Goal: Task Accomplishment & Management: Manage account settings

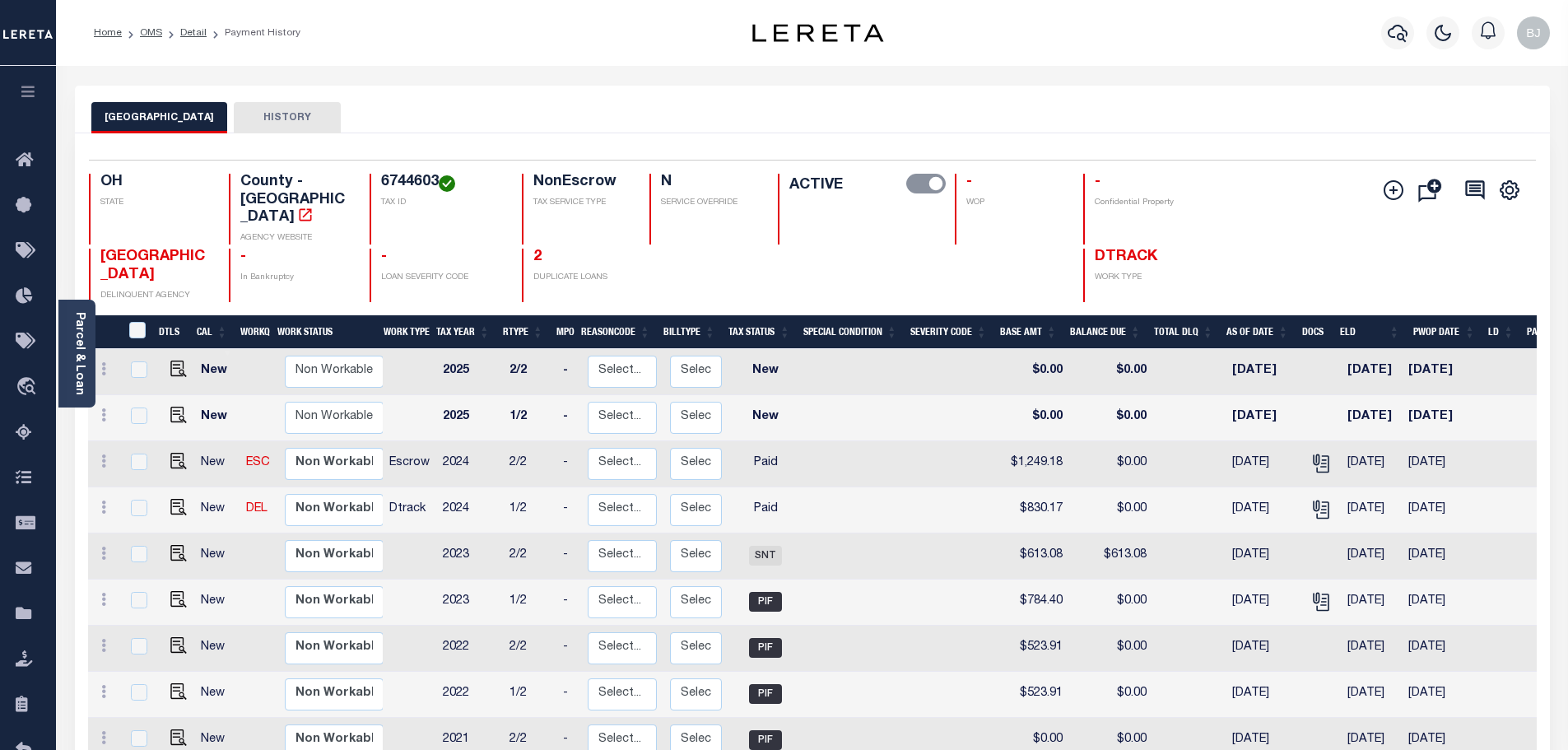
select select "true"
click at [1391, 49] on div at bounding box center [1398, 34] width 45 height 58
click at [1359, 25] on div "Profile Sign out" at bounding box center [1248, 34] width 615 height 58
click at [1382, 25] on div at bounding box center [1398, 34] width 45 height 58
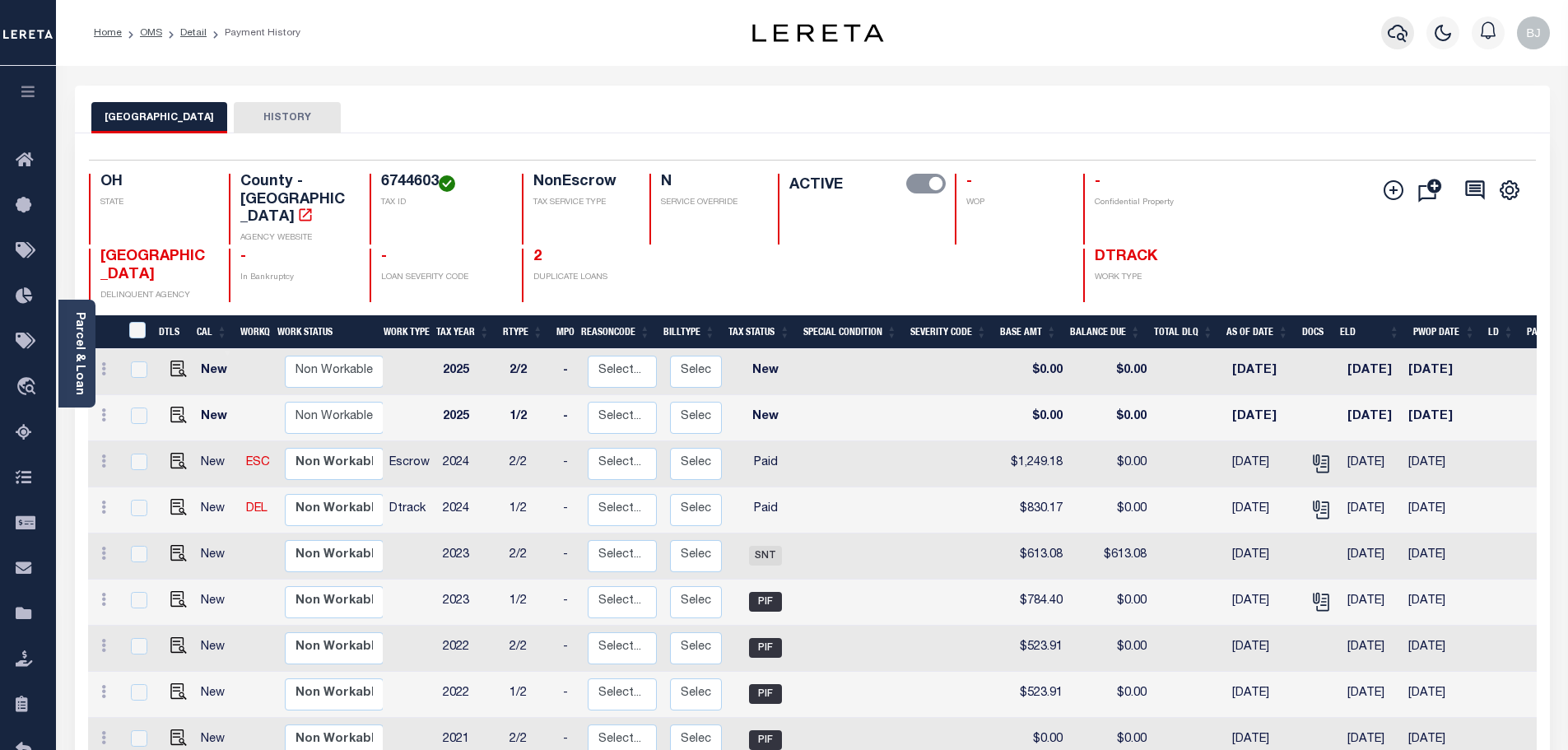
click at [1404, 36] on icon "button" at bounding box center [1398, 33] width 20 height 20
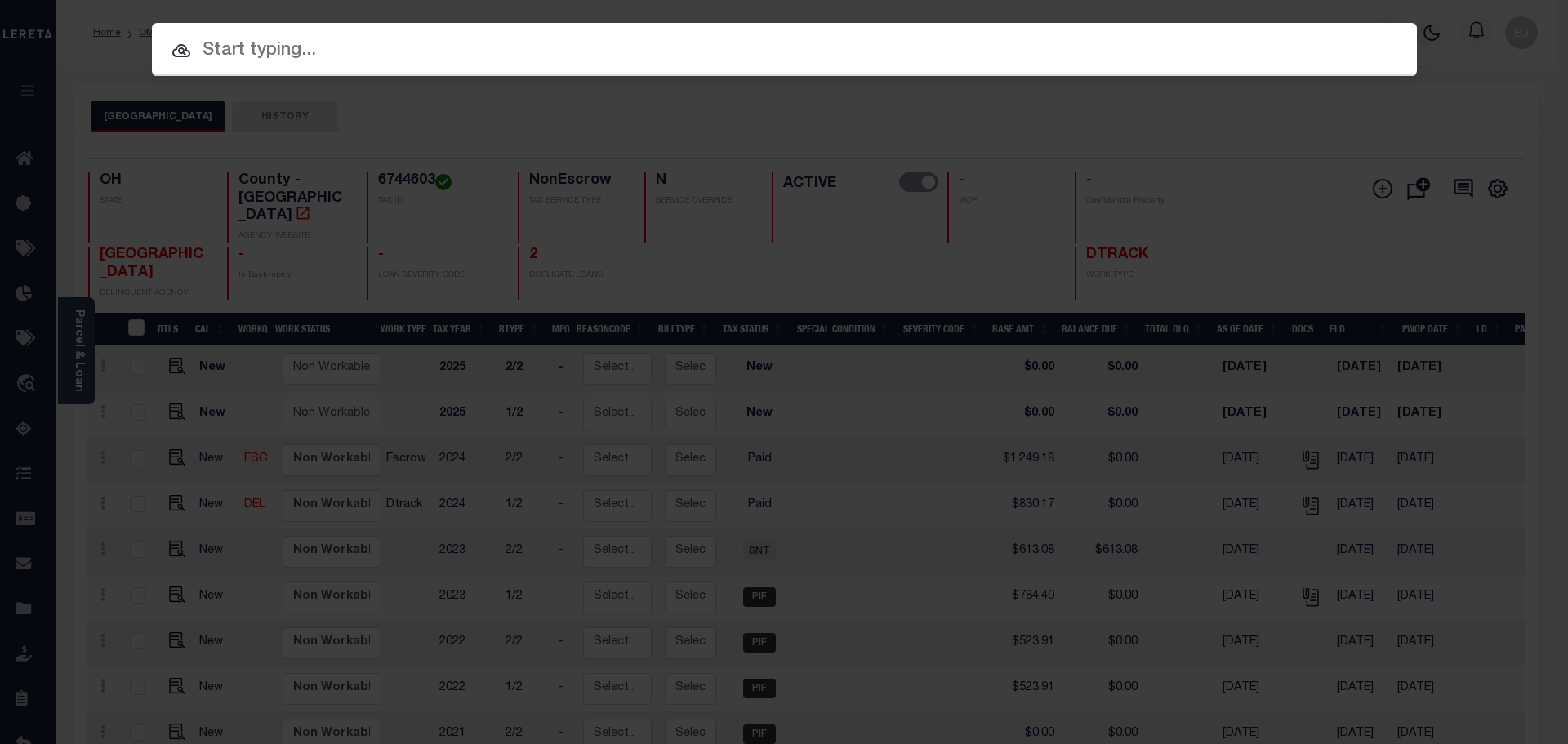
paste input "10010954"
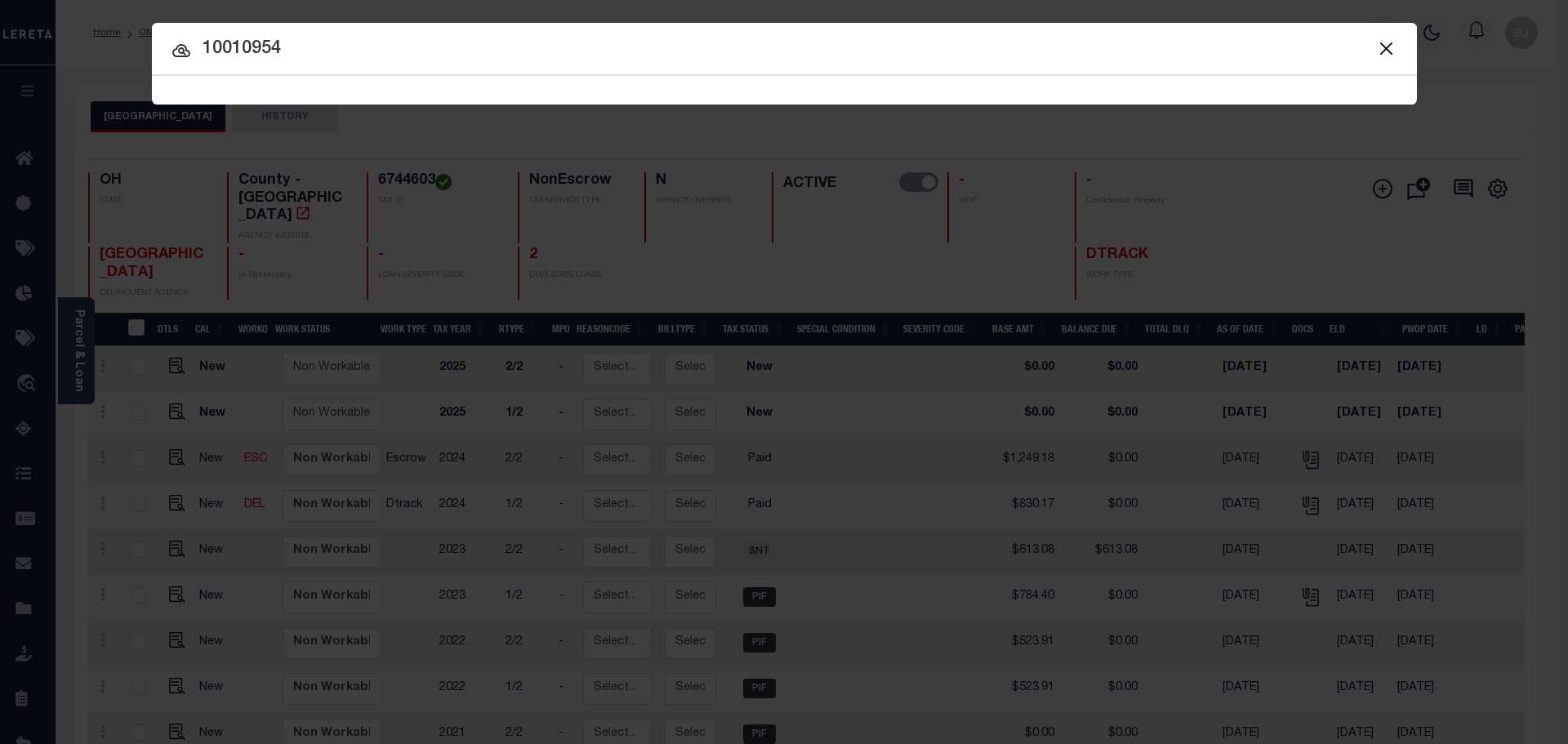
type input "10010954"
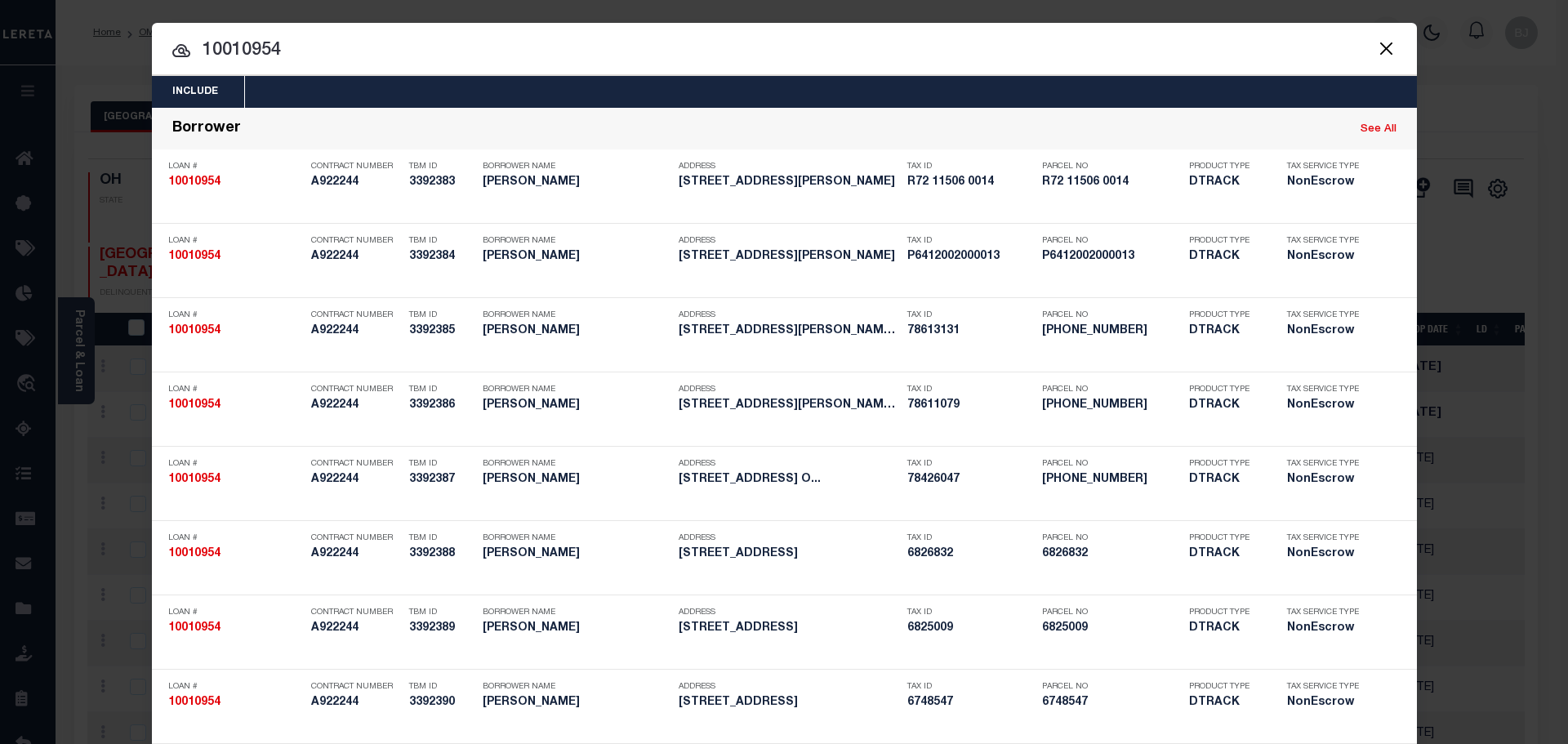
scroll to position [409, 0]
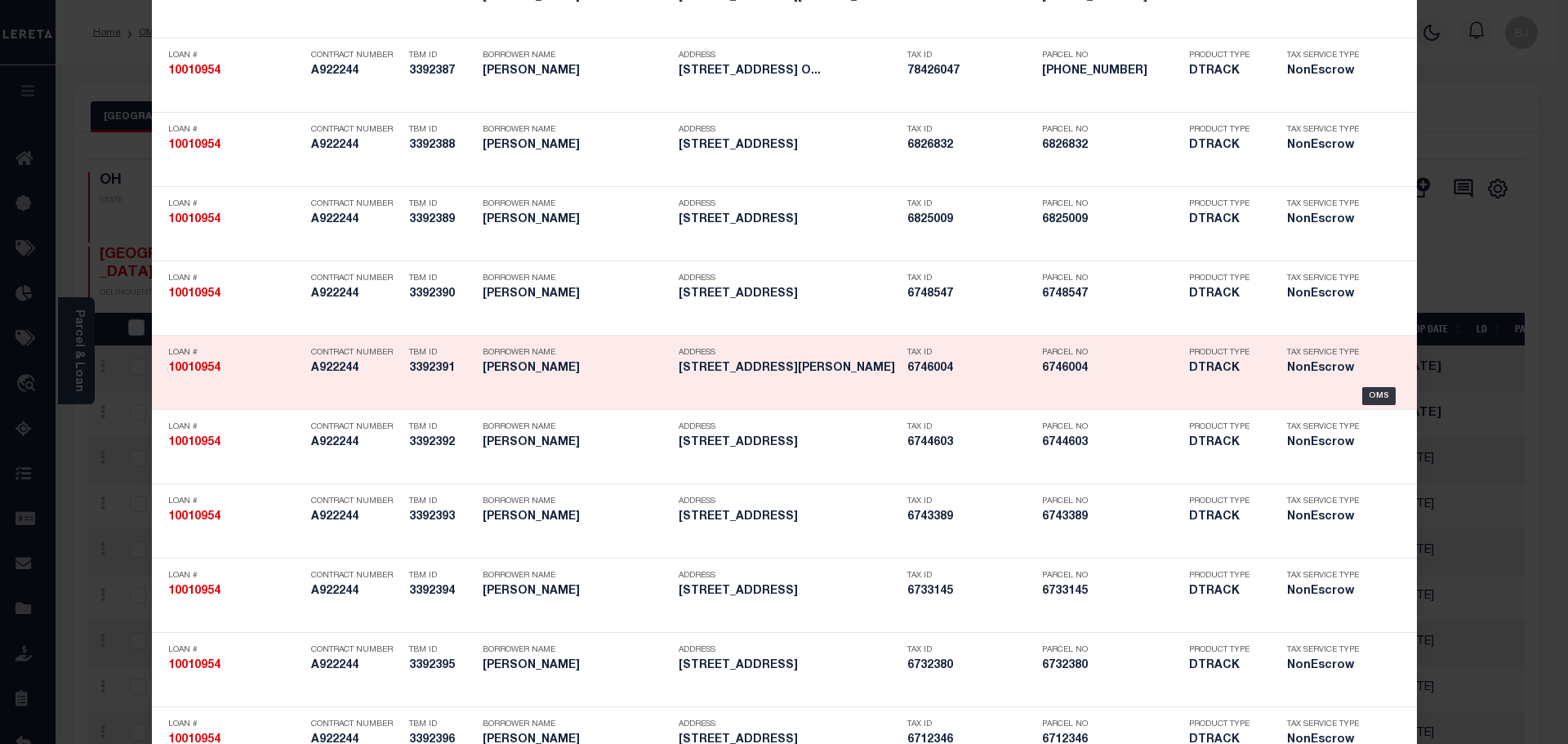
click at [1052, 355] on p "Parcel No" at bounding box center [1111, 352] width 139 height 10
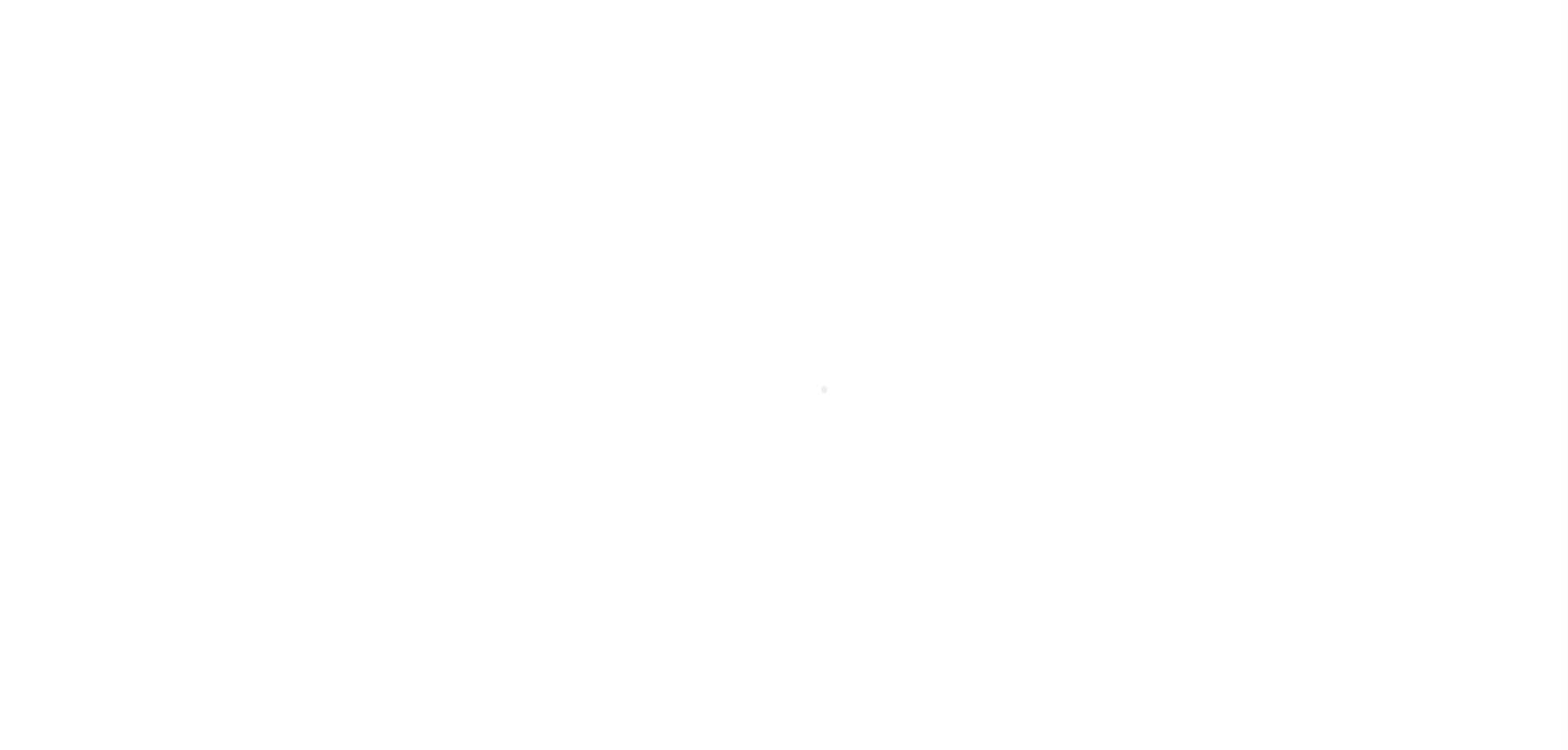
select select "10"
select select "NonEscrow"
type input "224 GALE ST"
type input "6746004"
select select
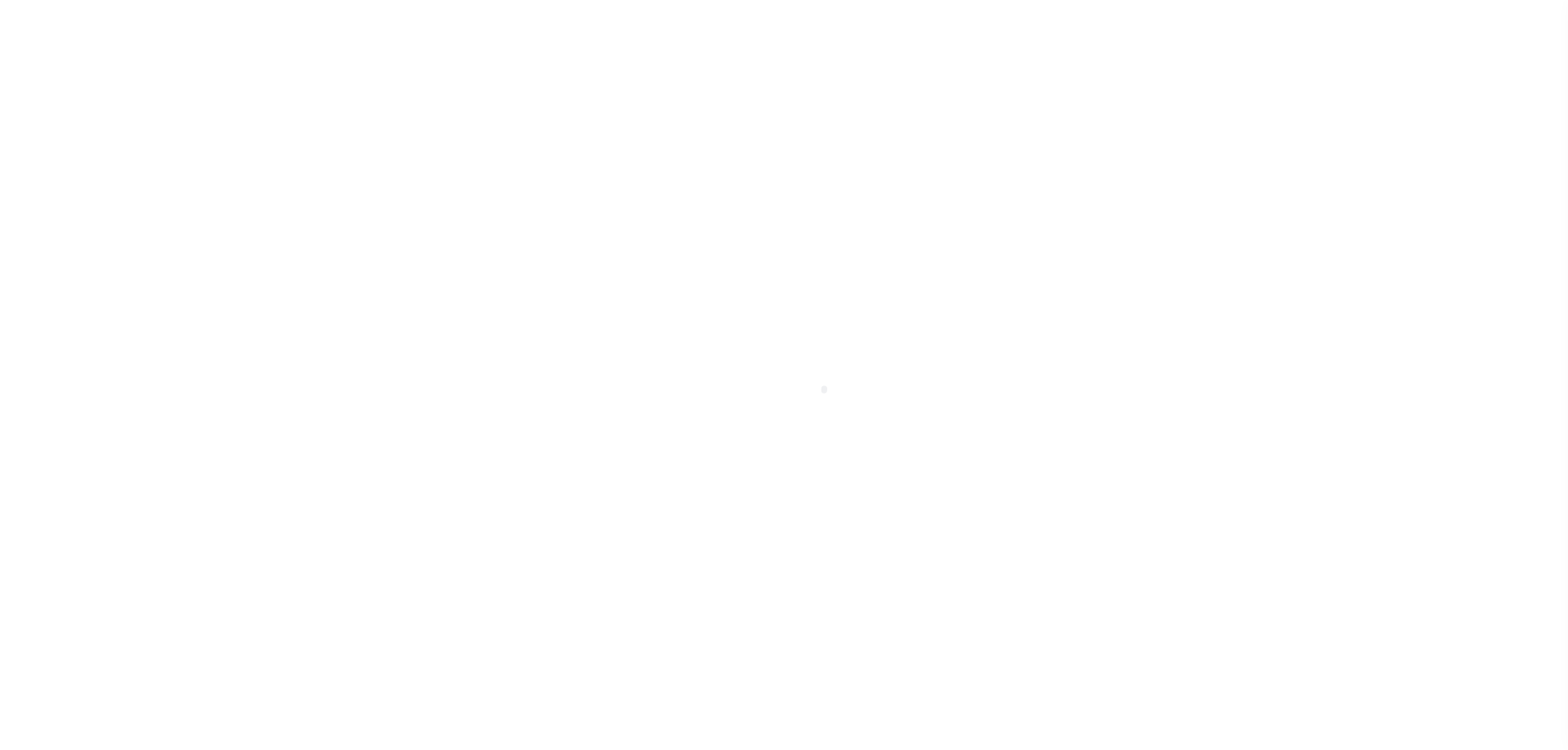
type input "AKRON OH 44302"
type input "a0kUS000006jcnW"
type input "OH"
select select "14701"
select select "25067"
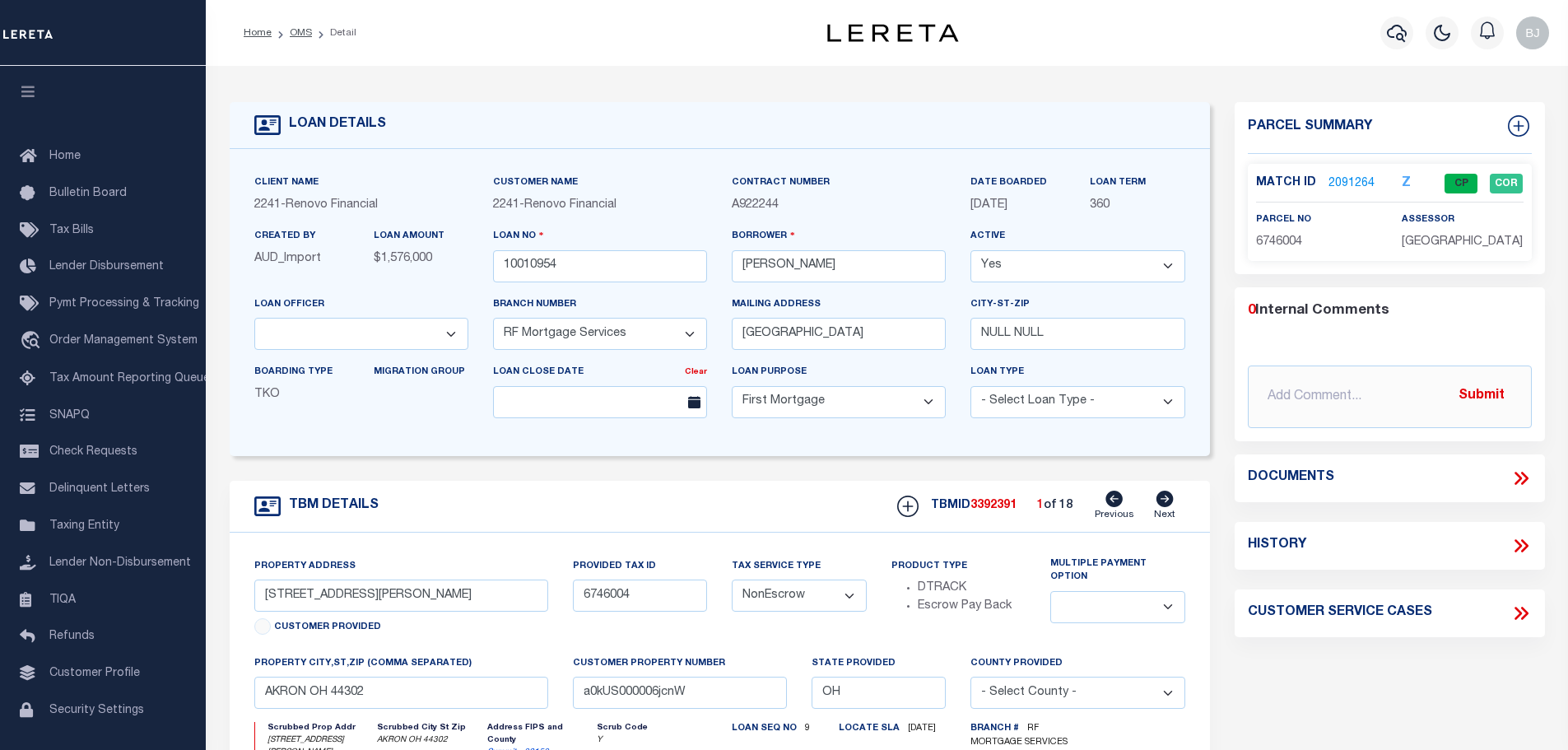
click at [1352, 182] on link "2091264" at bounding box center [1352, 184] width 46 height 17
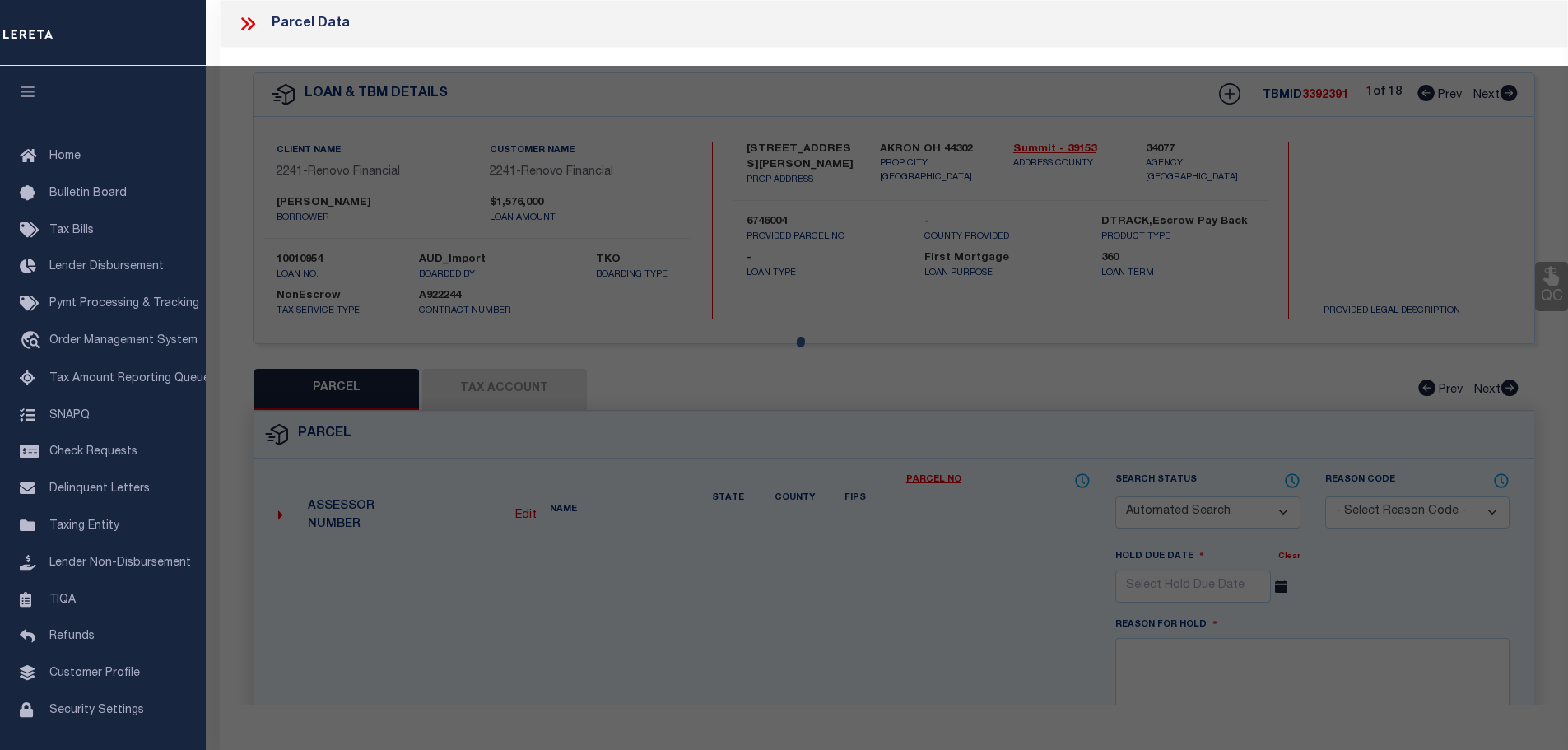
checkbox input "false"
select select "CP"
type input "DCR OH 2 LLC"
select select "AGW"
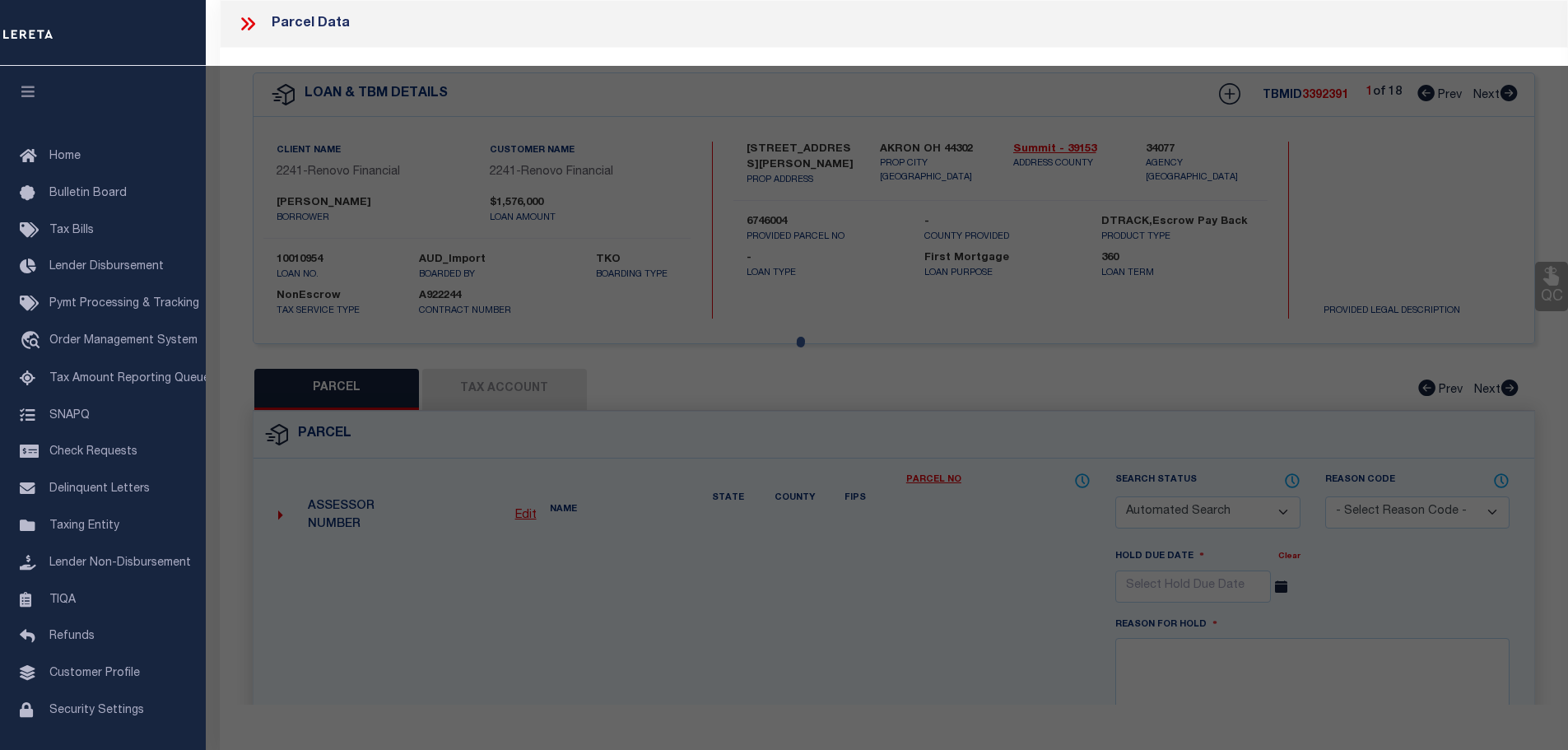
select select
type input "[STREET_ADDRESS][PERSON_NAME]"
type input "AKRON OH 44302"
type textarea "[PERSON_NAME] LOT 13 ALL"
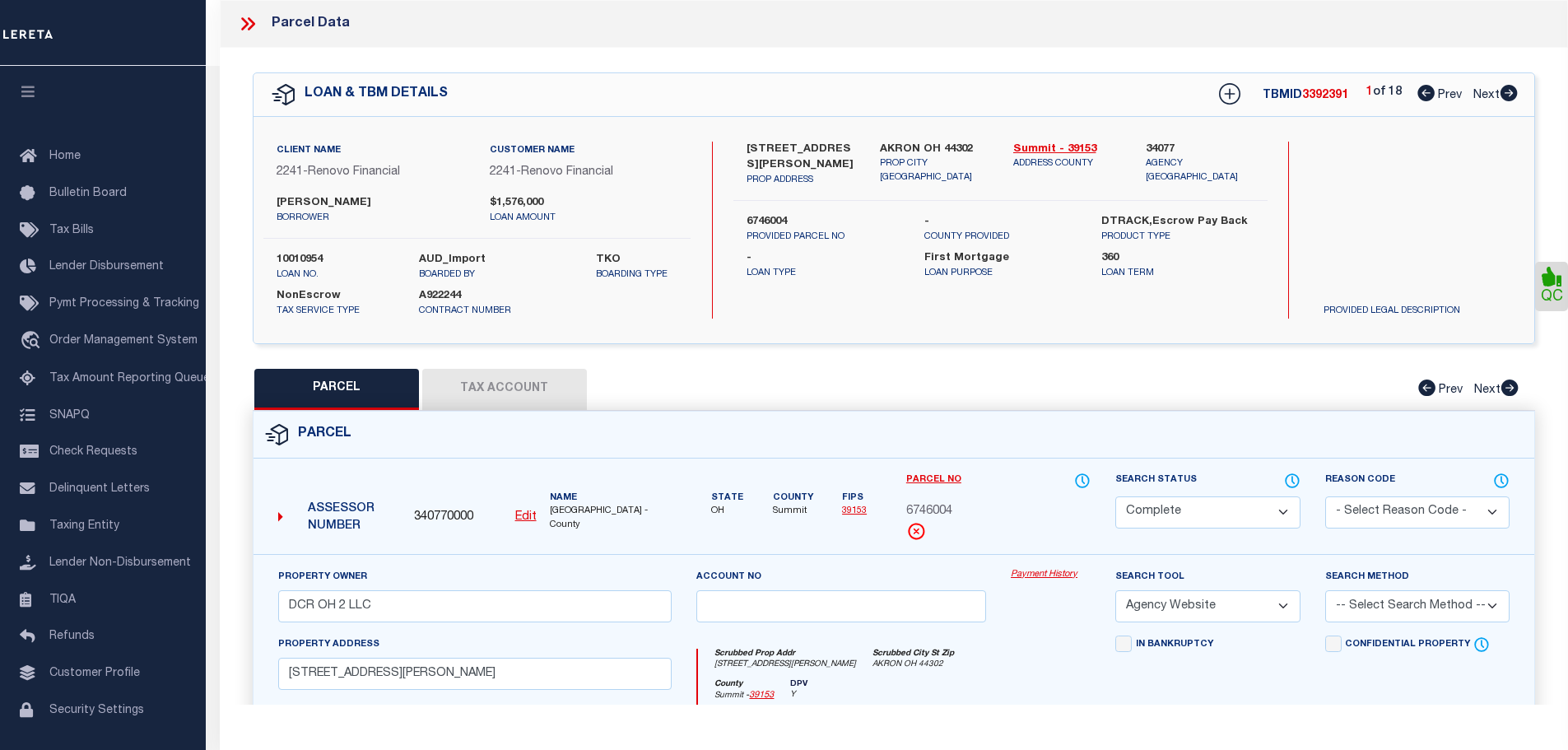
click at [1045, 574] on link "Payment History" at bounding box center [1051, 574] width 80 height 14
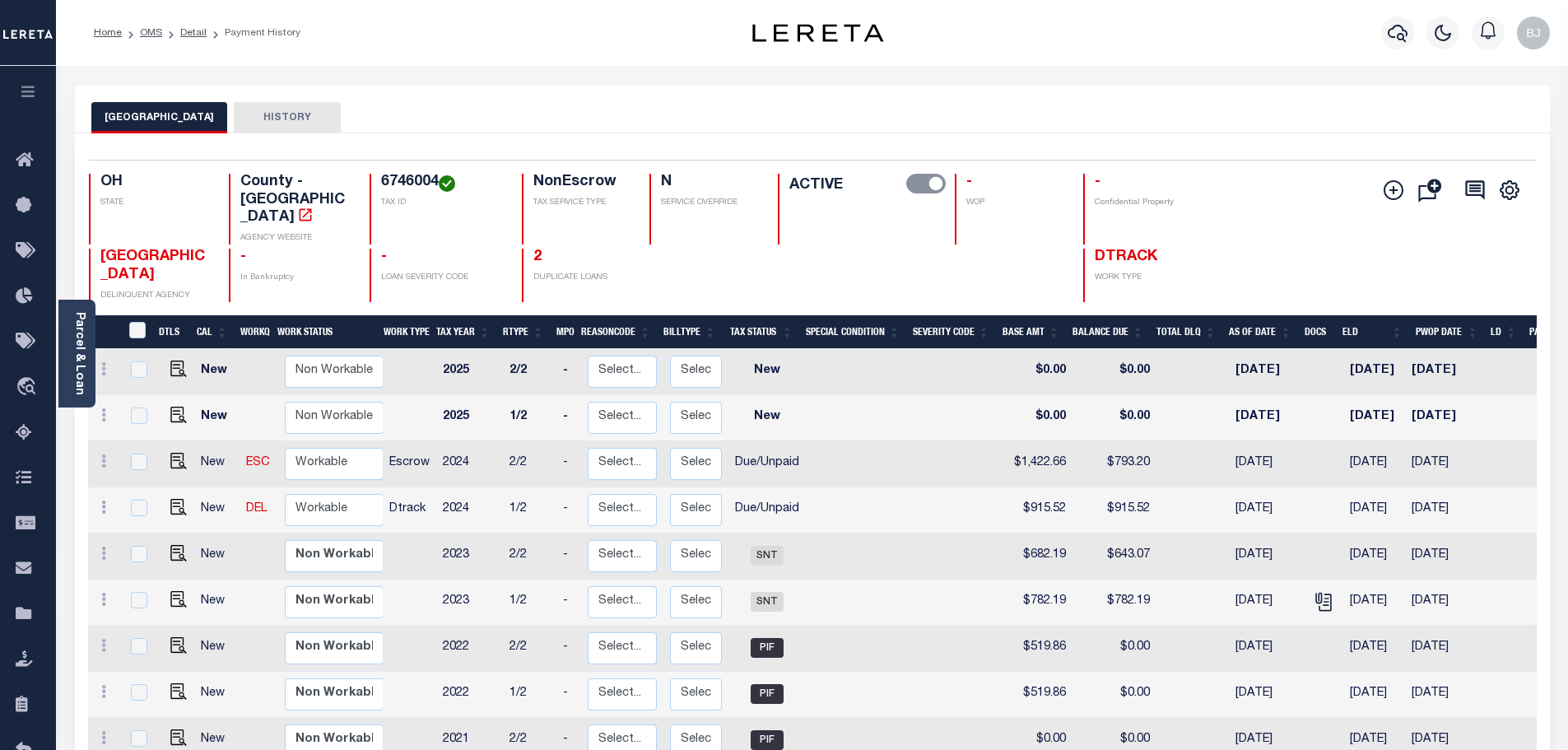
click at [420, 178] on h4 "6746004" at bounding box center [442, 183] width 121 height 18
copy h4 "6746004"
click at [164, 441] on td at bounding box center [176, 464] width 40 height 46
checkbox input "true"
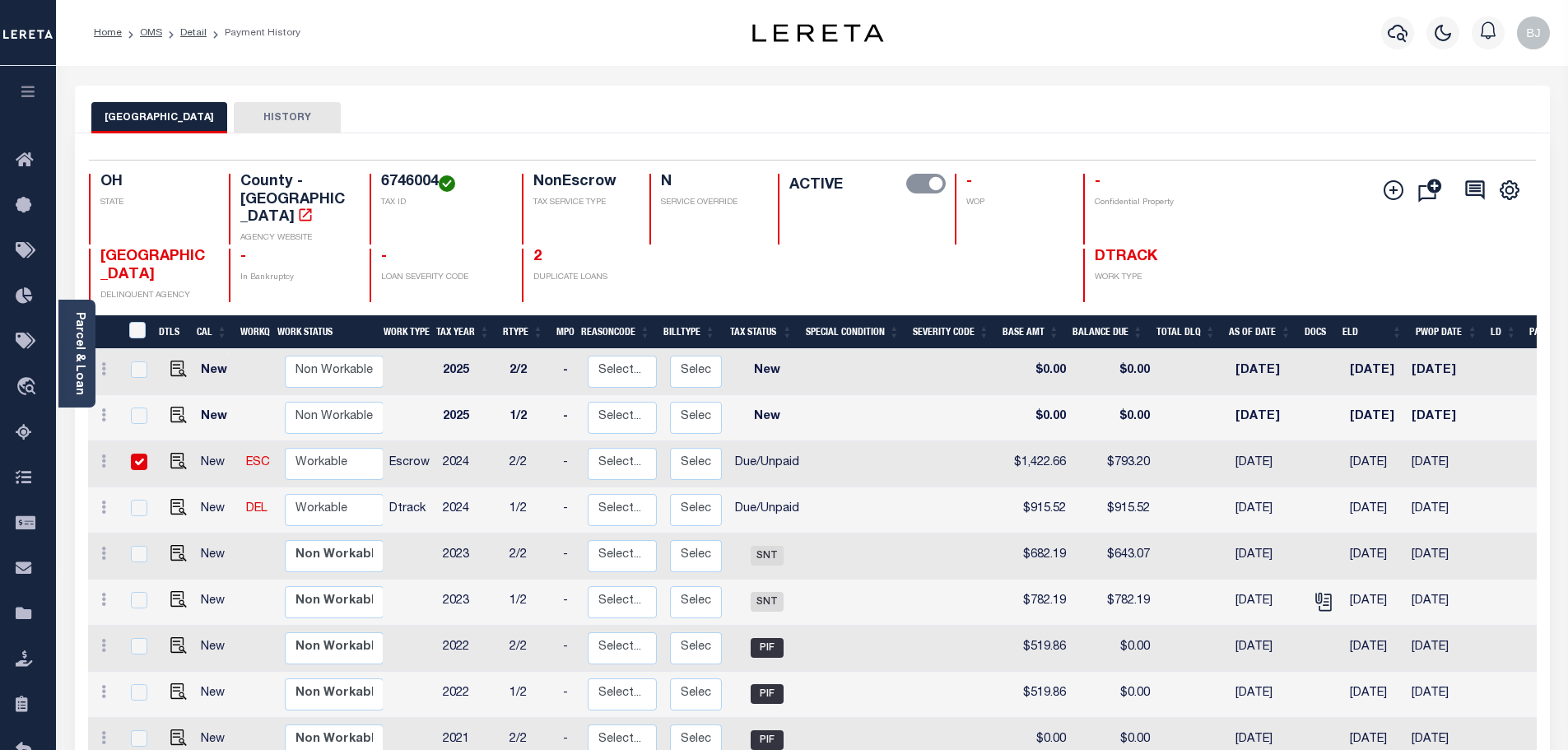
checkbox input "true"
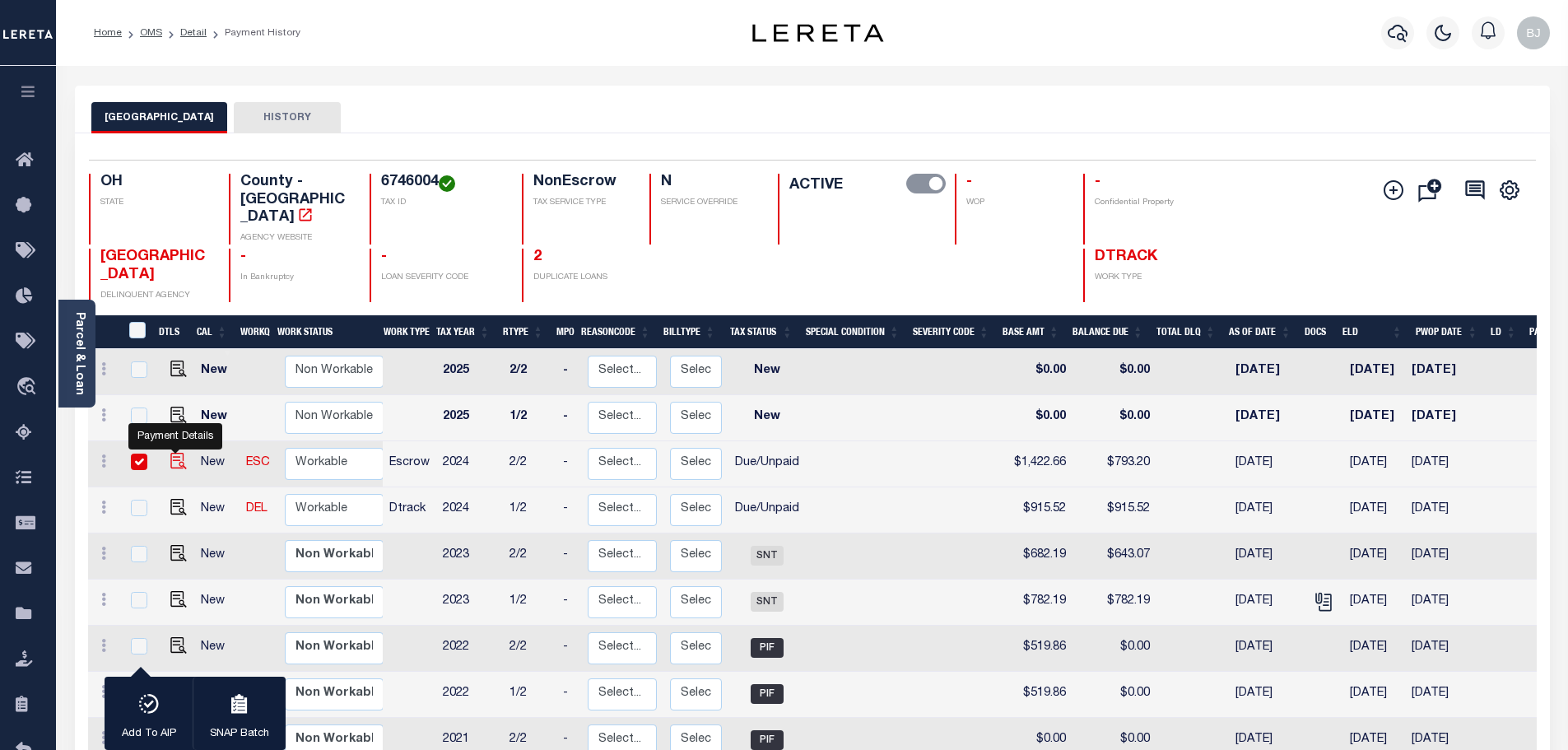
click at [176, 453] on img "" at bounding box center [178, 461] width 16 height 16
checkbox input "false"
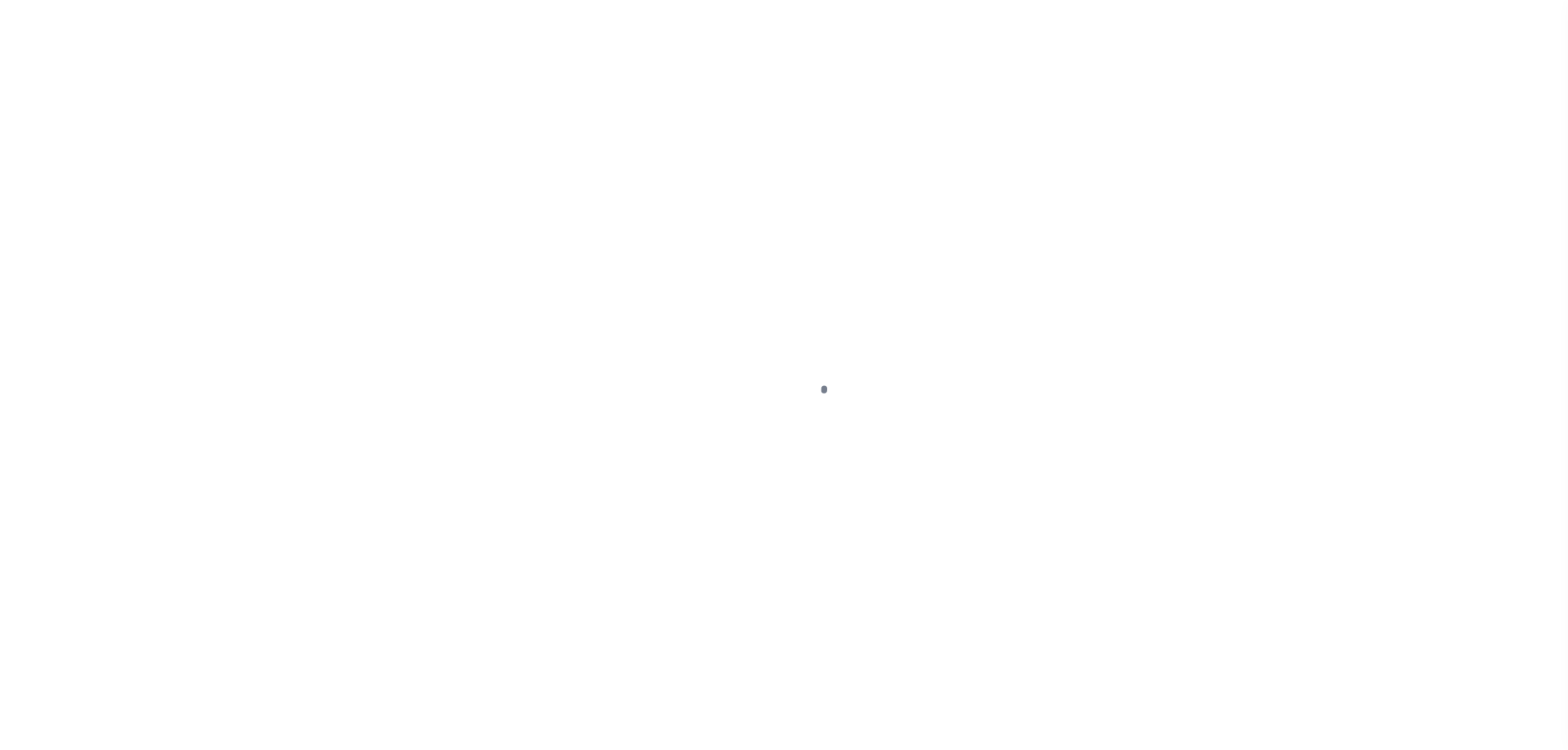
select select "DUE"
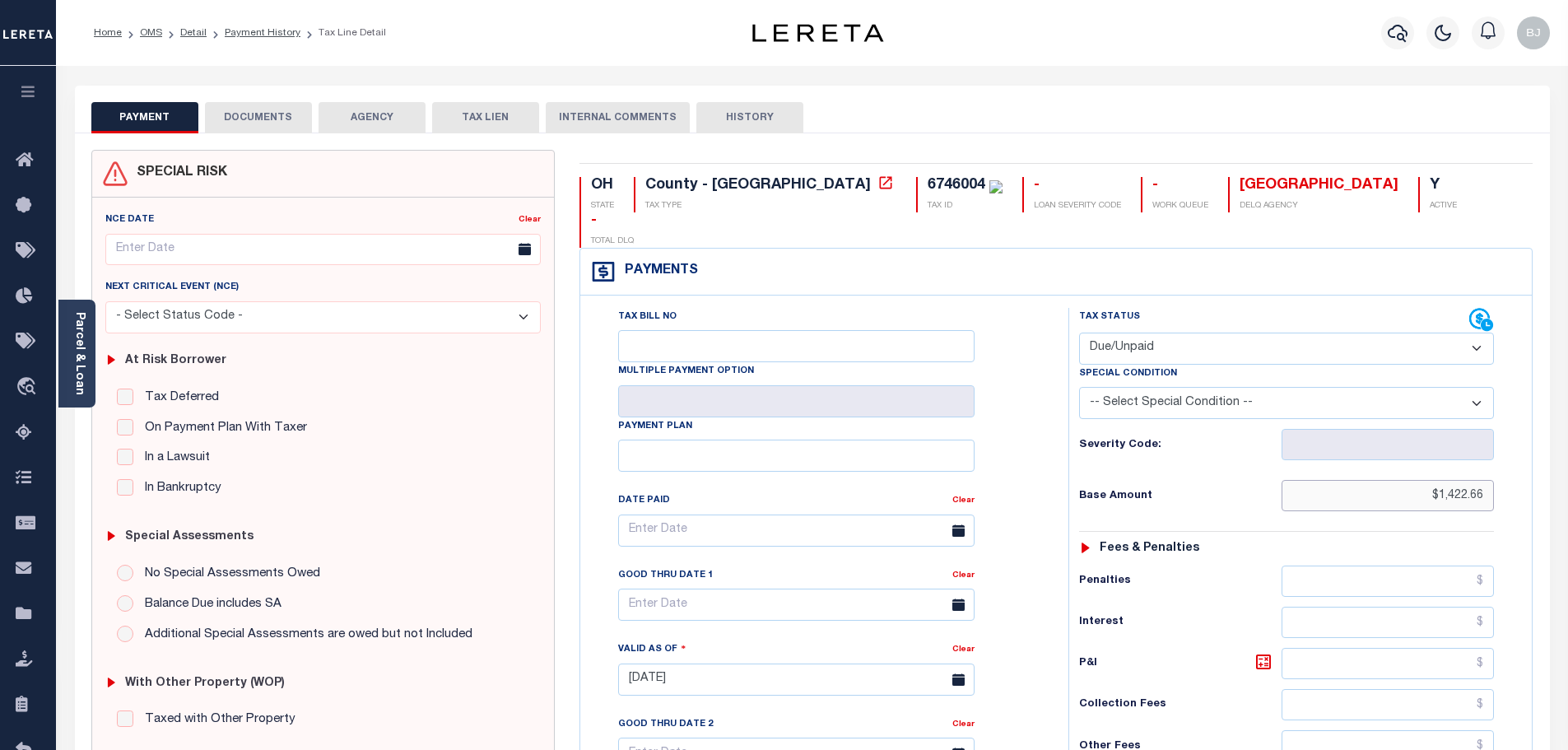
drag, startPoint x: 1395, startPoint y: 474, endPoint x: 1624, endPoint y: 456, distance: 229.7
click at [1567, 456] on html "Home OMS Detail Payment History Tax Line Detail" at bounding box center [784, 622] width 1568 height 1245
paste input "915.52"
type input "$915.52"
type input "[DATE]"
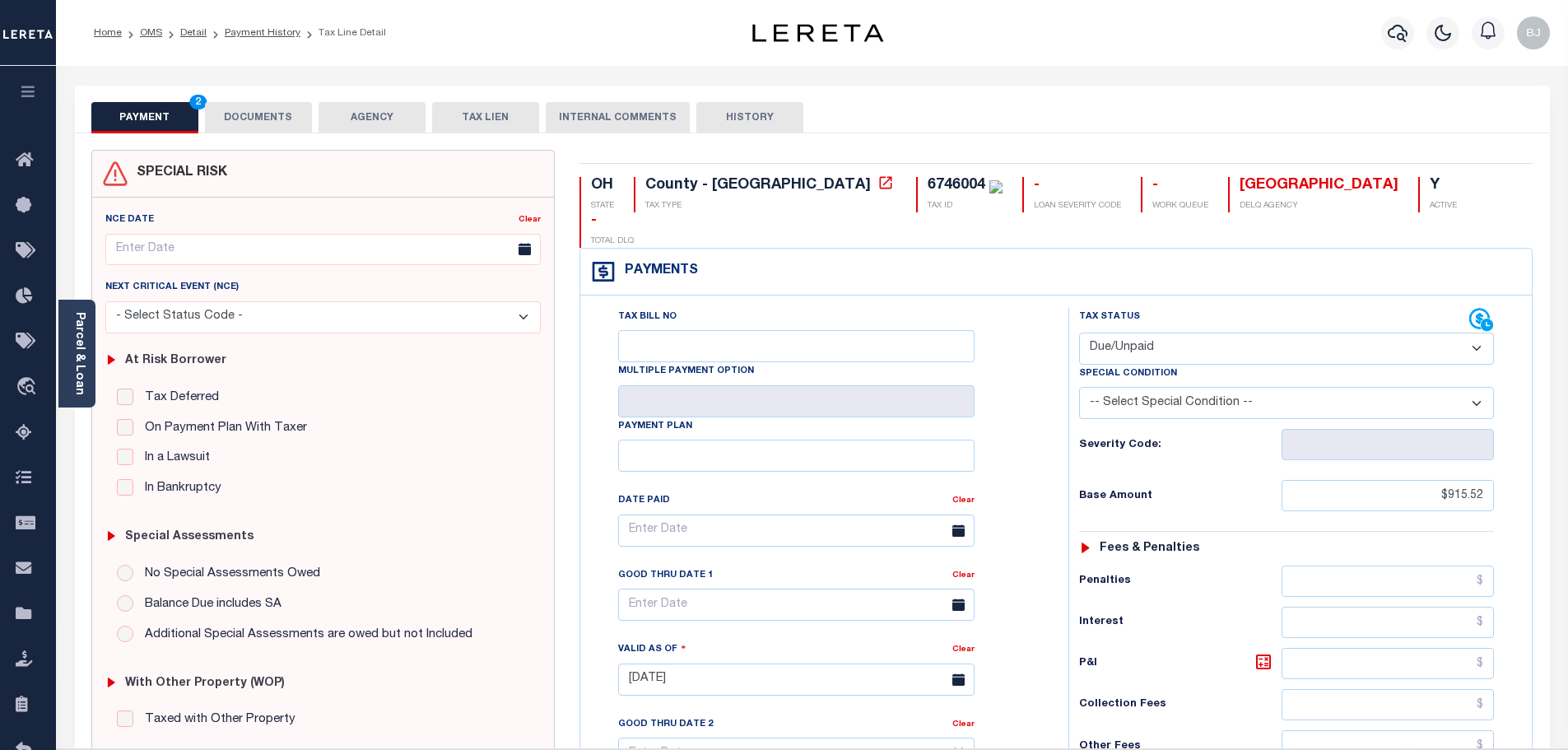
click at [1234, 332] on select "- Select Status Code - Open Due/Unpaid Paid Incomplete No Tax Due Internal Refu…" at bounding box center [1286, 348] width 415 height 32
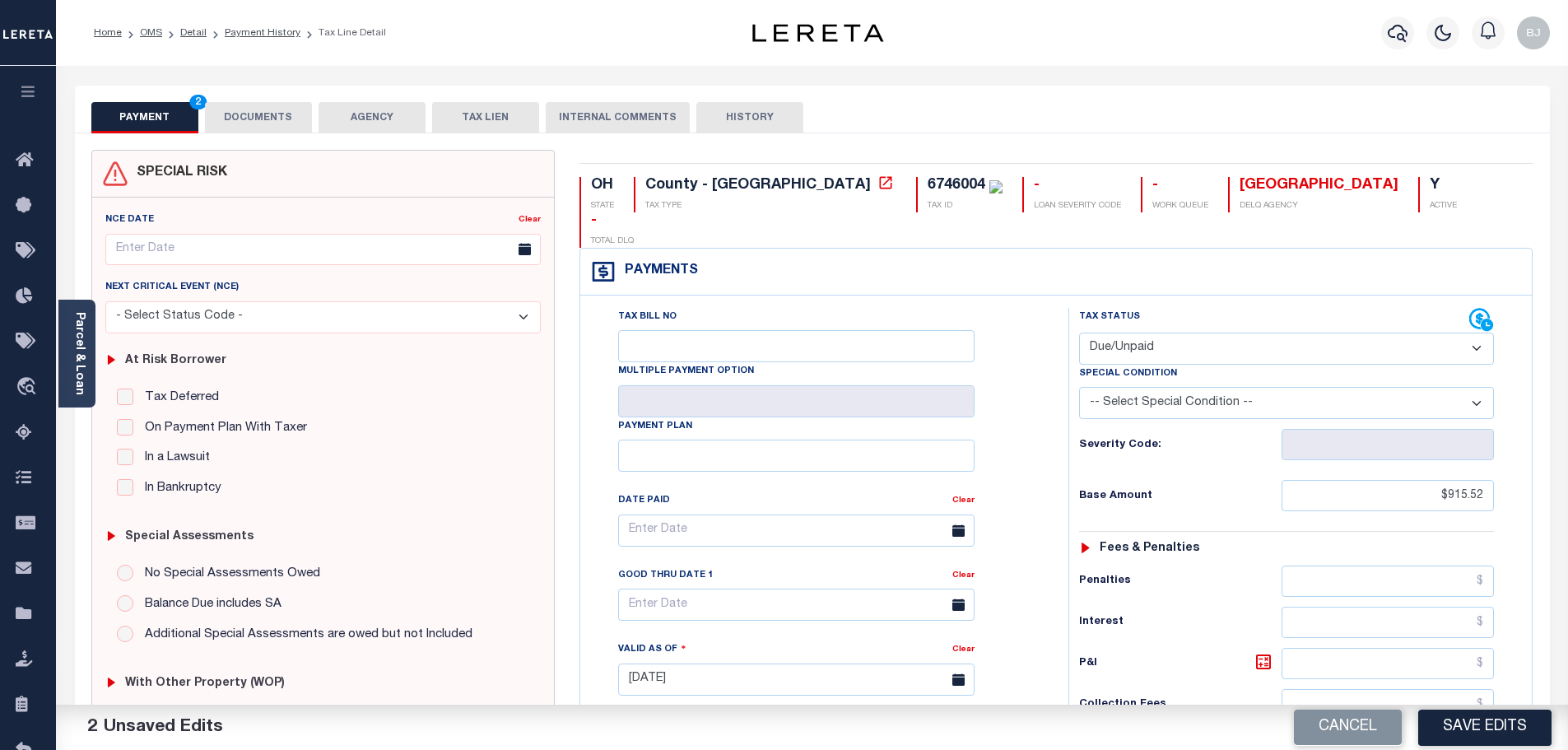
select select "PYD"
click at [1079, 332] on select "- Select Status Code - Open Due/Unpaid Paid Incomplete No Tax Due Internal Refu…" at bounding box center [1286, 348] width 415 height 32
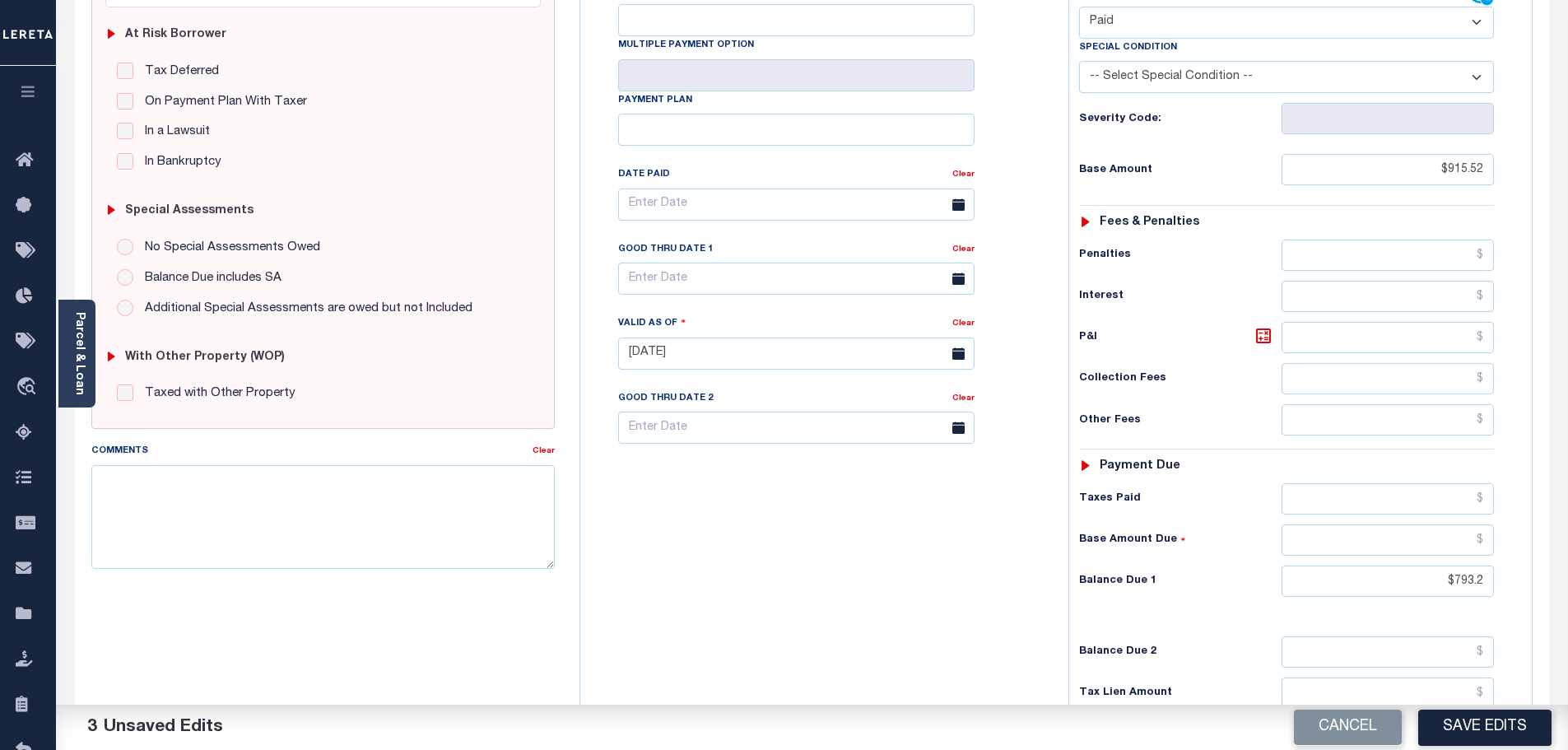
scroll to position [330, 0]
drag, startPoint x: 1489, startPoint y: 528, endPoint x: 1510, endPoint y: 536, distance: 22.5
click at [1512, 532] on div "Tax Status Status - Select Status Code -" at bounding box center [1292, 341] width 447 height 727
drag, startPoint x: 1405, startPoint y: 553, endPoint x: 1543, endPoint y: 550, distance: 138.0
click at [1543, 550] on div "OH STATE County - OH TAX TYPE 6746004 TAX ID - LOAN SEVERITY CODE - WORK QUEUE …" at bounding box center [1056, 350] width 978 height 1058
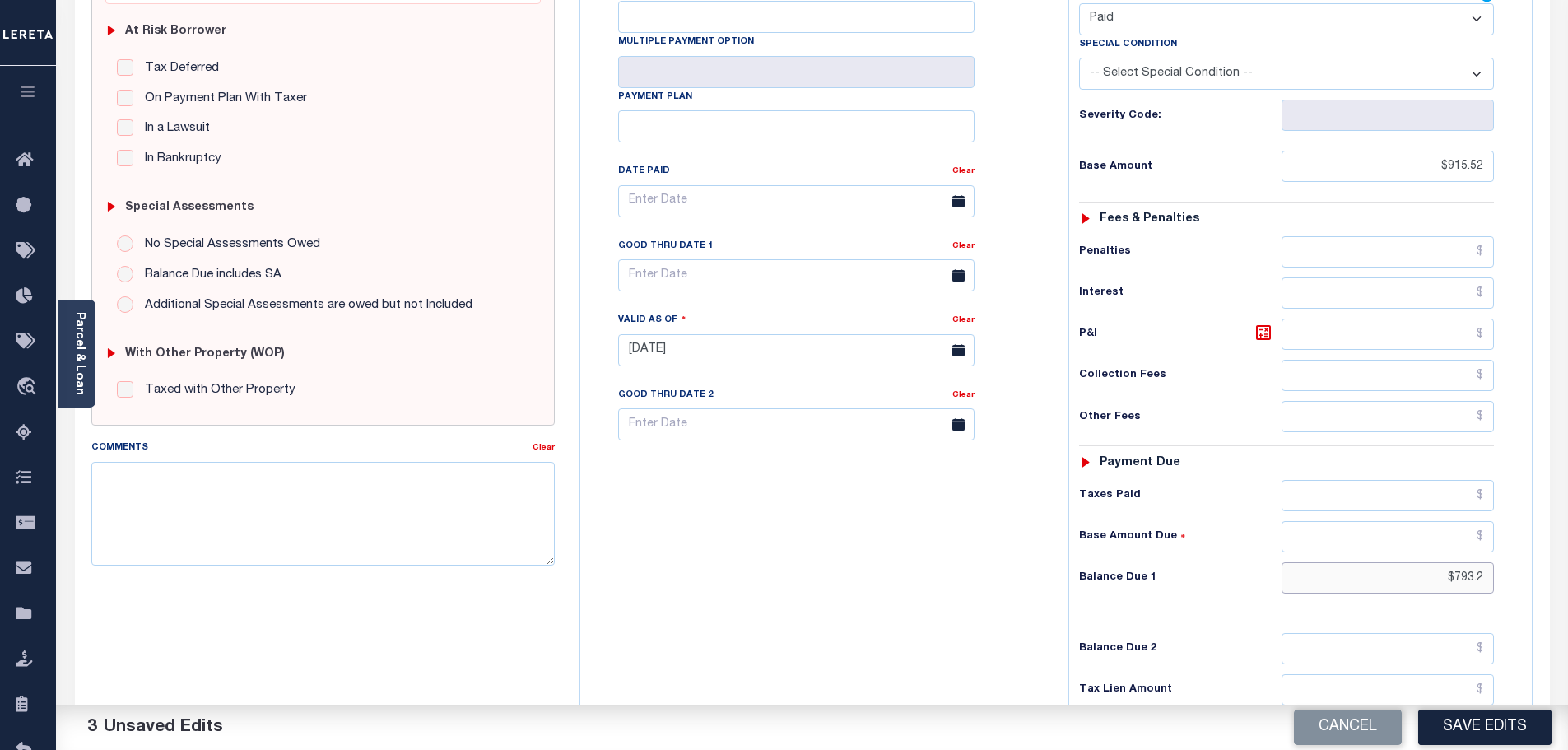
scroll to position [0, 0]
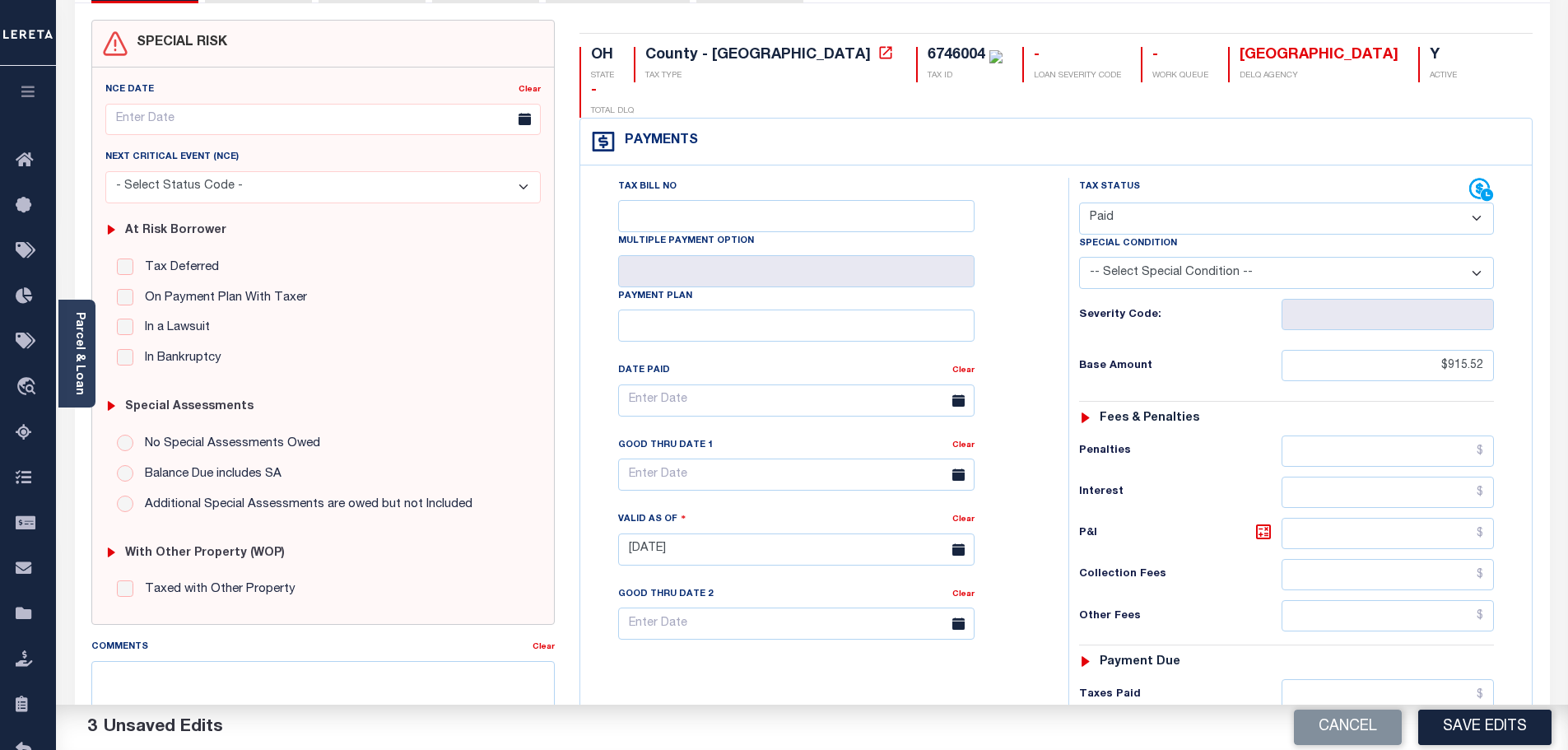
type input "$"
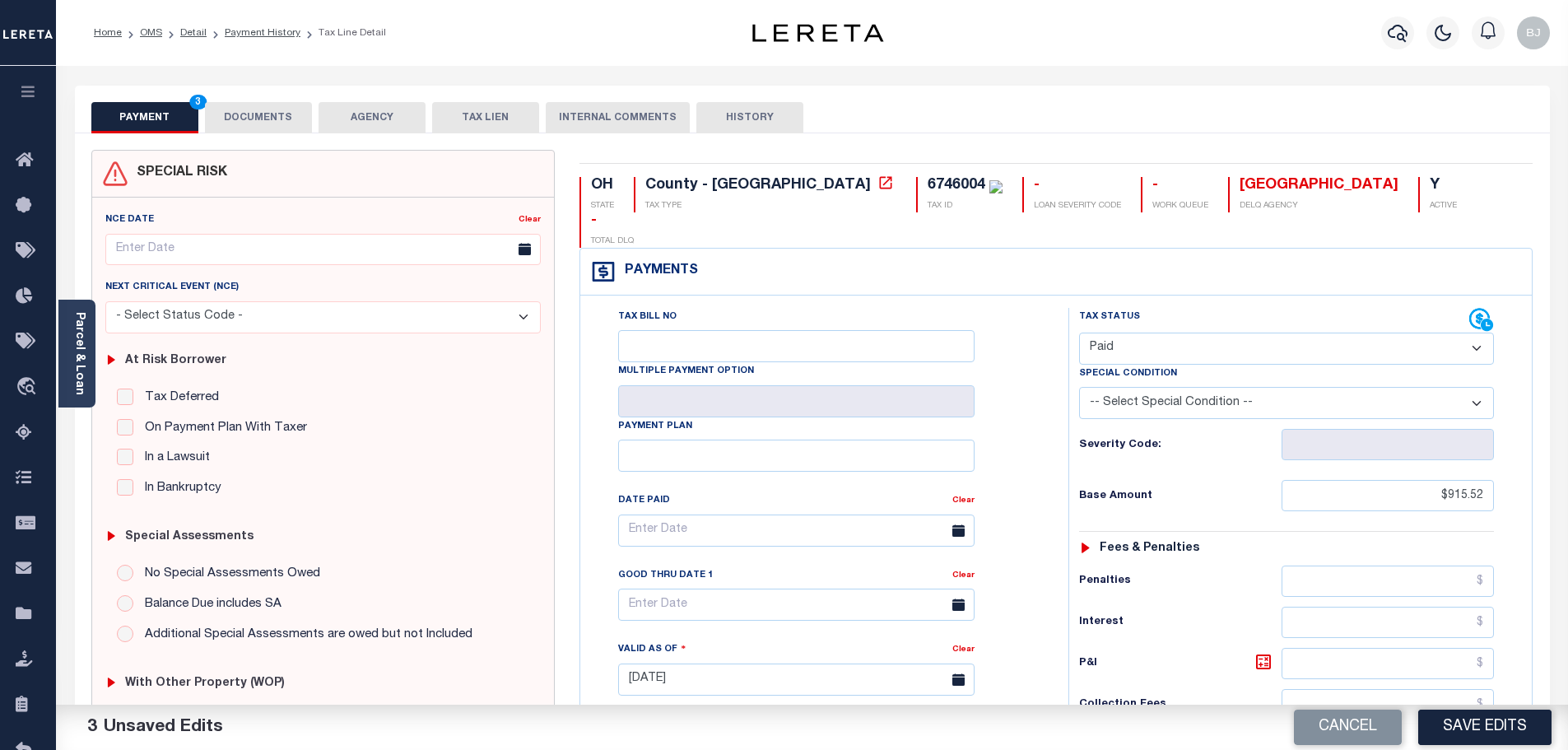
type input "$0.00"
click at [261, 127] on button "DOCUMENTS" at bounding box center [258, 118] width 107 height 32
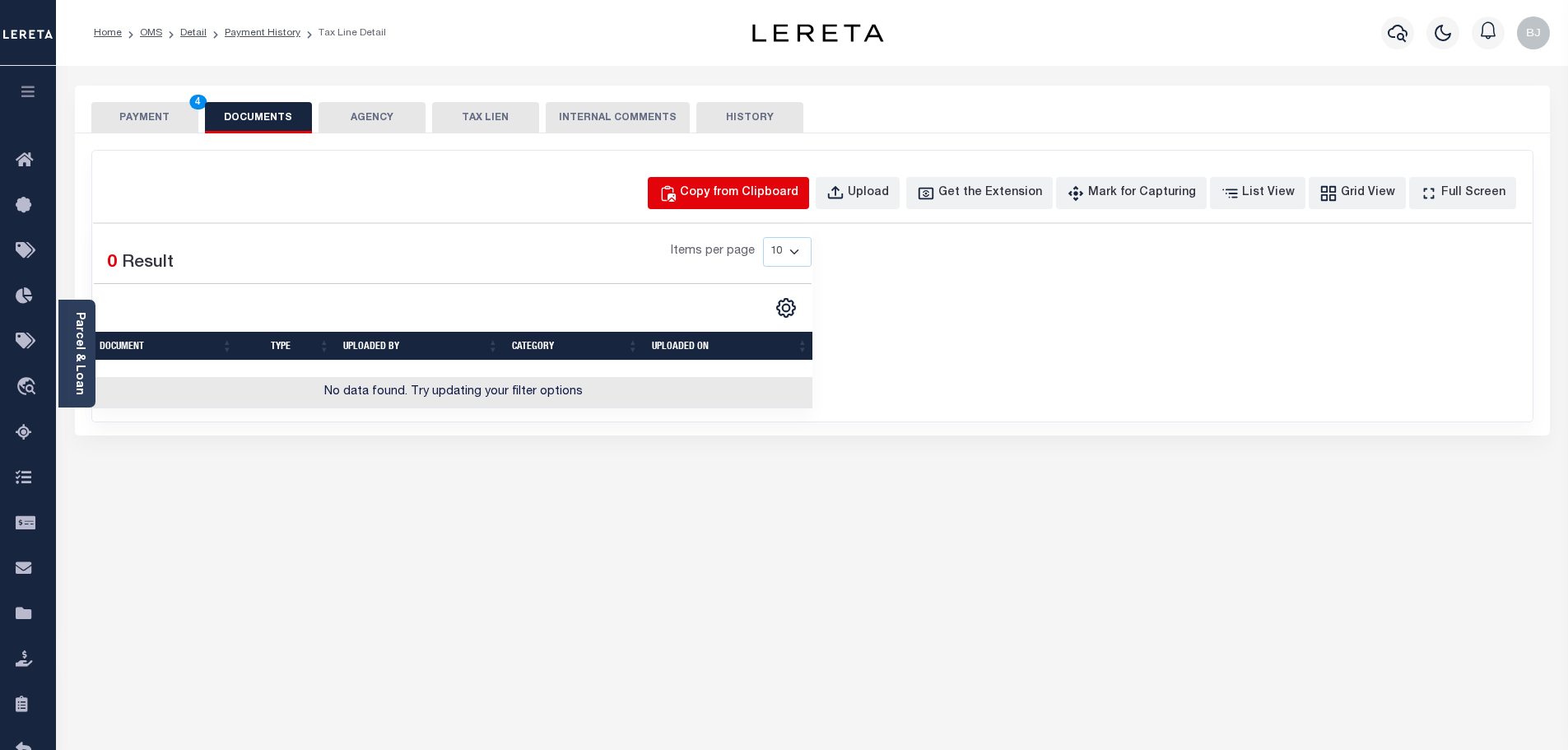
click at [789, 182] on button "Copy from Clipboard" at bounding box center [729, 193] width 161 height 32
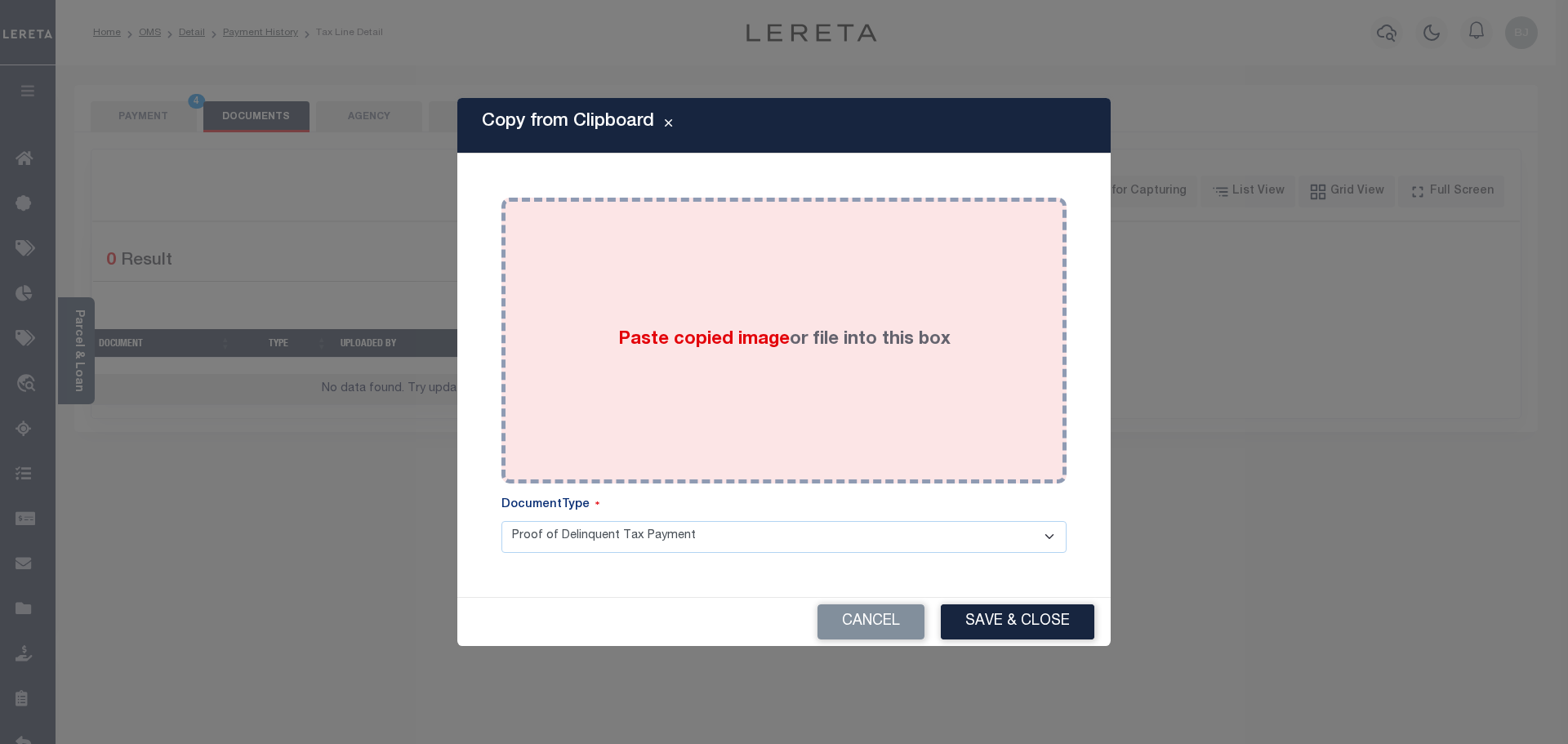
click at [796, 351] on label "Paste copied image or file into this box" at bounding box center [784, 341] width 332 height 27
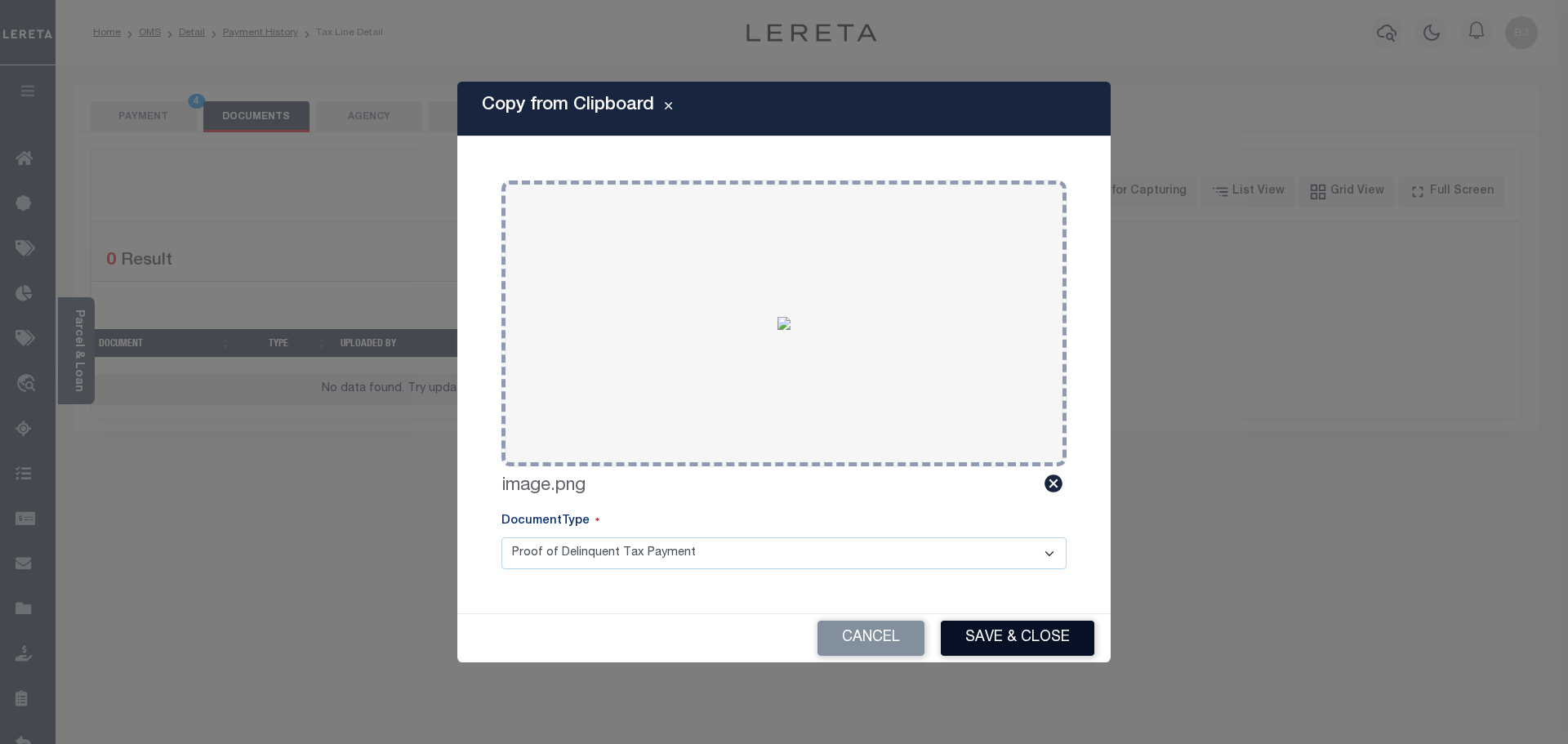
click at [1029, 633] on button "Save & Close" at bounding box center [1017, 638] width 154 height 35
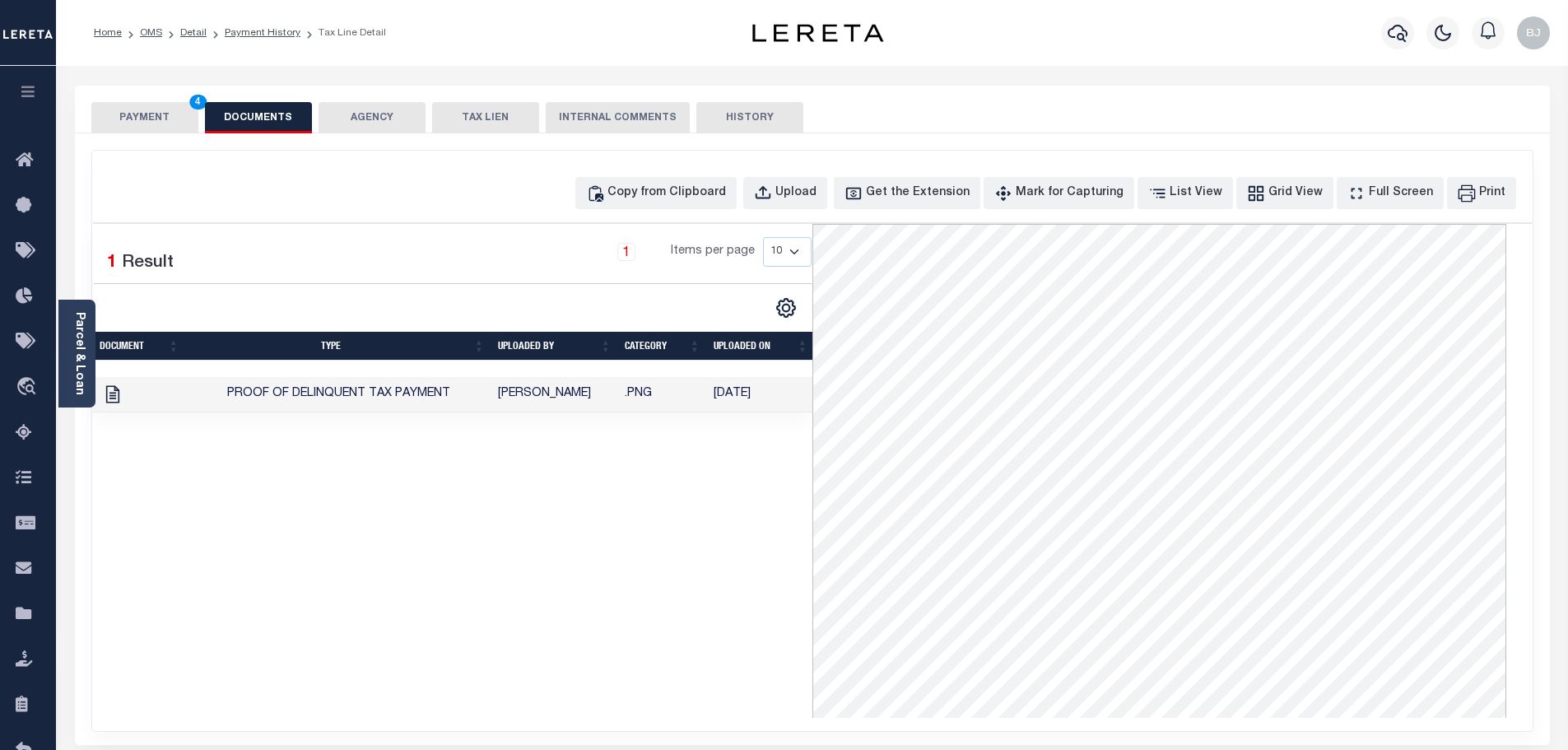
click at [132, 126] on button "PAYMENT 4" at bounding box center [145, 118] width 107 height 32
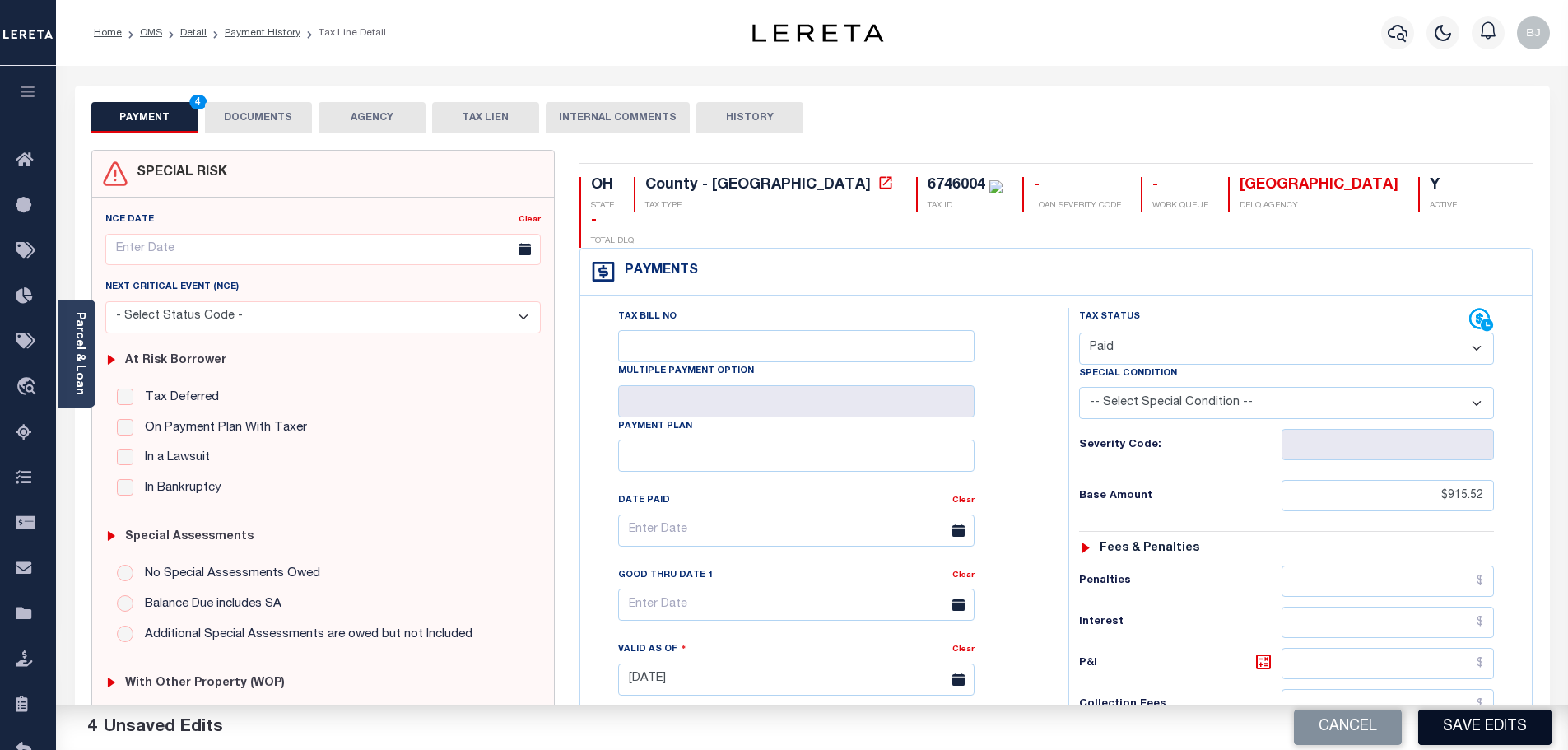
click at [1462, 726] on button "Save Edits" at bounding box center [1485, 727] width 133 height 35
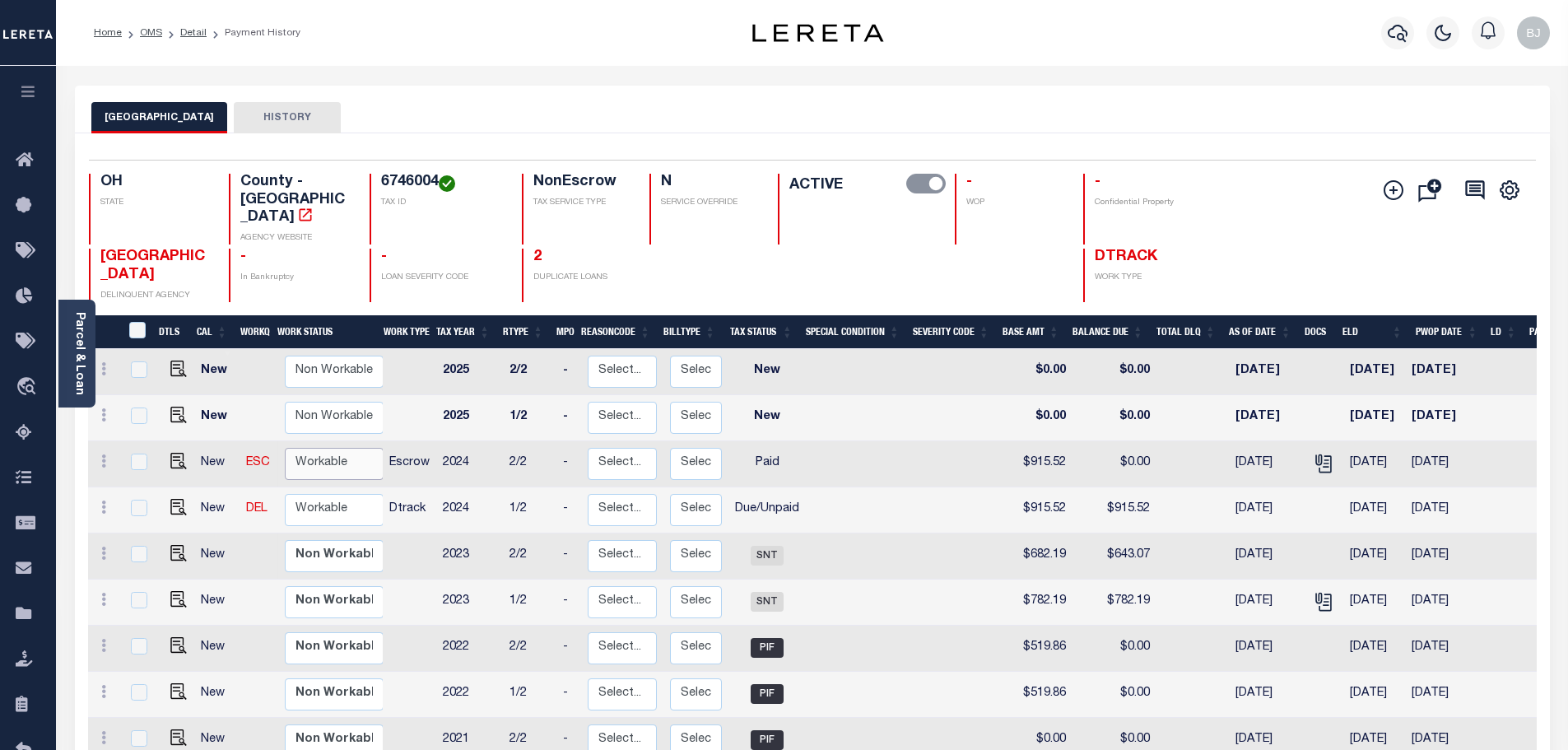
click at [346, 448] on select "Non Workable Workable" at bounding box center [334, 464] width 99 height 32
checkbox input "true"
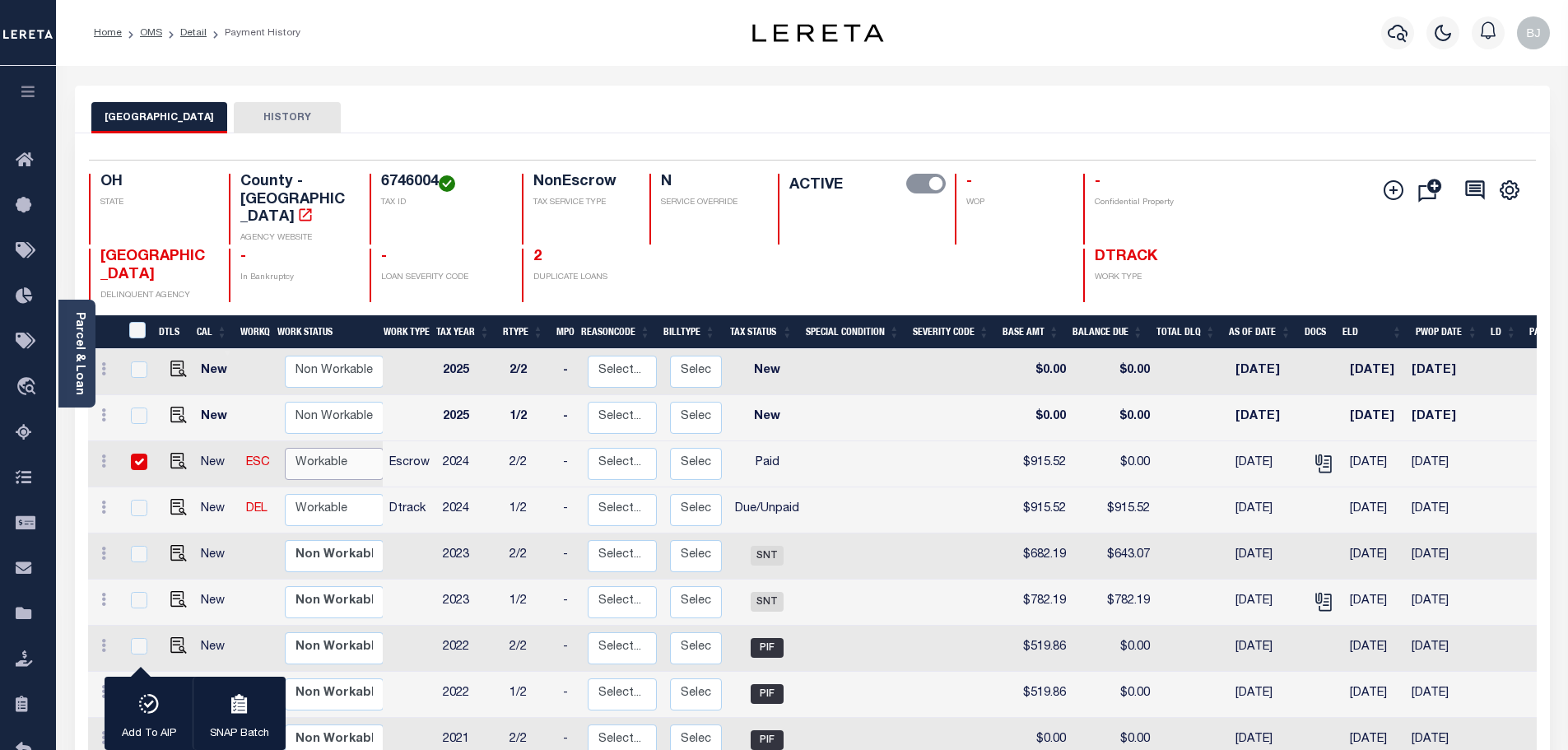
select select "true"
click at [285, 448] on select "Non Workable Workable" at bounding box center [334, 464] width 99 height 32
checkbox input "false"
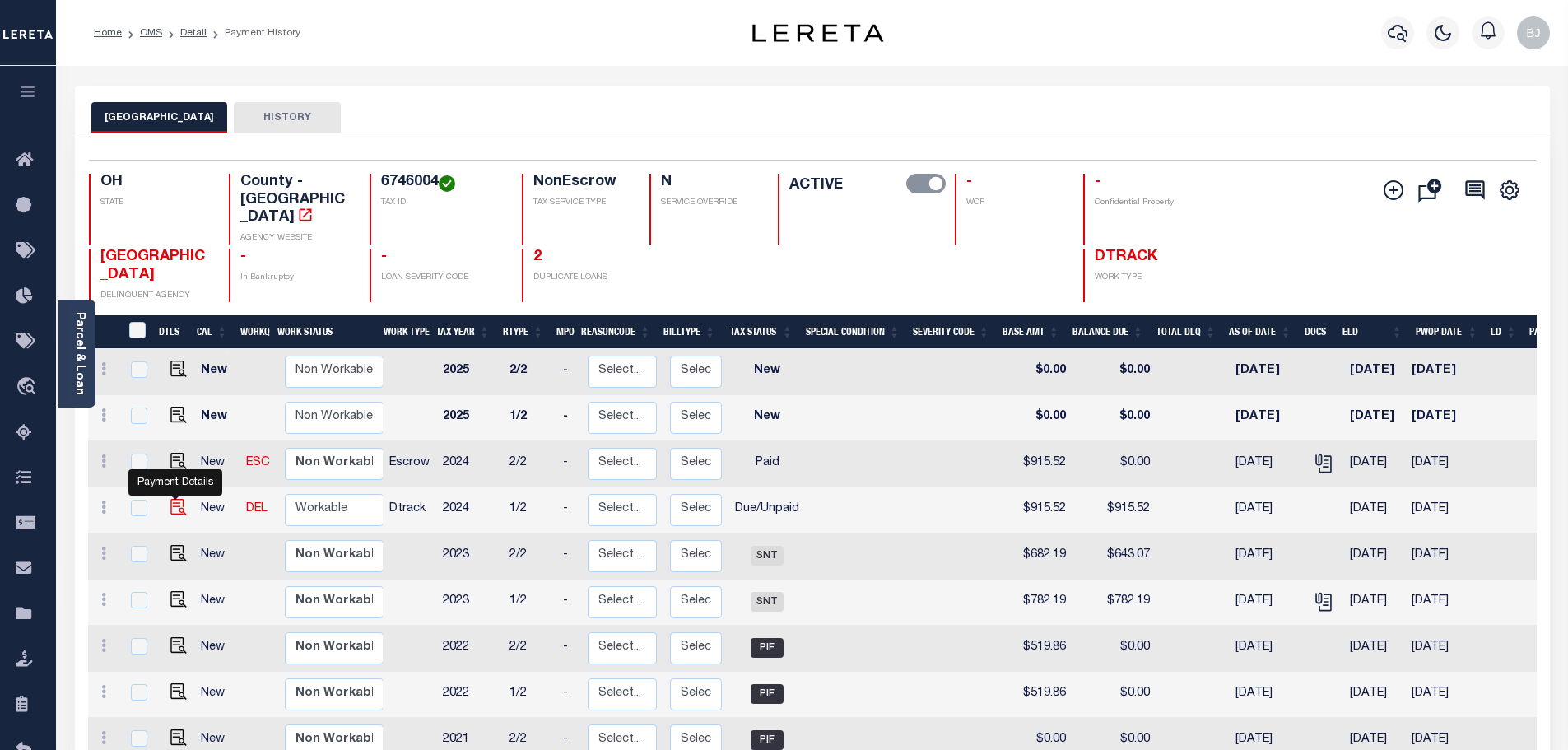
click at [174, 499] on img "" at bounding box center [178, 507] width 16 height 16
checkbox input "true"
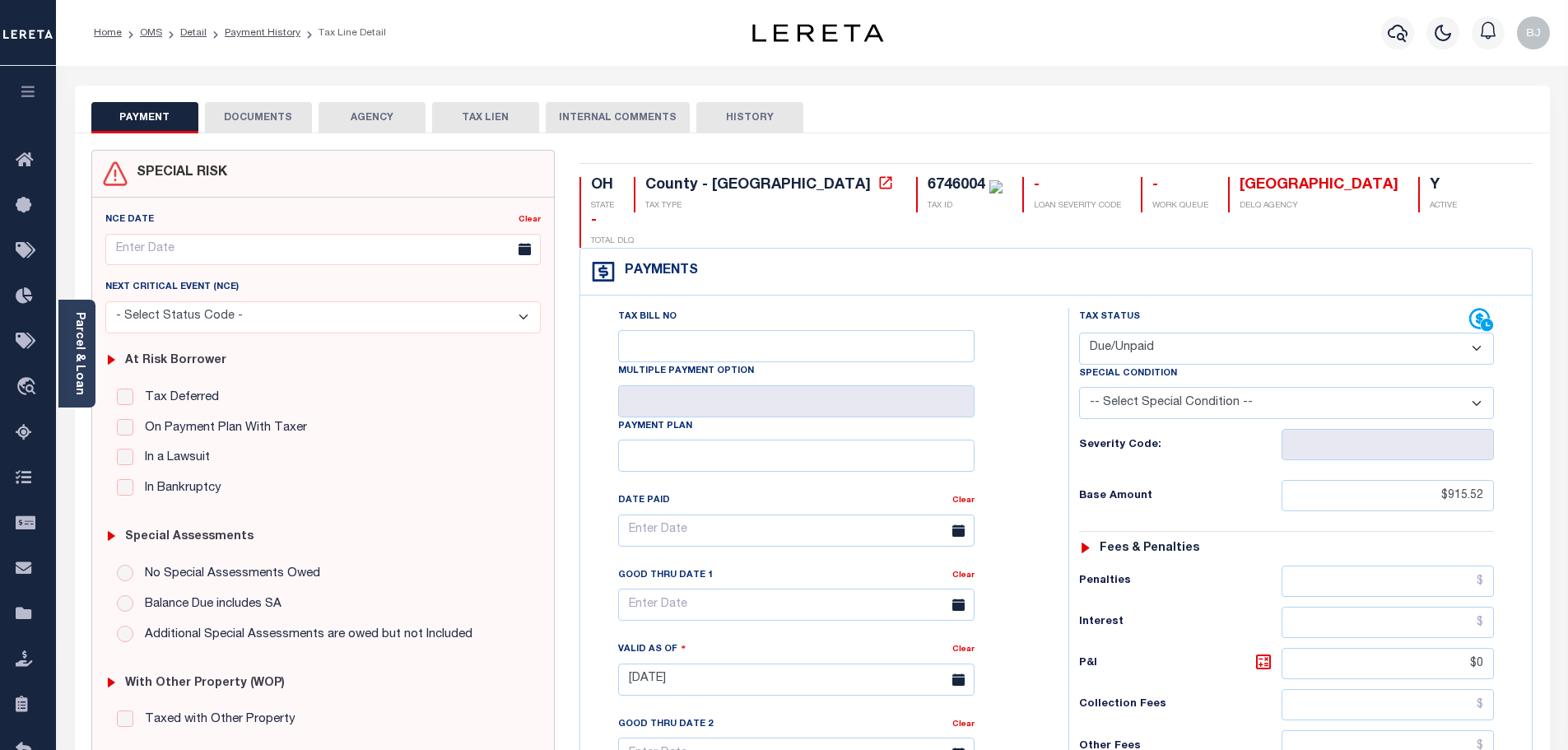
click at [270, 105] on button "DOCUMENTS" at bounding box center [258, 118] width 107 height 32
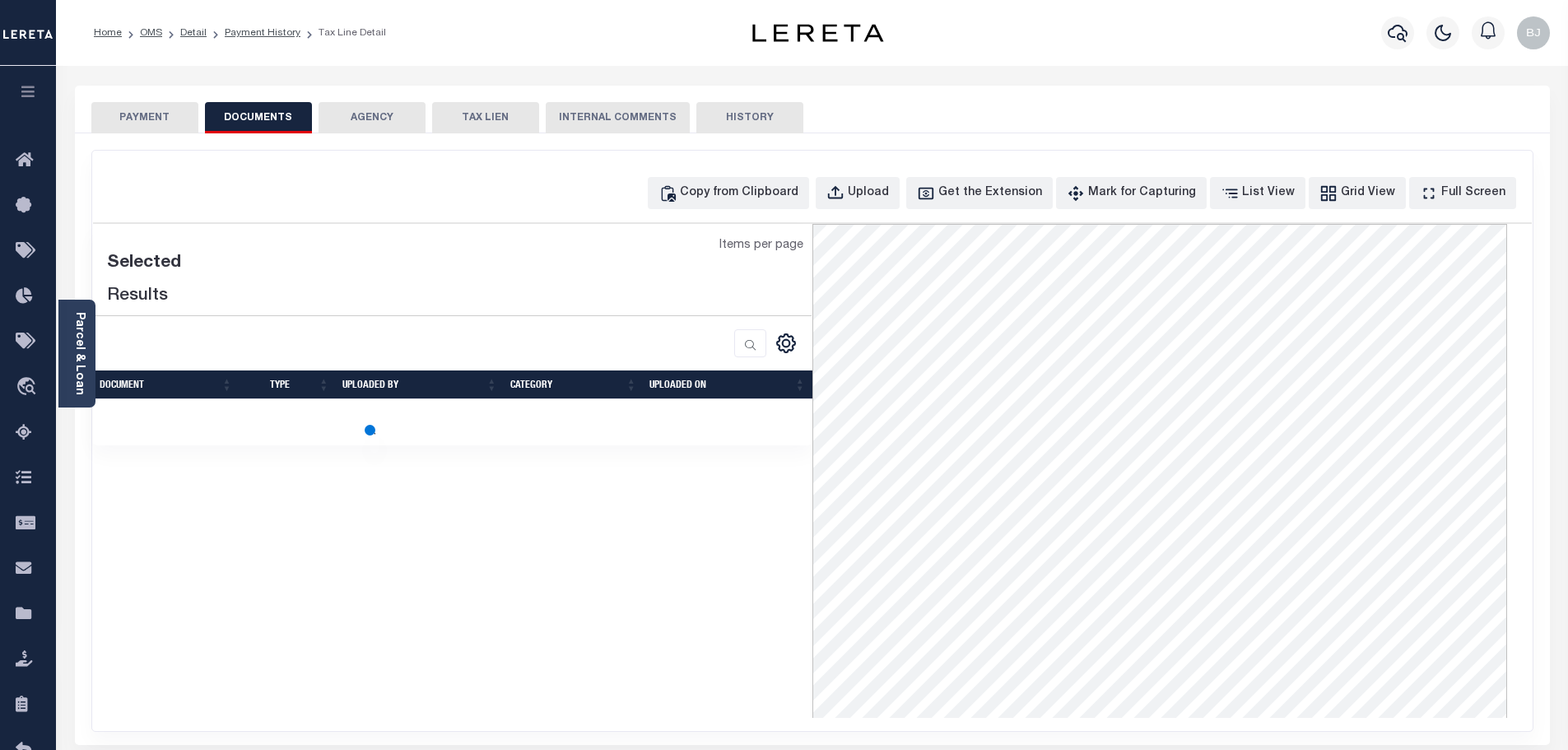
click at [527, 161] on div "Copy from Clipboard Upload Get the Extension Mark for Capturing Got it List Vie…" at bounding box center [812, 440] width 1440 height 581
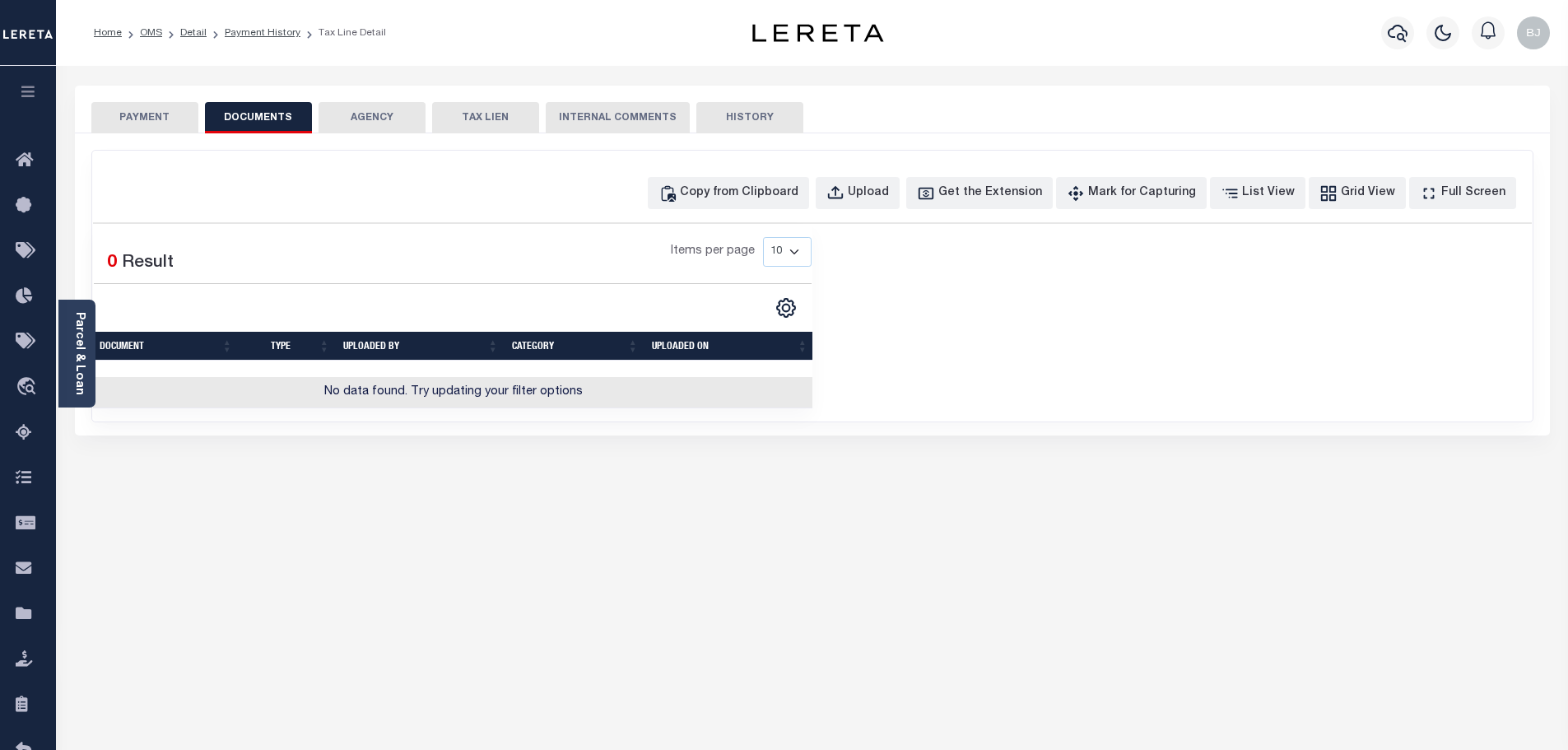
click at [676, 216] on div "Copy from Clipboard Upload Get the Extension Mark for Capturing Got it List Vie…" at bounding box center [812, 285] width 1440 height 271
click at [779, 178] on button "Copy from Clipboard" at bounding box center [729, 193] width 161 height 32
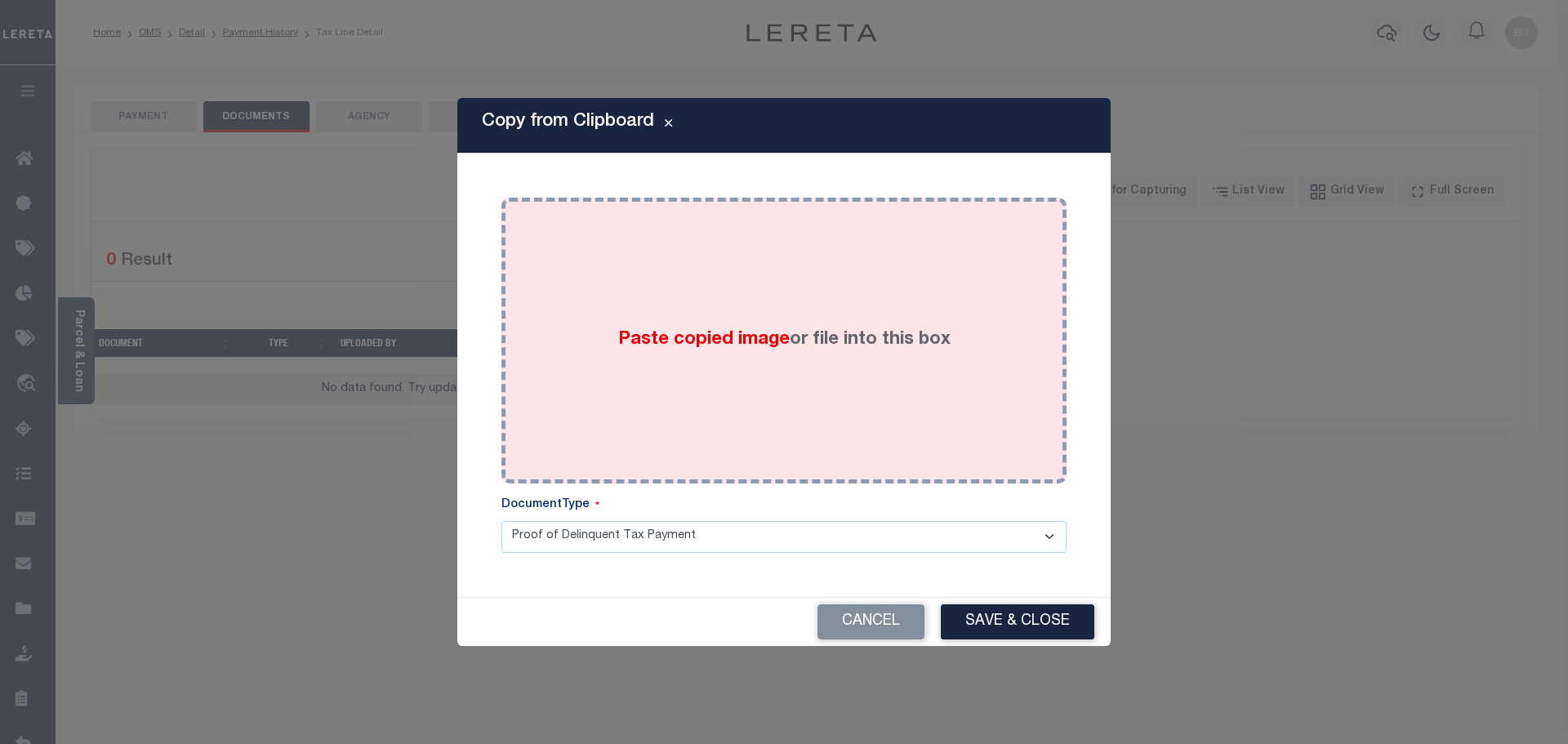
click at [818, 311] on div "Paste copied image or file into this box" at bounding box center [784, 341] width 541 height 261
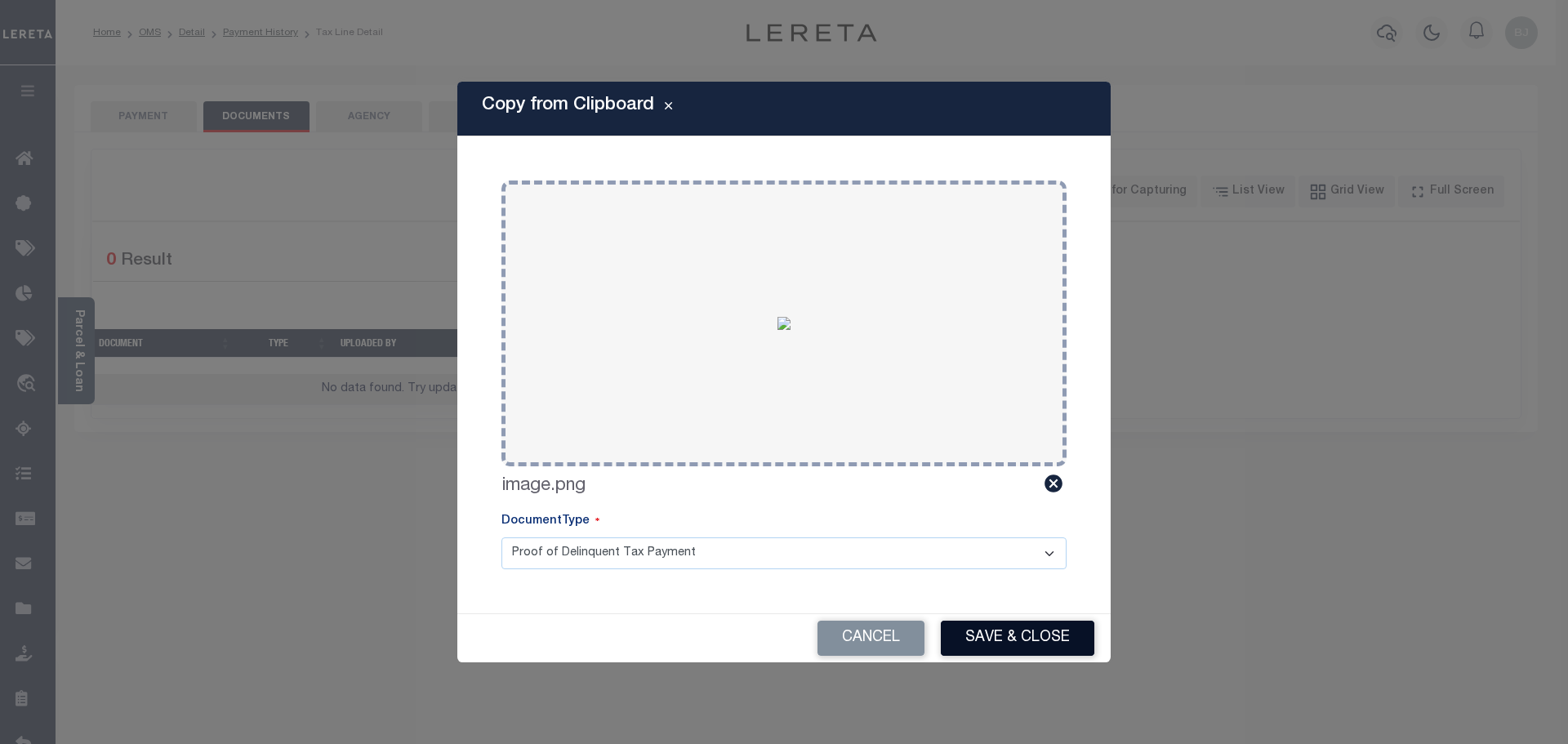
click at [1021, 640] on button "Save & Close" at bounding box center [1017, 638] width 154 height 35
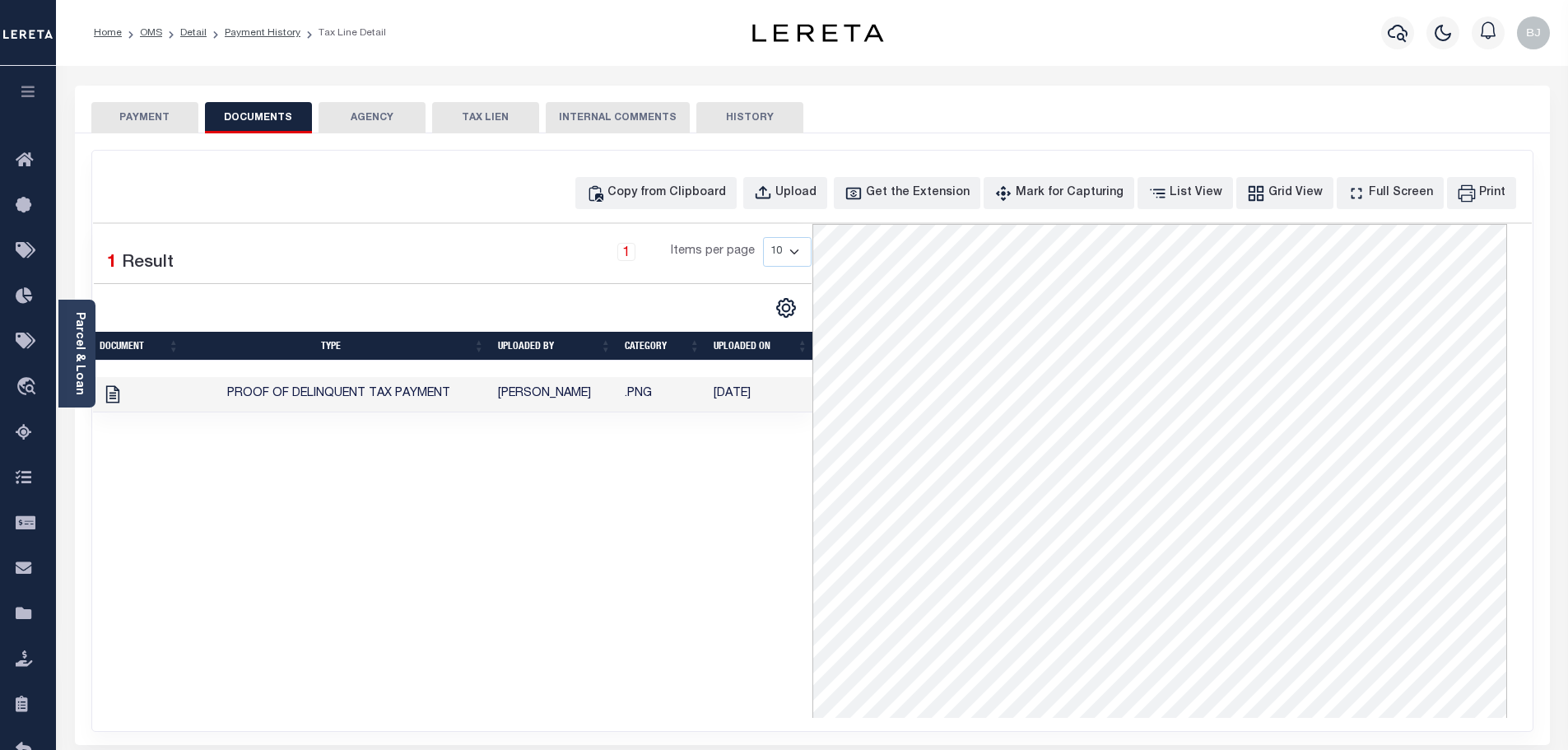
click at [186, 124] on button "PAYMENT" at bounding box center [145, 118] width 107 height 32
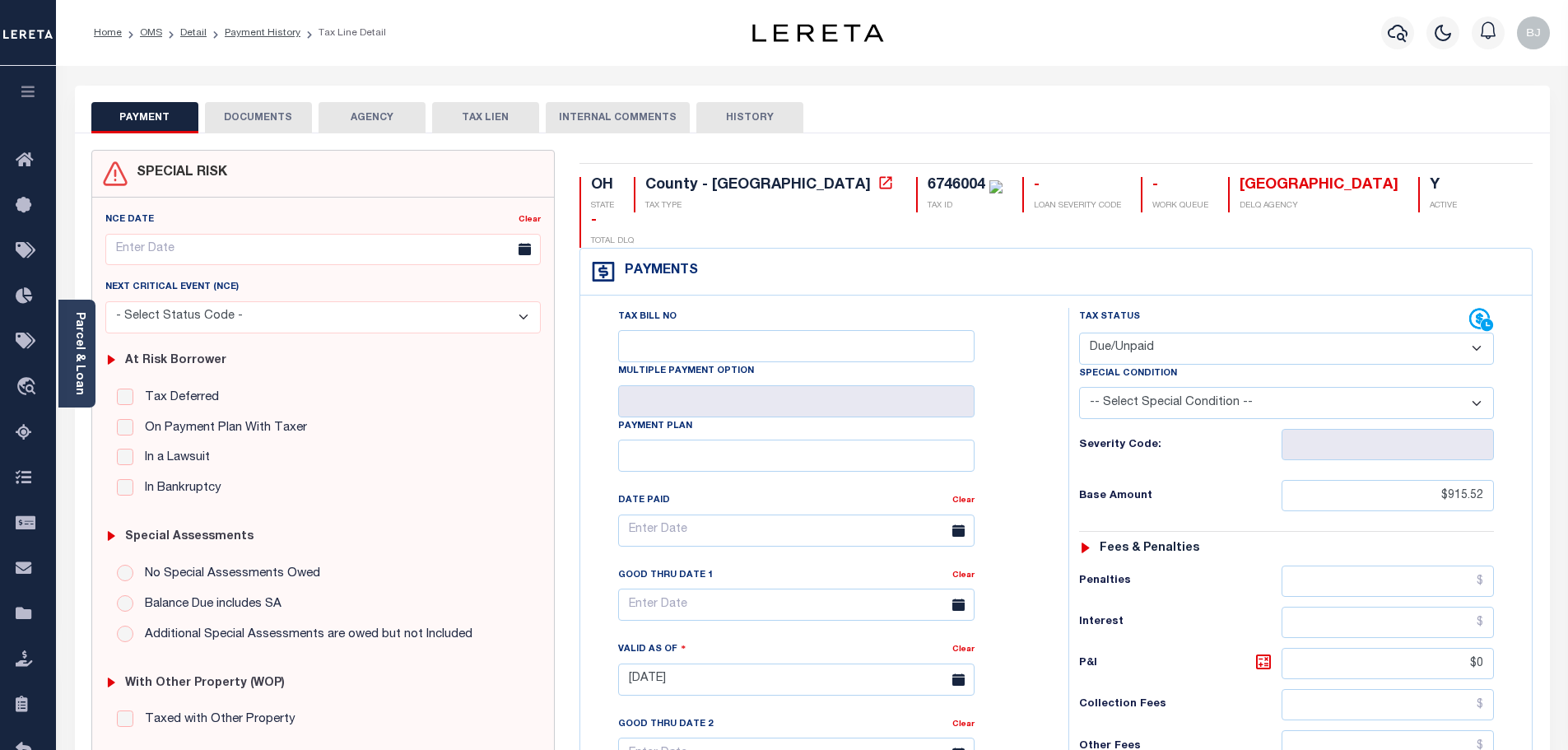
click at [1244, 332] on select "- Select Status Code - Open Due/Unpaid Paid Incomplete No Tax Due Internal Refu…" at bounding box center [1286, 348] width 415 height 32
select select "PYD"
click at [1079, 332] on select "- Select Status Code - Open Due/Unpaid Paid Incomplete No Tax Due Internal Refu…" at bounding box center [1286, 348] width 415 height 32
type input "[DATE]"
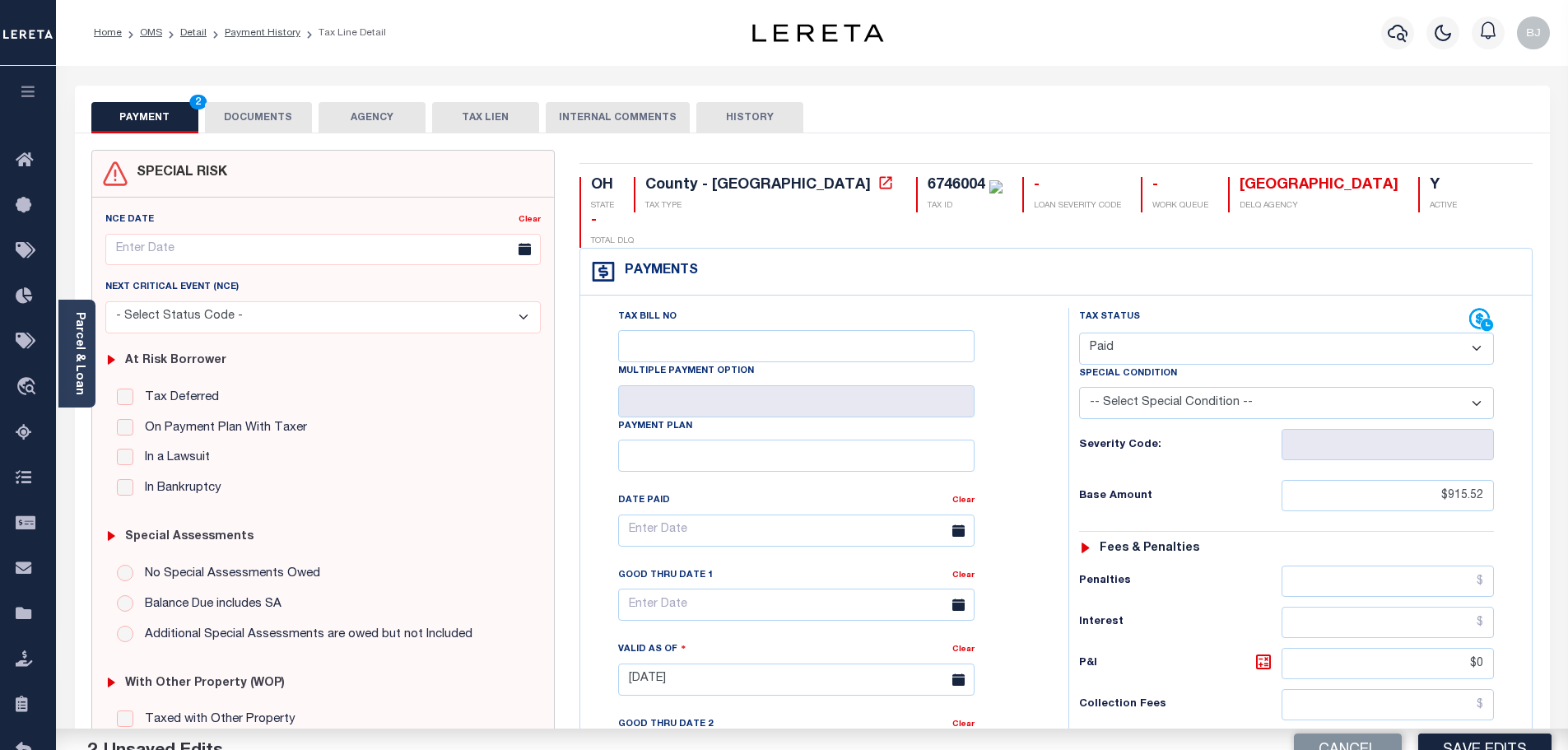
scroll to position [330, 0]
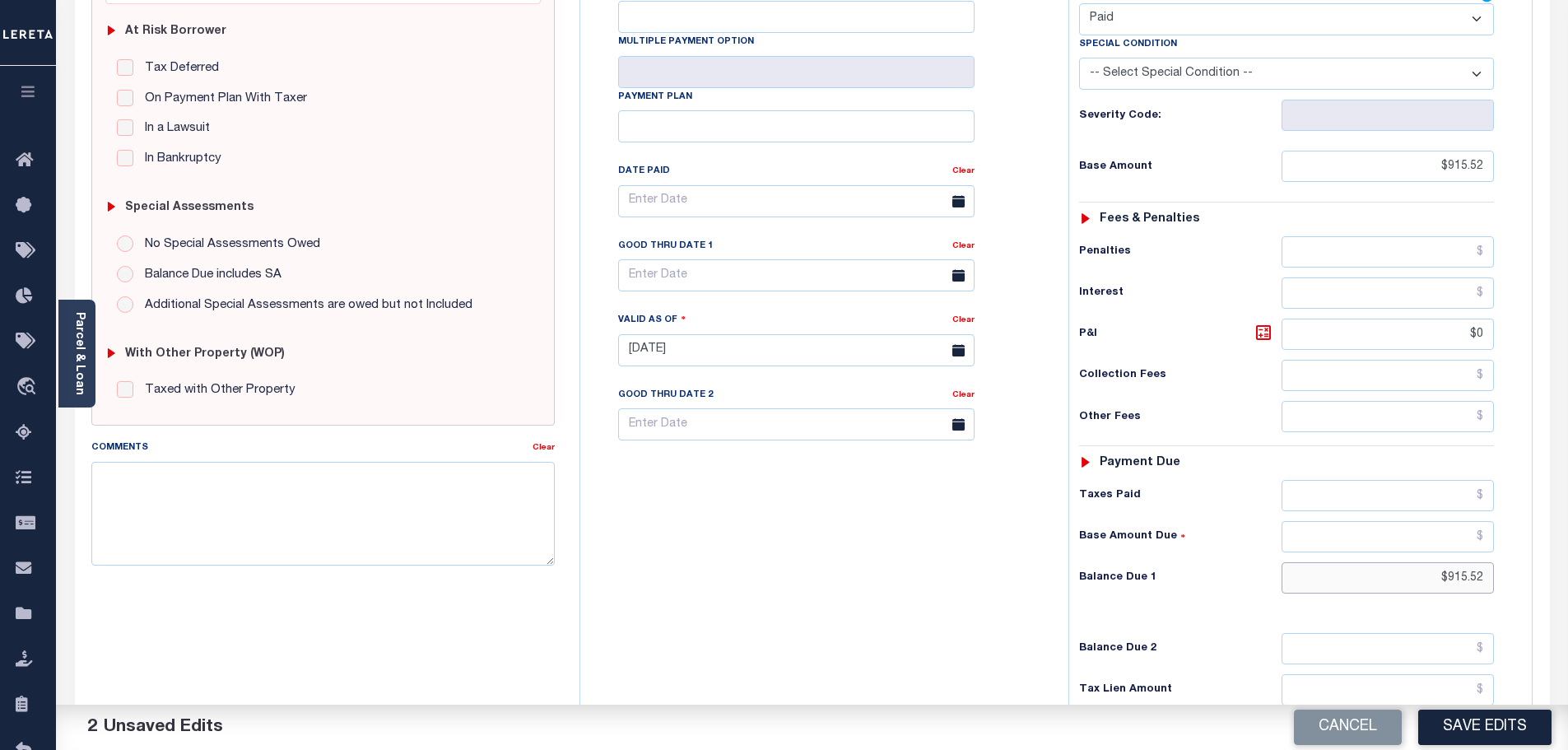
drag, startPoint x: 1421, startPoint y: 527, endPoint x: 1537, endPoint y: 541, distance: 116.8
click at [1537, 541] on div "OH STATE County - OH TAX TYPE 6746004 TAX ID - LOAN SEVERITY CODE - WORK QUEUE …" at bounding box center [1056, 351] width 978 height 1061
drag, startPoint x: 1368, startPoint y: 534, endPoint x: 1594, endPoint y: 536, distance: 226.0
click at [1567, 536] on html "Home OMS Detail Payment History Tax Line Detail" at bounding box center [784, 292] width 1568 height 1244
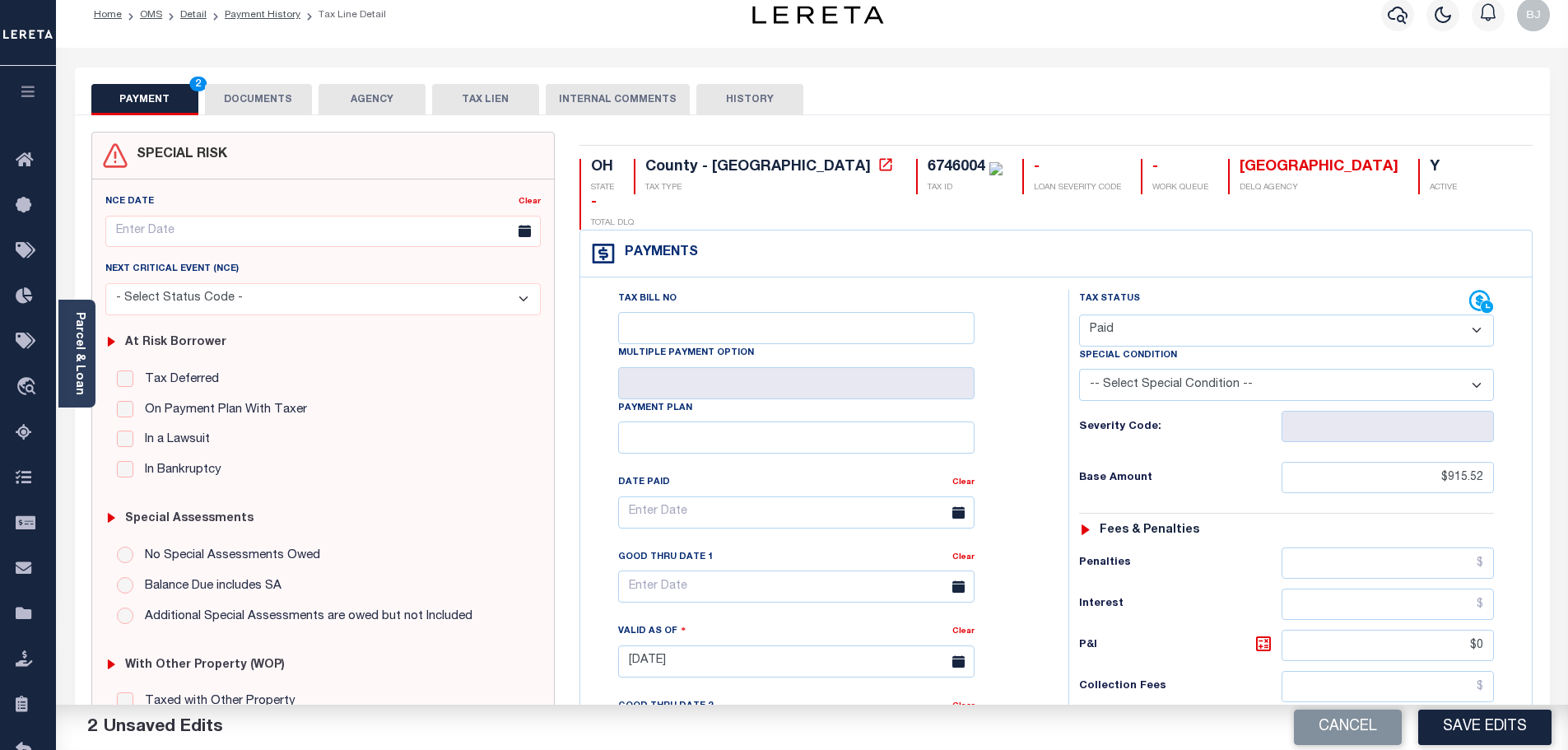
scroll to position [0, 0]
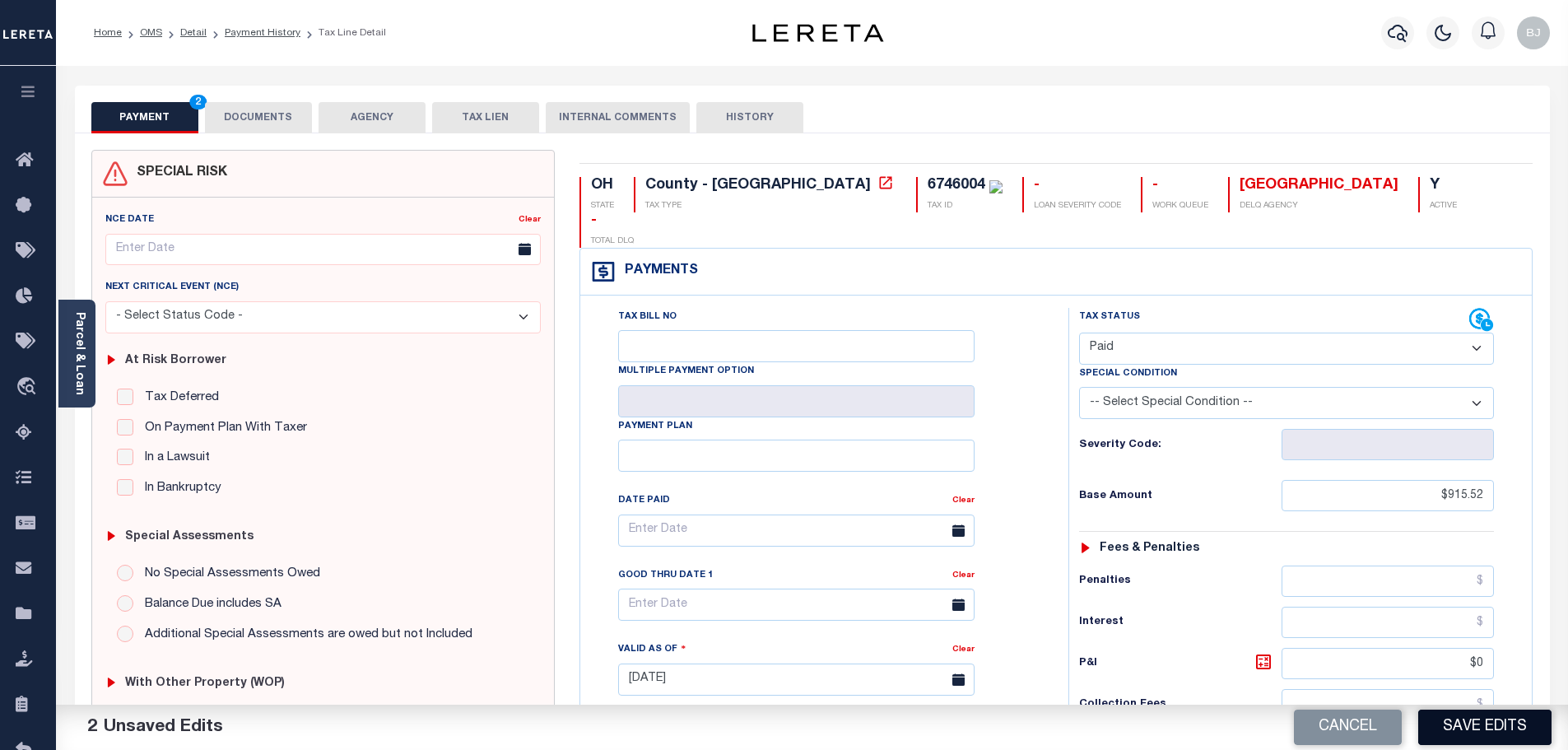
click at [1474, 730] on button "Save Edits" at bounding box center [1485, 727] width 133 height 35
type input "$0.00"
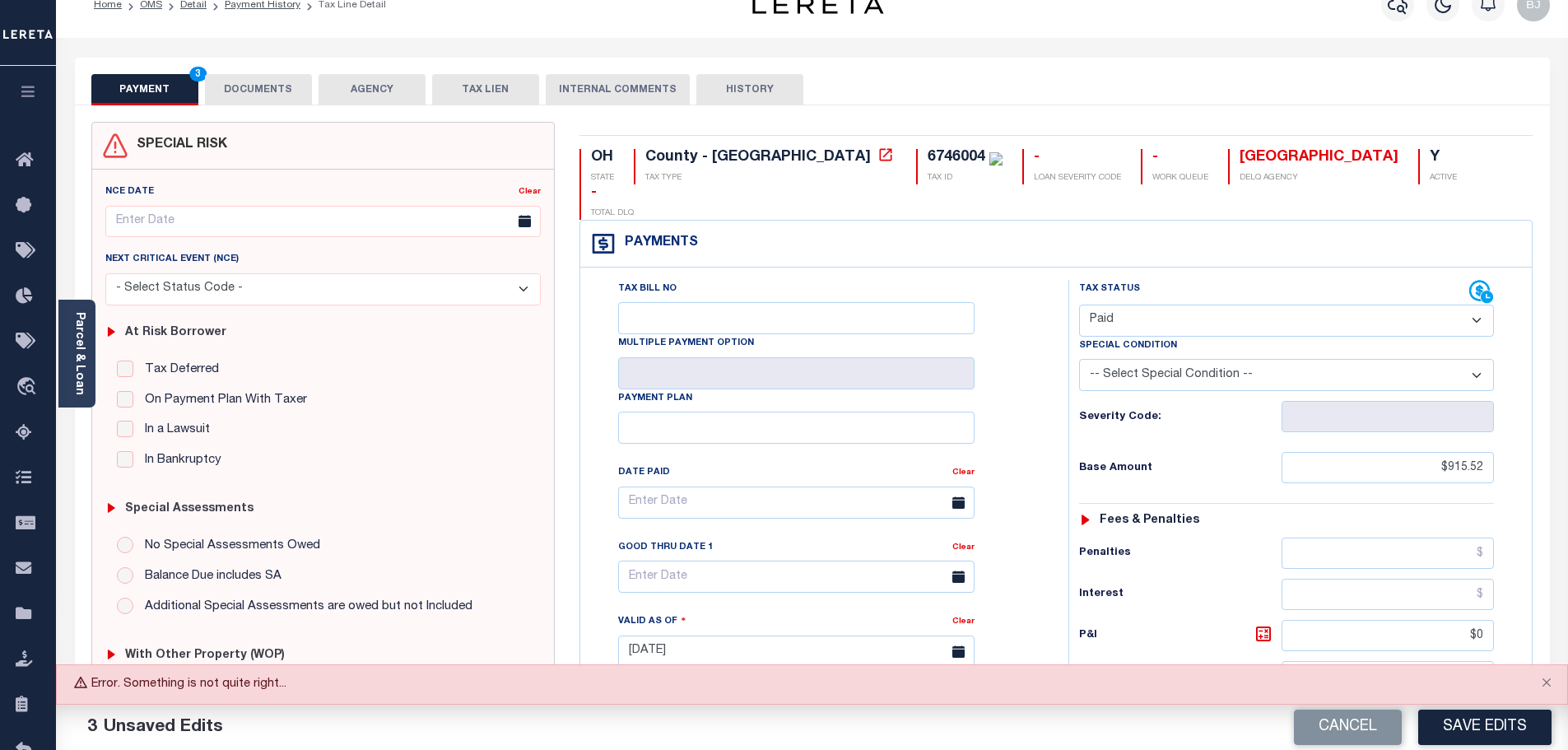
scroll to position [247, 0]
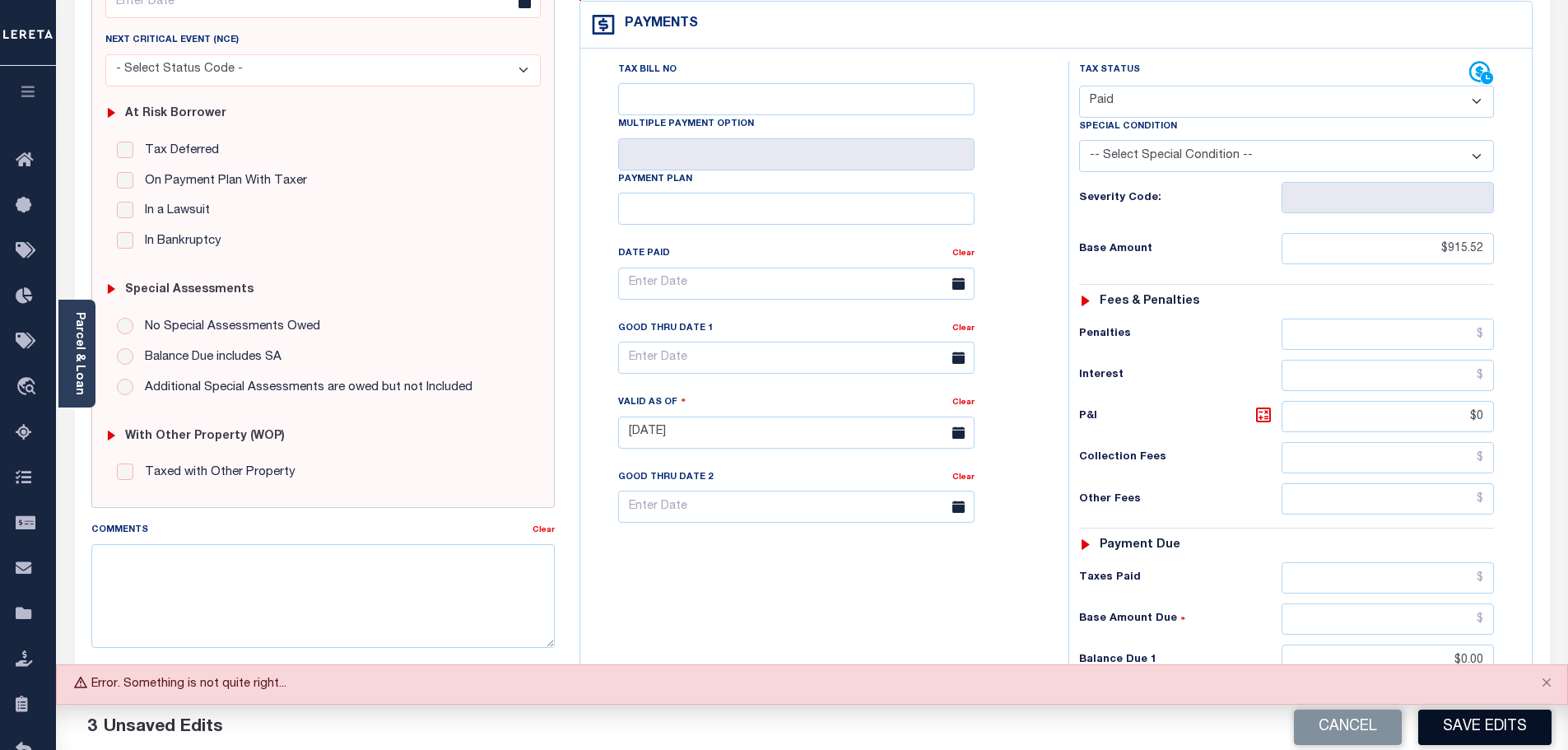
click at [1473, 736] on button "Save Edits" at bounding box center [1485, 727] width 133 height 35
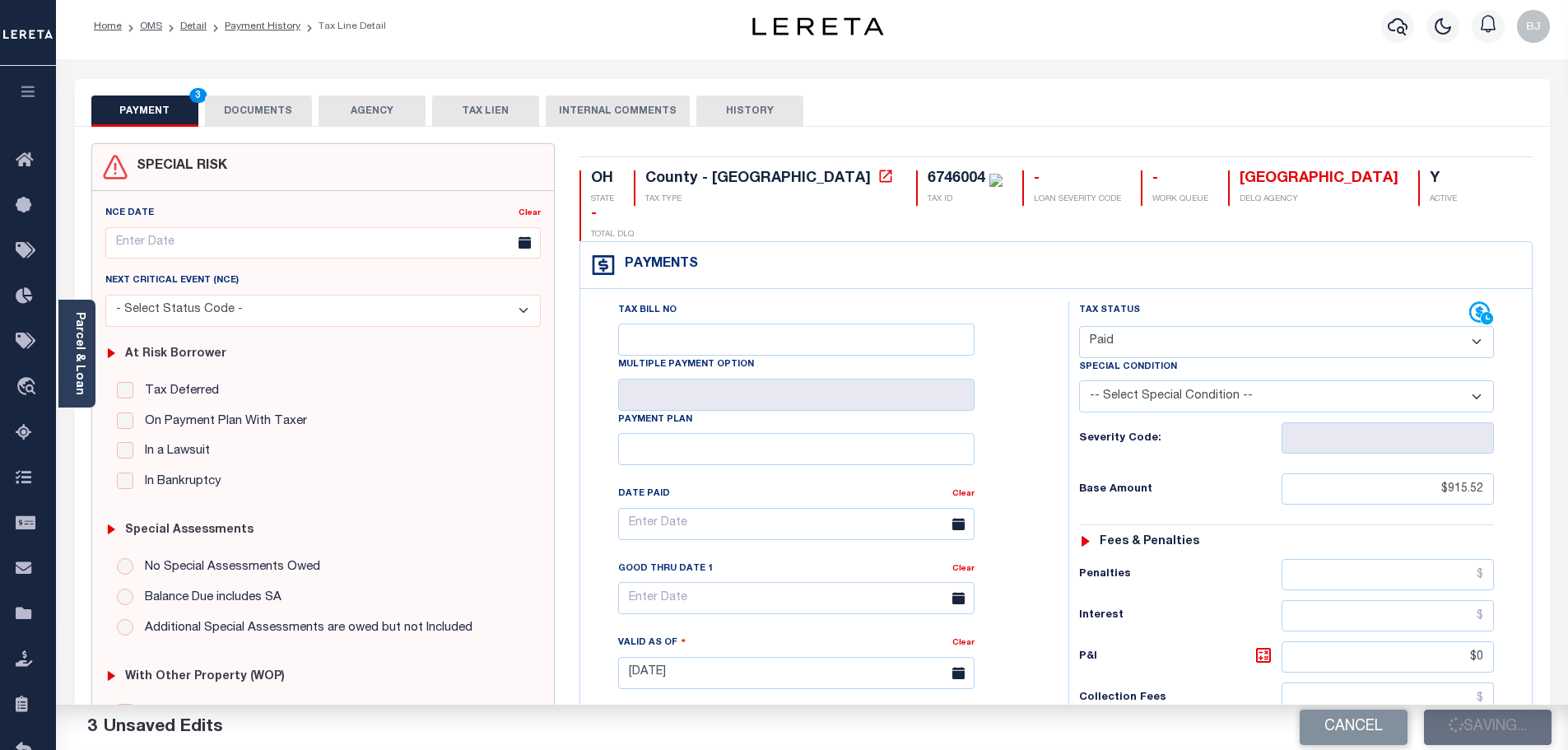
scroll to position [0, 0]
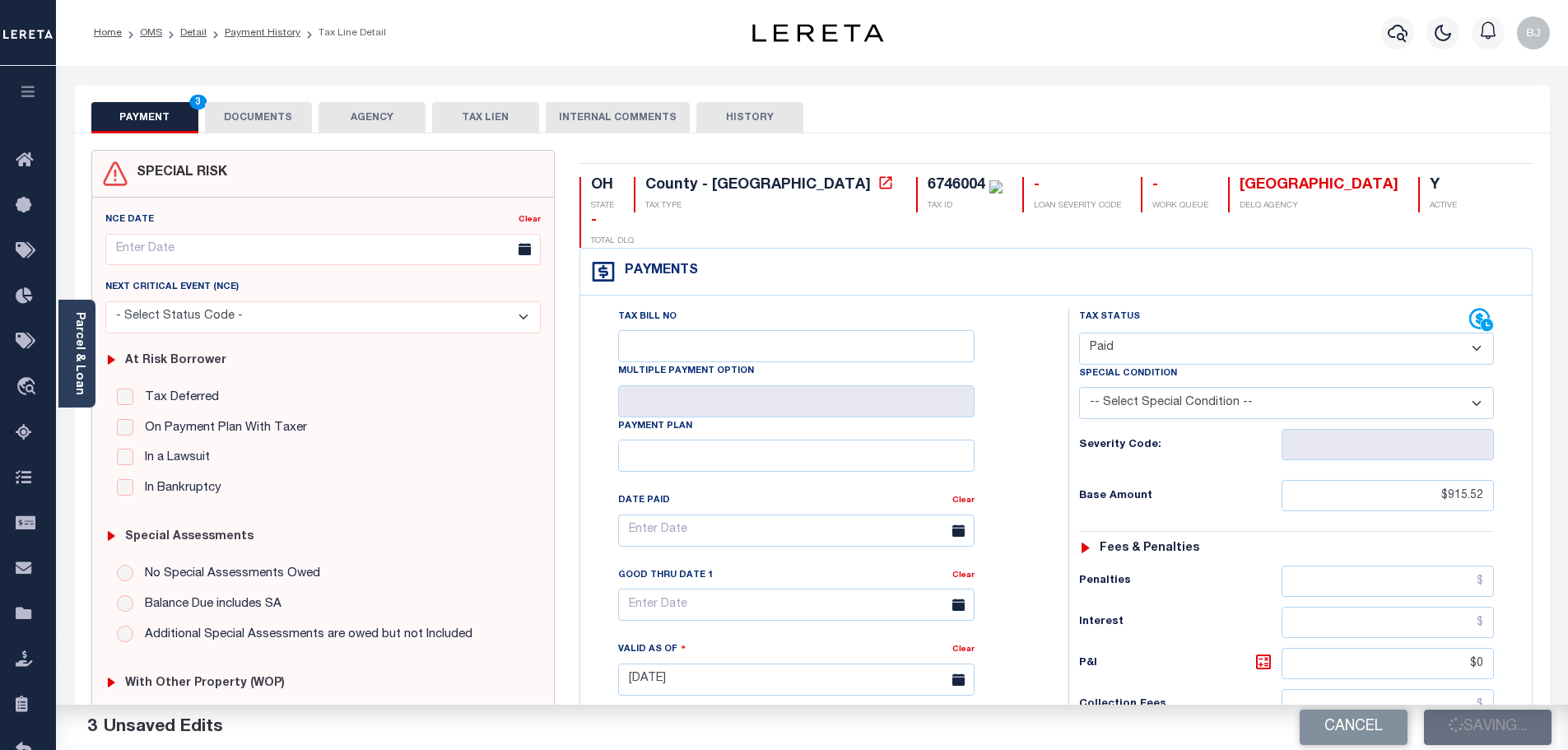
click at [1199, 566] on div "Penalties" at bounding box center [1286, 582] width 415 height 32
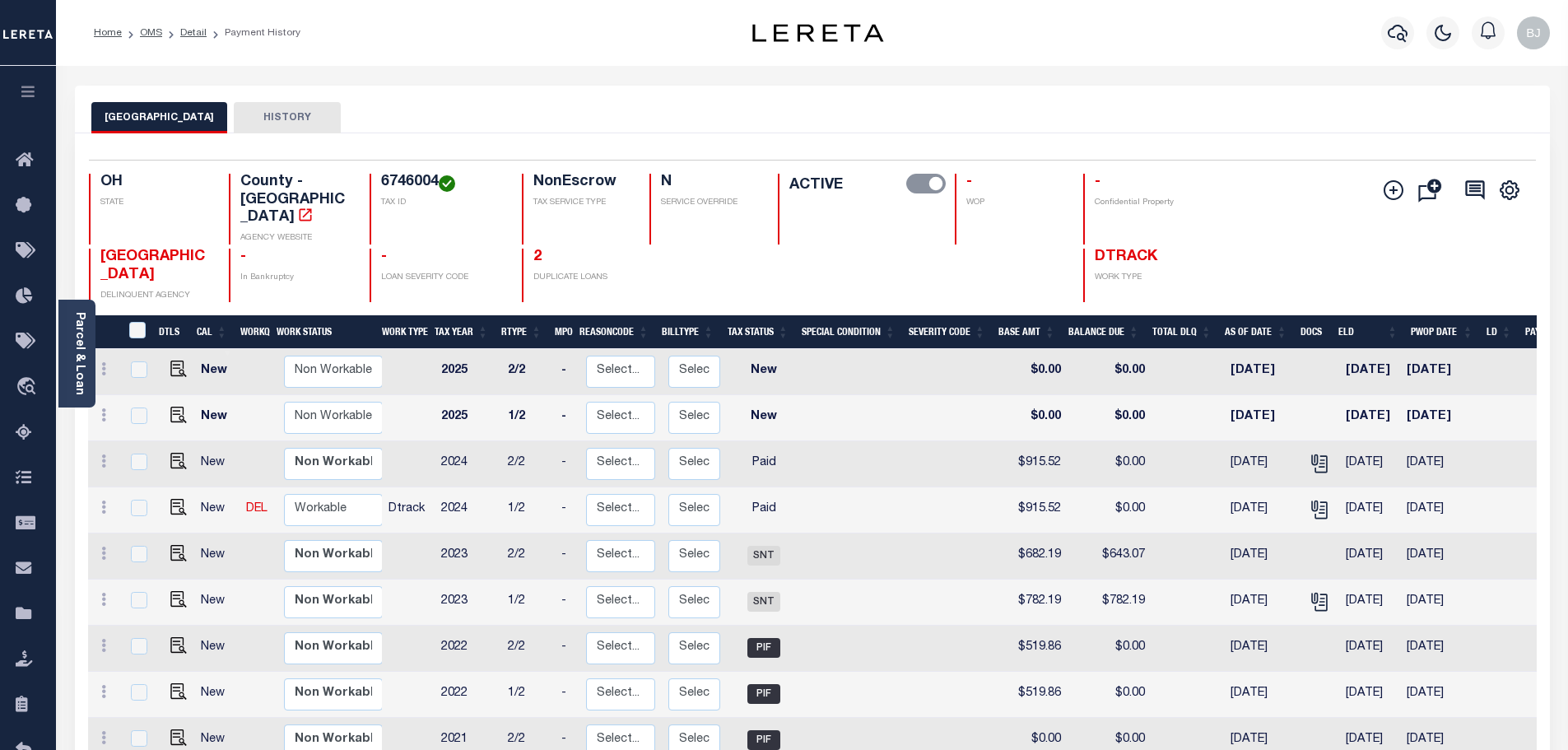
click at [333, 487] on td "Non Workable Workable" at bounding box center [335, 510] width 117 height 46
checkbox input "true"
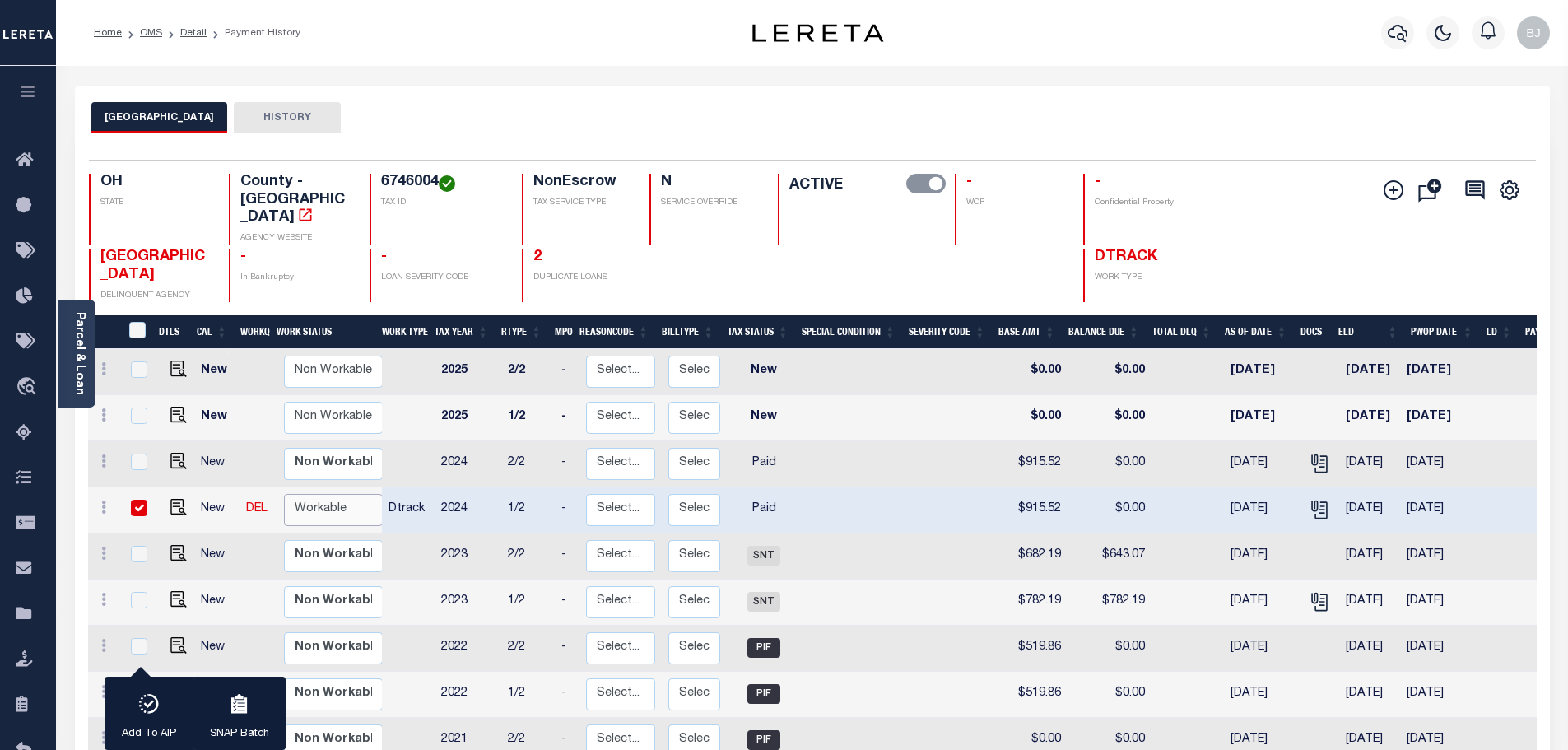
click at [327, 495] on select "Non Workable Workable" at bounding box center [333, 510] width 99 height 32
checkbox input "false"
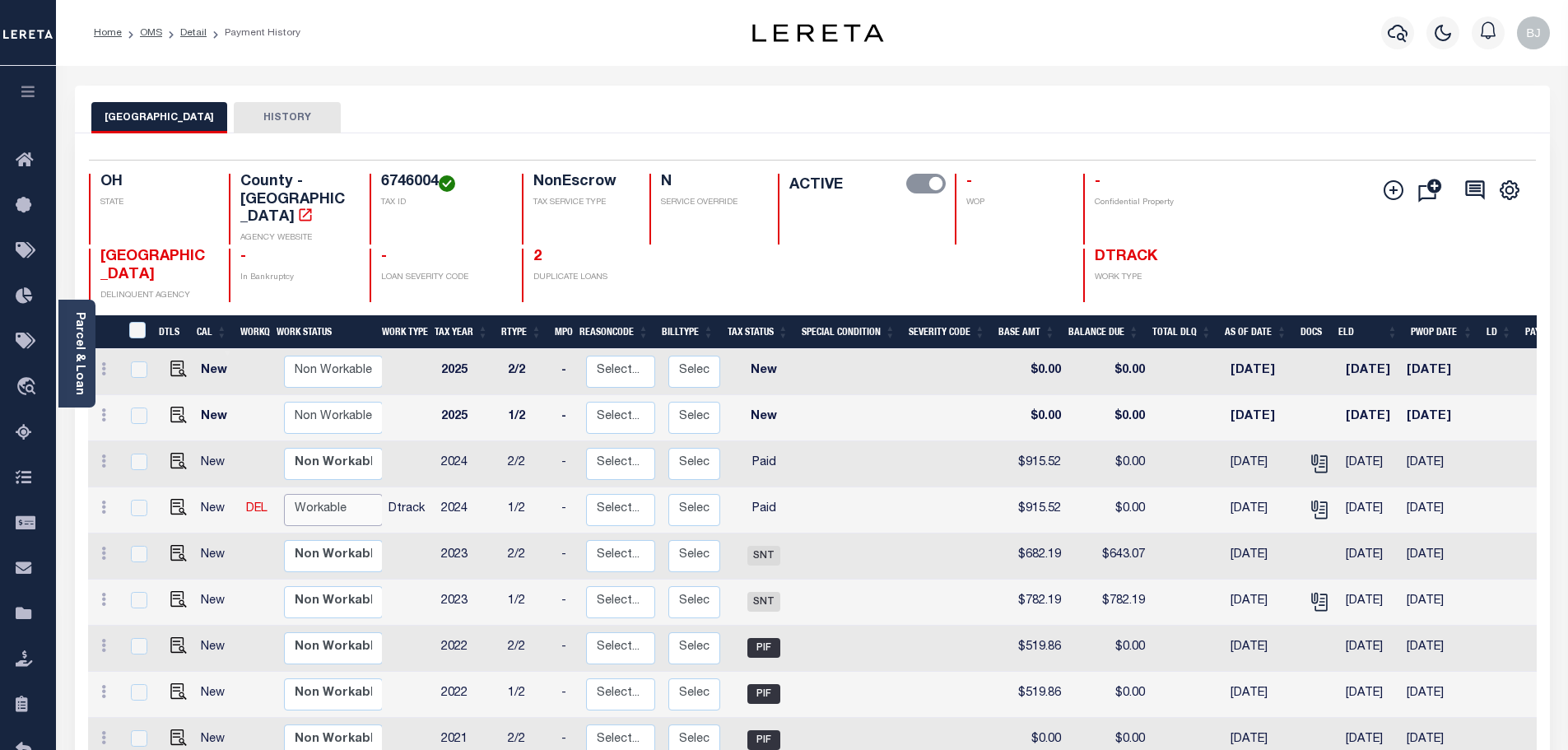
select select "true"
click at [284, 495] on select "Non Workable Workable" at bounding box center [333, 510] width 99 height 32
checkbox input "true"
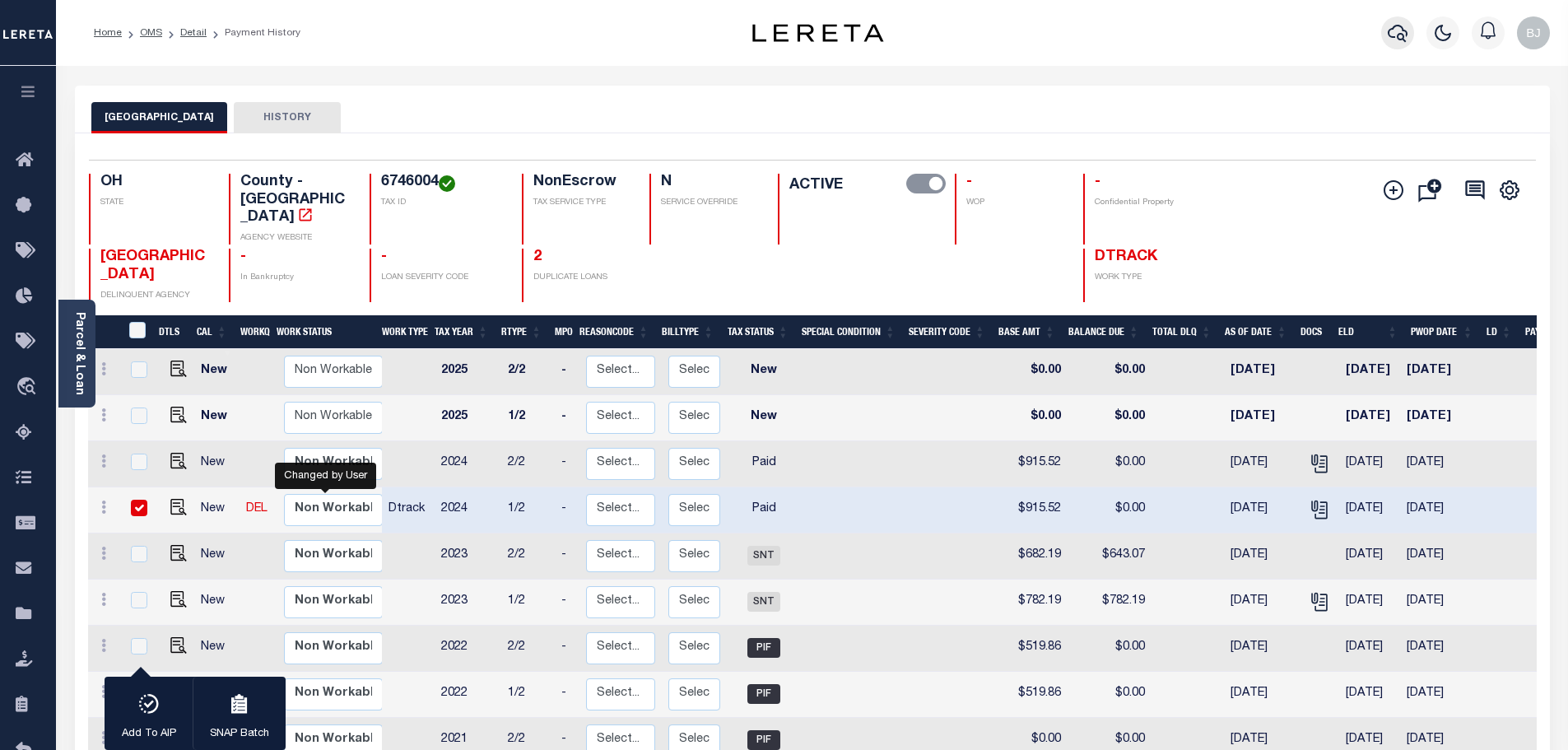
click at [1390, 41] on icon "button" at bounding box center [1398, 33] width 20 height 20
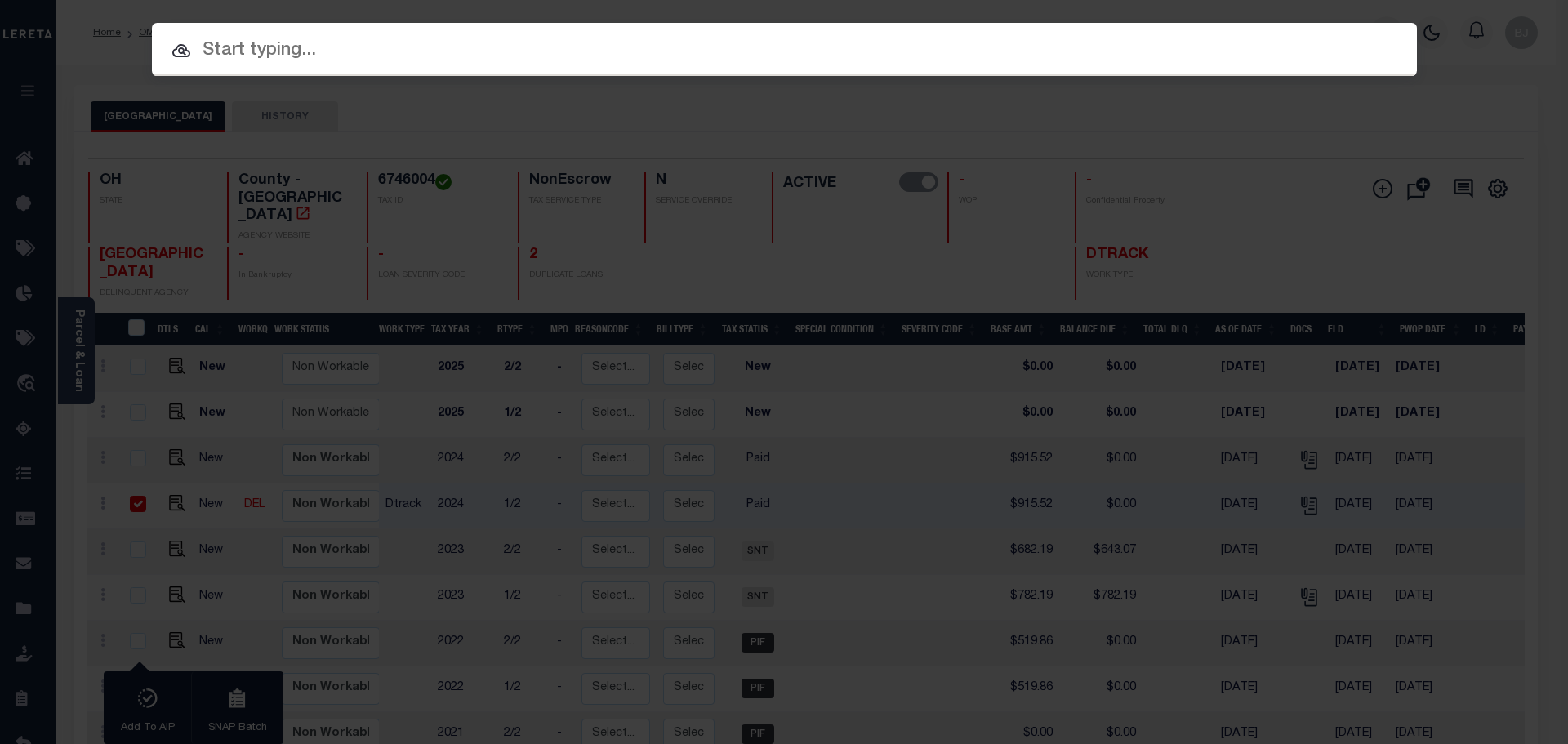
click at [386, 47] on input "text" at bounding box center [784, 51] width 1265 height 29
paste input "10010954"
type input "10010954"
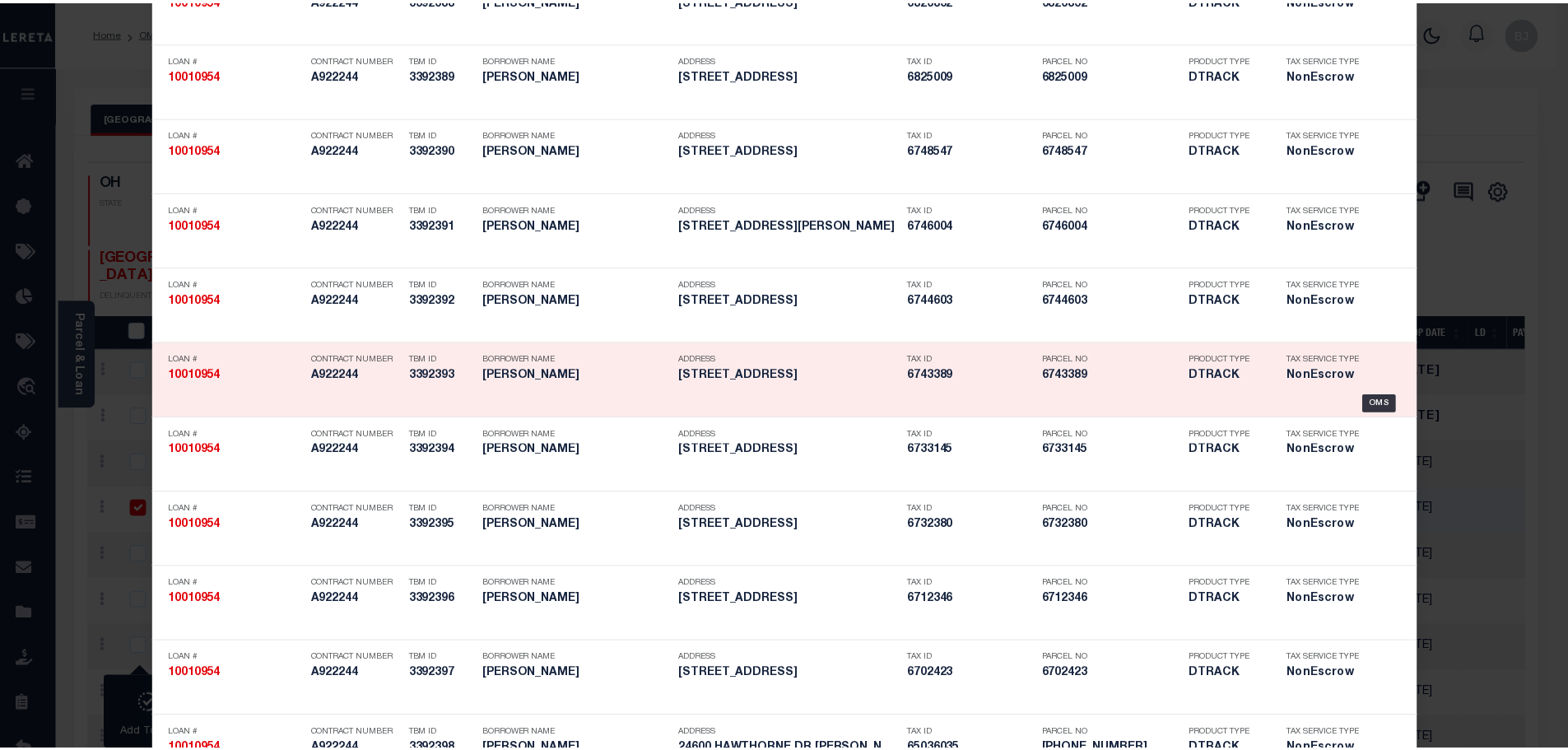
scroll to position [577, 0]
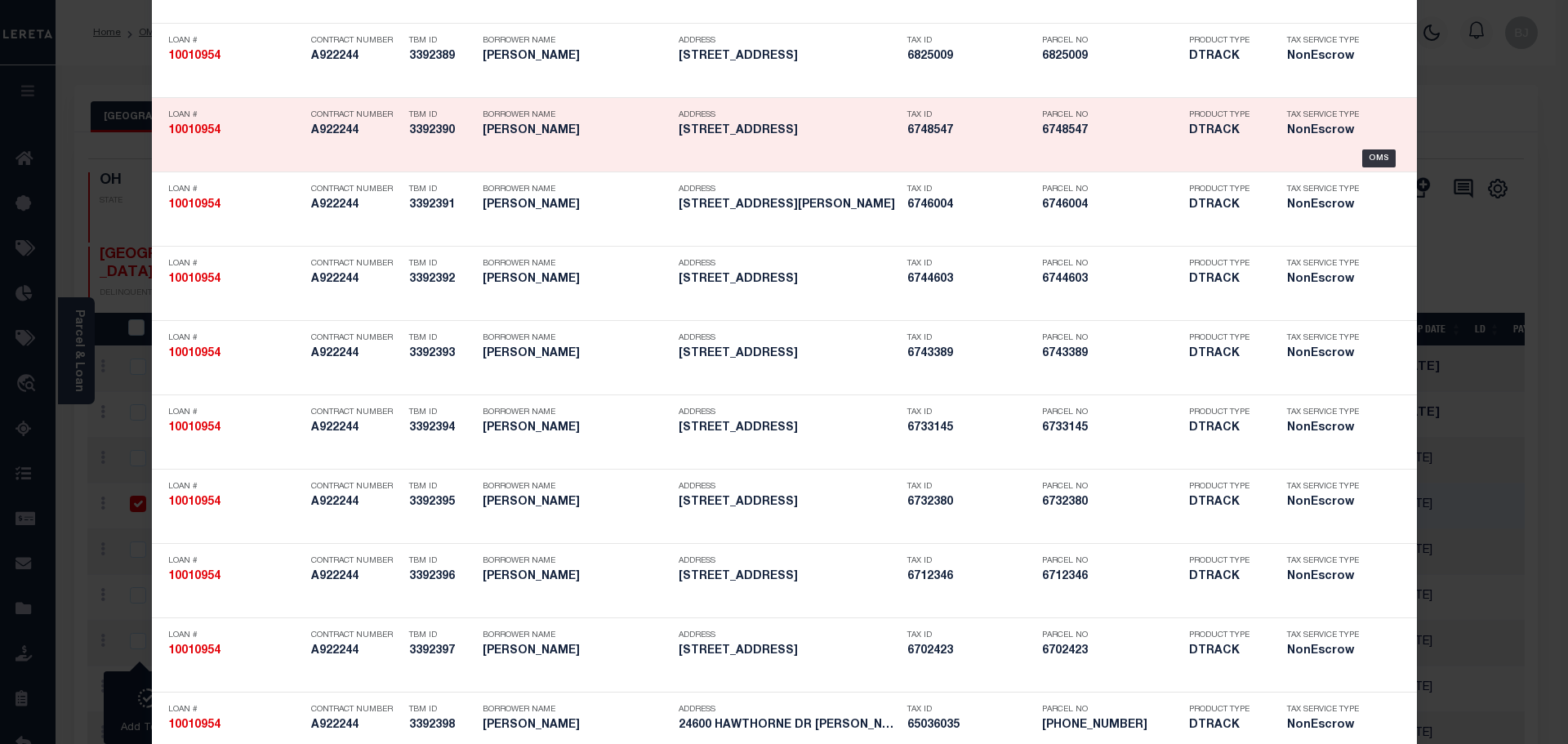
click at [884, 120] on p "Address" at bounding box center [789, 115] width 221 height 10
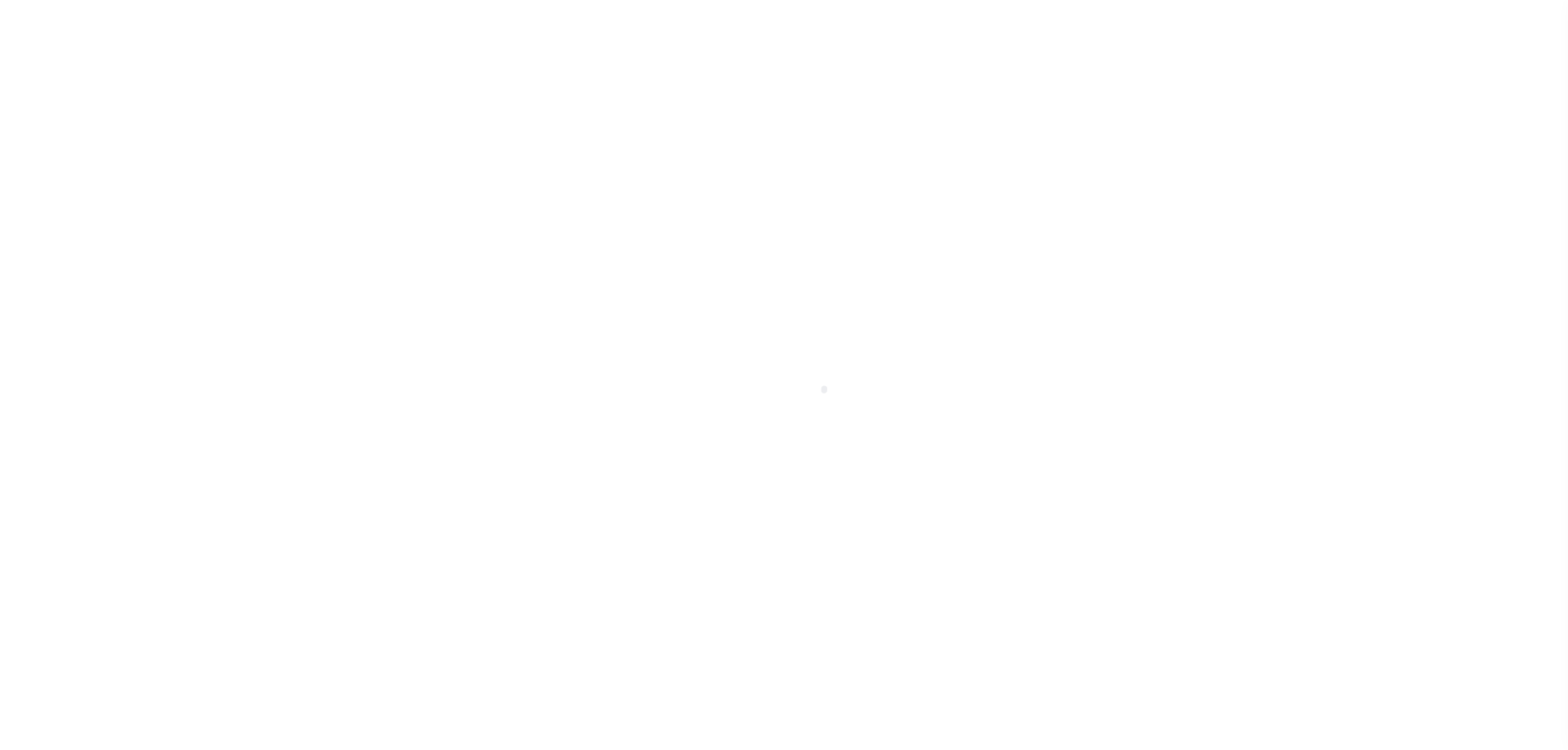
select select "10"
select select "NonEscrow"
type input "1375 VANE AVE"
type input "6748547"
select select
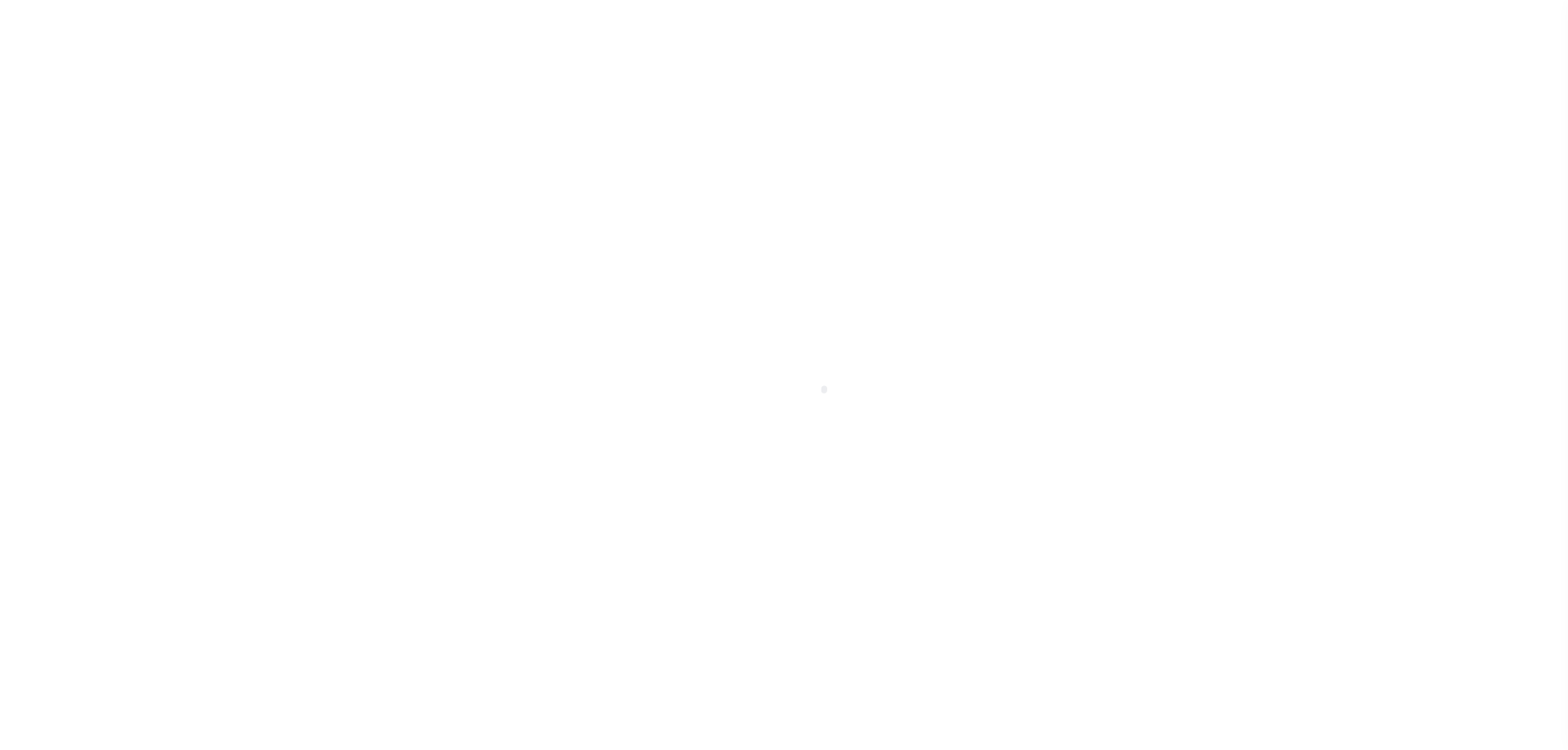
type input "AKRON OH 44310"
type input "a0kUS000006jcnH"
type input "OH"
select select "14701"
select select "25067"
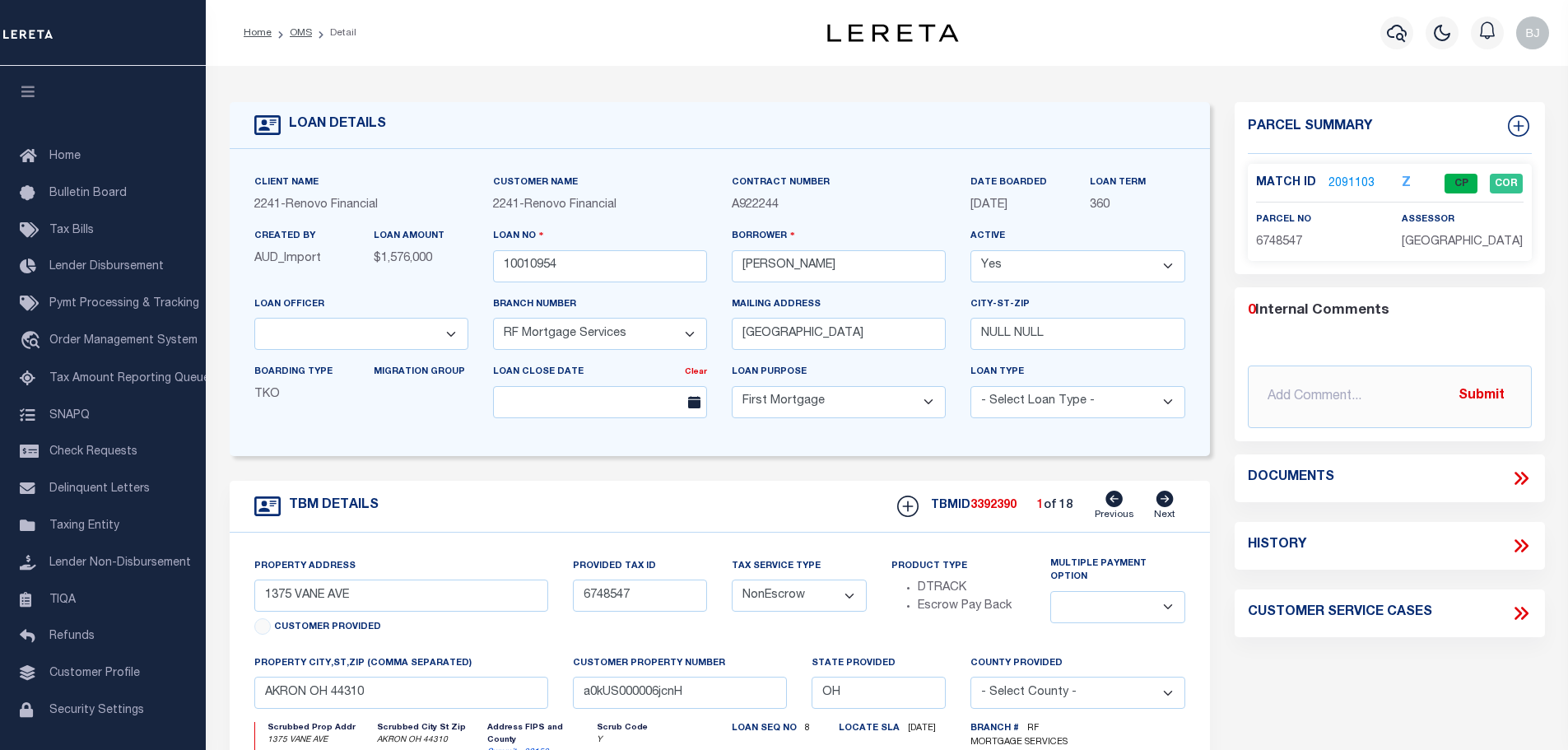
click at [1347, 176] on link "2091103" at bounding box center [1352, 184] width 46 height 17
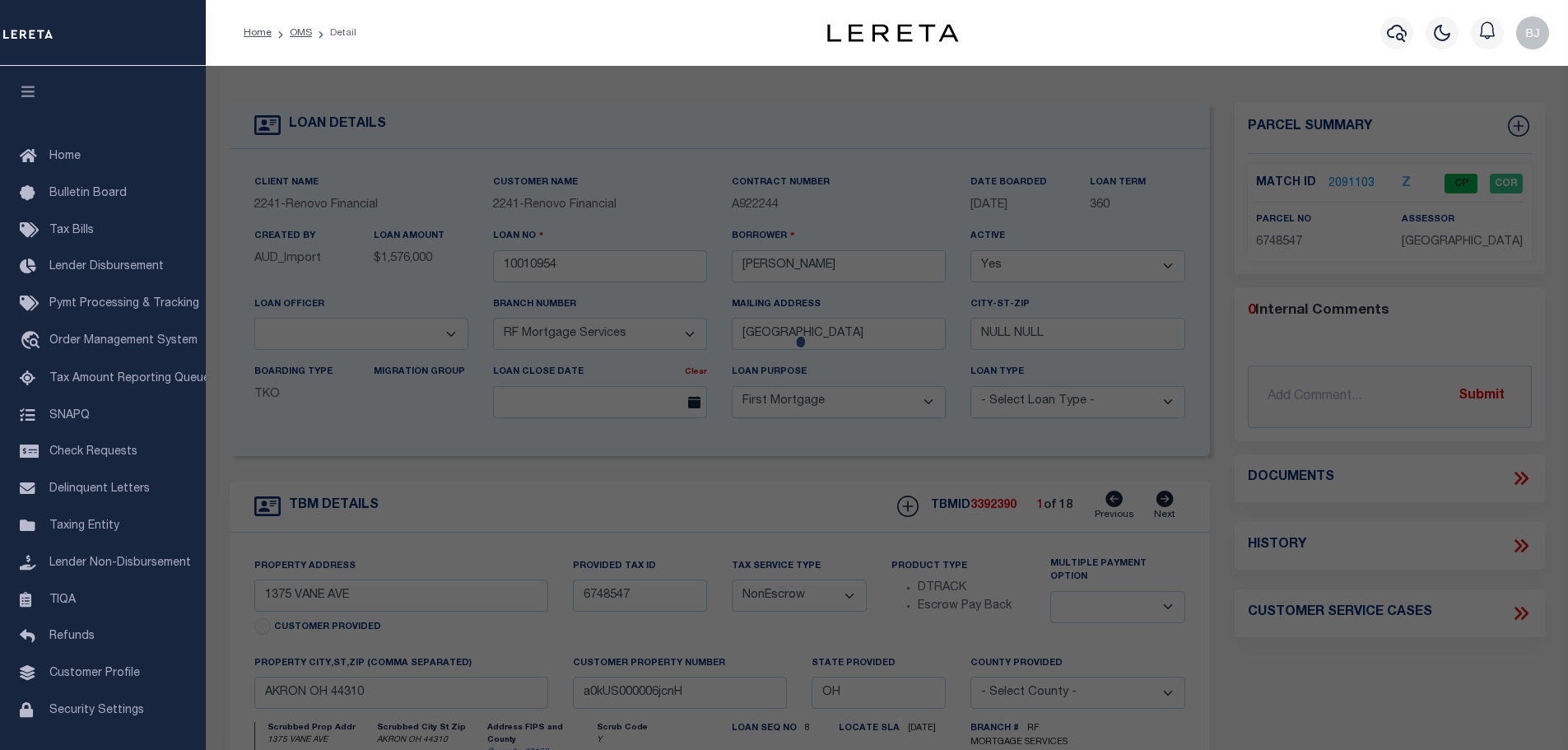
checkbox input "false"
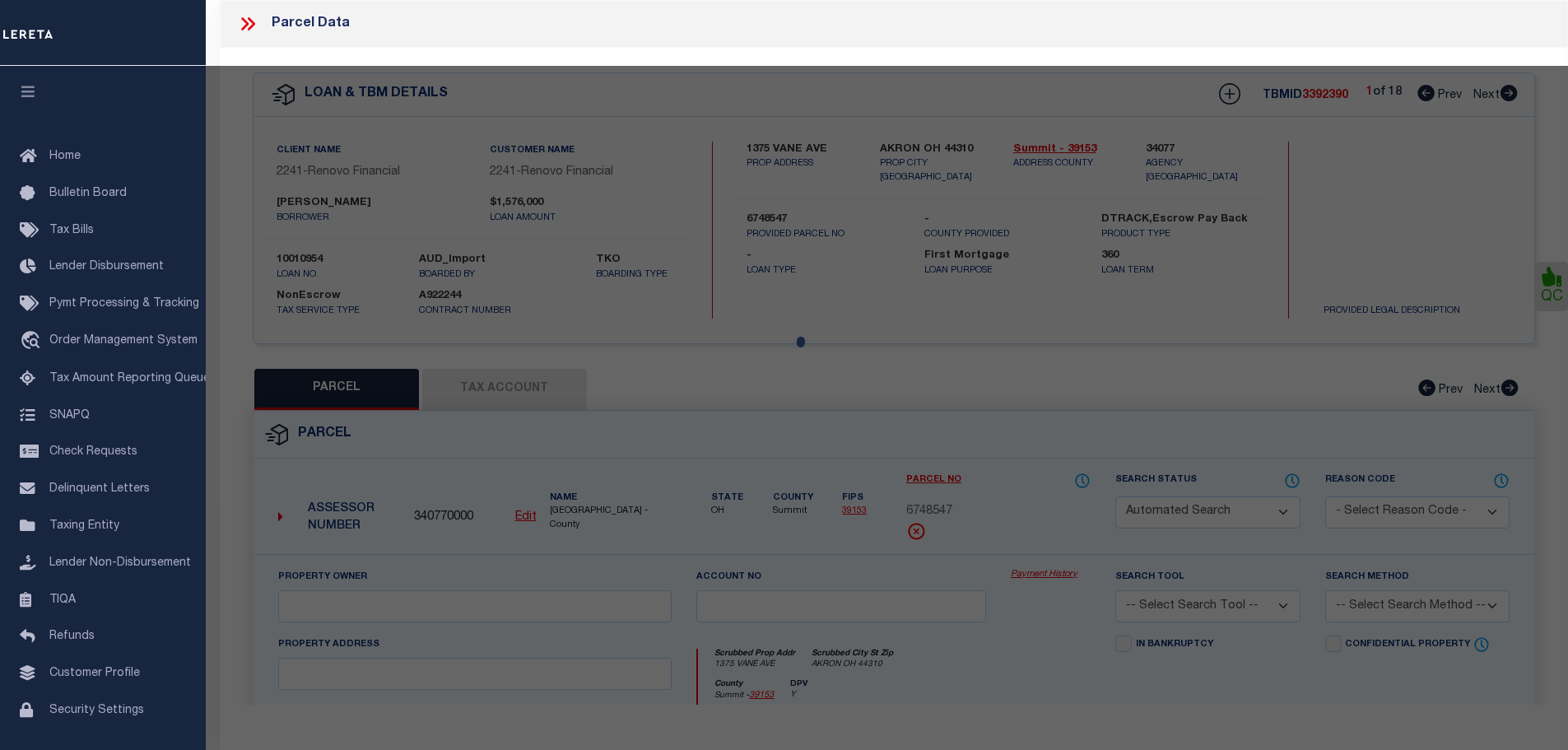
select select "CP"
type input "DCR OH 2 LLC"
select select "AGW"
select select
type input "1375 VANE AVE"
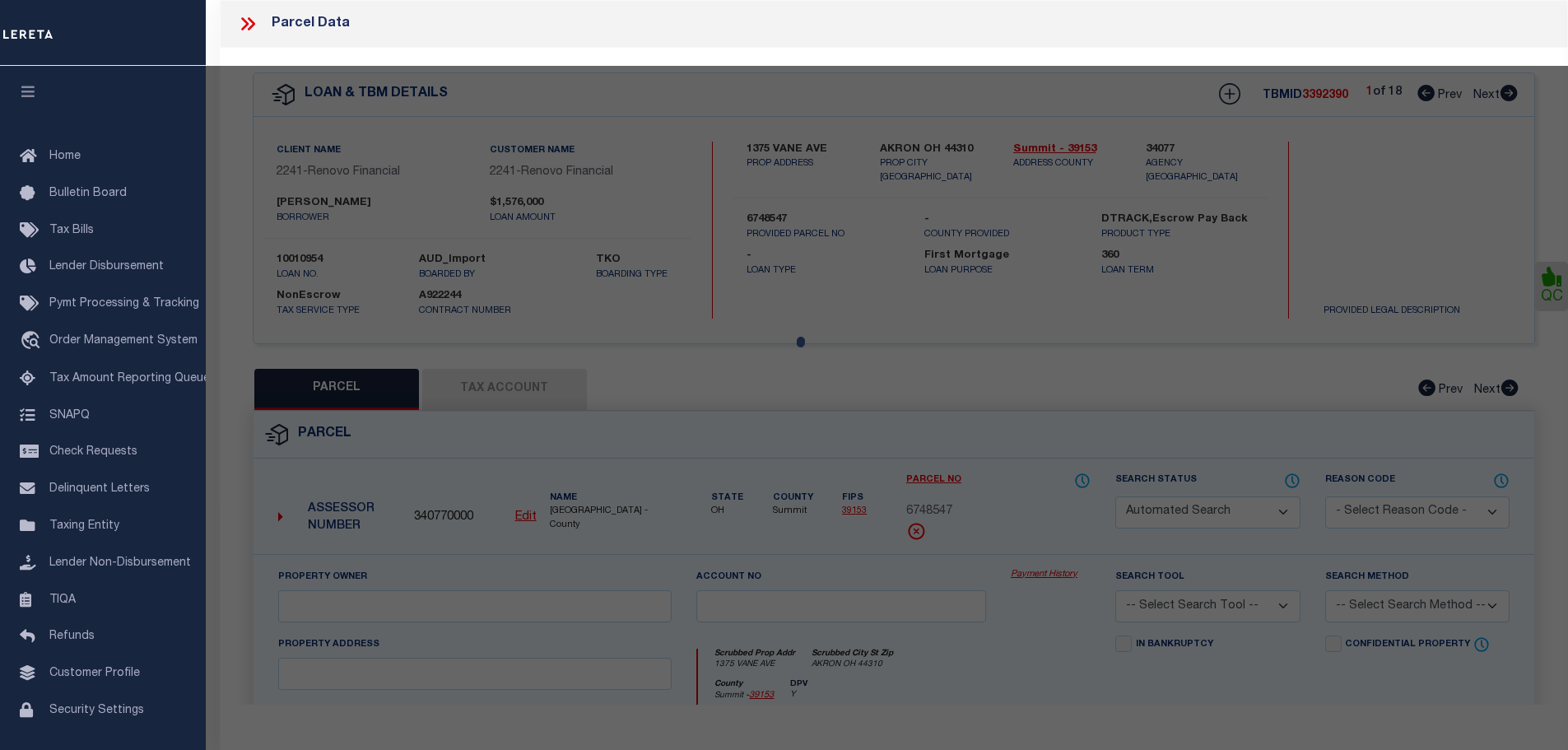
type input "AKRON OH 44310"
type textarea "N SIDE PK #2 LOT 35 ALL"
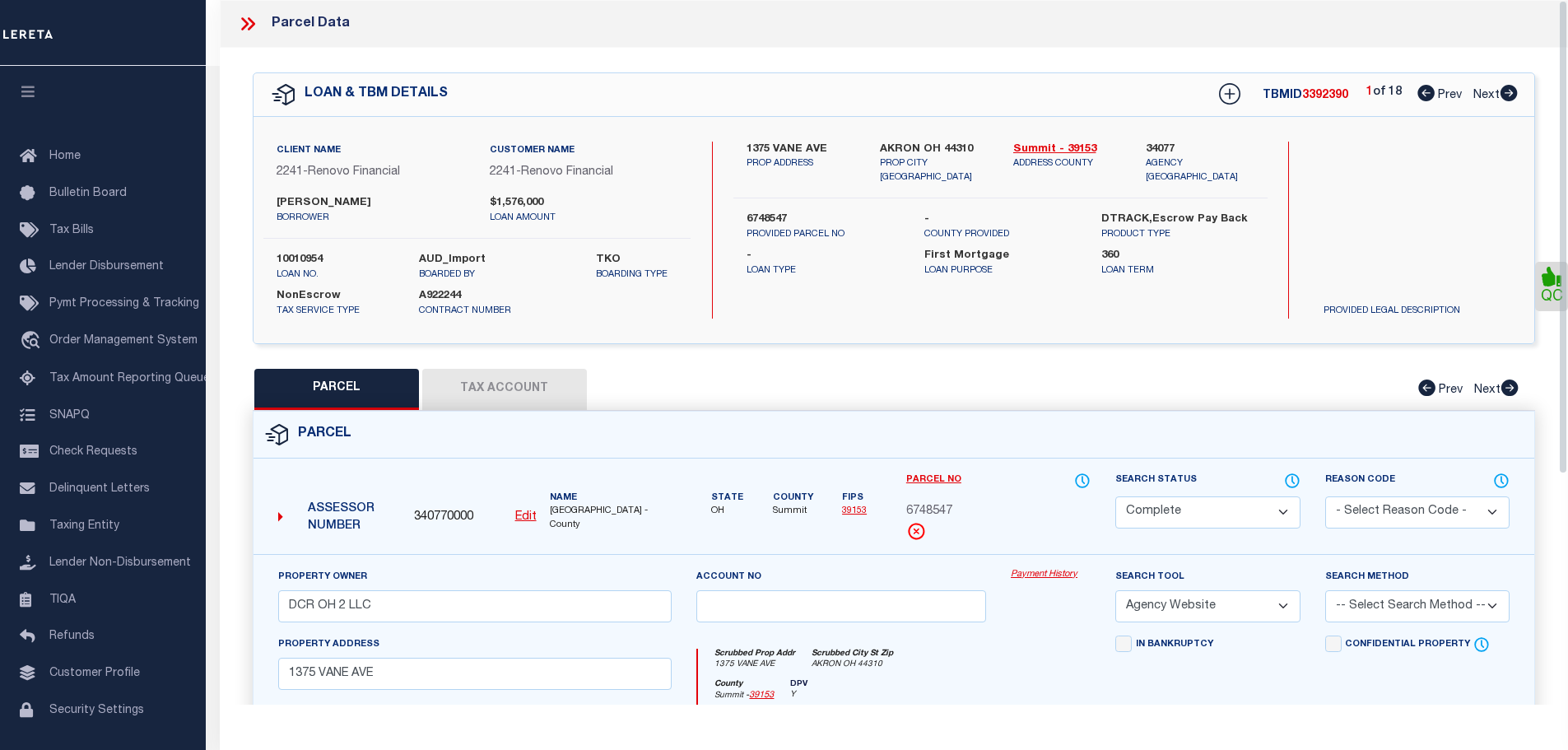
click at [1032, 576] on link "Payment History" at bounding box center [1051, 574] width 80 height 14
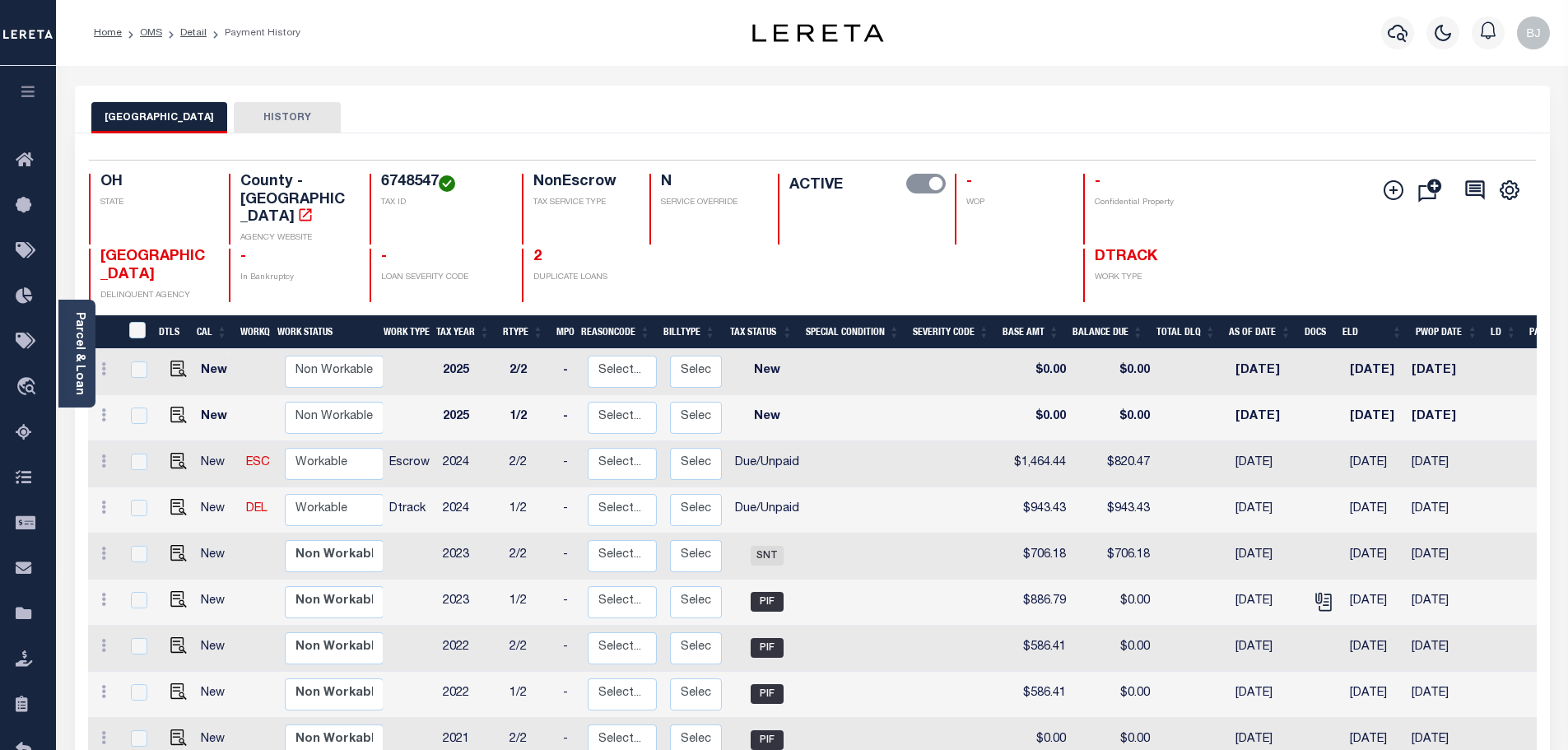
click at [404, 178] on h4 "6748547" at bounding box center [442, 183] width 121 height 18
copy h4 "6748547"
click at [172, 453] on img "" at bounding box center [178, 461] width 16 height 16
checkbox input "true"
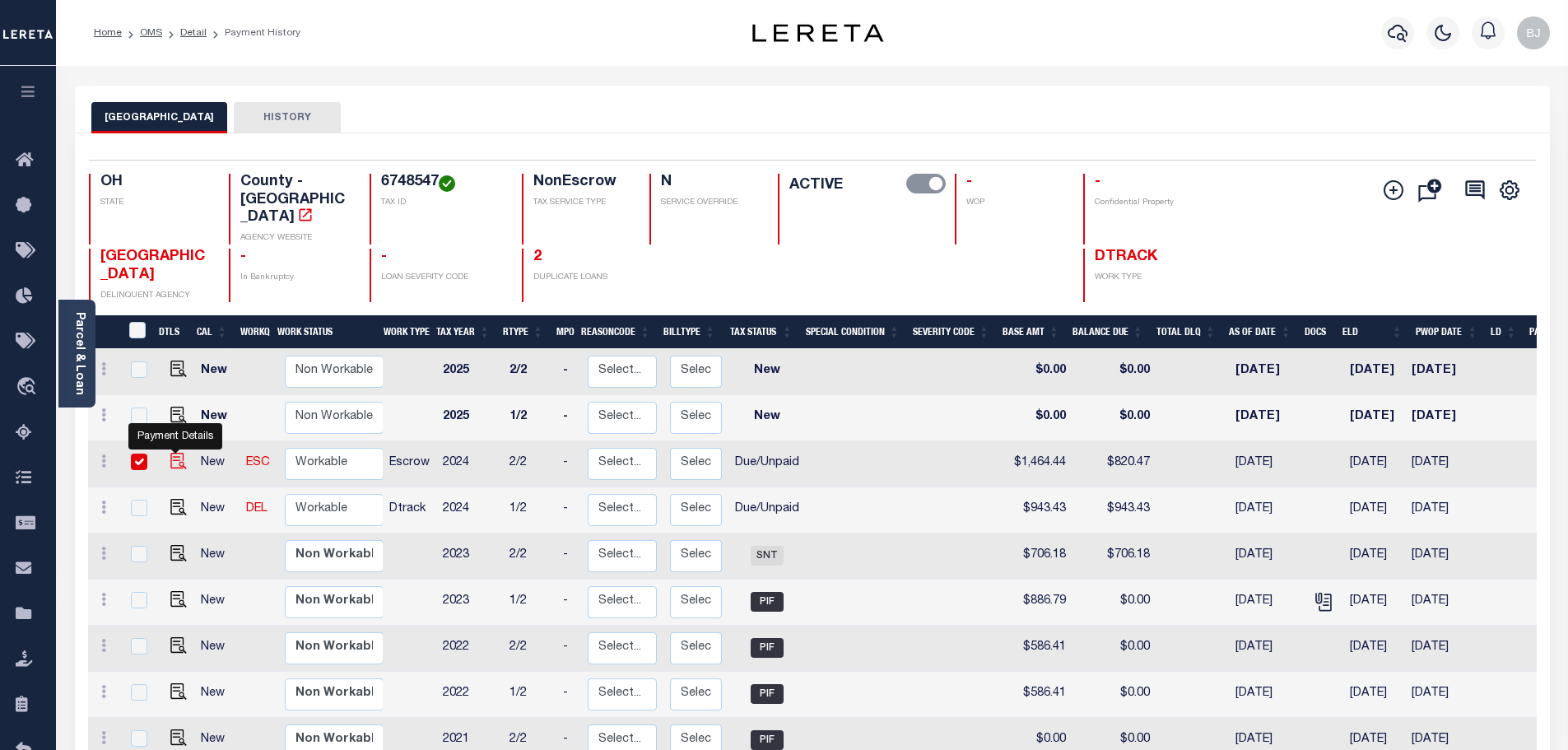
checkbox input "true"
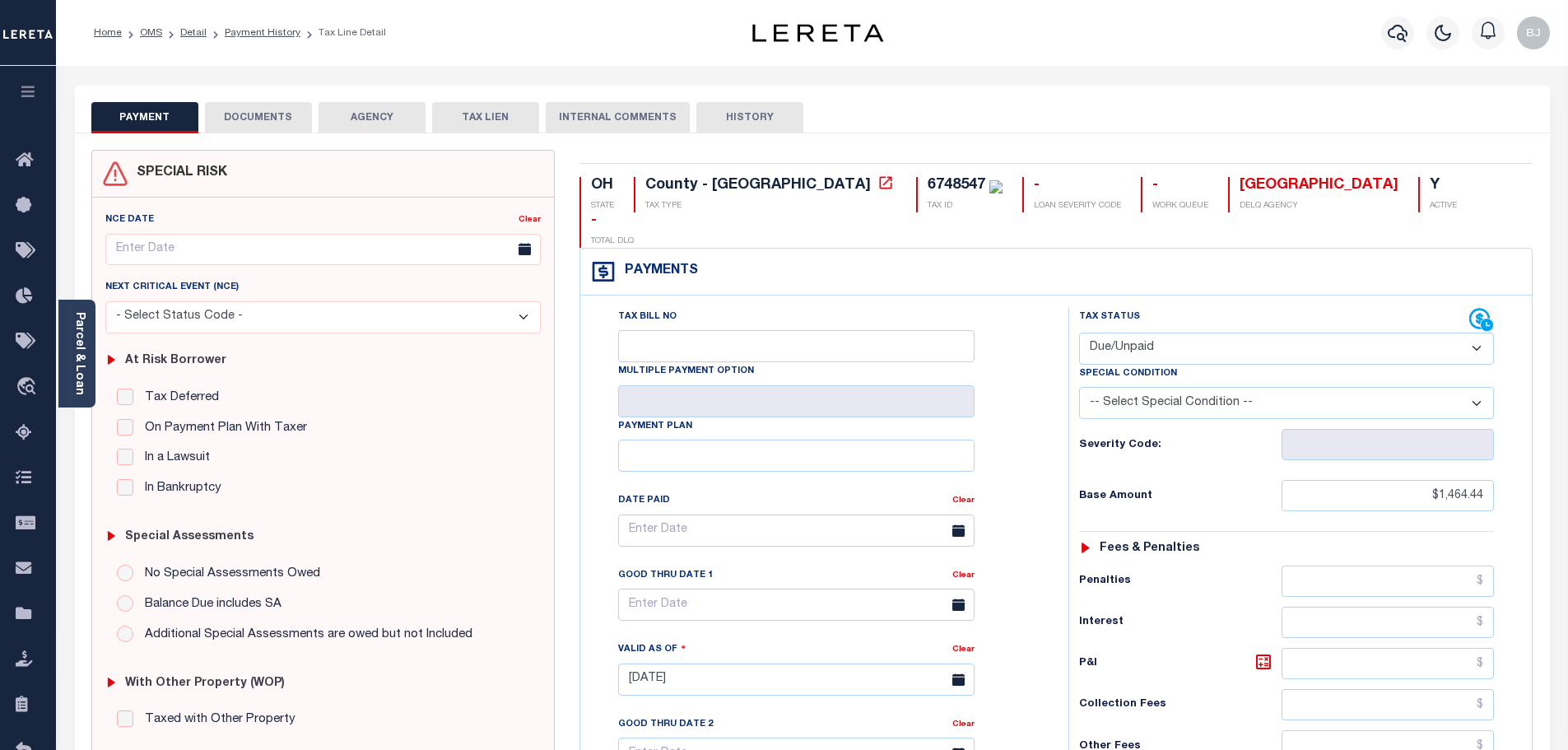
click at [1209, 332] on select "- Select Status Code - Open Due/Unpaid Paid Incomplete No Tax Due Internal Refu…" at bounding box center [1286, 348] width 415 height 32
select select "PYD"
click at [1079, 332] on select "- Select Status Code - Open Due/Unpaid Paid Incomplete No Tax Due Internal Refu…" at bounding box center [1286, 348] width 415 height 32
type input "[DATE]"
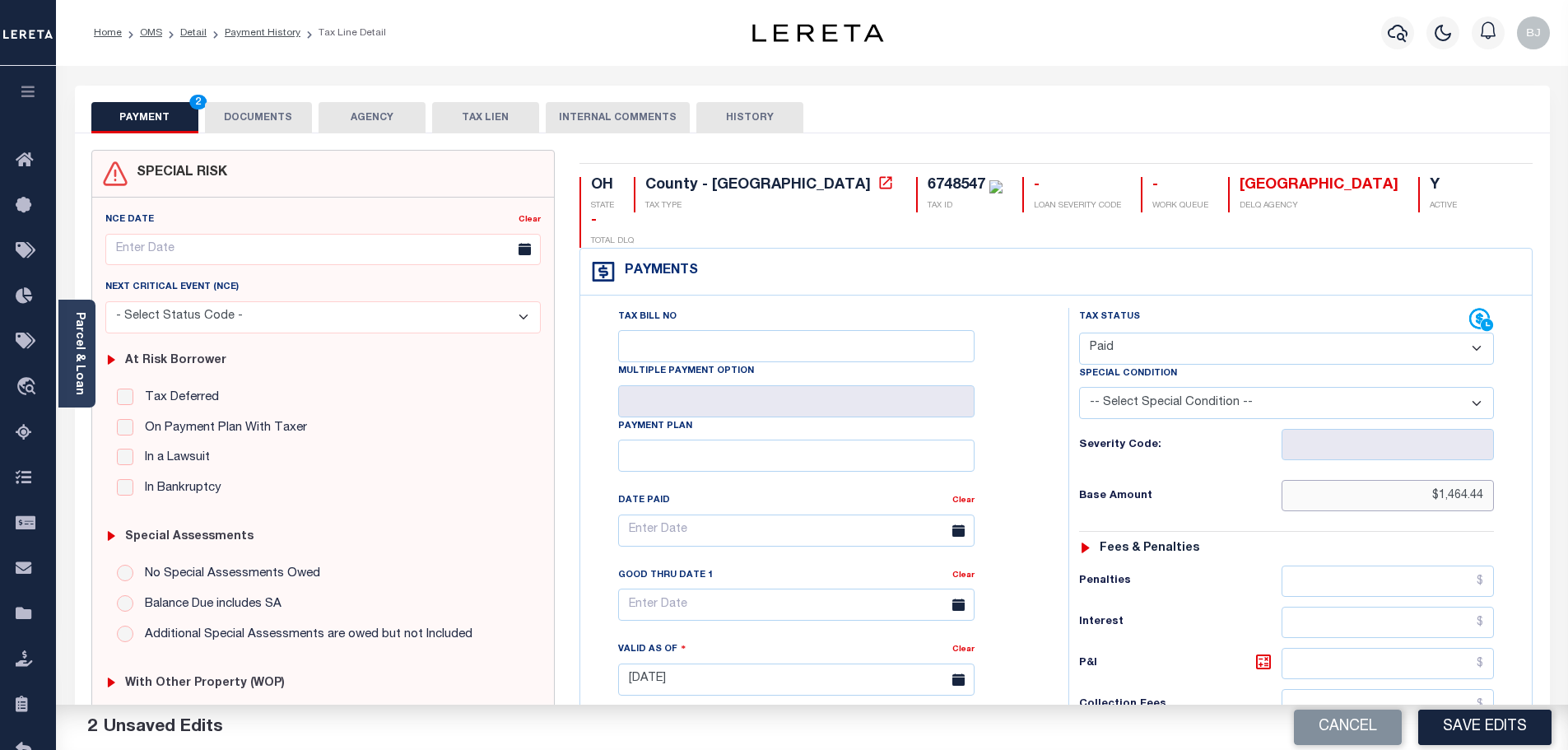
drag, startPoint x: 1410, startPoint y: 466, endPoint x: 1874, endPoint y: 466, distance: 464.0
click at [1567, 466] on html "Home OMS Detail Payment History Tax Line Detail" at bounding box center [784, 622] width 1568 height 1245
drag, startPoint x: 1471, startPoint y: 456, endPoint x: 1482, endPoint y: 450, distance: 12.5
click at [1472, 480] on input "$94.43" at bounding box center [1389, 495] width 214 height 32
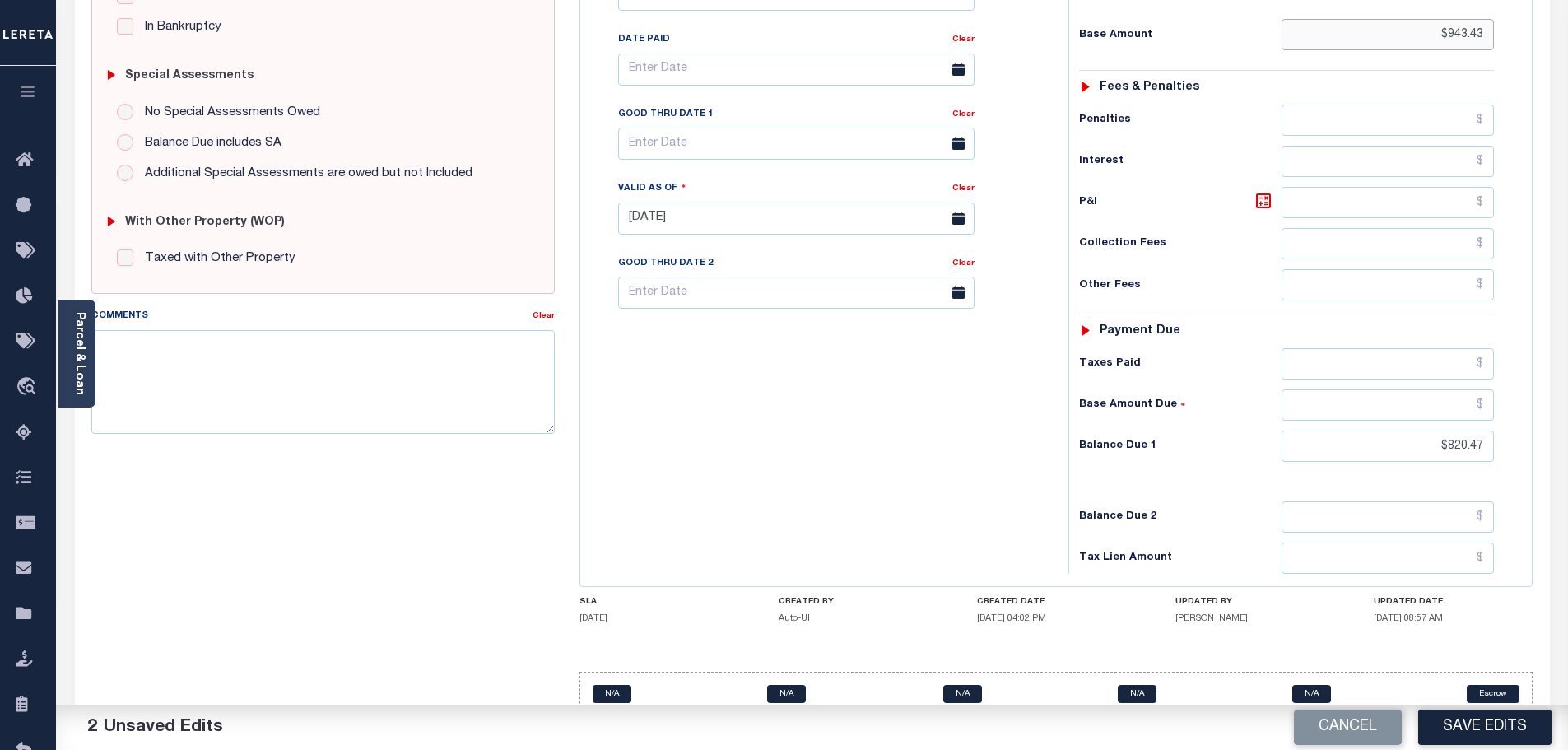
scroll to position [462, 0]
type input "$943.43"
drag, startPoint x: 1420, startPoint y: 404, endPoint x: 1649, endPoint y: 431, distance: 230.6
click at [1567, 431] on html "Home OMS Detail Payment History Tax Line Detail" at bounding box center [784, 160] width 1568 height 1245
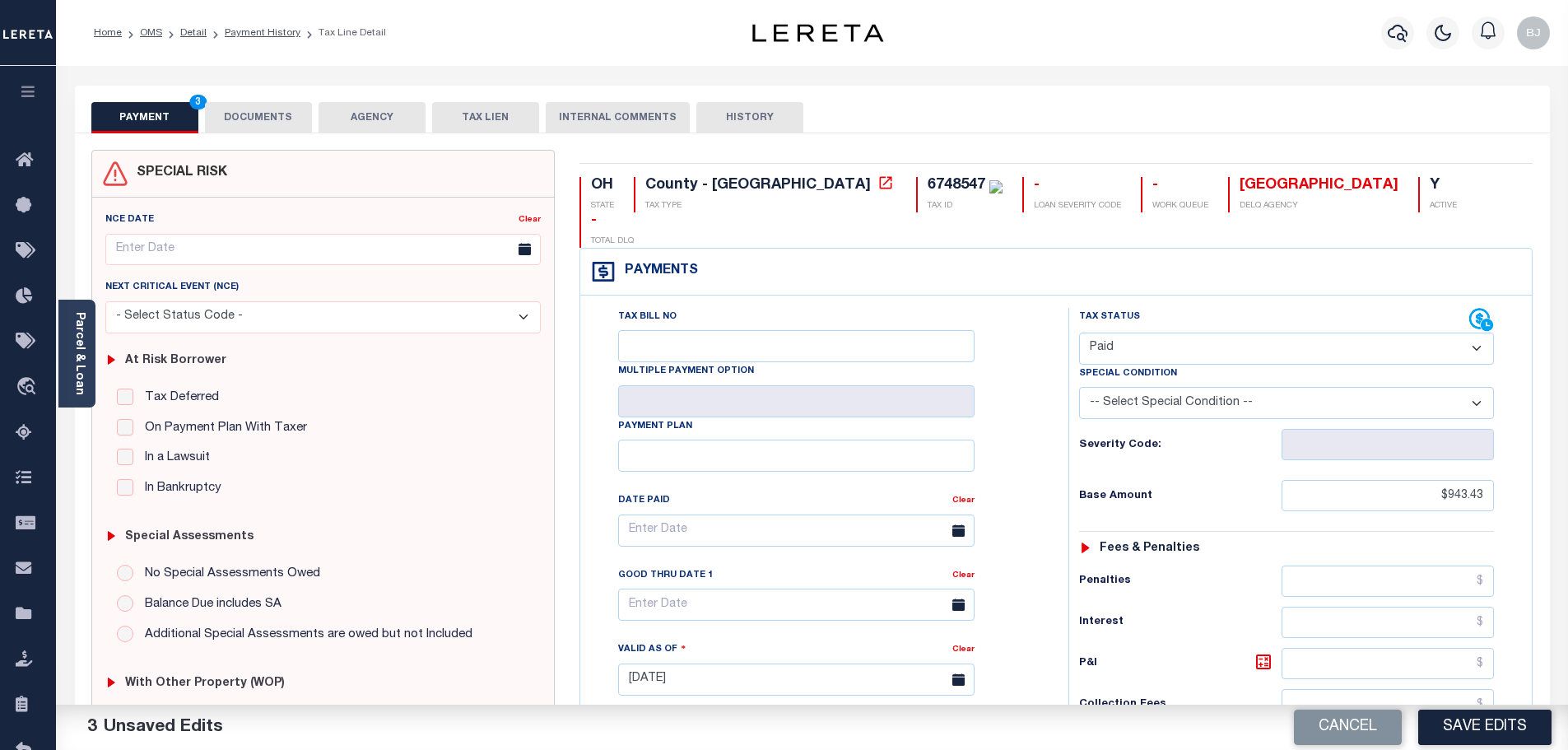
type input "$0.00"
click at [259, 119] on button "DOCUMENTS" at bounding box center [258, 118] width 107 height 32
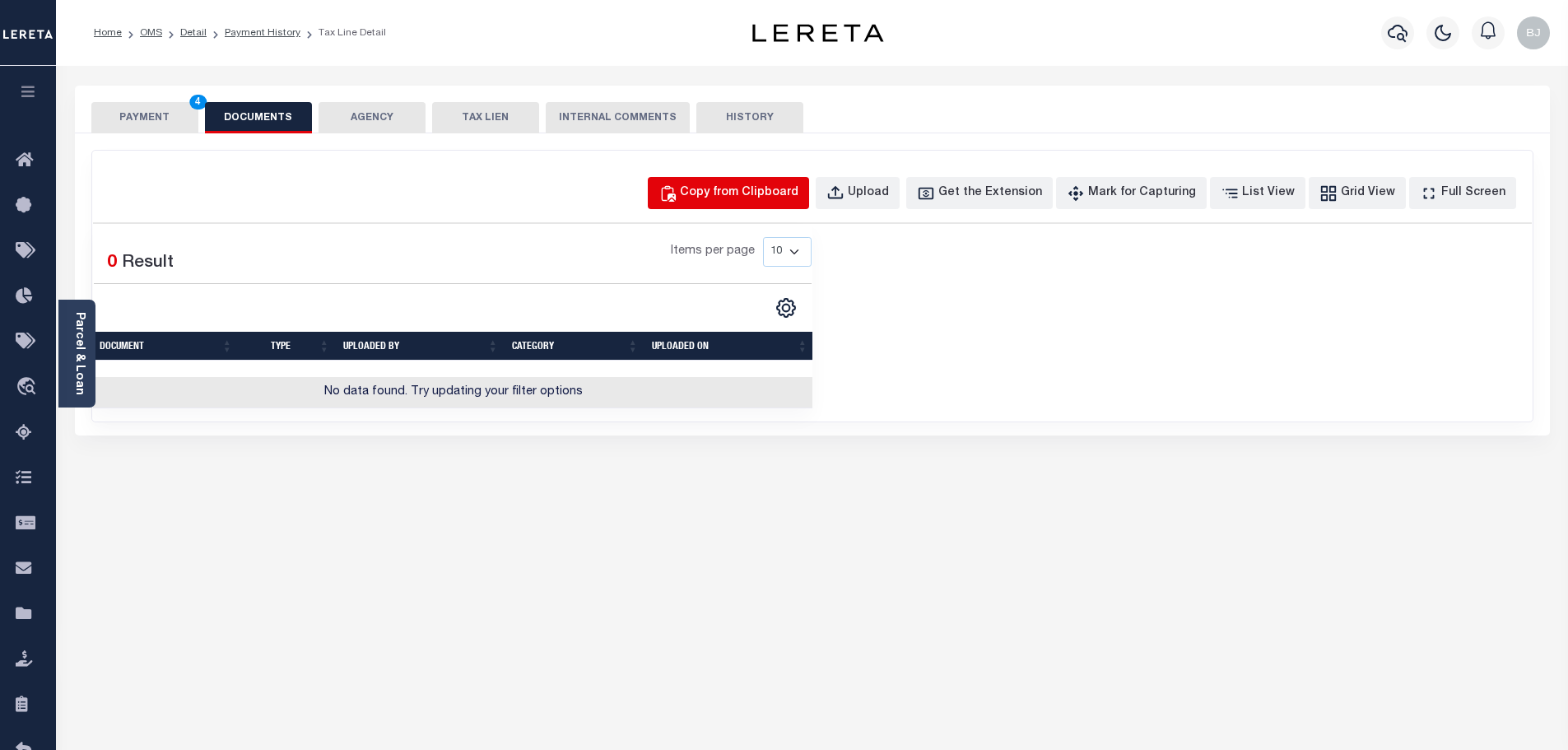
click at [738, 196] on div "Copy from Clipboard" at bounding box center [739, 194] width 119 height 18
select select "POP"
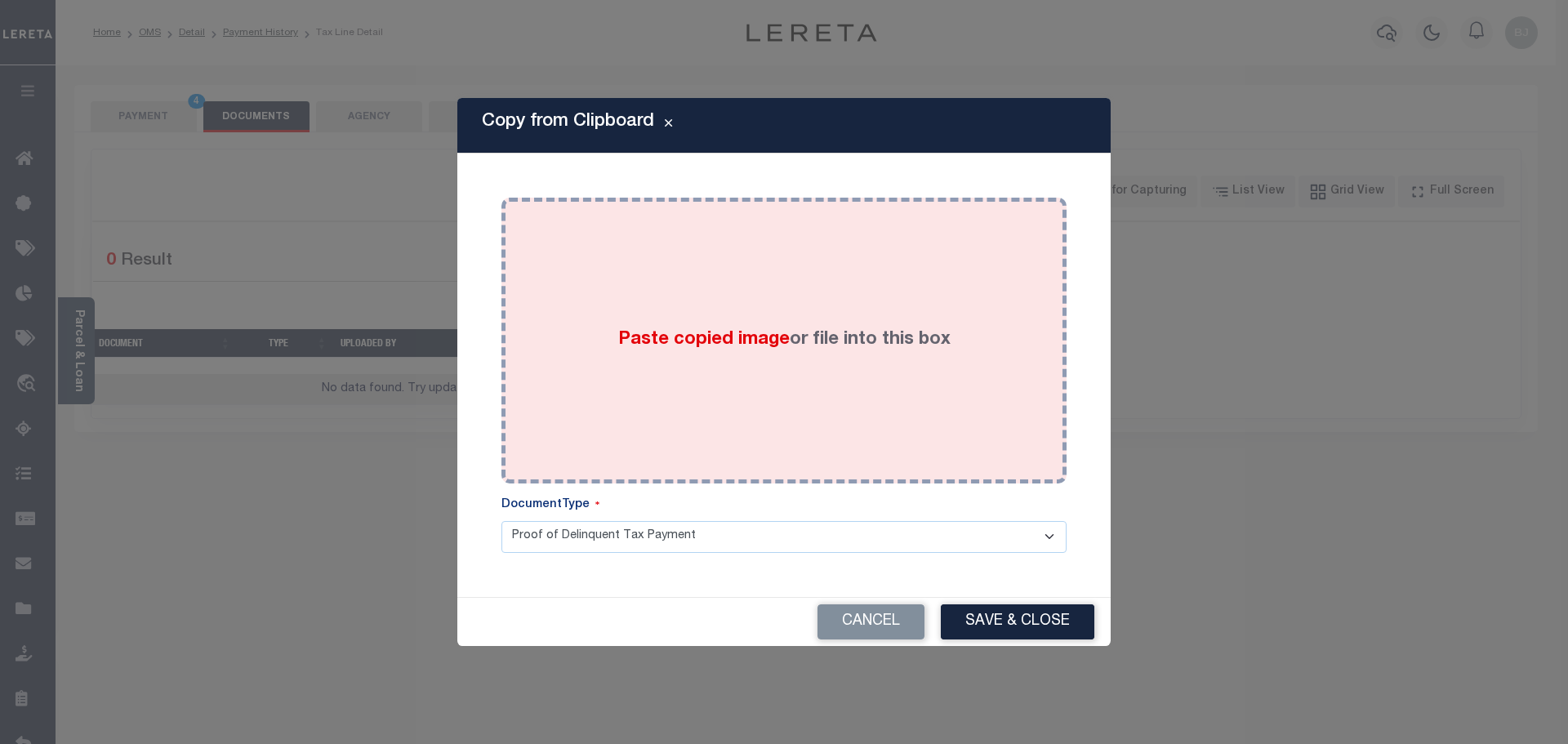
click at [863, 378] on div "Paste copied image or file into this box" at bounding box center [784, 341] width 541 height 261
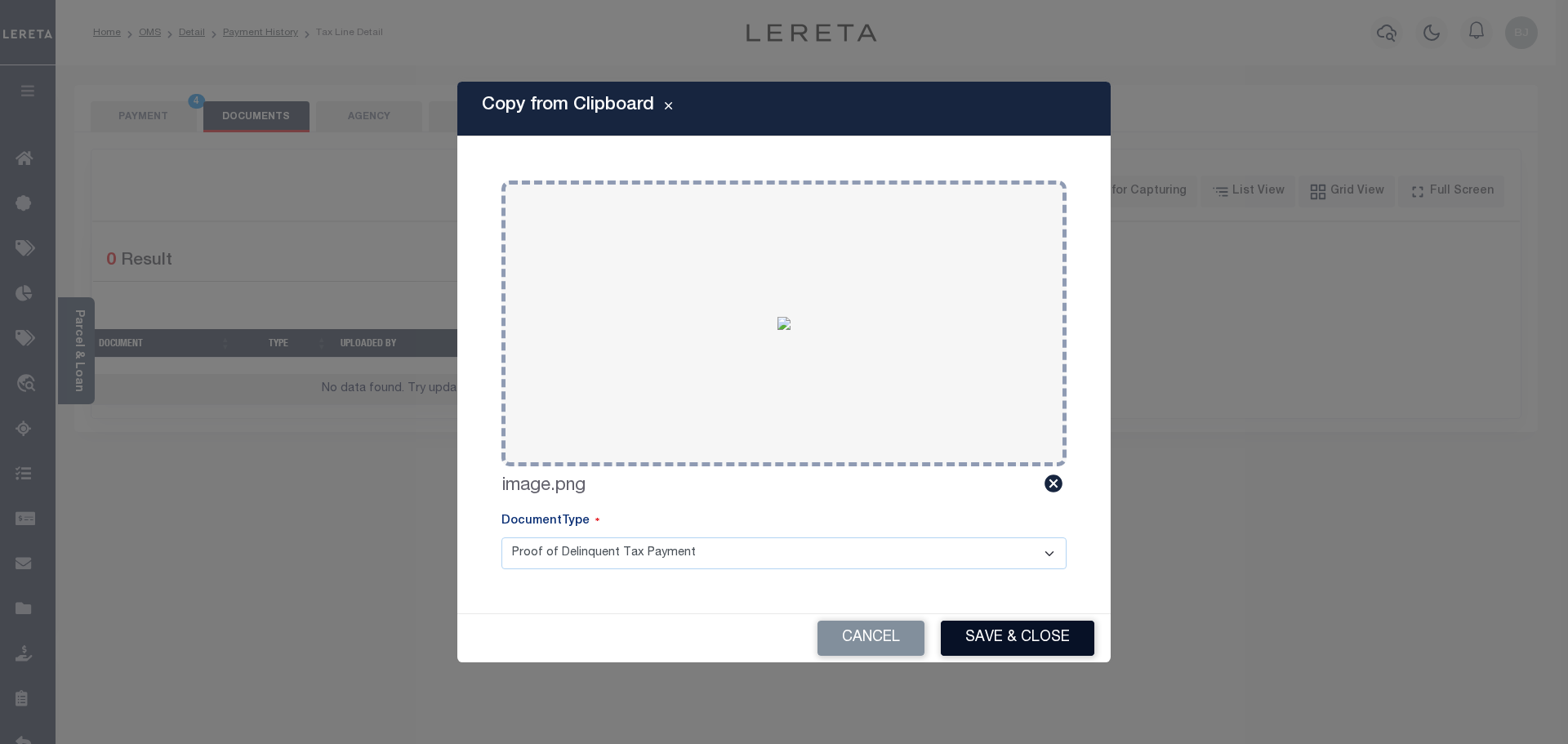
click at [1042, 639] on button "Save & Close" at bounding box center [1017, 638] width 154 height 35
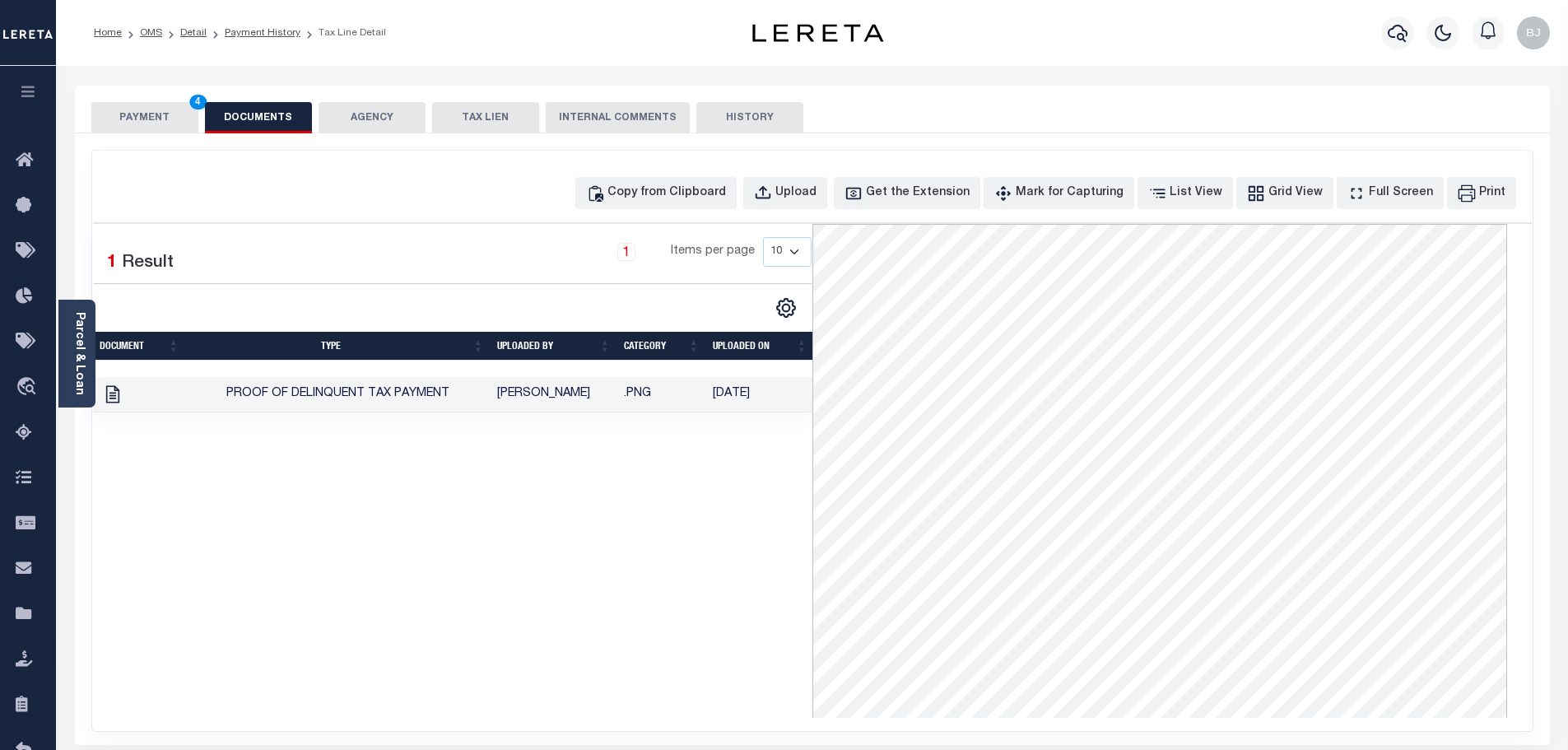
click at [162, 101] on div "PAYMENT 4 DOCUMENTS AGENCY DELINQUENT PAYEE TAX LIEN" at bounding box center [813, 110] width 1476 height 48
click at [157, 121] on button "PAYMENT 4" at bounding box center [145, 118] width 107 height 32
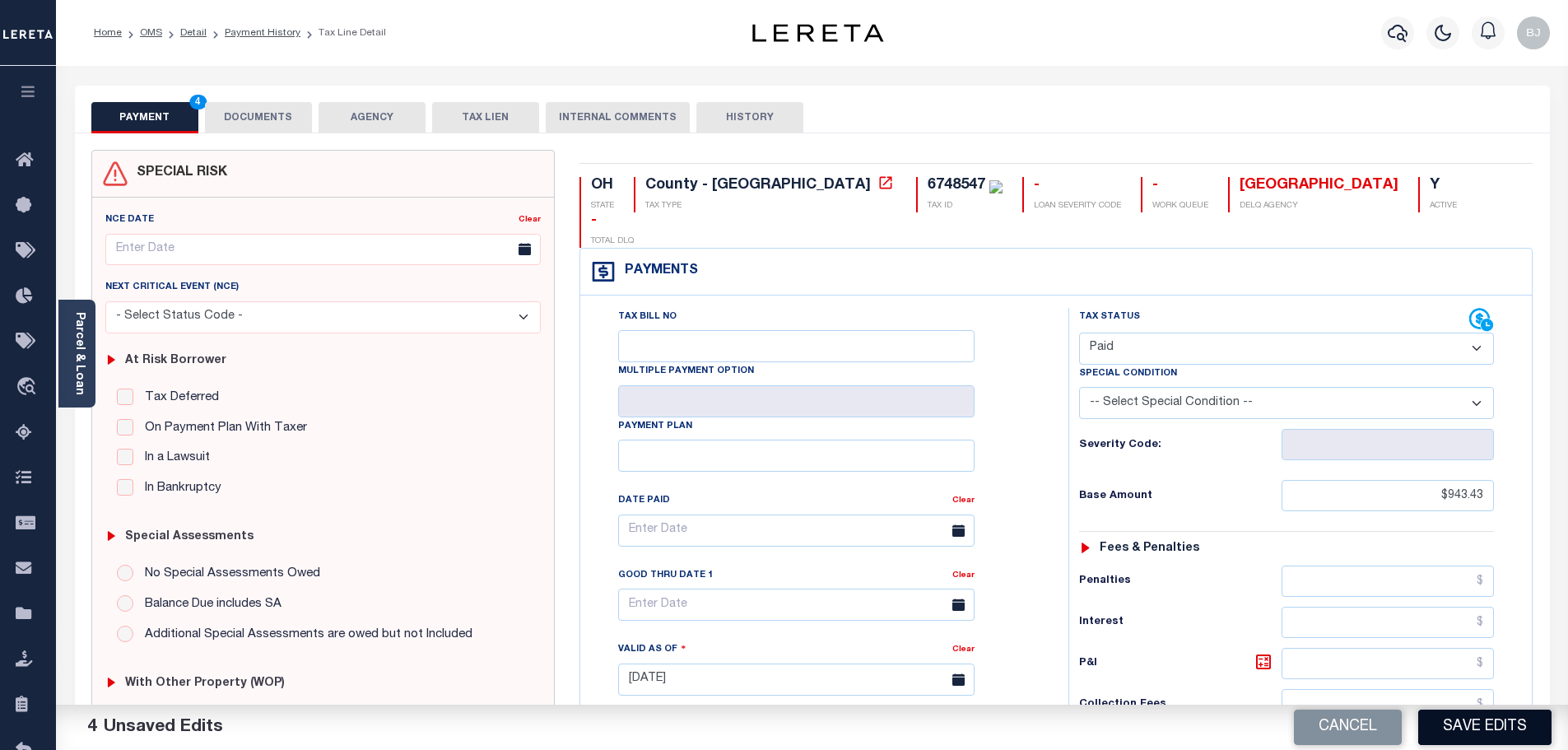
click at [1485, 727] on button "Save Edits" at bounding box center [1485, 727] width 133 height 35
checkbox input "false"
type input "$943.43"
type input "$0"
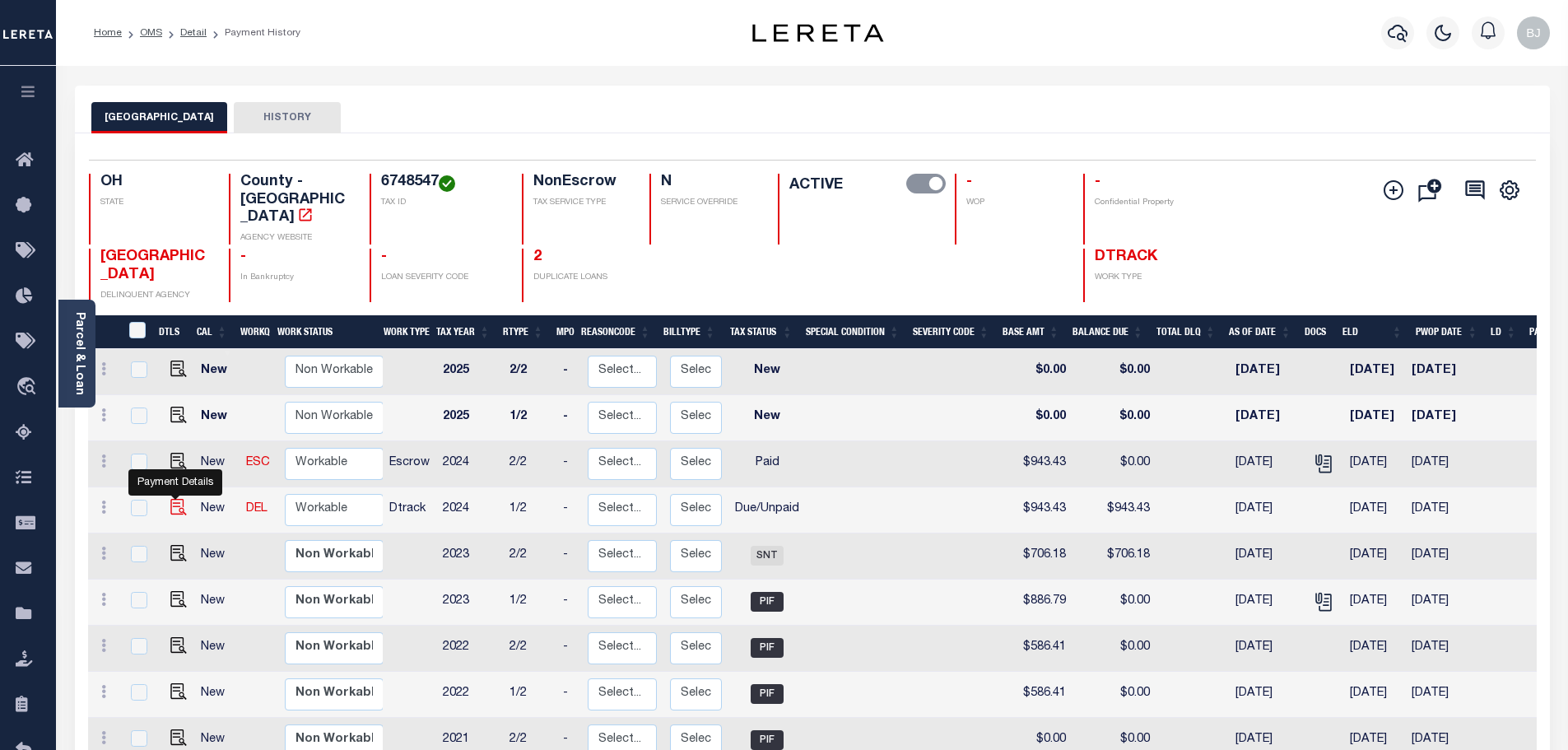
click at [170, 499] on img "" at bounding box center [178, 507] width 16 height 16
checkbox input "true"
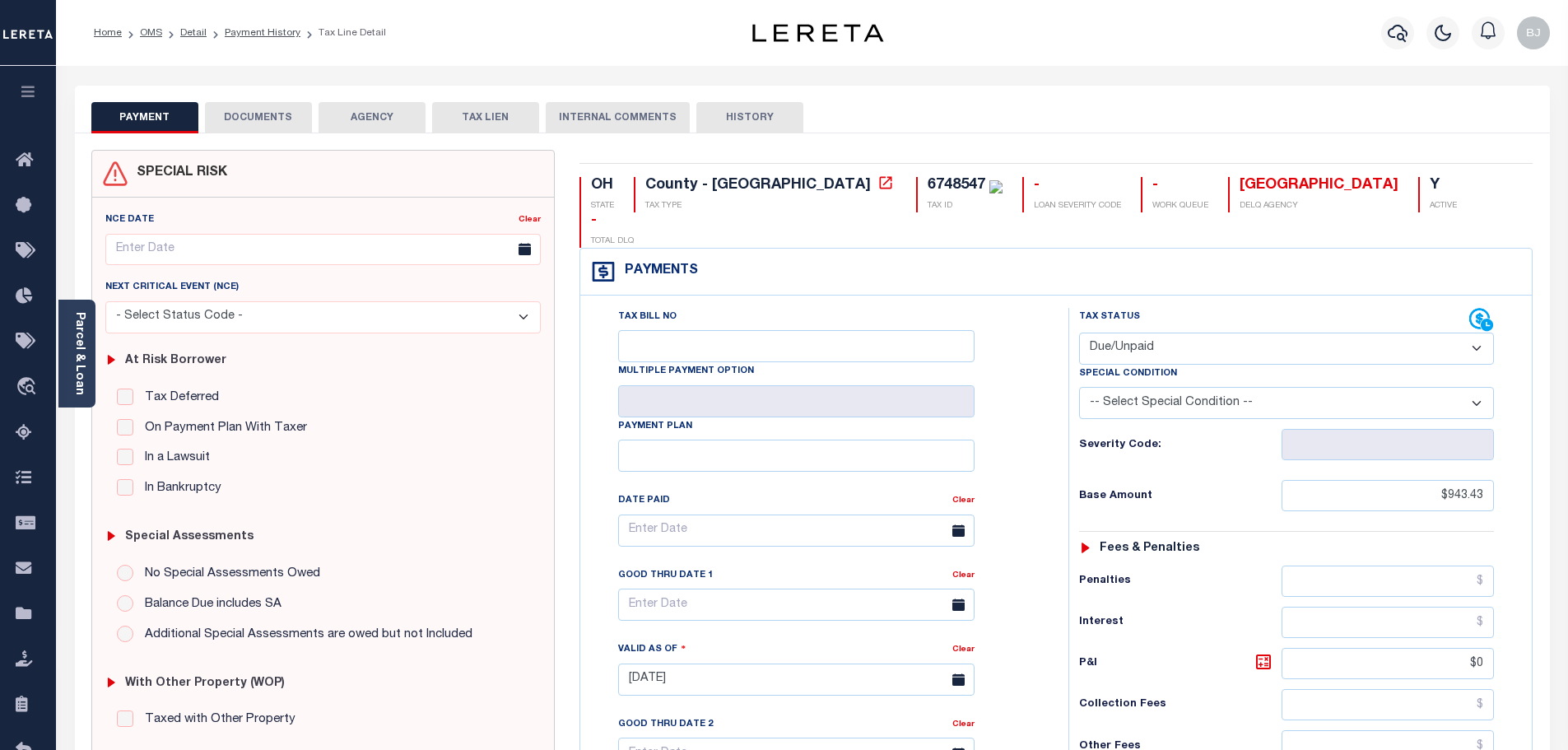
click at [1228, 332] on select "- Select Status Code - Open Due/Unpaid Paid Incomplete No Tax Due Internal Refu…" at bounding box center [1286, 348] width 415 height 32
select select "PYD"
click at [1079, 332] on select "- Select Status Code - Open Due/Unpaid Paid Incomplete No Tax Due Internal Refu…" at bounding box center [1286, 348] width 415 height 32
type input "[DATE]"
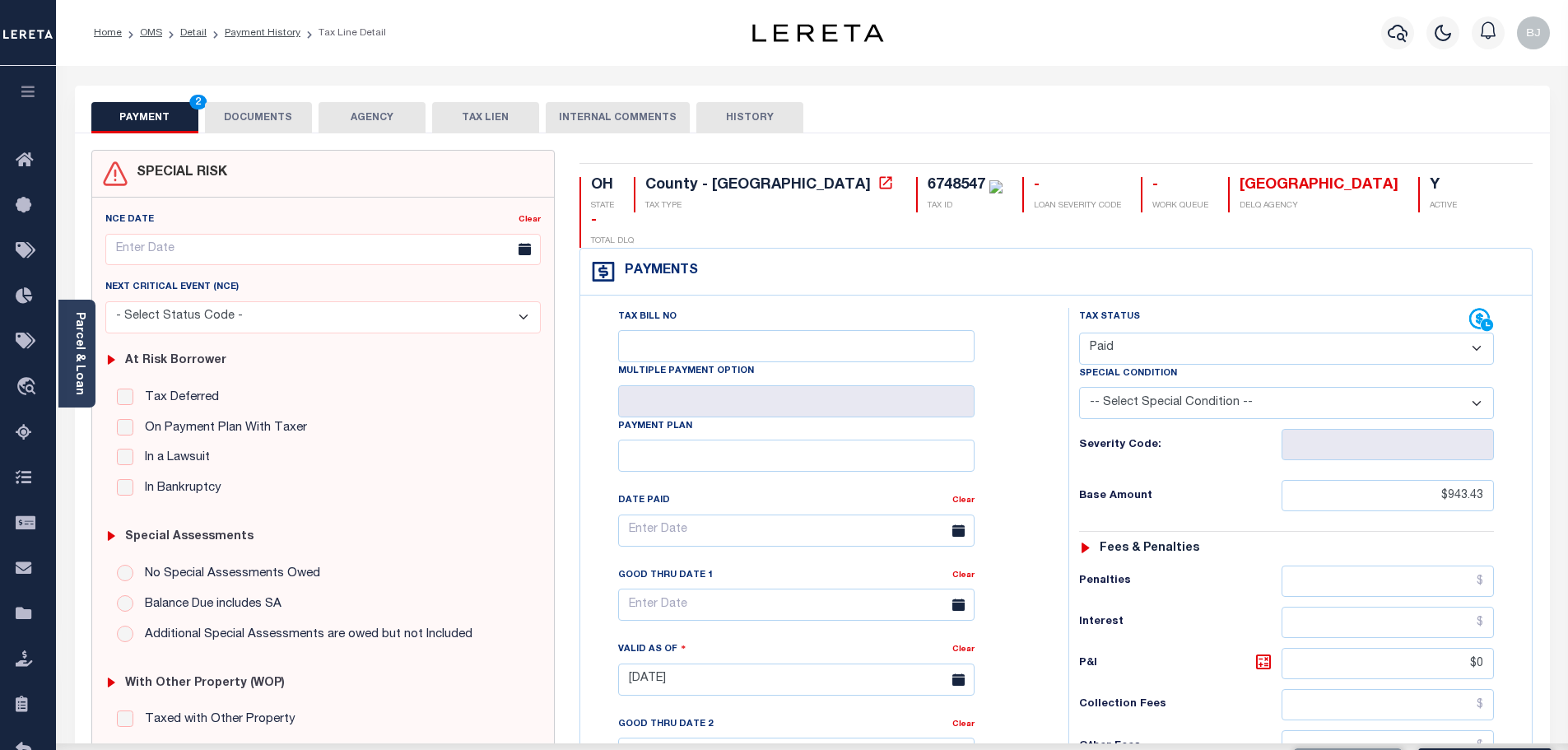
scroll to position [465, 0]
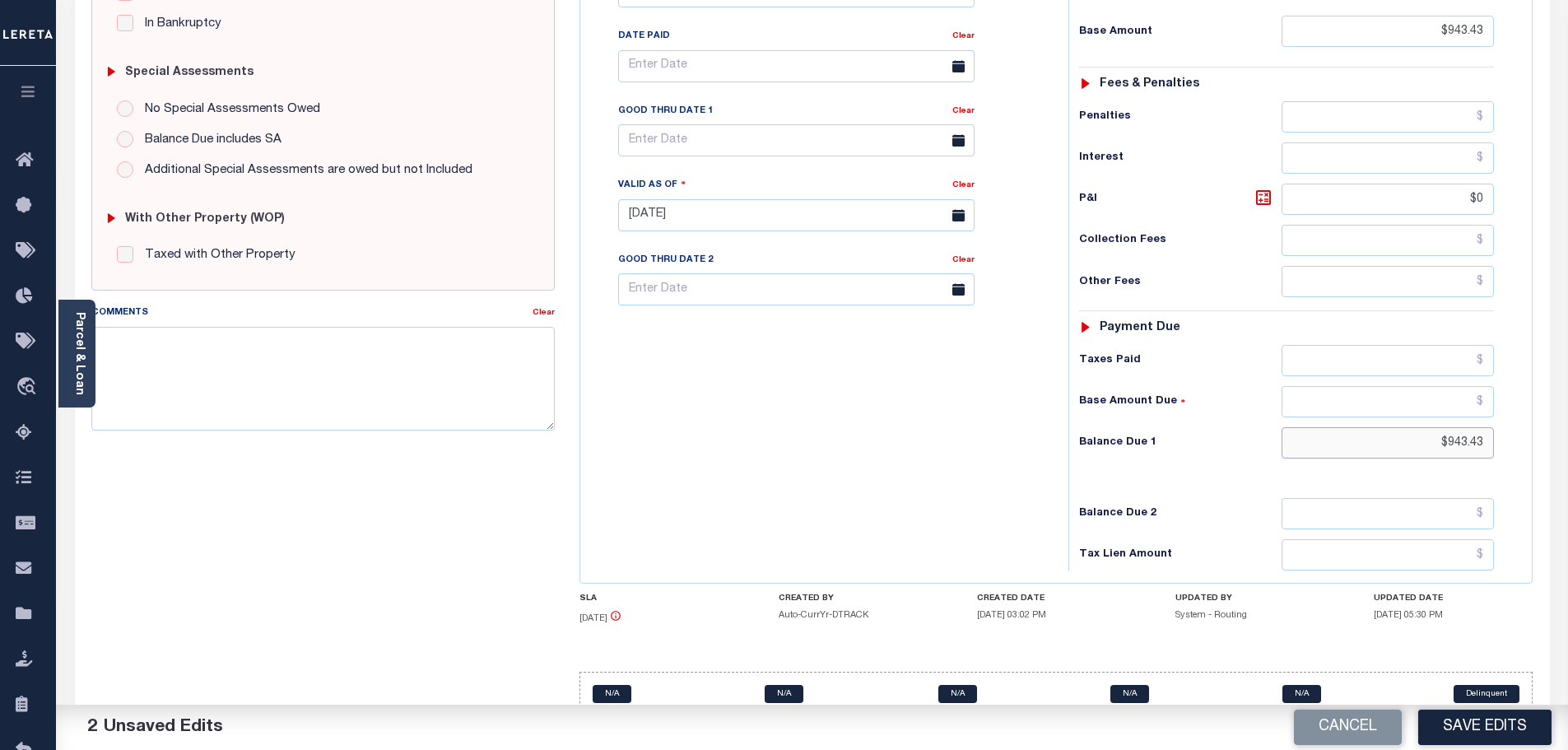
drag, startPoint x: 1412, startPoint y: 412, endPoint x: 1760, endPoint y: 391, distance: 348.6
click at [1567, 391] on html "Home OMS Detail Payment History Tax Line Detail" at bounding box center [784, 159] width 1568 height 1249
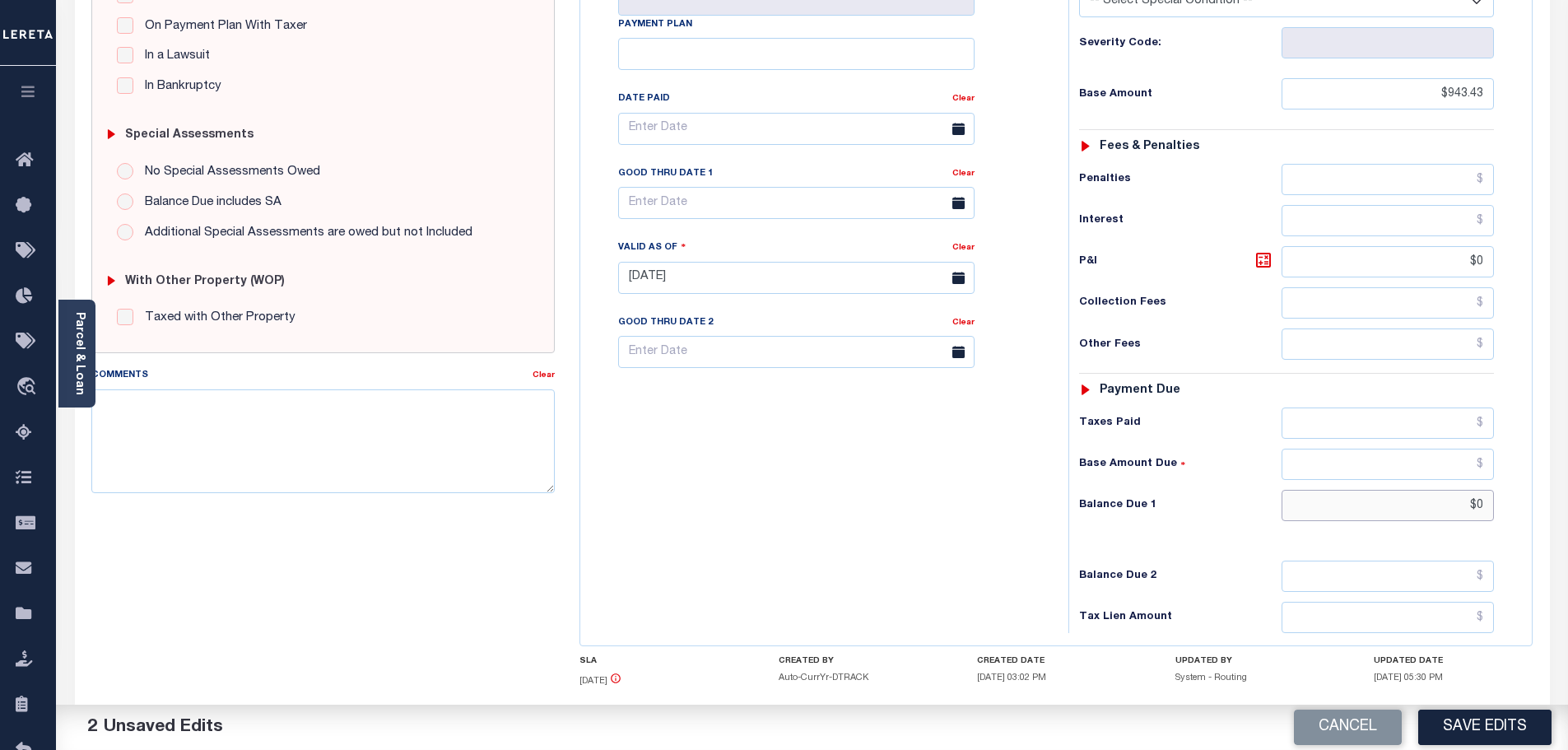
scroll to position [0, 0]
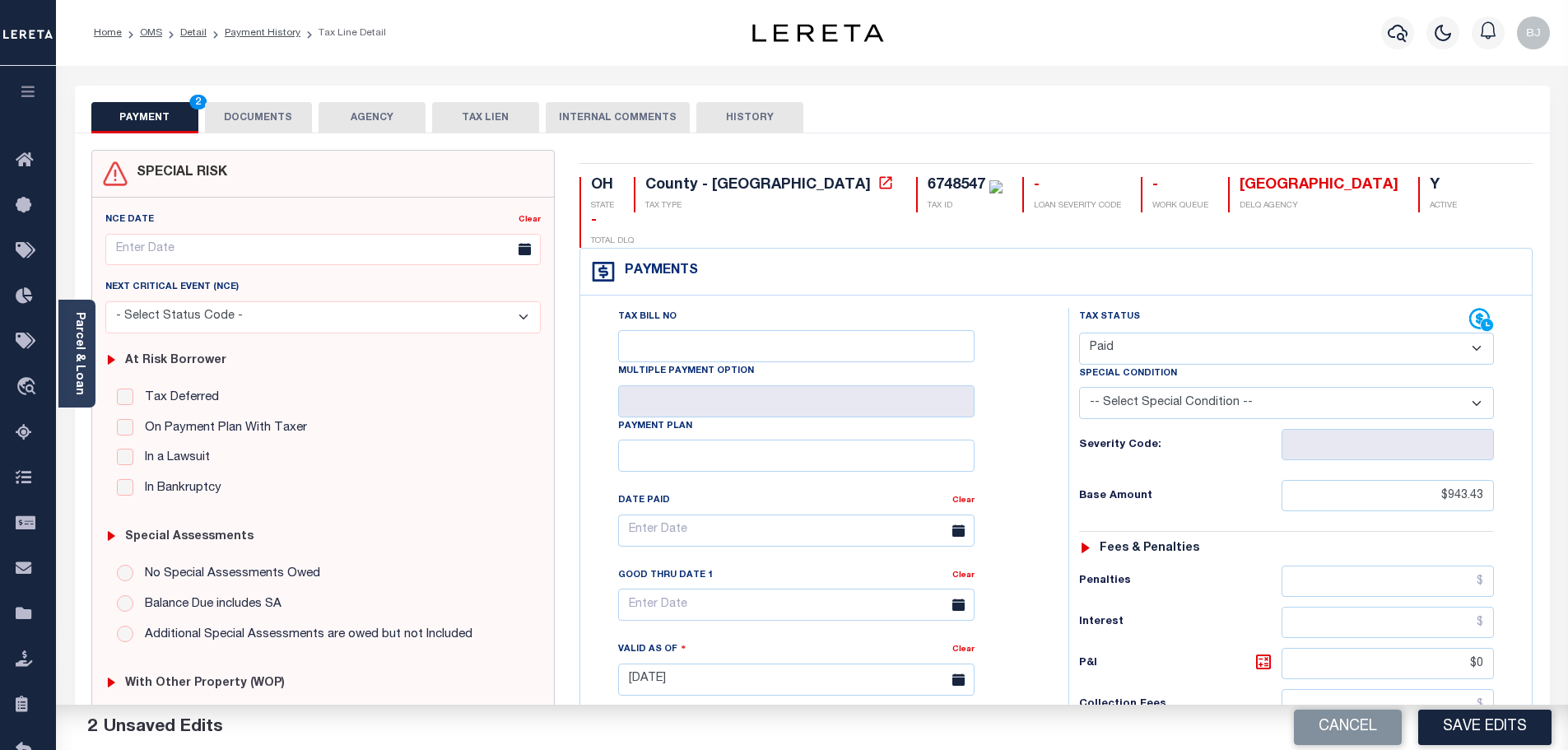
type input "$0.00"
click at [228, 104] on button "DOCUMENTS" at bounding box center [258, 118] width 107 height 32
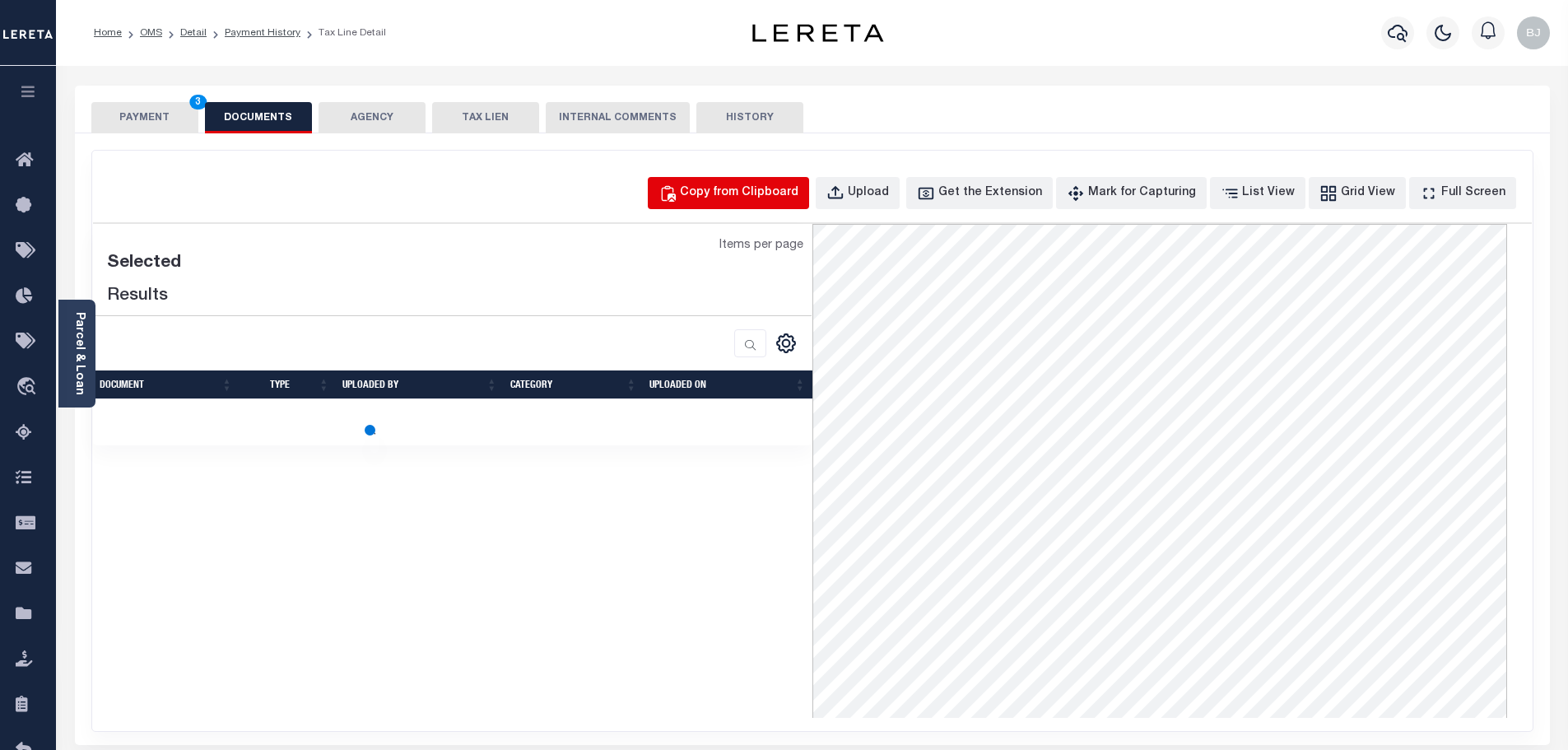
click at [760, 196] on div "Copy from Clipboard" at bounding box center [739, 194] width 119 height 18
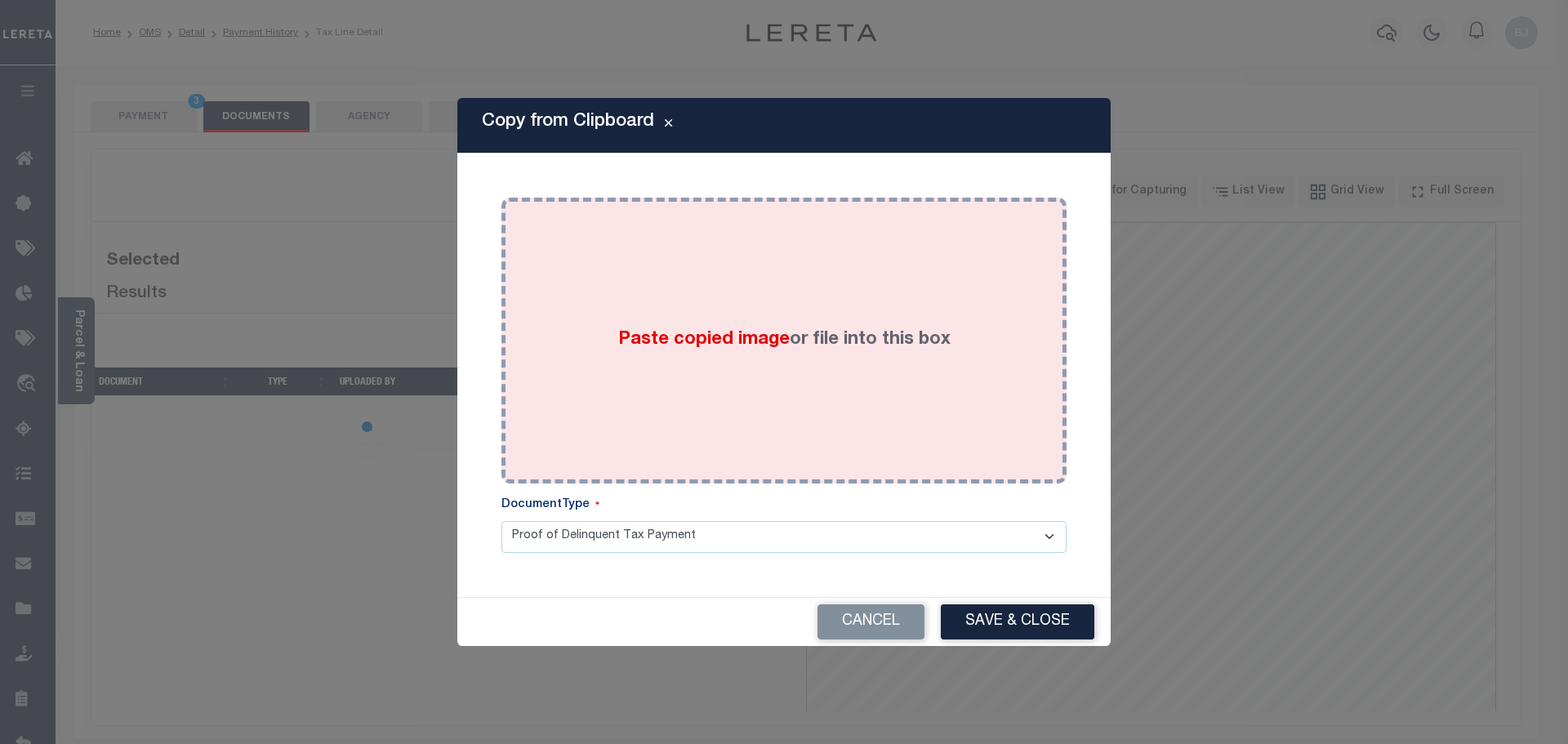
click at [784, 331] on span "Paste copied image" at bounding box center [703, 340] width 172 height 18
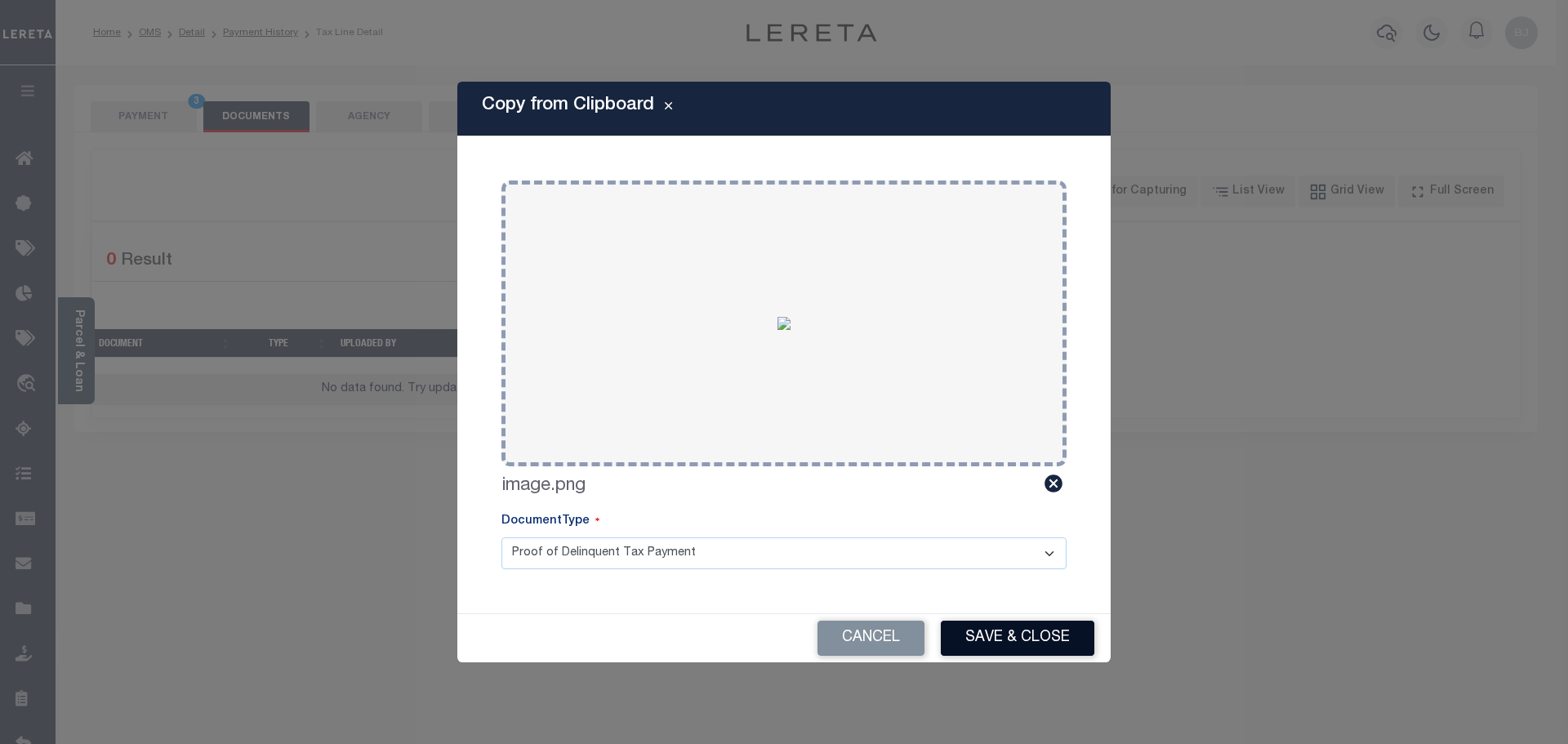
click at [1037, 639] on button "Save & Close" at bounding box center [1017, 638] width 154 height 35
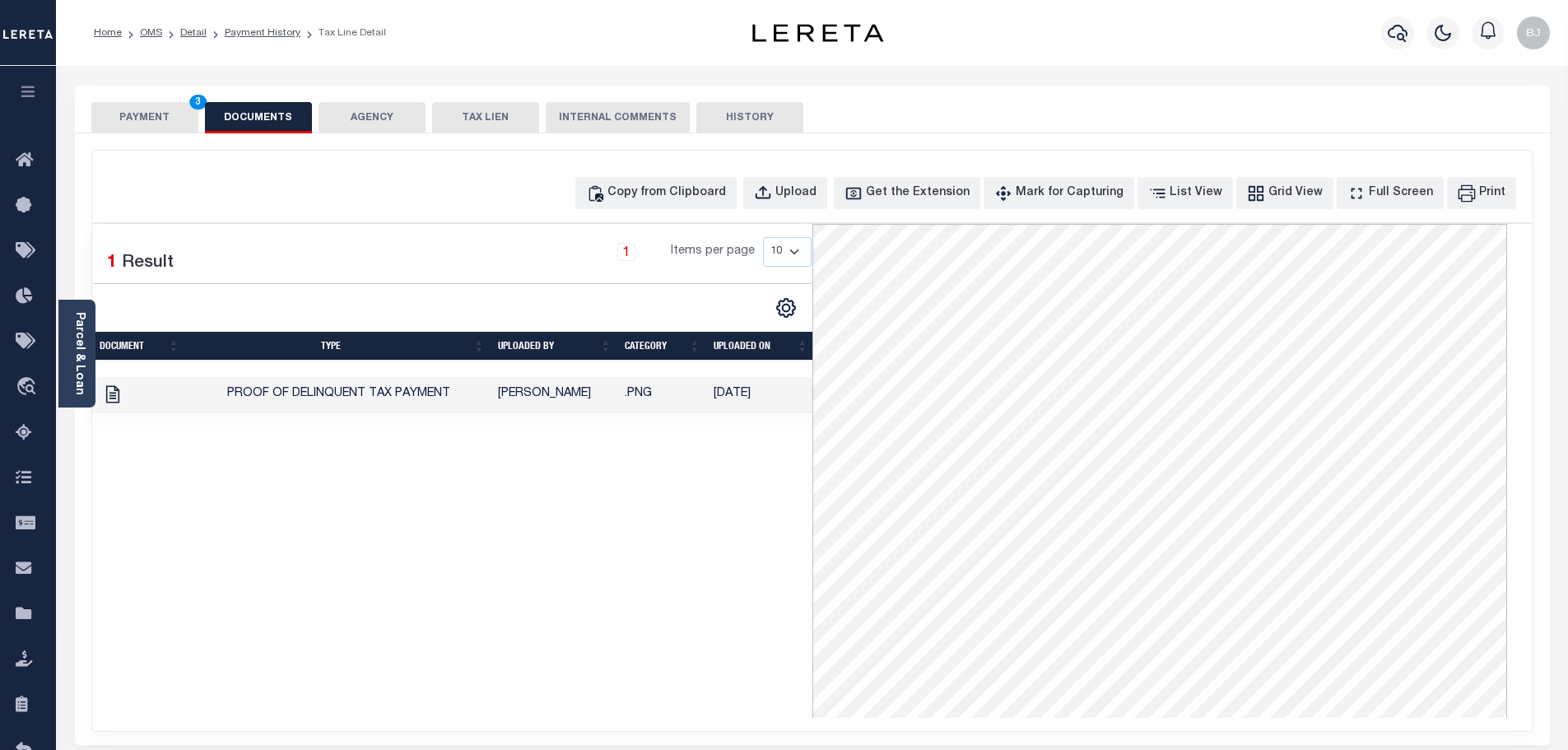
click at [70, 112] on div "PAYMENT 3 DOCUMENTS AGENCY DELINQUENT PAYEE" at bounding box center [812, 609] width 1500 height 1046
click at [107, 120] on button "PAYMENT 3" at bounding box center [145, 118] width 107 height 32
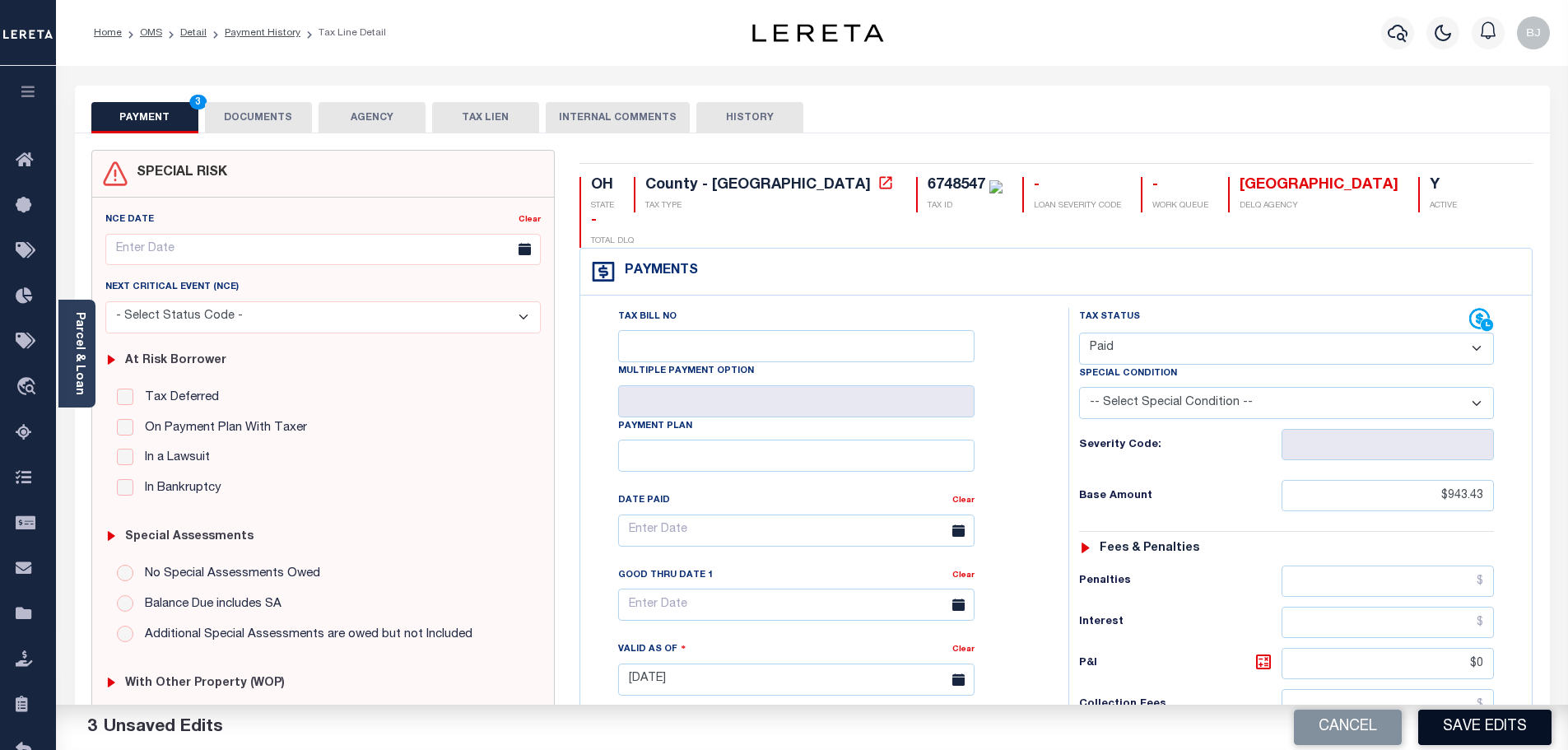
click at [1534, 723] on button "Save Edits" at bounding box center [1485, 727] width 133 height 35
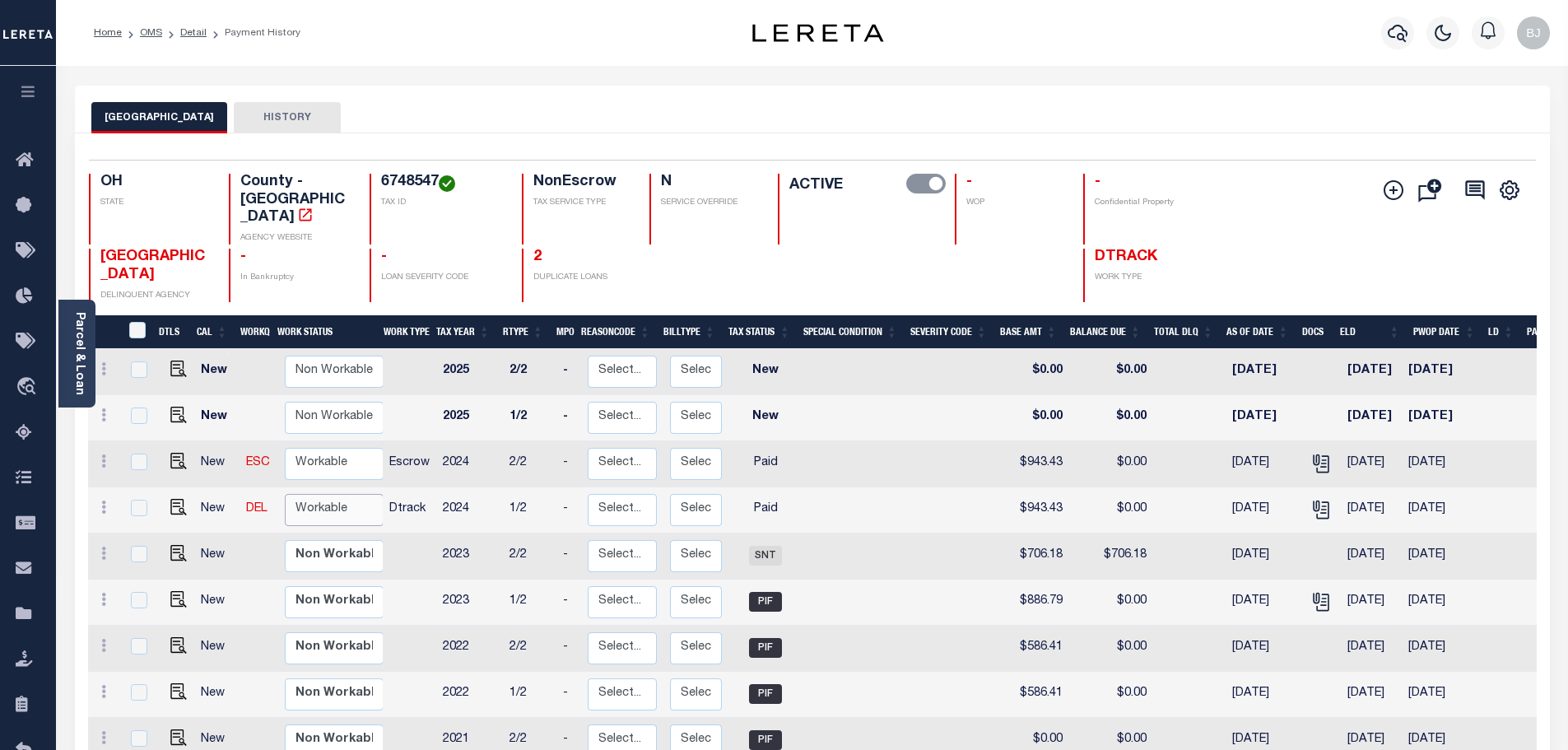
click at [329, 495] on select "Non Workable Workable" at bounding box center [334, 510] width 99 height 32
checkbox input "true"
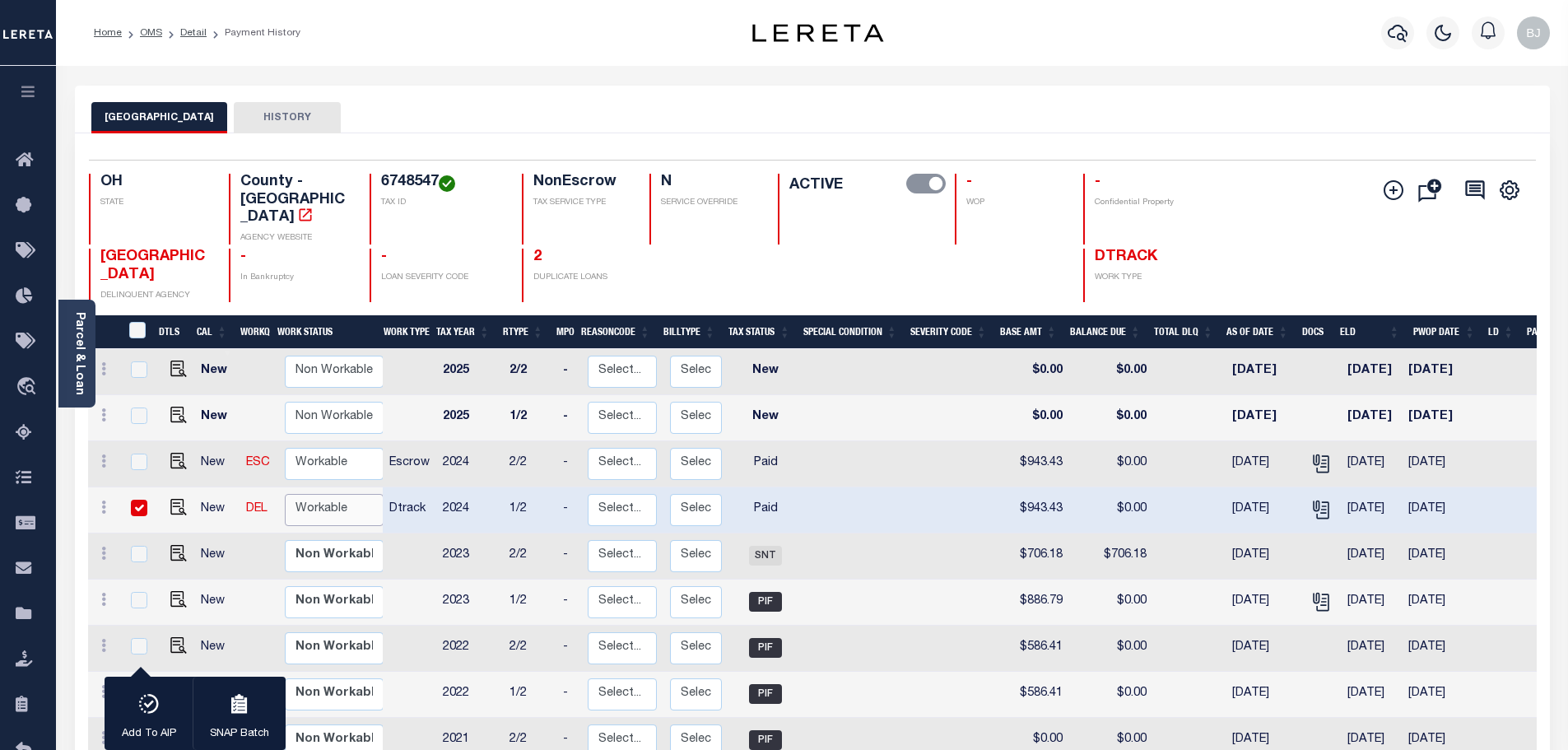
select select "true"
click at [285, 495] on select "Non Workable Workable" at bounding box center [334, 510] width 99 height 32
checkbox input "false"
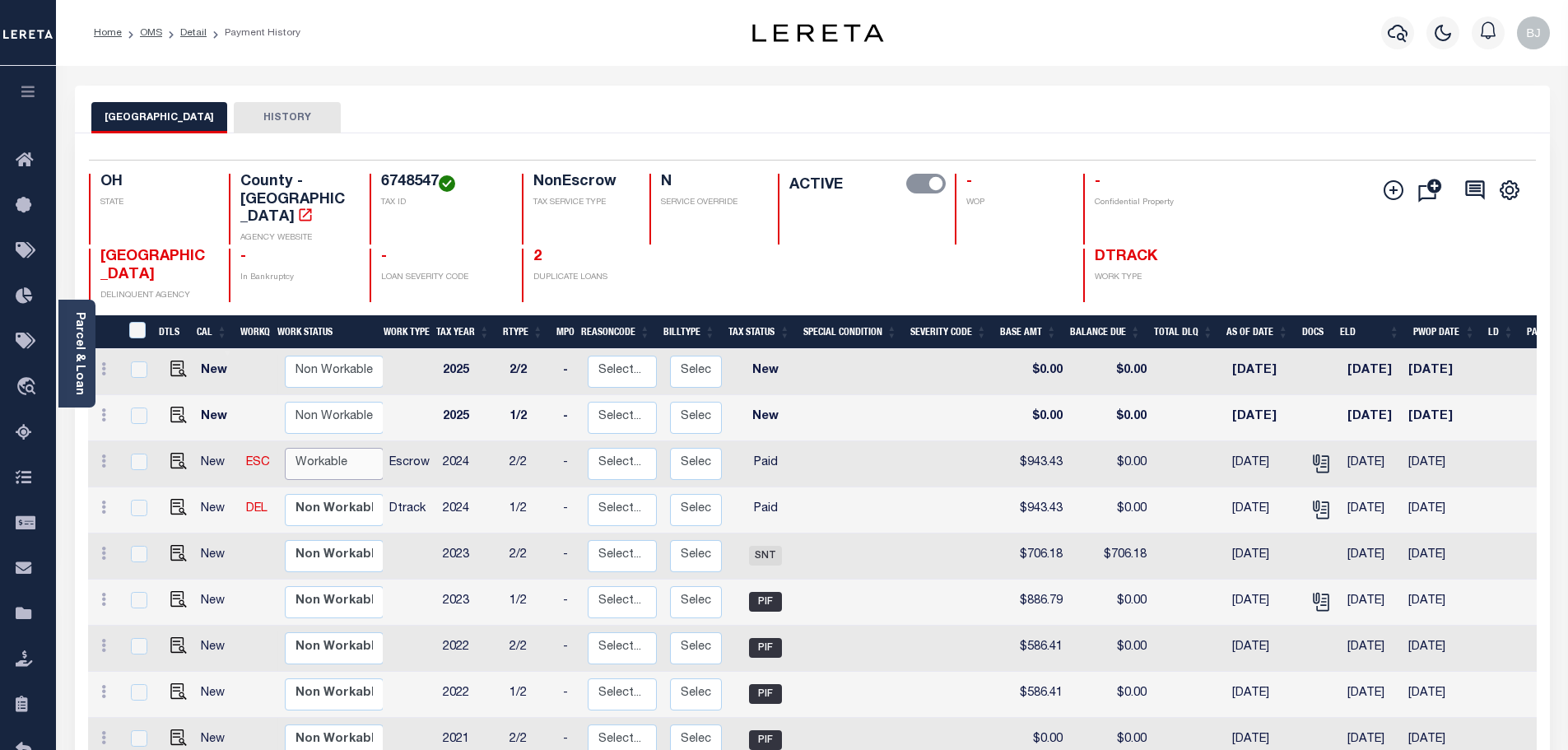
click at [329, 448] on select "Non Workable Workable" at bounding box center [334, 464] width 99 height 32
checkbox input "true"
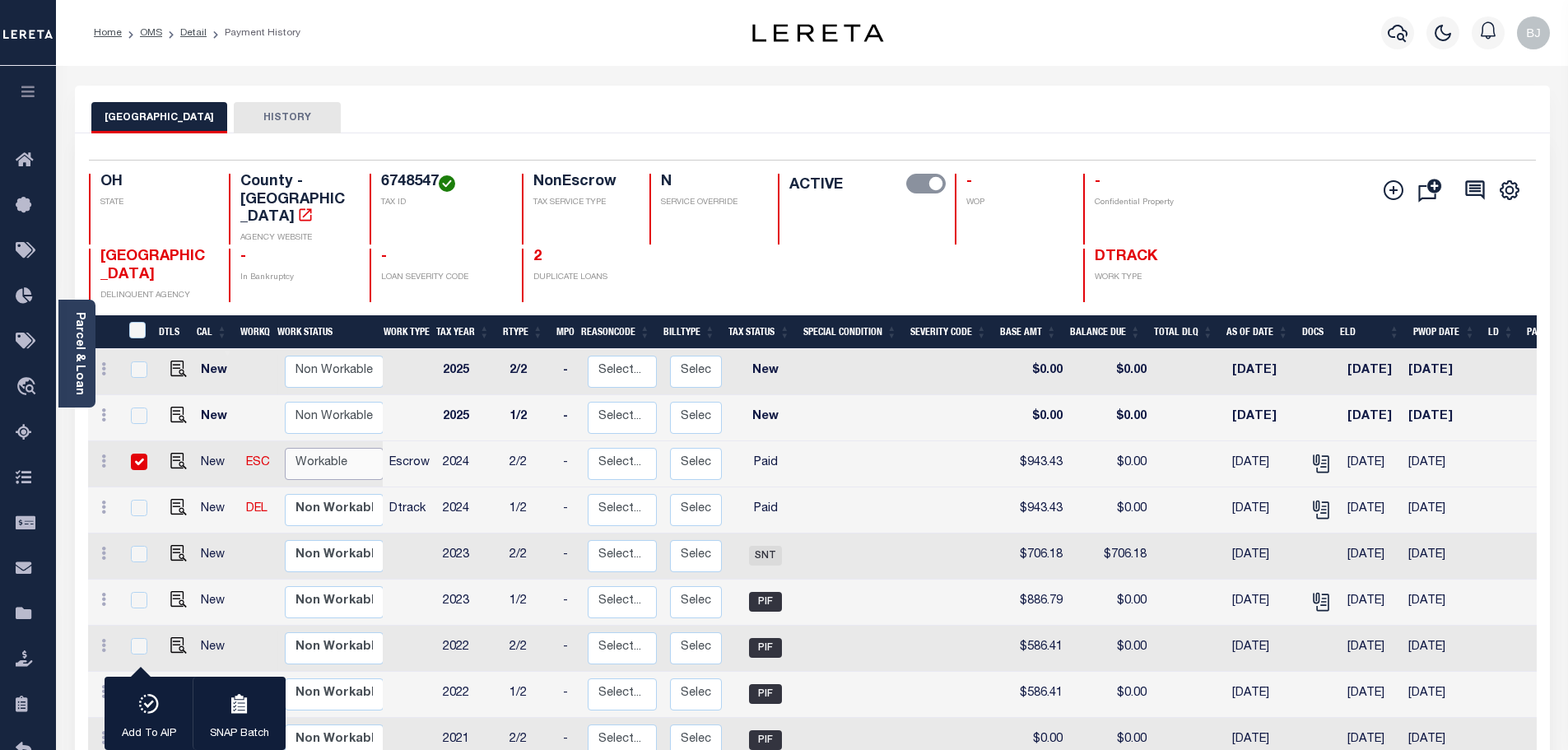
select select "true"
click at [285, 448] on select "Non Workable Workable" at bounding box center [334, 464] width 99 height 32
checkbox input "false"
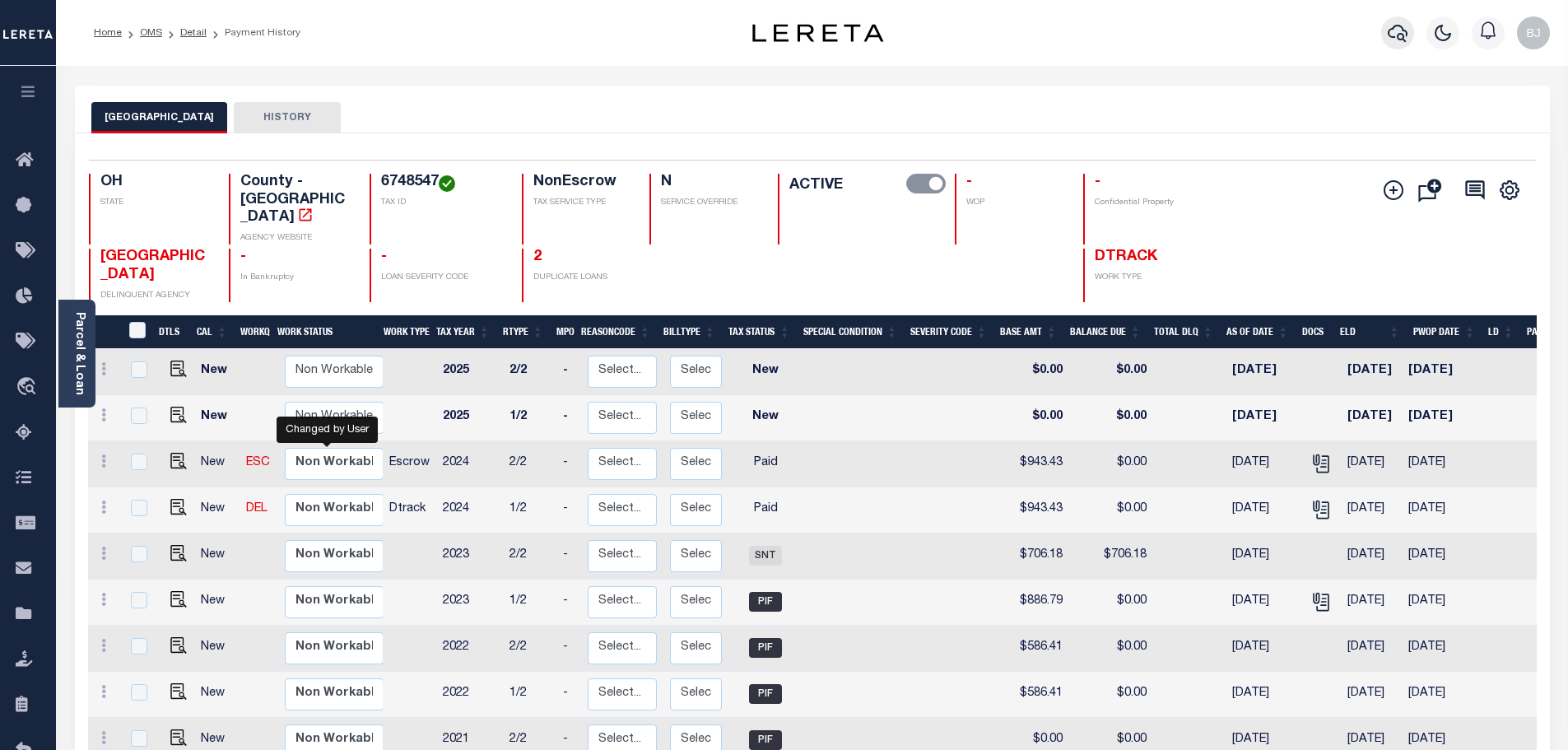
click at [1401, 37] on icon "button" at bounding box center [1398, 33] width 20 height 20
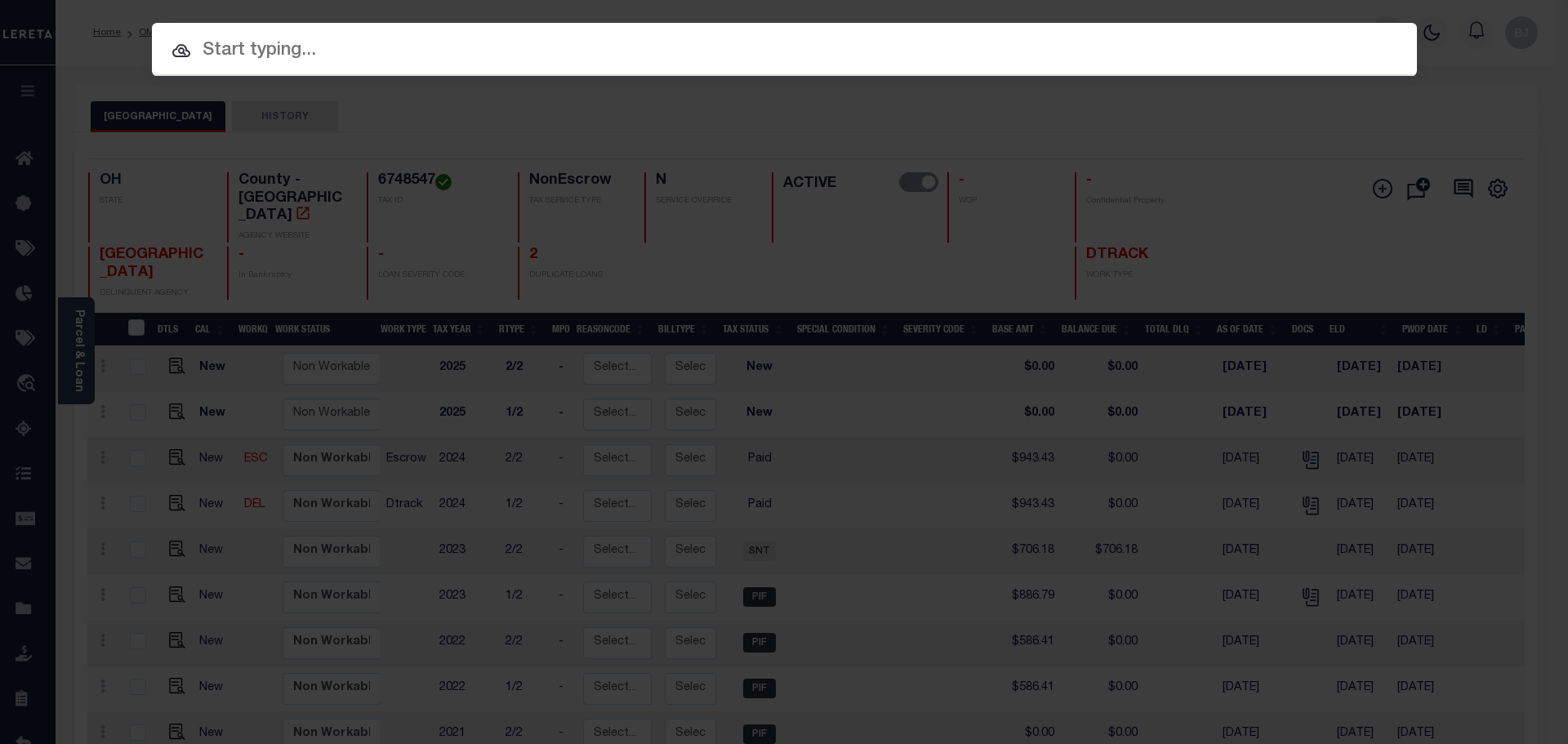
paste input "18949"
type input "18949"
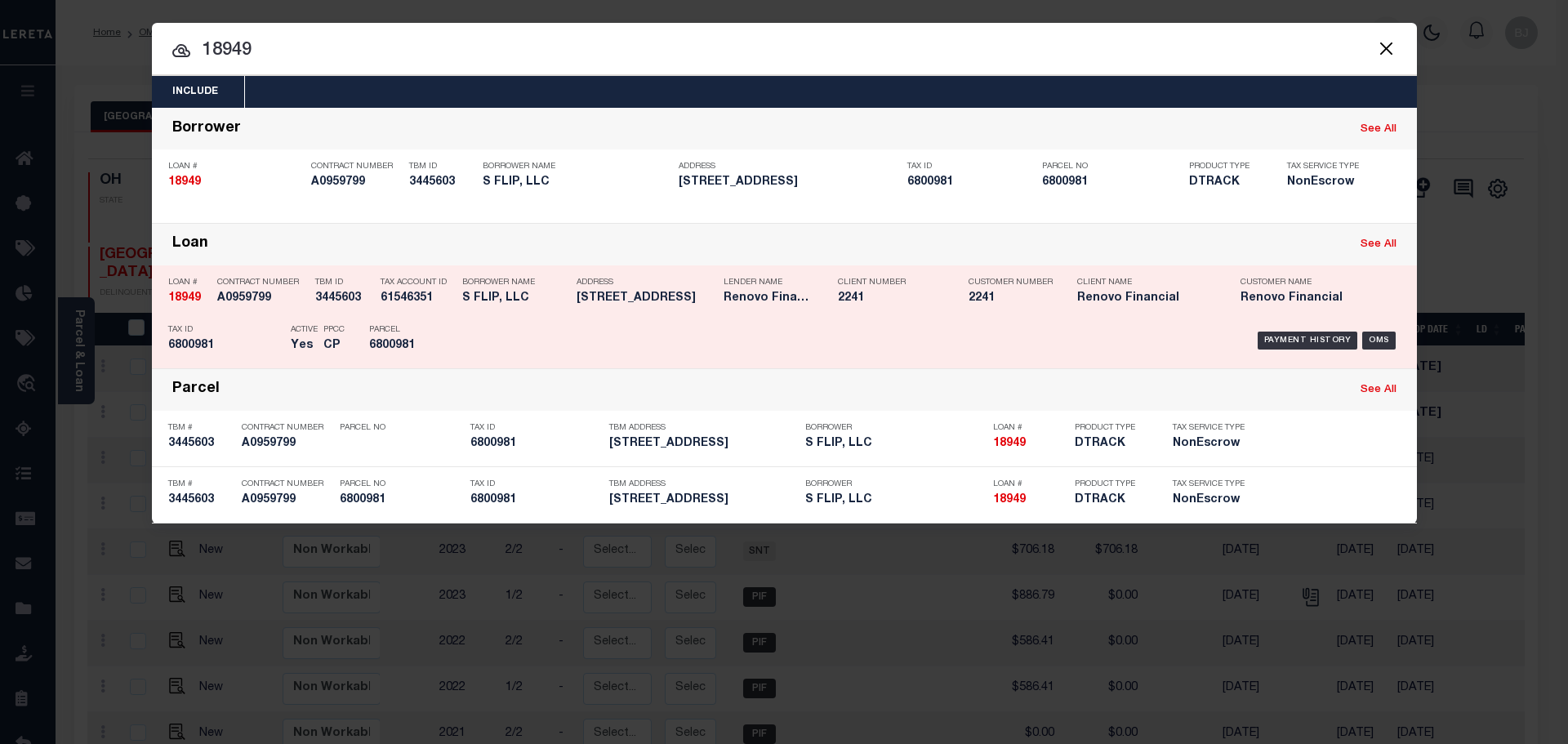
click at [333, 310] on div "TBM ID 3445603" at bounding box center [344, 293] width 57 height 48
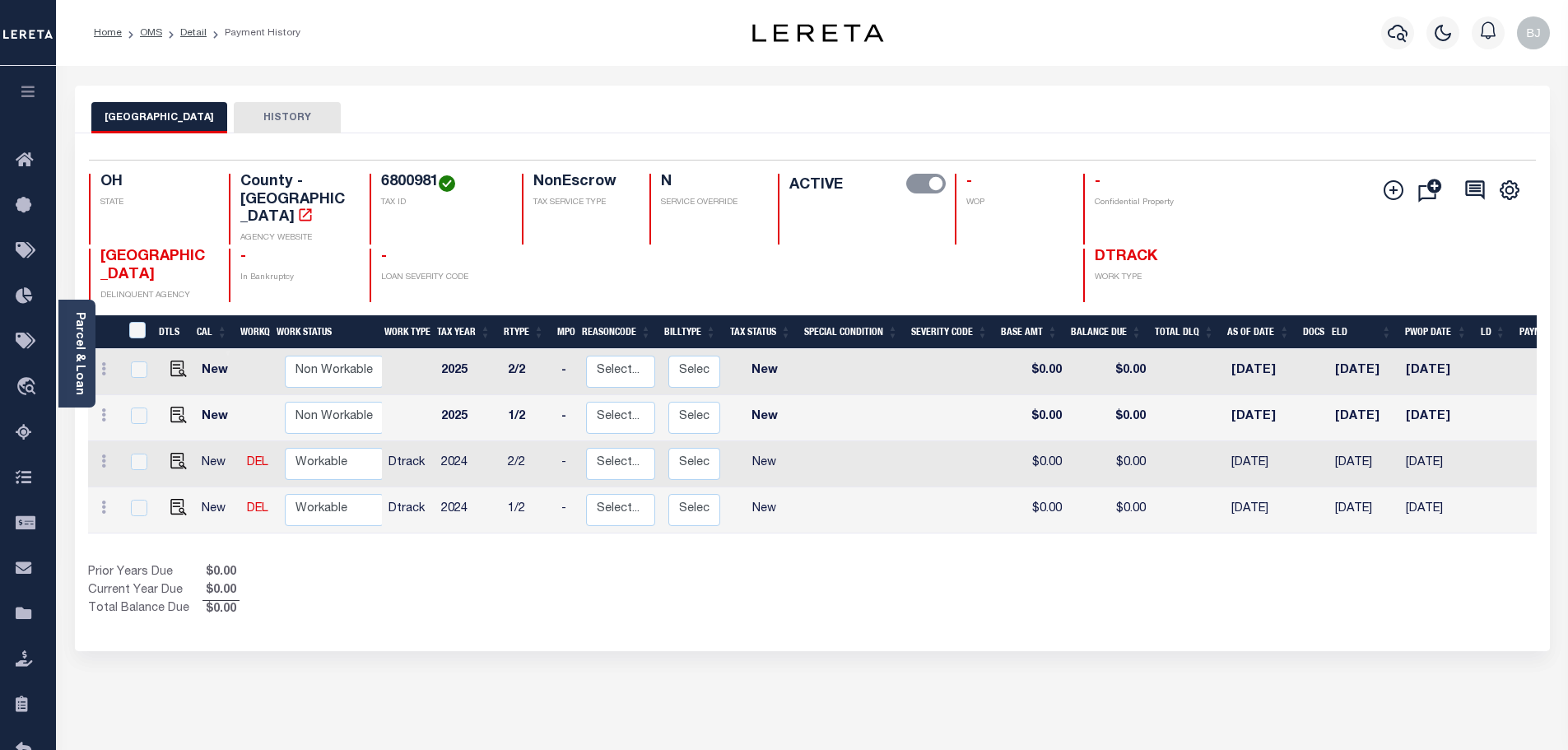
click at [403, 192] on h4 "6800981" at bounding box center [442, 183] width 121 height 18
copy h4 "6800981"
click at [177, 453] on img "" at bounding box center [178, 461] width 16 height 16
checkbox input "true"
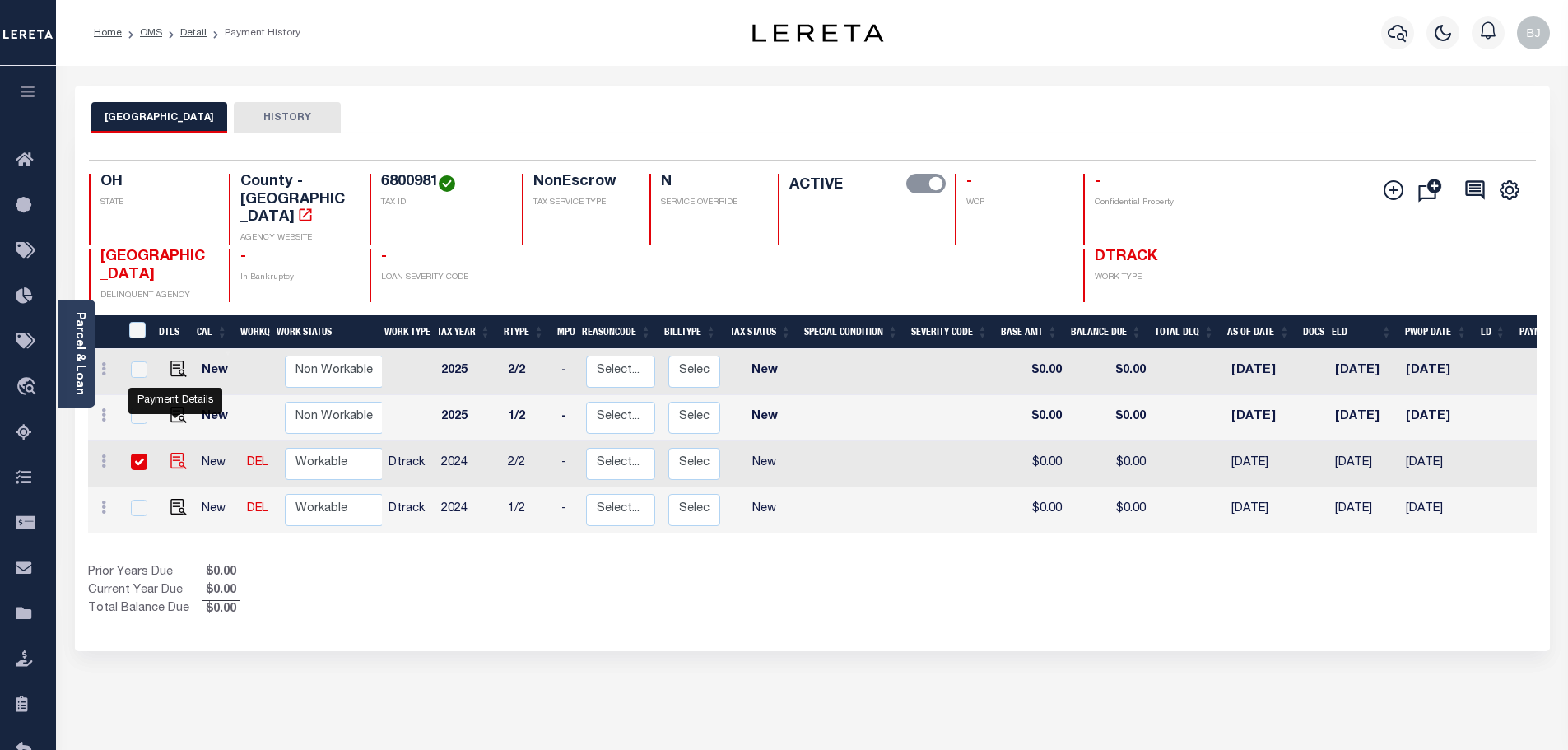
checkbox input "true"
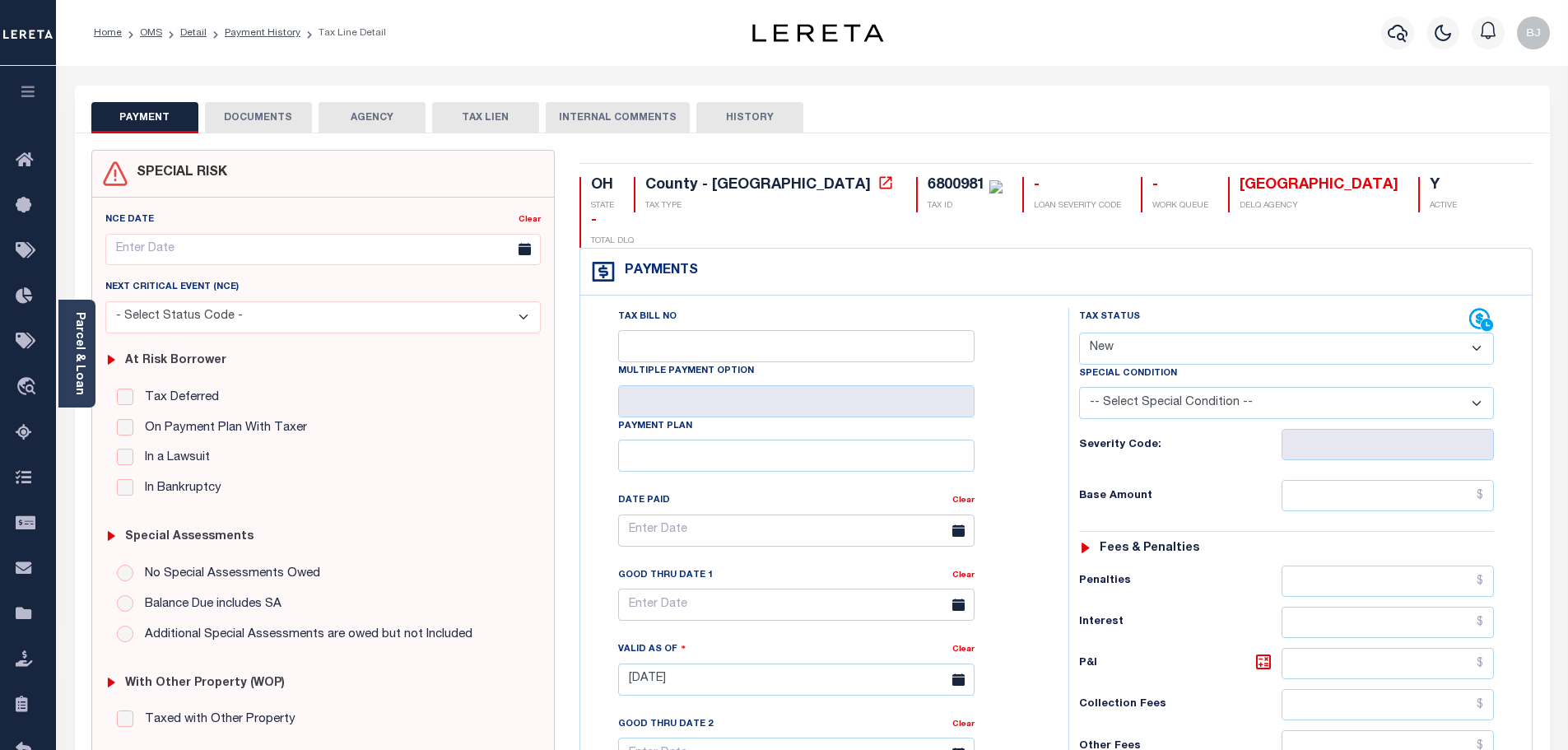
click at [1215, 332] on select "- Select Status Code - Open Due/Unpaid Paid Incomplete No Tax Due Internal Refu…" at bounding box center [1286, 348] width 415 height 32
select select "PYD"
click at [1079, 332] on select "- Select Status Code - Open Due/Unpaid Paid Incomplete No Tax Due Internal Refu…" at bounding box center [1286, 348] width 415 height 32
type input "[DATE]"
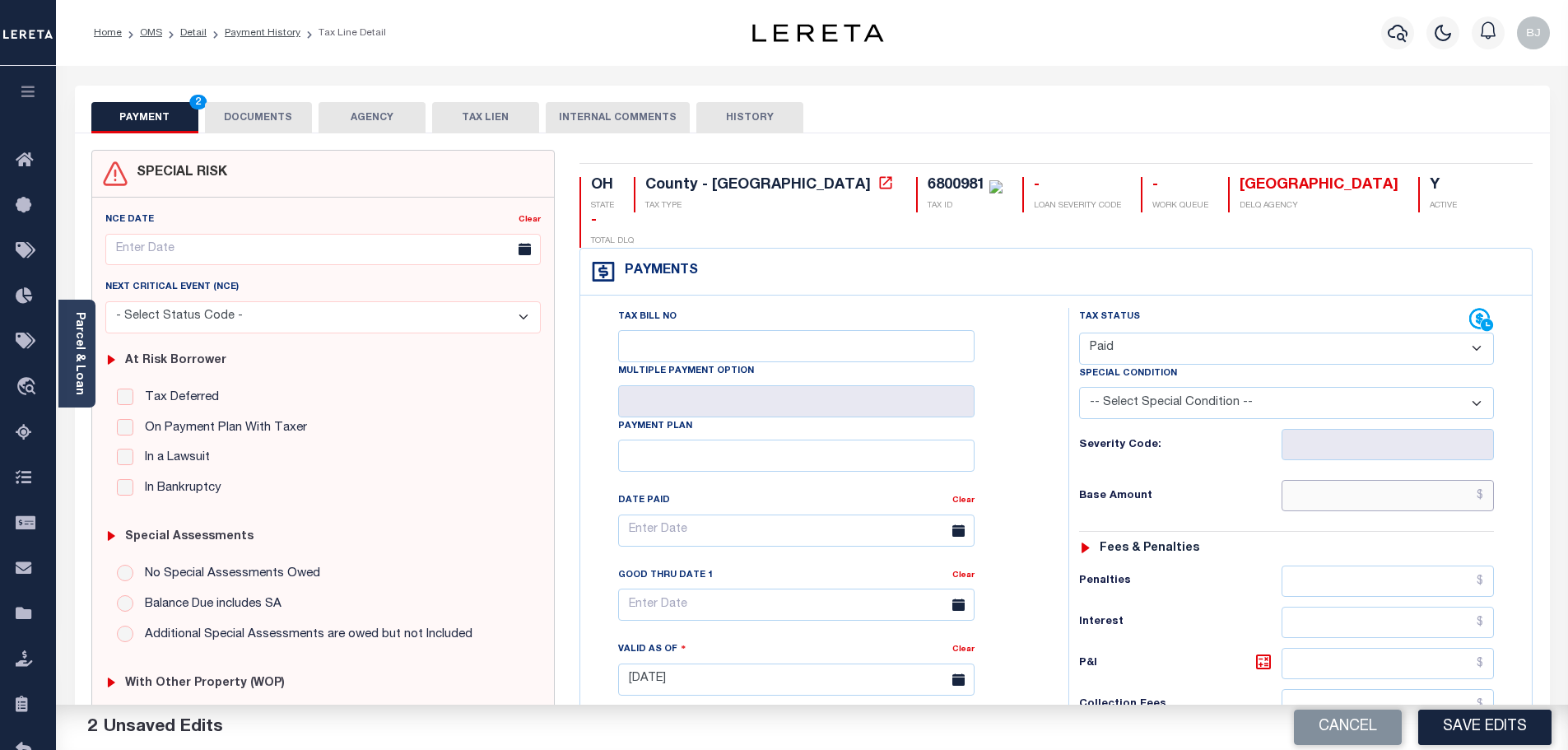
click at [1362, 480] on input "text" at bounding box center [1389, 495] width 214 height 32
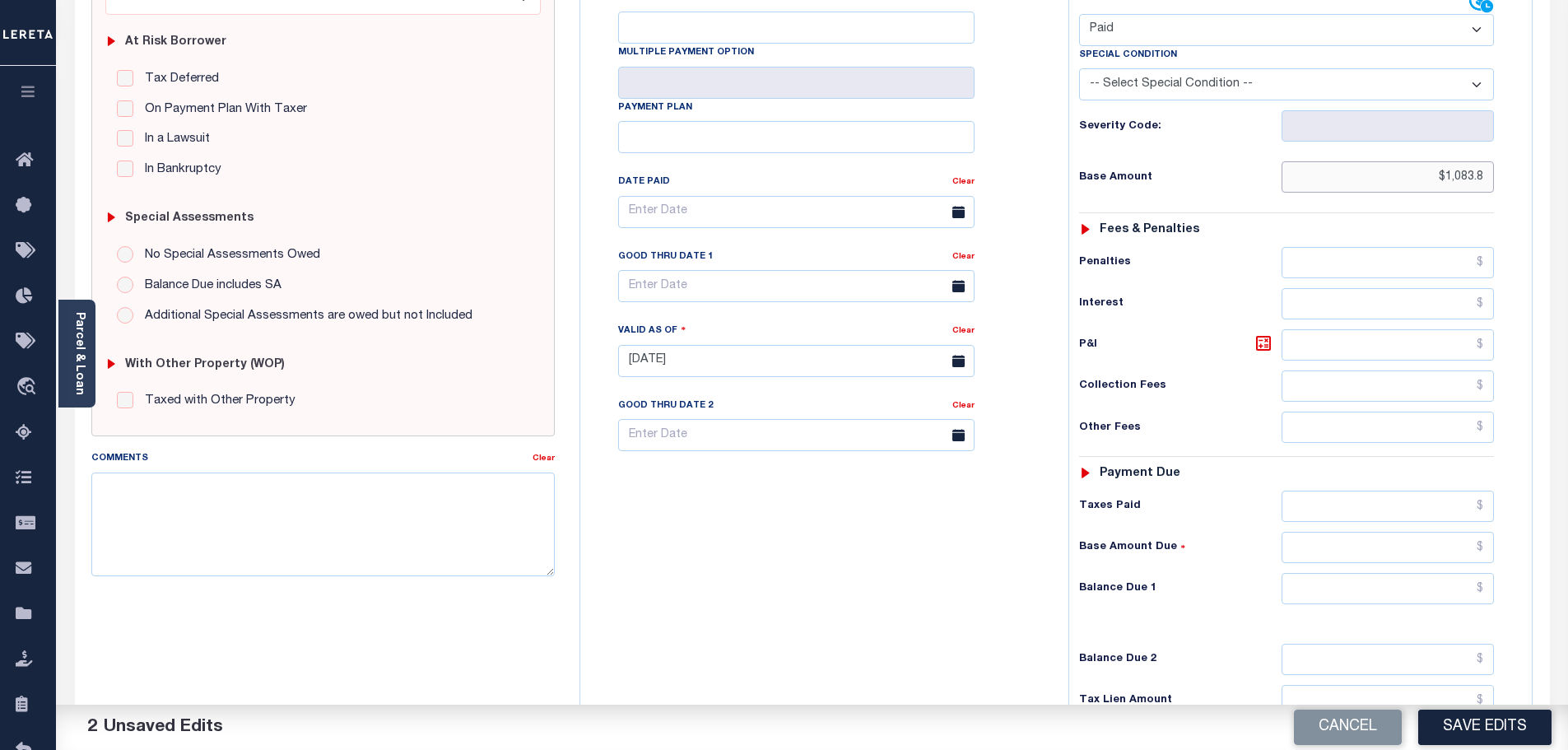
scroll to position [330, 0]
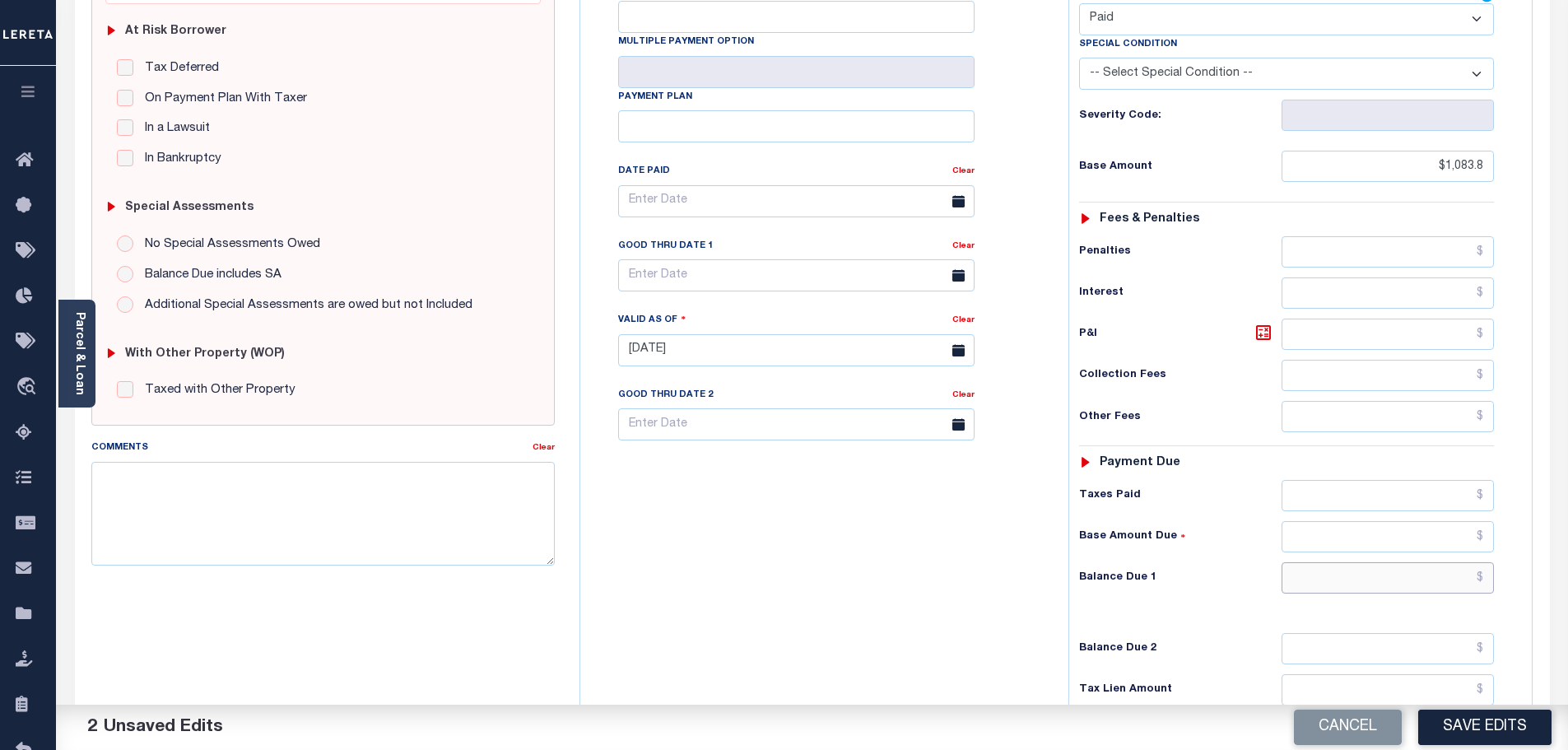
type input "$1,083.80"
click at [1391, 562] on input "text" at bounding box center [1389, 578] width 214 height 32
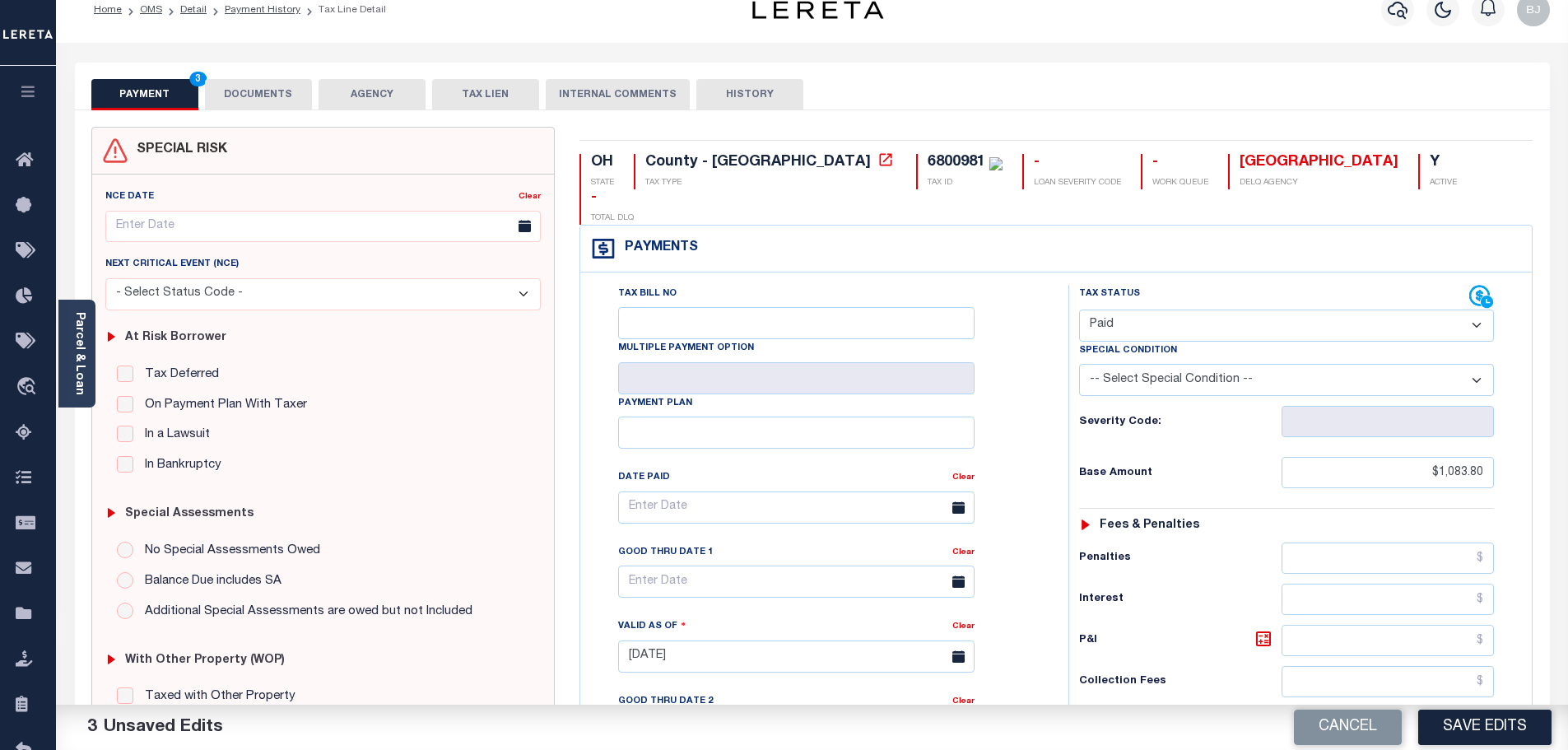
scroll to position [0, 0]
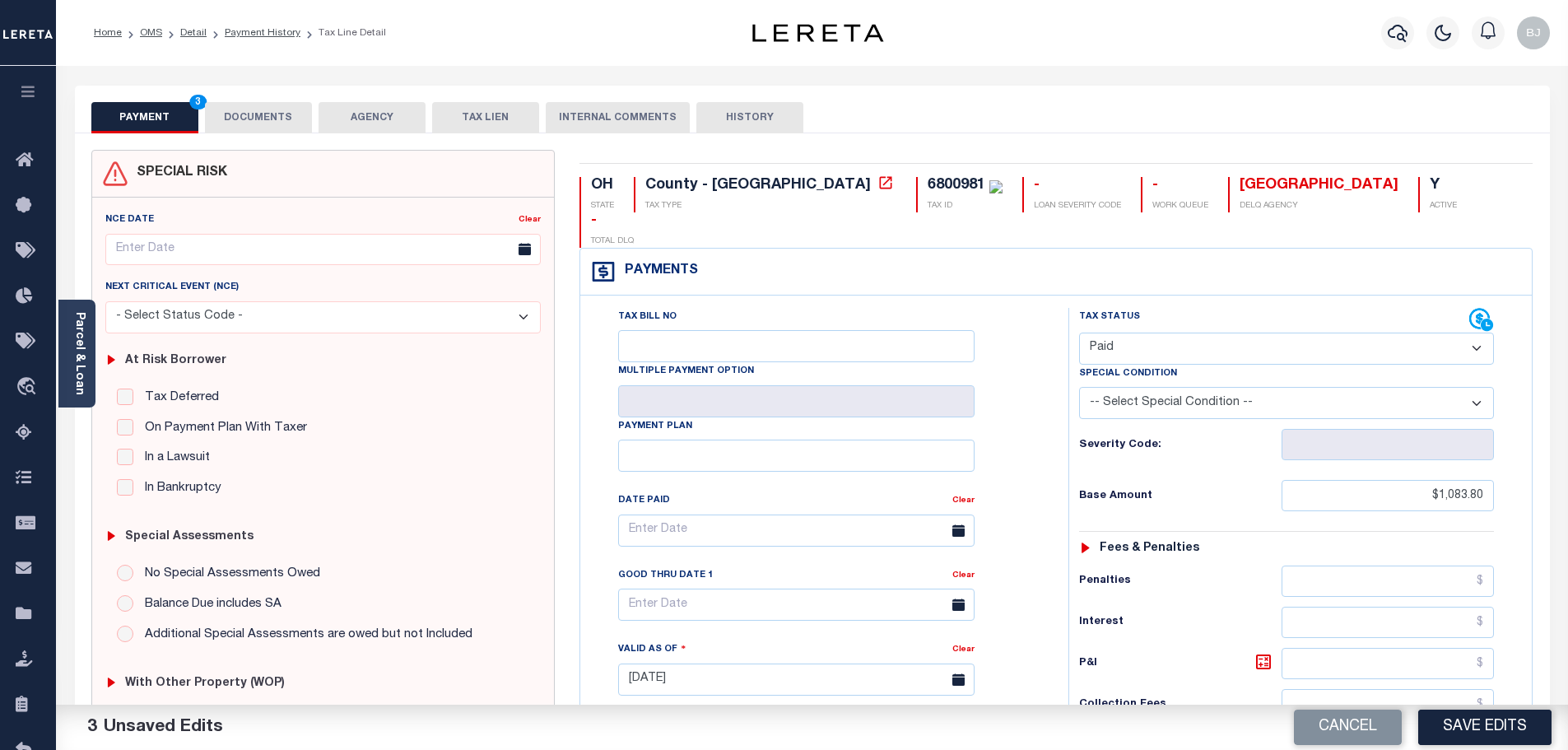
type input "$0.00"
click at [228, 107] on button "DOCUMENTS" at bounding box center [258, 118] width 107 height 32
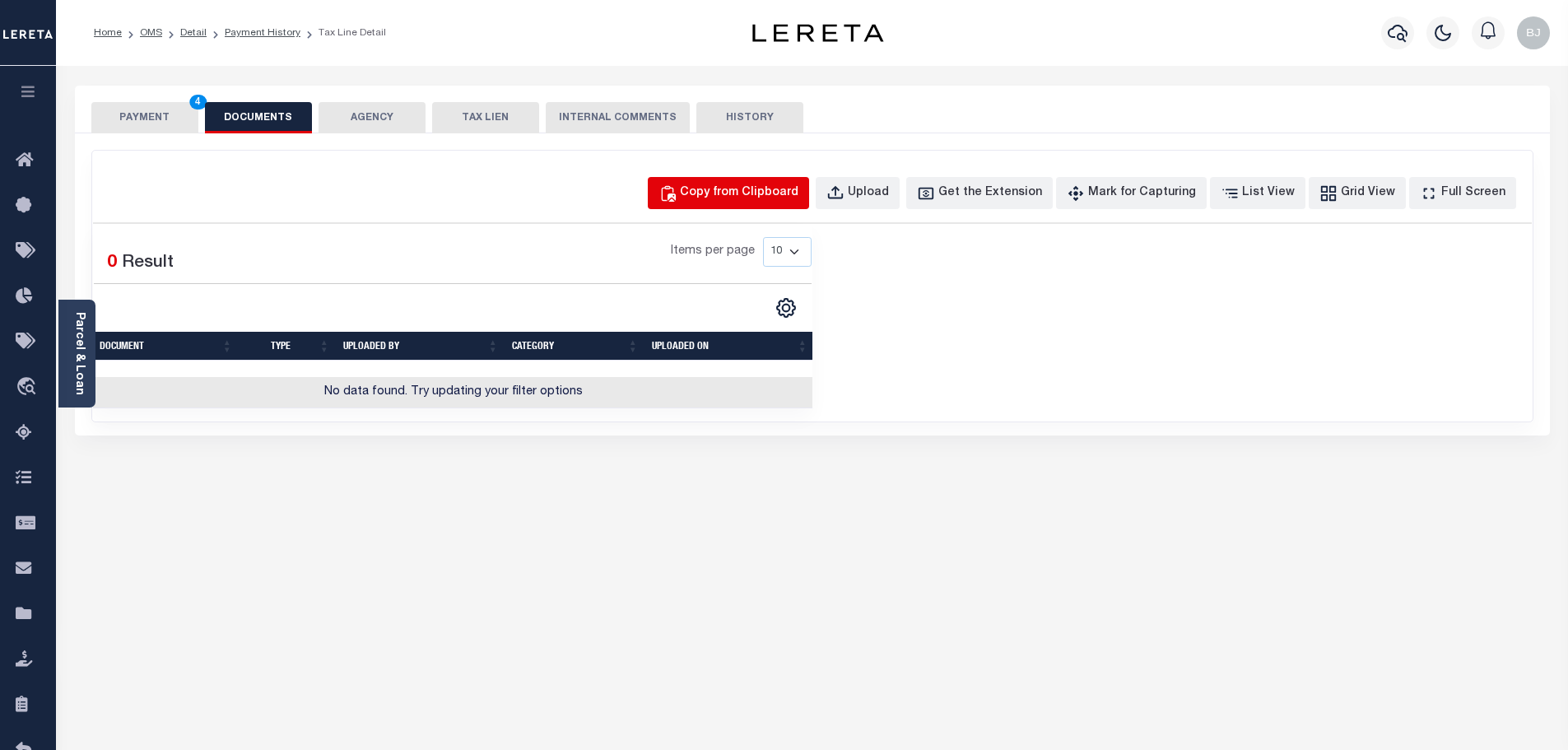
click at [754, 205] on button "Copy from Clipboard" at bounding box center [729, 193] width 161 height 32
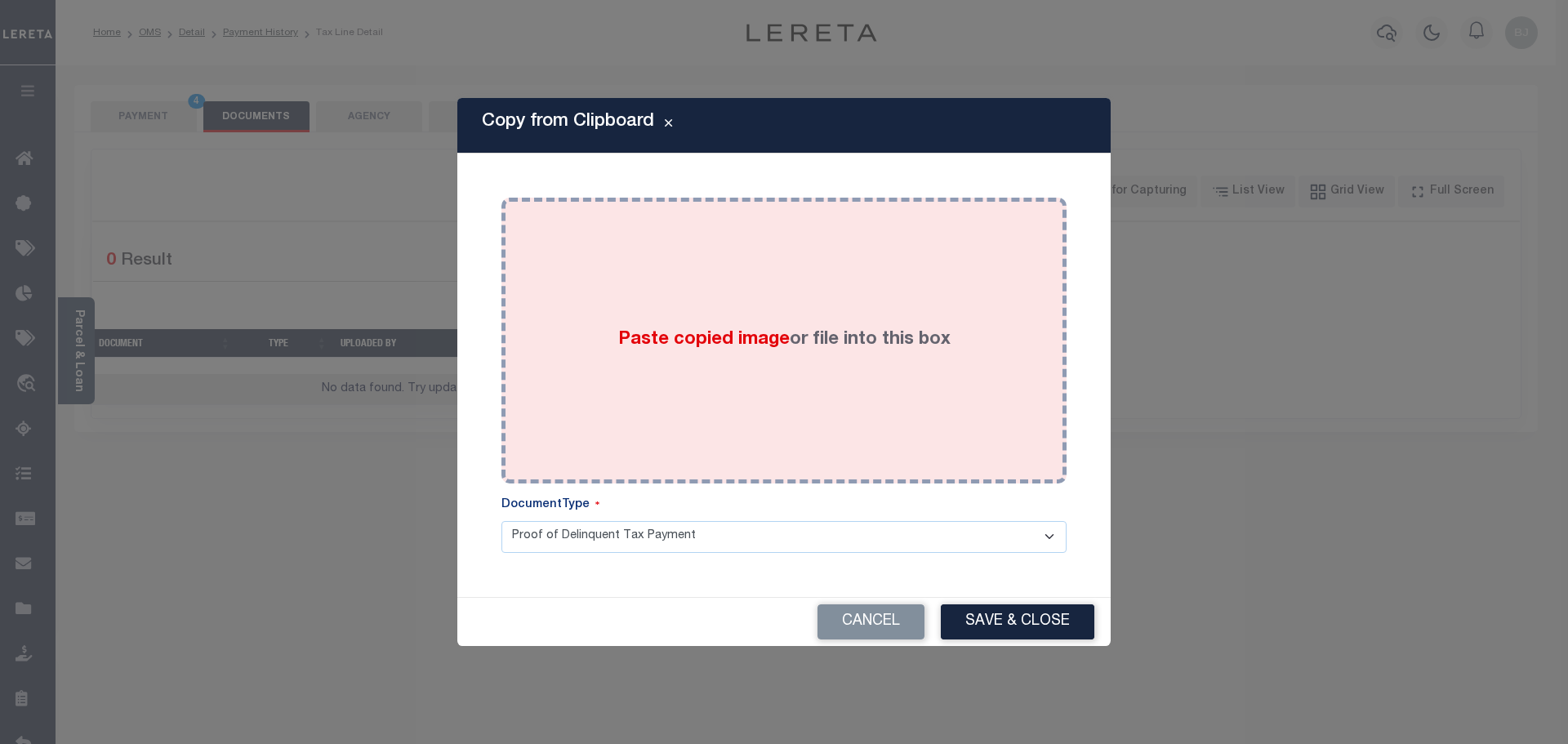
click at [799, 327] on label "Paste copied image or file into this box" at bounding box center [784, 341] width 332 height 27
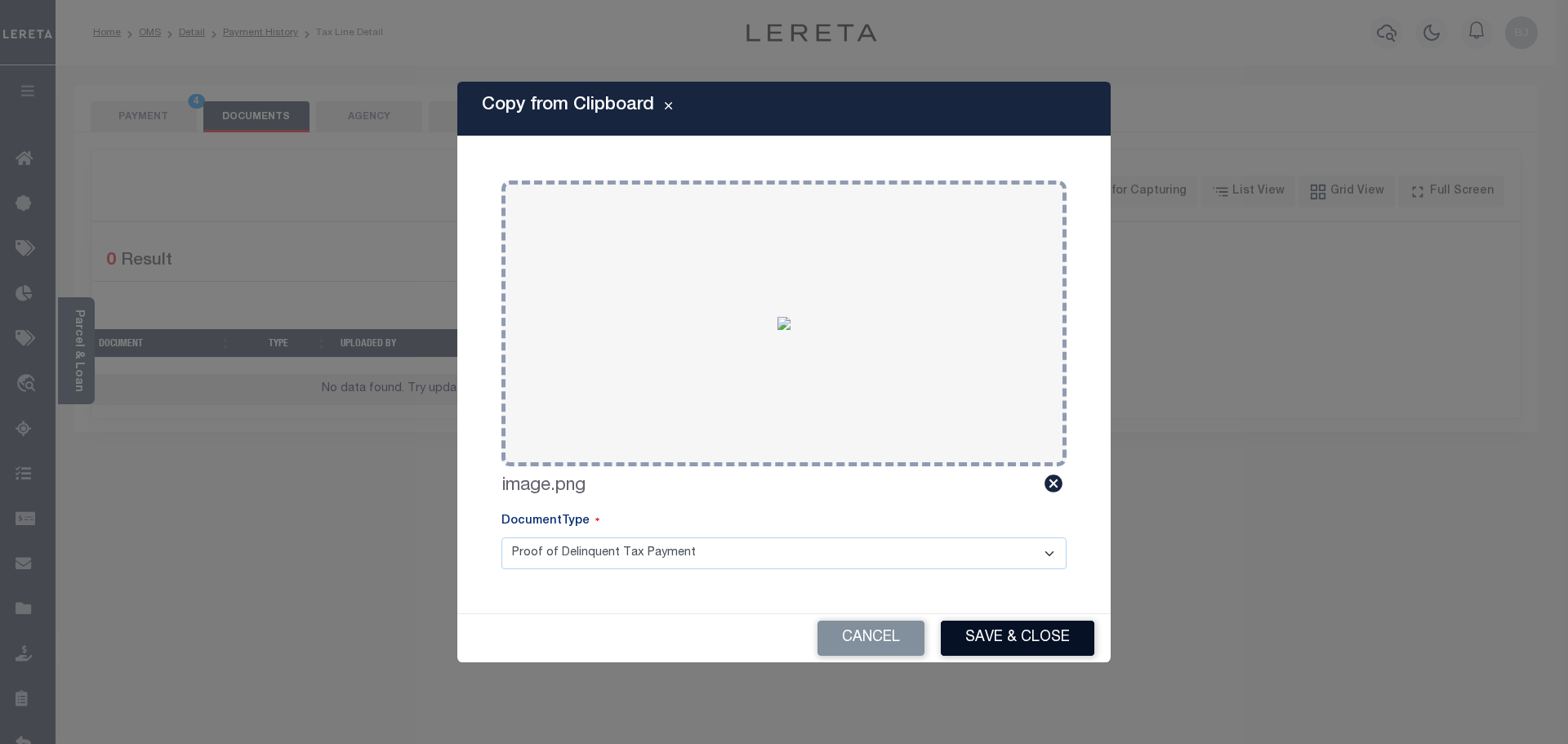
click at [1069, 631] on button "Save & Close" at bounding box center [1017, 638] width 154 height 35
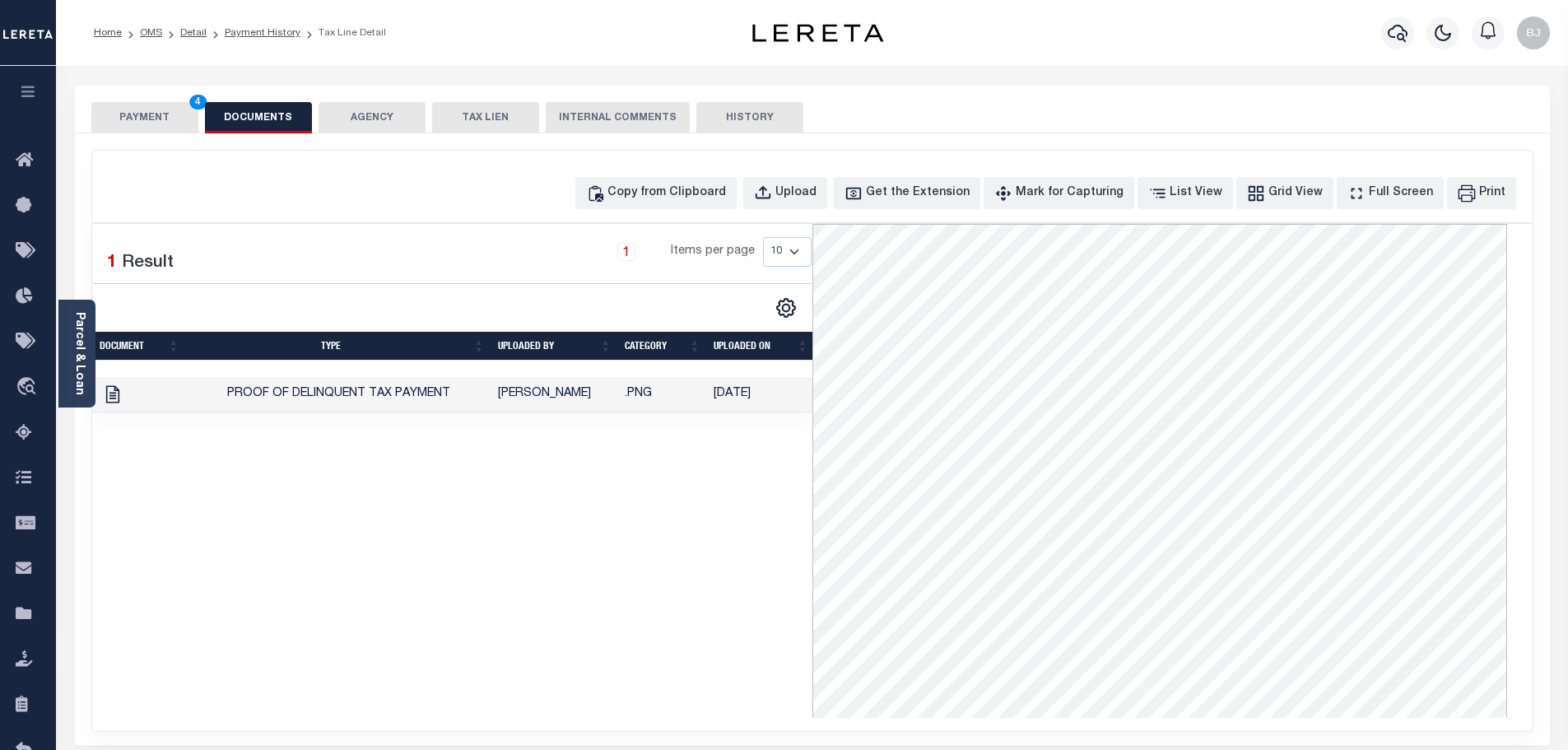
click at [128, 124] on button "PAYMENT 4" at bounding box center [145, 118] width 107 height 32
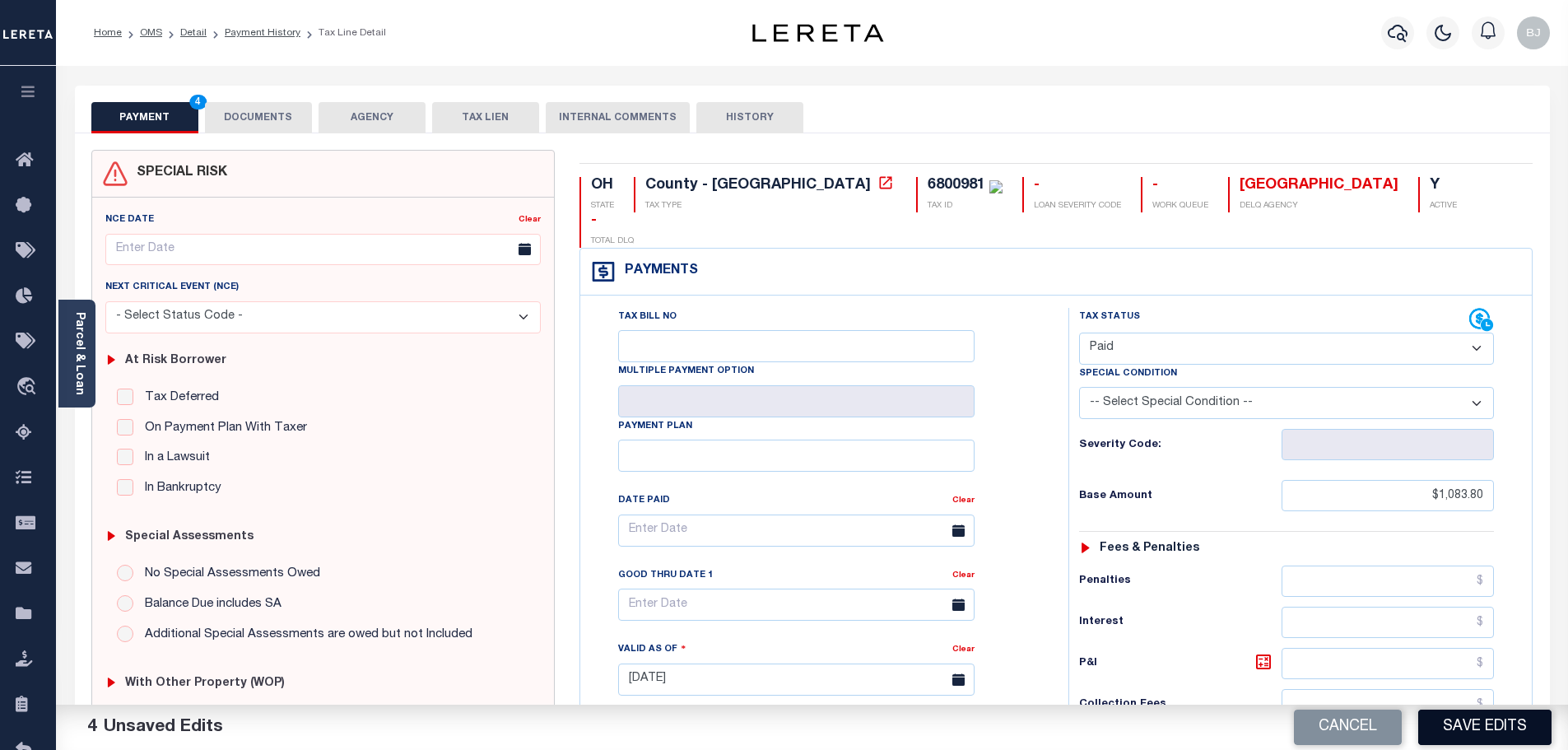
click at [1477, 740] on button "Save Edits" at bounding box center [1485, 727] width 133 height 35
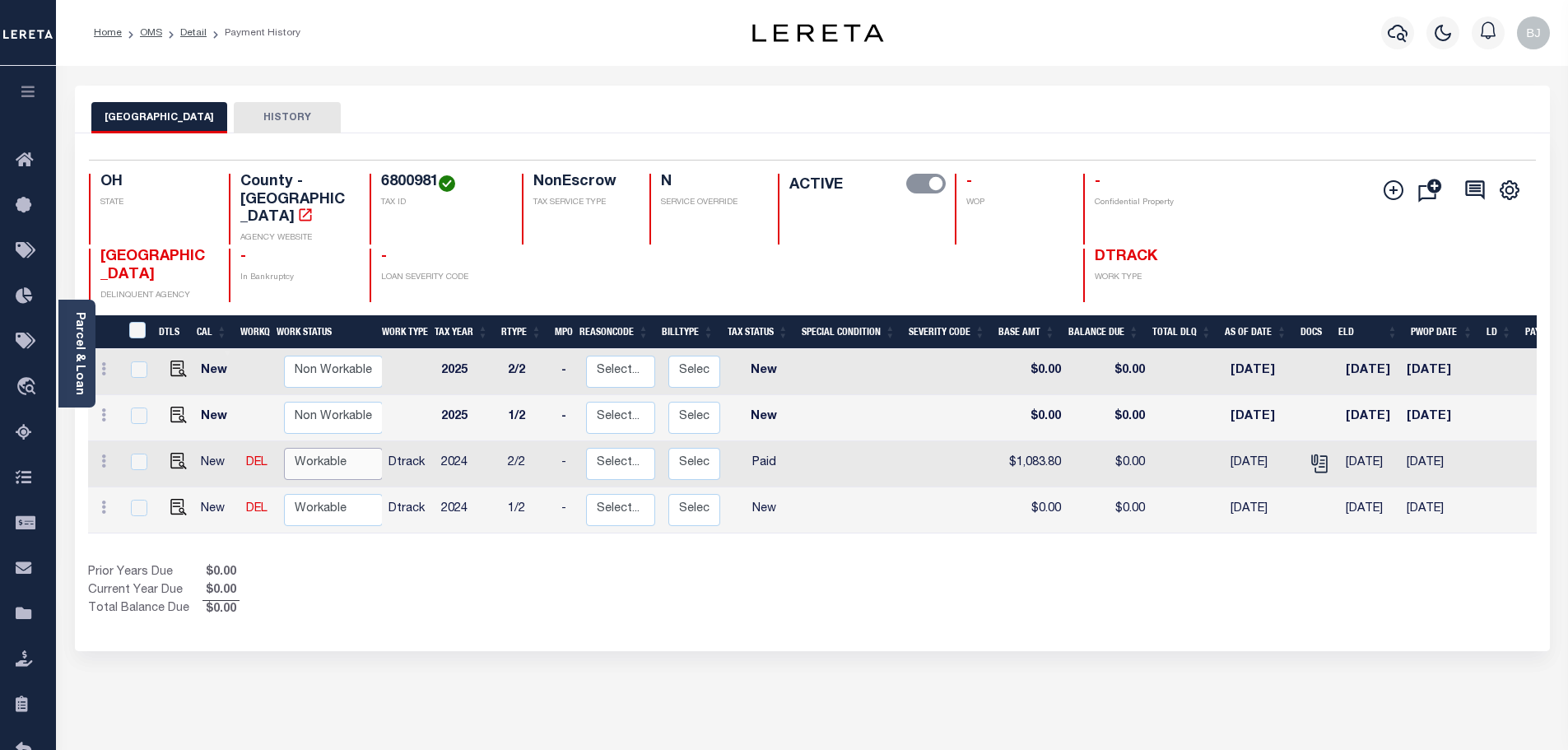
click at [298, 448] on select "Non Workable Workable" at bounding box center [333, 464] width 99 height 32
checkbox input "true"
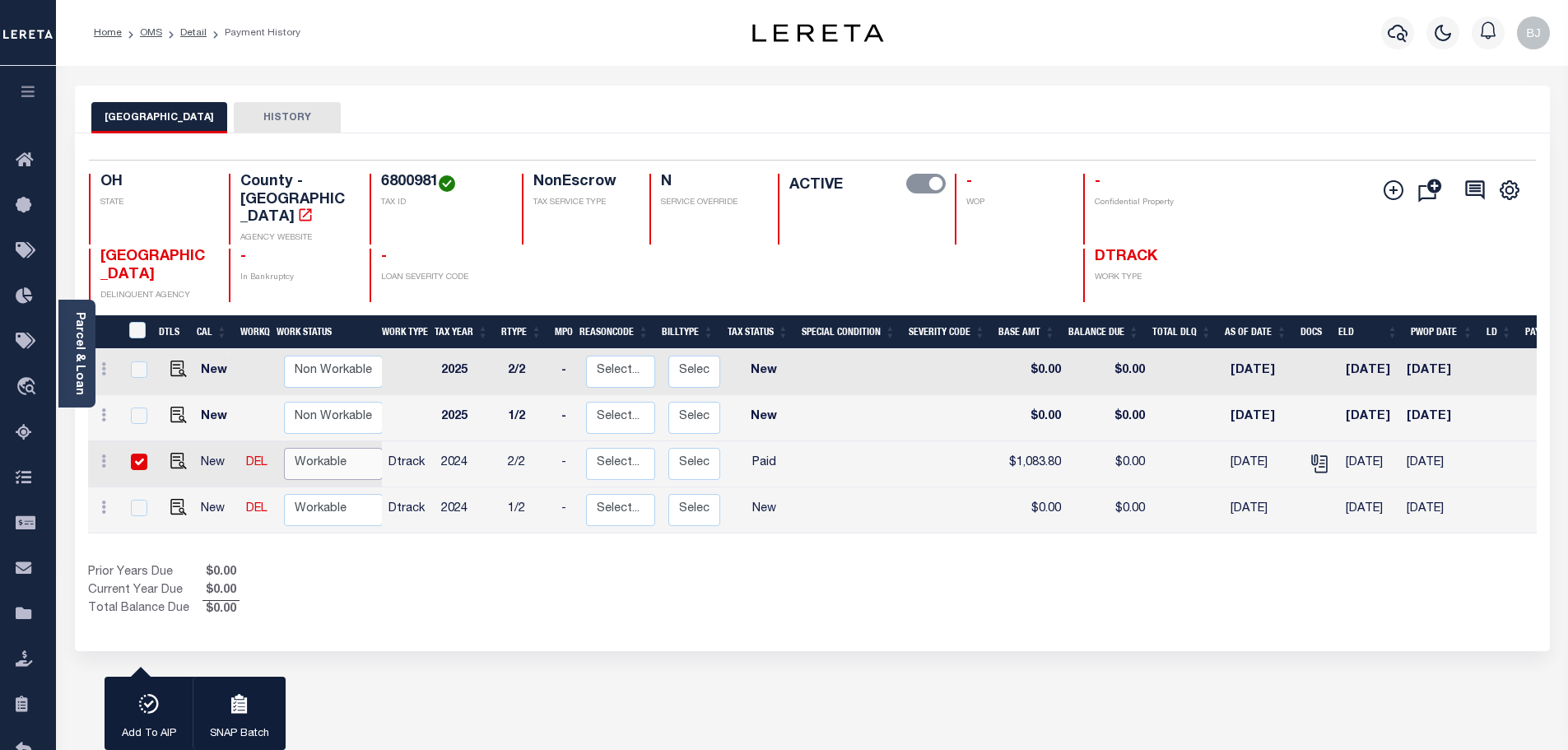
select select "true"
click at [284, 448] on select "Non Workable Workable" at bounding box center [333, 464] width 99 height 32
checkbox input "false"
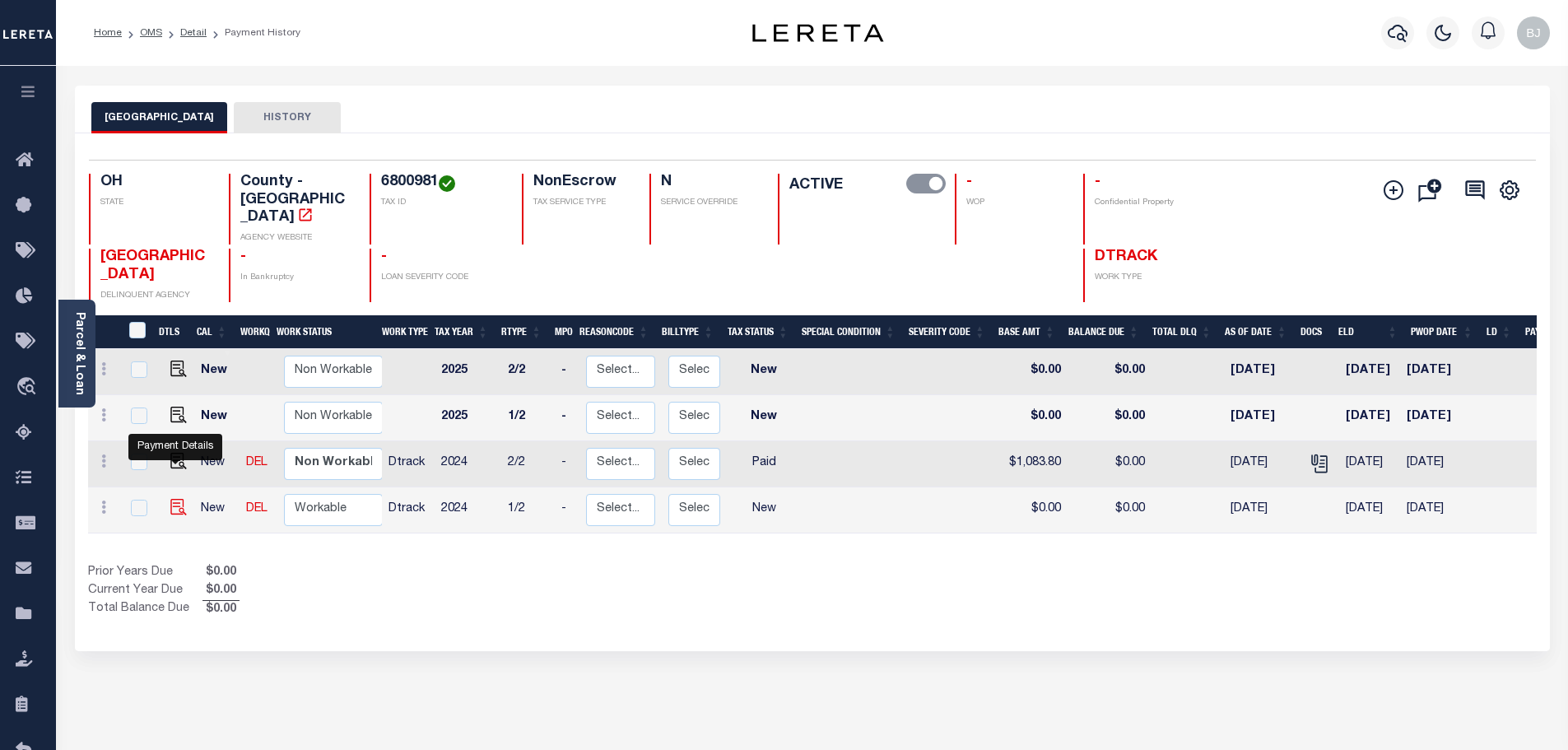
click at [177, 499] on img "" at bounding box center [178, 507] width 16 height 16
checkbox input "true"
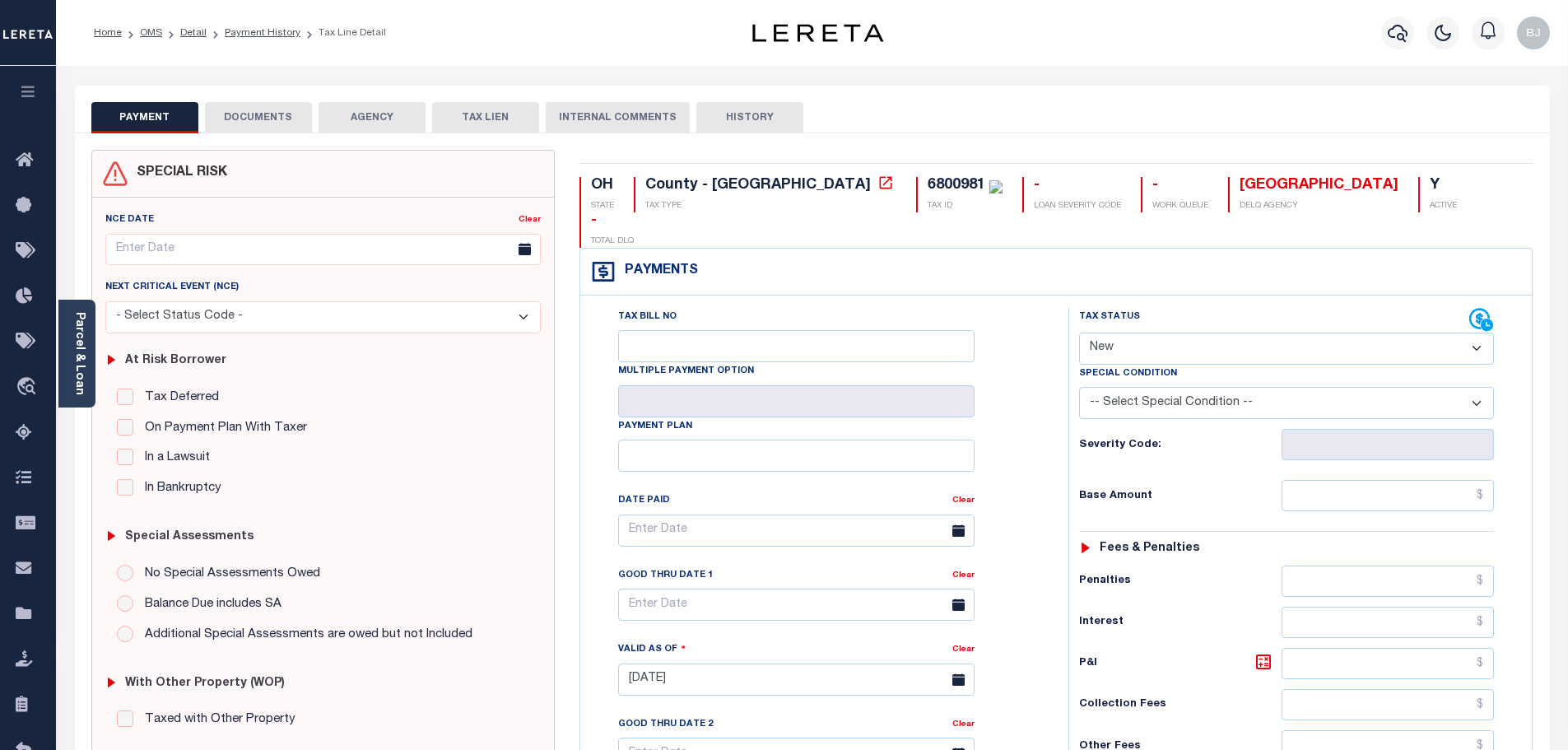
click at [214, 112] on button "DOCUMENTS" at bounding box center [258, 118] width 107 height 32
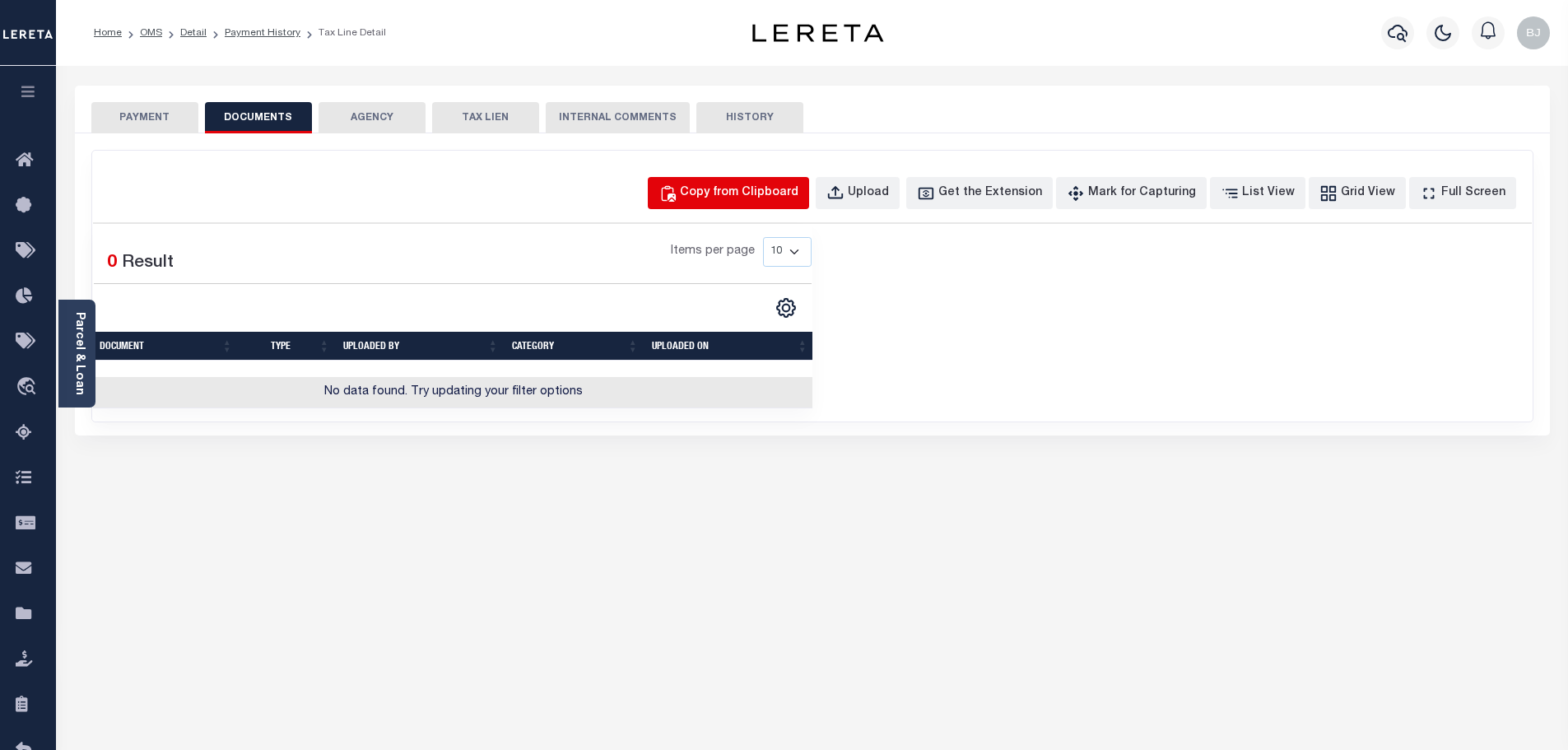
click at [758, 194] on div "Copy from Clipboard" at bounding box center [739, 194] width 119 height 18
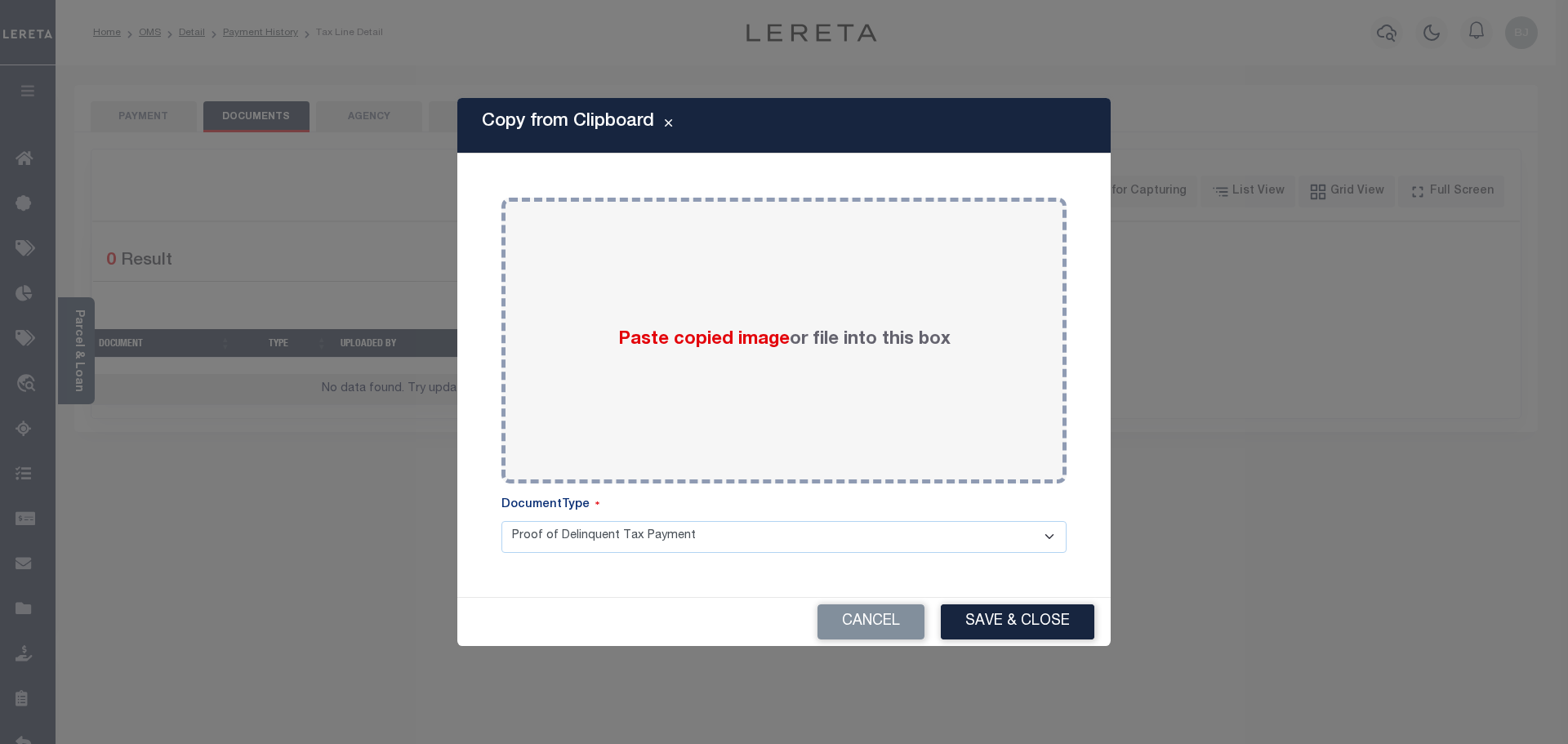
drag, startPoint x: 779, startPoint y: 311, endPoint x: 777, endPoint y: 483, distance: 172.0
click at [780, 330] on label "Paste copied image or file into this box" at bounding box center [784, 341] width 332 height 27
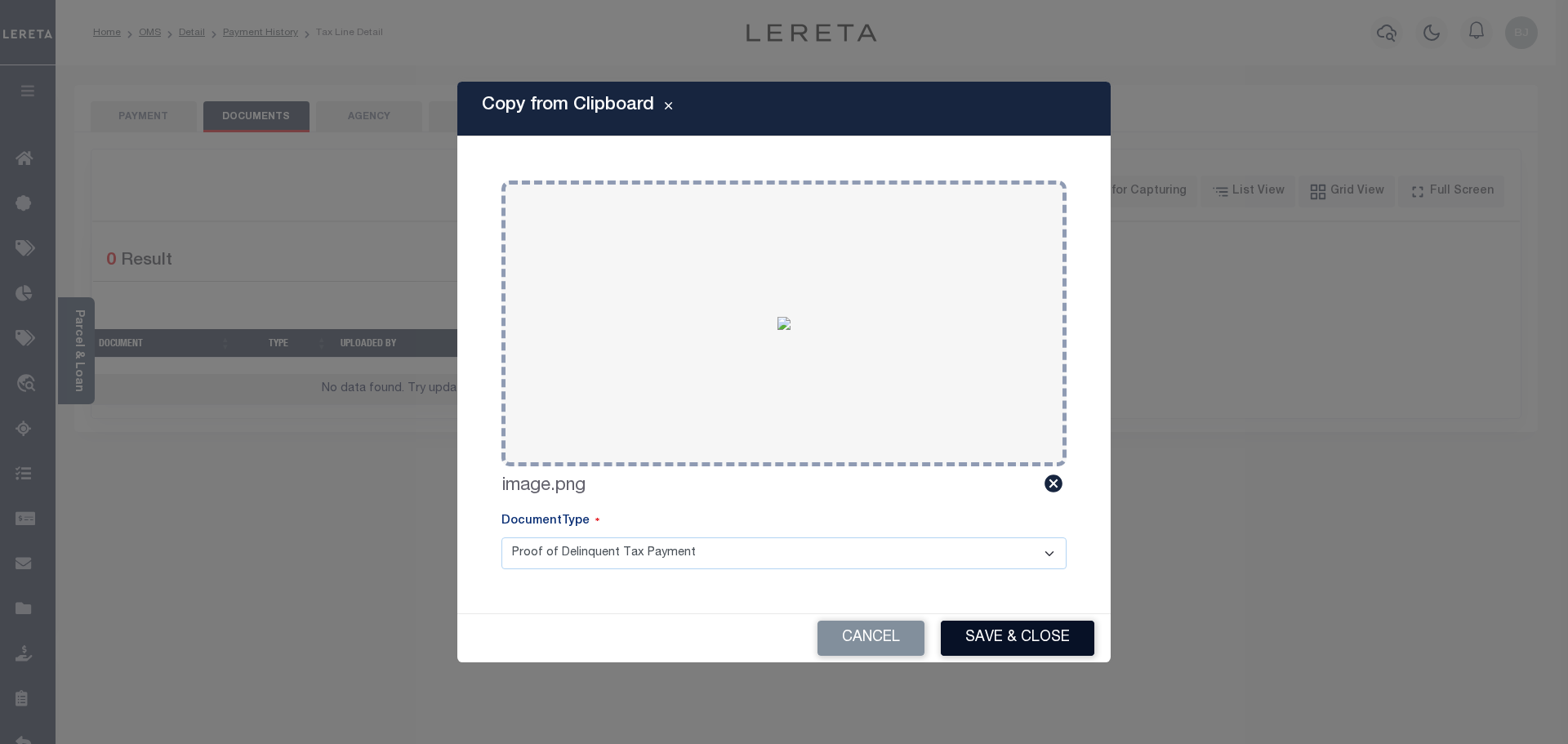
click at [974, 635] on button "Save & Close" at bounding box center [1017, 638] width 154 height 35
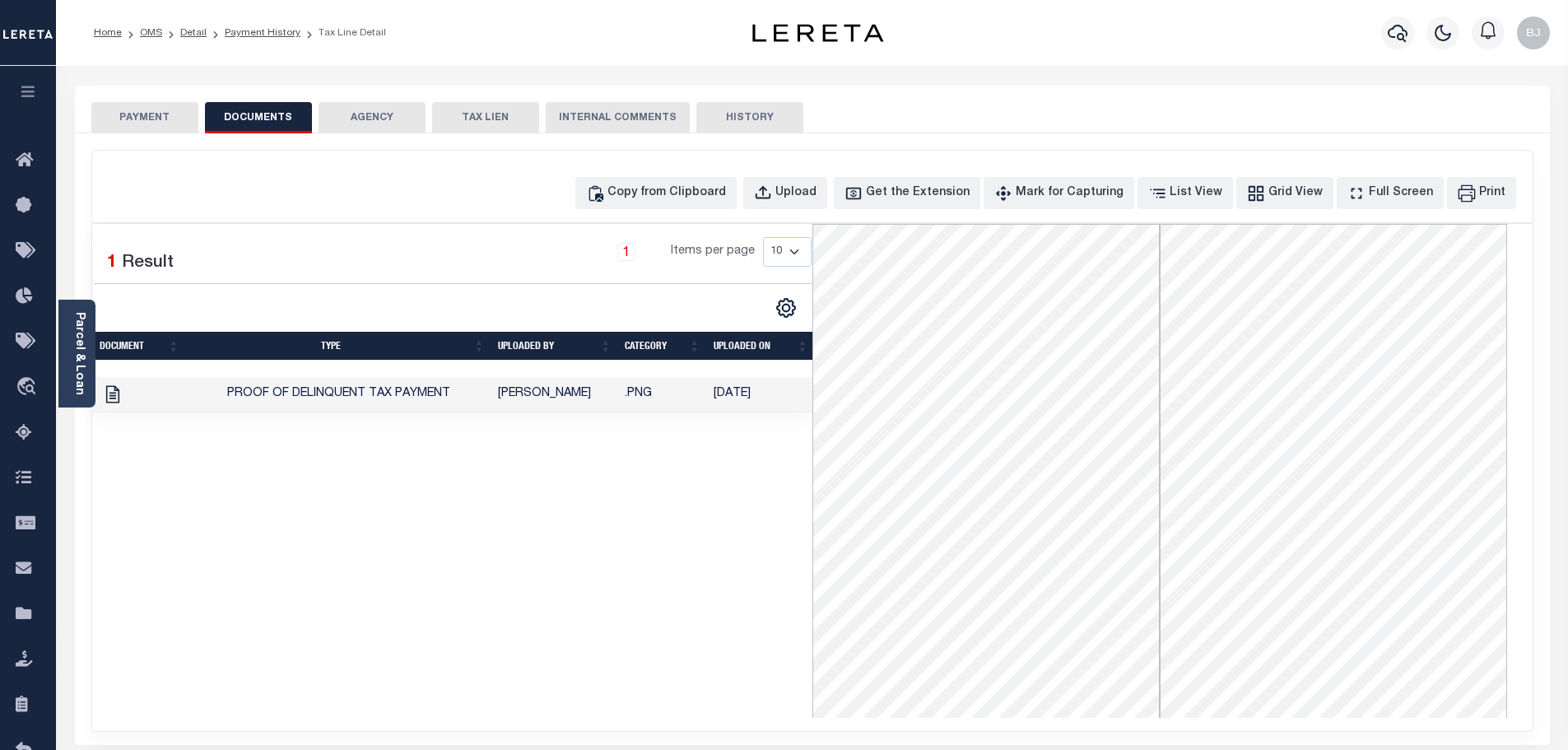
click at [148, 115] on button "PAYMENT" at bounding box center [145, 118] width 107 height 32
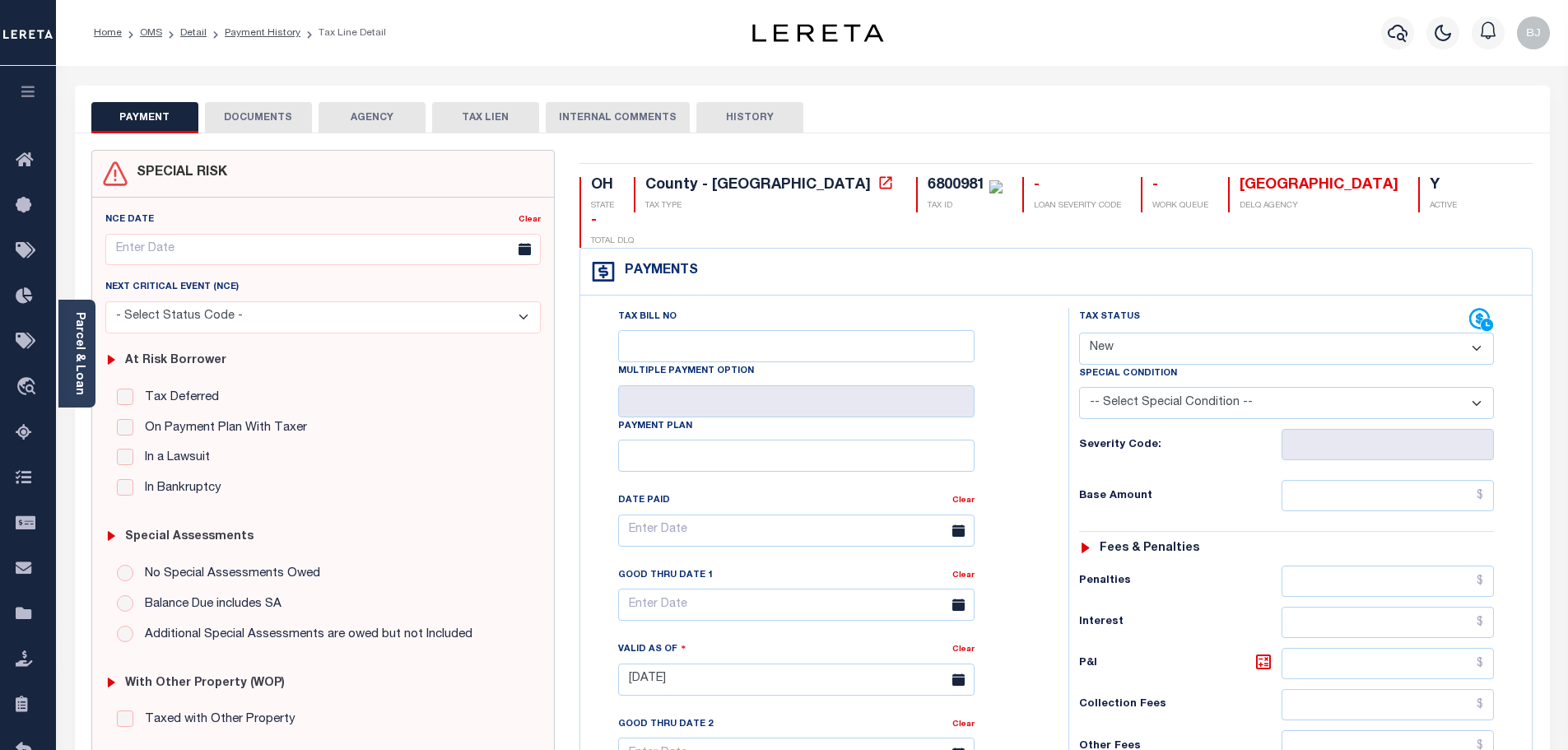
click at [1134, 365] on div "Special Condition" at bounding box center [1286, 376] width 415 height 23
click at [1144, 332] on select "- Select Status Code - Open Due/Unpaid Paid Incomplete No Tax Due Internal Refu…" at bounding box center [1286, 348] width 415 height 32
select select "PYD"
click at [1079, 332] on select "- Select Status Code - Open Due/Unpaid Paid Incomplete No Tax Due Internal Refu…" at bounding box center [1286, 348] width 415 height 32
type input "[DATE]"
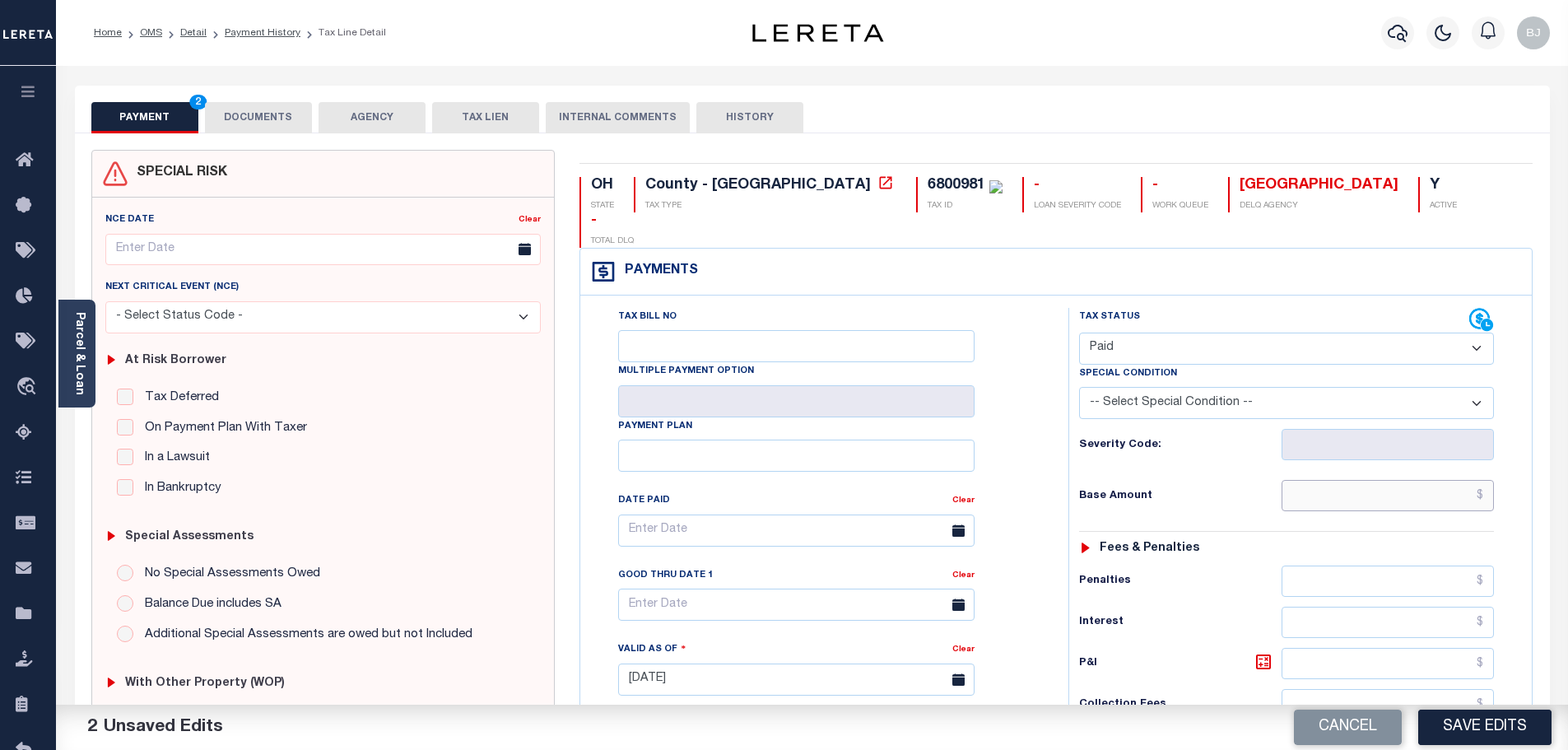
click at [1399, 480] on input "text" at bounding box center [1389, 495] width 214 height 32
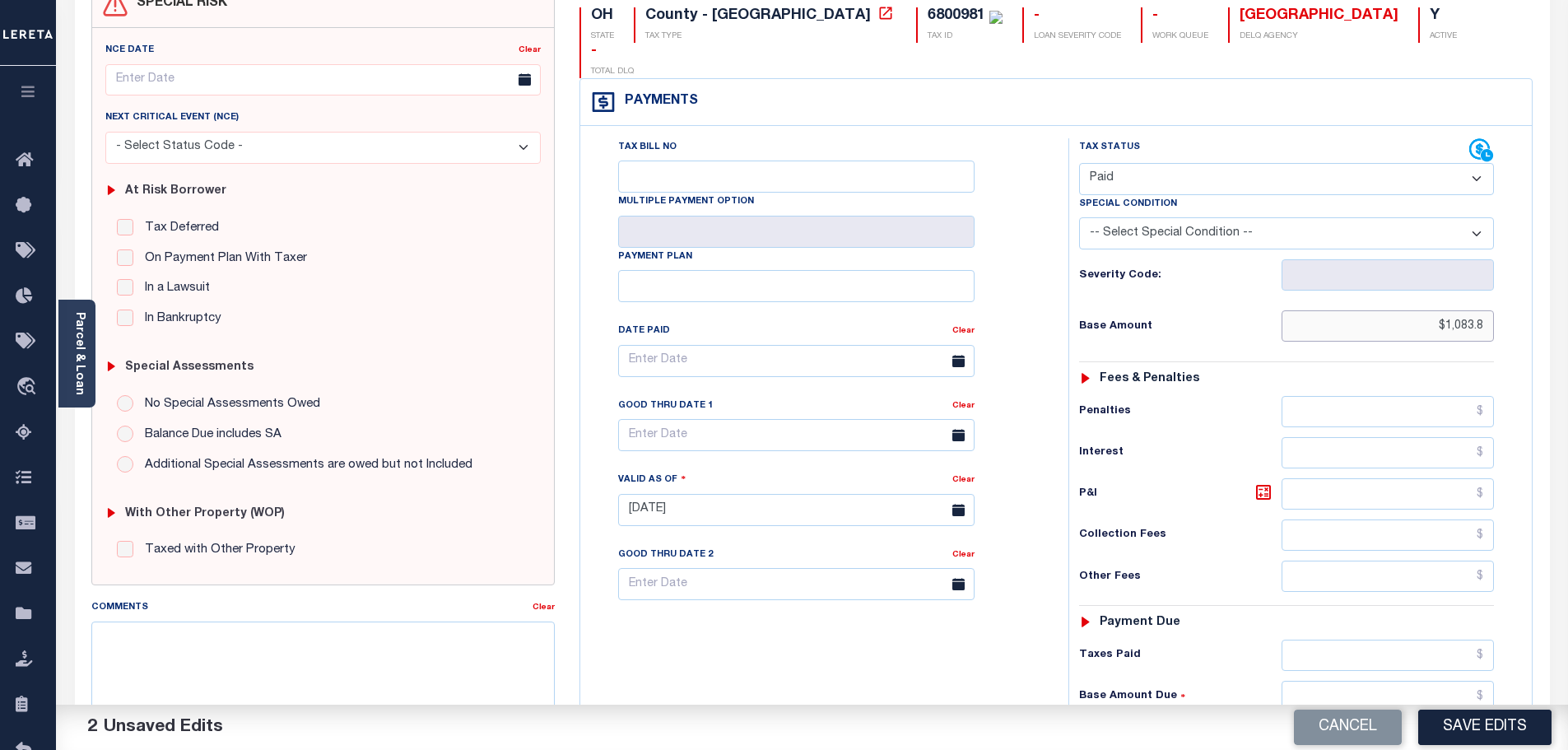
scroll to position [330, 0]
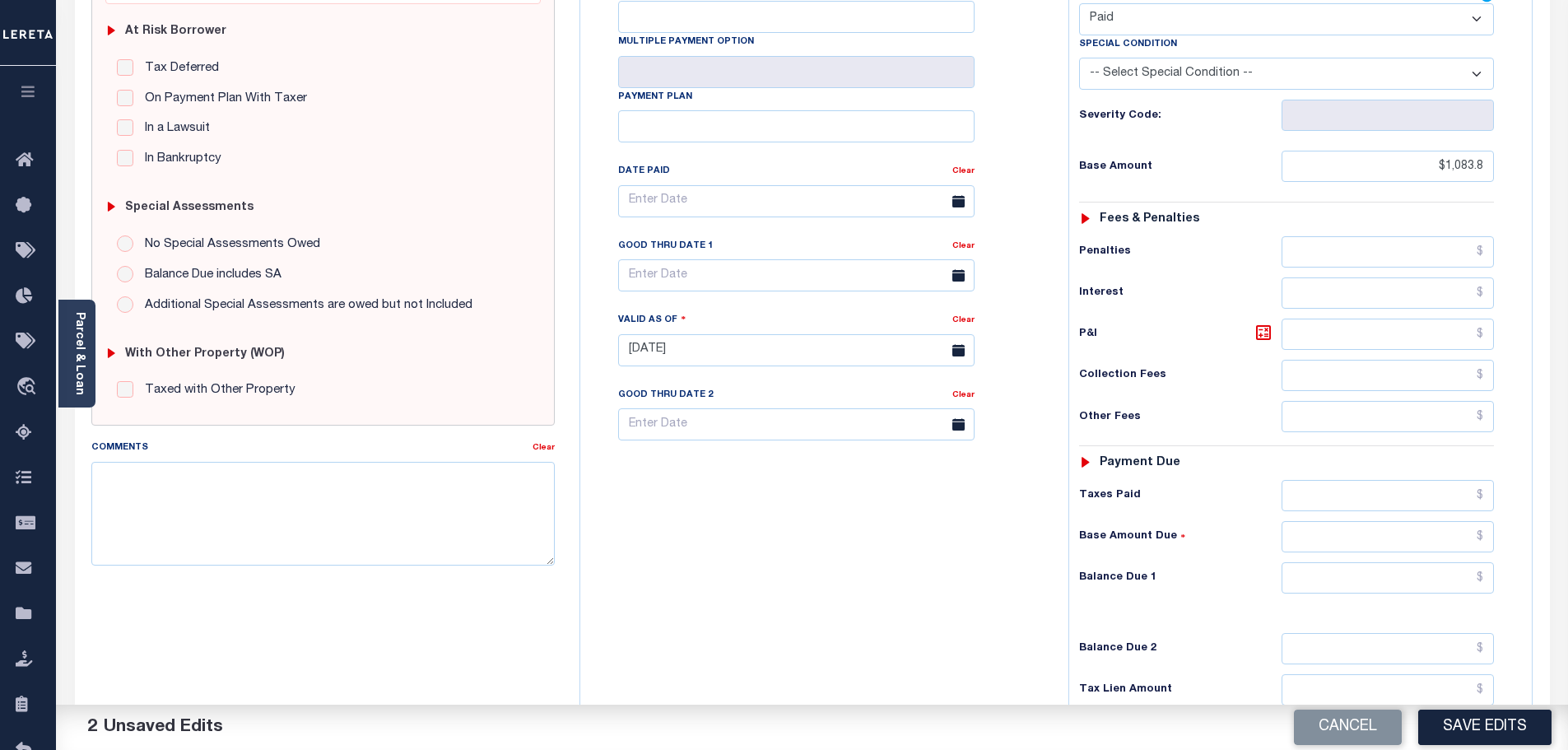
type input "$1,083.80"
click at [1394, 567] on div "Tax Status Status - Select Status Code -" at bounding box center [1292, 341] width 447 height 727
click at [1397, 562] on input "text" at bounding box center [1389, 578] width 214 height 32
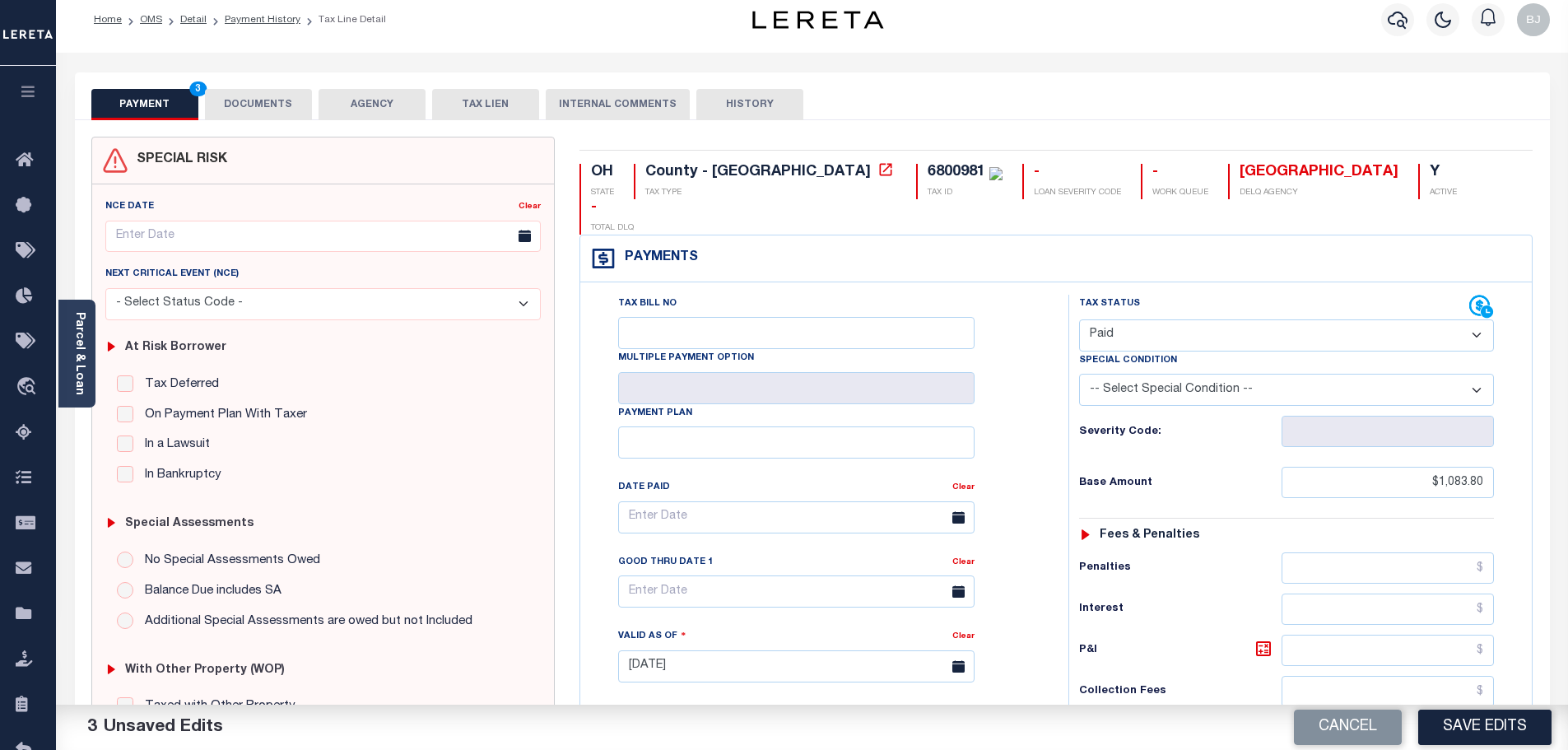
scroll to position [0, 0]
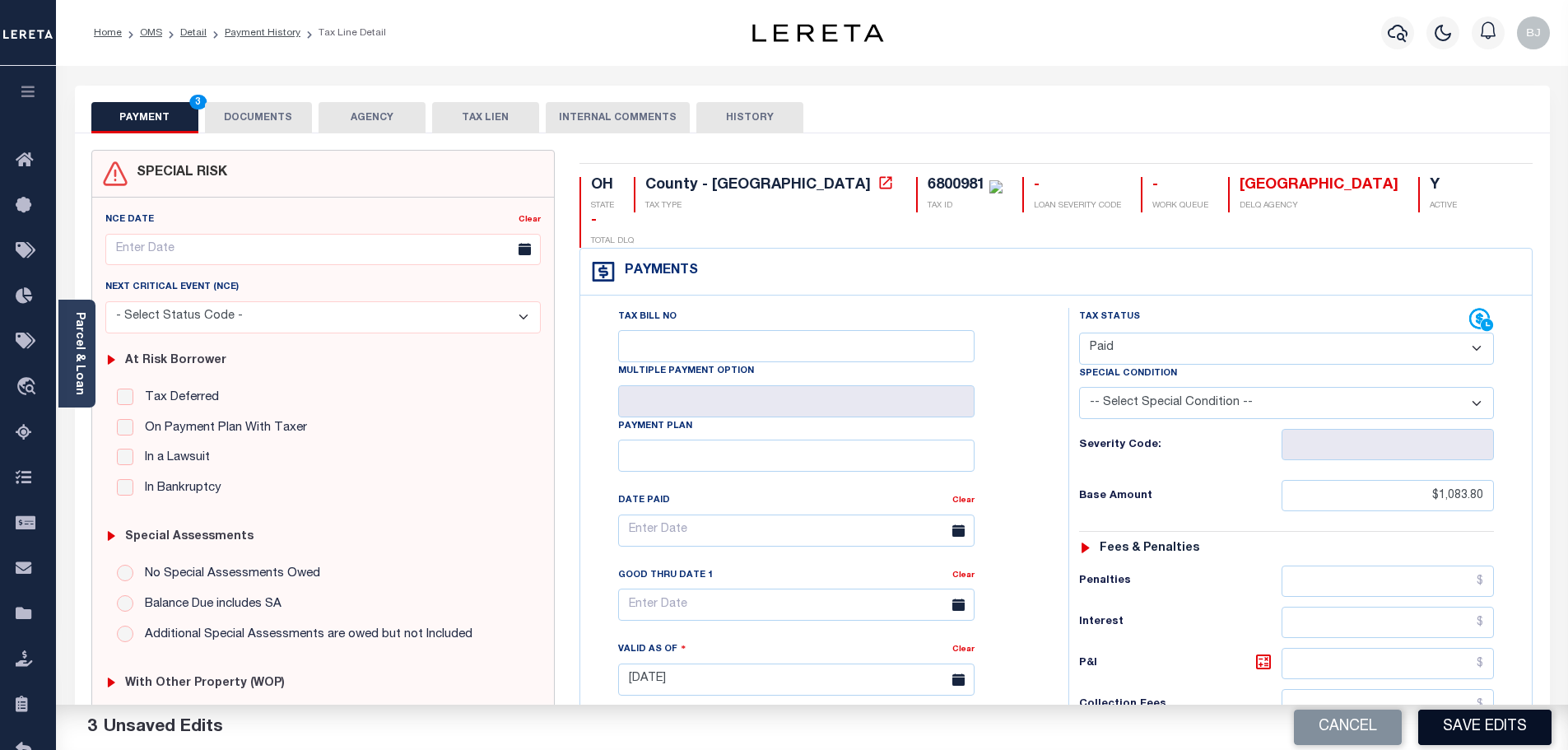
type input "$0.00"
drag, startPoint x: 1468, startPoint y: 724, endPoint x: 1562, endPoint y: 713, distance: 94.6
click at [1469, 723] on button "Save Edits" at bounding box center [1485, 727] width 133 height 35
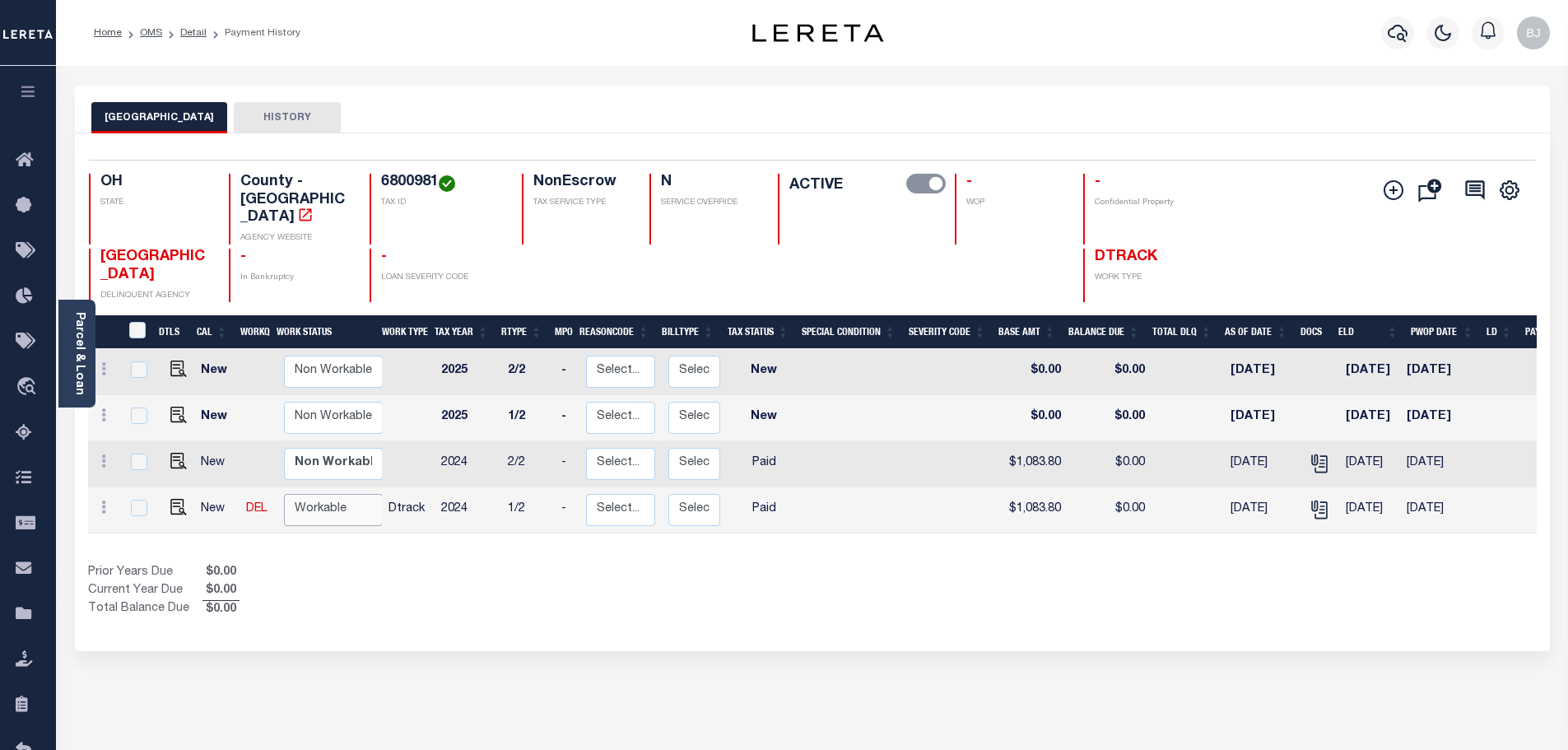
click at [330, 495] on select "Non Workable Workable" at bounding box center [333, 510] width 99 height 32
checkbox input "true"
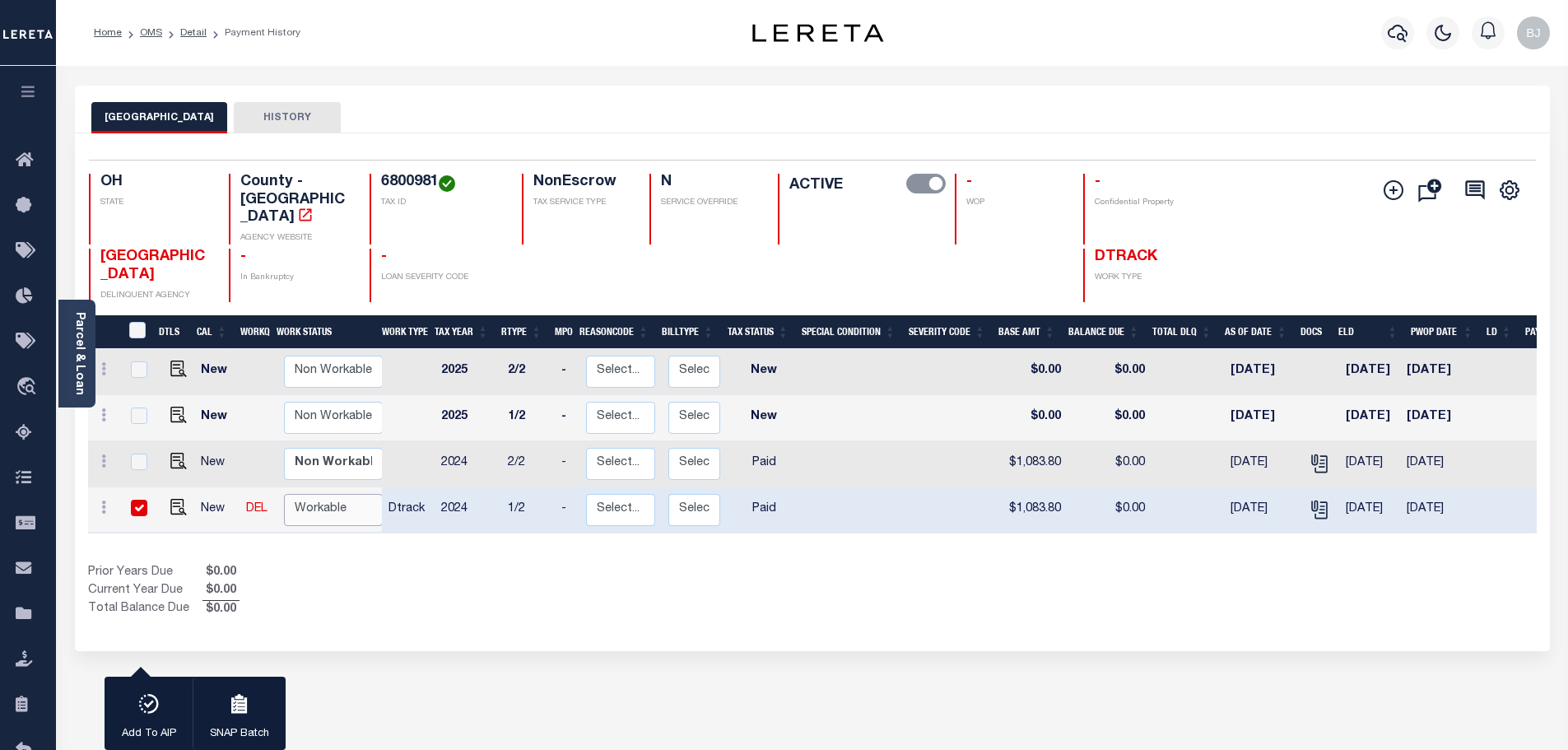
select select "true"
click at [284, 495] on select "Non Workable Workable" at bounding box center [333, 510] width 99 height 32
checkbox input "false"
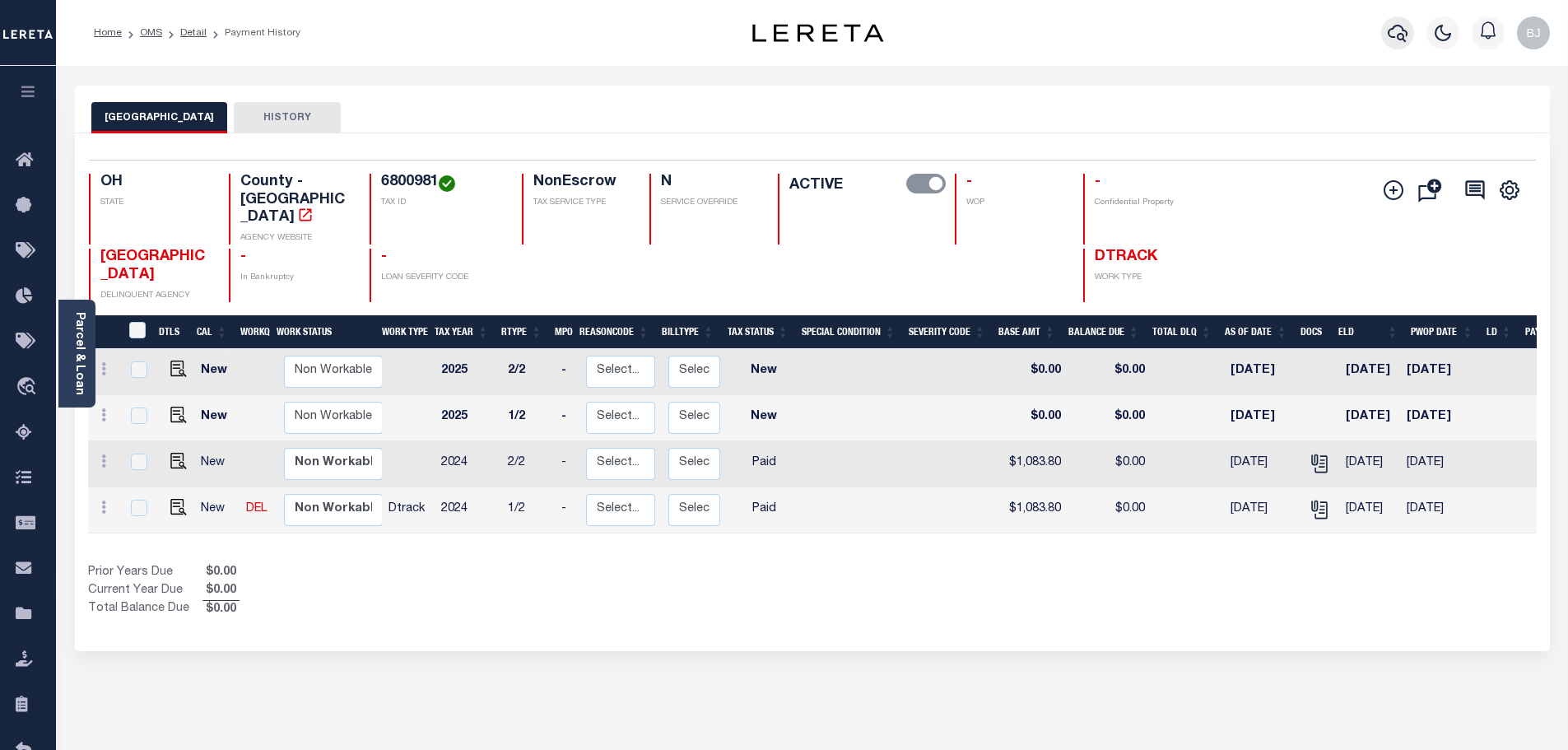
click at [1401, 37] on icon "button" at bounding box center [1398, 33] width 20 height 20
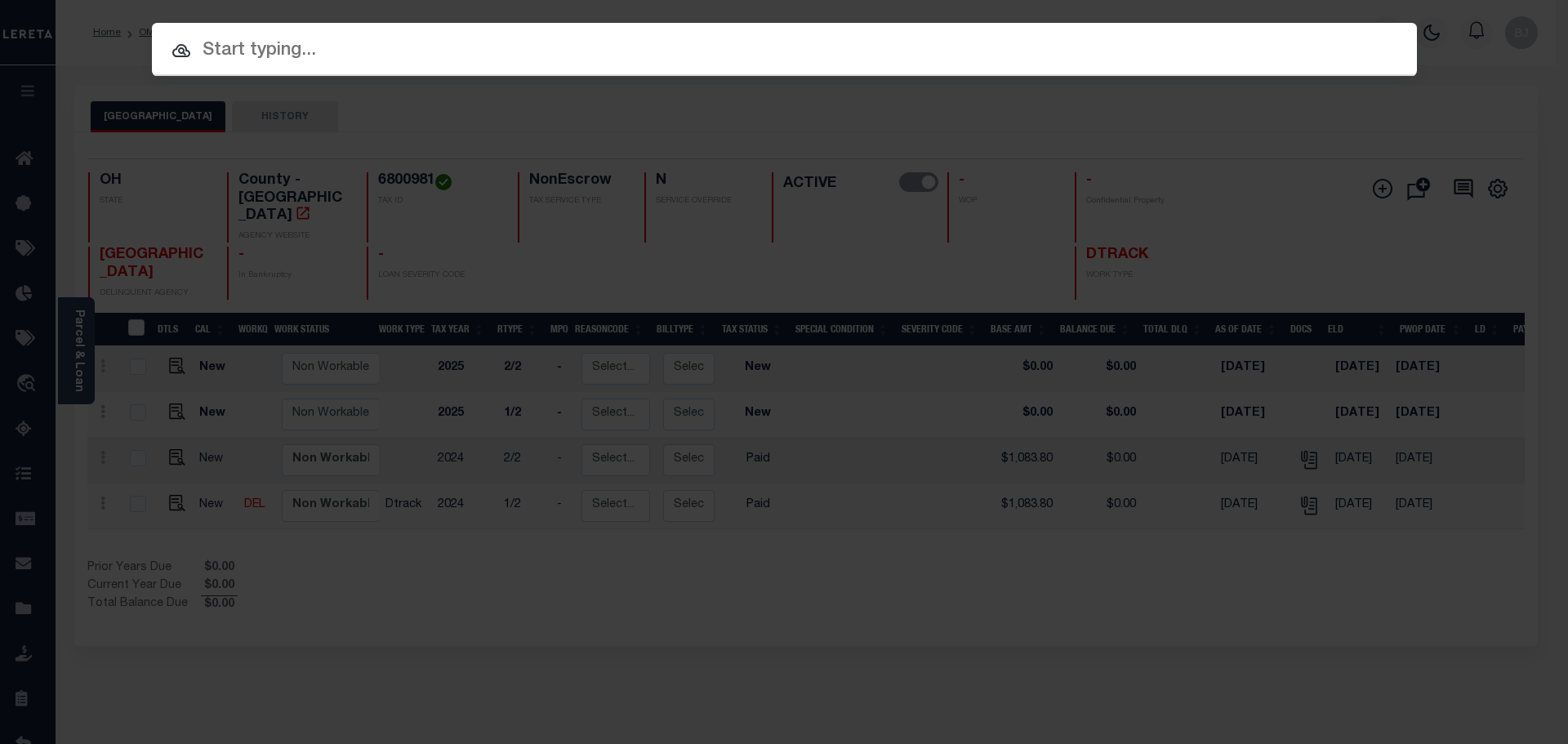
paste input "18880"
type input "18880"
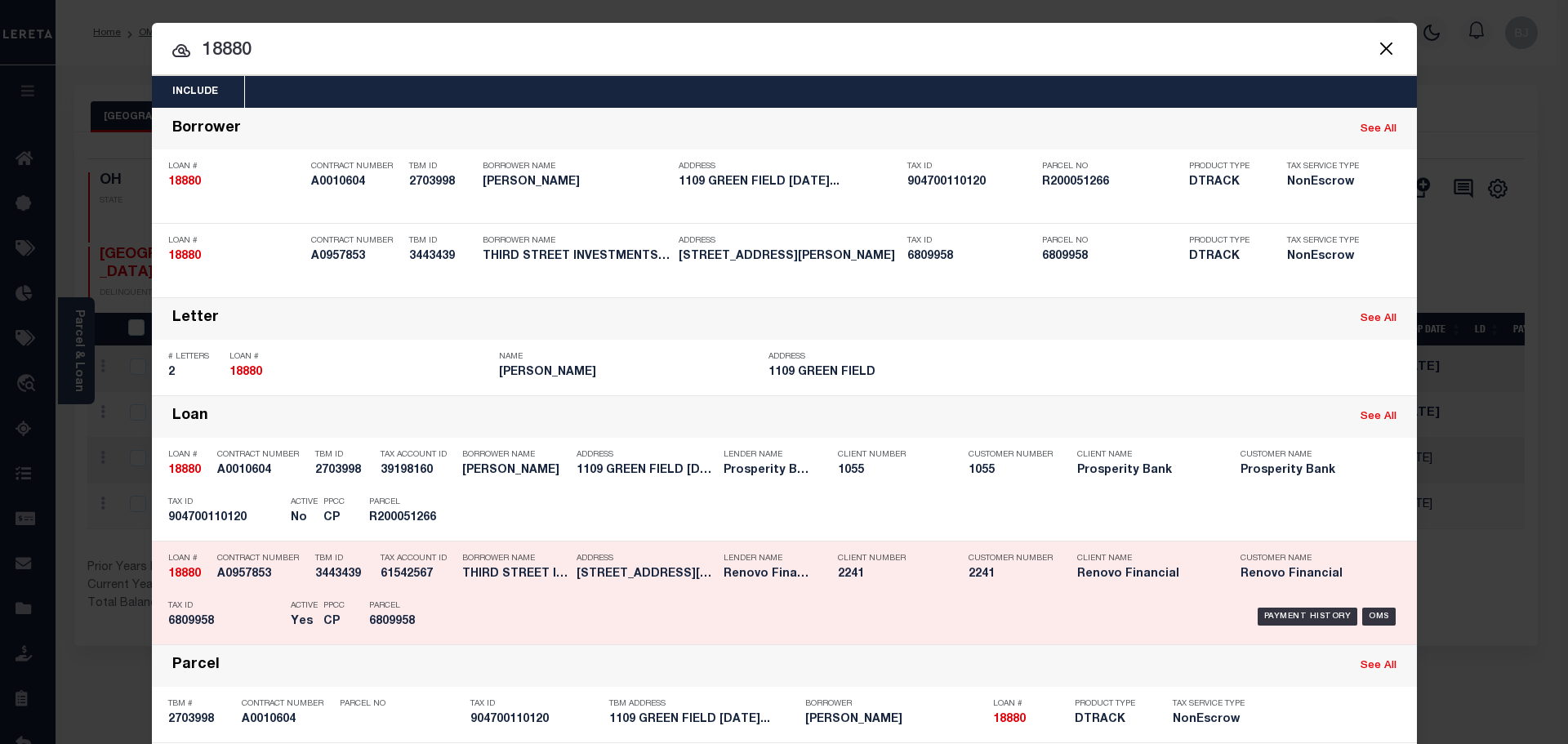
click at [558, 598] on div "Payment History OMS" at bounding box center [933, 616] width 933 height 48
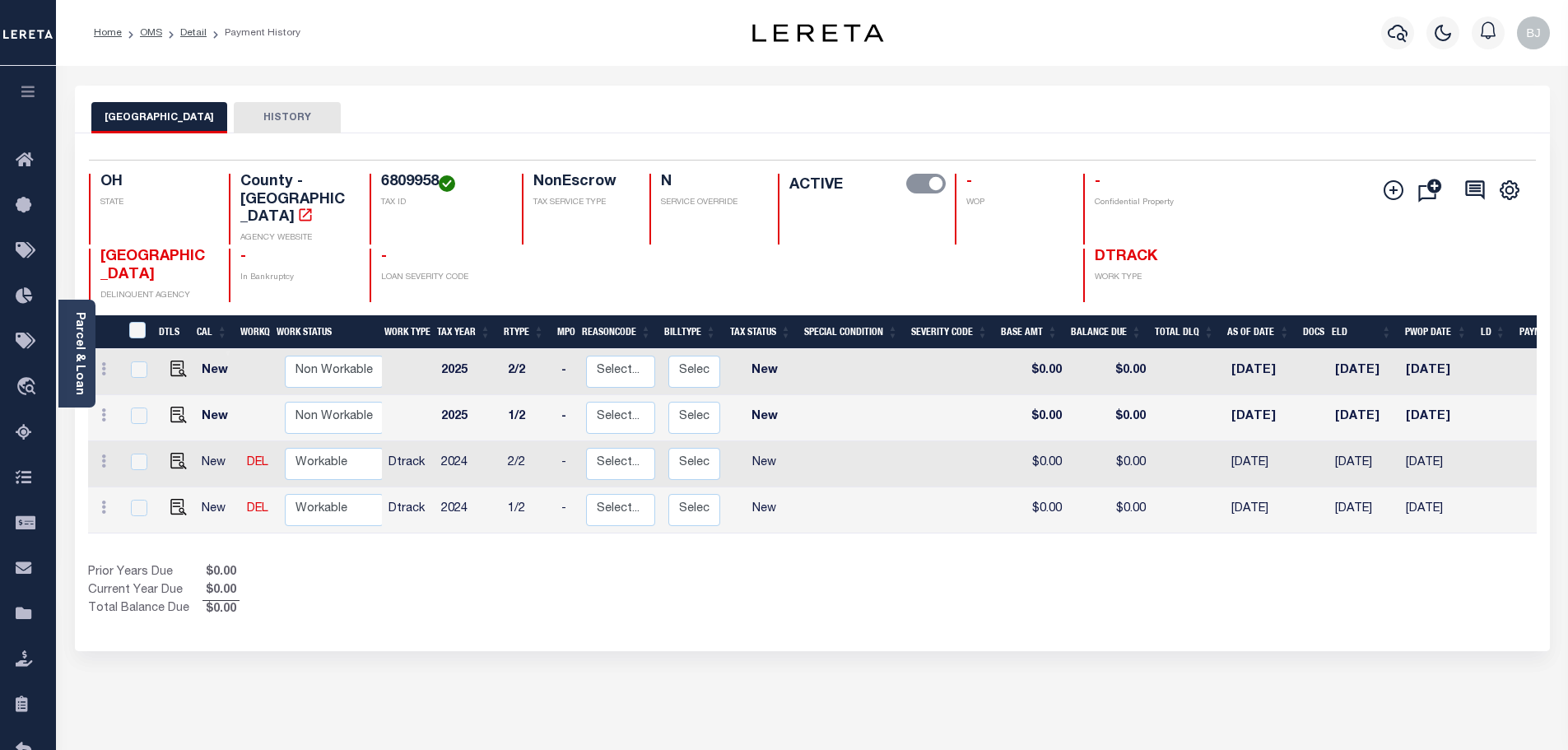
click at [426, 180] on h4 "6809958" at bounding box center [442, 183] width 121 height 18
copy h4 "6809958"
click at [171, 453] on img "" at bounding box center [178, 461] width 16 height 16
checkbox input "true"
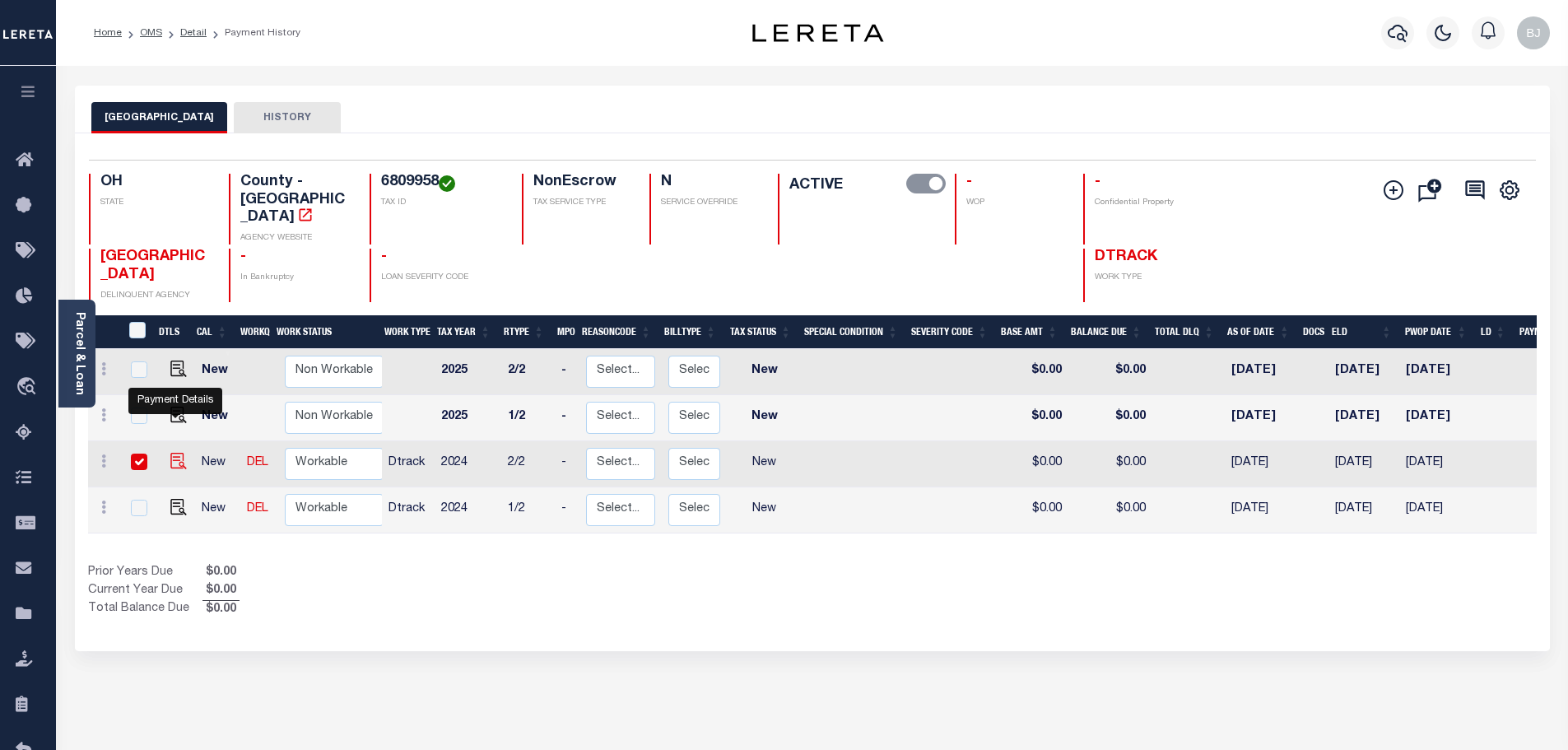
checkbox input "true"
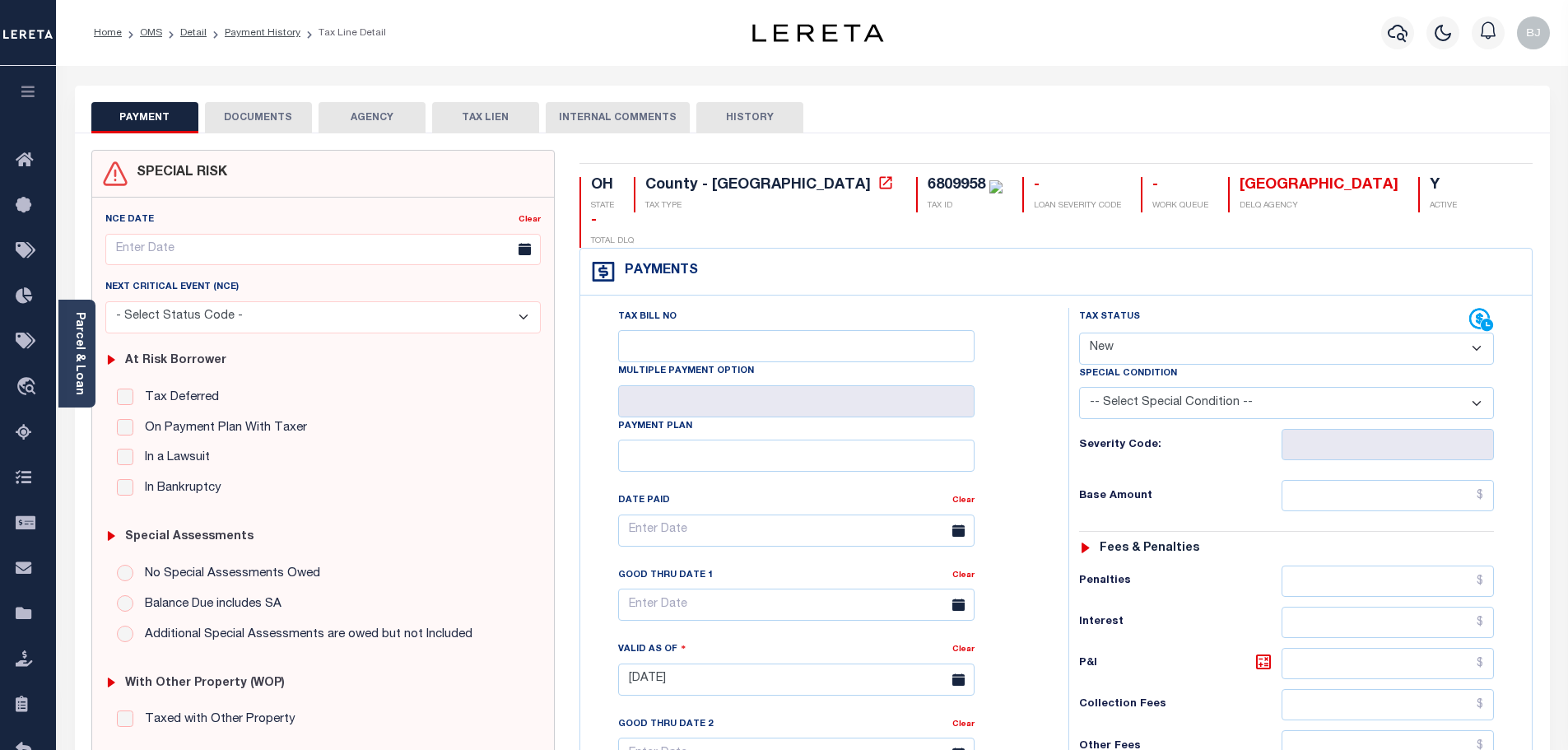
click at [1236, 308] on div "Tax Status Status" at bounding box center [1274, 320] width 390 height 24
click at [1227, 332] on select "- Select Status Code - Open Due/Unpaid Paid Incomplete No Tax Due Internal Refu…" at bounding box center [1286, 348] width 415 height 32
select select "PYD"
click at [1079, 332] on select "- Select Status Code - Open Due/Unpaid Paid Incomplete No Tax Due Internal Refu…" at bounding box center [1286, 348] width 415 height 32
type input "[DATE]"
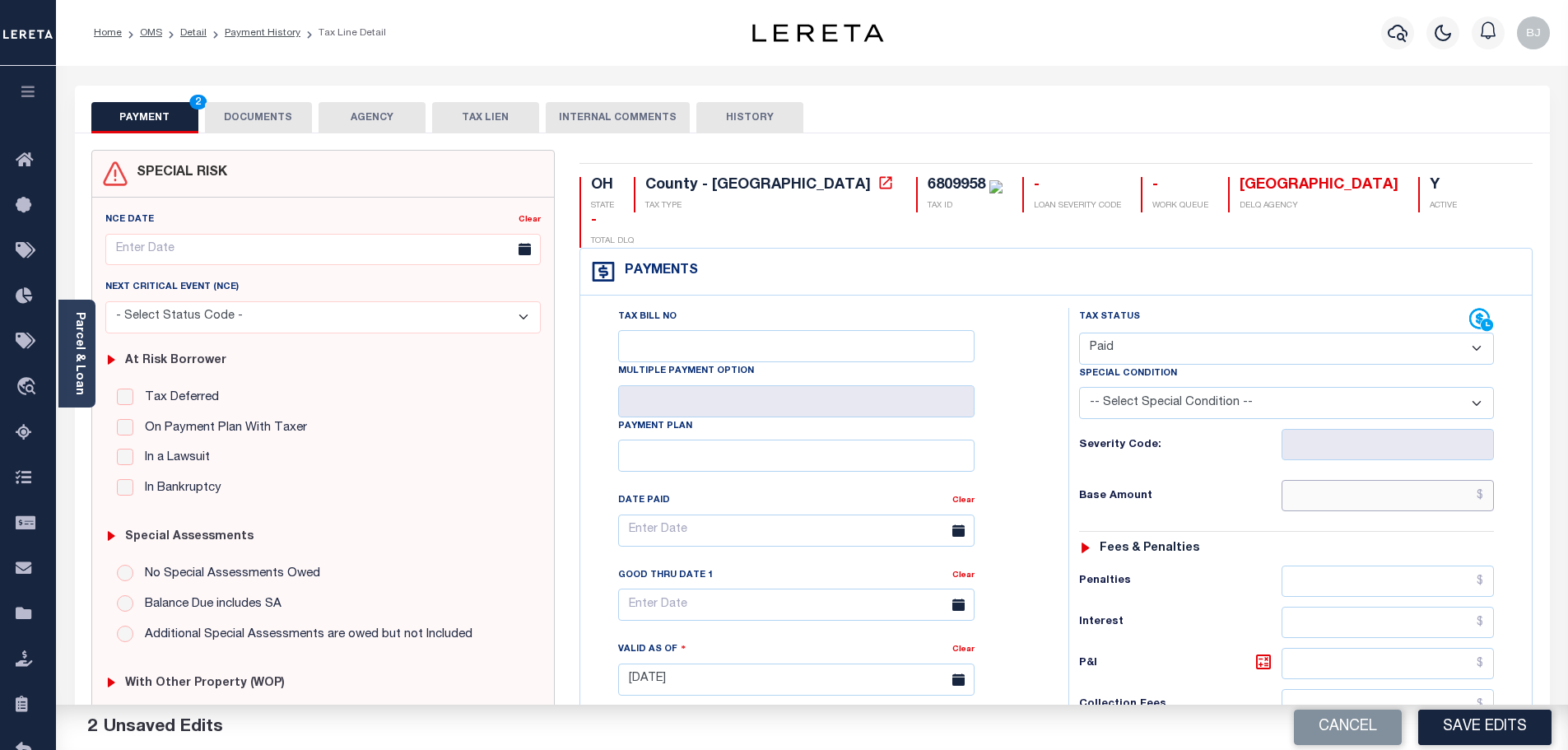
click at [1409, 480] on input "text" at bounding box center [1389, 495] width 214 height 32
paste input "1,103.19"
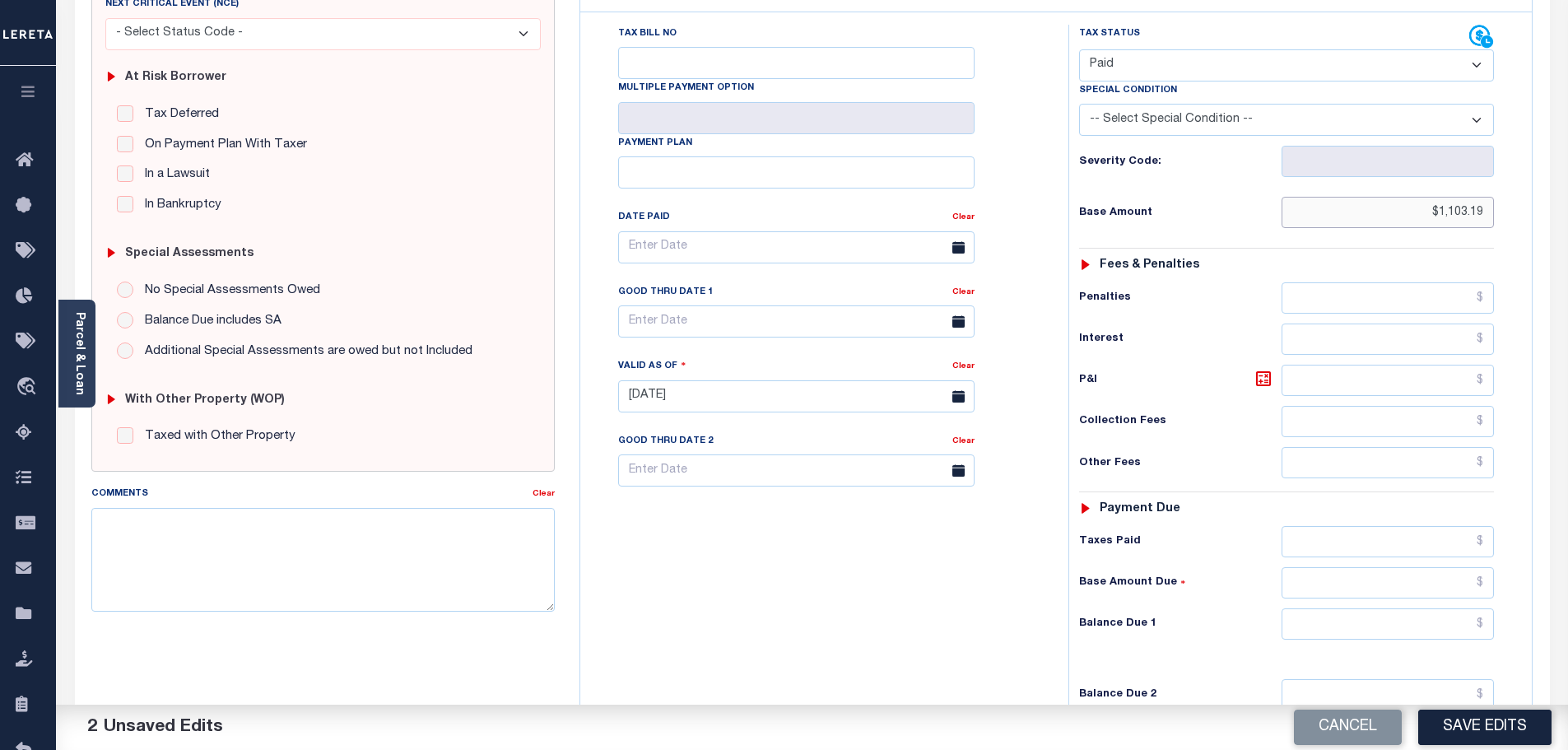
scroll to position [330, 0]
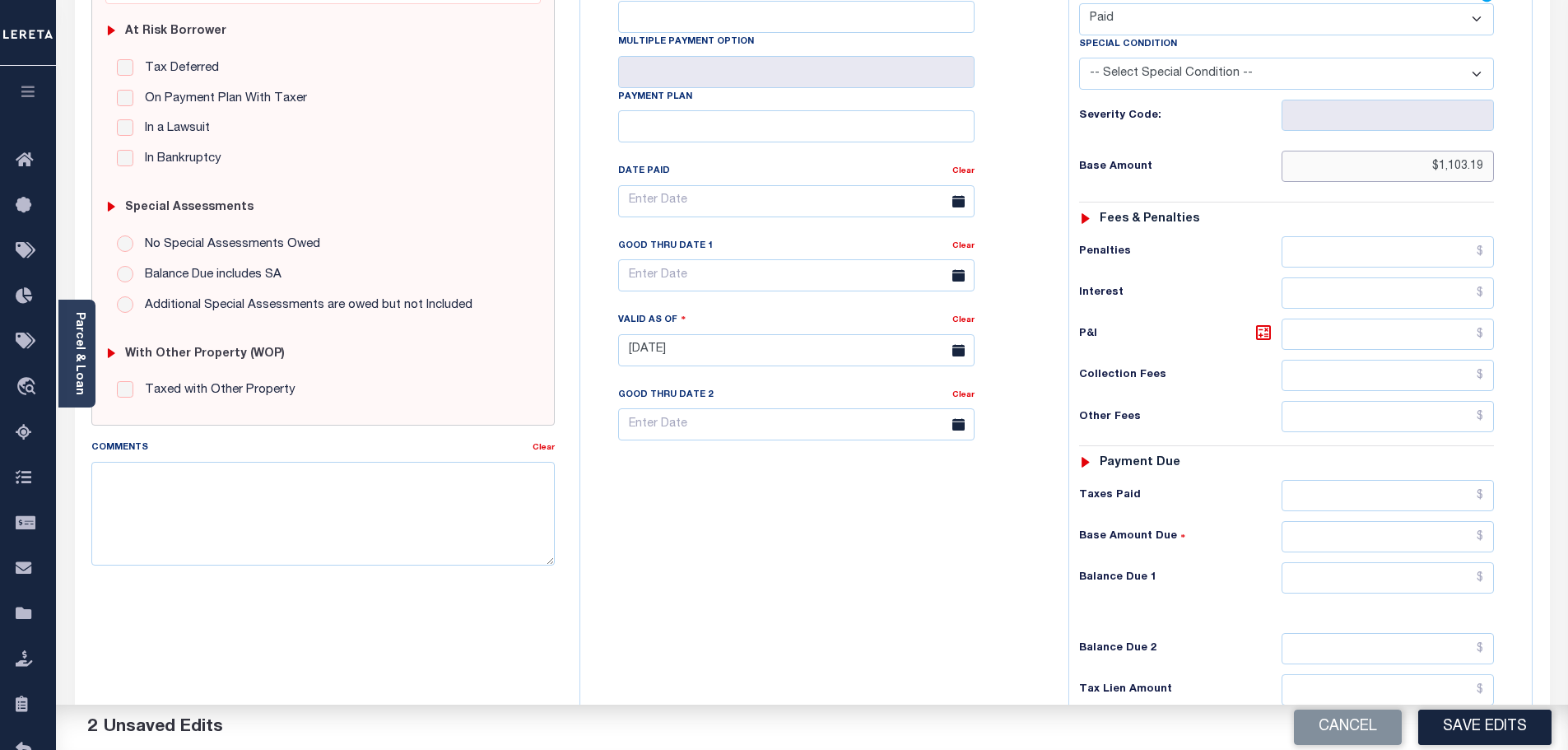
type input "$1,103.19"
click at [1410, 562] on input "text" at bounding box center [1389, 578] width 214 height 32
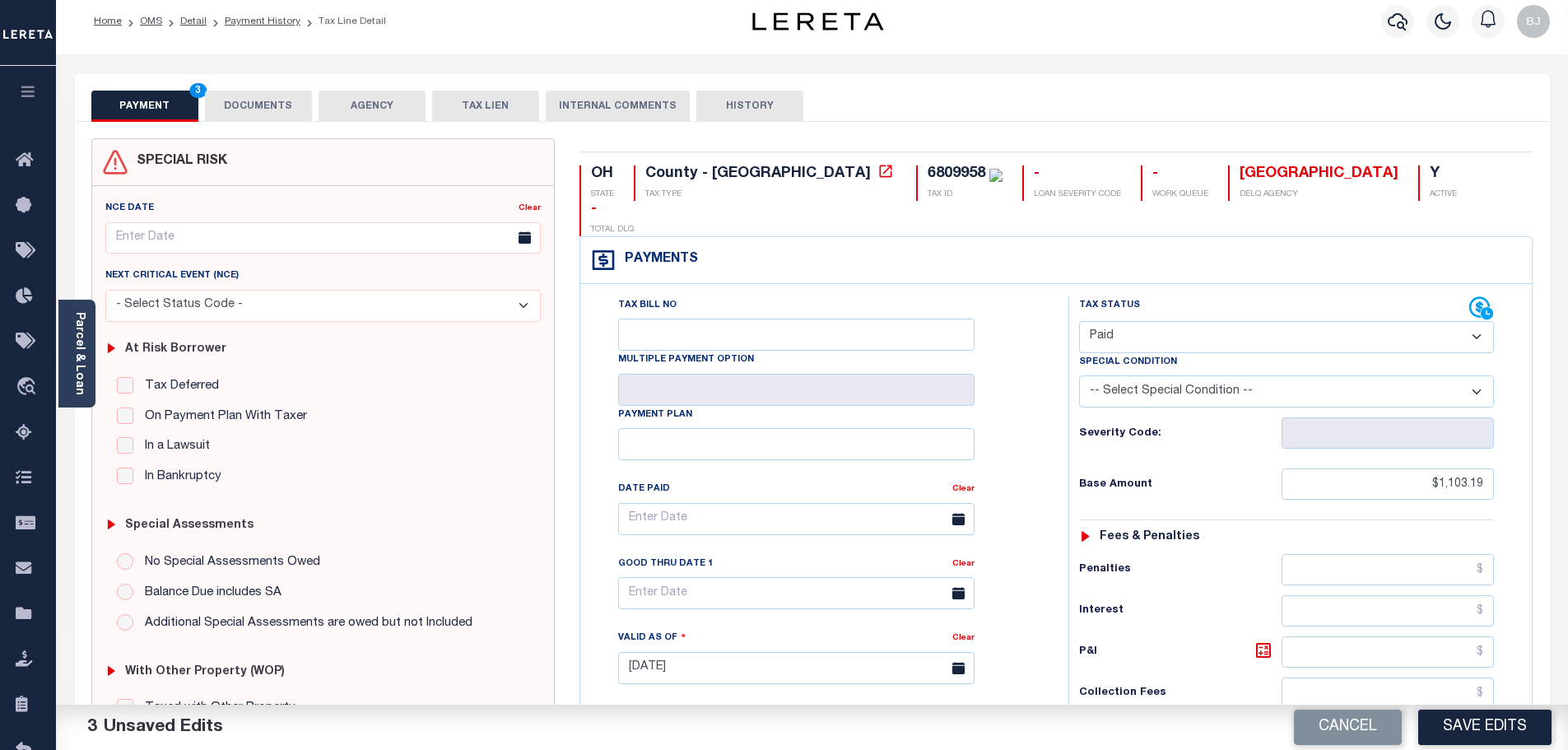
scroll to position [0, 0]
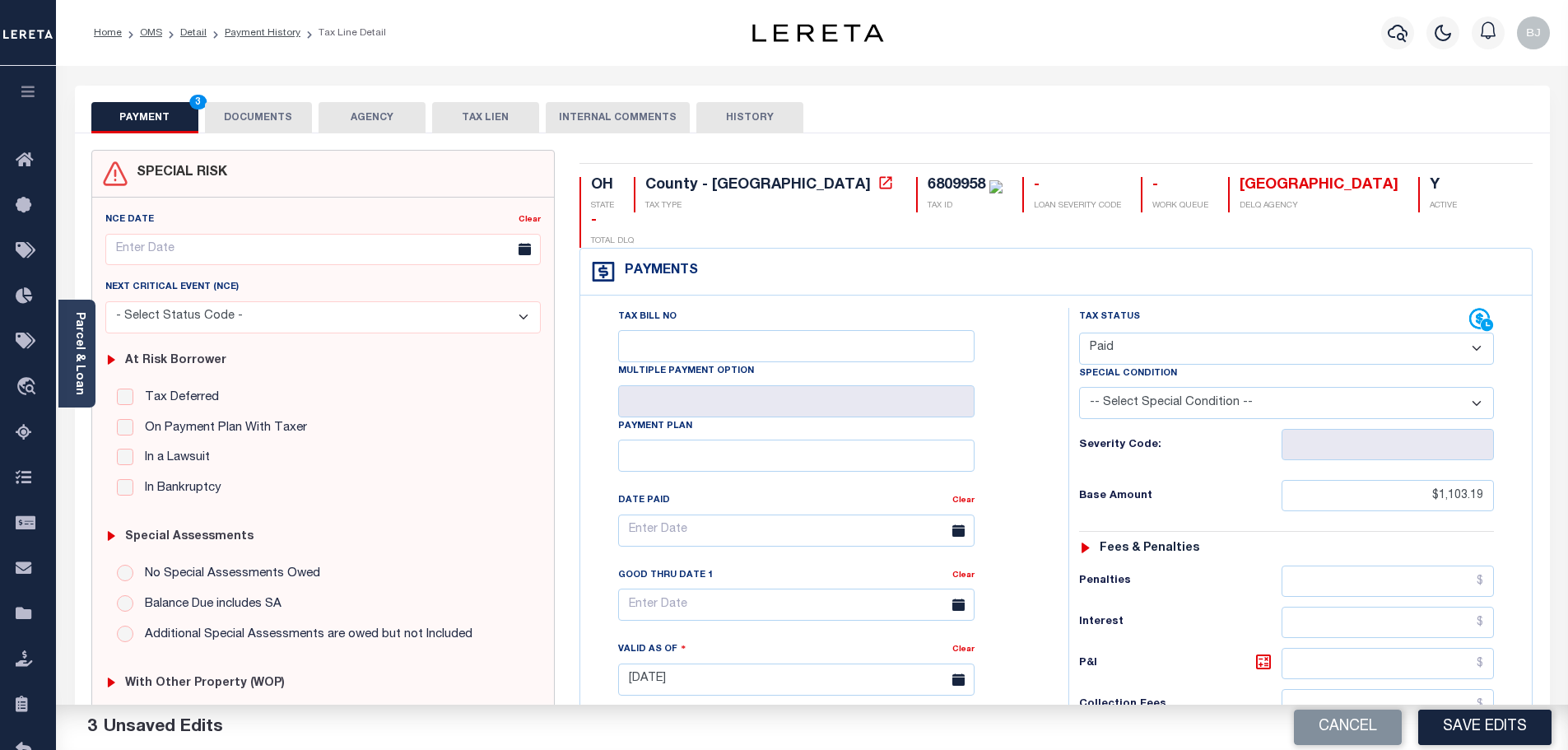
type input "$0.00"
click at [282, 124] on button "DOCUMENTS" at bounding box center [258, 118] width 107 height 32
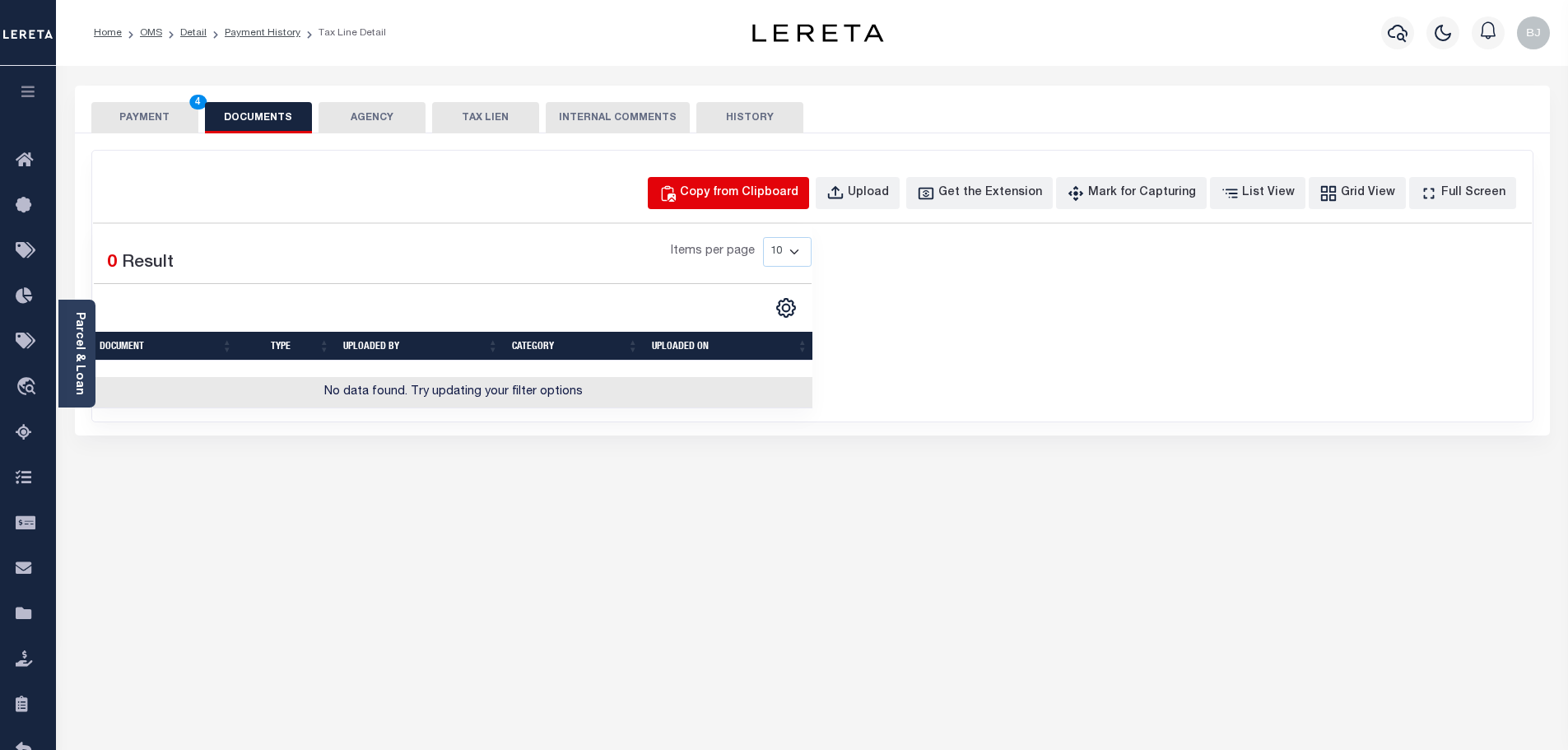
click at [758, 198] on div "Copy from Clipboard" at bounding box center [739, 194] width 119 height 18
select select "POP"
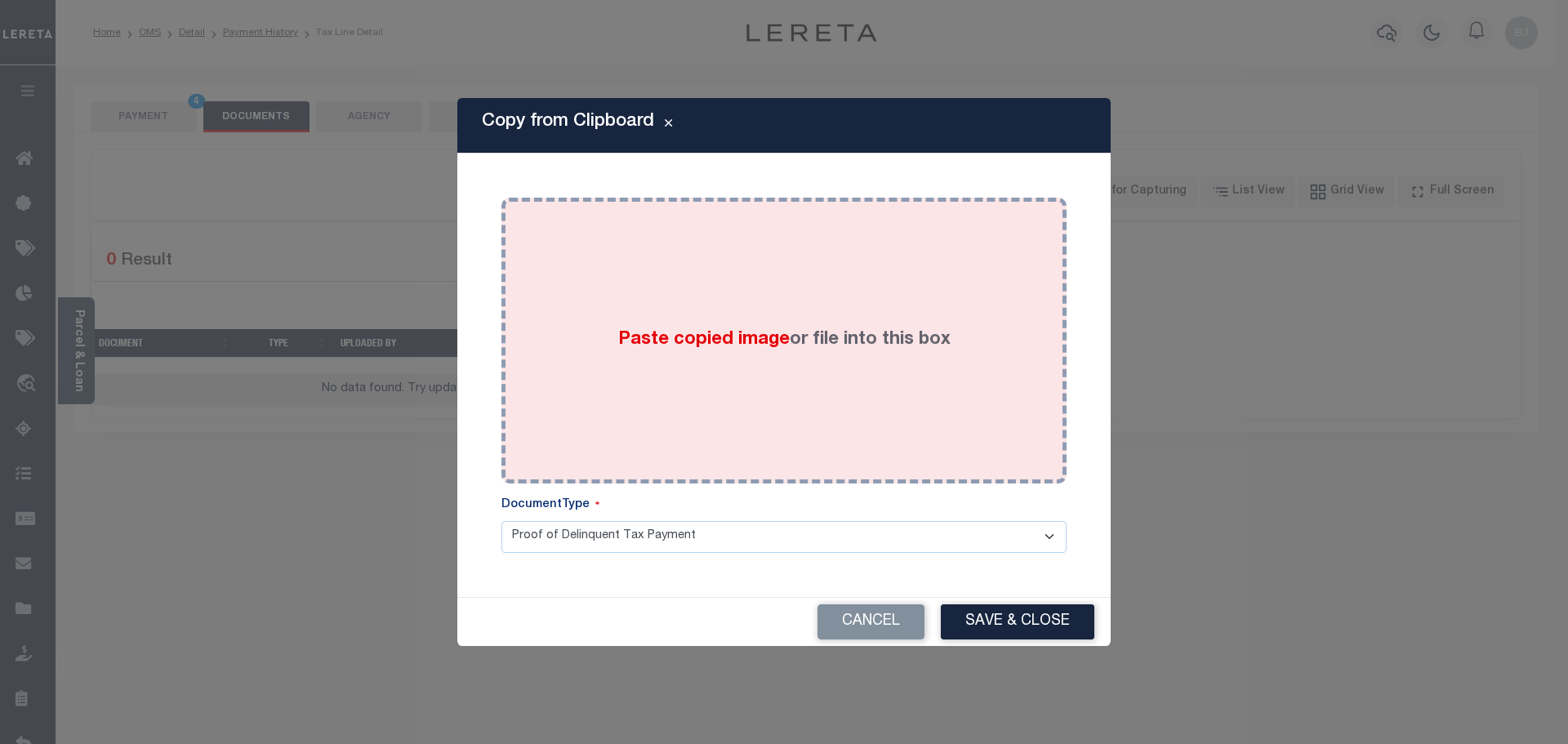
click at [792, 331] on div "Paste copied image or file into this box" at bounding box center [784, 341] width 541 height 261
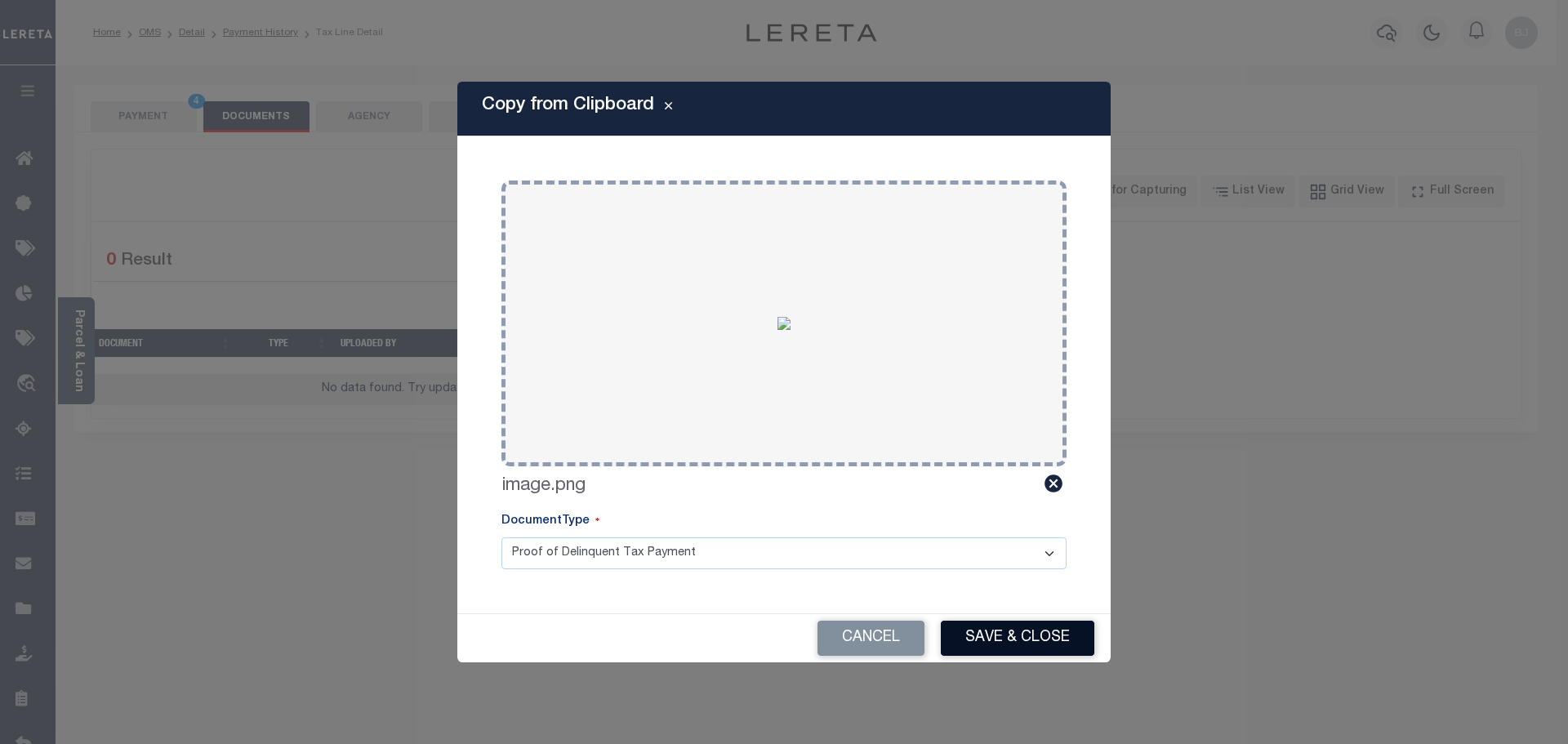
click at [1017, 653] on button "Save & Close" at bounding box center [1017, 638] width 154 height 35
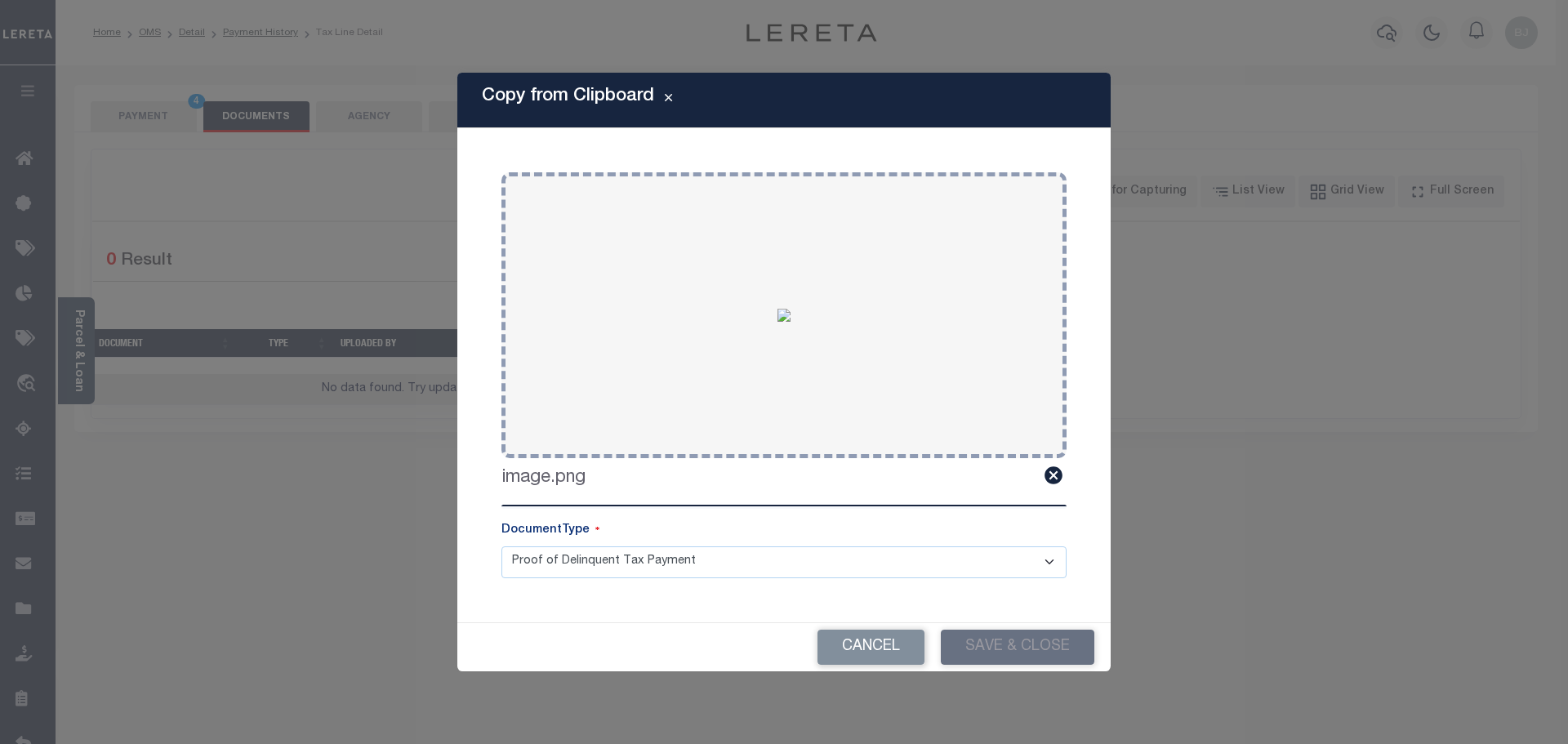
click at [1019, 644] on div "Cancel Save & Close" at bounding box center [783, 648] width 653 height 49
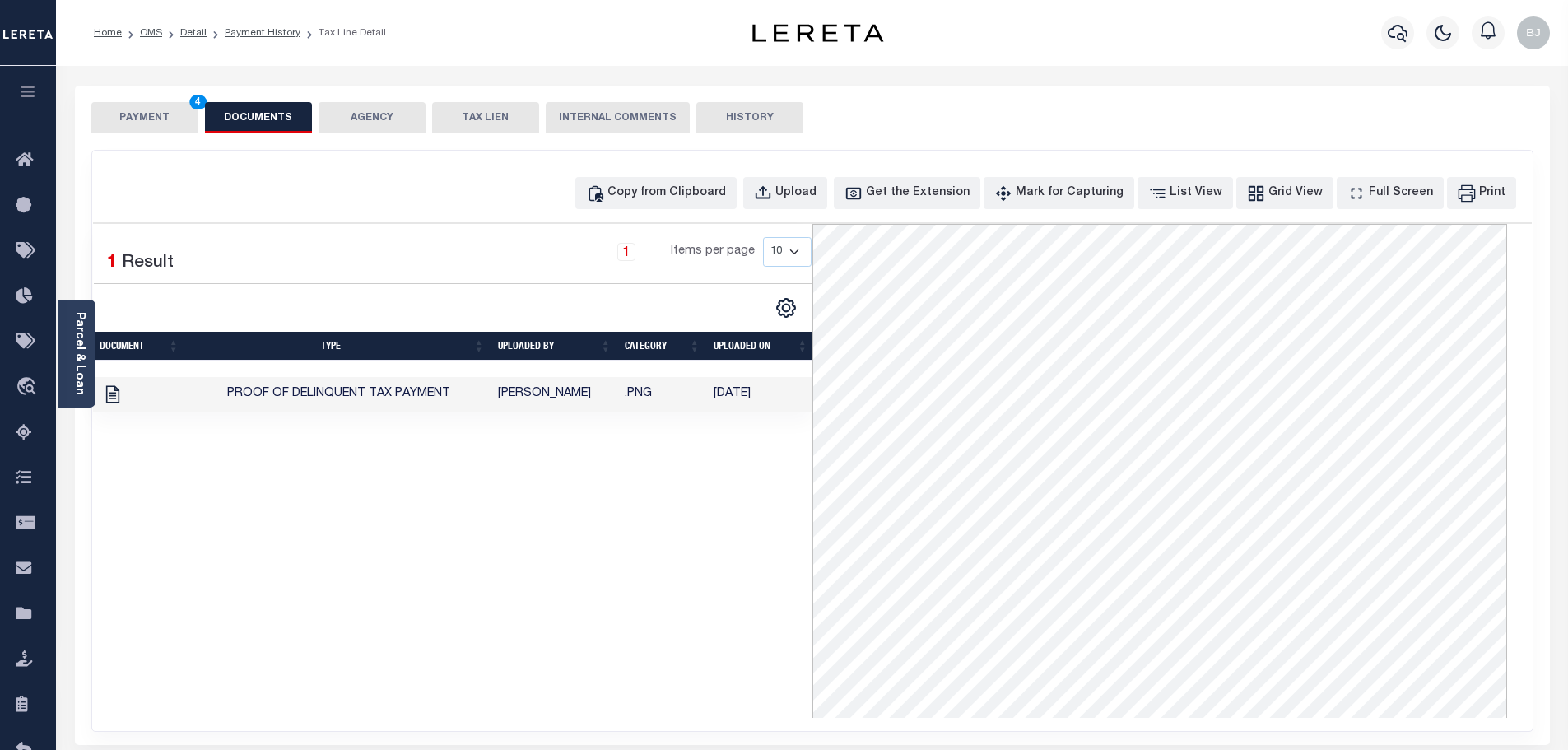
click at [152, 117] on button "PAYMENT 4" at bounding box center [145, 118] width 107 height 32
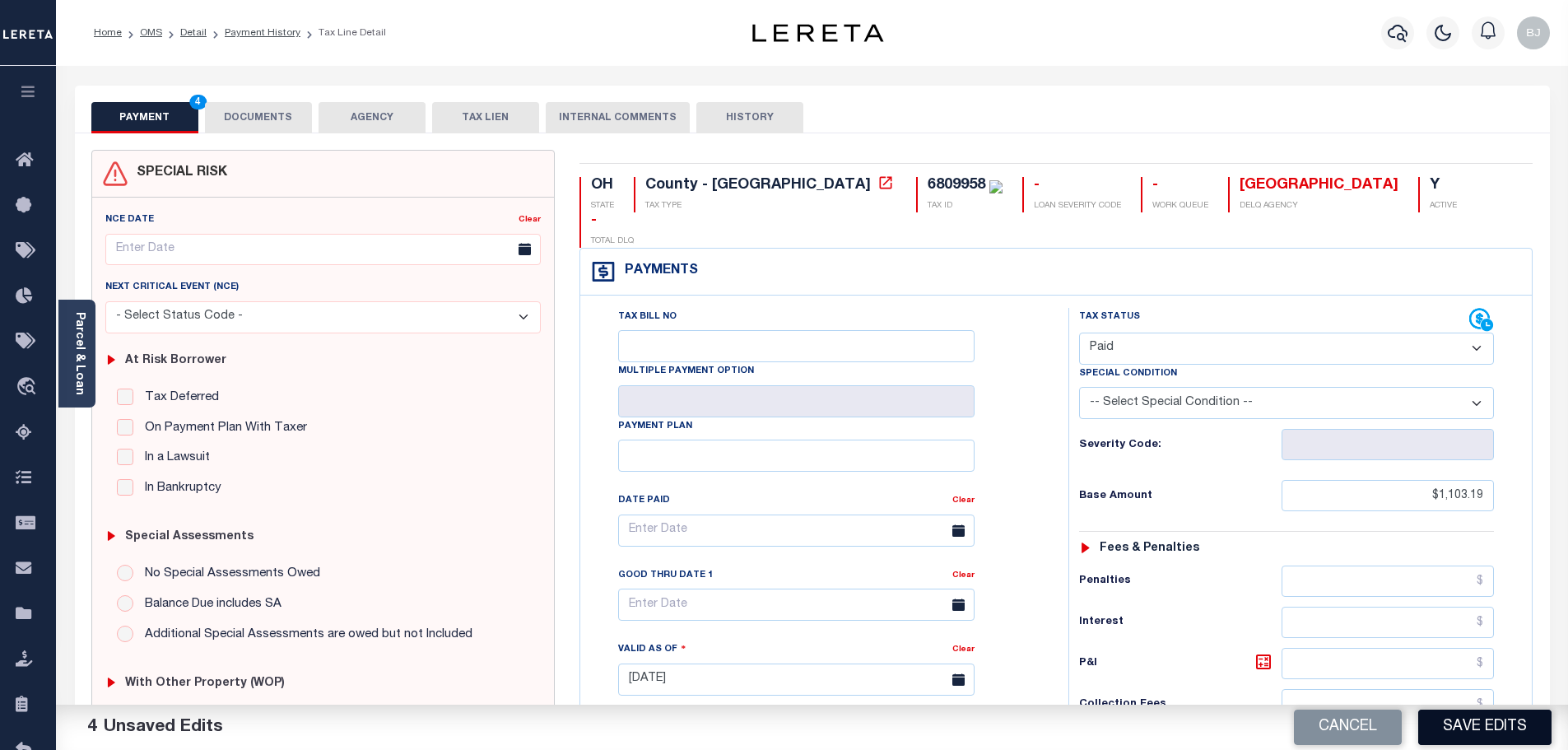
click at [1503, 731] on button "Save Edits" at bounding box center [1485, 727] width 133 height 35
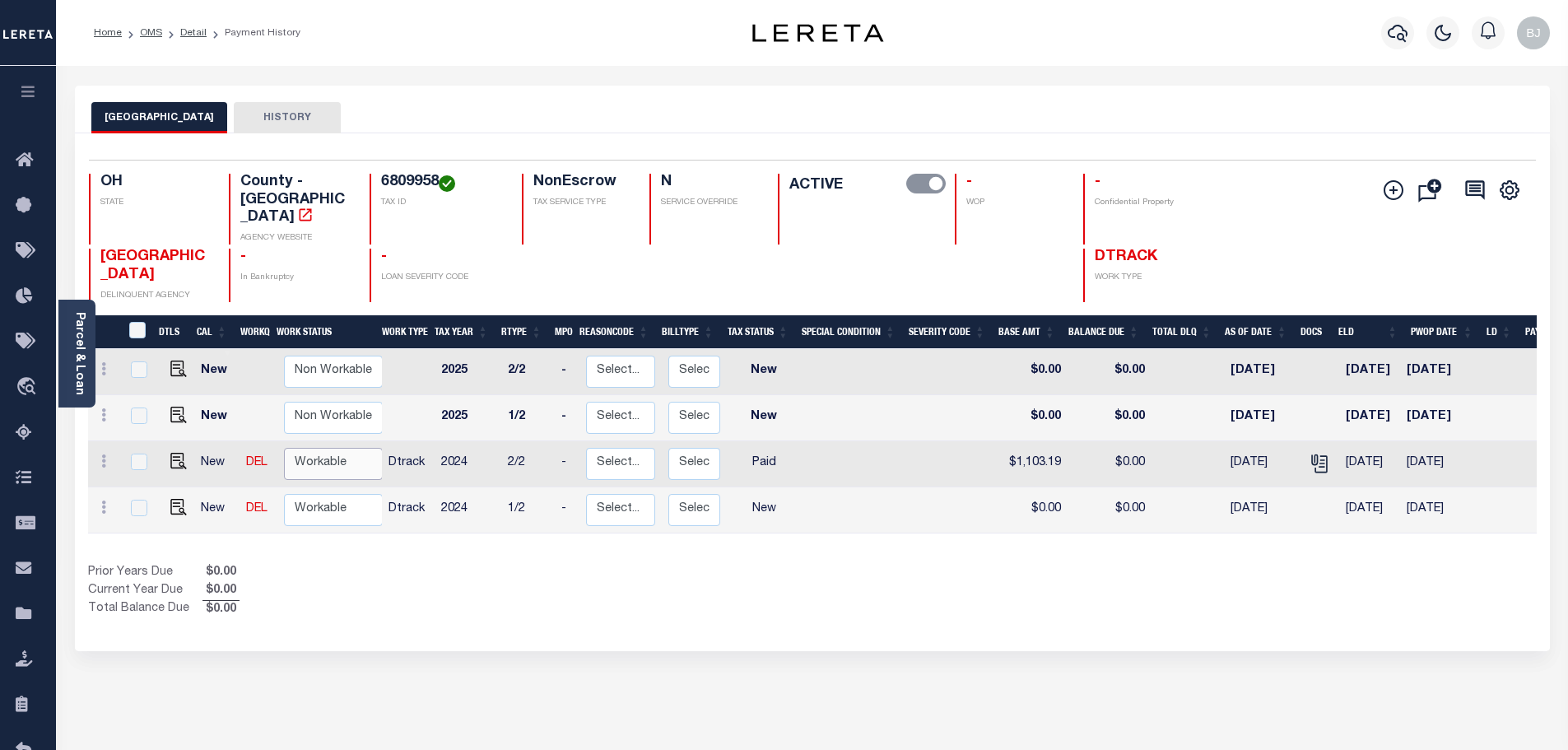
click at [320, 448] on select "Non Workable Workable" at bounding box center [333, 464] width 99 height 32
checkbox input "true"
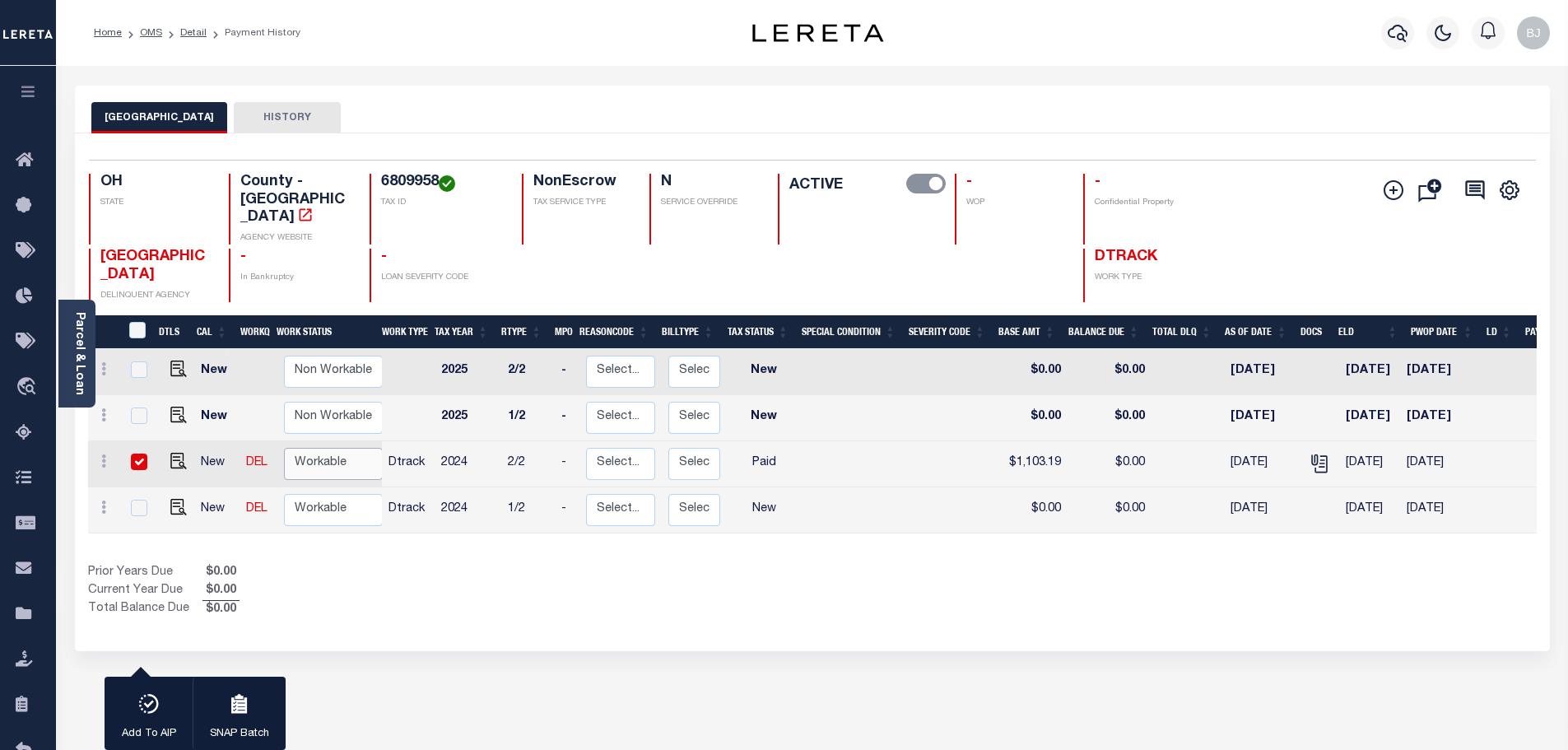
select select "true"
click at [284, 448] on select "Non Workable Workable" at bounding box center [333, 464] width 99 height 32
checkbox input "false"
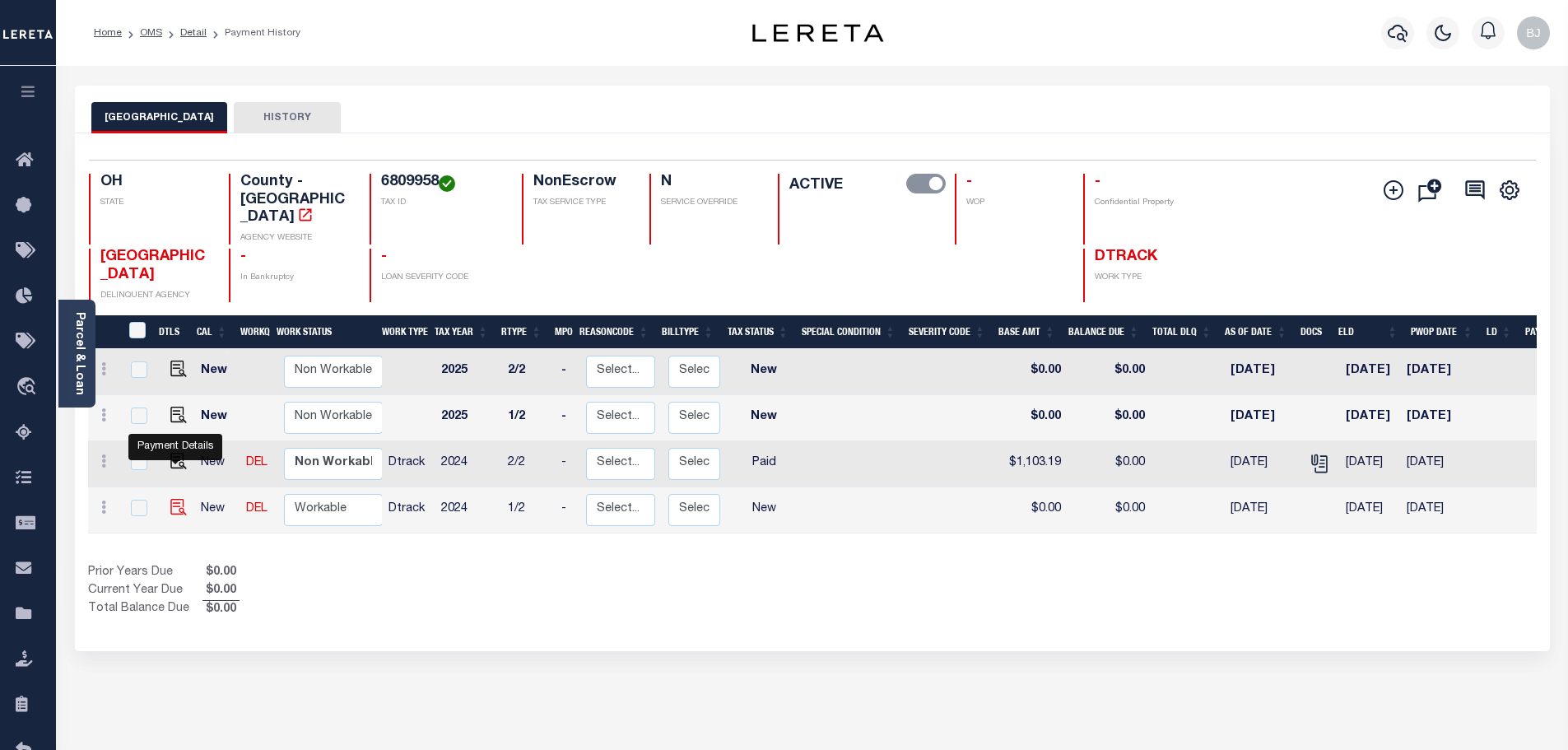
click at [172, 499] on img "" at bounding box center [178, 507] width 16 height 16
checkbox input "true"
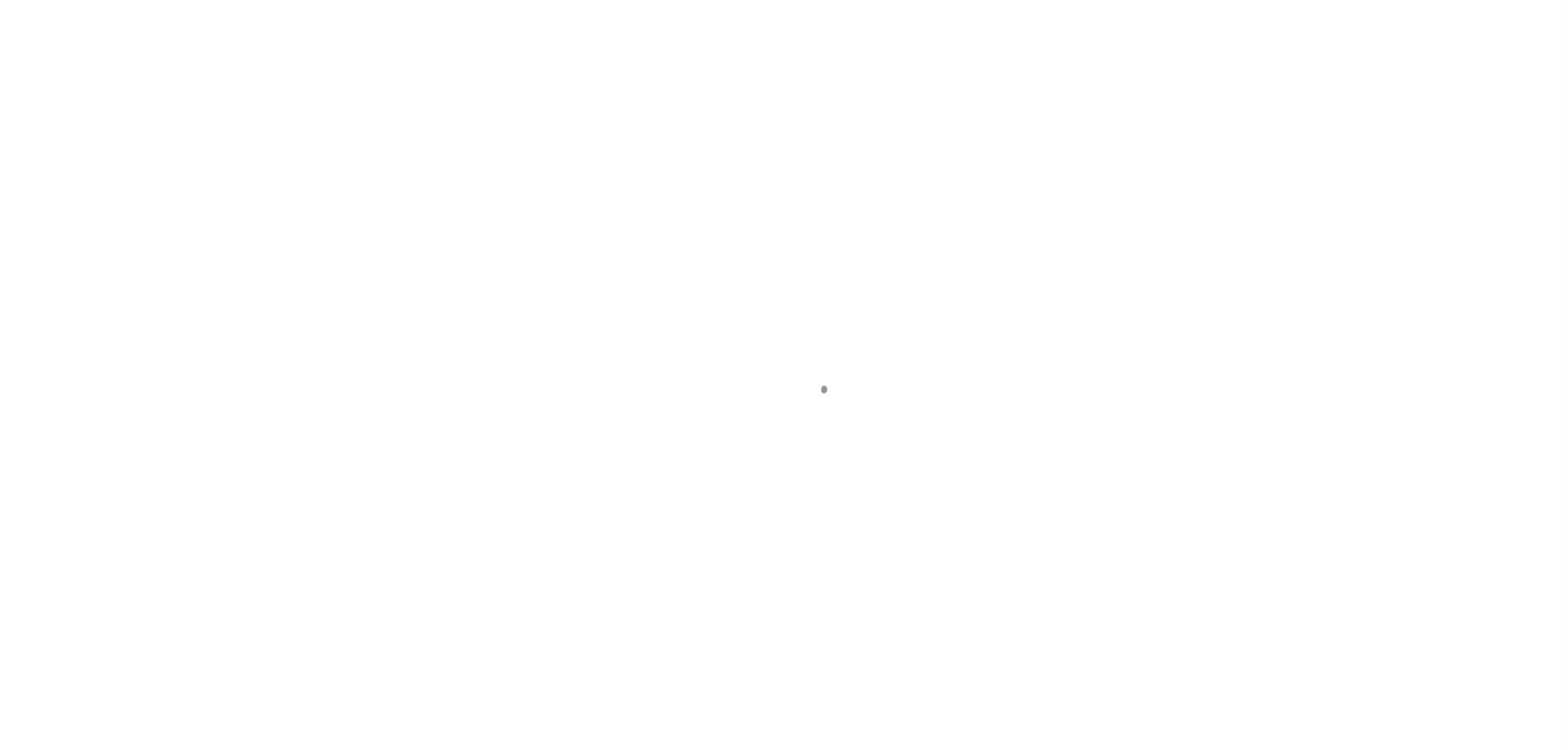
select select "NW2"
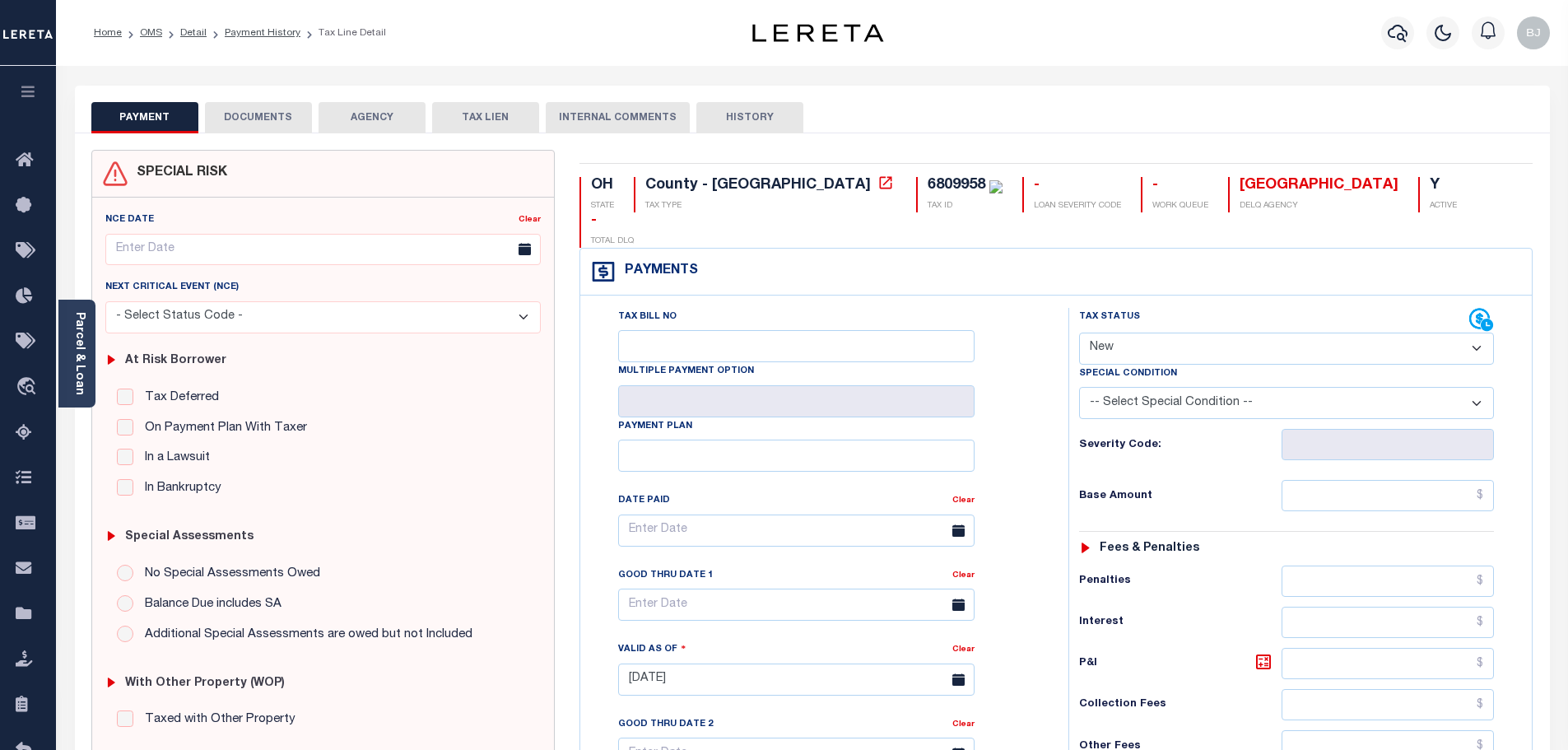
click at [238, 128] on button "DOCUMENTS" at bounding box center [258, 118] width 107 height 32
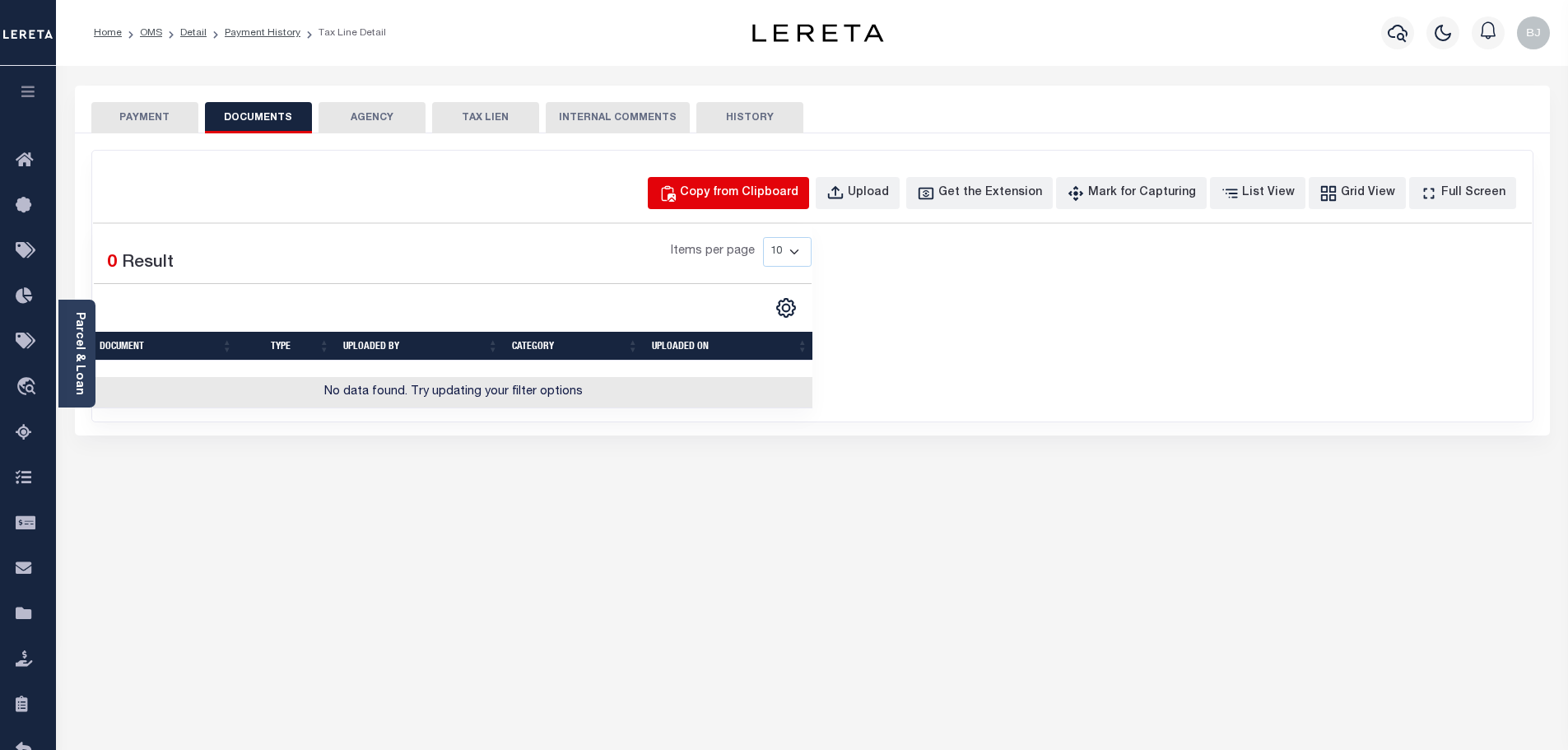
click at [734, 201] on div "Copy from Clipboard" at bounding box center [739, 194] width 119 height 18
select select "POP"
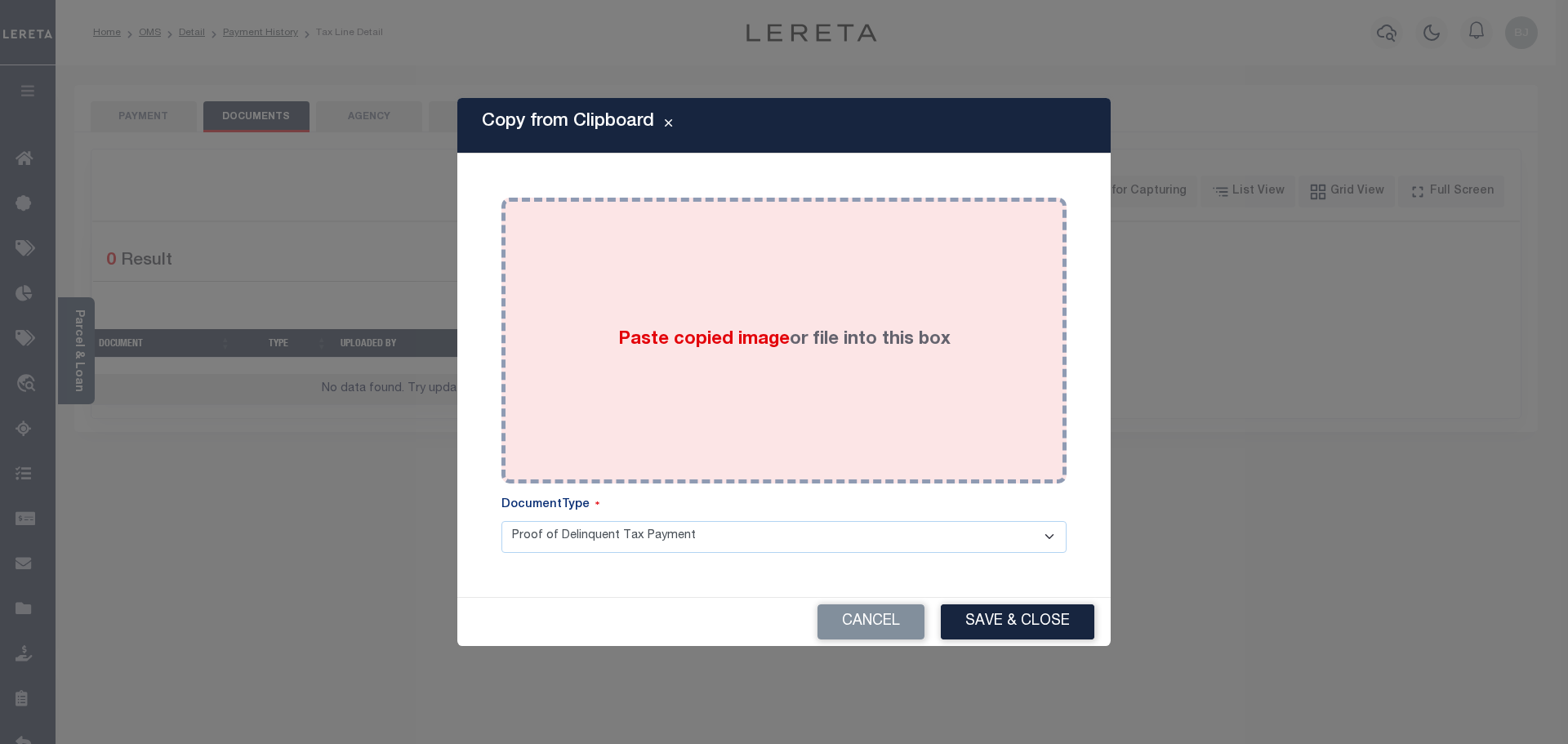
click at [789, 385] on div "Paste copied image or file into this box" at bounding box center [784, 341] width 541 height 261
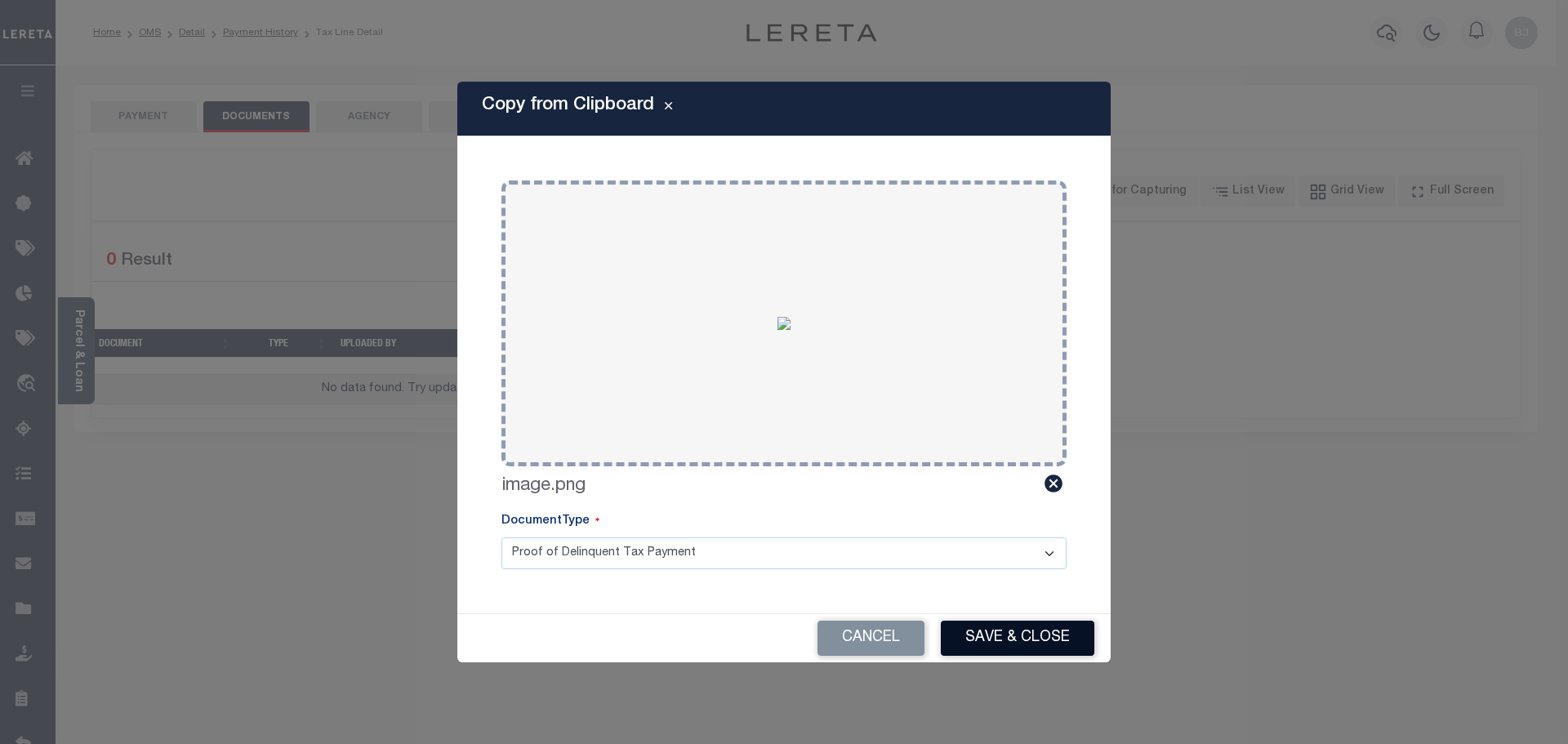
click at [1045, 626] on button "Save & Close" at bounding box center [1017, 638] width 154 height 35
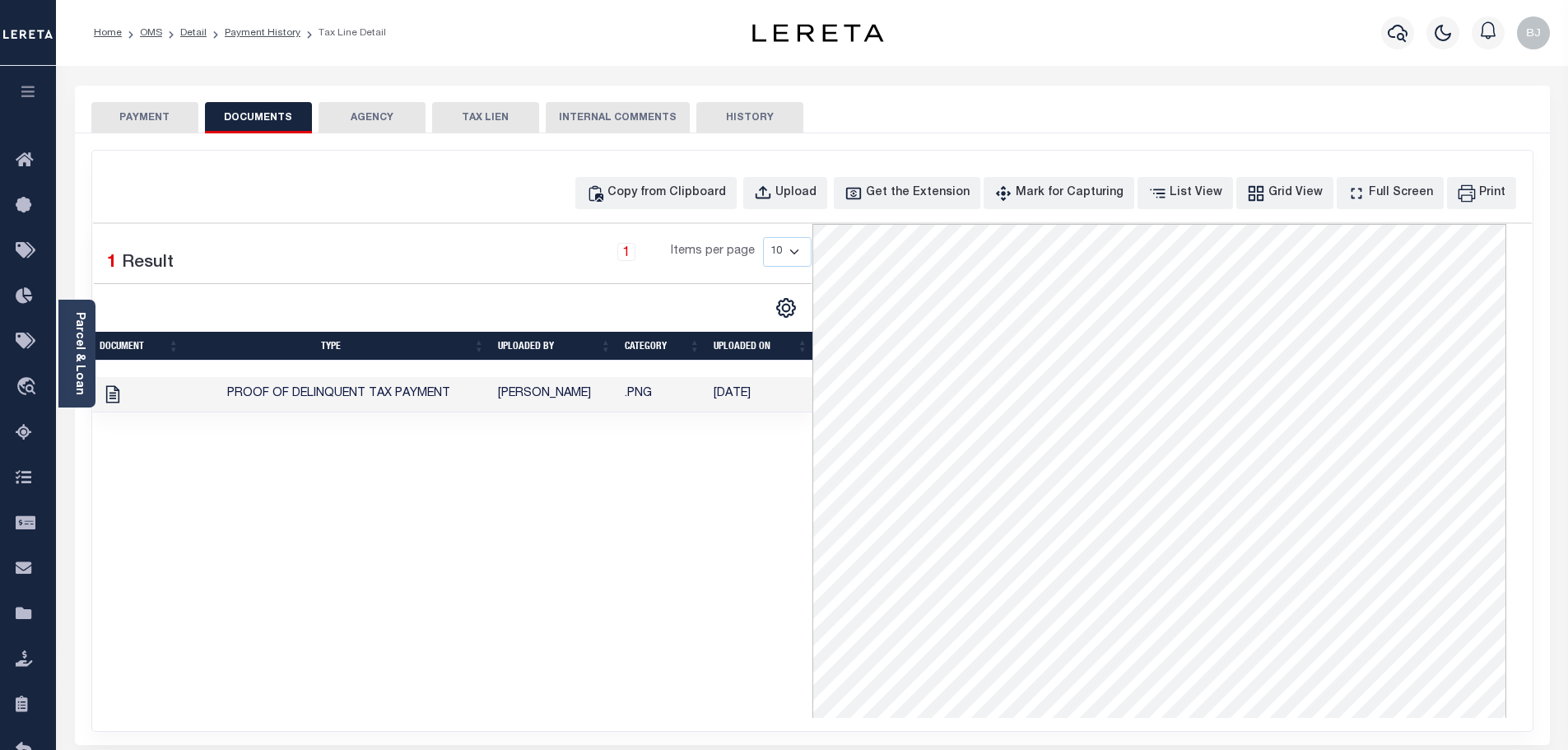
click at [138, 127] on button "PAYMENT" at bounding box center [145, 118] width 107 height 32
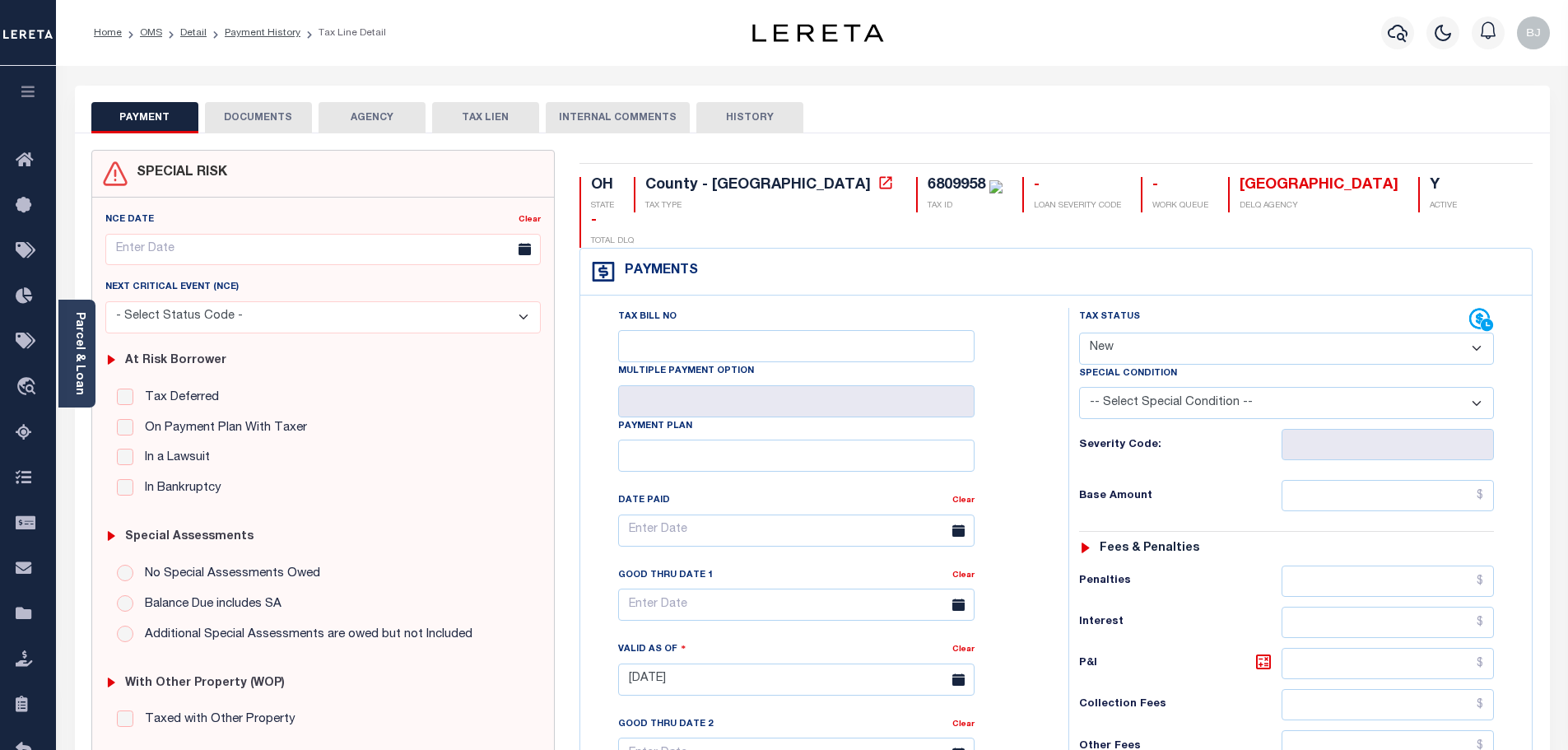
click at [1204, 332] on select "- Select Status Code - Open Due/Unpaid Paid Incomplete No Tax Due Internal Refu…" at bounding box center [1286, 348] width 415 height 32
select select "PYD"
click at [1079, 332] on select "- Select Status Code - Open Due/Unpaid Paid Incomplete No Tax Due Internal Refu…" at bounding box center [1286, 348] width 415 height 32
type input "[DATE]"
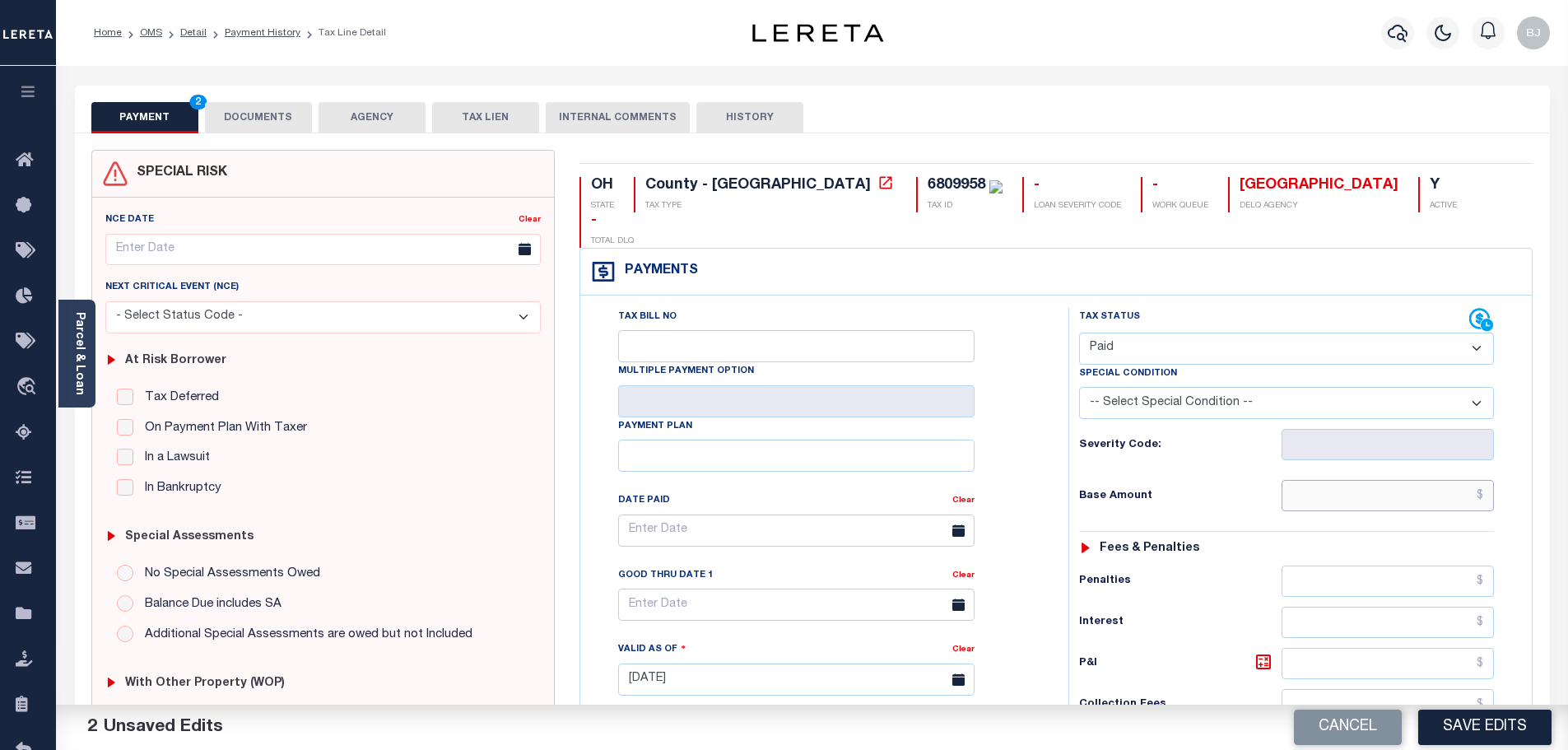
click at [1385, 480] on input "text" at bounding box center [1389, 495] width 214 height 32
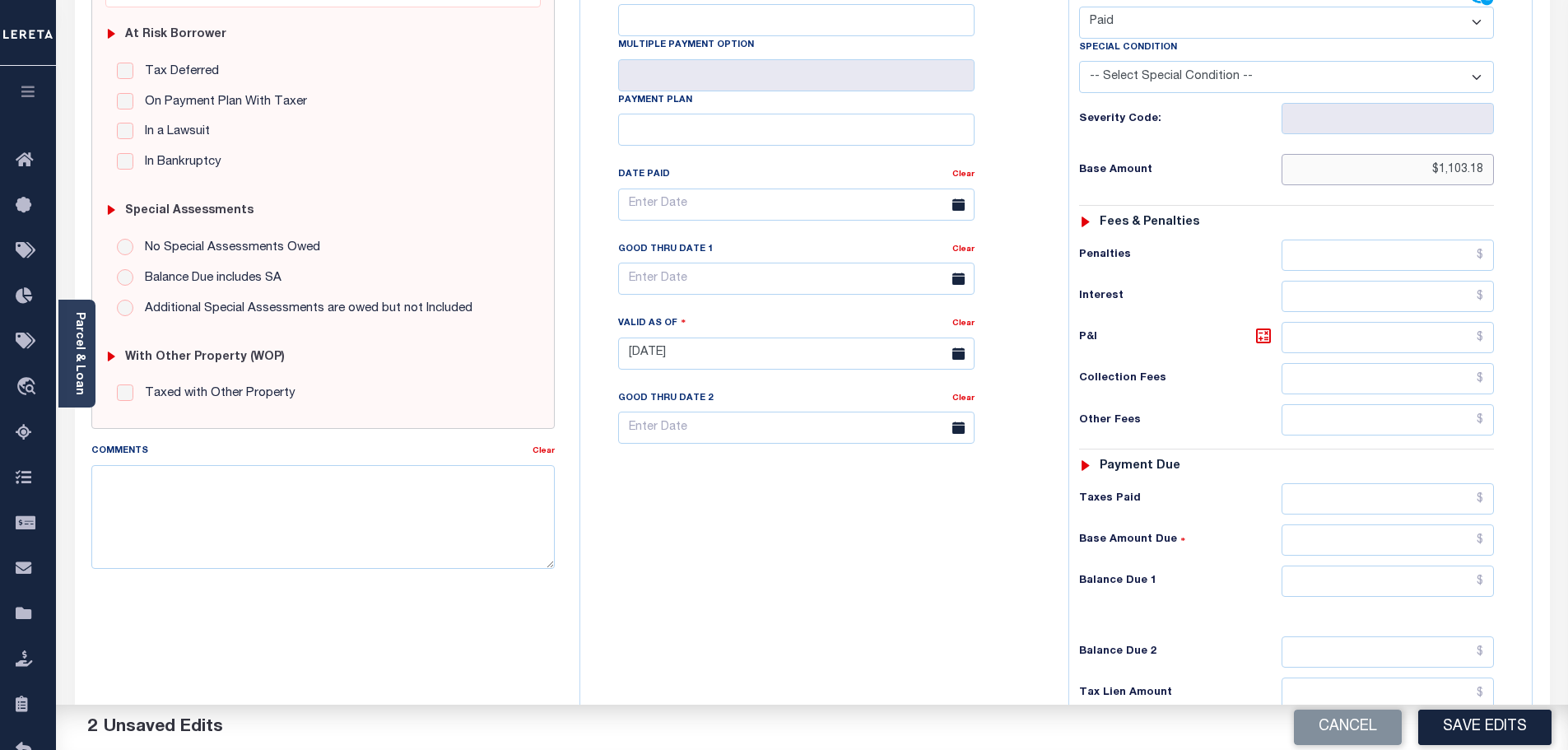
scroll to position [330, 0]
type input "$1,103.18"
click at [1392, 562] on input "text" at bounding box center [1389, 578] width 214 height 32
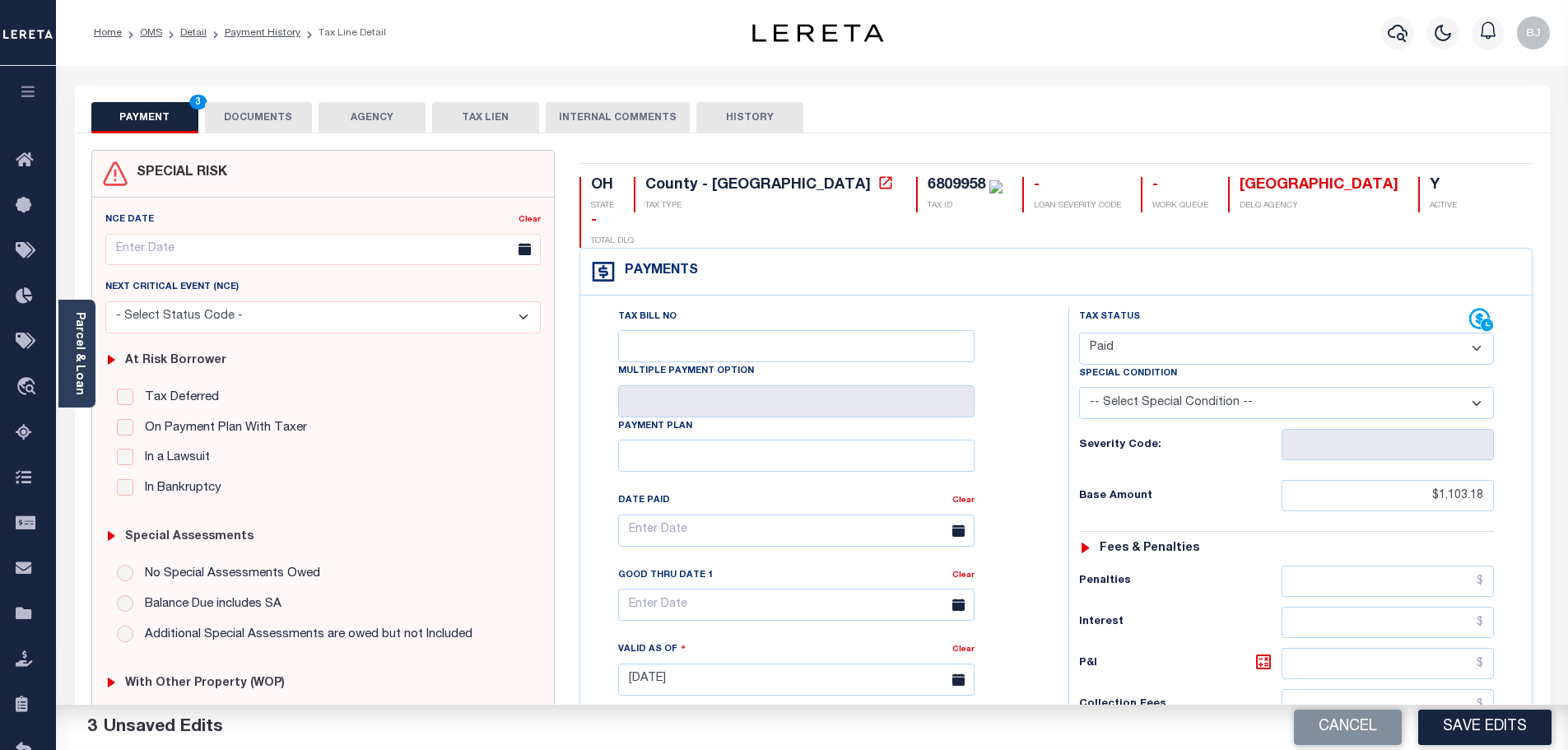
type input "$0.00"
click at [1521, 741] on button "Save Edits" at bounding box center [1485, 727] width 133 height 35
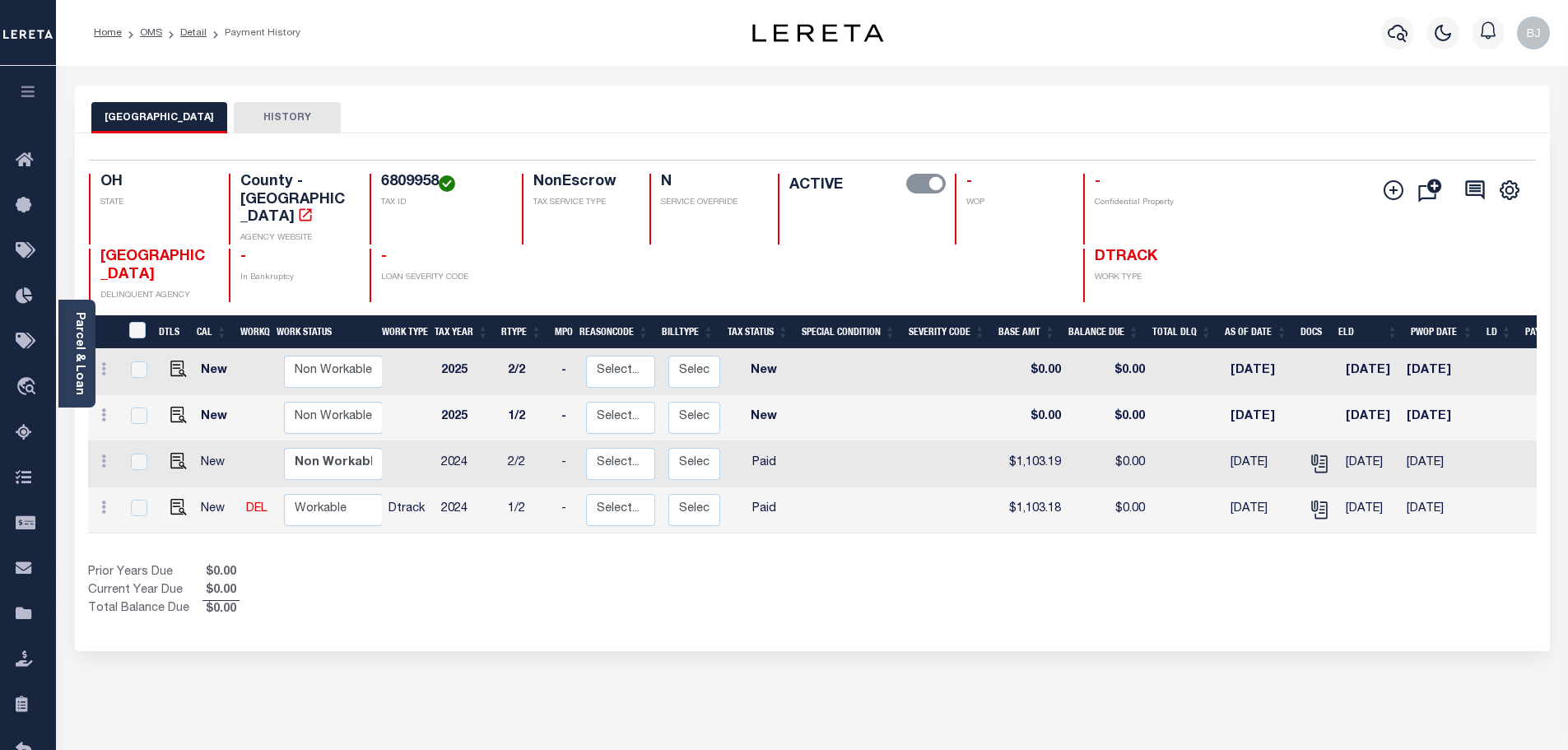
drag, startPoint x: 206, startPoint y: 464, endPoint x: 290, endPoint y: 481, distance: 85.7
click at [232, 487] on td "New" at bounding box center [217, 510] width 45 height 46
checkbox input "true"
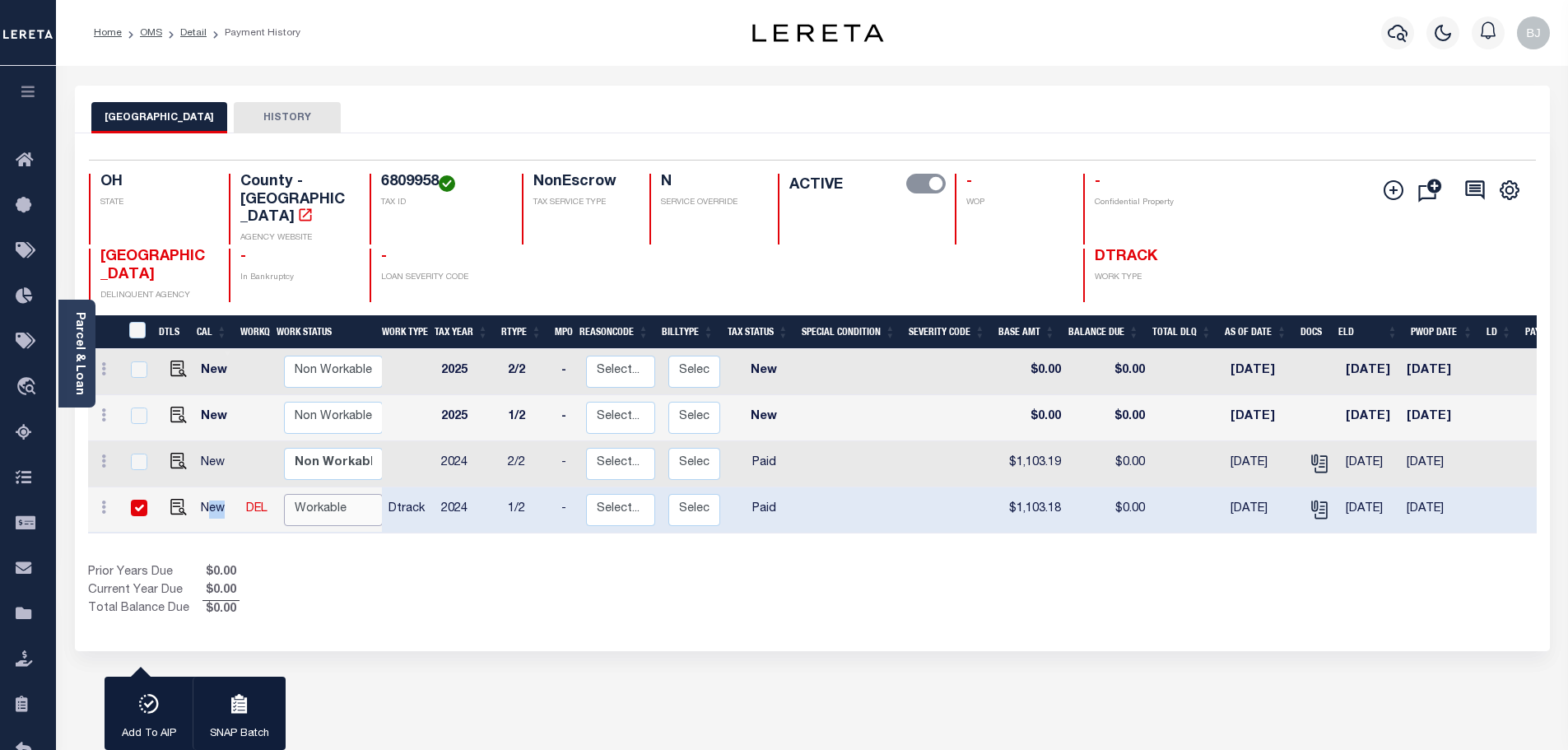
click at [319, 495] on select "Non Workable Workable" at bounding box center [333, 510] width 99 height 32
checkbox input "false"
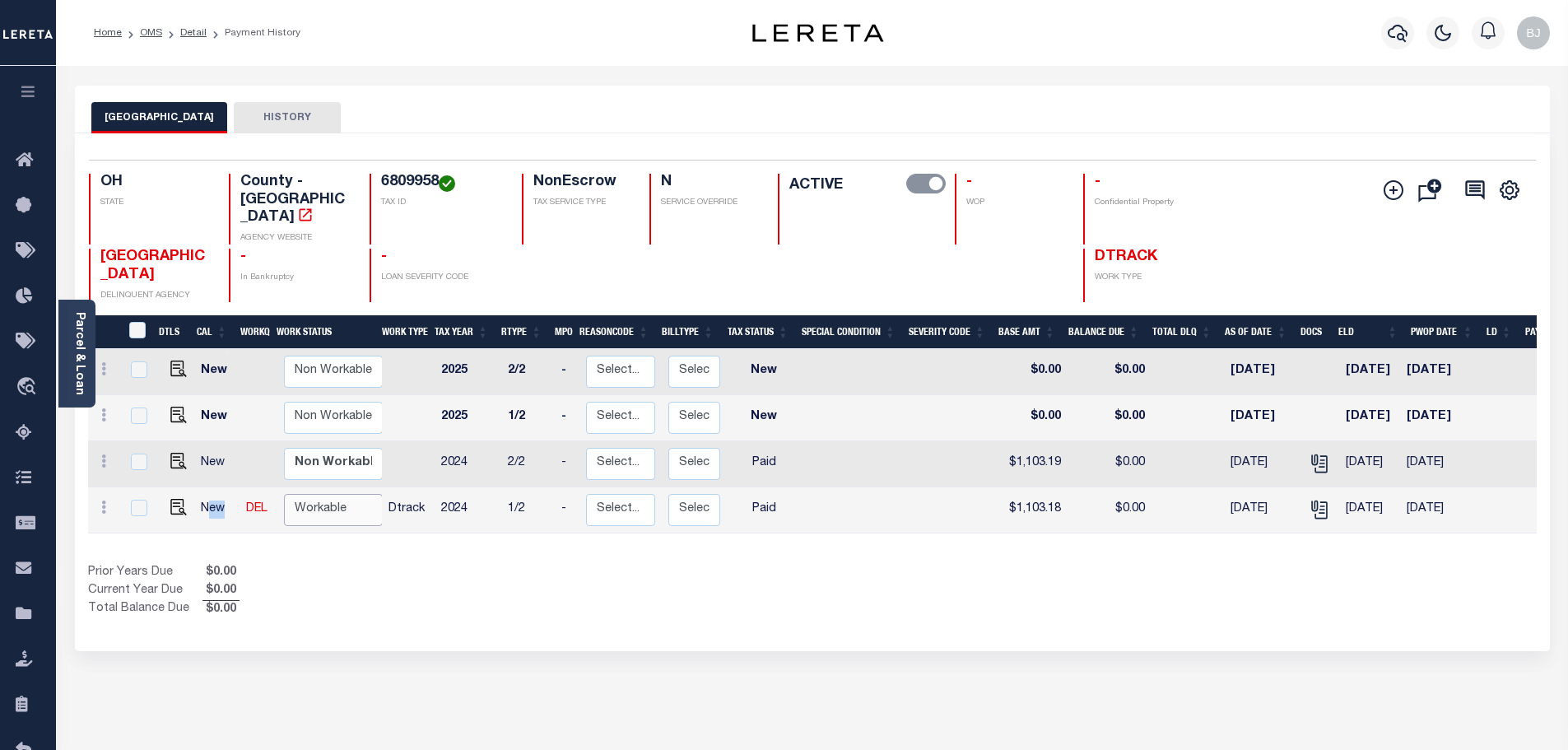
select select "true"
click at [284, 495] on select "Non Workable Workable" at bounding box center [333, 510] width 99 height 32
checkbox input "true"
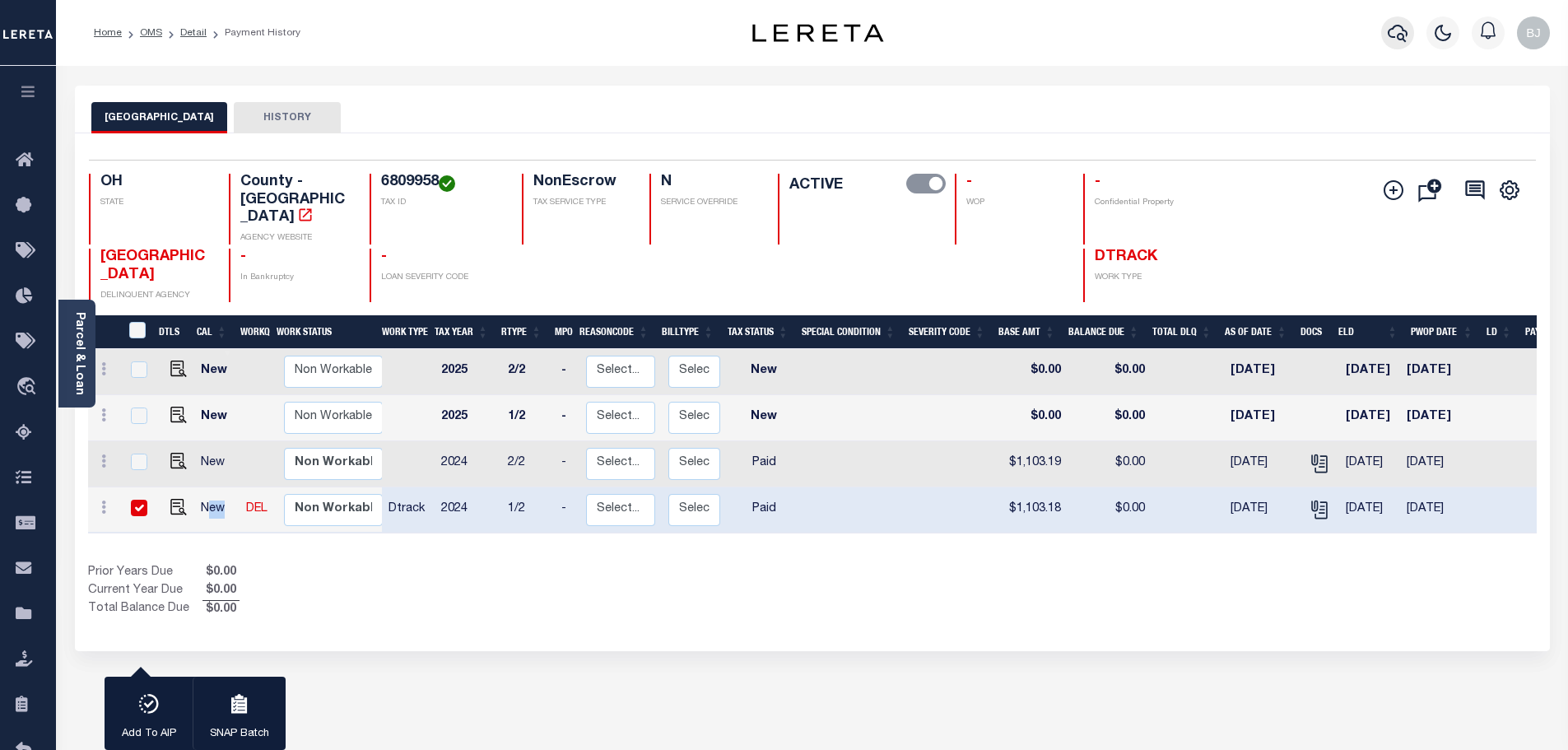
click at [1391, 38] on icon "button" at bounding box center [1398, 33] width 20 height 20
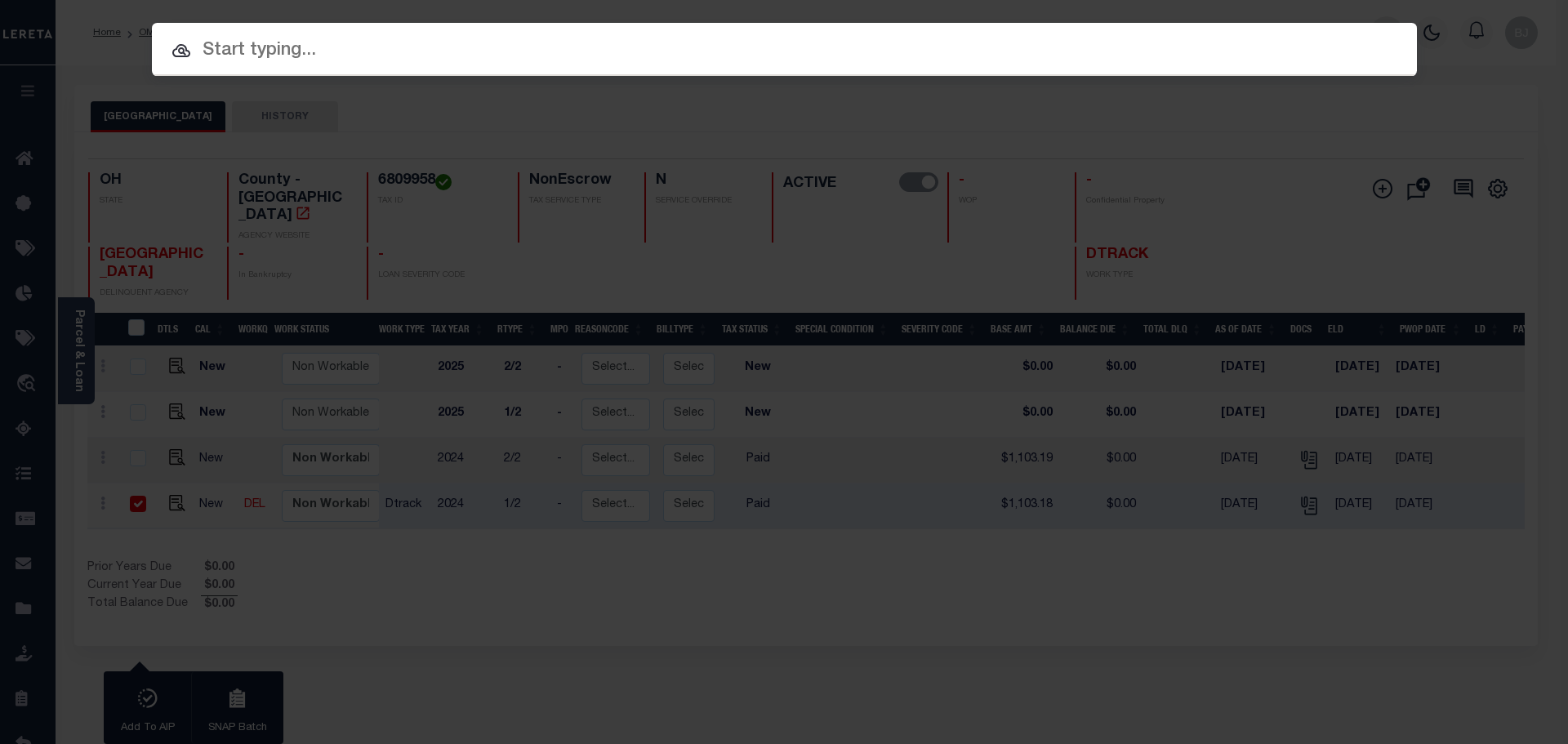
paste input "17916"
type input "17916"
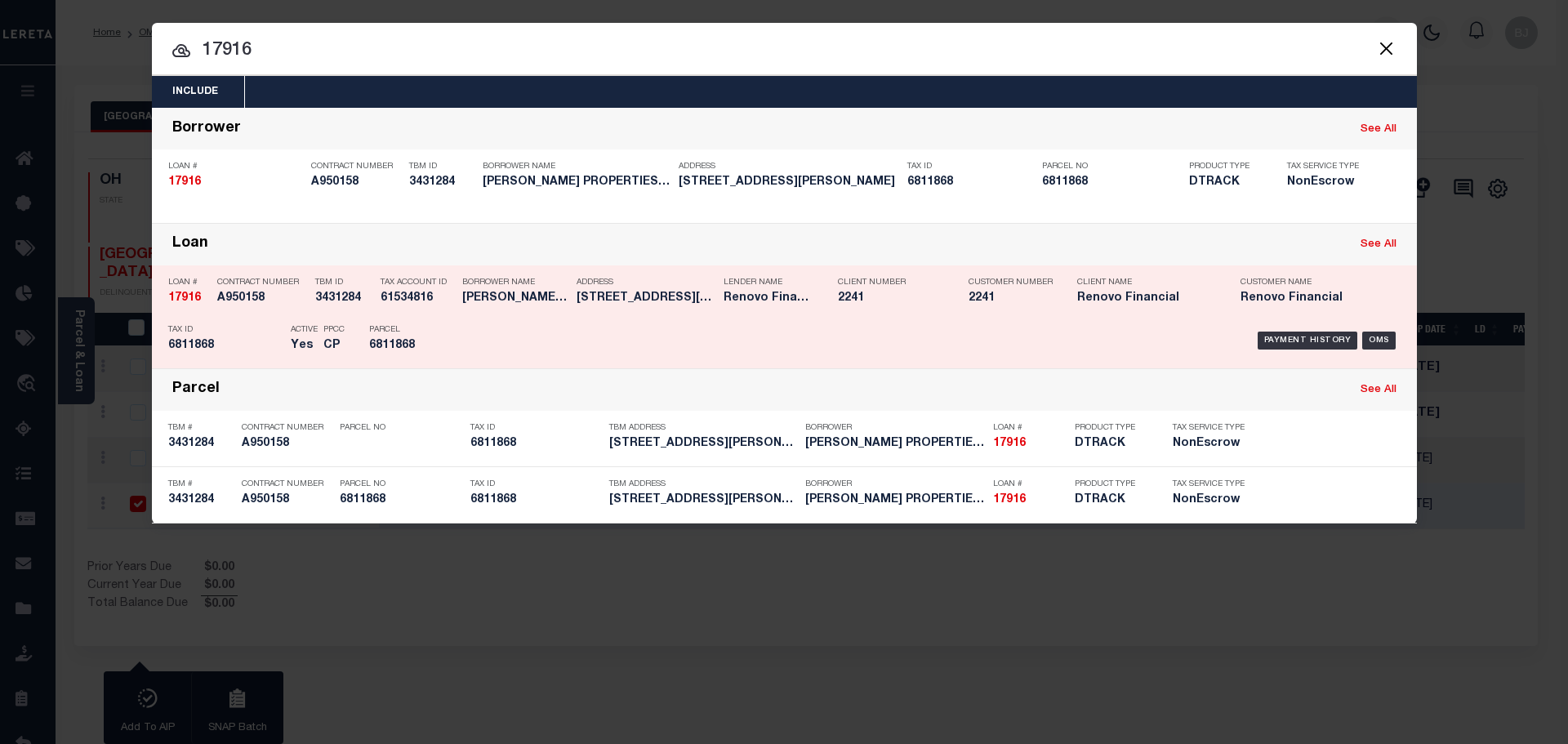
click at [779, 337] on div "Payment History OMS" at bounding box center [933, 341] width 933 height 48
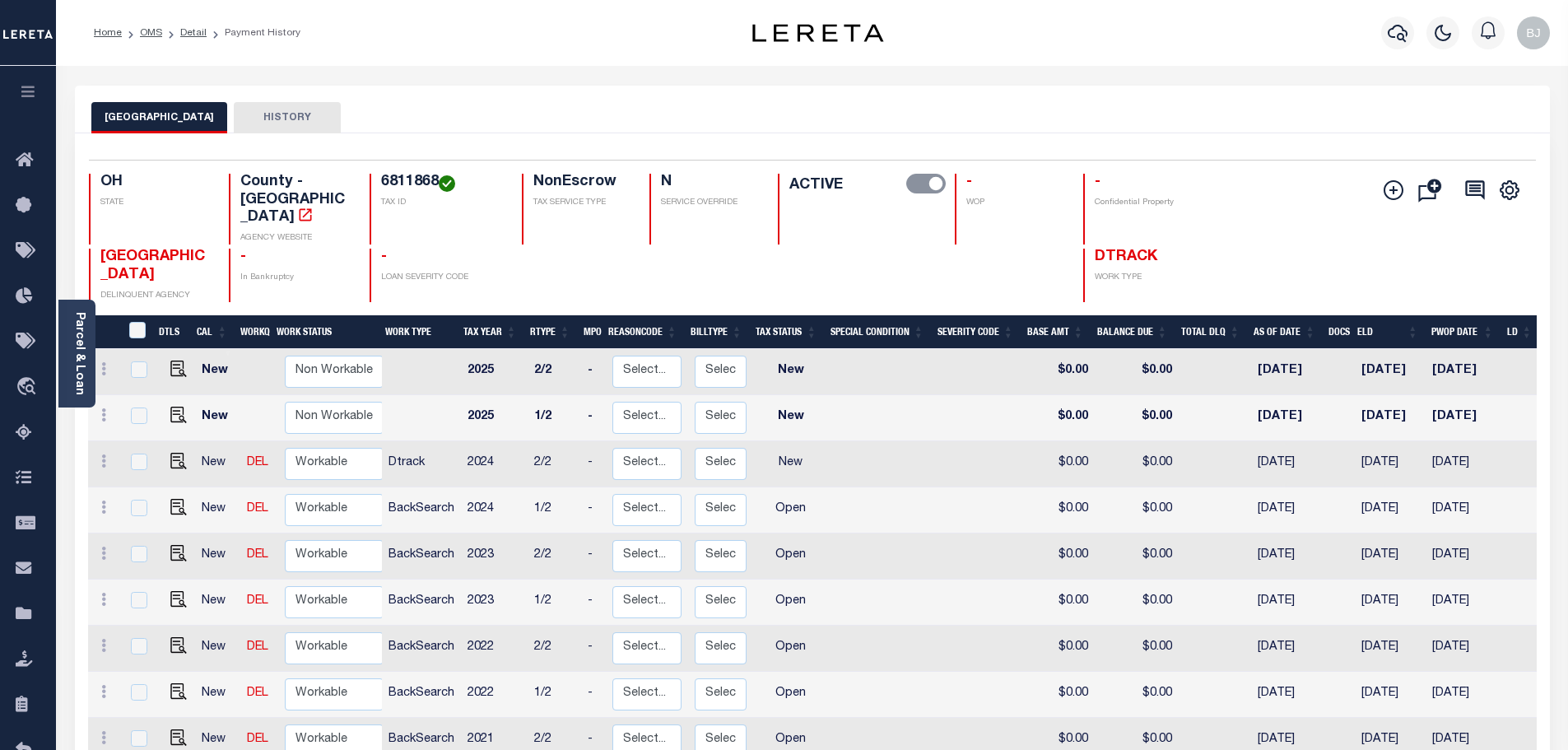
click at [427, 187] on h4 "6811868" at bounding box center [442, 183] width 121 height 18
copy h4 "6811868"
click at [171, 453] on img "" at bounding box center [178, 461] width 16 height 16
checkbox input "true"
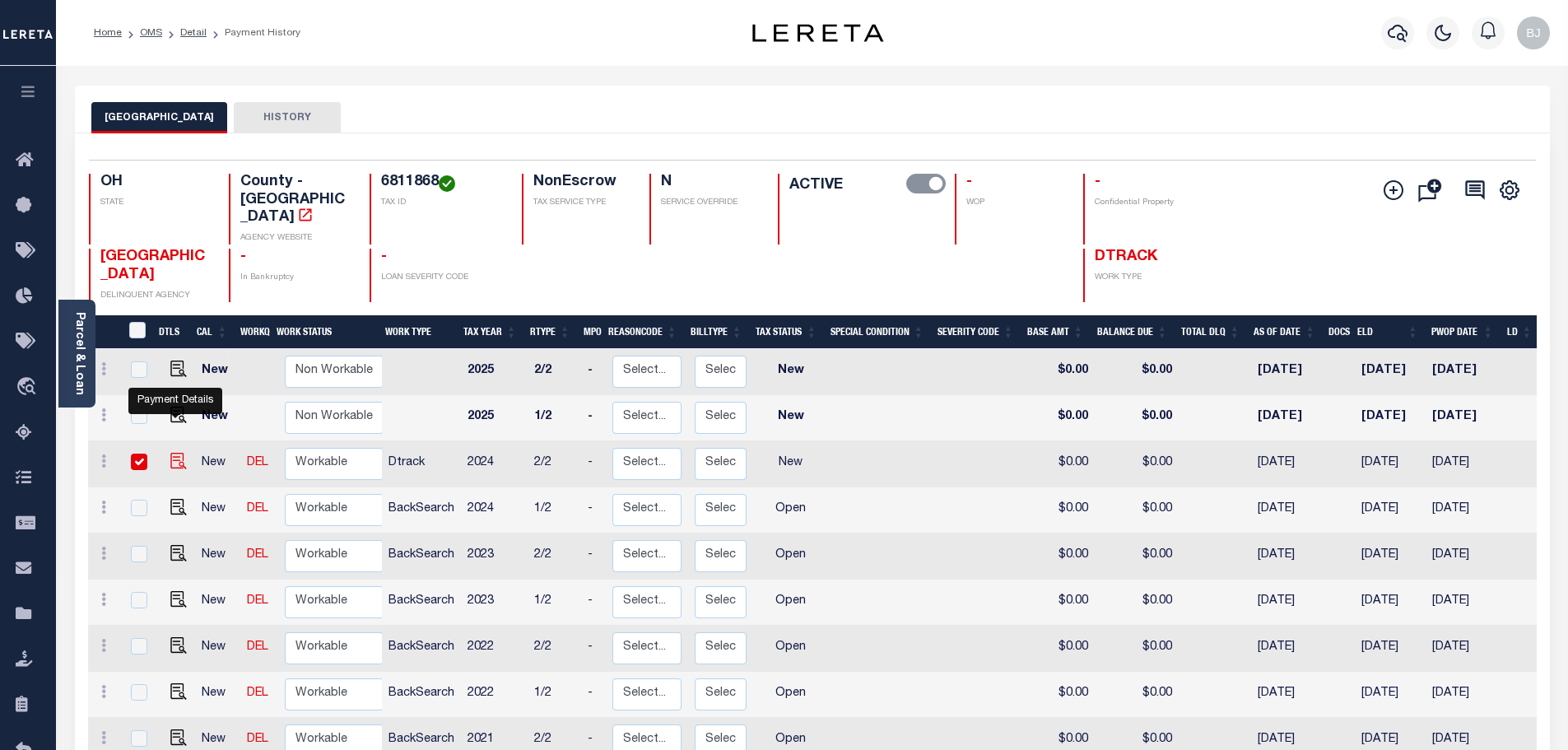
checkbox input "true"
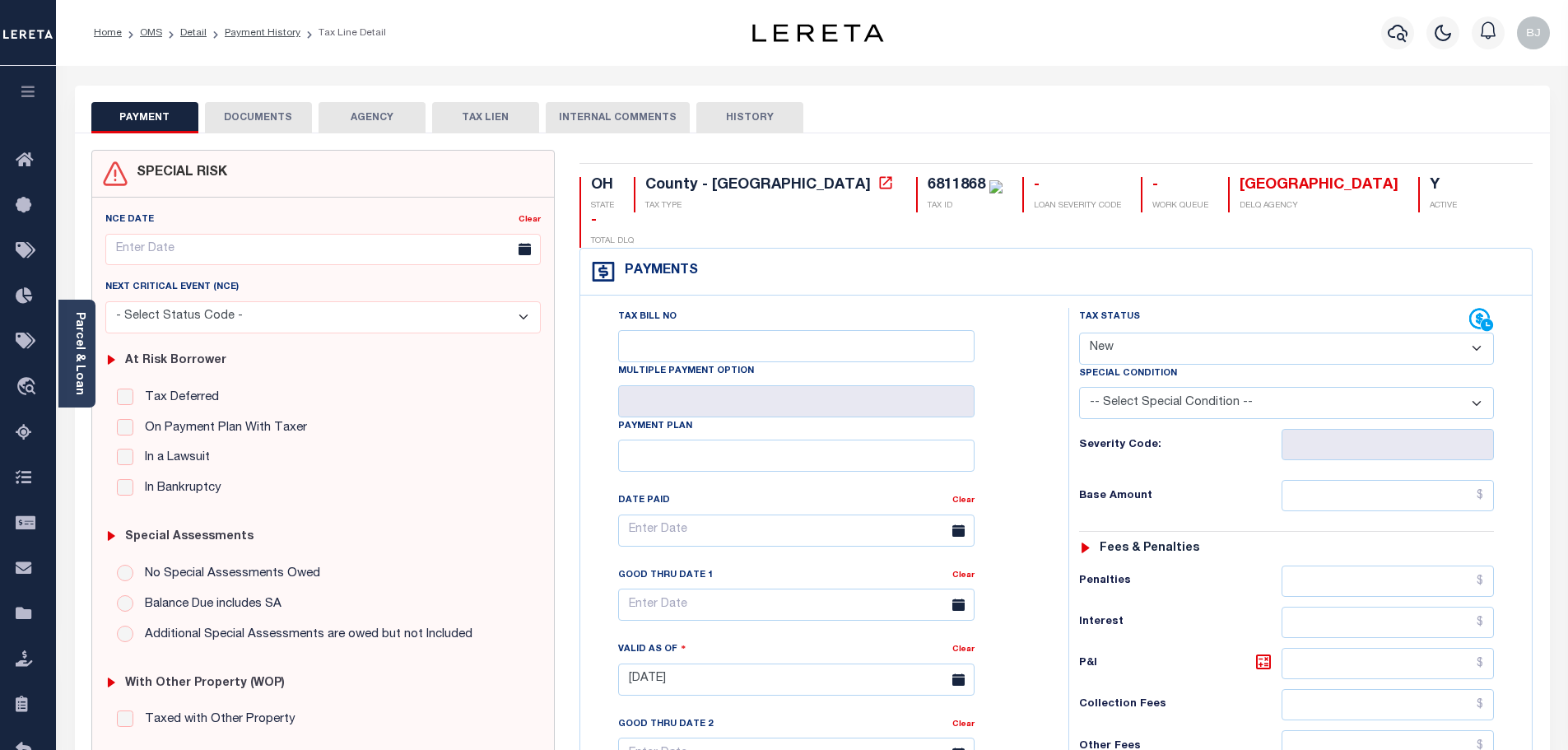
click at [1196, 332] on select "- Select Status Code - Open Due/Unpaid Paid Incomplete No Tax Due Internal Refu…" at bounding box center [1286, 348] width 415 height 32
select select "DUE"
click at [1079, 332] on select "- Select Status Code - Open Due/Unpaid Paid Incomplete No Tax Due Internal Refu…" at bounding box center [1286, 348] width 415 height 32
type input "[DATE]"
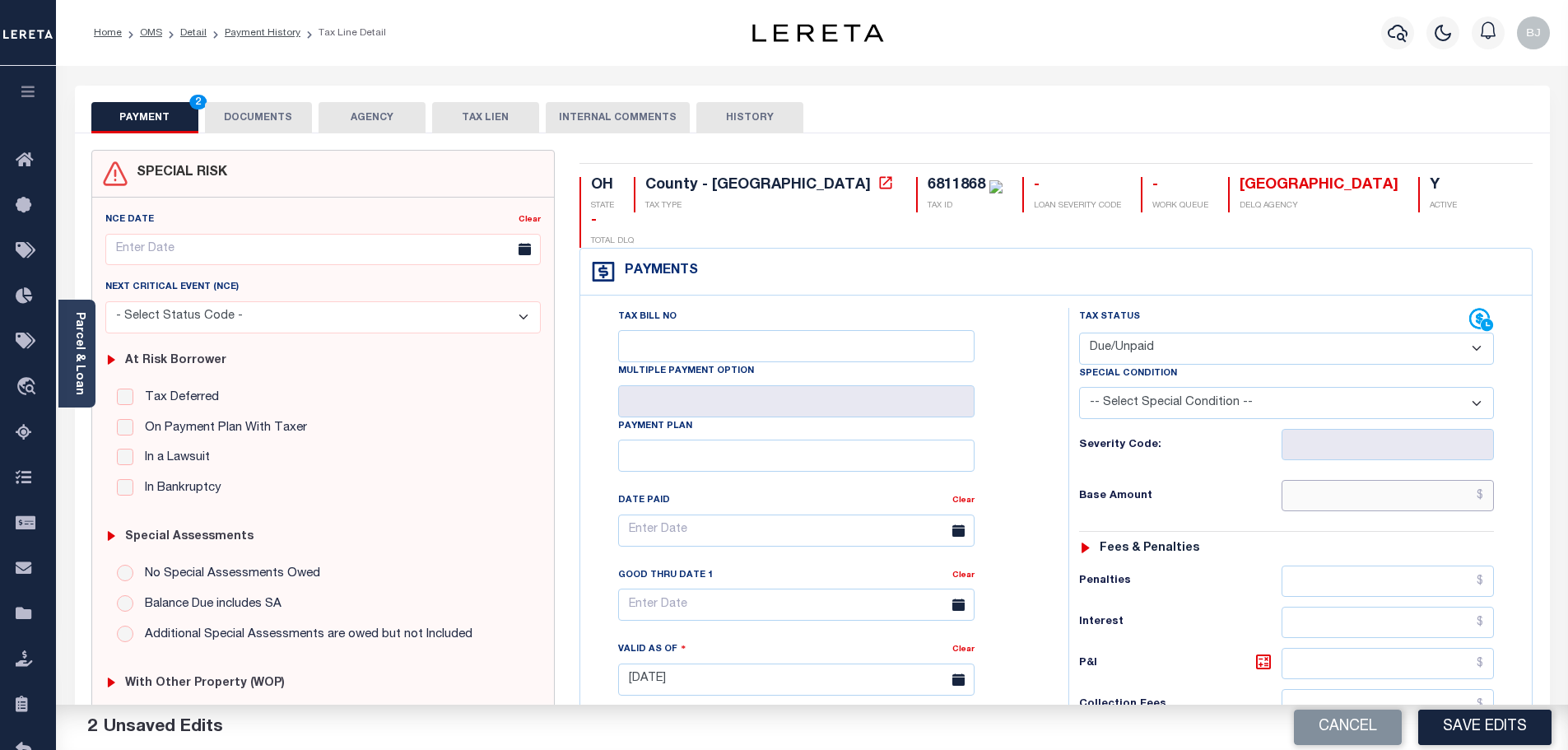
click at [1385, 480] on input "text" at bounding box center [1389, 495] width 214 height 32
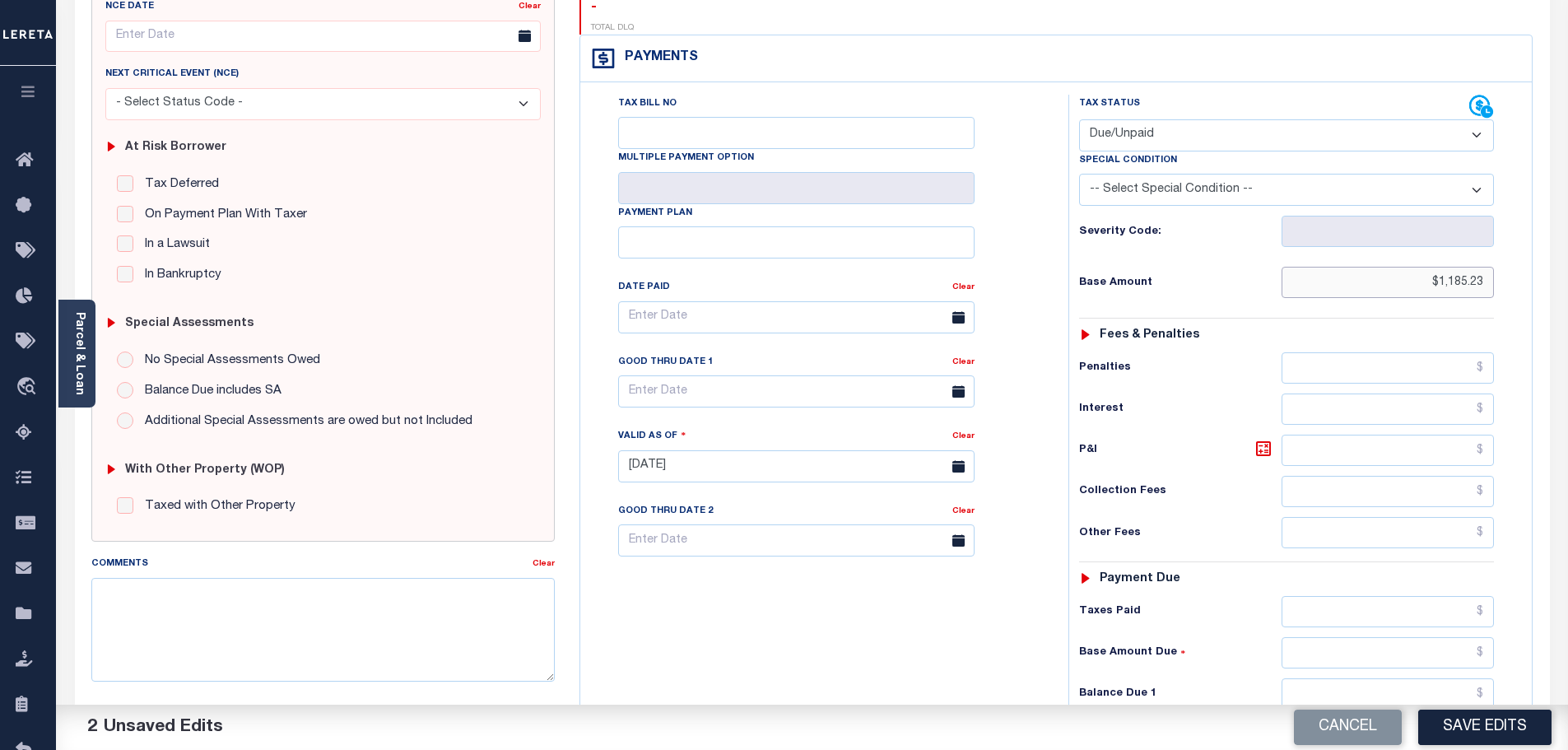
scroll to position [247, 0]
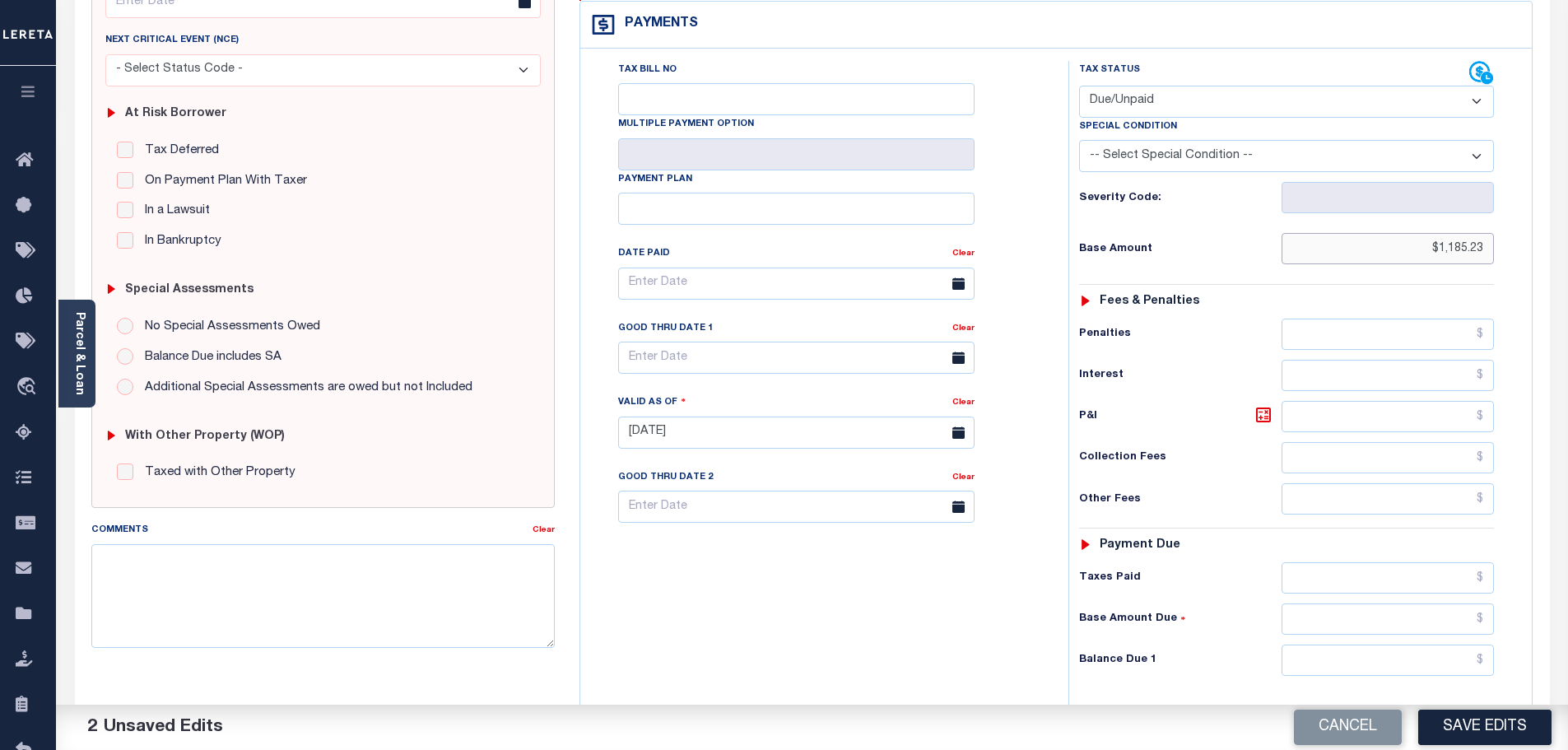
type input "$1,185.23"
click at [1421, 562] on input "text" at bounding box center [1389, 578] width 214 height 32
type input "$15.67"
click at [1417, 645] on input "text" at bounding box center [1389, 660] width 214 height 32
type input "$1,153.89"
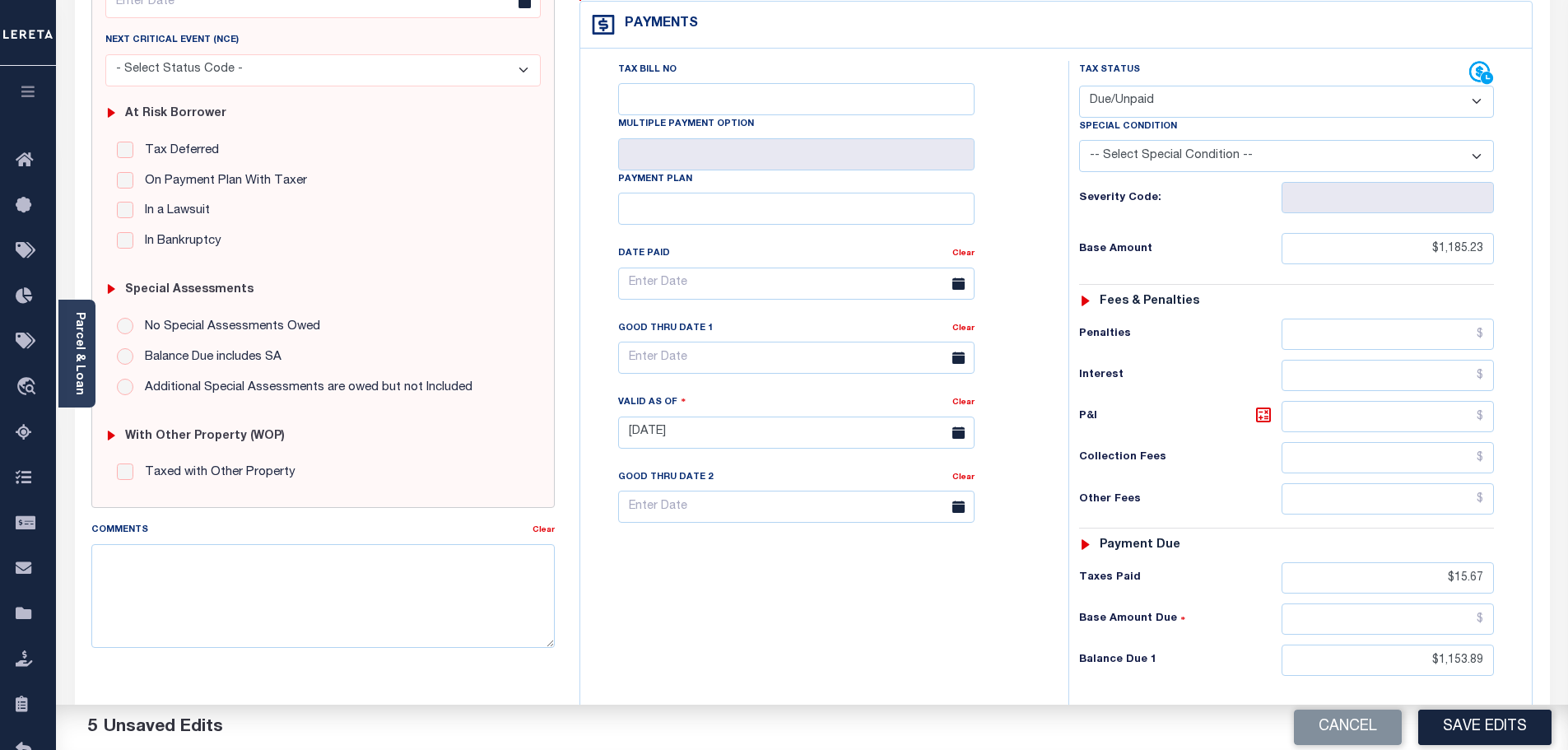
click at [1239, 140] on select "-- Select Special Condition -- 3RD PARTY TAX LIEN AGENCY TAX LIEN (A.K.A Inside…" at bounding box center [1286, 156] width 415 height 32
select select "15"
click at [1079, 140] on select "-- Select Special Condition -- 3RD PARTY TAX LIEN AGENCY TAX LIEN (A.K.A Inside…" at bounding box center [1286, 156] width 415 height 32
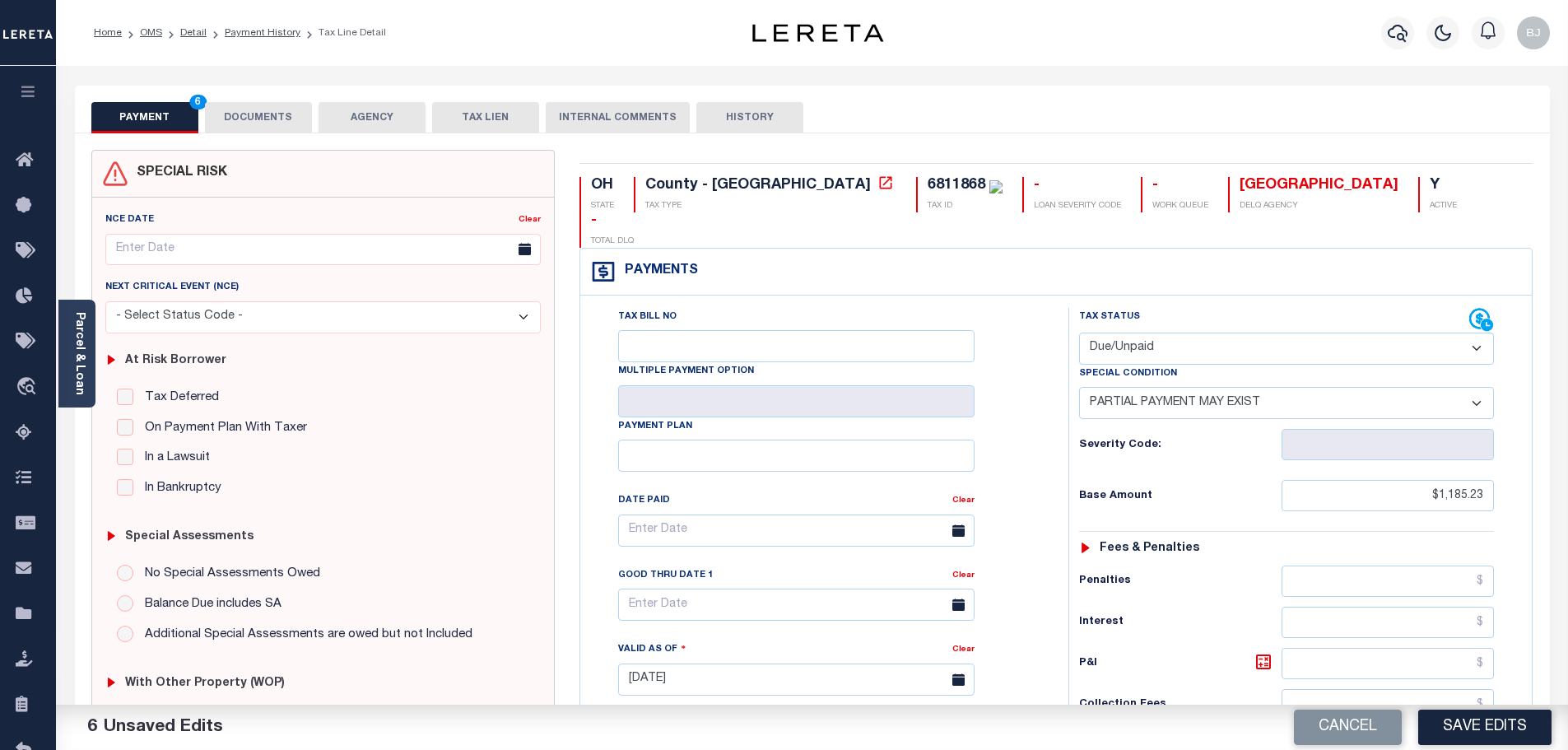
click at [262, 138] on div "SPECIAL RISK NCE Date Clear" at bounding box center [813, 682] width 1476 height 1099
click at [245, 110] on button "DOCUMENTS" at bounding box center [258, 118] width 107 height 32
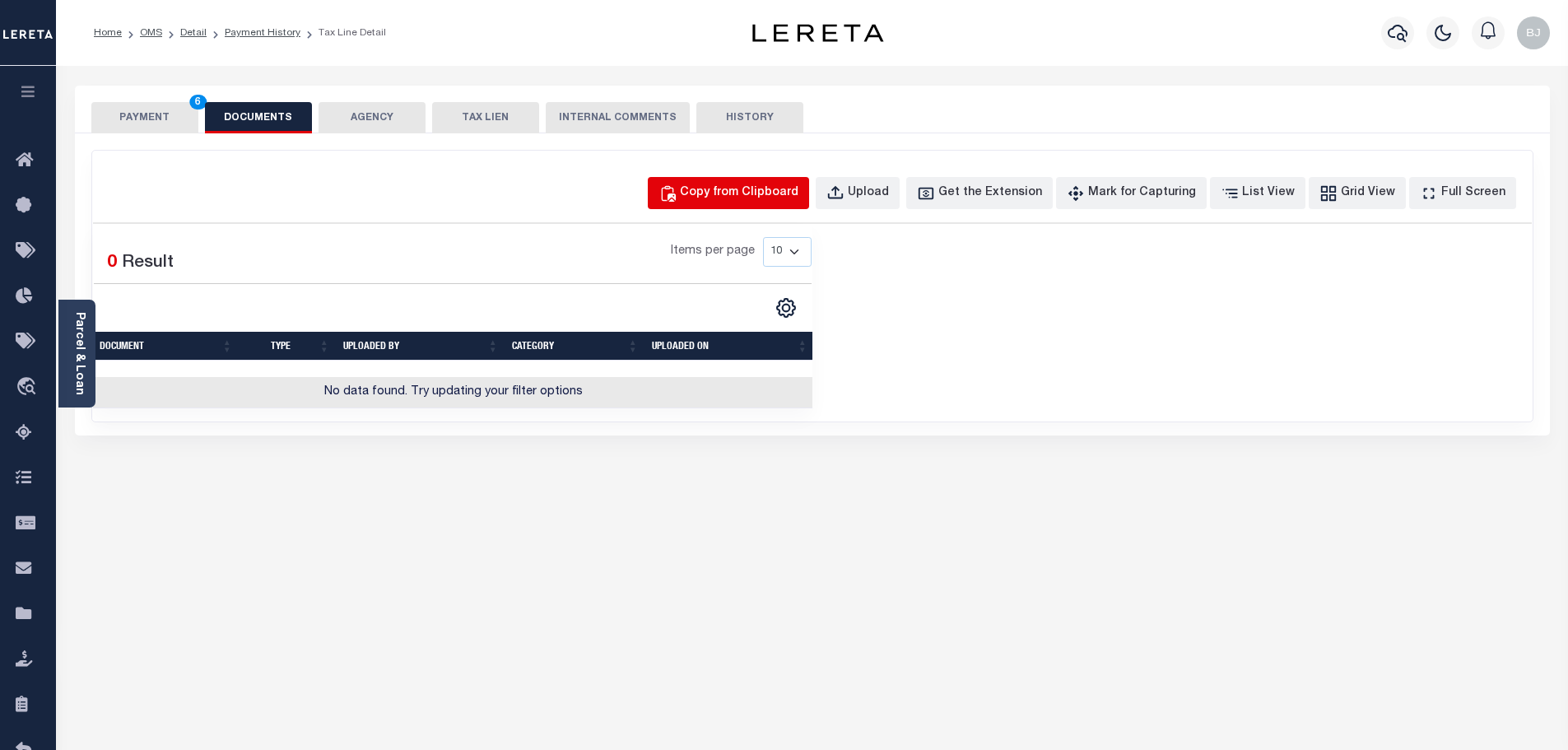
click at [798, 200] on div "Copy from Clipboard" at bounding box center [739, 194] width 119 height 18
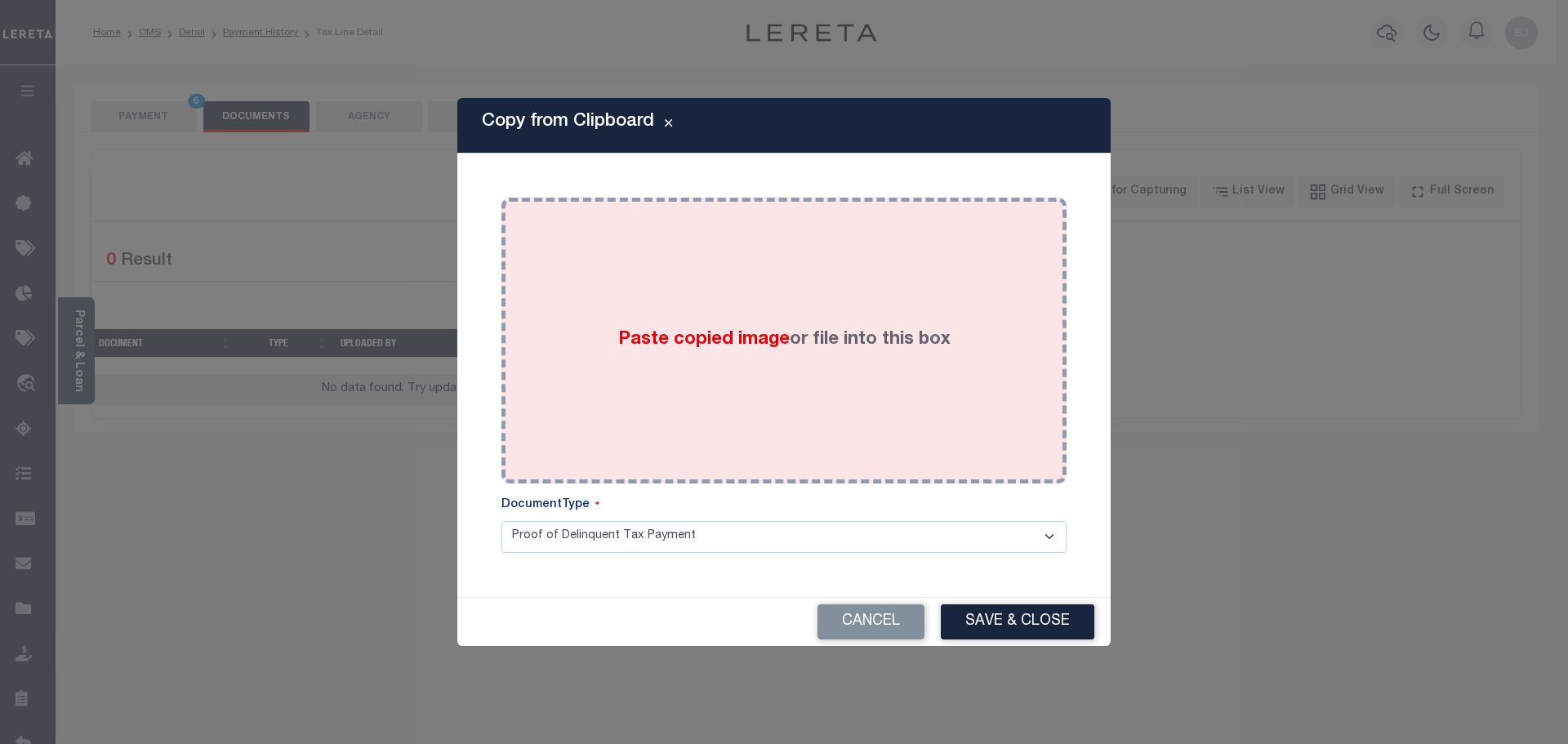
click at [780, 320] on div "Paste copied image or file into this box" at bounding box center [784, 341] width 541 height 261
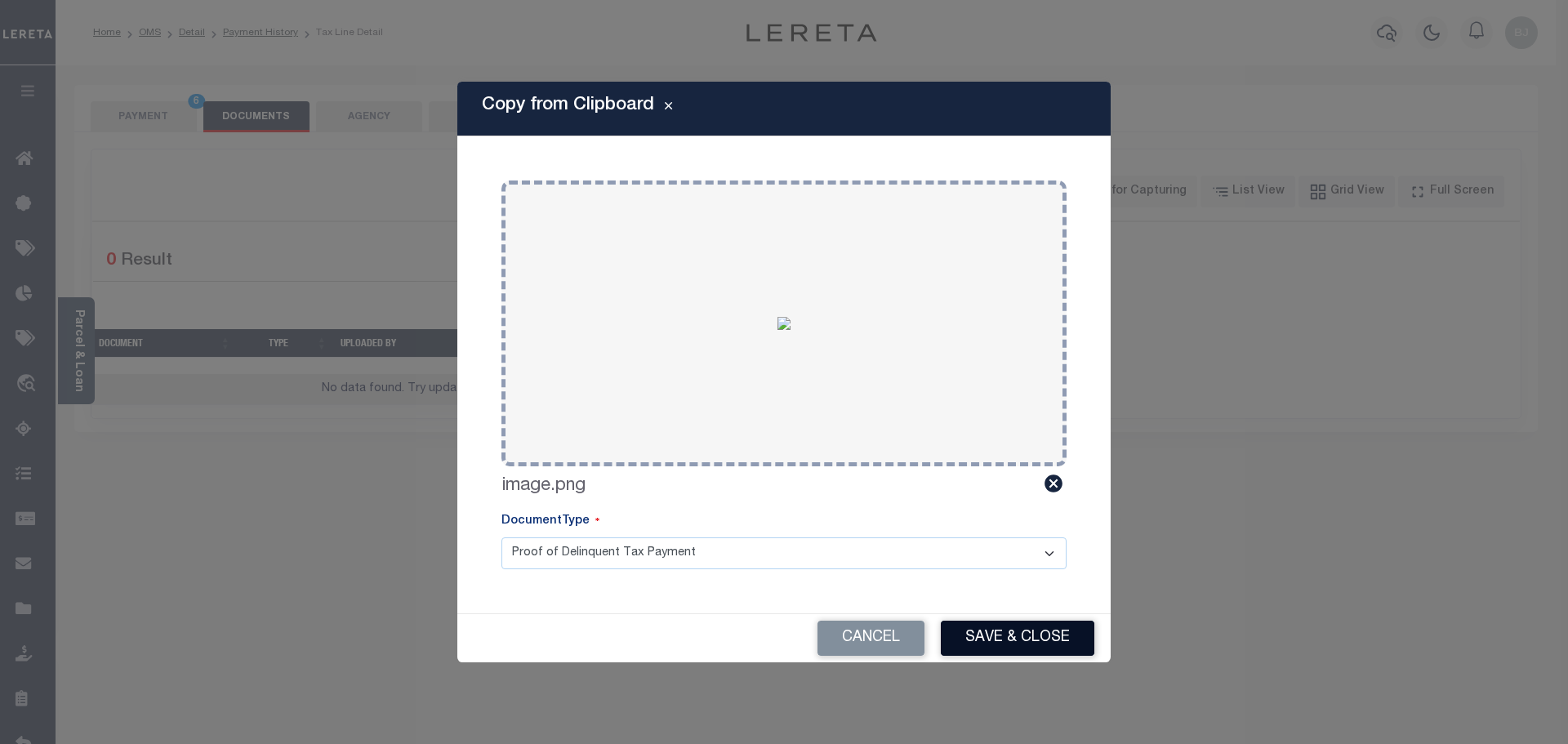
click at [1077, 633] on button "Save & Close" at bounding box center [1017, 638] width 154 height 35
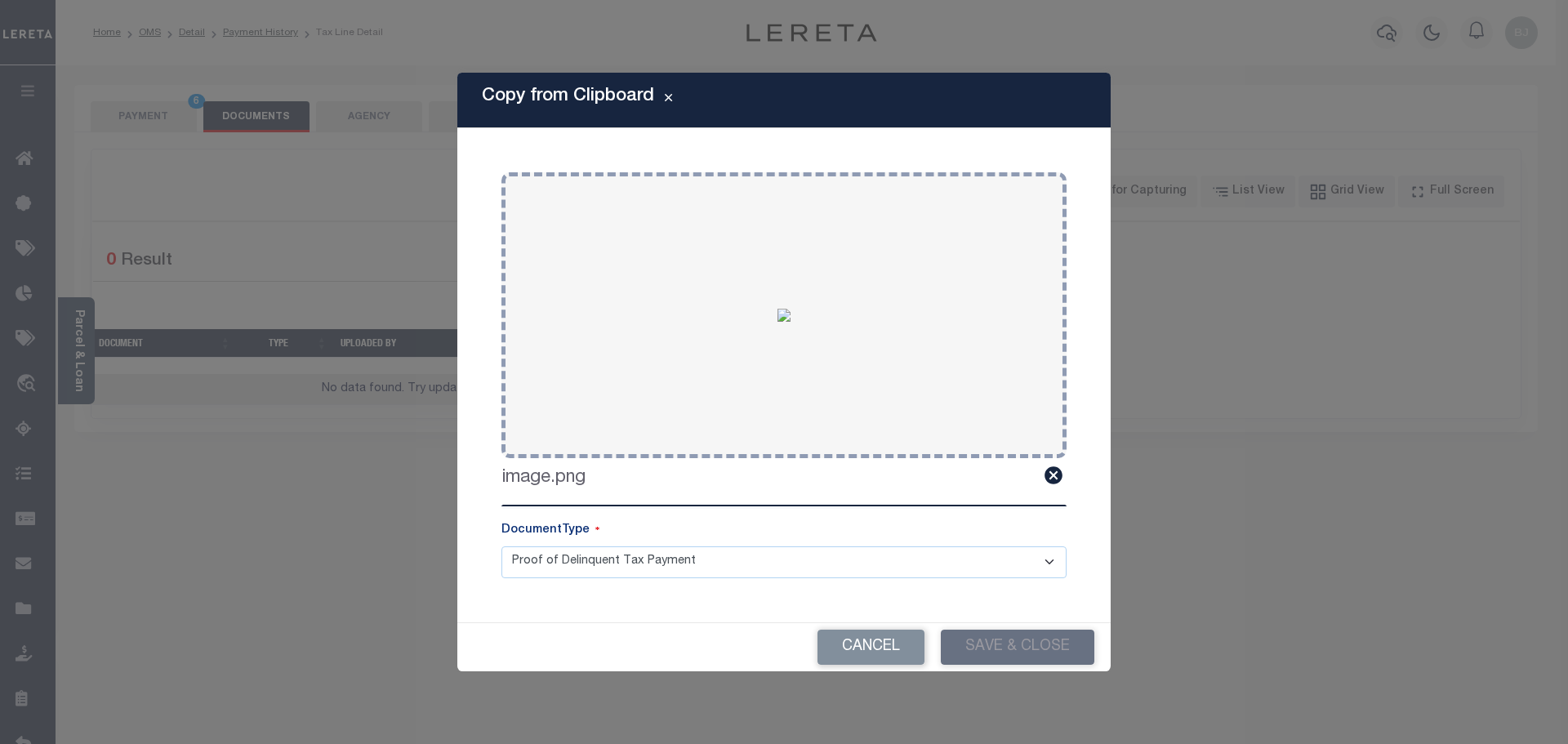
click at [139, 118] on div "Copy from Clipboard Paste copied image or file into this box Select file or dra…" at bounding box center [784, 372] width 1568 height 744
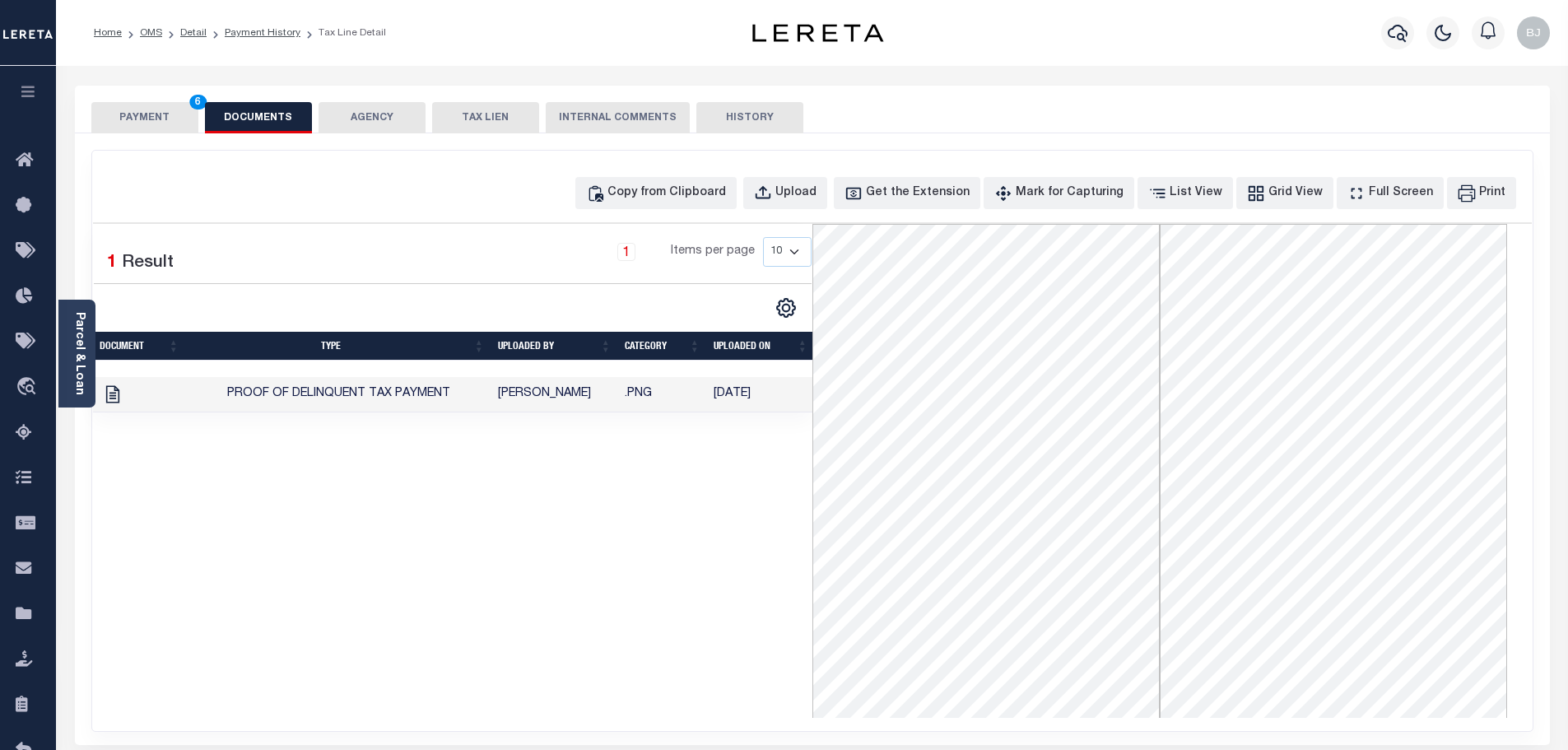
click at [140, 119] on button "PAYMENT 6" at bounding box center [145, 118] width 107 height 32
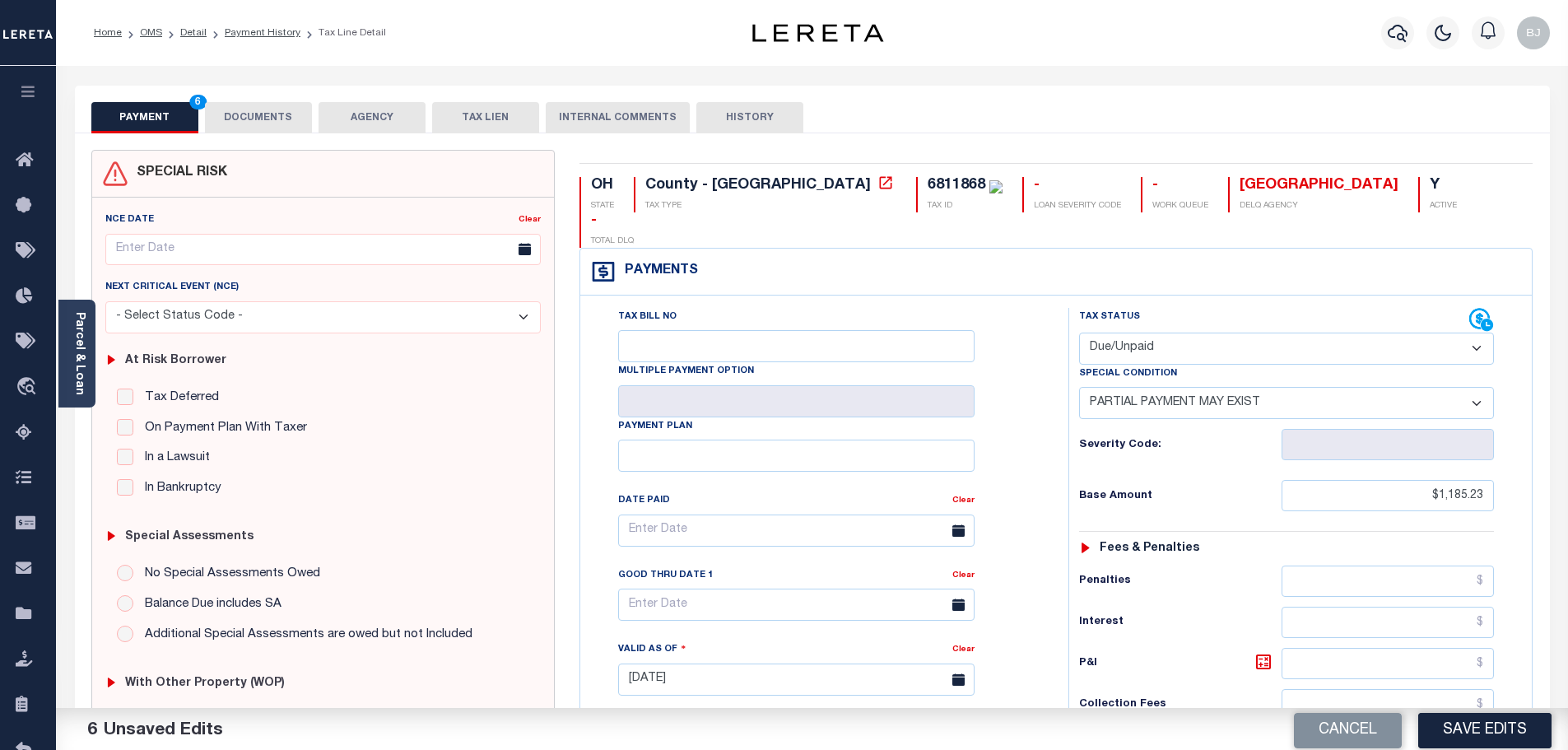
scroll to position [412, 0]
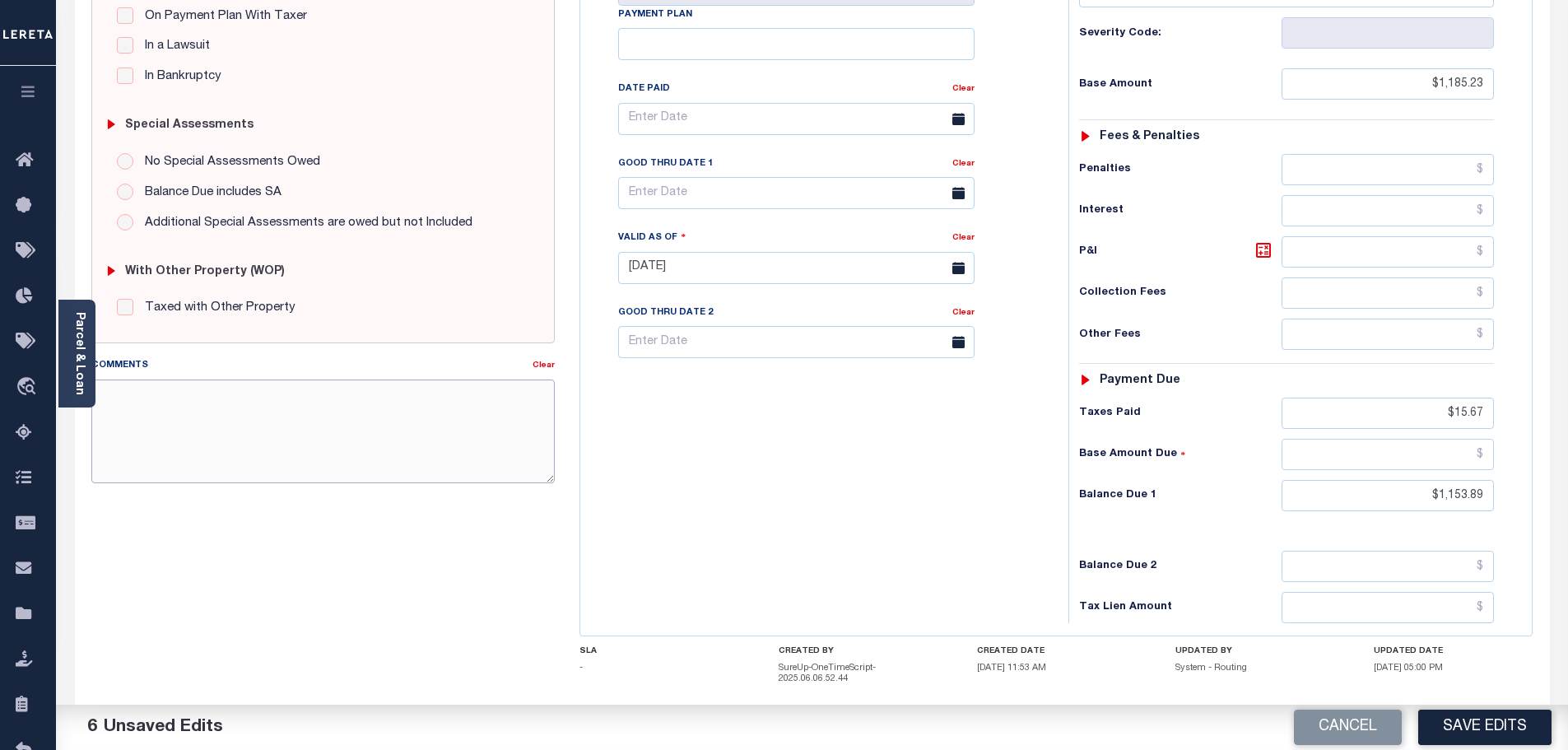
click at [386, 458] on textarea "Comments" at bounding box center [323, 431] width 464 height 104
type textarea "No P&I -bj"
click at [1484, 720] on button "Save Edits" at bounding box center [1485, 727] width 133 height 35
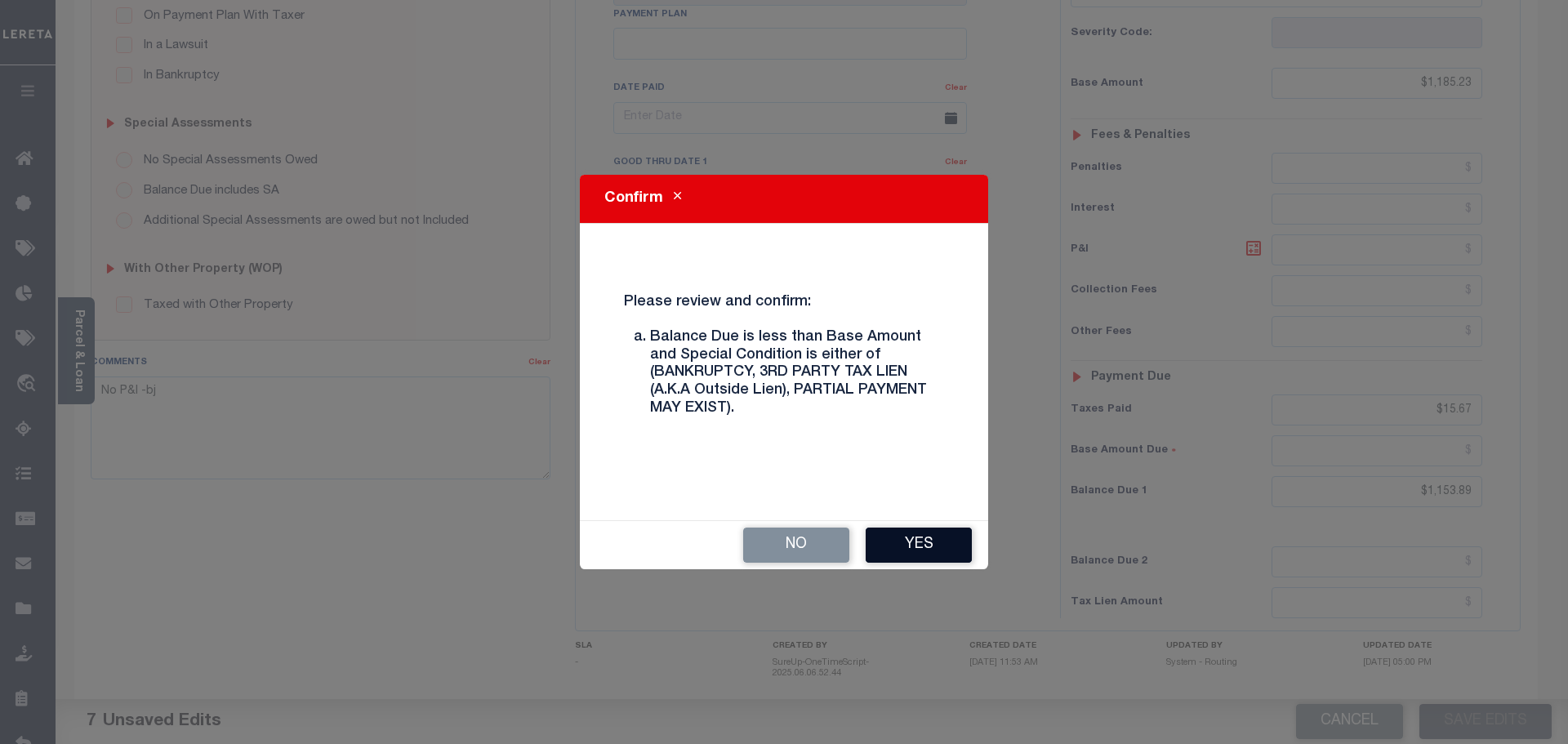
click at [901, 546] on button "Yes" at bounding box center [919, 545] width 106 height 35
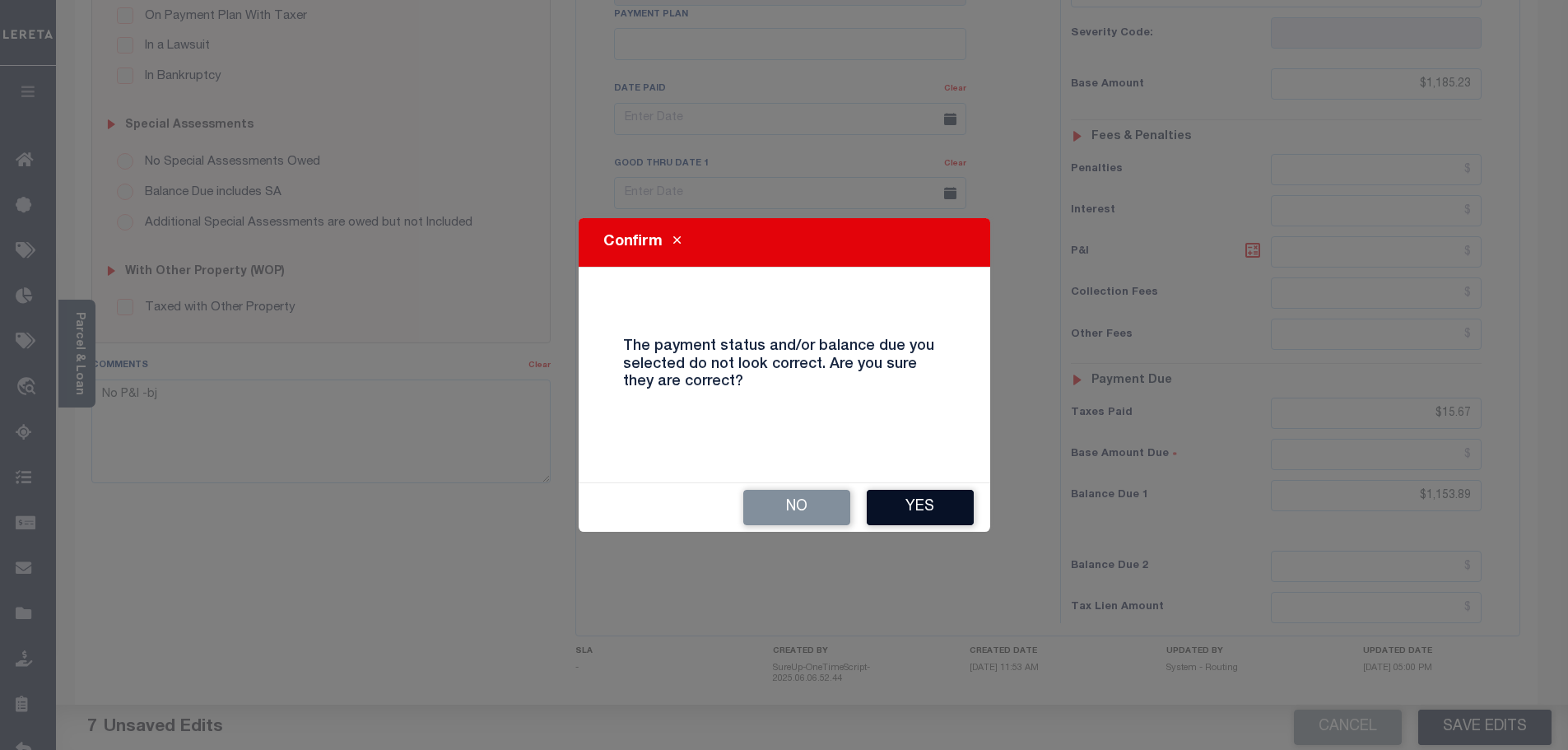
click at [931, 512] on button "Yes" at bounding box center [921, 507] width 107 height 35
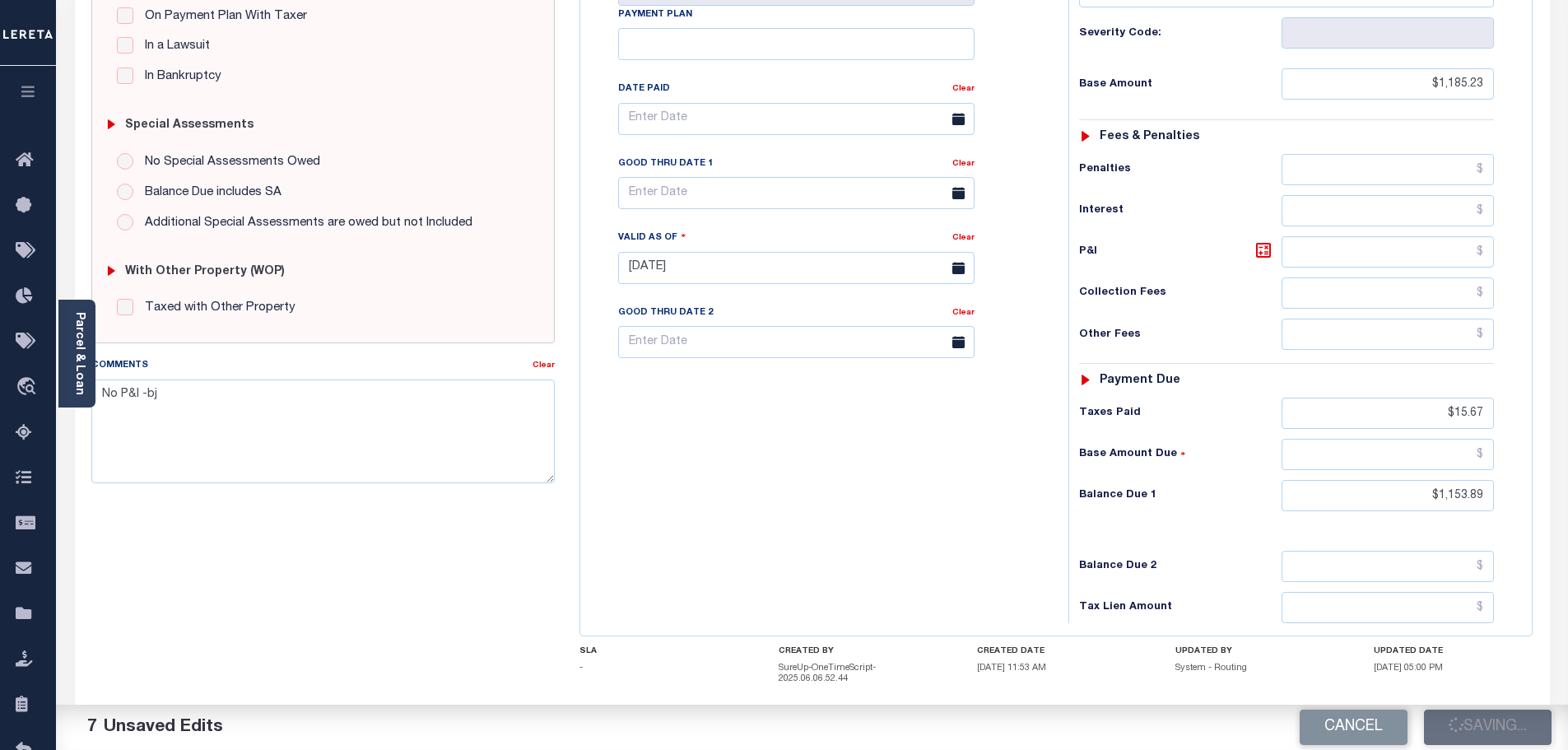
checkbox input "false"
type input "$1,185.23"
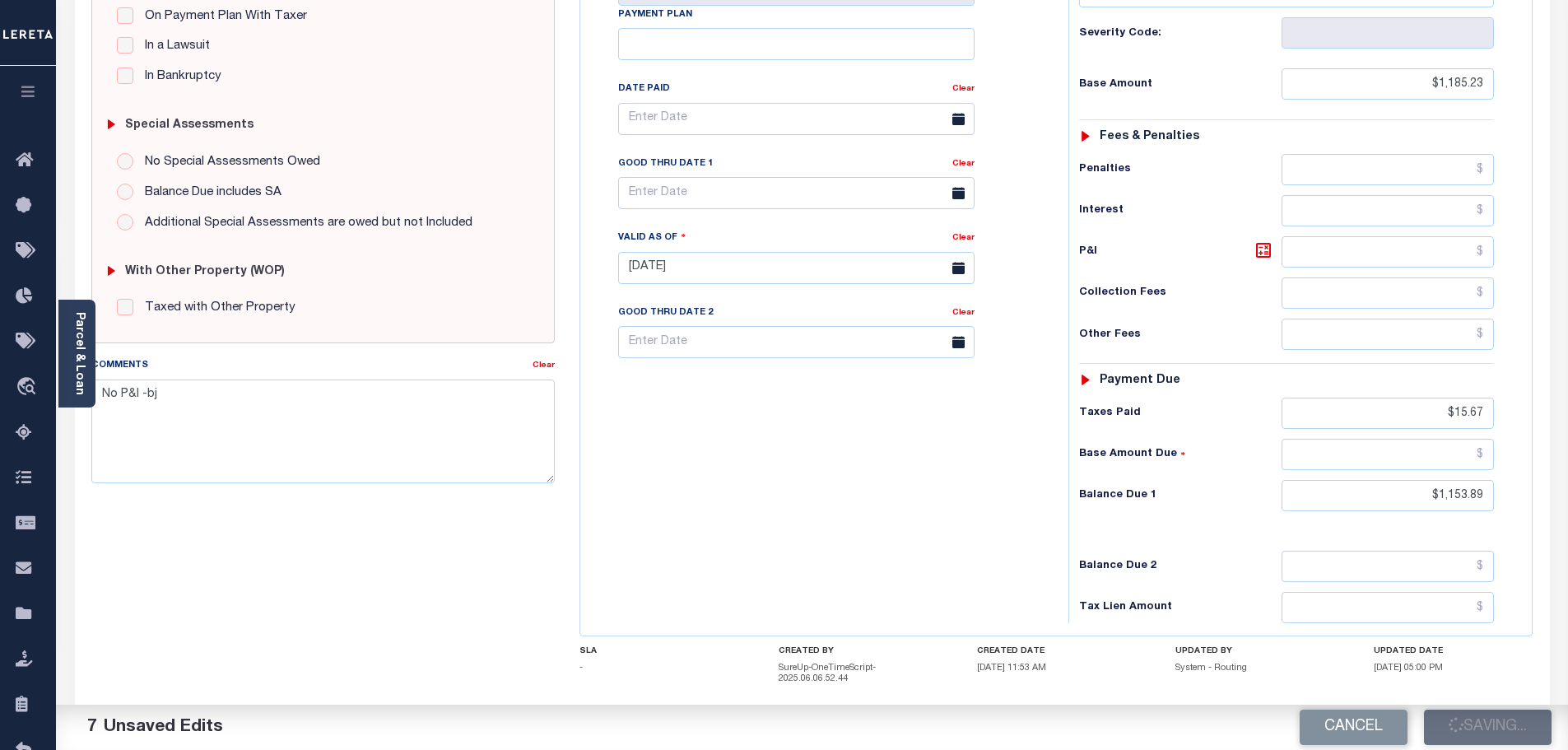
type input "$15.67"
type input "$1,153.89"
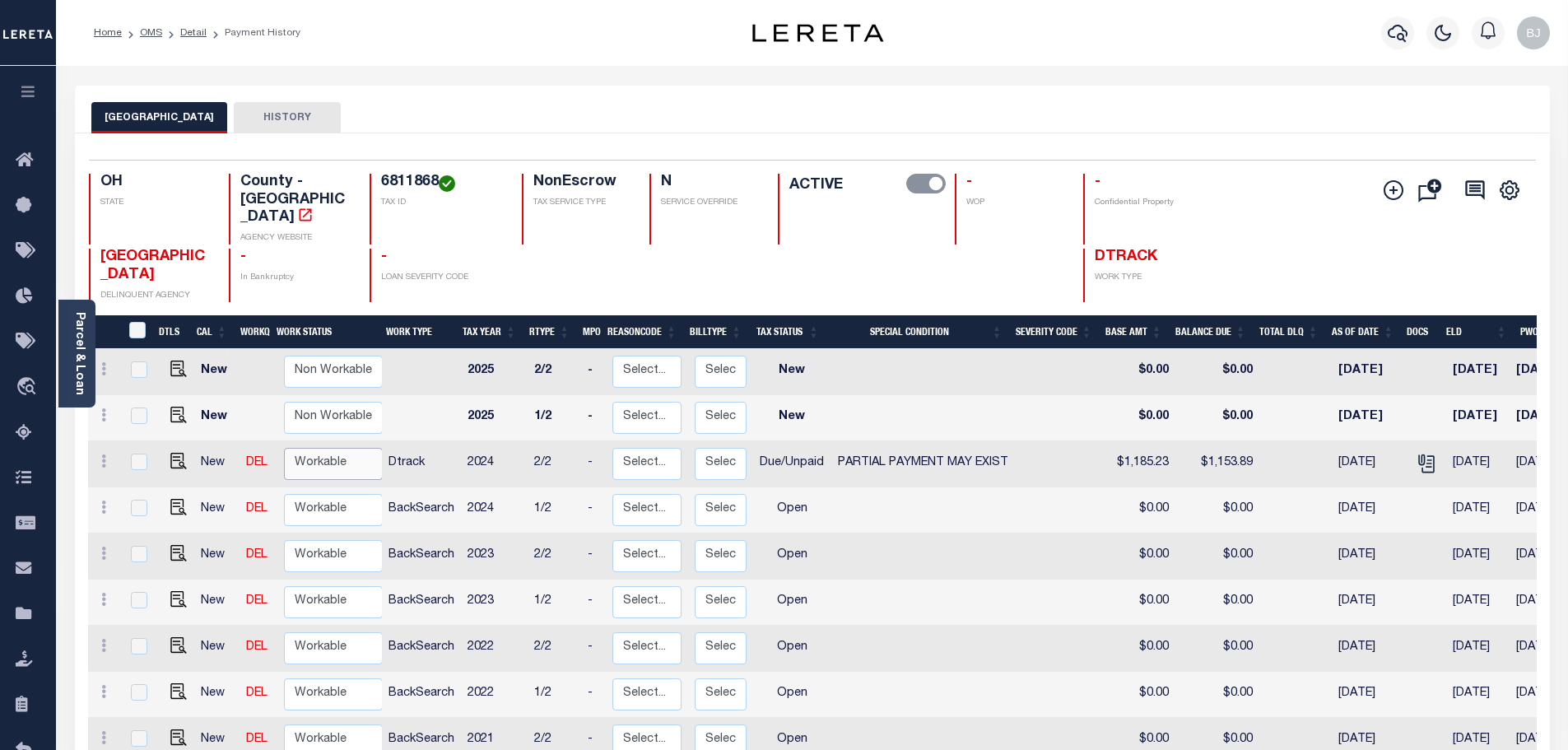
drag, startPoint x: 295, startPoint y: 433, endPoint x: 295, endPoint y: 445, distance: 12.0
click at [293, 448] on select "Non Workable Workable" at bounding box center [333, 464] width 99 height 32
checkbox input "true"
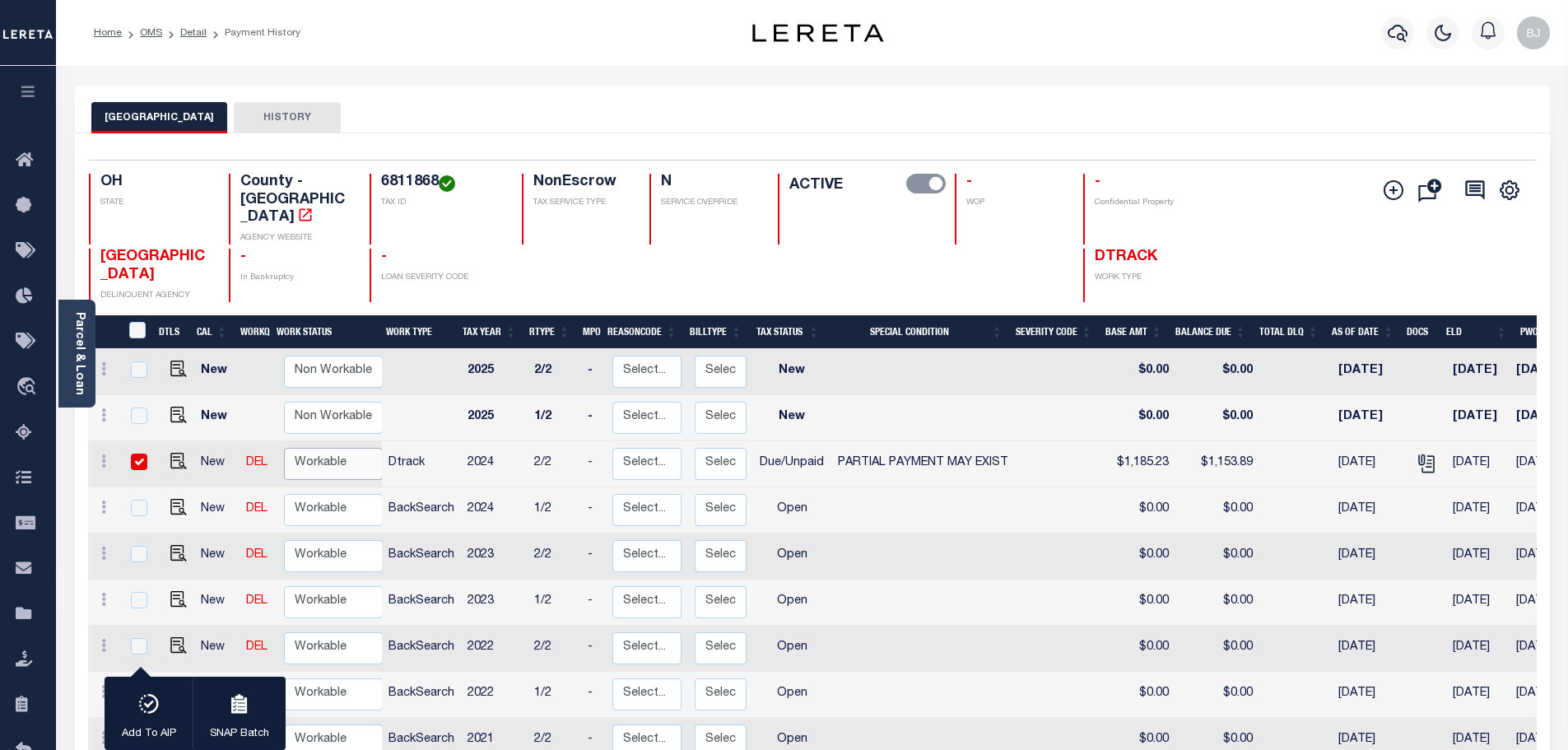
select select "true"
click at [284, 448] on select "Non Workable Workable" at bounding box center [333, 464] width 99 height 32
checkbox input "false"
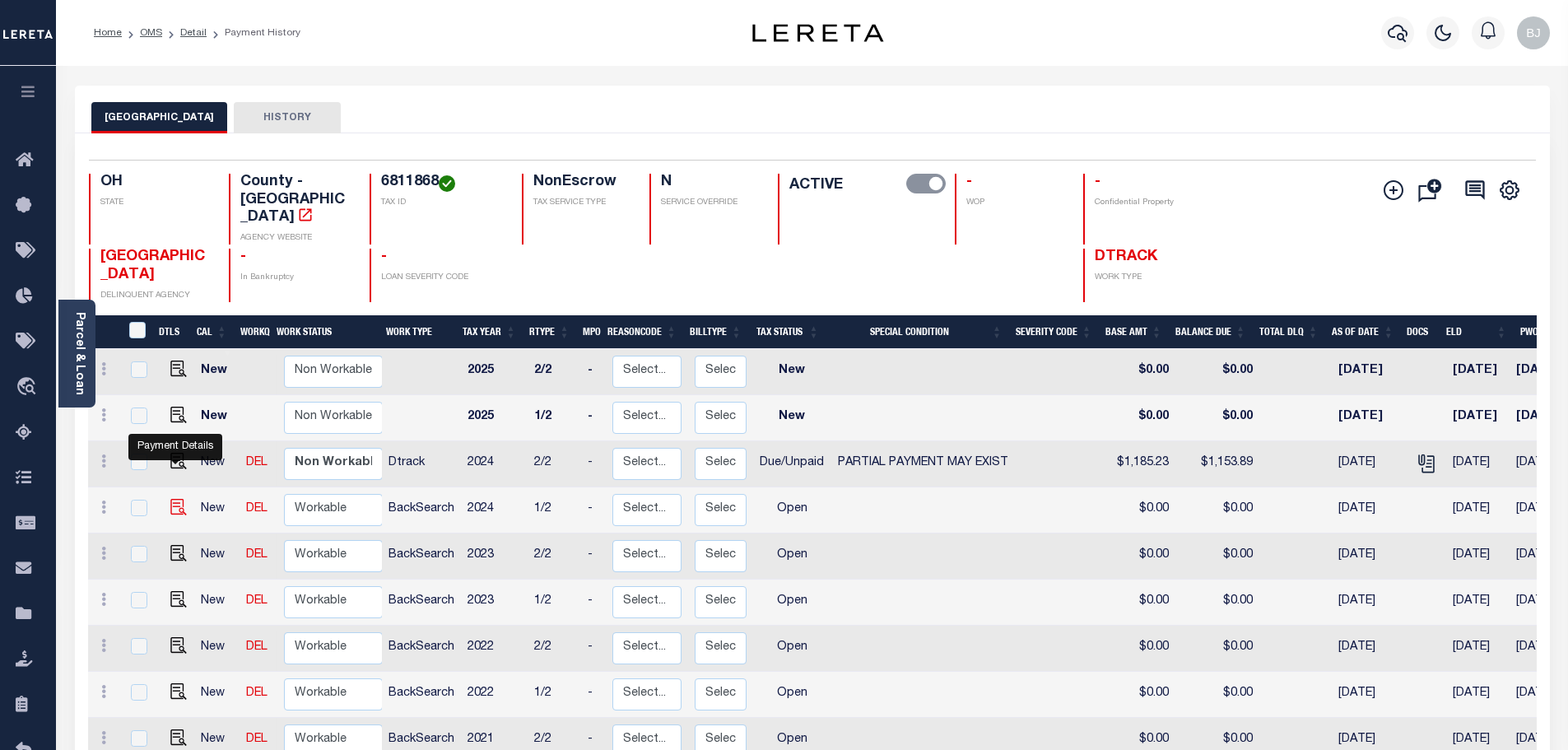
click at [174, 499] on img "" at bounding box center [178, 507] width 16 height 16
checkbox input "true"
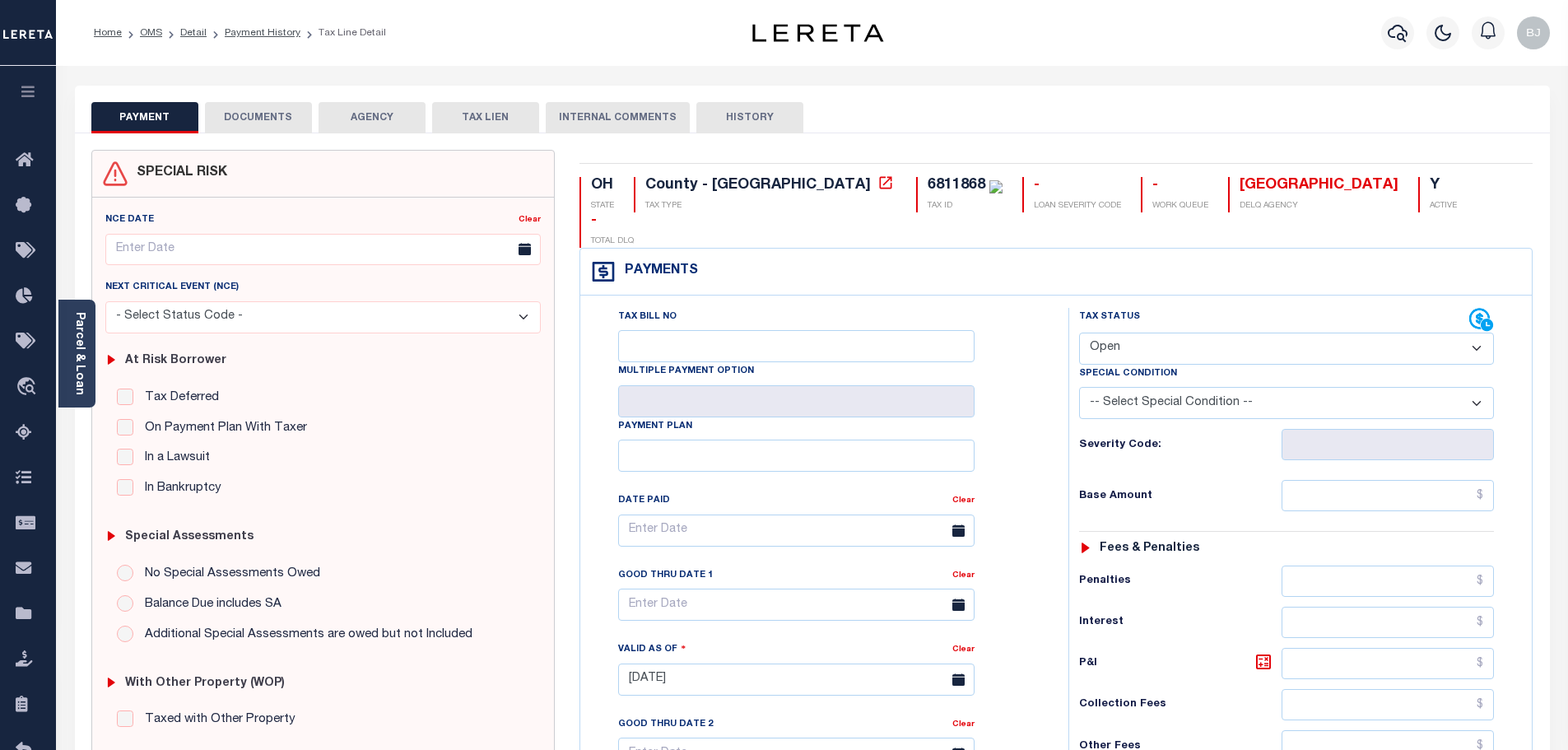
click at [1203, 332] on select "- Select Status Code - Open Due/Unpaid Paid Incomplete No Tax Due Internal Refu…" at bounding box center [1286, 348] width 415 height 32
select select "PYD"
click at [1079, 332] on select "- Select Status Code - Open Due/Unpaid Paid Incomplete No Tax Due Internal Refu…" at bounding box center [1286, 348] width 415 height 32
type input "[DATE]"
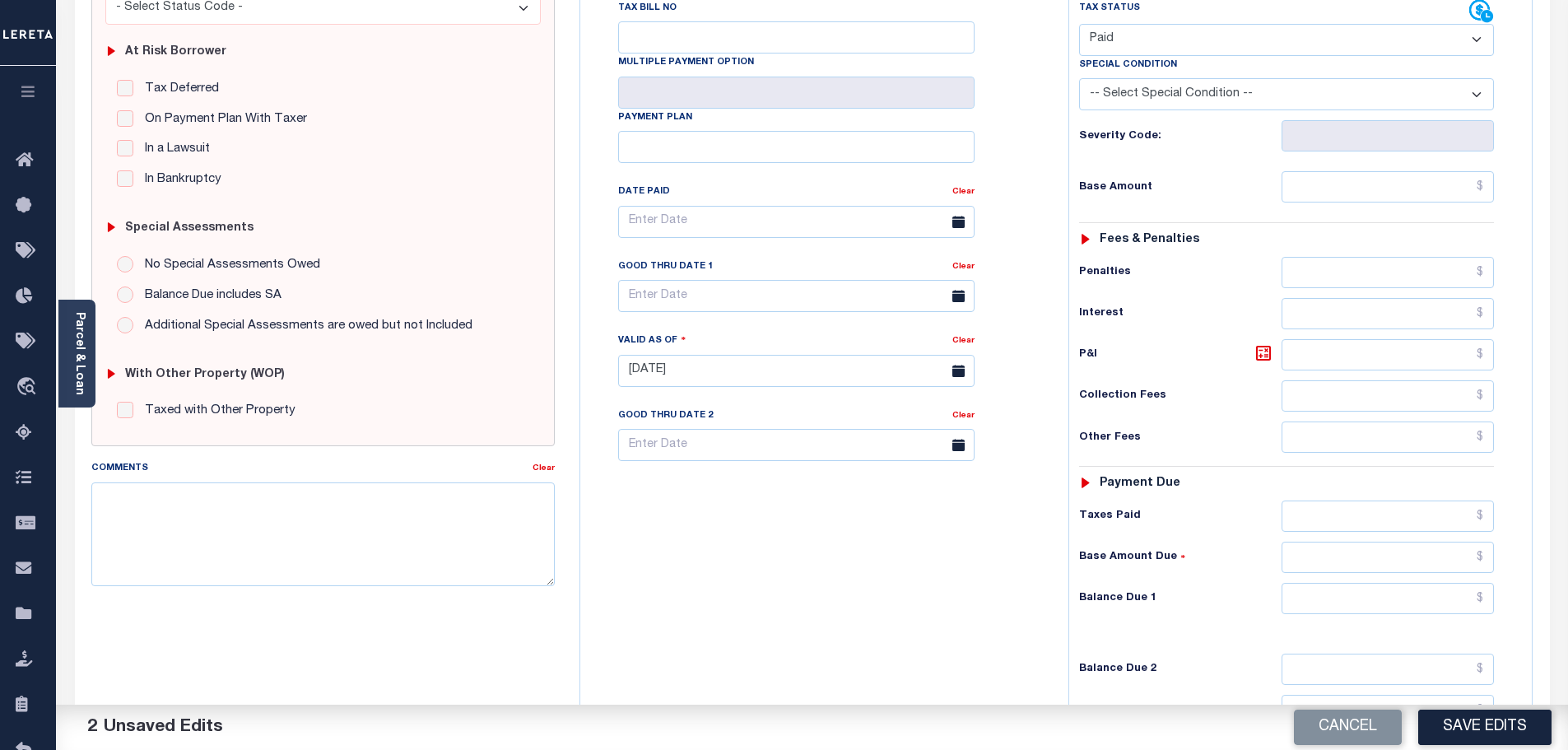
scroll to position [330, 0]
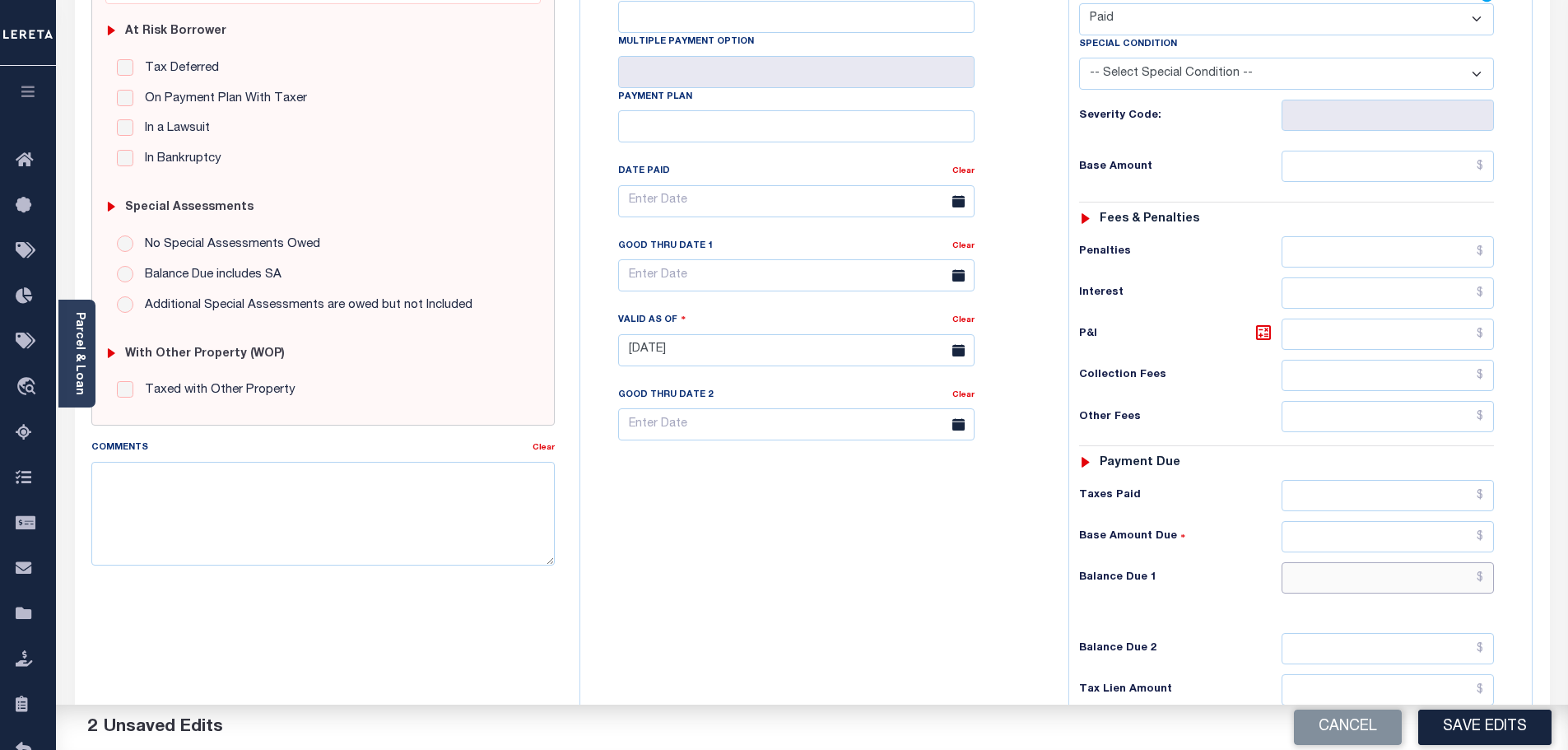
drag, startPoint x: 1413, startPoint y: 536, endPoint x: 1305, endPoint y: 537, distance: 108.0
click at [1413, 562] on input "text" at bounding box center [1389, 578] width 214 height 32
type input "$0.00"
click at [390, 486] on textarea "Comments" at bounding box center [323, 514] width 464 height 104
drag, startPoint x: 427, startPoint y: 508, endPoint x: 100, endPoint y: 527, distance: 327.6
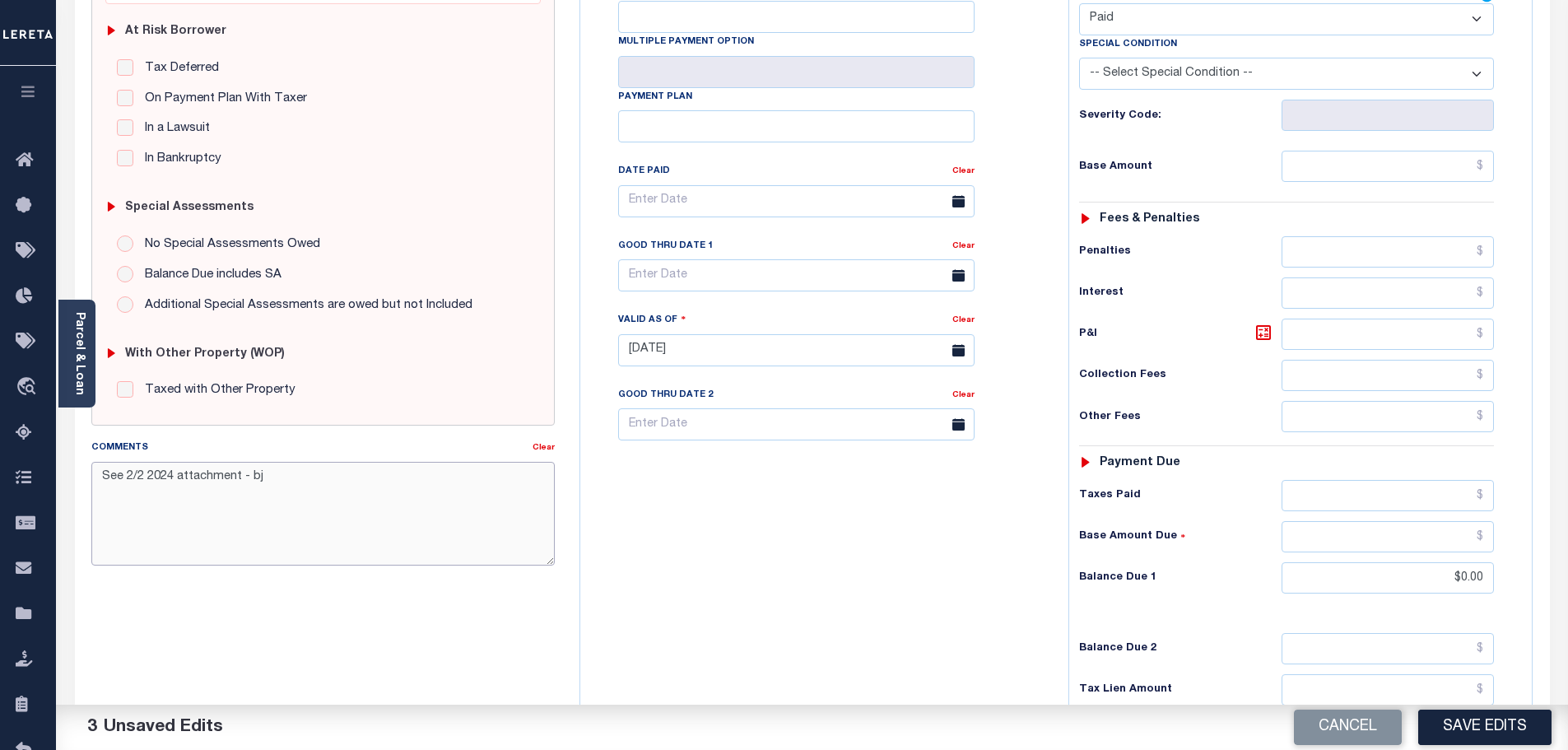
click at [100, 527] on textarea "See 2/2 2024 attachment - bj" at bounding box center [323, 514] width 464 height 104
type textarea "See 2/2 2024 attachment - bj"
click at [1512, 735] on button "Save Edits" at bounding box center [1485, 727] width 133 height 35
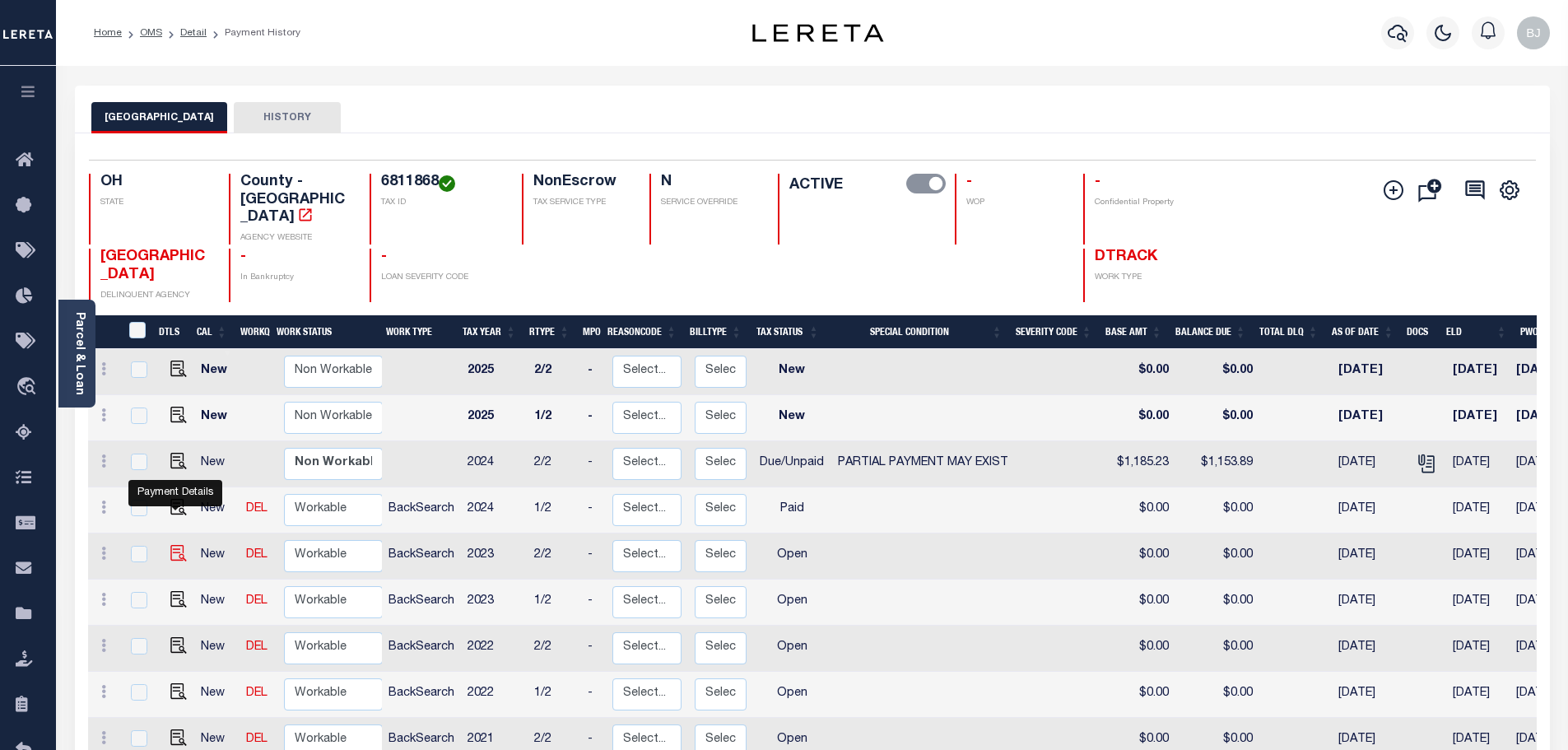
click at [179, 545] on img "" at bounding box center [178, 553] width 16 height 16
checkbox input "true"
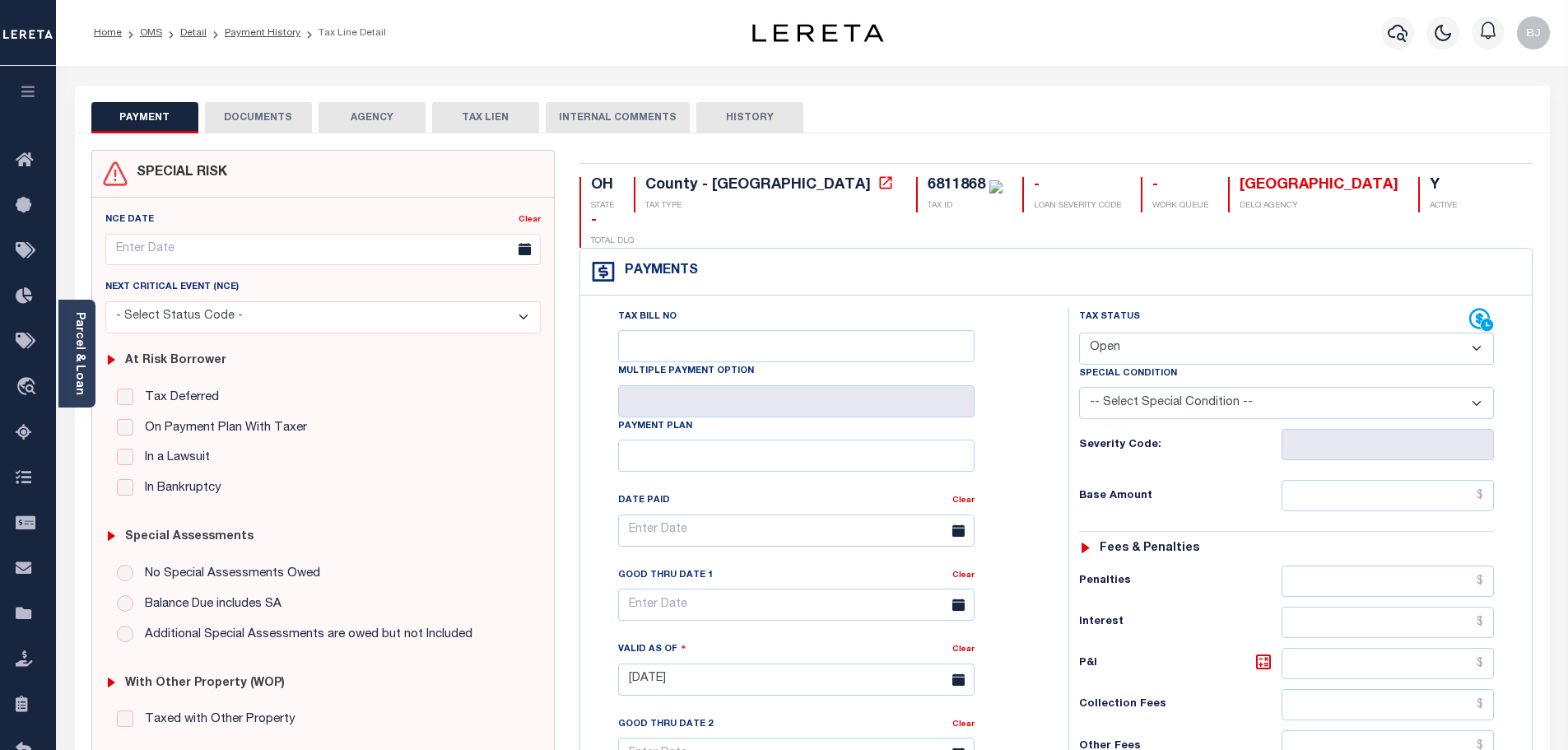
click at [1172, 332] on select "- Select Status Code - Open Due/Unpaid Paid Incomplete No Tax Due Internal Refu…" at bounding box center [1286, 348] width 415 height 32
select select "PYD"
click at [1079, 332] on select "- Select Status Code - Open Due/Unpaid Paid Incomplete No Tax Due Internal Refu…" at bounding box center [1286, 348] width 415 height 32
type input "[DATE]"
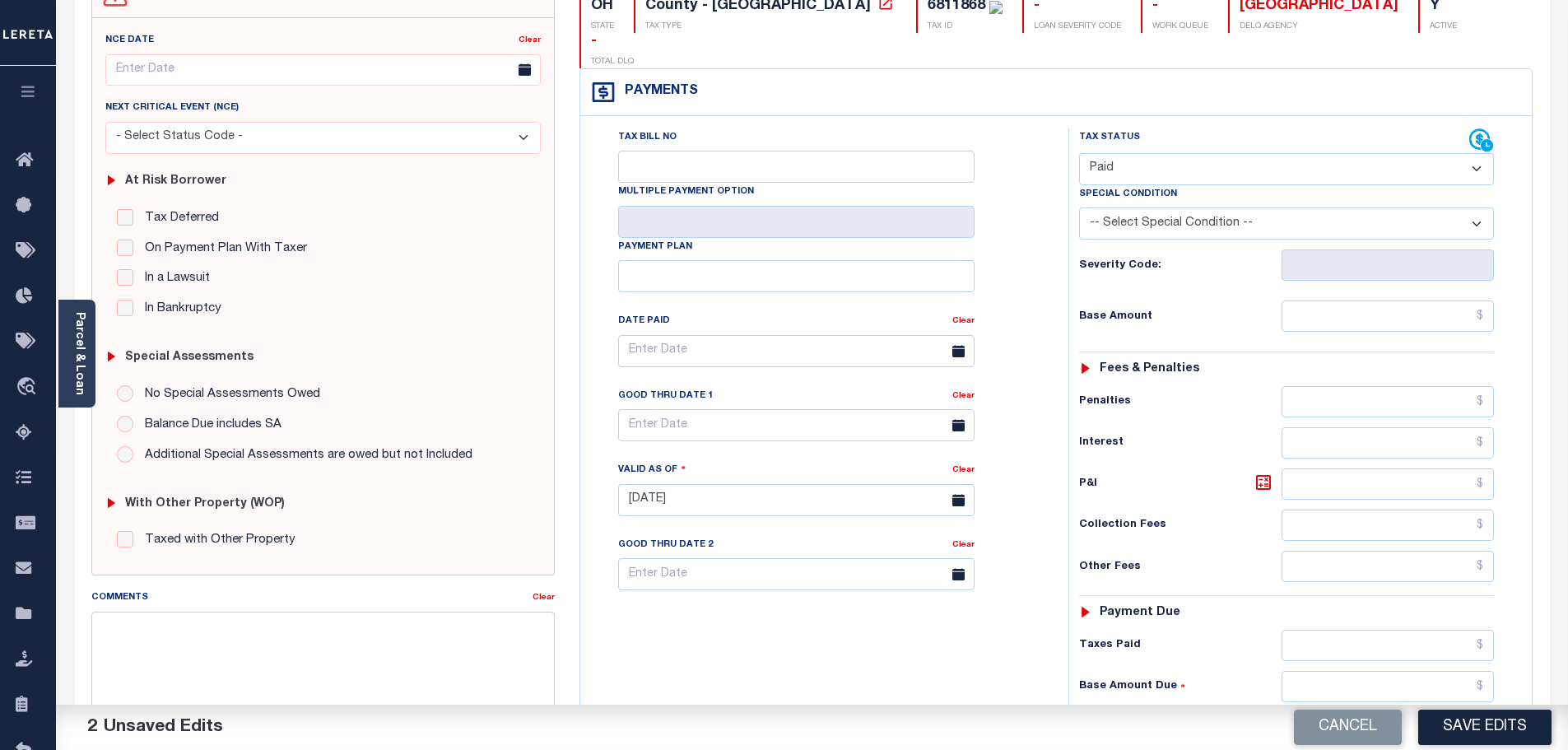
scroll to position [462, 0]
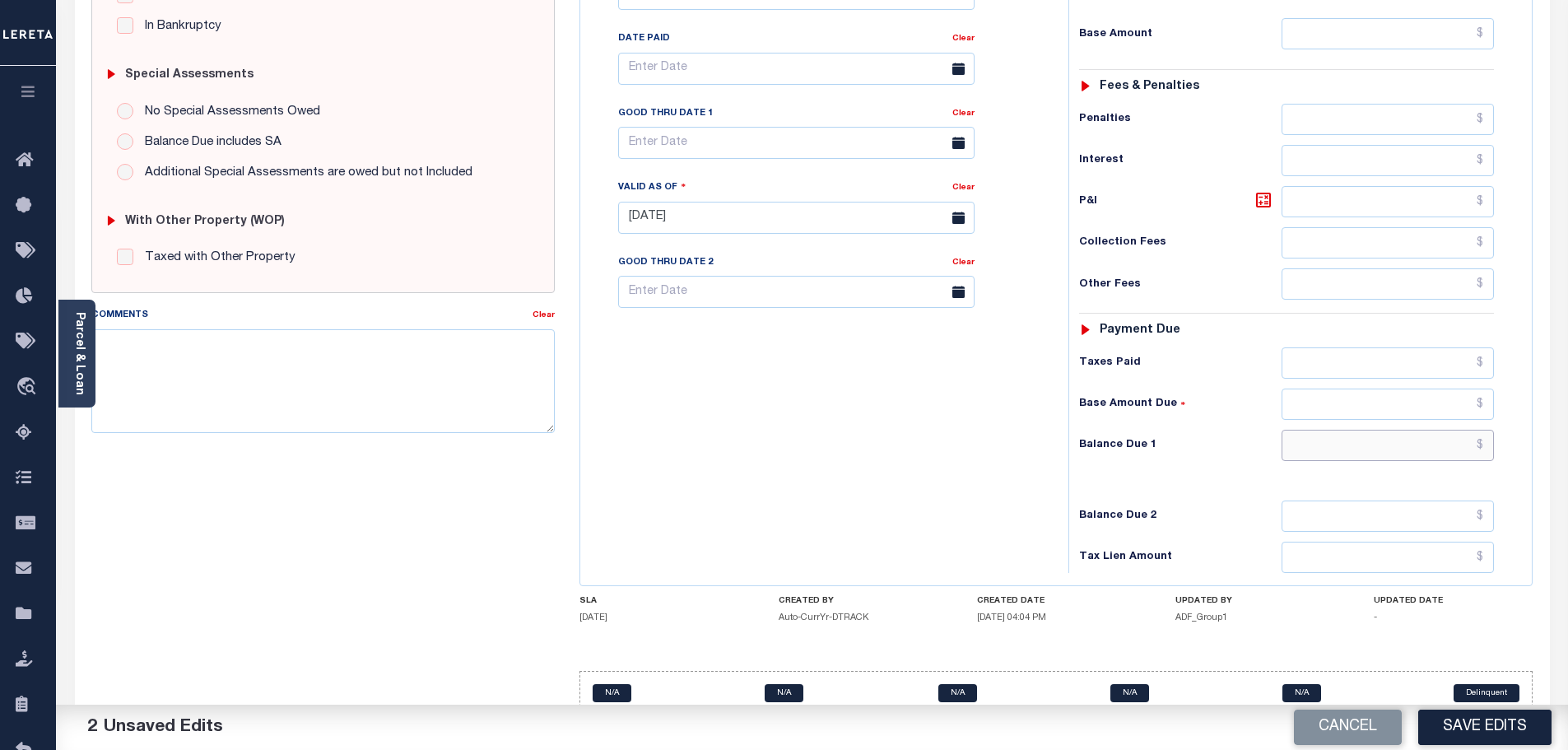
click at [1382, 430] on input "text" at bounding box center [1389, 446] width 214 height 32
type input "$0.00"
click at [351, 396] on textarea "Comments" at bounding box center [323, 381] width 464 height 104
paste textarea "See 2/2 2024 attachment - bj"
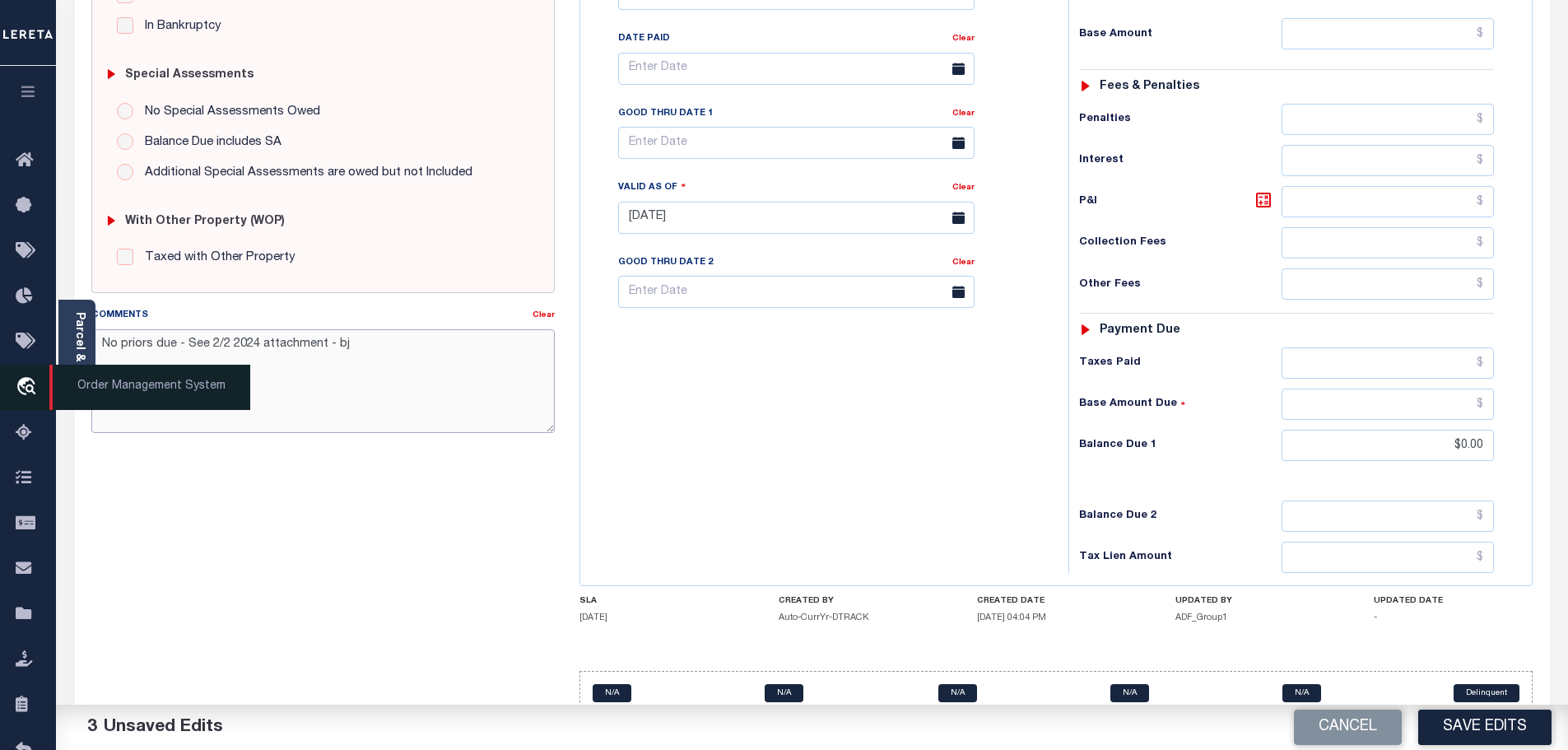
drag, startPoint x: 499, startPoint y: 397, endPoint x: 0, endPoint y: 394, distance: 499.0
click at [0, 394] on div "Home OMS Detail Payment History Tax Line Detail Profile" at bounding box center [784, 160] width 1568 height 1245
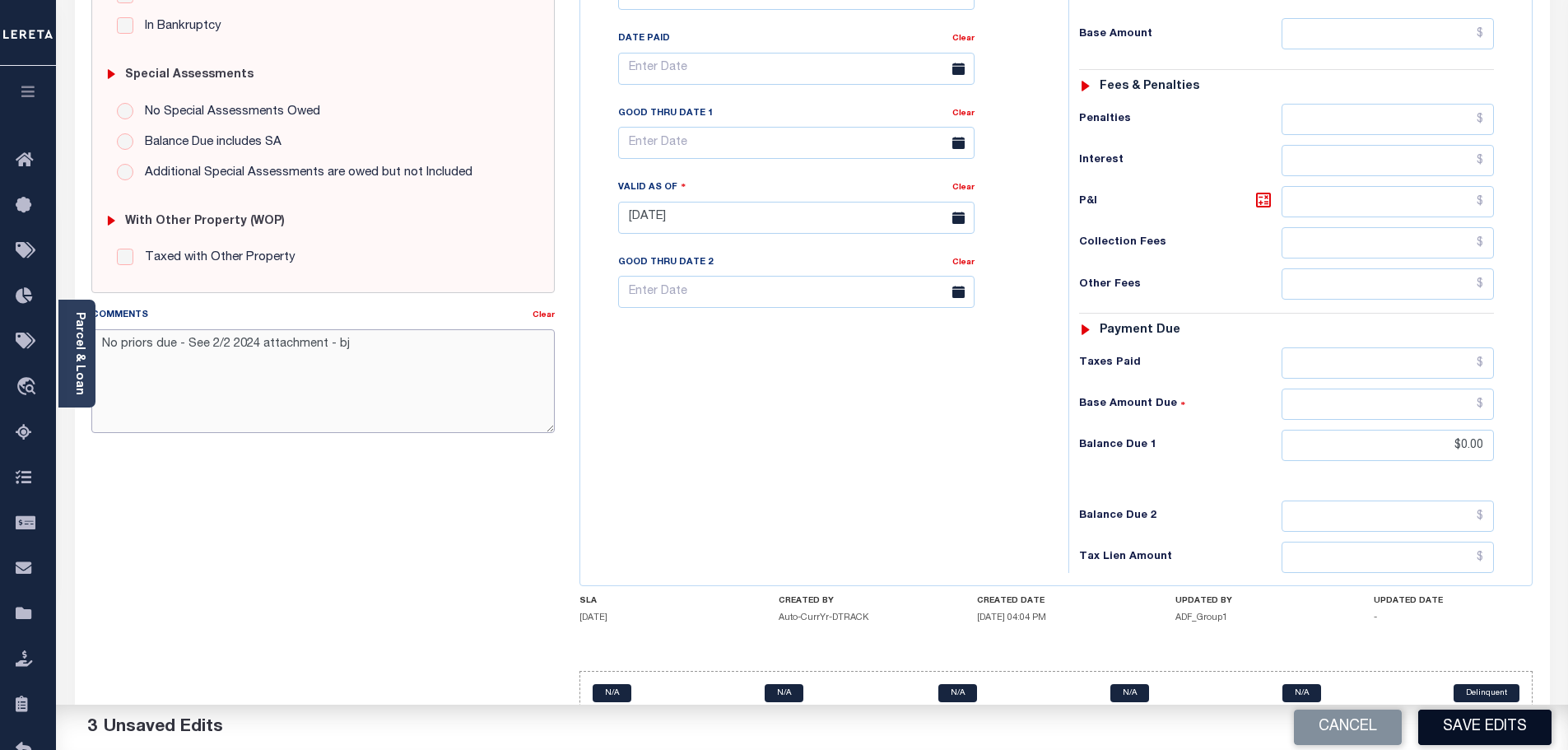
type textarea "No priors due - See 2/2 2024 attachment - bj"
click at [1459, 735] on button "Save Edits" at bounding box center [1485, 727] width 133 height 35
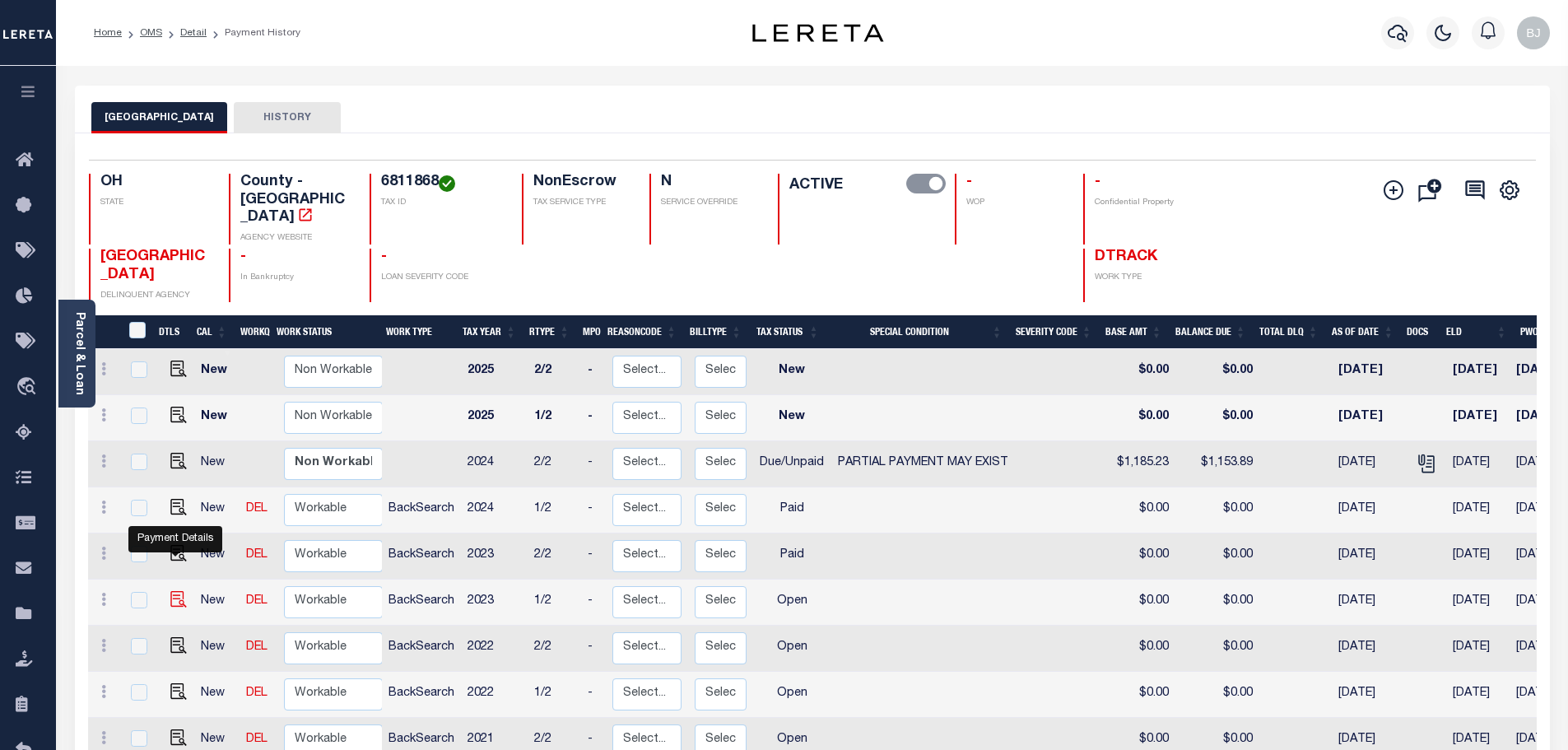
click at [180, 591] on img "" at bounding box center [178, 600] width 16 height 16
checkbox input "true"
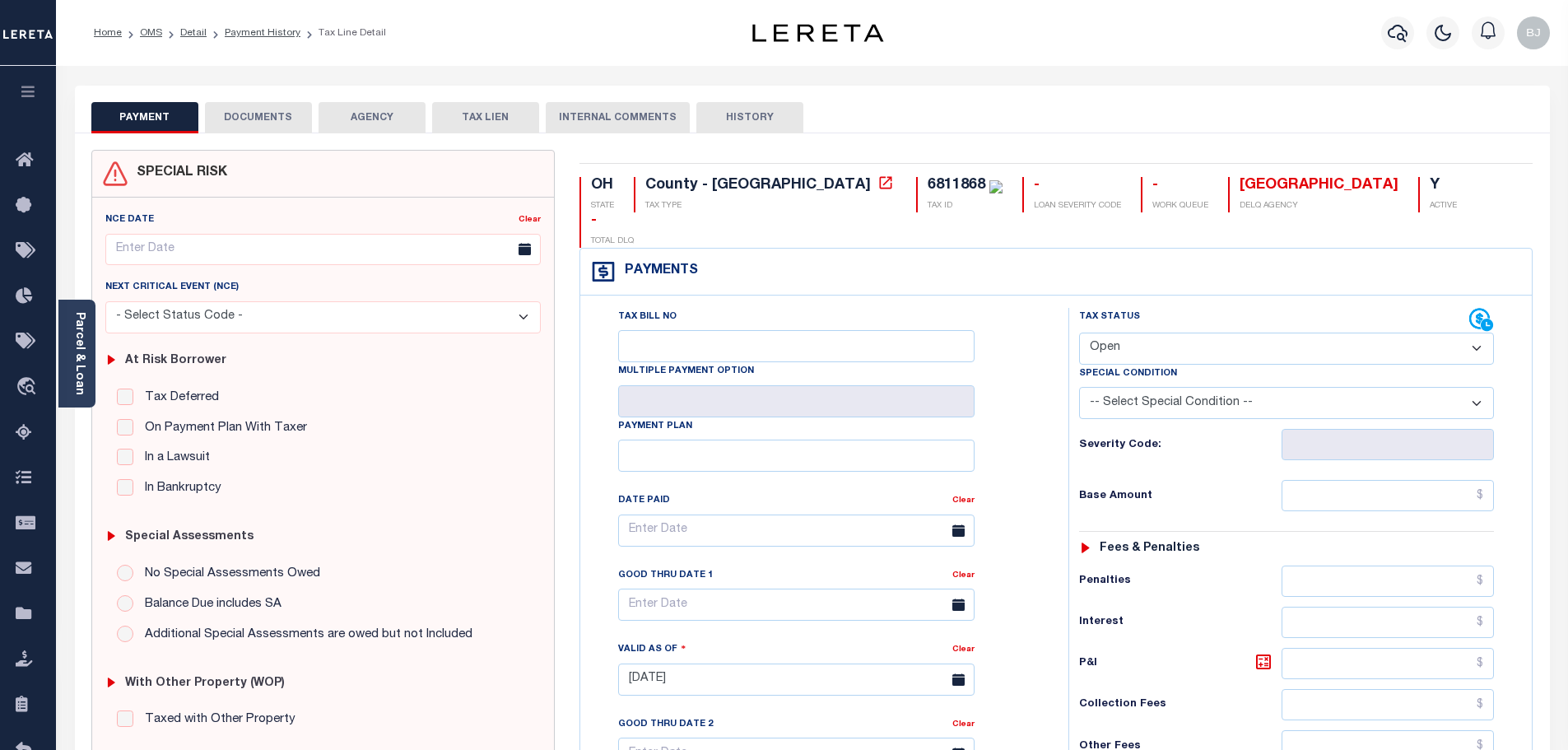
click at [1169, 332] on select "- Select Status Code - Open Due/Unpaid Paid Incomplete No Tax Due Internal Refu…" at bounding box center [1286, 348] width 415 height 32
select select "PYD"
click at [1079, 332] on select "- Select Status Code - Open Due/Unpaid Paid Incomplete No Tax Due Internal Refu…" at bounding box center [1286, 348] width 415 height 32
type input "[DATE]"
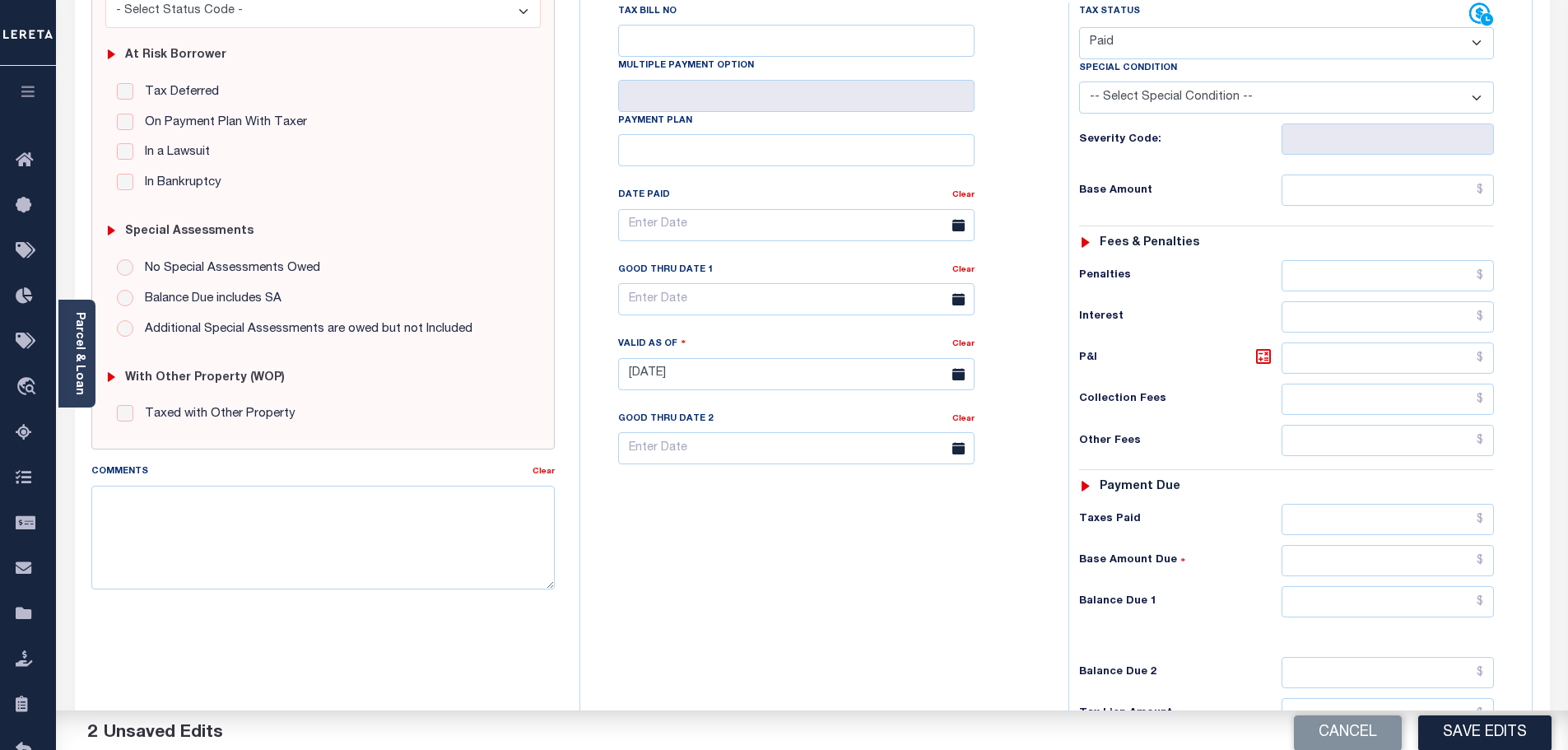
scroll to position [330, 0]
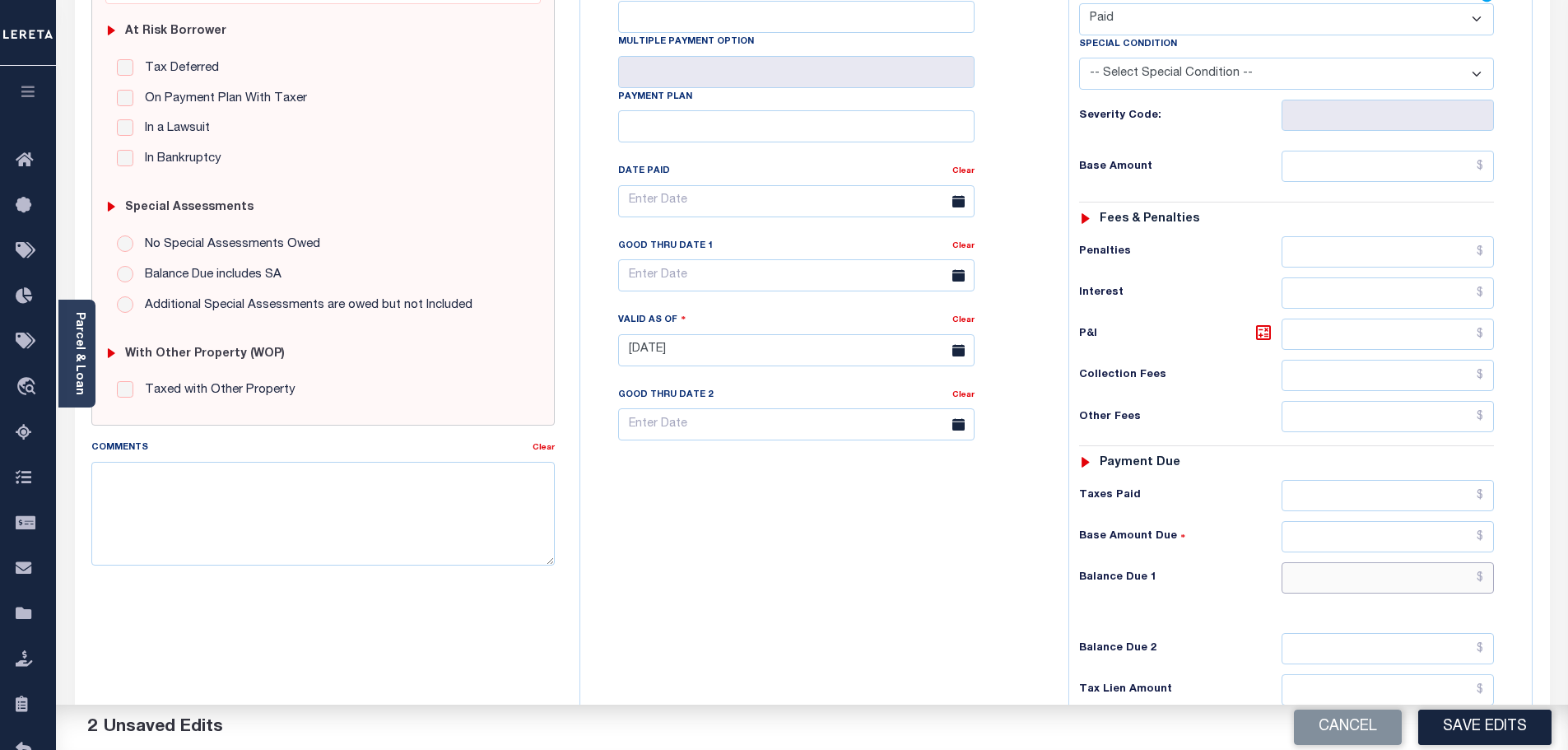
click at [1430, 562] on input "text" at bounding box center [1389, 578] width 214 height 32
type input "$0.00"
click at [425, 533] on textarea "Comments" at bounding box center [323, 514] width 464 height 104
paste textarea "No priors due - See 2/2 2024 attachment - bj"
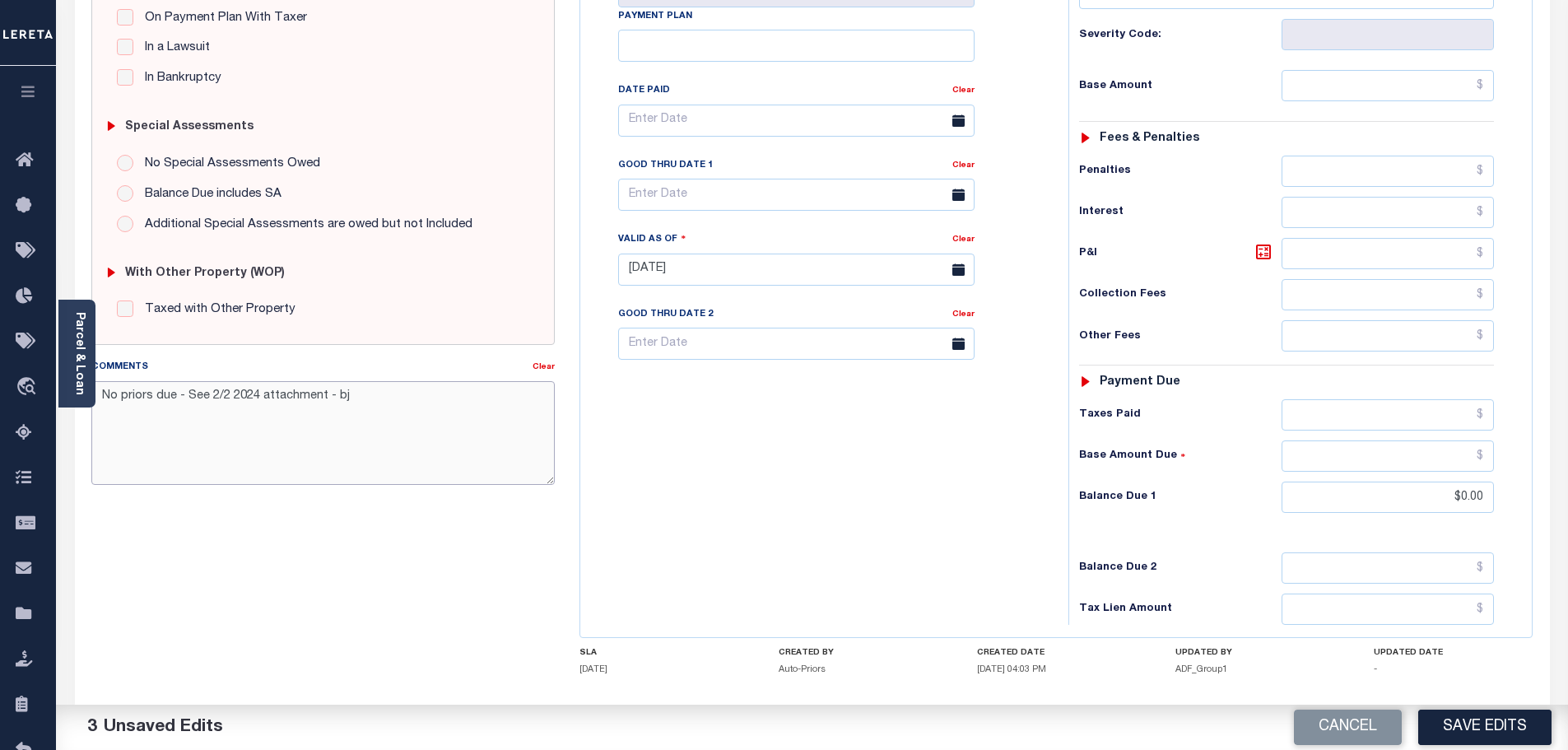
scroll to position [412, 0]
type textarea "No priors due - See 2/2 2024 attachment - bj"
click at [1466, 724] on button "Save Edits" at bounding box center [1485, 727] width 133 height 35
checkbox input "false"
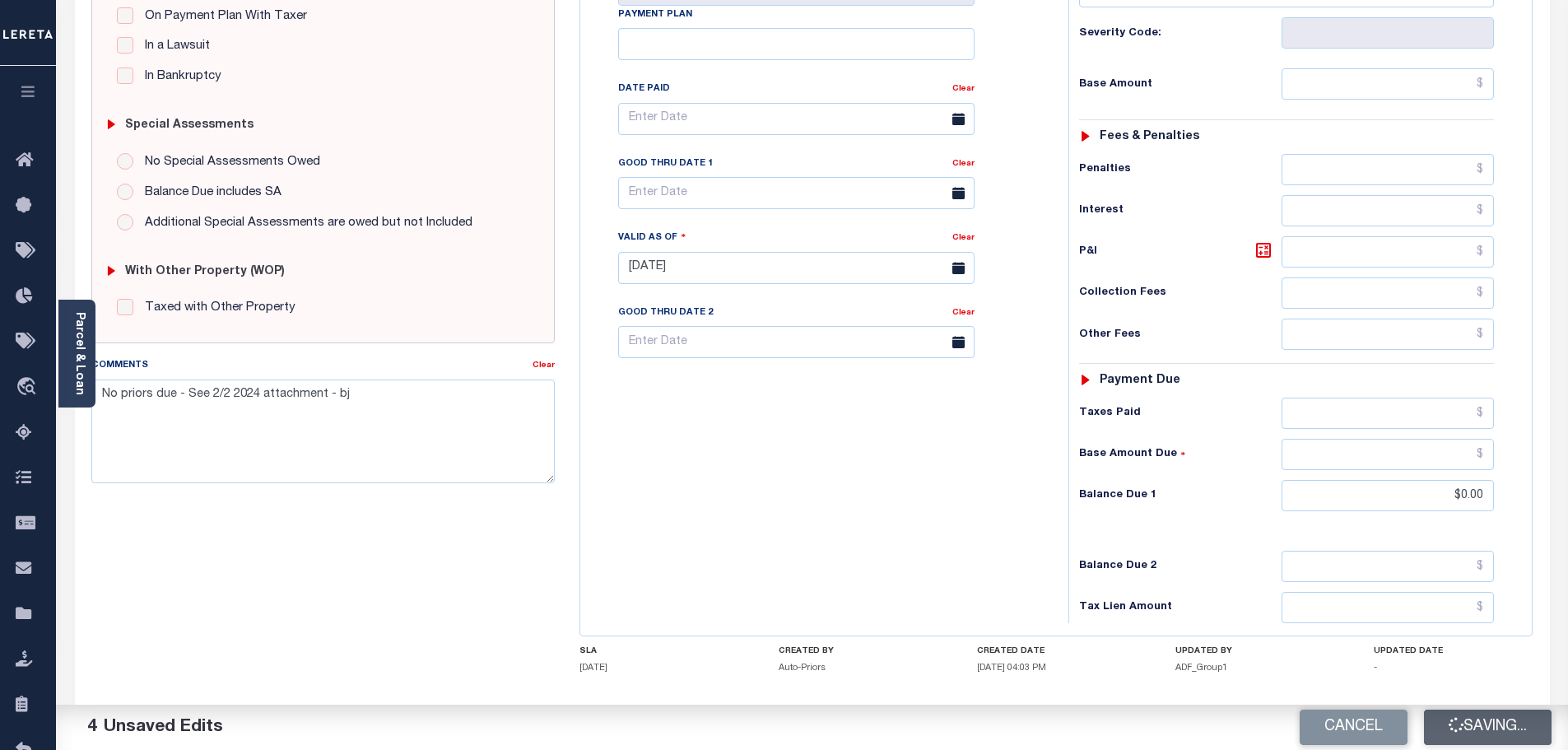
checkbox input "false"
type input "$0"
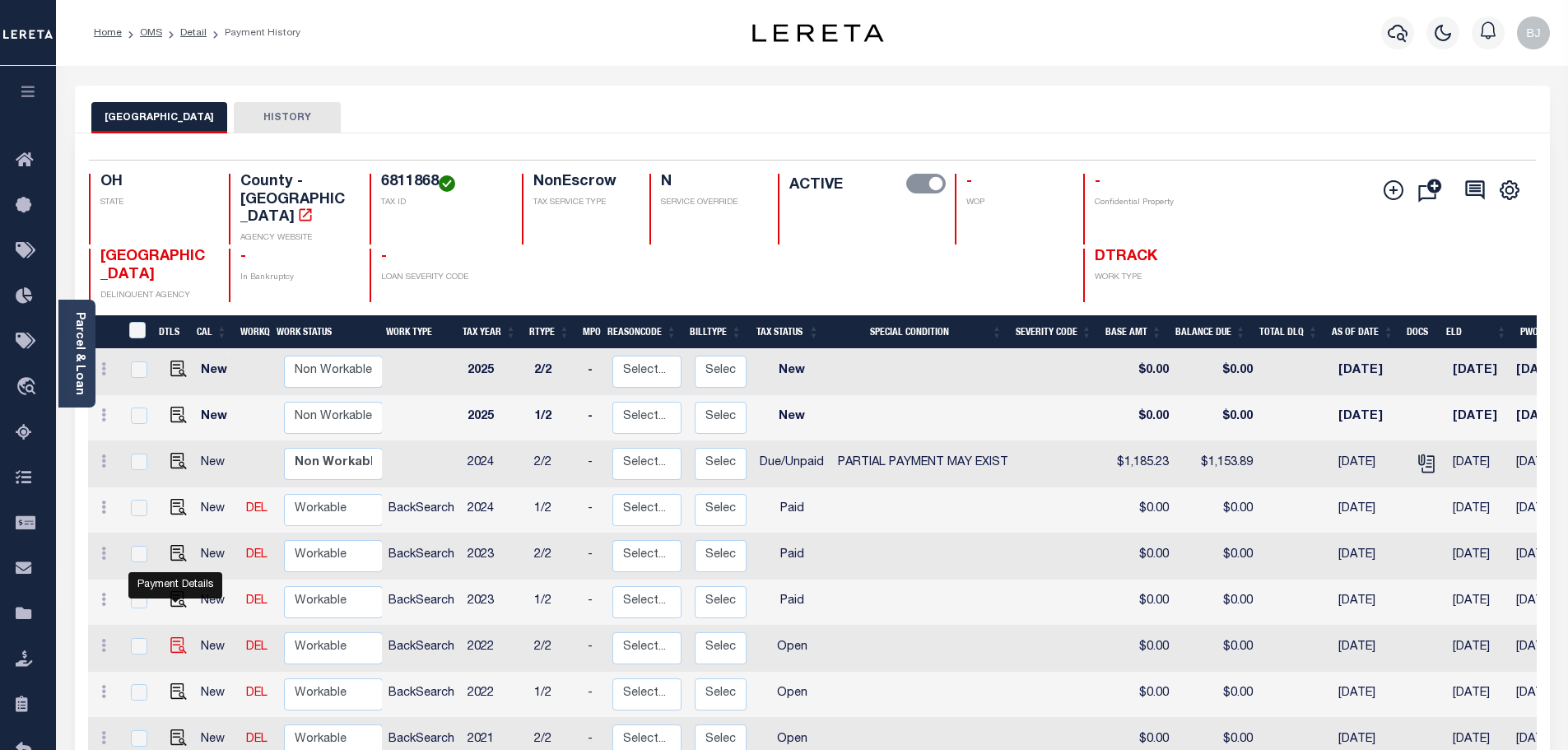
click at [172, 638] on img "" at bounding box center [178, 646] width 16 height 16
checkbox input "true"
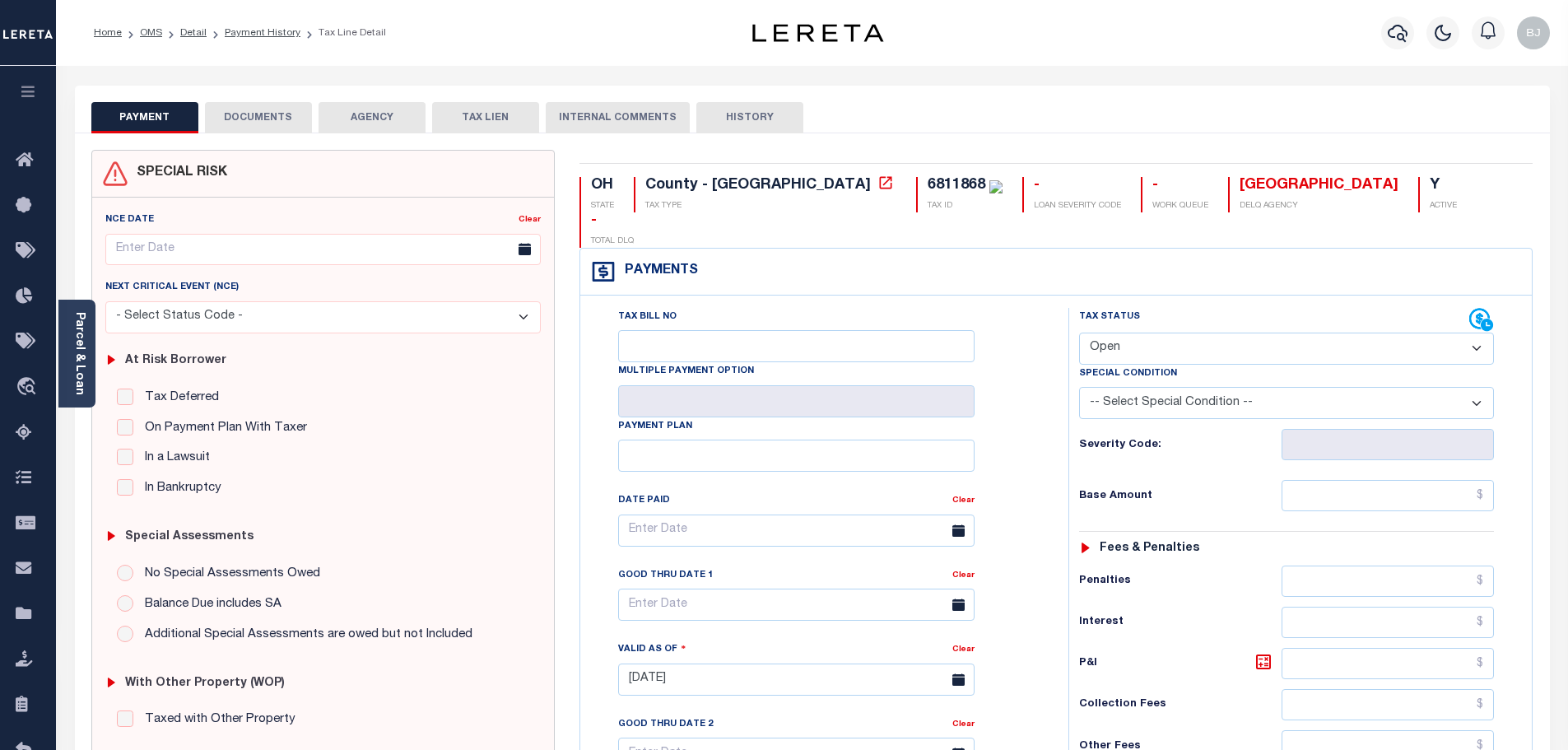
click at [1188, 332] on select "- Select Status Code - Open Due/Unpaid Paid Incomplete No Tax Due Internal Refu…" at bounding box center [1286, 348] width 415 height 32
select select "PYD"
click at [1079, 332] on select "- Select Status Code - Open Due/Unpaid Paid Incomplete No Tax Due Internal Refu…" at bounding box center [1286, 348] width 415 height 32
type input "[DATE]"
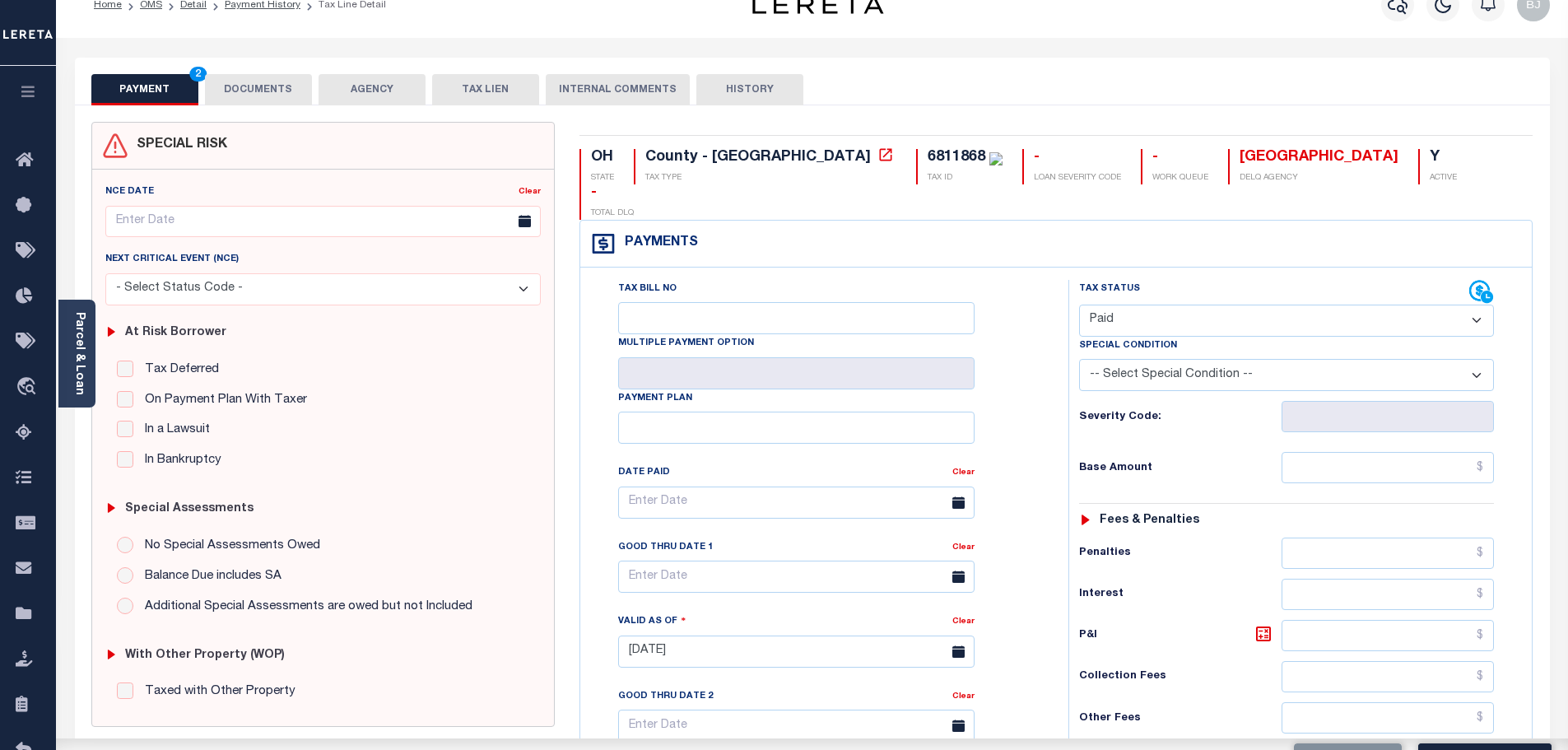
scroll to position [330, 0]
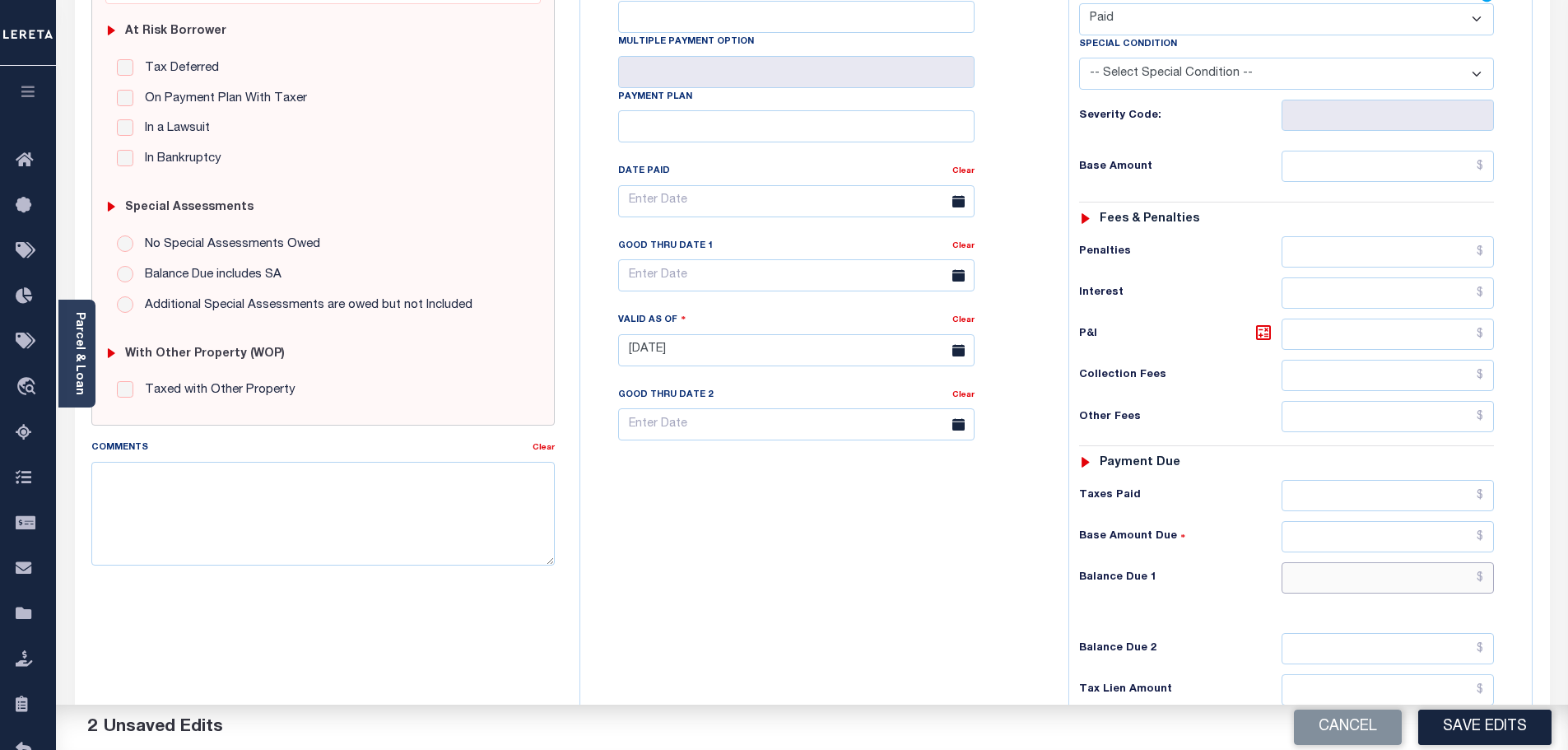
drag, startPoint x: 1349, startPoint y: 540, endPoint x: 500, endPoint y: 467, distance: 852.1
click at [1349, 562] on input "text" at bounding box center [1389, 578] width 214 height 32
type input "$0.00"
click at [449, 487] on textarea "Comments" at bounding box center [323, 514] width 464 height 104
paste textarea "No priors due - See 2/2 2024 attachment - bj"
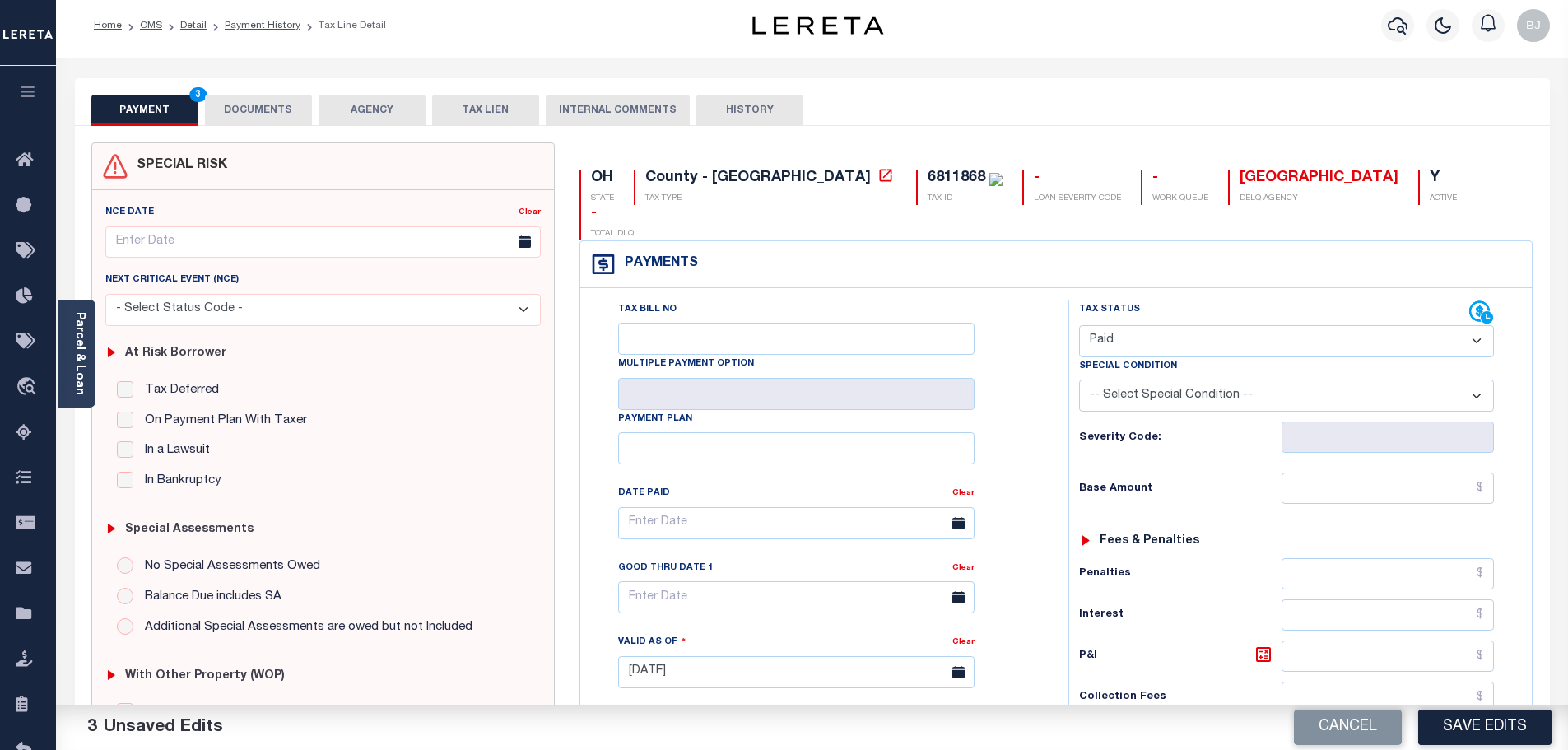
scroll to position [0, 0]
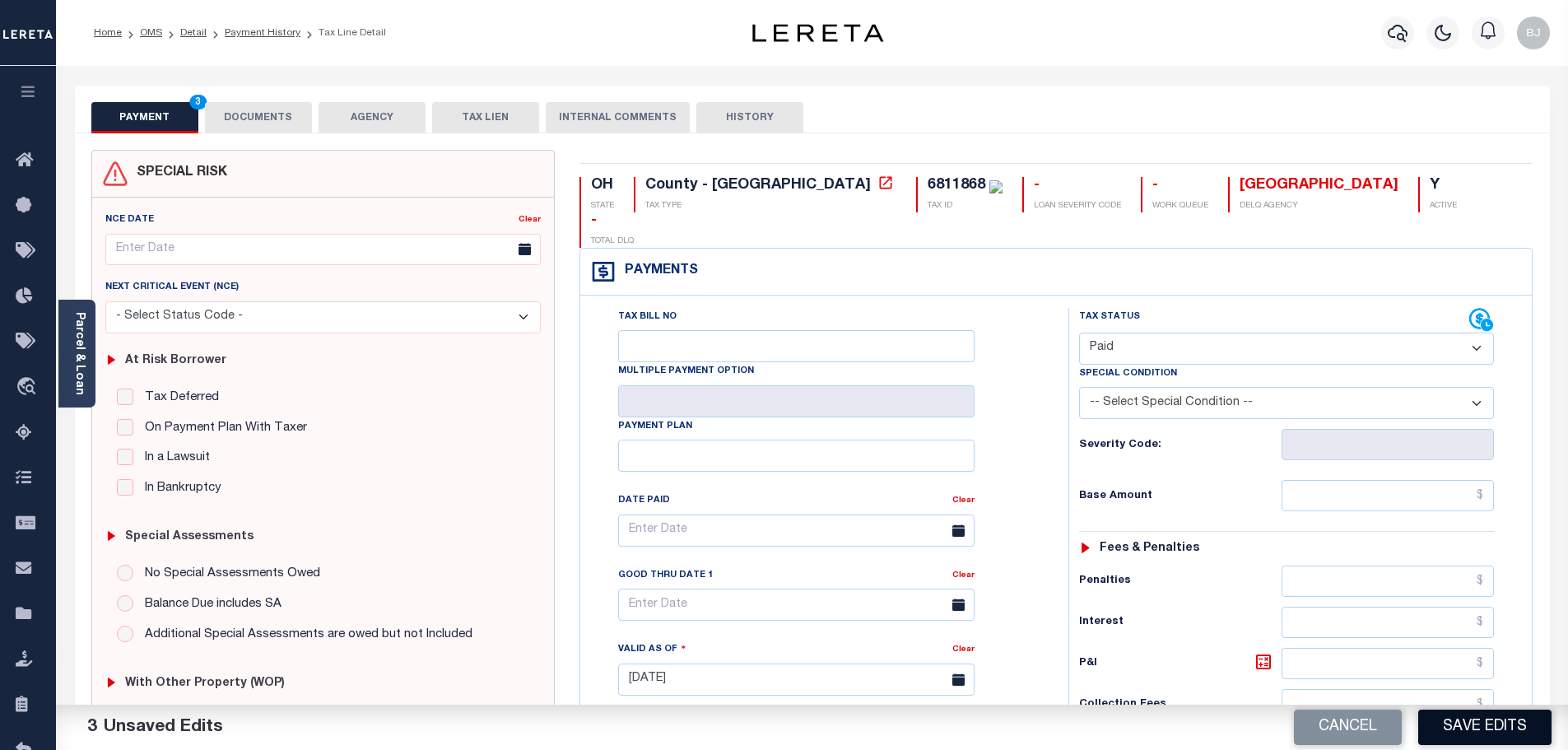
type textarea "No priors due - See 2/2 2024 attachment - bj"
click at [1493, 738] on button "Save Edits" at bounding box center [1485, 727] width 133 height 35
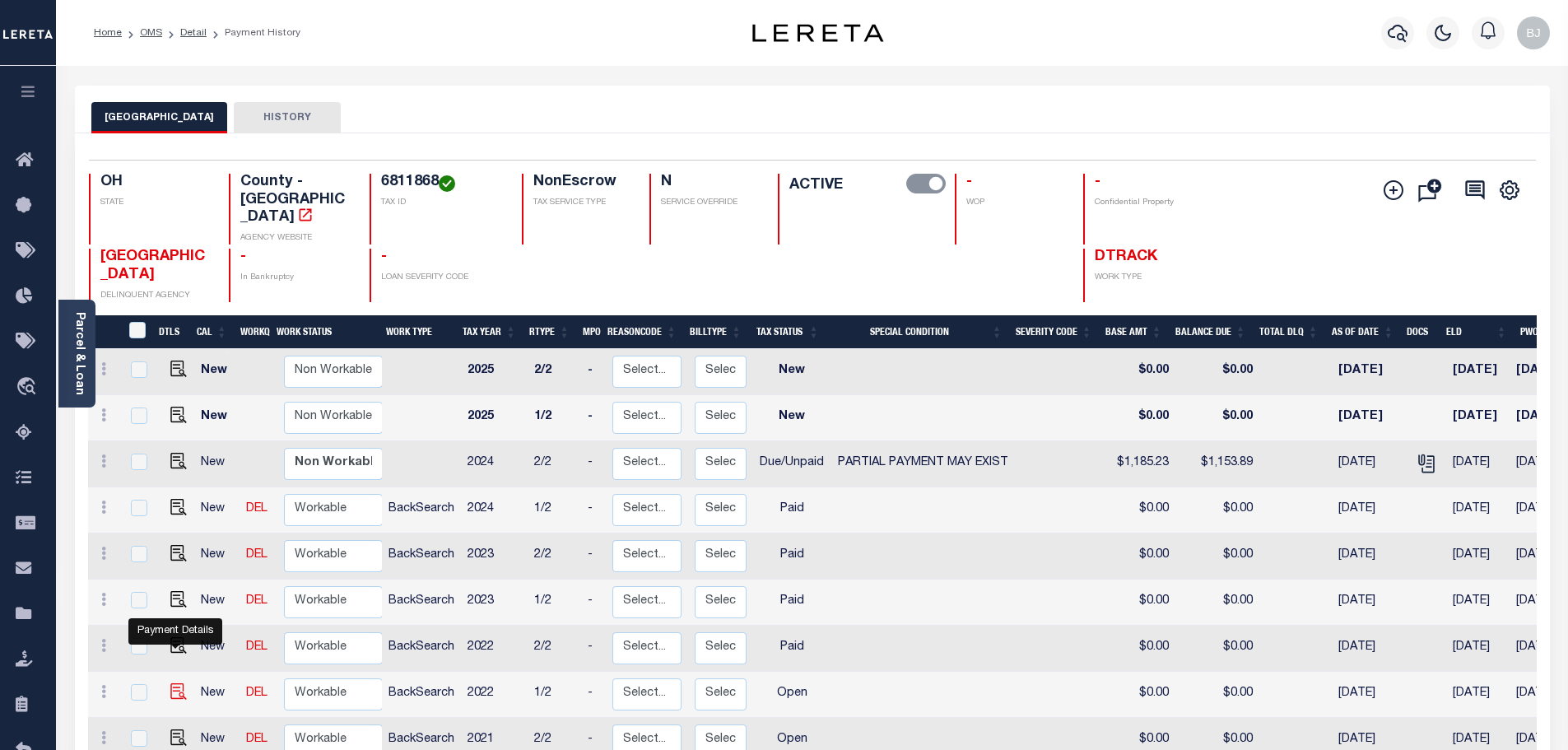
click at [170, 684] on img "" at bounding box center [178, 692] width 16 height 16
checkbox input "true"
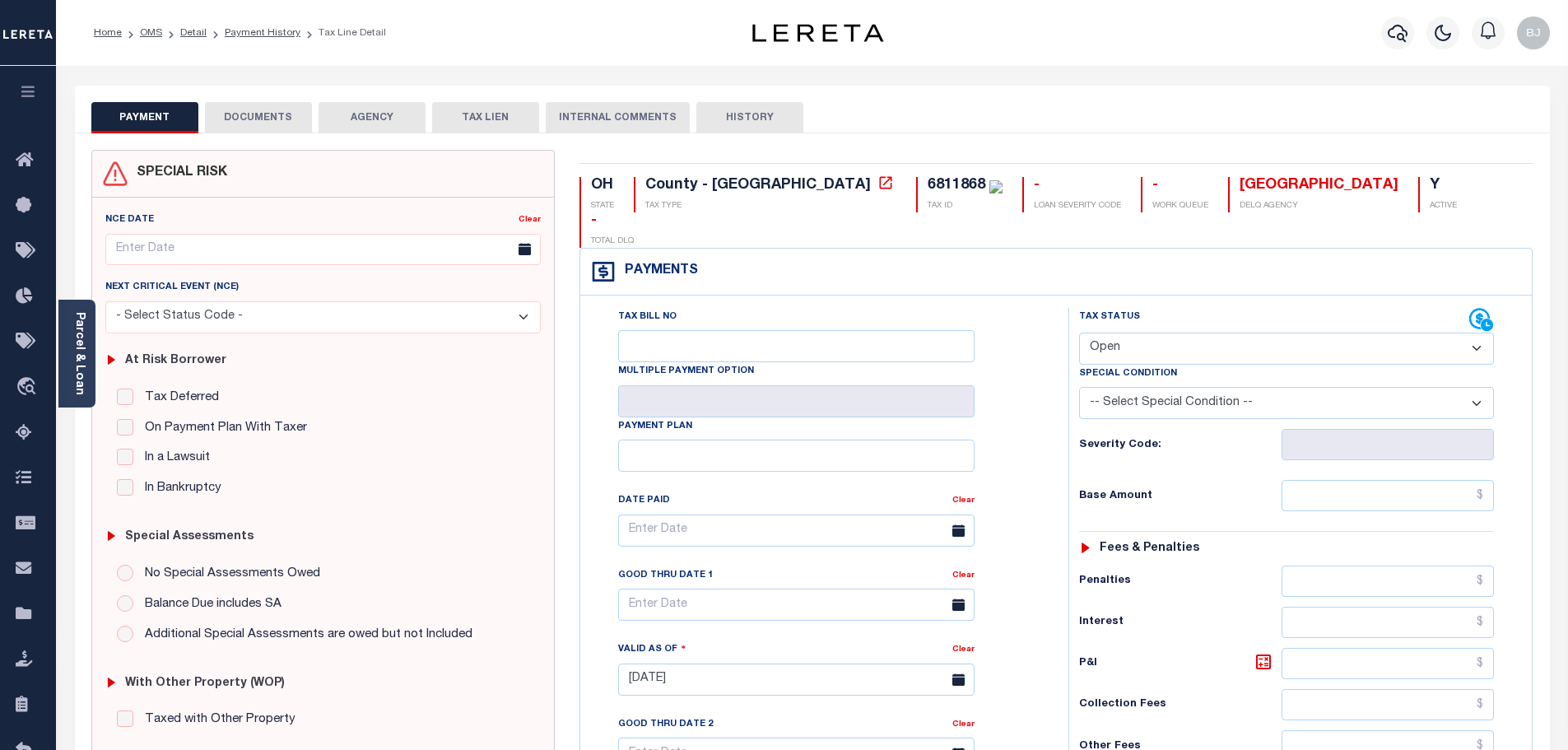
click at [1199, 332] on select "- Select Status Code - Open Due/Unpaid Paid Incomplete No Tax Due Internal Refu…" at bounding box center [1286, 348] width 415 height 32
select select "PYD"
click at [1079, 332] on select "- Select Status Code - Open Due/Unpaid Paid Incomplete No Tax Due Internal Refu…" at bounding box center [1286, 348] width 415 height 32
type input "[DATE]"
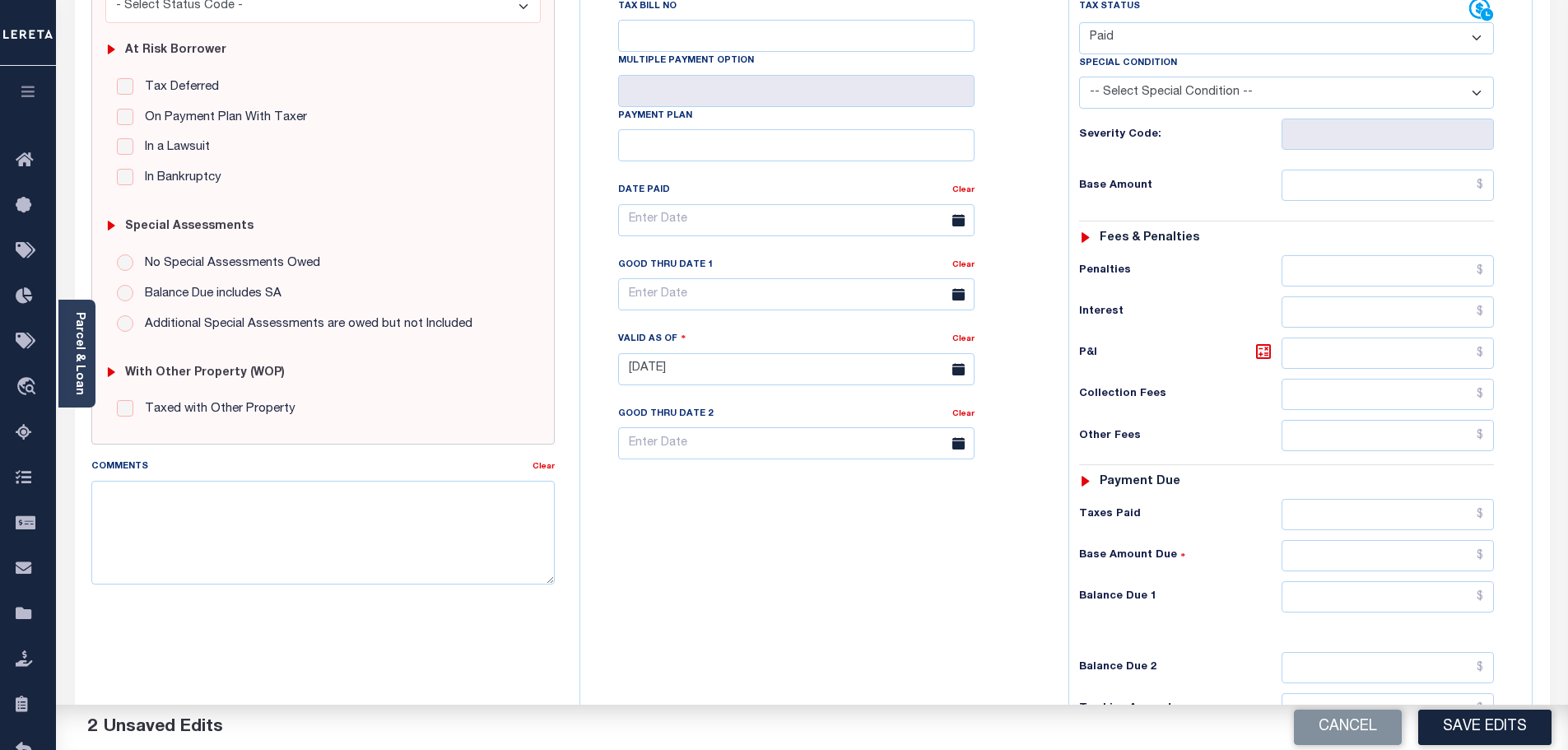
scroll to position [412, 0]
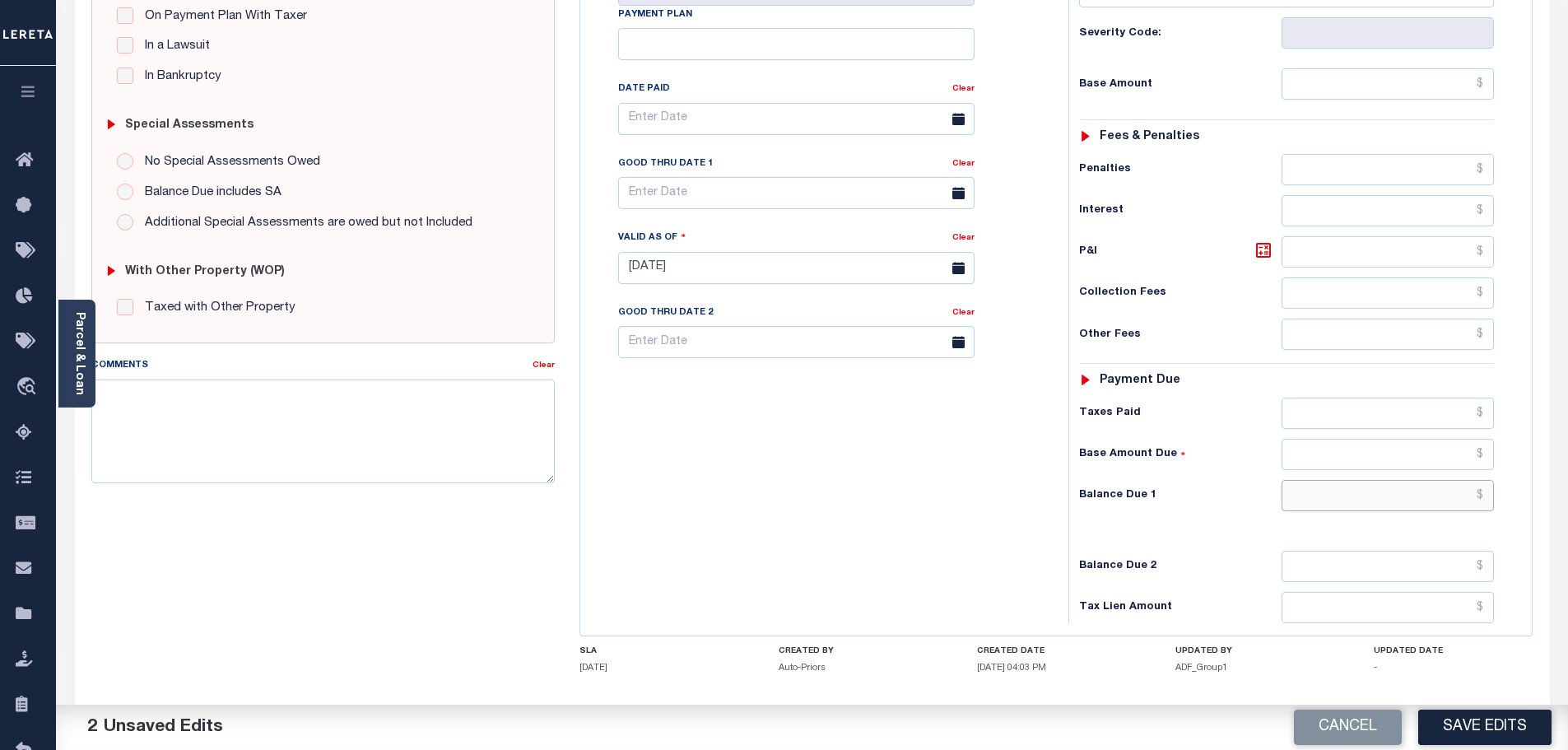
click at [1409, 480] on input "text" at bounding box center [1389, 495] width 214 height 32
type input "$0.00"
click at [364, 404] on textarea "Comments" at bounding box center [323, 431] width 464 height 104
paste textarea "No priors due - See 2/2 2024 attachment - bj"
type textarea "No priors due - See 2/2 2024 attachment - bj"
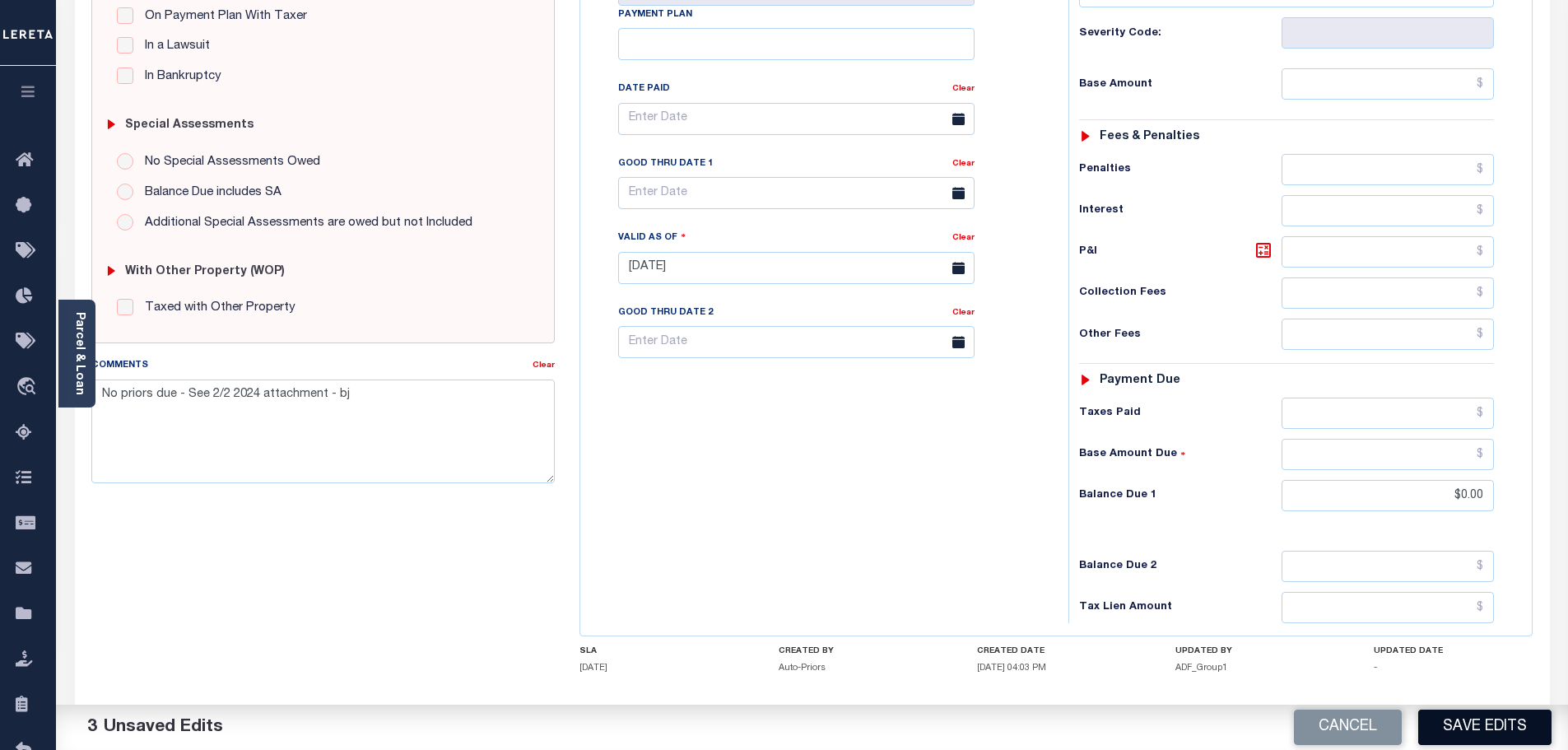
click at [1496, 733] on button "Save Edits" at bounding box center [1485, 727] width 133 height 35
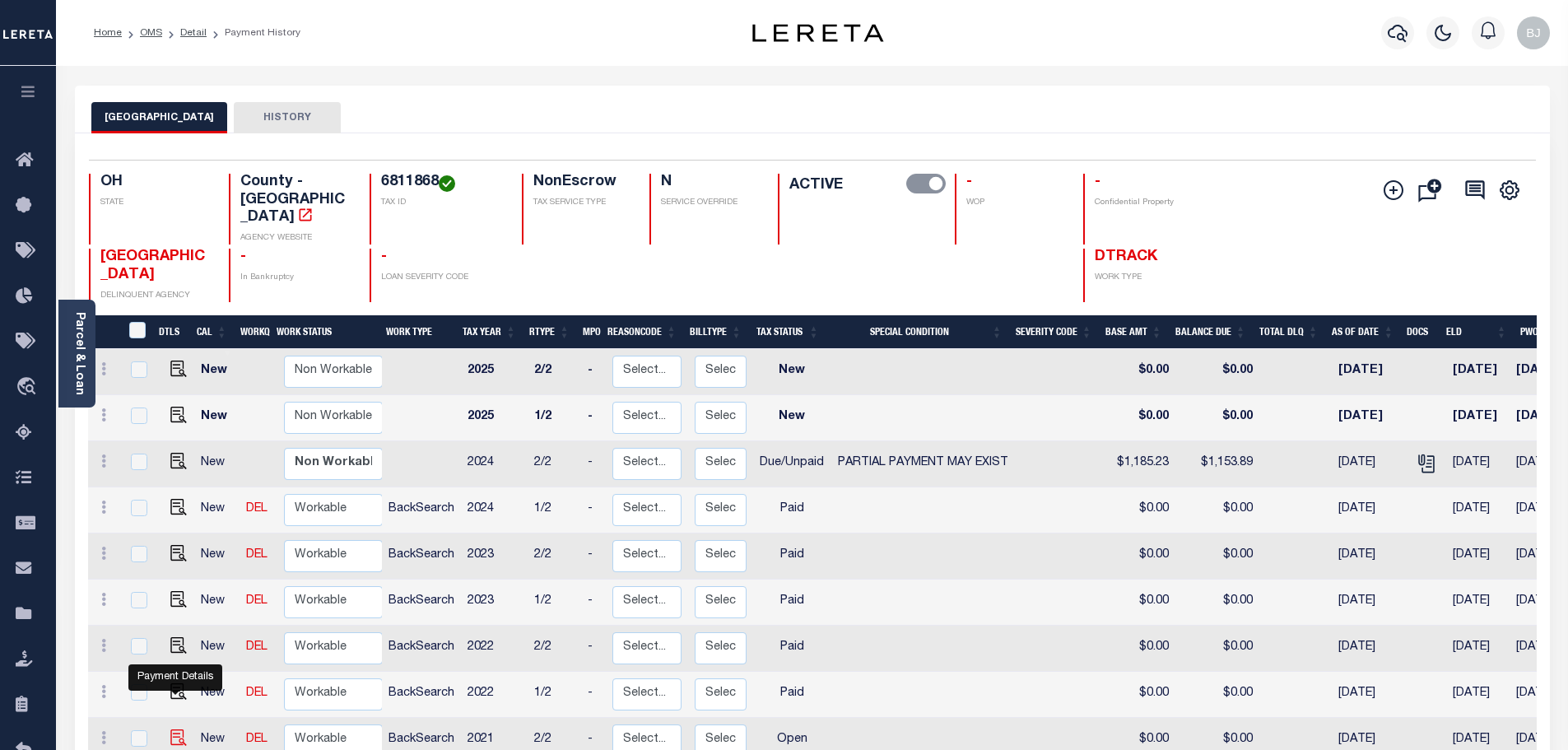
click at [181, 730] on img "" at bounding box center [178, 738] width 16 height 16
checkbox input "true"
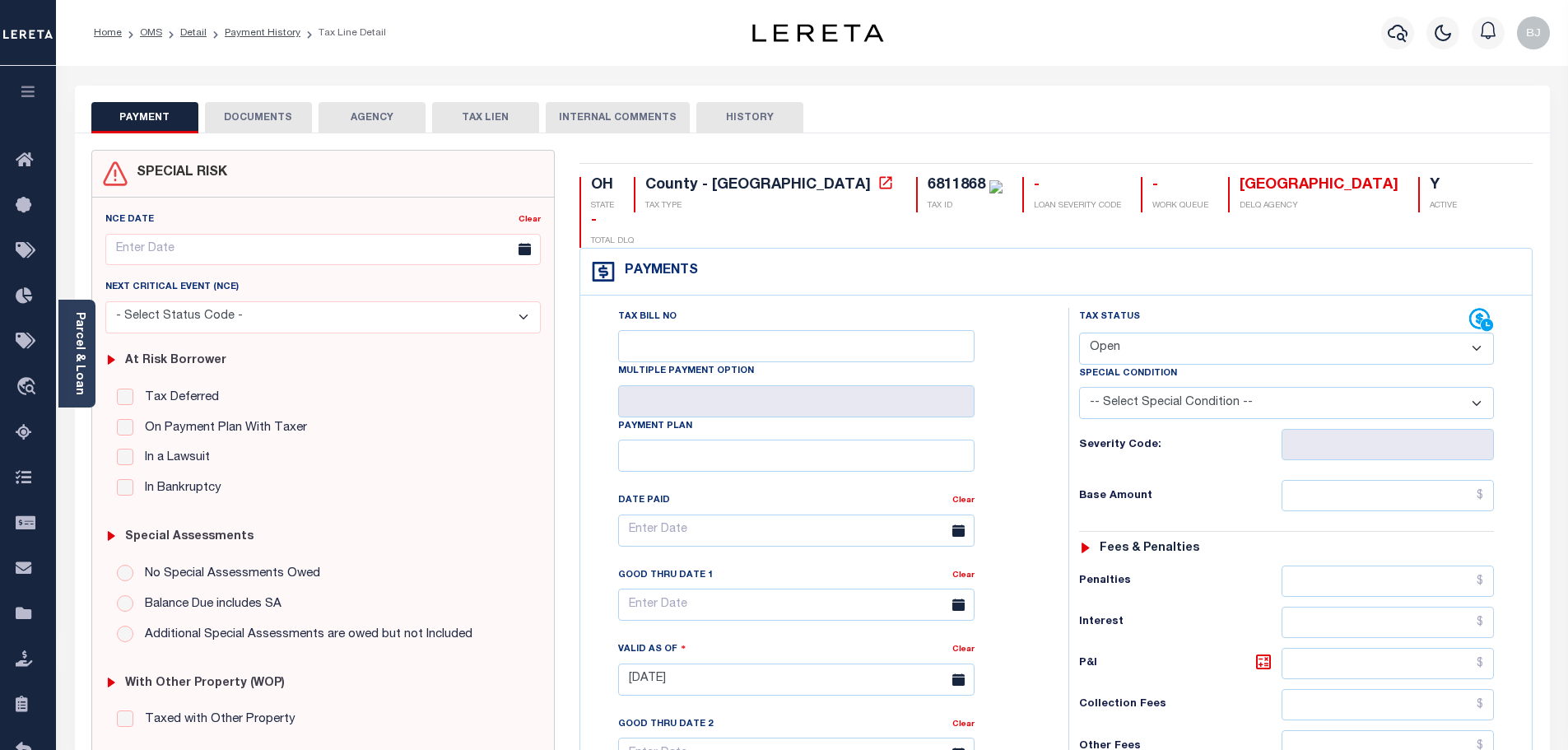
click at [1134, 332] on select "- Select Status Code - Open Due/Unpaid Paid Incomplete No Tax Due Internal Refu…" at bounding box center [1286, 348] width 415 height 32
select select "PYD"
click at [1079, 332] on select "- Select Status Code - Open Due/Unpaid Paid Incomplete No Tax Due Internal Refu…" at bounding box center [1286, 348] width 415 height 32
type input "[DATE]"
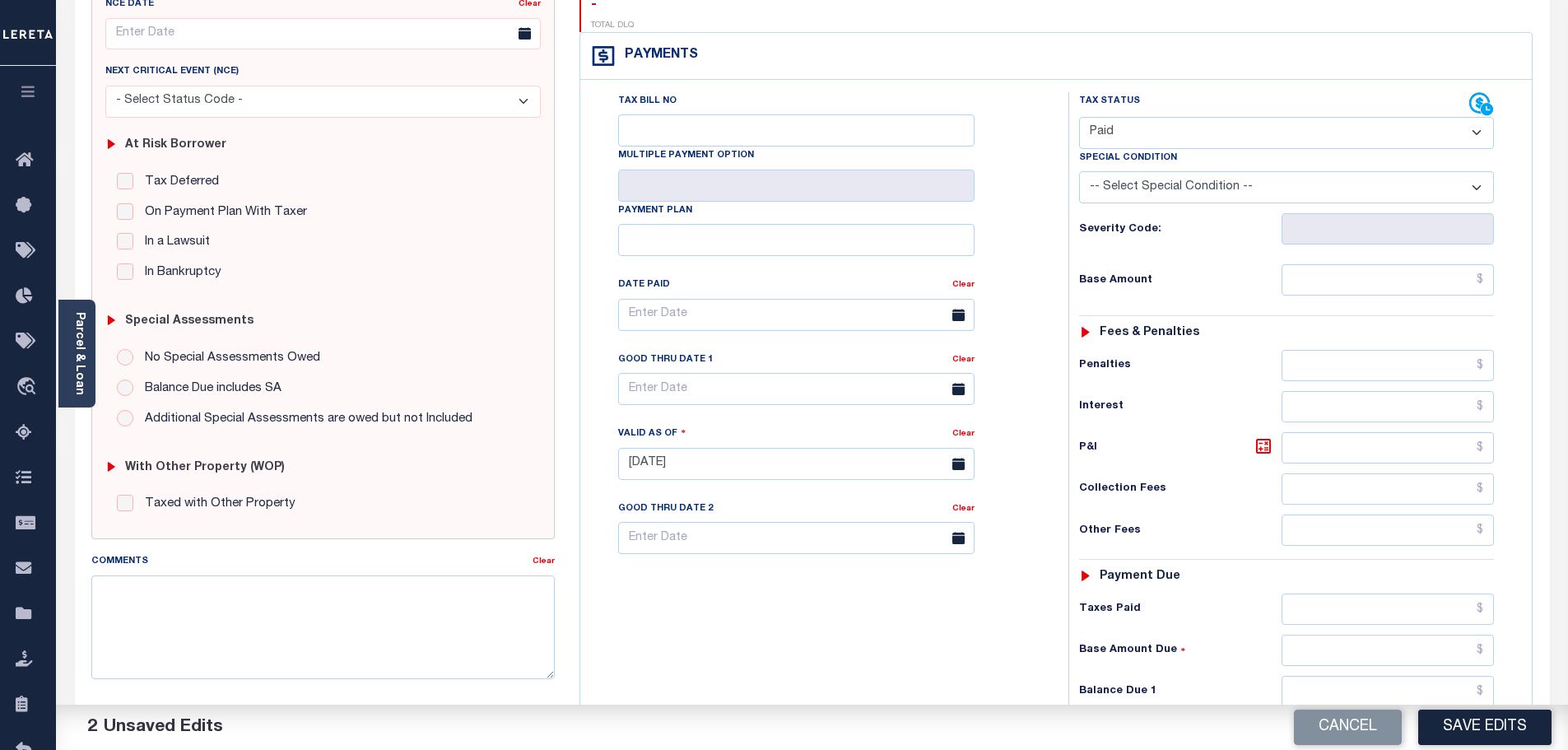
scroll to position [412, 0]
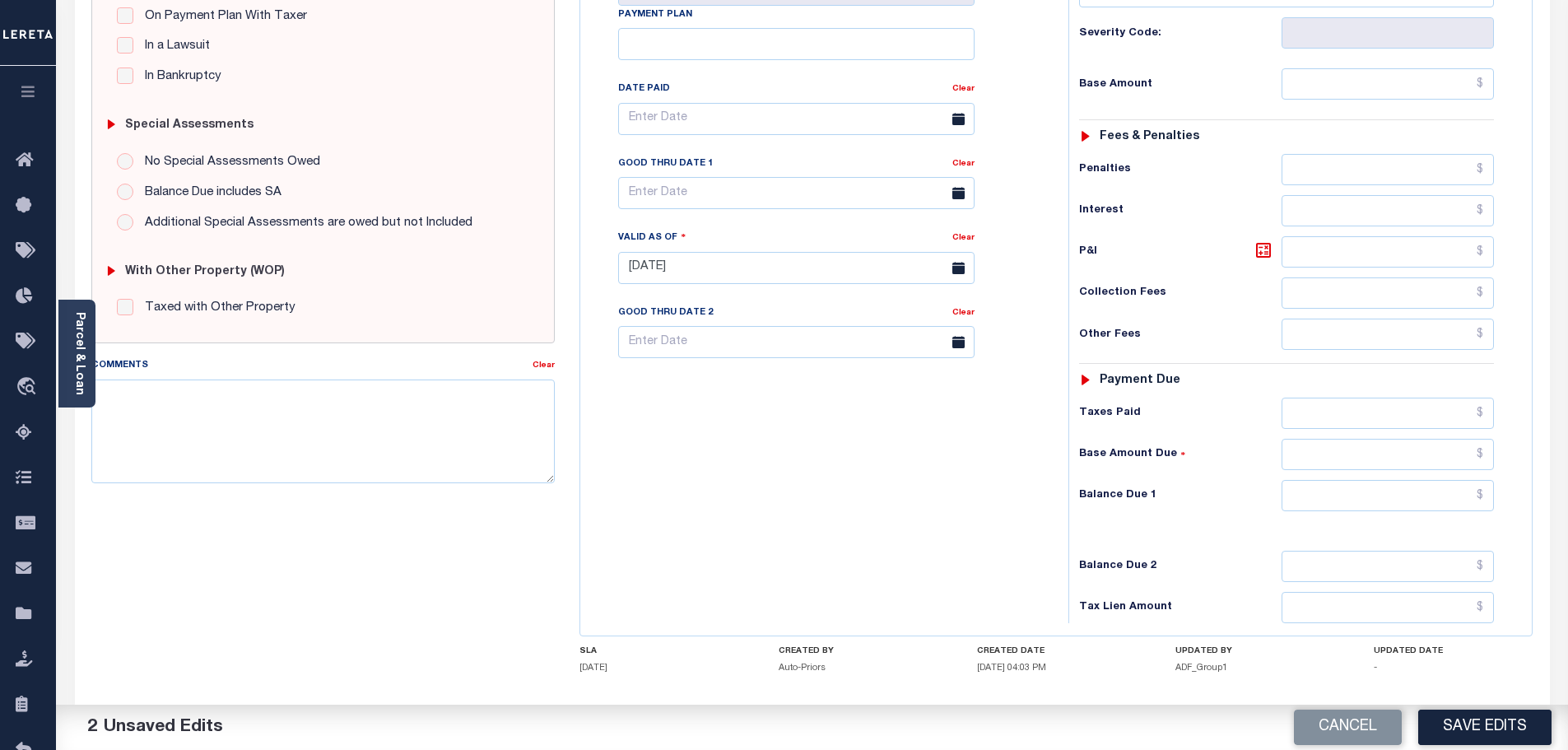
click at [1370, 480] on div "Tax Status Status - Select Status Code -" at bounding box center [1292, 259] width 447 height 727
click at [1437, 480] on input "text" at bounding box center [1389, 495] width 214 height 32
type input "$0.00"
click at [380, 466] on textarea "Comments" at bounding box center [323, 431] width 464 height 104
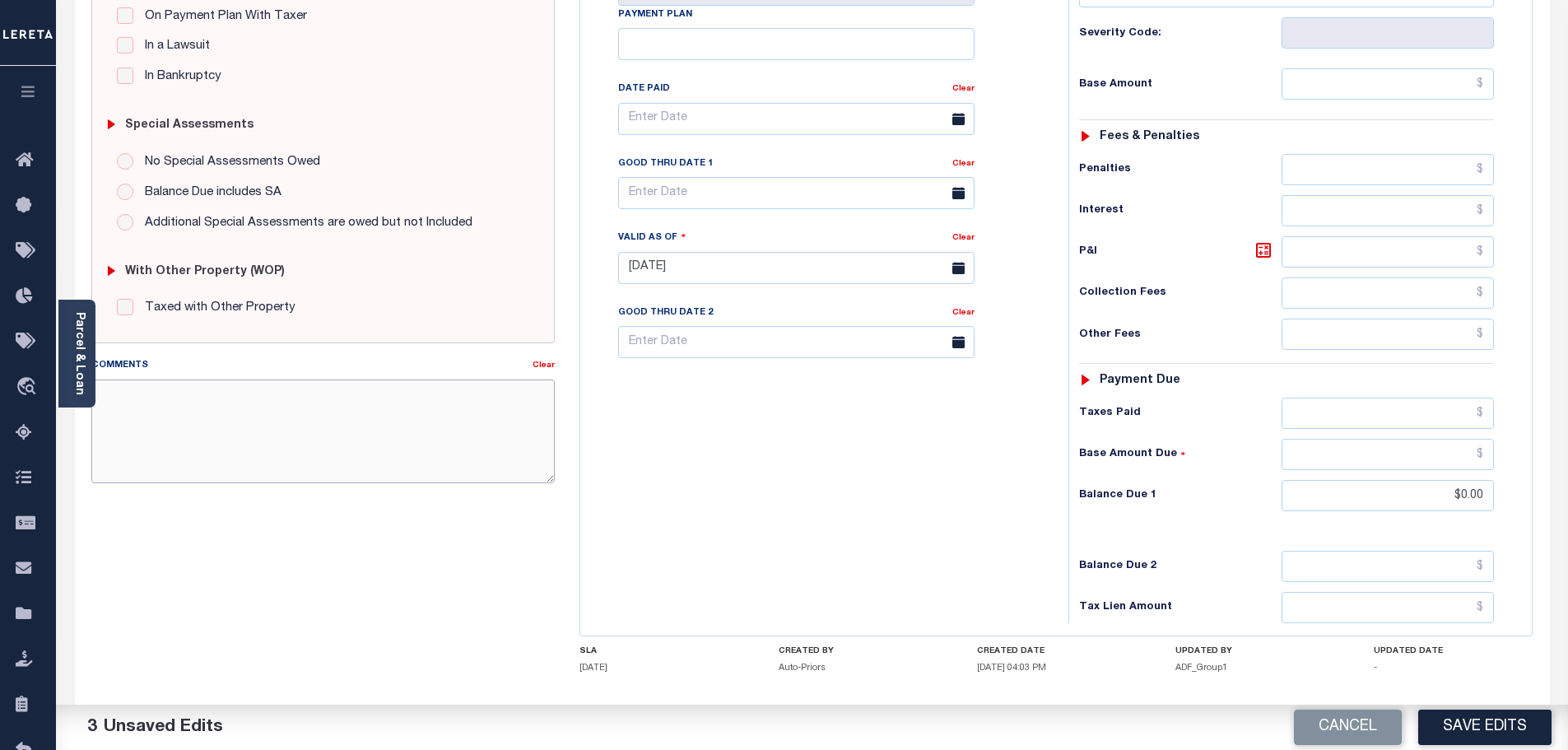
paste textarea "No priors due - See 2/2 2024 attachment - bj"
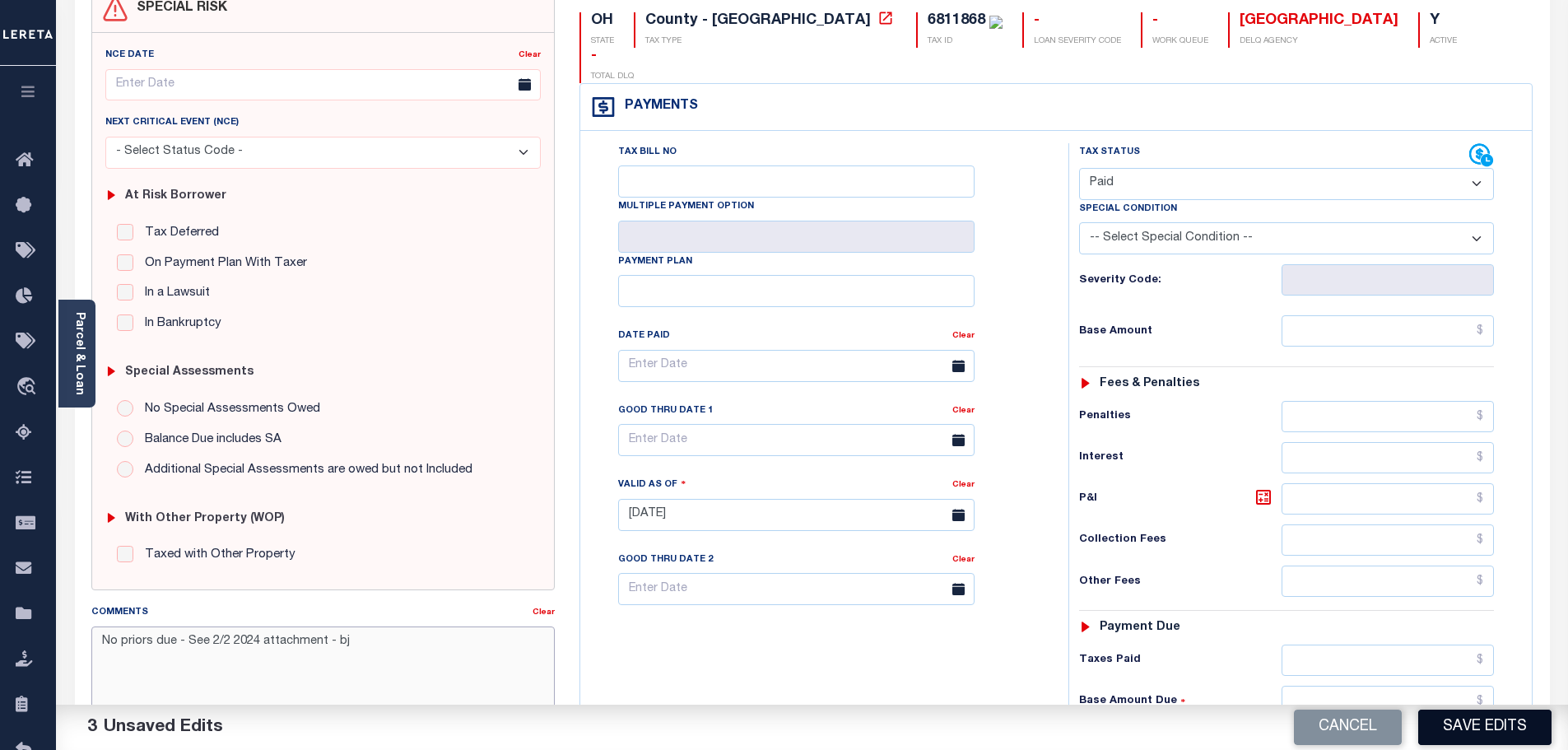
type textarea "No priors due - See 2/2 2024 attachment - bj"
click at [1467, 718] on button "Save Edits" at bounding box center [1485, 727] width 133 height 35
checkbox input "false"
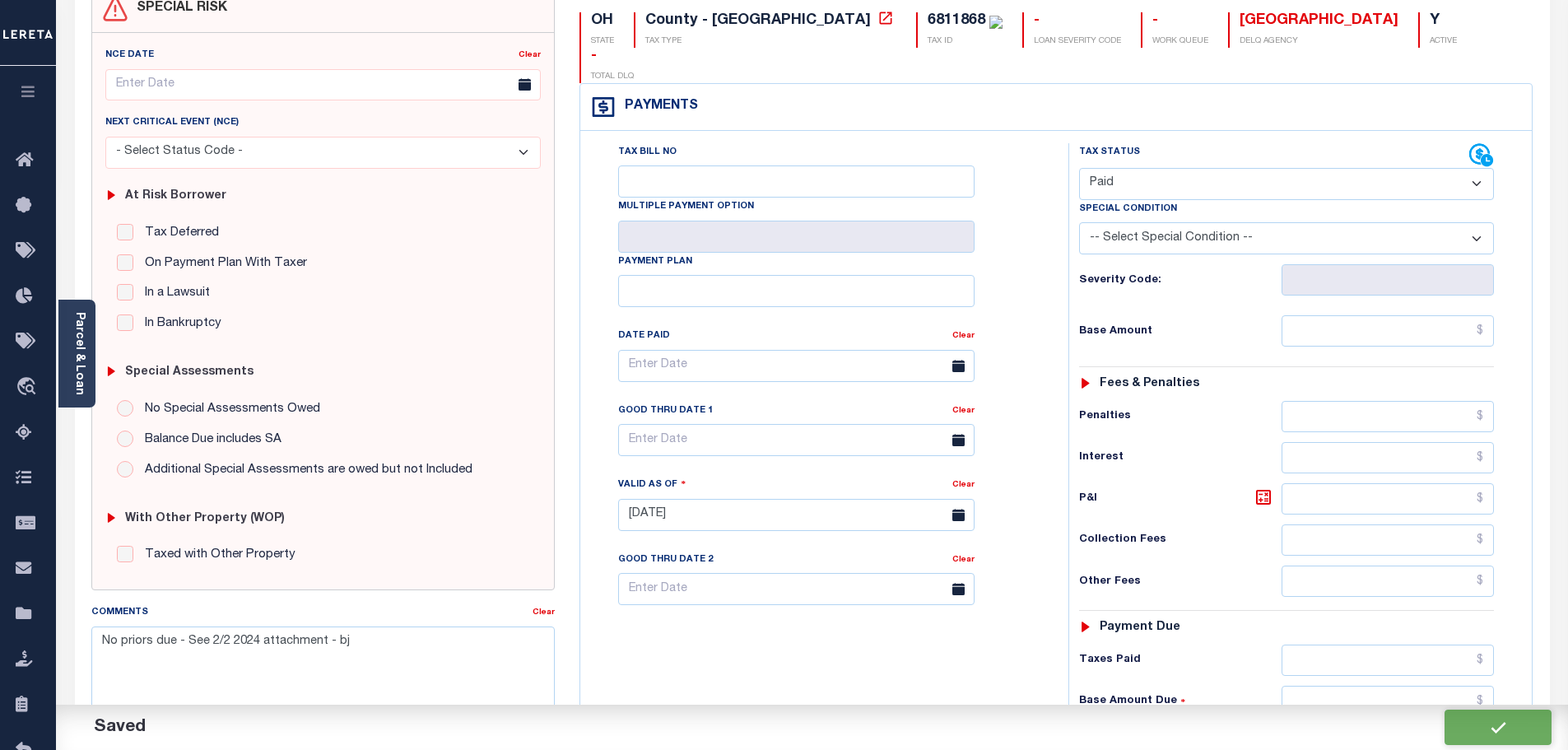
checkbox input "false"
type input "$0"
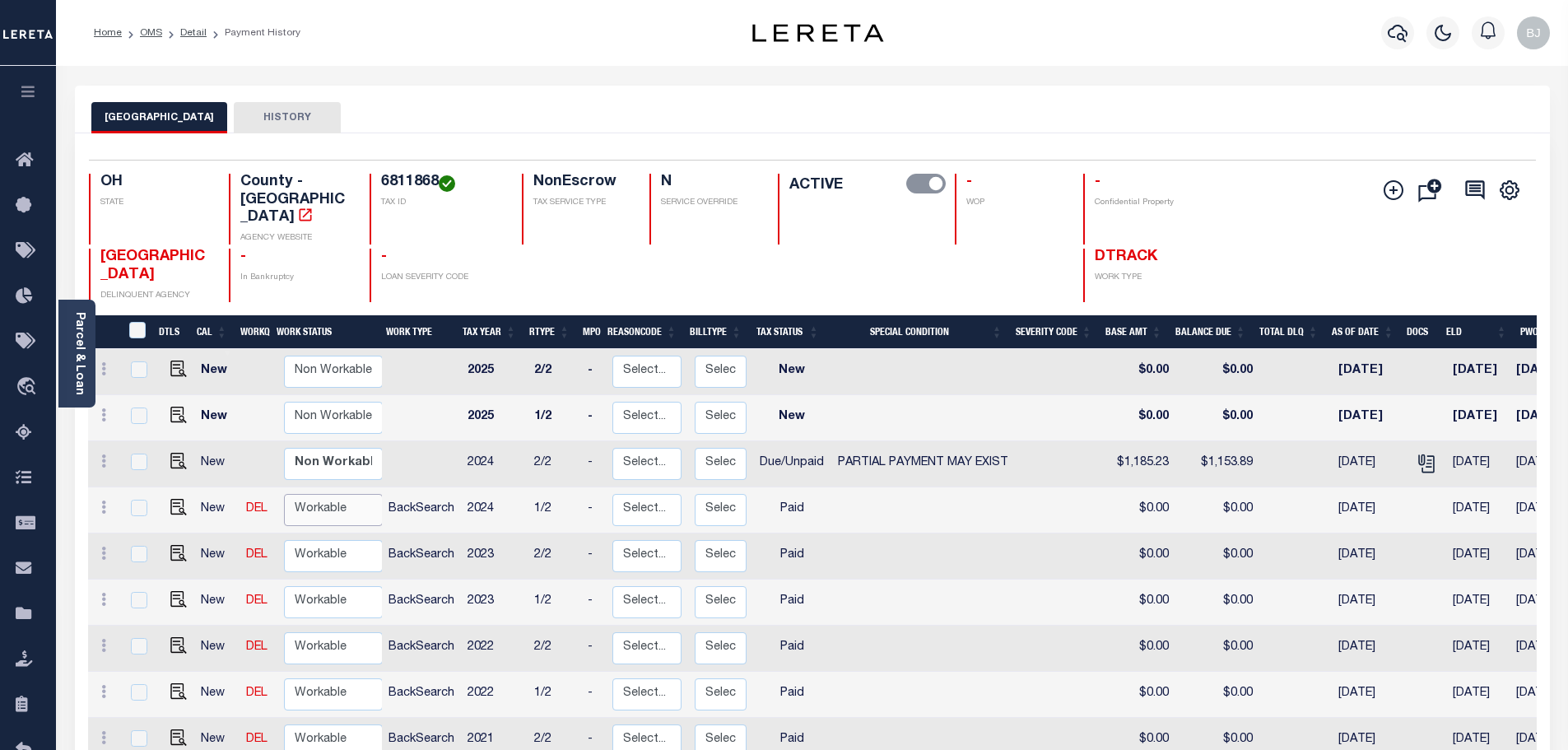
click at [368, 495] on select "Non Workable Workable" at bounding box center [333, 510] width 99 height 32
checkbox input "true"
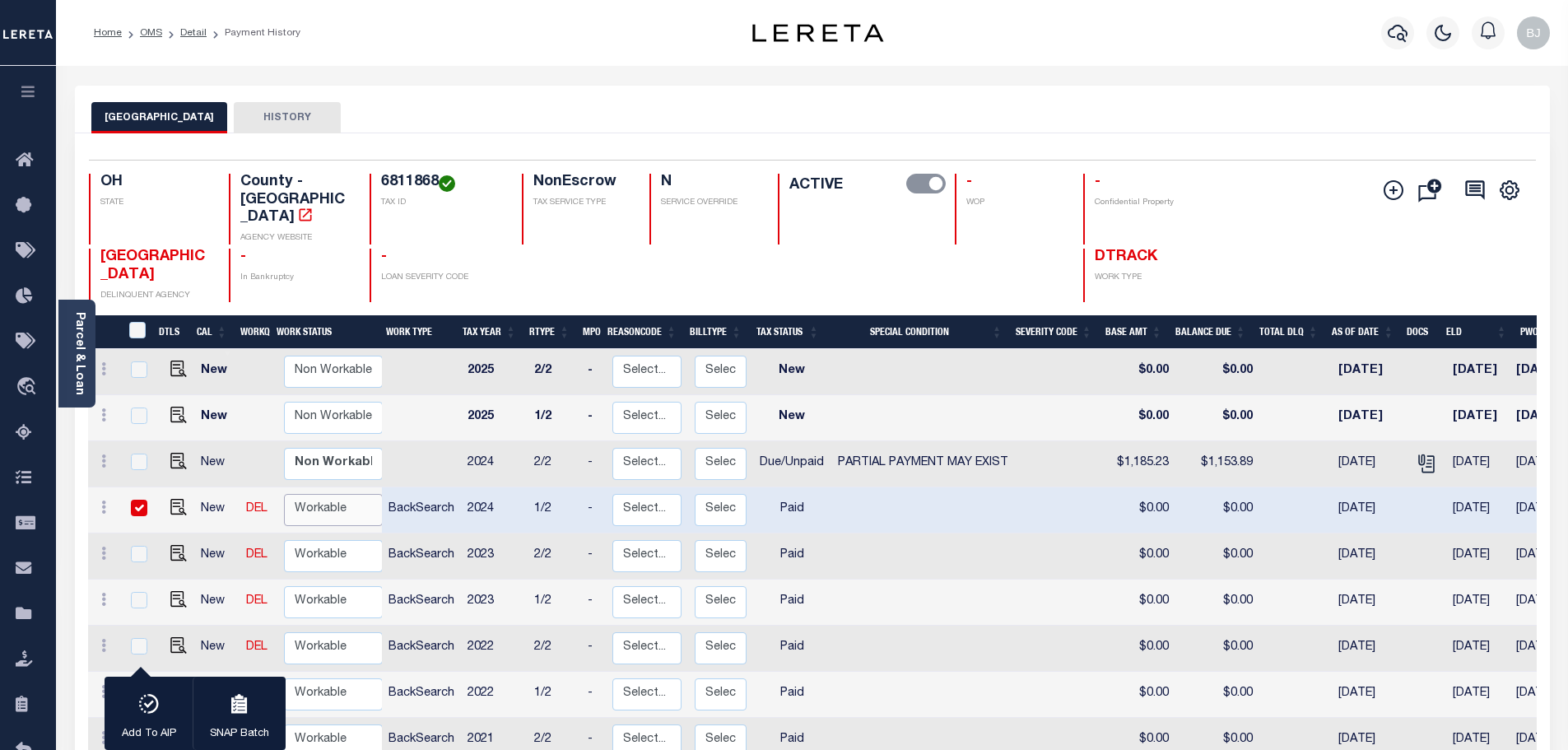
select select "true"
click at [284, 495] on select "Non Workable Workable" at bounding box center [333, 510] width 99 height 32
checkbox input "false"
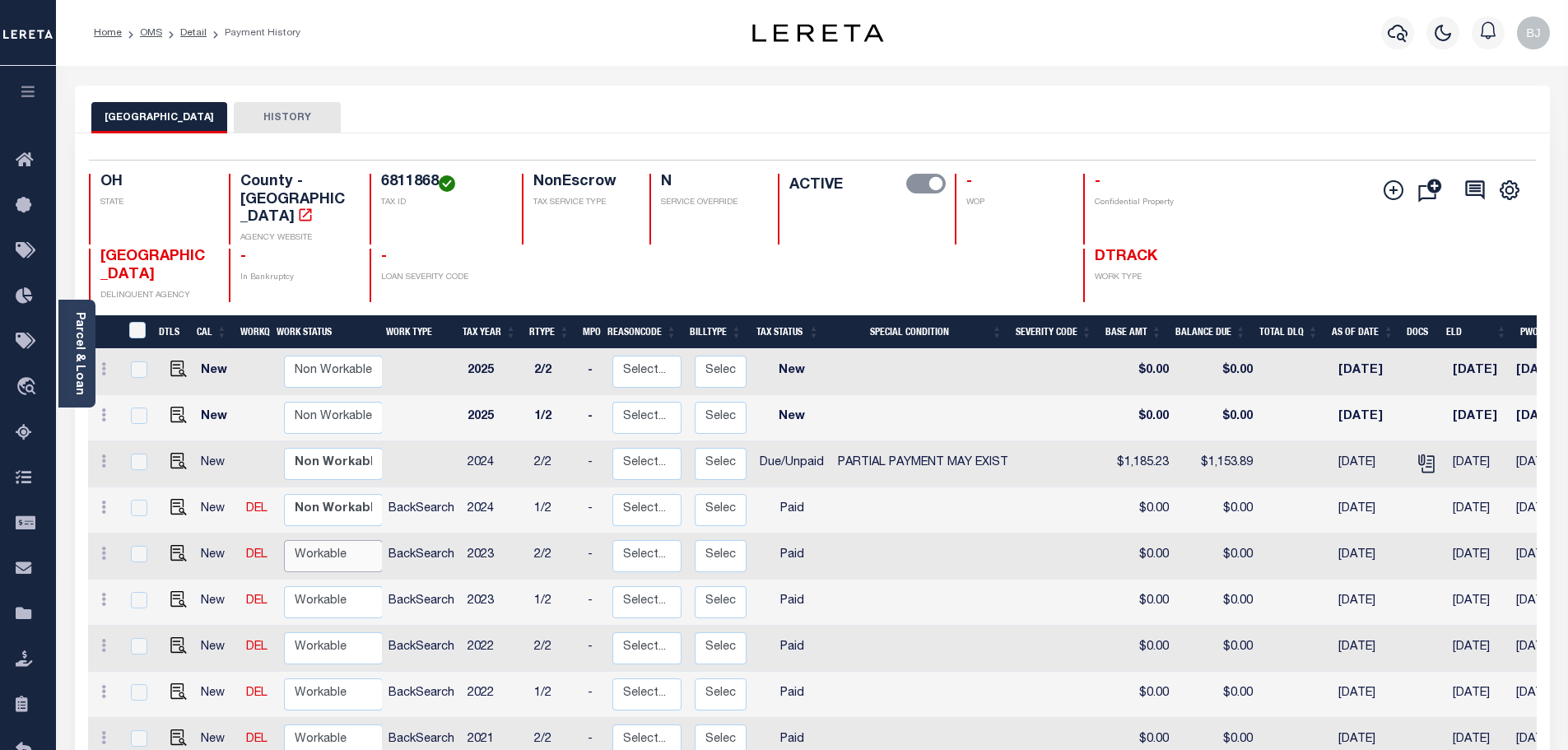
drag, startPoint x: 343, startPoint y: 522, endPoint x: 340, endPoint y: 530, distance: 8.5
click at [342, 541] on select "Non Workable Workable" at bounding box center [333, 556] width 99 height 32
checkbox input "true"
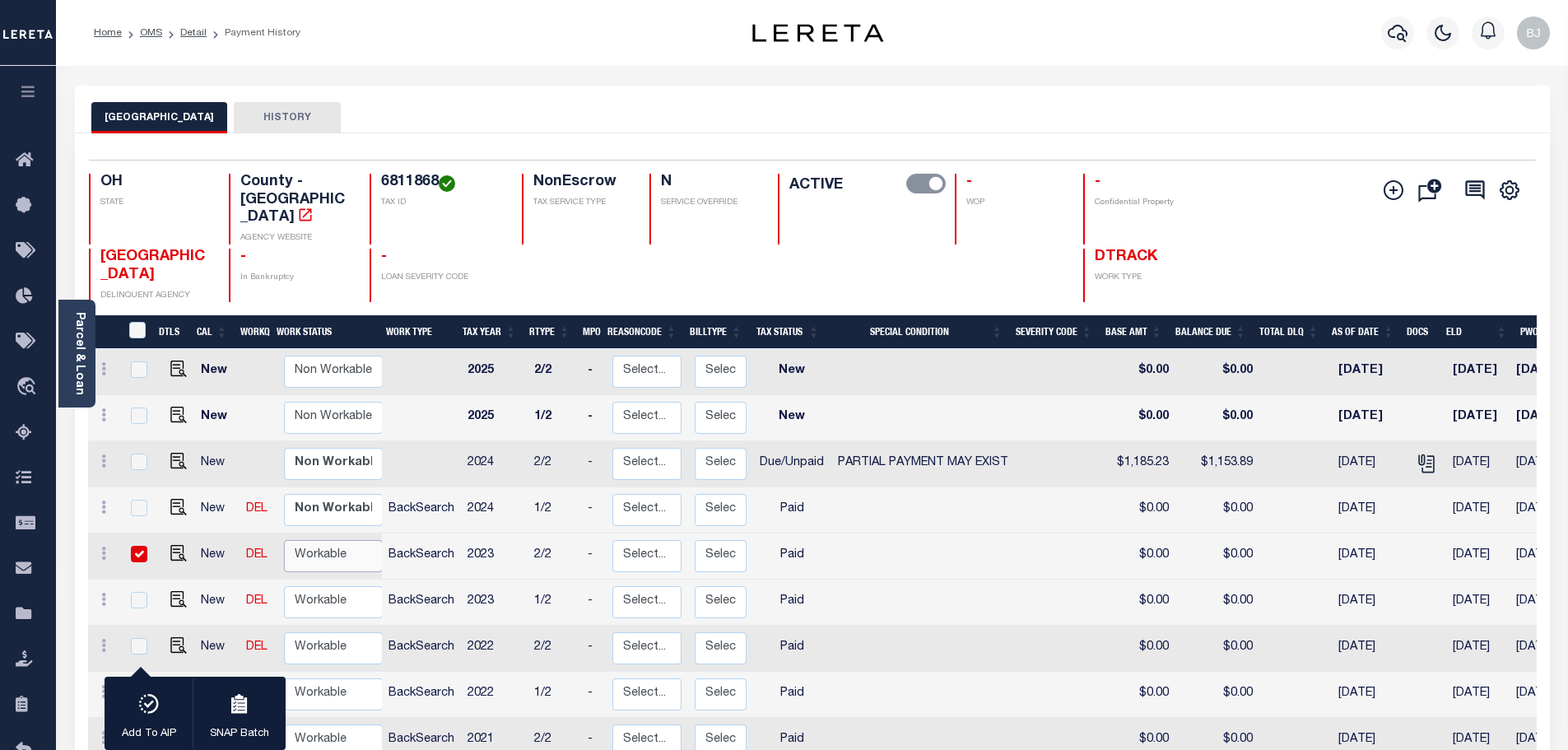
select select "true"
click at [284, 541] on select "Non Workable Workable" at bounding box center [333, 556] width 99 height 32
checkbox input "false"
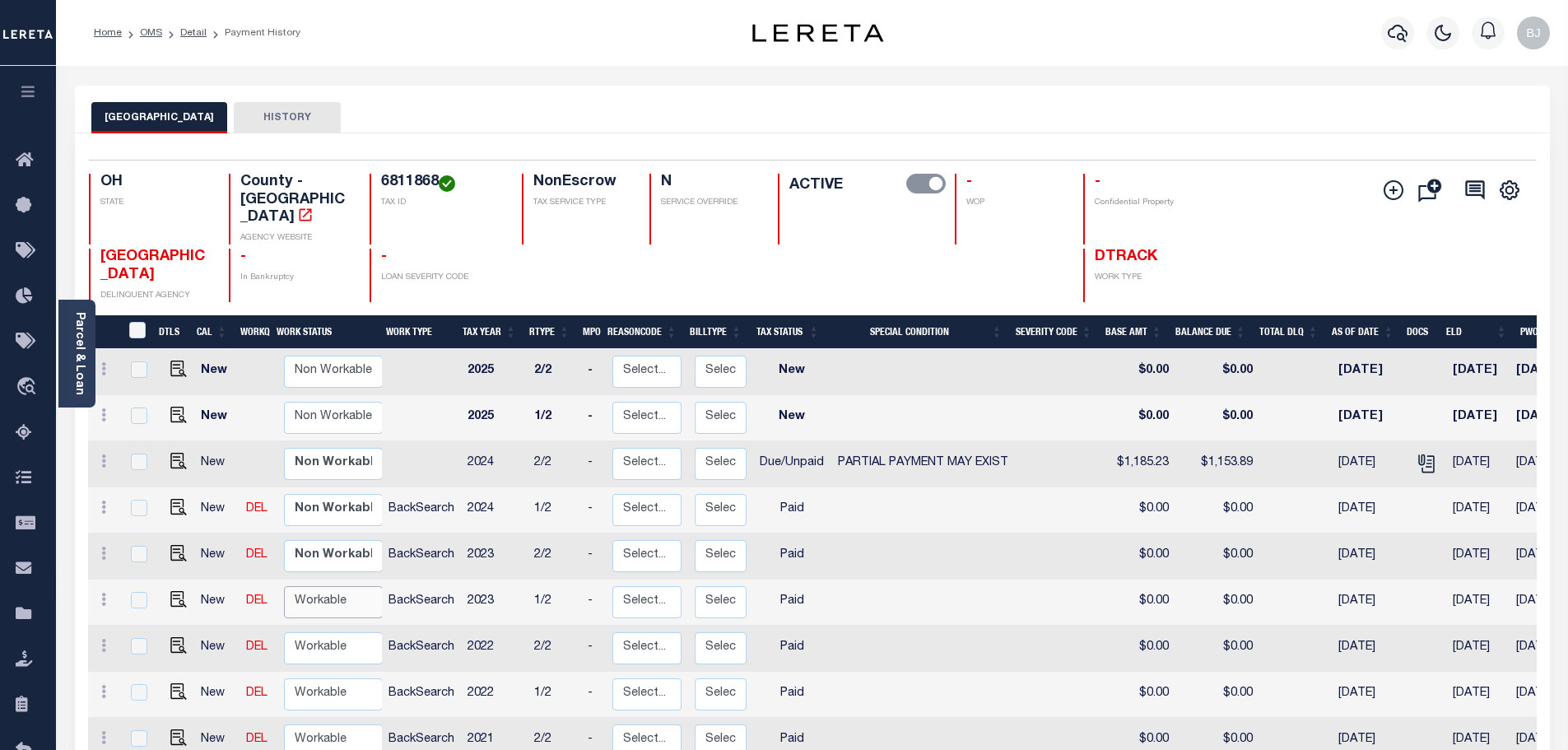
click at [331, 586] on select "Non Workable Workable" at bounding box center [333, 601] width 99 height 32
checkbox input "true"
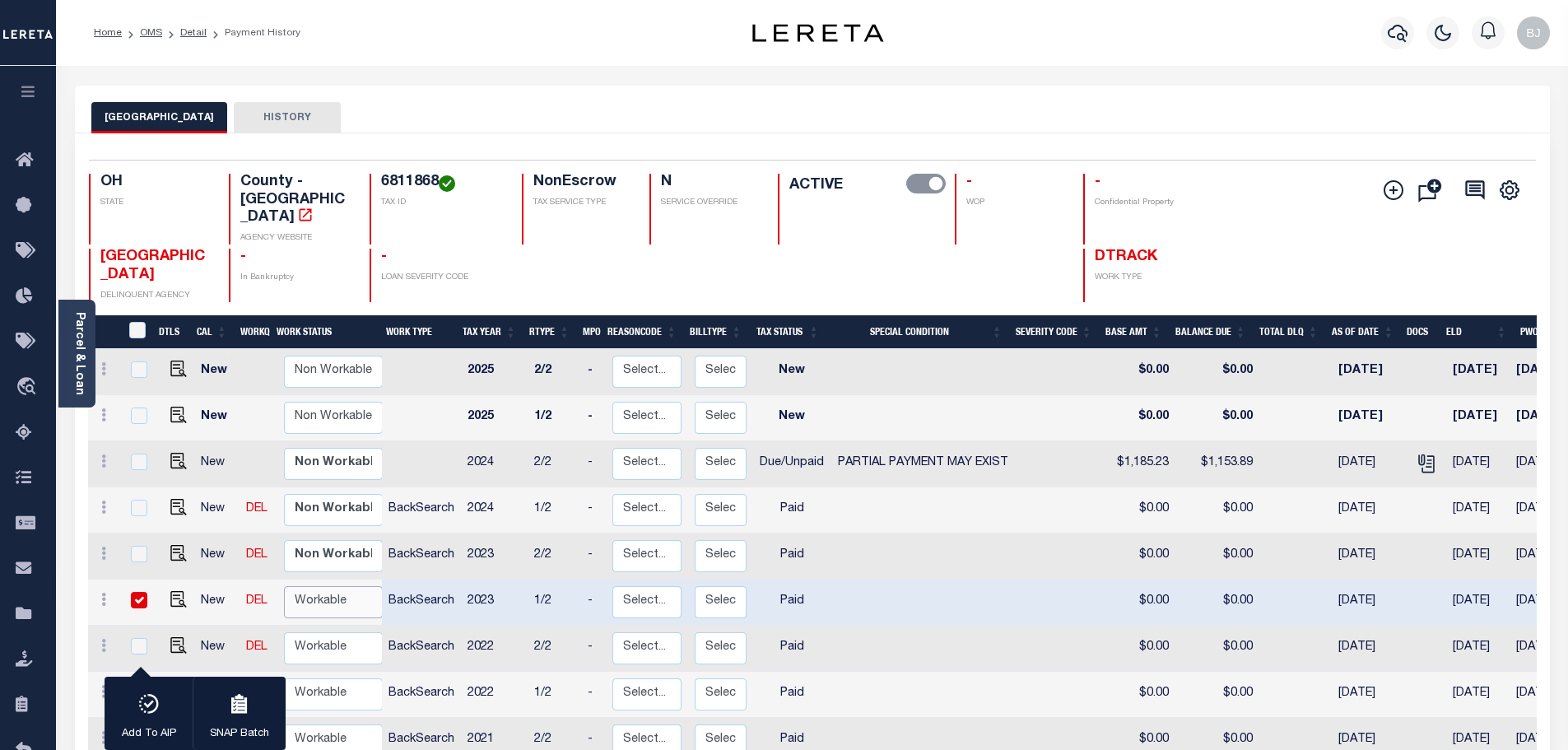
select select "true"
click at [284, 586] on select "Non Workable Workable" at bounding box center [333, 601] width 99 height 32
checkbox input "false"
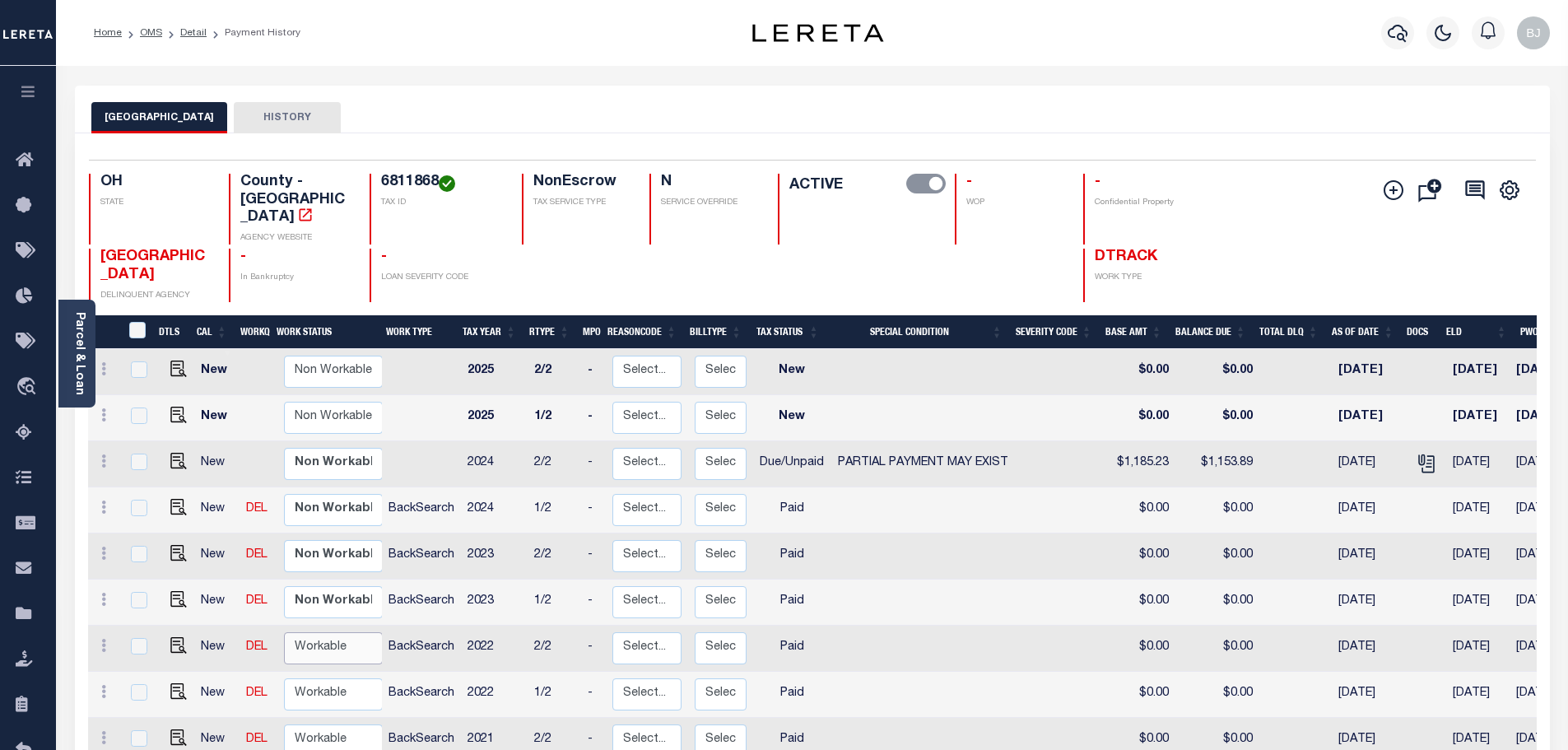
click at [331, 632] on select "Non Workable Workable" at bounding box center [333, 648] width 99 height 32
checkbox input "true"
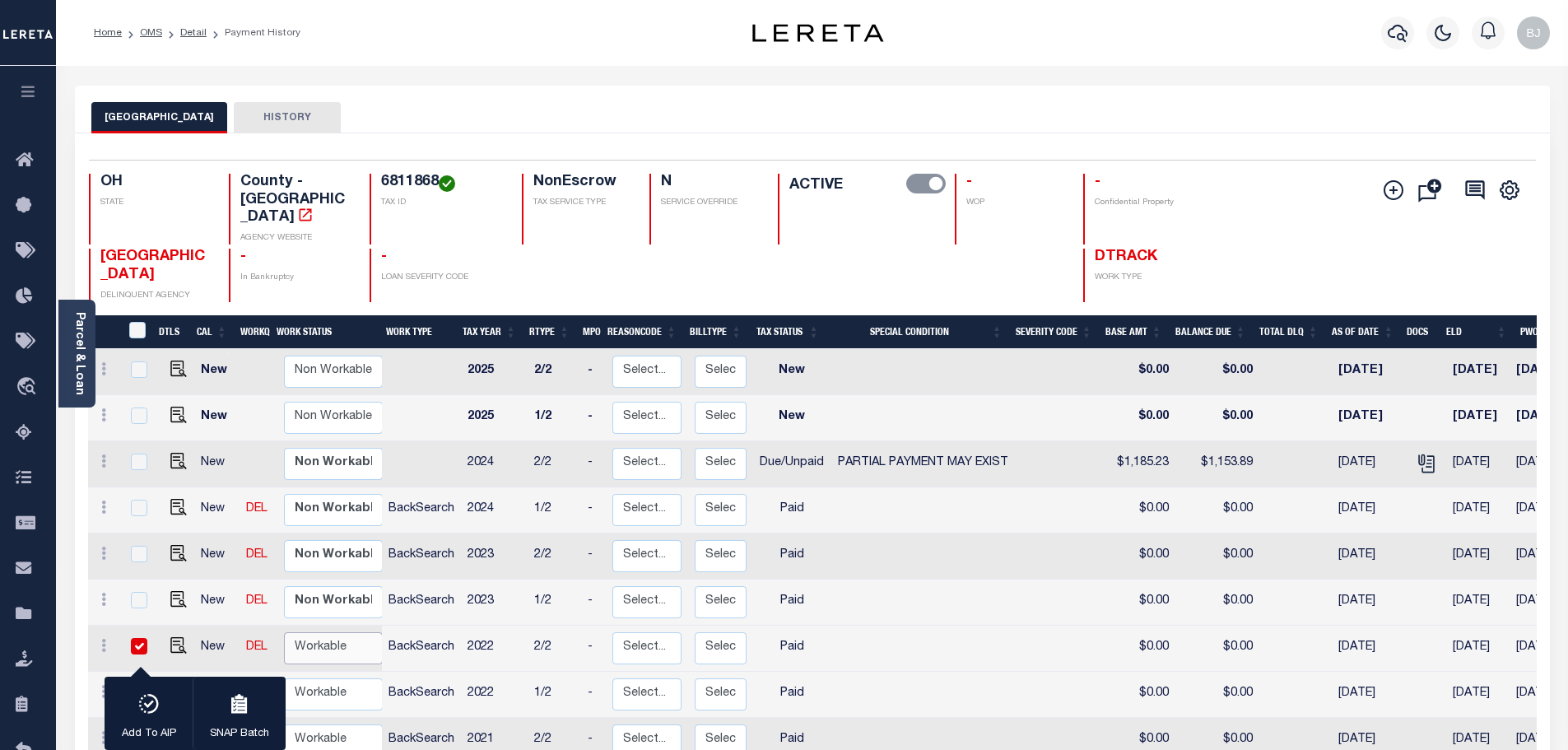
select select "true"
click at [284, 632] on select "Non Workable Workable" at bounding box center [333, 648] width 99 height 32
checkbox input "false"
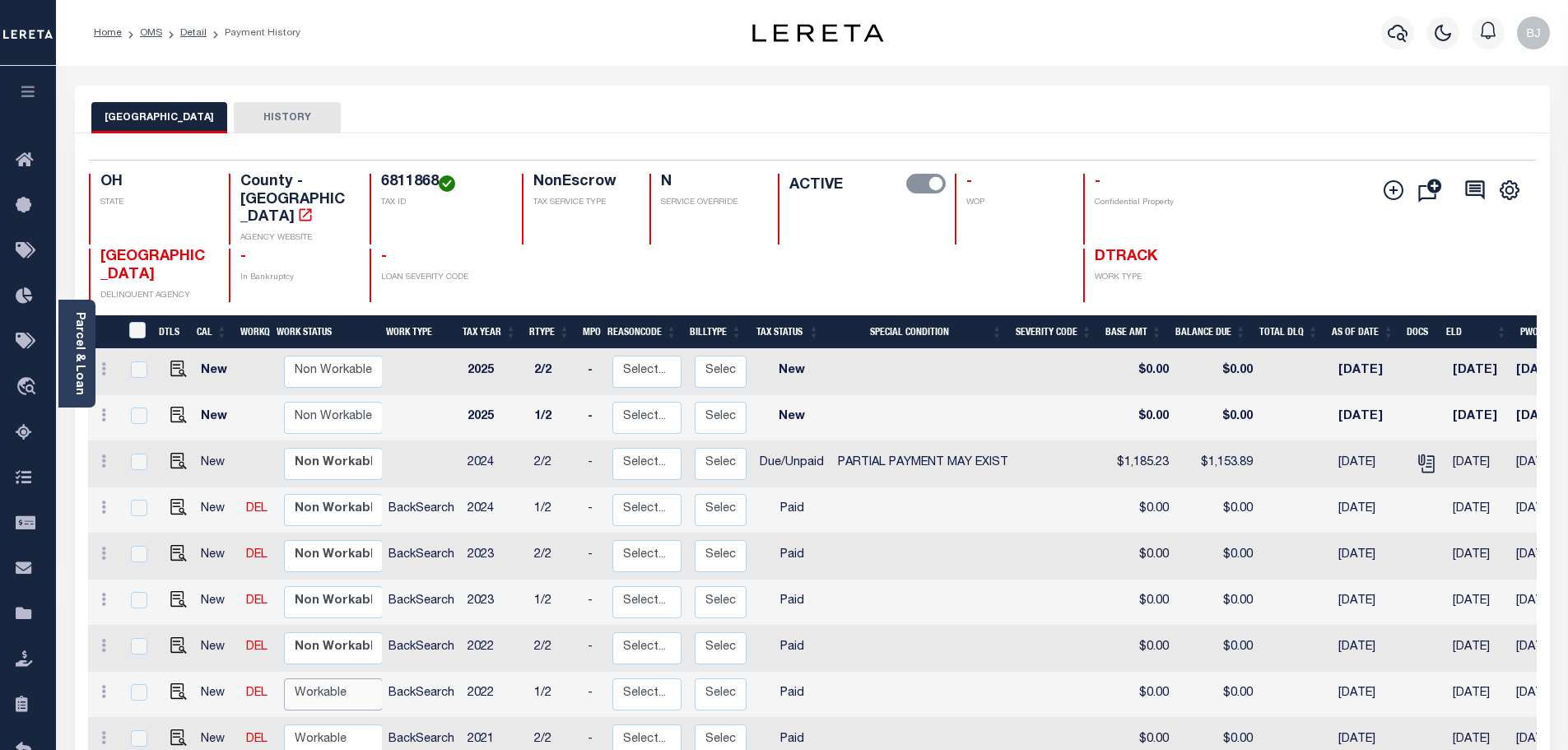
click at [337, 678] on select "Non Workable Workable" at bounding box center [333, 694] width 99 height 32
checkbox input "true"
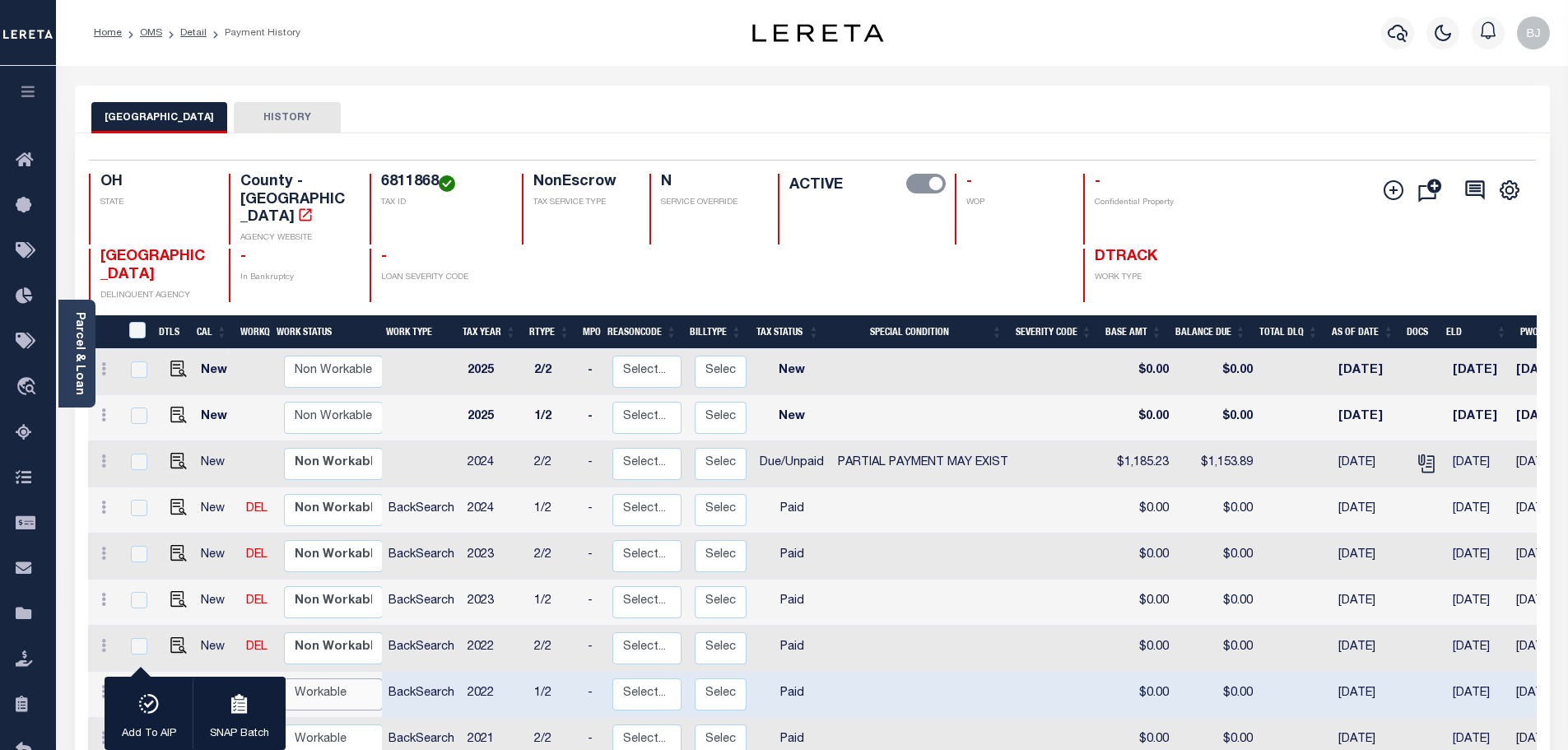
select select "true"
click at [284, 678] on select "Non Workable Workable" at bounding box center [333, 694] width 99 height 32
checkbox input "false"
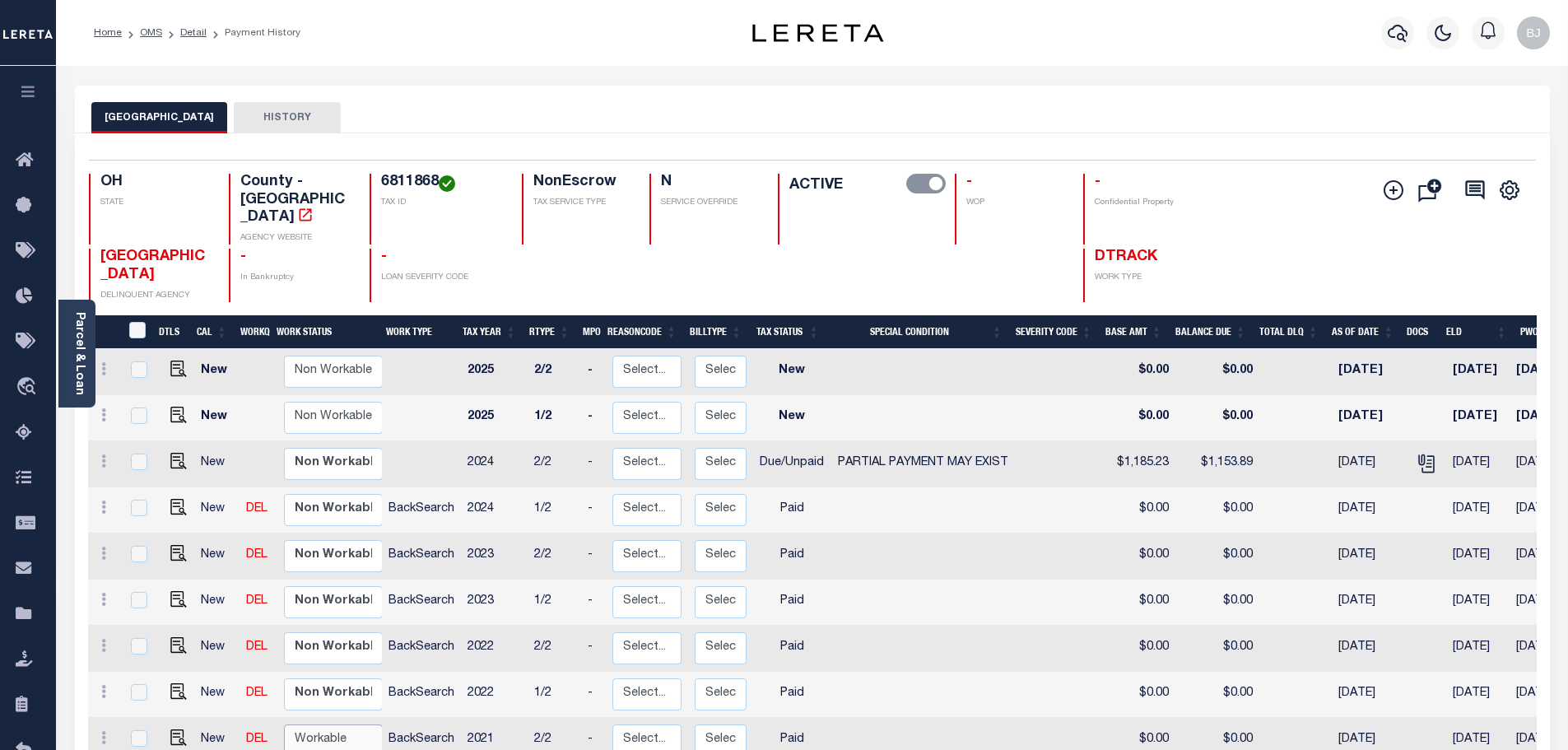
click at [342, 725] on select "Non Workable Workable" at bounding box center [333, 740] width 99 height 32
checkbox input "true"
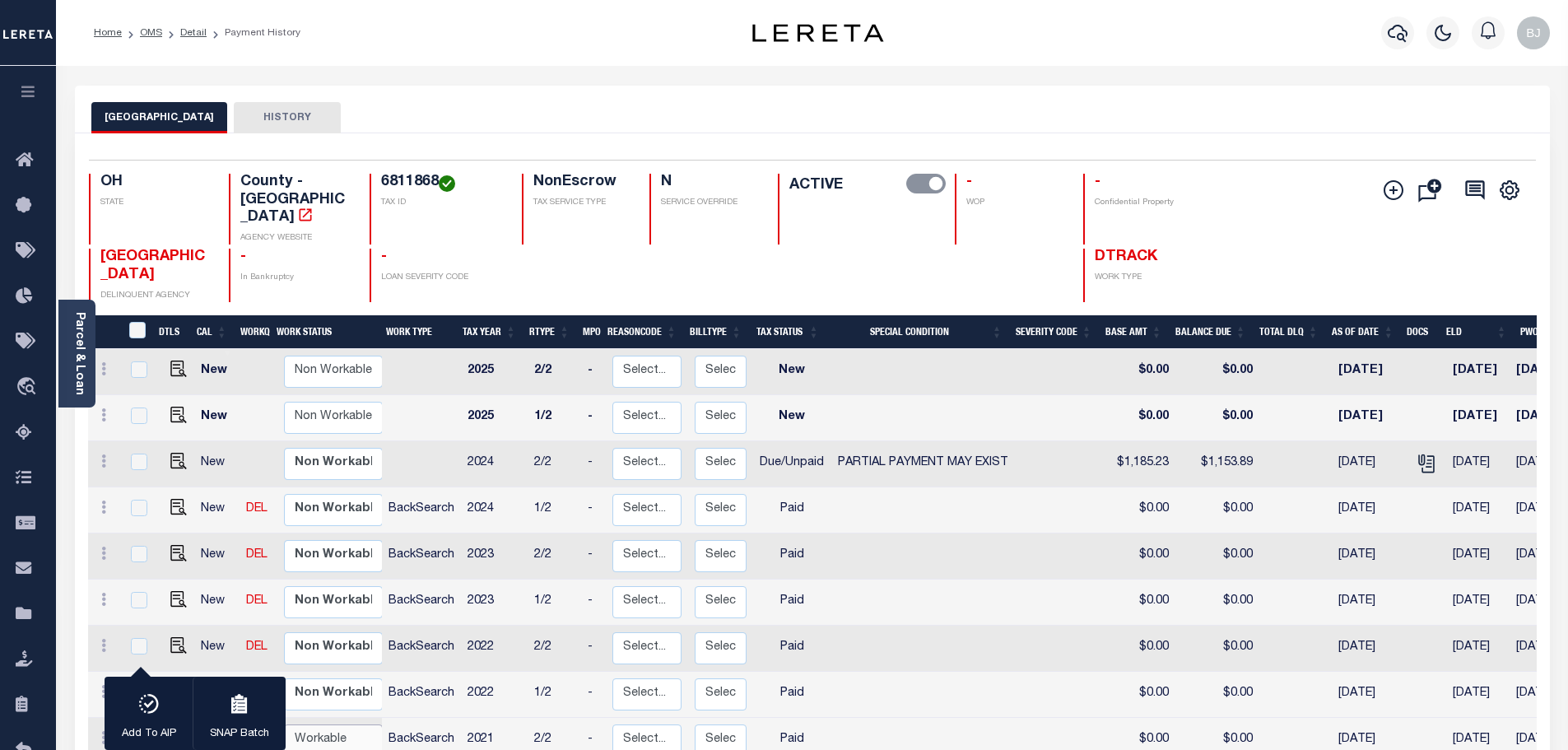
select select "true"
click at [284, 725] on select "Non Workable Workable" at bounding box center [333, 740] width 99 height 32
checkbox input "false"
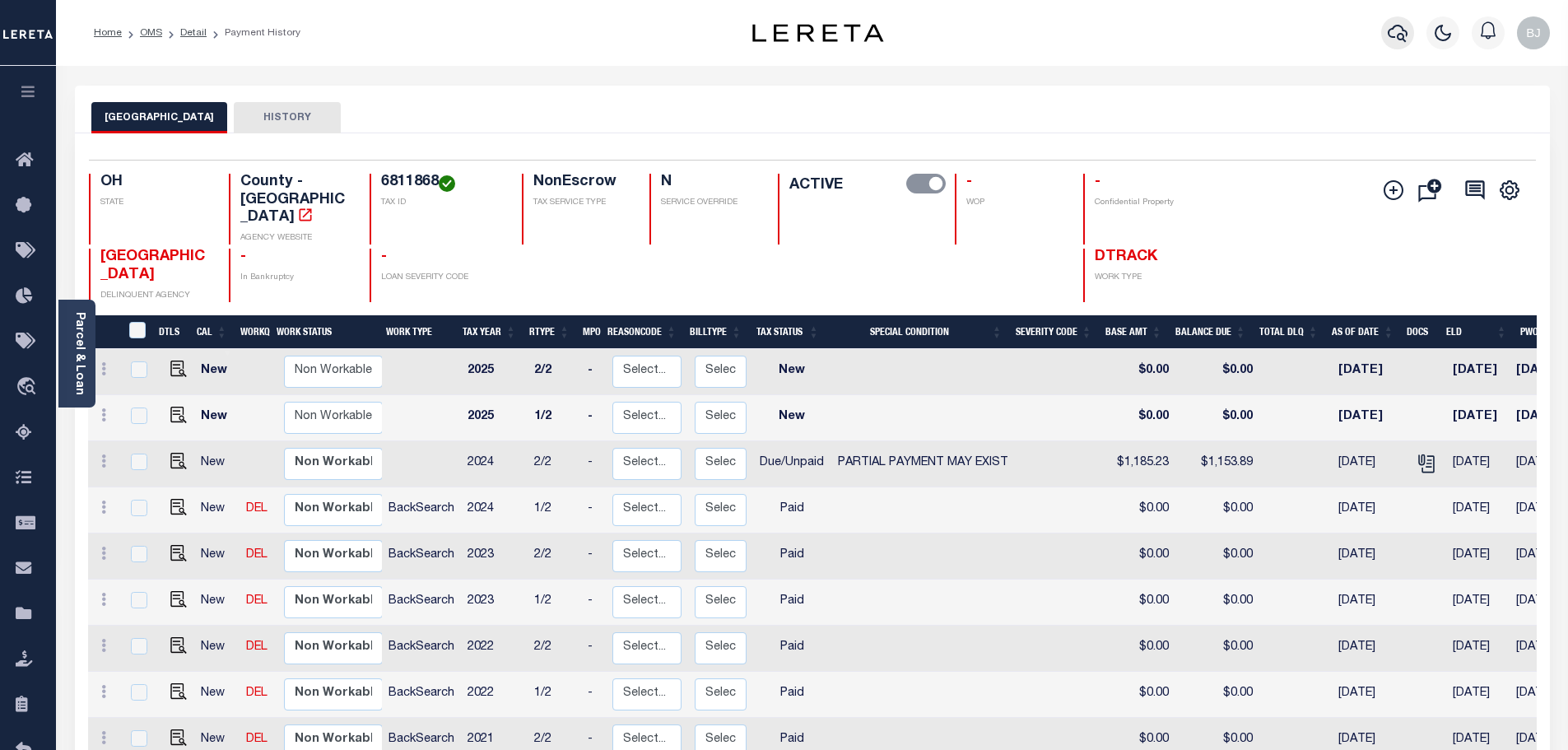
click at [1406, 28] on icon "button" at bounding box center [1398, 33] width 20 height 20
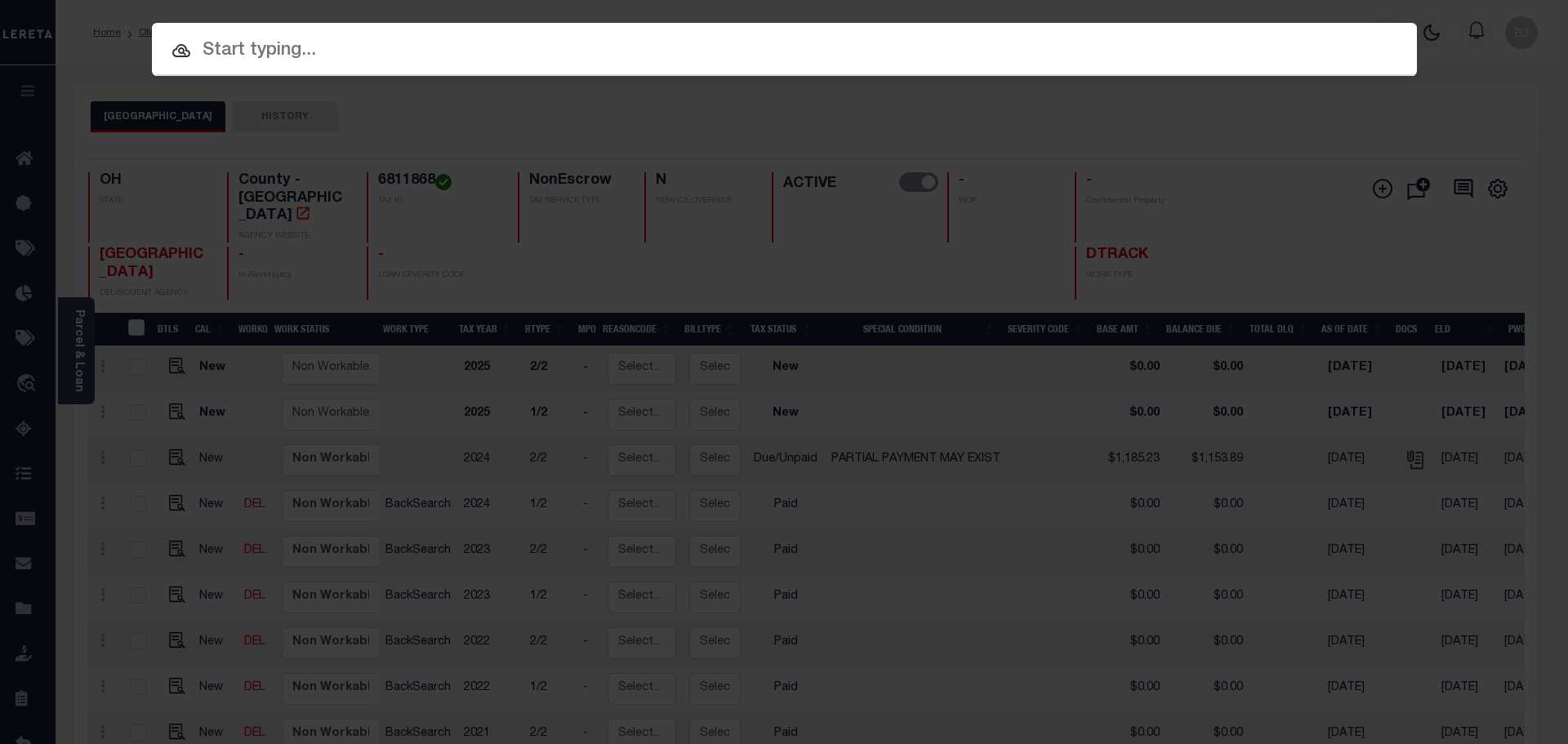
paste input "26250125"
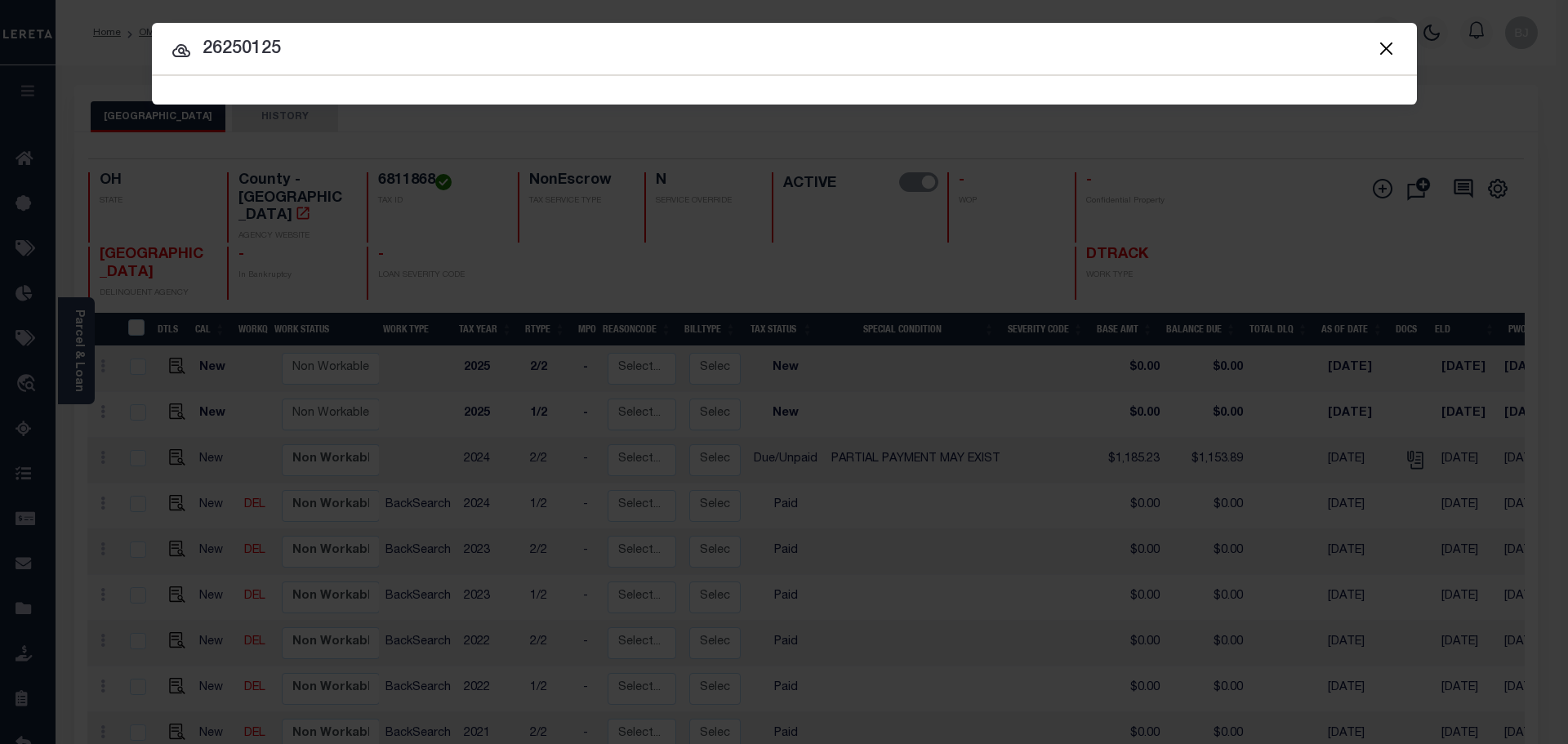
type input "26250125"
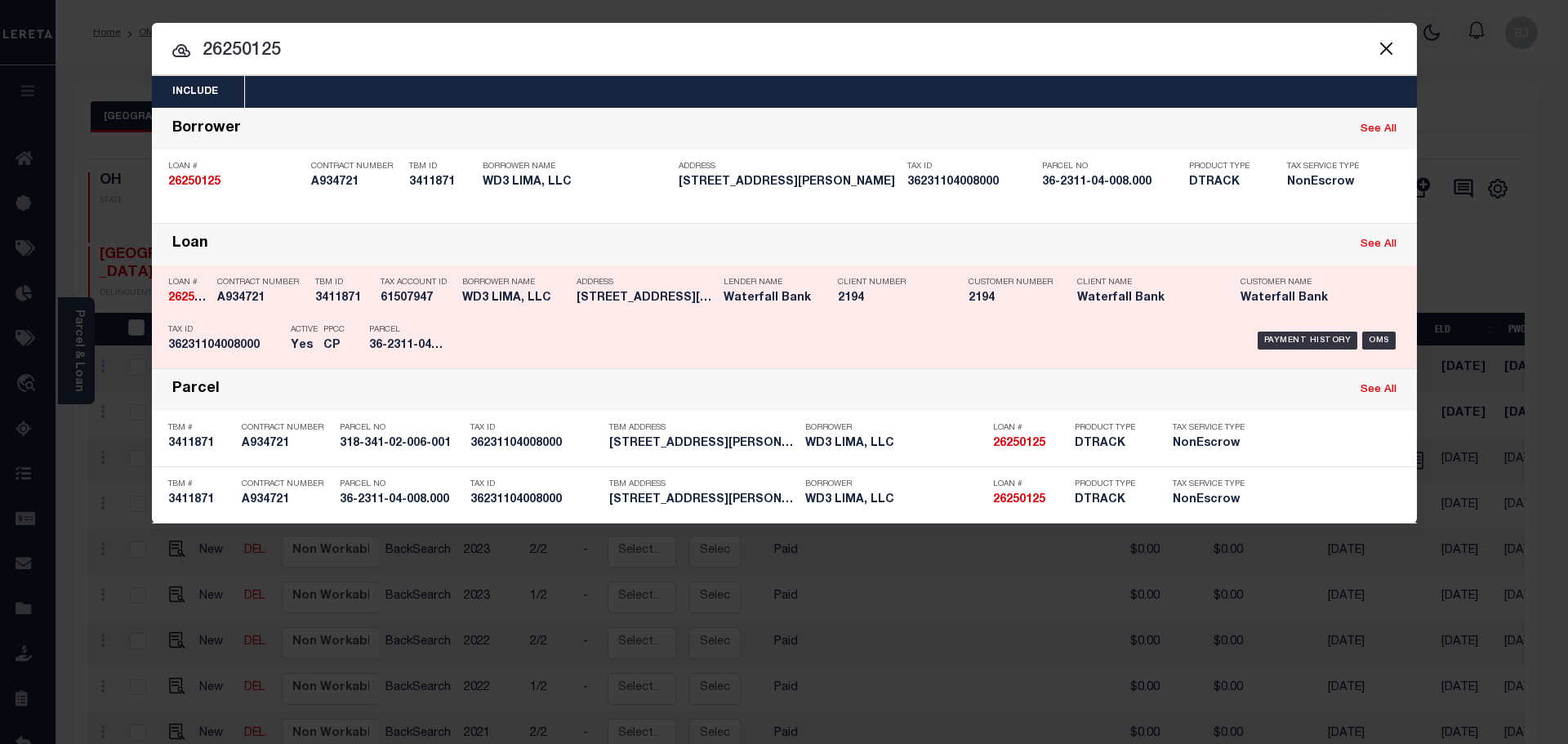
click at [728, 314] on div "Lender Name Waterfall Bank" at bounding box center [769, 293] width 90 height 48
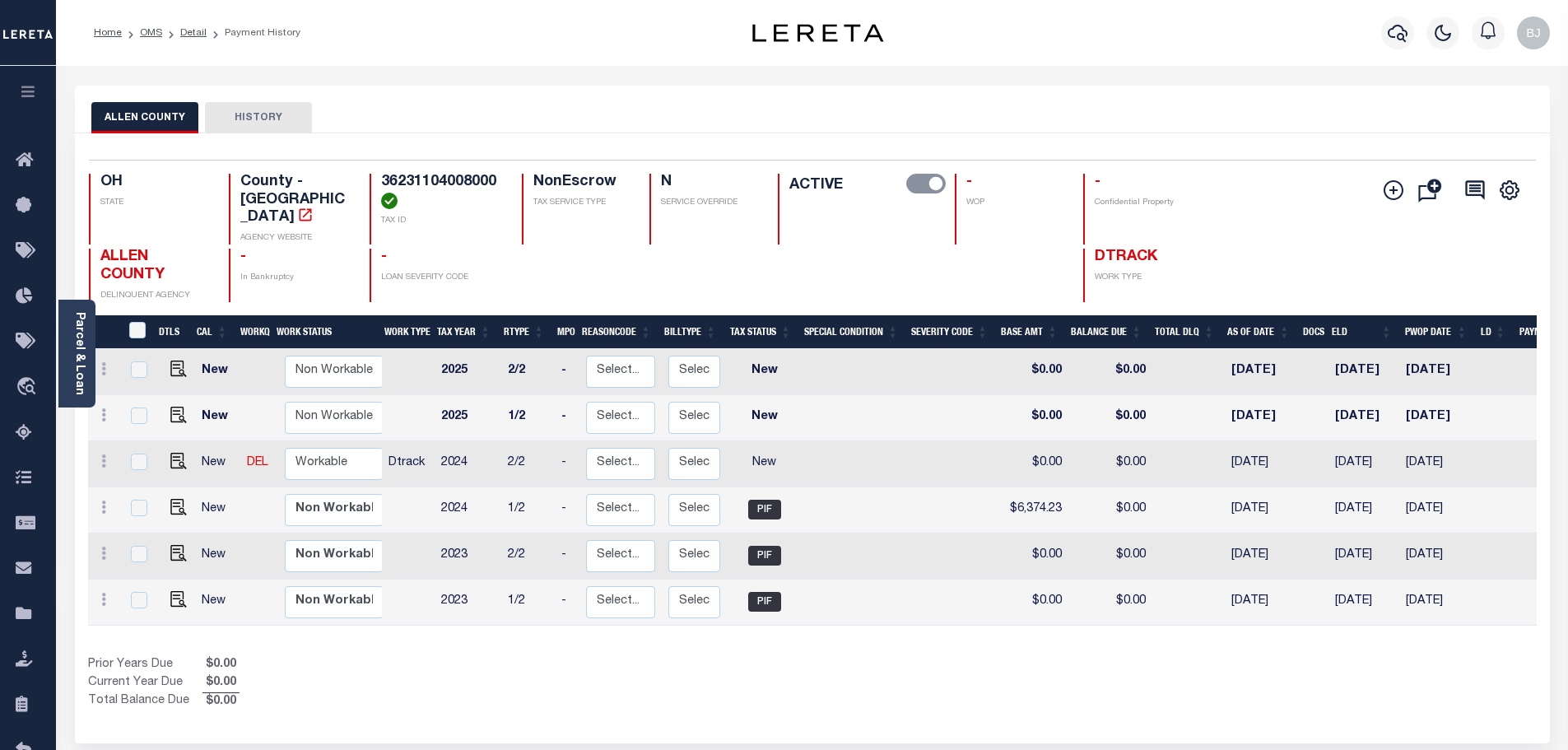
click at [416, 180] on h4 "36231104008000" at bounding box center [442, 191] width 121 height 35
copy h4 "36231104008000"
click at [166, 457] on link at bounding box center [174, 463] width 24 height 12
checkbox input "true"
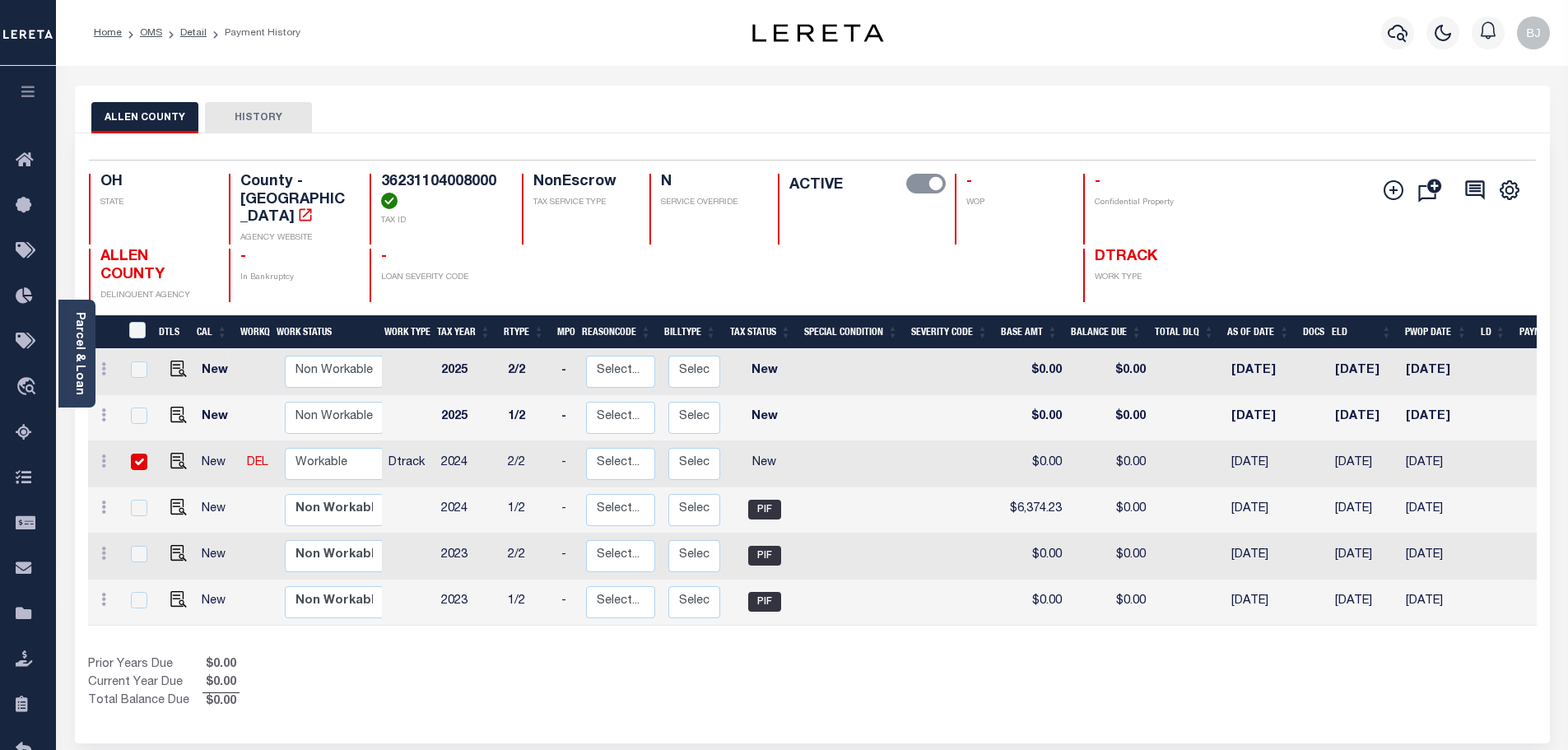
checkbox input "true"
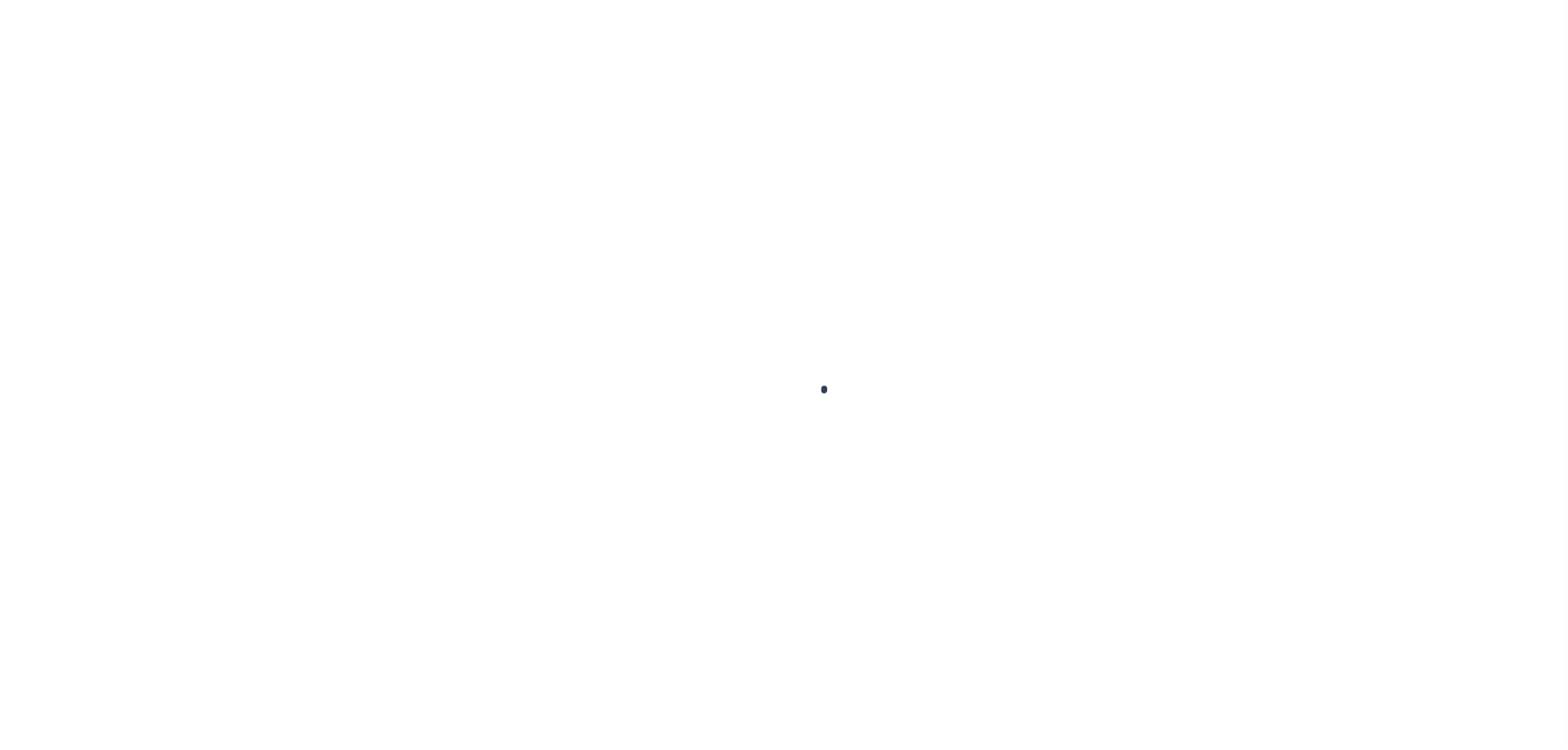
checkbox input "false"
type input "06/06/2025"
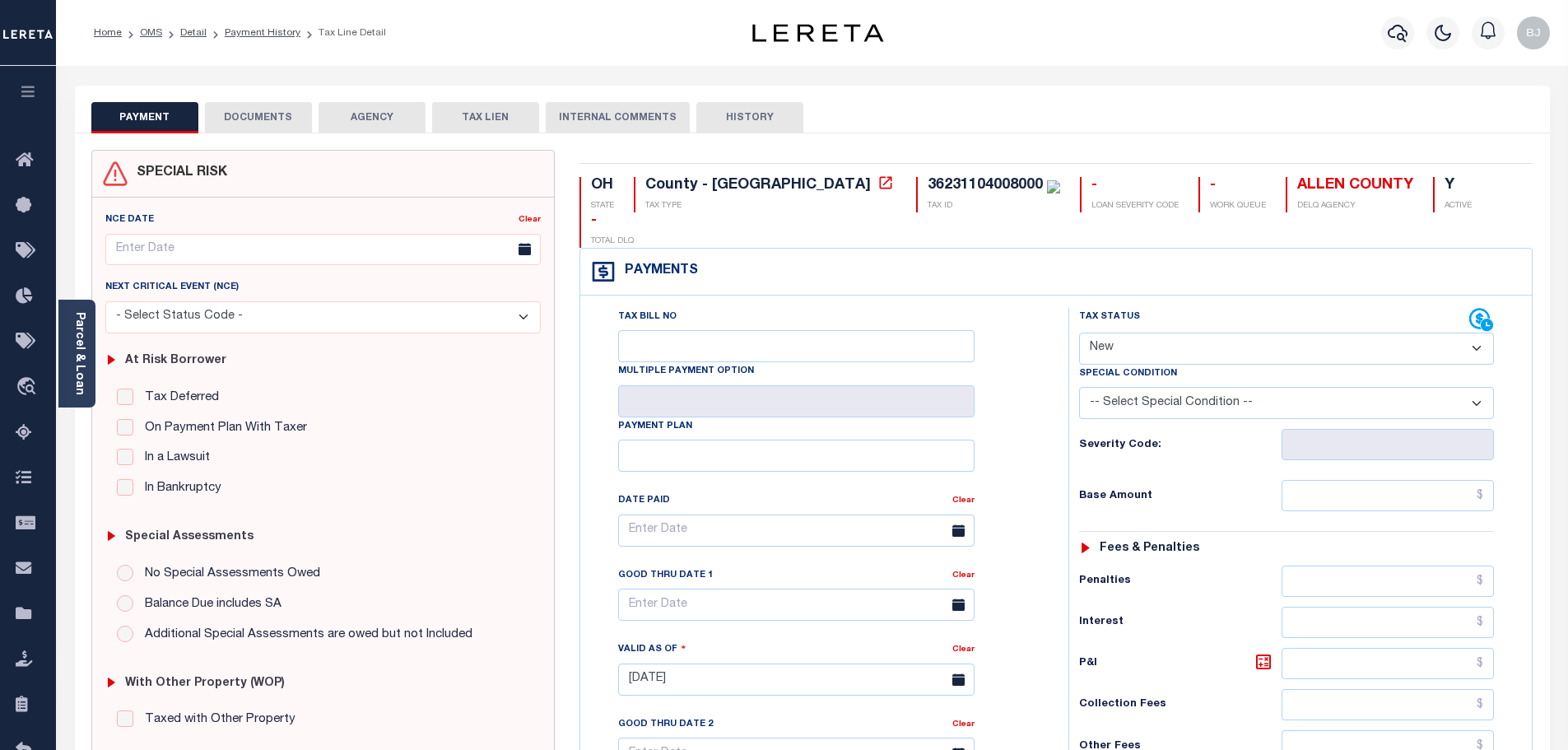
click at [244, 122] on button "DOCUMENTS" at bounding box center [258, 118] width 107 height 32
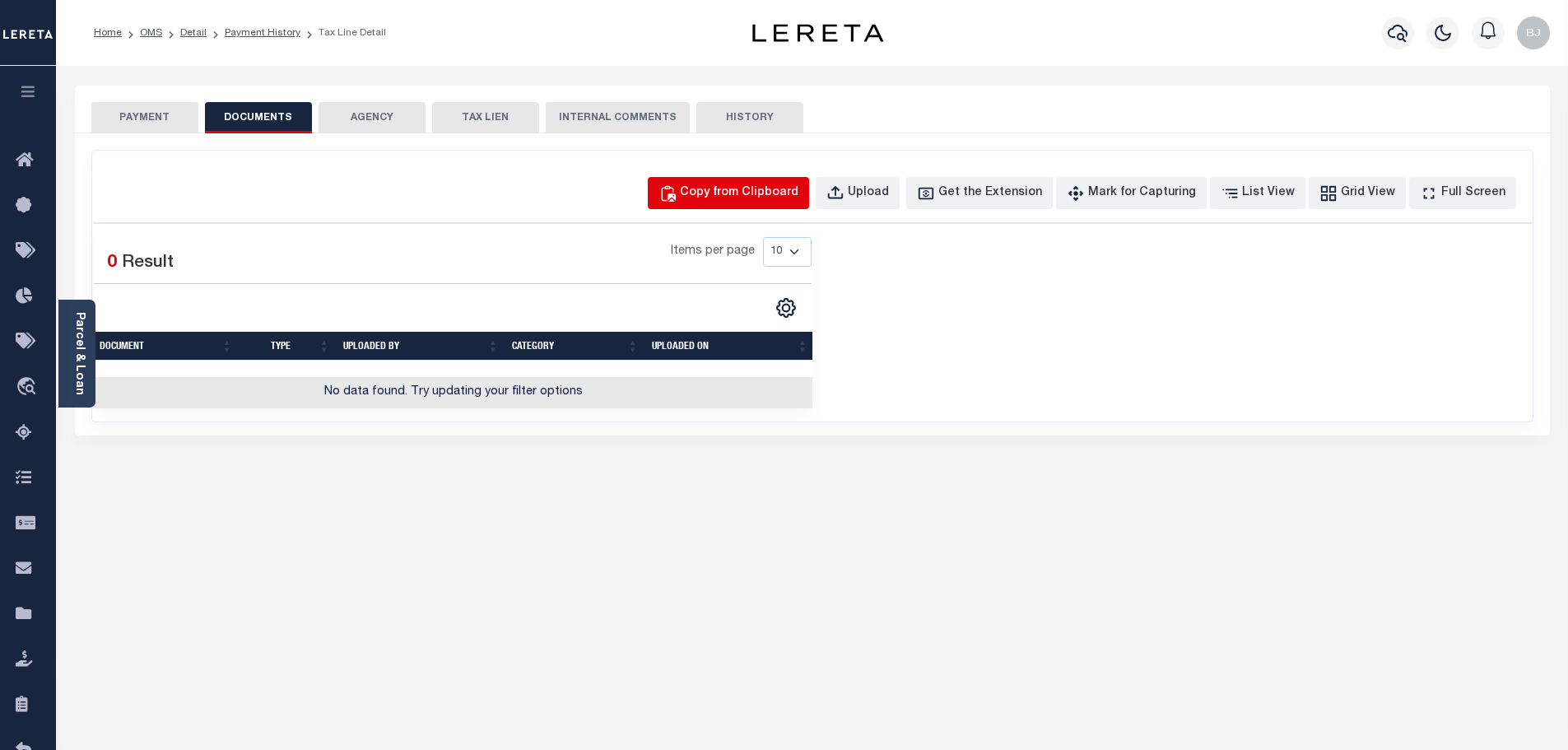
click at [781, 195] on div "Copy from Clipboard" at bounding box center [739, 194] width 119 height 18
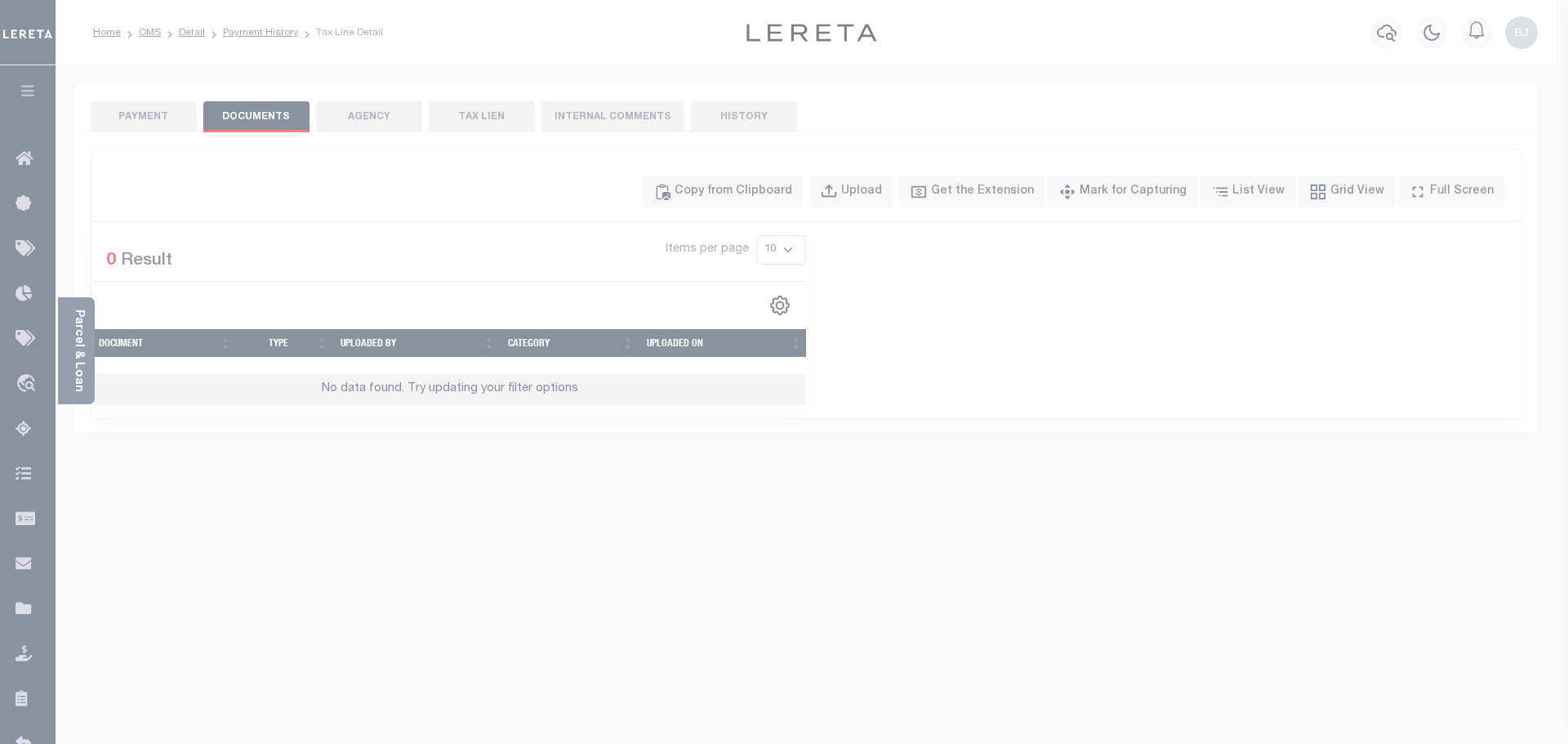
click at [0, 0] on div "Paste copied image or file into this box" at bounding box center [0, 0] width 0 height 0
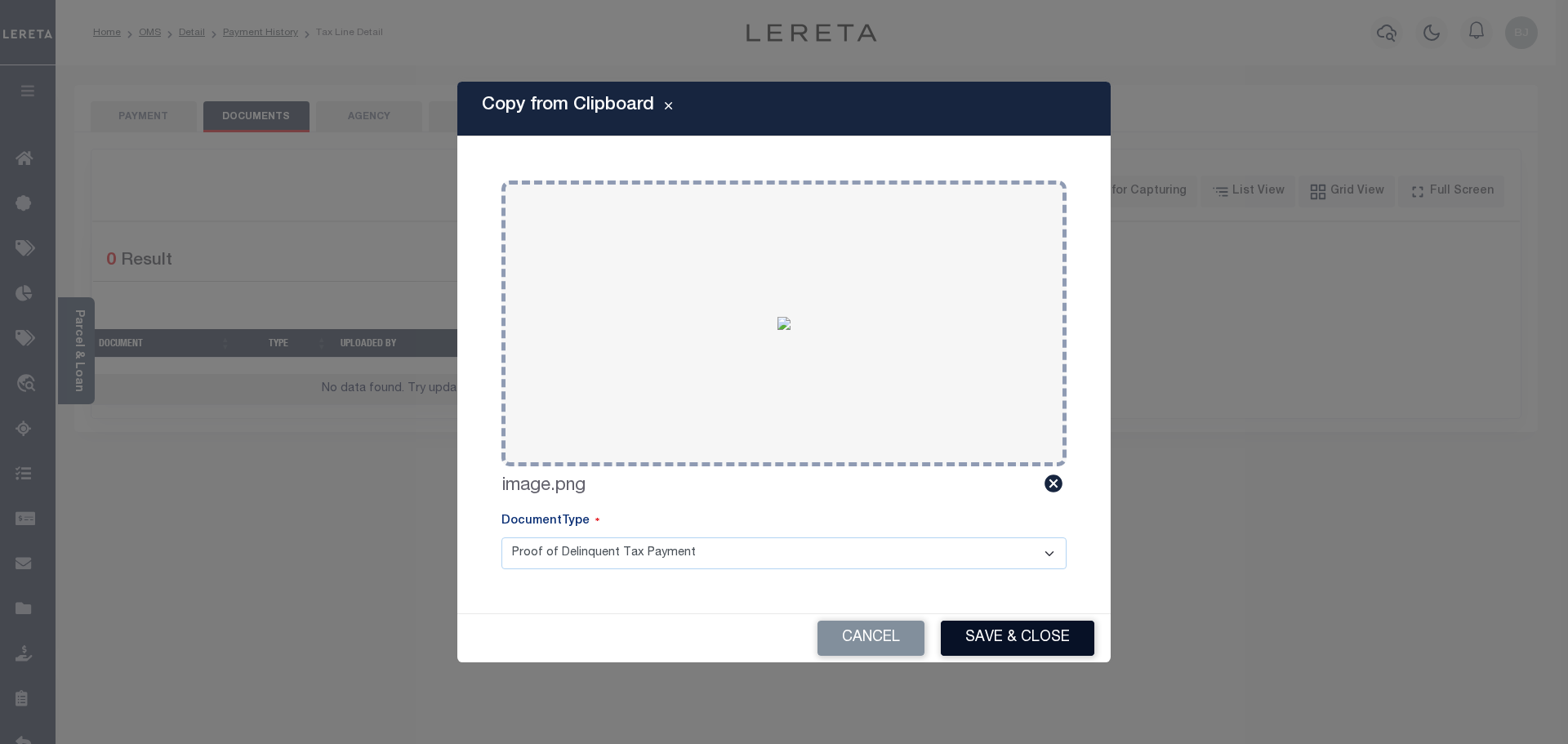
click at [1043, 650] on button "Save & Close" at bounding box center [1017, 638] width 154 height 35
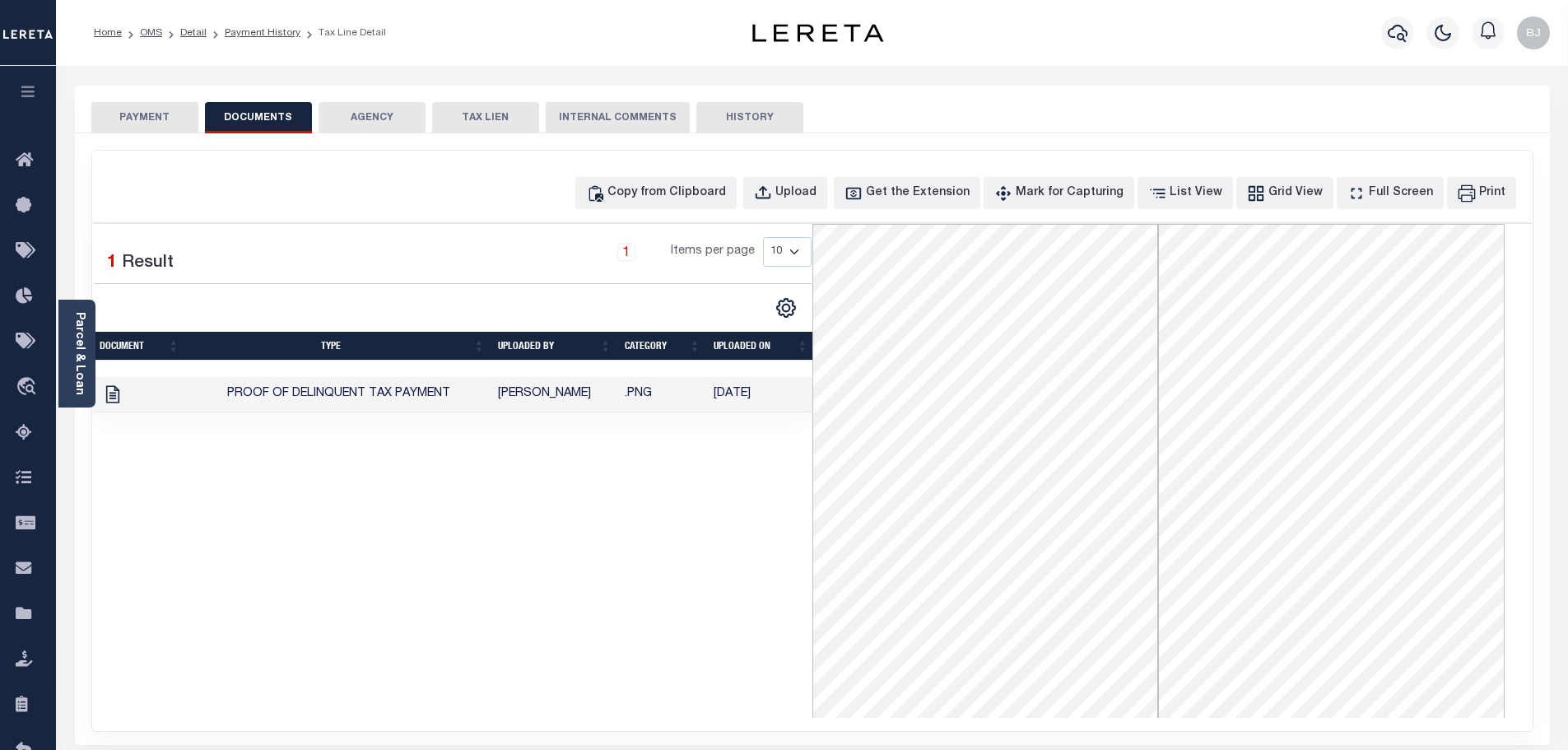
click at [108, 118] on button "PAYMENT" at bounding box center [145, 118] width 107 height 32
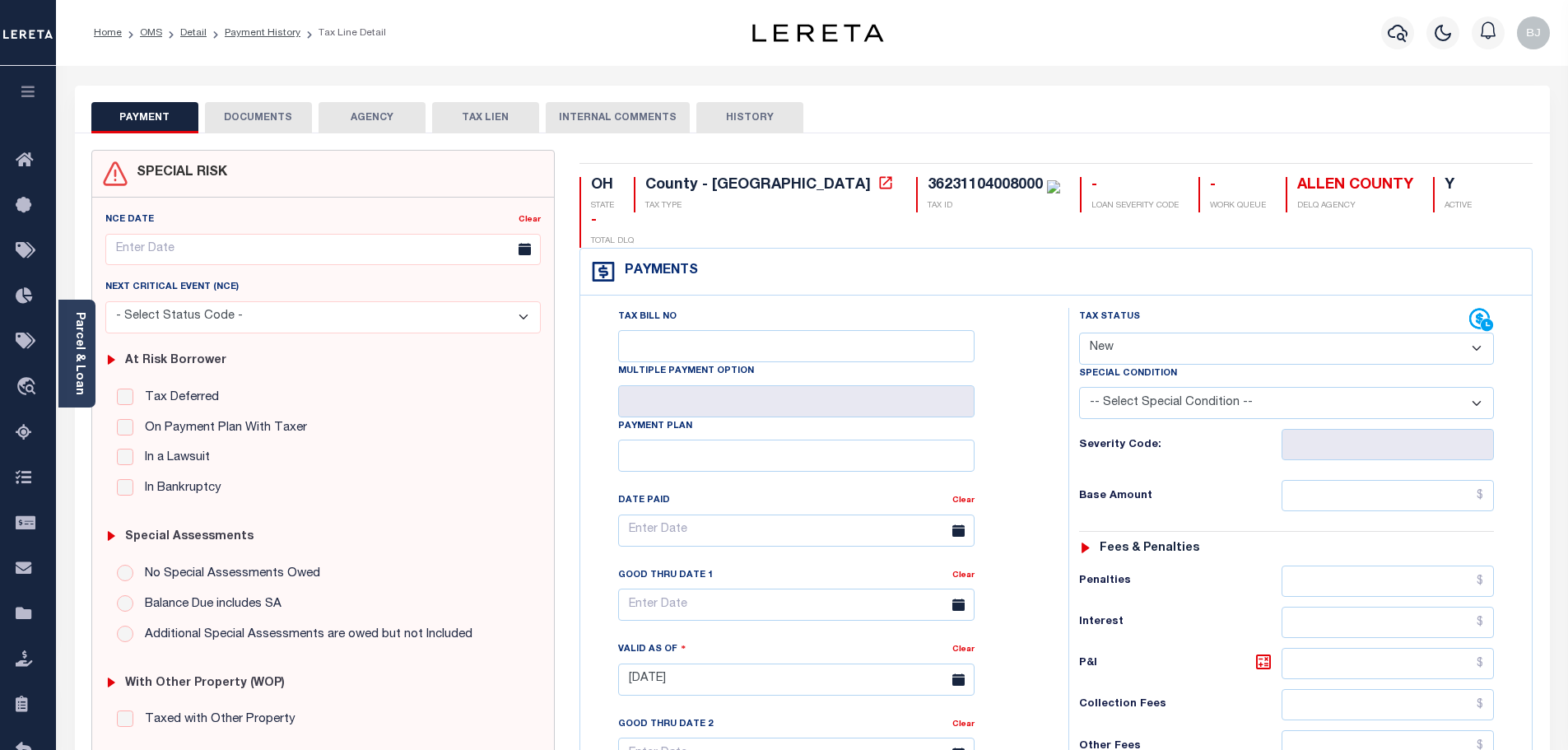
click at [1228, 332] on select "- Select Status Code - Open Due/Unpaid Paid Incomplete No Tax Due Internal Refu…" at bounding box center [1286, 348] width 415 height 32
select select "PYD"
click at [1079, 332] on select "- Select Status Code - Open Due/Unpaid Paid Incomplete No Tax Due Internal Refu…" at bounding box center [1286, 348] width 415 height 32
type input "[DATE]"
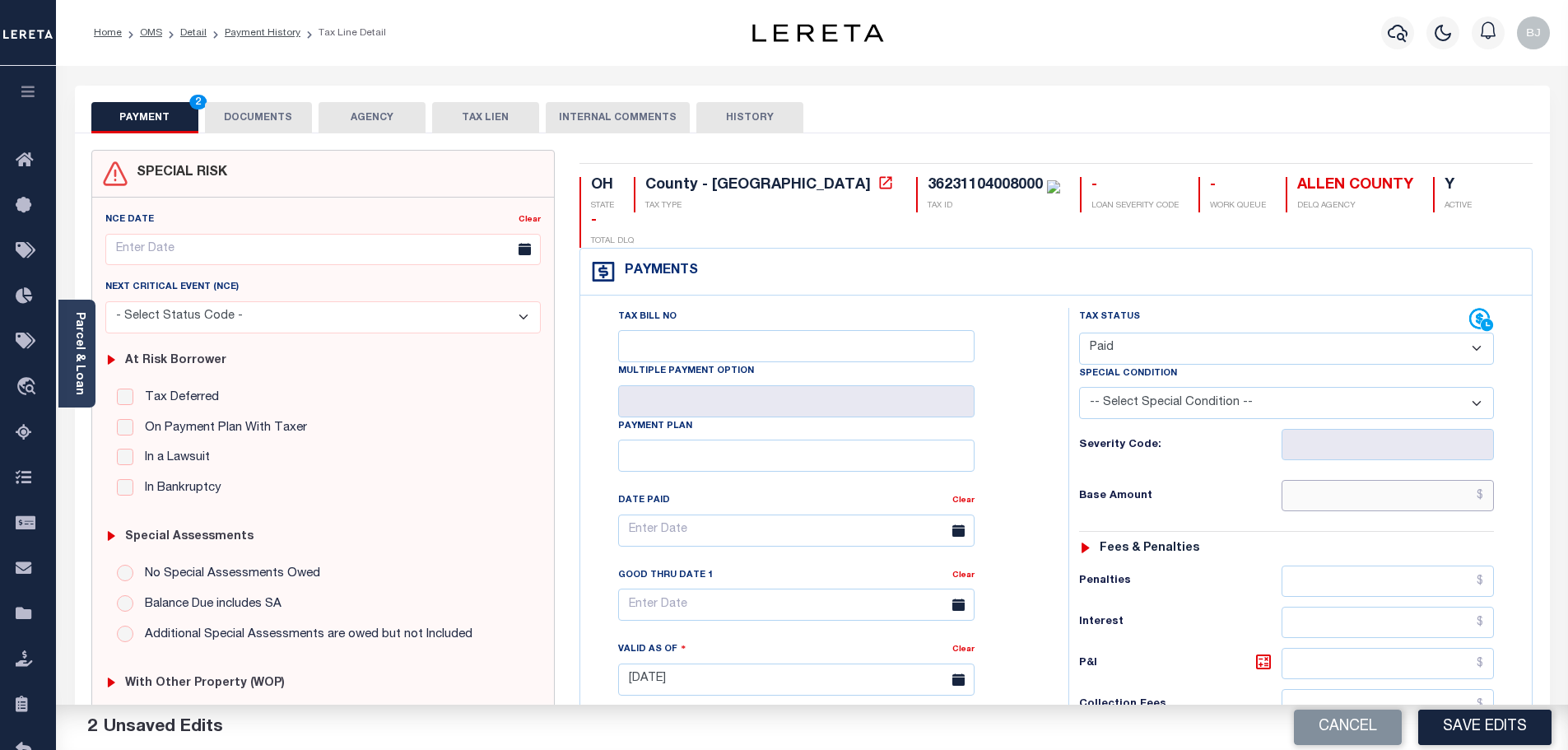
click at [1400, 480] on input "text" at bounding box center [1389, 495] width 214 height 32
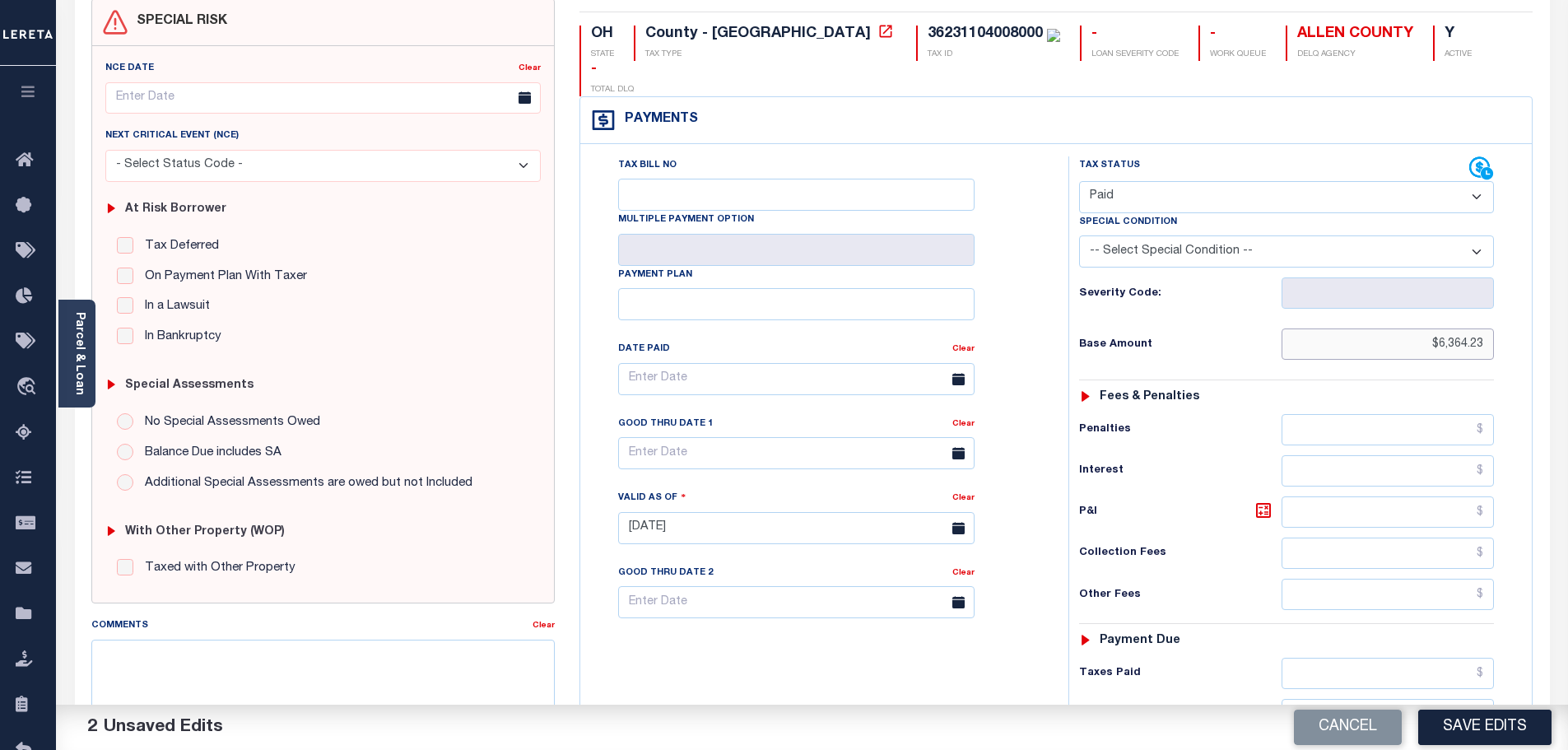
scroll to position [330, 0]
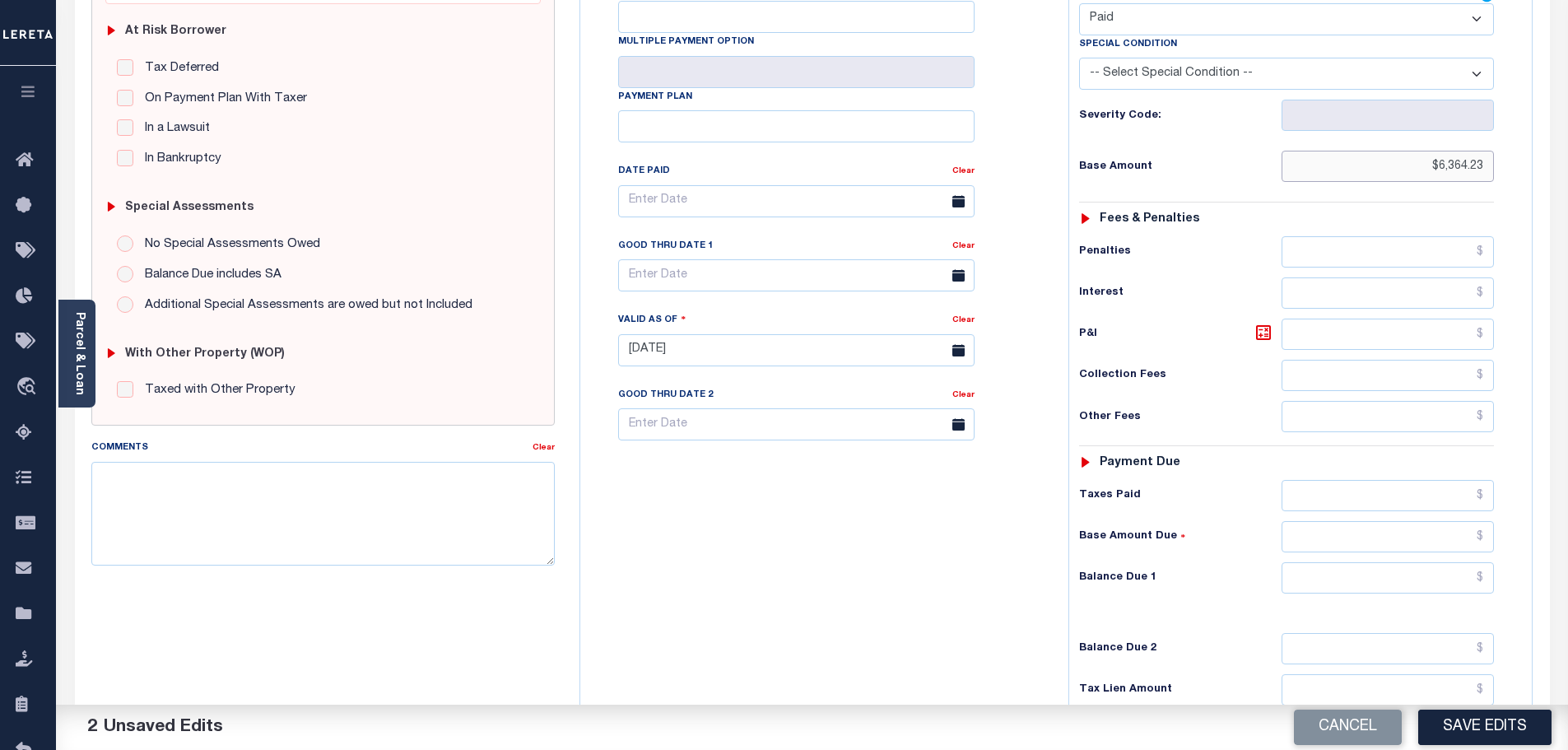
type input "$6,364.23"
click at [1388, 562] on input "text" at bounding box center [1389, 578] width 214 height 32
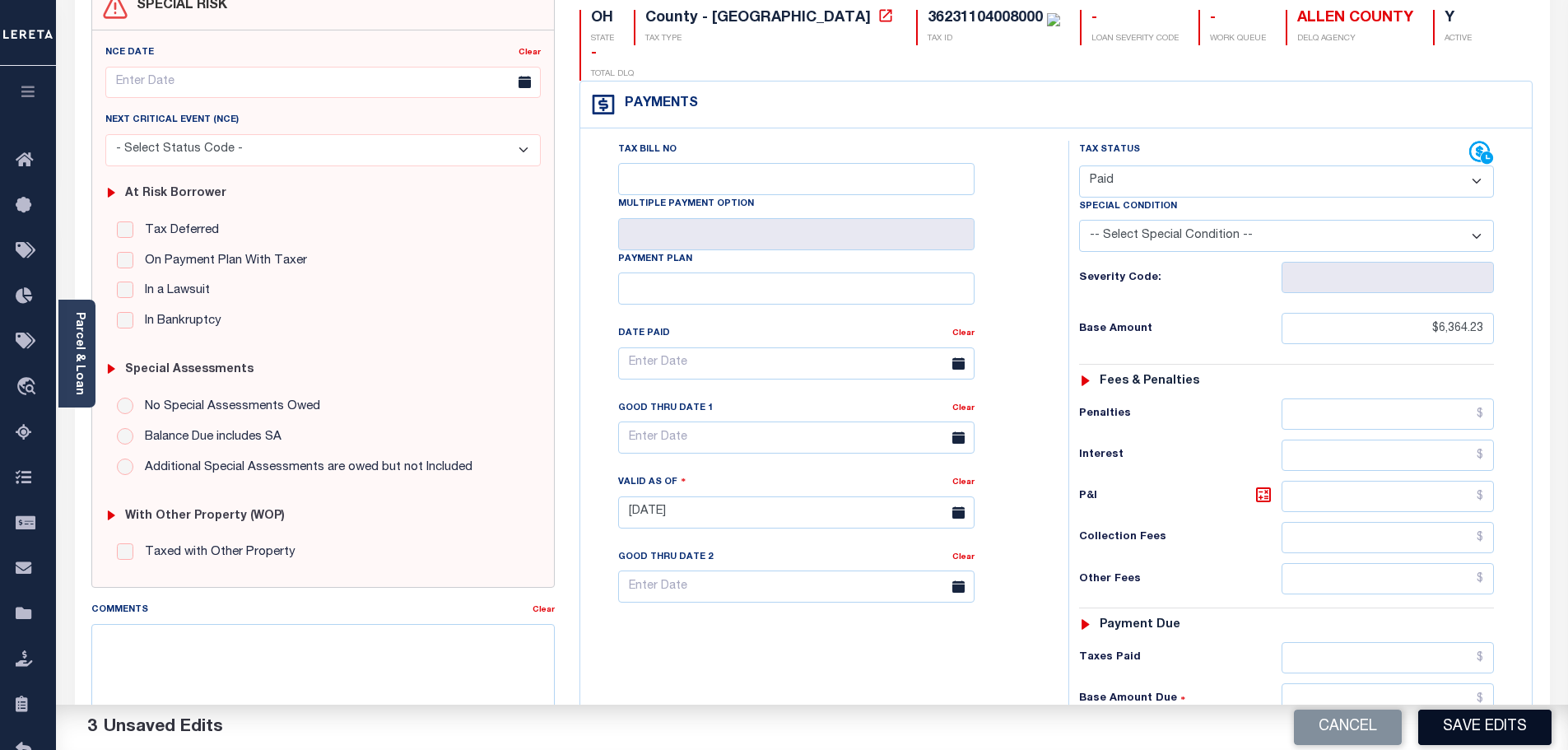
scroll to position [165, 0]
type input "$0.00"
click at [1439, 732] on button "Save Edits" at bounding box center [1485, 727] width 133 height 35
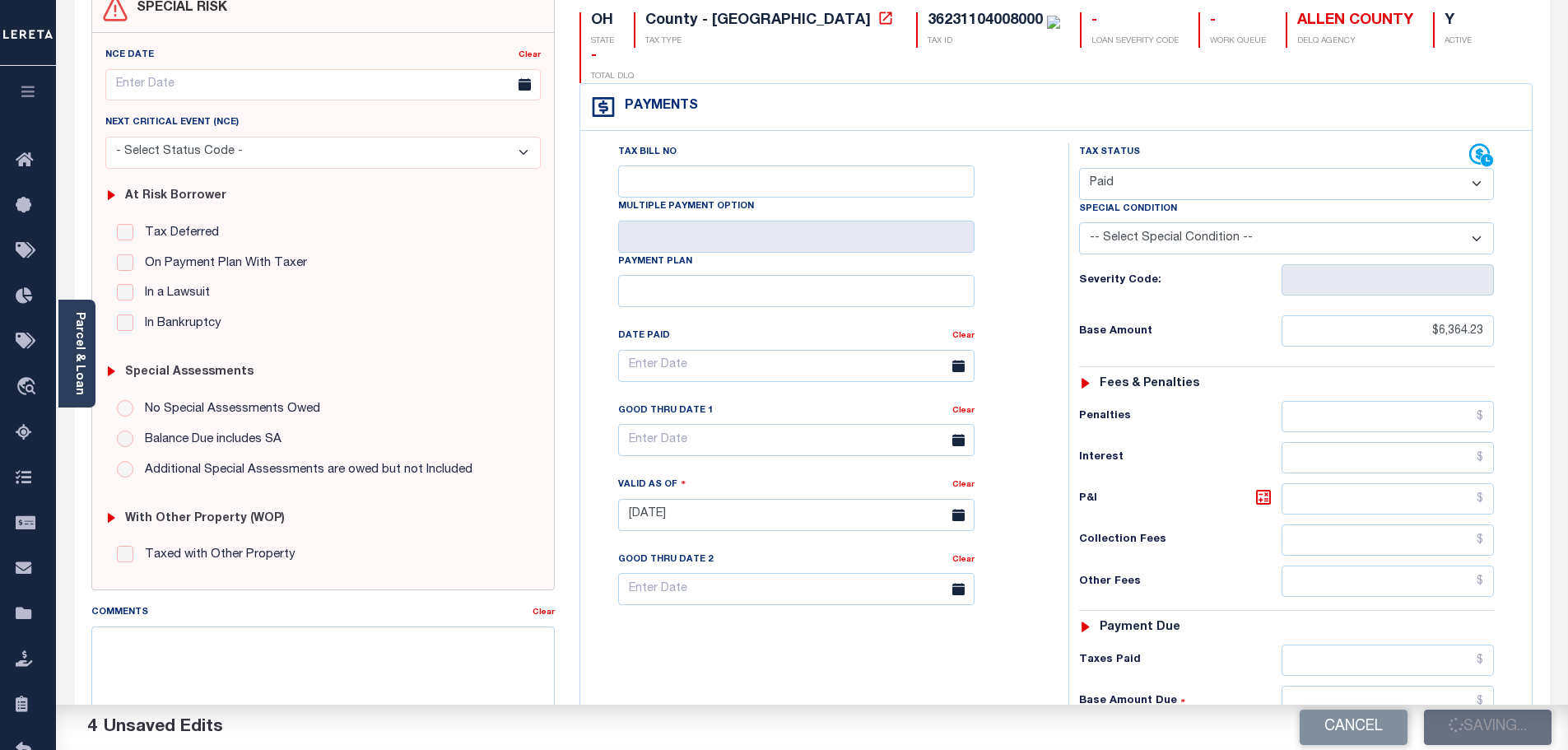
checkbox input "false"
type input "$6,364.23"
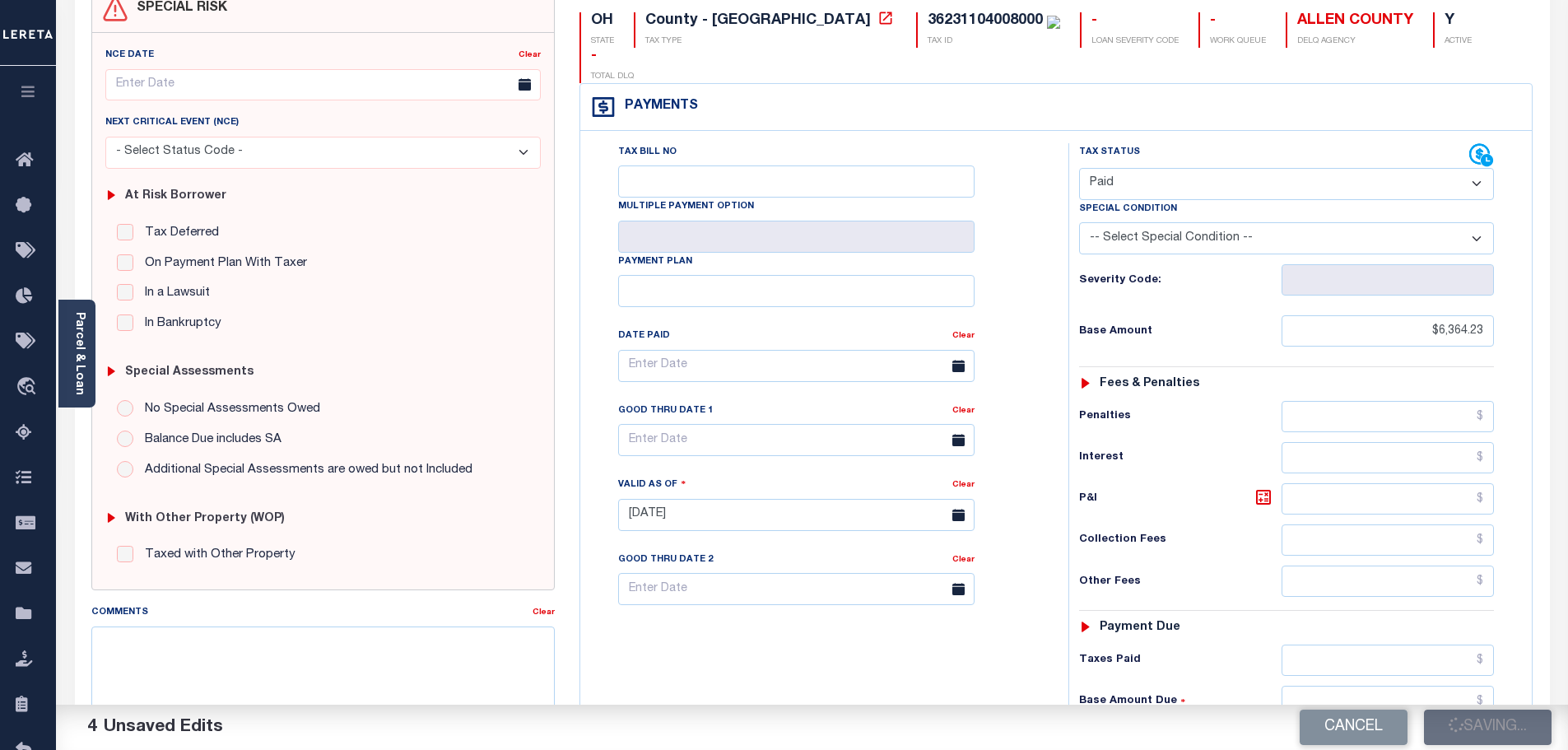
type input "$0"
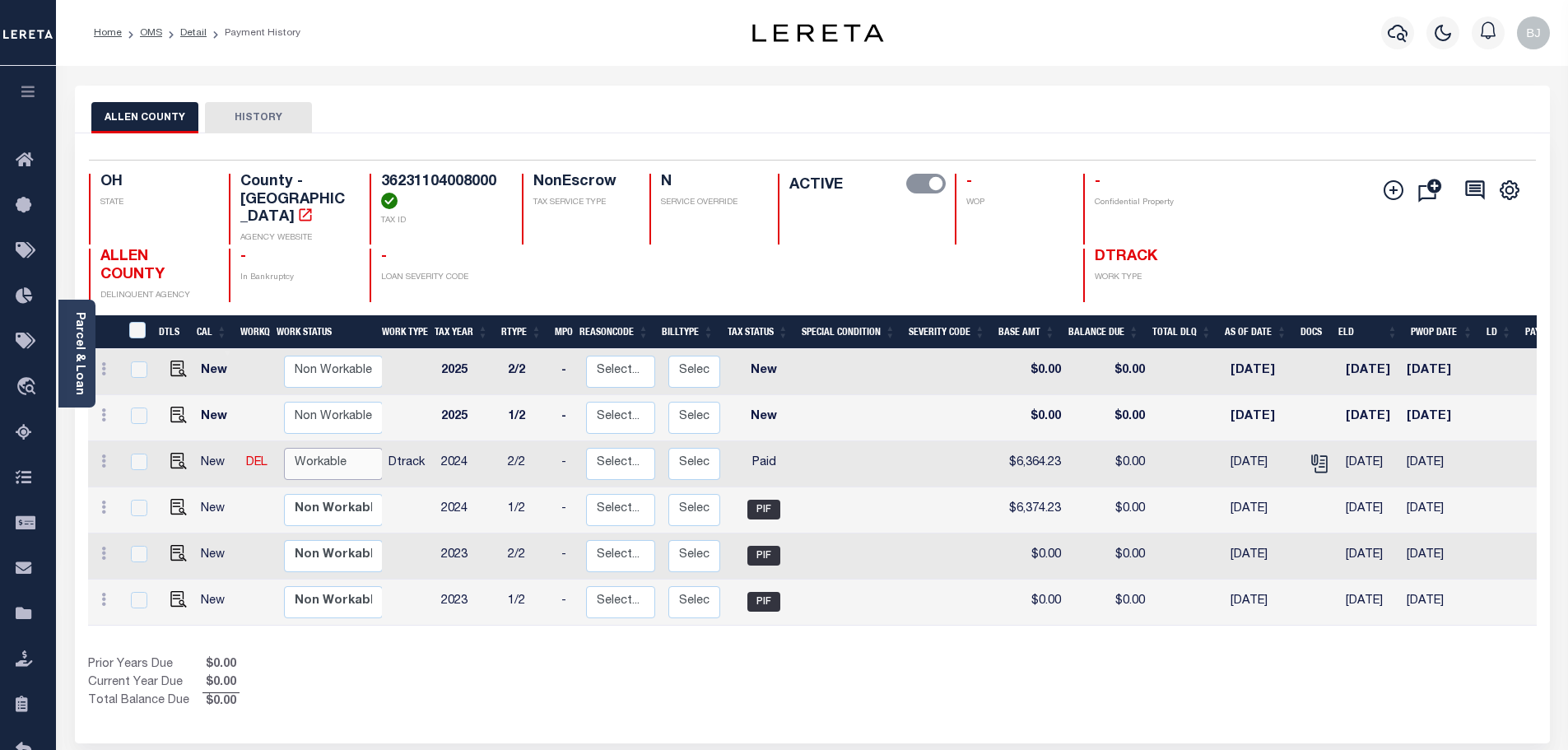
click at [339, 448] on select "Non Workable Workable" at bounding box center [333, 464] width 99 height 32
checkbox input "true"
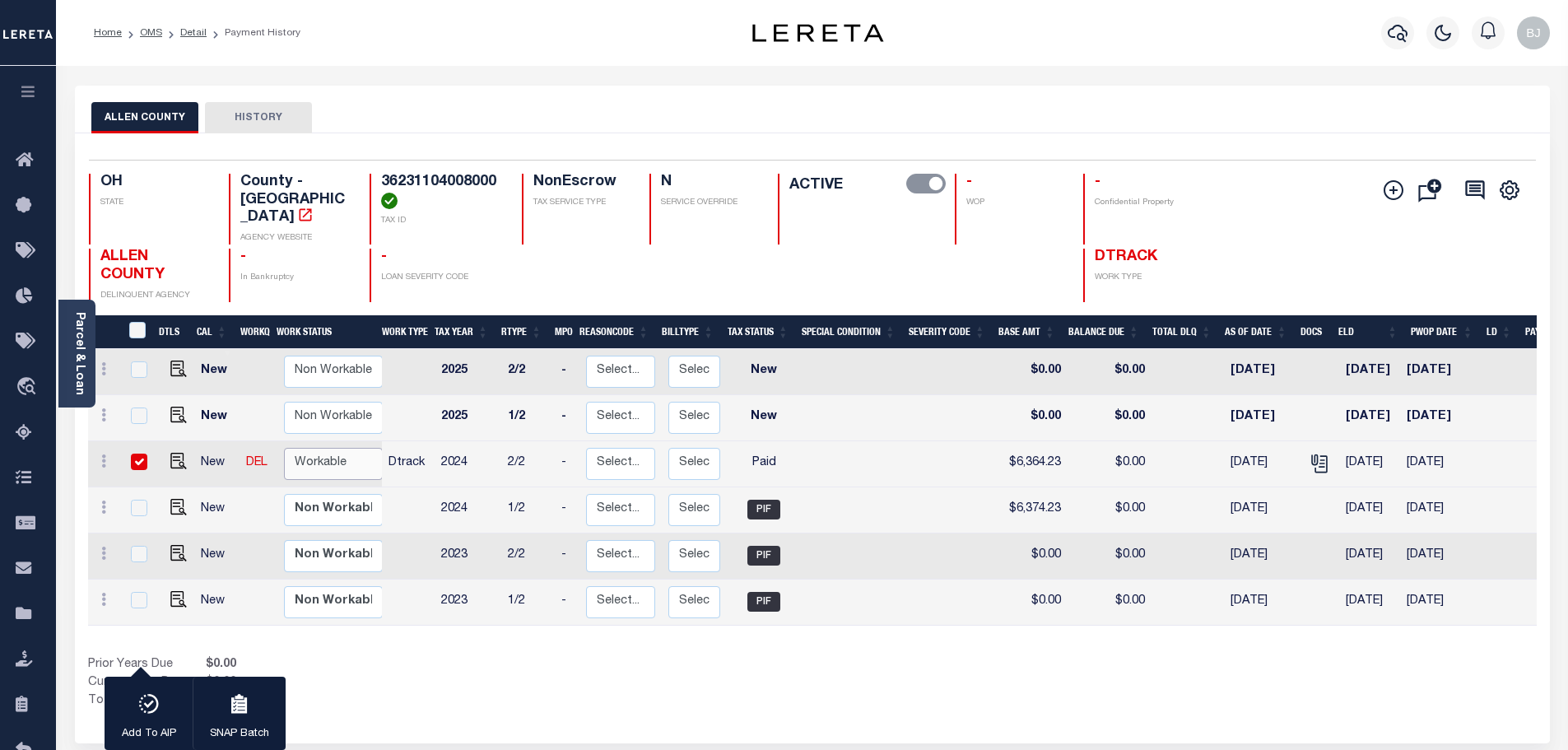
select select "true"
click at [284, 448] on select "Non Workable Workable" at bounding box center [333, 464] width 99 height 32
checkbox input "false"
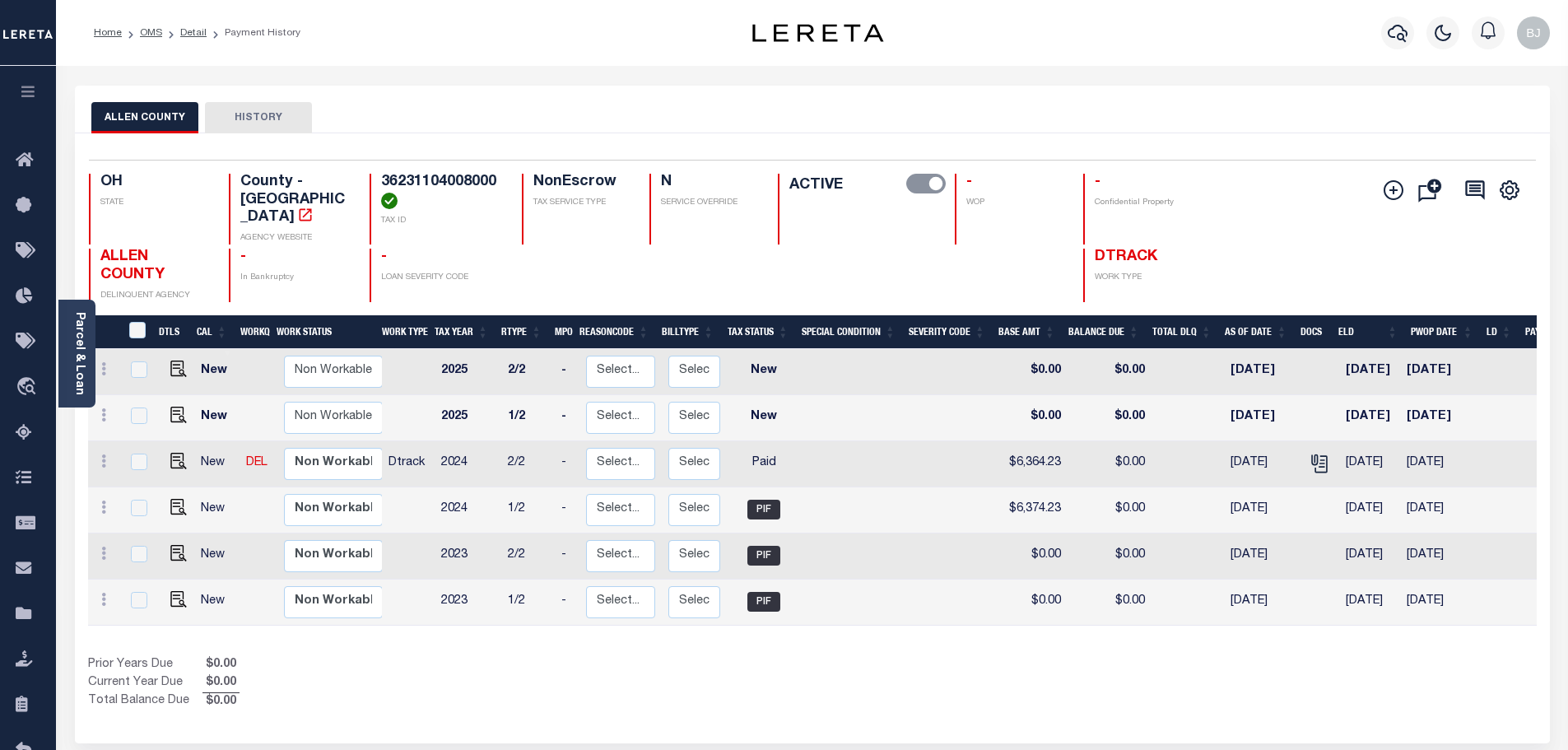
click at [698, 115] on div "ALLEN COUNTY HISTORY" at bounding box center [812, 118] width 1442 height 31
click at [1033, 83] on div "Parcel & Loan Loan Details 26250125 LOAN NO NEW" at bounding box center [812, 549] width 1500 height 966
click at [1066, 104] on div "ALLEN COUNTY HISTORY" at bounding box center [812, 118] width 1442 height 31
click at [1510, 190] on icon "" at bounding box center [1510, 190] width 22 height 22
click at [1428, 319] on span "Columns" at bounding box center [1402, 312] width 50 height 12
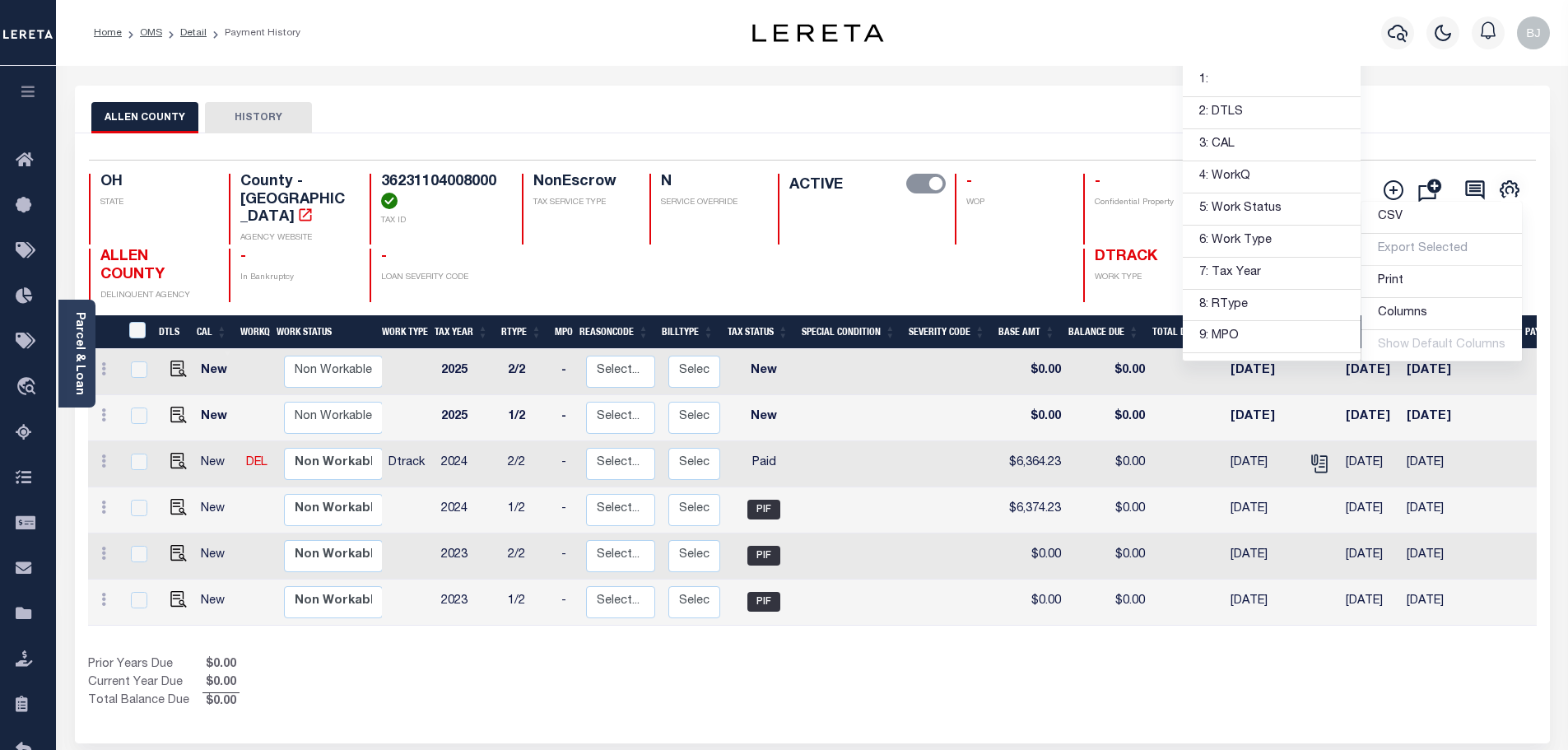
click at [849, 116] on div "ALLEN COUNTY HISTORY" at bounding box center [812, 118] width 1442 height 31
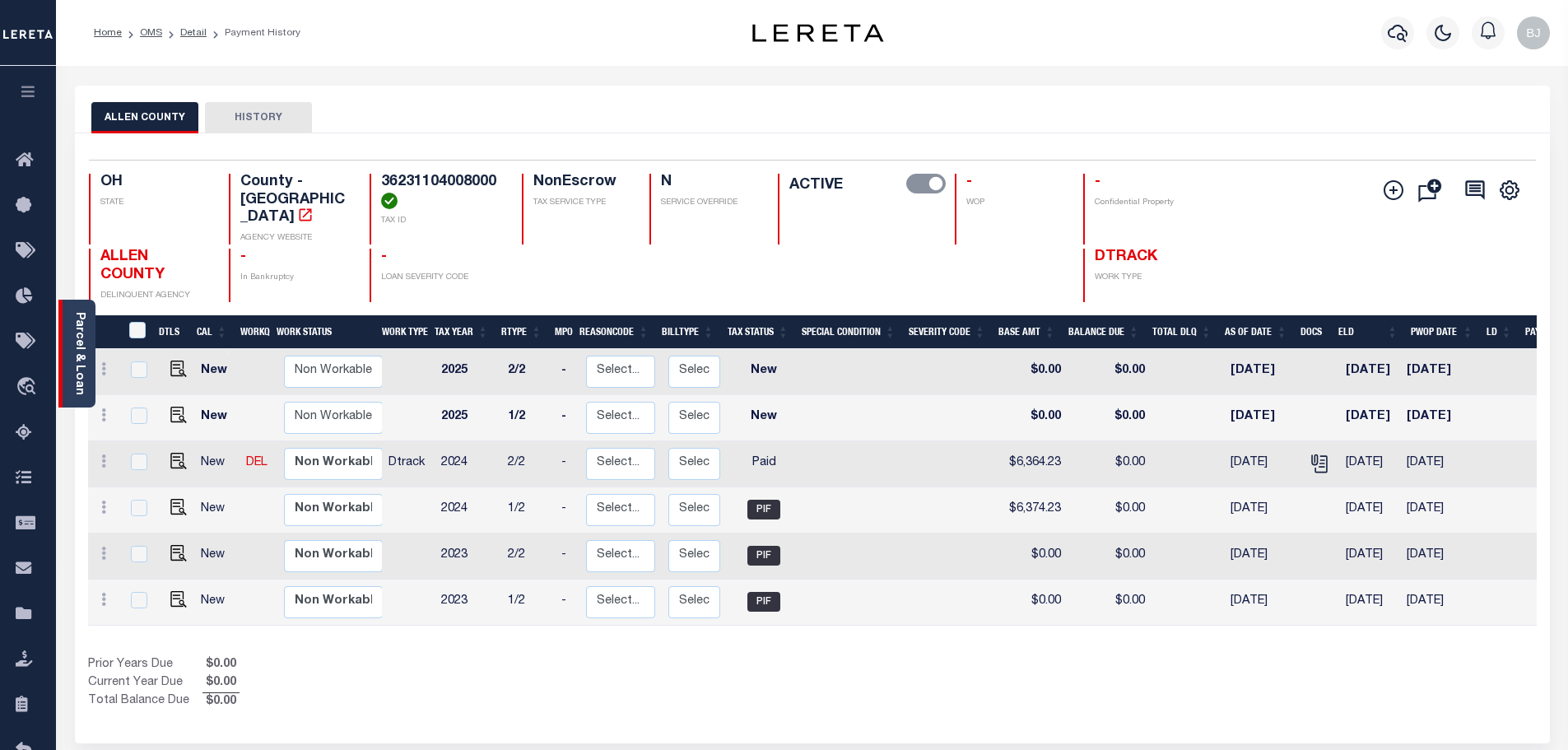
click at [78, 367] on link "Parcel & Loan" at bounding box center [79, 354] width 12 height 83
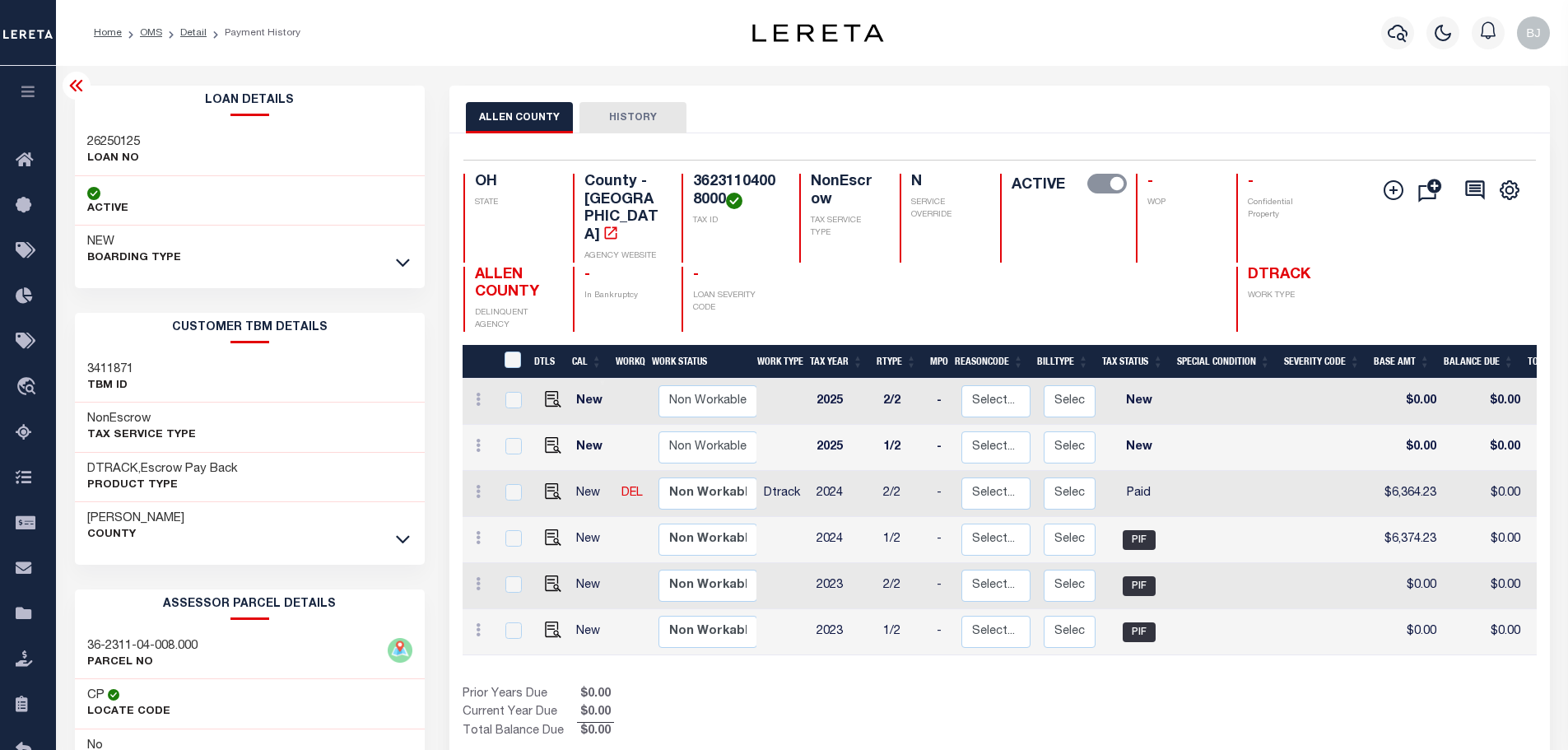
click at [159, 107] on h2 "Loan Details" at bounding box center [250, 101] width 350 height 31
click at [184, 166] on div "26250125 LOAN NO" at bounding box center [250, 150] width 350 height 50
click at [185, 168] on div "26250125 LOAN NO" at bounding box center [250, 150] width 350 height 50
click at [611, 105] on button "HISTORY" at bounding box center [633, 118] width 107 height 32
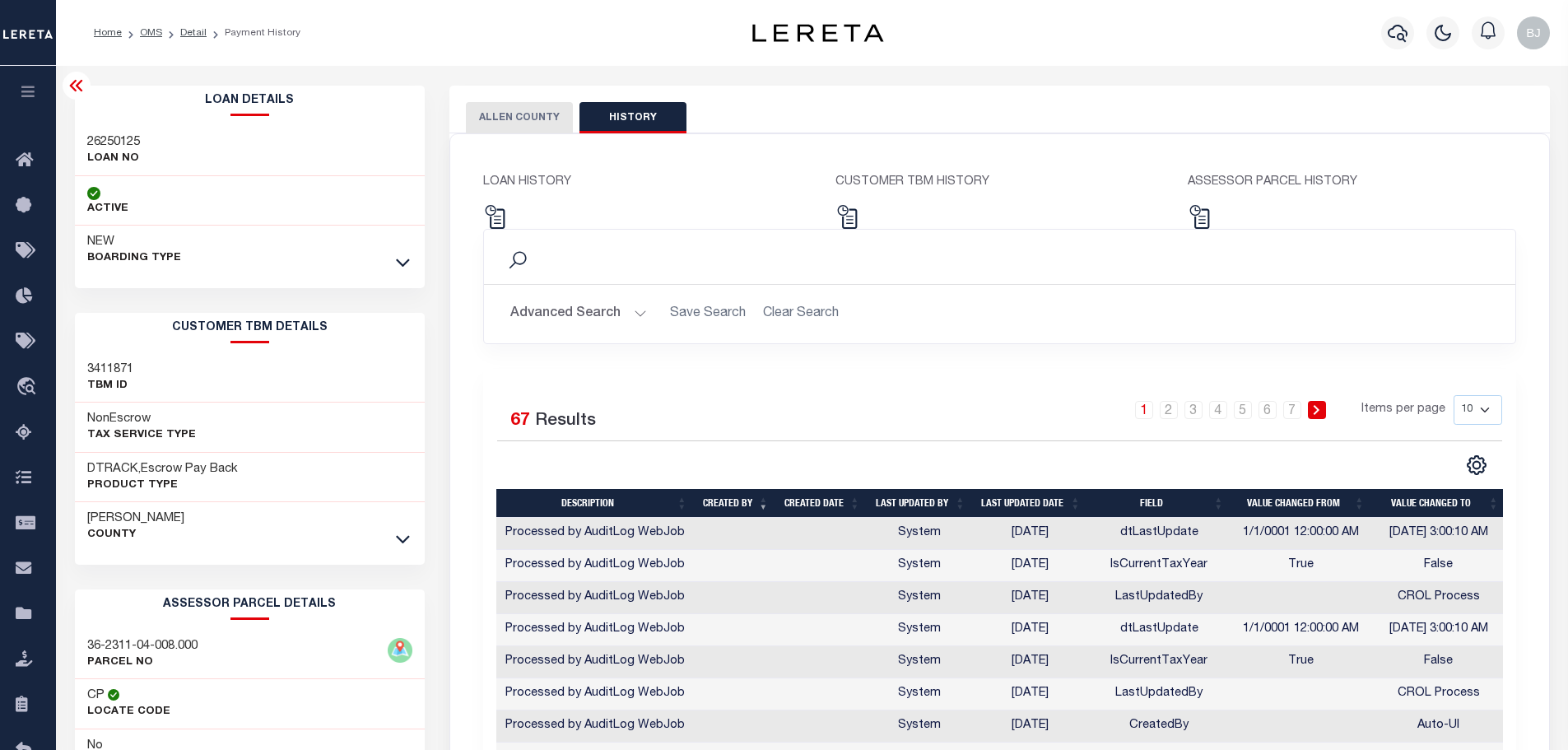
click at [542, 106] on button "ALLEN COUNTY" at bounding box center [520, 118] width 107 height 32
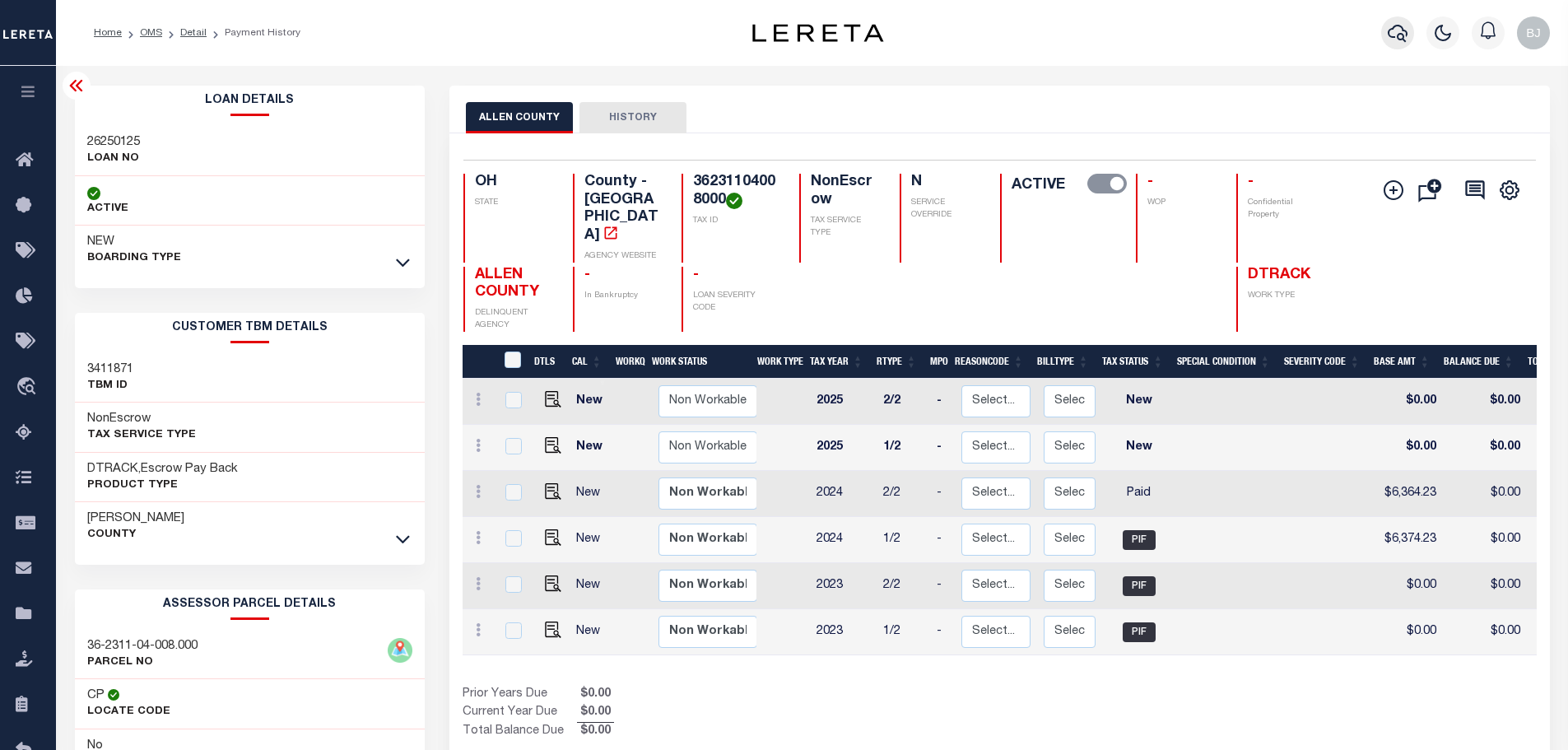
click at [1389, 32] on icon "button" at bounding box center [1398, 33] width 20 height 17
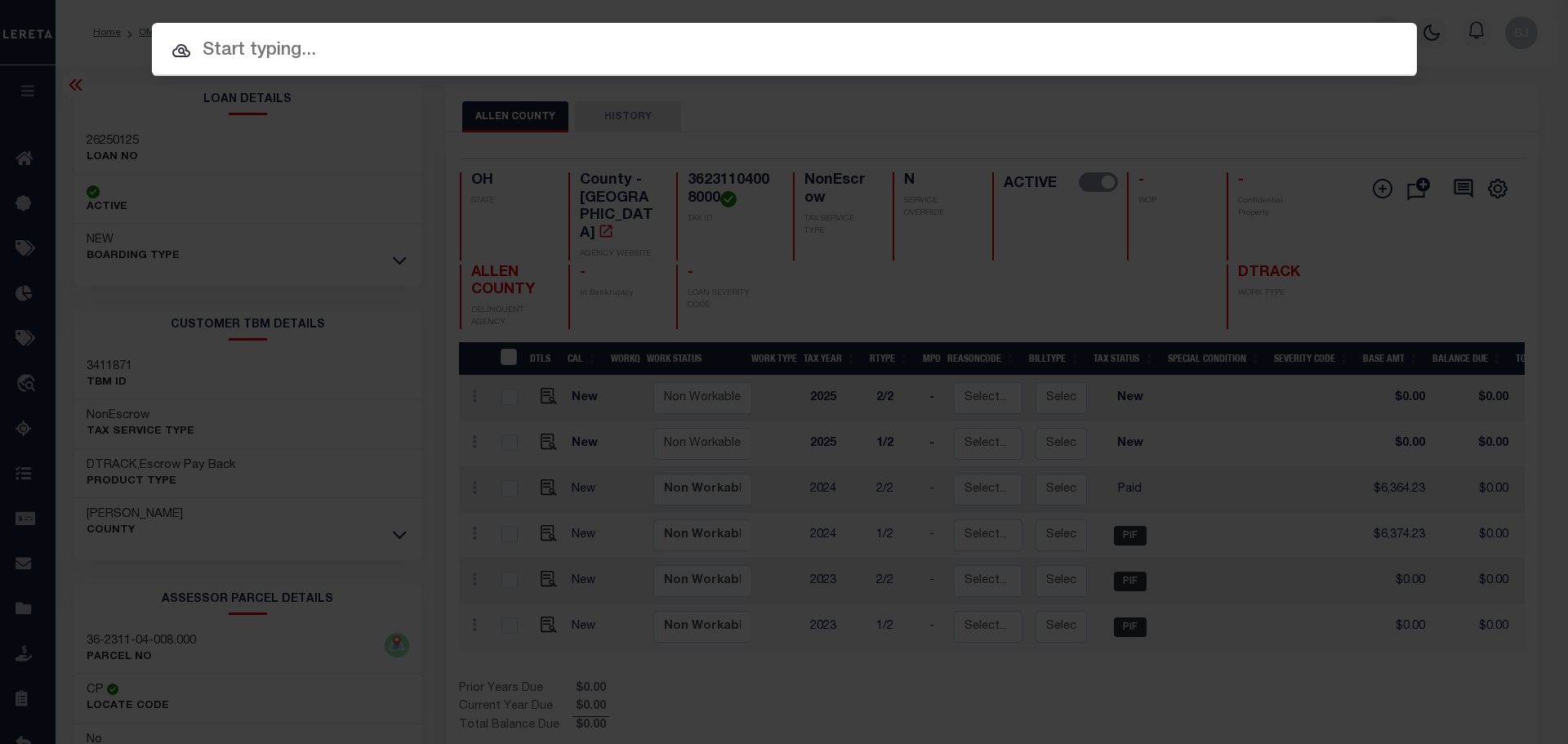
paste input "31834102006001"
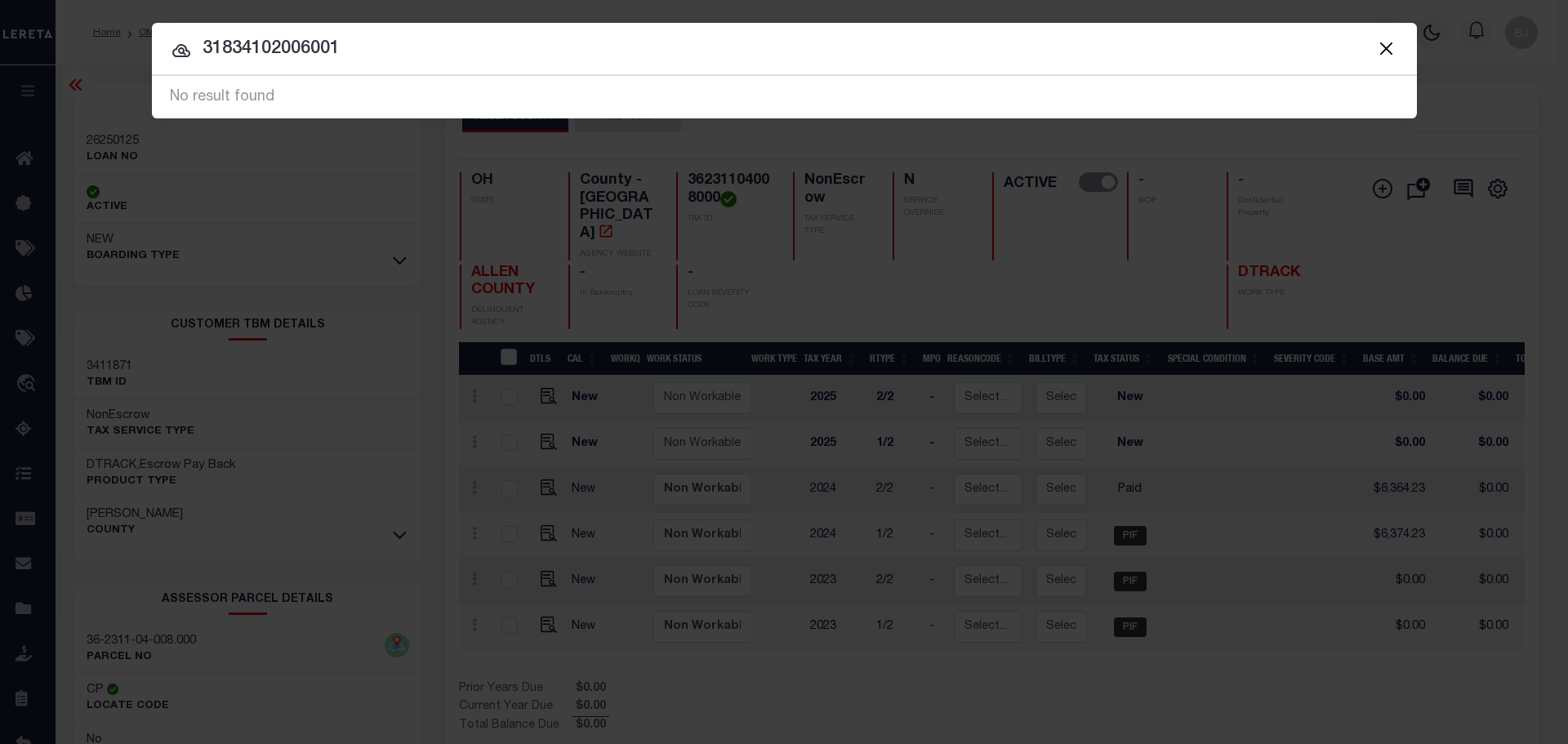
click at [908, 49] on input "31834102006001" at bounding box center [784, 49] width 1265 height 29
paste input "450125-71015"
type input "3450125-71015"
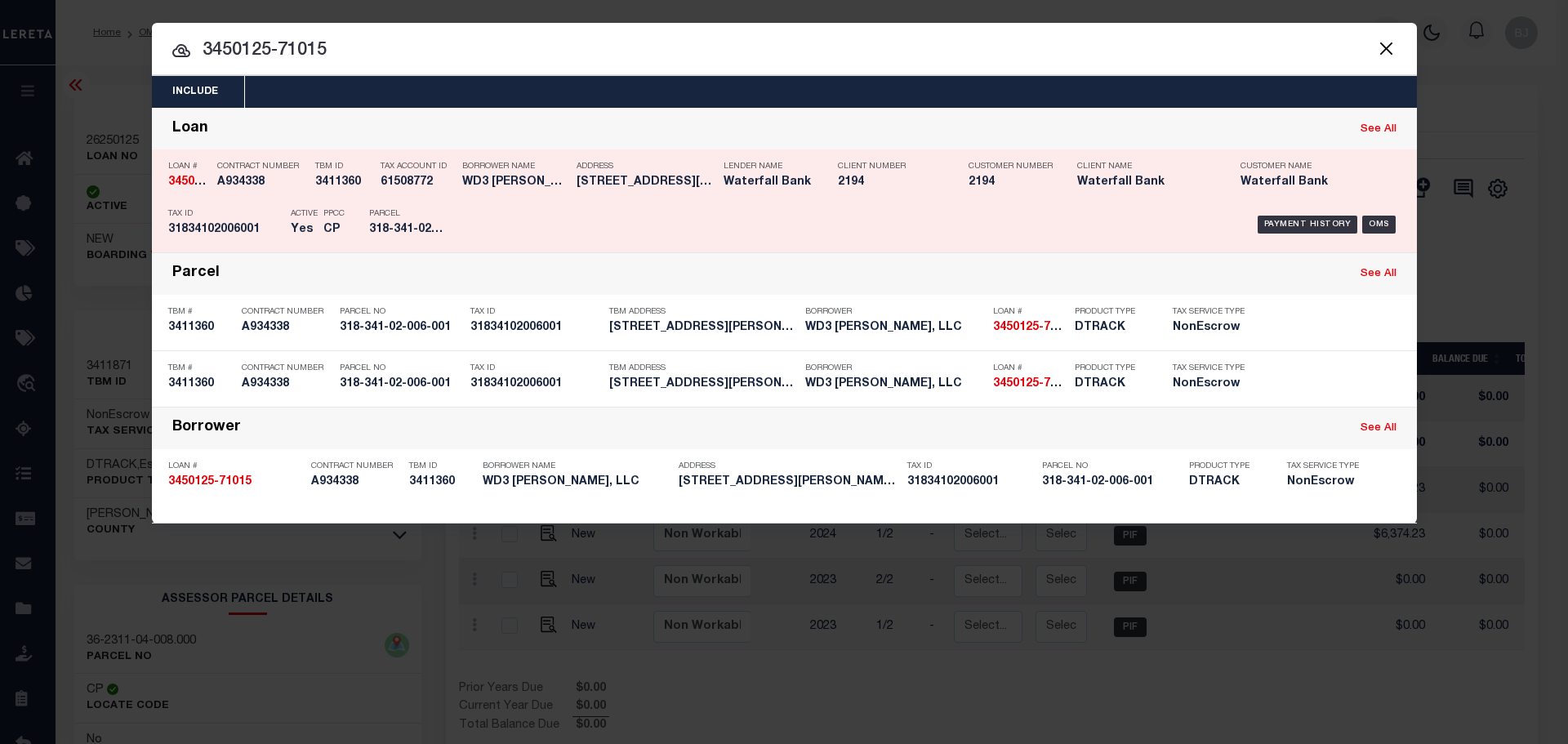
click at [542, 224] on div "Payment History OMS" at bounding box center [933, 225] width 933 height 48
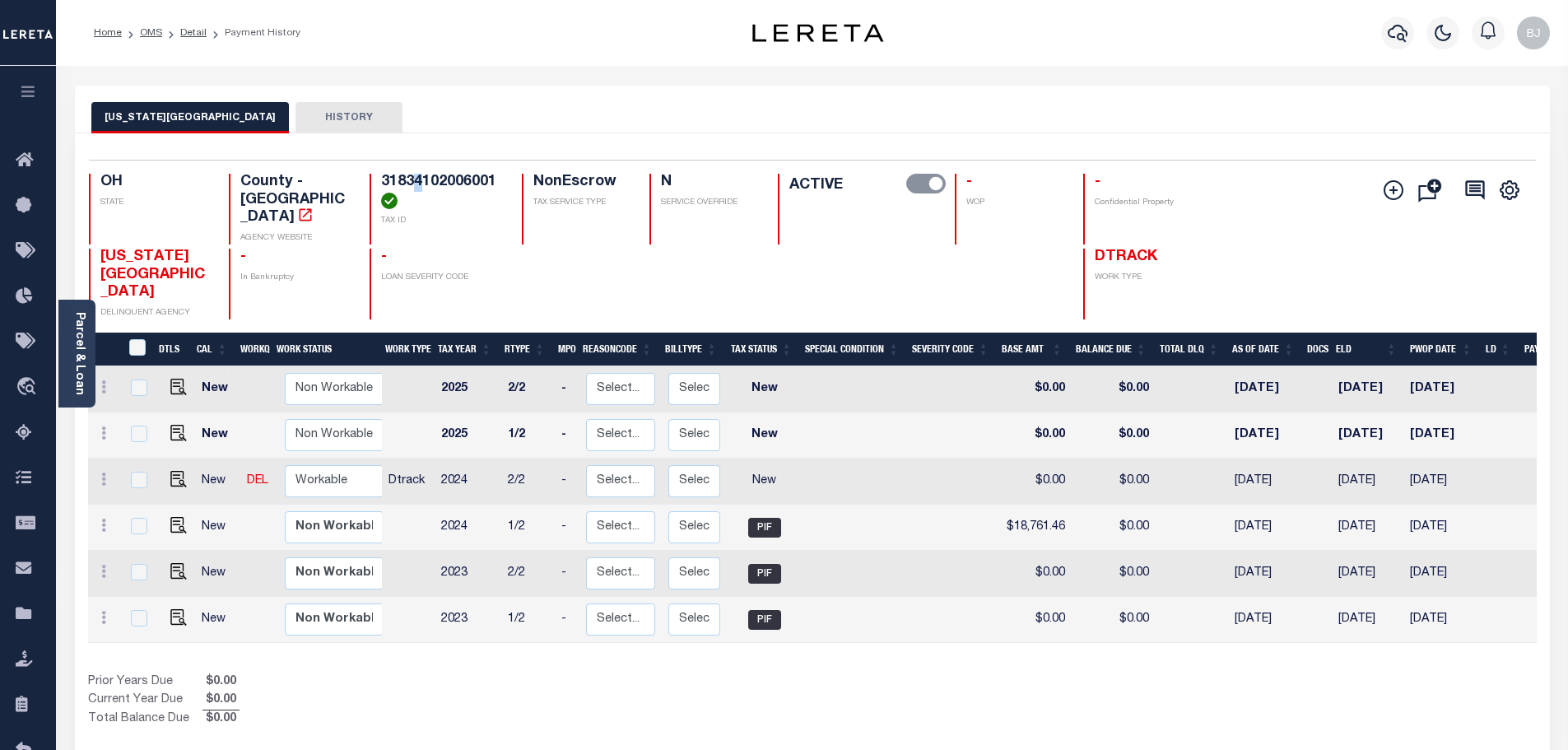
click at [417, 178] on h4 "31834102006001" at bounding box center [442, 191] width 121 height 35
click at [416, 178] on h4 "31834102006001" at bounding box center [442, 191] width 121 height 35
click at [176, 471] on img "" at bounding box center [178, 479] width 16 height 16
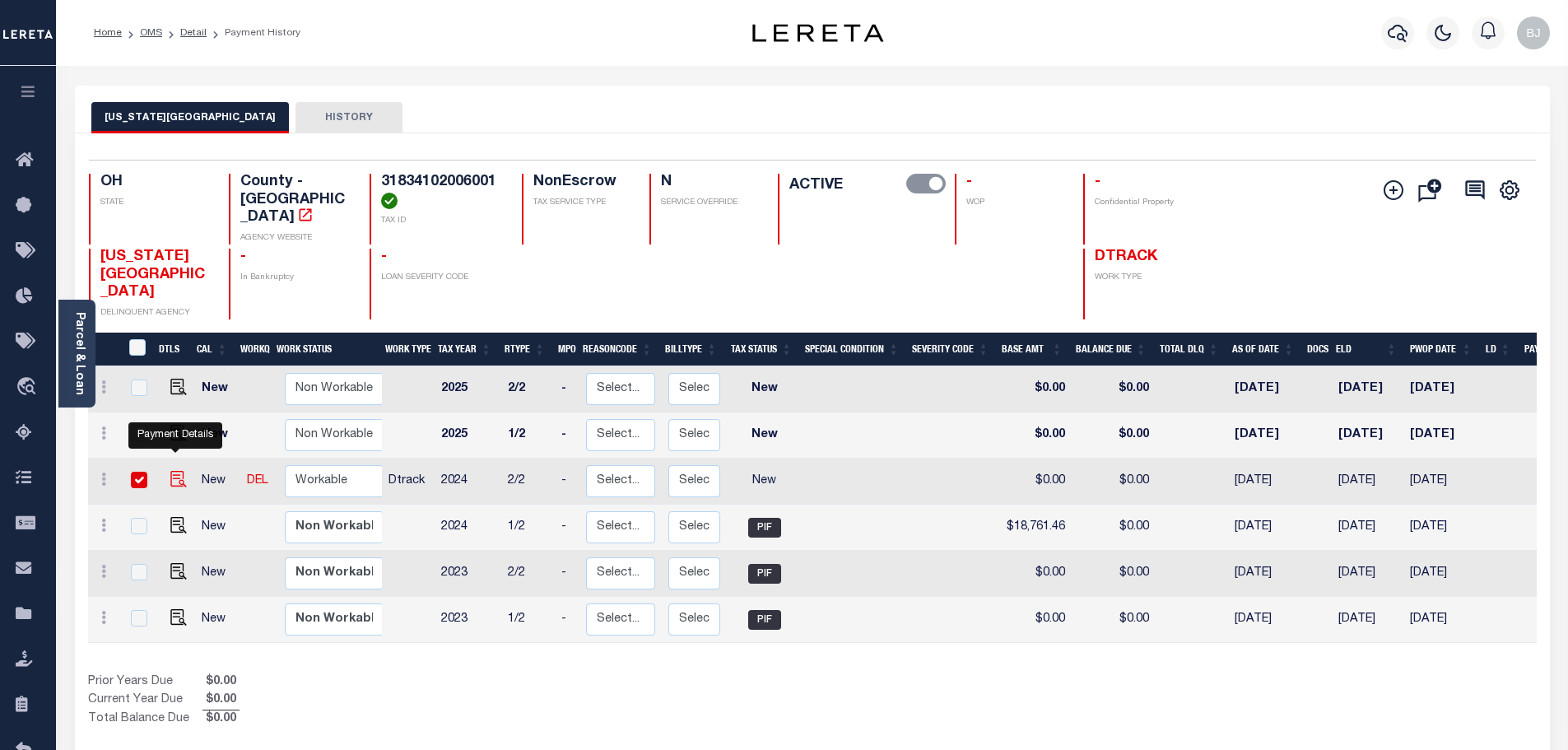
checkbox input "true"
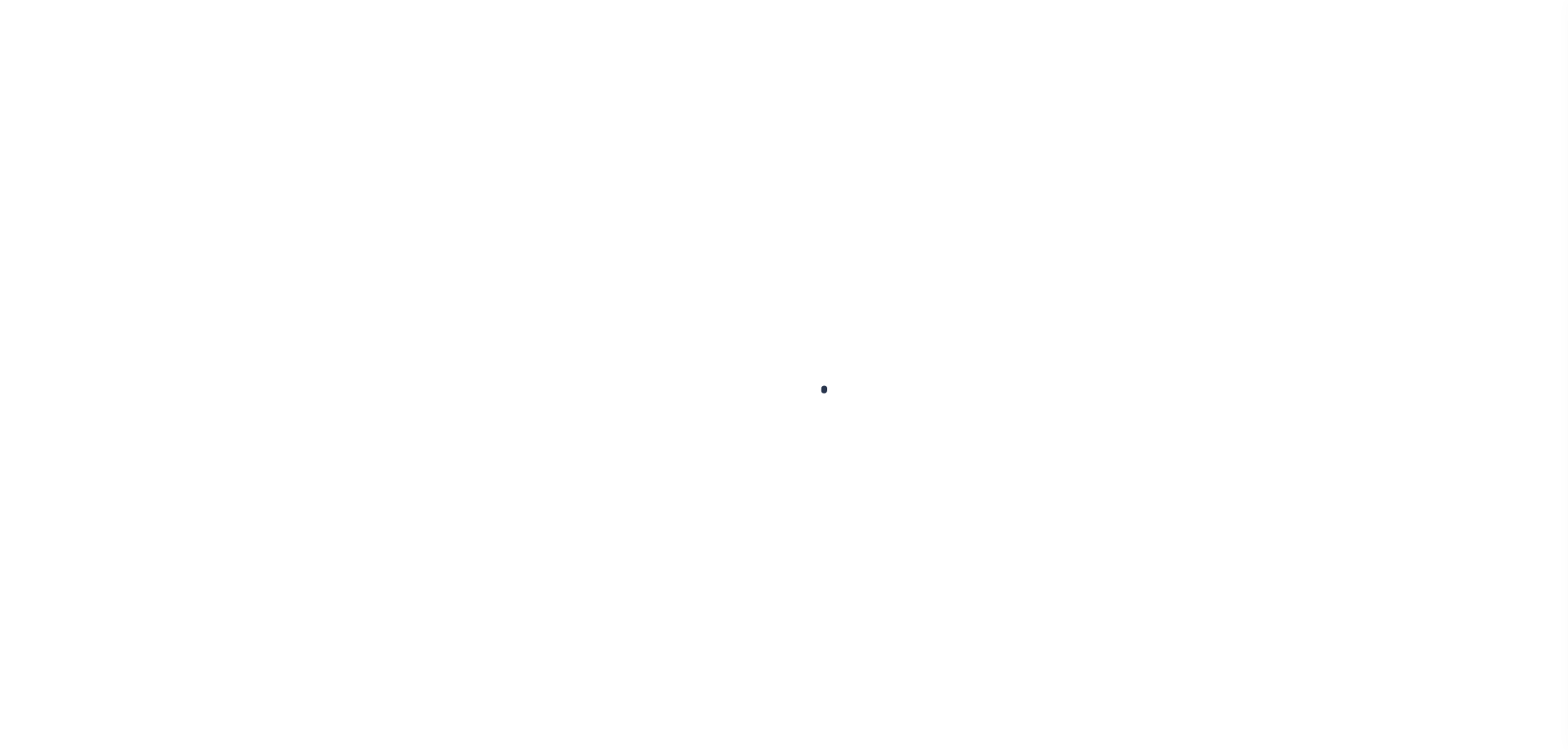
checkbox input "false"
type input "[DATE]"
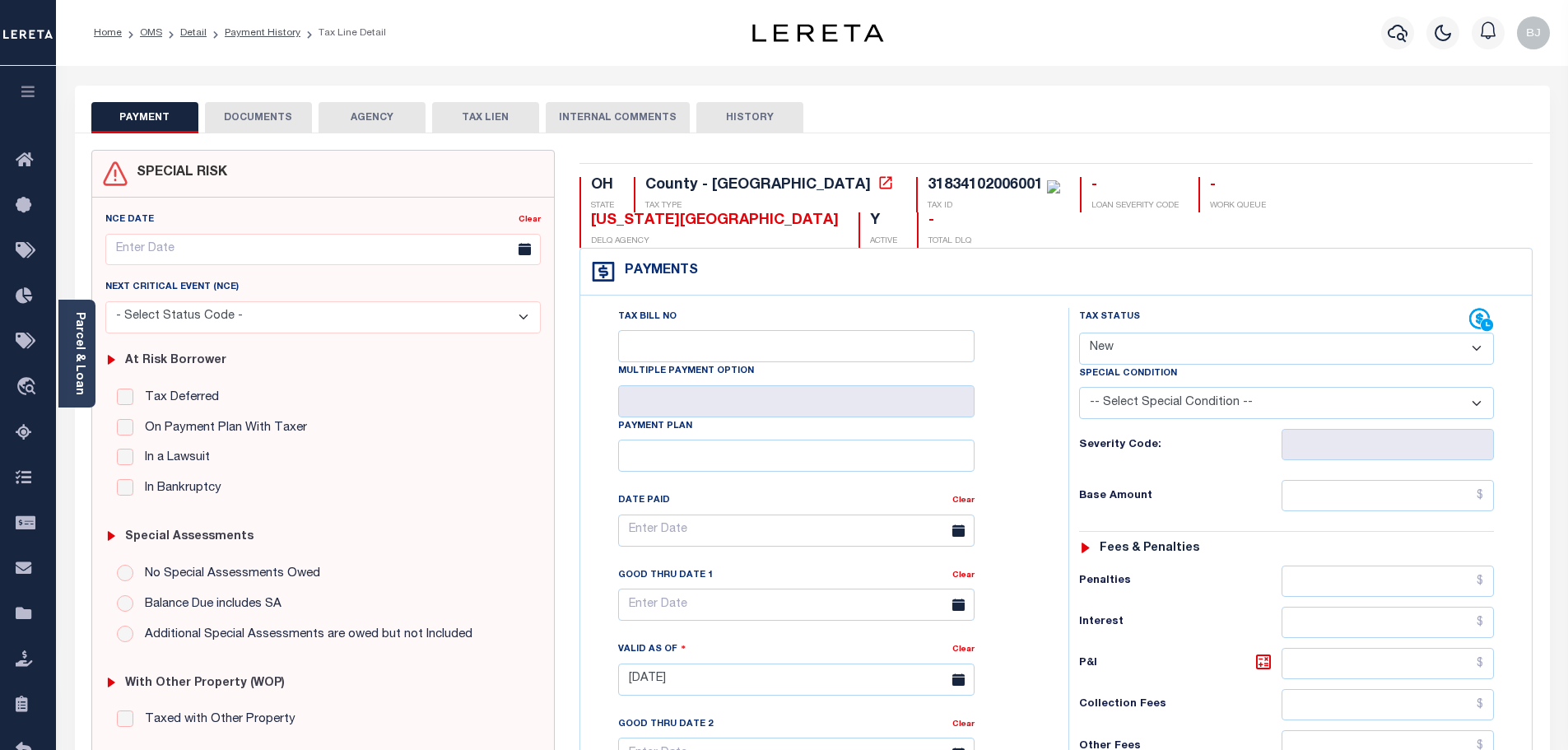
click at [1248, 332] on select "- Select Status Code - Open Due/Unpaid Paid Incomplete No Tax Due Internal Refu…" at bounding box center [1286, 348] width 415 height 32
select select "PYD"
click at [1079, 332] on select "- Select Status Code - Open Due/Unpaid Paid Incomplete No Tax Due Internal Refu…" at bounding box center [1286, 348] width 415 height 32
type input "[DATE]"
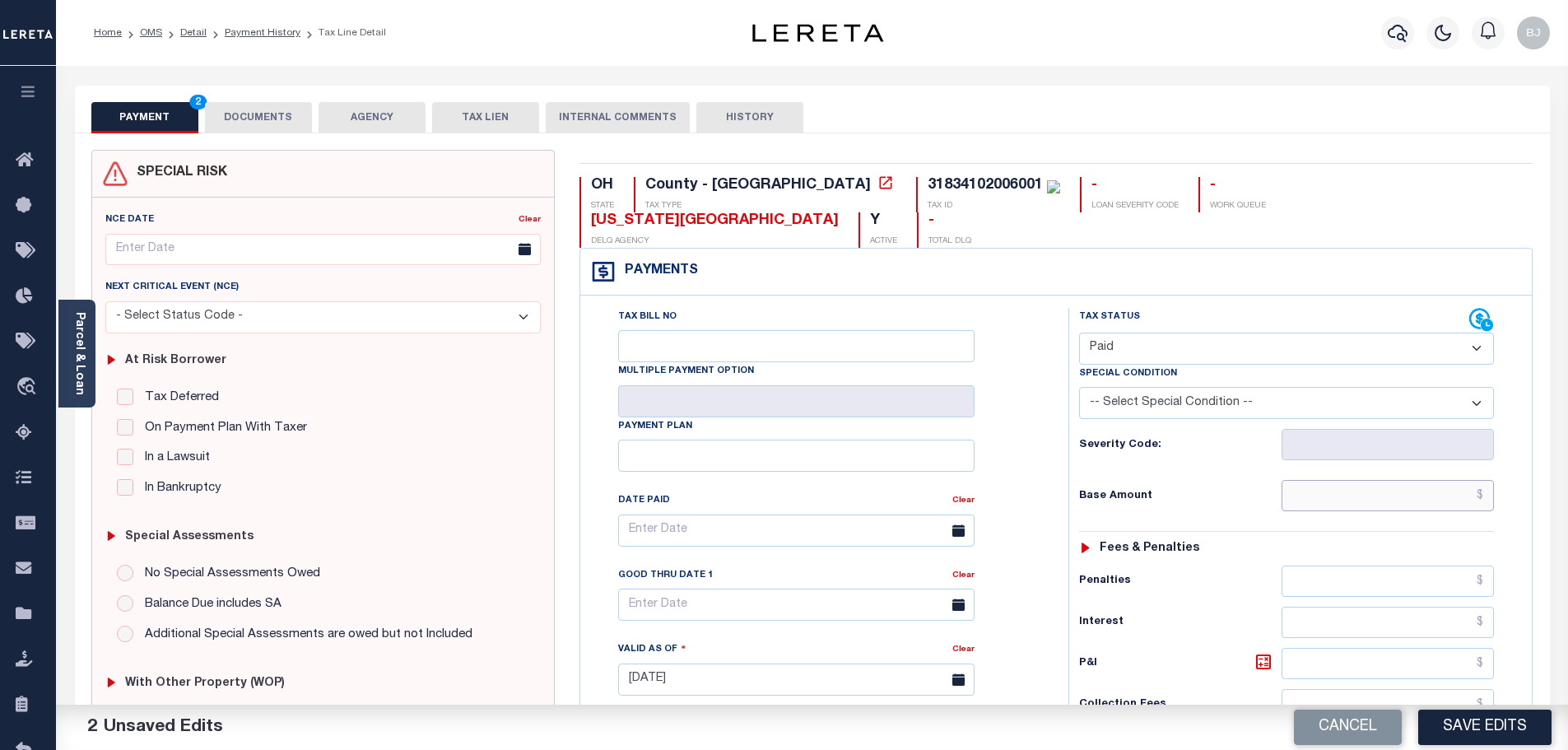
click at [1413, 480] on input "text" at bounding box center [1389, 495] width 214 height 32
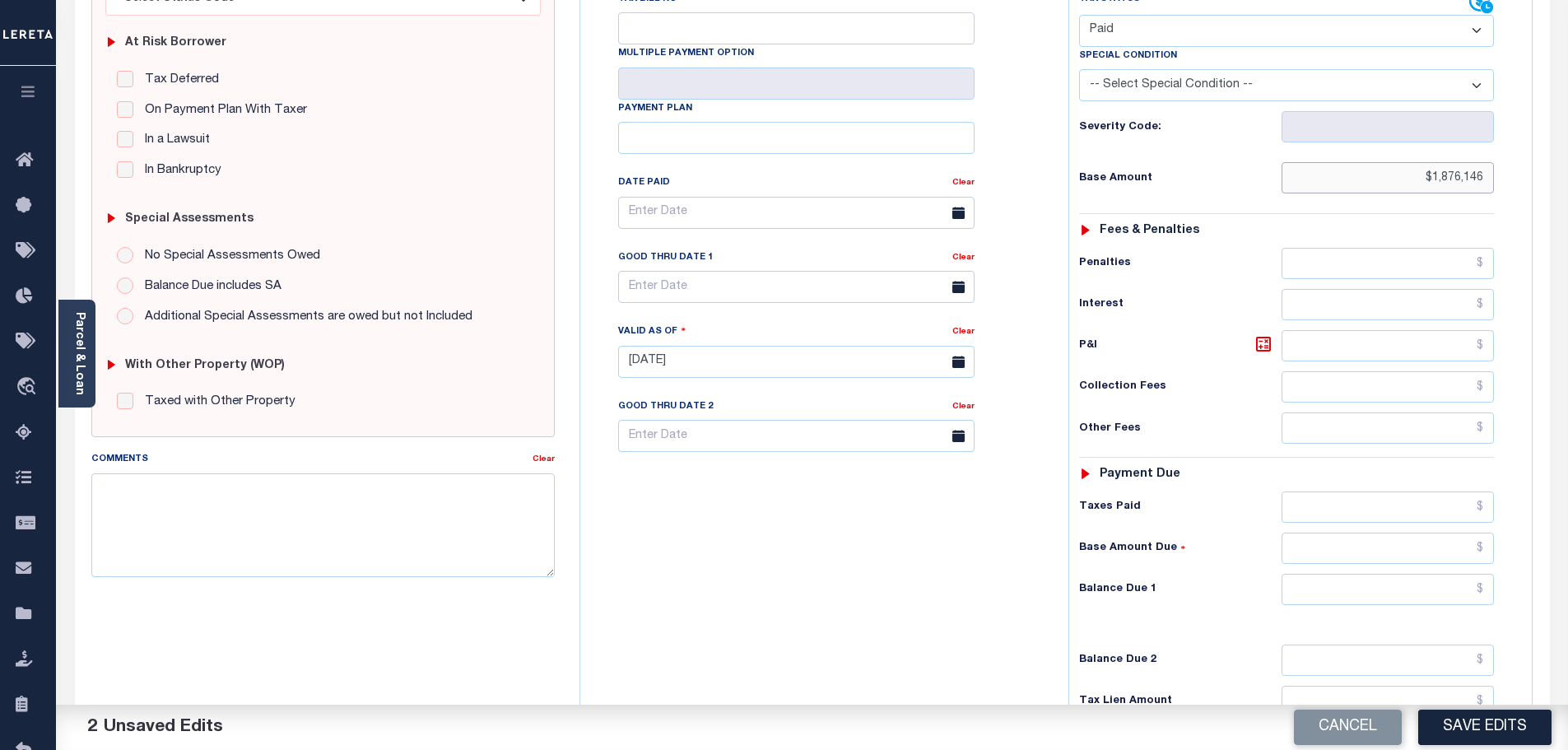
scroll to position [330, 0]
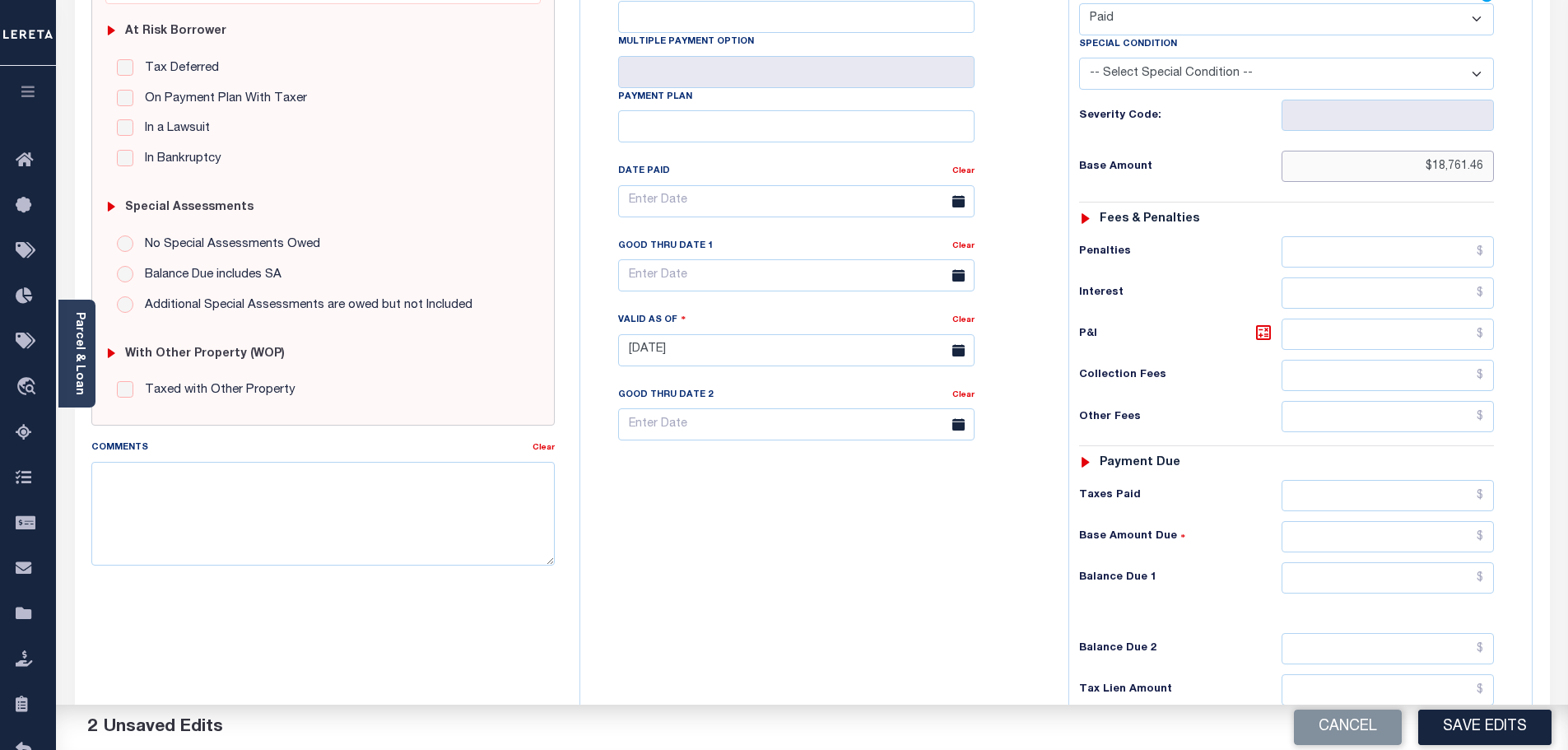
type input "$18,761.46"
click at [1385, 562] on input "text" at bounding box center [1389, 578] width 214 height 32
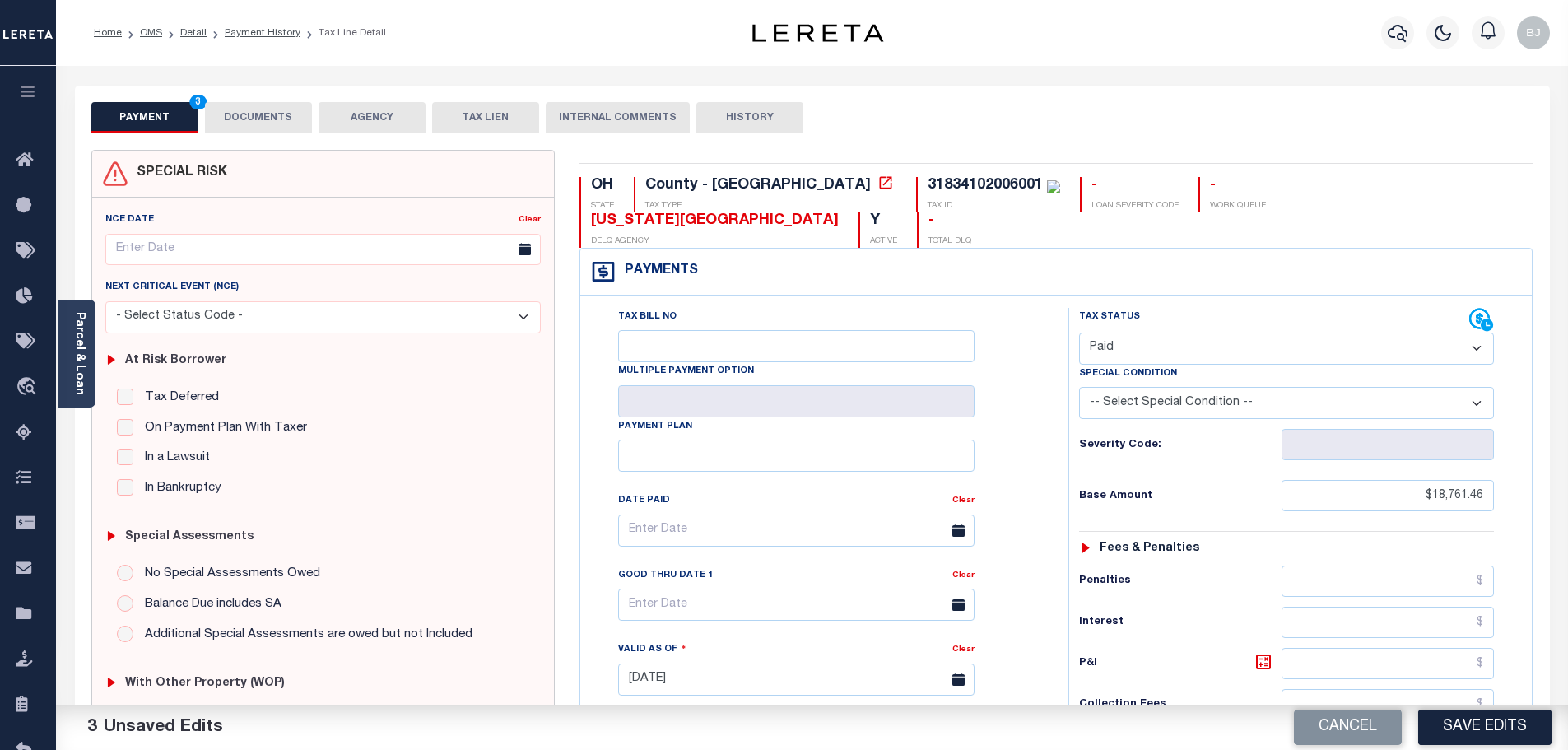
type input "$0.00"
click at [284, 115] on button "DOCUMENTS" at bounding box center [258, 118] width 107 height 32
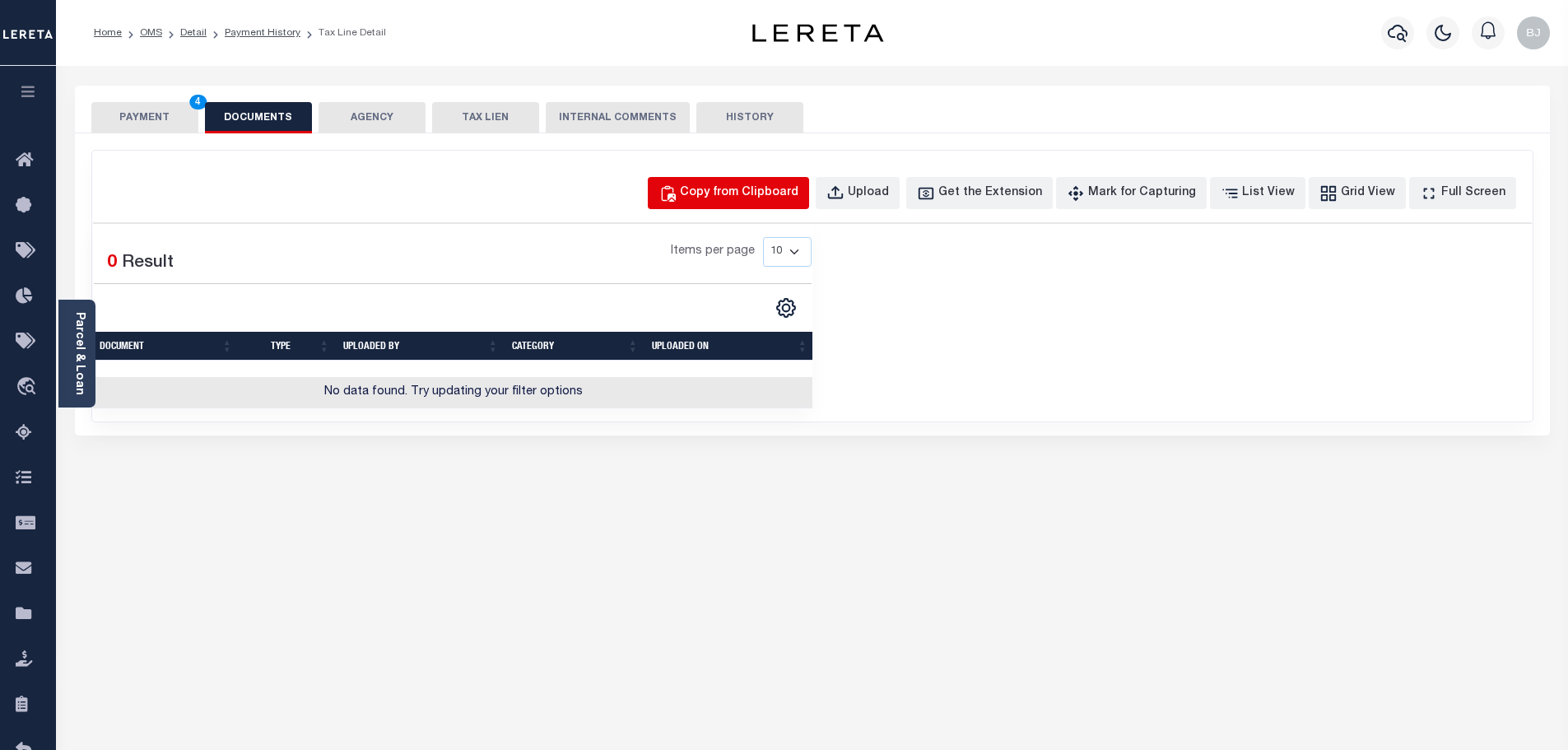
click at [781, 203] on button "Copy from Clipboard" at bounding box center [729, 193] width 161 height 32
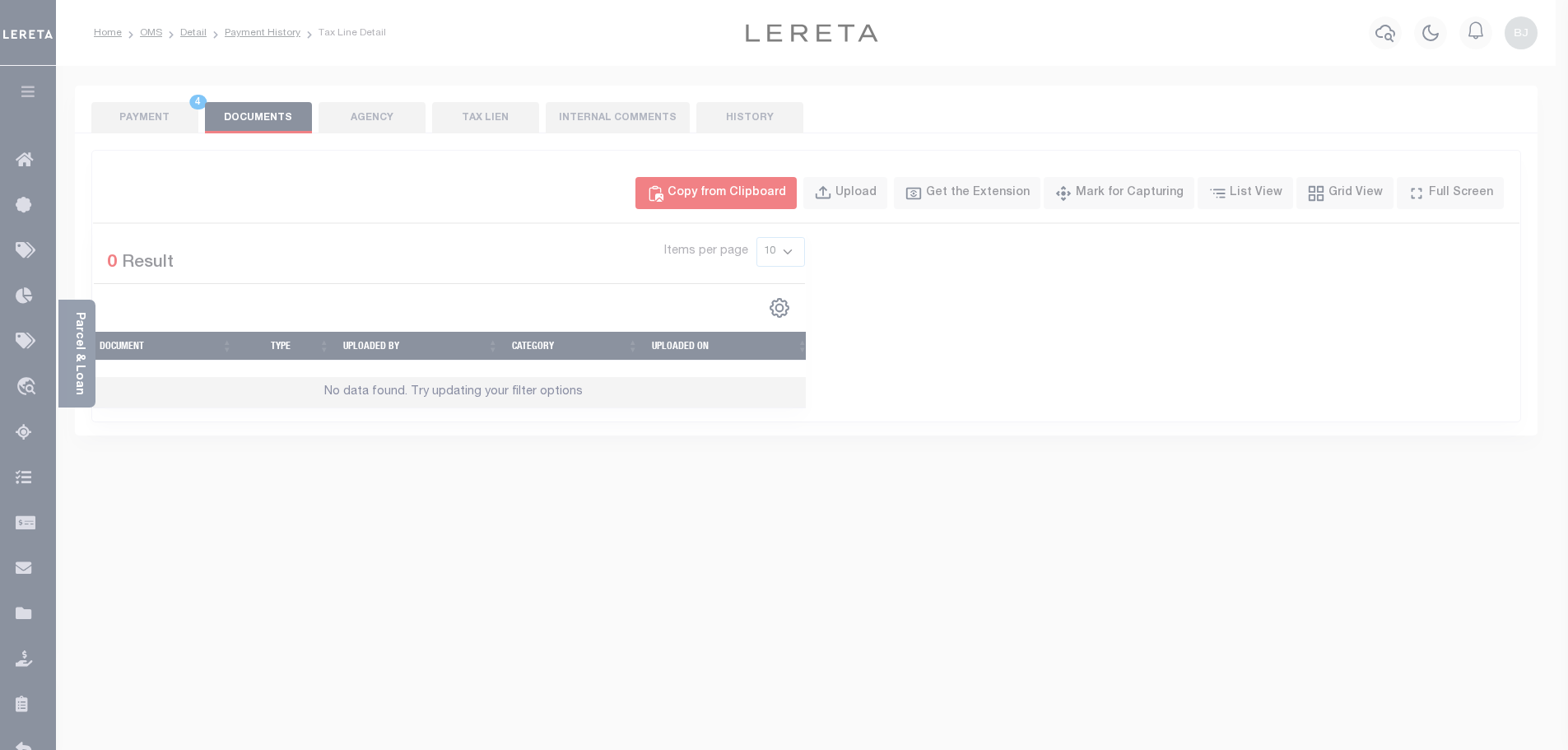
select select "POP"
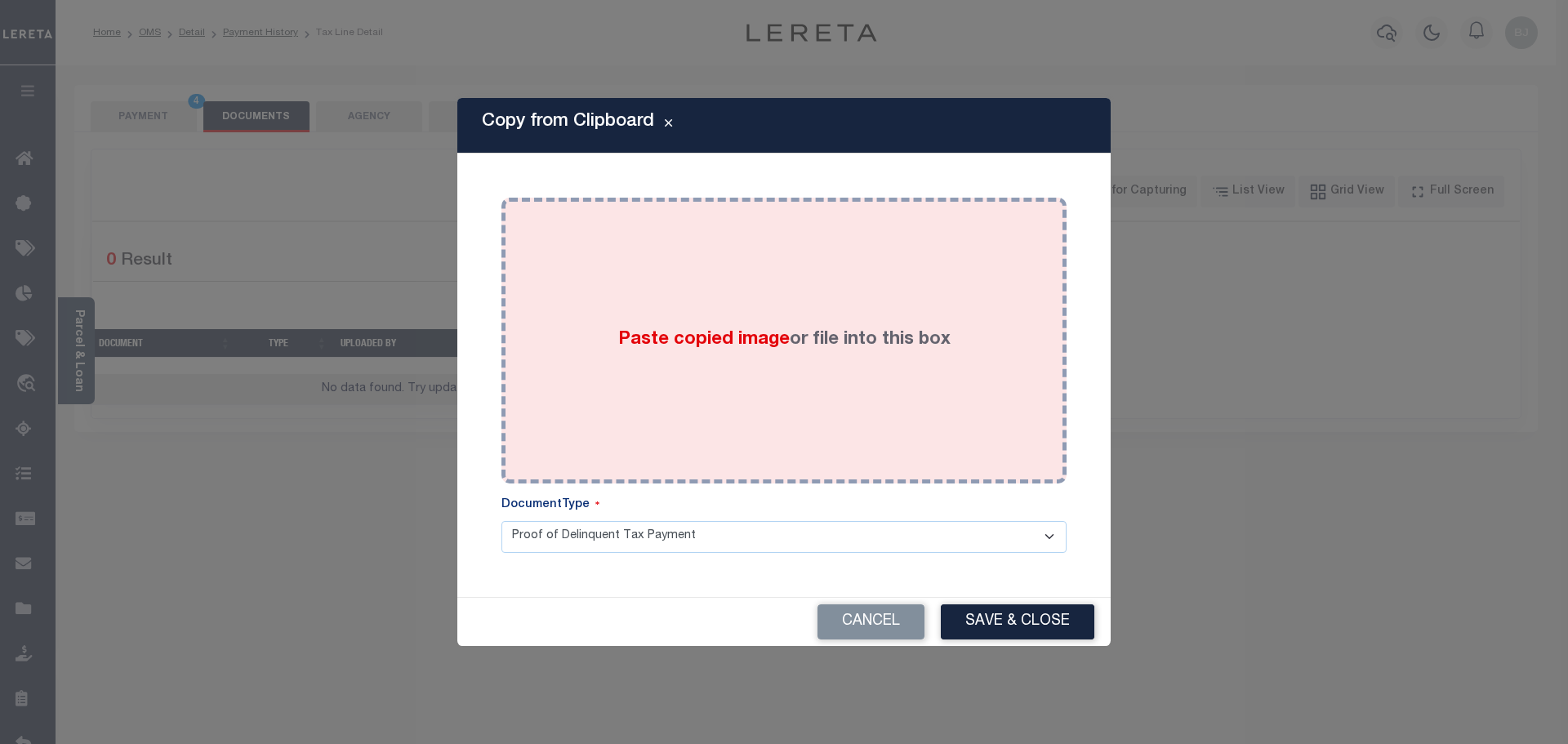
click at [812, 341] on label "Paste copied image or file into this box" at bounding box center [784, 341] width 332 height 27
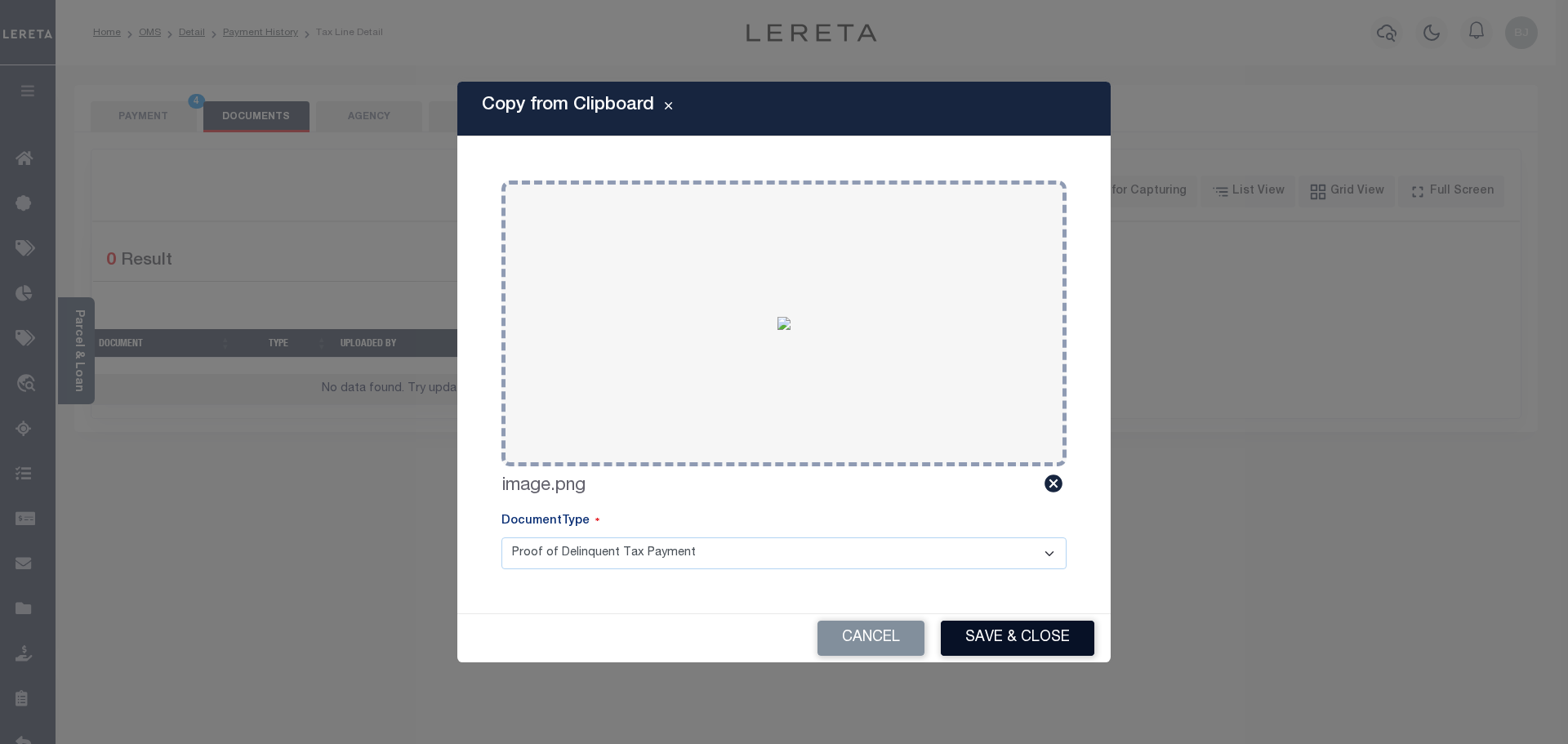
click at [1031, 644] on button "Save & Close" at bounding box center [1017, 638] width 154 height 35
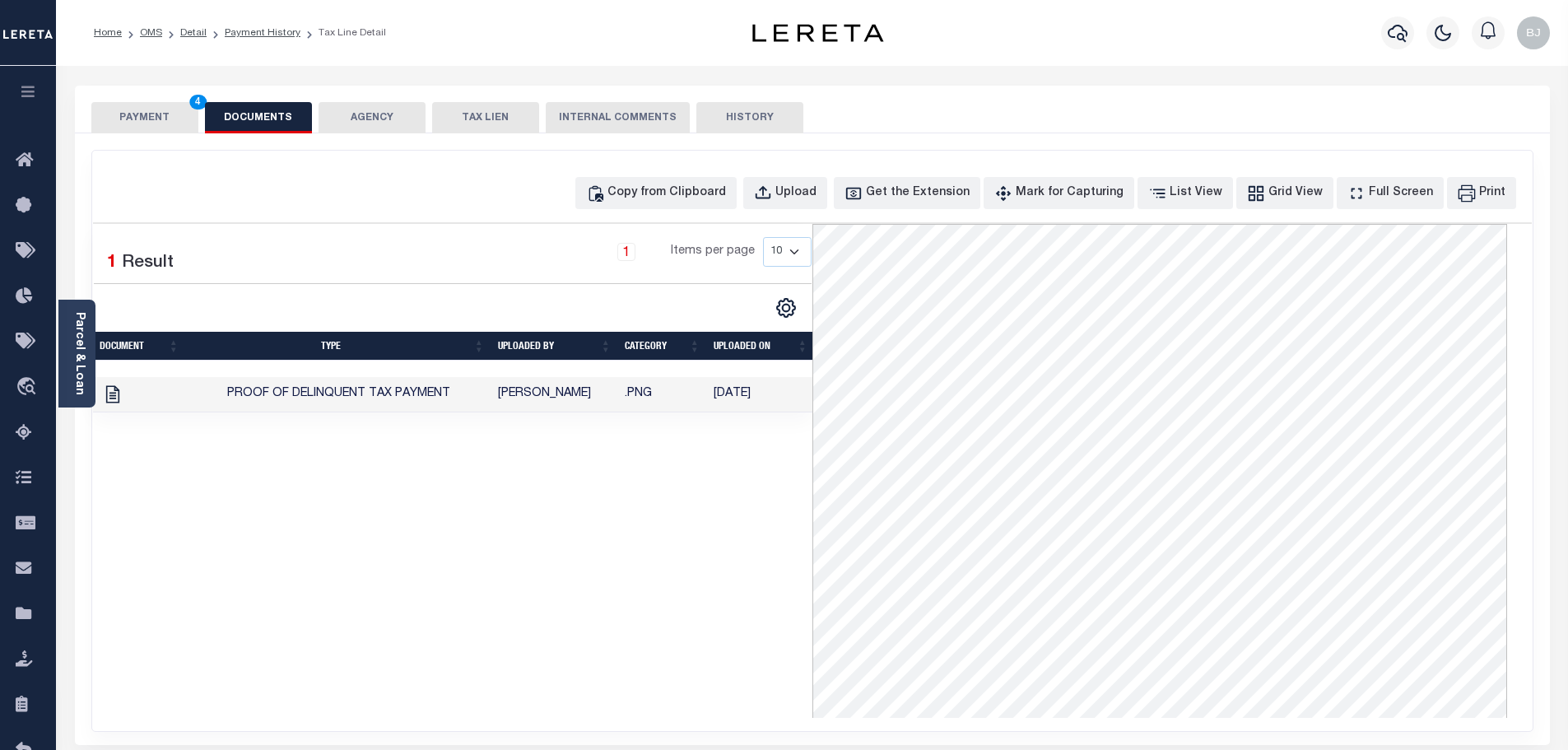
click at [180, 95] on div "PAYMENT 4 DOCUMENTS AGENCY DELINQUENT PAYEE TAX LIEN" at bounding box center [813, 110] width 1476 height 48
click at [181, 118] on button "PAYMENT 4" at bounding box center [145, 118] width 107 height 32
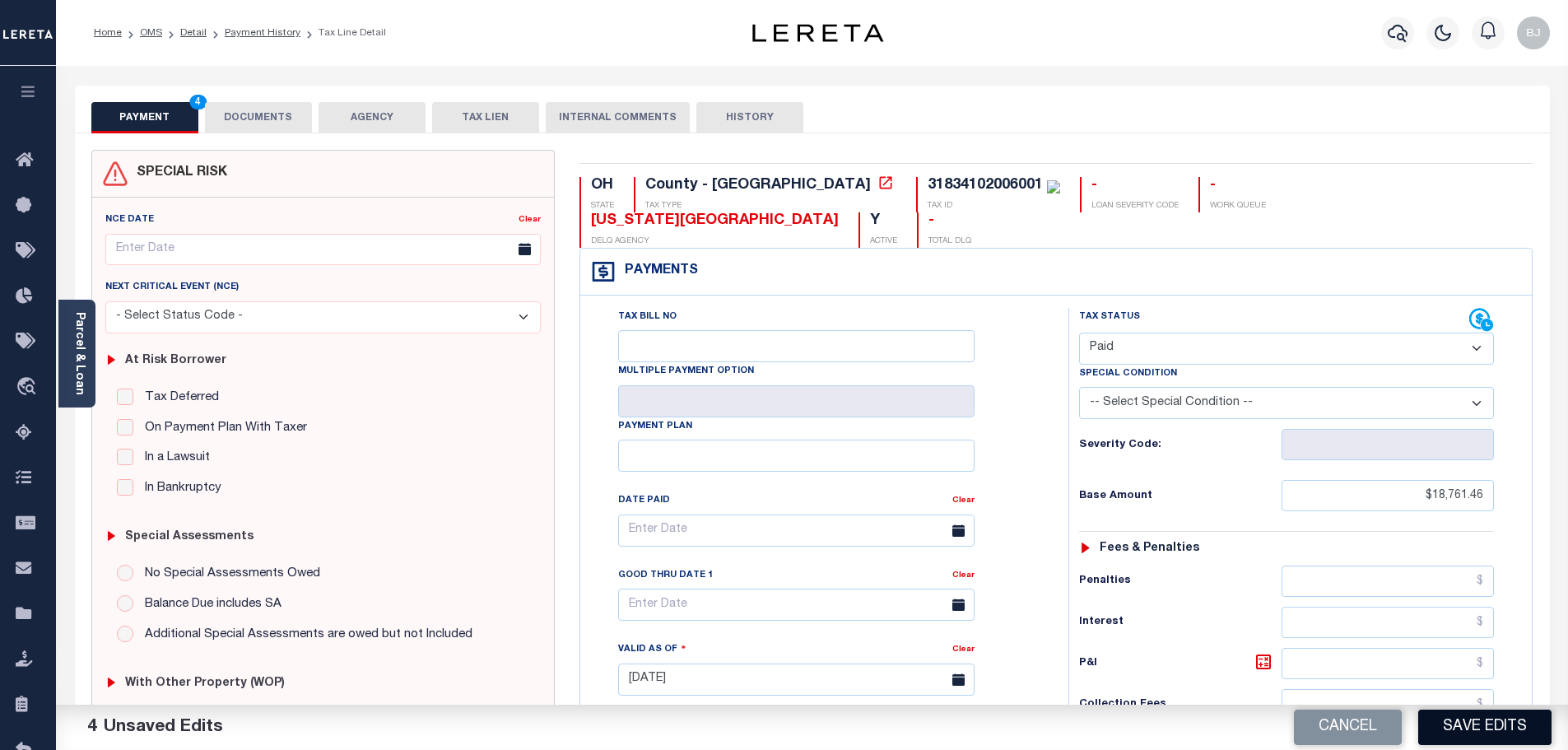
click at [1529, 723] on button "Save Edits" at bounding box center [1485, 727] width 133 height 35
checkbox input "false"
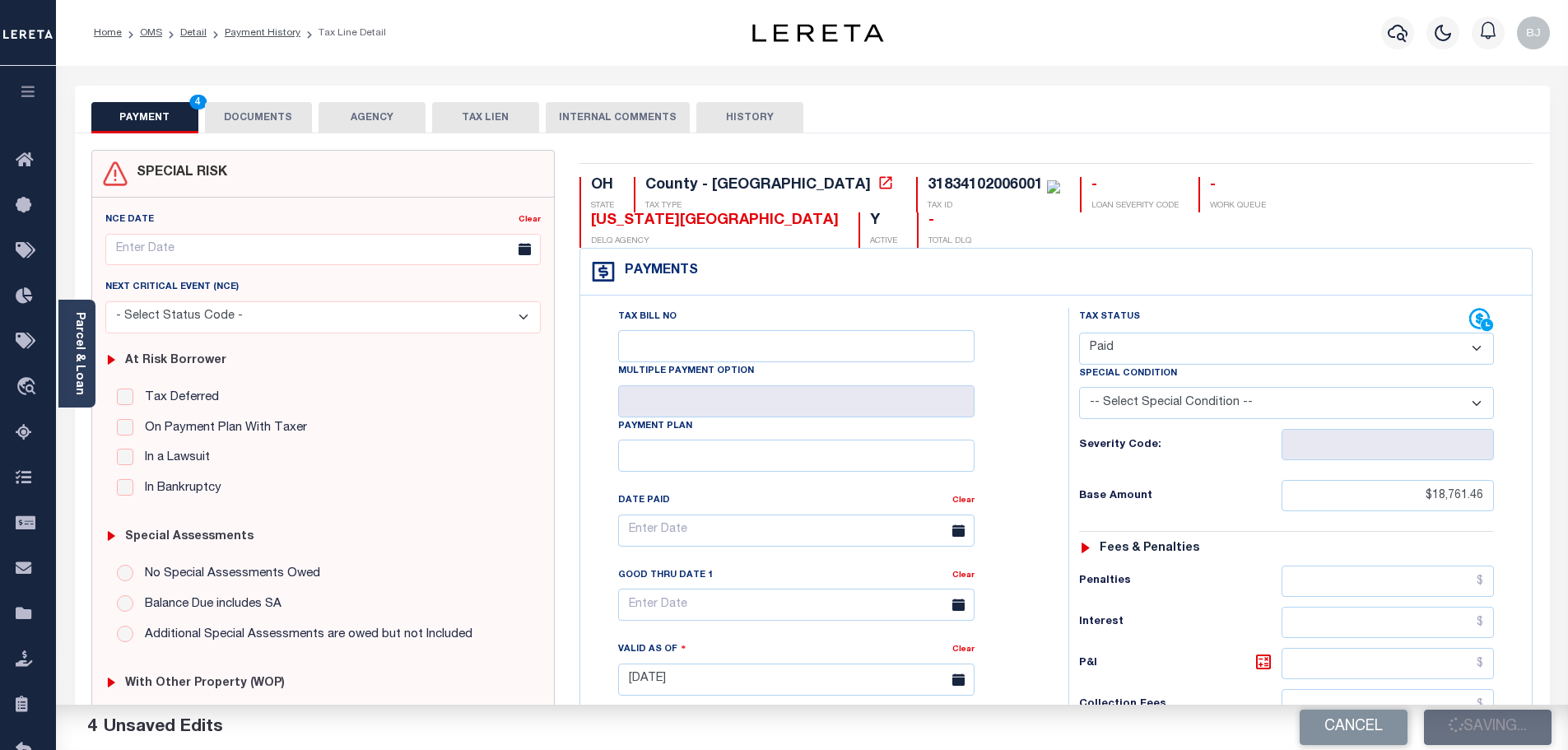
type input "$18,761.46"
type input "$0"
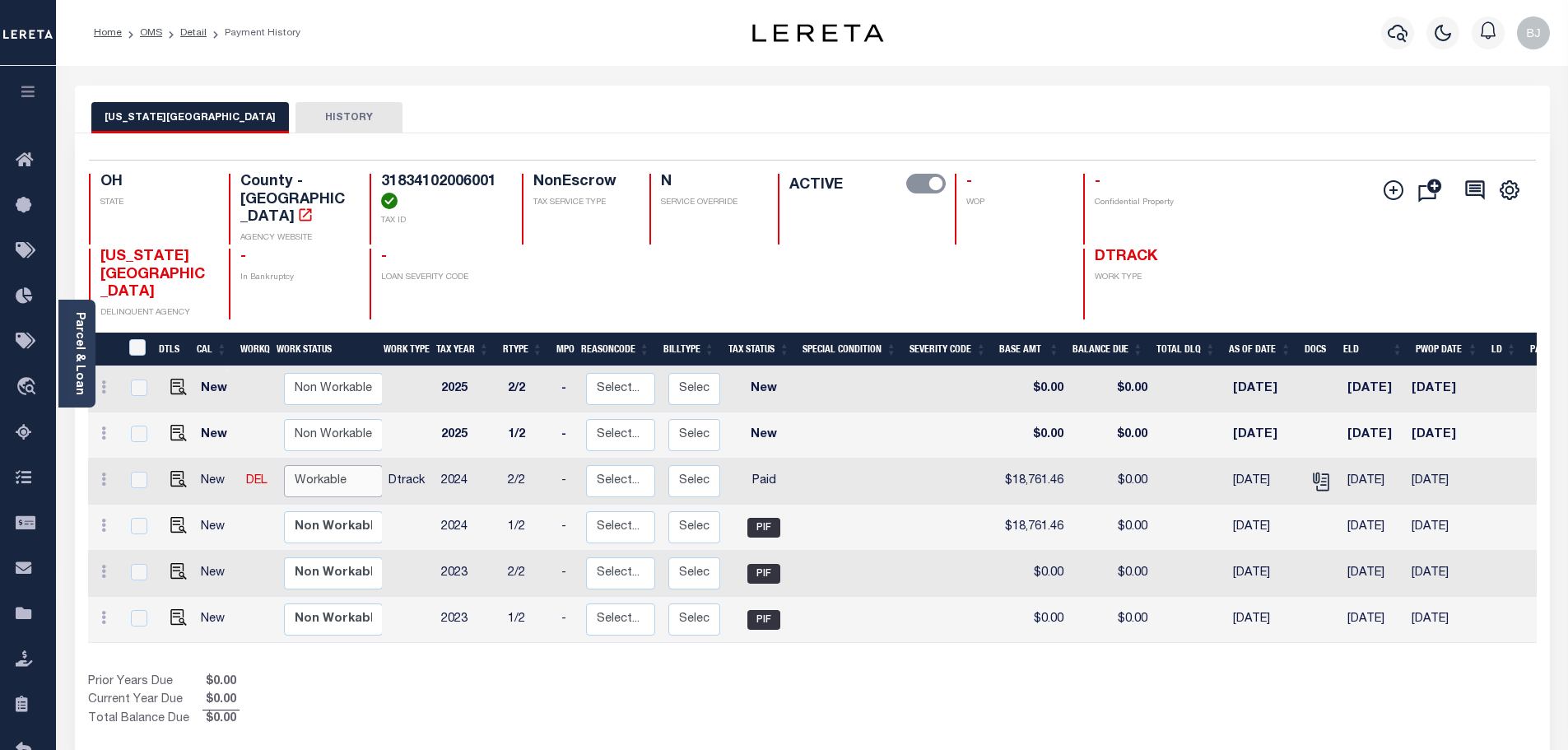
click at [317, 466] on select "Non Workable Workable" at bounding box center [333, 481] width 99 height 32
checkbox input "true"
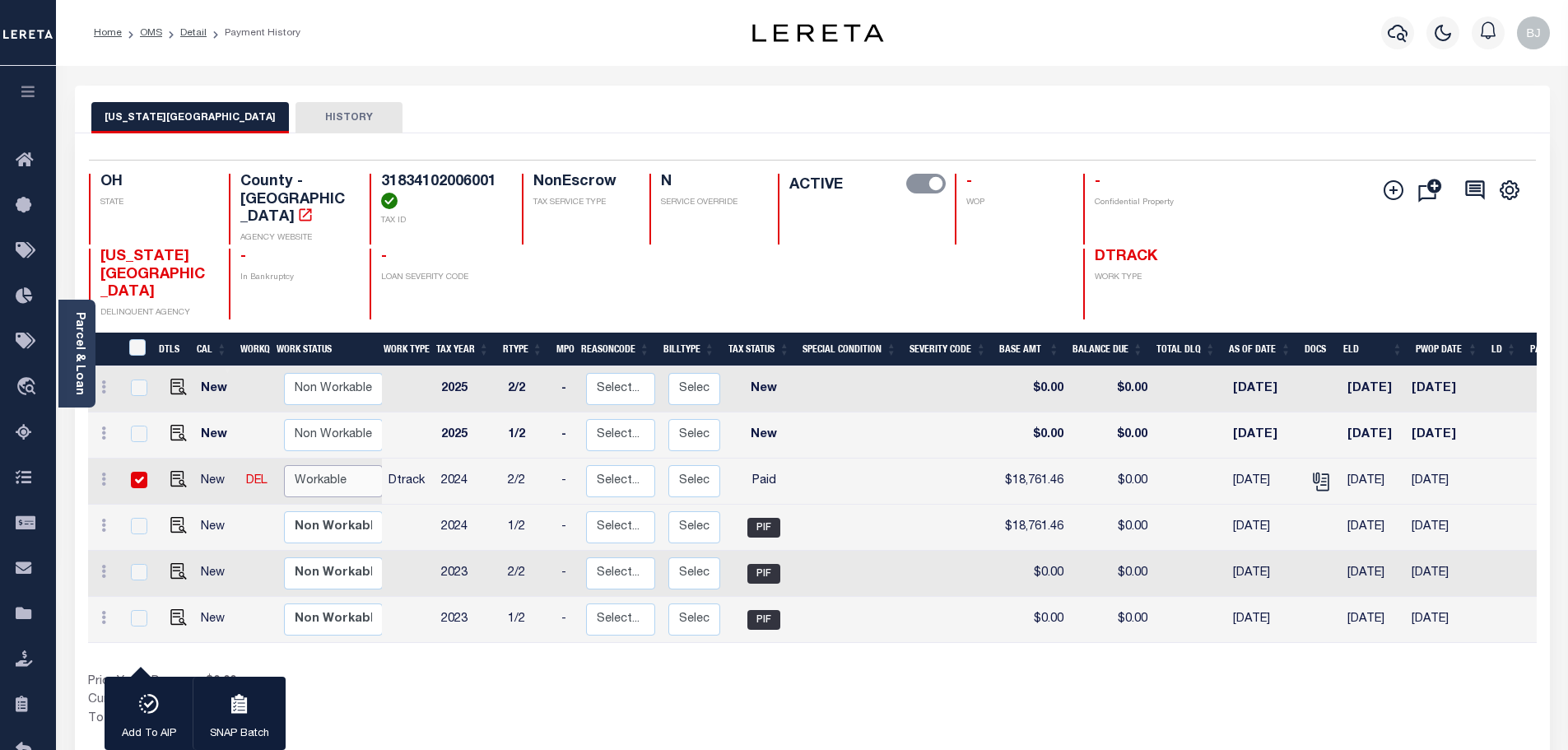
select select "true"
click at [284, 466] on select "Non Workable Workable" at bounding box center [333, 481] width 99 height 32
checkbox input "false"
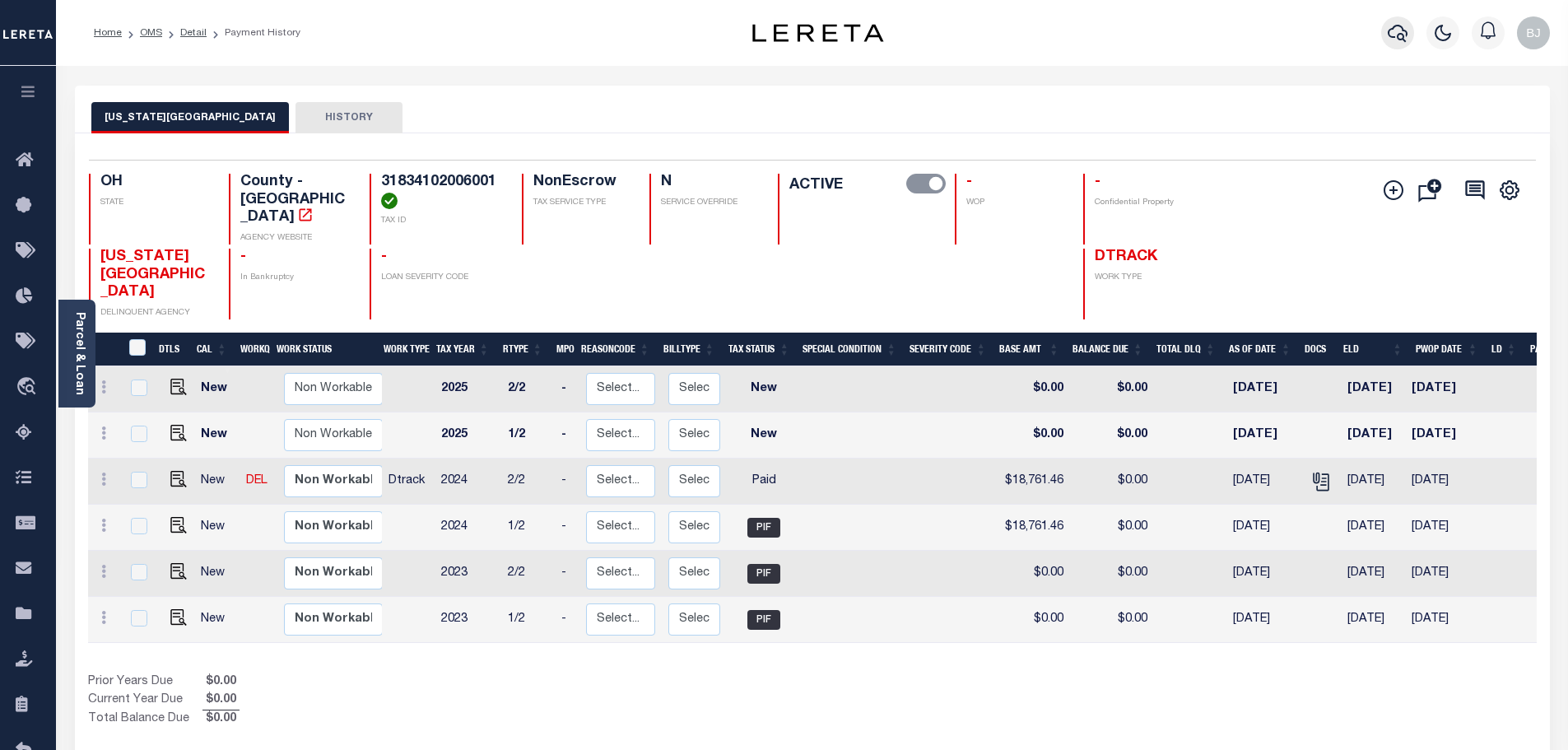
click at [1395, 33] on icon "button" at bounding box center [1398, 33] width 20 height 20
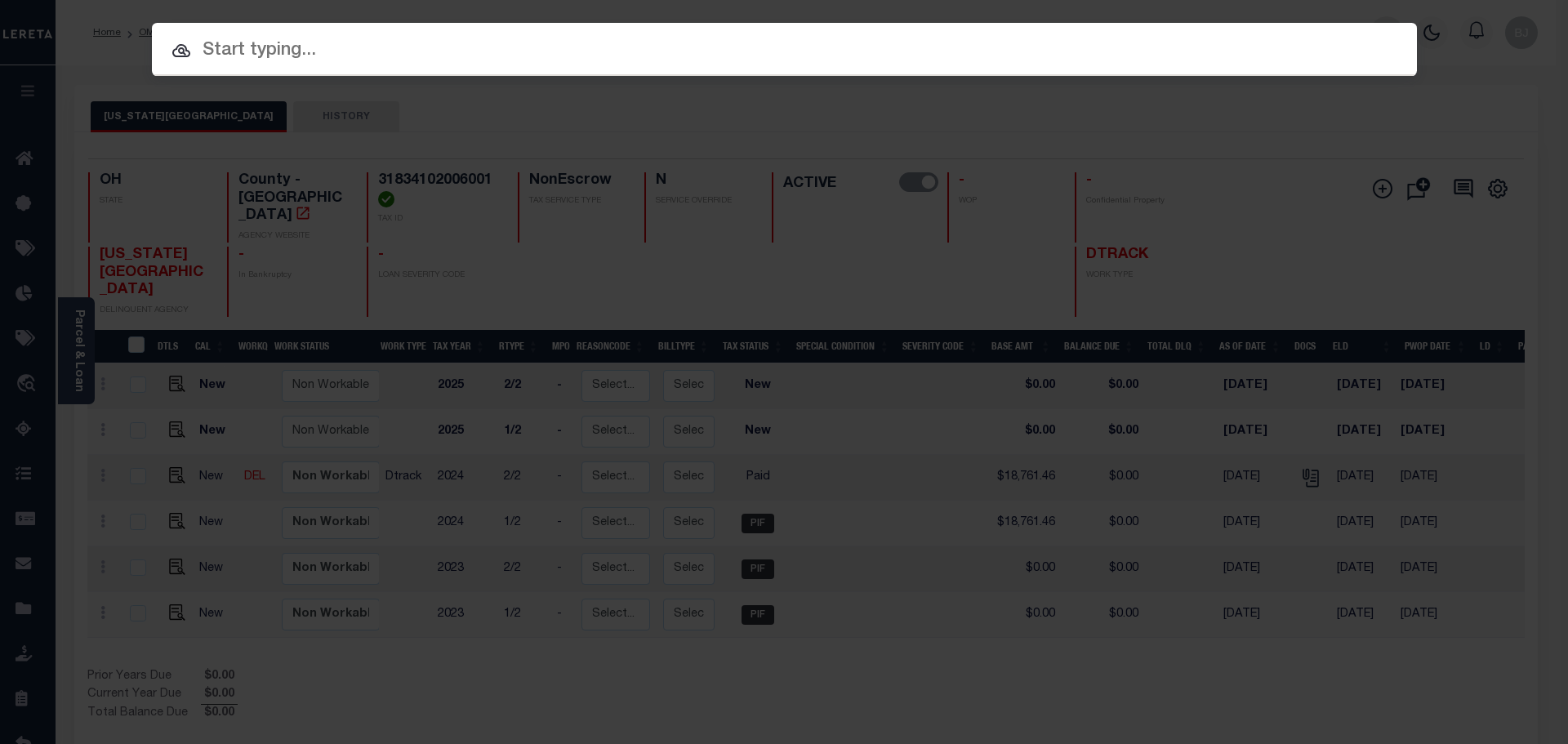
paste input "07179019767"
type input "07179019767"
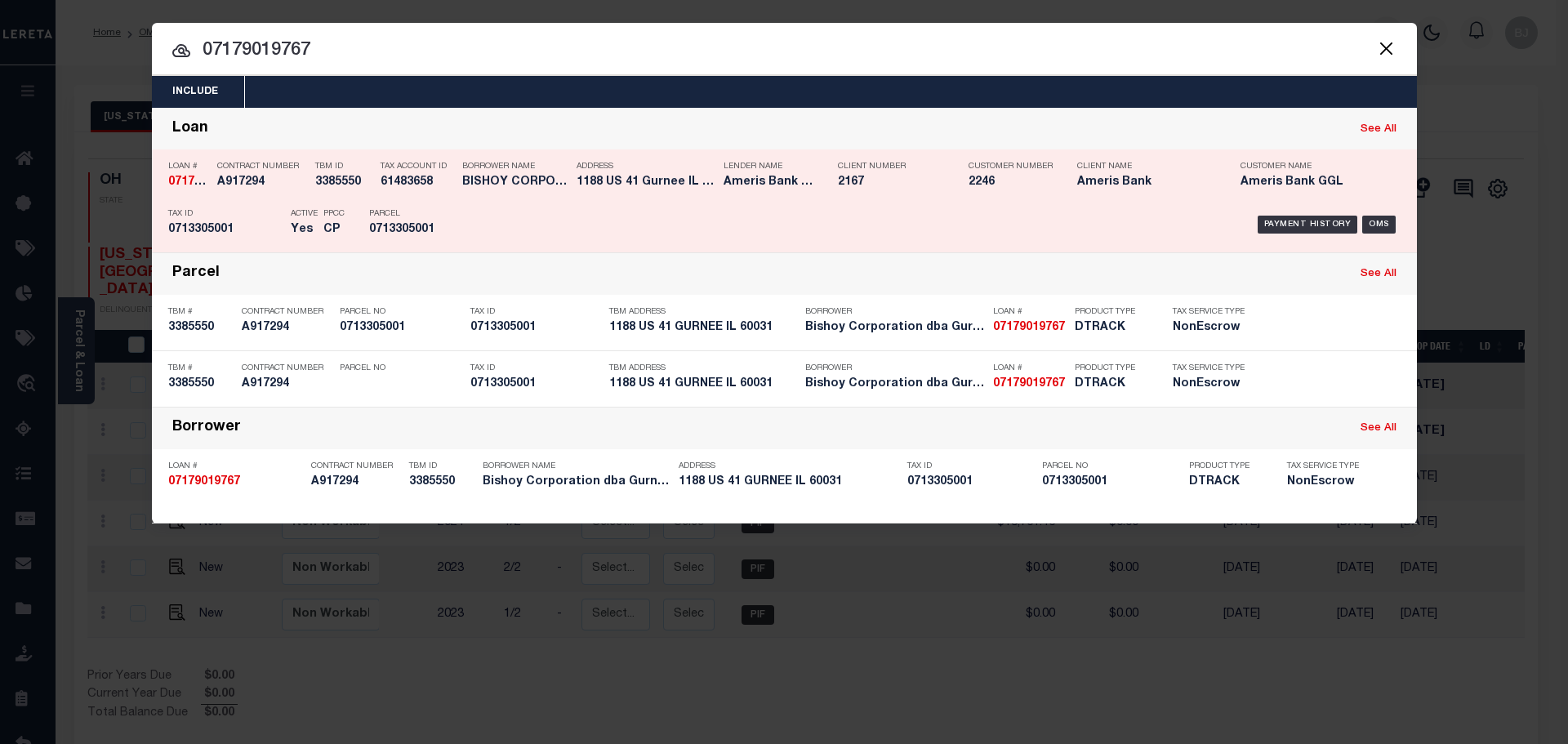
click at [762, 226] on div "Payment History OMS" at bounding box center [933, 225] width 933 height 48
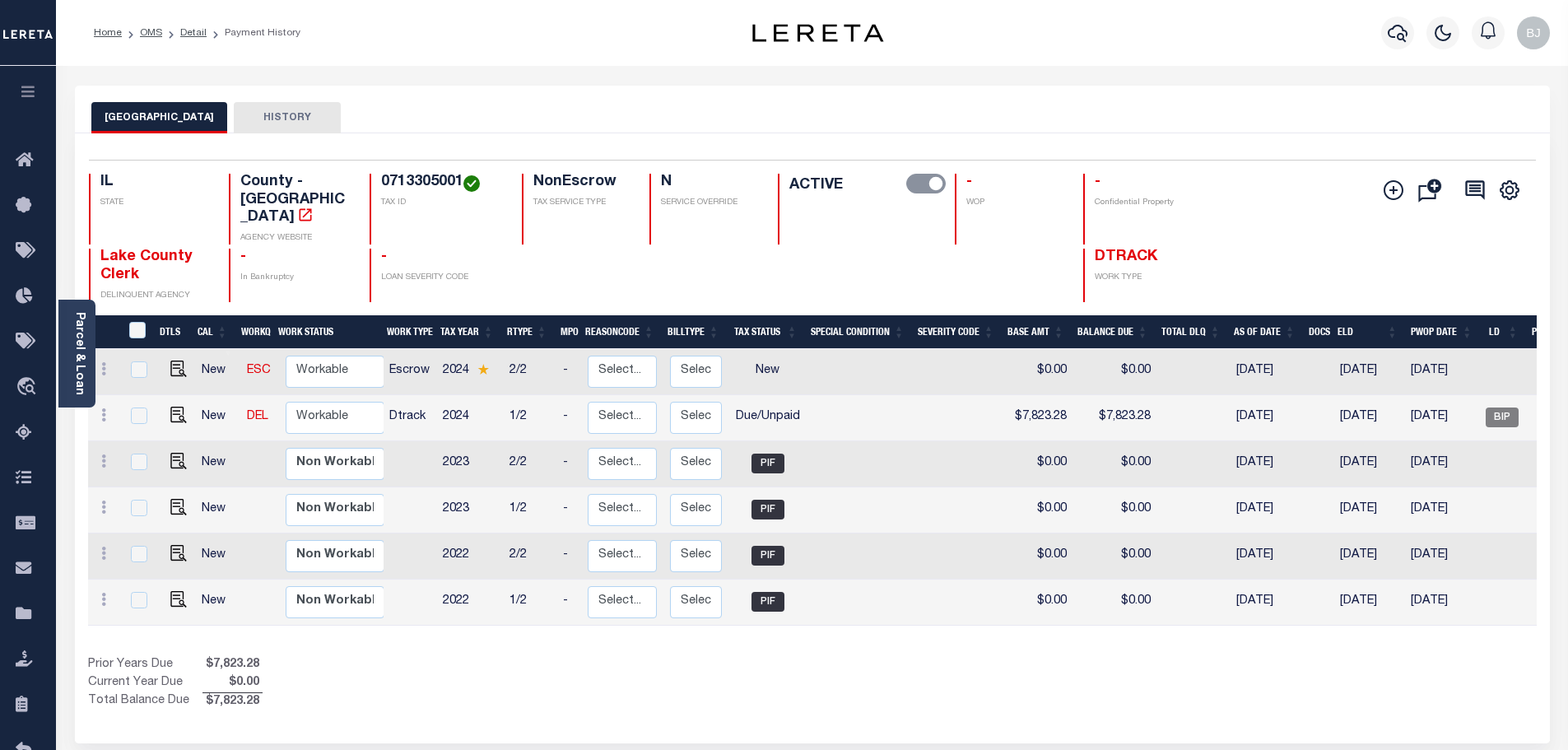
click at [423, 183] on h4 "0713305001" at bounding box center [442, 183] width 121 height 18
copy h4 "0713305001"
click at [174, 407] on img "" at bounding box center [178, 415] width 16 height 16
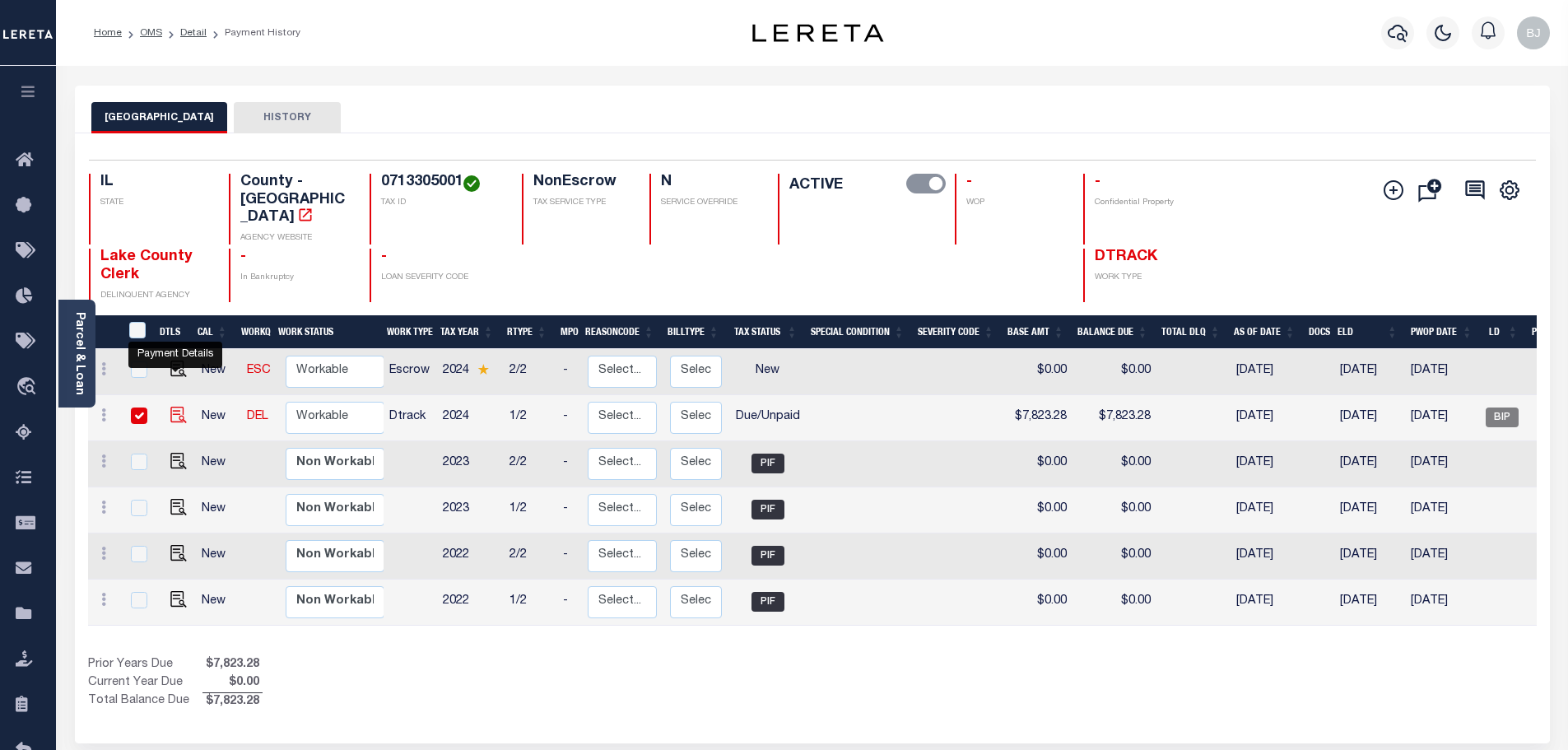
checkbox input "true"
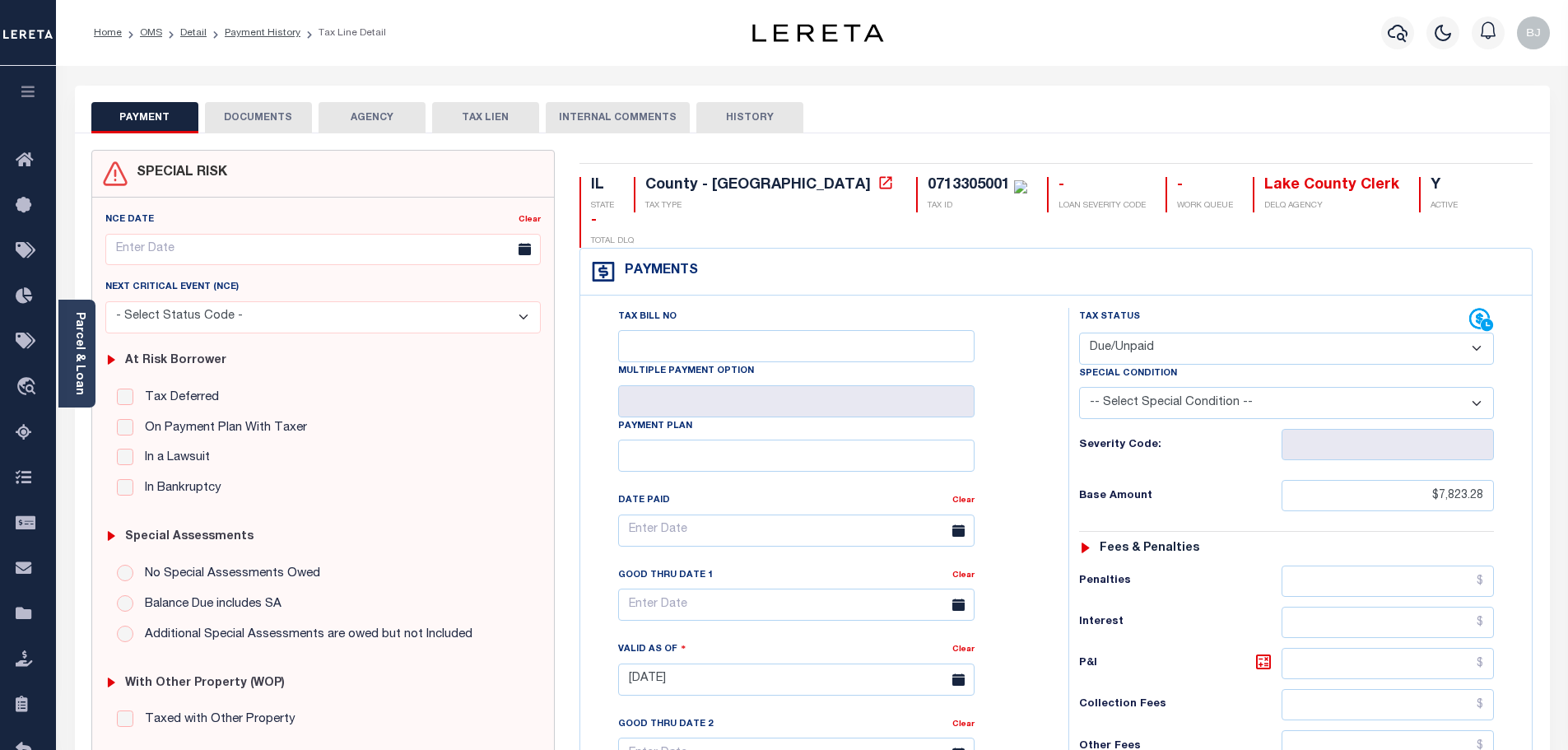
click at [1104, 332] on select "- Select Status Code - Open Due/Unpaid Paid Incomplete No Tax Due Internal Refu…" at bounding box center [1286, 348] width 415 height 32
select select "PYD"
click at [1079, 332] on select "- Select Status Code - Open Due/Unpaid Paid Incomplete No Tax Due Internal Refu…" at bounding box center [1286, 348] width 415 height 32
type input "[DATE]"
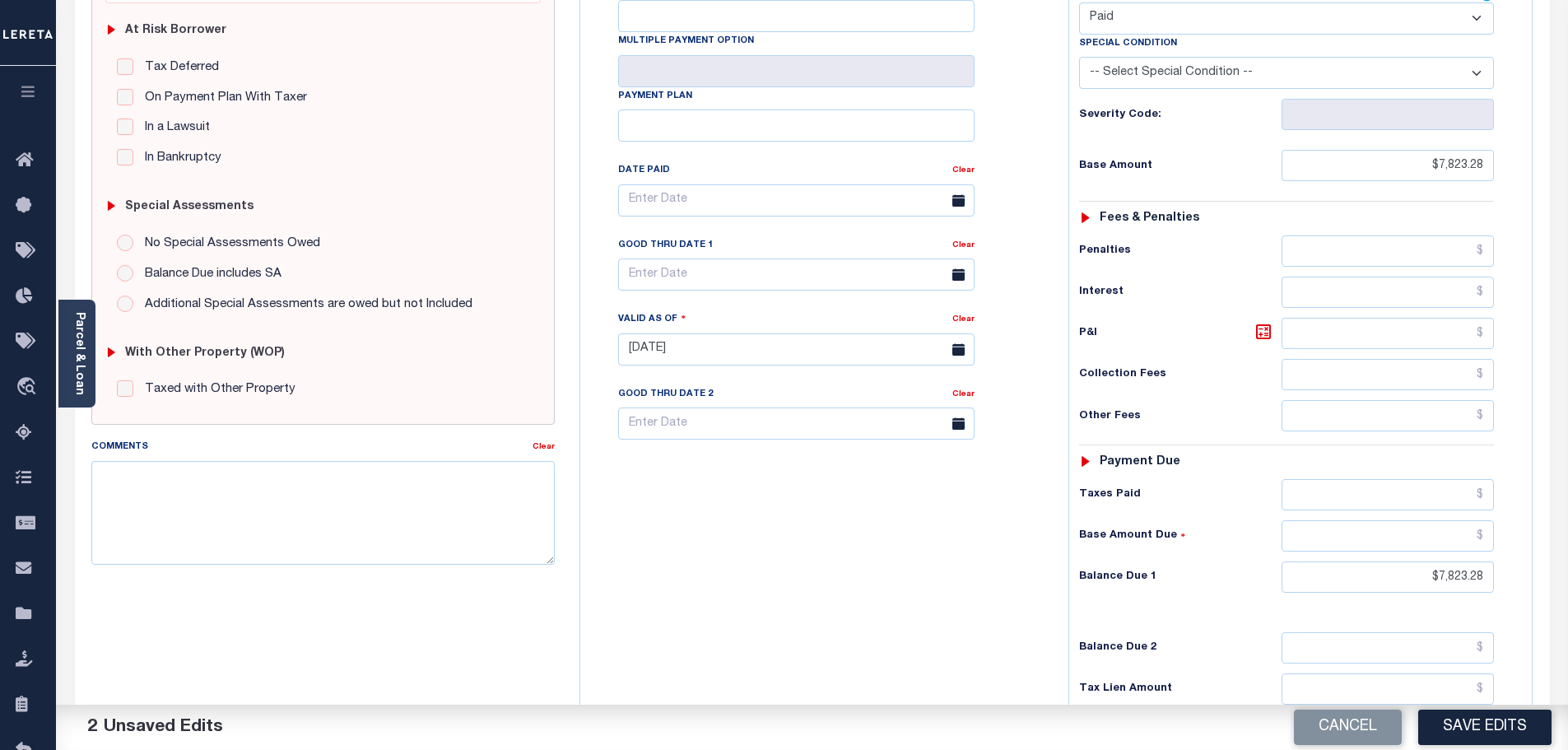
scroll to position [412, 0]
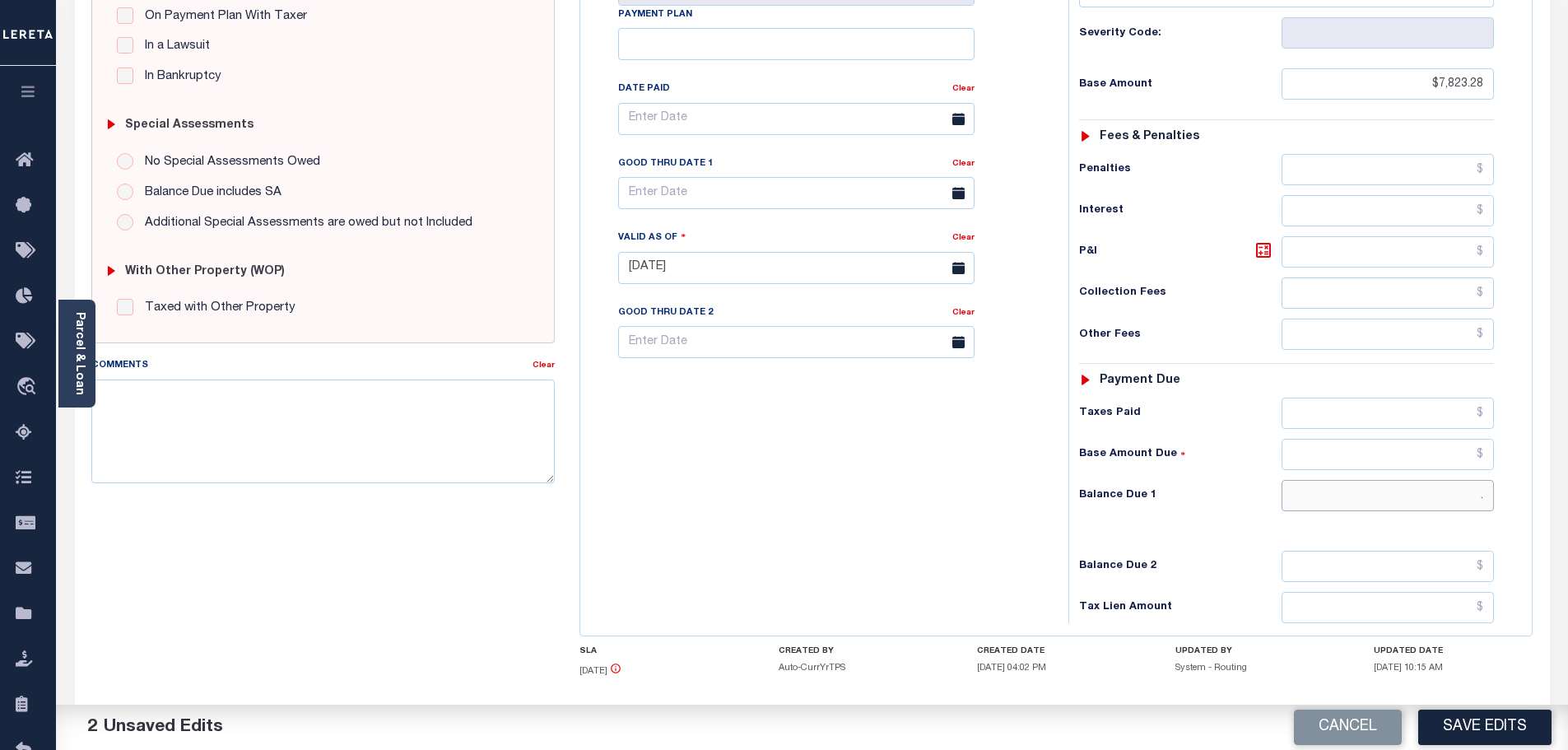
drag, startPoint x: 1405, startPoint y: 461, endPoint x: 1589, endPoint y: 476, distance: 184.6
click at [1567, 476] on html "Home OMS Detail Payment History Tax Line Detail" at bounding box center [784, 212] width 1568 height 1249
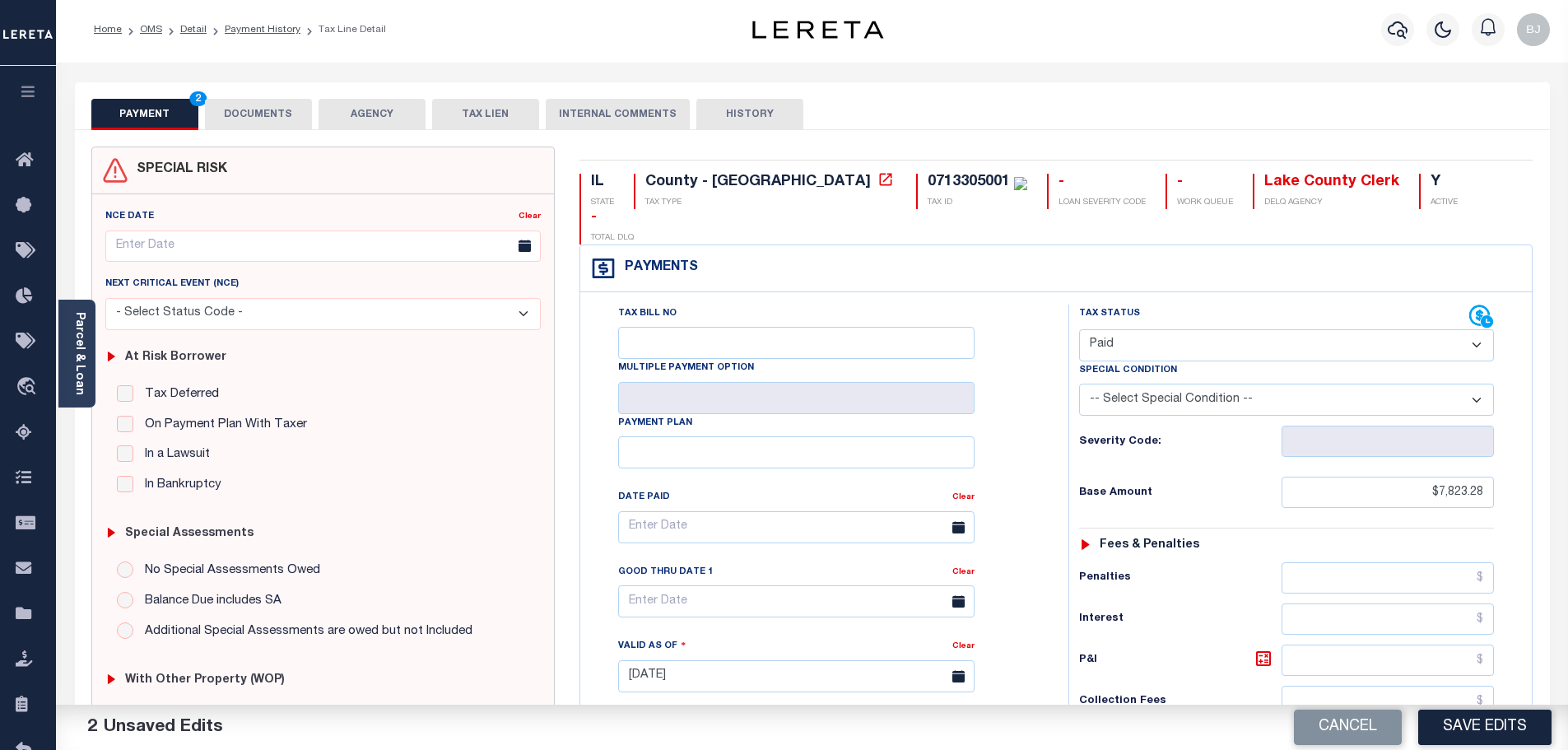
scroll to position [0, 0]
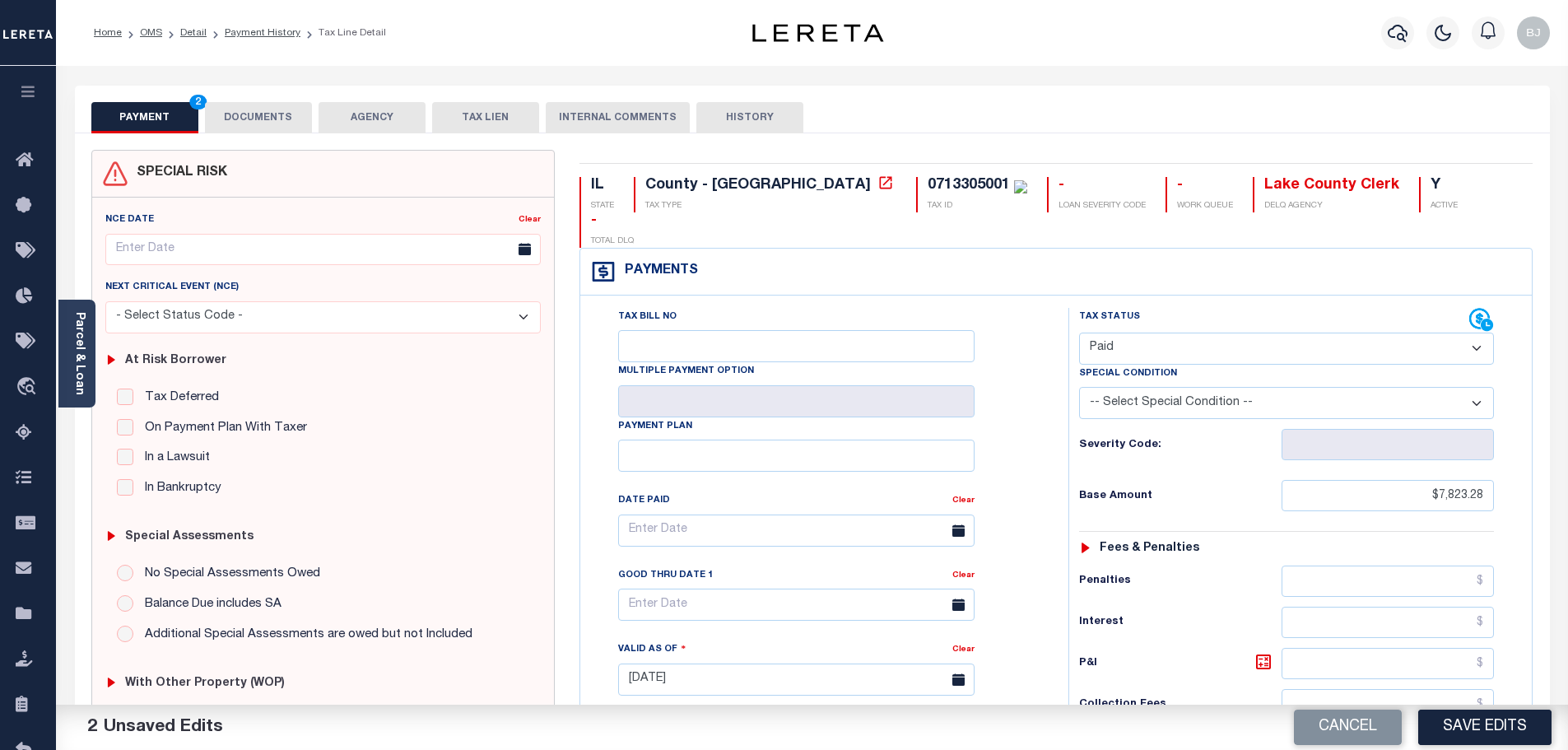
type input "$.00"
click at [256, 119] on button "DOCUMENTS" at bounding box center [258, 118] width 107 height 32
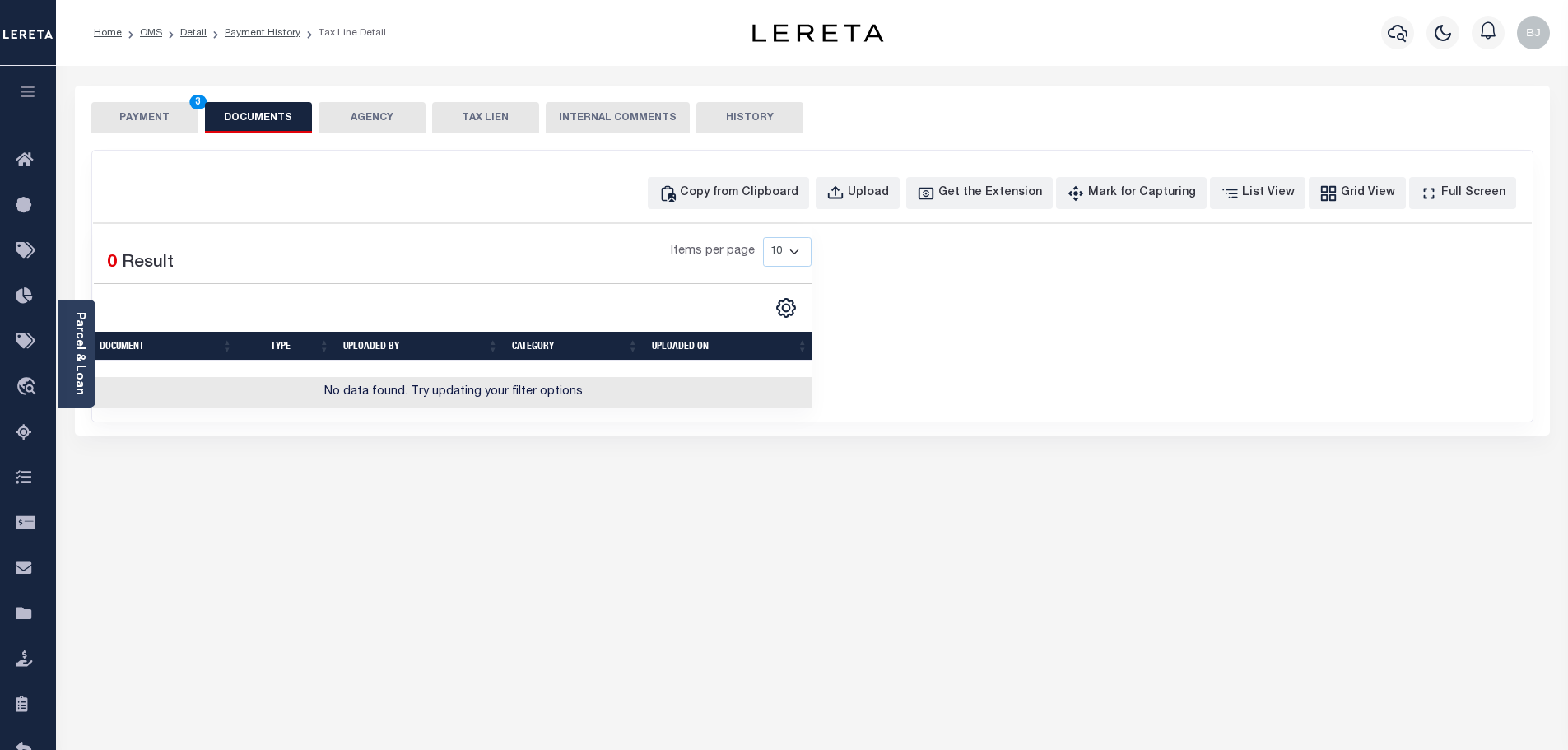
click at [733, 172] on div "Copy from Clipboard Upload Get the Extension Mark for Capturing Got it List Vie…" at bounding box center [812, 285] width 1440 height 271
click at [750, 202] on div "Copy from Clipboard" at bounding box center [739, 194] width 119 height 18
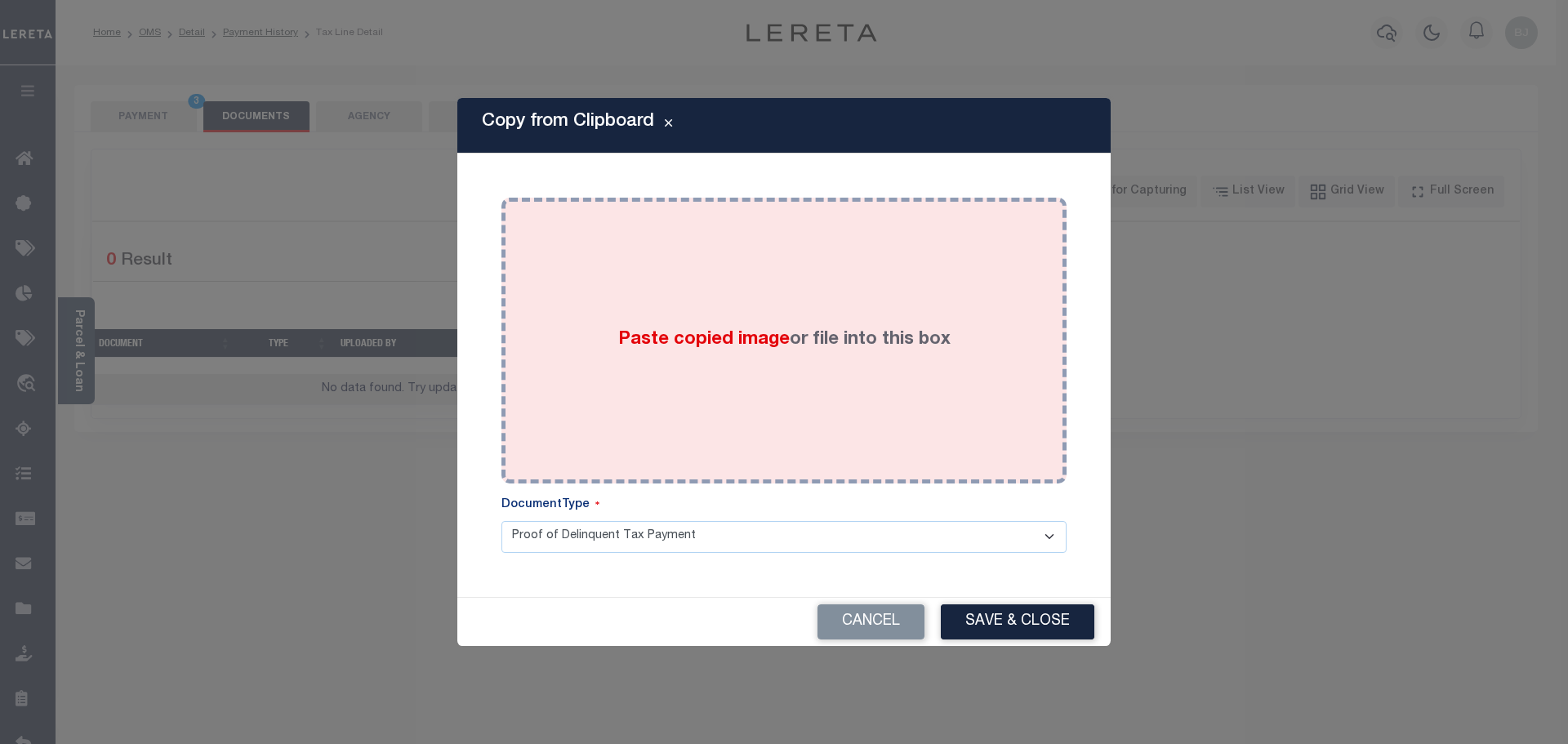
click at [753, 331] on span "Paste copied image" at bounding box center [703, 340] width 172 height 18
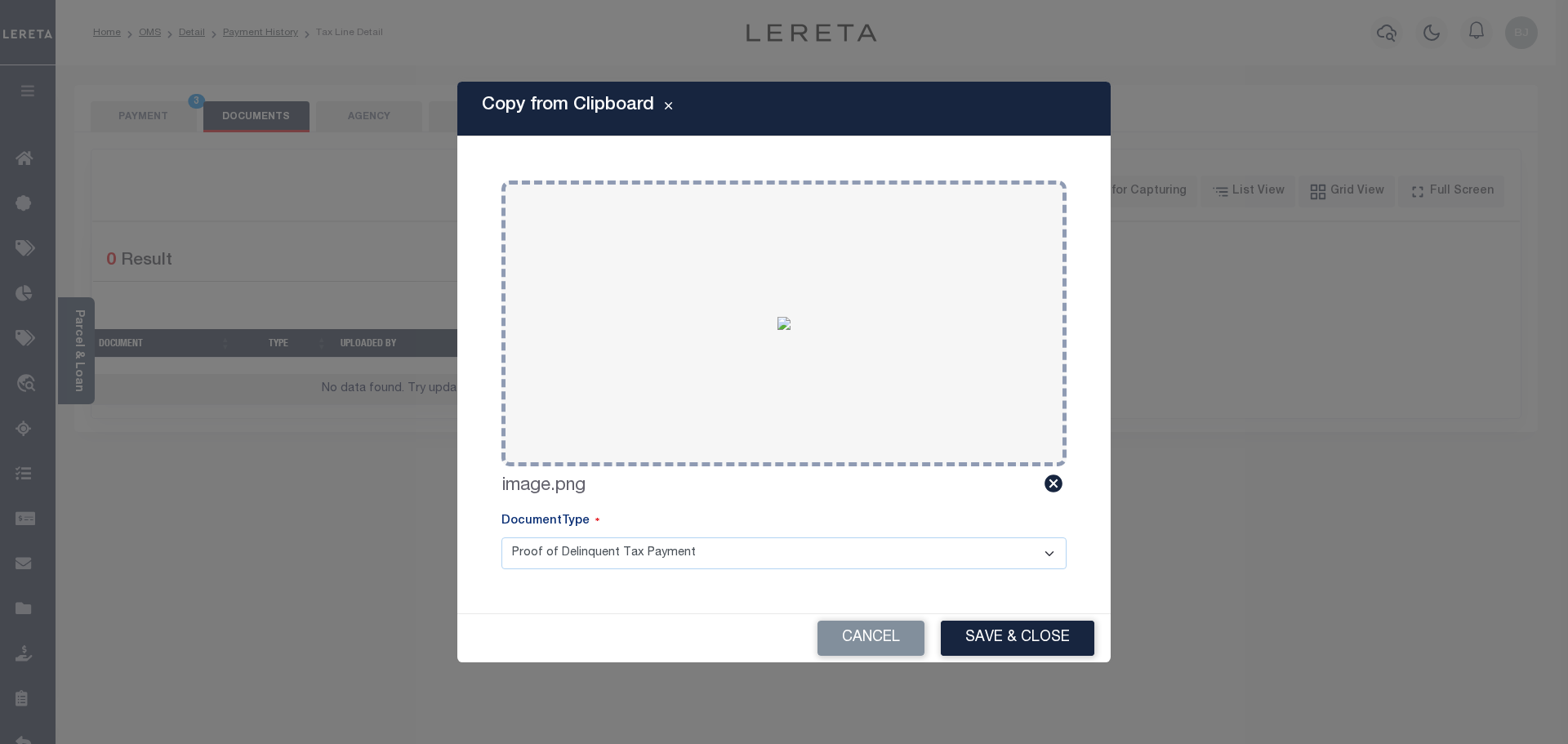
click at [1017, 657] on div "Cancel Save & Close" at bounding box center [783, 639] width 653 height 49
click at [1032, 616] on div "Cancel Save & Close" at bounding box center [783, 639] width 653 height 49
click at [1041, 642] on button "Save & Close" at bounding box center [1017, 638] width 154 height 35
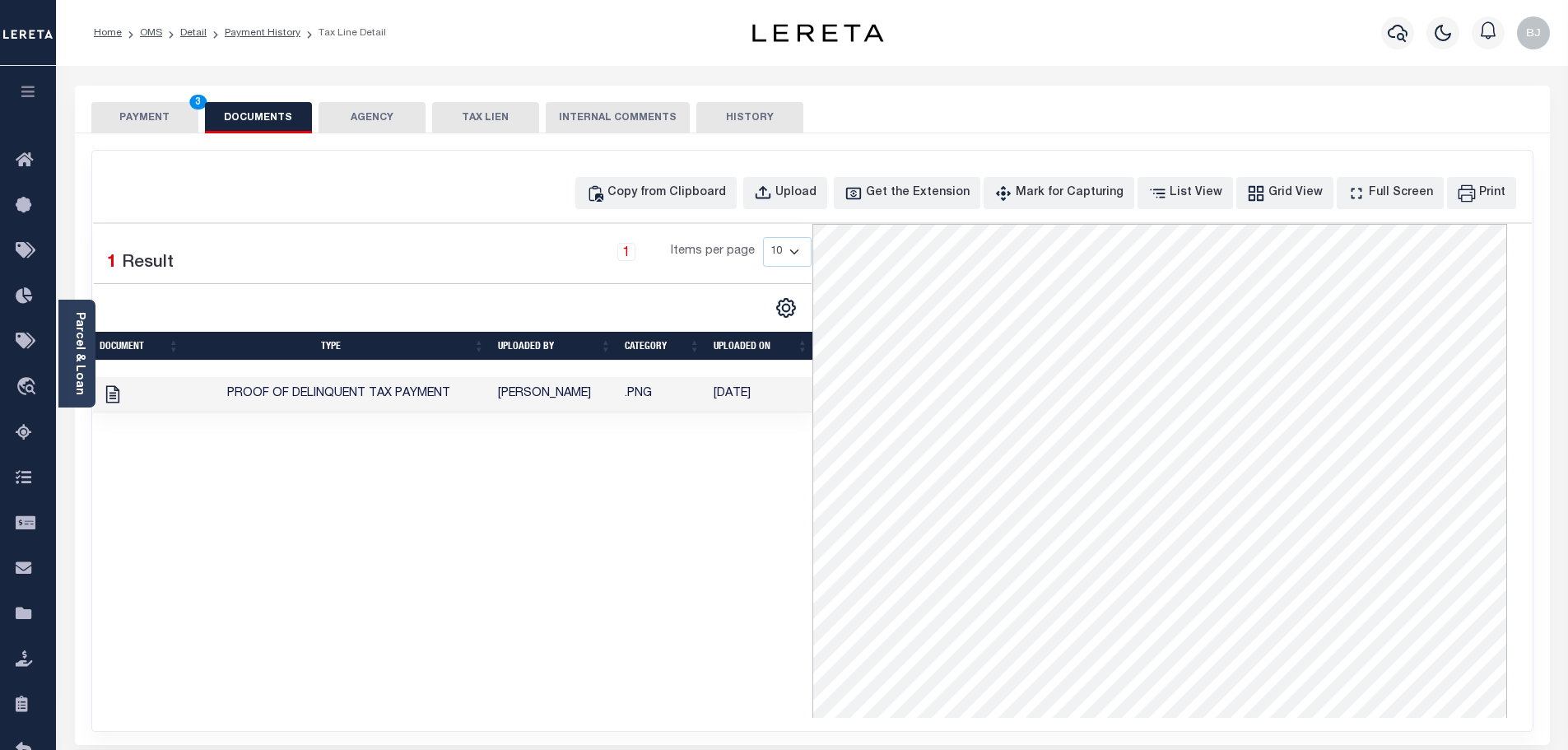
click at [155, 126] on button "PAYMENT 3" at bounding box center [145, 118] width 107 height 32
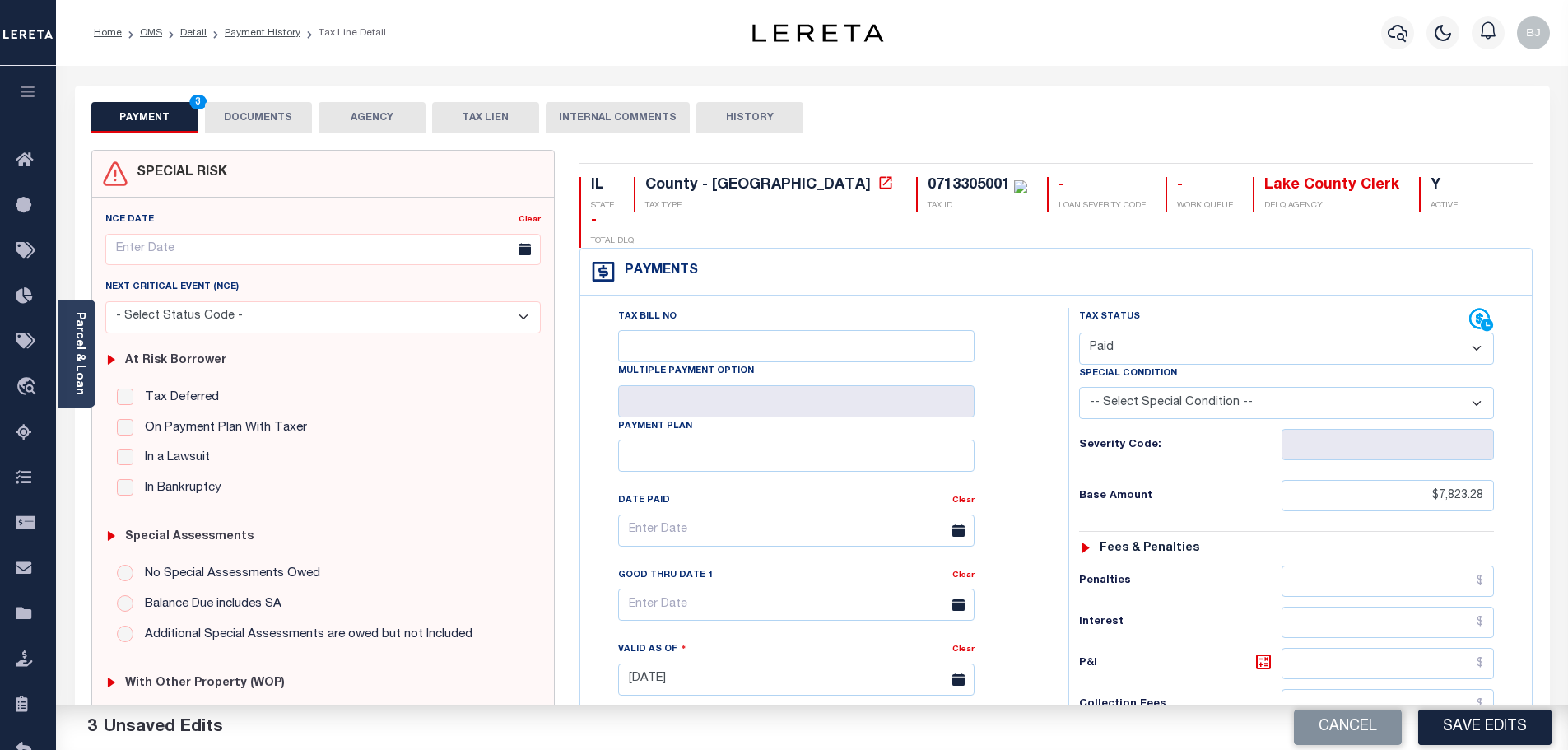
click at [1167, 689] on div "Collection Fees" at bounding box center [1286, 705] width 415 height 32
click at [1529, 735] on button "Save Edits" at bounding box center [1485, 727] width 133 height 35
checkbox input "false"
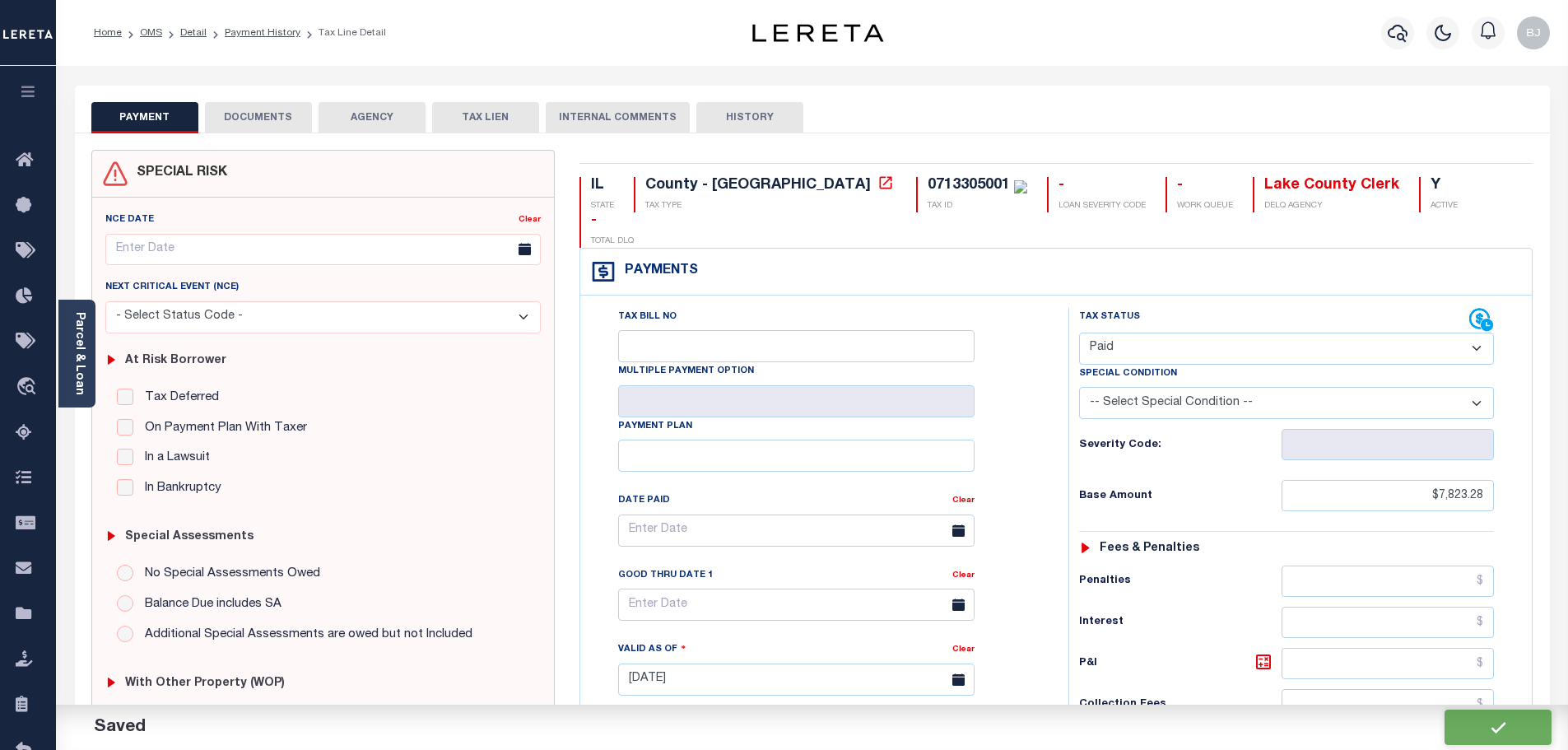
checkbox input "false"
type input "$7,823.28"
type input "$0"
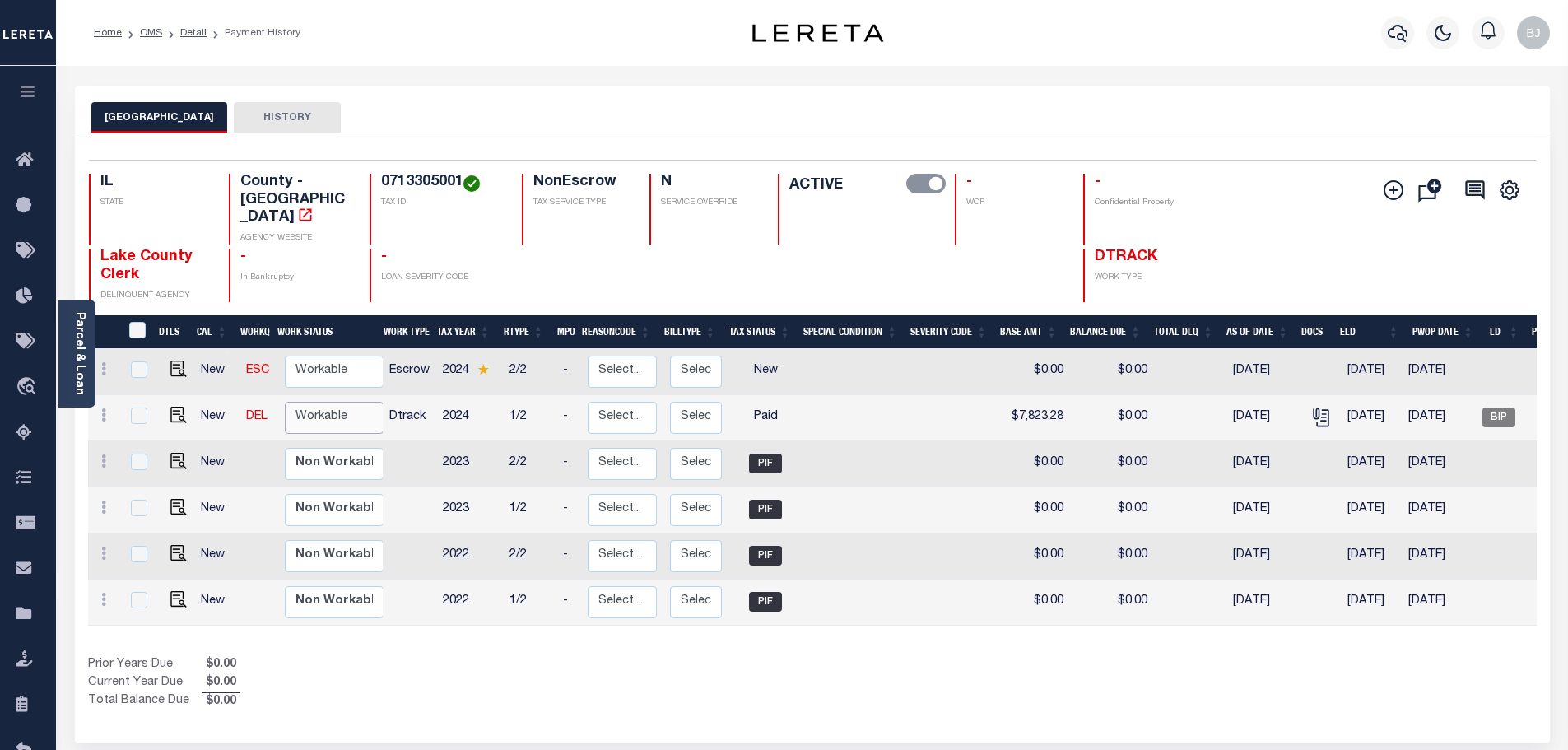
click at [359, 402] on select "Non Workable Workable" at bounding box center [334, 418] width 99 height 32
checkbox input "true"
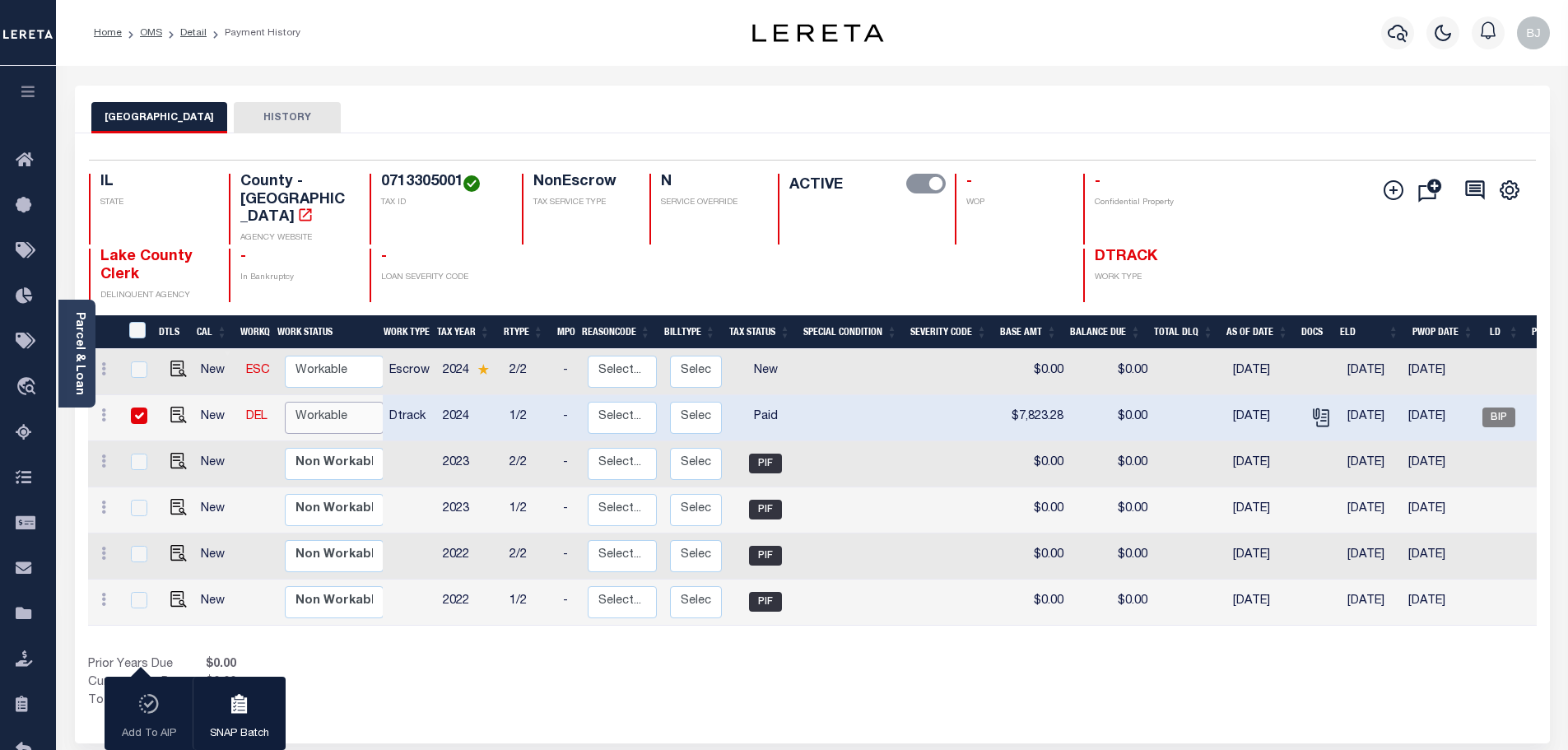
select select "true"
click at [285, 402] on select "Non Workable Workable" at bounding box center [334, 418] width 99 height 32
checkbox input "false"
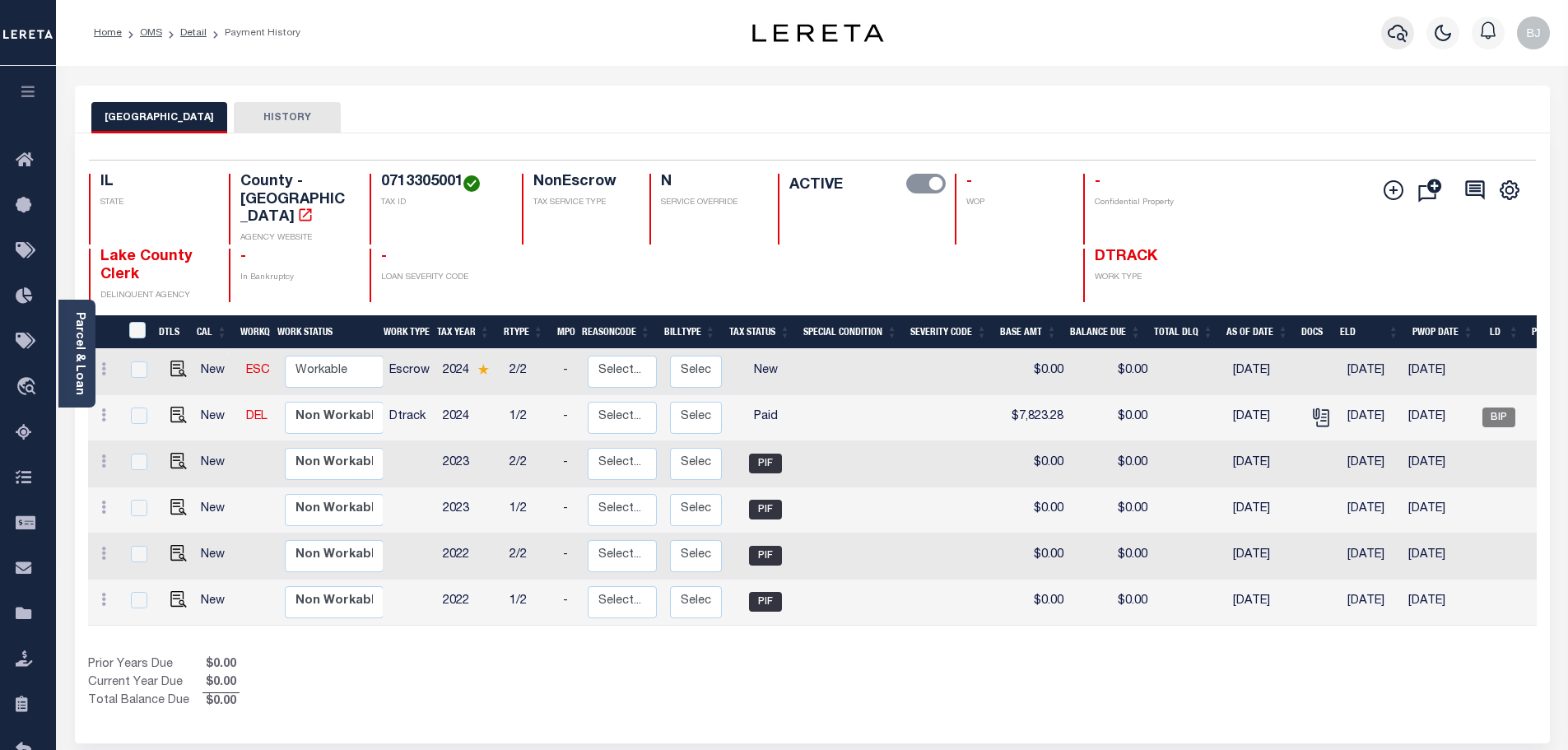
click at [1393, 36] on icon "button" at bounding box center [1398, 33] width 20 height 20
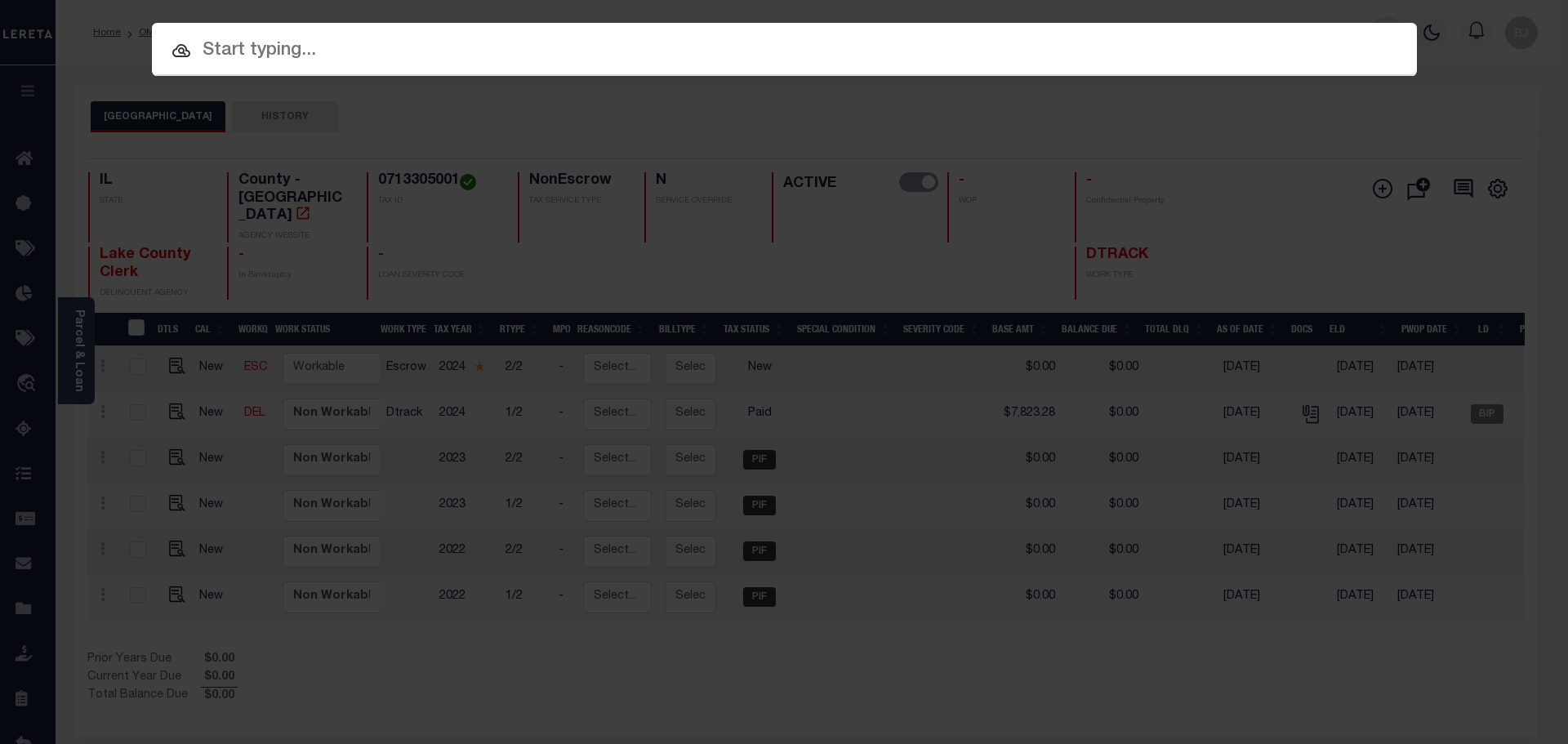
paste input "07179019726"
type input "07179019726"
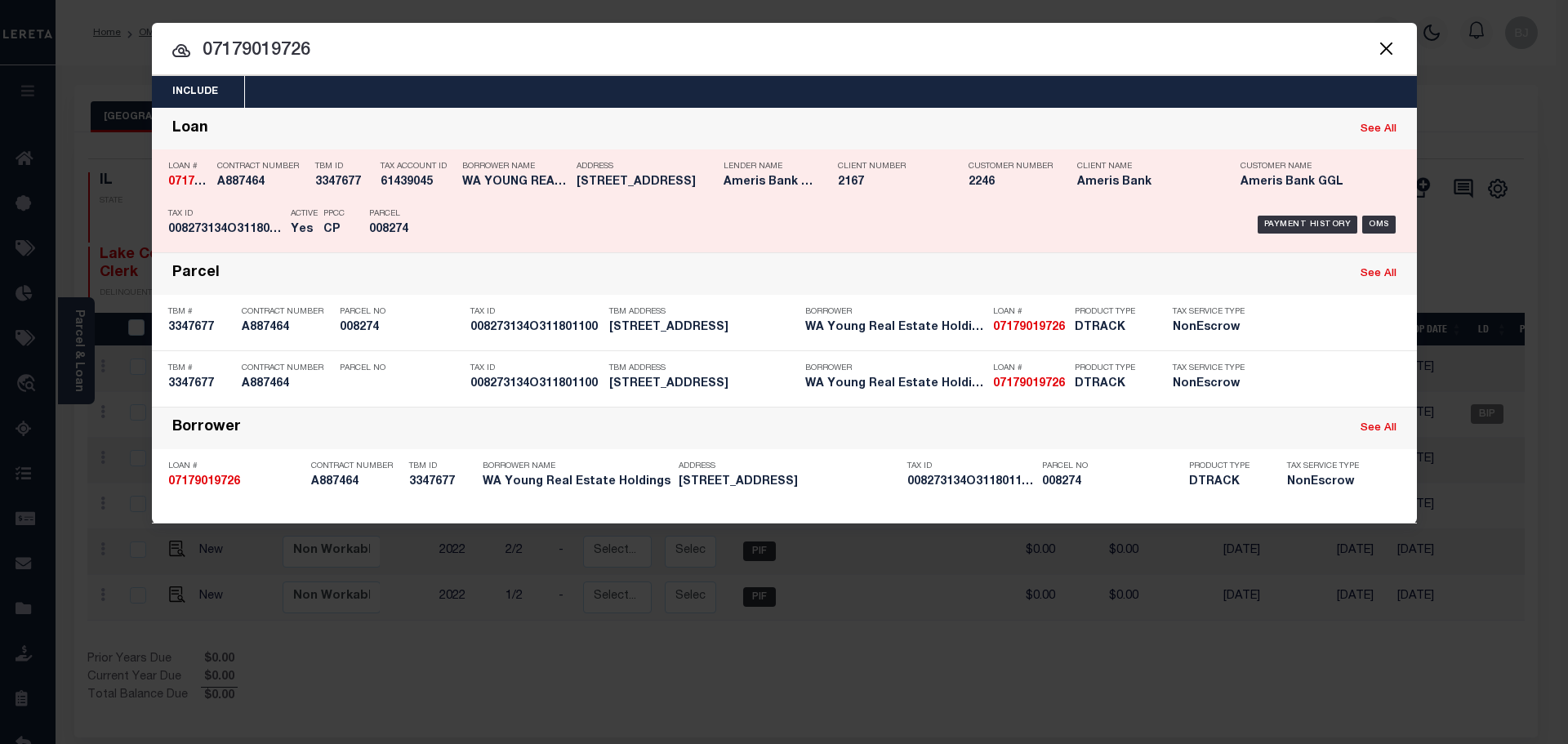
click at [534, 192] on div "Borrower Name WA YOUNG REAL ESTATE HOLDINGS" at bounding box center [515, 177] width 106 height 48
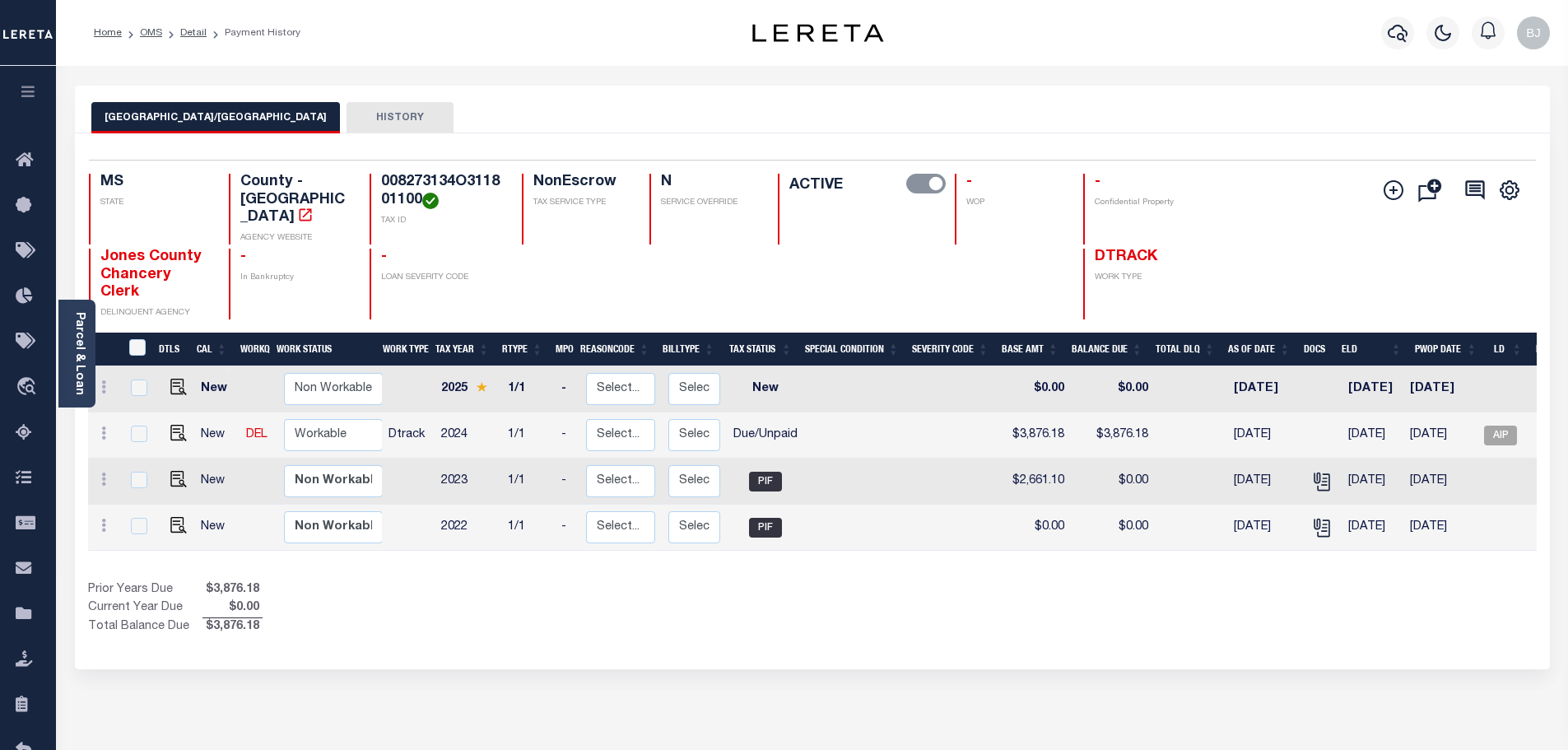
click at [398, 187] on h4 "008273134O311801100" at bounding box center [442, 191] width 121 height 35
copy div "008273134O311801100"
click at [182, 425] on img "" at bounding box center [178, 433] width 16 height 16
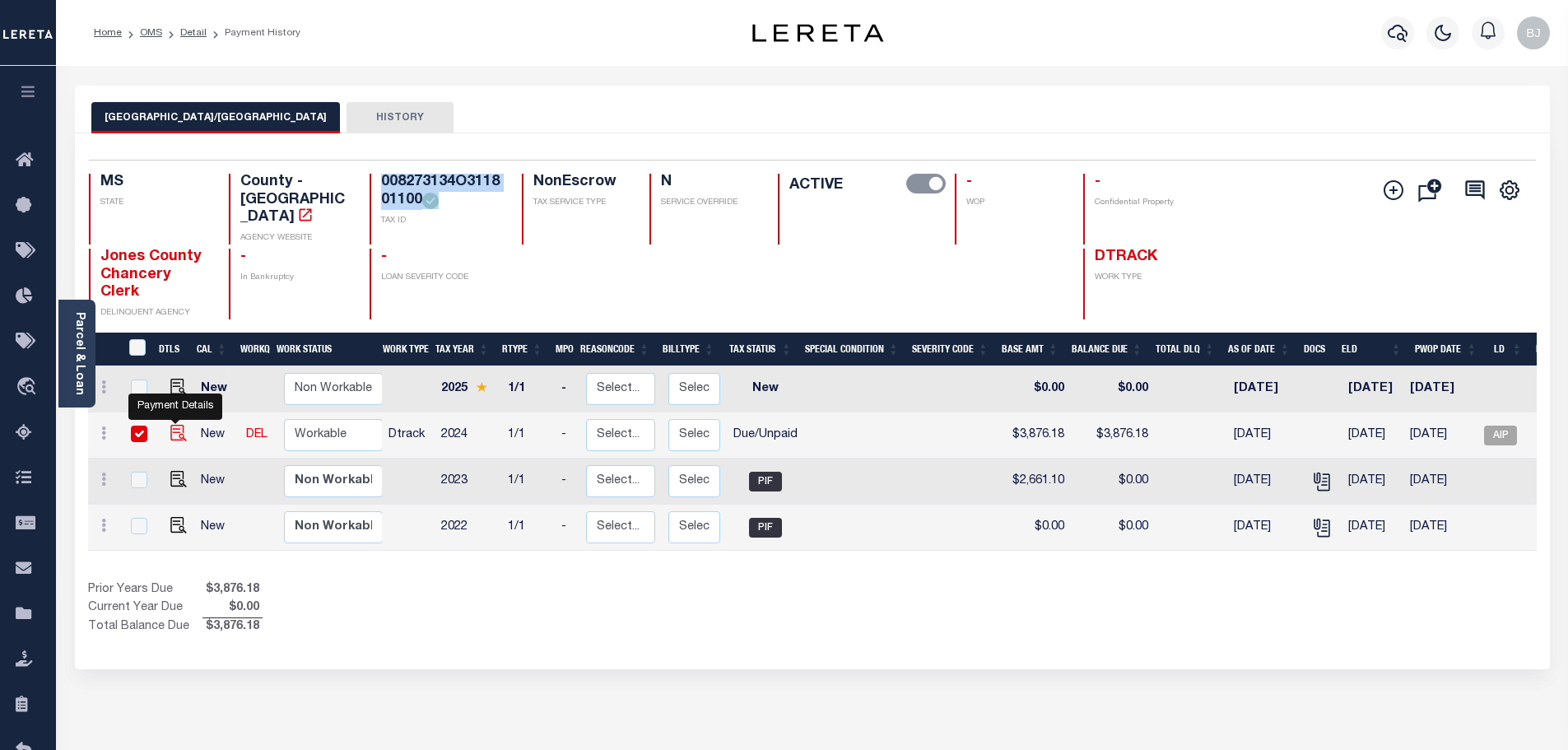
checkbox input "true"
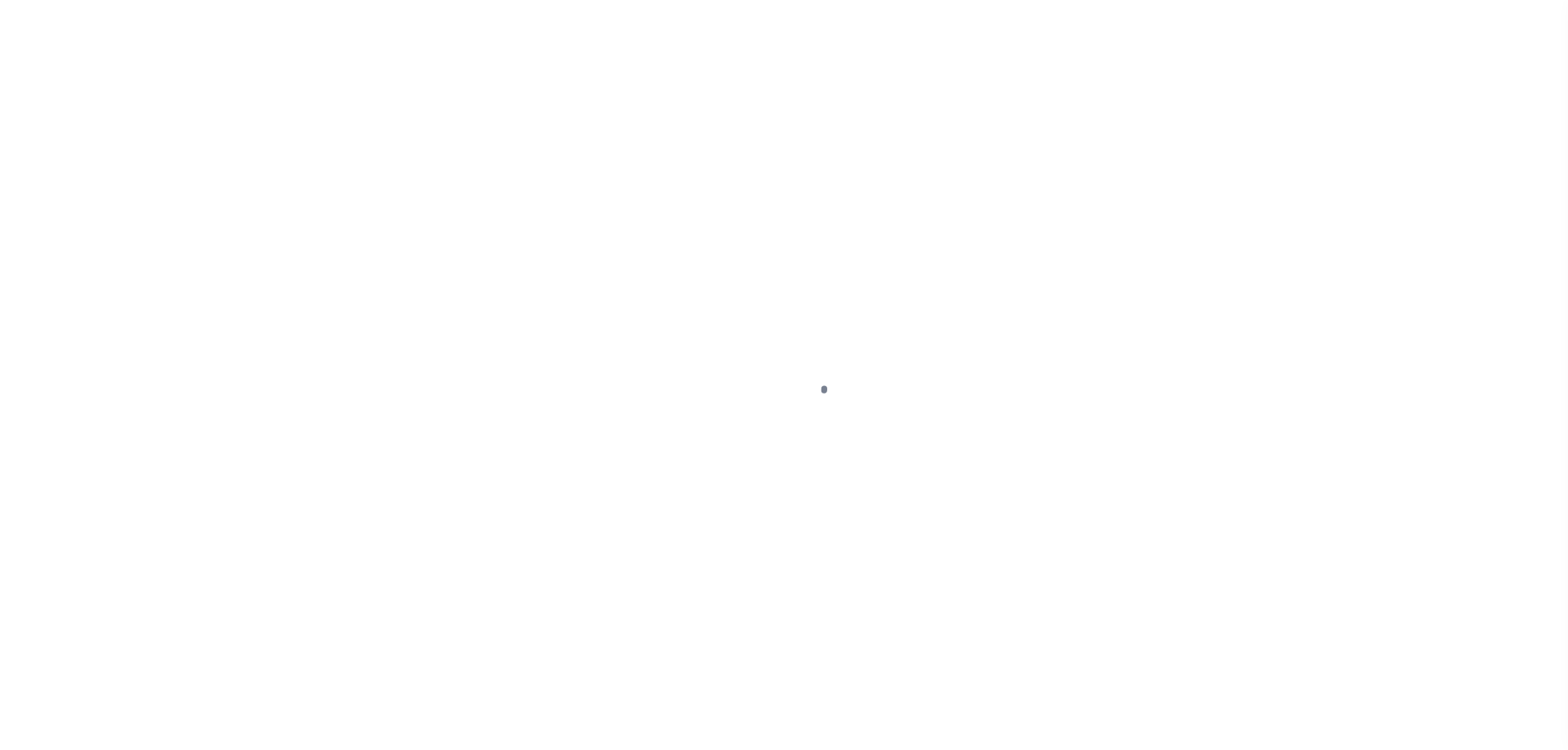
select select "DUE"
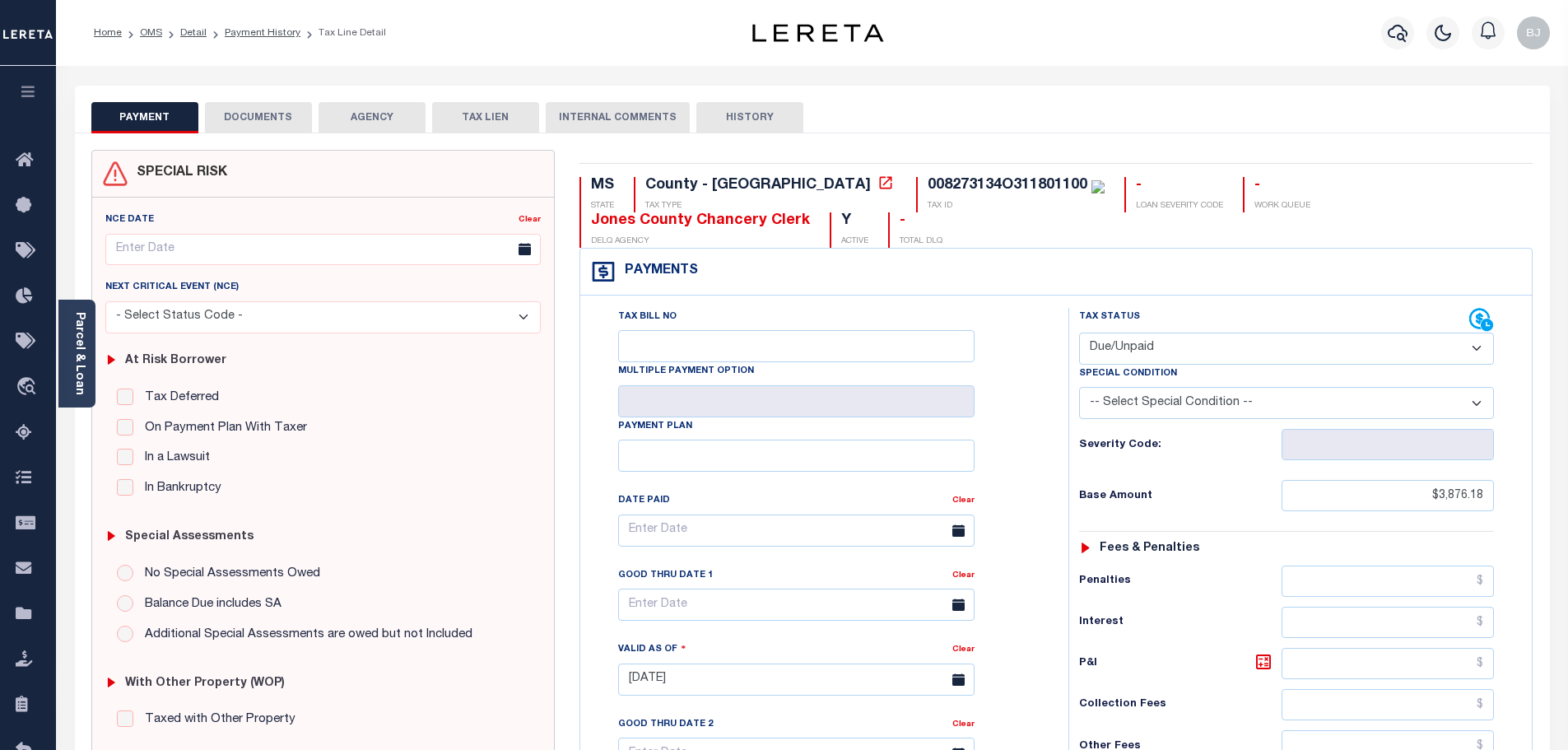
click at [928, 181] on div "008273134O311801100" at bounding box center [1008, 185] width 159 height 14
drag, startPoint x: 80, startPoint y: 362, endPoint x: 1140, endPoint y: 377, distance: 1060.1
click at [80, 362] on link "Parcel & Loan" at bounding box center [79, 354] width 12 height 83
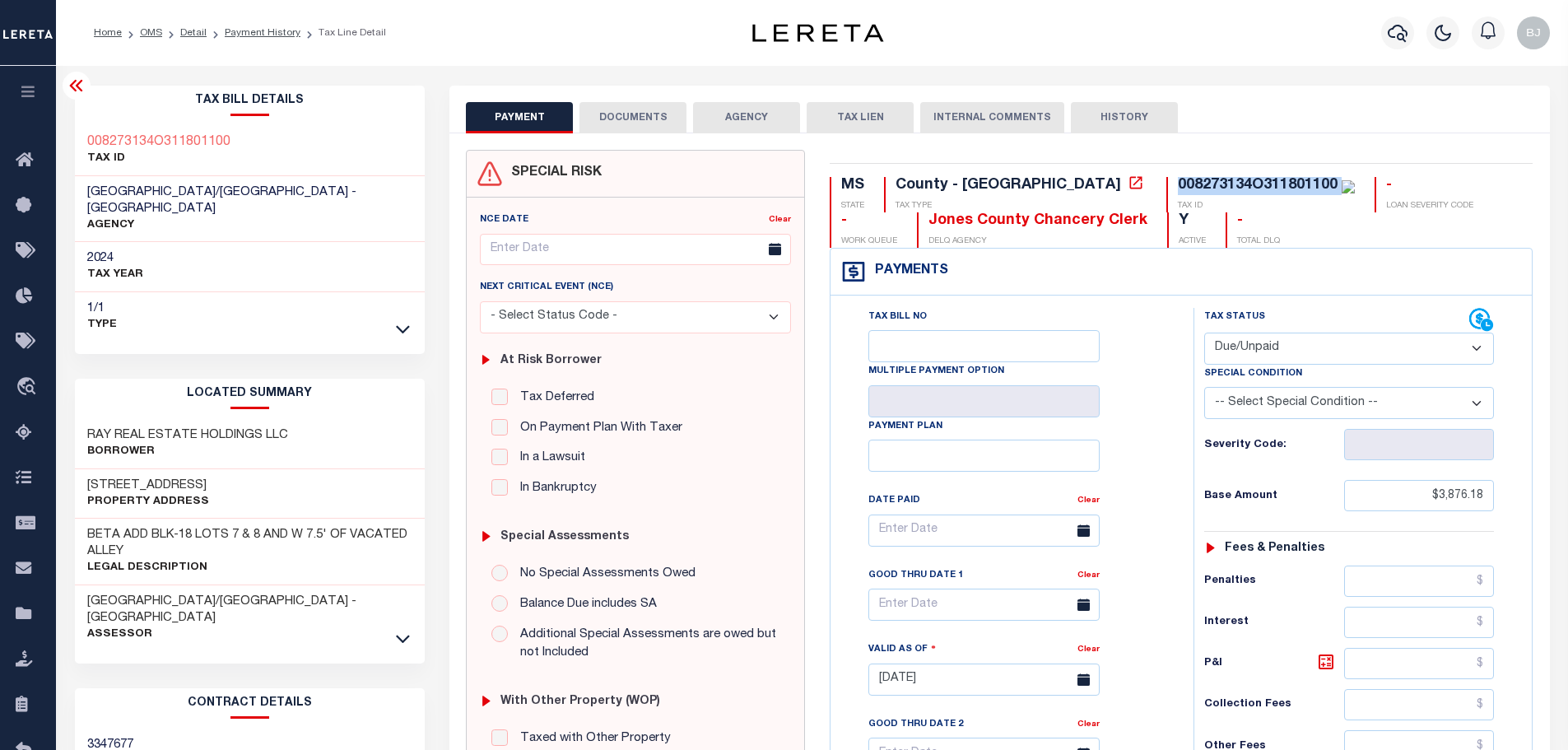
click at [158, 477] on h3 "709 16TH AVE N" at bounding box center [148, 486] width 122 height 16
copy div "709 16TH AVE N"
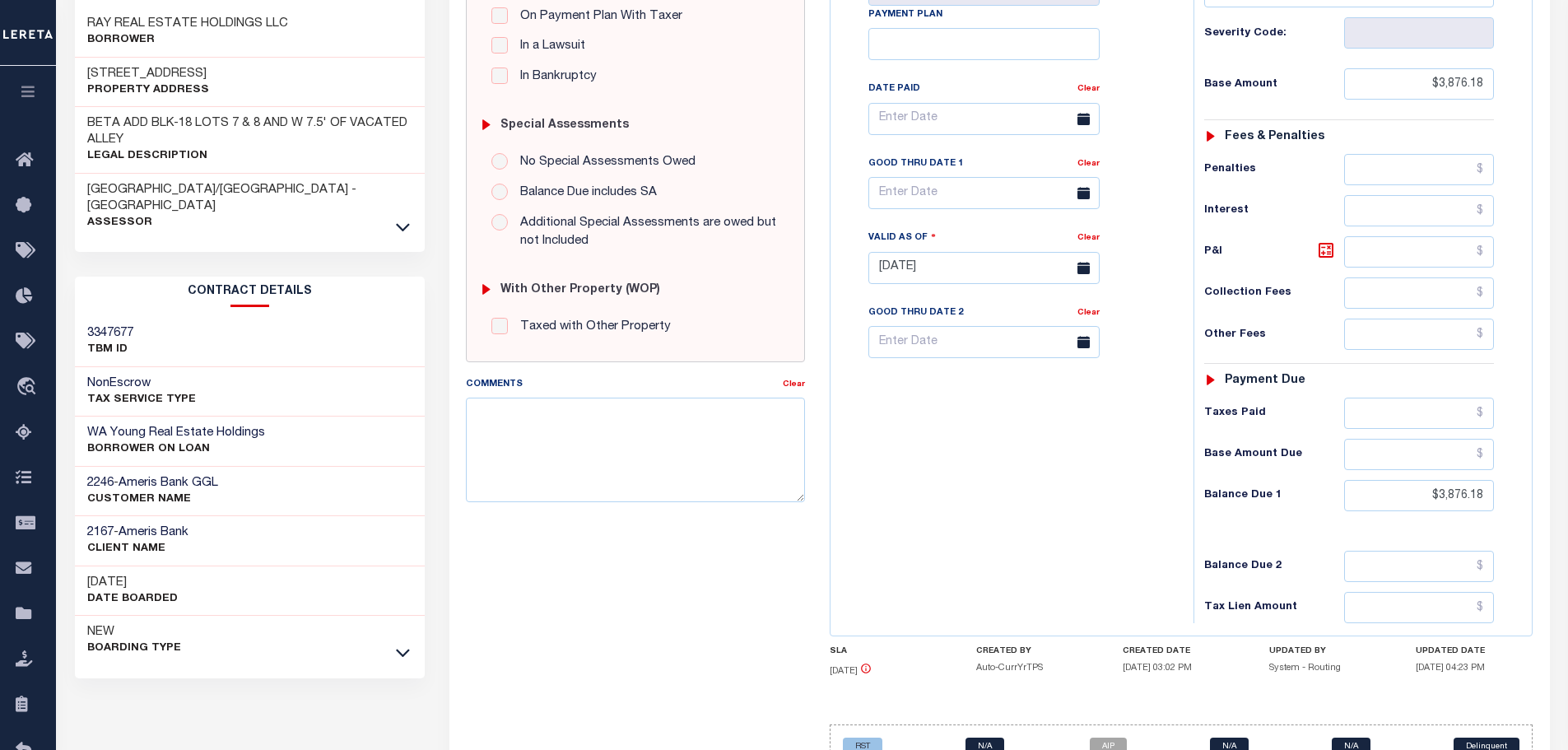
click at [122, 425] on h3 "WA Young Real Estate Holdings" at bounding box center [176, 433] width 177 height 16
copy div "WA Young Real Estate Holdings"
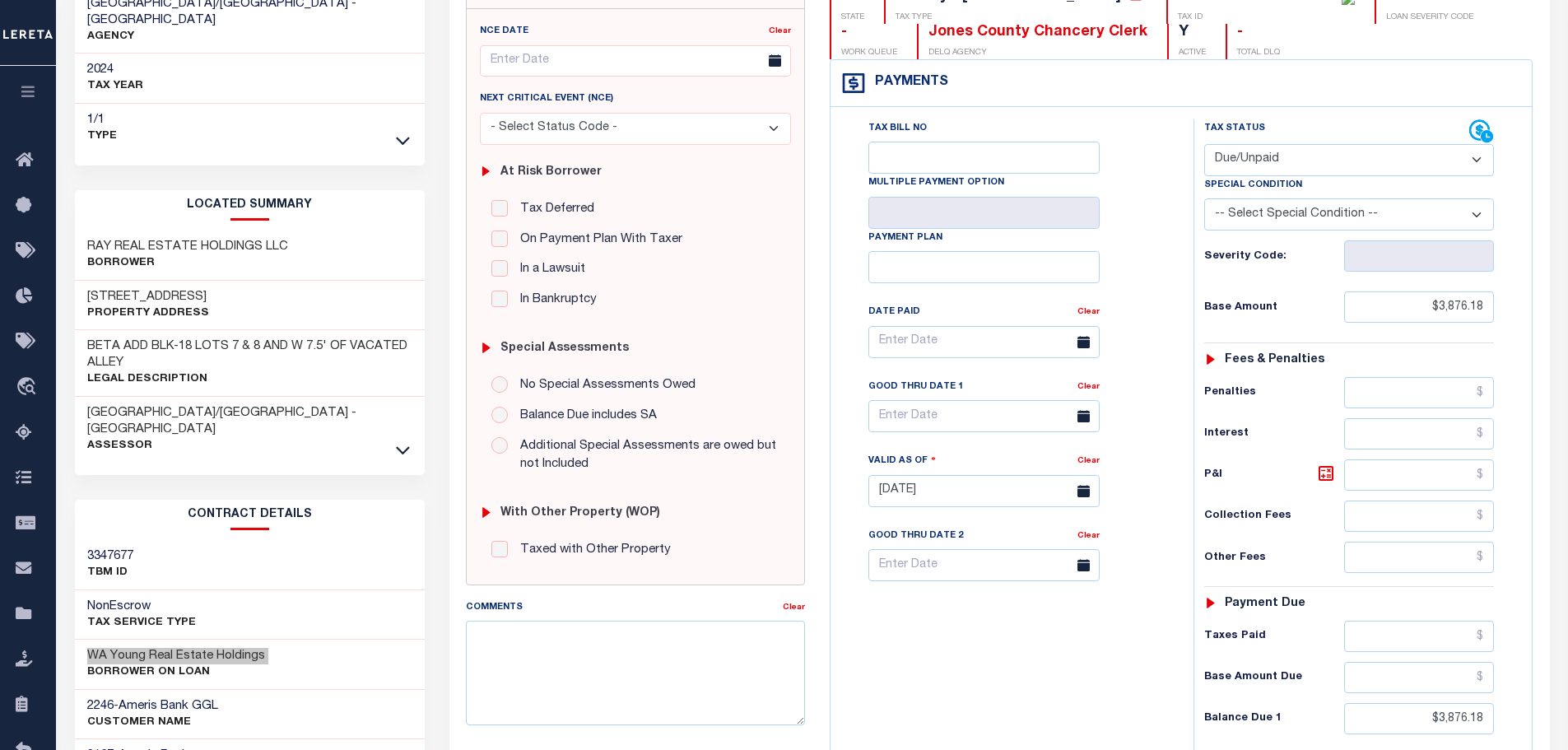
scroll to position [0, 0]
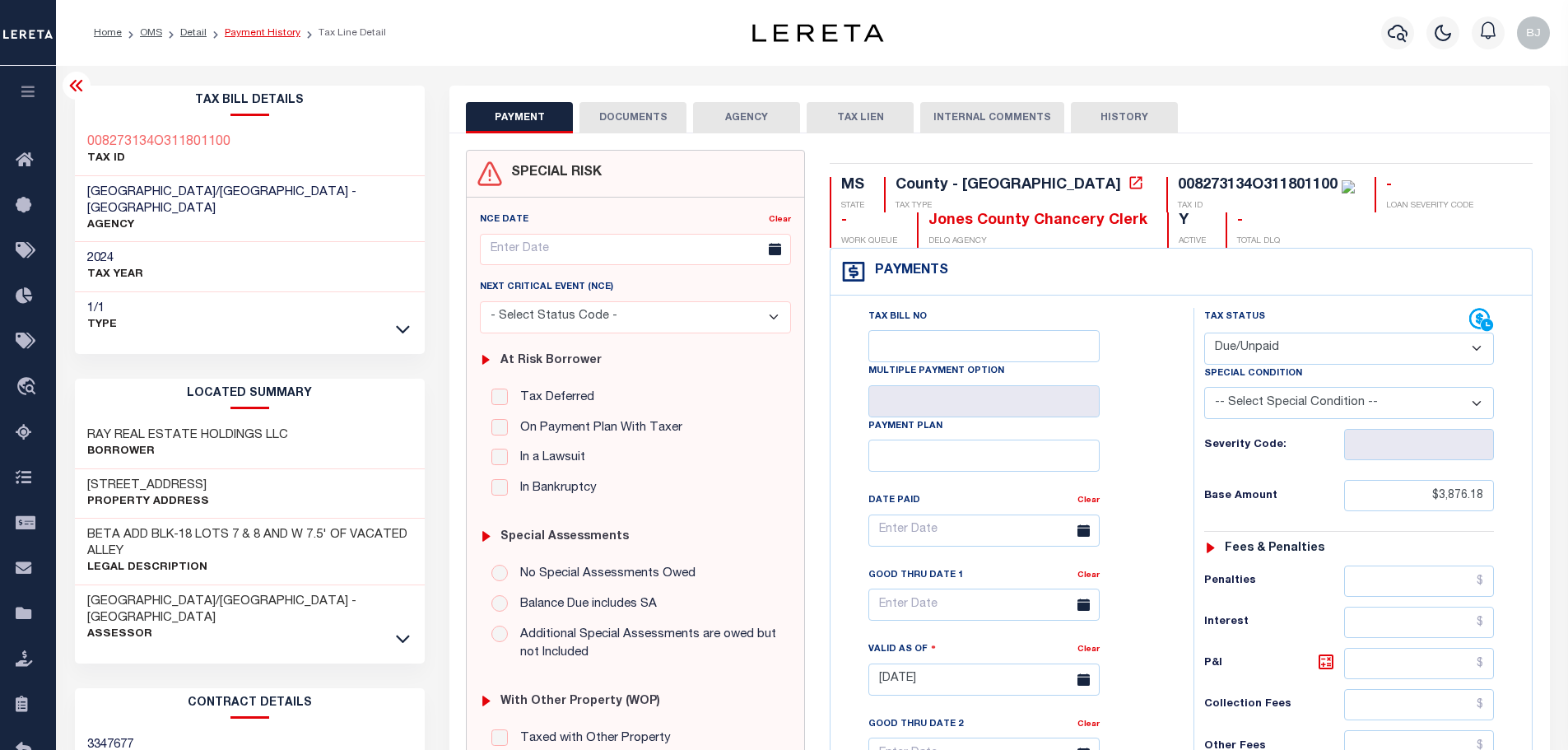
click at [249, 33] on link "Payment History" at bounding box center [263, 33] width 76 height 10
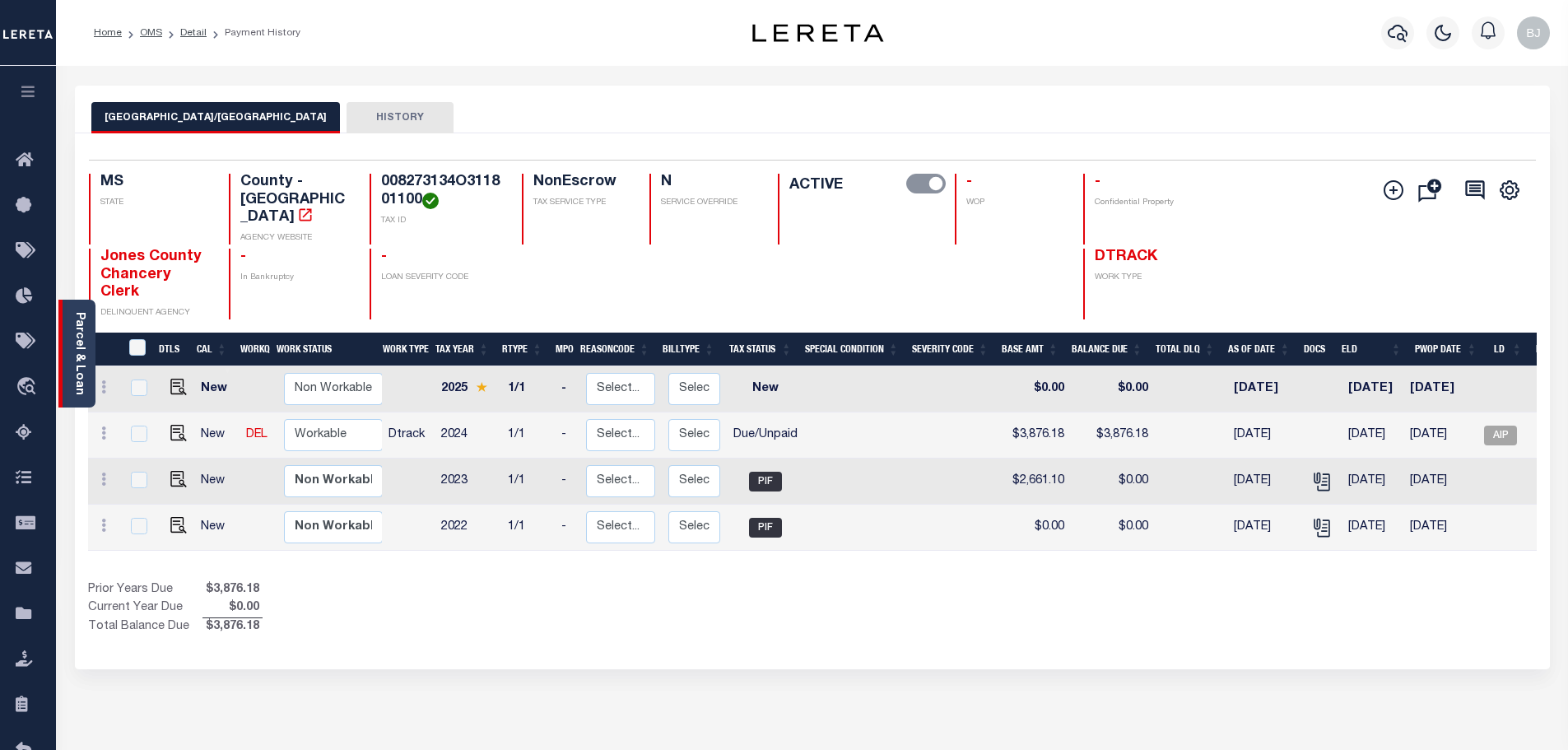
click at [92, 377] on div "Parcel & Loan" at bounding box center [77, 353] width 37 height 108
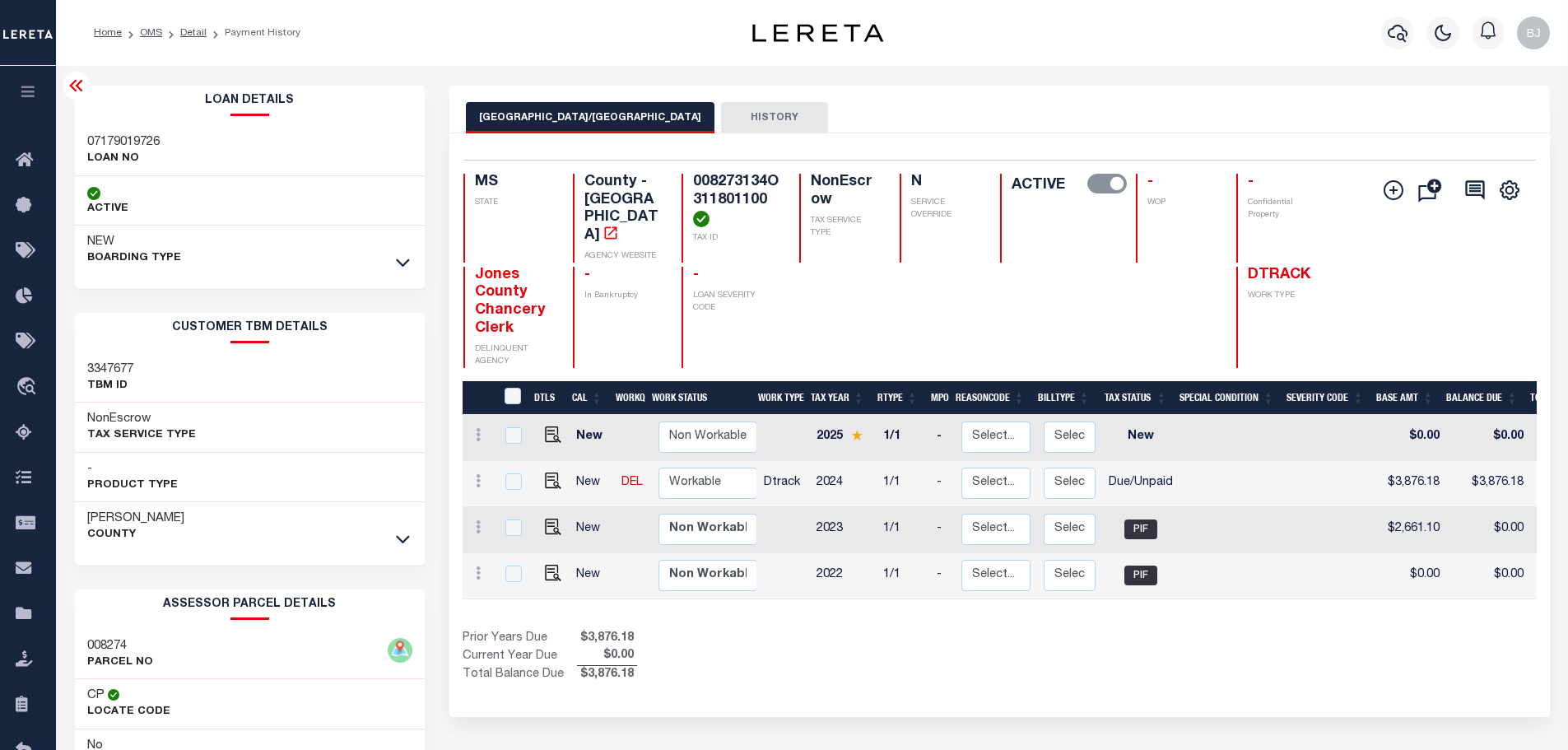
click at [100, 645] on h3 "008274" at bounding box center [120, 647] width 66 height 16
copy h3 "008274"
click at [1395, 194] on icon "" at bounding box center [1394, 190] width 20 height 20
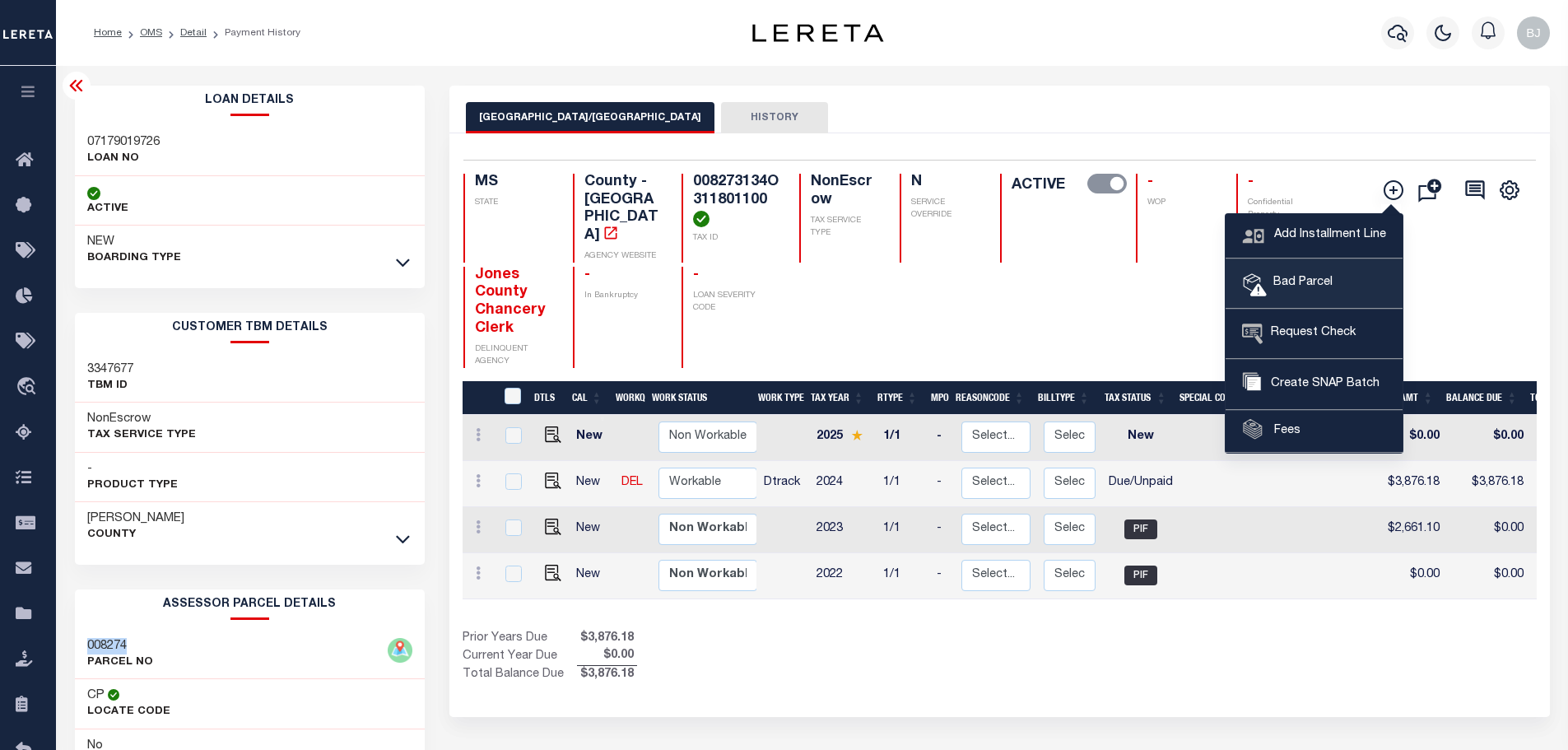
click at [1328, 274] on span "Bad Parcel" at bounding box center [1299, 284] width 66 height 18
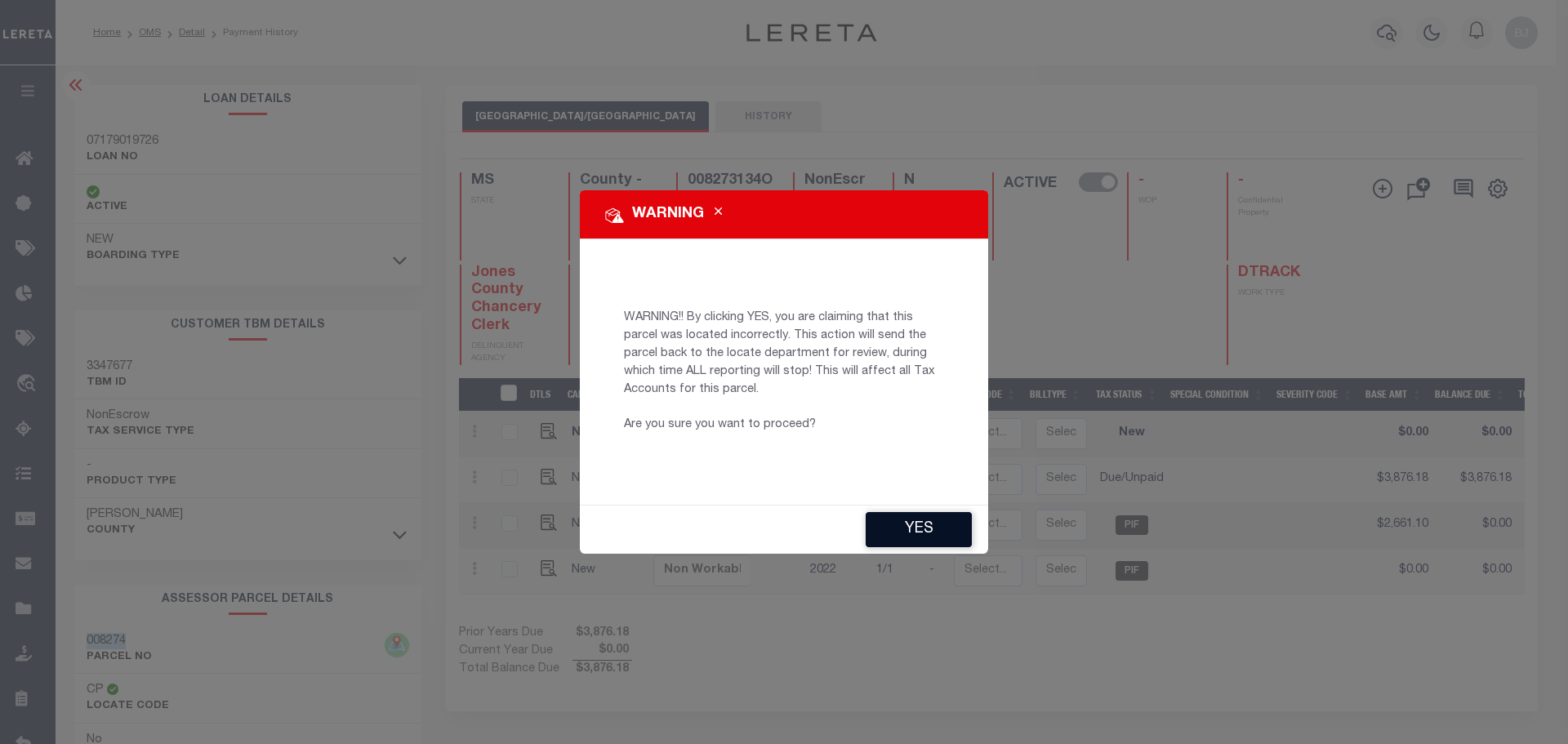
click at [932, 526] on button "YES" at bounding box center [919, 529] width 106 height 35
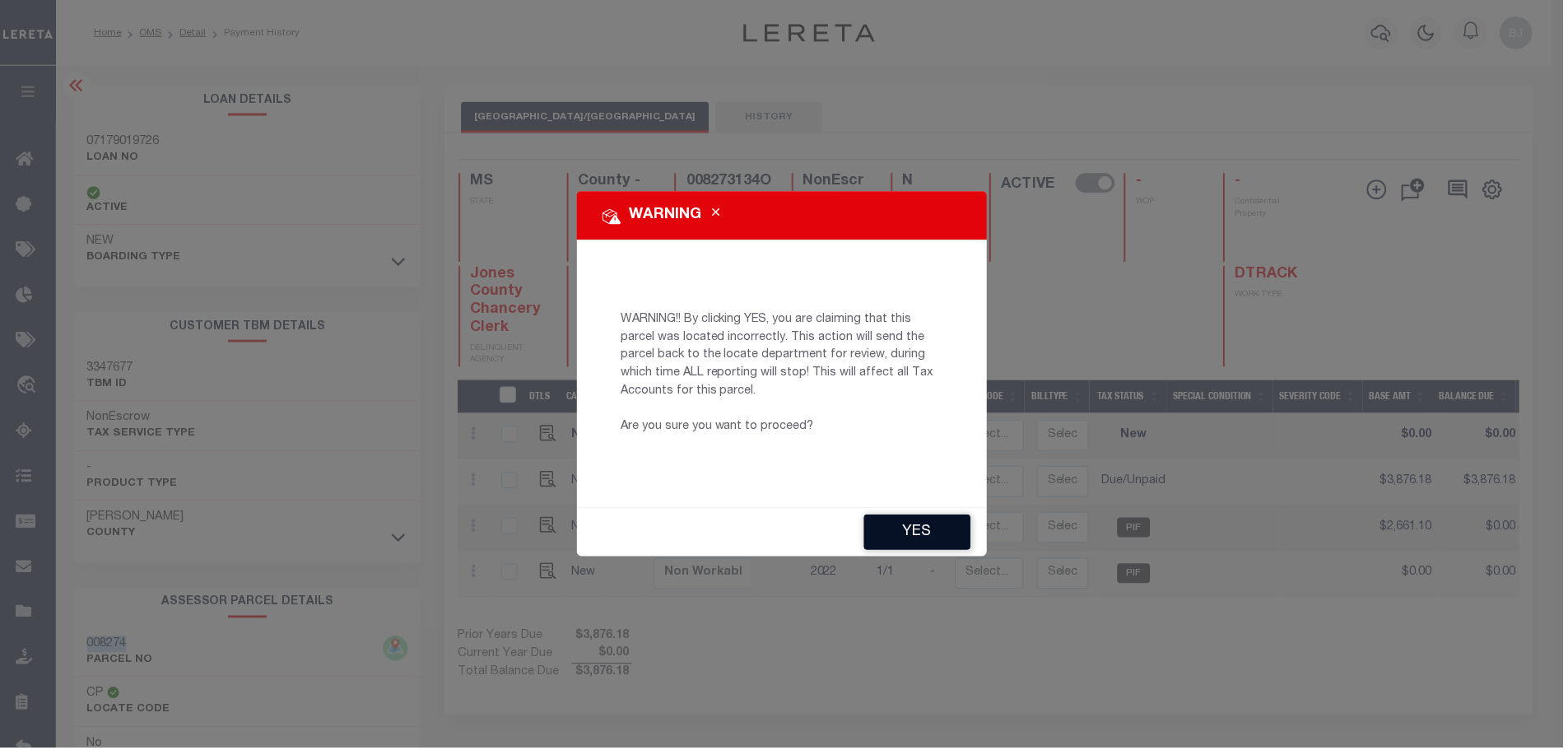
type input "[EMAIL_ADDRESS][DOMAIN_NAME]"
type input "[DATE]"
type input "CP"
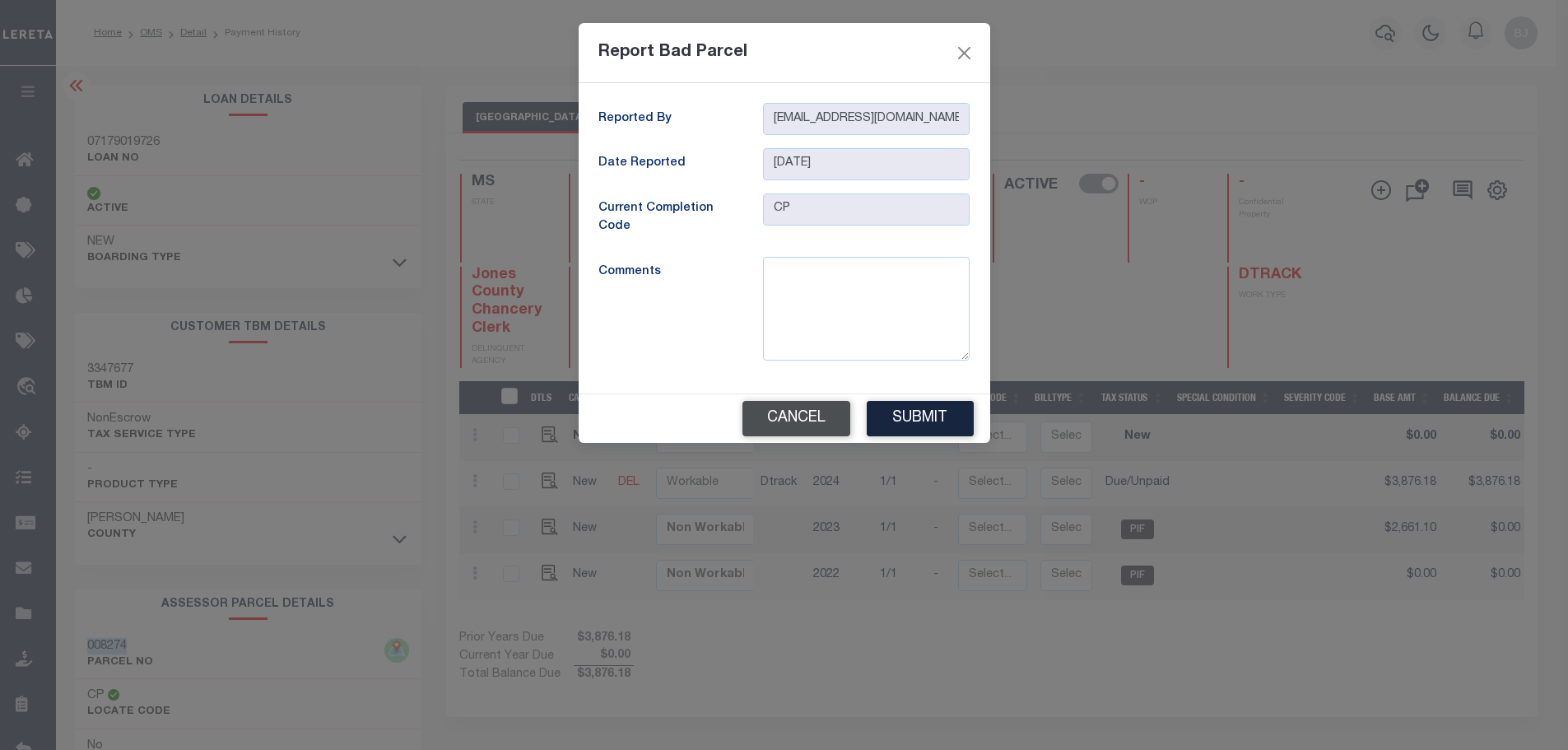
drag, startPoint x: 735, startPoint y: 400, endPoint x: 792, endPoint y: 423, distance: 61.5
click at [734, 404] on div "Cancel Submit" at bounding box center [784, 419] width 412 height 49
click at [817, 425] on button "Cancel" at bounding box center [796, 418] width 108 height 35
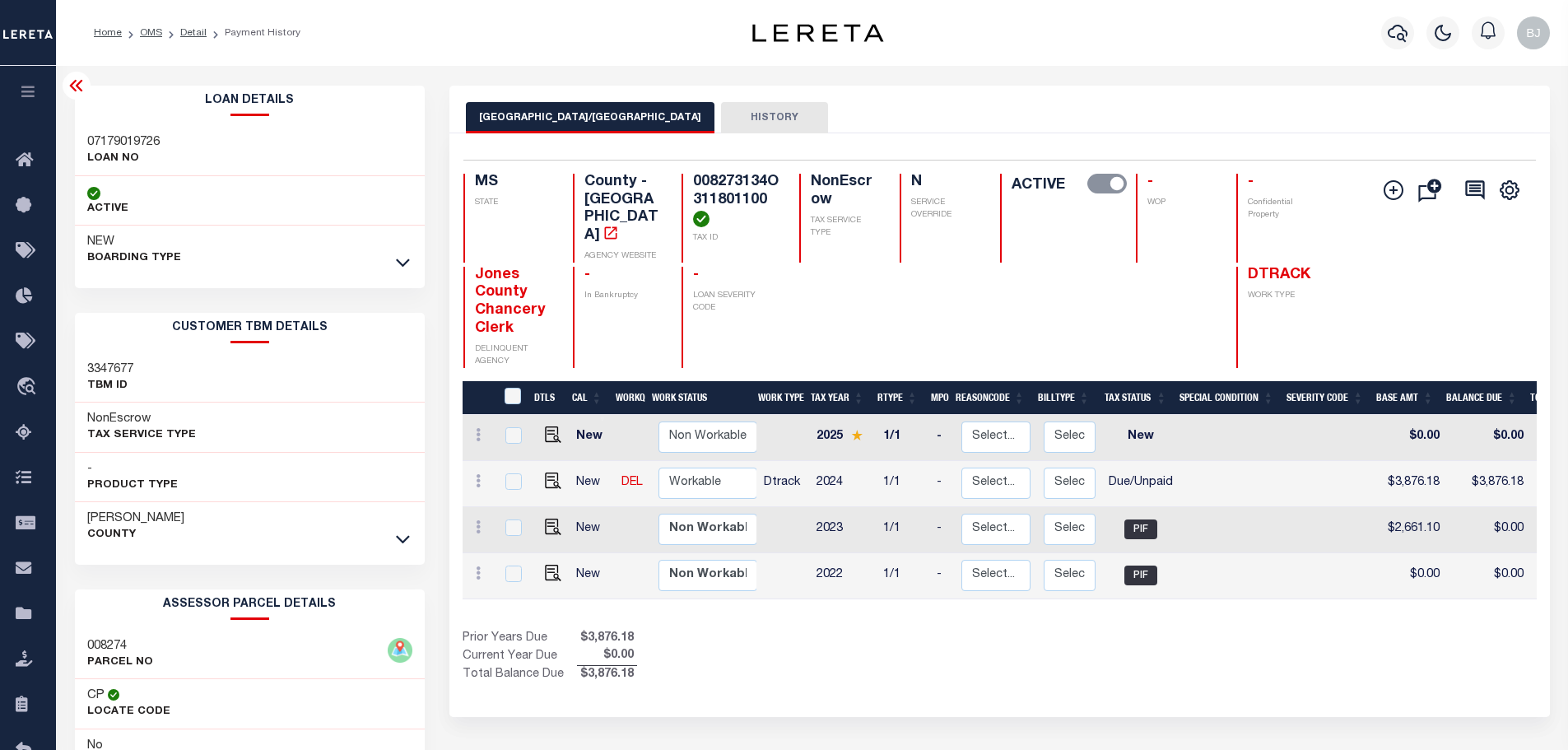
click at [82, 85] on icon at bounding box center [77, 86] width 20 height 20
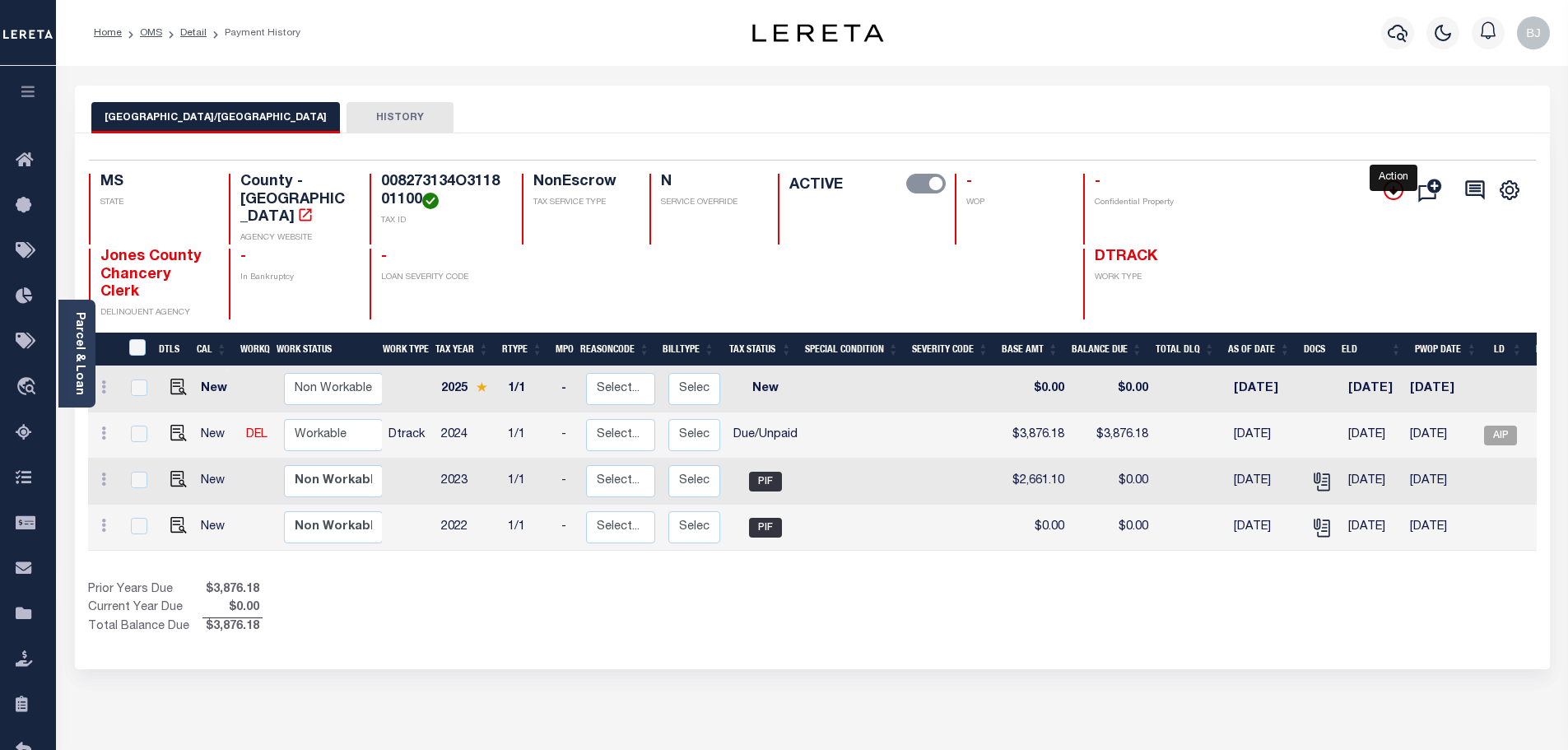
click at [1389, 195] on icon "" at bounding box center [1394, 190] width 20 height 20
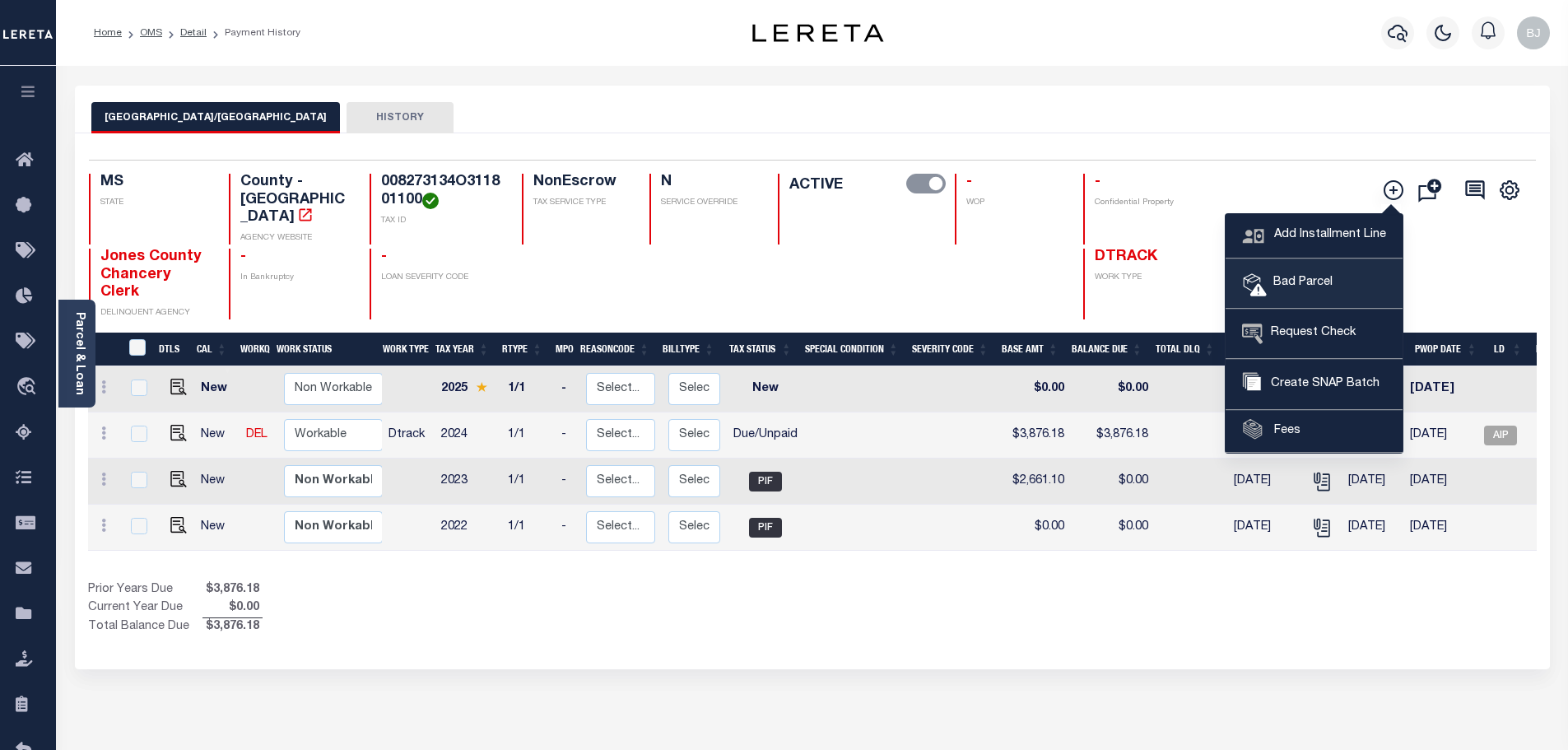
click at [1286, 282] on span "Bad Parcel" at bounding box center [1299, 284] width 66 height 18
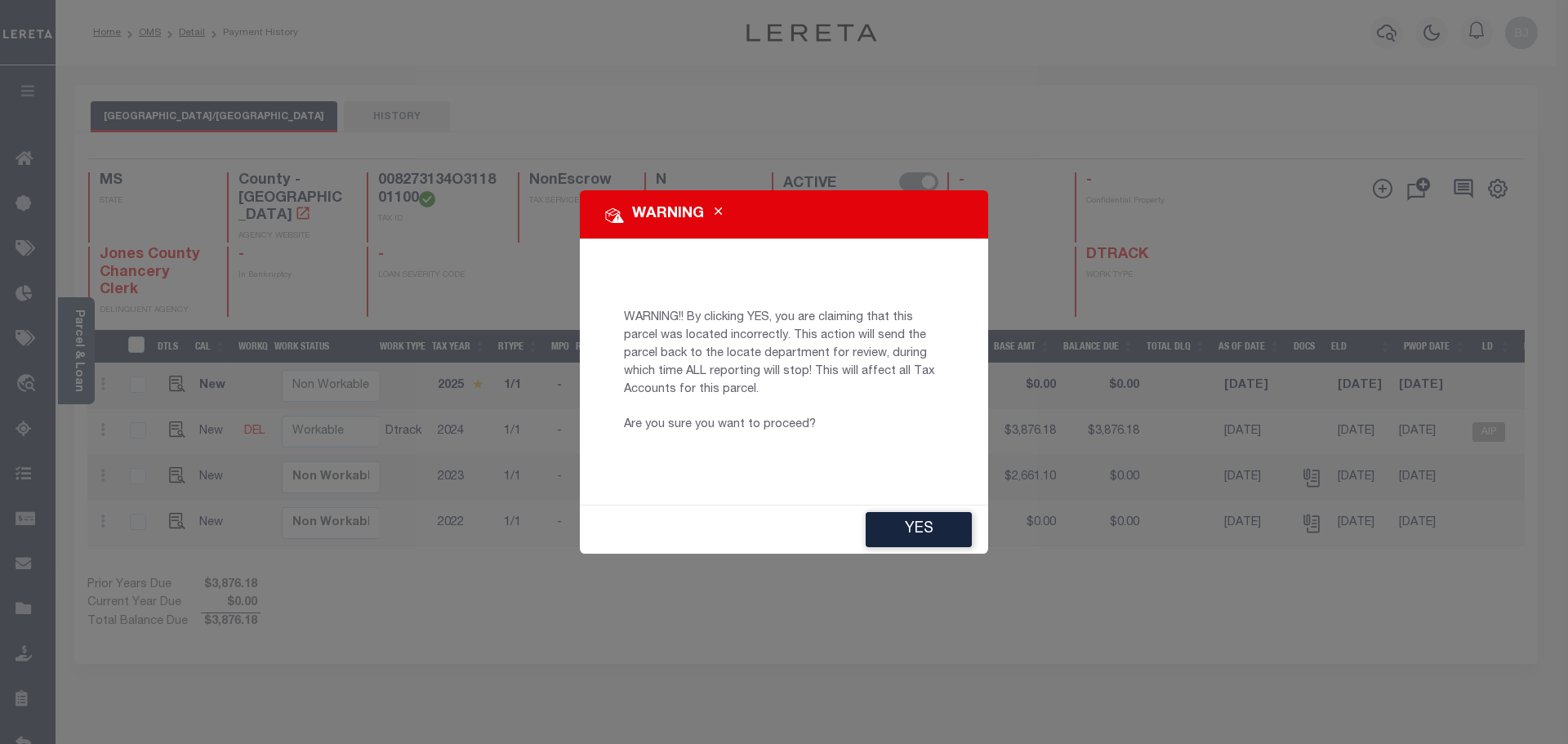
click at [907, 527] on button "YES" at bounding box center [919, 529] width 106 height 35
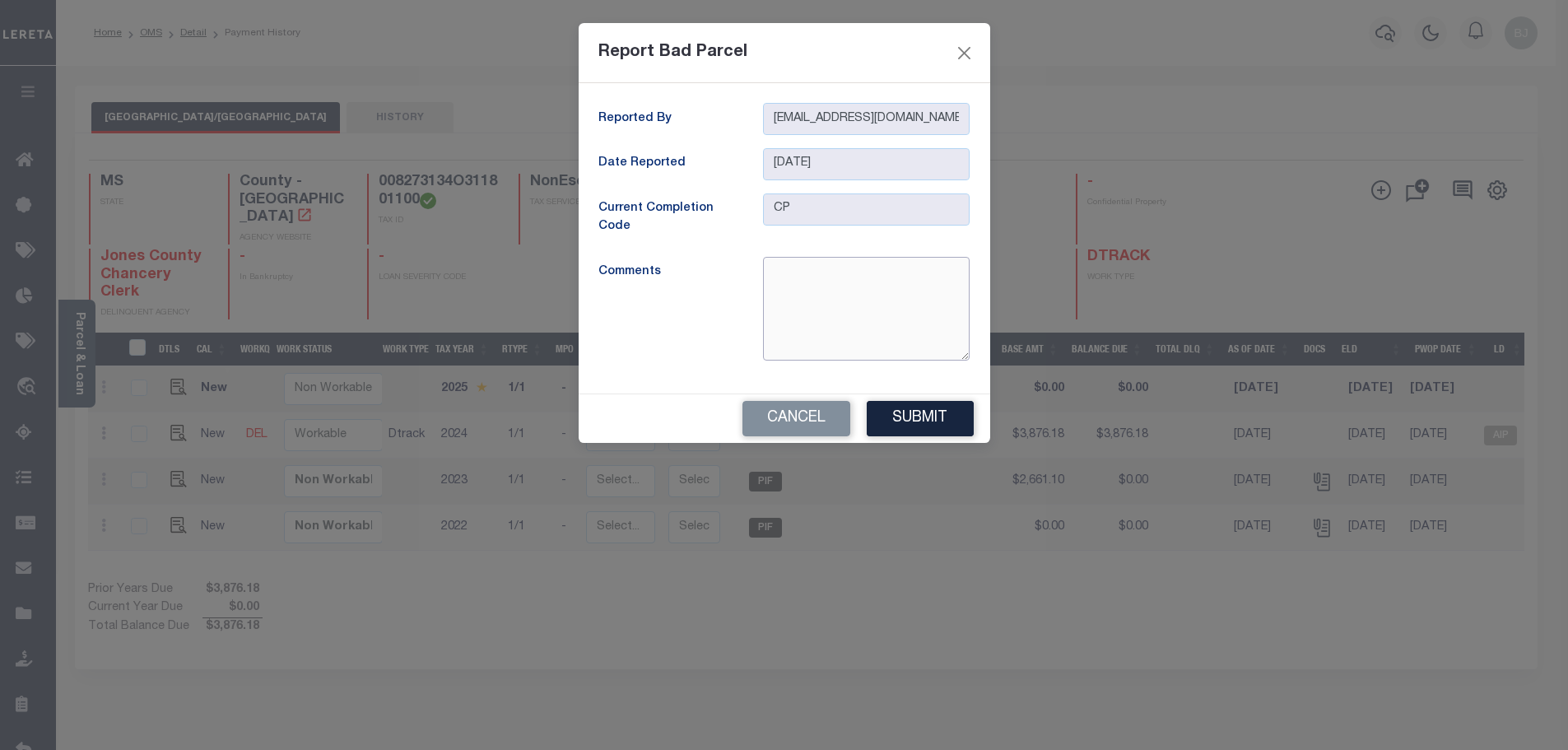
drag, startPoint x: 845, startPoint y: 325, endPoint x: 833, endPoint y: 297, distance: 30.5
click at [840, 314] on textarea at bounding box center [866, 309] width 206 height 104
type textarea "This Parcel does not pull up any properties on tax sites"
click at [904, 413] on button "Submit" at bounding box center [921, 418] width 107 height 35
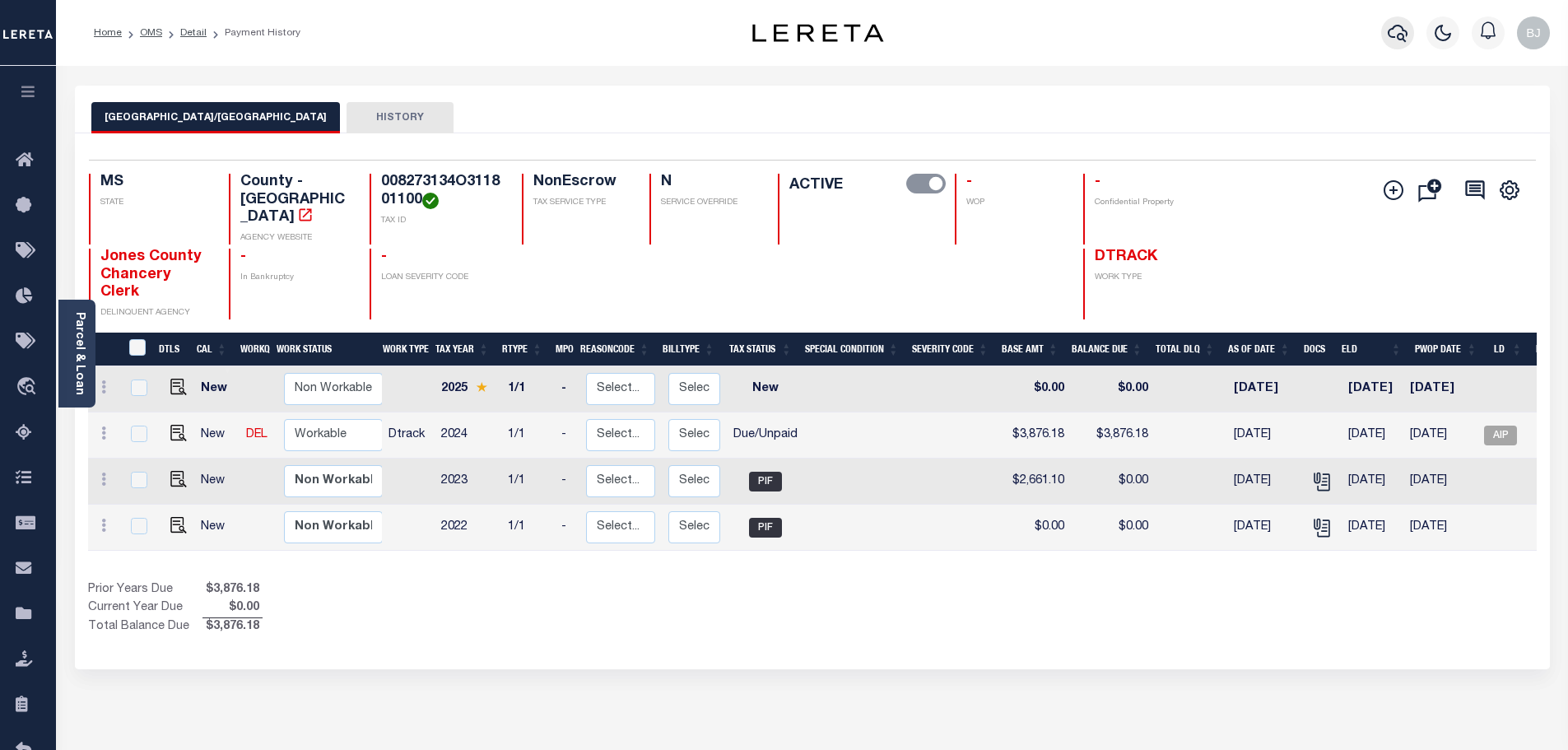
click at [1415, 32] on div at bounding box center [1398, 34] width 45 height 58
click at [1403, 32] on icon "button" at bounding box center [1398, 33] width 20 height 17
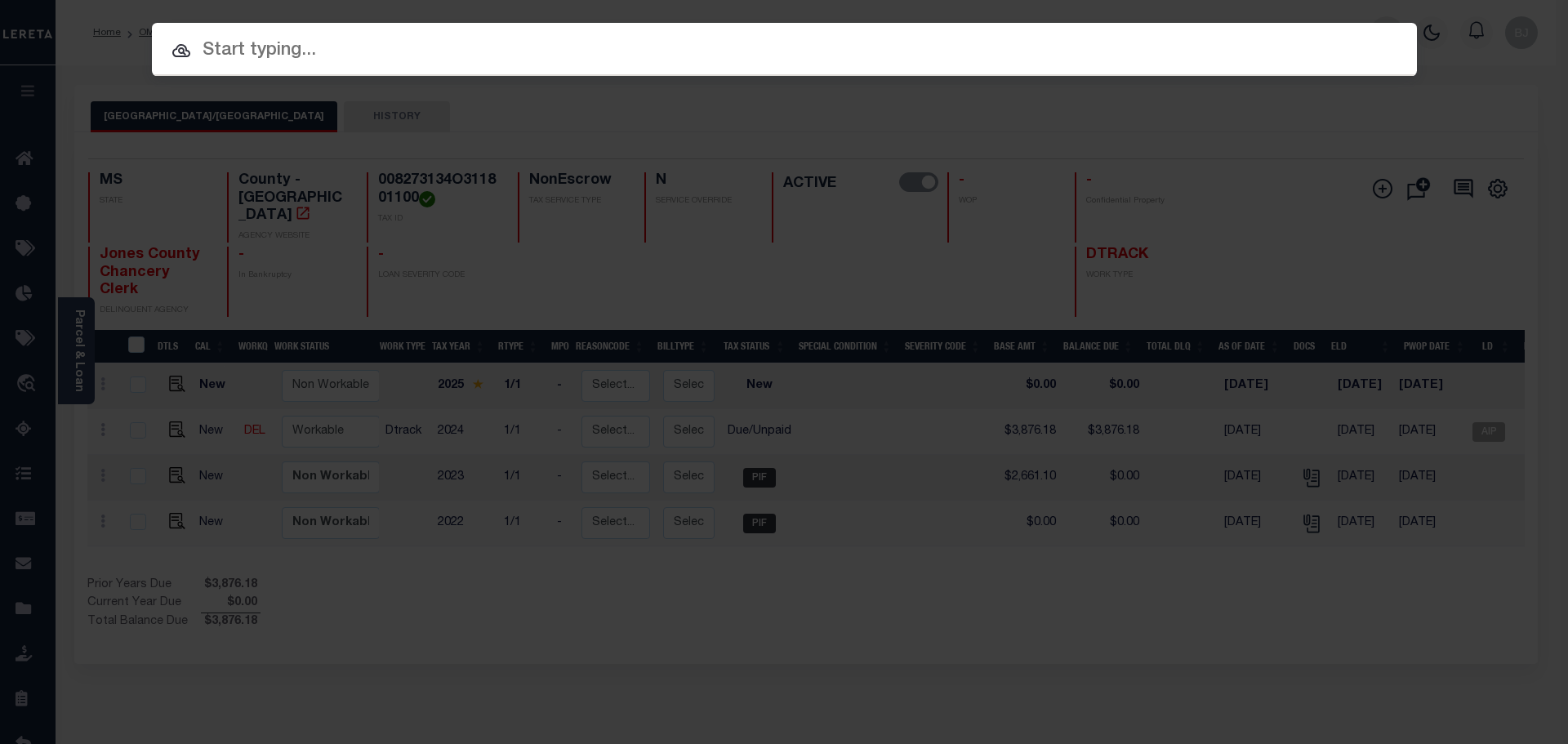
paste input "07179019625"
type input "07179019625"
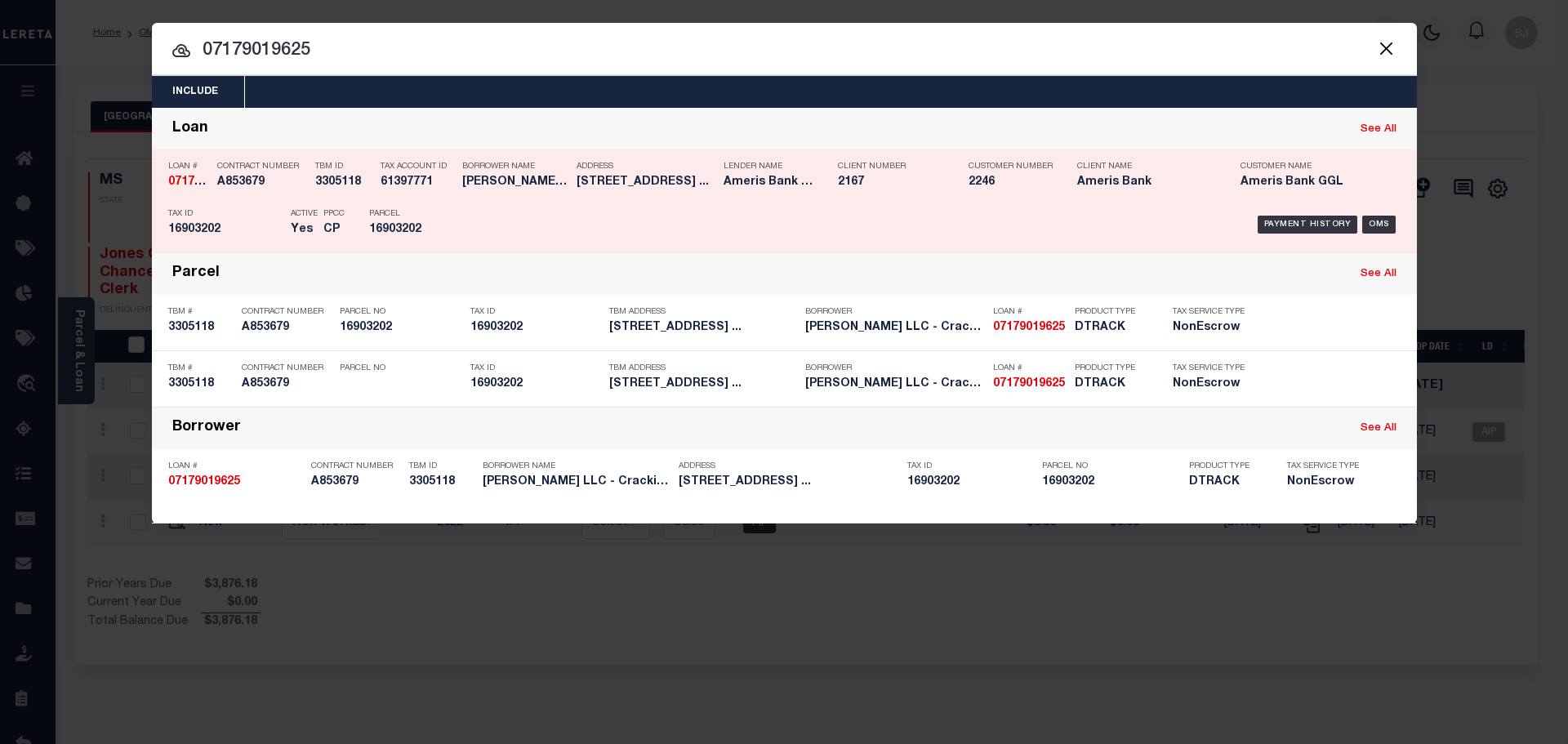
click at [680, 244] on div "Payment History OMS" at bounding box center [933, 225] width 933 height 48
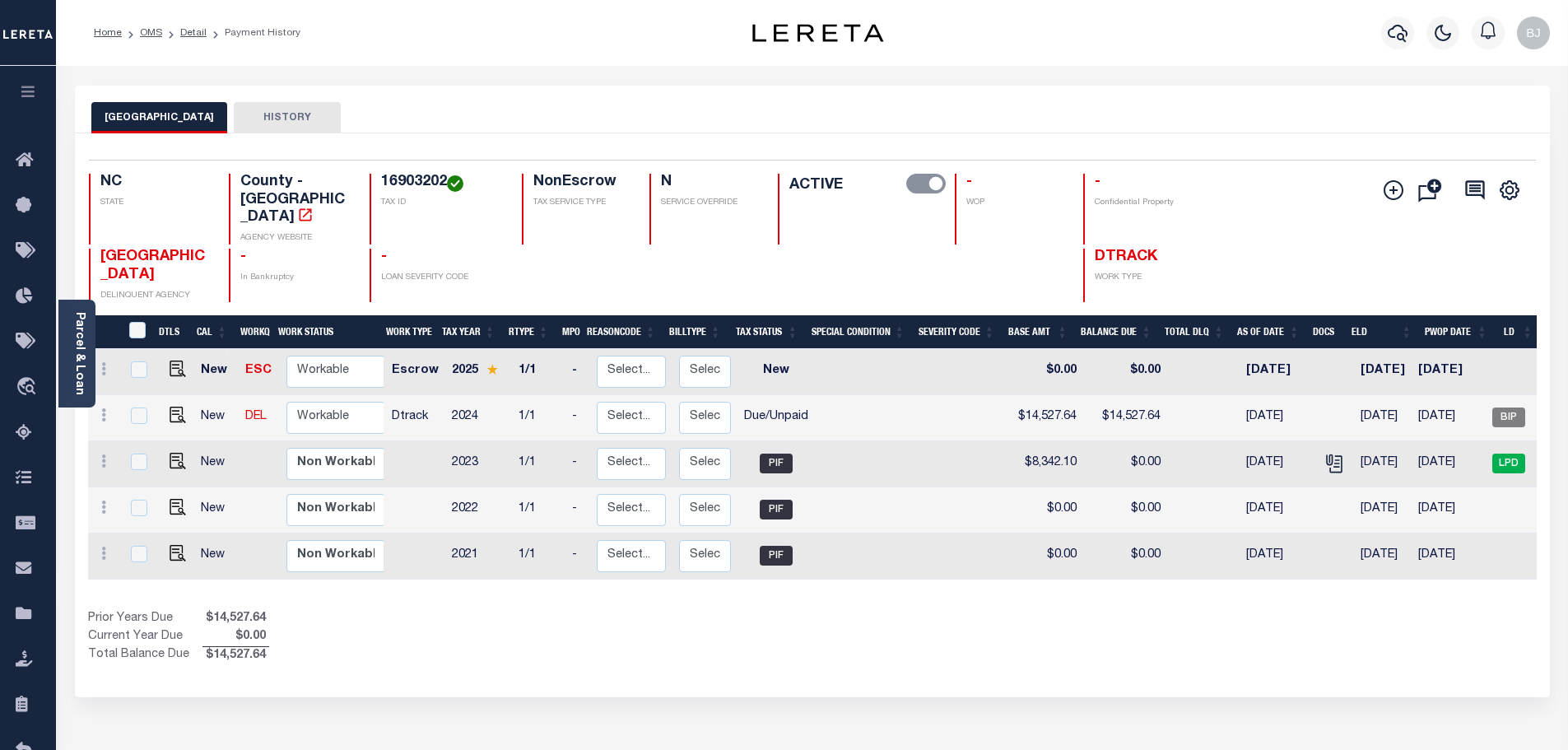
click at [406, 184] on h4 "16903202" at bounding box center [442, 183] width 121 height 18
copy h4 "16903202"
click at [181, 407] on img "" at bounding box center [177, 415] width 16 height 16
checkbox input "true"
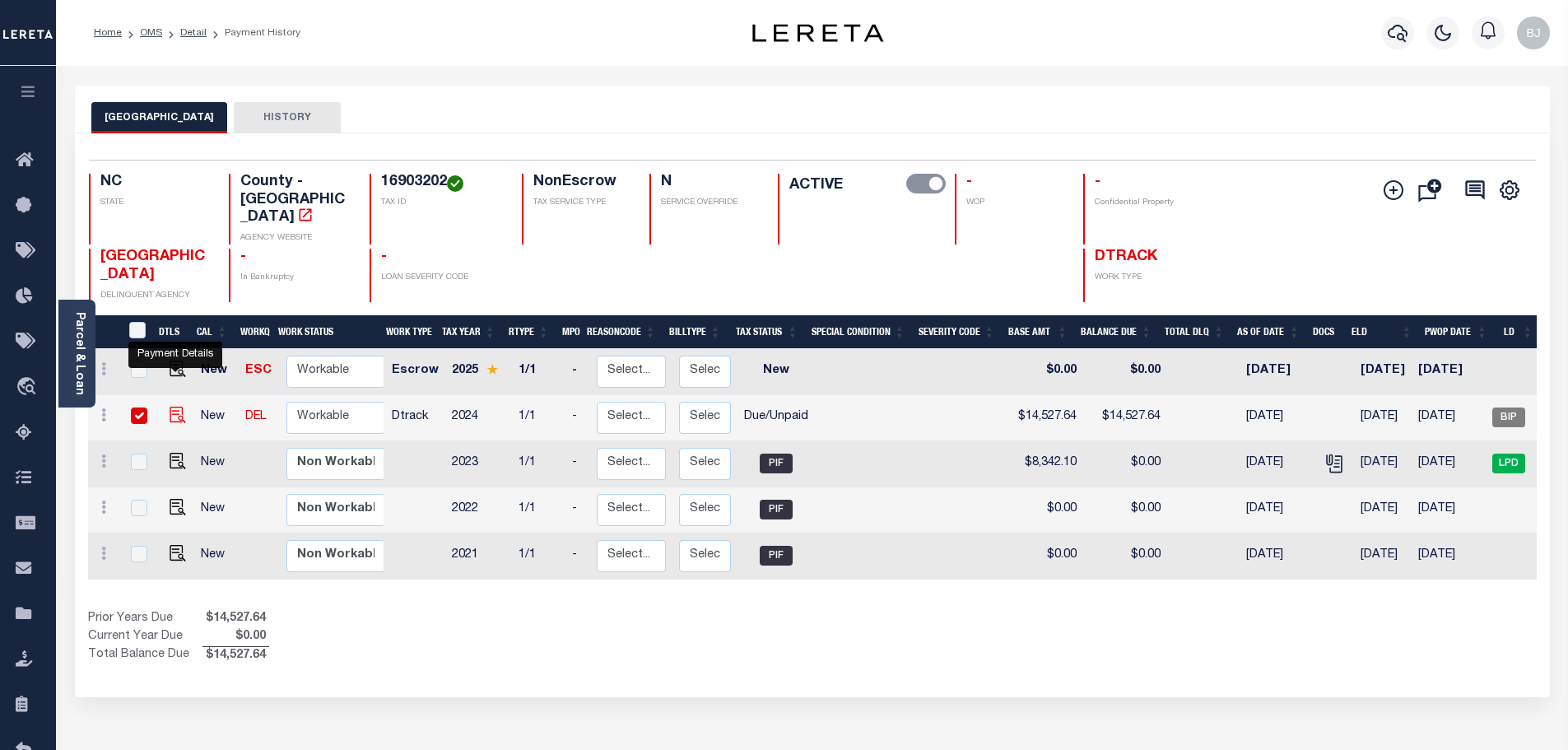
checkbox input "true"
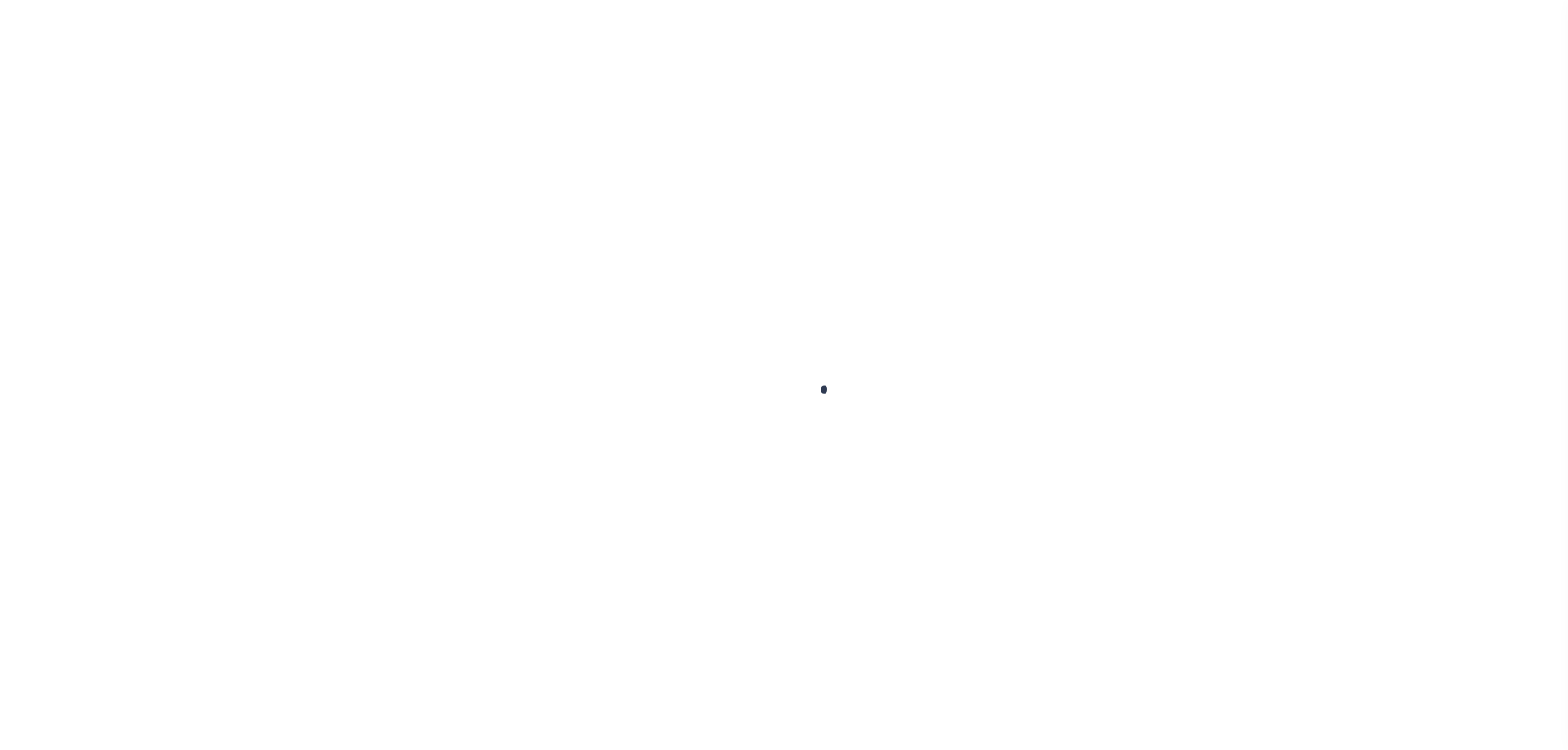
checkbox input "false"
type input "12/11/2024"
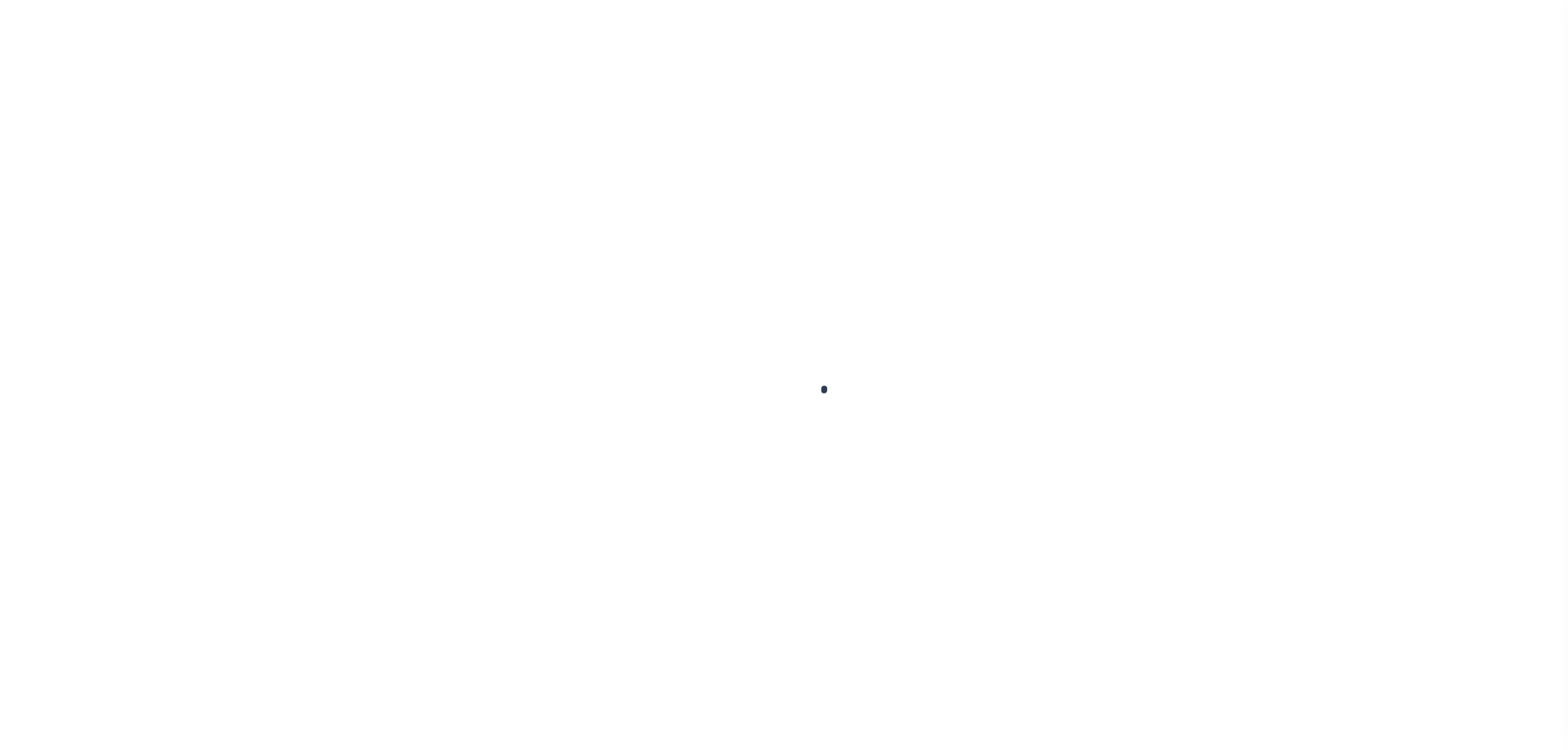
select select "DUE"
type input "$14,527.64"
type input "$0"
type input "$14,527.64"
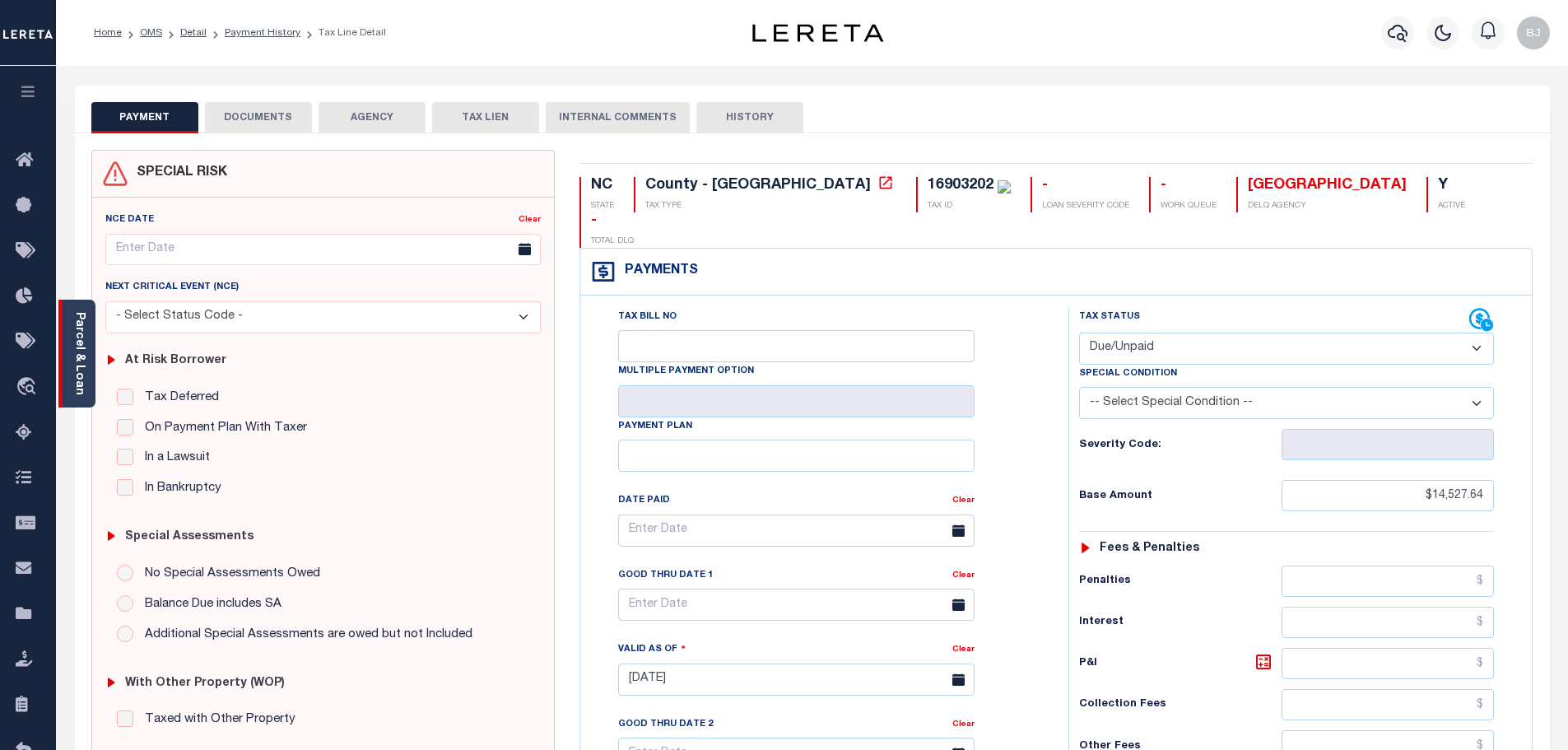
click at [82, 369] on link "Parcel & Loan" at bounding box center [79, 354] width 12 height 83
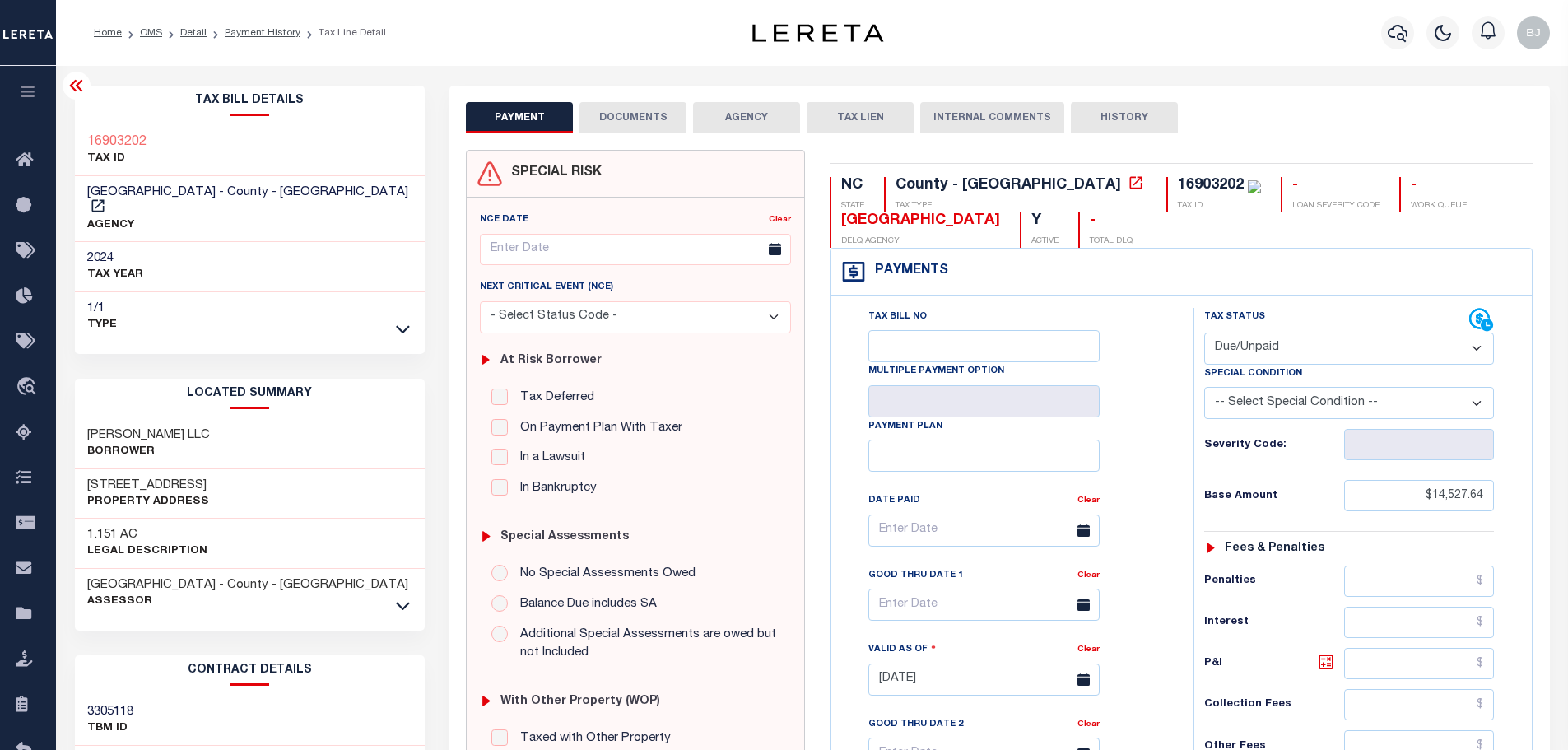
drag, startPoint x: 1342, startPoint y: 344, endPoint x: 1343, endPoint y: 364, distance: 20.0
click at [1342, 344] on select "- Select Status Code - Open Due/Unpaid Paid Incomplete No Tax Due Internal Refu…" at bounding box center [1349, 348] width 290 height 32
select select "PYD"
click at [1204, 333] on select "- Select Status Code - Open Due/Unpaid Paid Incomplete No Tax Due Internal Refu…" at bounding box center [1349, 348] width 290 height 32
type input "[DATE]"
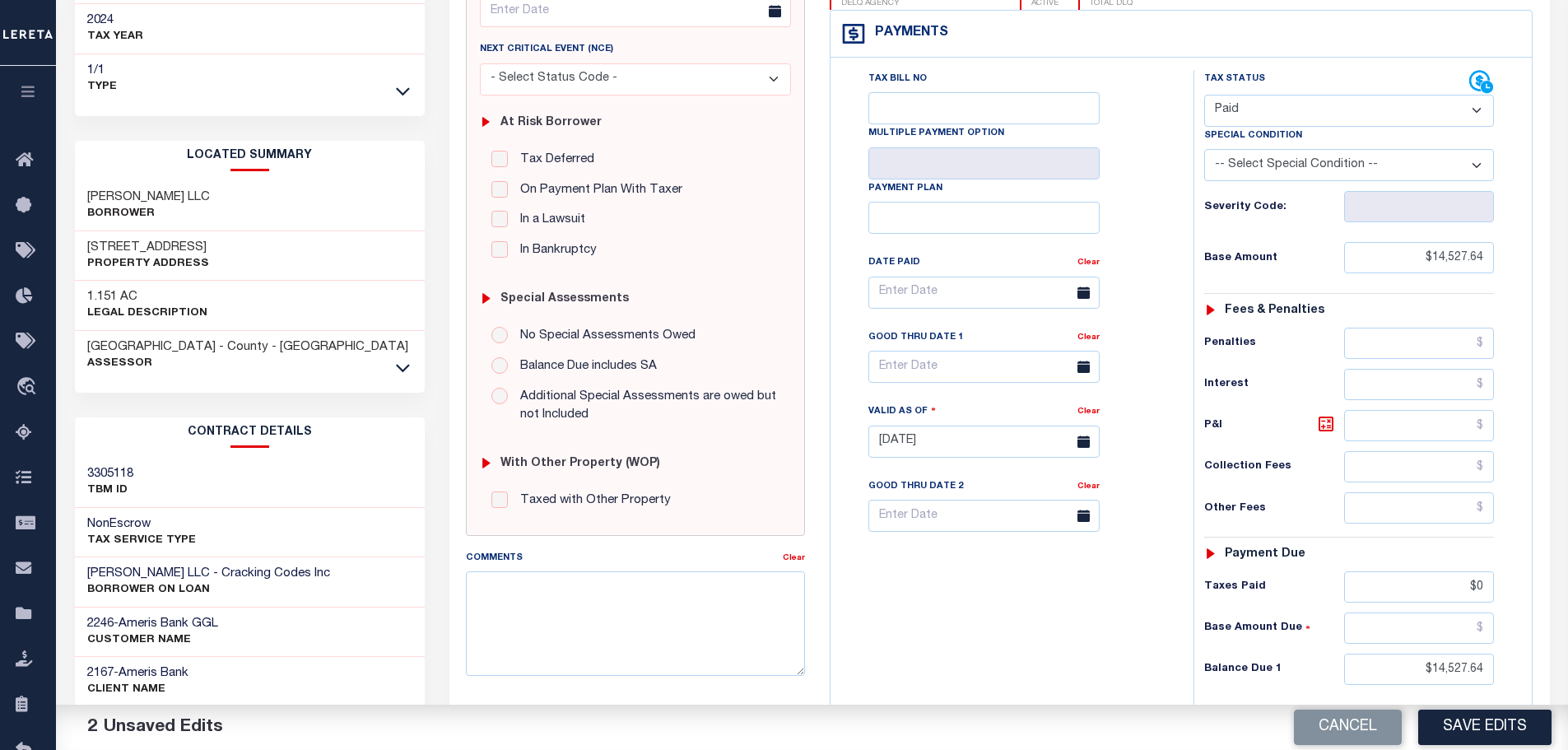
scroll to position [247, 0]
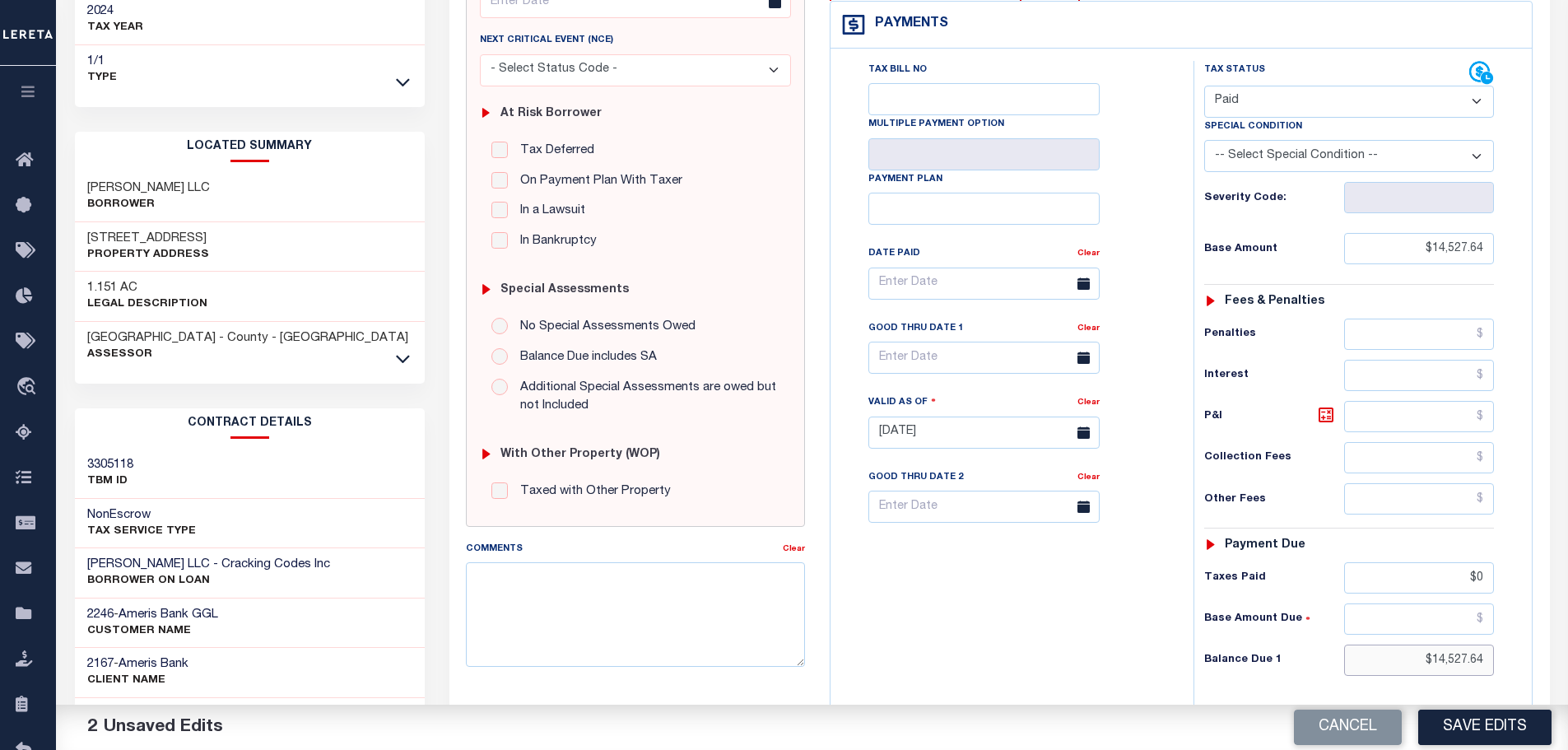
drag, startPoint x: 1453, startPoint y: 661, endPoint x: 1579, endPoint y: 657, distance: 126.1
click at [1567, 657] on html "Home OMS Detail Payment History Tax Line Detail" at bounding box center [784, 377] width 1568 height 1249
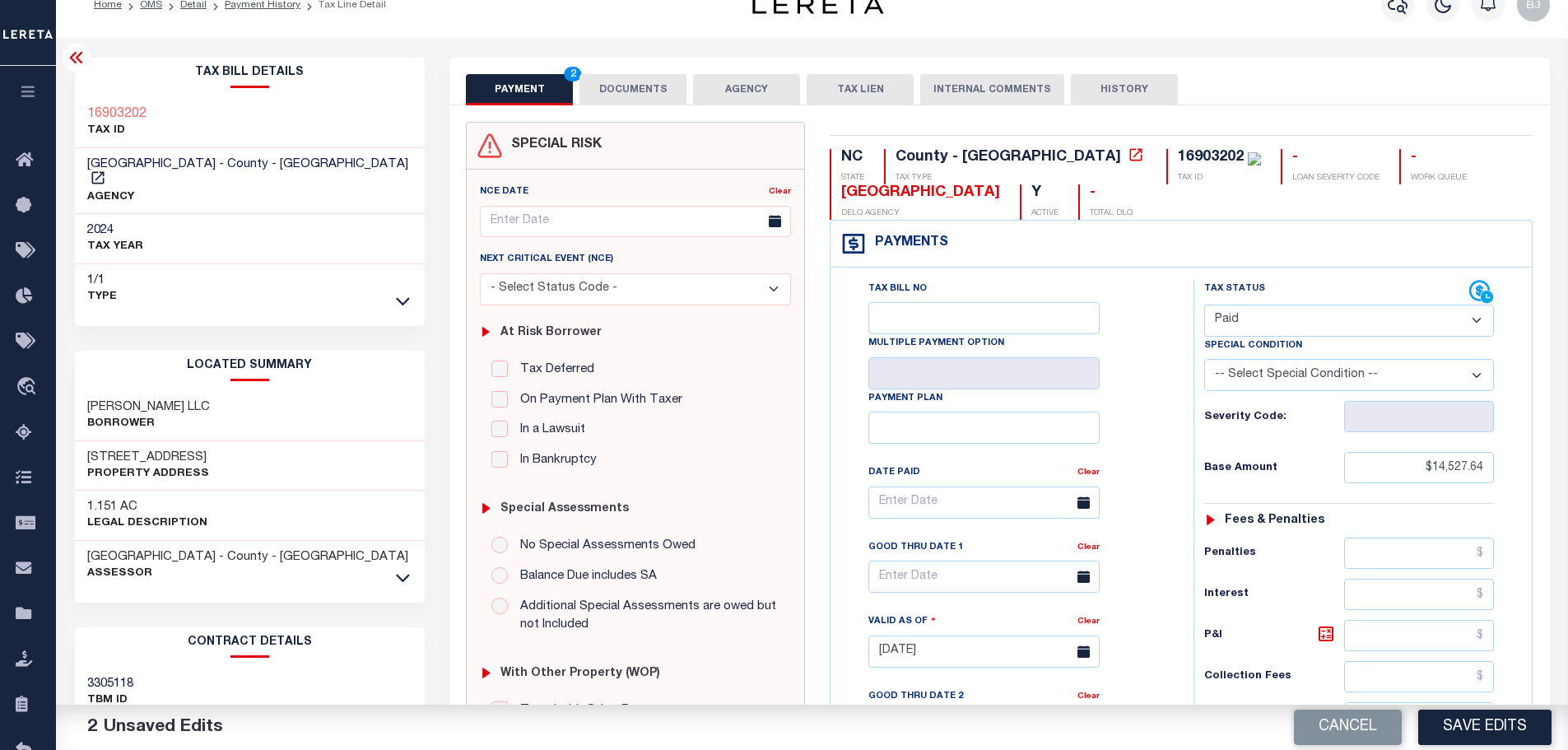
scroll to position [0, 0]
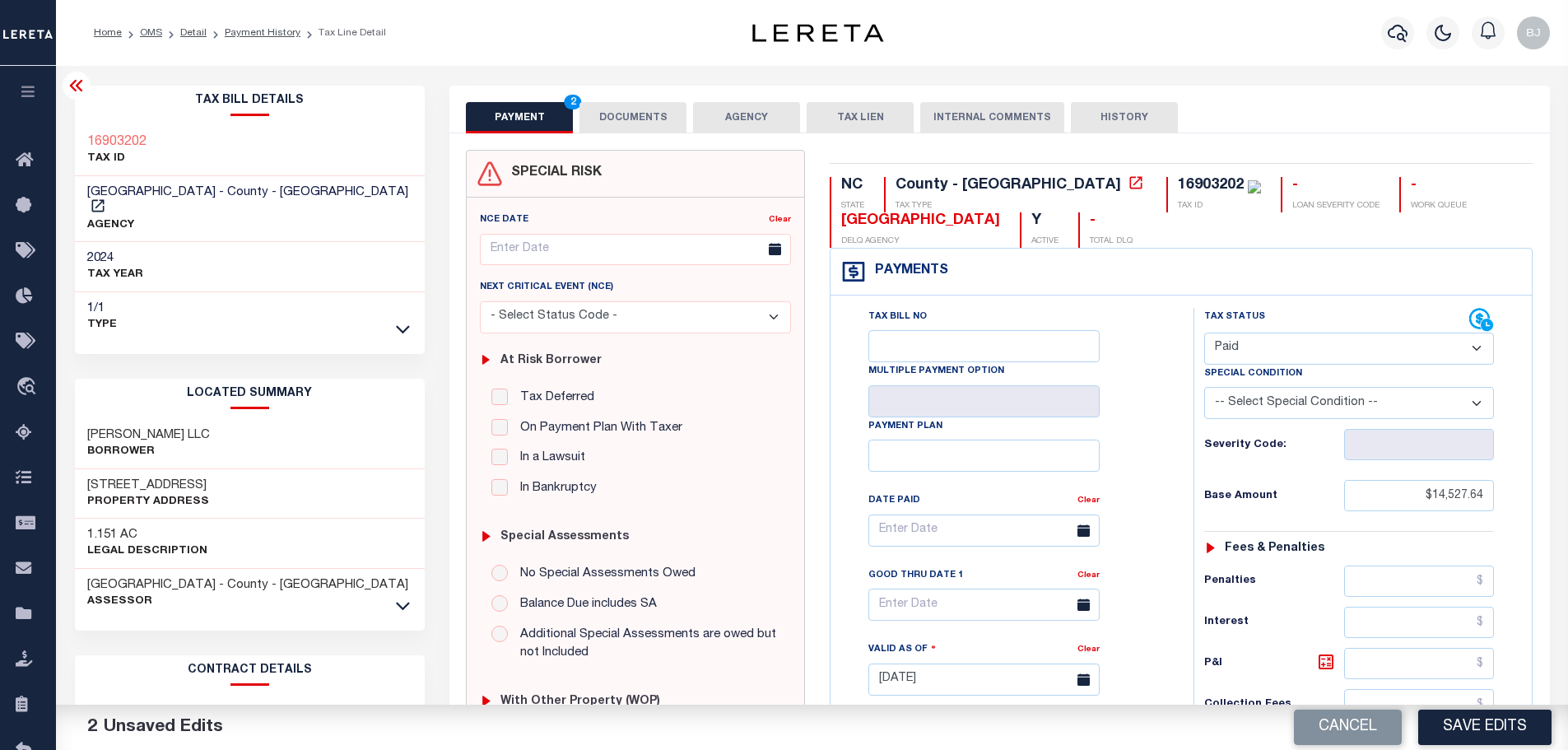
type input "$0.00"
click at [632, 109] on button "DOCUMENTS" at bounding box center [633, 118] width 107 height 32
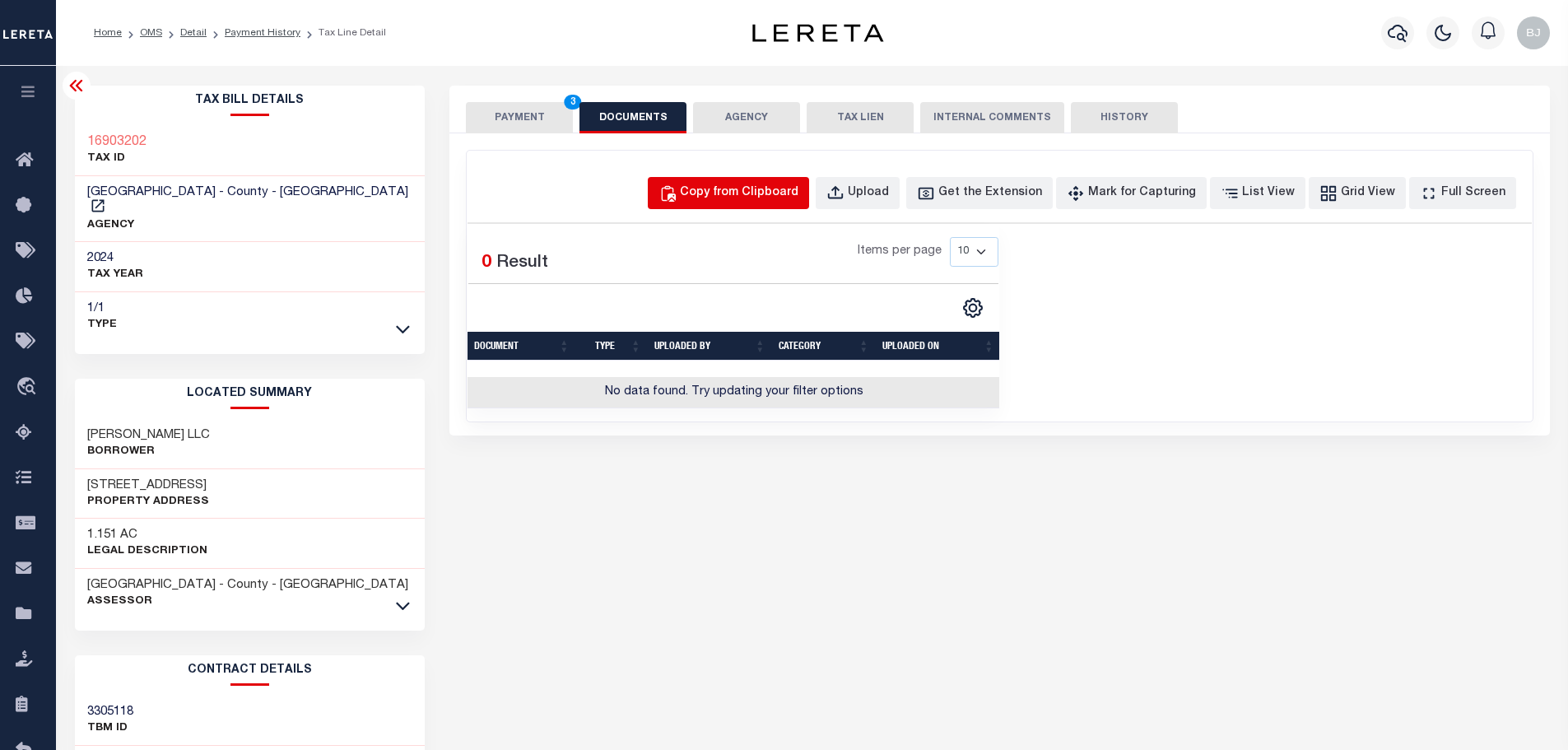
click at [748, 194] on div "Copy from Clipboard" at bounding box center [739, 194] width 119 height 18
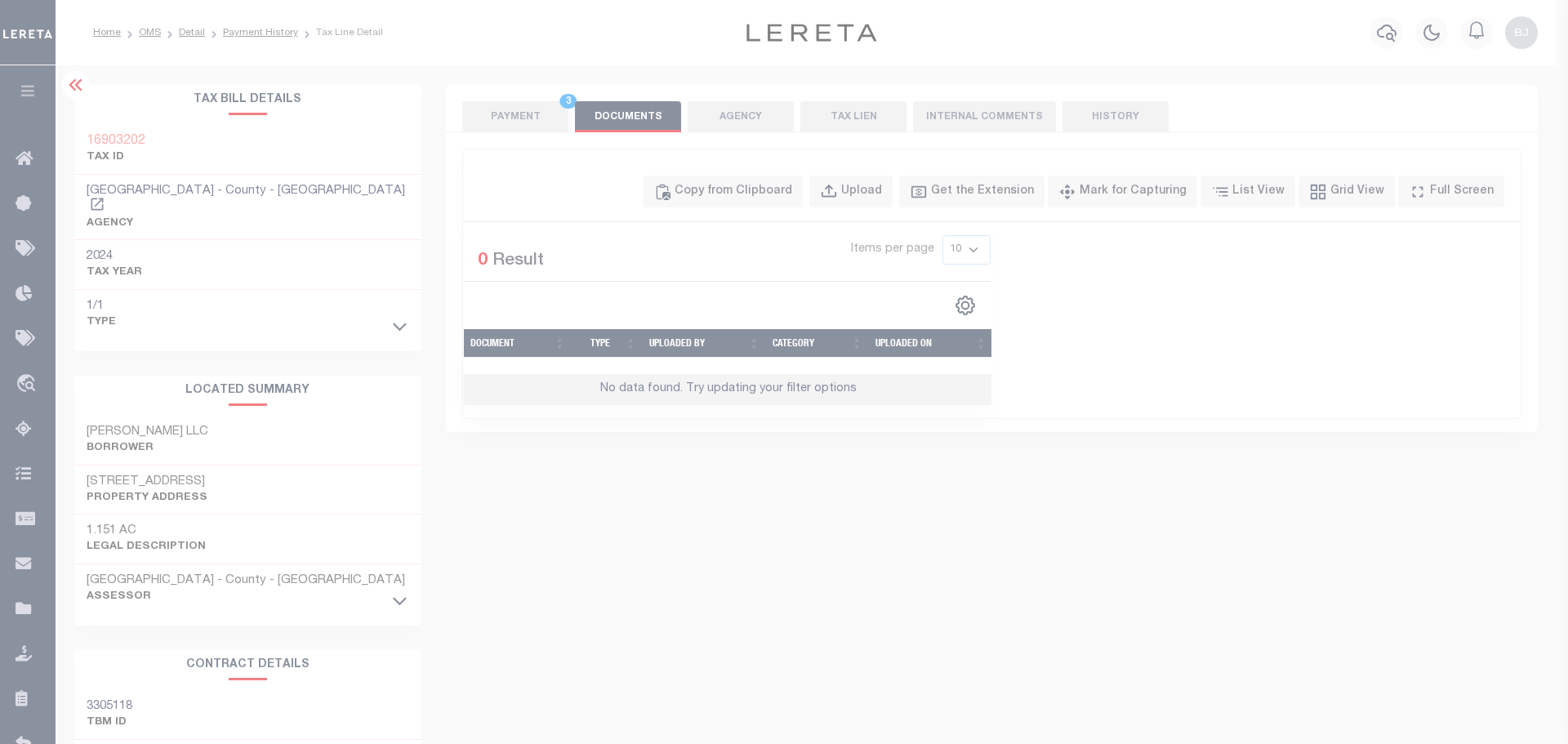
click at [0, 0] on div "Paste copied image or file into this box" at bounding box center [0, 0] width 0 height 0
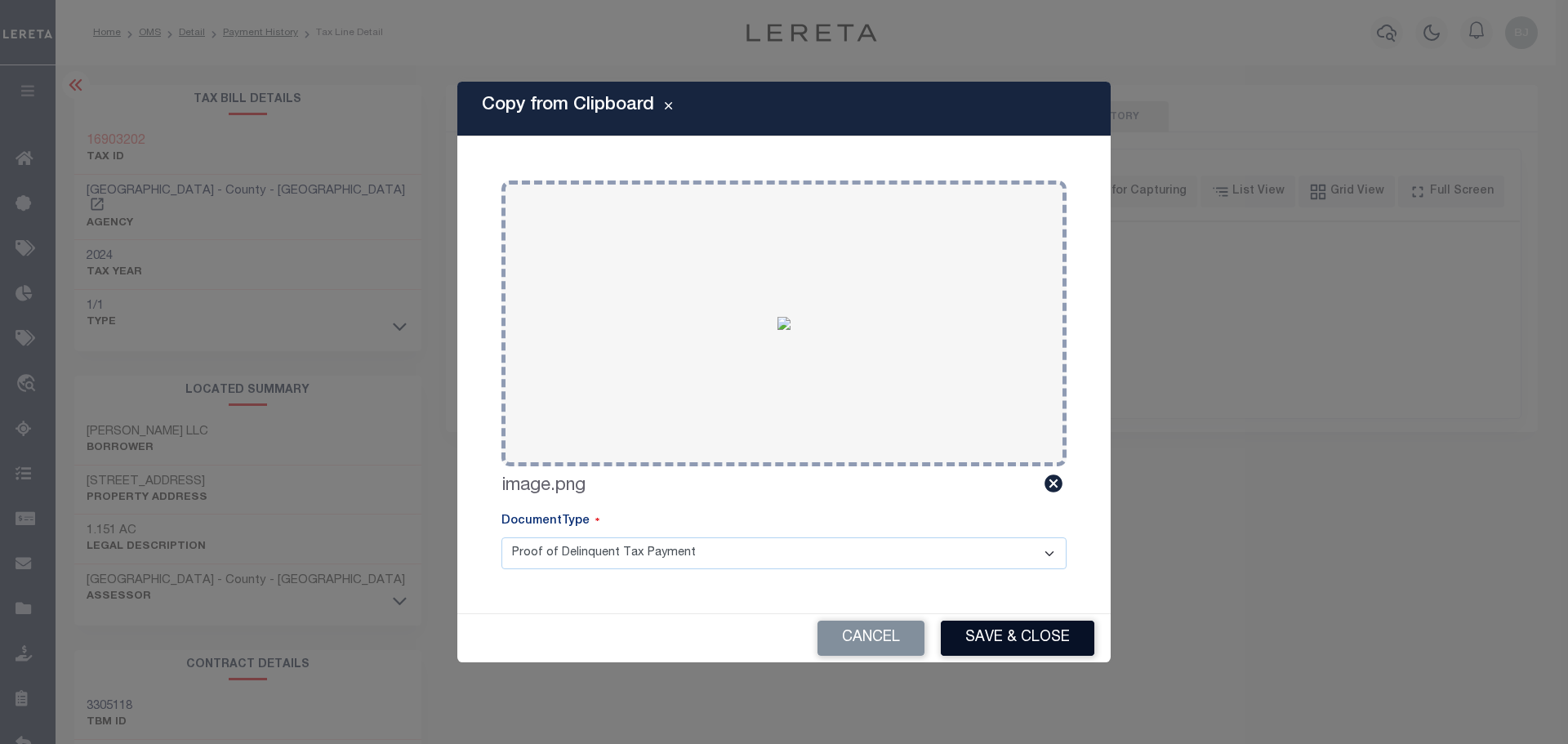
click at [1085, 635] on button "Save & Close" at bounding box center [1017, 638] width 154 height 35
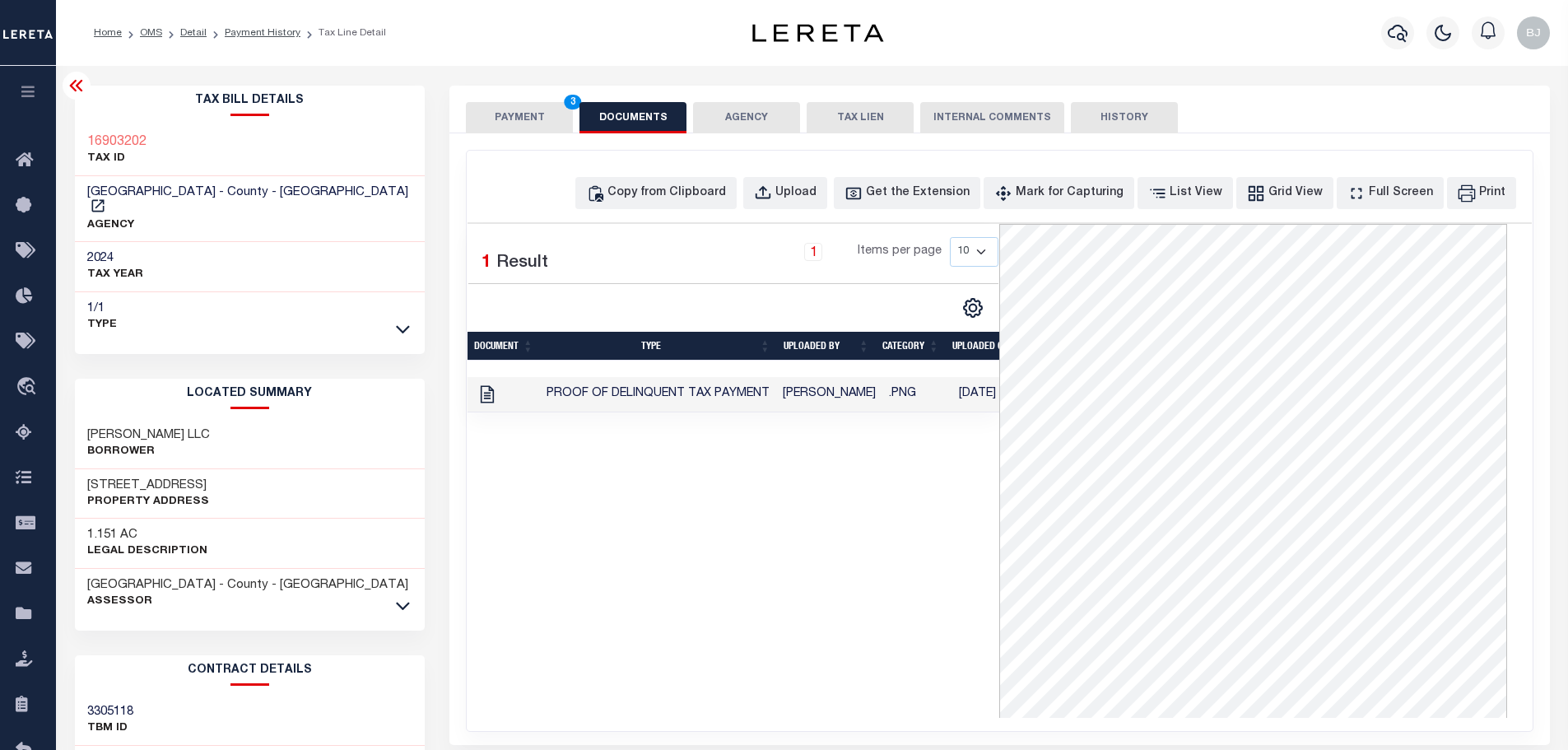
click at [527, 108] on button "PAYMENT 3" at bounding box center [520, 118] width 107 height 32
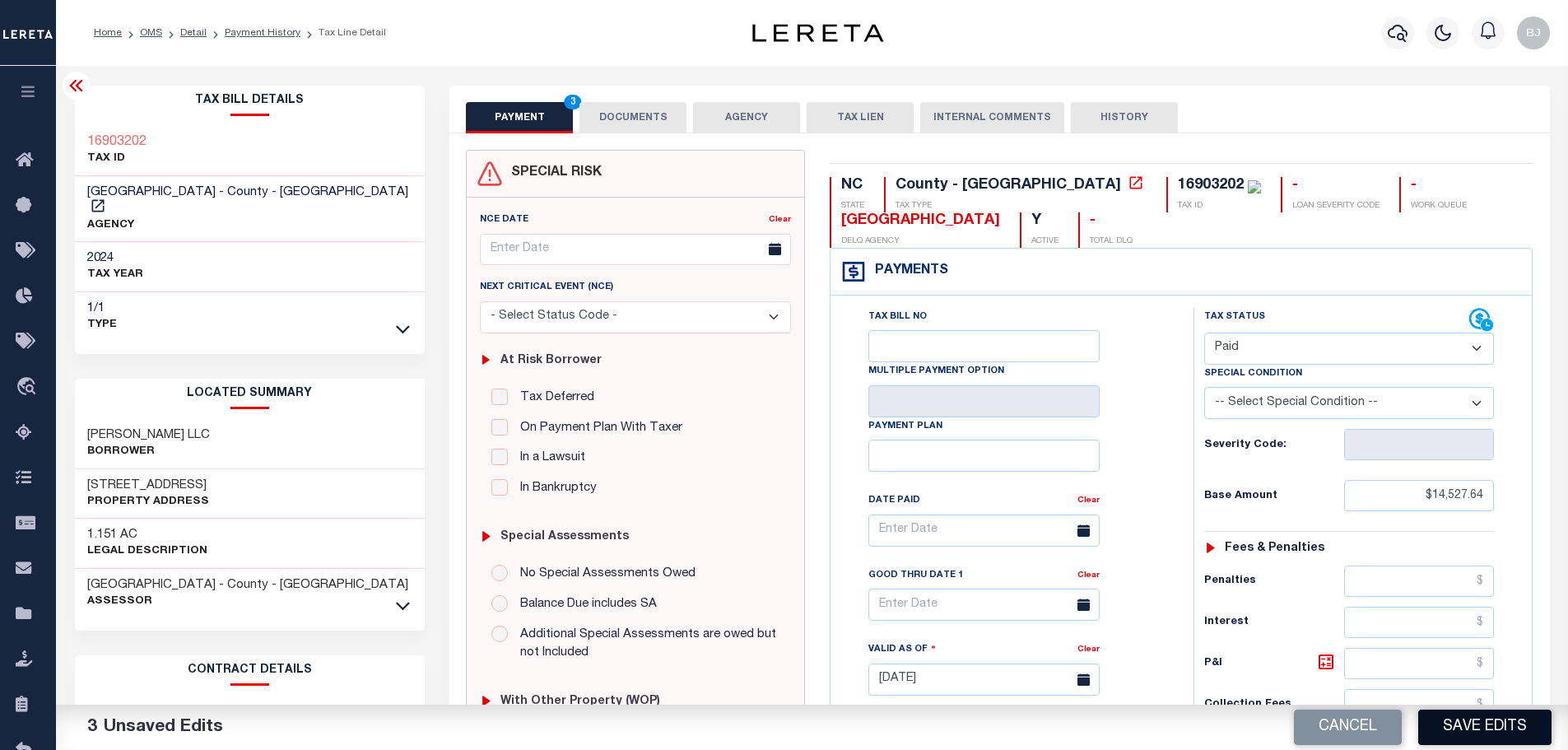
click at [1521, 717] on button "Save Edits" at bounding box center [1485, 727] width 133 height 35
checkbox input "false"
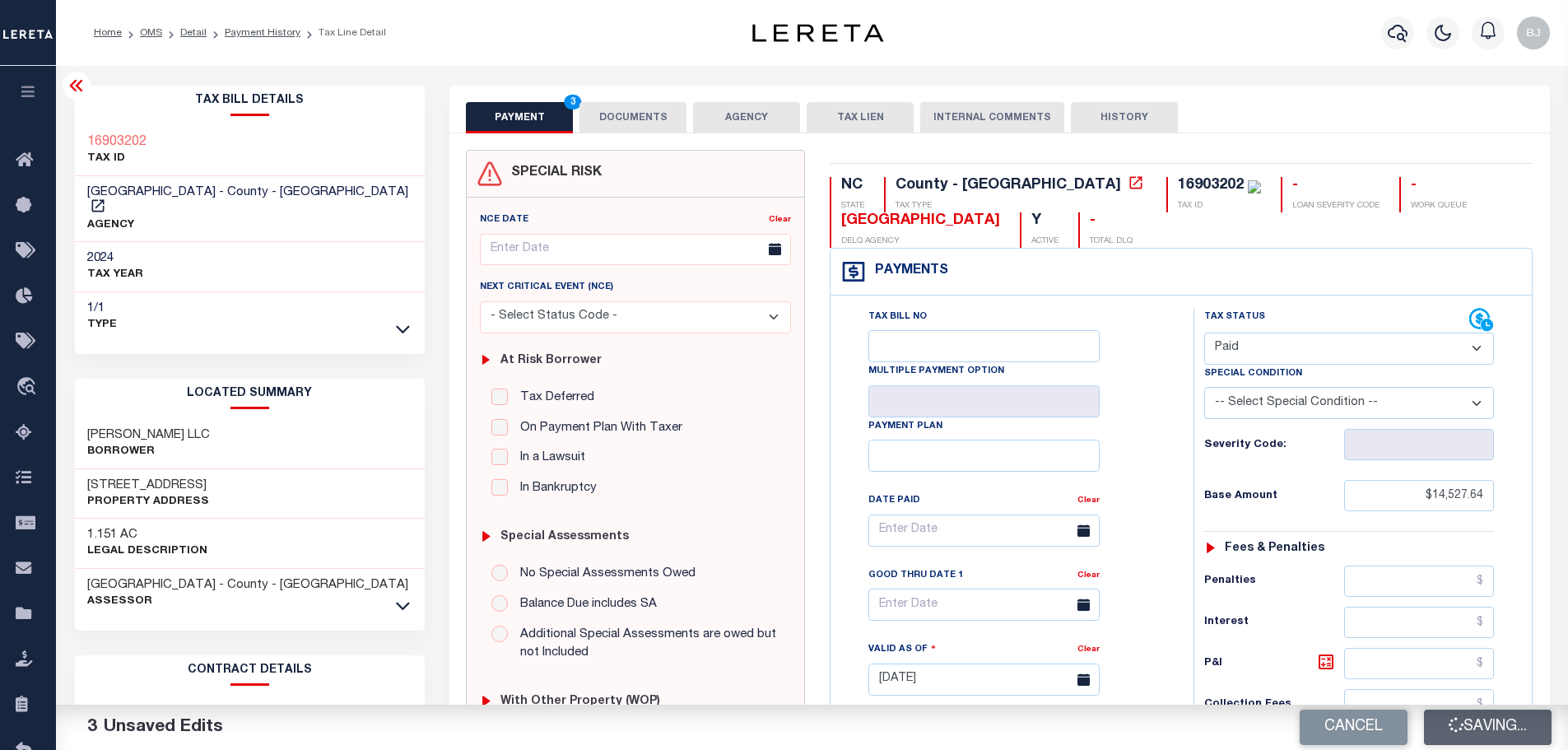
type input "$14,527.64"
type input "$0"
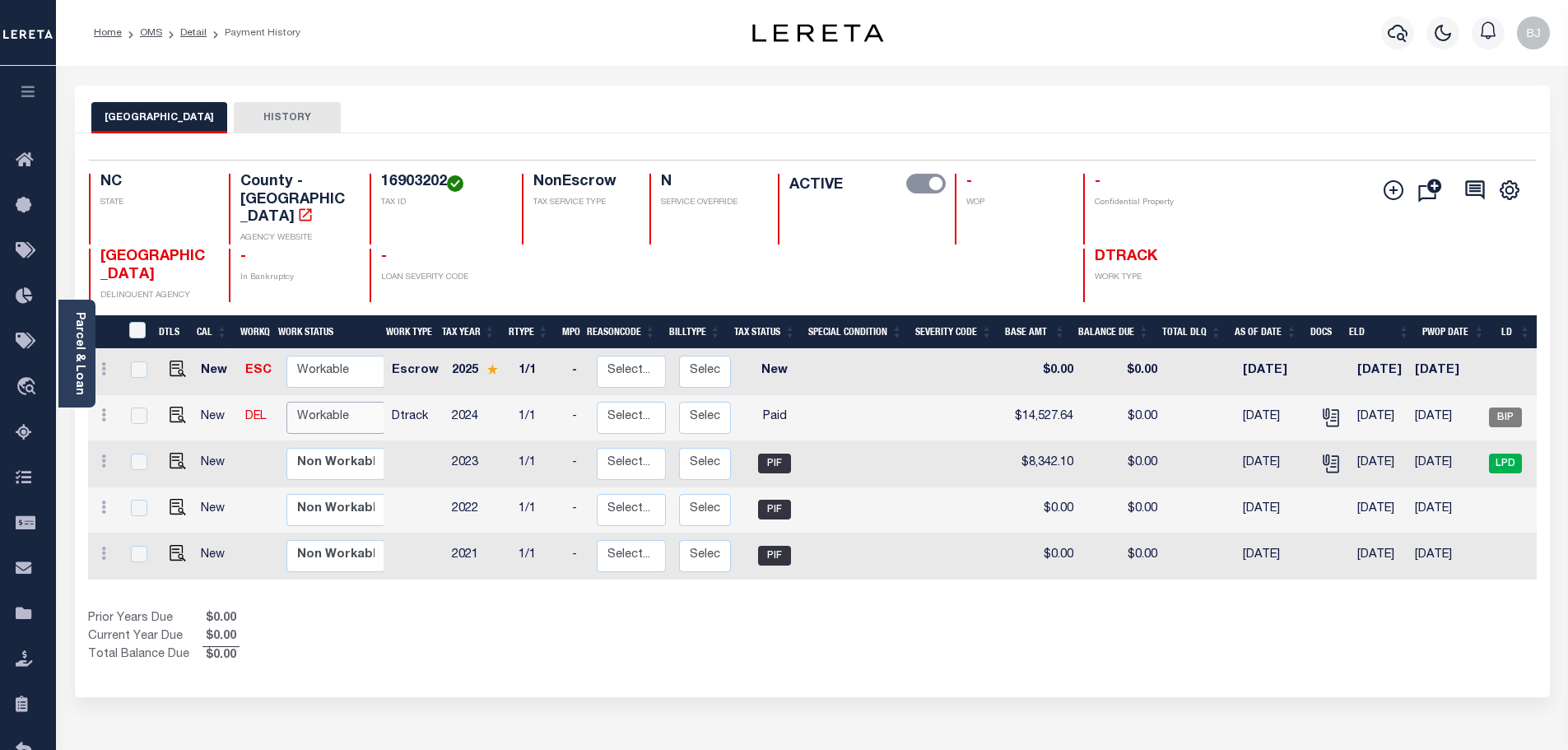
drag, startPoint x: 358, startPoint y: 399, endPoint x: 328, endPoint y: 380, distance: 35.5
click at [355, 402] on select "Non Workable Workable" at bounding box center [335, 418] width 99 height 32
checkbox input "true"
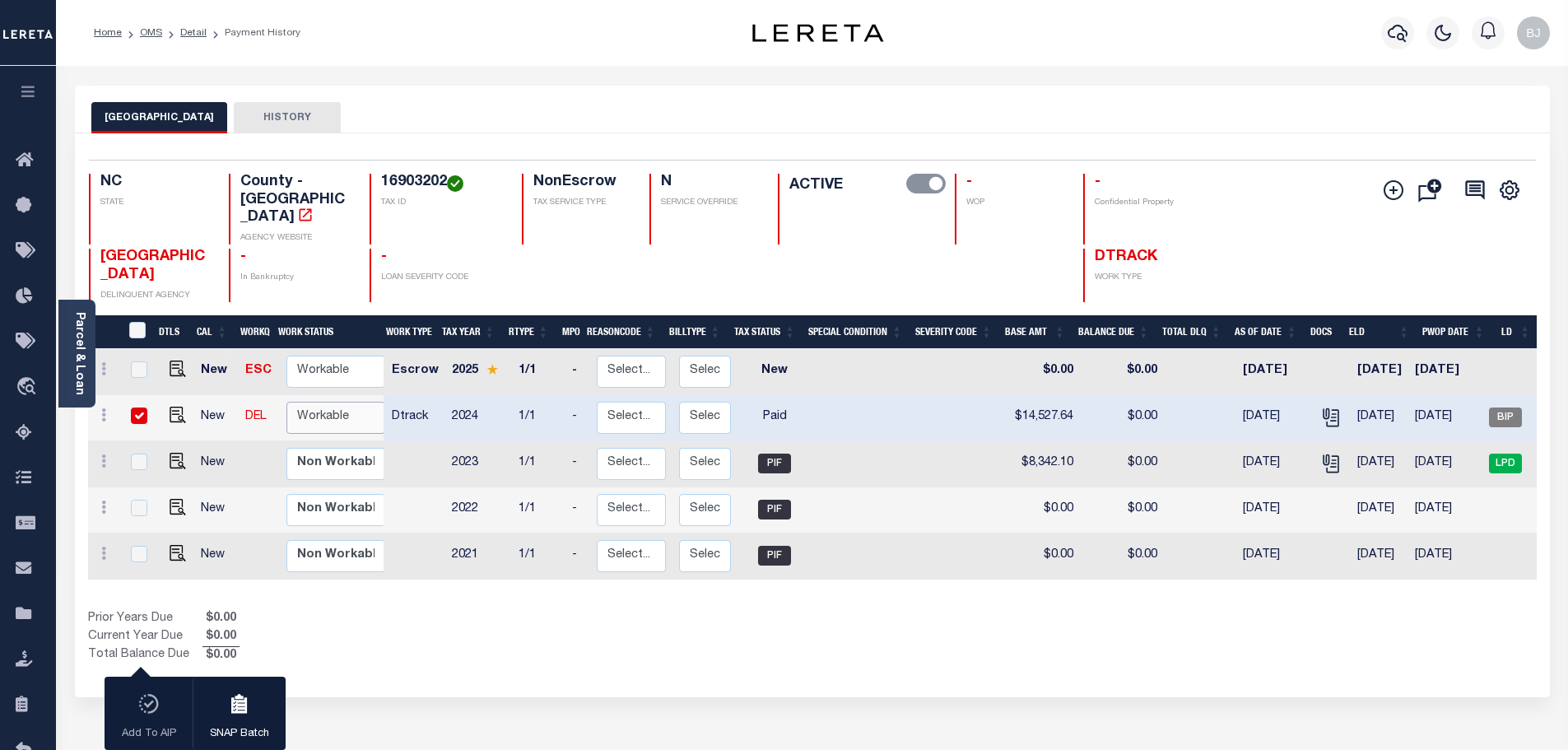
drag, startPoint x: 325, startPoint y: 378, endPoint x: 329, endPoint y: 422, distance: 44.2
click at [325, 402] on select "Non Workable Workable" at bounding box center [335, 418] width 99 height 32
checkbox input "false"
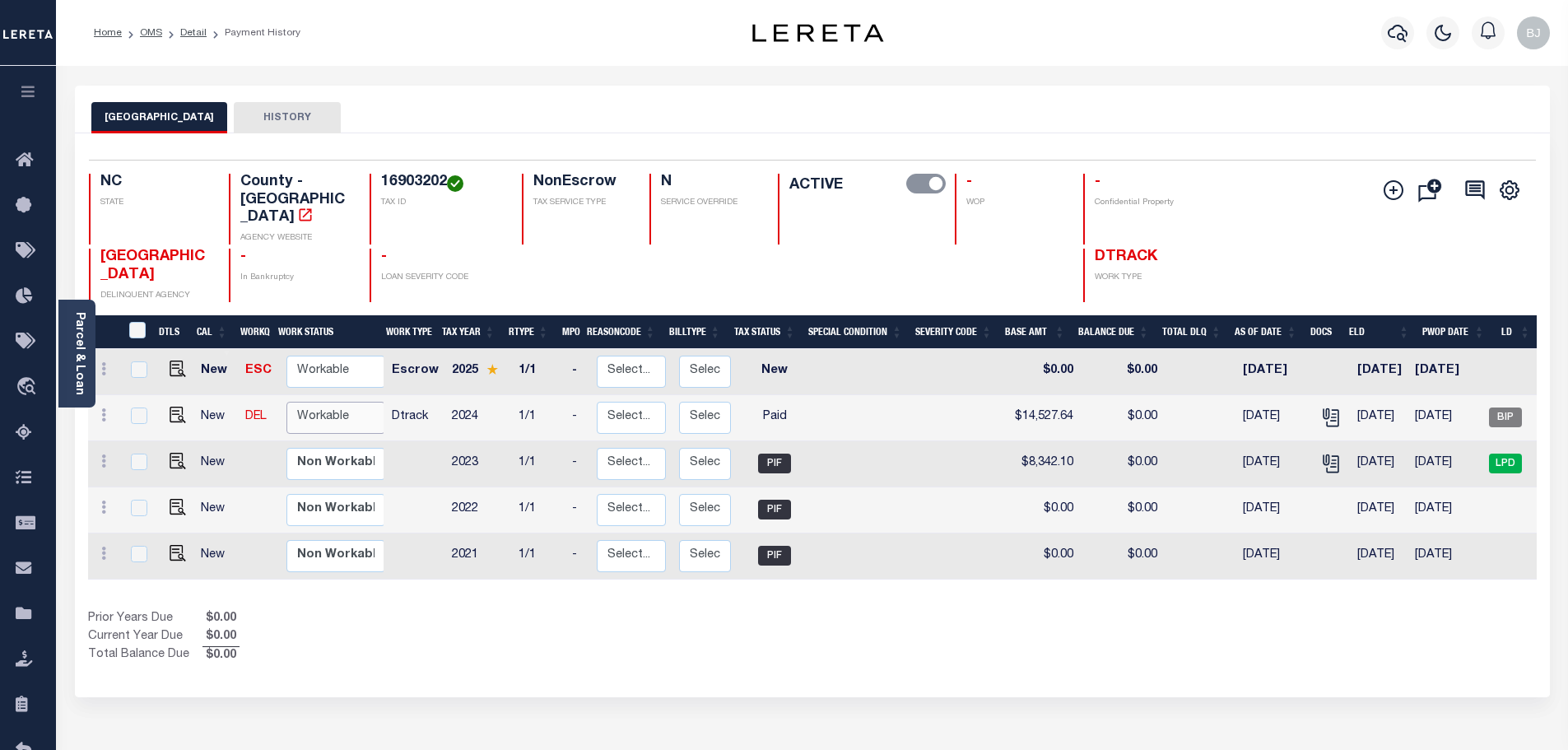
drag, startPoint x: 364, startPoint y: 381, endPoint x: 360, endPoint y: 400, distance: 19.4
click at [364, 402] on select "Non Workable Workable" at bounding box center [335, 418] width 99 height 32
checkbox input "true"
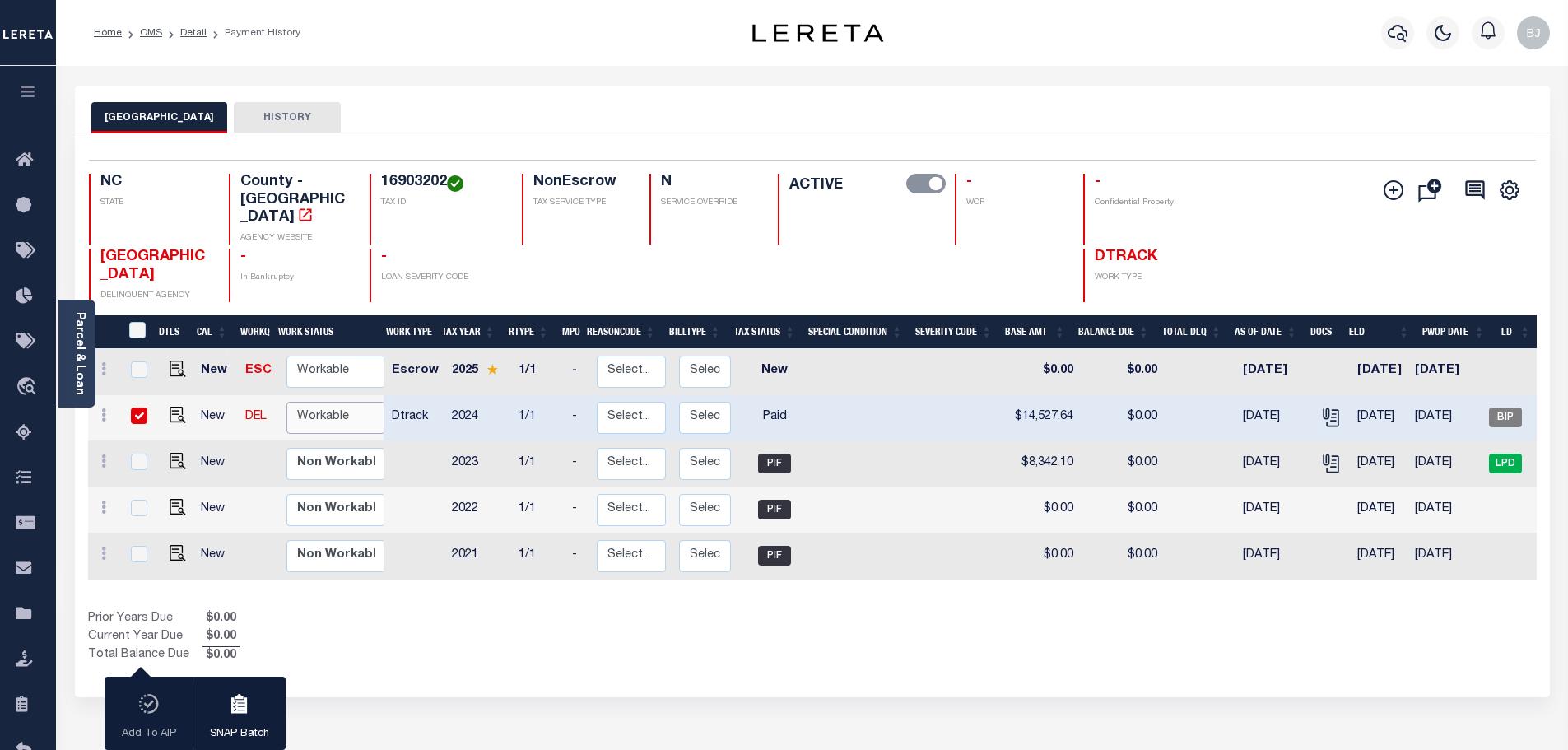
select select "true"
click at [286, 402] on select "Non Workable Workable" at bounding box center [335, 418] width 99 height 32
checkbox input "false"
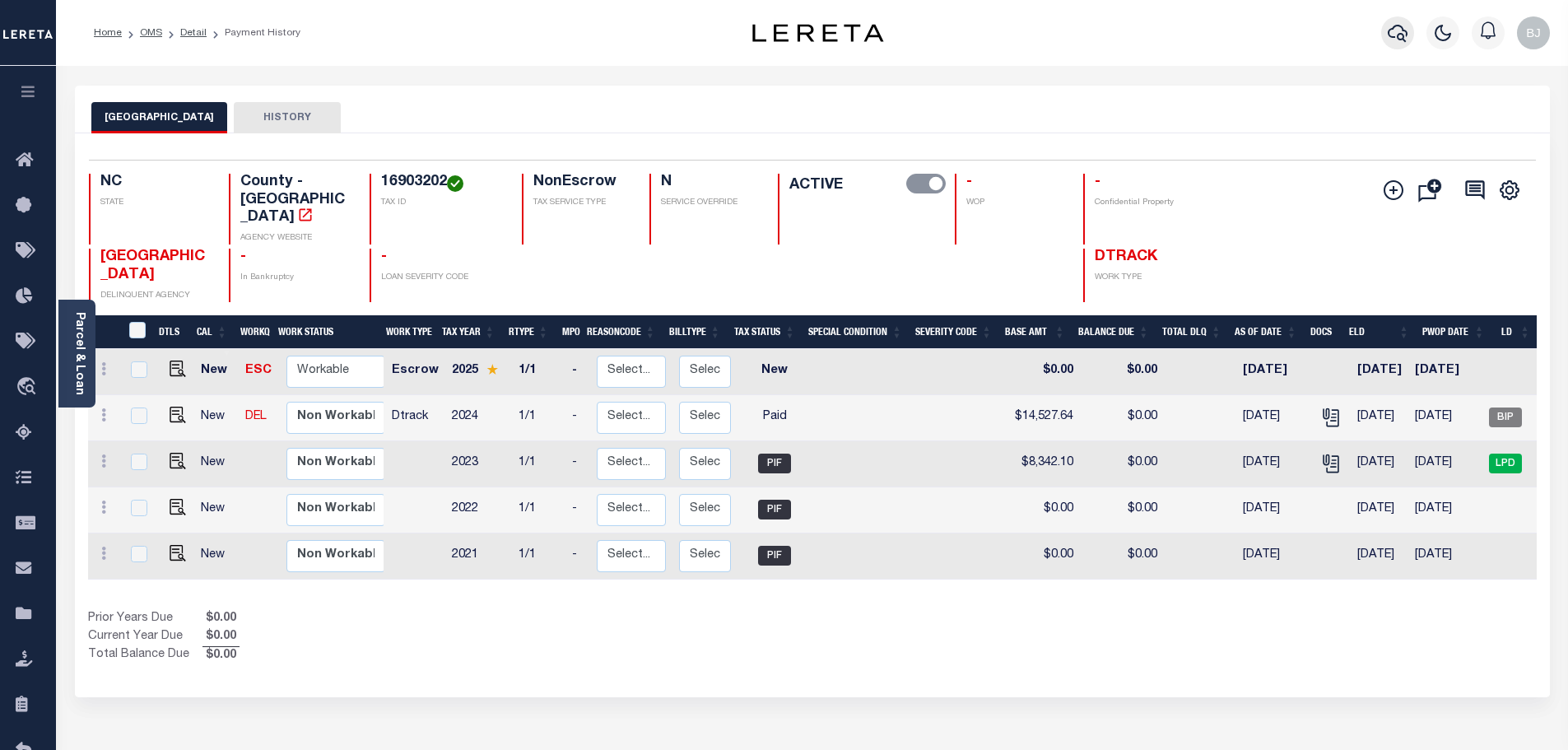
click at [1394, 40] on icon "button" at bounding box center [1398, 33] width 20 height 20
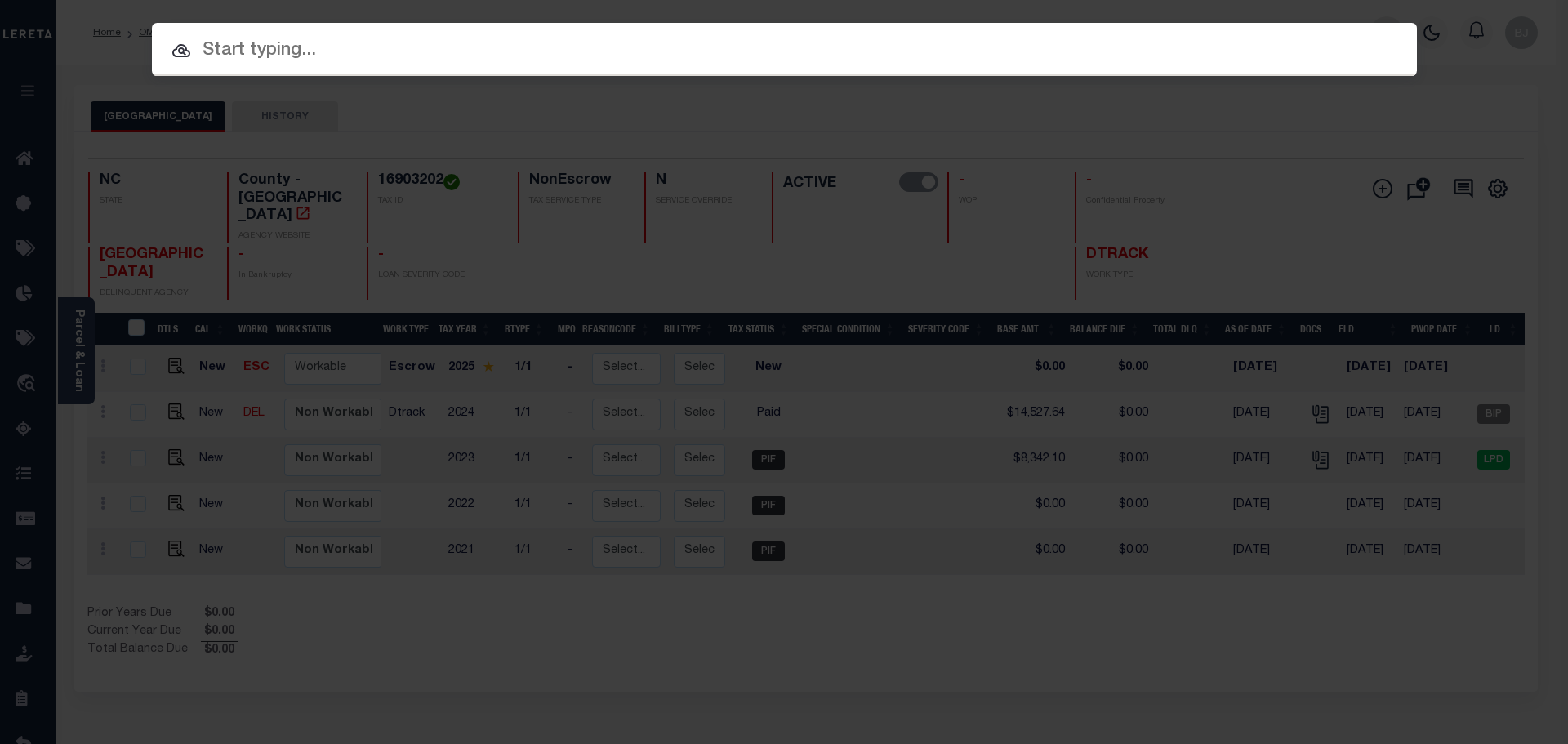
paste input "07179019734"
type input "07179019734"
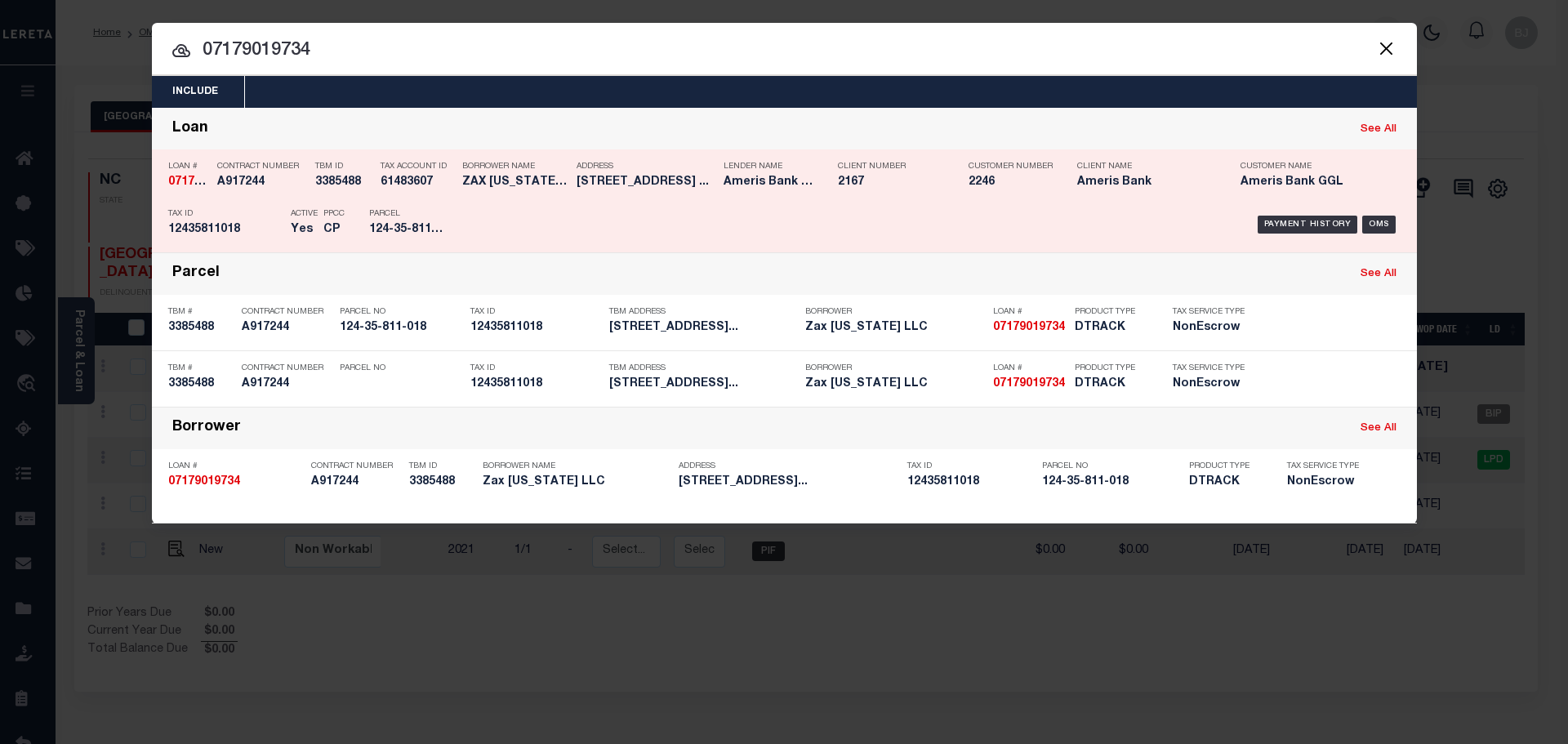
click at [780, 228] on div "Payment History OMS" at bounding box center [933, 225] width 933 height 48
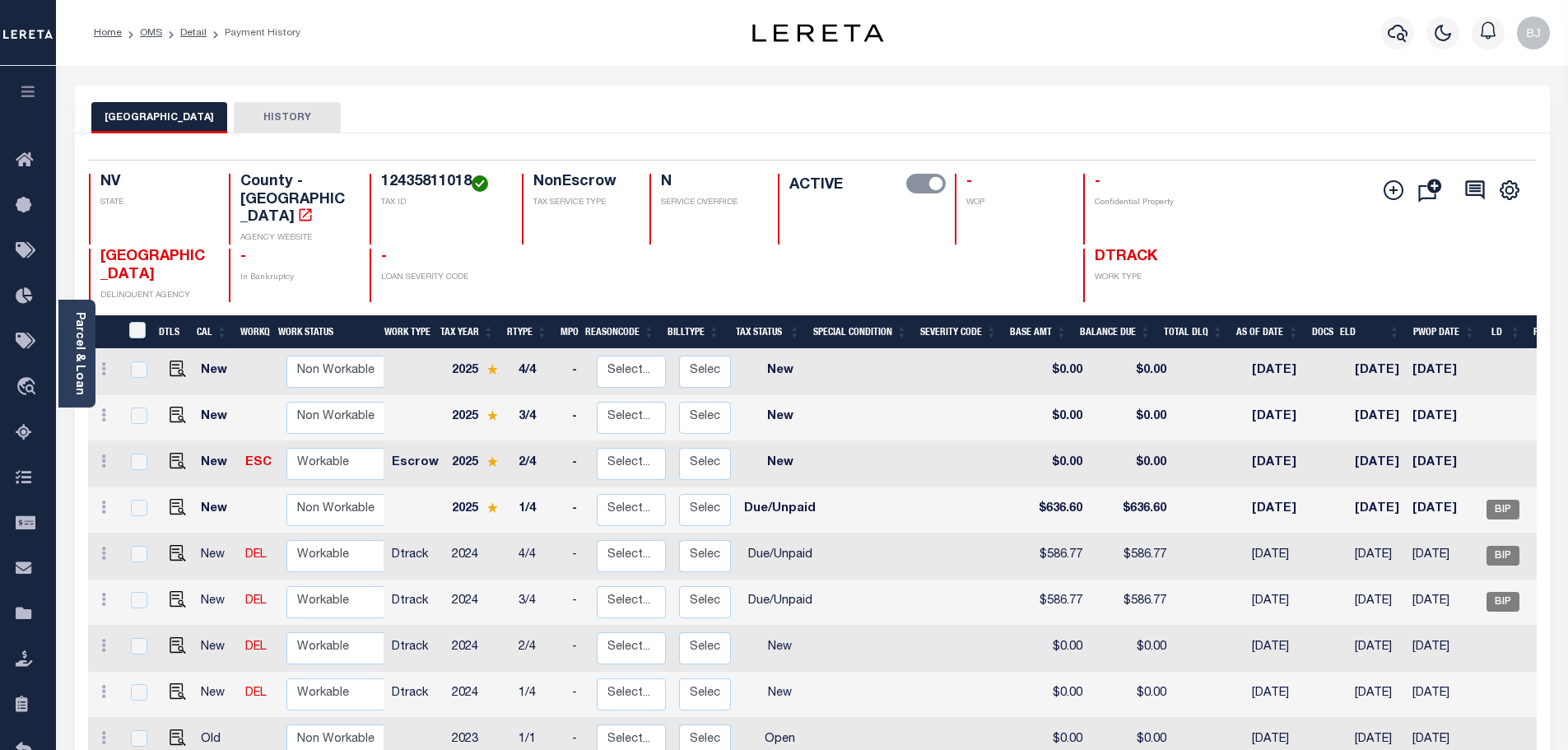
click at [418, 168] on div "Selected 10 Results 1 Items per page 25 50 100 NV STATE County - NV AGENCY WEBS…" at bounding box center [813, 230] width 1474 height 142
click at [415, 180] on h4 "12435811018" at bounding box center [442, 183] width 121 height 18
click at [169, 545] on img "" at bounding box center [177, 553] width 16 height 16
checkbox input "true"
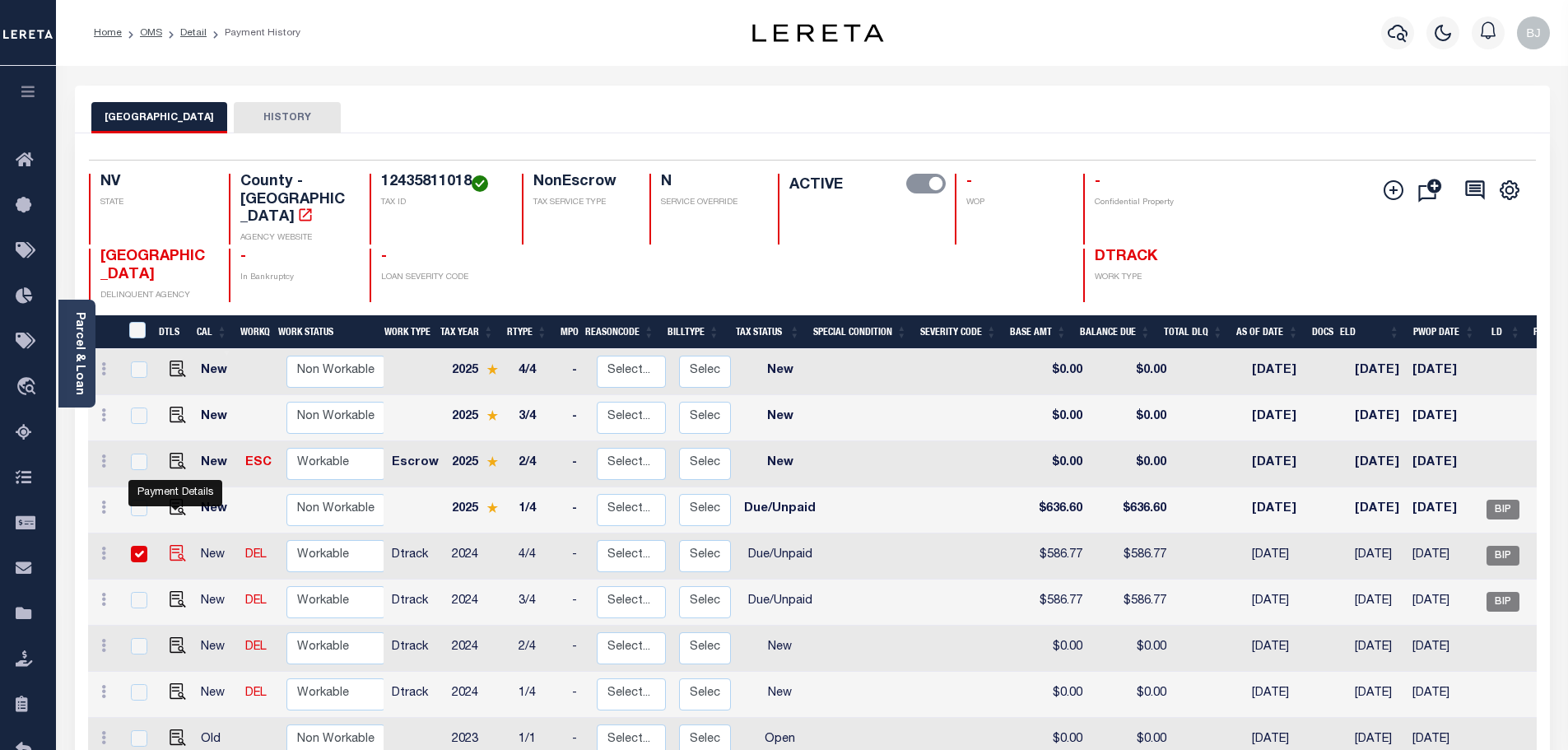
checkbox input "true"
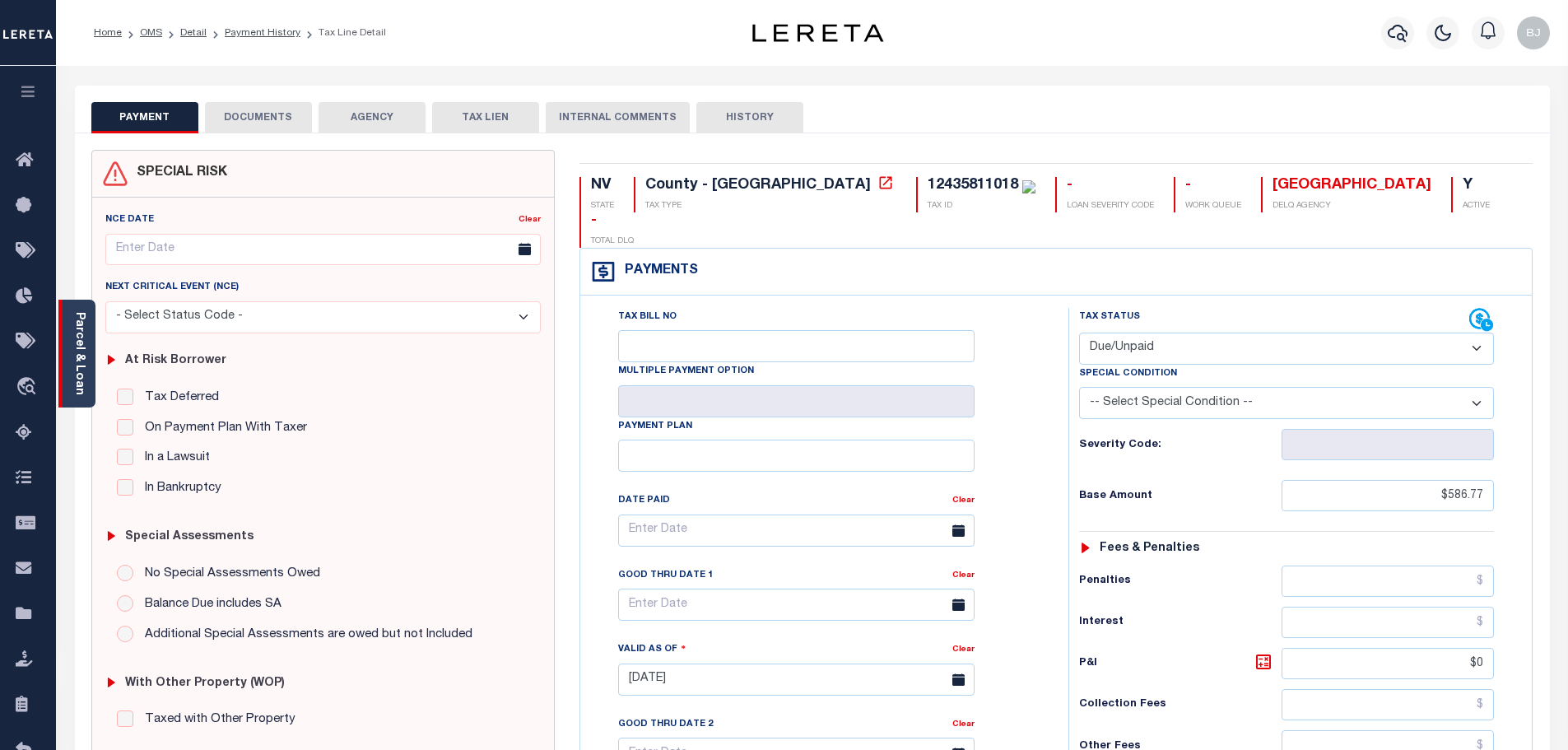
click at [82, 308] on div "Parcel & Loan" at bounding box center [77, 353] width 37 height 108
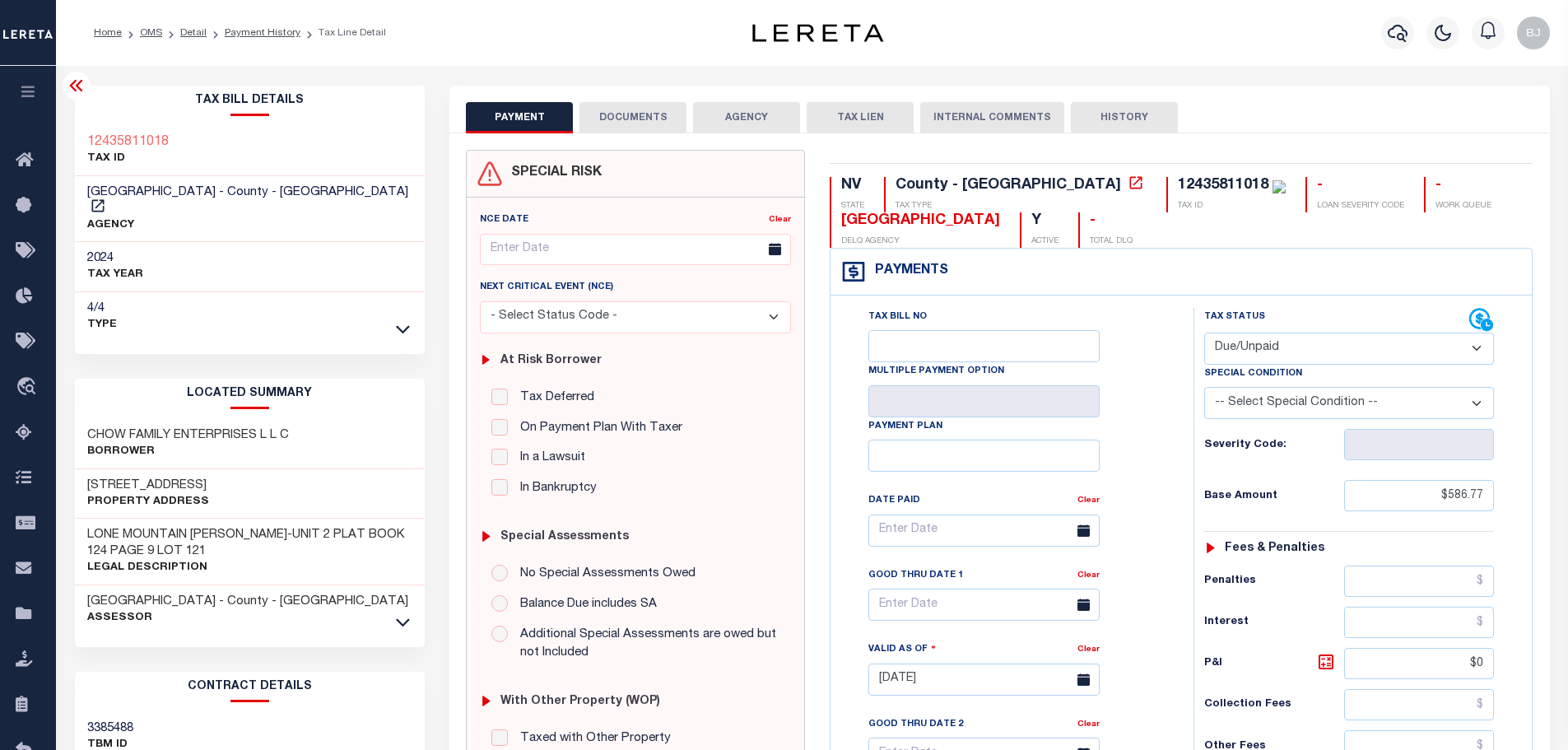
click at [1260, 351] on select "- Select Status Code - Open Due/Unpaid Paid Incomplete No Tax Due Internal Refu…" at bounding box center [1349, 348] width 290 height 32
select select "PYD"
click at [1204, 333] on select "- Select Status Code - Open Due/Unpaid Paid Incomplete No Tax Due Internal Refu…" at bounding box center [1349, 348] width 290 height 32
type input "[DATE]"
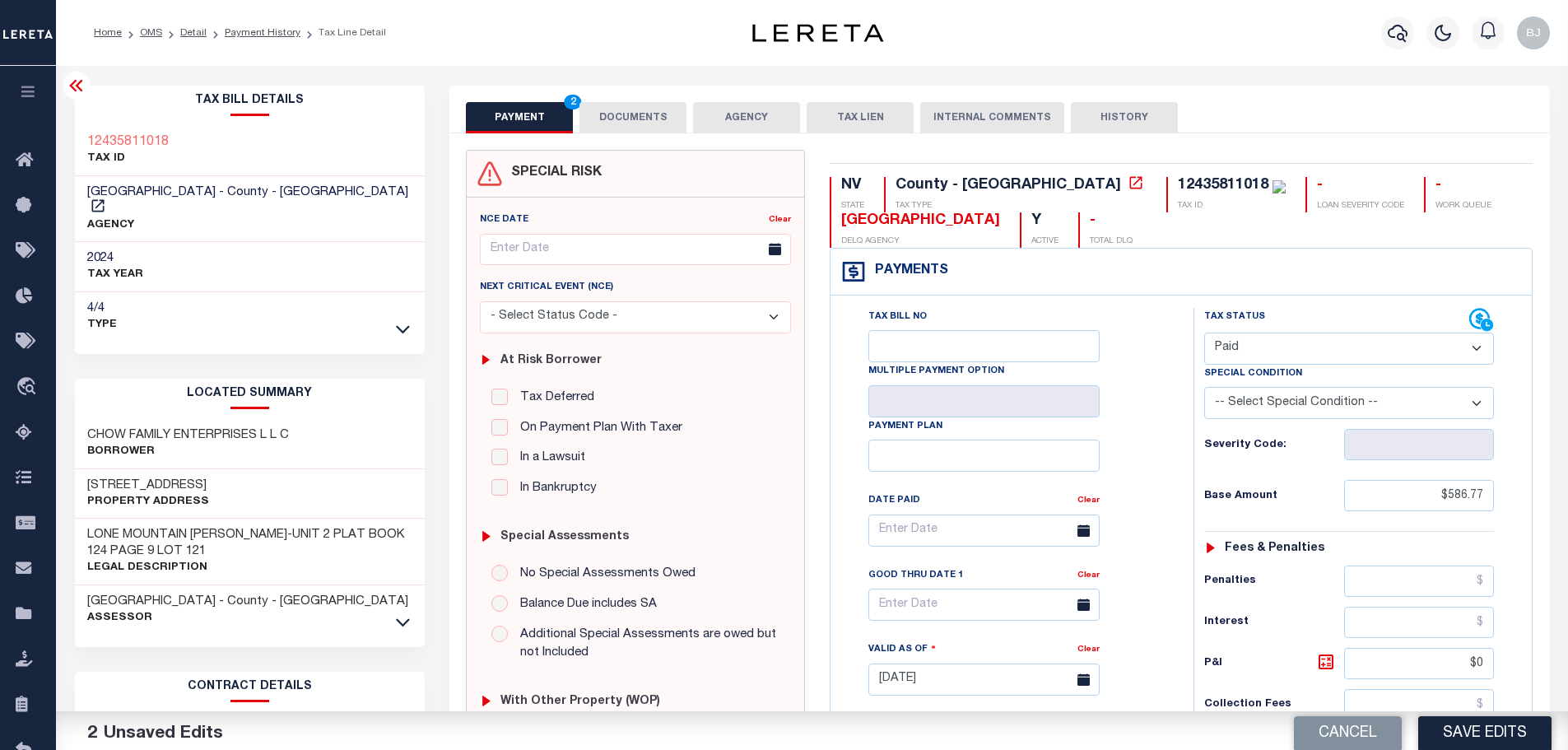
scroll to position [412, 0]
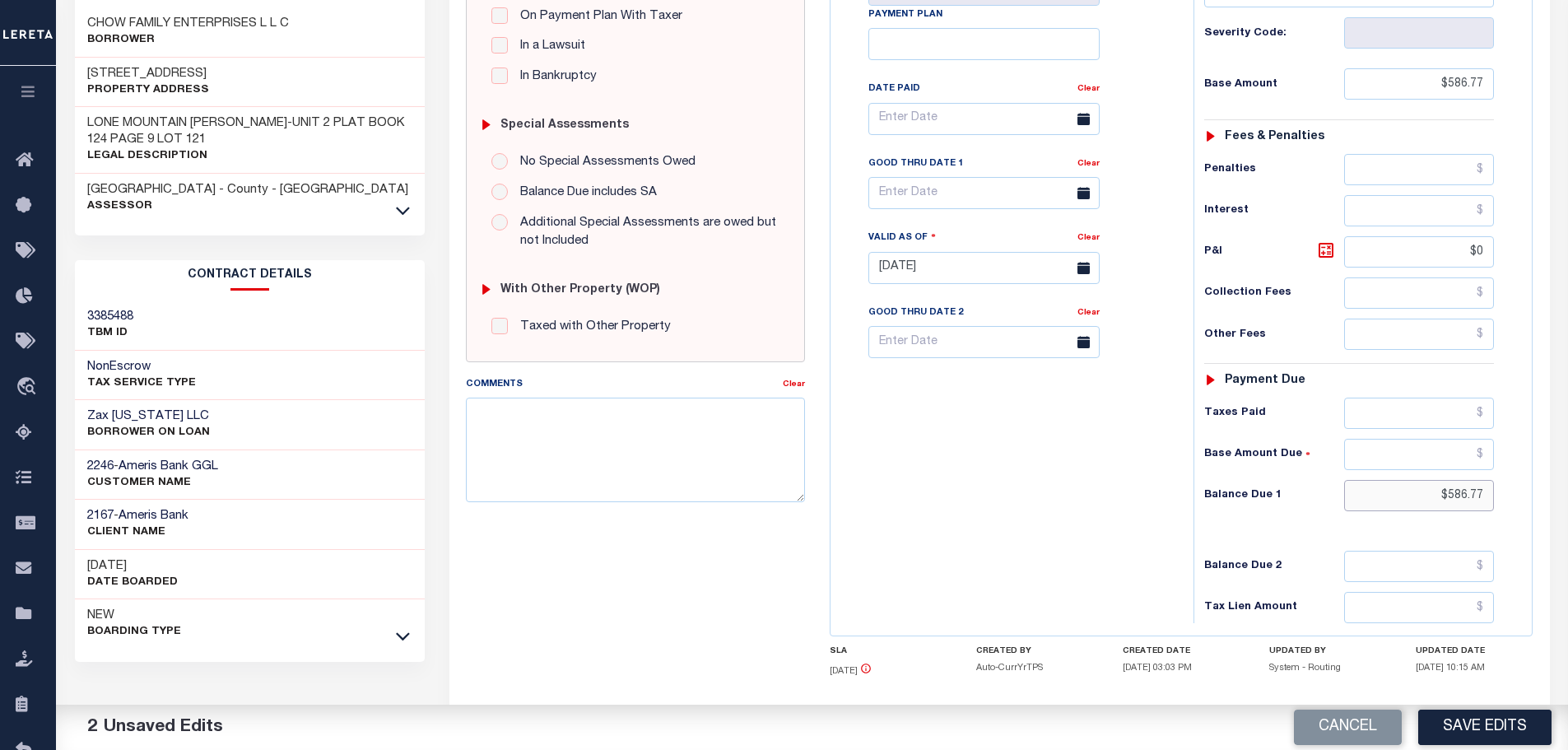
drag, startPoint x: 1408, startPoint y: 491, endPoint x: 1587, endPoint y: 493, distance: 179.0
click at [1567, 493] on html "Home OMS Detail Payment History Tax Line Detail" at bounding box center [784, 212] width 1568 height 1249
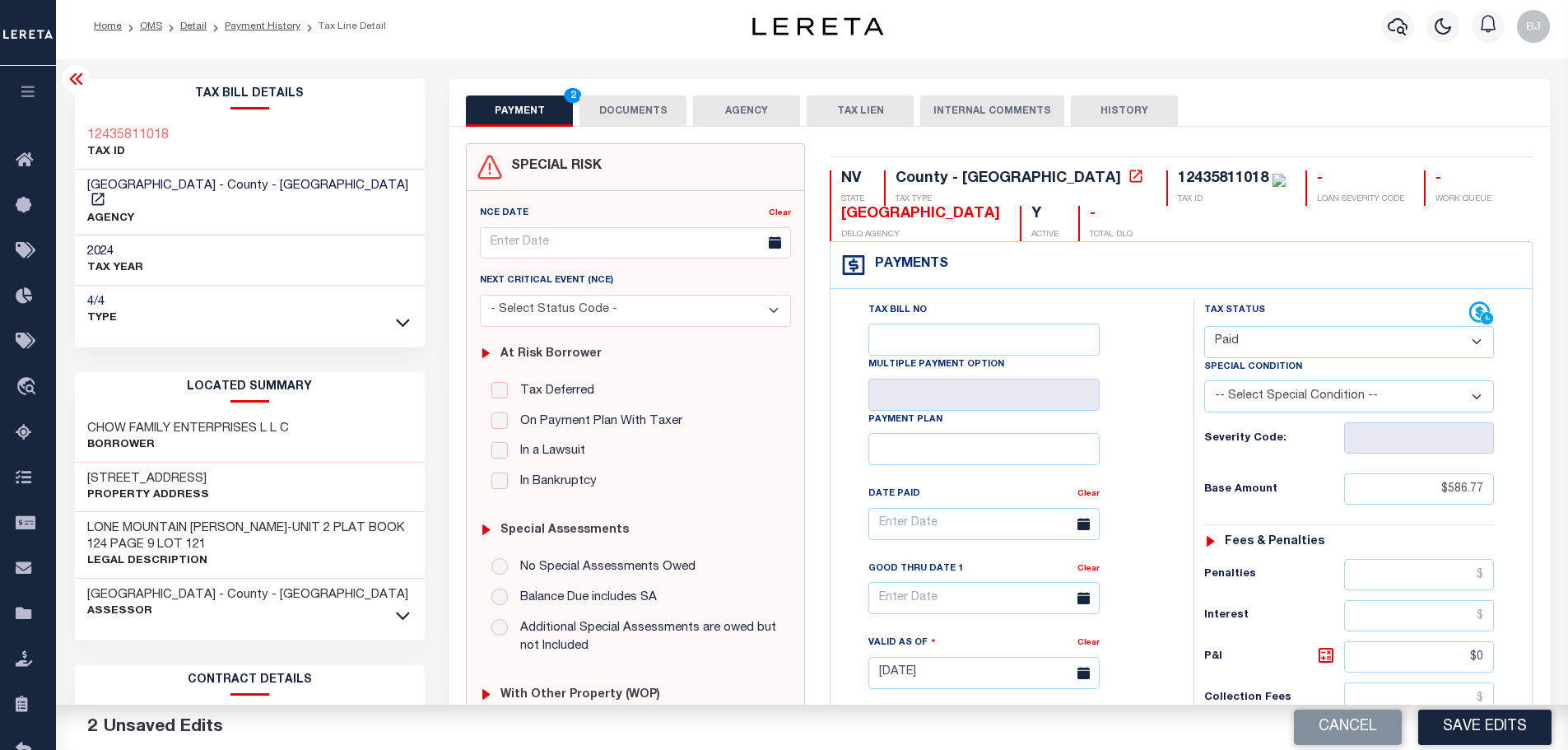
scroll to position [0, 0]
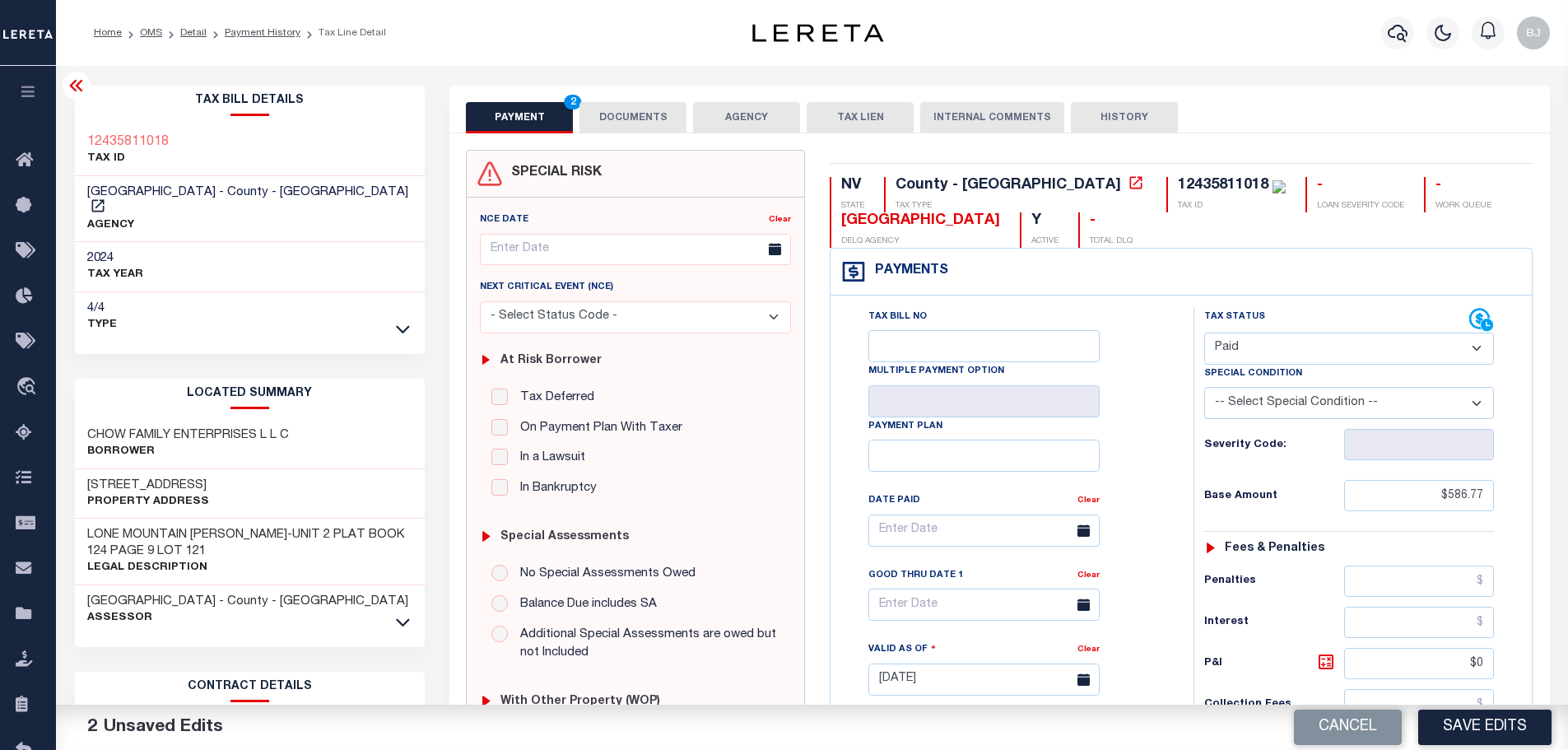
type input "$0.00"
click at [607, 104] on button "DOCUMENTS" at bounding box center [633, 118] width 107 height 32
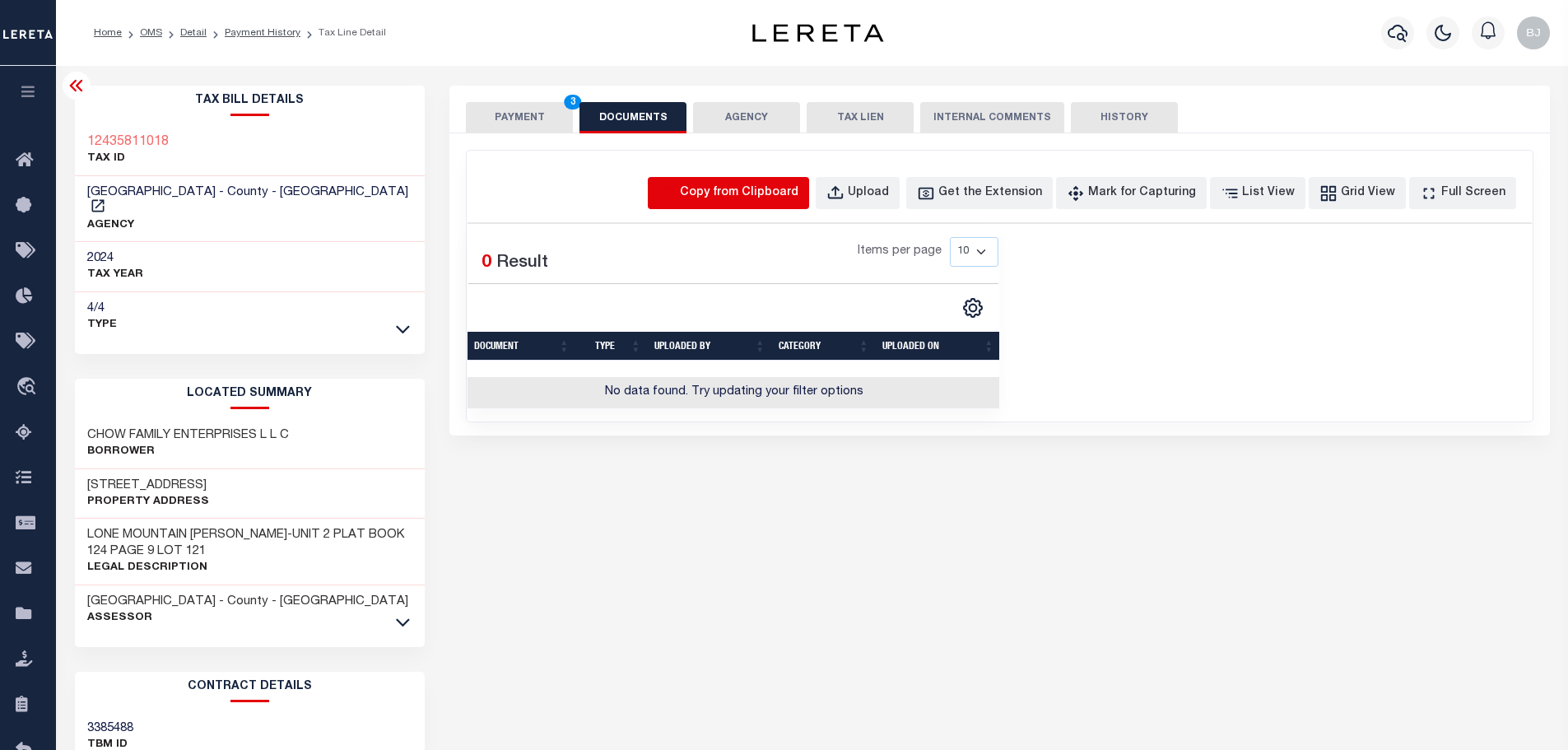
click at [675, 196] on icon "button" at bounding box center [667, 193] width 14 height 15
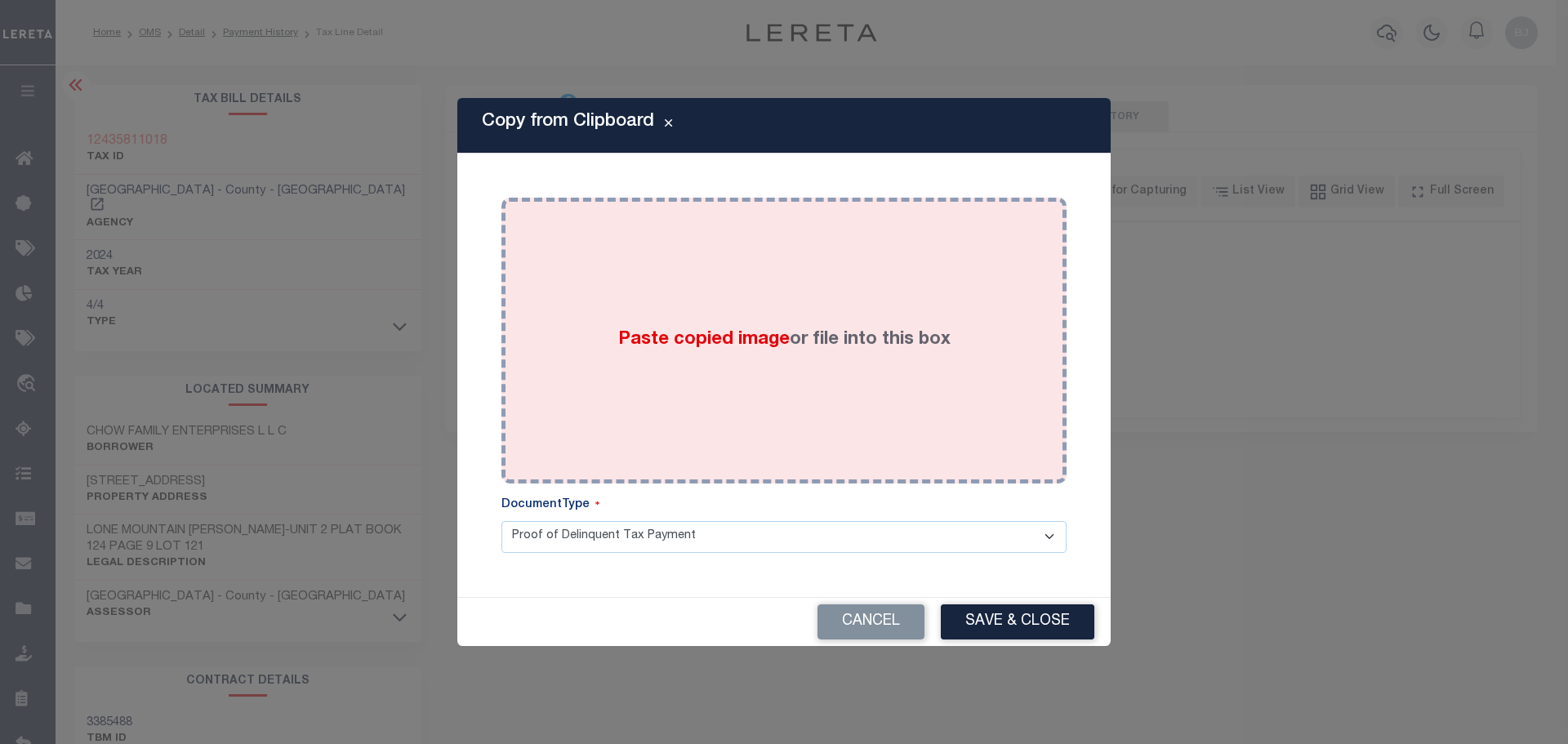
click div "Paste copied image or file into this box"
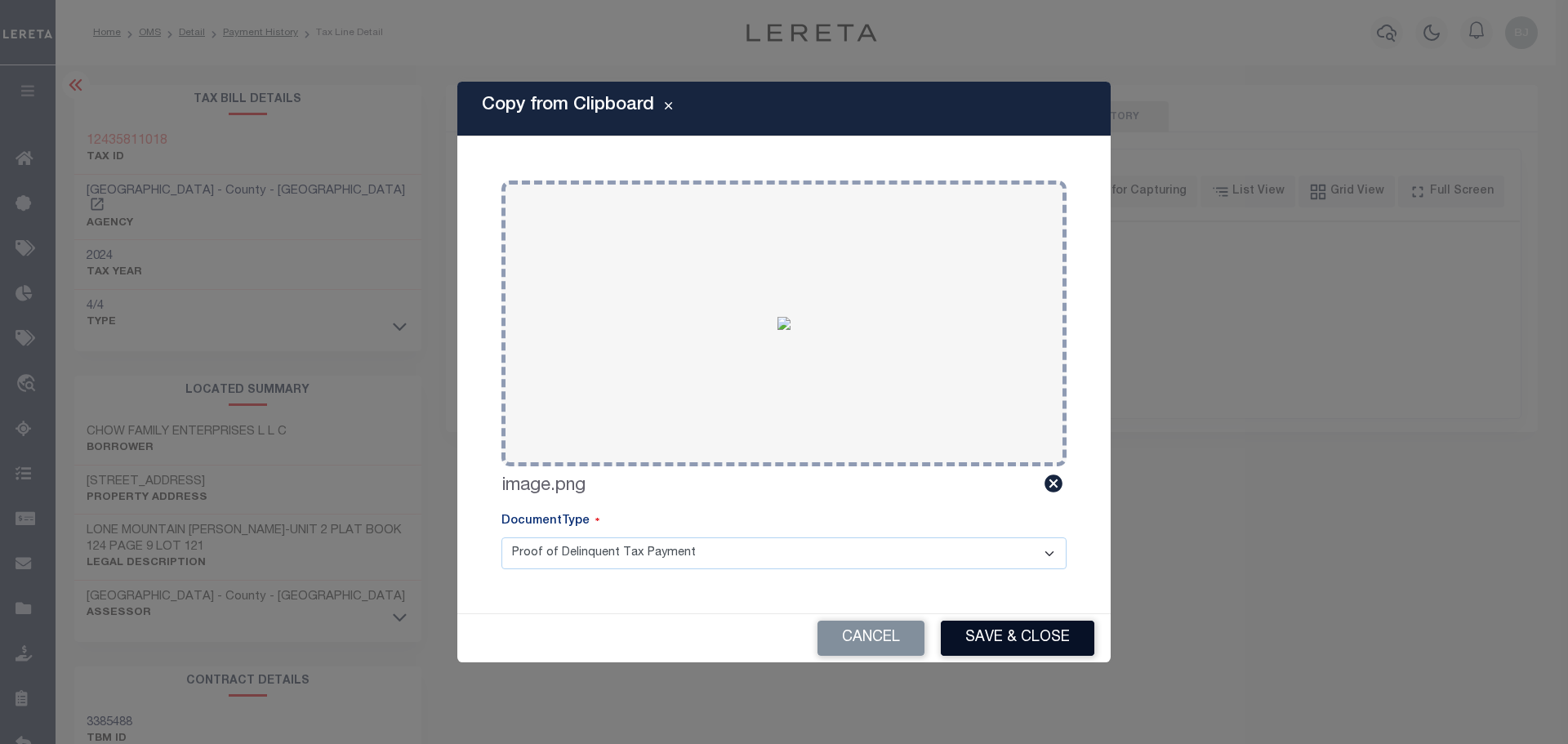
click button "Save & Close"
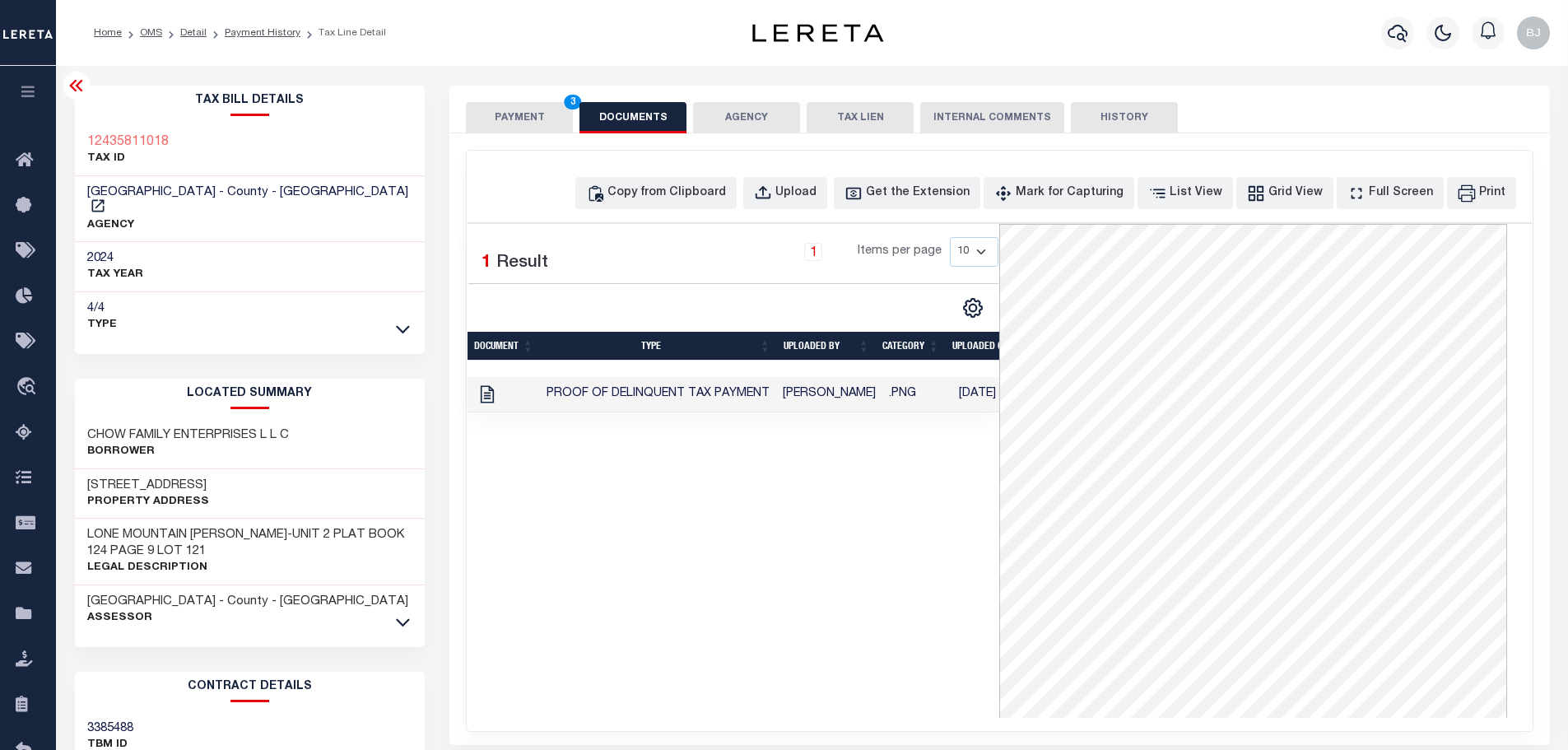
click button "PAYMENT 3"
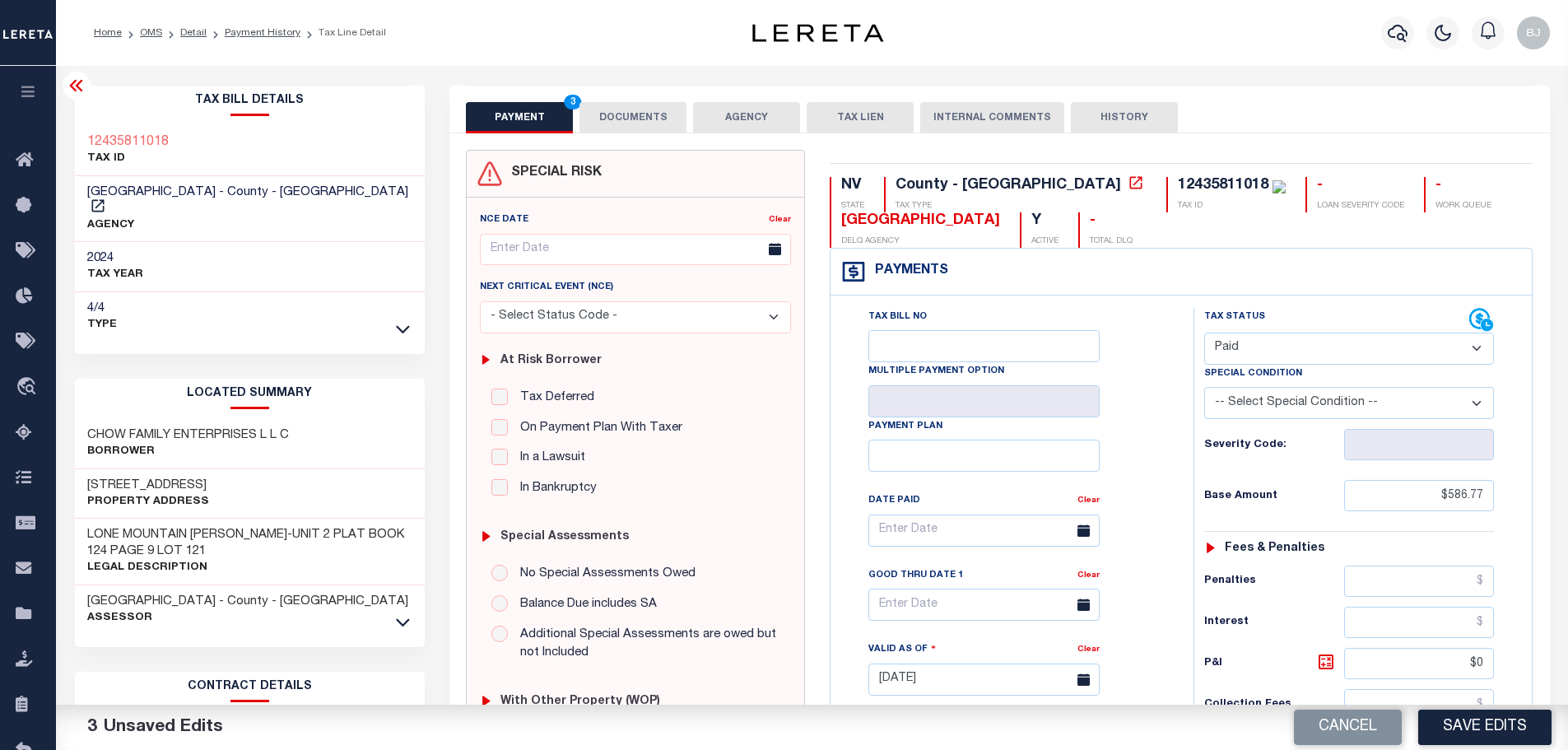
click button "Save Edits"
checkbox input "false"
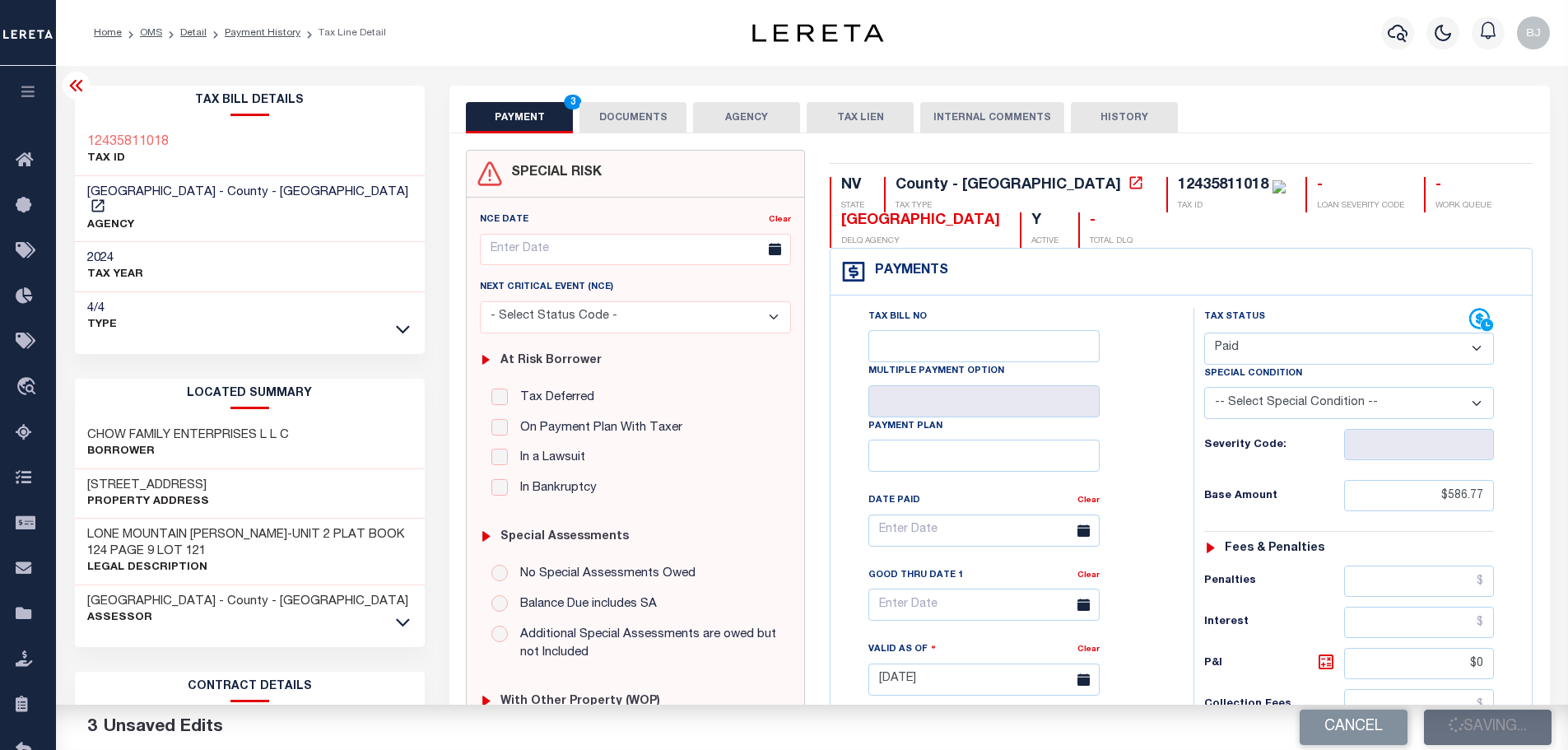
type input "$586.77"
type input "$0"
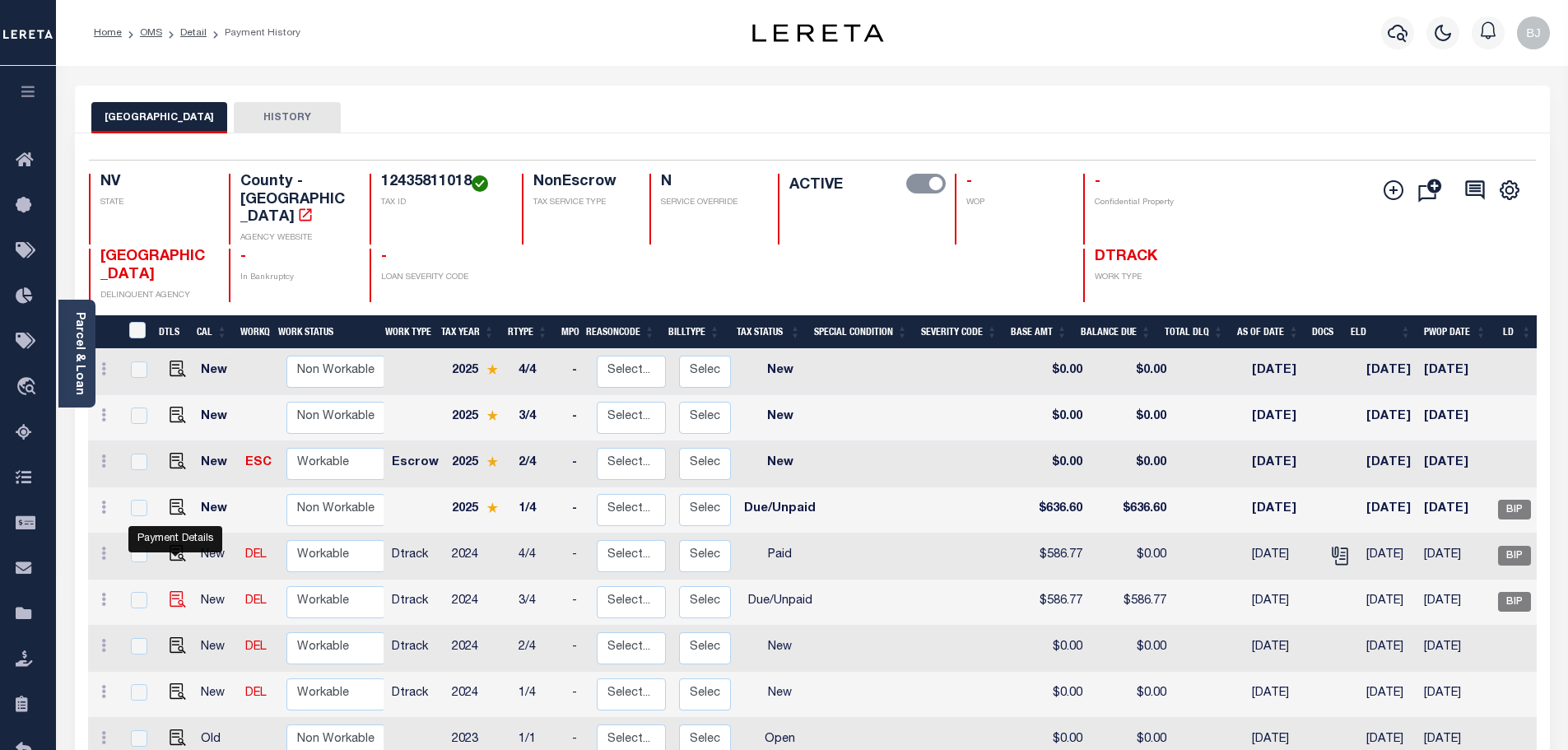
click at [169, 591] on img "" at bounding box center [177, 600] width 16 height 16
checkbox input "true"
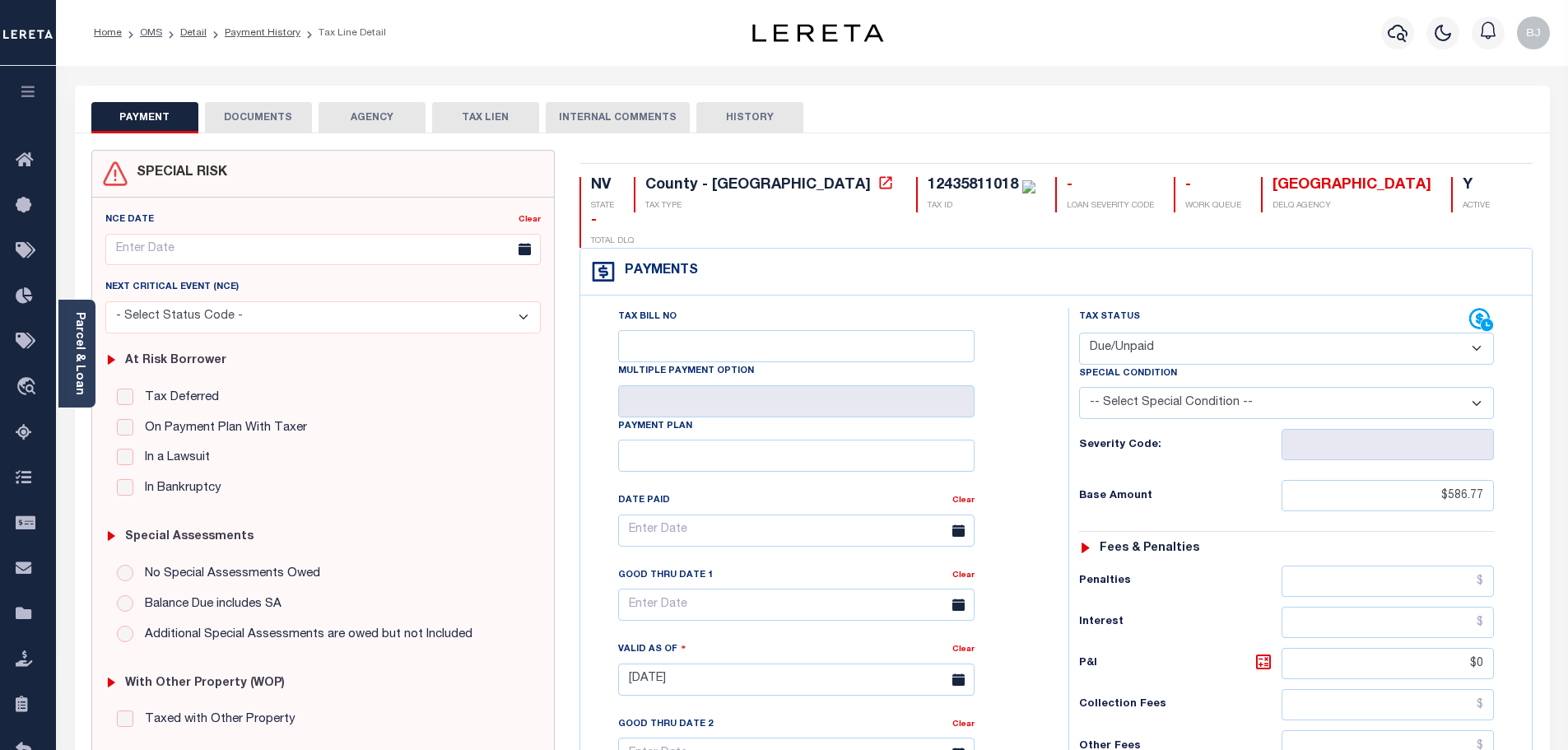
drag, startPoint x: 1198, startPoint y: 313, endPoint x: 1184, endPoint y: 313, distance: 14.0
click at [1198, 332] on select "- Select Status Code - Open Due/Unpaid Paid Incomplete No Tax Due Internal Refu…" at bounding box center [1286, 348] width 415 height 32
select select "PYD"
click at [1079, 332] on select "- Select Status Code - Open Due/Unpaid Paid Incomplete No Tax Due Internal Refu…" at bounding box center [1286, 348] width 415 height 32
type input "[DATE]"
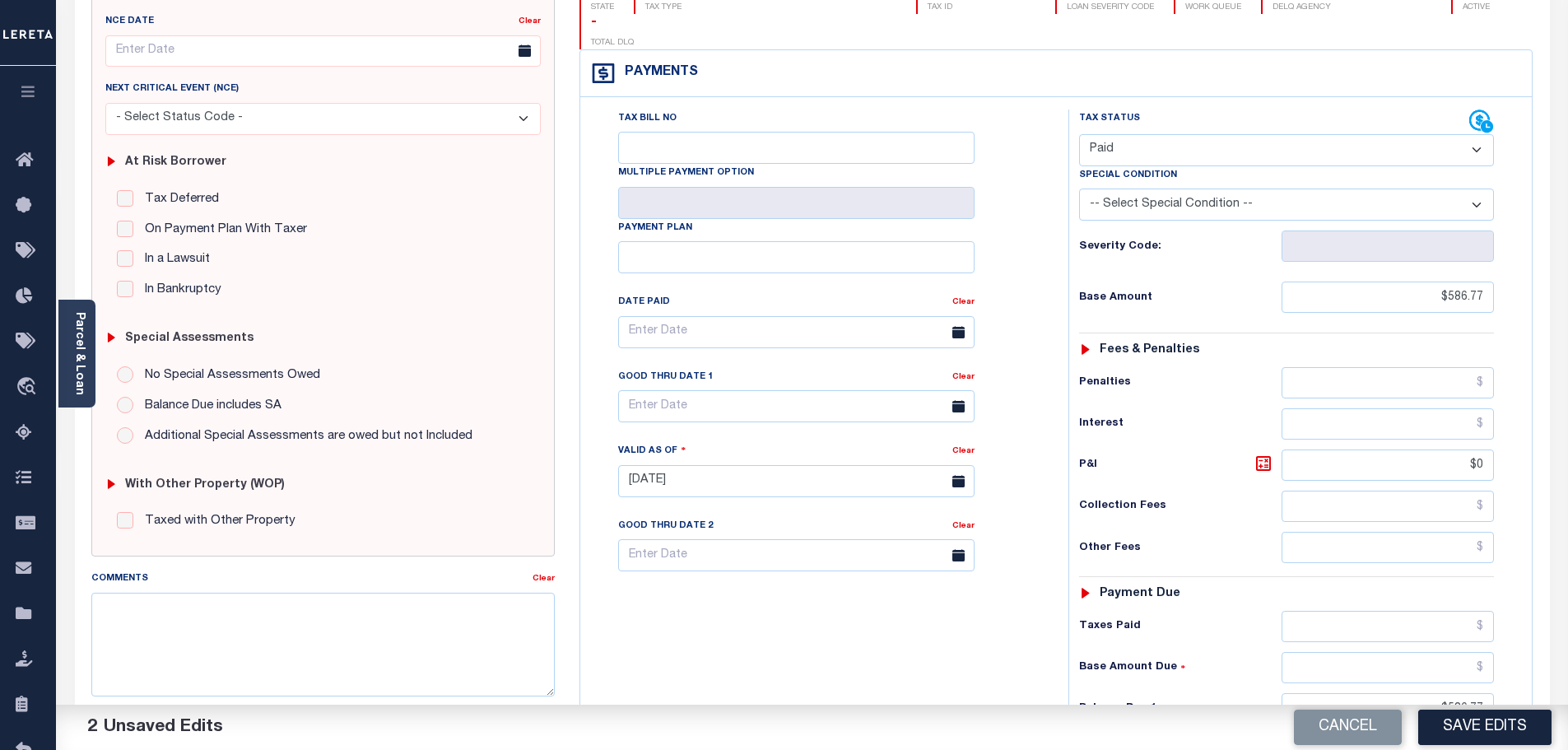
scroll to position [330, 0]
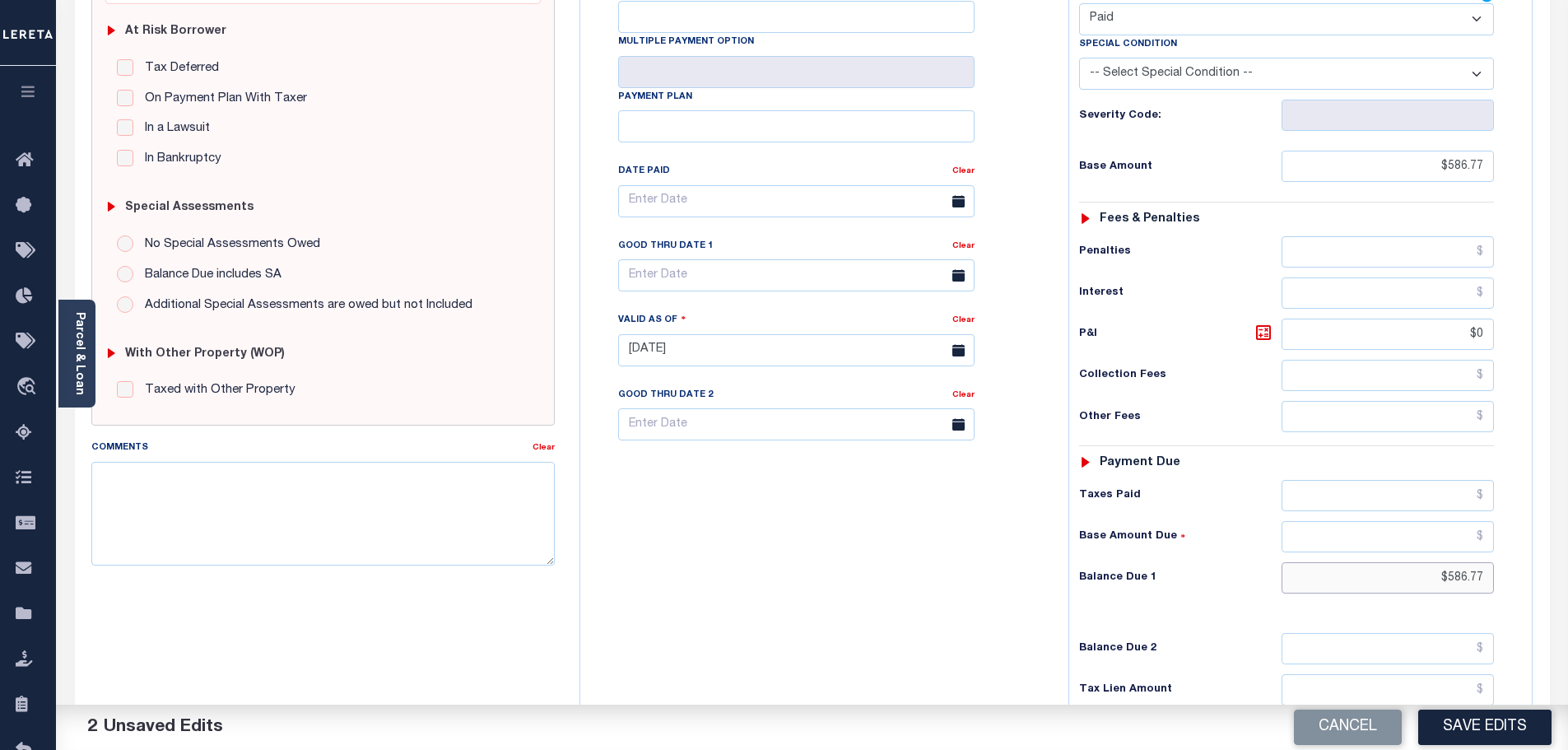
drag, startPoint x: 1436, startPoint y: 543, endPoint x: 1712, endPoint y: 553, distance: 276.2
click at [1567, 553] on html "Home OMS Detail Payment History Tax Line Detail" at bounding box center [784, 294] width 1568 height 1249
type input "$0.00"
click at [402, 519] on textarea "Comments" at bounding box center [323, 514] width 464 height 104
drag, startPoint x: 402, startPoint y: 519, endPoint x: 68, endPoint y: 470, distance: 337.6
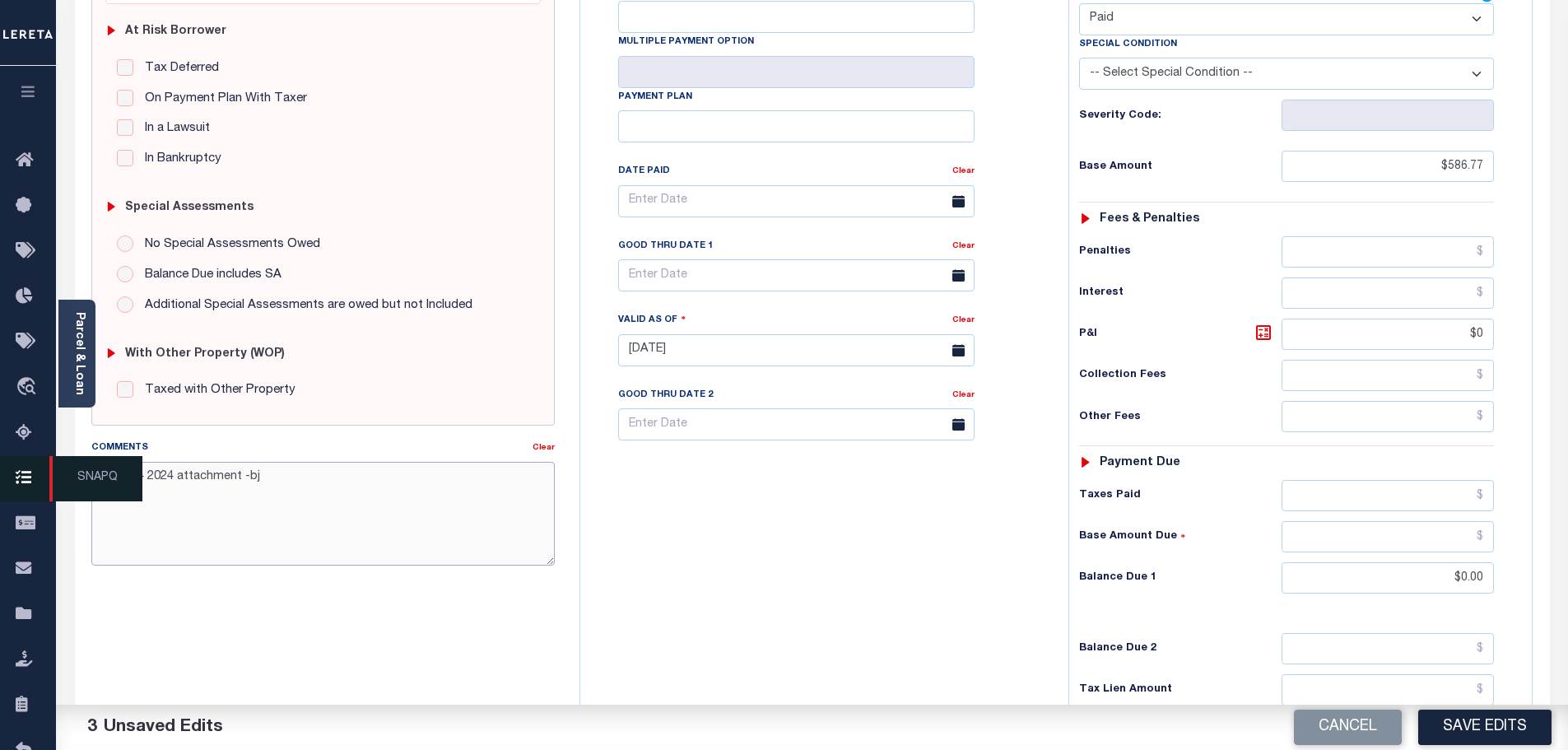
click at [0, 471] on div "Home OMS Detail Payment History Tax Line Detail Profile" at bounding box center [784, 294] width 1568 height 1249
type textarea "See 4/4 2024 attachment -bj"
click at [1510, 729] on button "Save Edits" at bounding box center [1485, 727] width 133 height 35
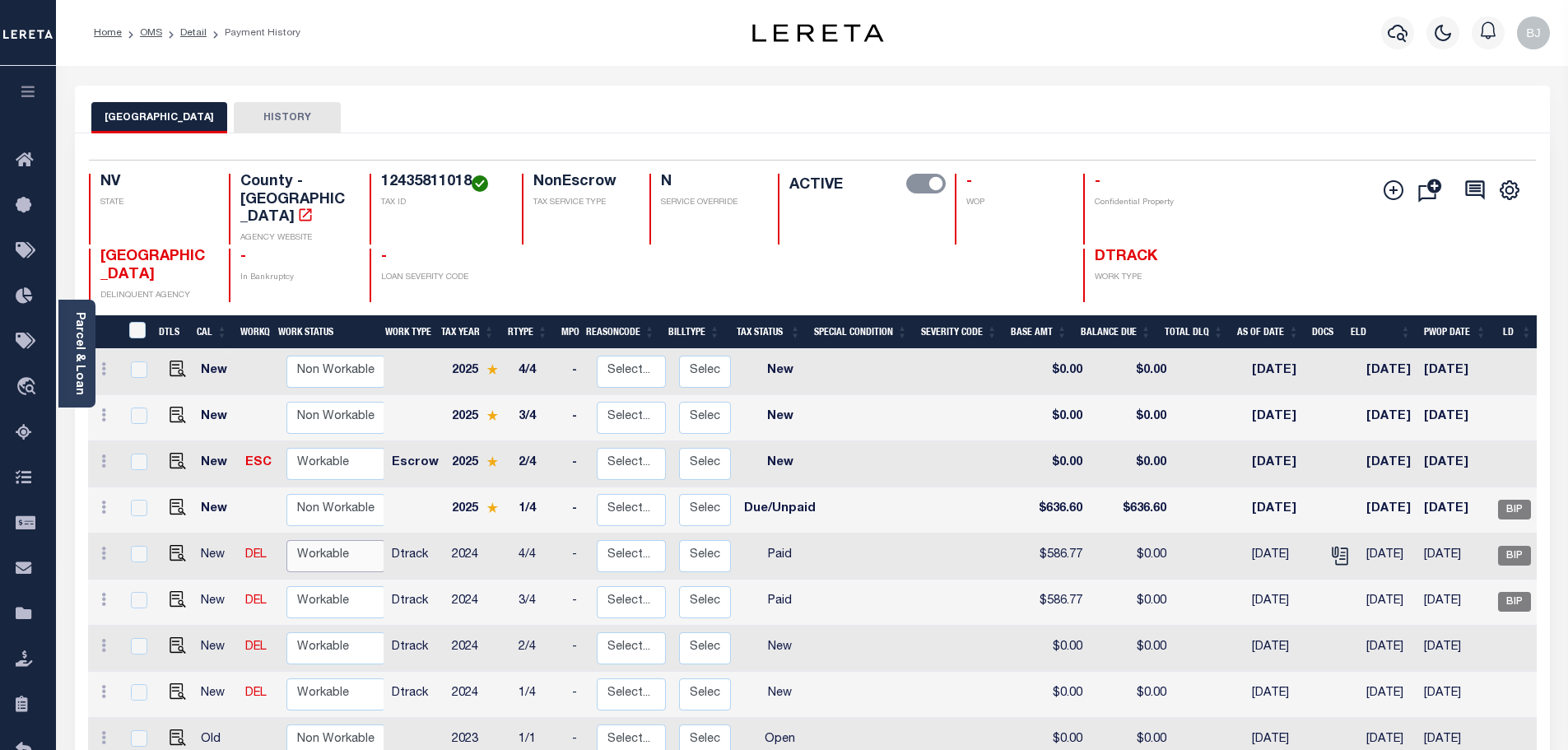
click at [340, 541] on select "Non Workable Workable" at bounding box center [335, 556] width 99 height 32
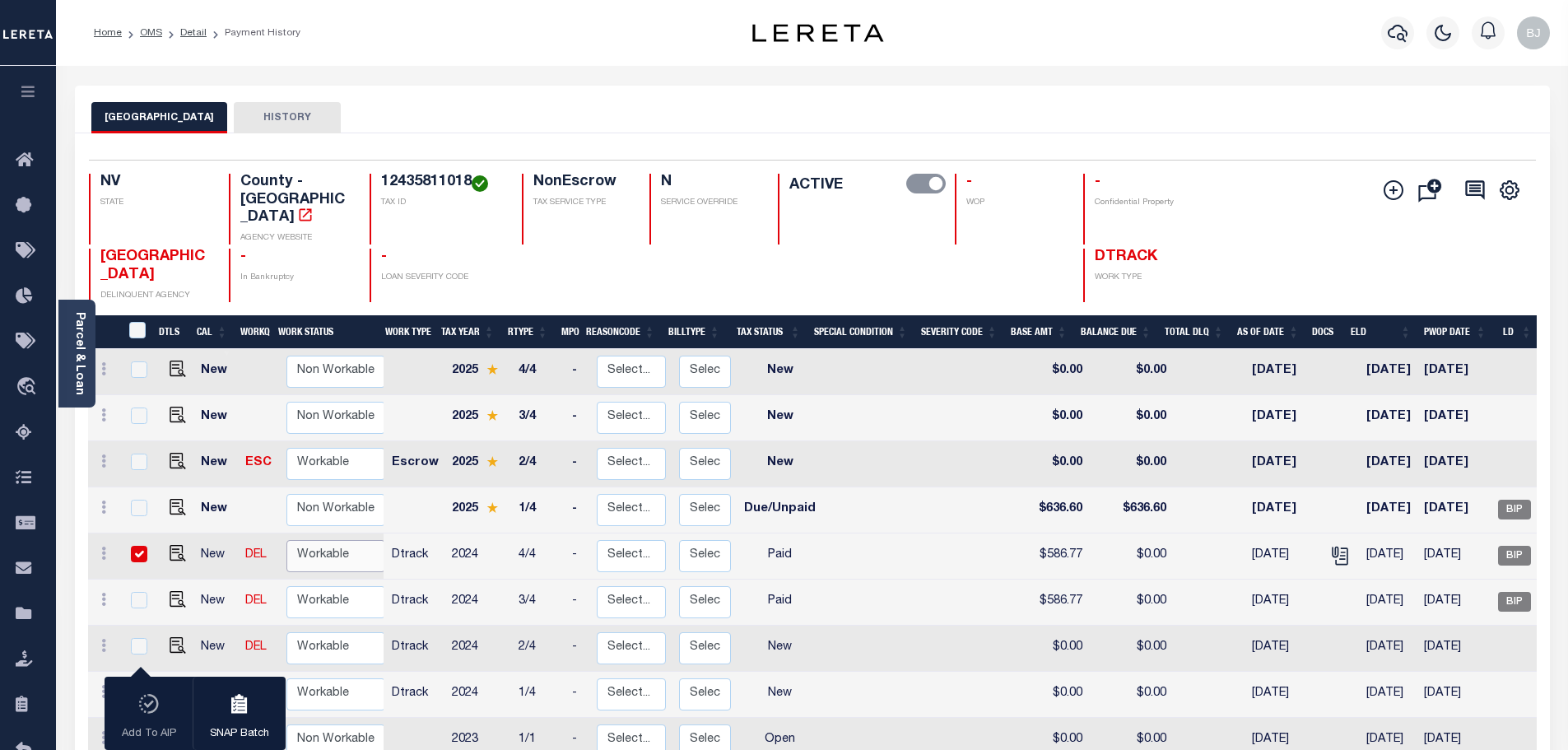
checkbox input "true"
select select "true"
click select "Non Workable Workable"
checkbox input "false"
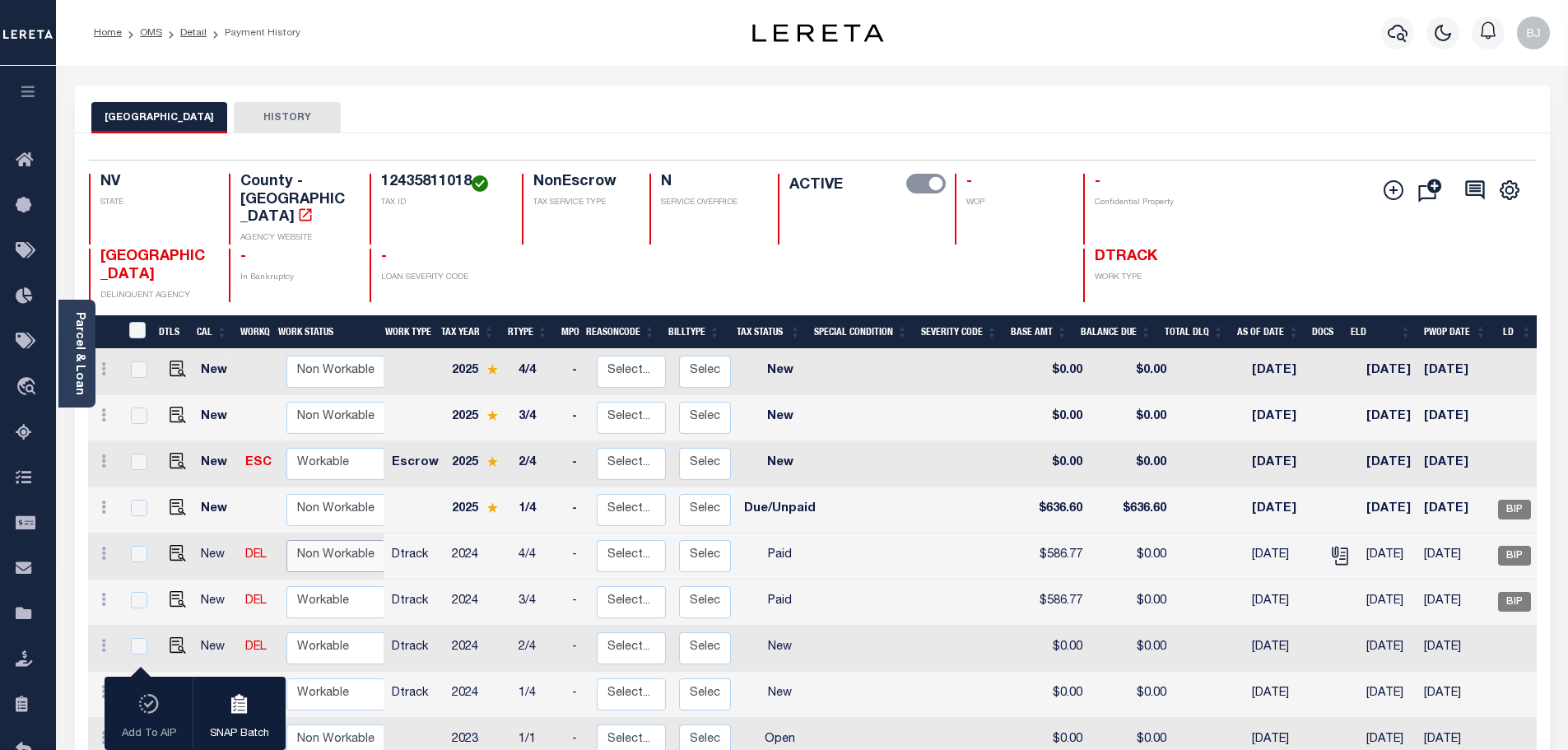
checkbox input "false"
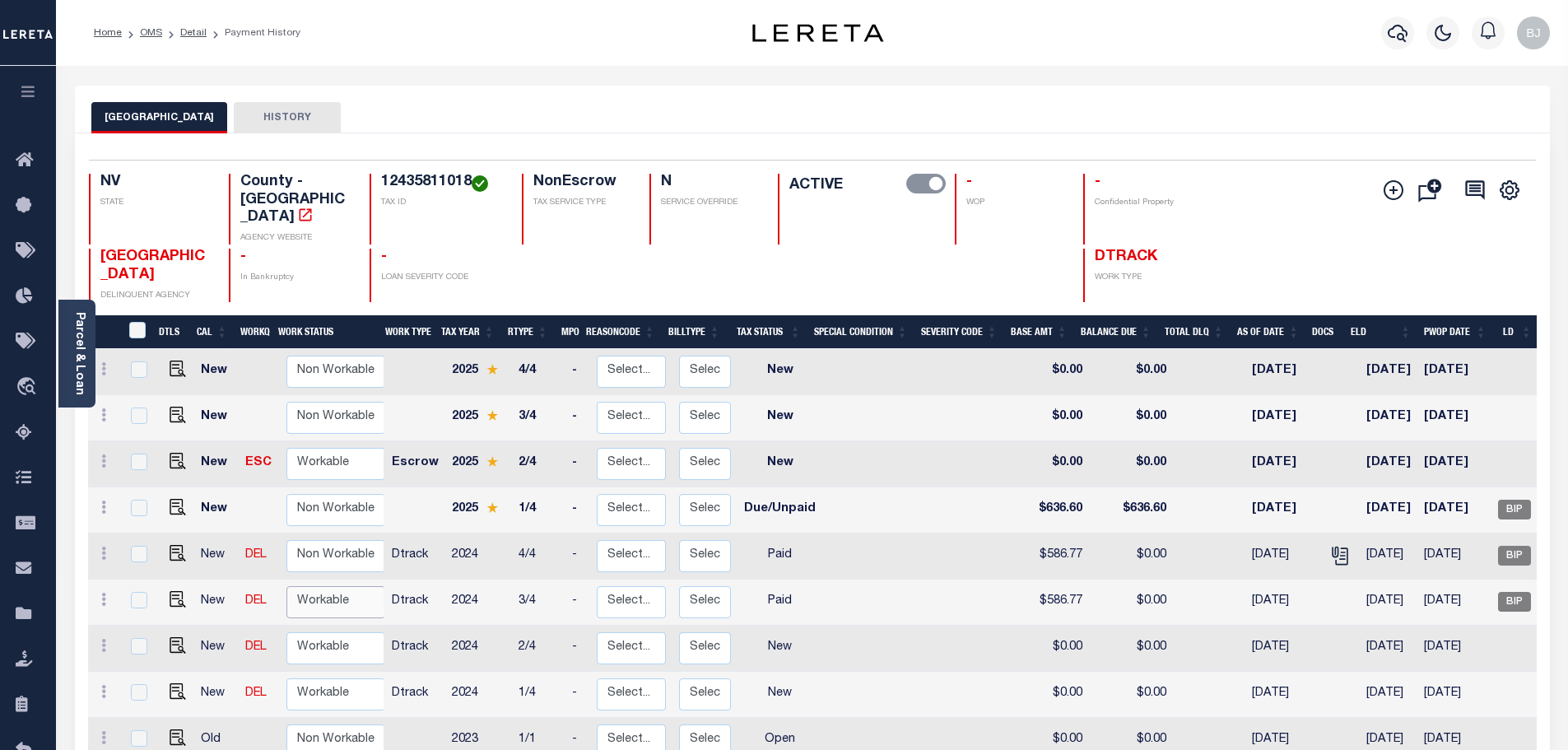
drag, startPoint x: 340, startPoint y: 570, endPoint x: 340, endPoint y: 581, distance: 11.0
click select "Non Workable Workable"
checkbox input "true"
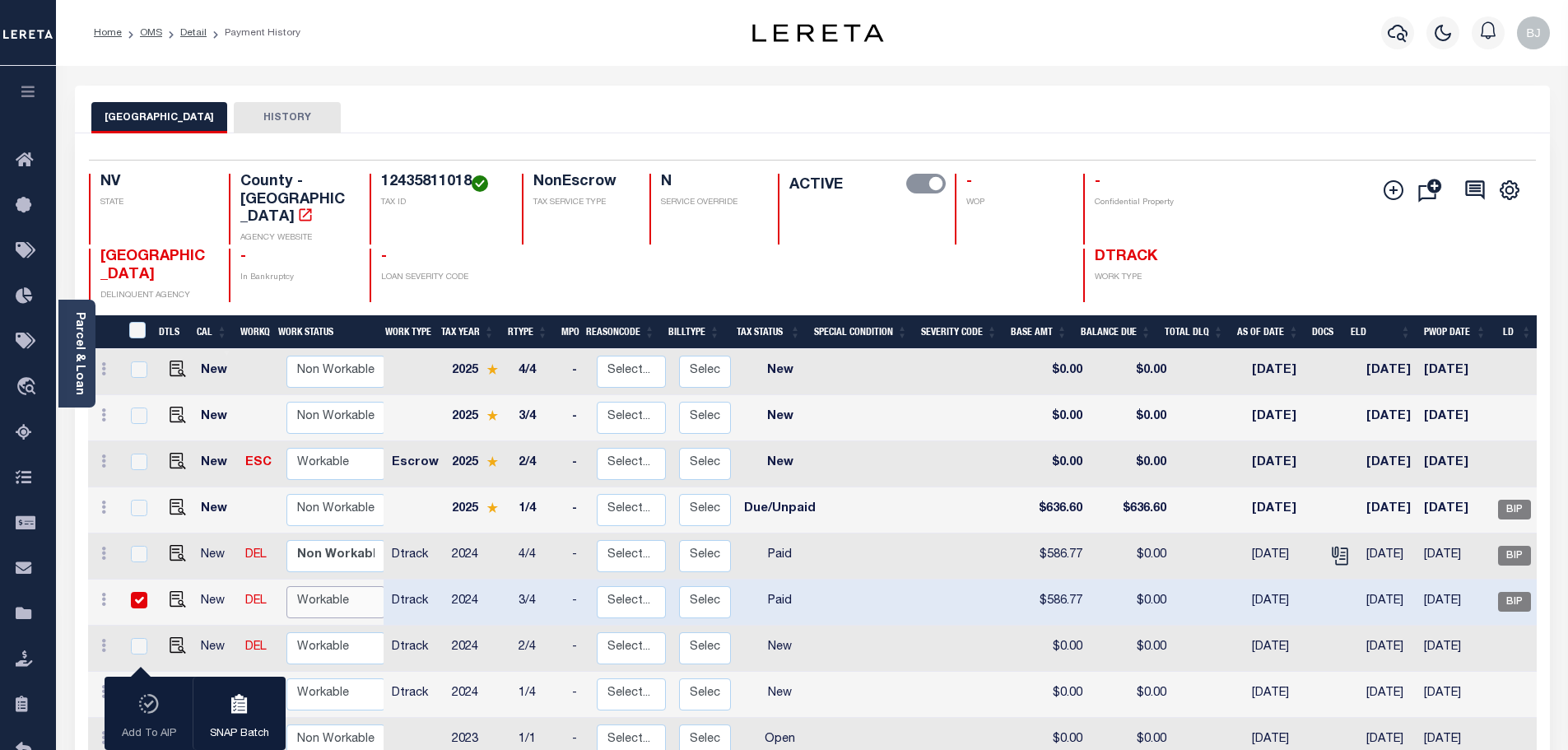
select select "true"
click select "Non Workable Workable"
checkbox input "false"
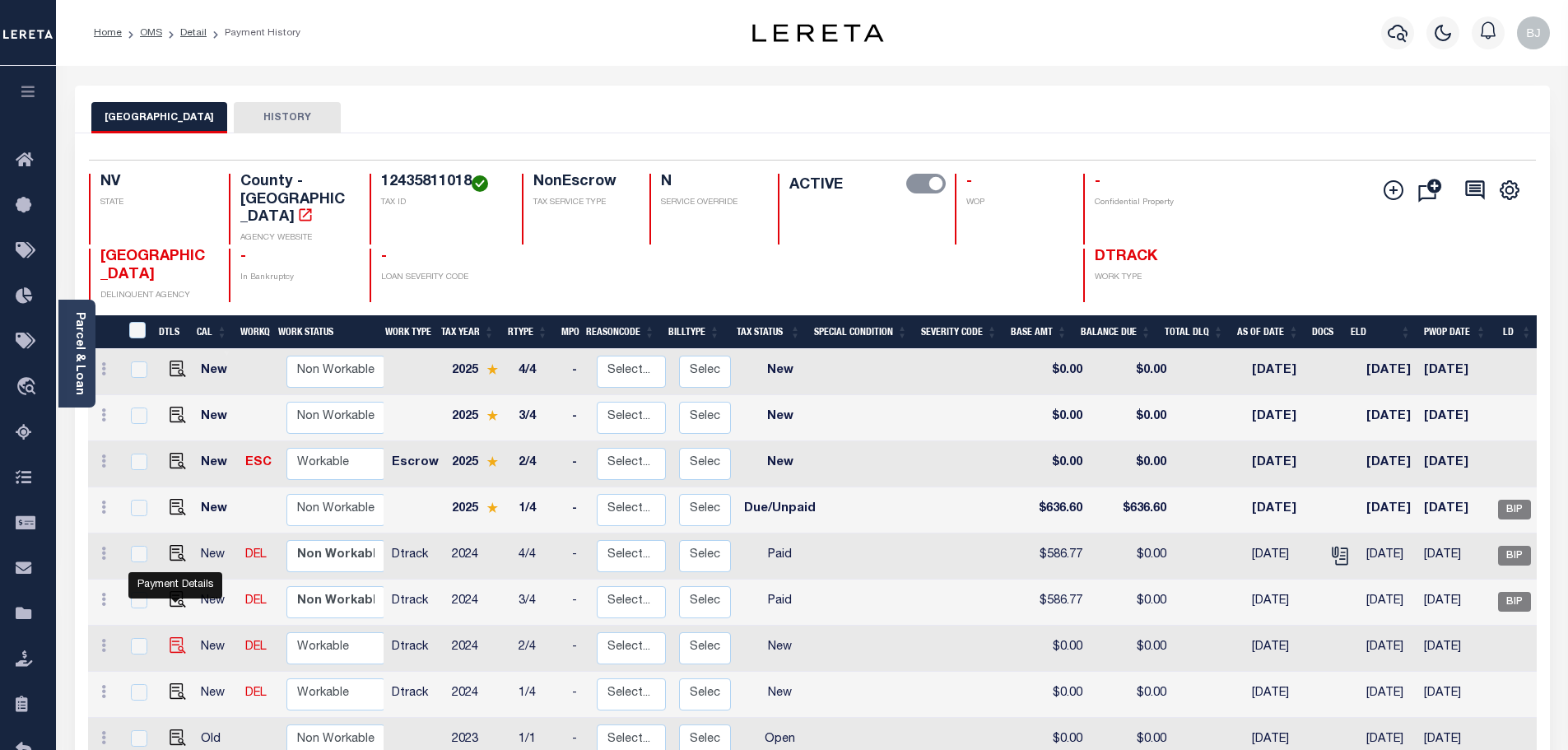
click img ""
checkbox input "true"
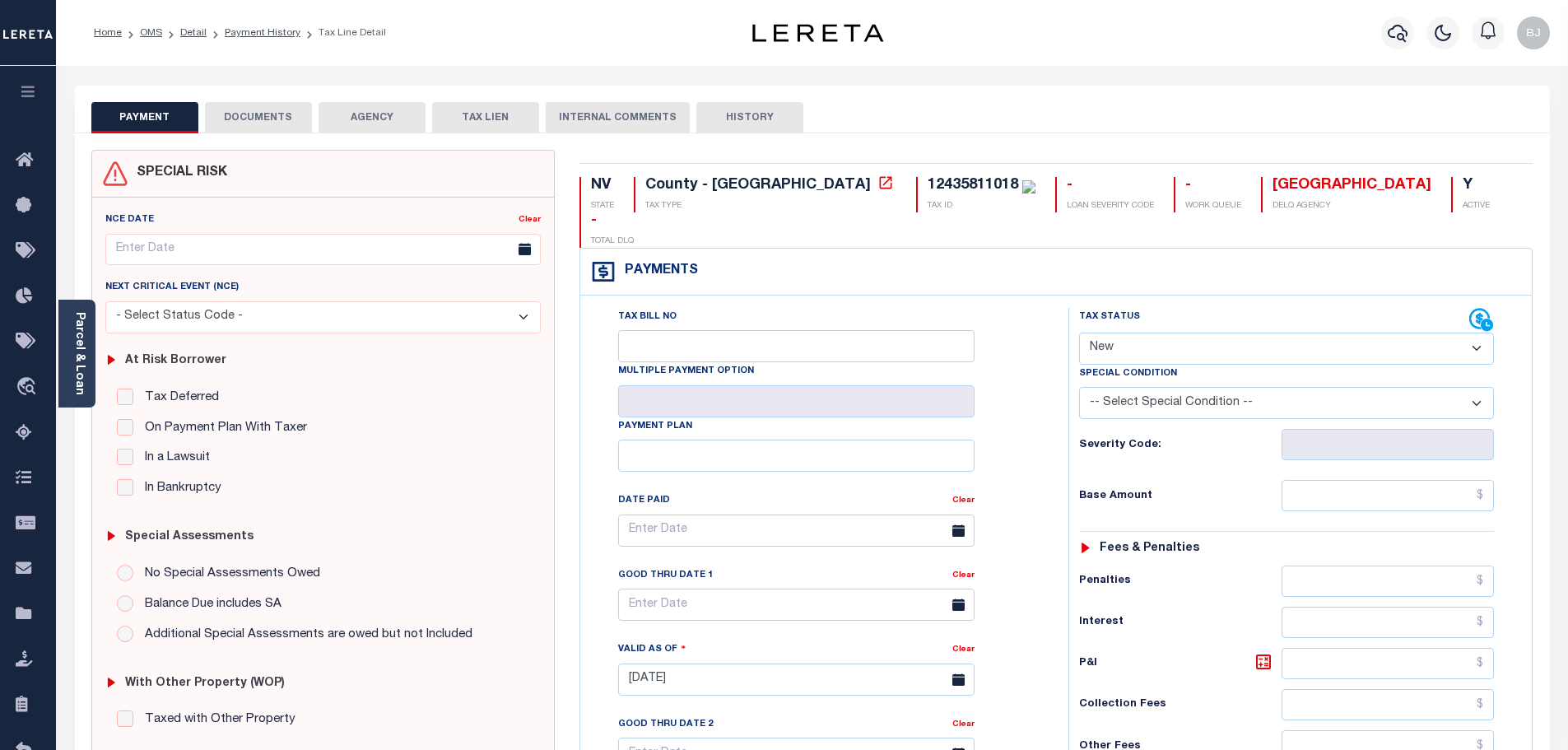
click at [1172, 332] on select "- Select Status Code - Open Due/Unpaid Paid Incomplete No Tax Due Internal Refu…" at bounding box center [1286, 348] width 415 height 32
select select "PYD"
click at [1079, 332] on select "- Select Status Code - Open Due/Unpaid Paid Incomplete No Tax Due Internal Refu…" at bounding box center [1286, 348] width 415 height 32
type input "[DATE]"
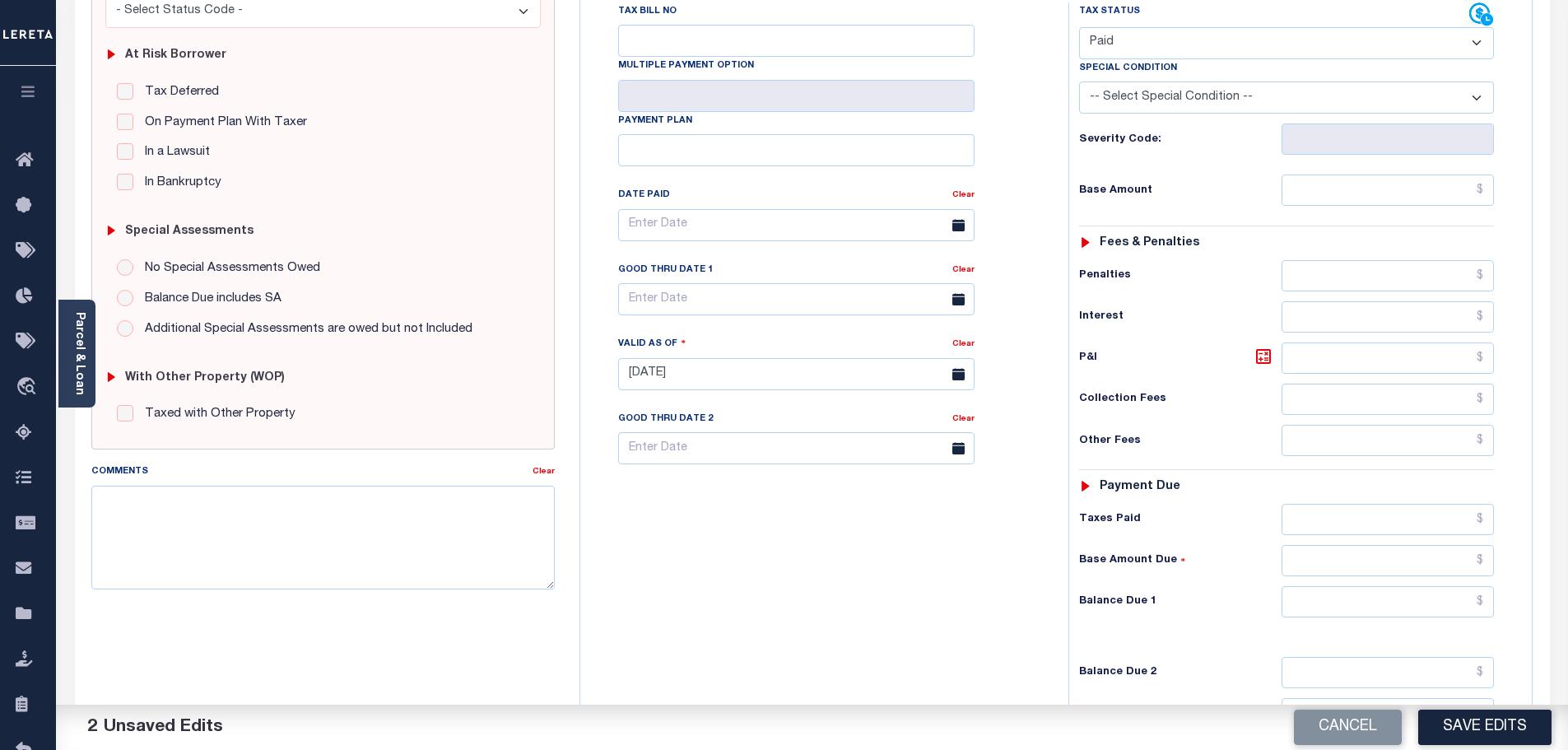
scroll to position [330, 0]
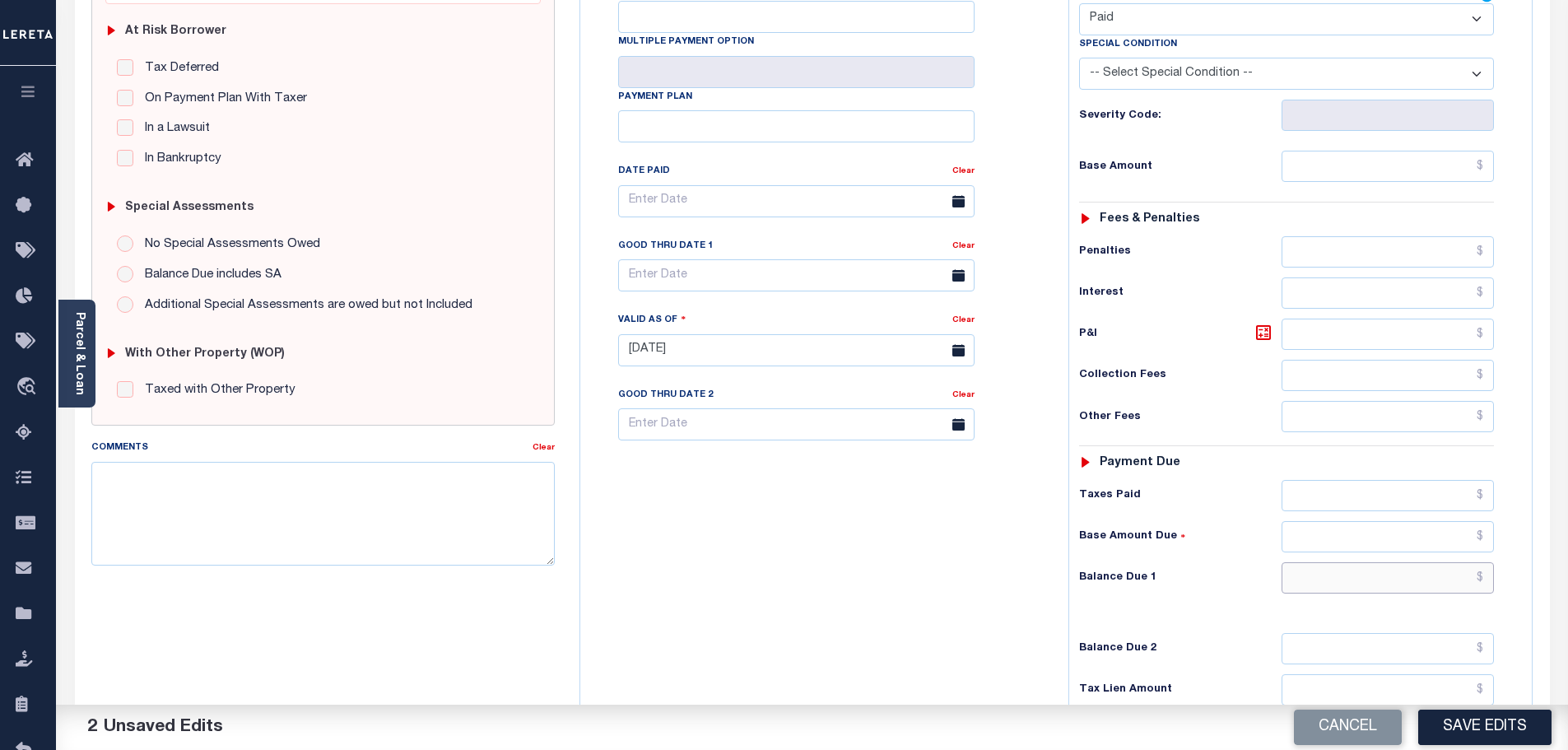
click at [1385, 562] on input "text" at bounding box center [1389, 578] width 214 height 32
type input "$0.00"
drag, startPoint x: 559, startPoint y: 560, endPoint x: 479, endPoint y: 532, distance: 84.8
click at [557, 560] on div "Comments Clear" at bounding box center [323, 509] width 489 height 140
click at [479, 532] on textarea "Comments" at bounding box center [323, 514] width 464 height 104
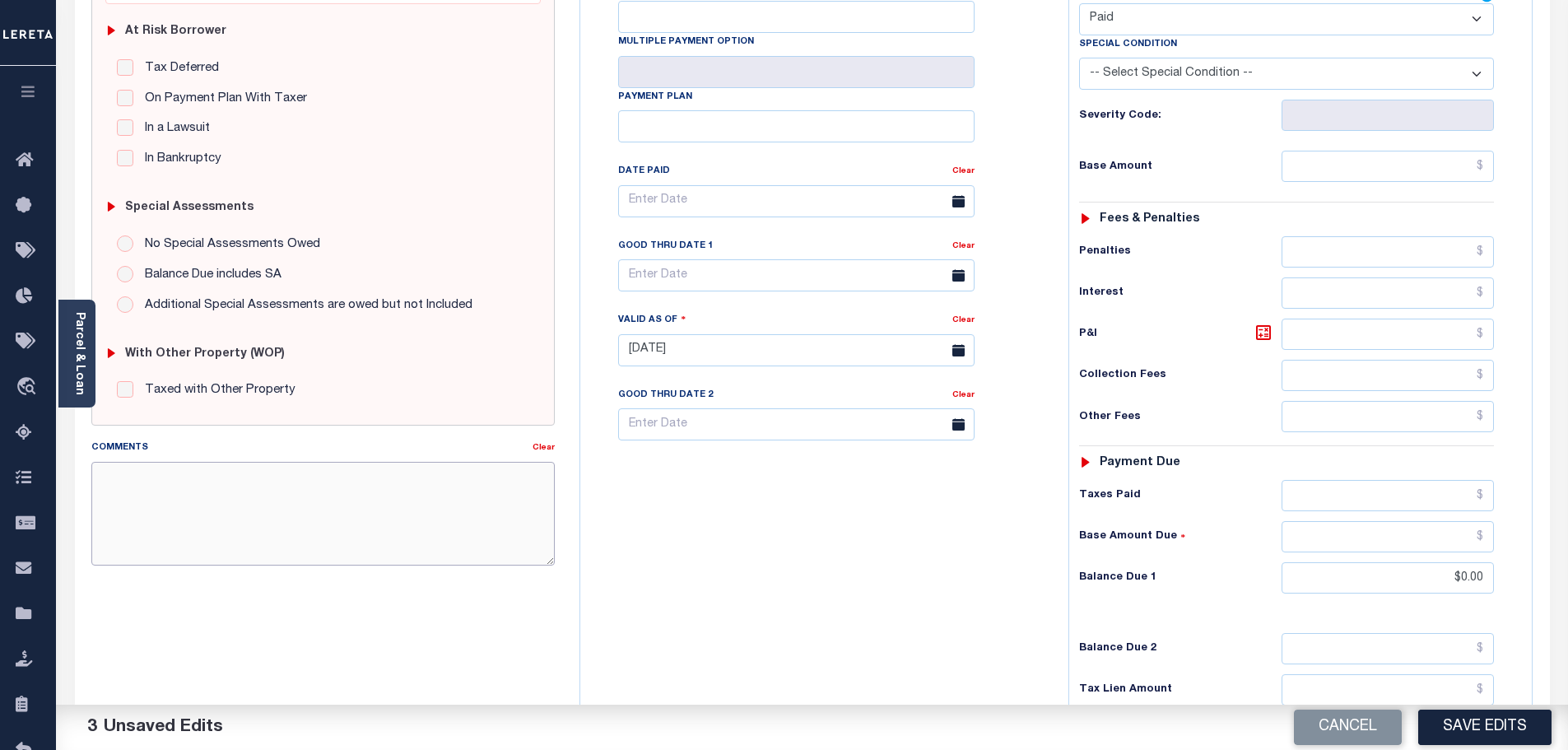
paste textarea "See 4/4 2024 attachment -bj"
type textarea "See 4/4 2024 attachment -bj"
click at [1485, 734] on button "Save Edits" at bounding box center [1485, 727] width 133 height 35
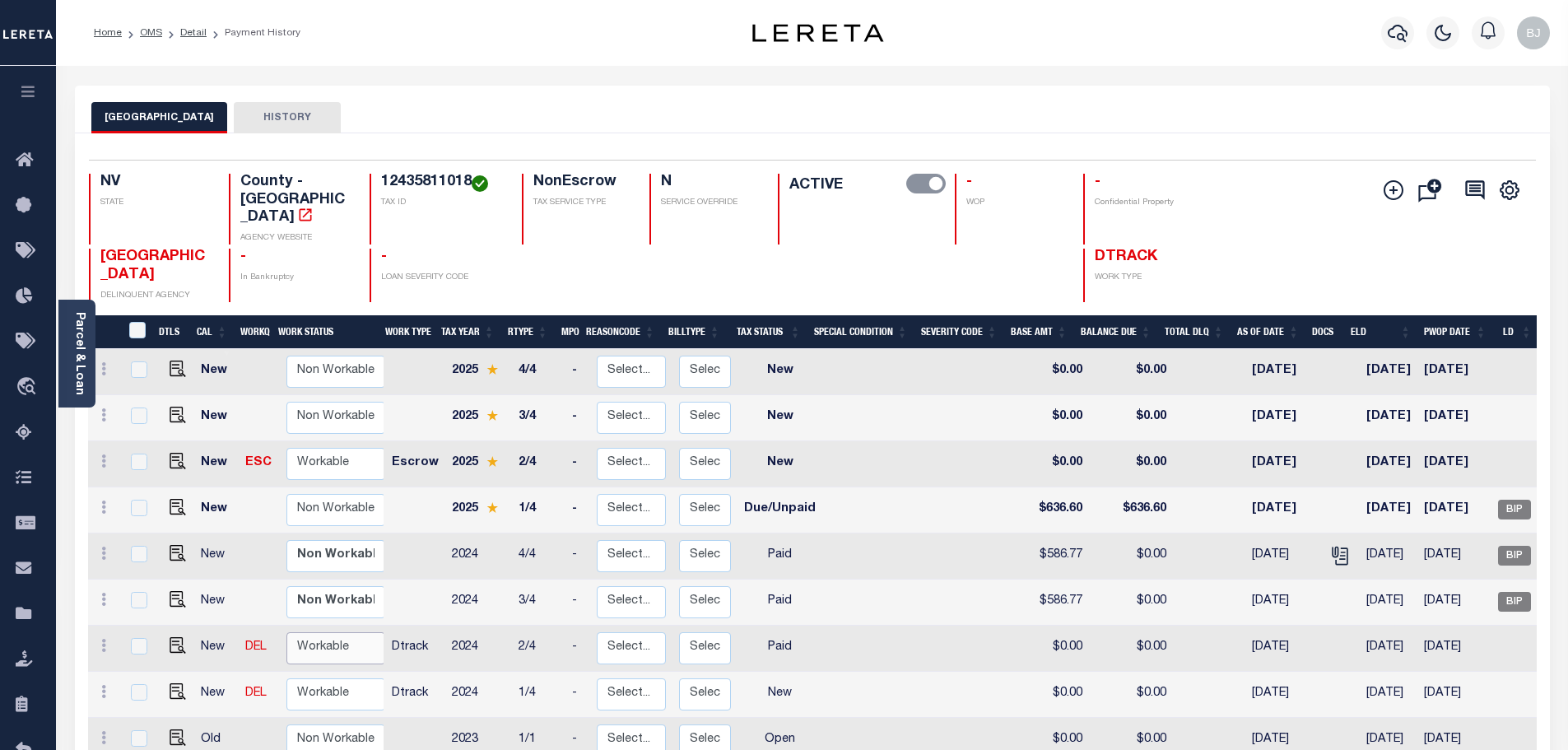
click at [320, 632] on select "Non Workable Workable" at bounding box center [335, 648] width 99 height 32
checkbox input "true"
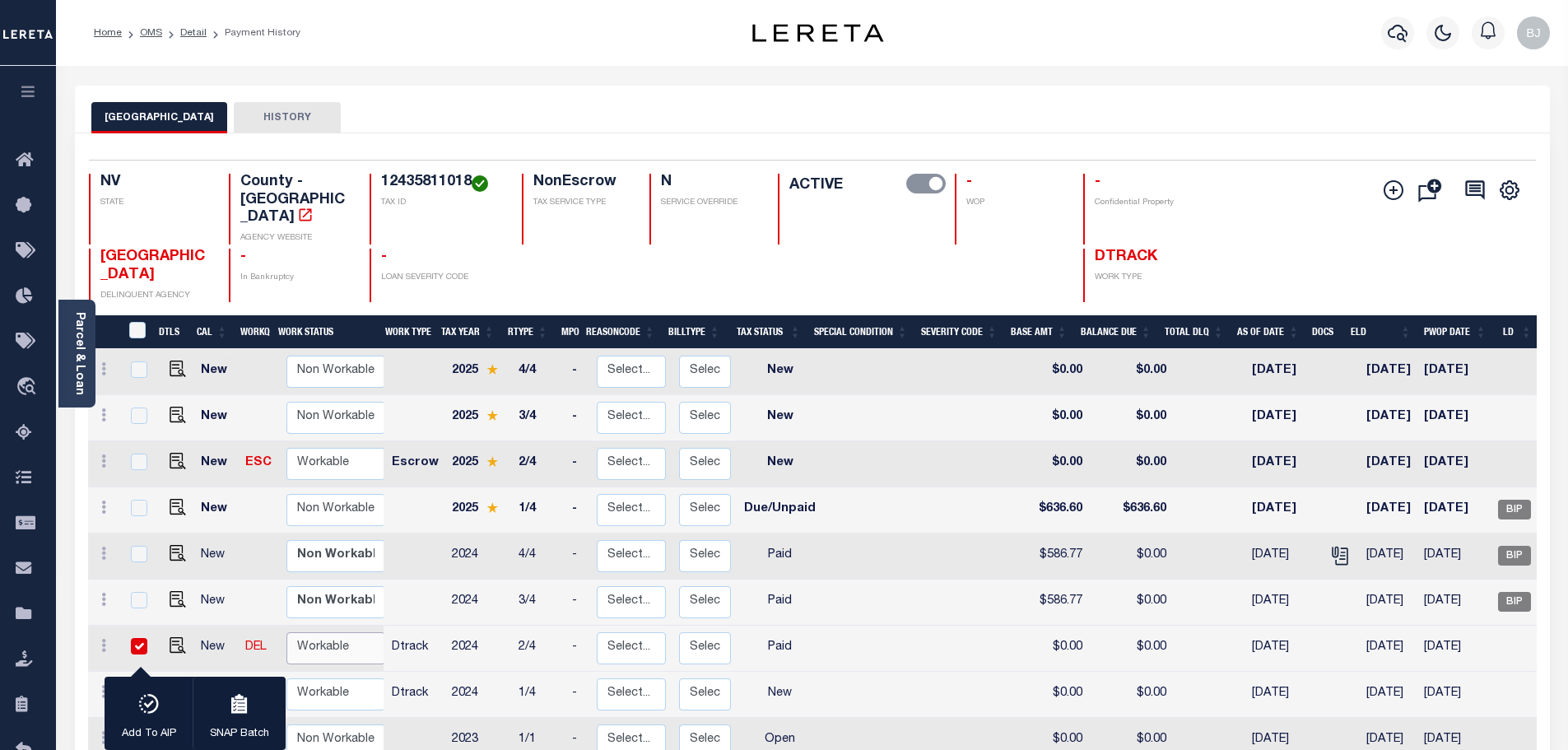
select select "true"
click at [286, 632] on select "Non Workable Workable" at bounding box center [335, 648] width 99 height 32
checkbox input "false"
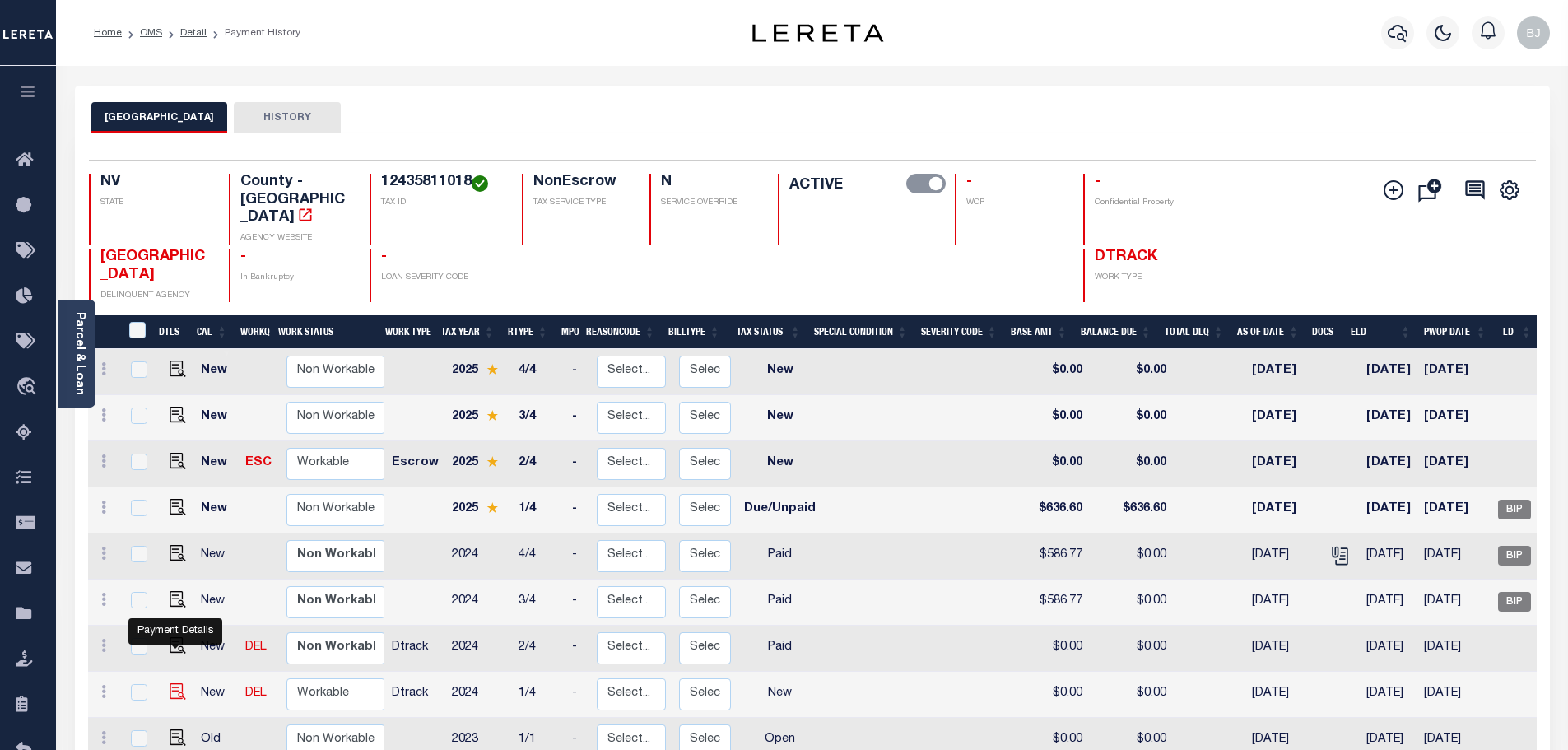
click at [177, 684] on img "" at bounding box center [177, 692] width 16 height 16
checkbox input "true"
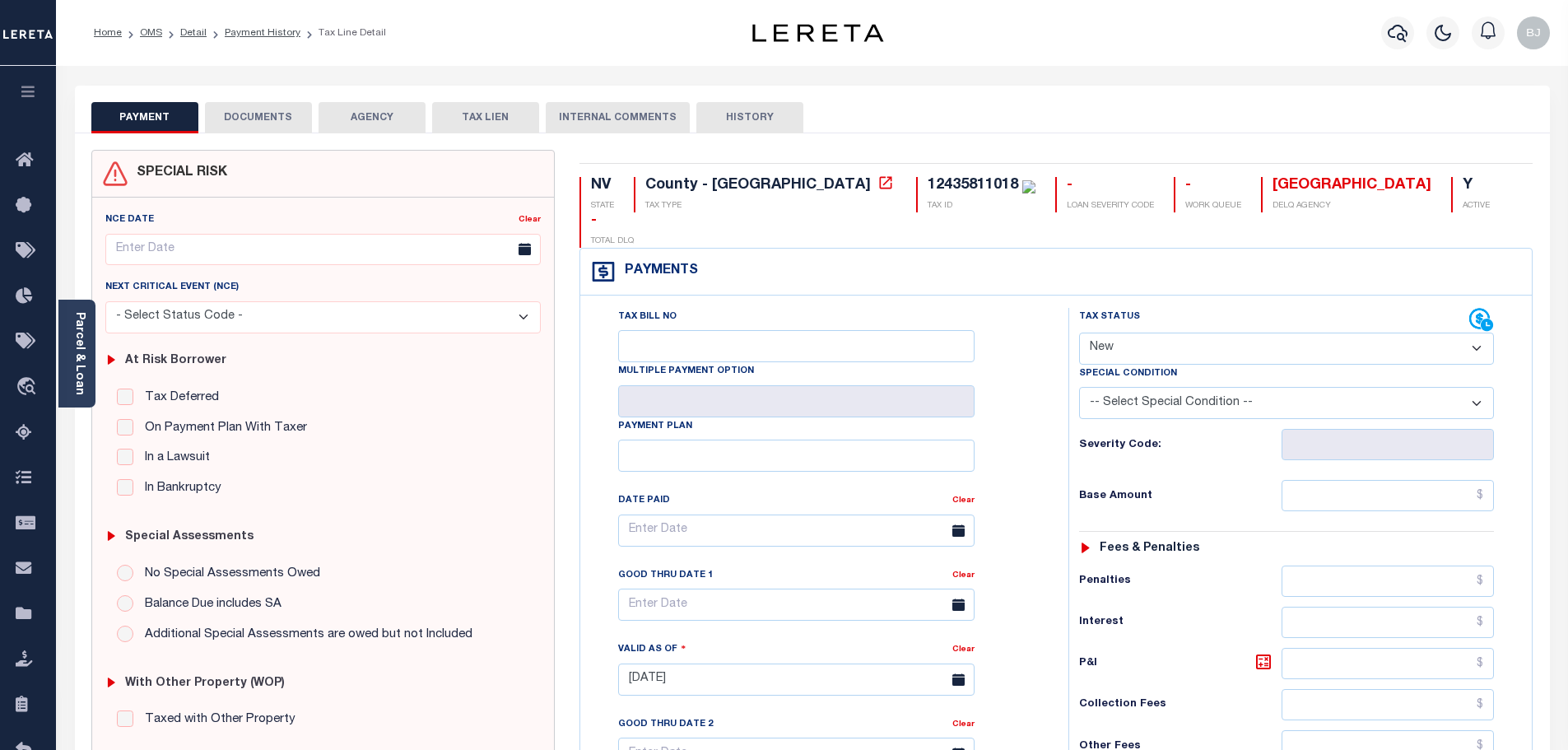
click at [1167, 332] on select "- Select Status Code - Open Due/Unpaid Paid Incomplete No Tax Due Internal Refu…" at bounding box center [1286, 348] width 415 height 32
select select "PYD"
click at [1079, 332] on select "- Select Status Code - Open Due/Unpaid Paid Incomplete No Tax Due Internal Refu…" at bounding box center [1286, 348] width 415 height 32
type input "[DATE]"
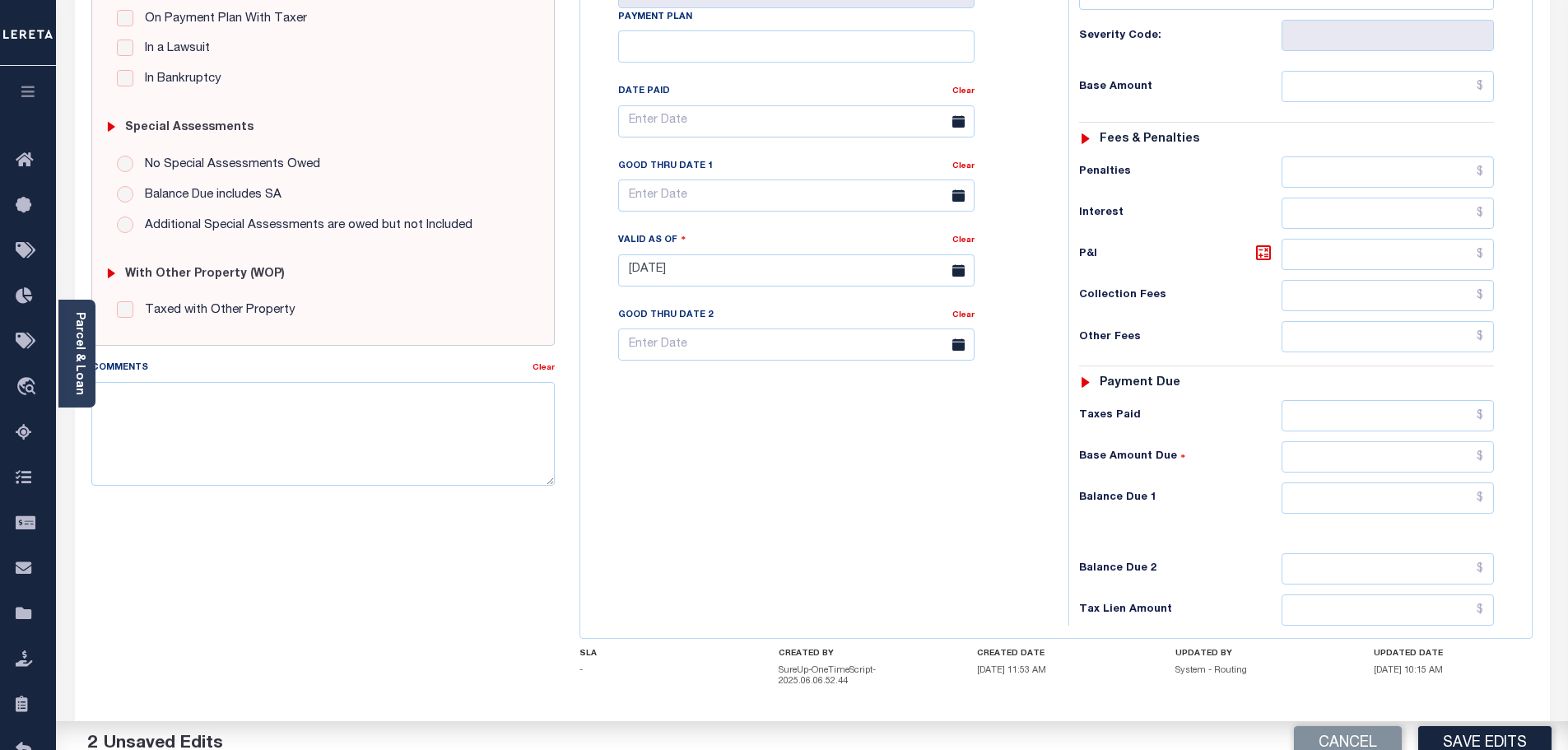
scroll to position [412, 0]
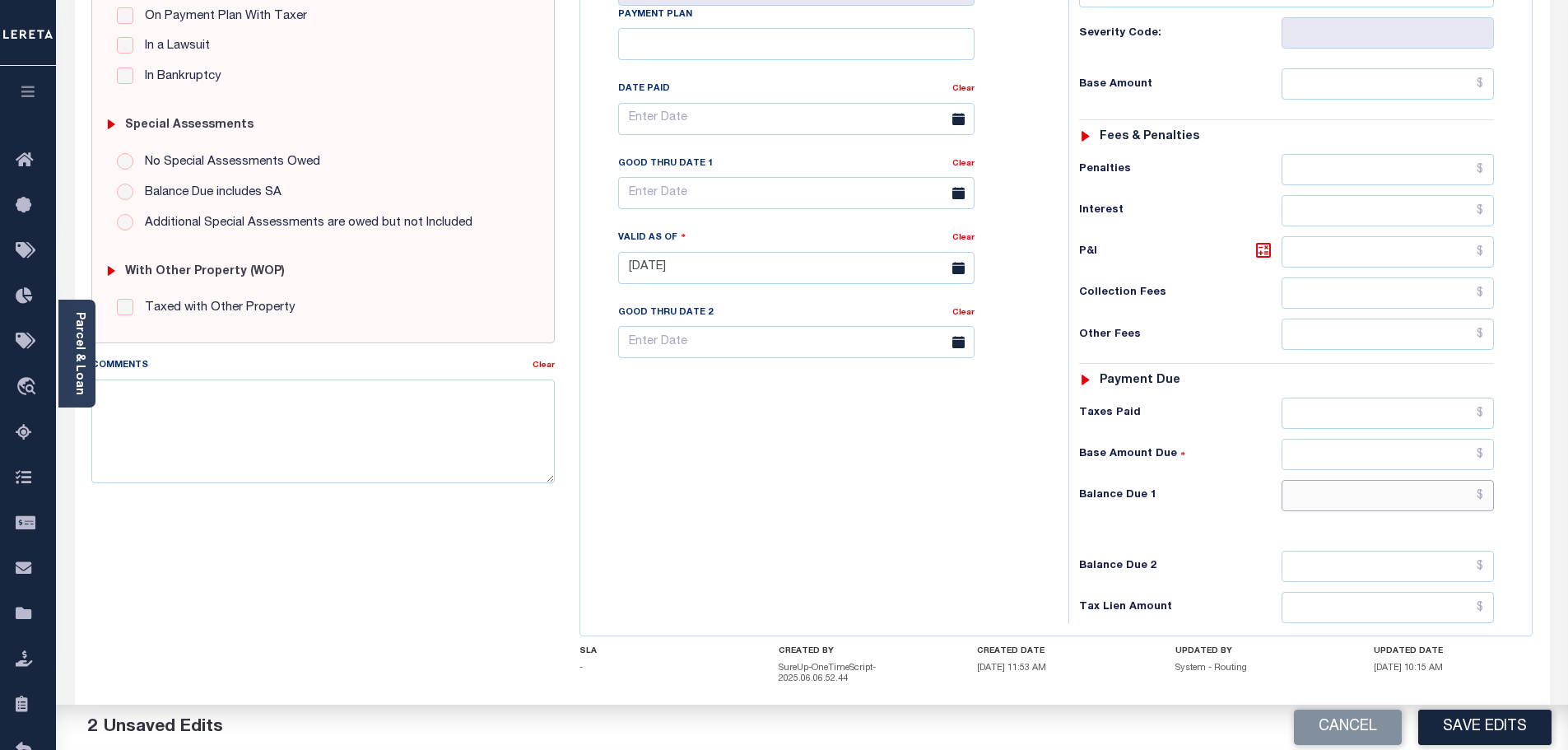
click at [1371, 480] on input "text" at bounding box center [1389, 495] width 214 height 32
type input "$0.00"
click at [261, 406] on textarea "Comments" at bounding box center [323, 431] width 464 height 104
type textarea "v"
paste textarea "See 4/4 2024 attachment -bj"
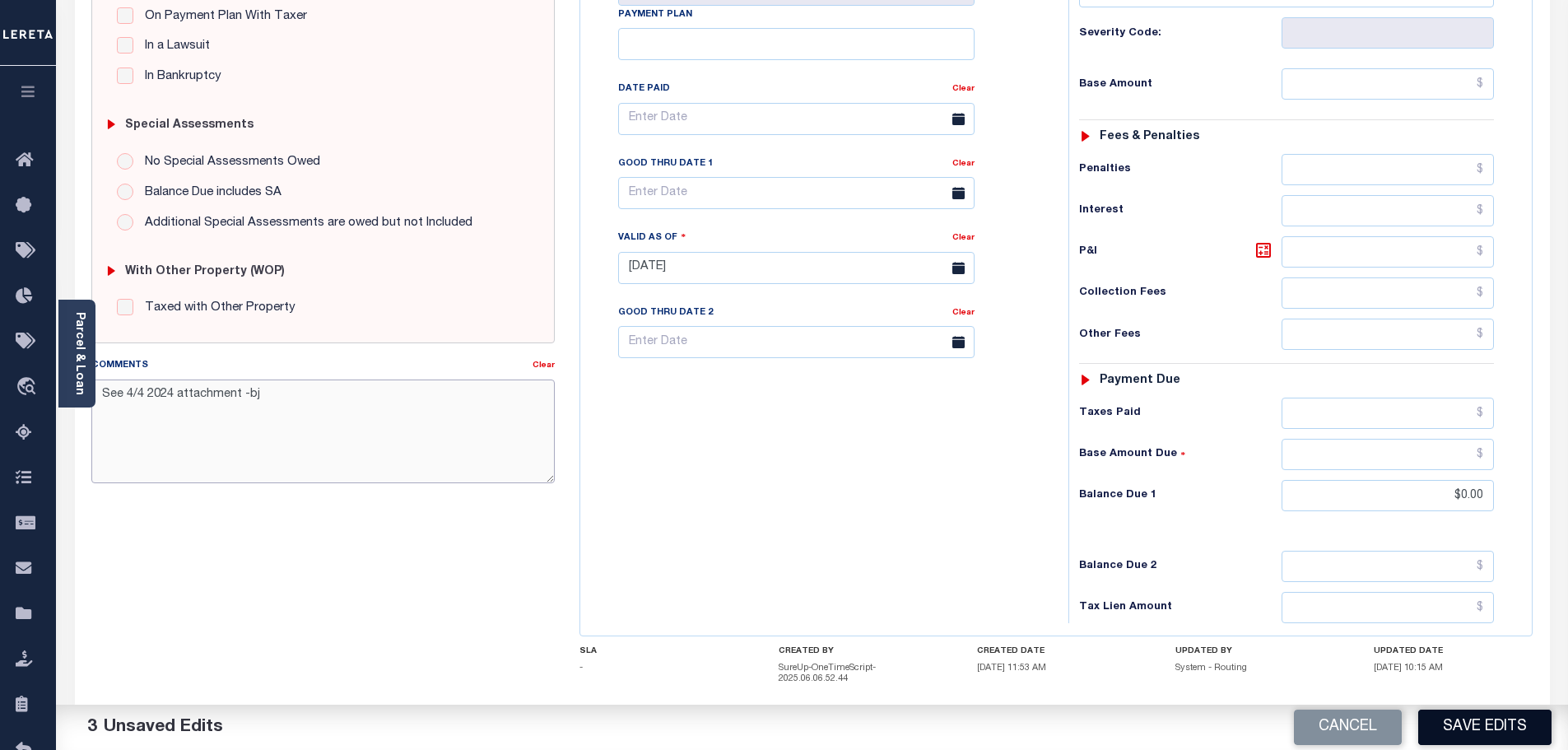
type textarea "See 4/4 2024 attachment -bj"
click at [1518, 715] on button "Save Edits" at bounding box center [1485, 727] width 133 height 35
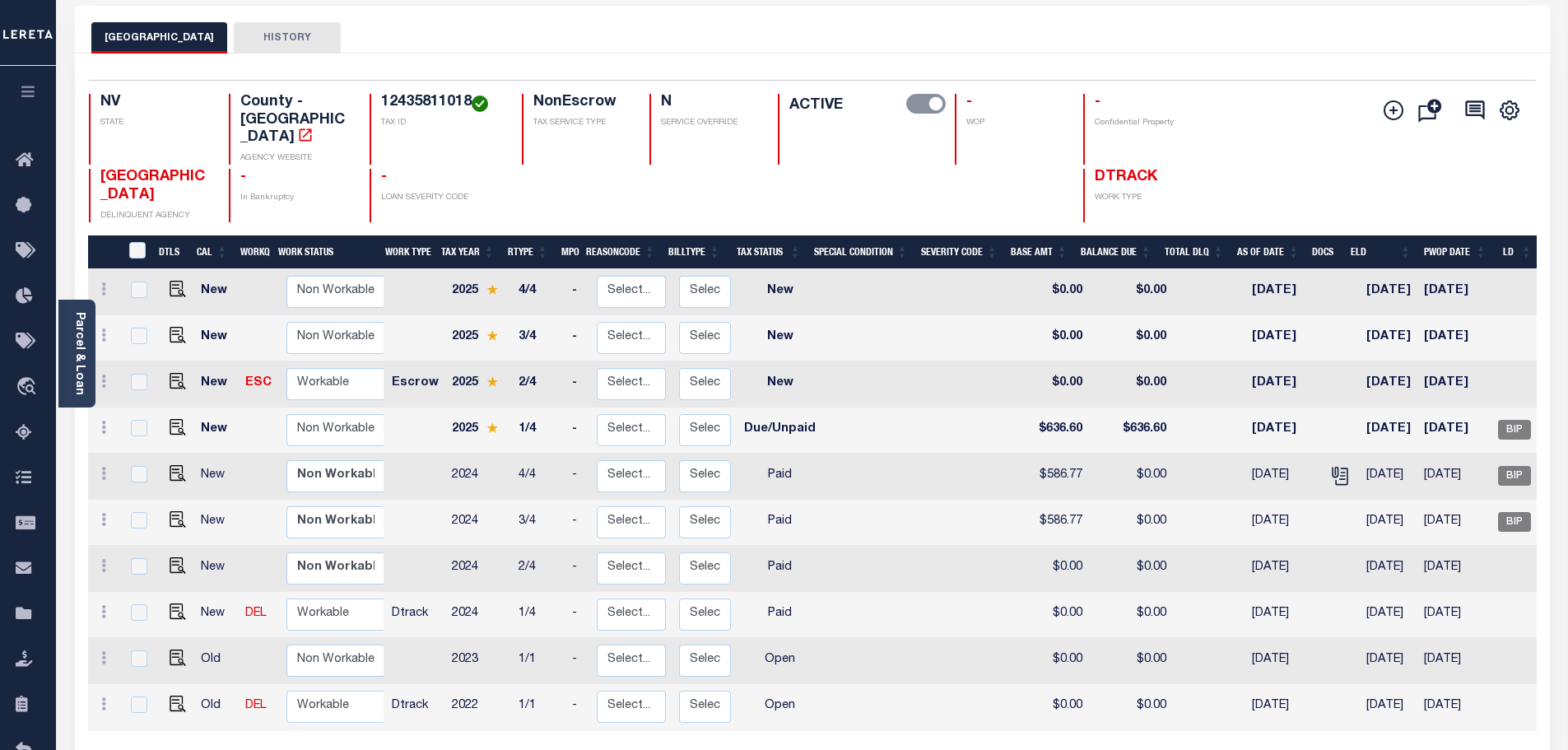
scroll to position [82, 0]
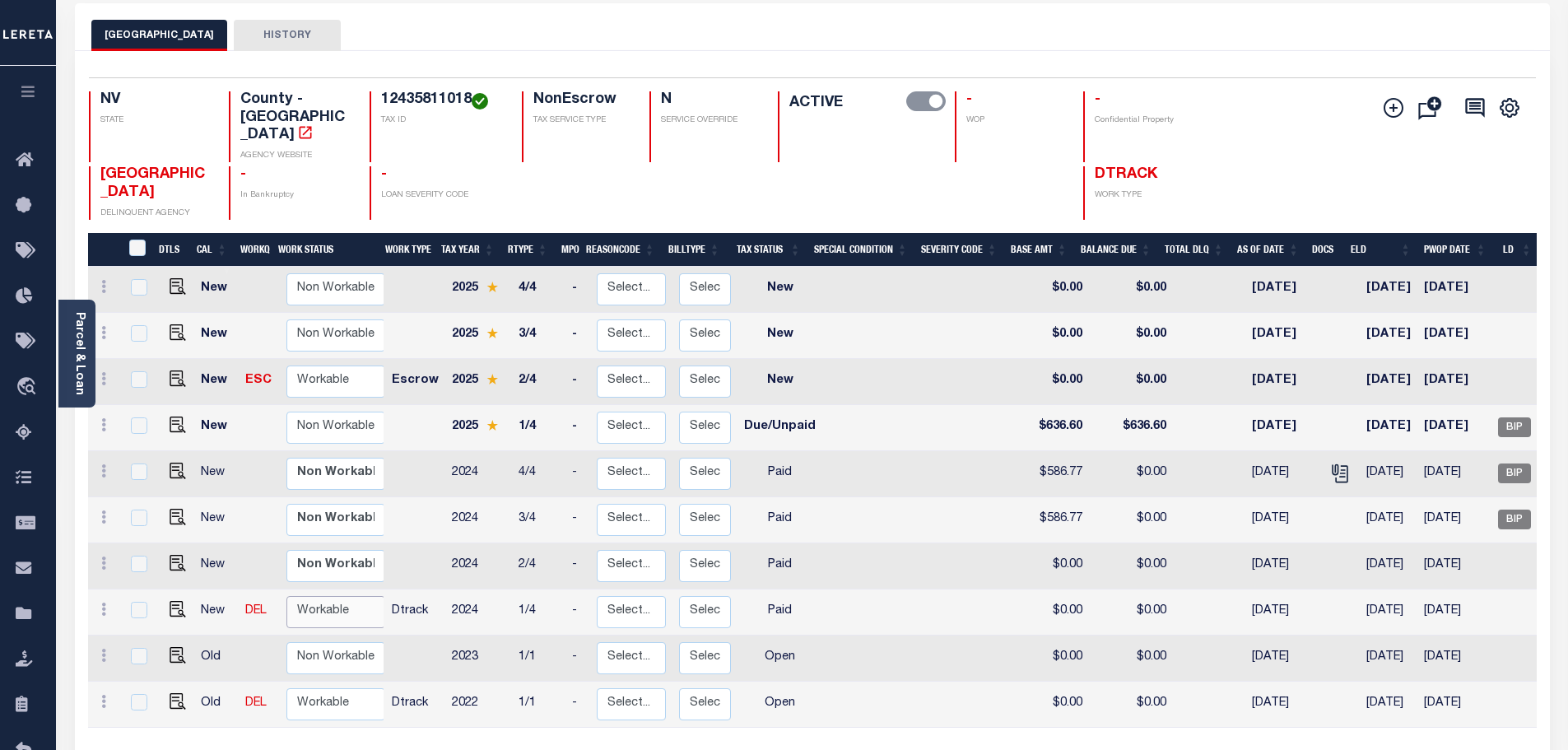
click at [340, 596] on select "Non Workable Workable" at bounding box center [335, 611] width 99 height 32
checkbox input "true"
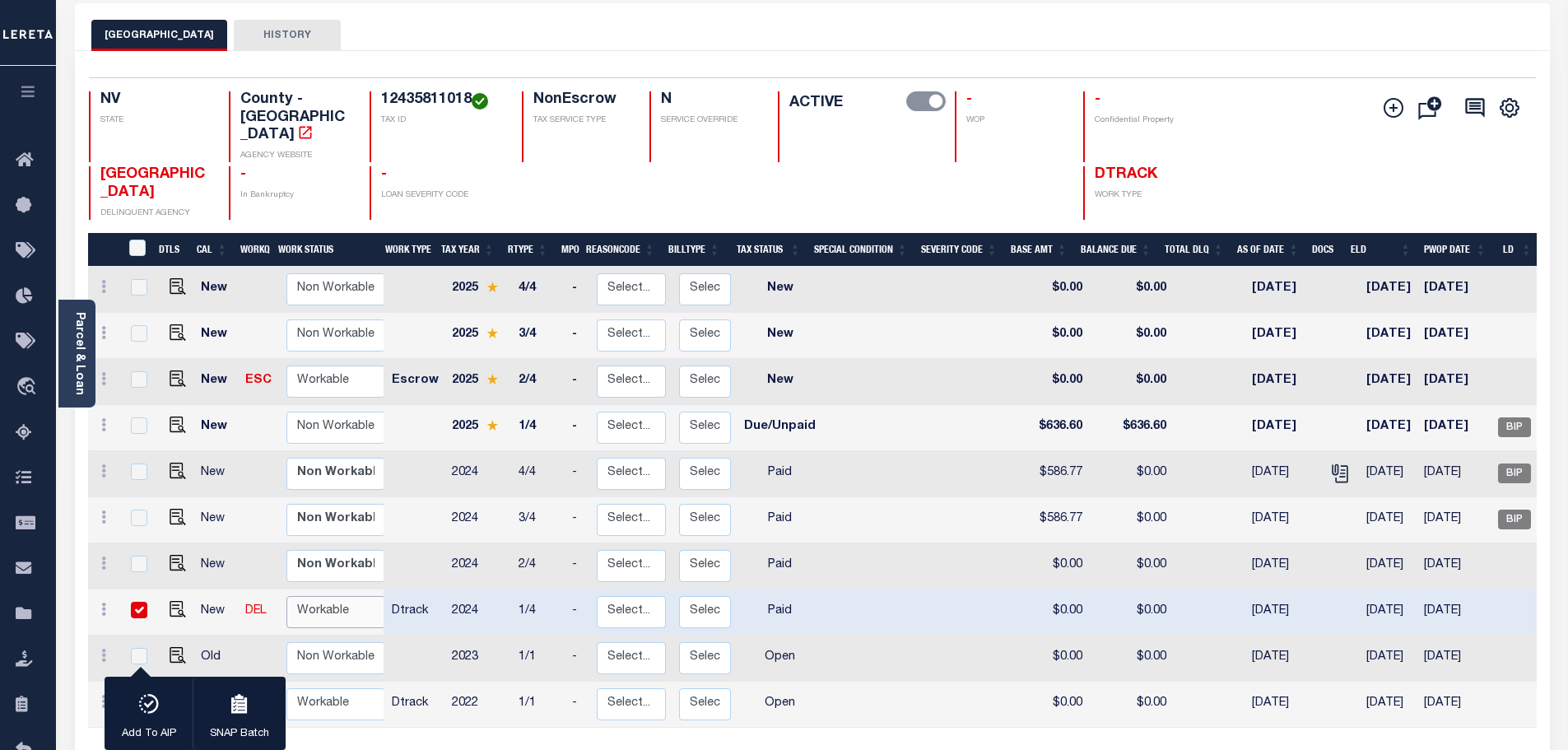
select select "true"
click at [286, 596] on select "Non Workable Workable" at bounding box center [335, 611] width 99 height 32
checkbox input "false"
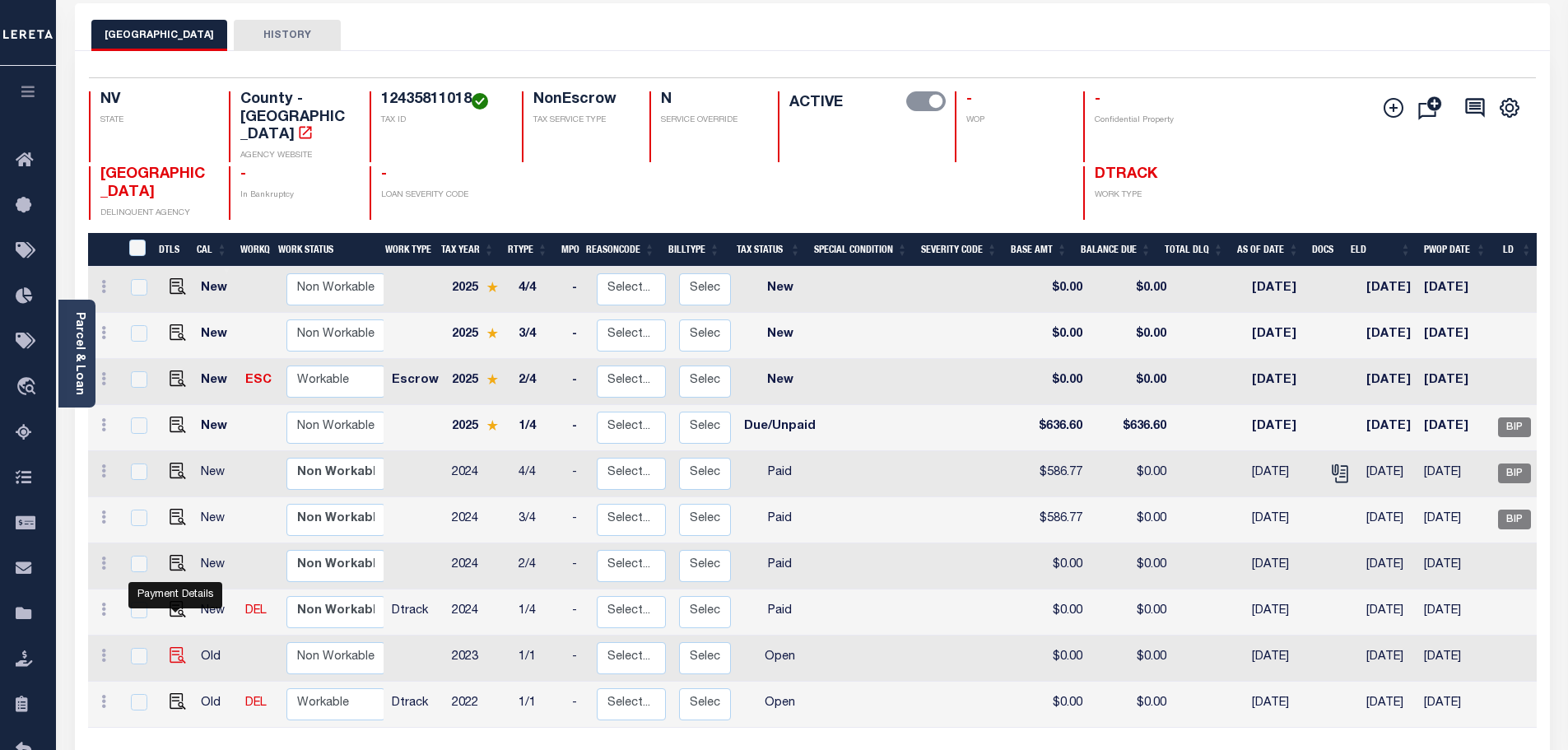
click at [176, 648] on img "" at bounding box center [177, 656] width 16 height 16
checkbox input "true"
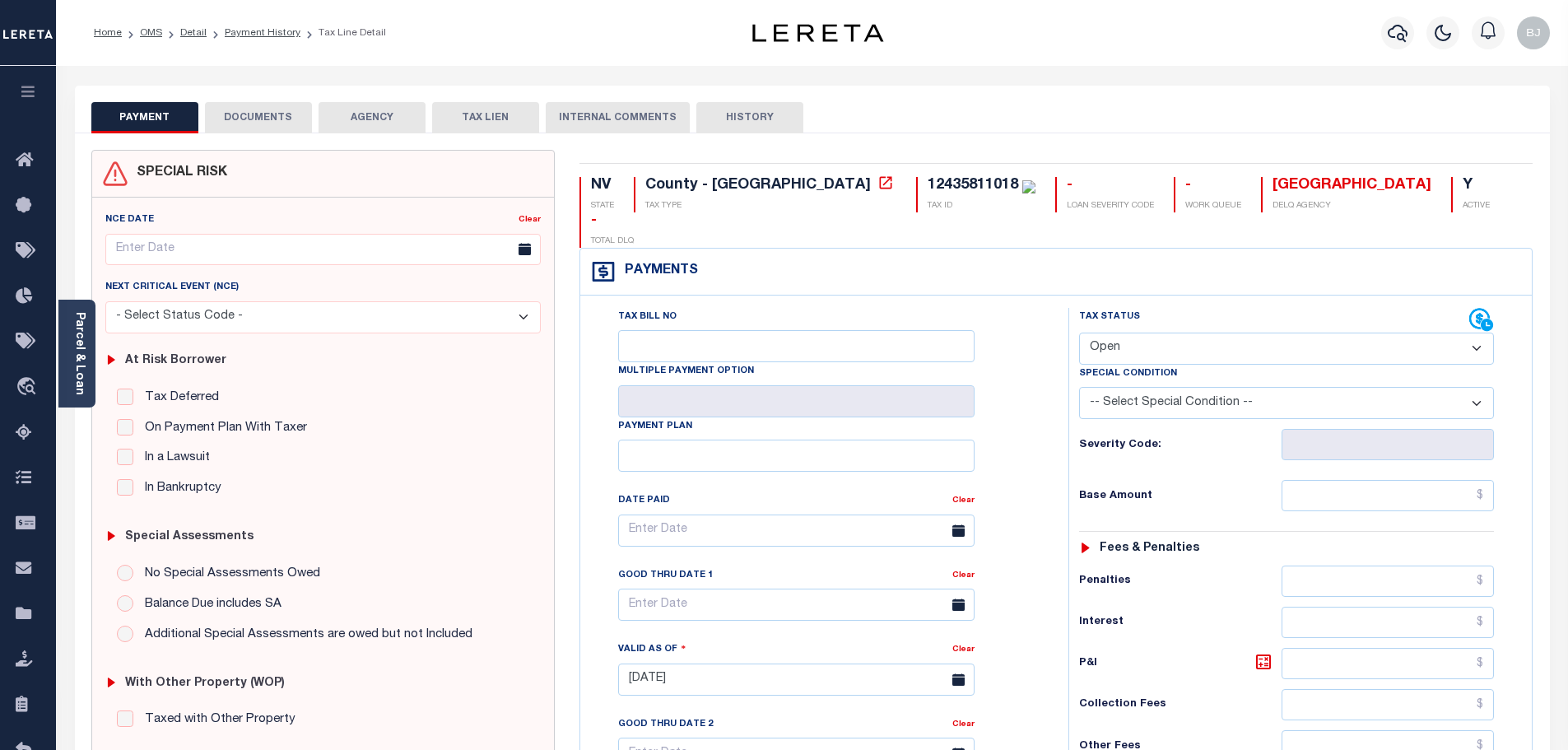
click at [1226, 332] on select "- Select Status Code - Open Due/Unpaid Paid Incomplete No Tax Due Internal Refu…" at bounding box center [1286, 348] width 415 height 32
select select "PYD"
click at [1079, 332] on select "- Select Status Code - Open Due/Unpaid Paid Incomplete No Tax Due Internal Refu…" at bounding box center [1286, 348] width 415 height 32
type input "[DATE]"
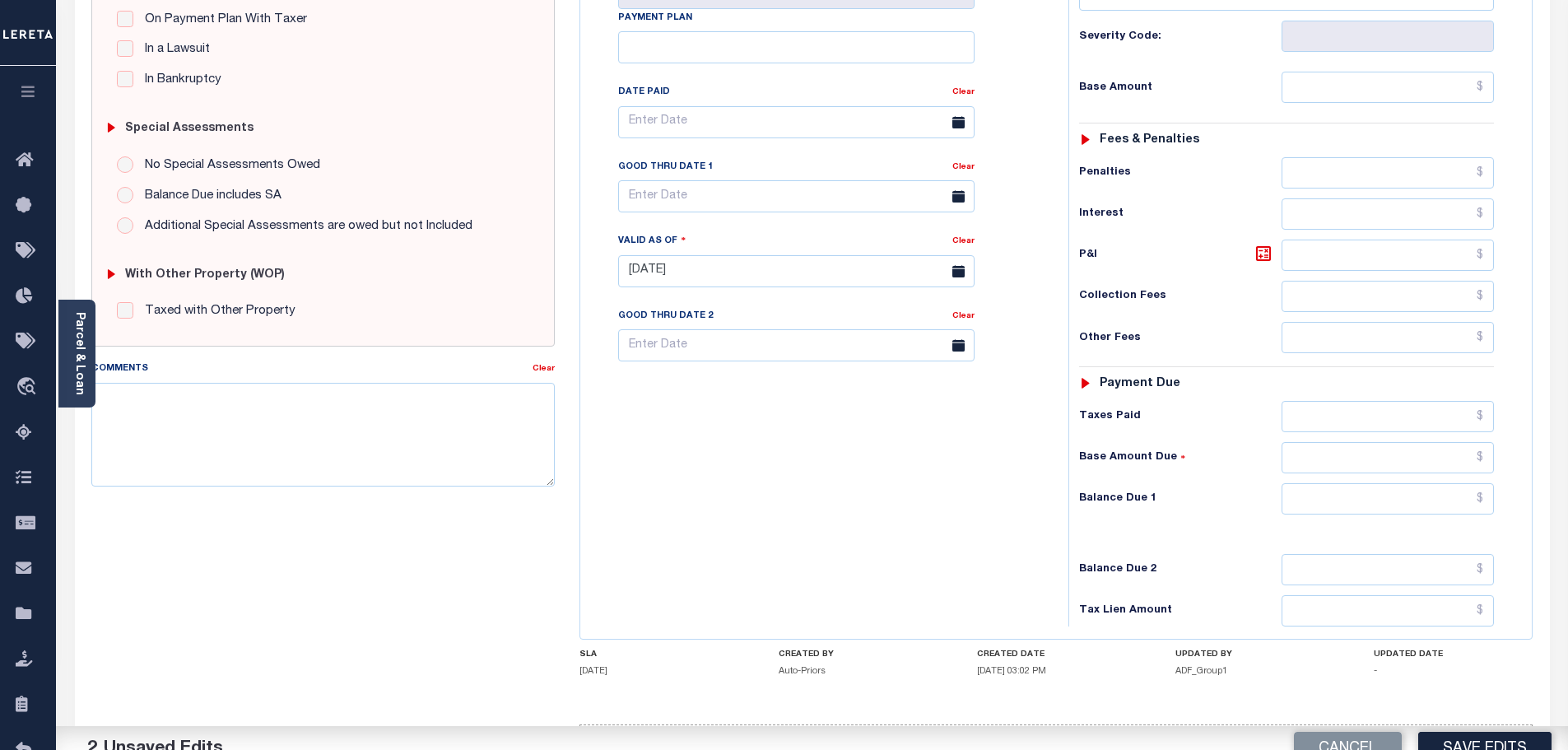
scroll to position [412, 0]
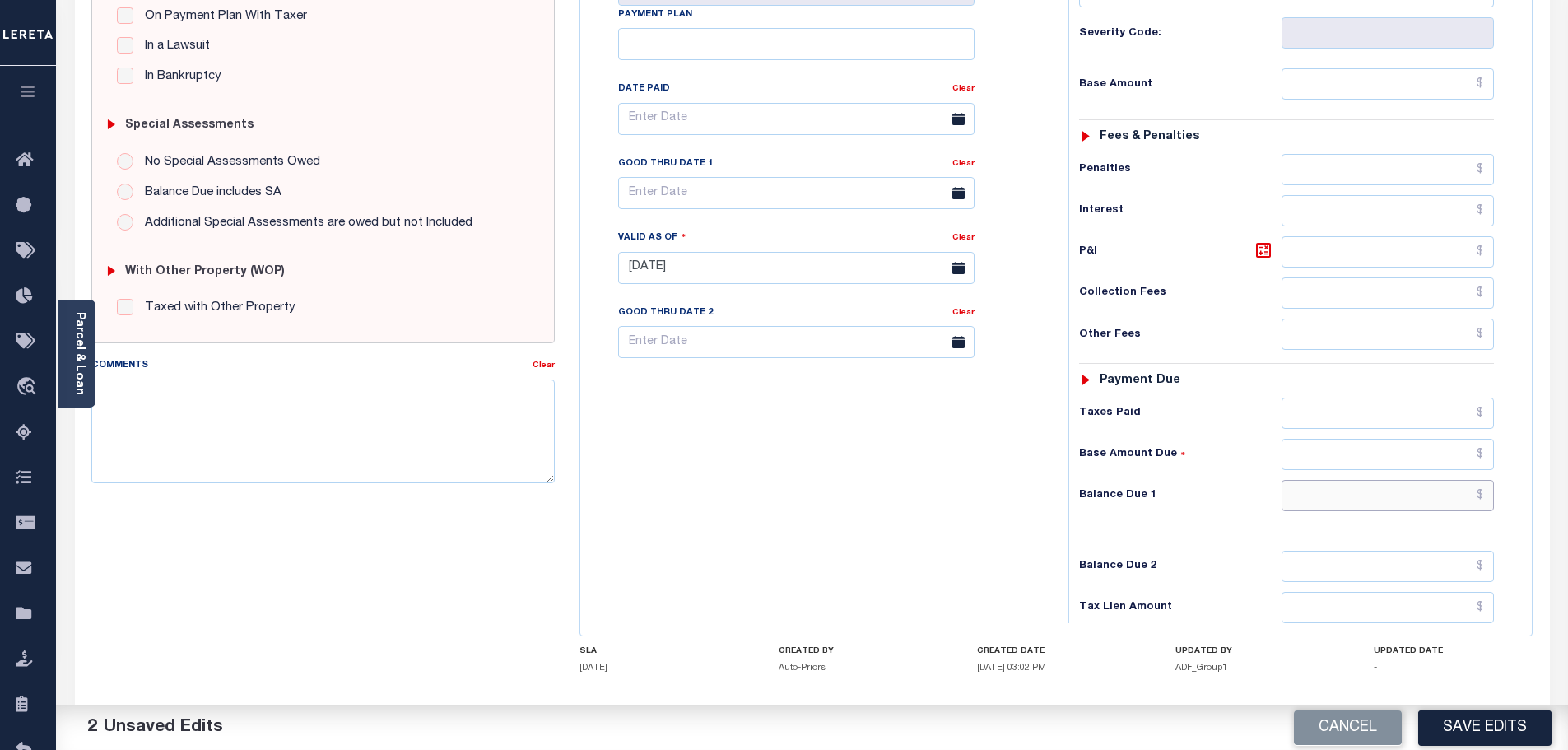
click at [1365, 480] on input "text" at bounding box center [1389, 495] width 214 height 32
type input "$00.00"
click at [361, 499] on div "SPECIAL RISK NCE Date Clear - Select Status Code -" at bounding box center [323, 267] width 489 height 1058
drag, startPoint x: 355, startPoint y: 431, endPoint x: 866, endPoint y: 513, distance: 517.5
click at [387, 430] on textarea "Comments" at bounding box center [323, 431] width 464 height 104
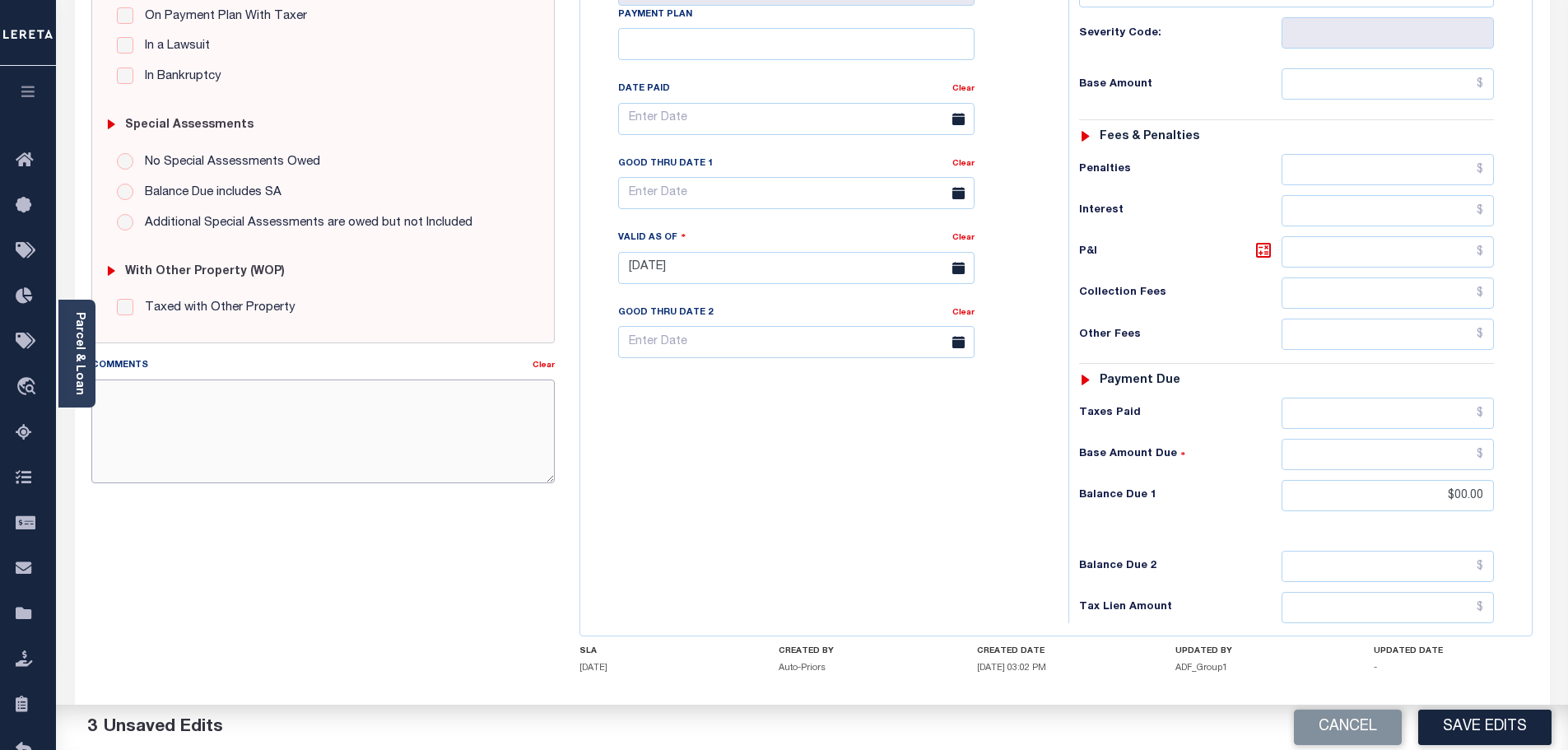
paste textarea "See 4/4 2024 attachment -bj"
type textarea "See 4/4 2024 attachment -bj"
click at [1485, 719] on button "Save Edits" at bounding box center [1485, 727] width 133 height 35
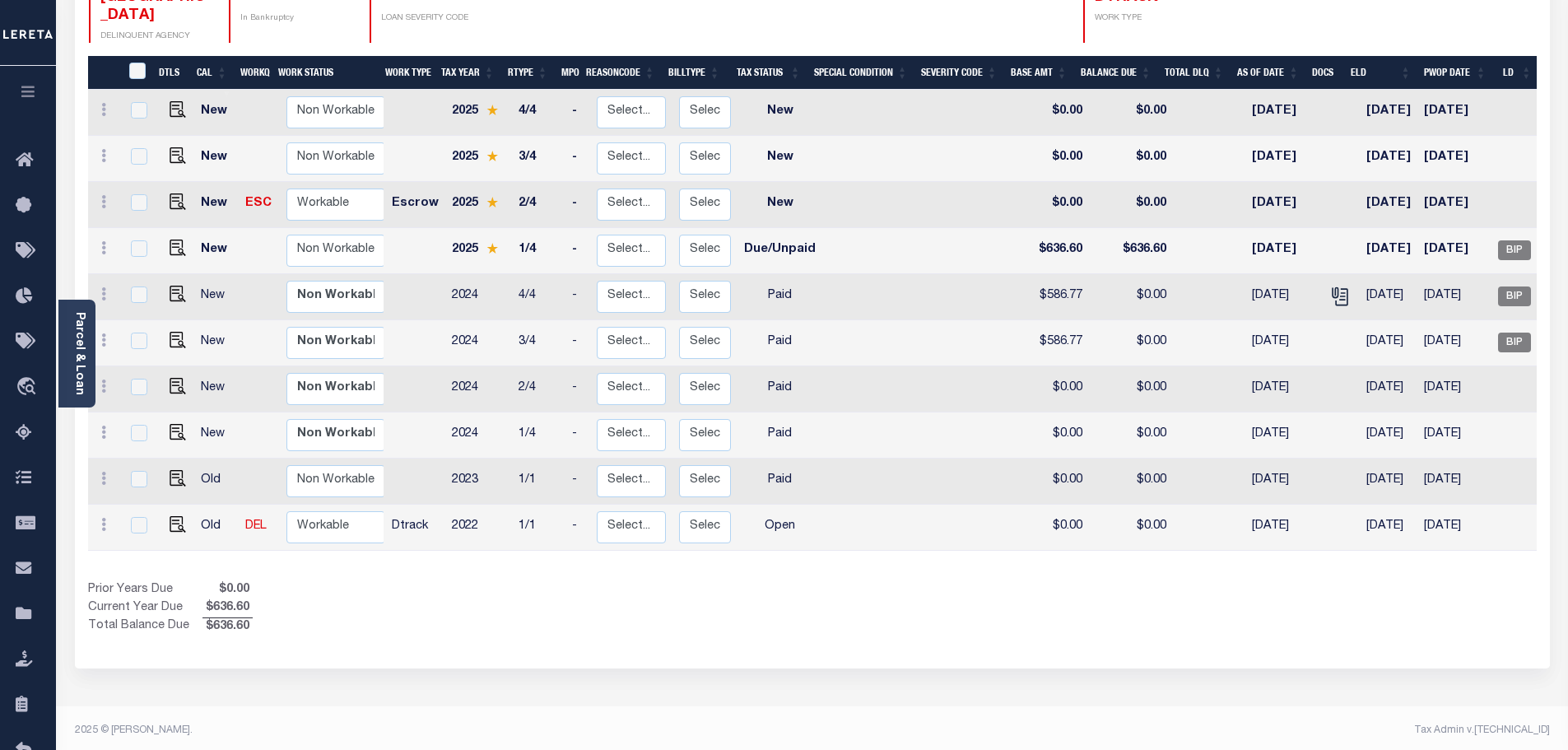
scroll to position [268, 0]
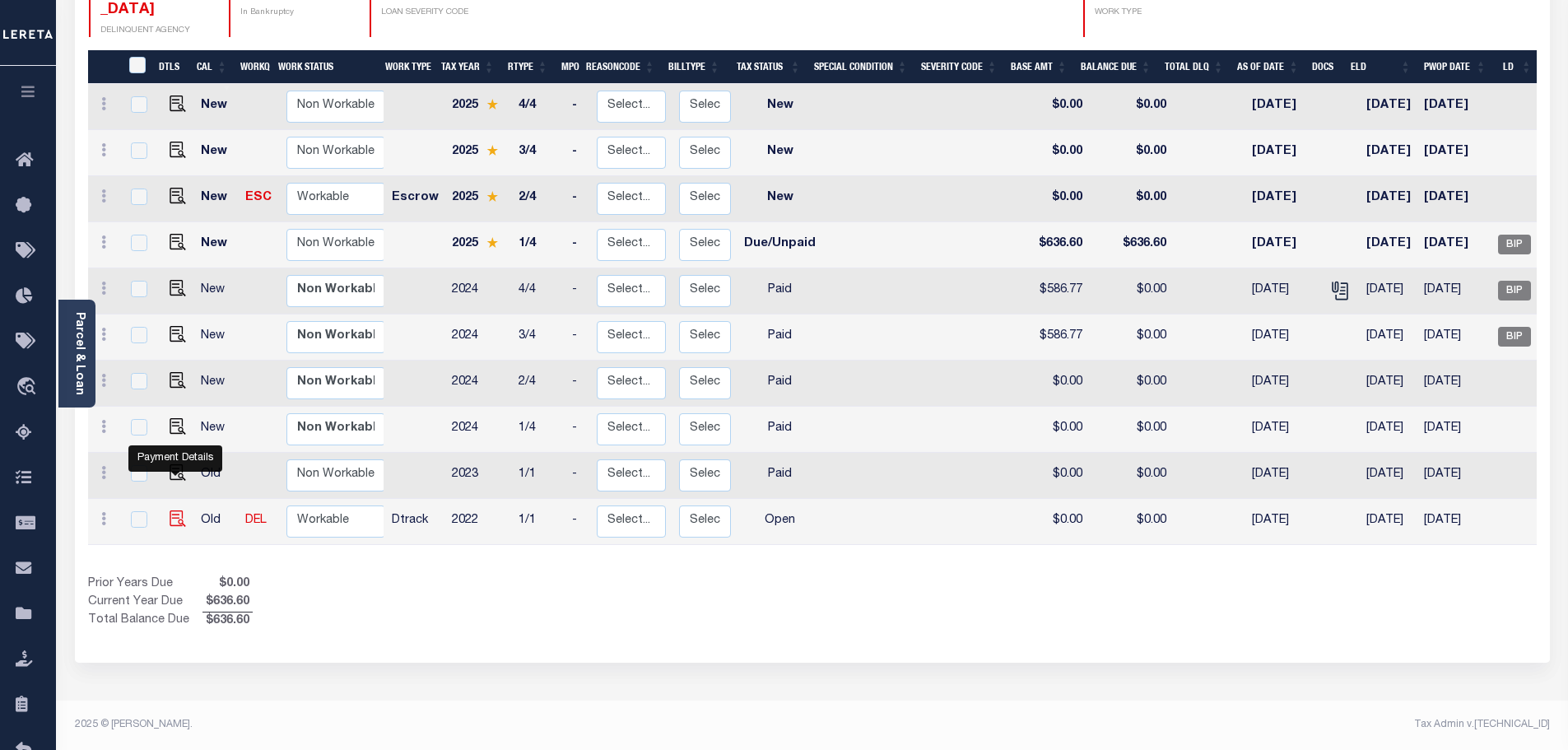
click at [177, 511] on img "" at bounding box center [177, 519] width 16 height 16
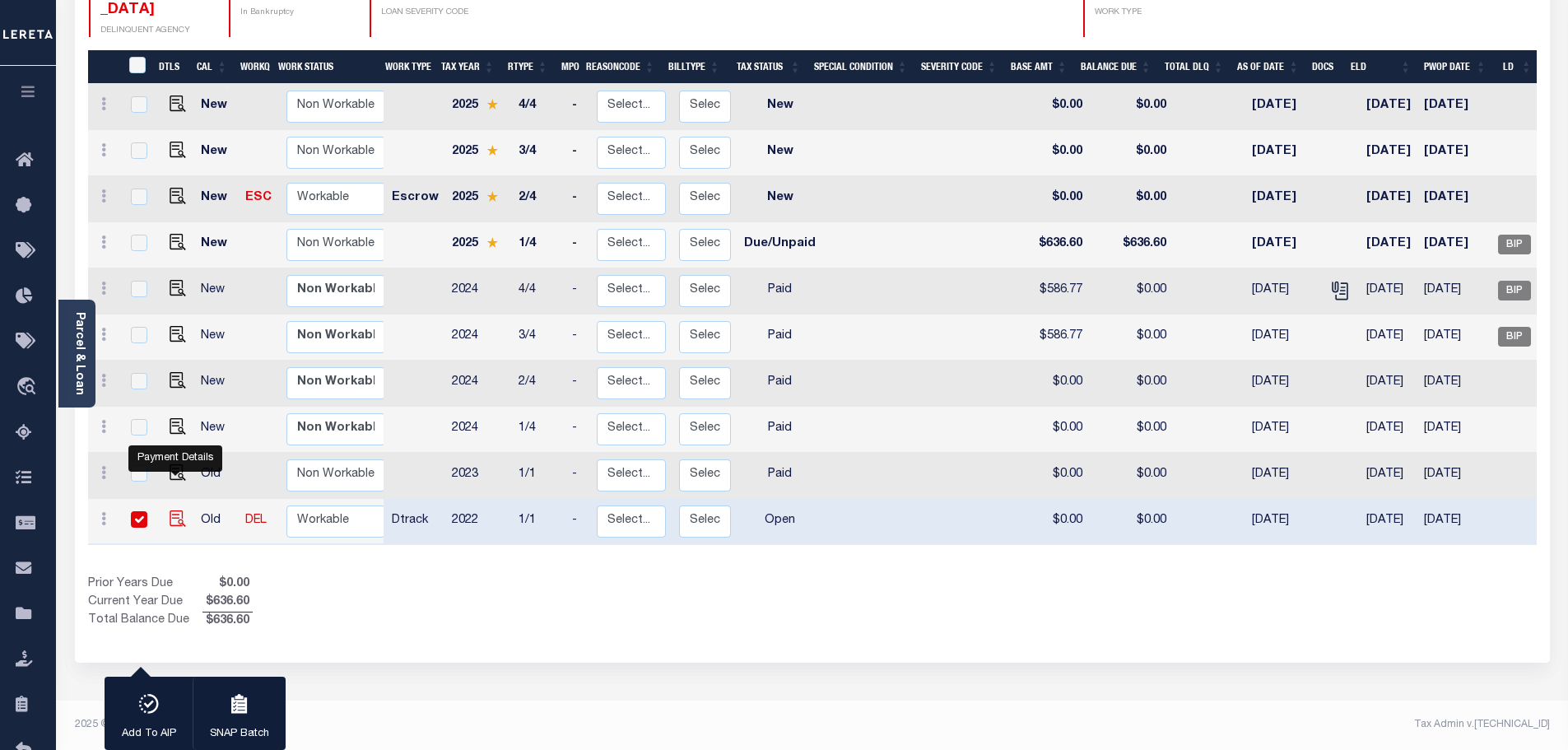
checkbox input "true"
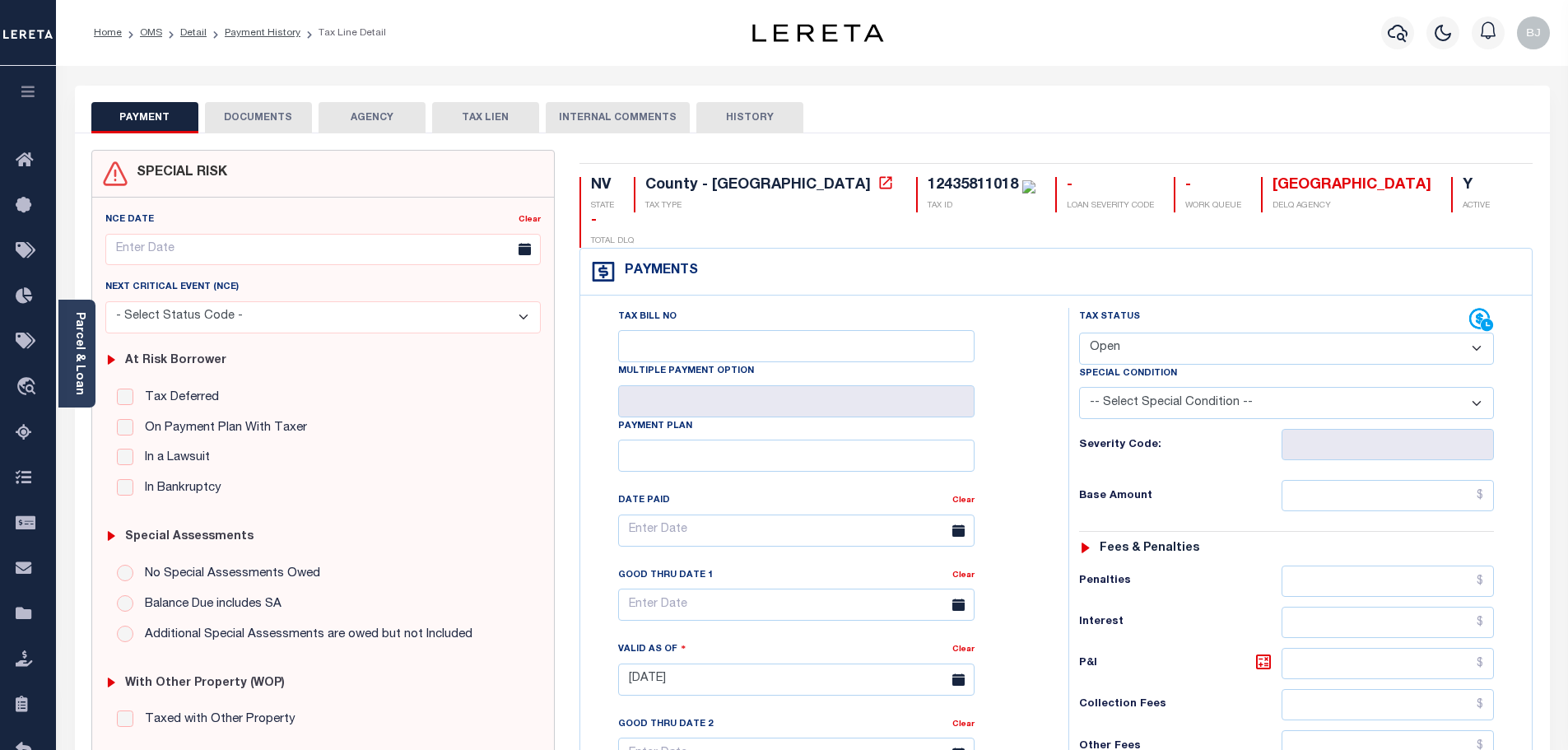
click at [1134, 332] on select "- Select Status Code - Open Due/Unpaid Paid Incomplete No Tax Due Internal Refu…" at bounding box center [1286, 348] width 415 height 32
select select "PYD"
click at [1079, 332] on select "- Select Status Code - Open Due/Unpaid Paid Incomplete No Tax Due Internal Refu…" at bounding box center [1286, 348] width 415 height 32
type input "[DATE]"
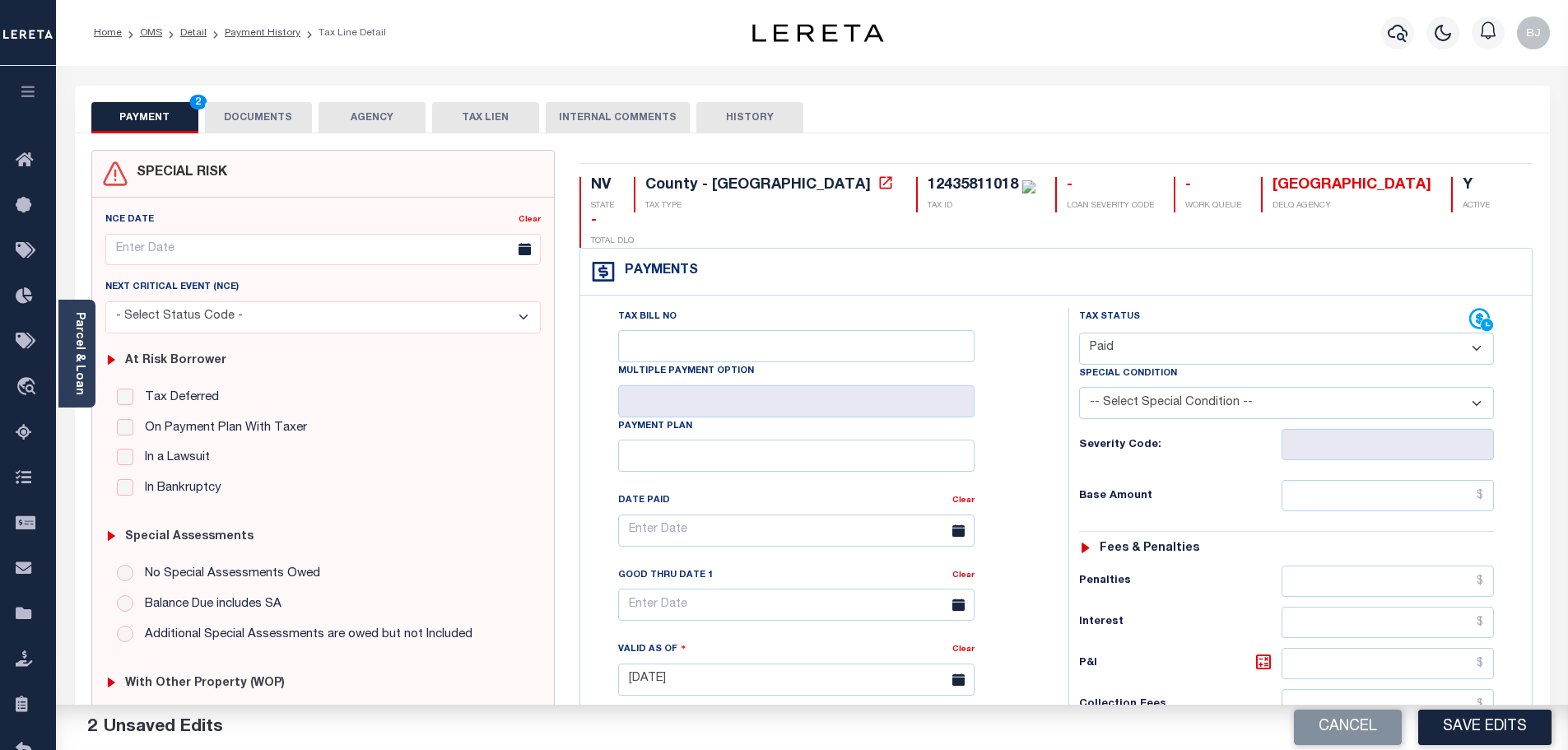
scroll to position [462, 0]
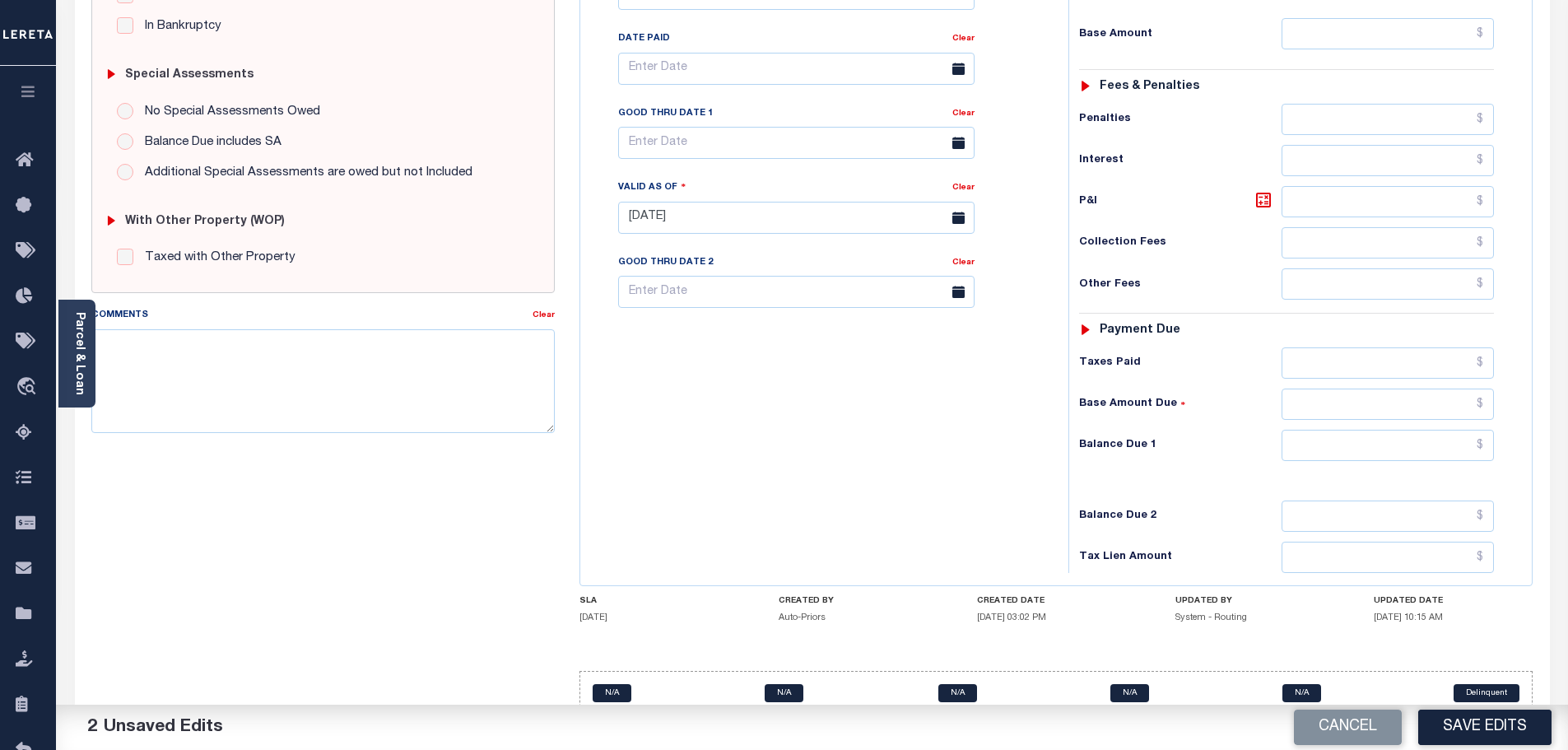
click at [1361, 392] on div "Tax Status Status - Select Status Code -" at bounding box center [1292, 209] width 447 height 727
click at [1354, 430] on input "text" at bounding box center [1389, 446] width 214 height 32
type input "$0.00"
click at [499, 365] on textarea "Comments" at bounding box center [323, 381] width 464 height 104
paste textarea "See 4/4 2024 attachment -bj"
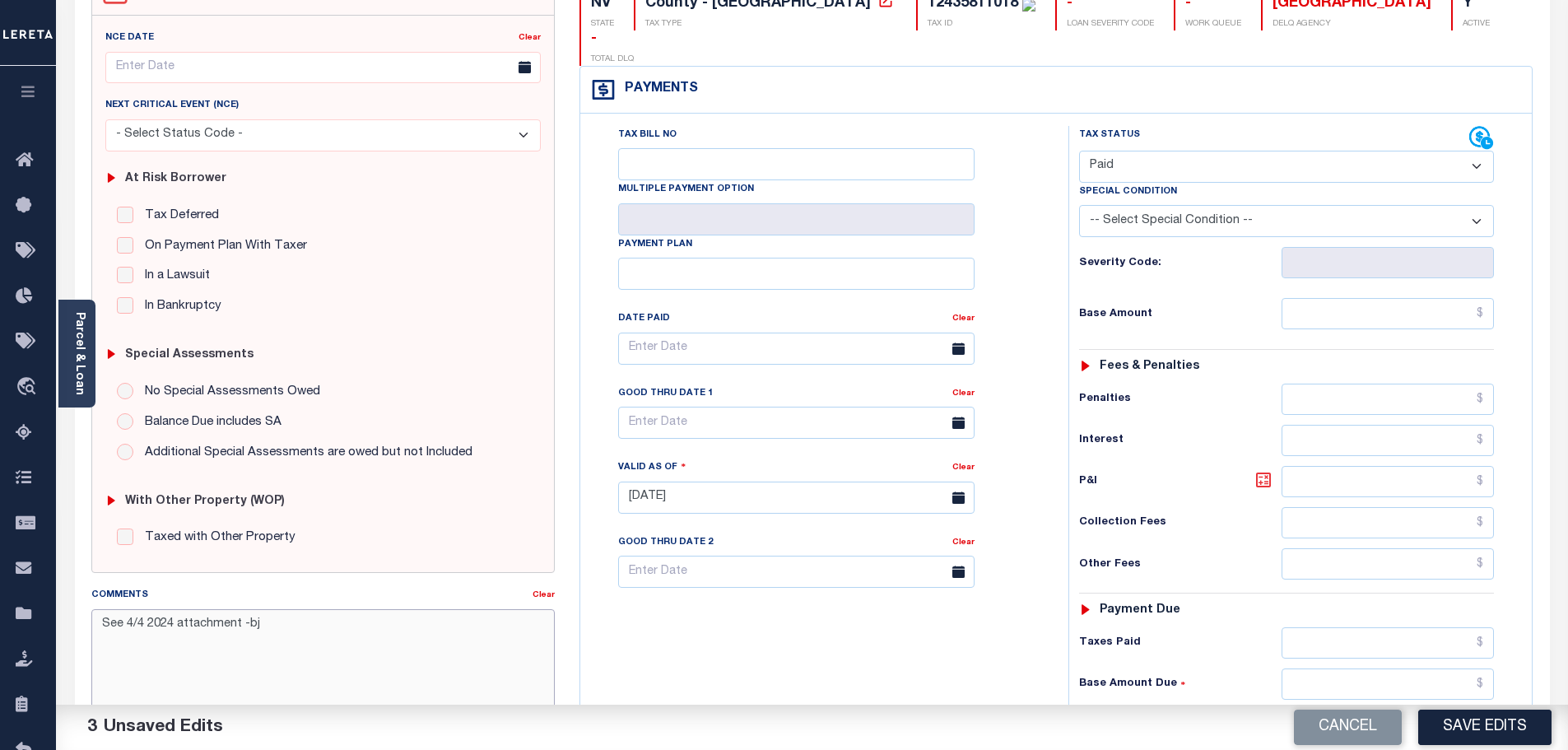
scroll to position [50, 0]
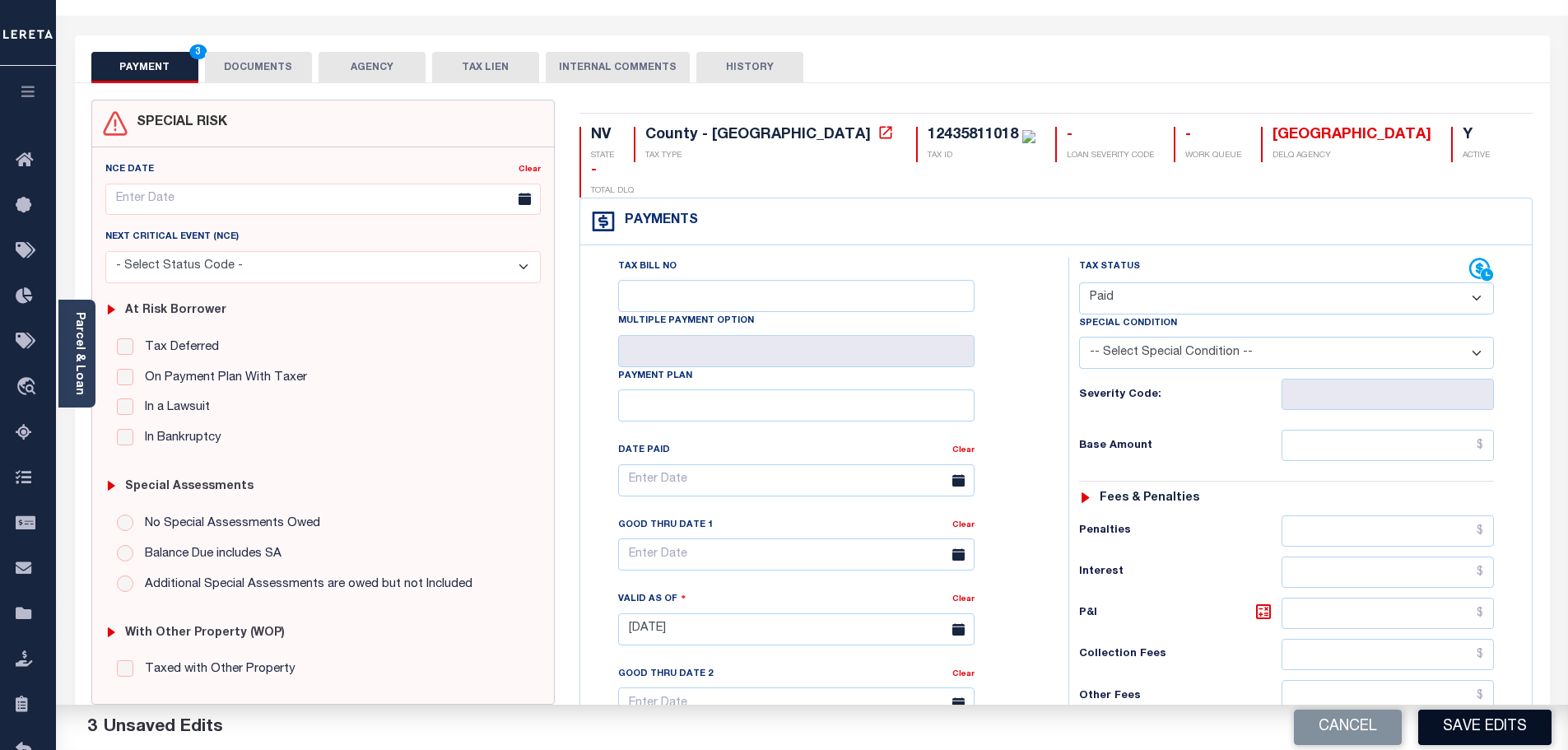
type textarea "See 4/4 2024 attachment -bj"
click at [1475, 724] on button "Save Edits" at bounding box center [1485, 727] width 133 height 35
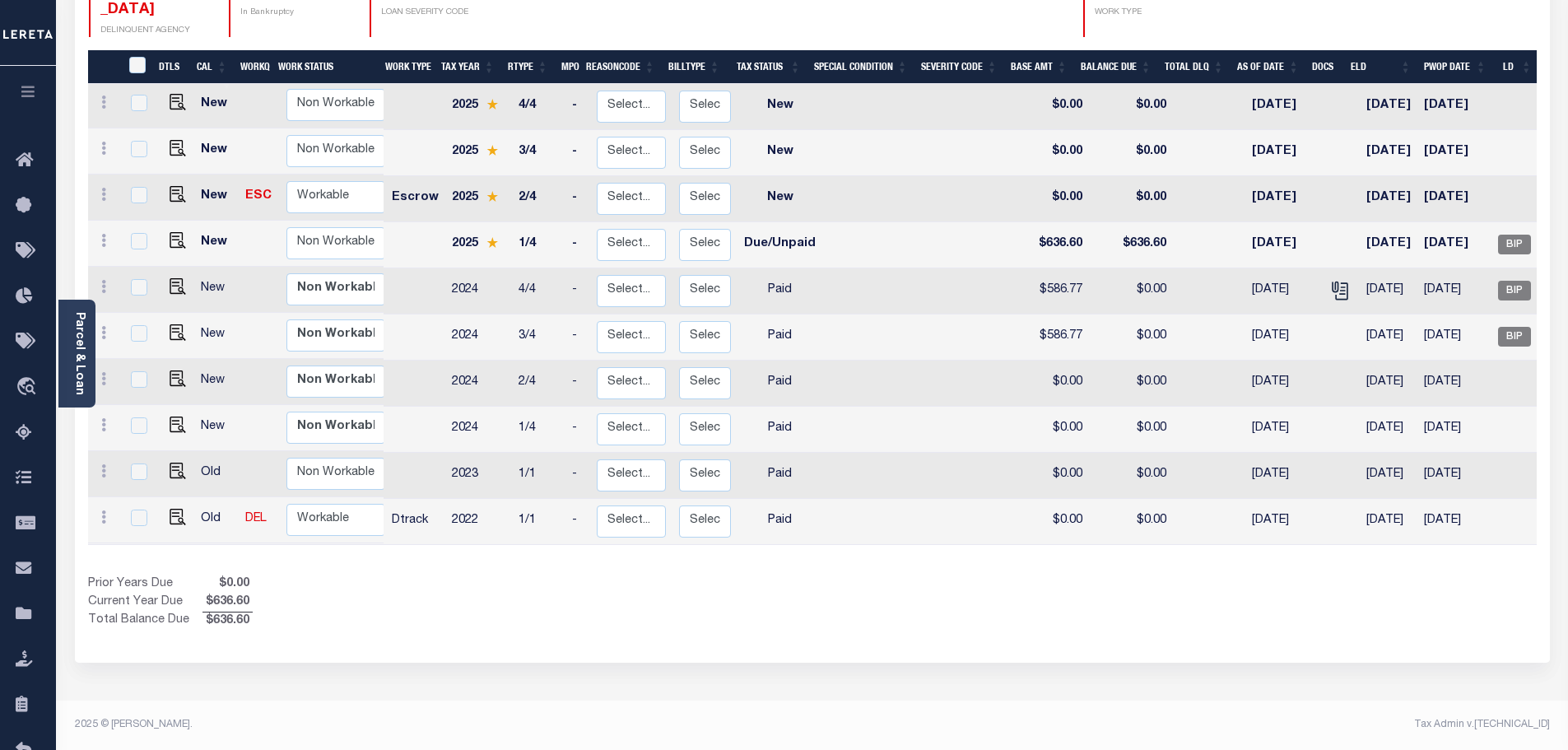
scroll to position [268, 0]
drag, startPoint x: 318, startPoint y: 487, endPoint x: 319, endPoint y: 500, distance: 13.0
click at [319, 505] on select "Non Workable Workable" at bounding box center [335, 520] width 99 height 32
checkbox input "true"
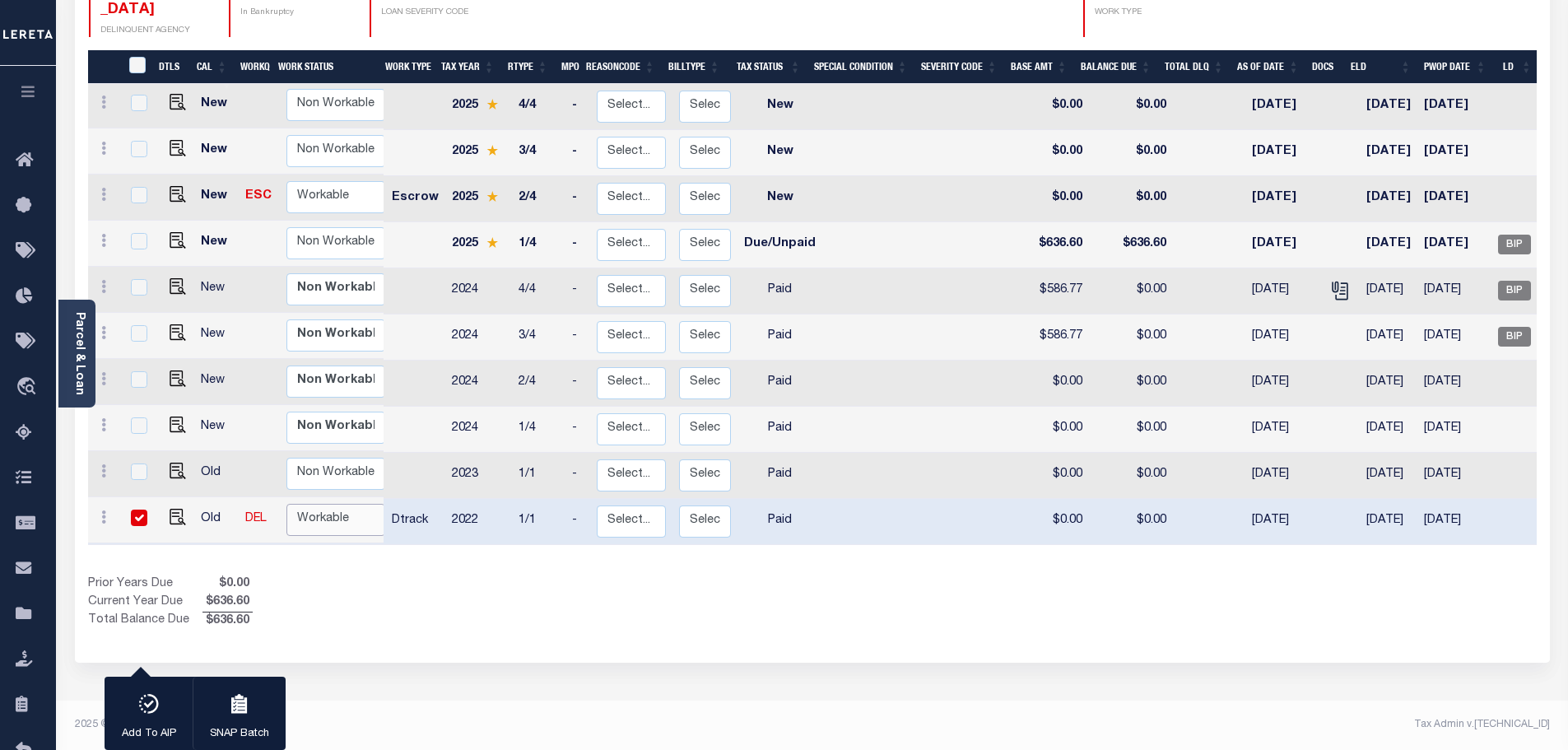
select select "true"
click at [286, 505] on select "Non Workable Workable" at bounding box center [335, 520] width 99 height 32
checkbox input "false"
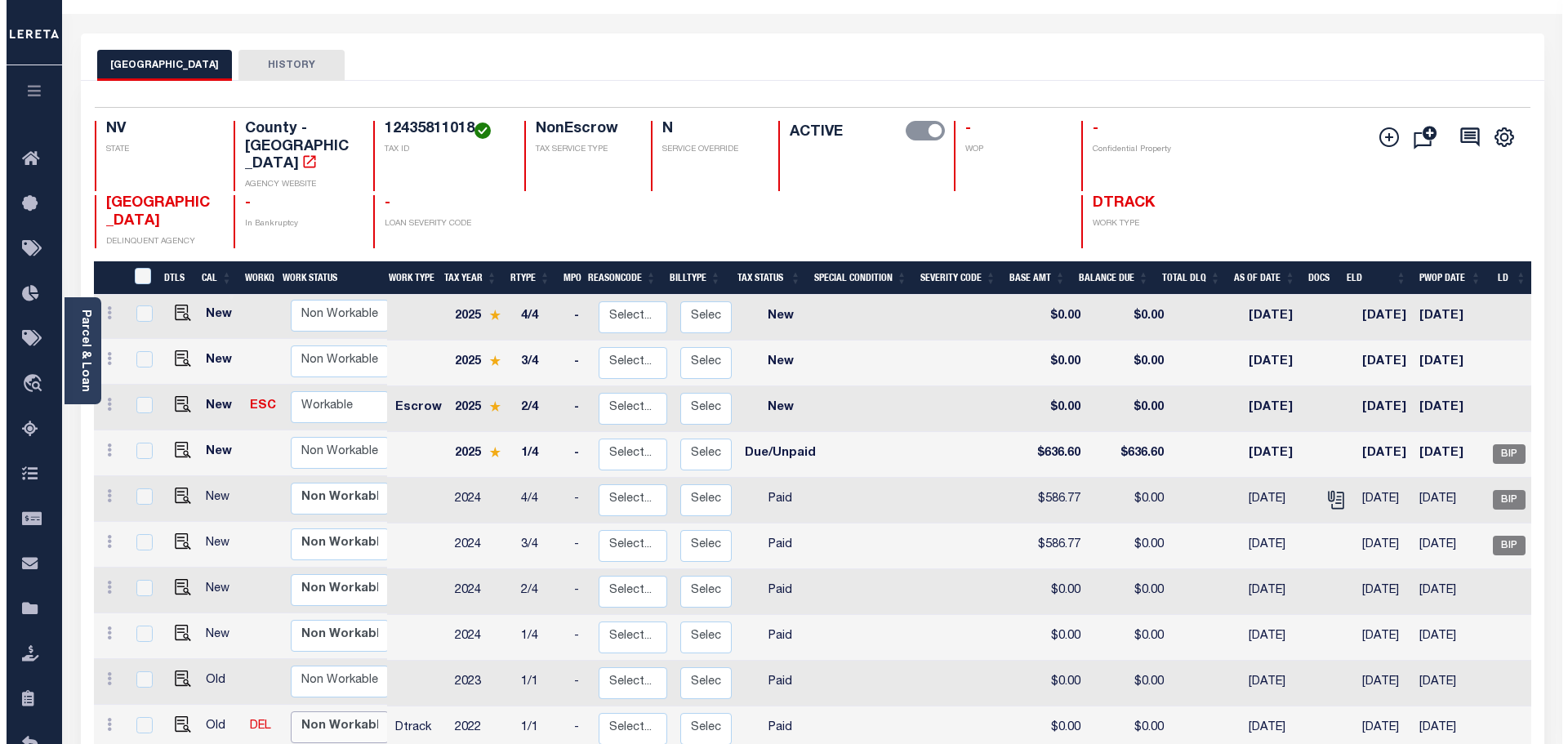
scroll to position [0, 0]
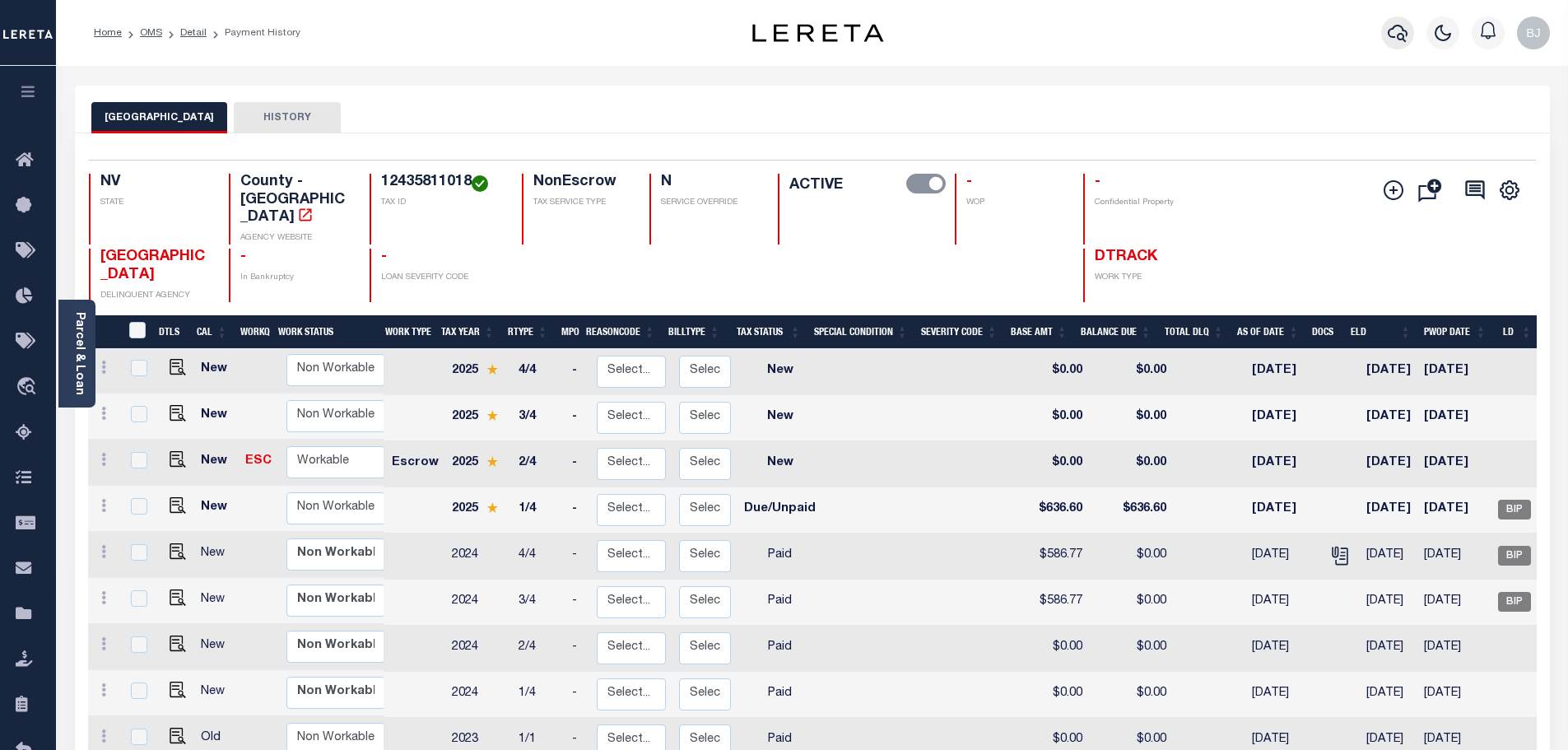
click at [1385, 34] on button "button" at bounding box center [1398, 33] width 33 height 33
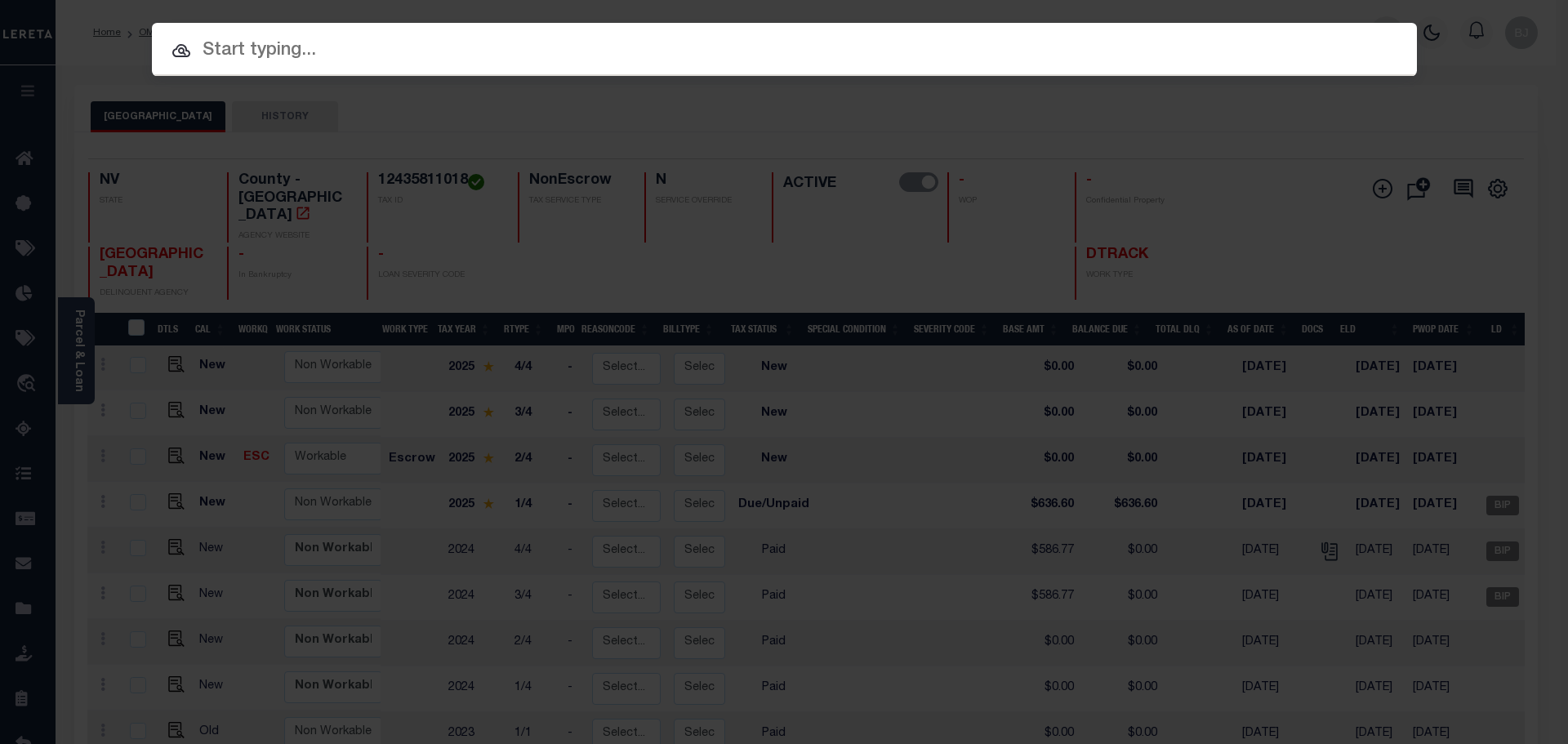
paste input "0717901710"
type input "0717901710"
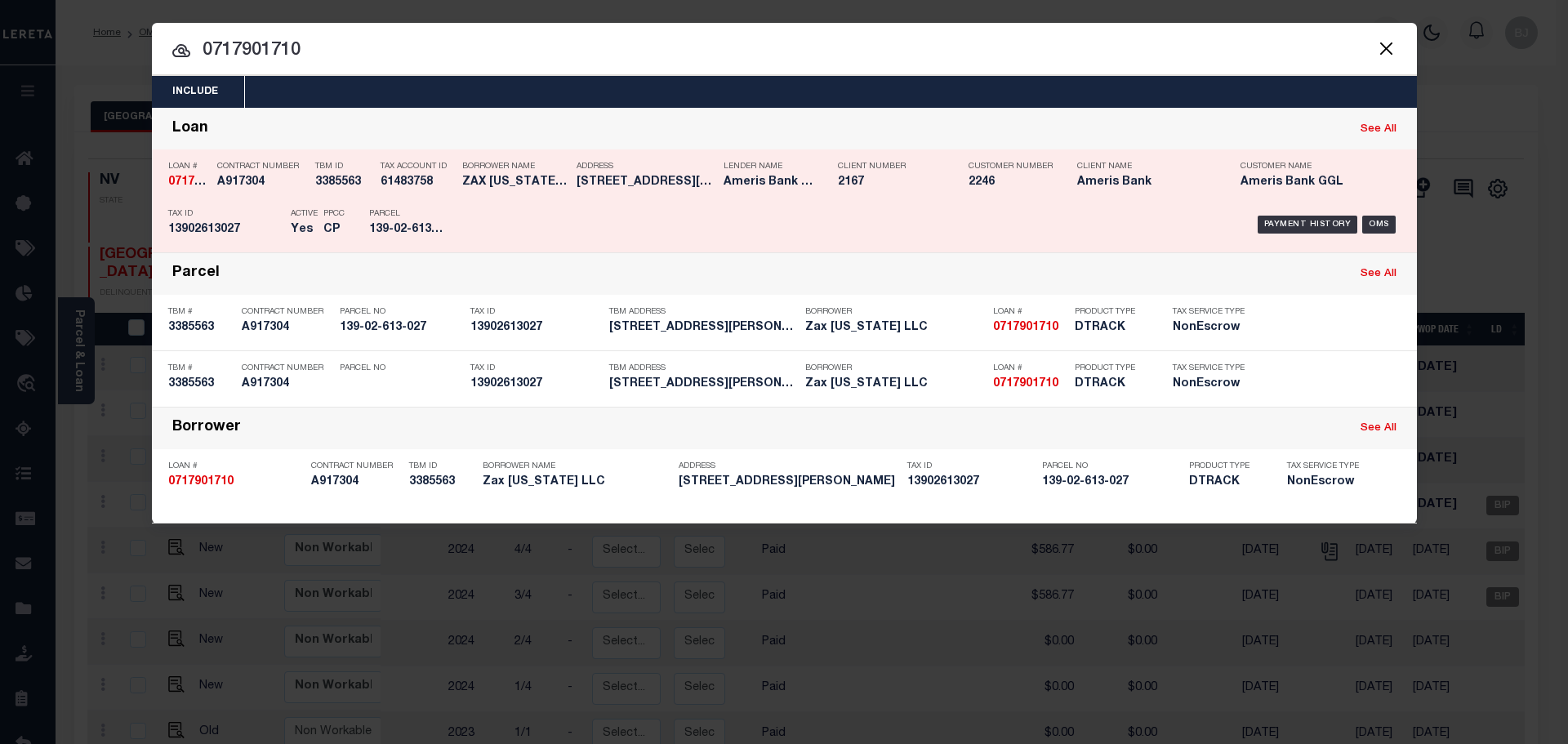
click at [525, 229] on div "Payment History OMS" at bounding box center [933, 225] width 933 height 48
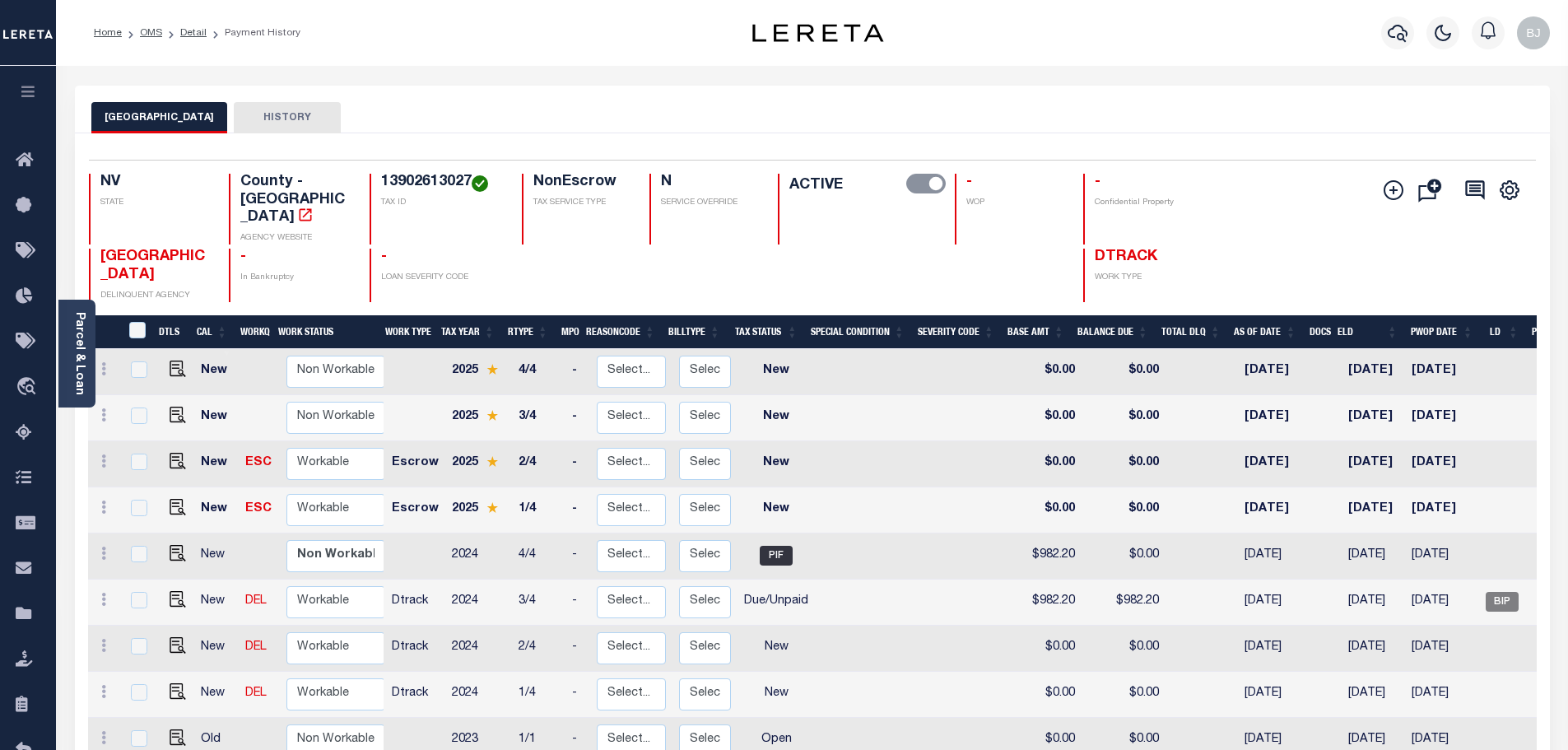
click at [408, 178] on h4 "13902613027" at bounding box center [442, 183] width 121 height 18
click at [179, 591] on img "" at bounding box center [177, 600] width 16 height 16
checkbox input "true"
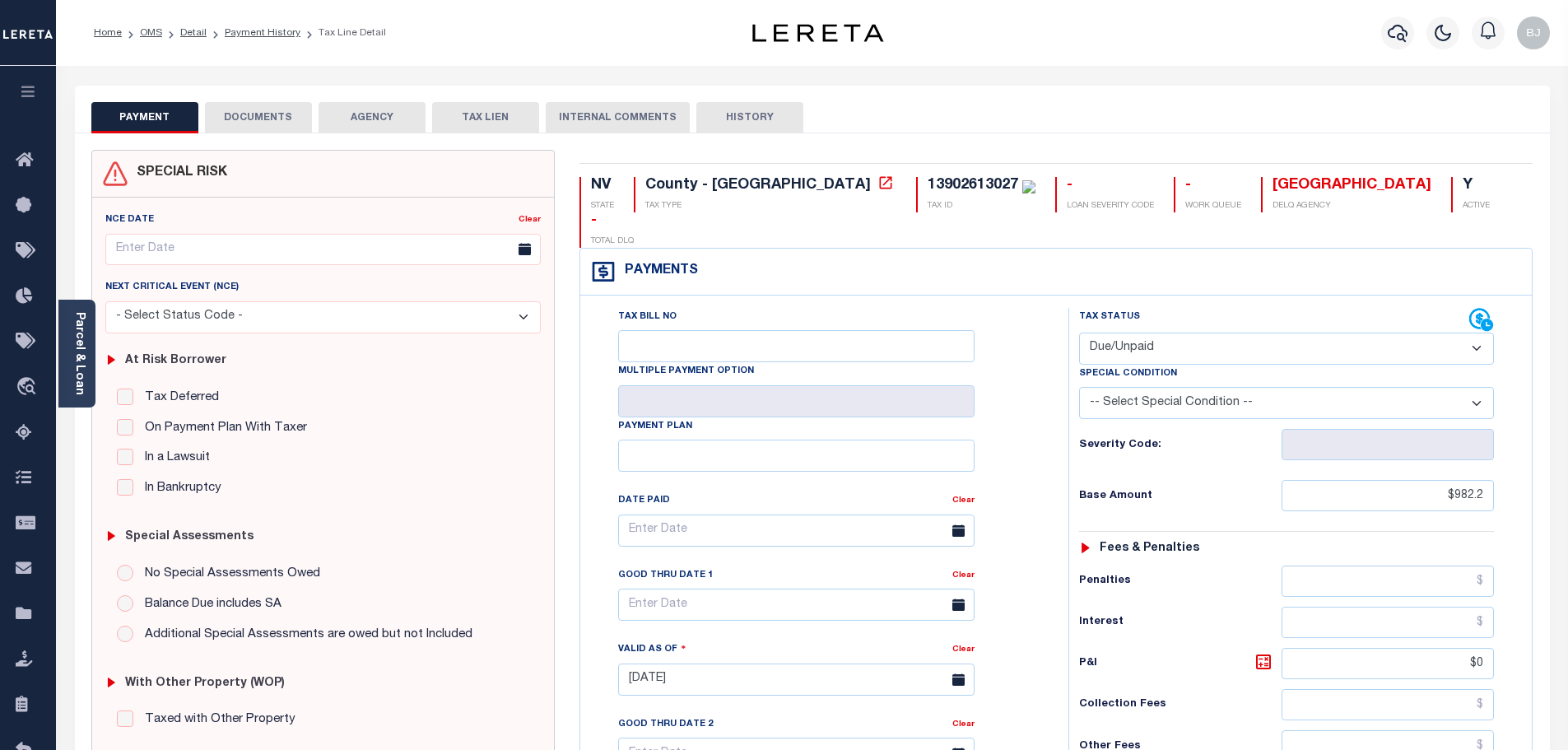
click at [74, 339] on link "Parcel & Loan" at bounding box center [79, 354] width 12 height 83
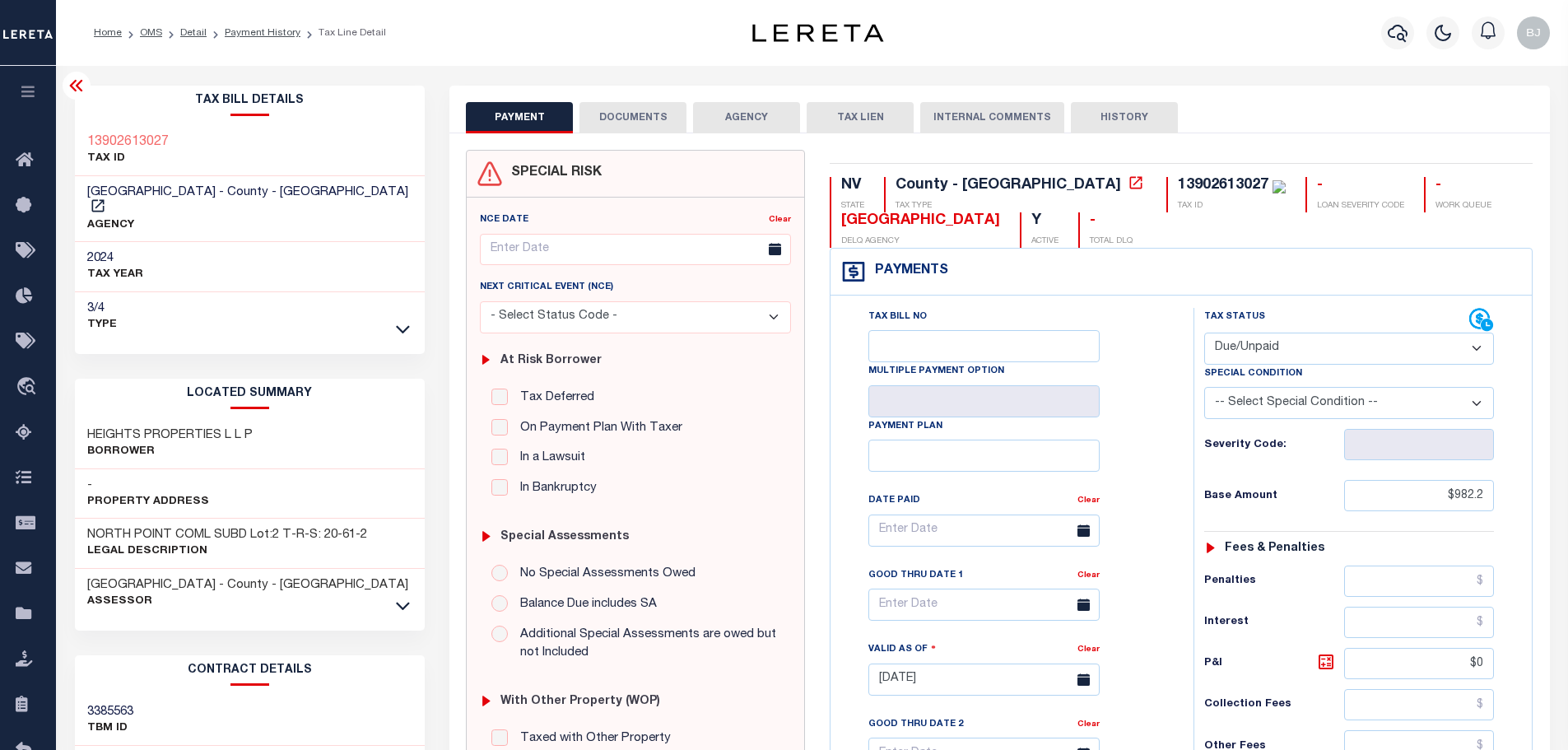
click at [112, 428] on h3 "HEIGHTS PROPERTIES L L P" at bounding box center [169, 436] width 166 height 16
copy div "HEIGHTS PROPERTIES L L P"
click at [1398, 349] on select "- Select Status Code - Open Due/Unpaid Paid Incomplete No Tax Due Internal Refu…" at bounding box center [1349, 348] width 290 height 32
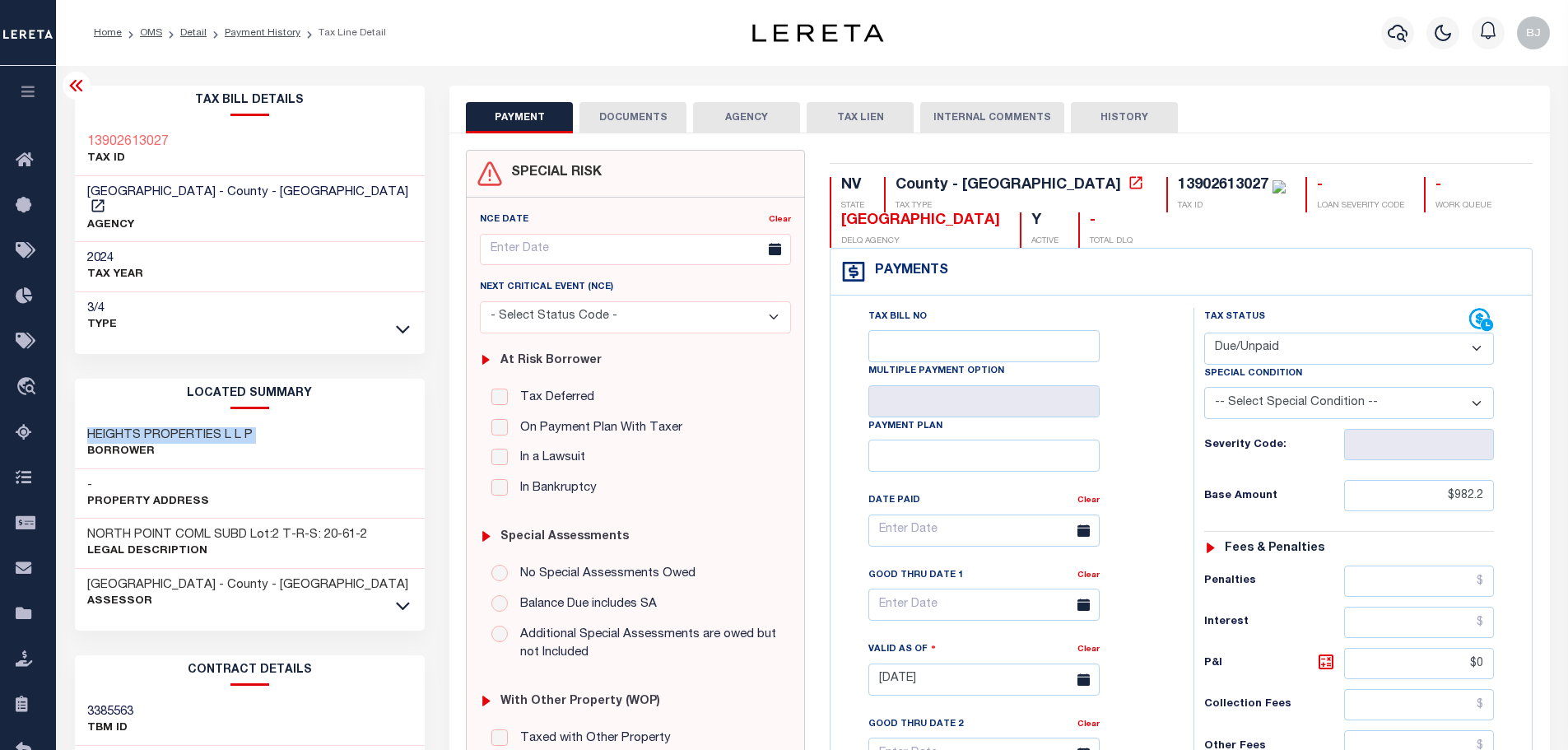
select select "PYD"
click at [1204, 333] on select "- Select Status Code - Open Due/Unpaid Paid Incomplete No Tax Due Internal Refu…" at bounding box center [1349, 348] width 290 height 32
type input "[DATE]"
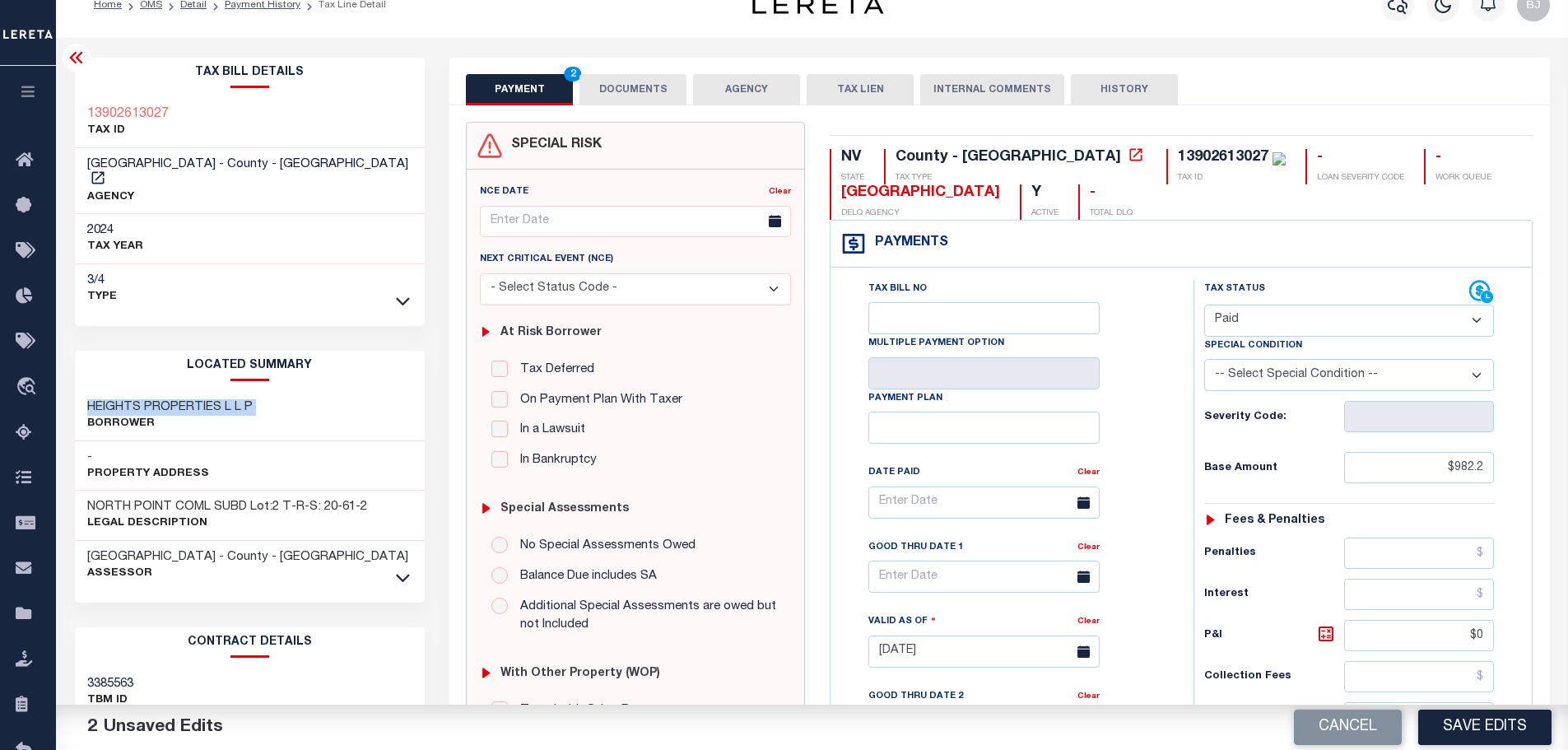
scroll to position [330, 0]
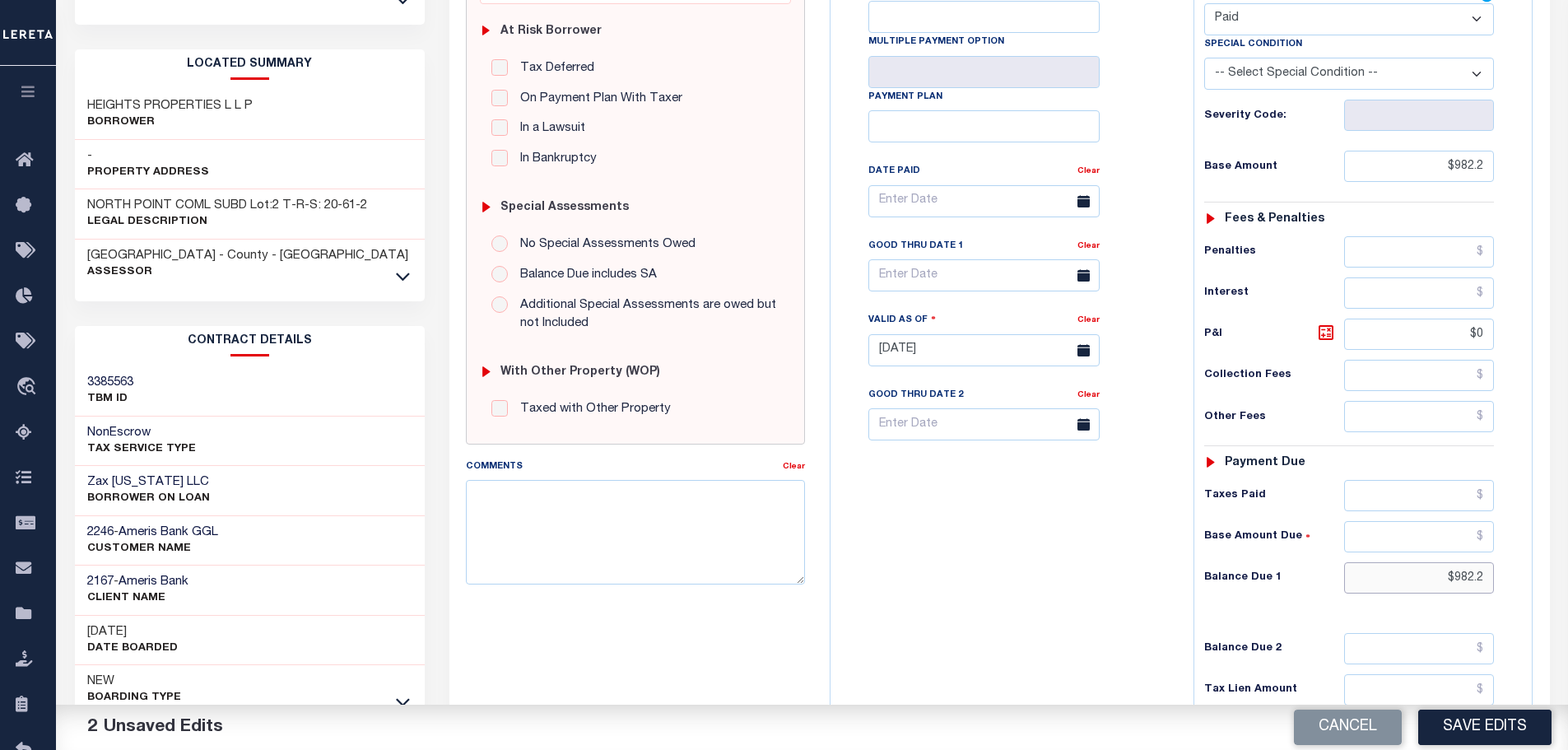
drag, startPoint x: 1547, startPoint y: 591, endPoint x: 1644, endPoint y: 591, distance: 97.0
click at [1567, 591] on html "Home OMS Detail Payment History Tax Line Detail" at bounding box center [784, 294] width 1568 height 1249
type input "$0"
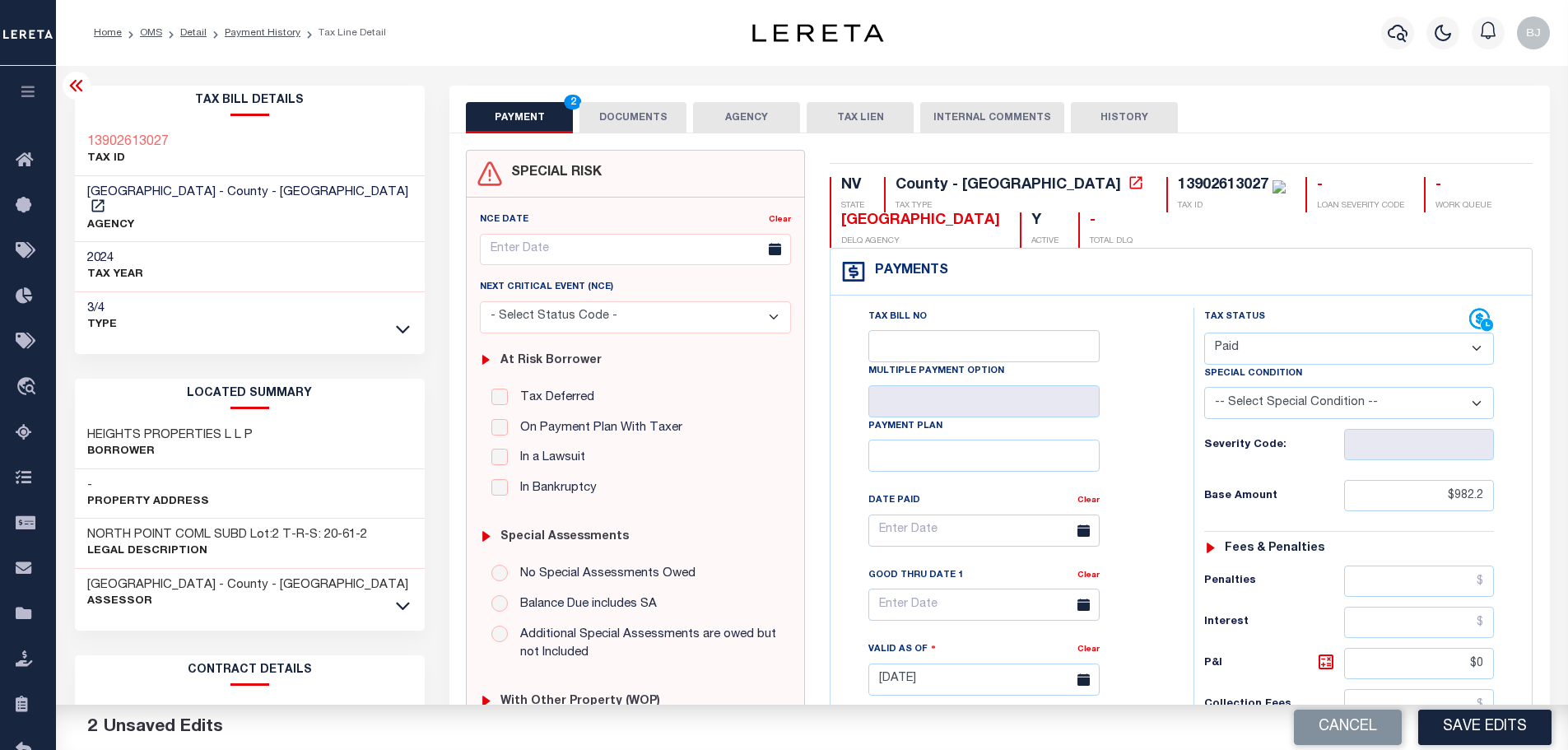
click at [627, 118] on button "DOCUMENTS" at bounding box center [633, 118] width 107 height 32
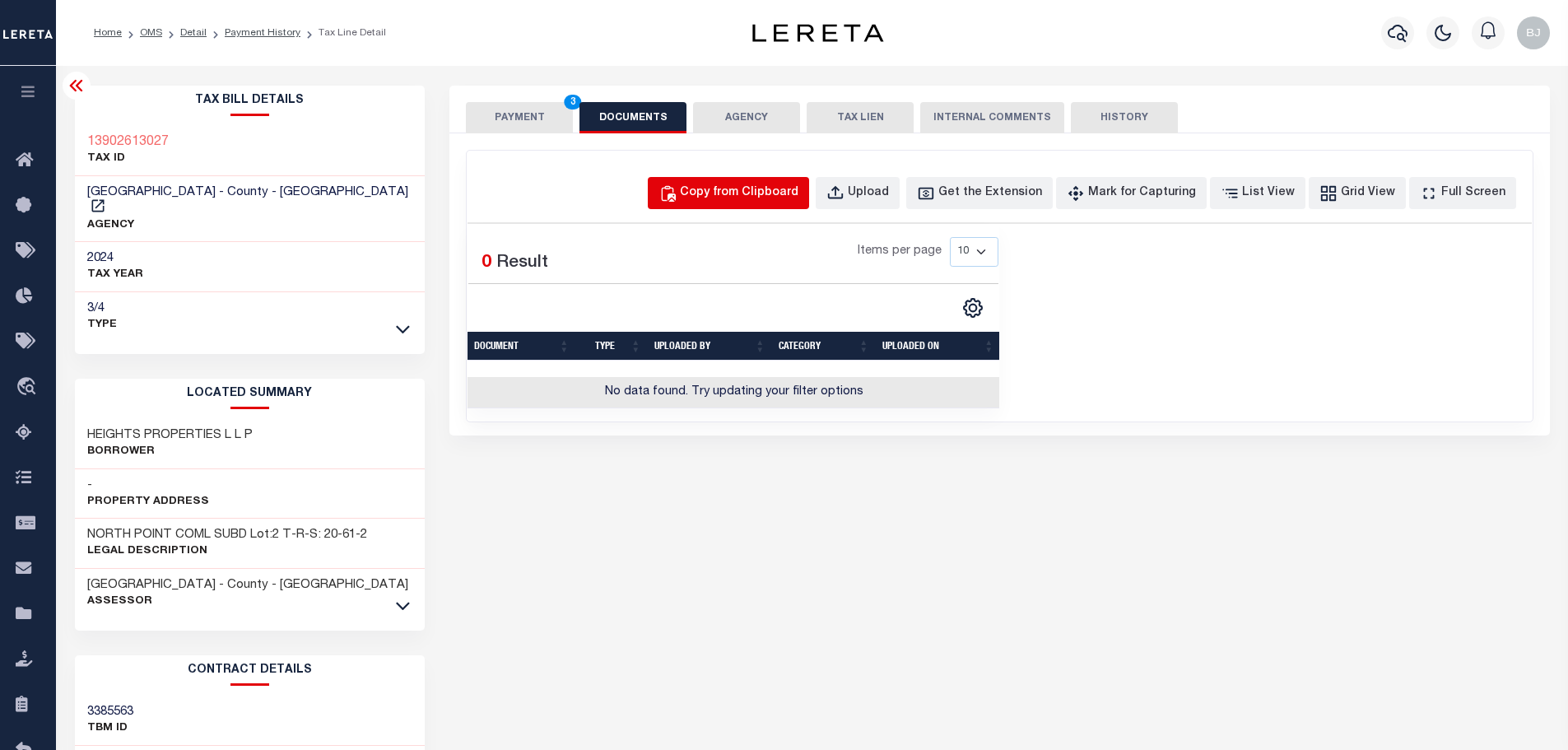
click at [751, 192] on div "Copy from Clipboard" at bounding box center [739, 194] width 119 height 18
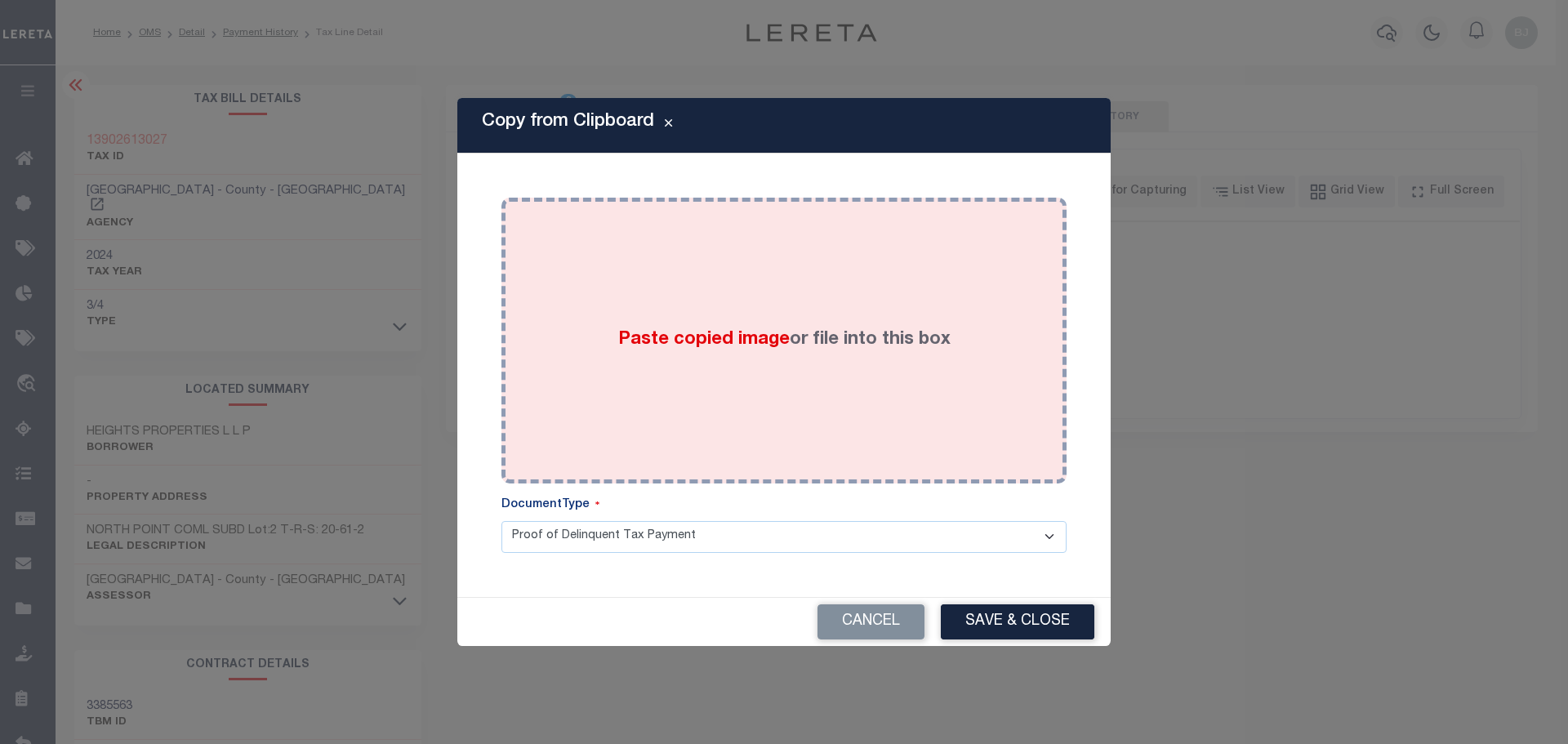
click at [824, 327] on label "Paste copied image or file into this box" at bounding box center [784, 341] width 332 height 27
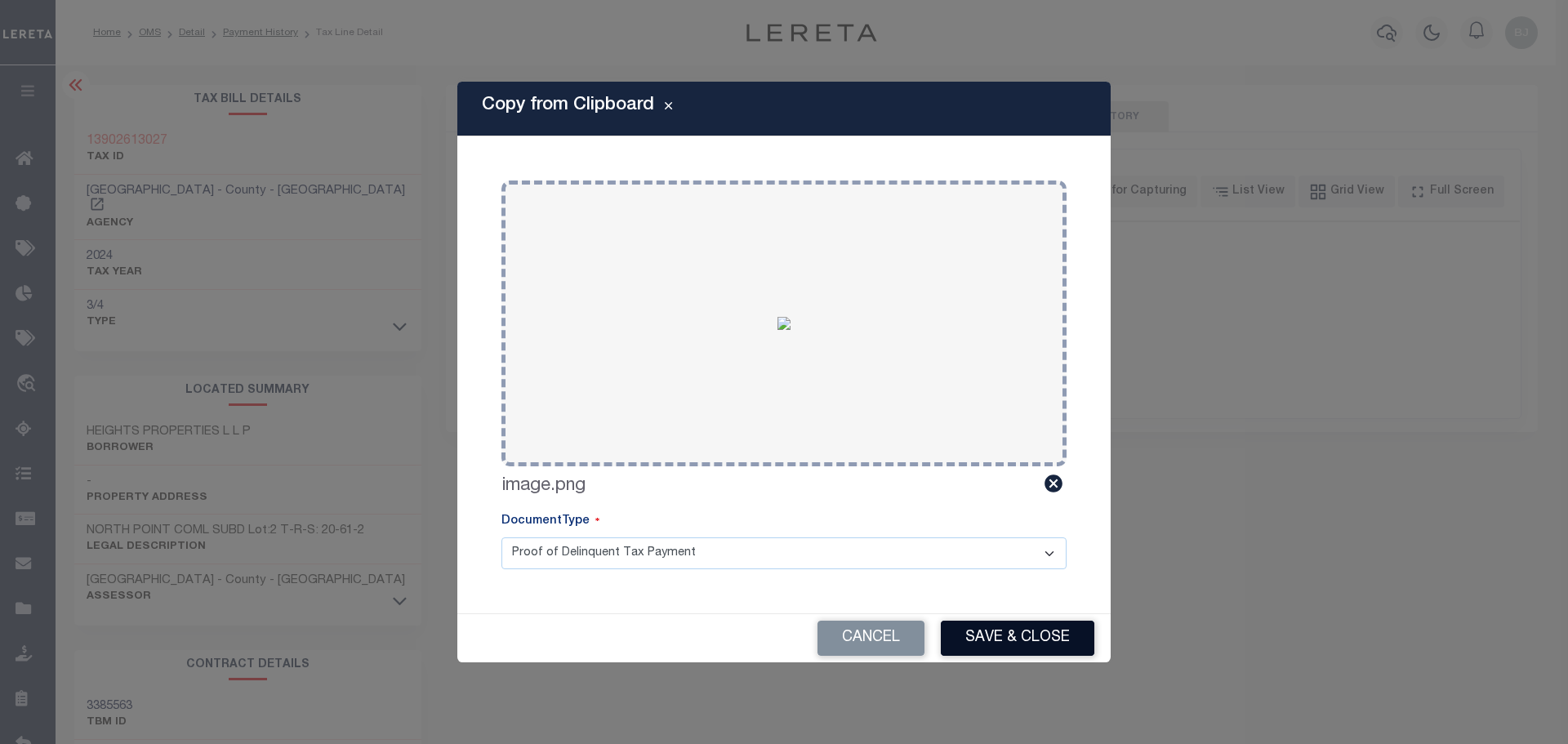
click at [1007, 640] on button "Save & Close" at bounding box center [1017, 638] width 154 height 35
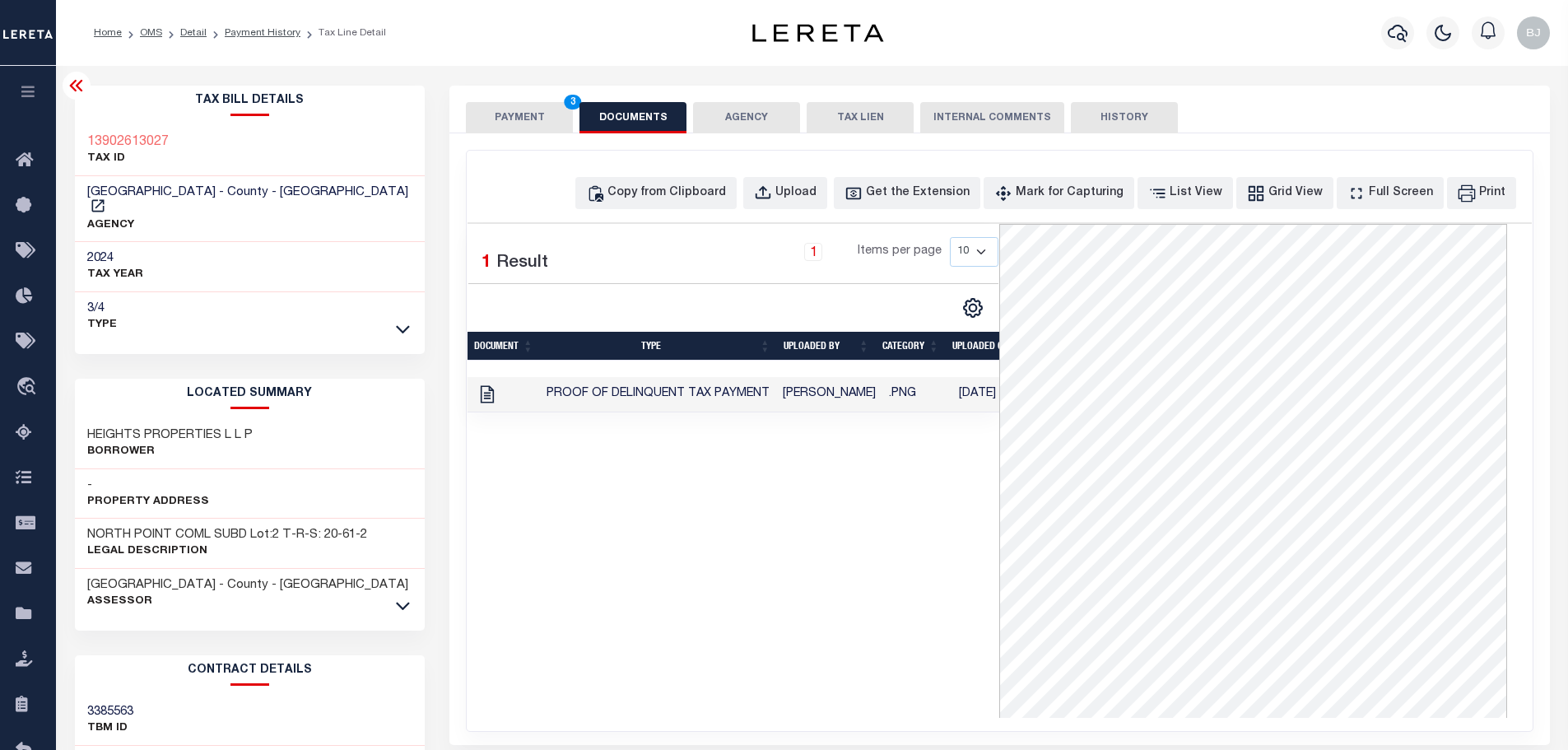
click at [548, 123] on button "PAYMENT 3" at bounding box center [520, 118] width 107 height 32
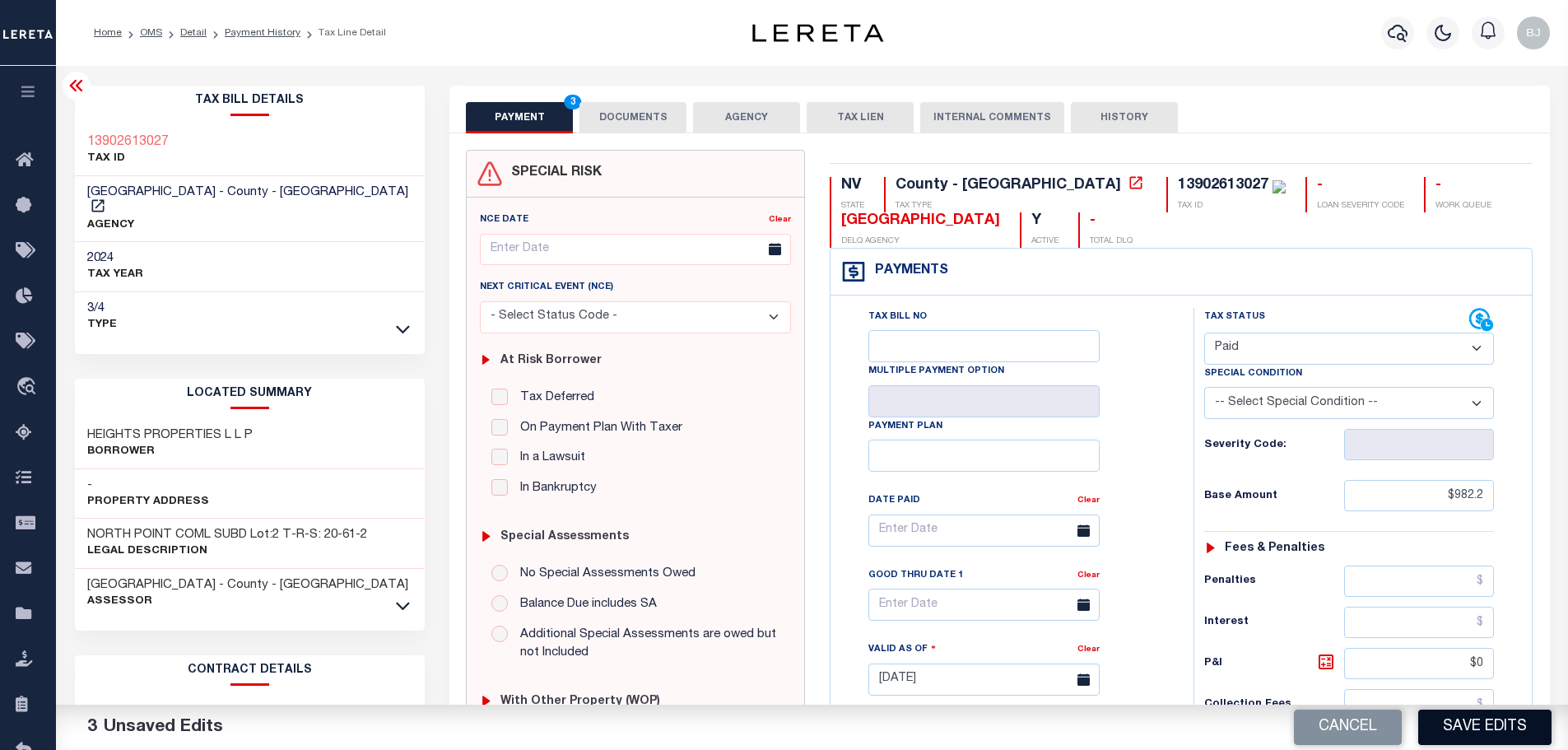
click at [1436, 724] on button "Save Edits" at bounding box center [1485, 727] width 133 height 35
checkbox input "false"
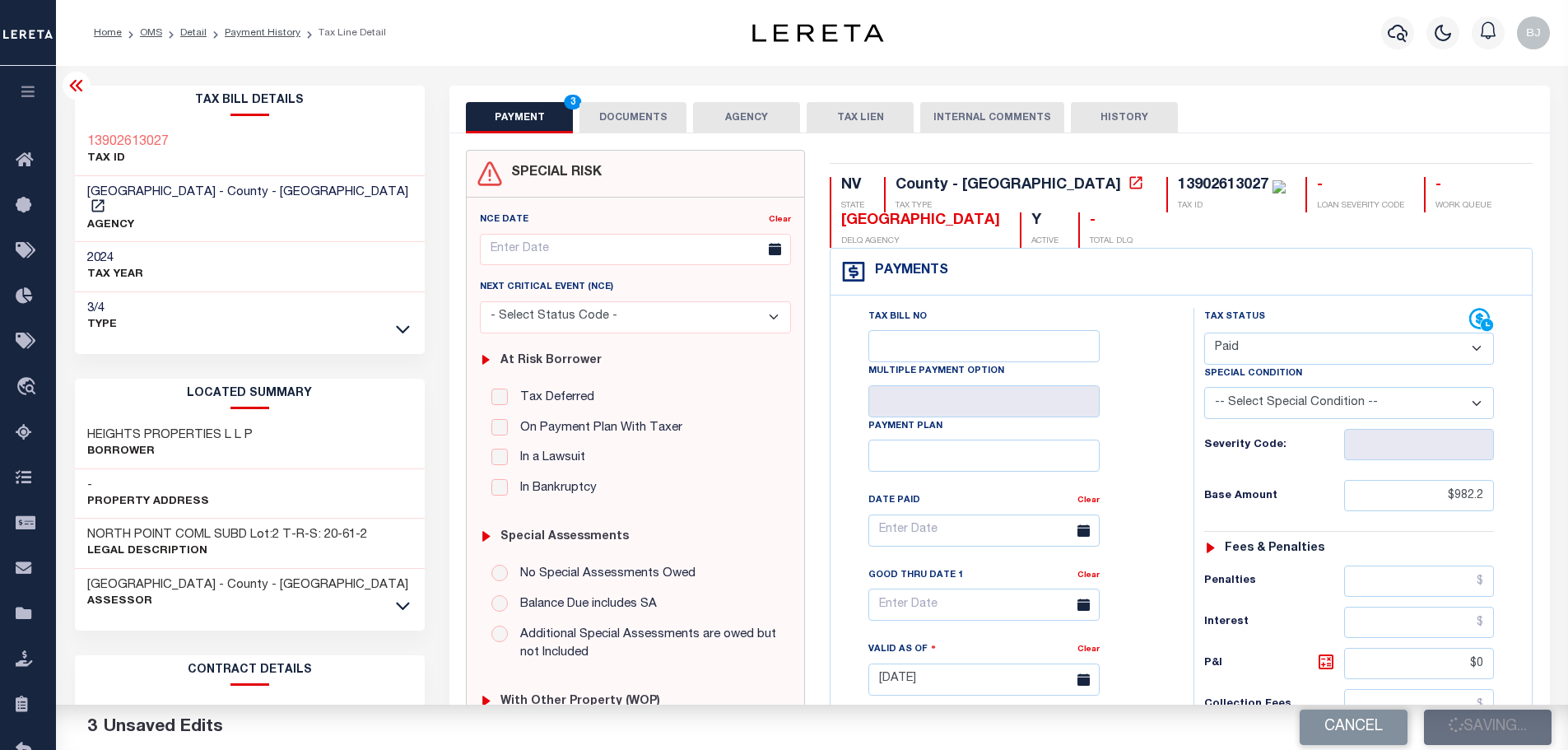
type input "$982.2"
type input "$0"
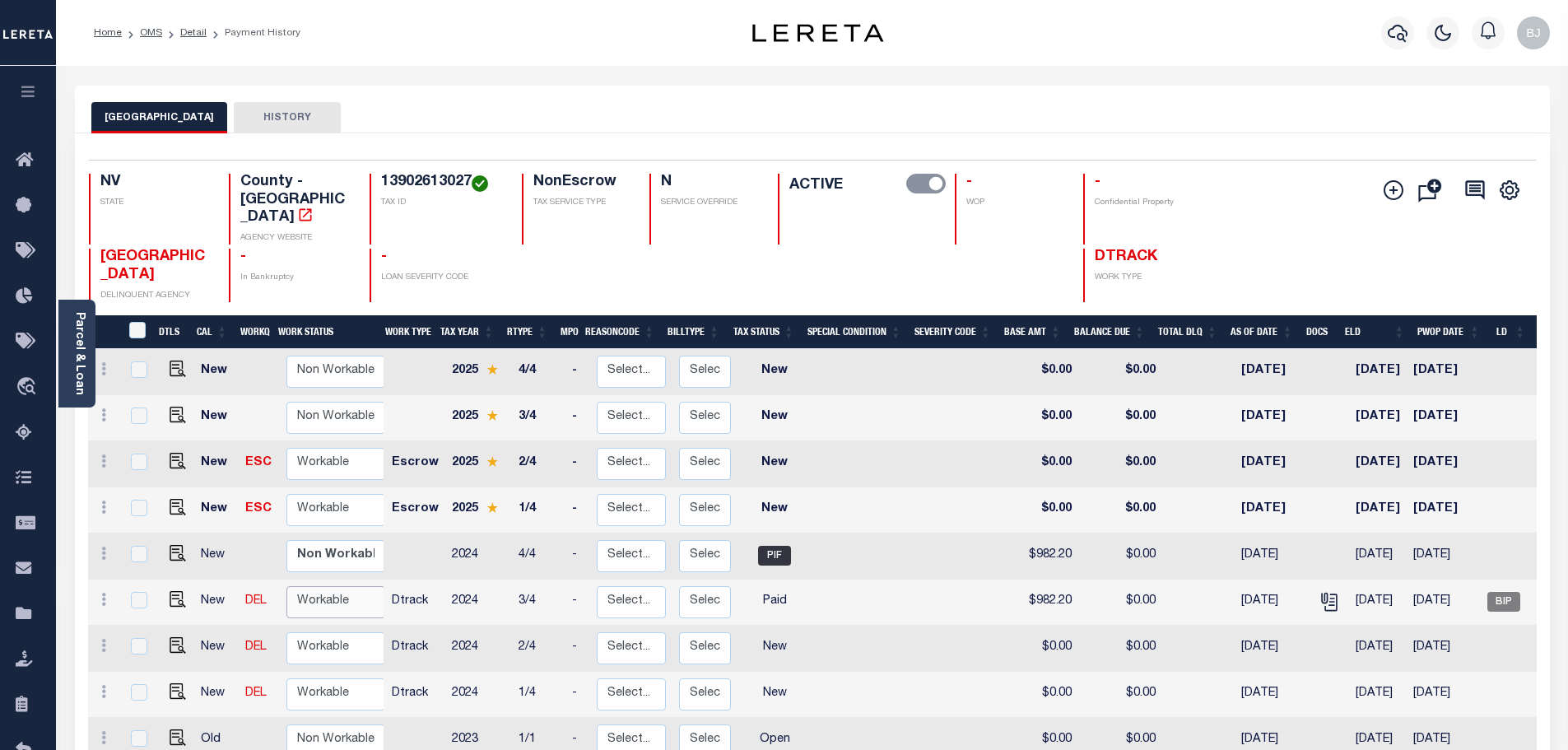
click at [337, 586] on select "Non Workable Workable" at bounding box center [335, 601] width 99 height 32
checkbox input "true"
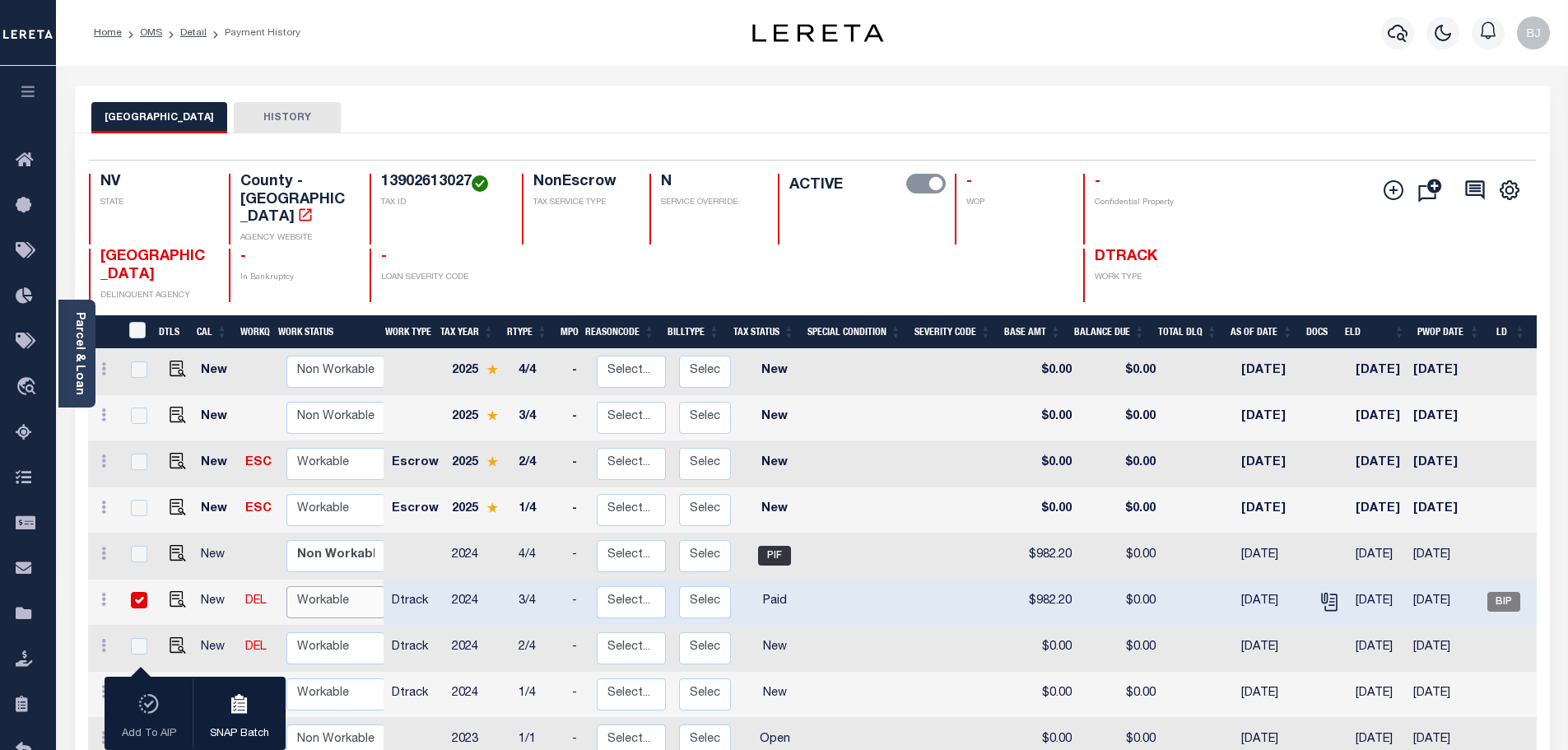
select select "true"
click at [286, 586] on select "Non Workable Workable" at bounding box center [335, 601] width 99 height 32
checkbox input "false"
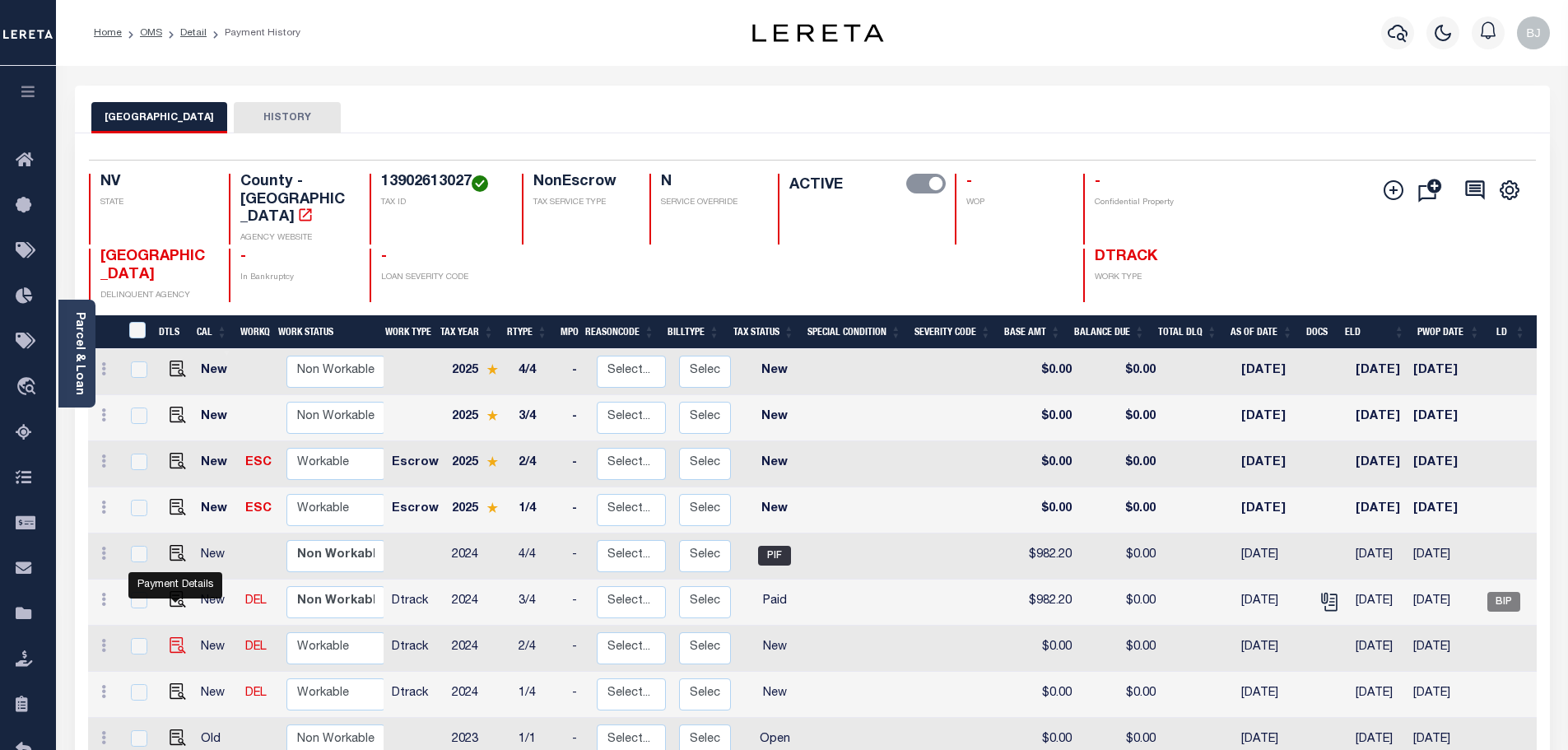
click at [180, 638] on img "" at bounding box center [177, 646] width 16 height 16
checkbox input "true"
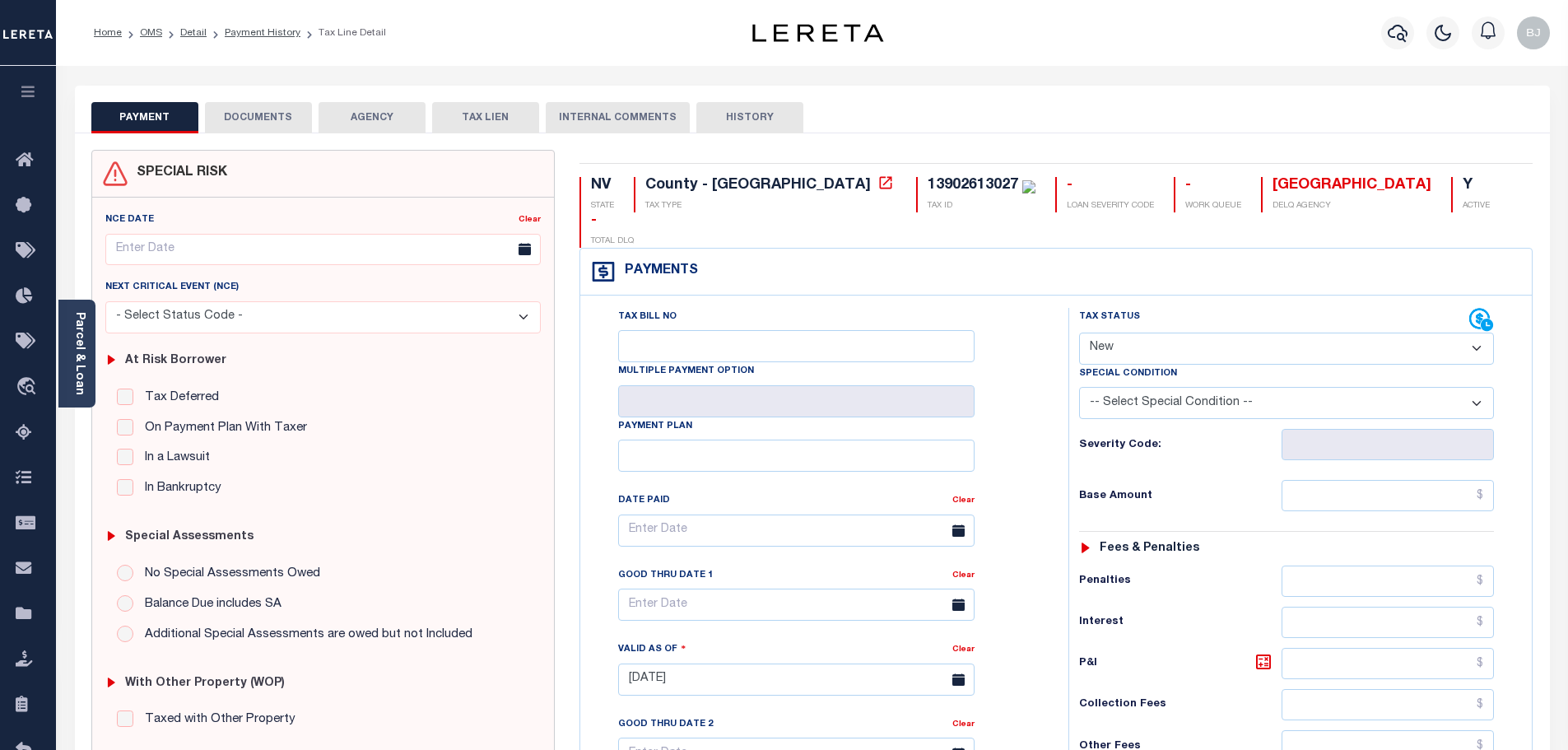
click at [1194, 332] on select "- Select Status Code - Open Due/Unpaid Paid Incomplete No Tax Due Internal Refu…" at bounding box center [1286, 348] width 415 height 32
select select "PYD"
click at [1079, 332] on select "- Select Status Code - Open Due/Unpaid Paid Incomplete No Tax Due Internal Refu…" at bounding box center [1286, 348] width 415 height 32
type input "[DATE]"
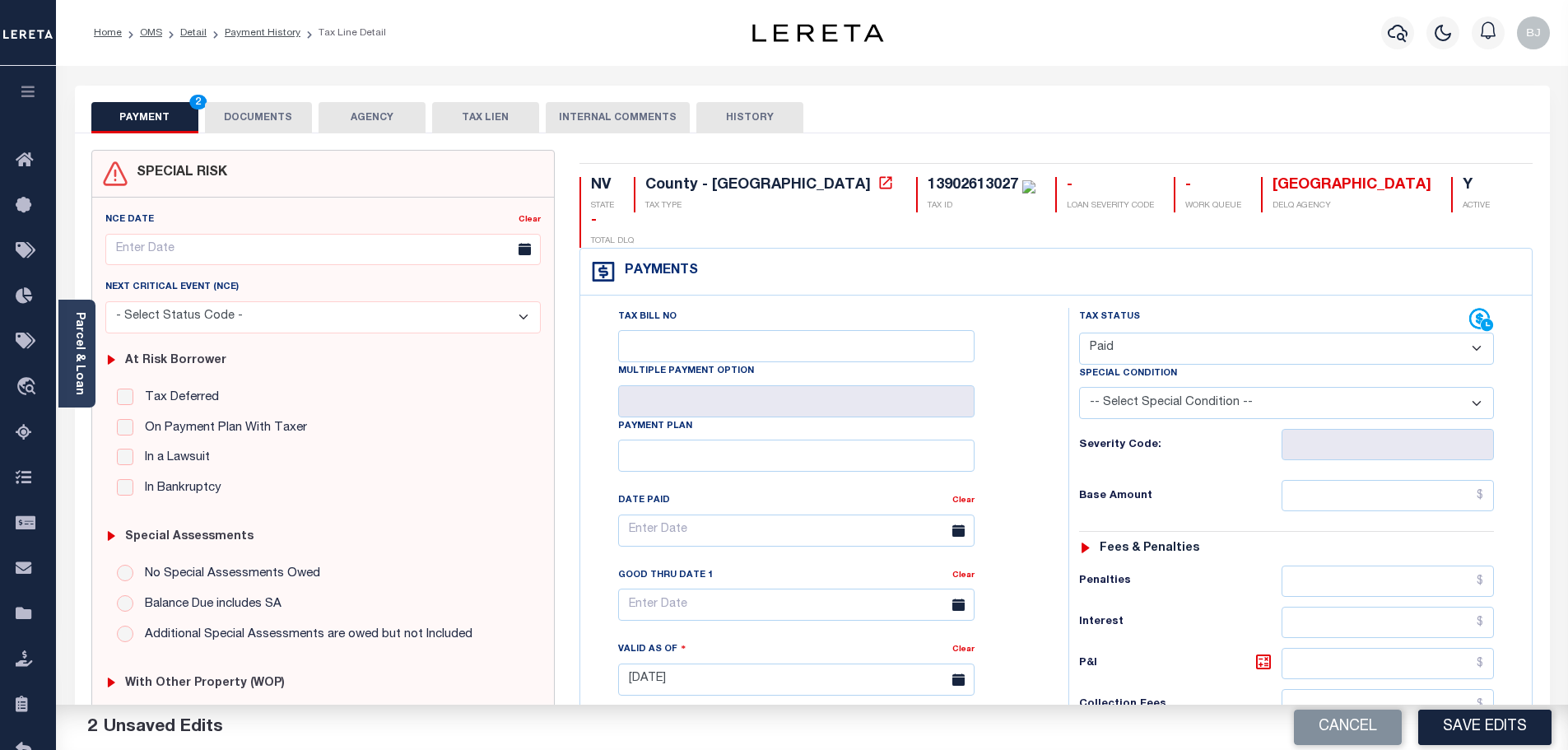
scroll to position [412, 0]
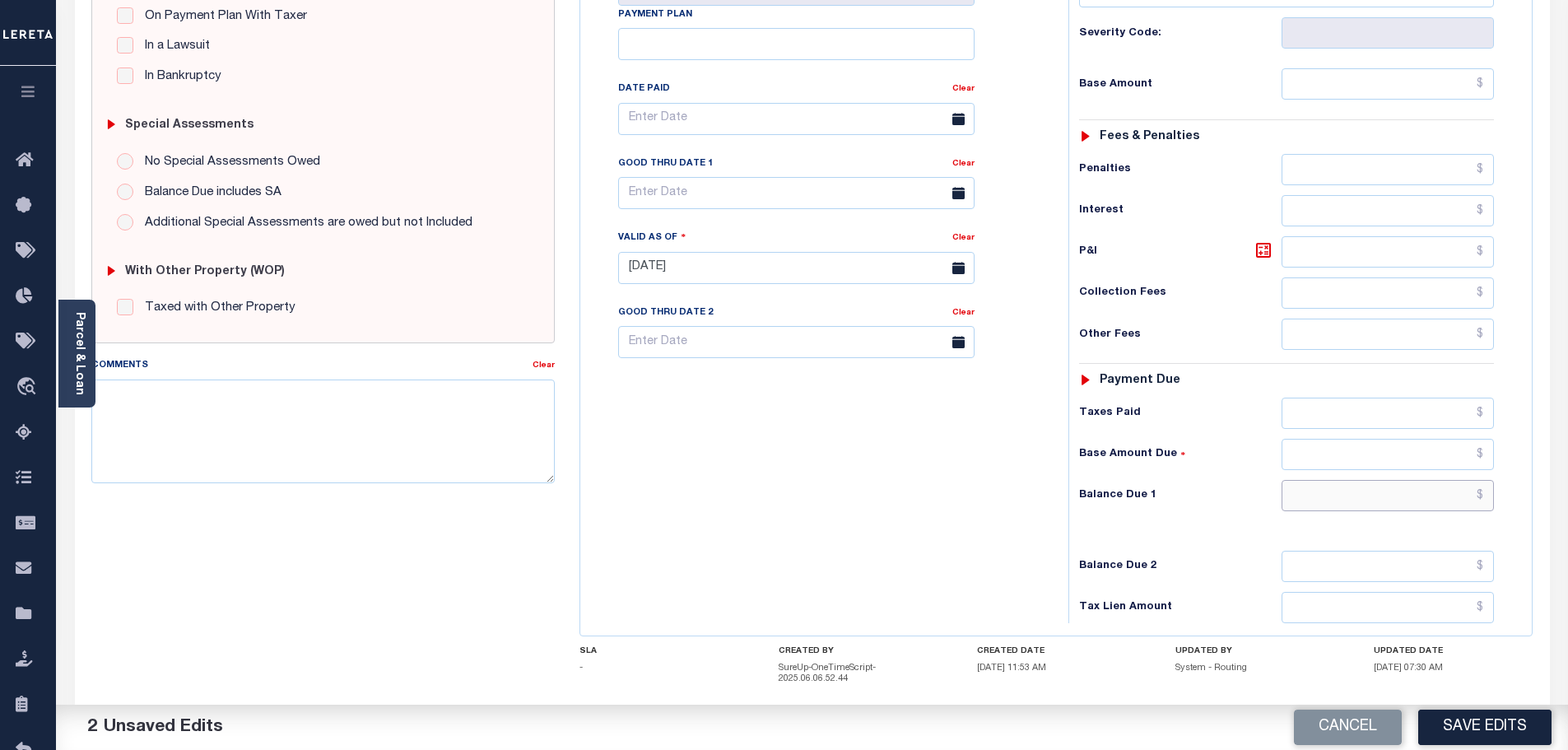
click at [1359, 480] on input "text" at bounding box center [1389, 495] width 214 height 32
type input "$0.00"
click at [330, 453] on textarea "Comments" at bounding box center [323, 431] width 464 height 104
drag, startPoint x: 402, startPoint y: 450, endPoint x: 50, endPoint y: 485, distance: 353.7
click at [22, 479] on div "Home OMS Detail Payment History Tax Line Detail Profile" at bounding box center [784, 216] width 1568 height 1257
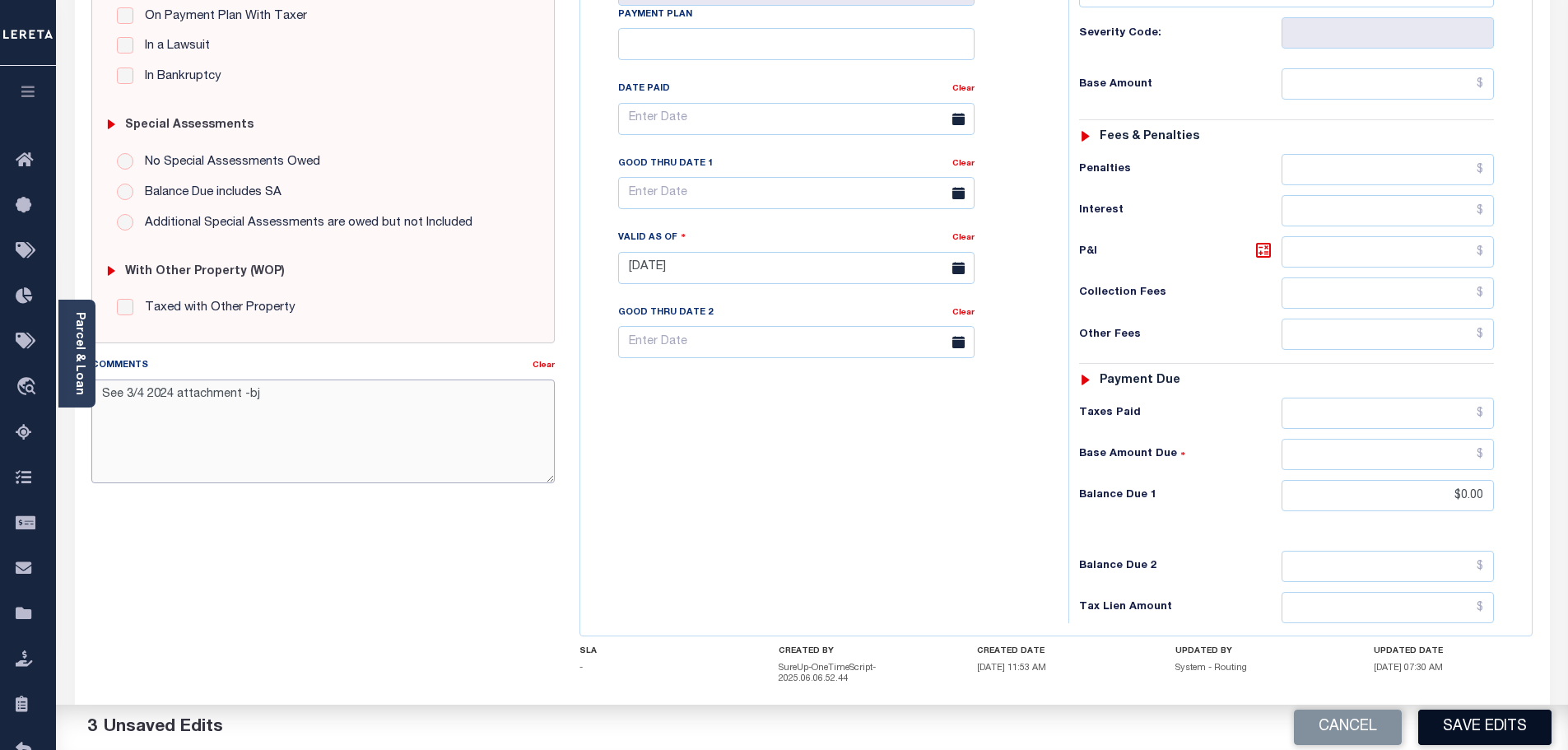
type textarea "See 3/4 2024 attachment -bj"
click at [1485, 731] on button "Save Edits" at bounding box center [1485, 727] width 133 height 35
checkbox input "false"
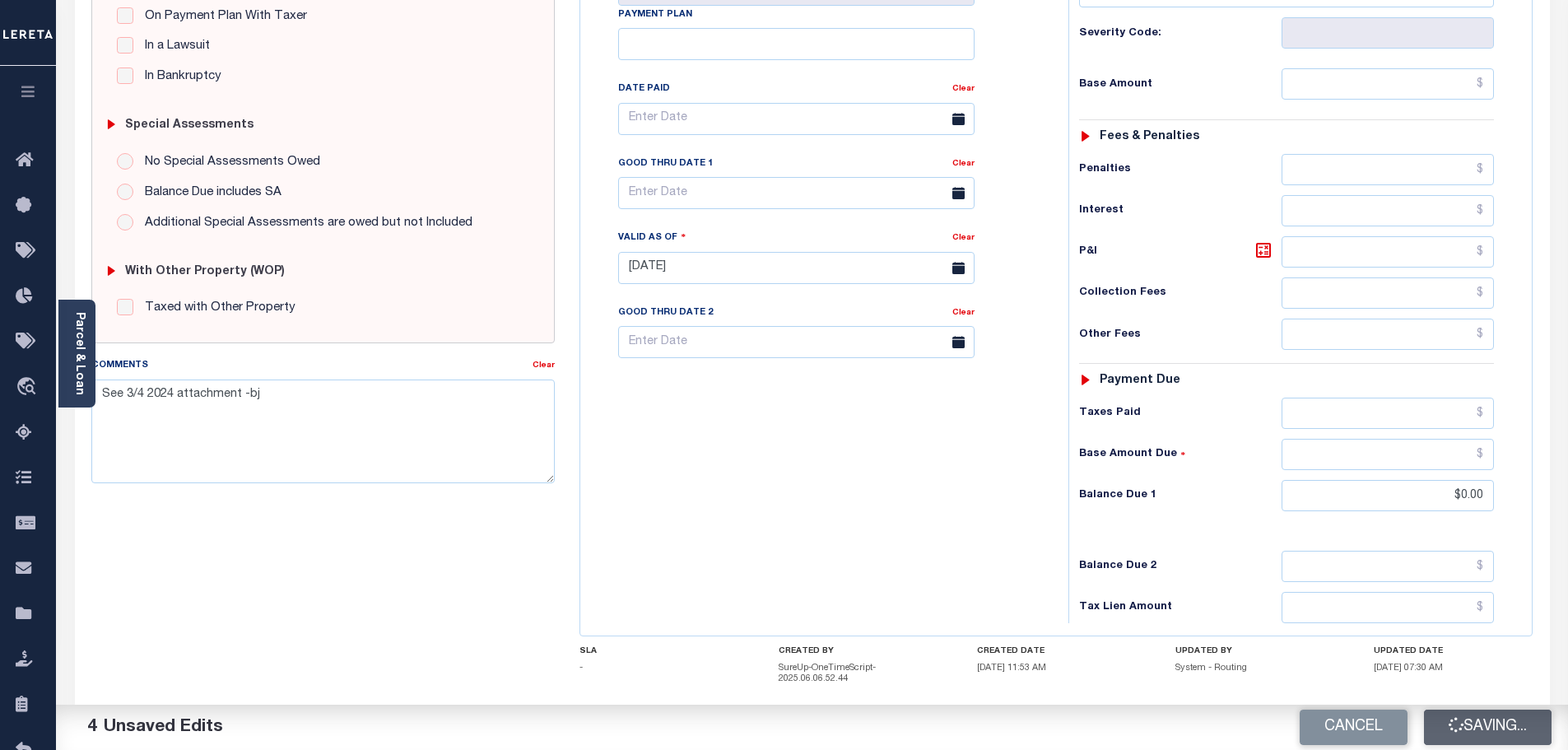
checkbox input "false"
type input "$0"
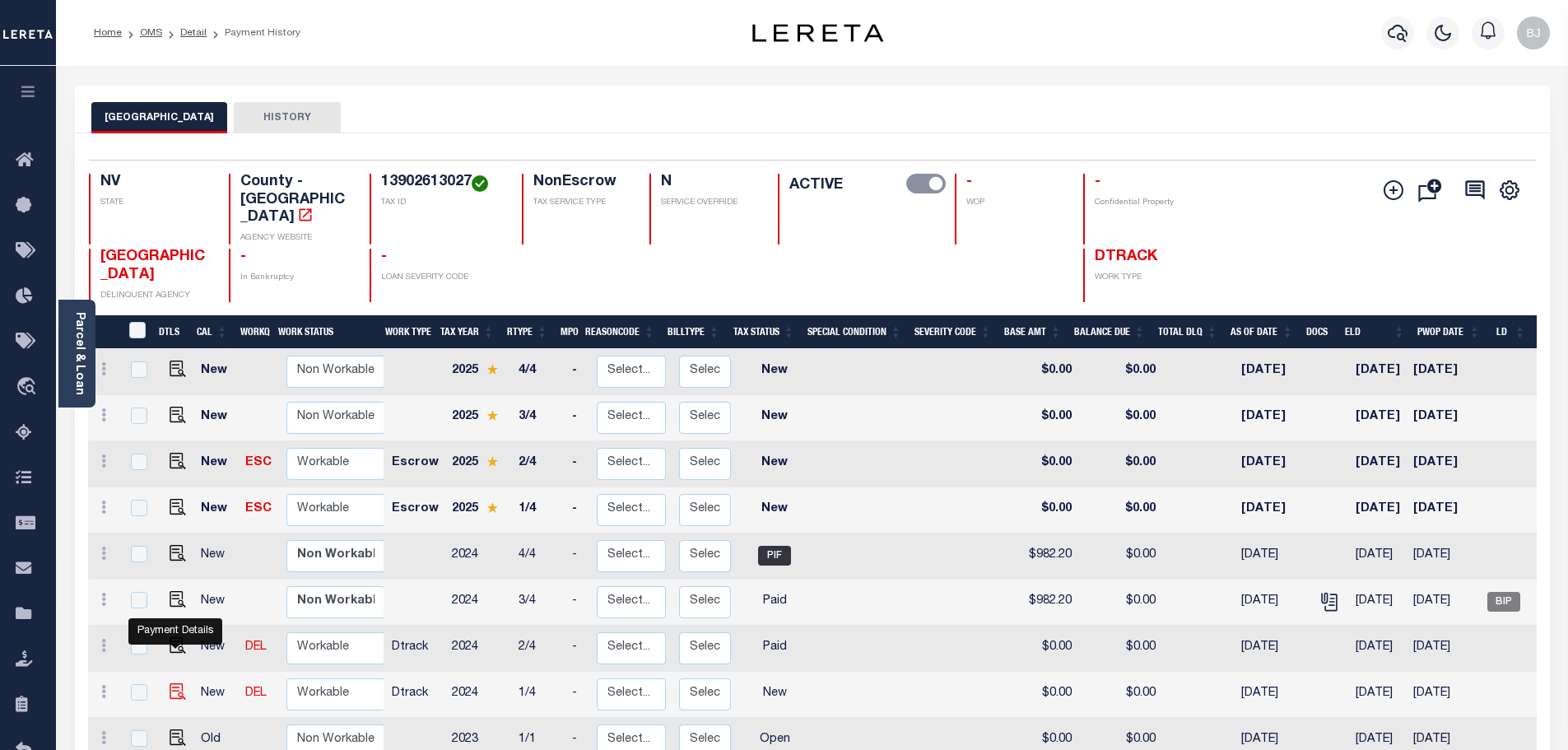
click at [172, 684] on img "" at bounding box center [177, 692] width 16 height 16
checkbox input "true"
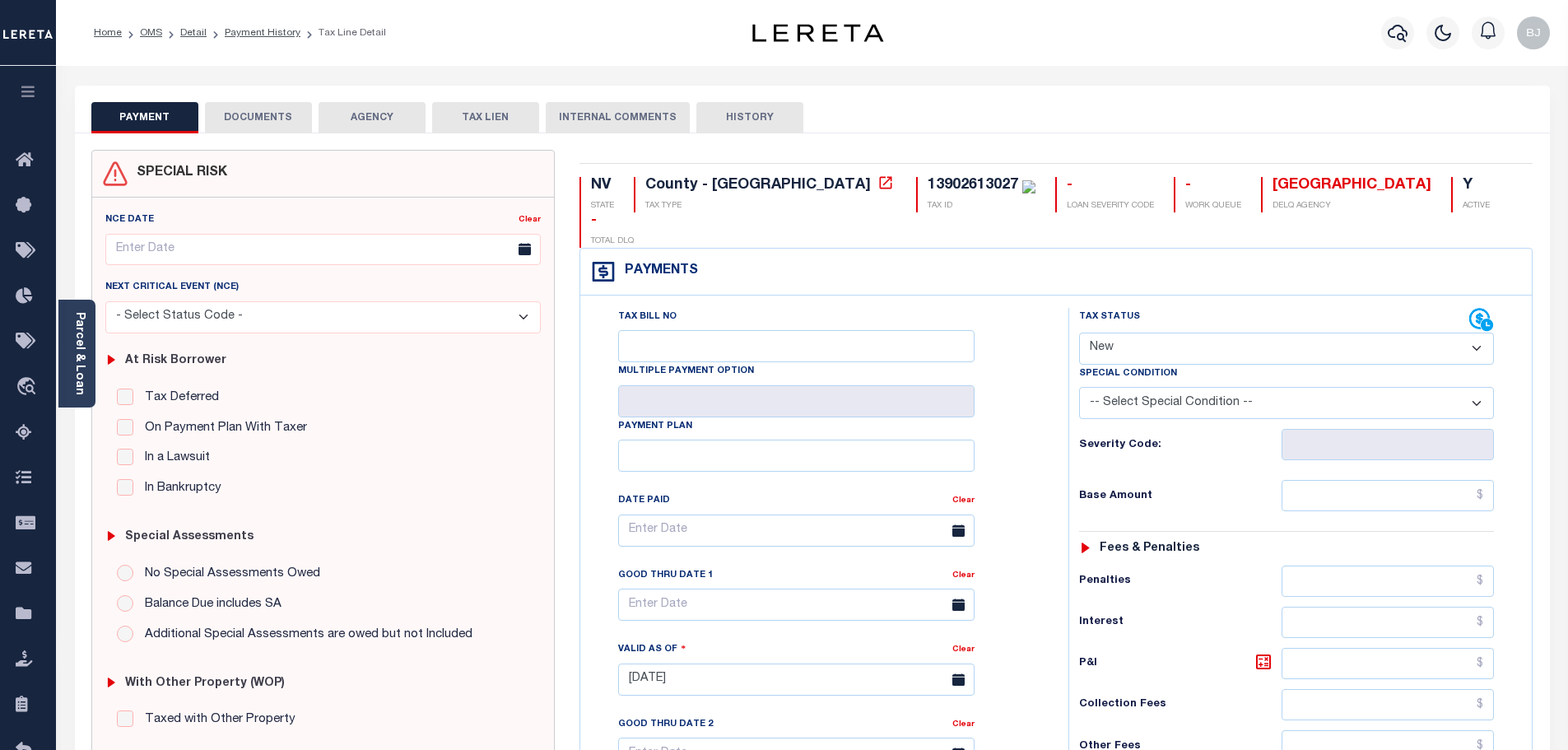
click at [1270, 332] on select "- Select Status Code - Open Due/Unpaid Paid Incomplete No Tax Due Internal Refu…" at bounding box center [1286, 348] width 415 height 32
select select "PYD"
click at [1079, 332] on select "- Select Status Code - Open Due/Unpaid Paid Incomplete No Tax Due Internal Refu…" at bounding box center [1286, 348] width 415 height 32
type input "[DATE]"
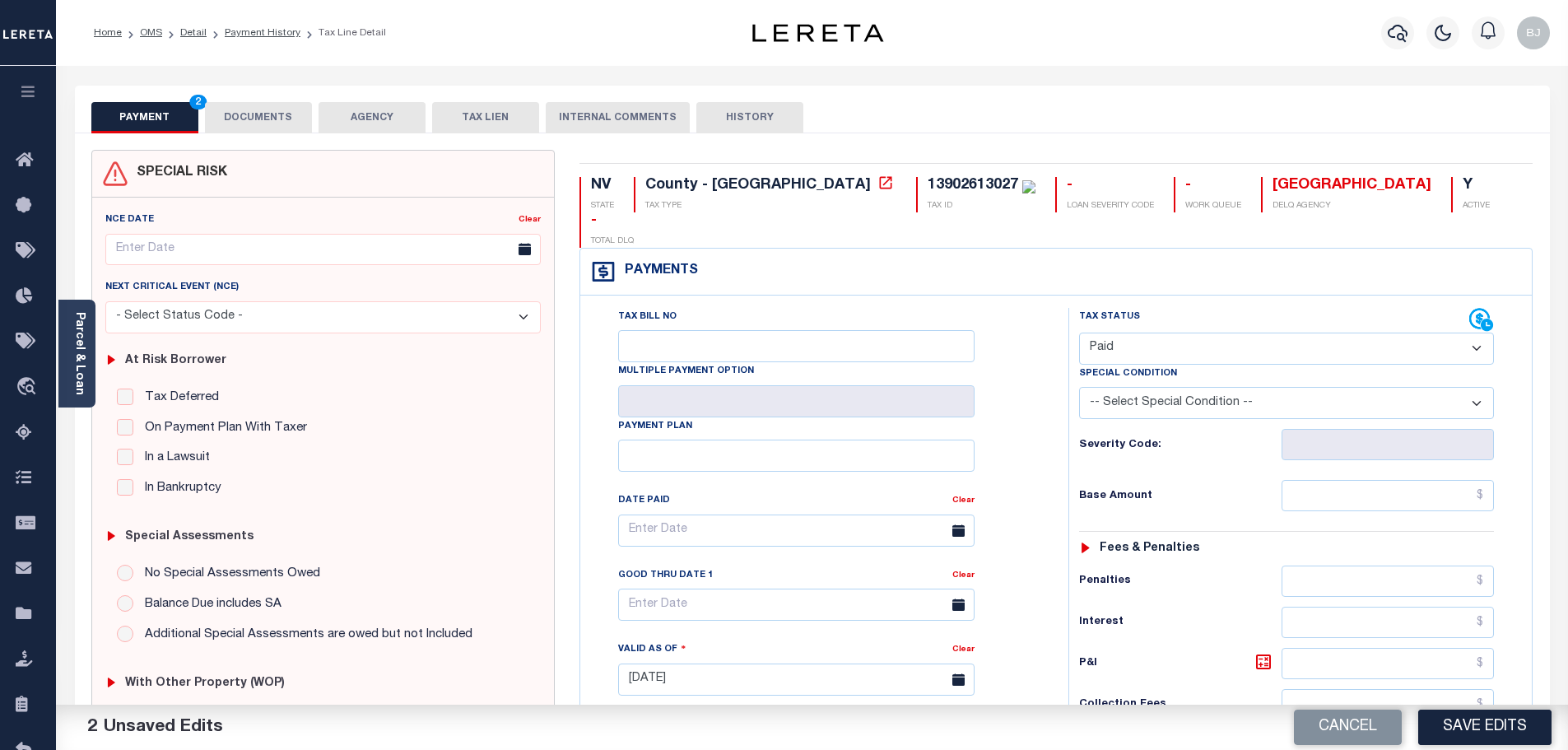
scroll to position [473, 0]
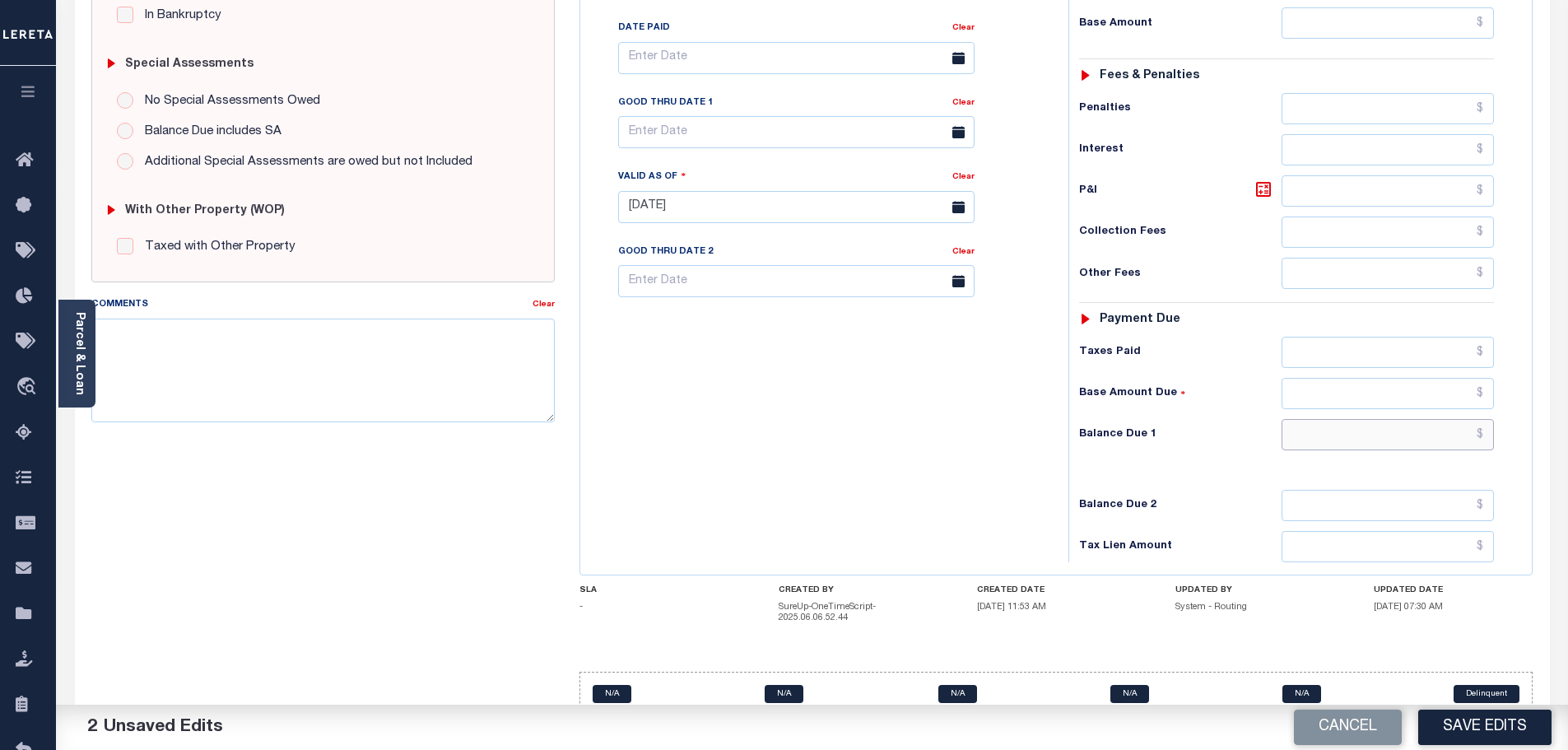
click at [1420, 419] on input "text" at bounding box center [1389, 435] width 214 height 32
type input "$0.00"
click at [559, 345] on div "Comments Clear" at bounding box center [323, 365] width 489 height 140
click at [375, 371] on textarea "Comments" at bounding box center [323, 370] width 464 height 104
paste textarea "See 3/4 2024 attachment -bj"
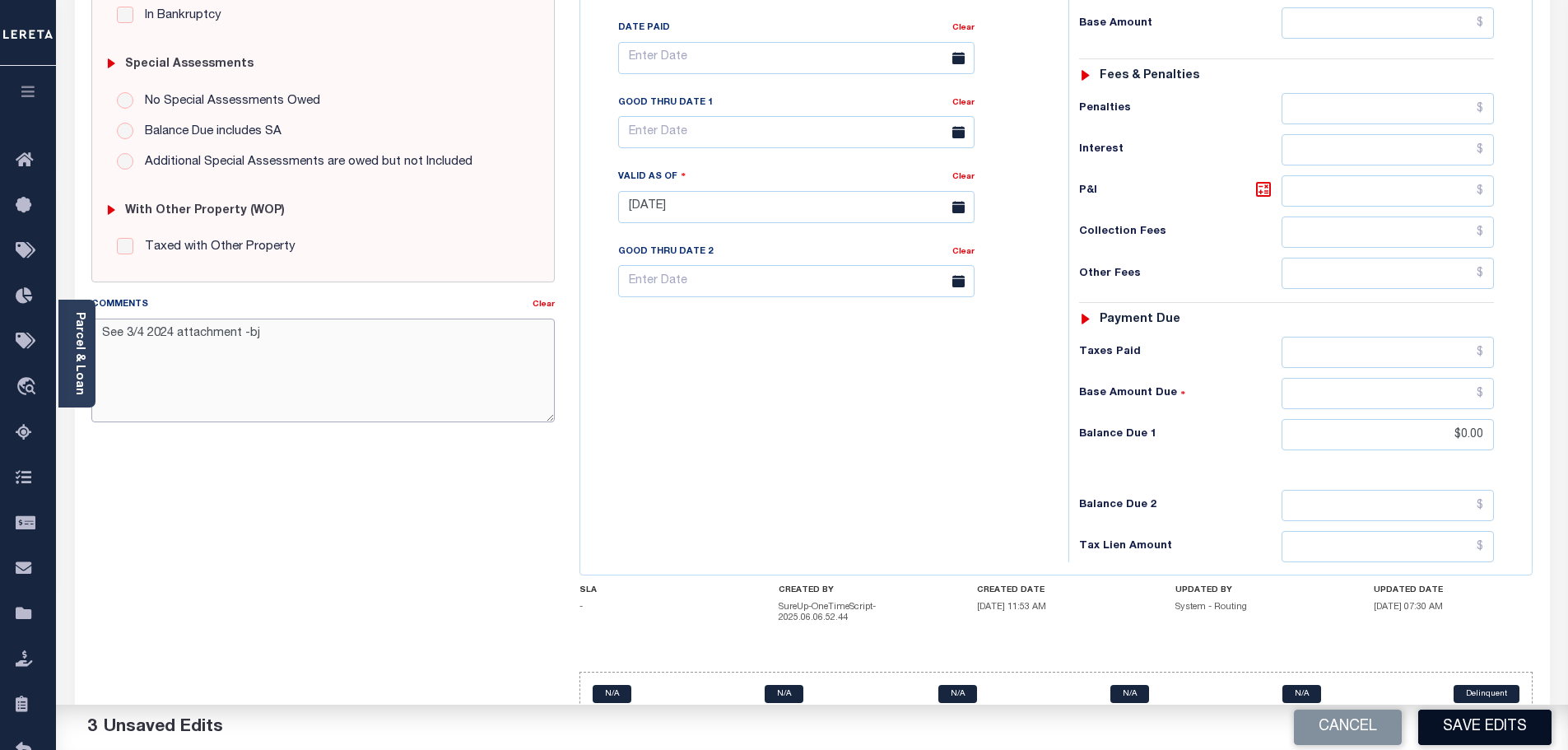
type textarea "See 3/4 2024 attachment -bj"
click at [1458, 735] on button "Save Edits" at bounding box center [1485, 727] width 133 height 35
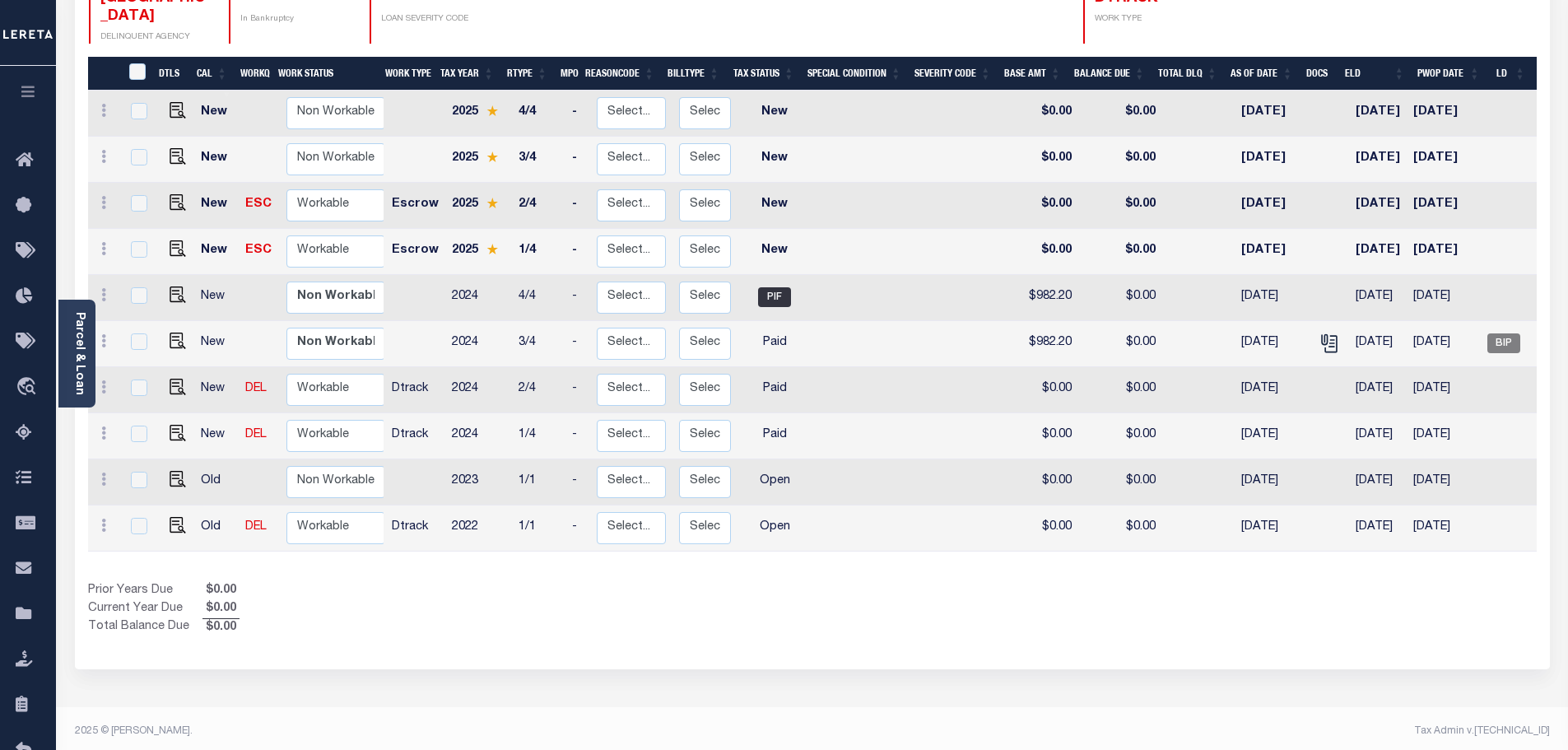
scroll to position [268, 0]
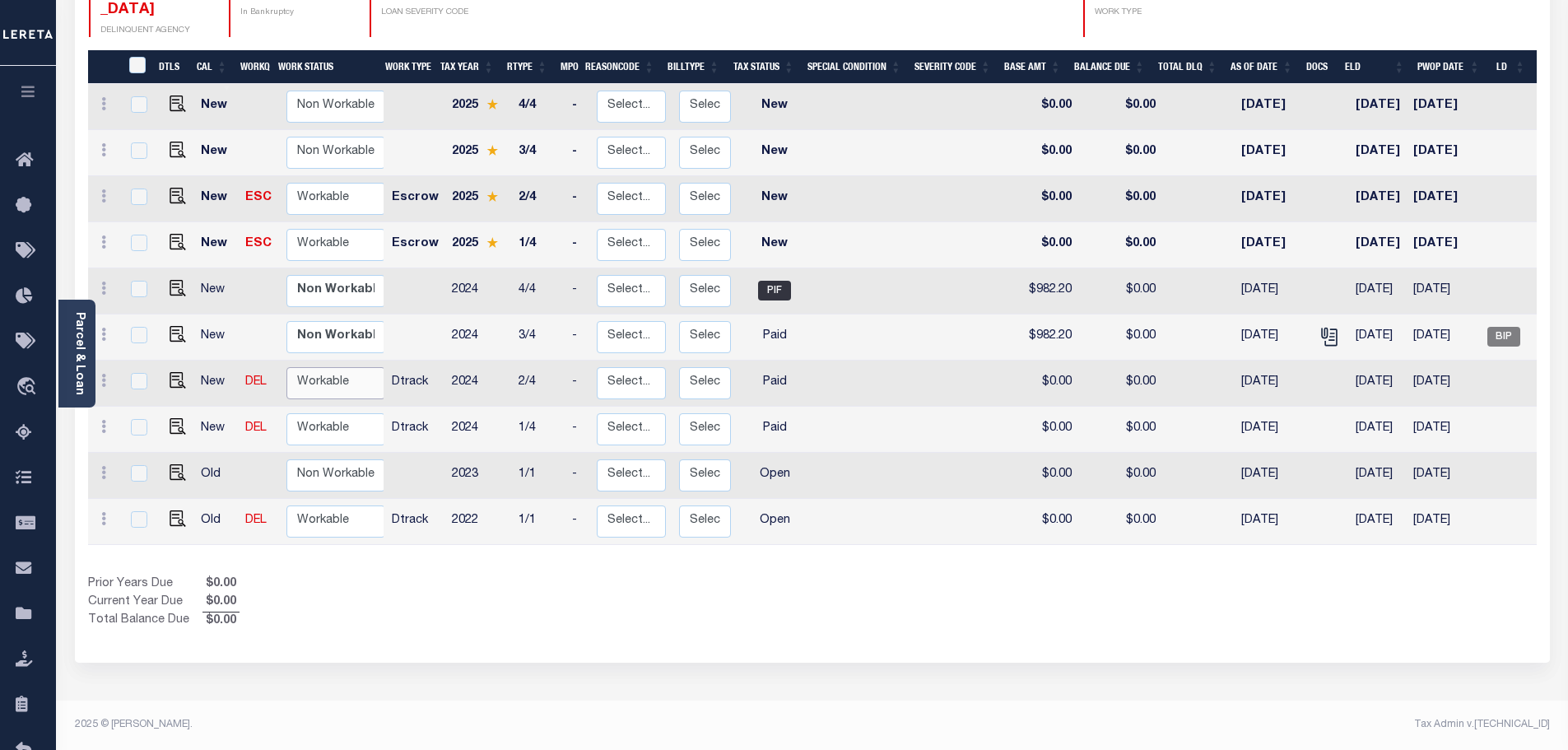
drag, startPoint x: 338, startPoint y: 335, endPoint x: 347, endPoint y: 350, distance: 17.5
click at [340, 368] on select "Non Workable Workable" at bounding box center [335, 383] width 99 height 32
checkbox input "true"
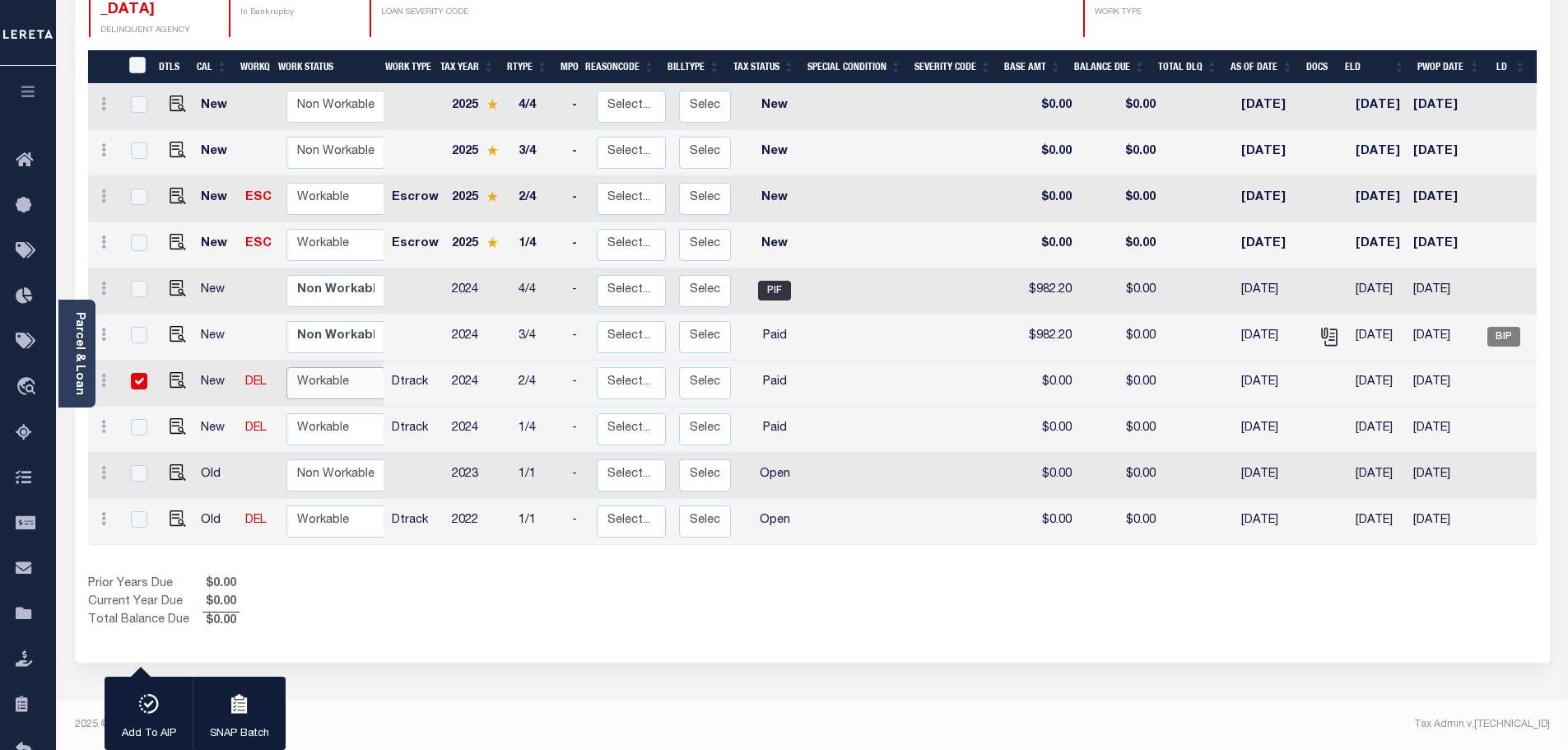
select select "true"
click at [286, 368] on select "Non Workable Workable" at bounding box center [335, 383] width 99 height 32
checkbox input "false"
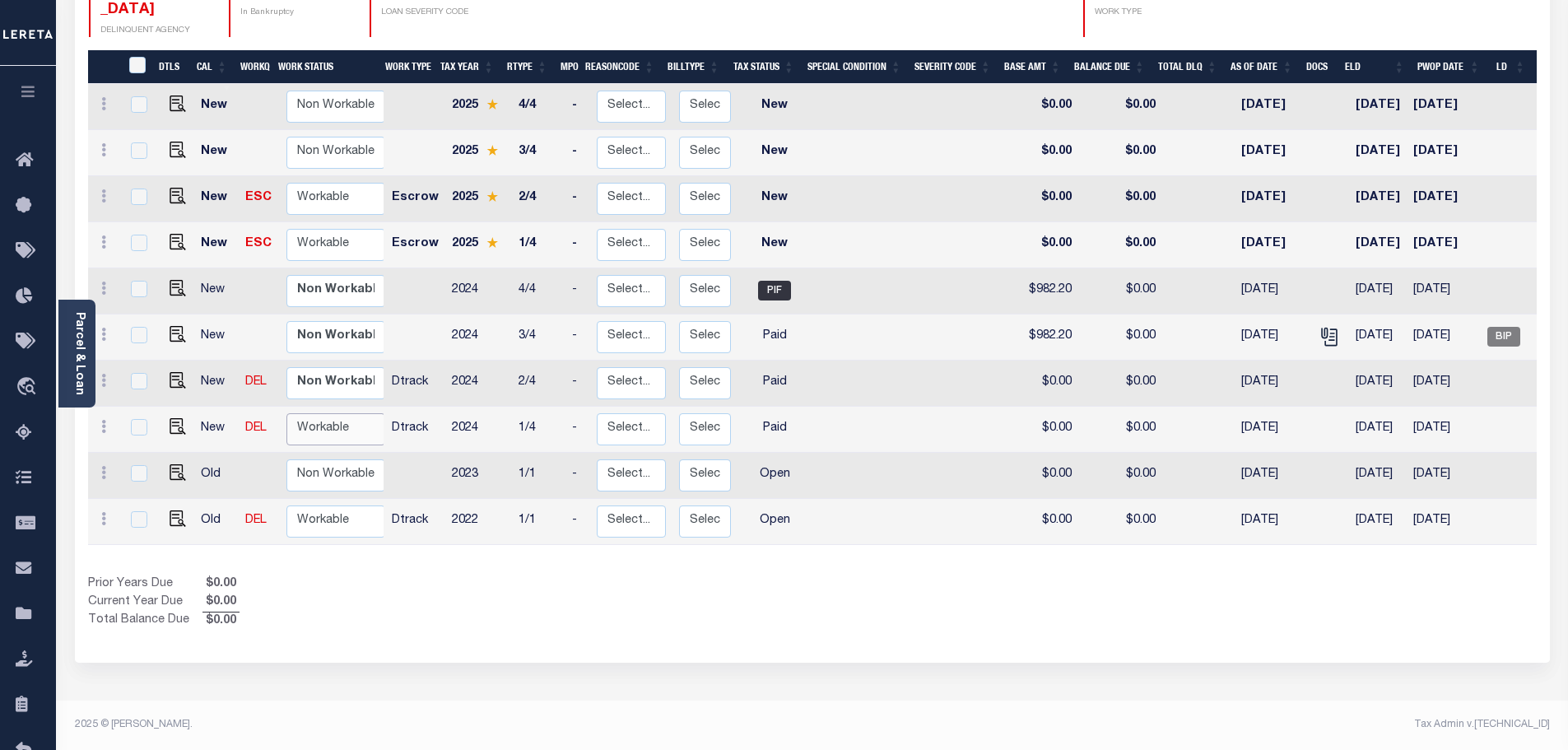
click at [350, 413] on select "Non Workable Workable" at bounding box center [335, 428] width 99 height 32
checkbox input "true"
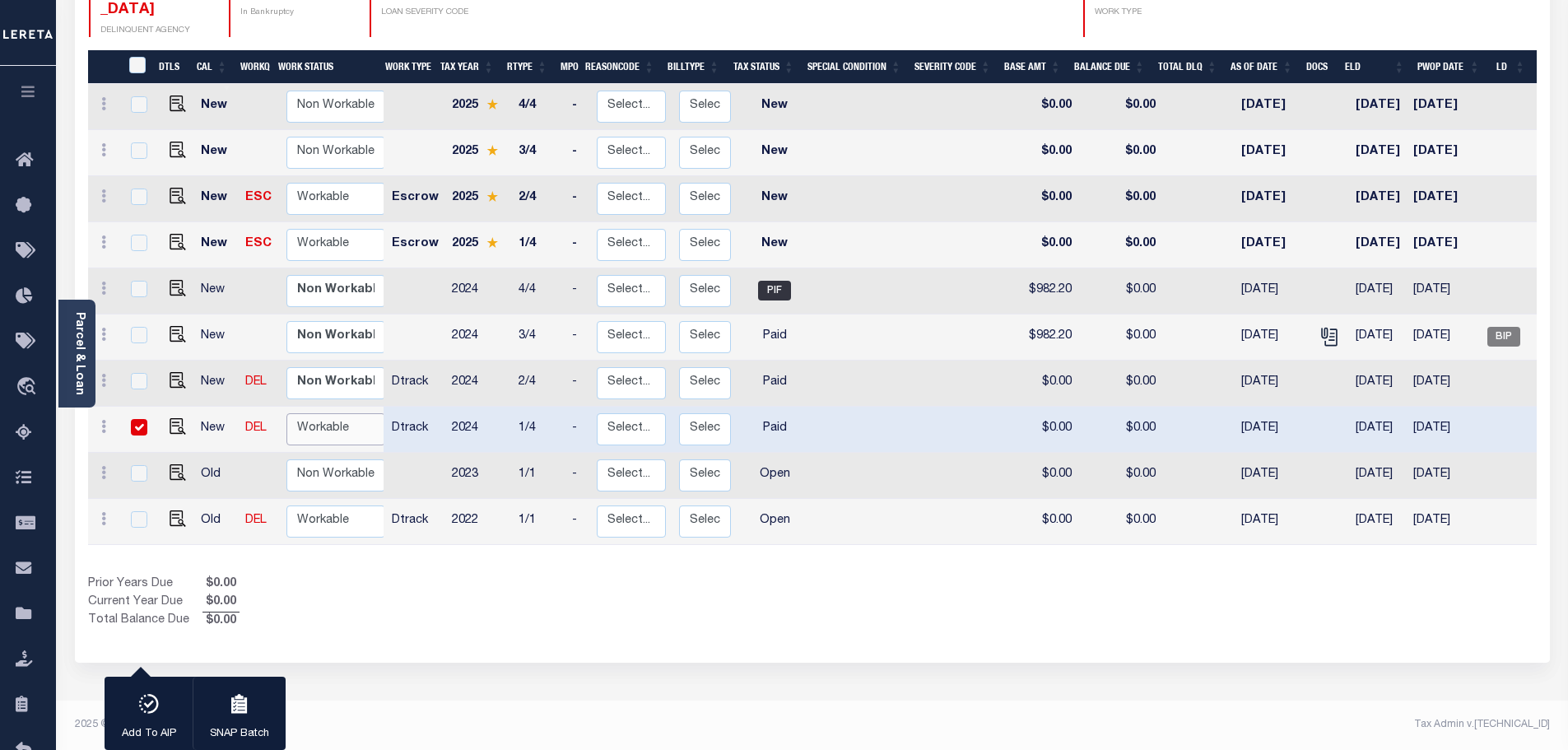
select select "true"
click at [286, 413] on select "Non Workable Workable" at bounding box center [335, 428] width 99 height 32
checkbox input "false"
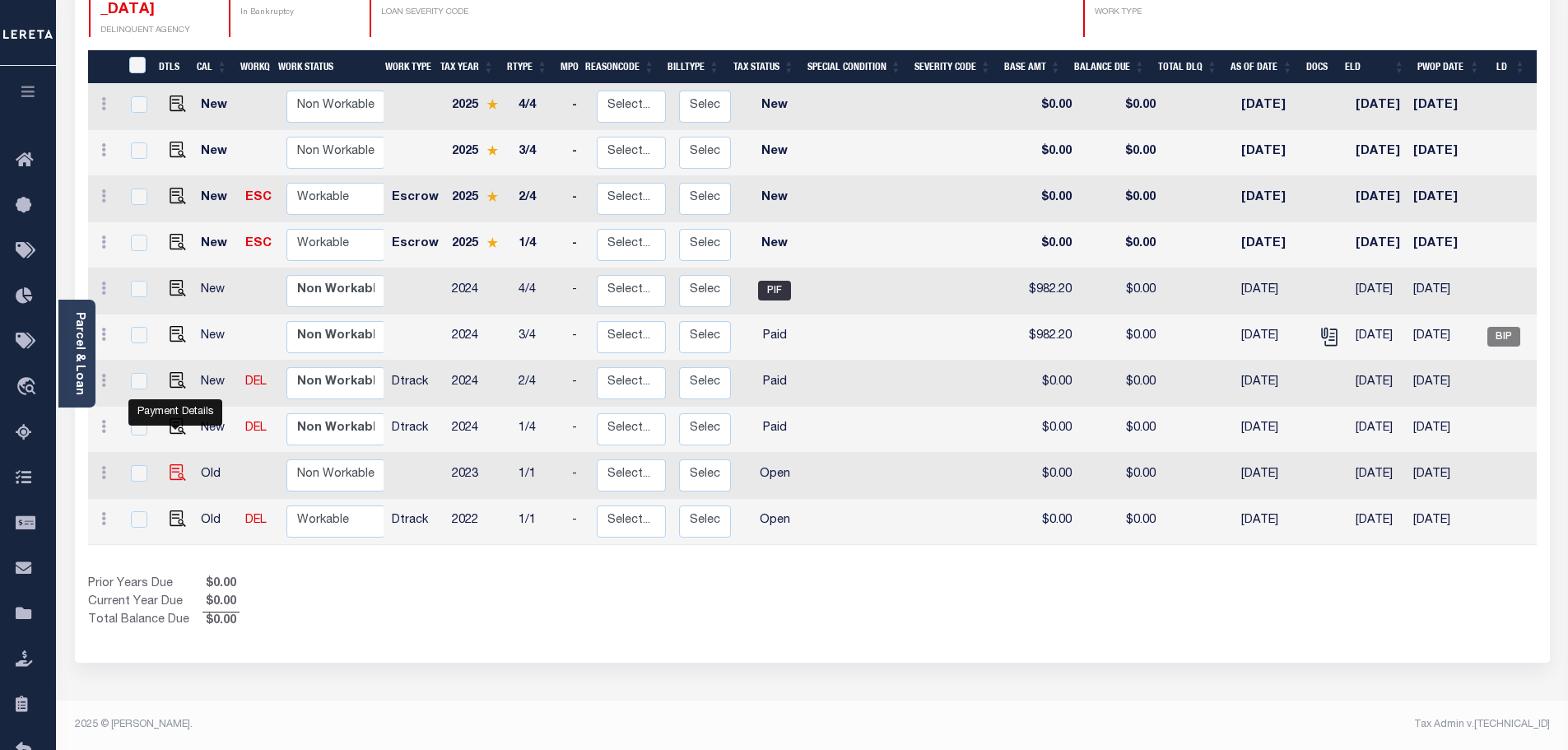
click at [171, 465] on img "" at bounding box center [177, 473] width 16 height 16
checkbox input "true"
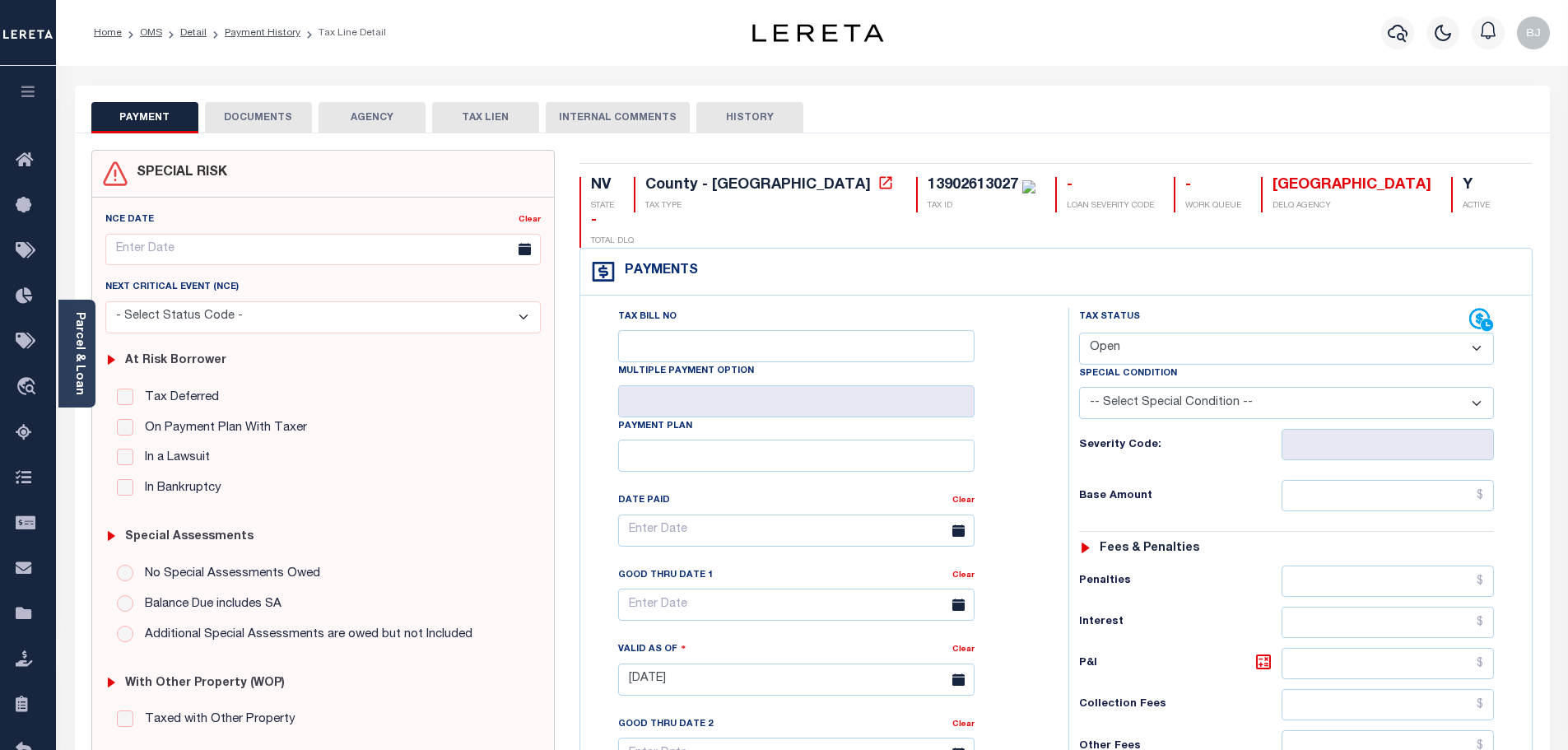
click at [1224, 332] on select "- Select Status Code - Open Due/Unpaid Paid Incomplete No Tax Due Internal Refu…" at bounding box center [1286, 348] width 415 height 32
select select "PYD"
click at [1079, 332] on select "- Select Status Code - Open Due/Unpaid Paid Incomplete No Tax Due Internal Refu…" at bounding box center [1286, 348] width 415 height 32
type input "[DATE]"
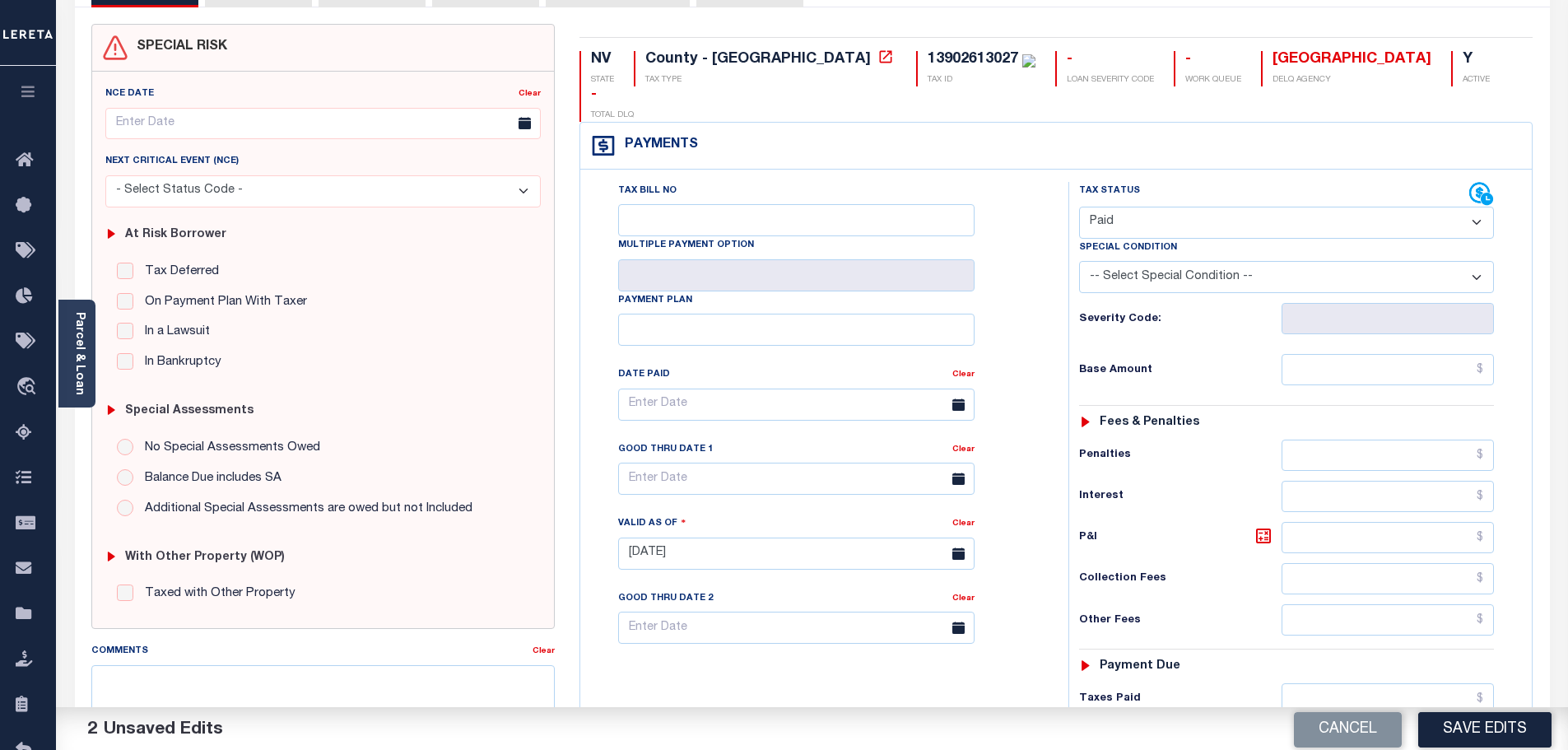
scroll to position [330, 0]
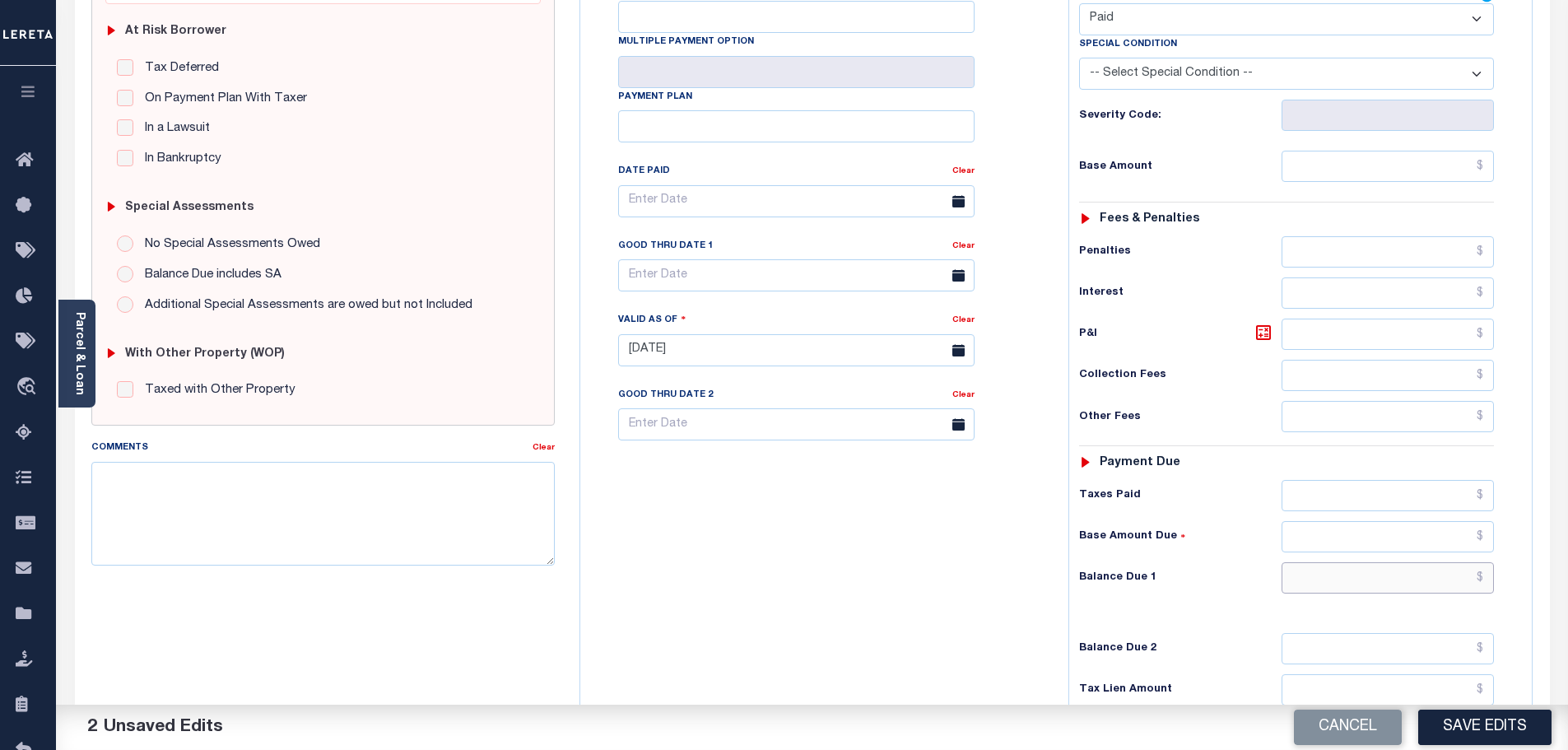
click at [1368, 562] on input "text" at bounding box center [1389, 578] width 214 height 32
type input "$0.00"
click at [378, 522] on textarea "Comments" at bounding box center [323, 514] width 464 height 104
paste textarea "See 3/4 2024 attachment -bj"
type textarea "See 3/4 2024 attachment -bj"
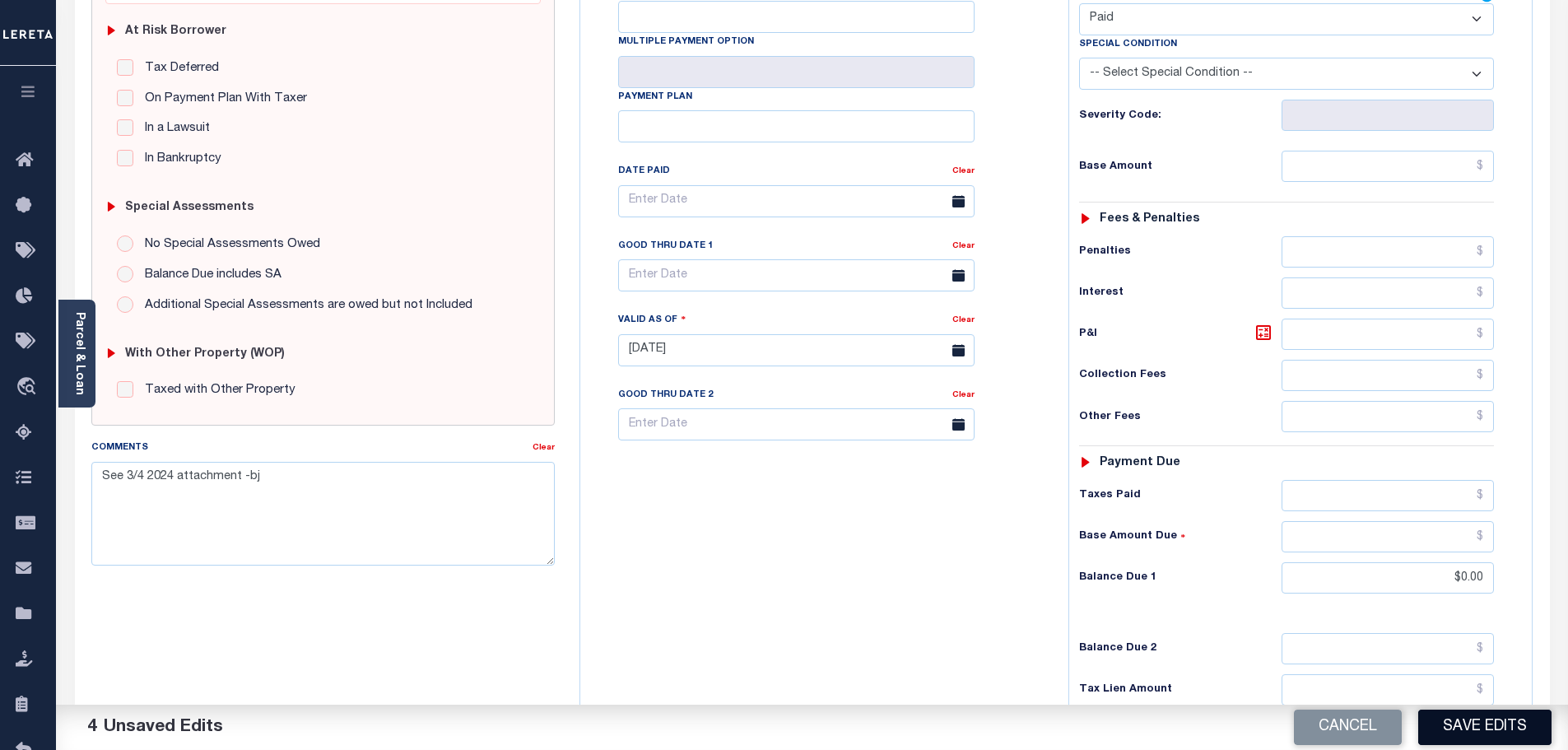
click at [1496, 726] on button "Save Edits" at bounding box center [1485, 727] width 133 height 35
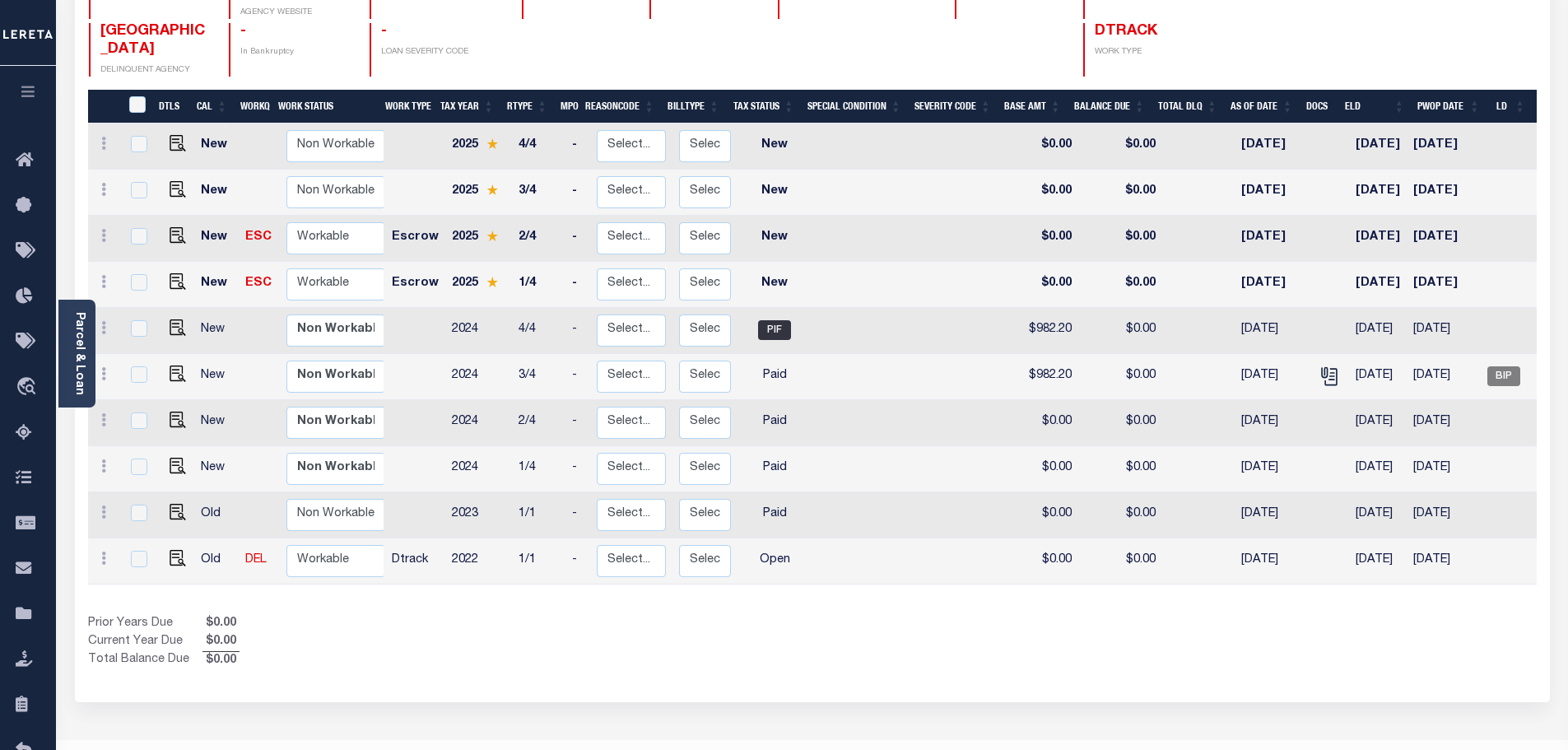
scroll to position [247, 0]
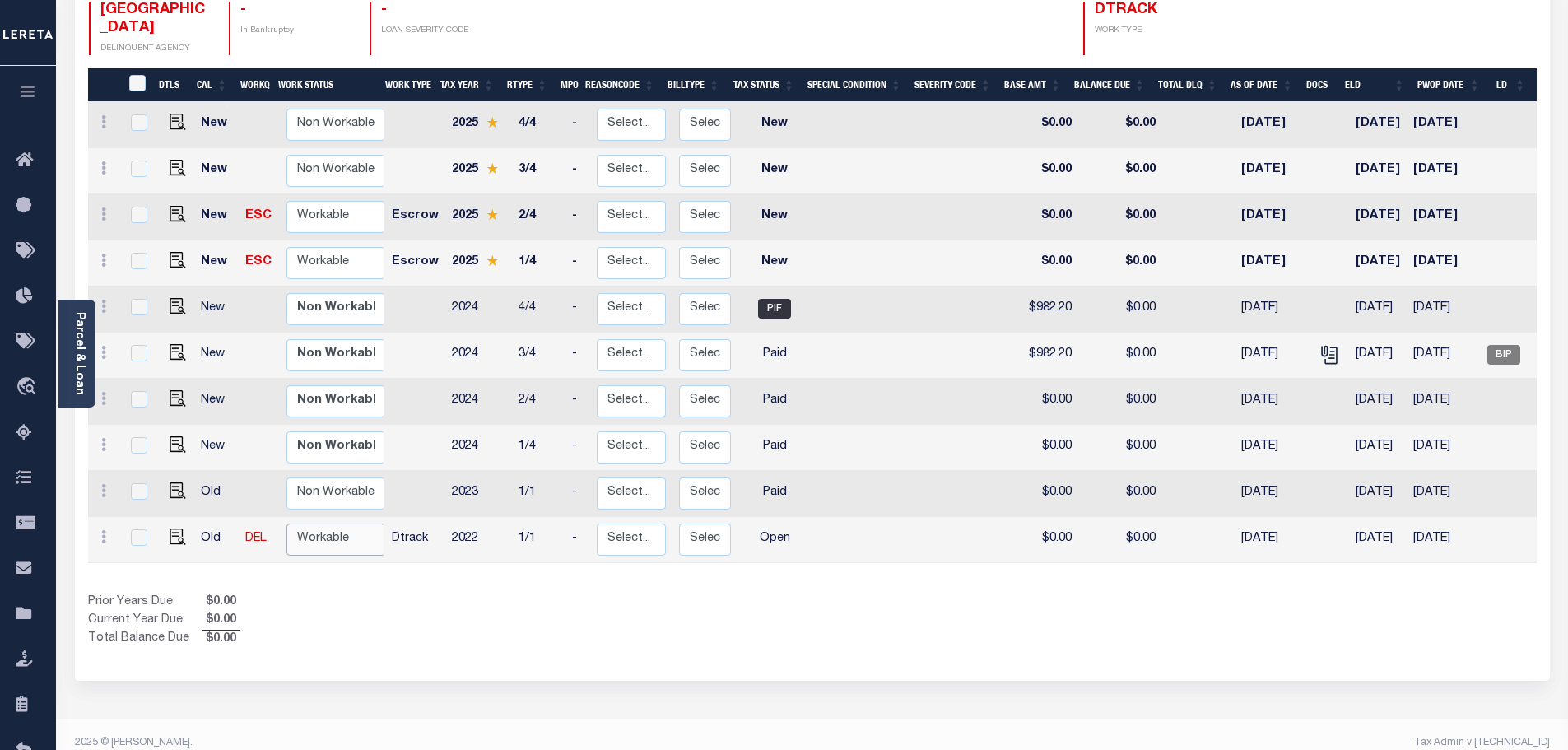
click at [322, 524] on select "Non Workable Workable" at bounding box center [335, 539] width 99 height 32
checkbox input "true"
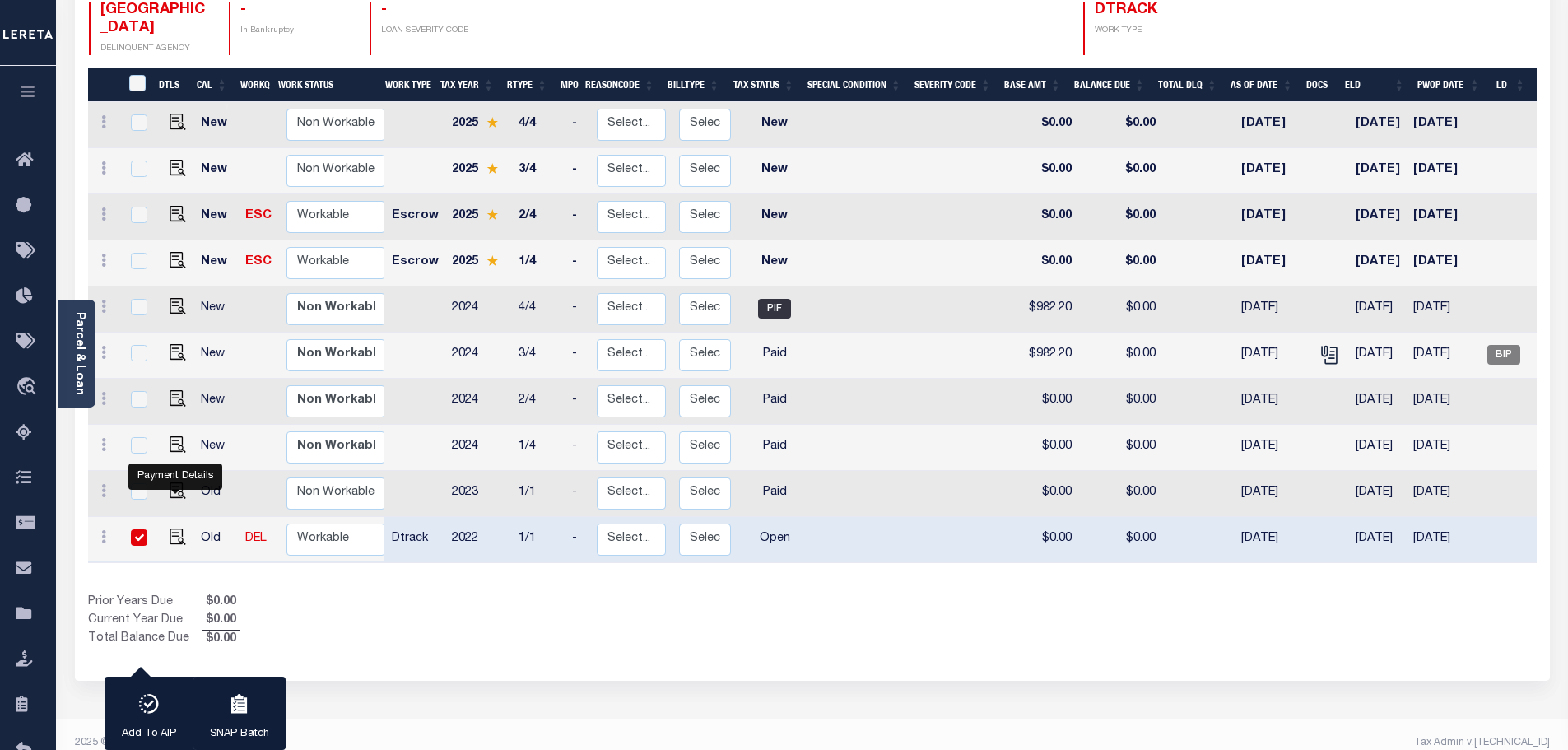
click at [161, 533] on link at bounding box center [173, 538] width 24 height 12
checkbox input "false"
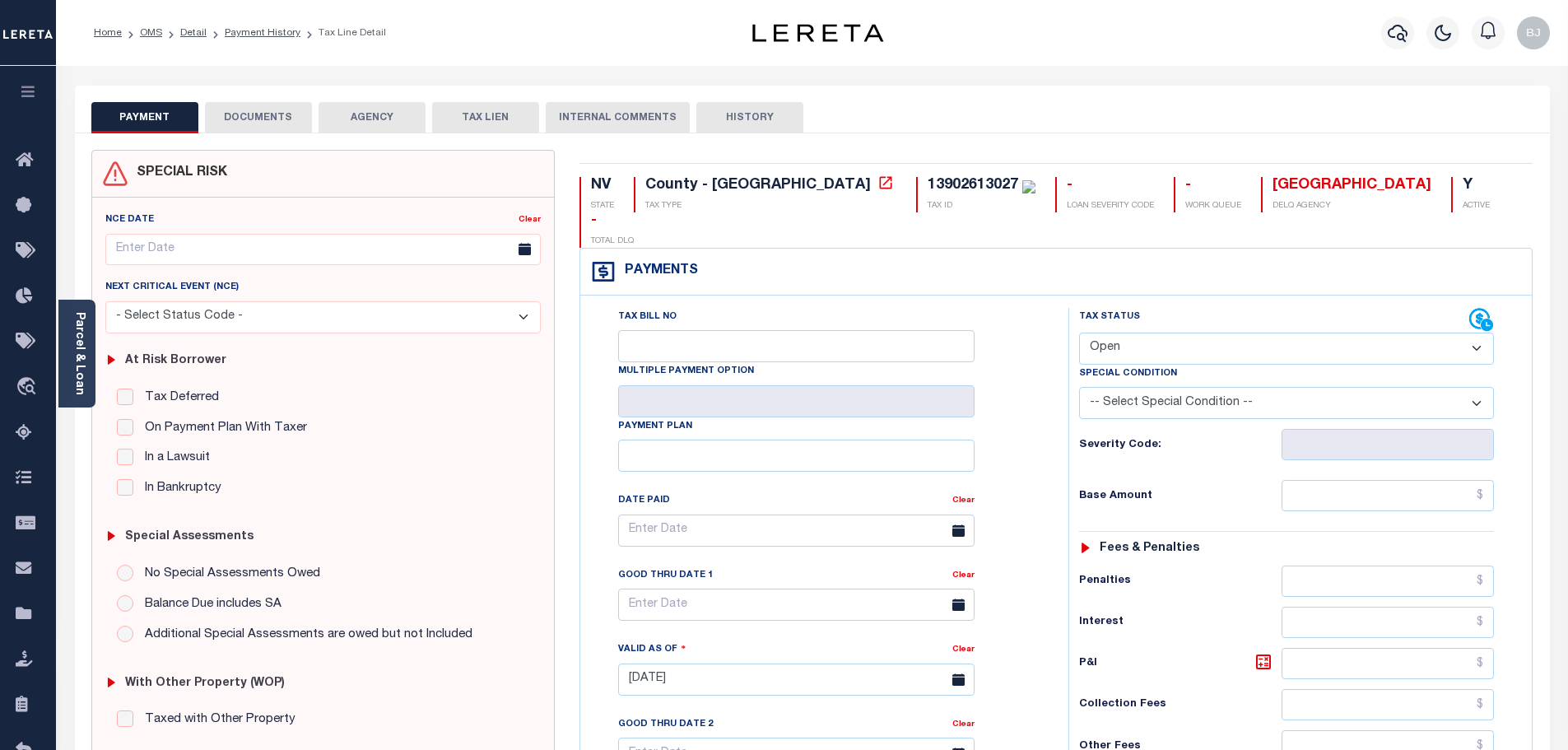
click at [1126, 332] on select "- Select Status Code - Open Due/Unpaid Paid Incomplete No Tax Due Internal Refu…" at bounding box center [1286, 348] width 415 height 32
select select "PYD"
click at [1079, 332] on select "- Select Status Code - Open Due/Unpaid Paid Incomplete No Tax Due Internal Refu…" at bounding box center [1286, 348] width 415 height 32
type input "[DATE]"
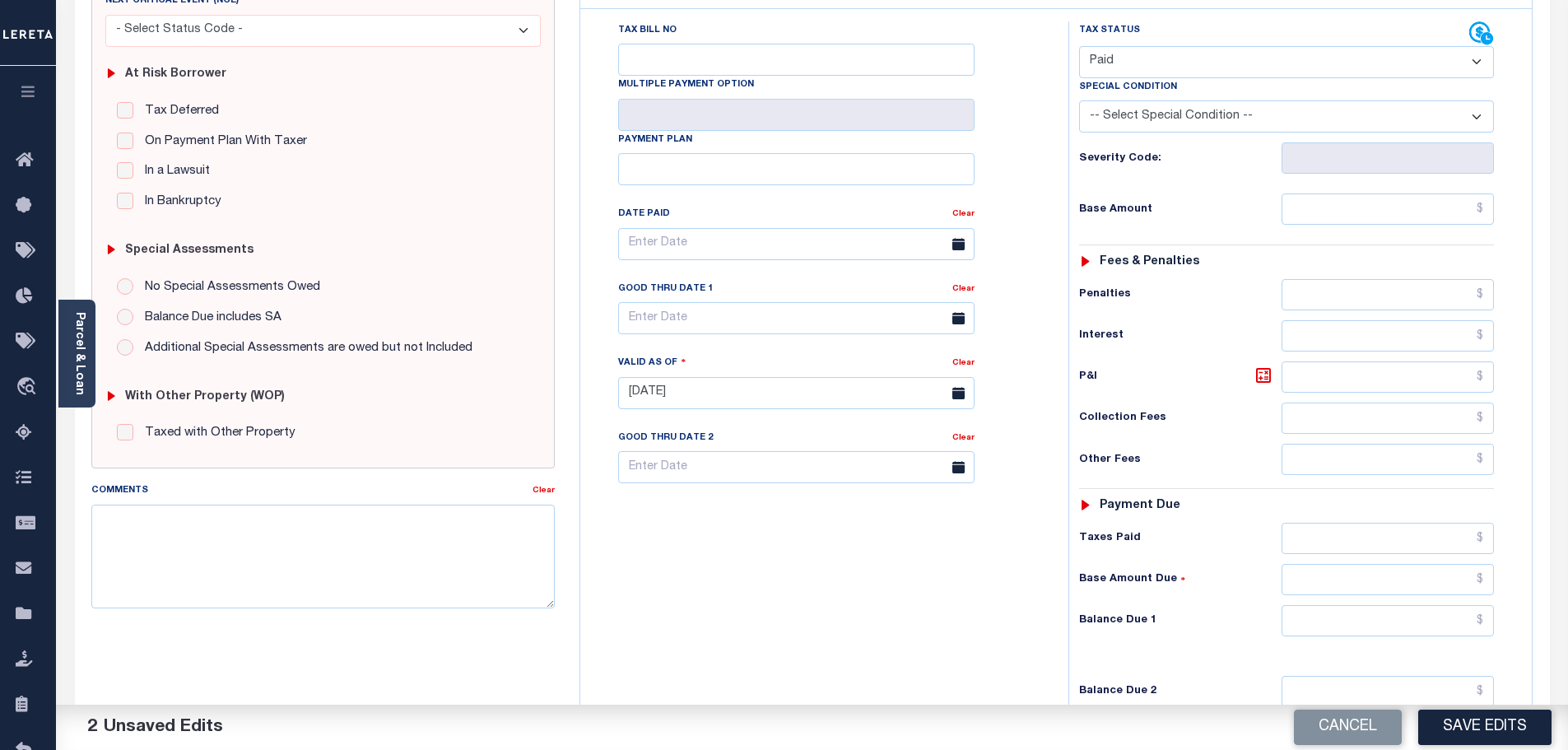
scroll to position [330, 0]
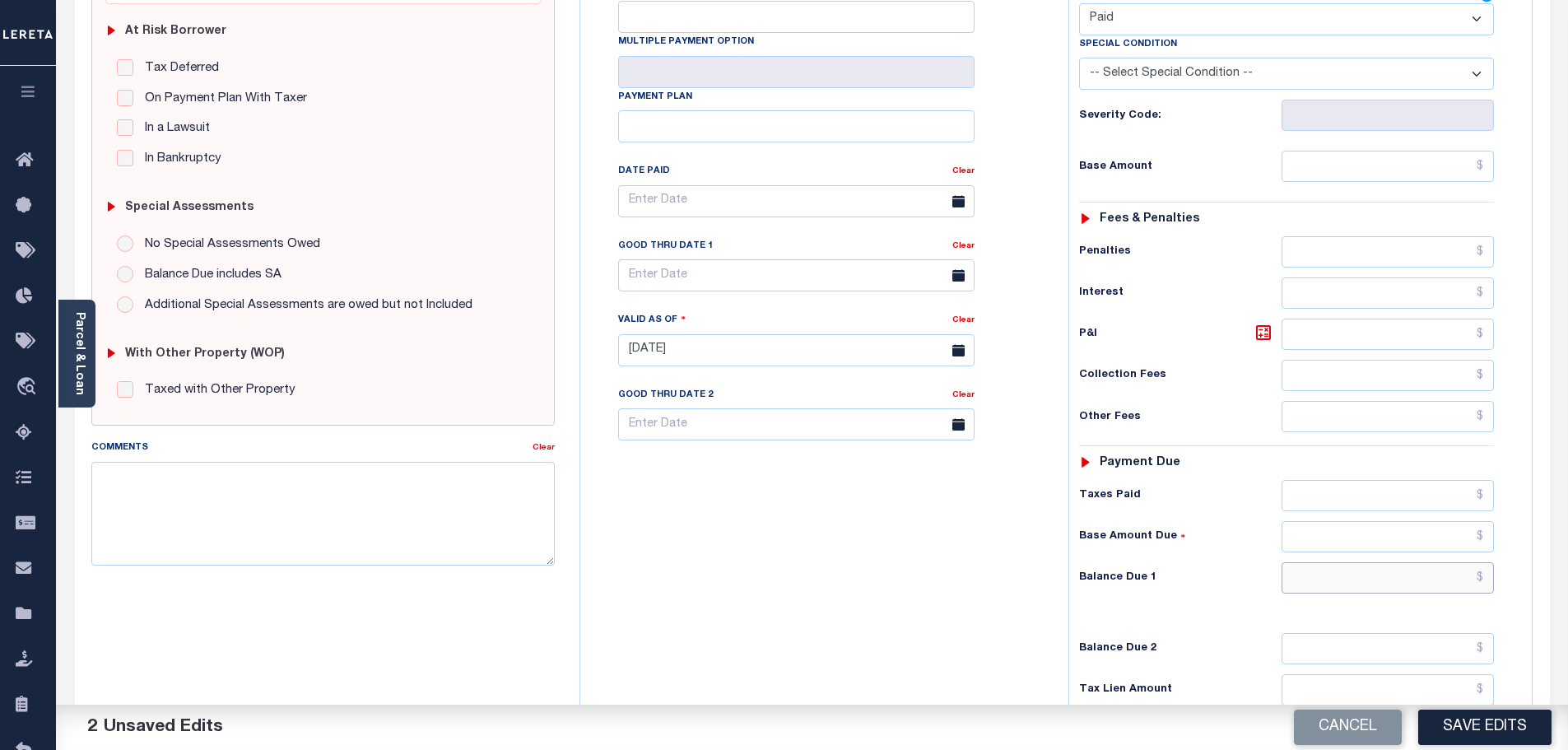
drag, startPoint x: 1382, startPoint y: 560, endPoint x: 1391, endPoint y: 552, distance: 12.0
click at [1382, 562] on input "text" at bounding box center [1389, 578] width 214 height 32
type input "$0.00"
drag, startPoint x: 349, startPoint y: 535, endPoint x: 806, endPoint y: 588, distance: 460.1
click at [352, 535] on textarea "Comments" at bounding box center [323, 514] width 464 height 104
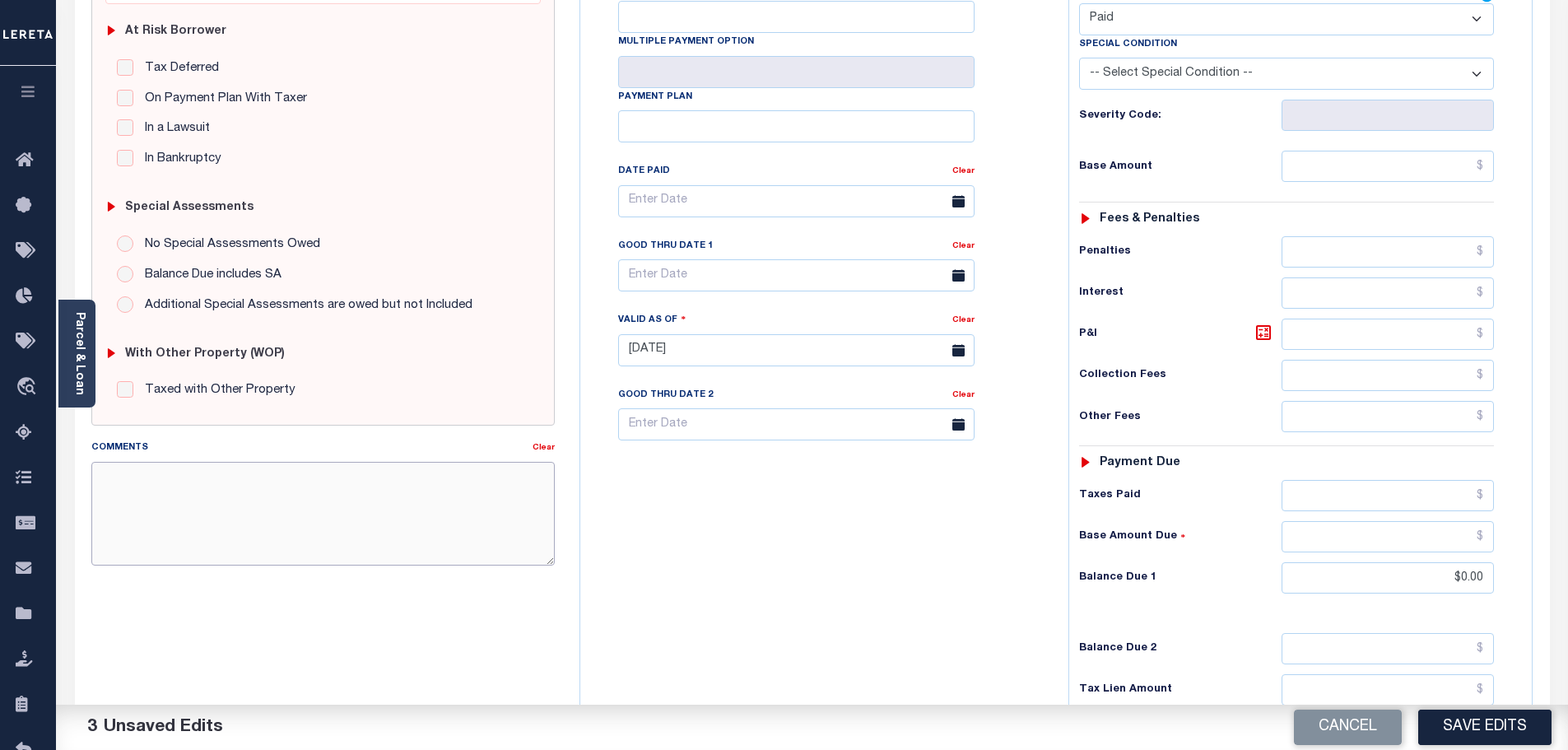
paste textarea "See 3/4 2024 attachment -bj"
type textarea "See 3/4 2024 attachment -bj"
click at [1447, 728] on button "Save Edits" at bounding box center [1485, 727] width 133 height 35
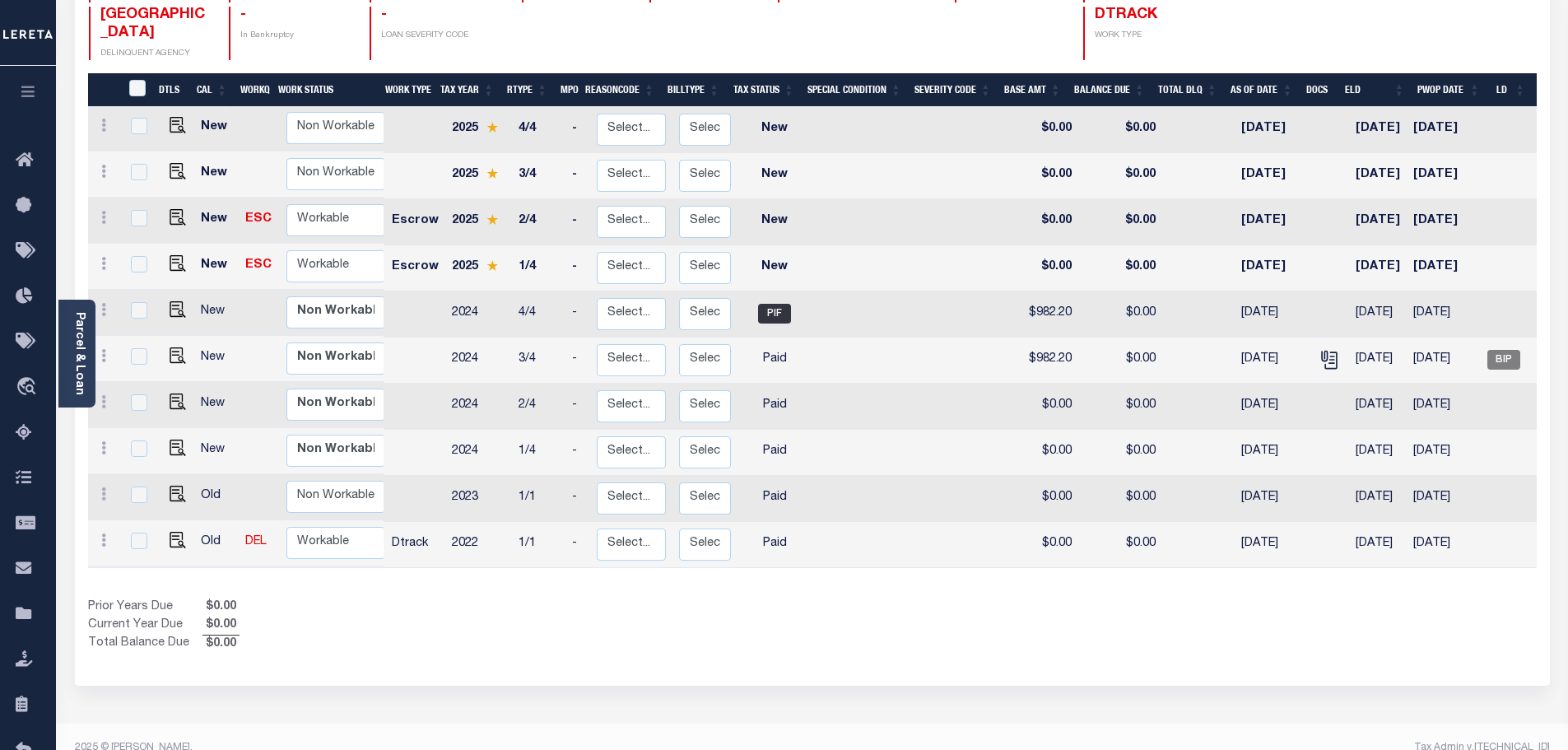
scroll to position [268, 0]
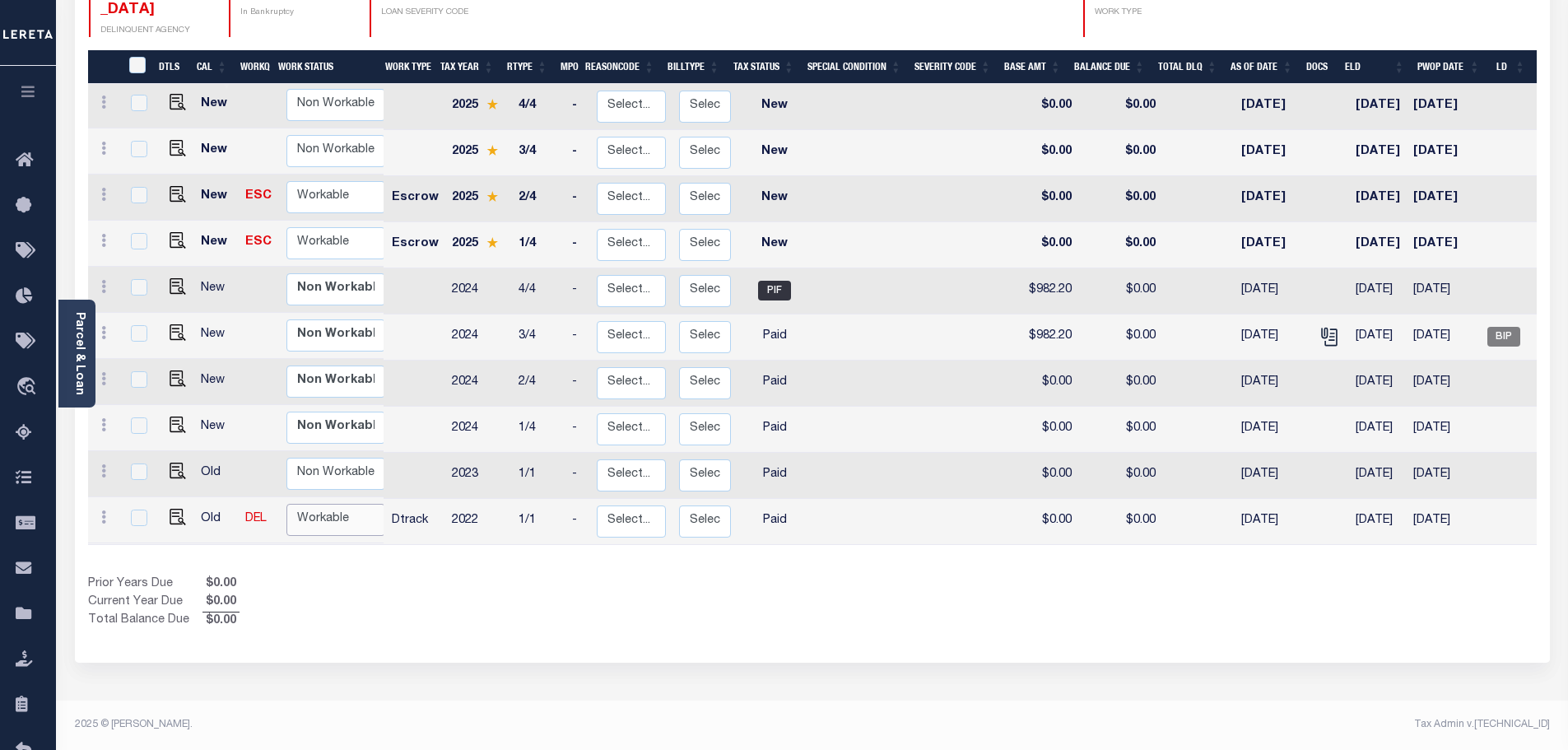
click at [339, 505] on select "Non Workable Workable" at bounding box center [335, 520] width 99 height 32
checkbox input "true"
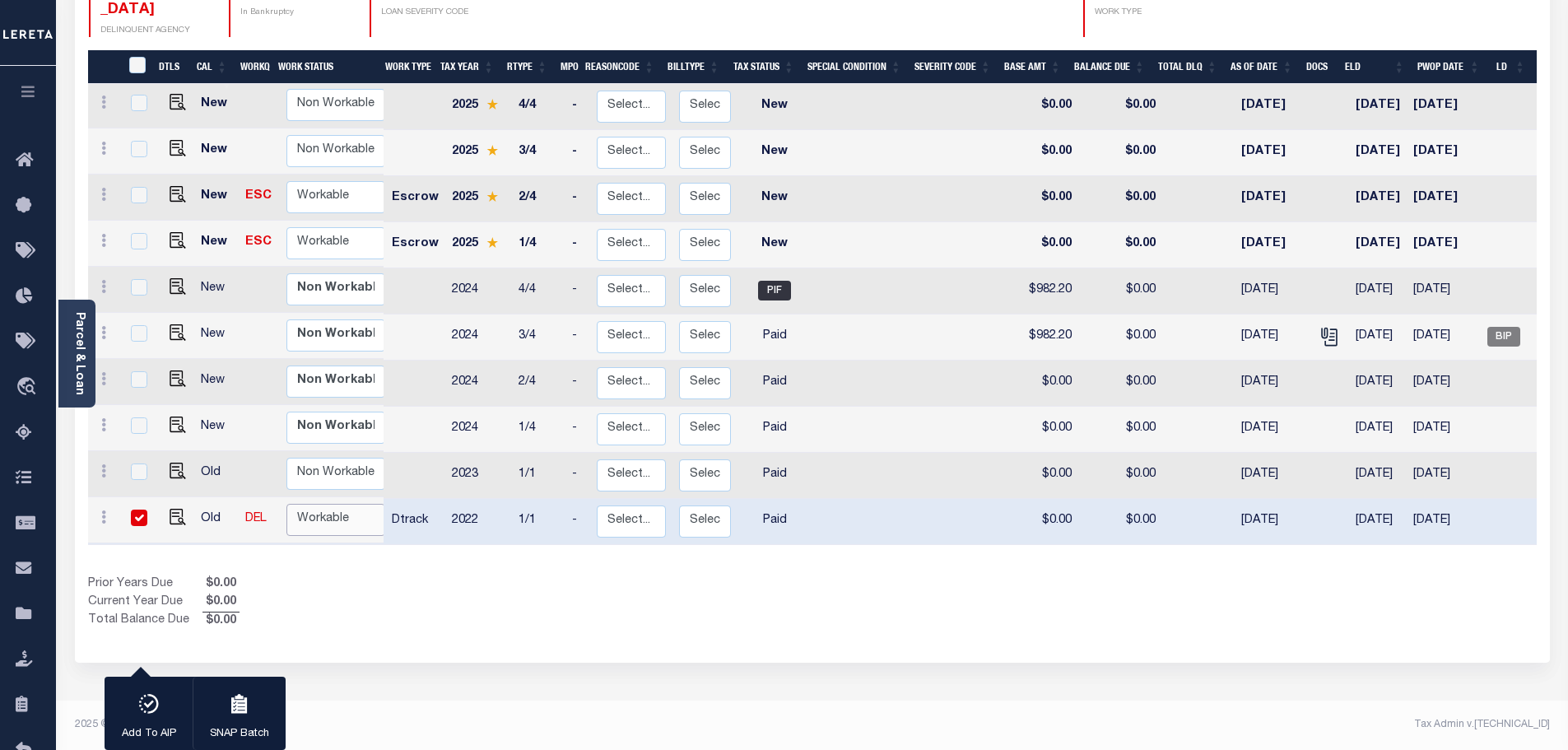
select select "true"
click at [286, 505] on select "Non Workable Workable" at bounding box center [335, 520] width 99 height 32
checkbox input "false"
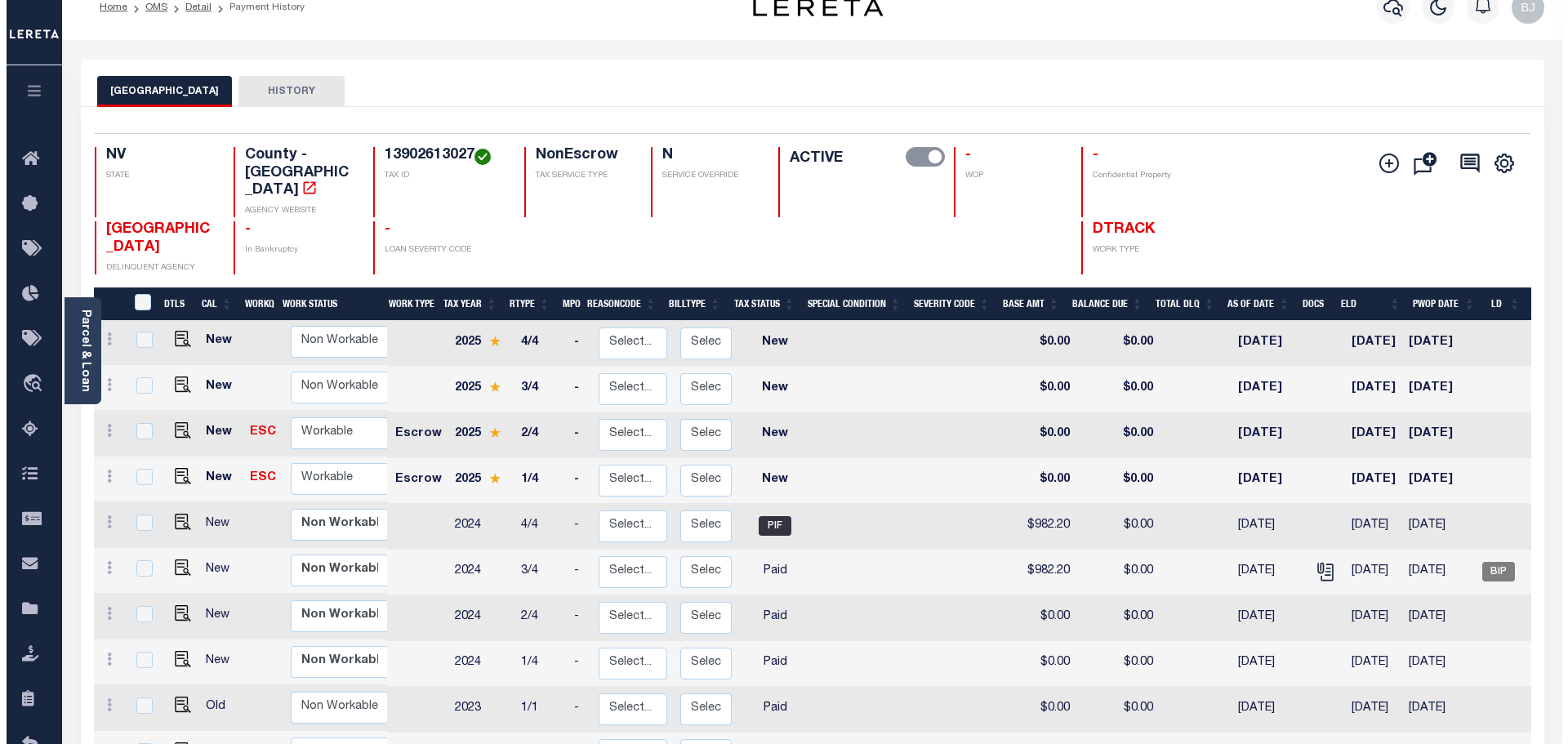
scroll to position [0, 0]
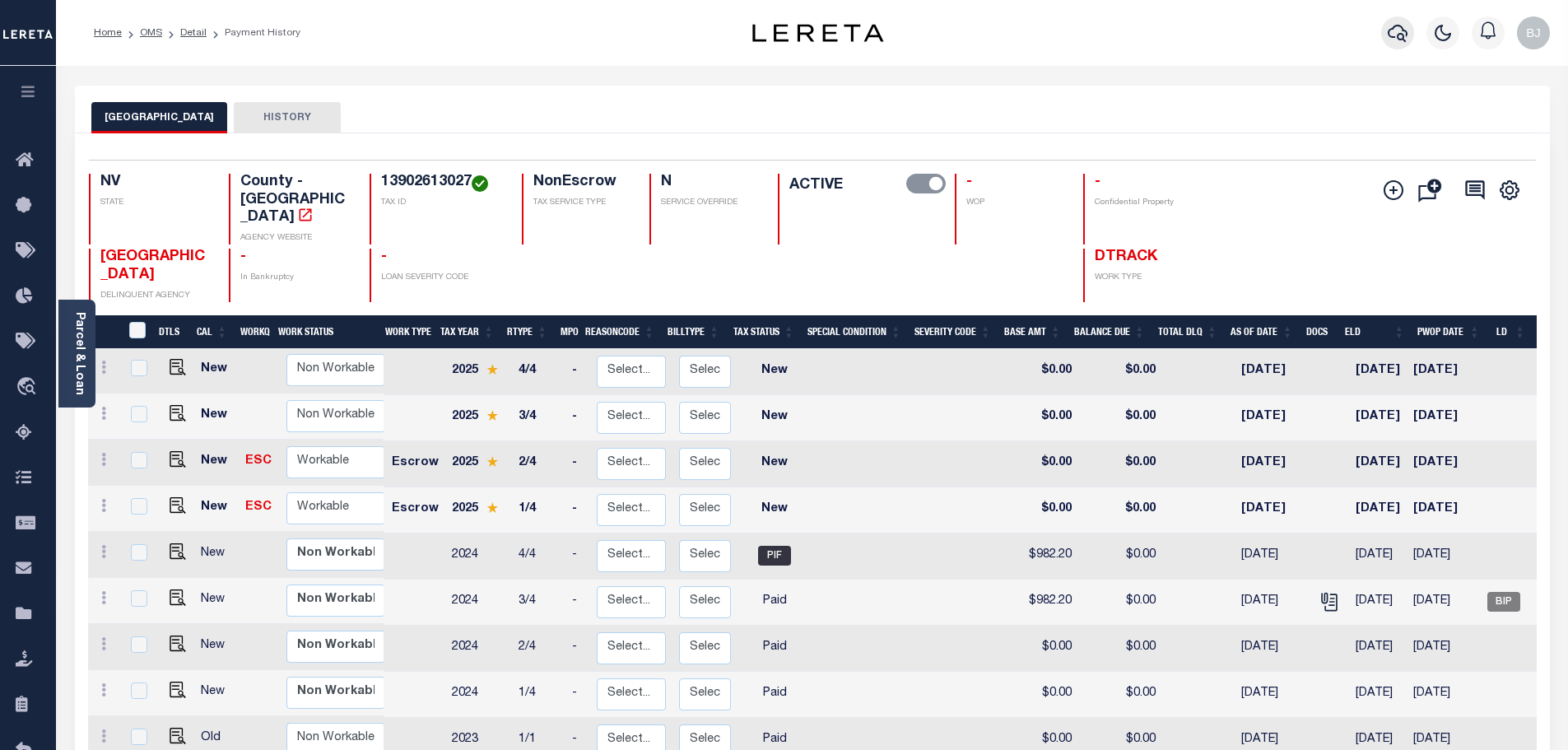
click at [1404, 32] on icon "button" at bounding box center [1398, 33] width 20 height 17
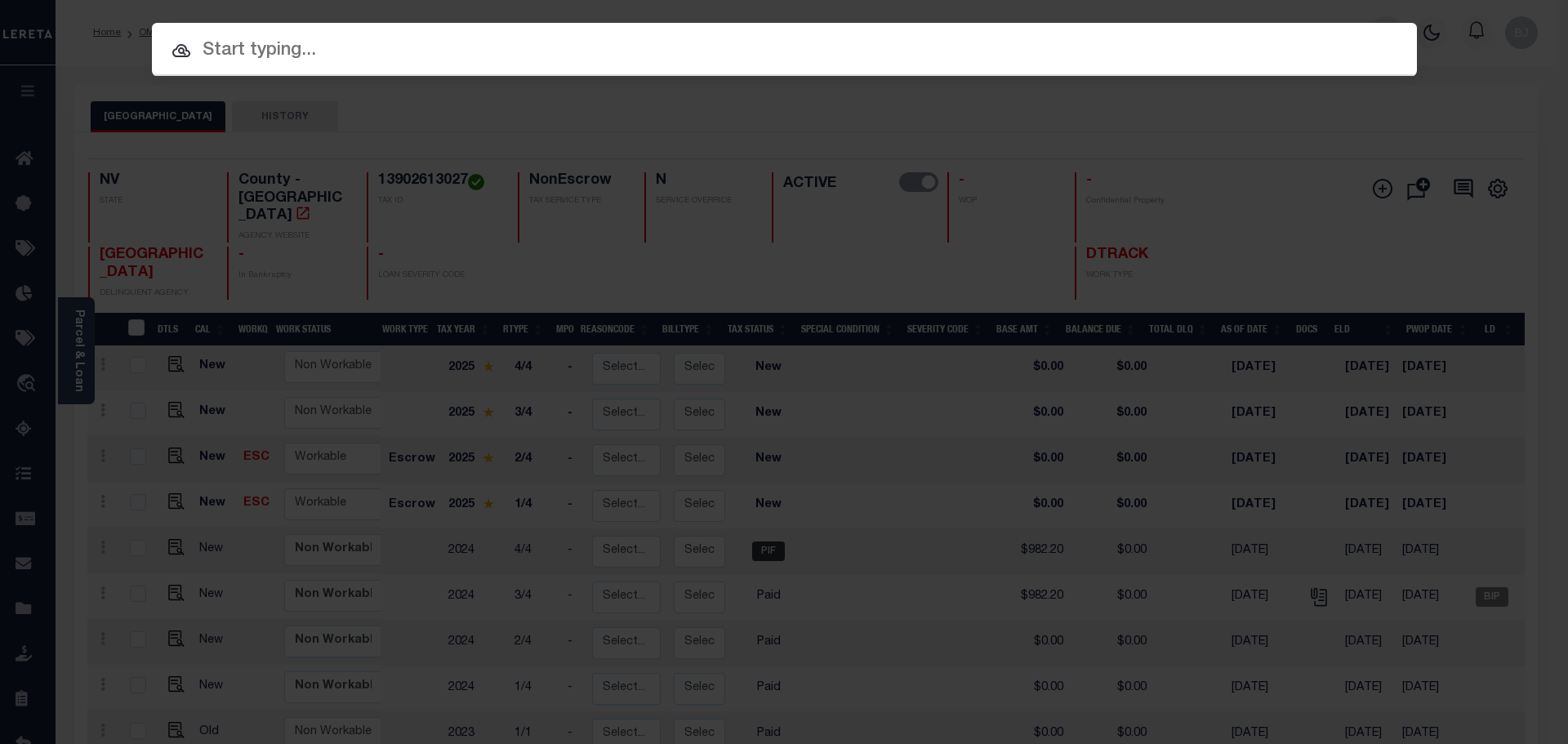
paste input "07179019705"
type input "07179019705"
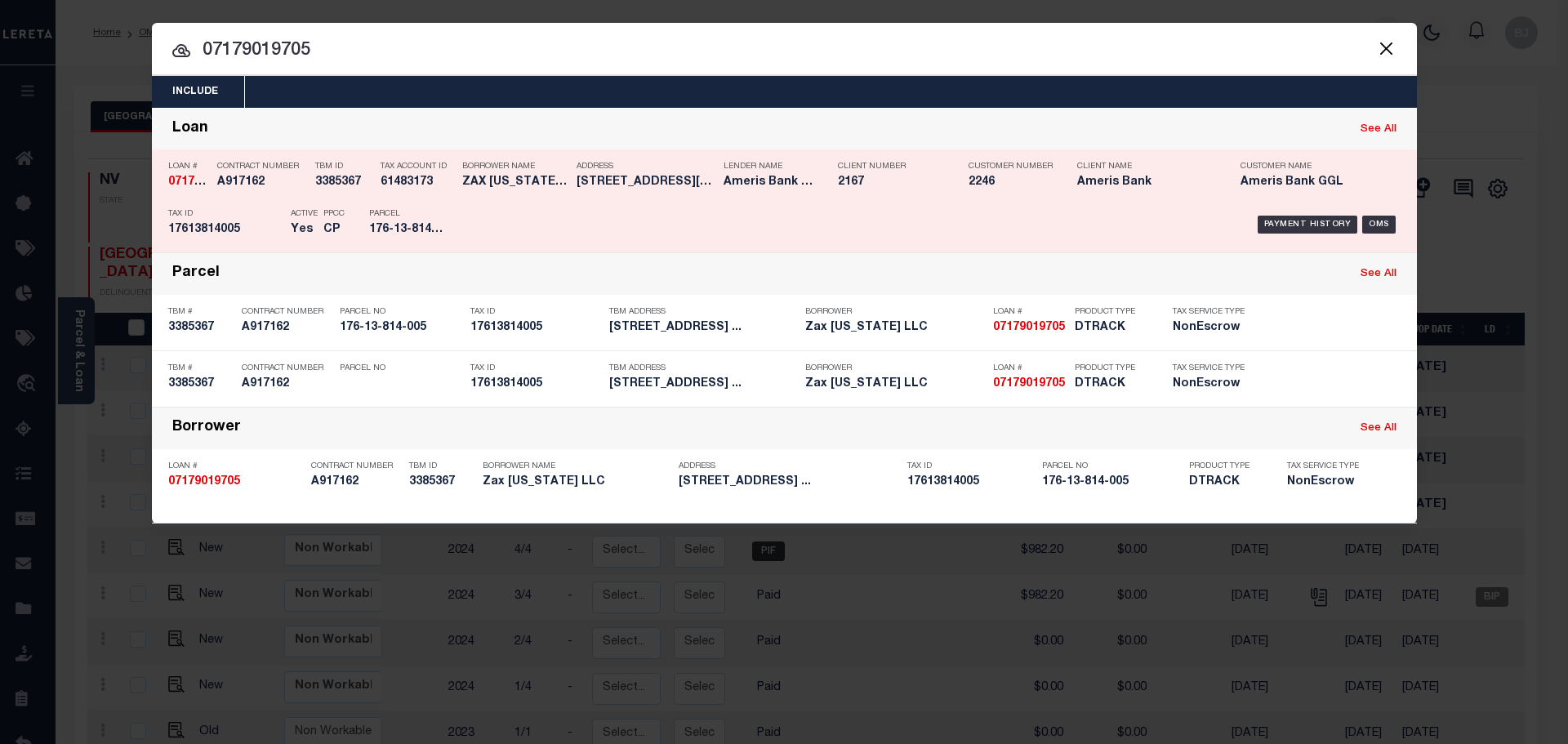
click at [759, 139] on div "Loan See All" at bounding box center [784, 129] width 1265 height 41
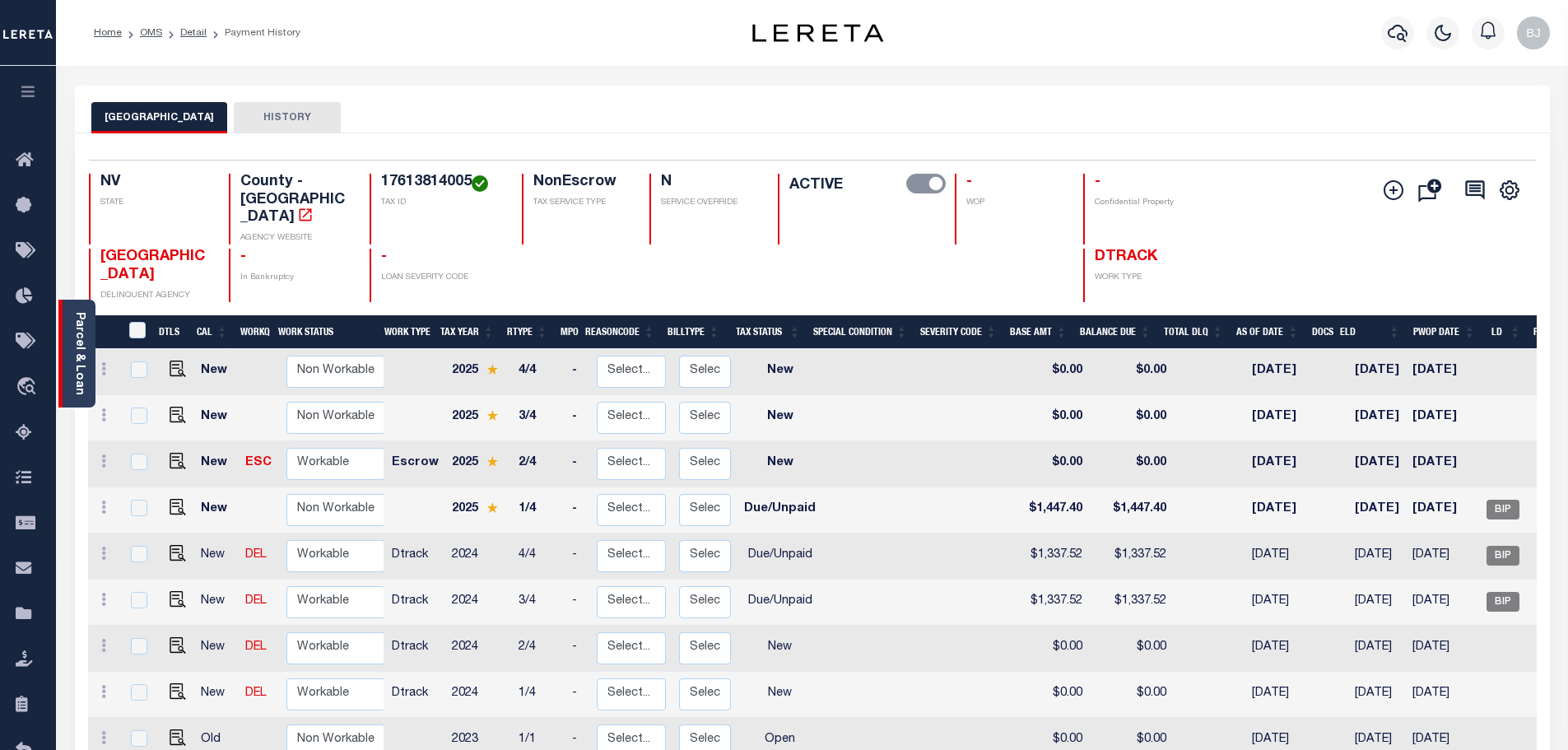
click at [77, 361] on link "Parcel & Loan" at bounding box center [79, 354] width 12 height 83
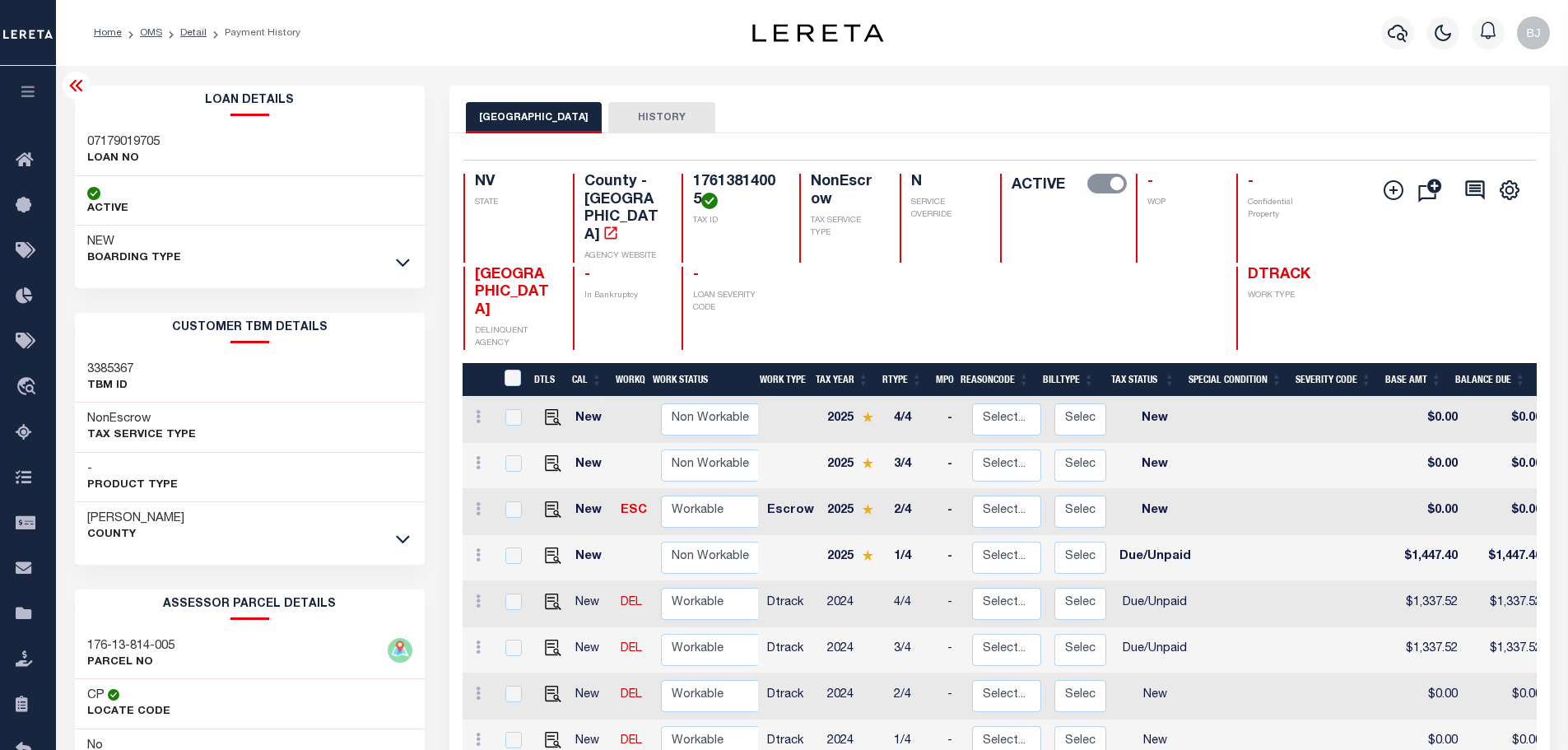
click at [139, 649] on h3 "176-13-814-005" at bounding box center [130, 647] width 87 height 16
drag, startPoint x: 139, startPoint y: 649, endPoint x: 893, endPoint y: 554, distance: 760.0
click at [138, 650] on h3 "176-13-814-005" at bounding box center [130, 647] width 87 height 16
copy div "176-13-814-005"
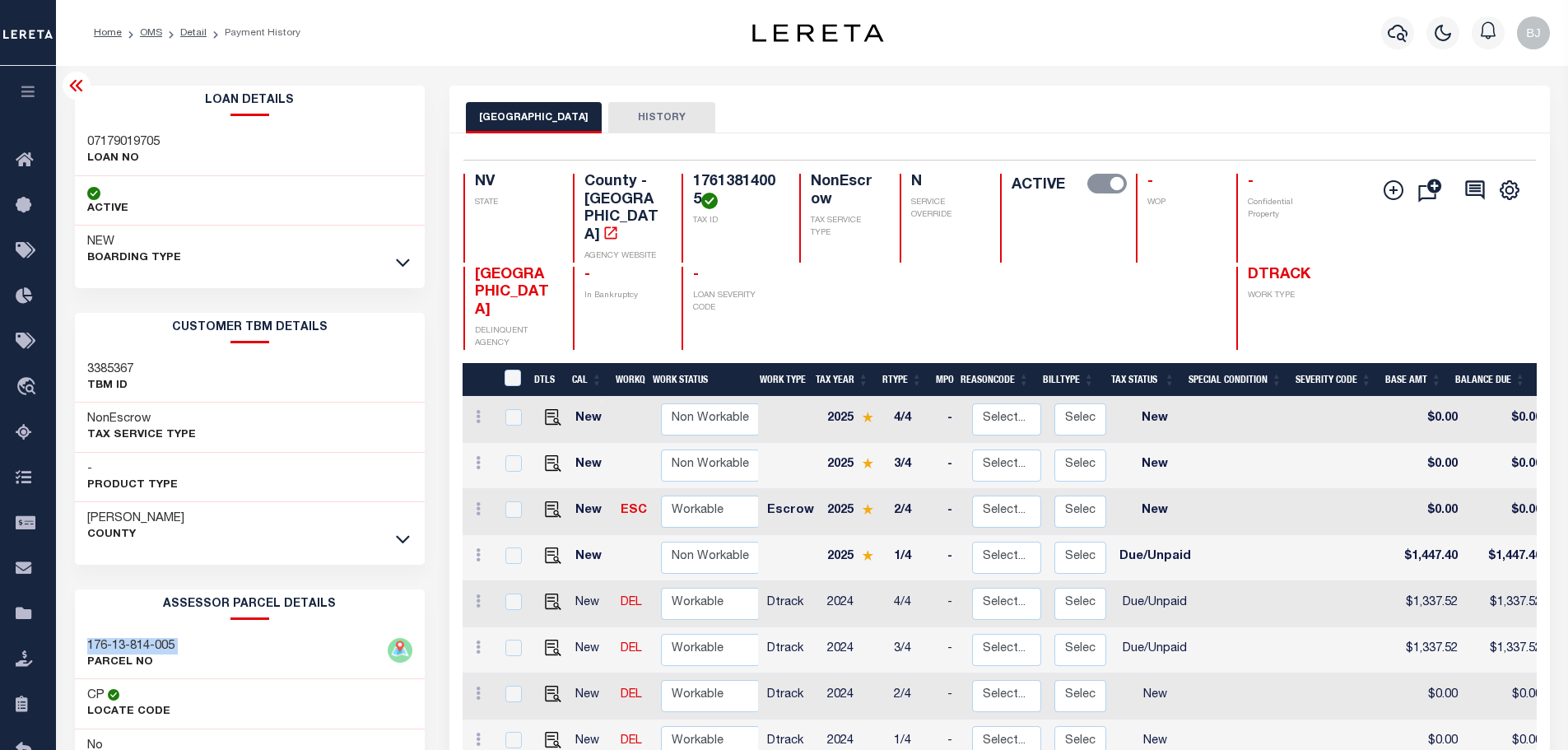
drag, startPoint x: 69, startPoint y: 89, endPoint x: 613, endPoint y: 93, distance: 544.0
click at [69, 89] on icon at bounding box center [77, 86] width 20 height 20
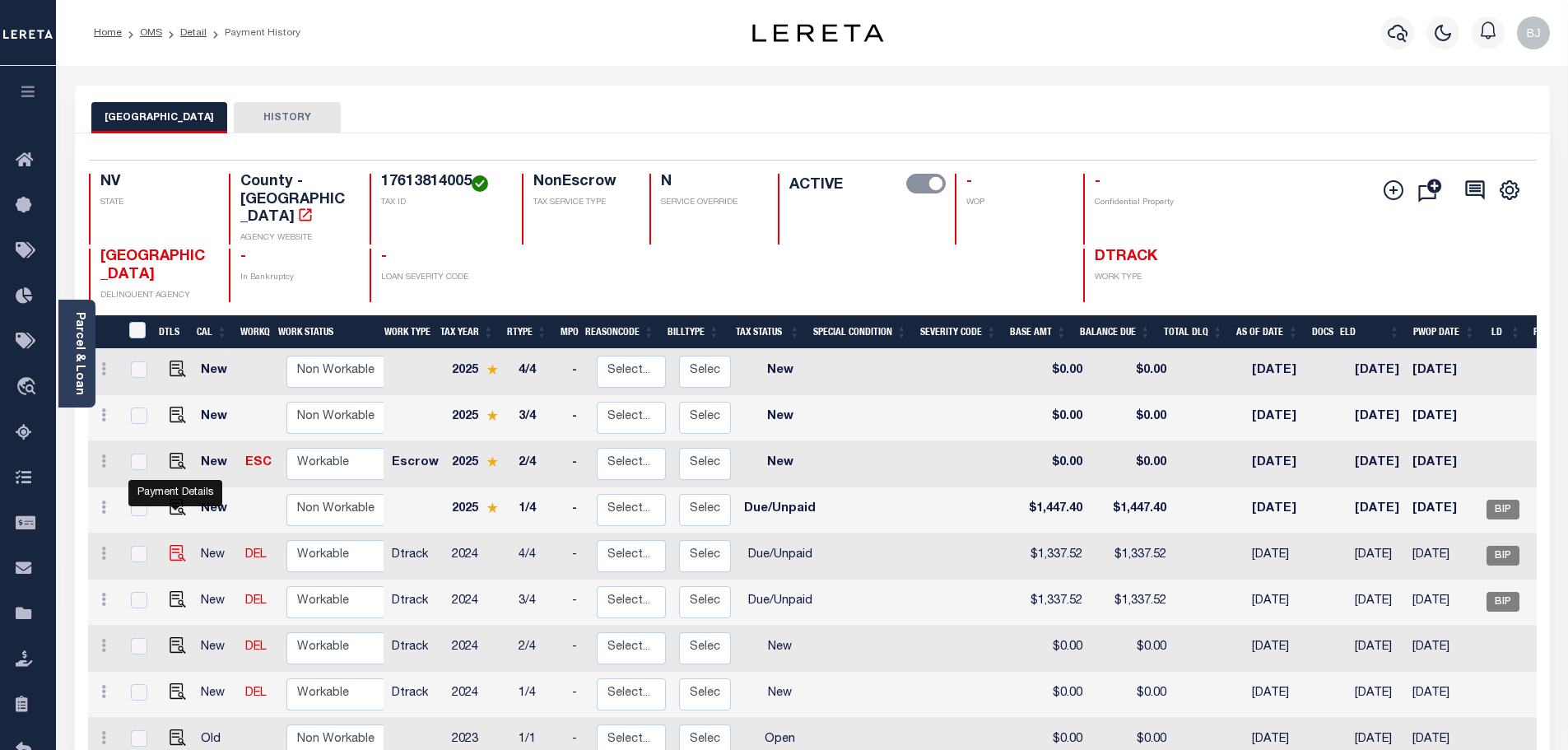
click at [171, 545] on img "" at bounding box center [177, 553] width 16 height 16
checkbox input "true"
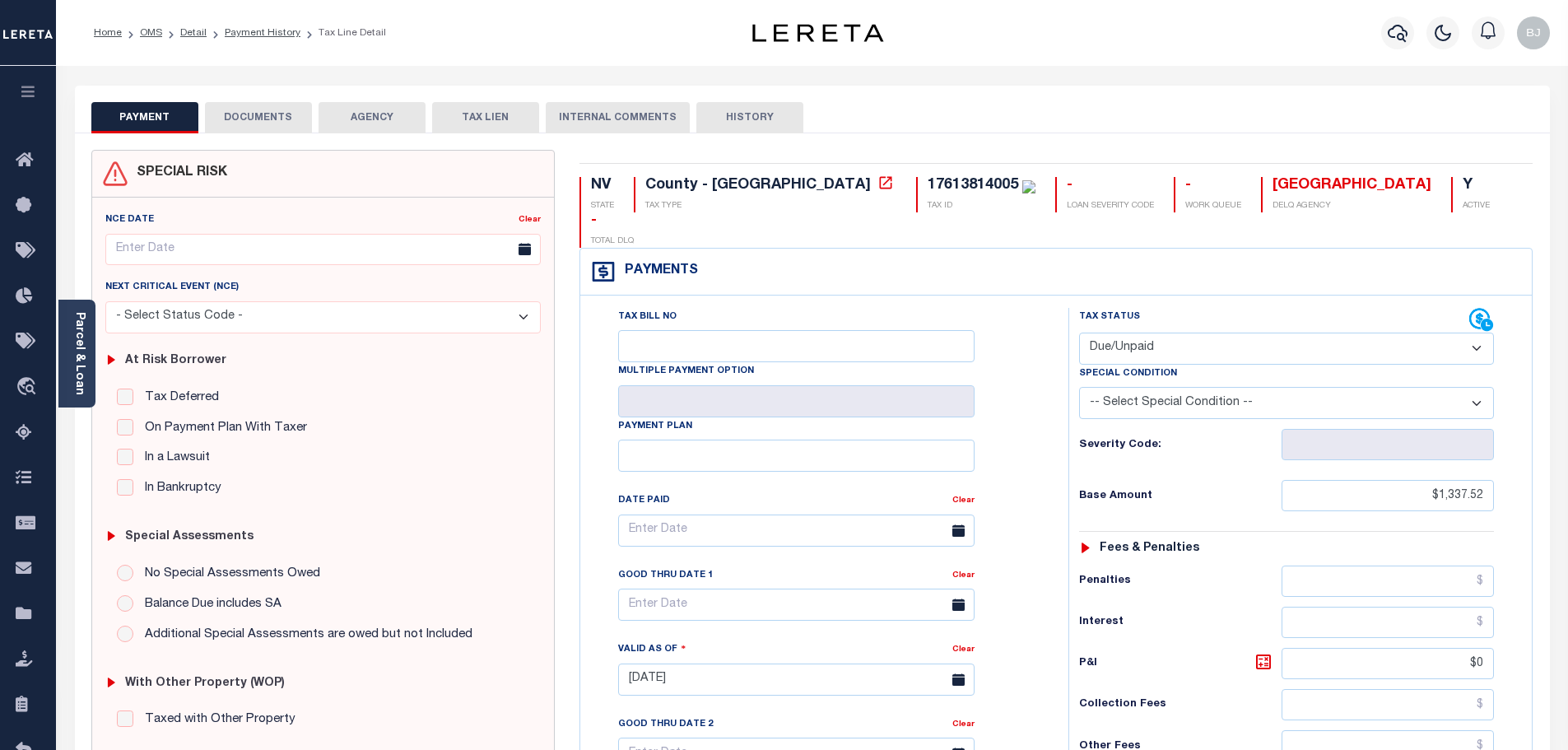
drag, startPoint x: 1201, startPoint y: 314, endPoint x: 1198, endPoint y: 327, distance: 13.3
click at [1201, 332] on select "- Select Status Code - Open Due/Unpaid Paid Incomplete No Tax Due Internal Refu…" at bounding box center [1286, 348] width 415 height 32
select select "INC"
click at [1079, 332] on select "- Select Status Code - Open Due/Unpaid Paid Incomplete No Tax Due Internal Refu…" at bounding box center [1286, 348] width 415 height 32
type input "[DATE]"
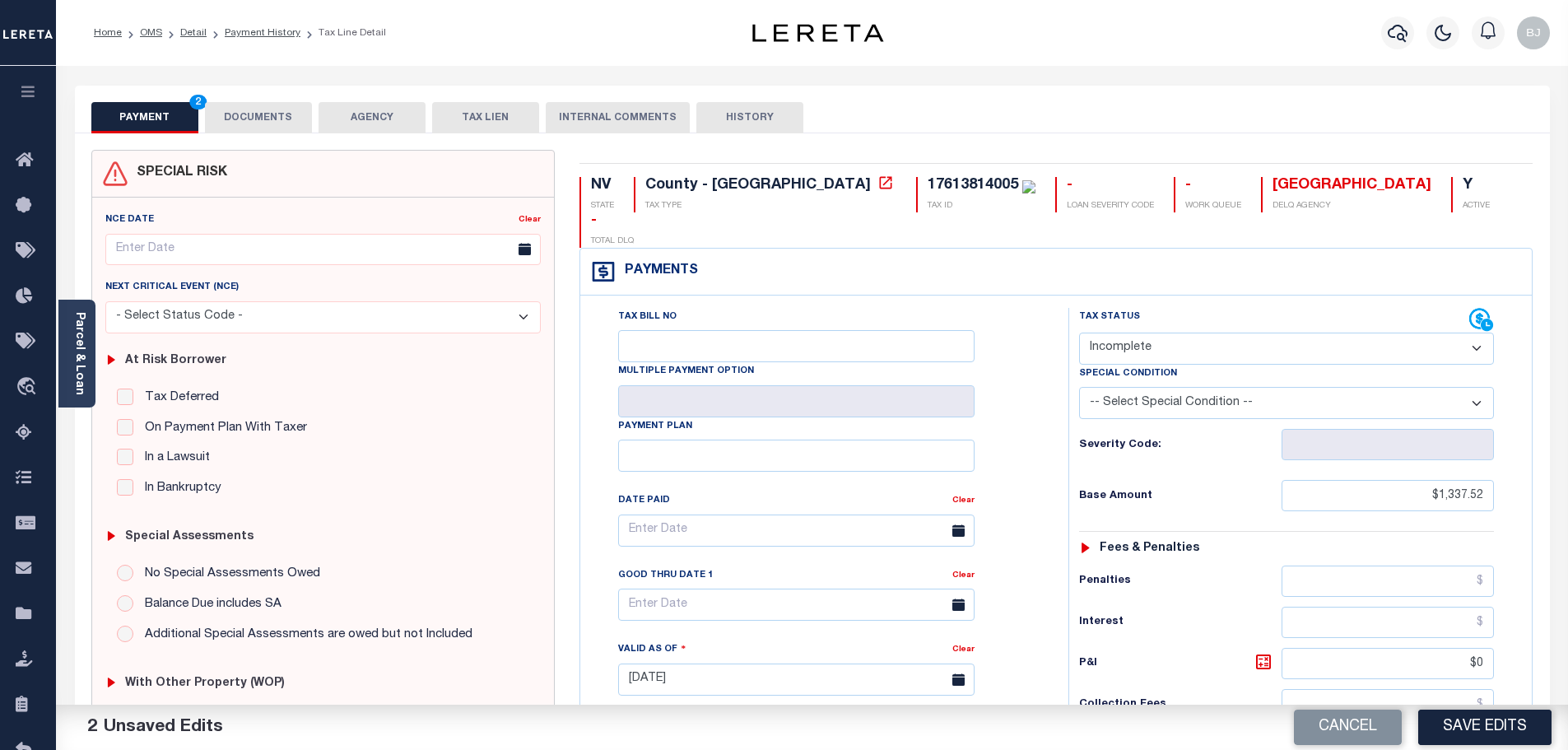
select select "PYD"
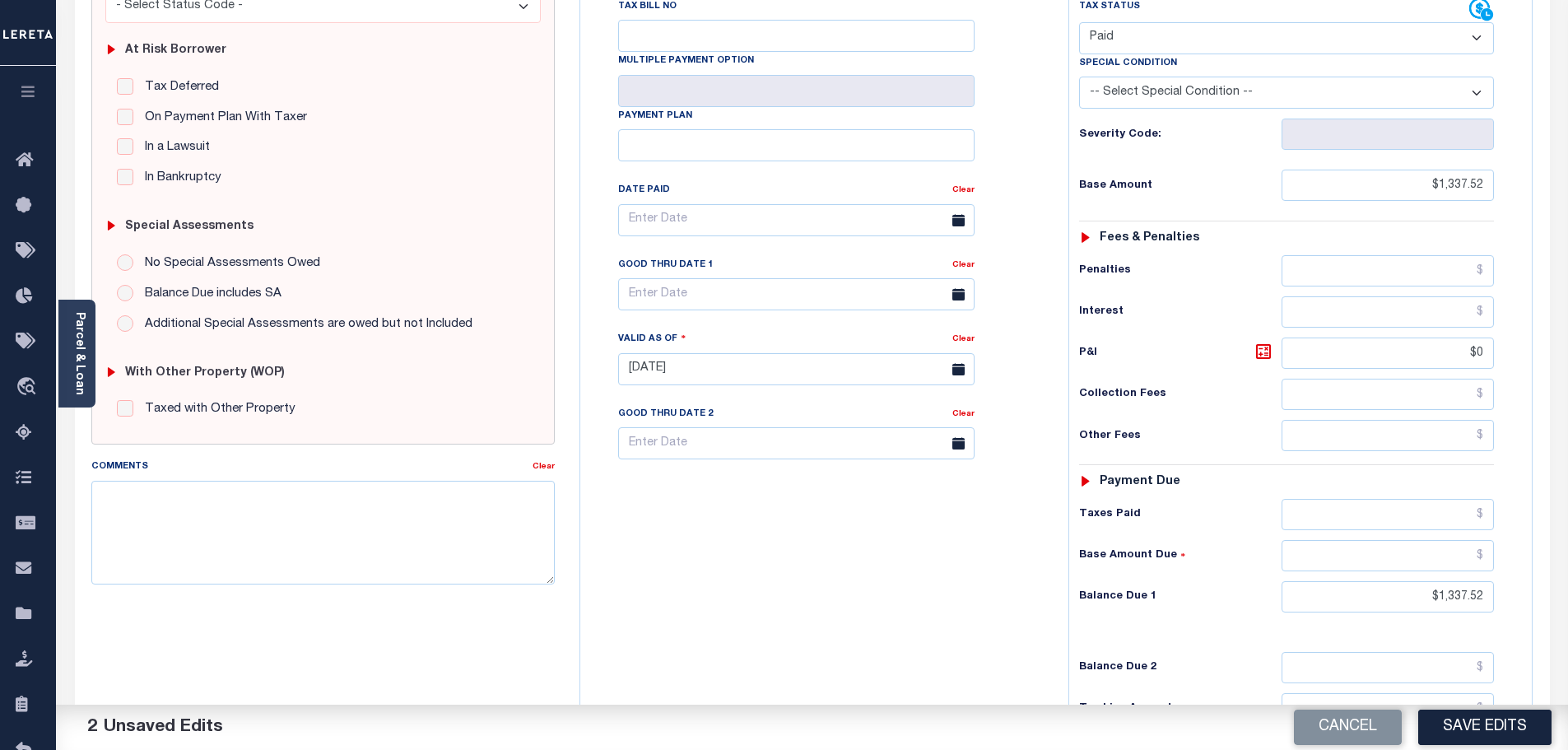
scroll to position [330, 0]
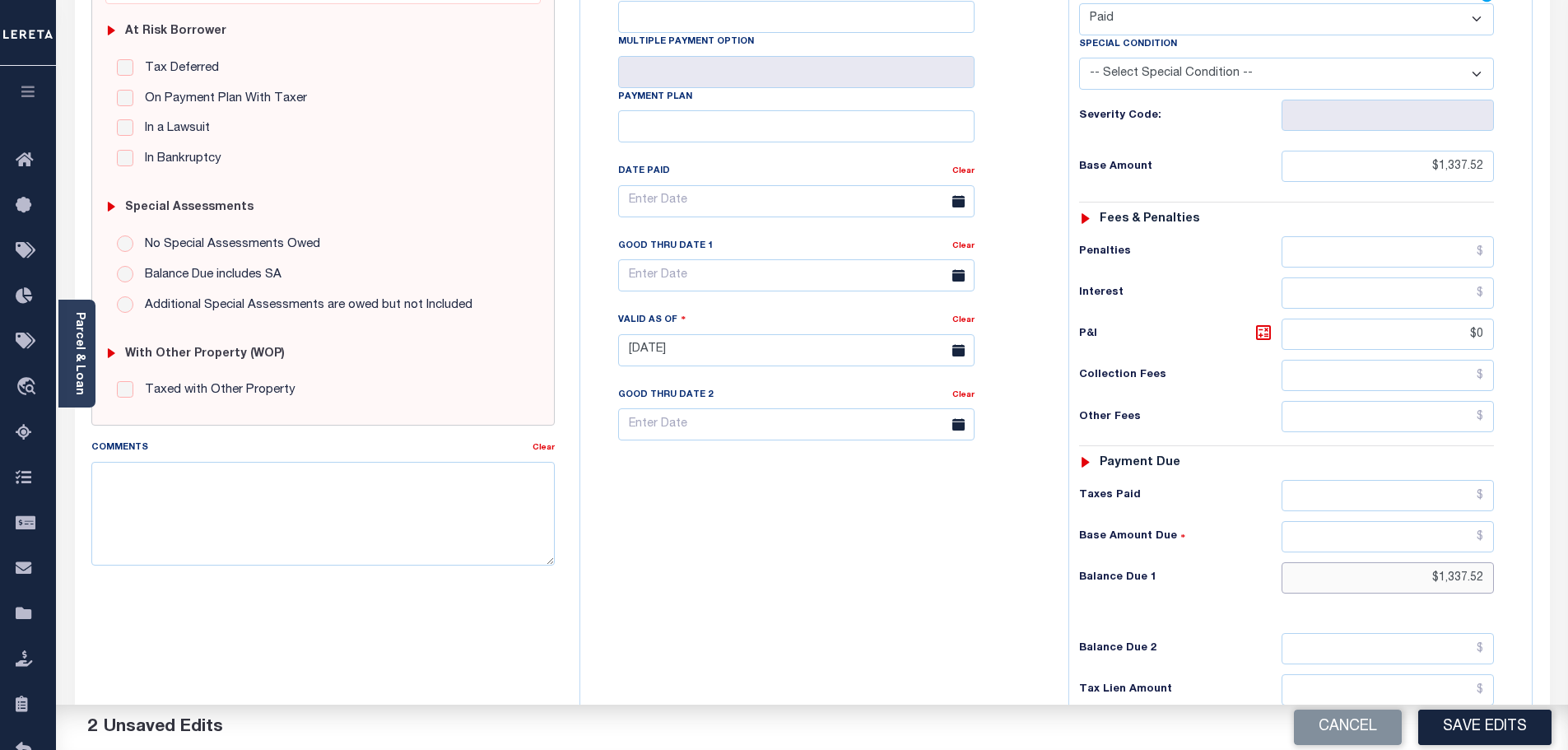
drag, startPoint x: 1376, startPoint y: 541, endPoint x: 1831, endPoint y: 596, distance: 458.3
click at [1567, 596] on html "Home OMS Detail Payment History Tax Line Detail" at bounding box center [784, 294] width 1568 height 1249
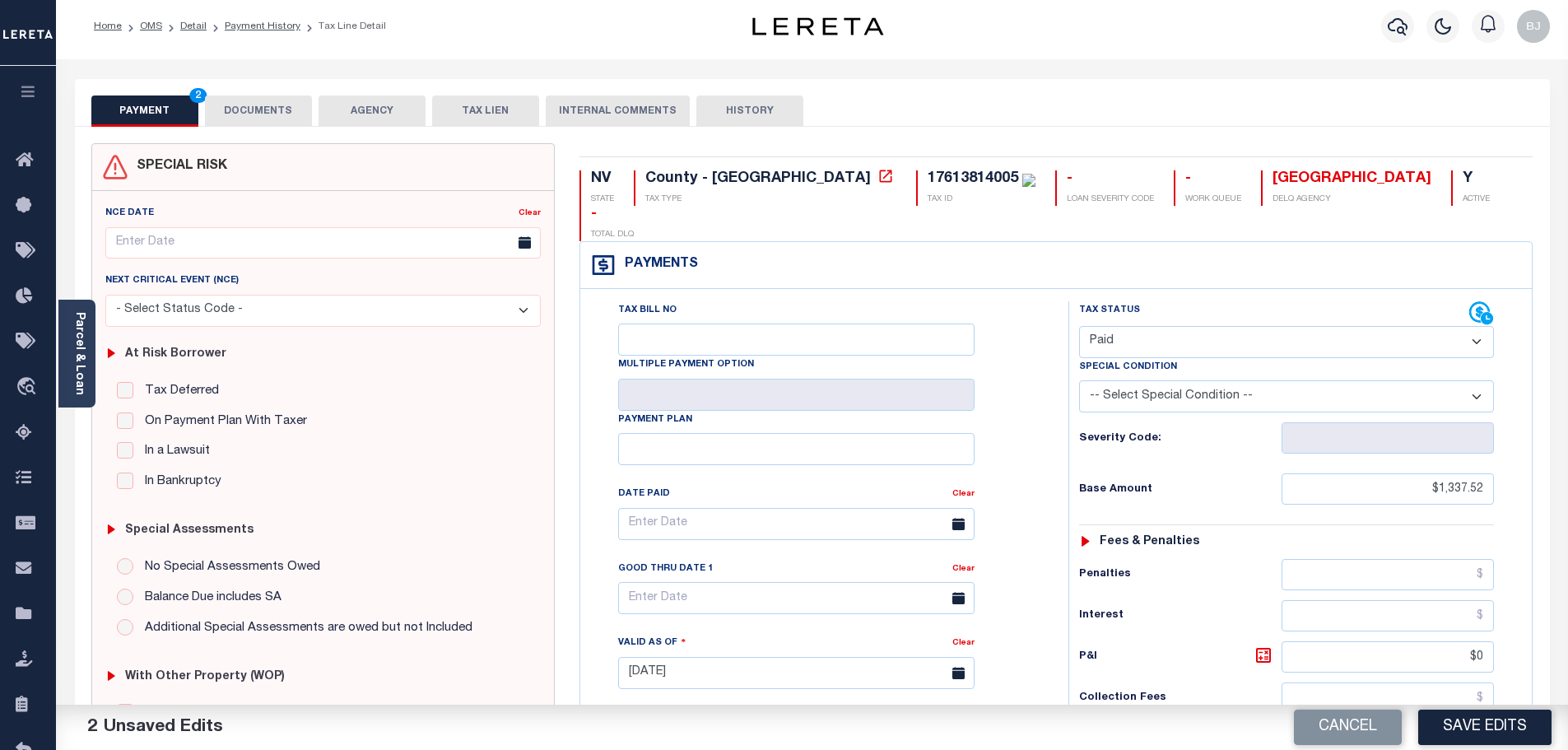
scroll to position [0, 0]
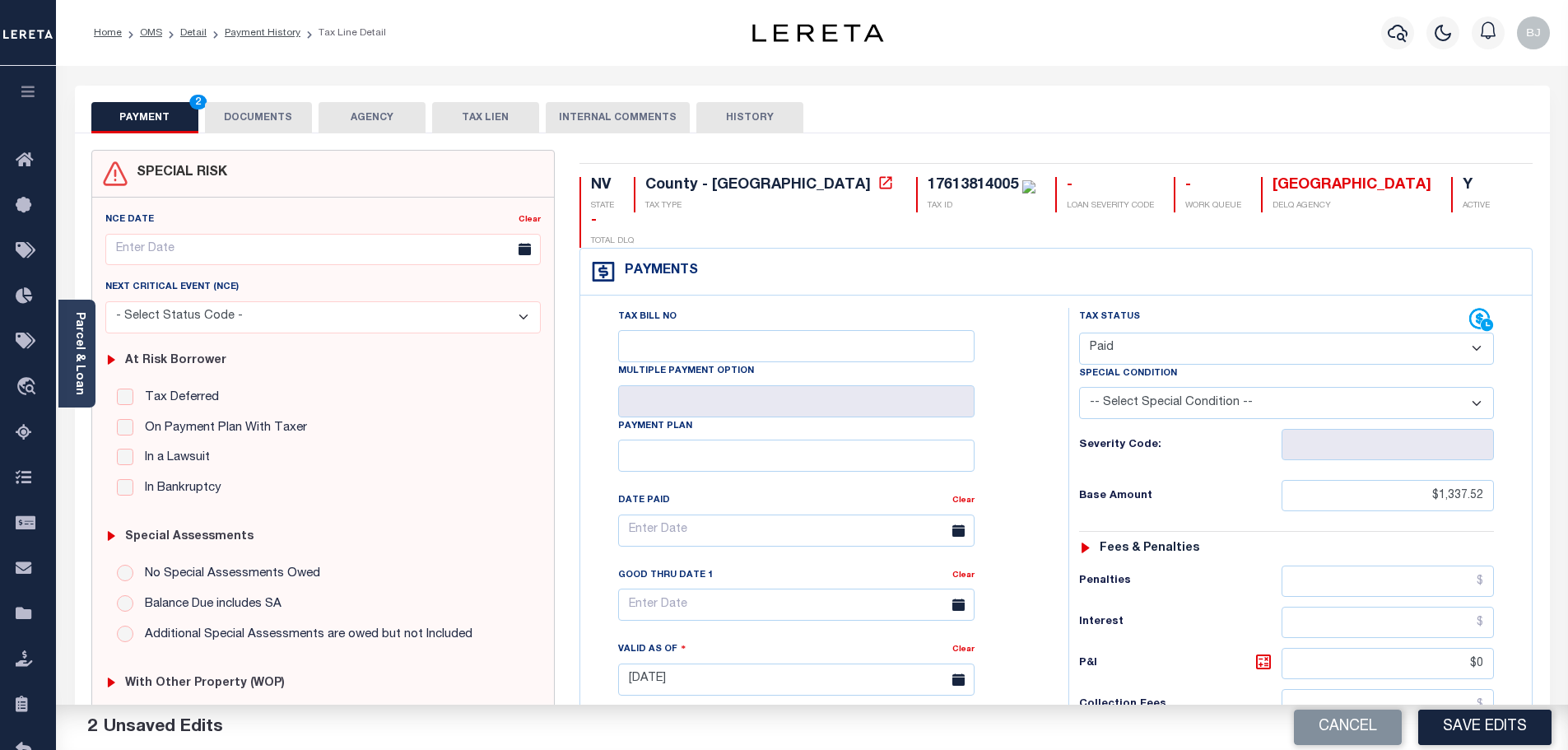
type input "$0.00"
click at [282, 95] on div "PAYMENT 2 DOCUMENTS AGENCY DELINQUENT PAYEE TAX LIEN" at bounding box center [813, 110] width 1476 height 48
click at [275, 113] on button "DOCUMENTS" at bounding box center [258, 118] width 107 height 32
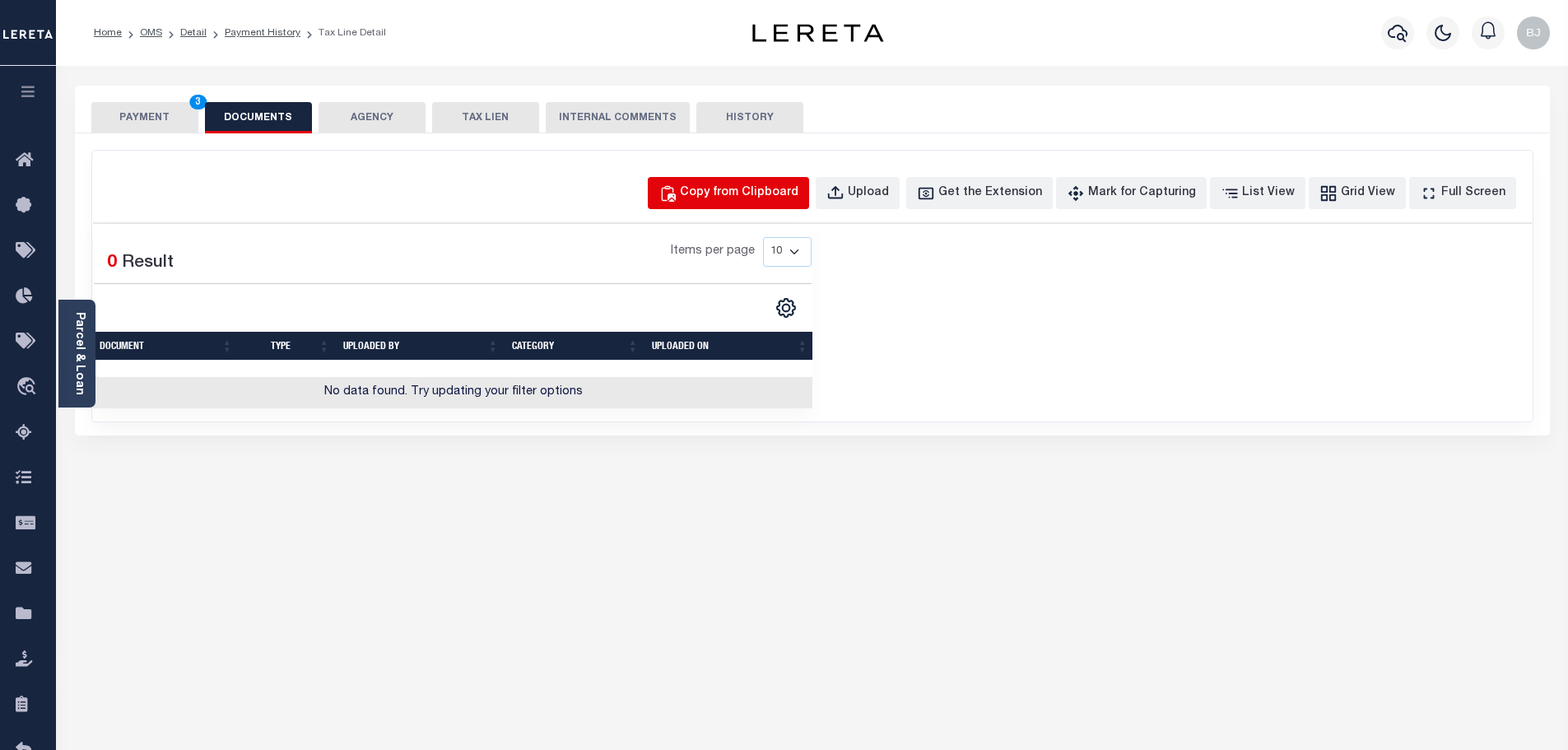
click at [794, 207] on button "Copy from Clipboard" at bounding box center [729, 193] width 161 height 32
select select "POP"
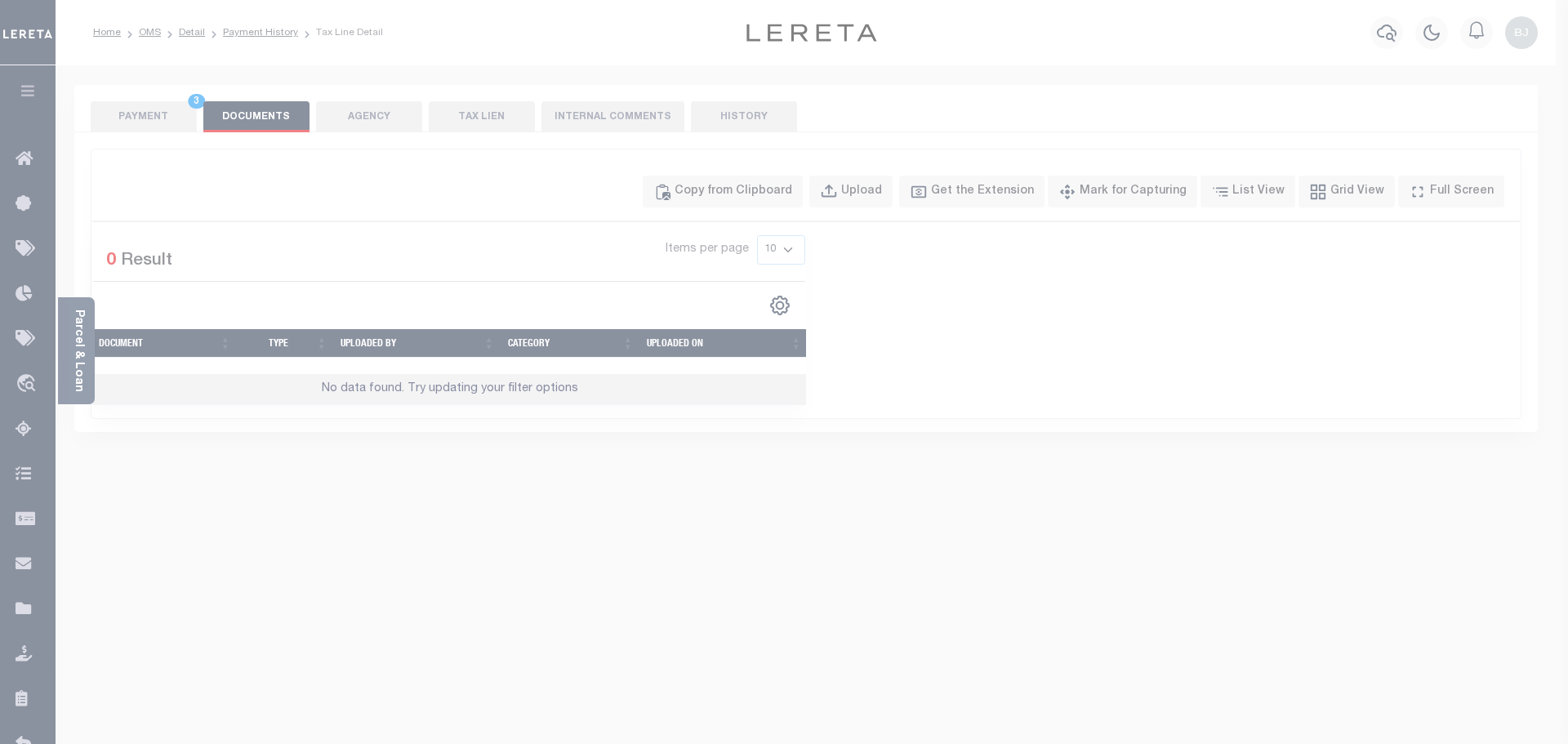
click at [0, 0] on div "Paste copied image or file into this box" at bounding box center [0, 0] width 0 height 0
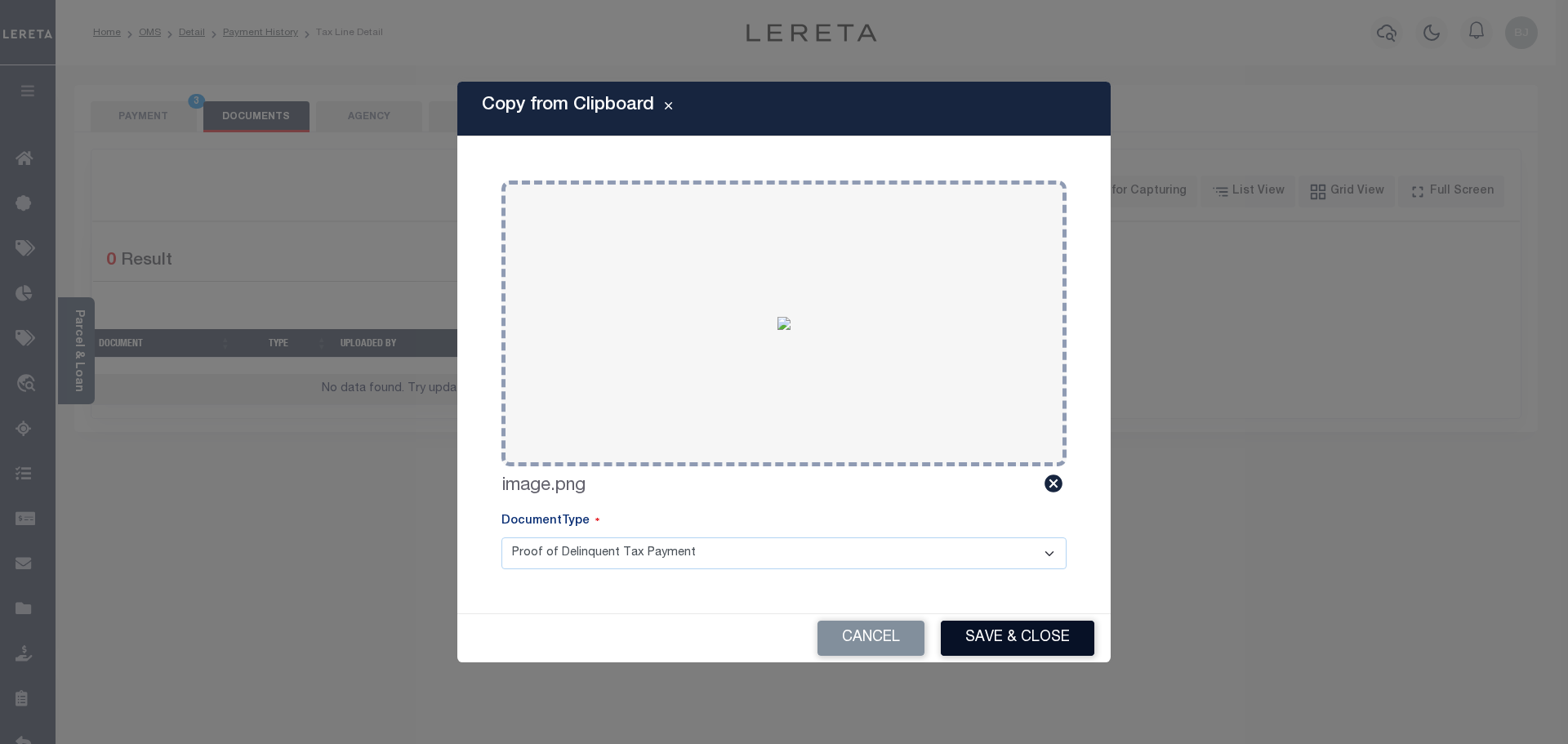
click at [1011, 640] on button "Save & Close" at bounding box center [1017, 638] width 154 height 35
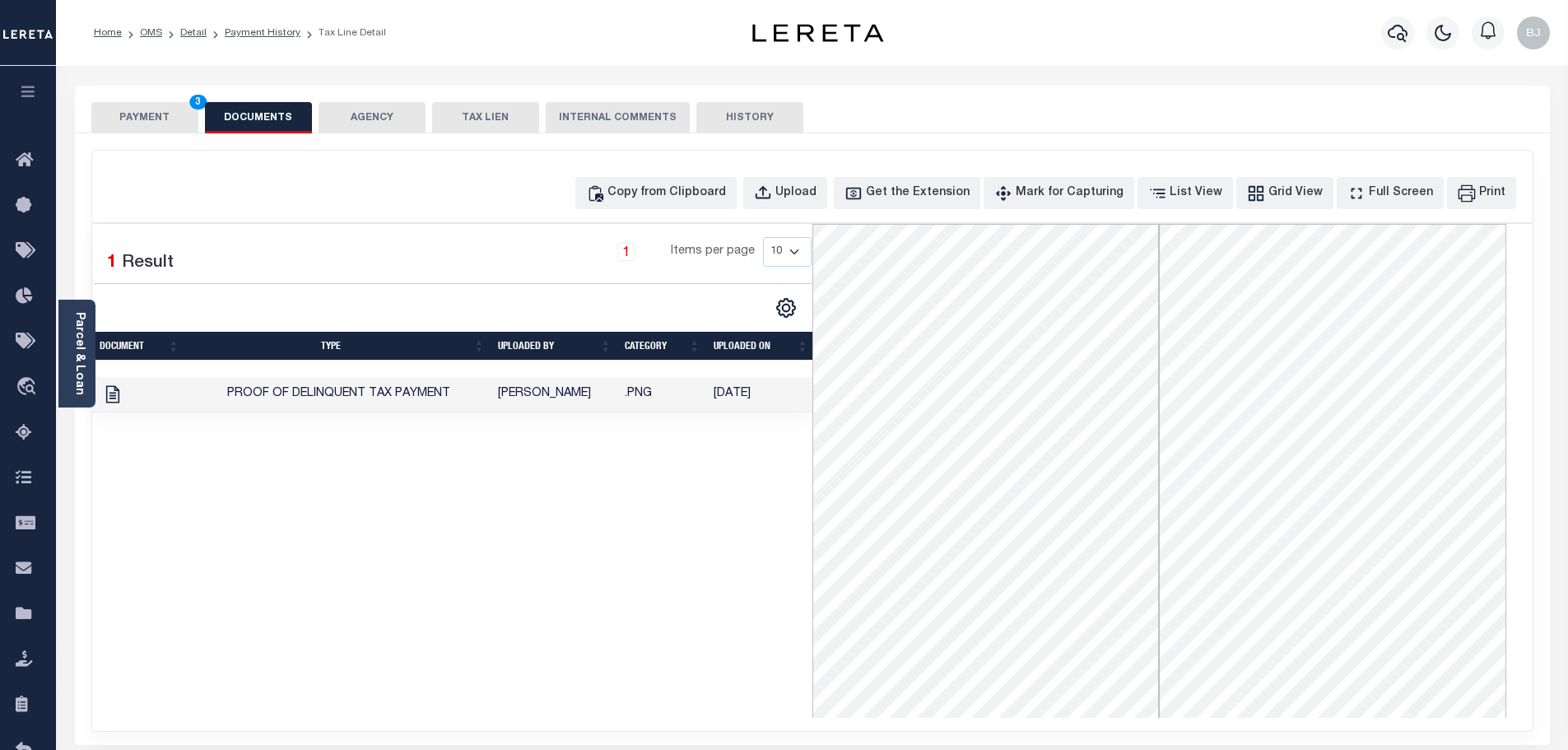
drag, startPoint x: 148, startPoint y: 122, endPoint x: 1176, endPoint y: 467, distance: 1084.3
click at [182, 122] on button "PAYMENT 3" at bounding box center [145, 118] width 107 height 32
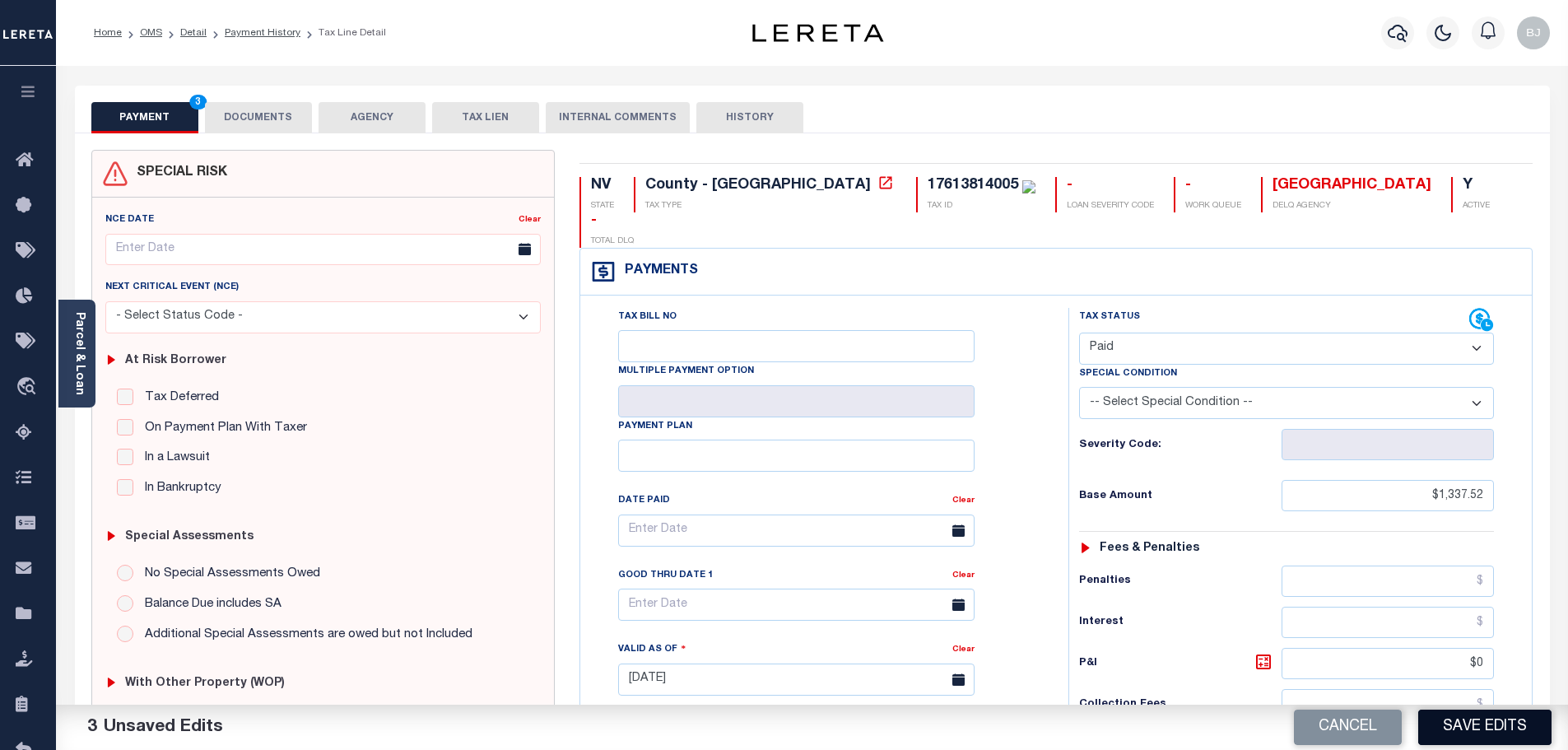
click at [1477, 729] on button "Save Edits" at bounding box center [1485, 727] width 133 height 35
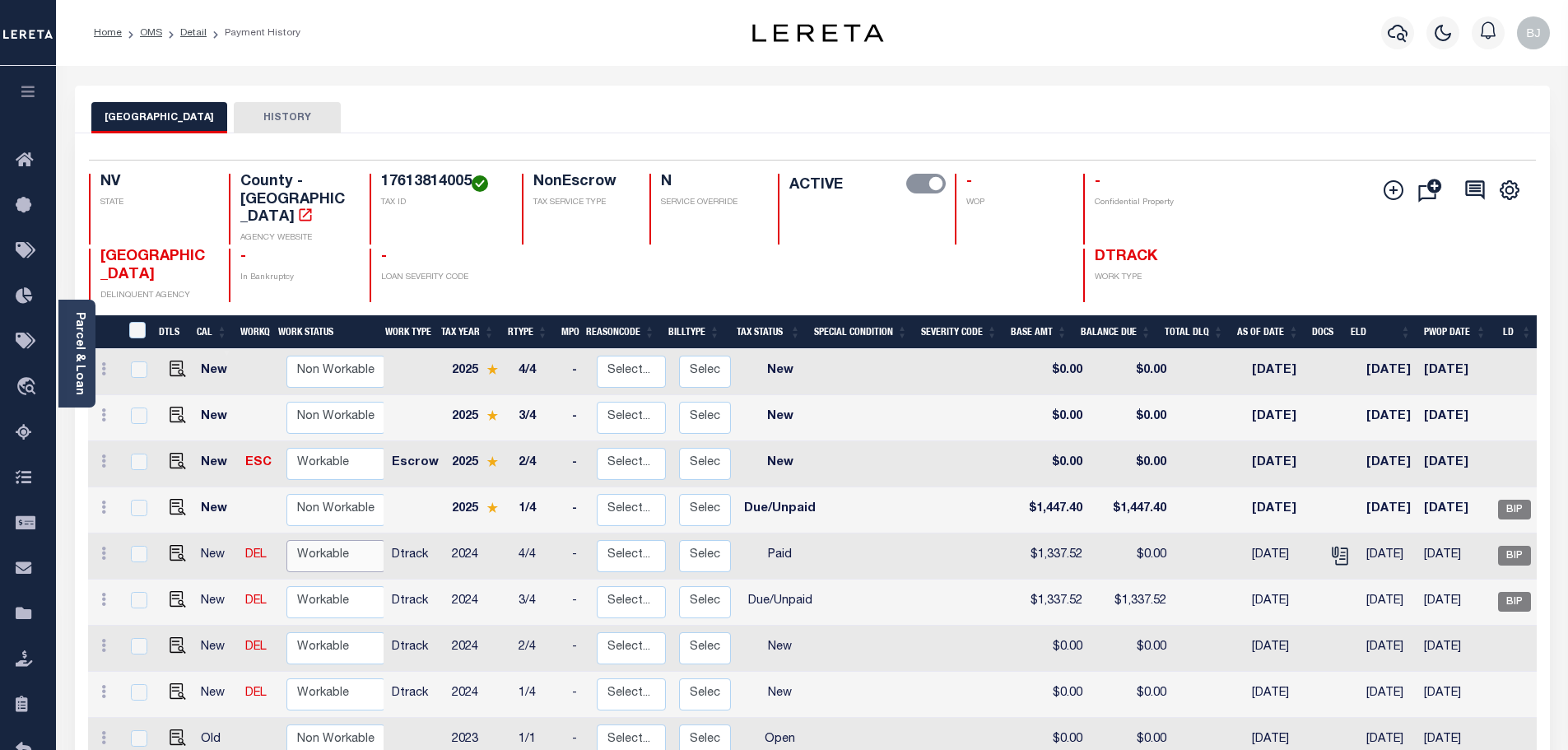
click at [349, 541] on select "Non Workable Workable" at bounding box center [335, 556] width 99 height 32
checkbox input "true"
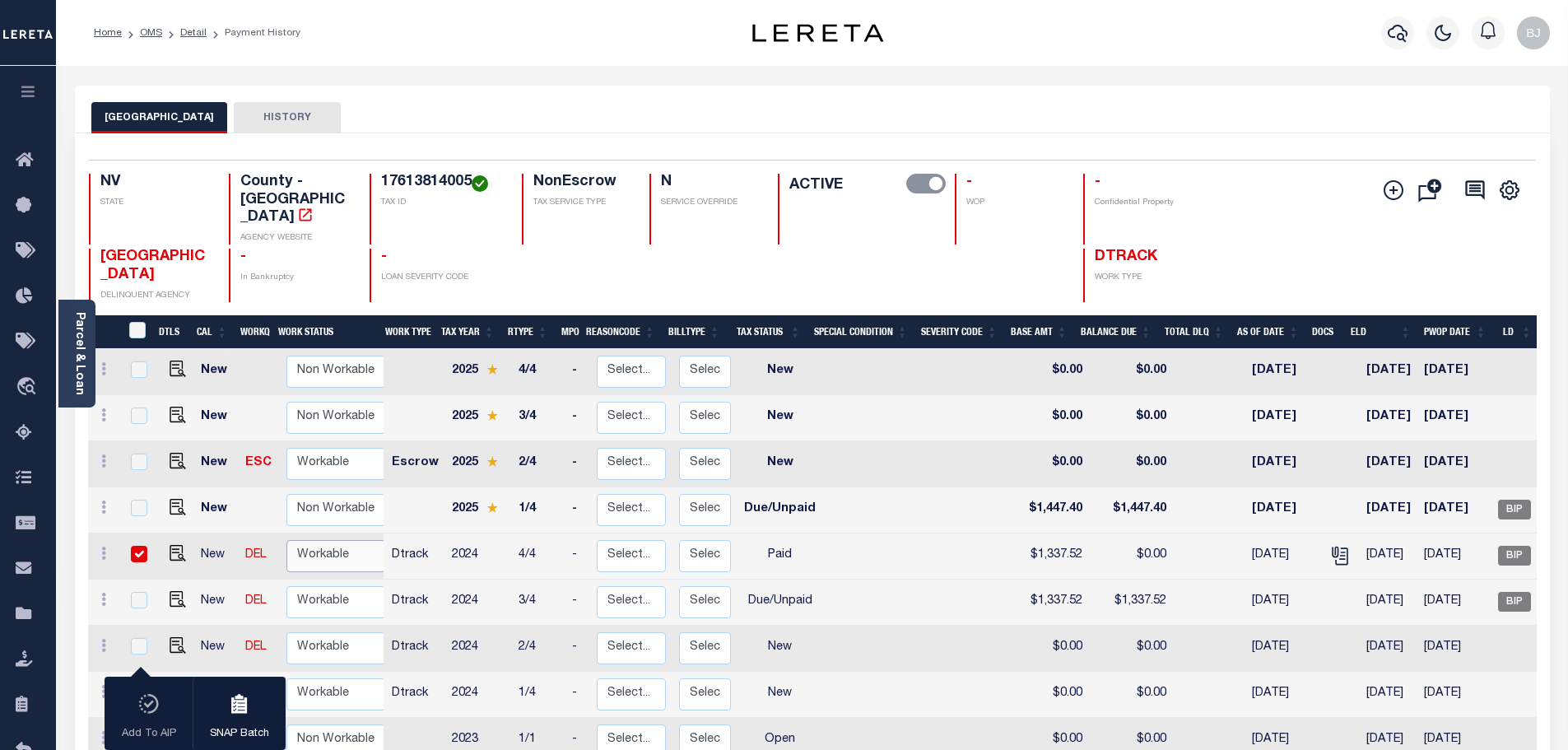
select select "true"
click at [286, 541] on select "Non Workable Workable" at bounding box center [335, 556] width 99 height 32
checkbox input "false"
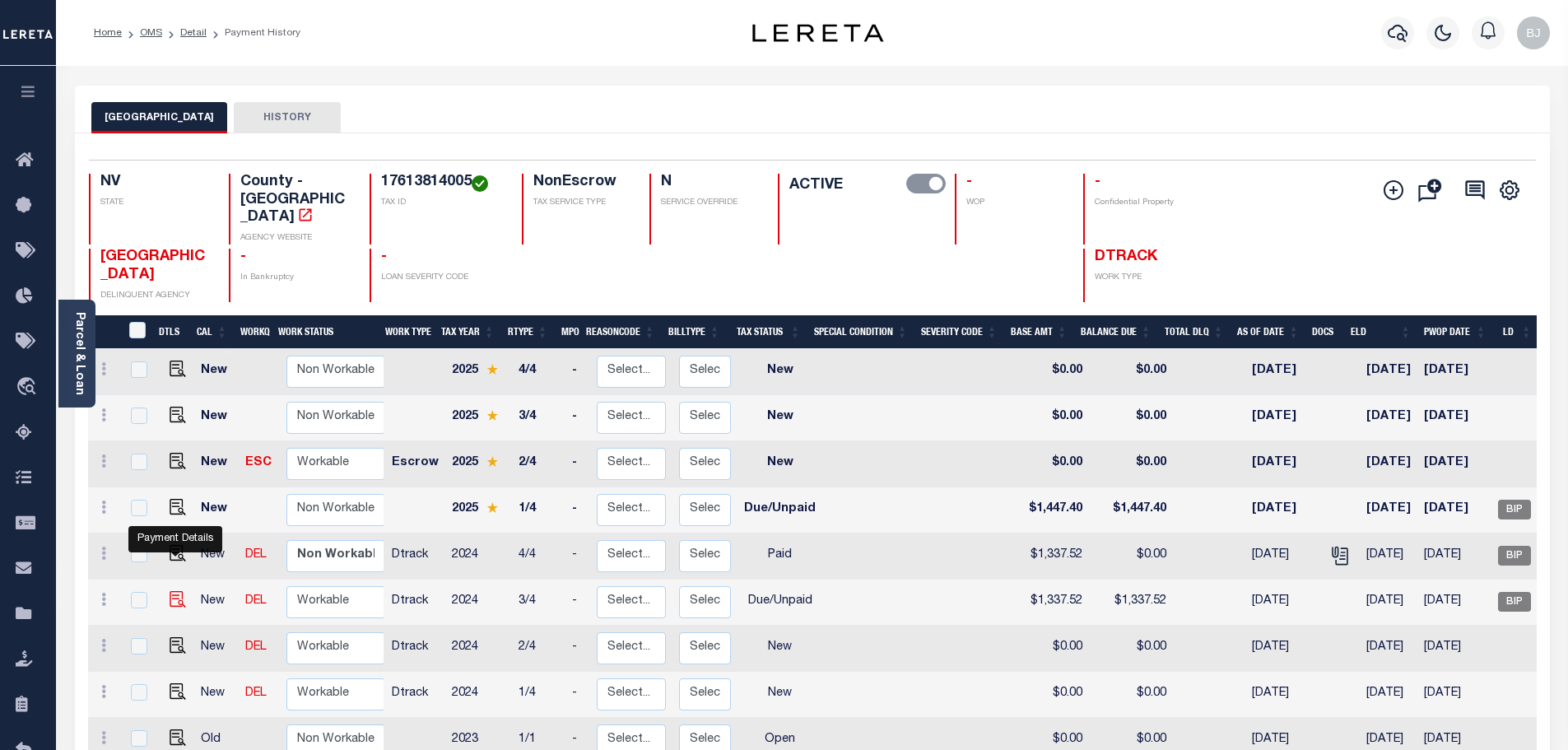
click at [170, 591] on img "" at bounding box center [177, 600] width 16 height 16
checkbox input "true"
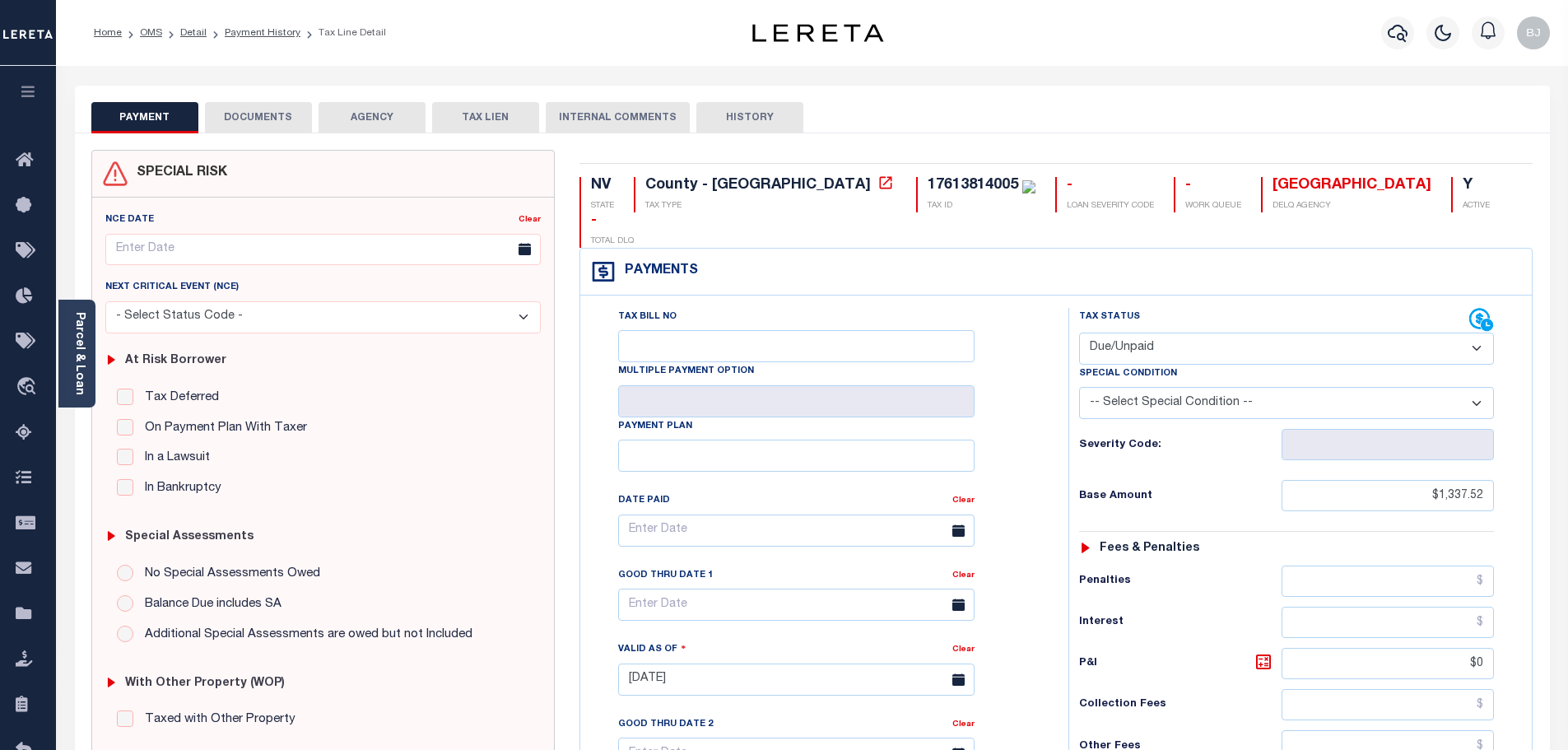
click at [1258, 332] on select "- Select Status Code - Open Due/Unpaid Paid Incomplete No Tax Due Internal Refu…" at bounding box center [1286, 348] width 415 height 32
select select "PYD"
click at [1079, 332] on select "- Select Status Code - Open Due/Unpaid Paid Incomplete No Tax Due Internal Refu…" at bounding box center [1286, 348] width 415 height 32
type input "[DATE]"
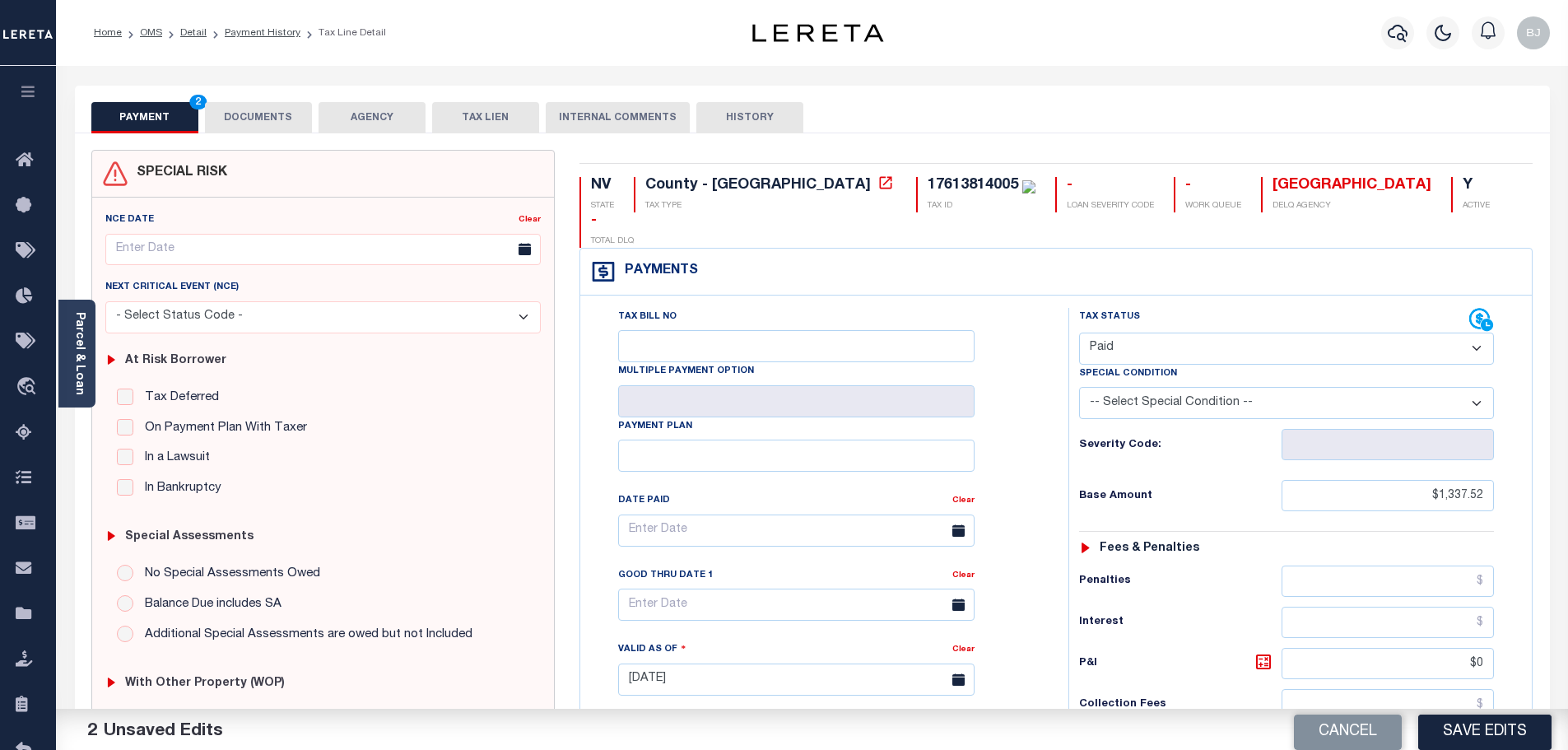
scroll to position [412, 0]
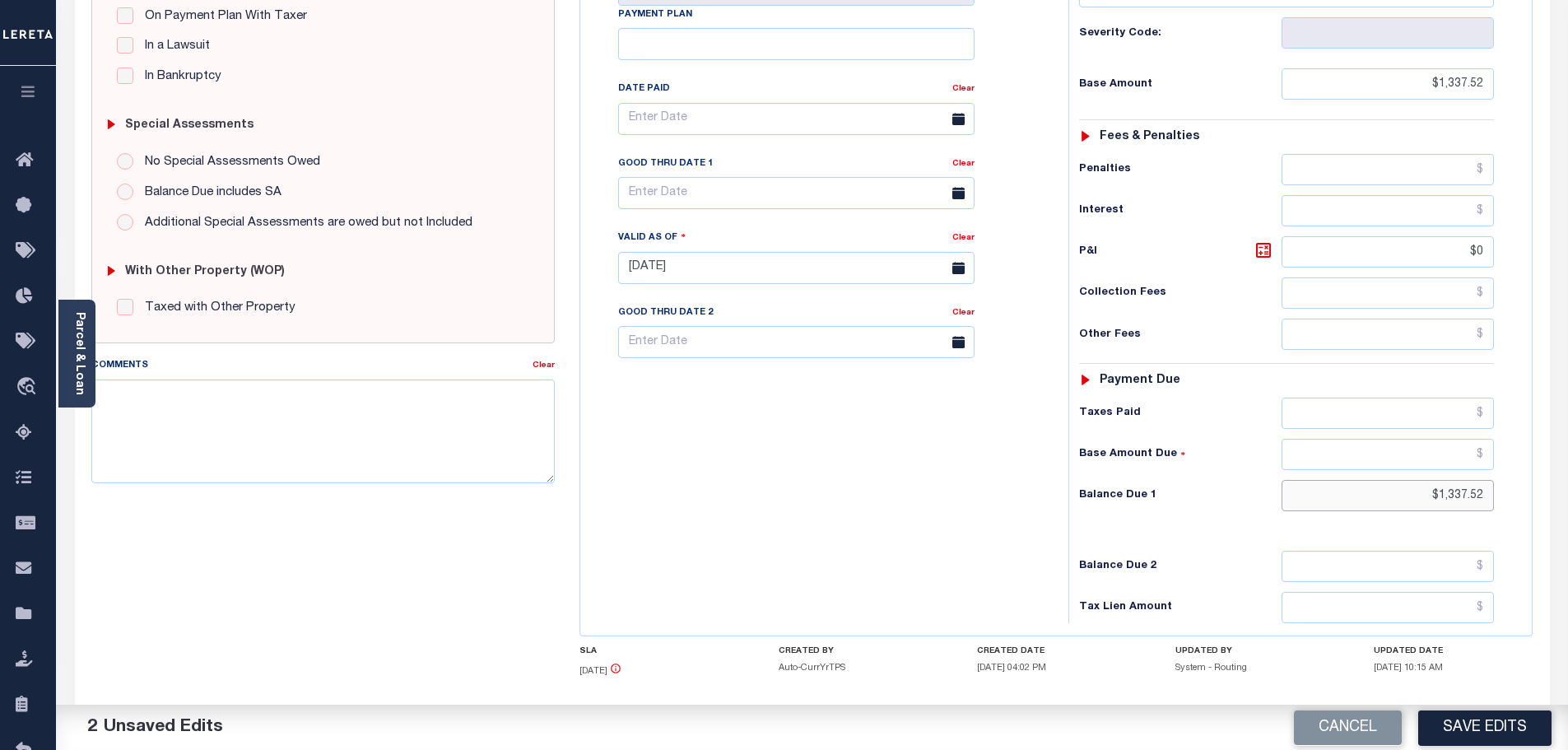
drag, startPoint x: 1403, startPoint y: 459, endPoint x: 1612, endPoint y: 477, distance: 209.8
click at [1567, 477] on html "Home OMS Detail Payment History Tax Line Detail" at bounding box center [784, 212] width 1568 height 1249
type input "$0.00"
click at [363, 416] on textarea "Comments" at bounding box center [323, 431] width 464 height 104
drag, startPoint x: 380, startPoint y: 432, endPoint x: 464, endPoint y: 459, distance: 88.2
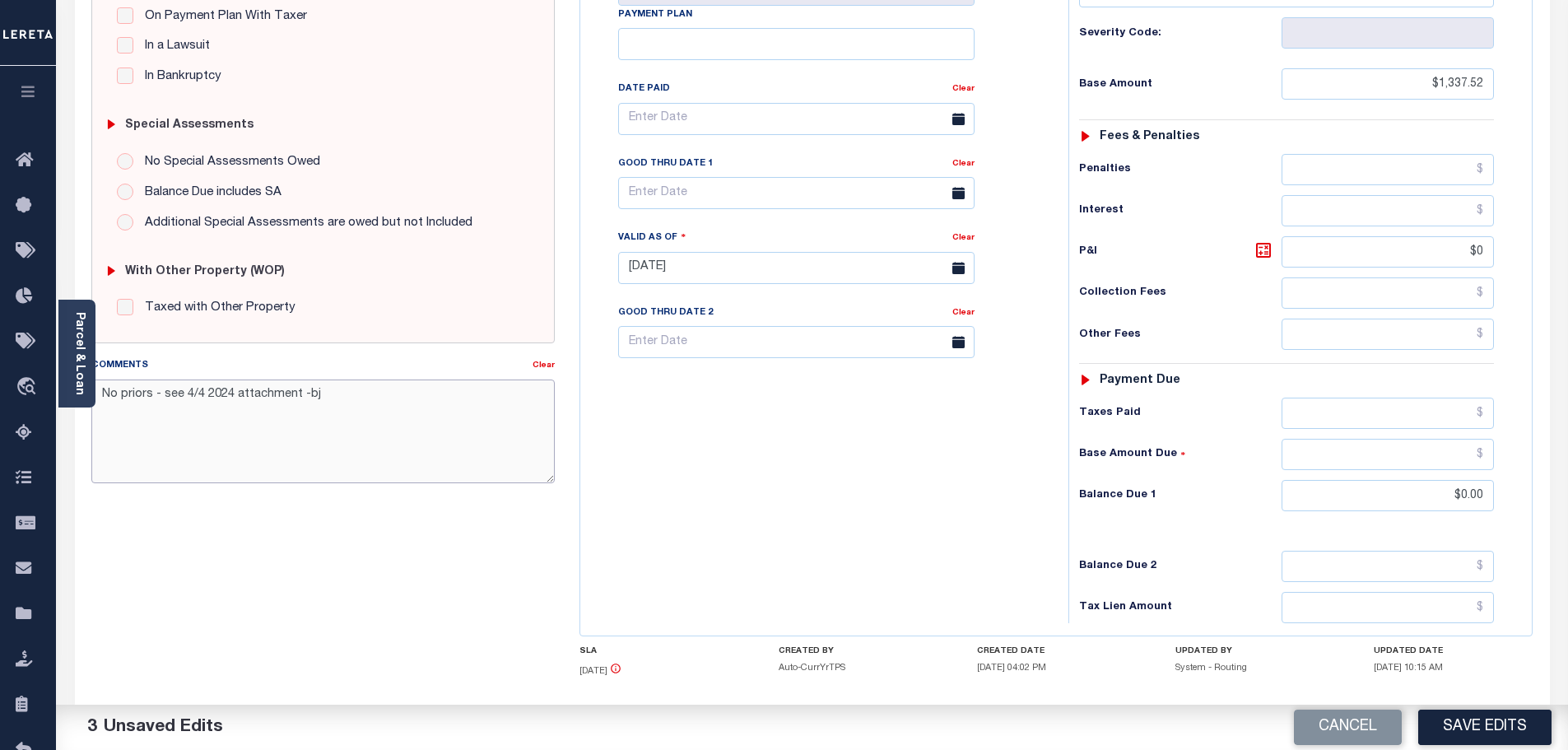
click at [12, 461] on div "Home OMS Detail Payment History Tax Line Detail Profile" at bounding box center [784, 212] width 1568 height 1249
type textarea "No priors - see 4/4 2024 attachment -bj"
click at [1460, 734] on button "Save Edits" at bounding box center [1485, 727] width 133 height 35
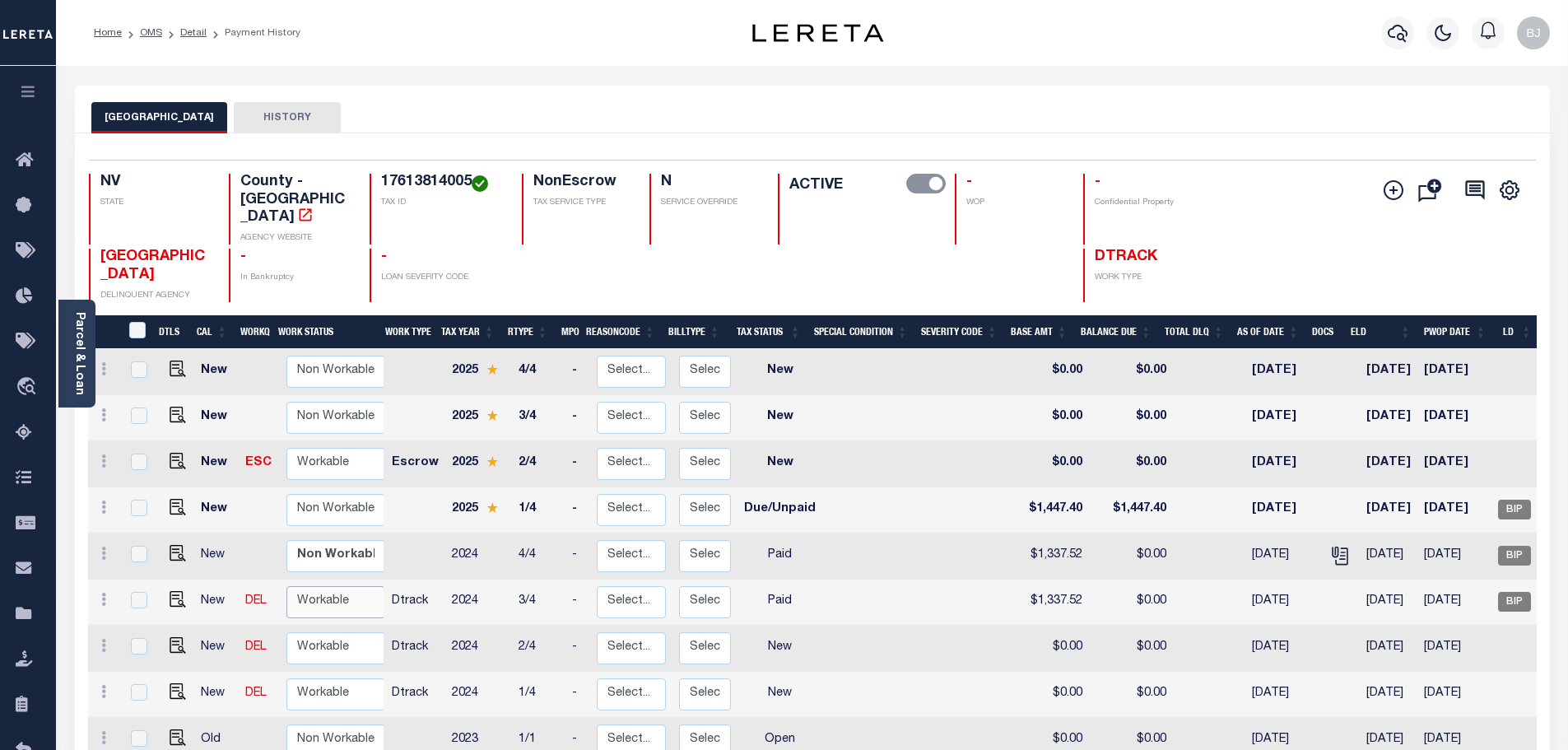
click at [319, 586] on select "Non Workable Workable" at bounding box center [335, 601] width 99 height 32
checkbox input "true"
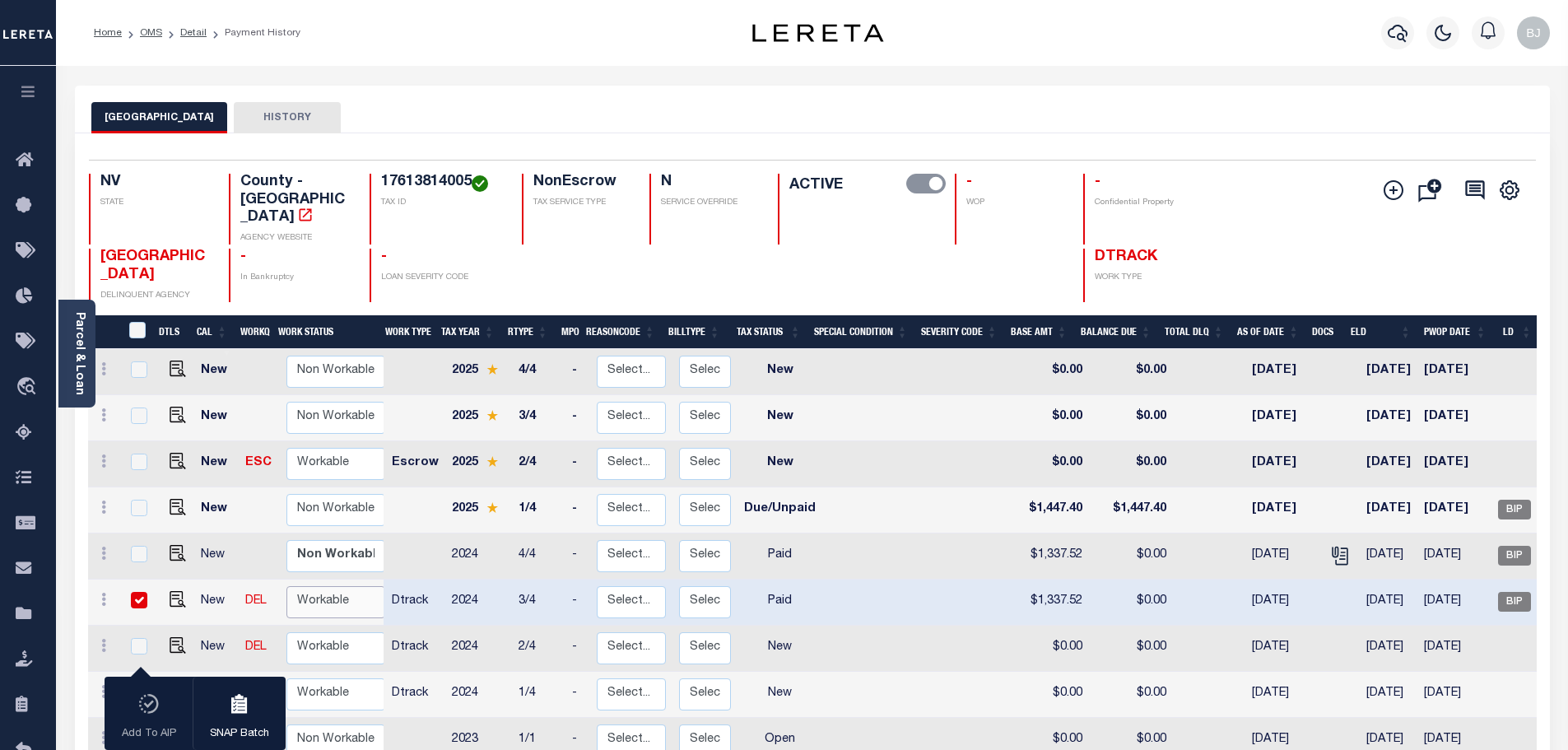
select select "true"
click at [286, 586] on select "Non Workable Workable" at bounding box center [335, 601] width 99 height 32
checkbox input "false"
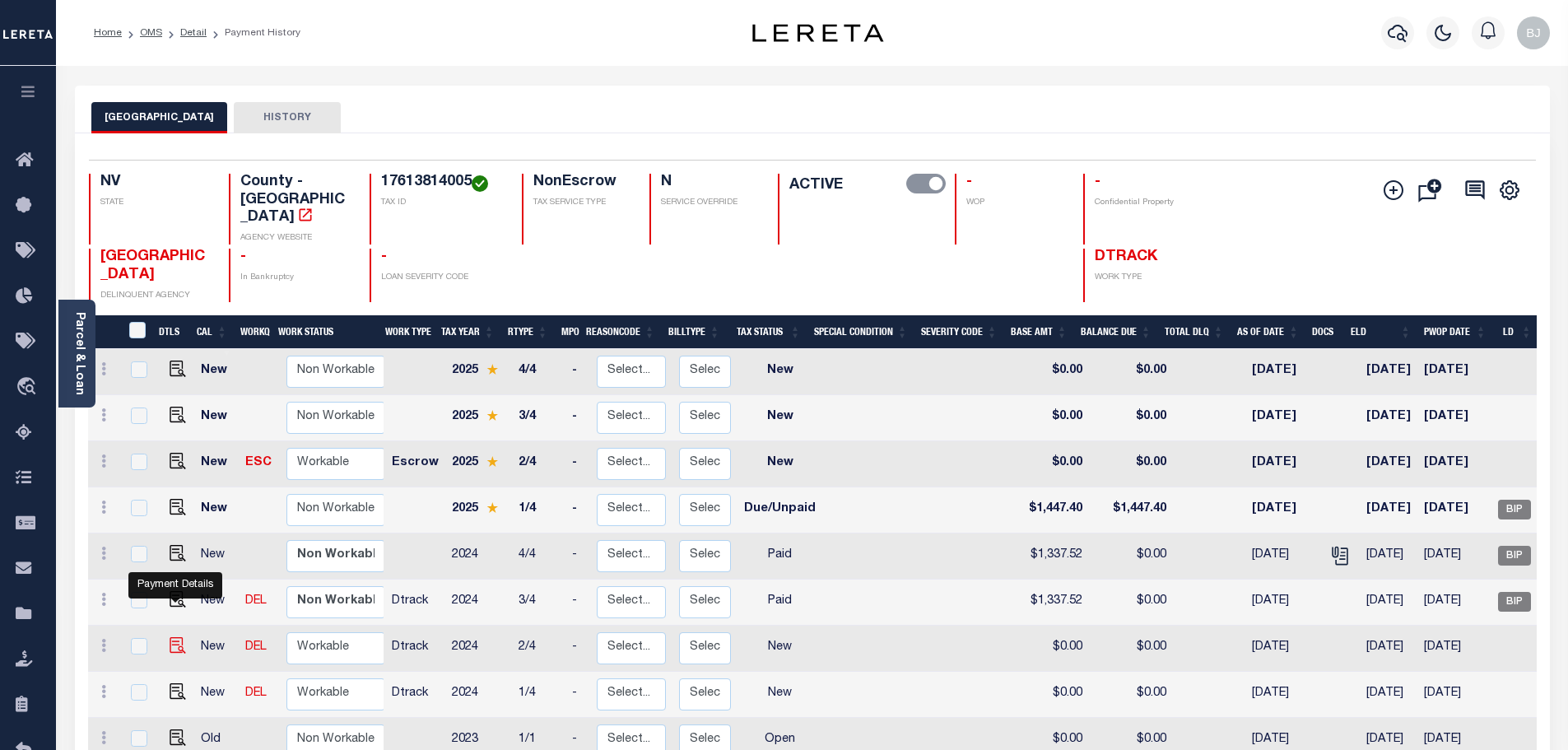
click at [169, 638] on img "" at bounding box center [177, 646] width 16 height 16
checkbox input "true"
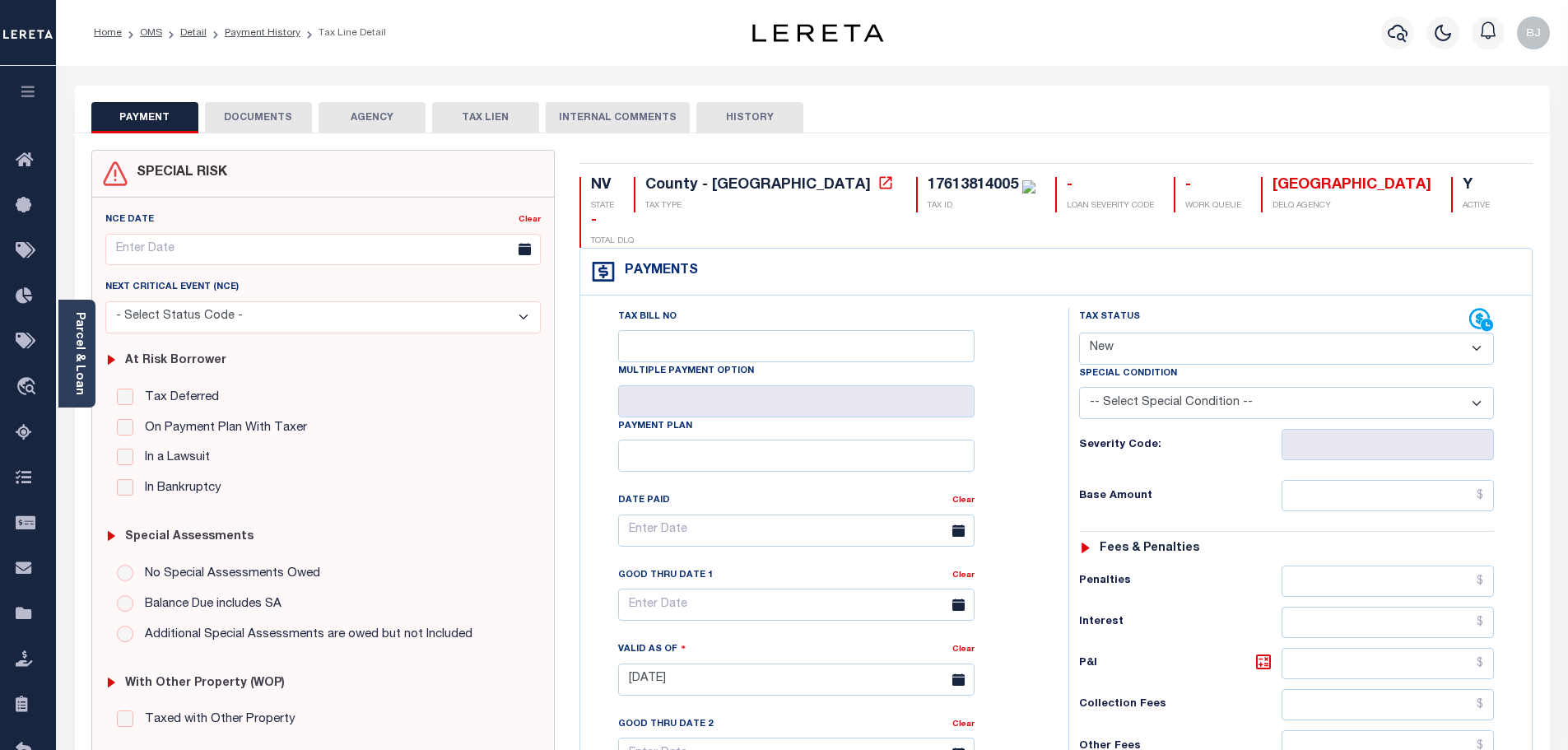
click at [1203, 332] on select "- Select Status Code - Open Due/Unpaid Paid Incomplete No Tax Due Internal Refu…" at bounding box center [1286, 348] width 415 height 32
select select "PYD"
click at [1079, 332] on select "- Select Status Code - Open Due/Unpaid Paid Incomplete No Tax Due Internal Refu…" at bounding box center [1286, 348] width 415 height 32
type input "[DATE]"
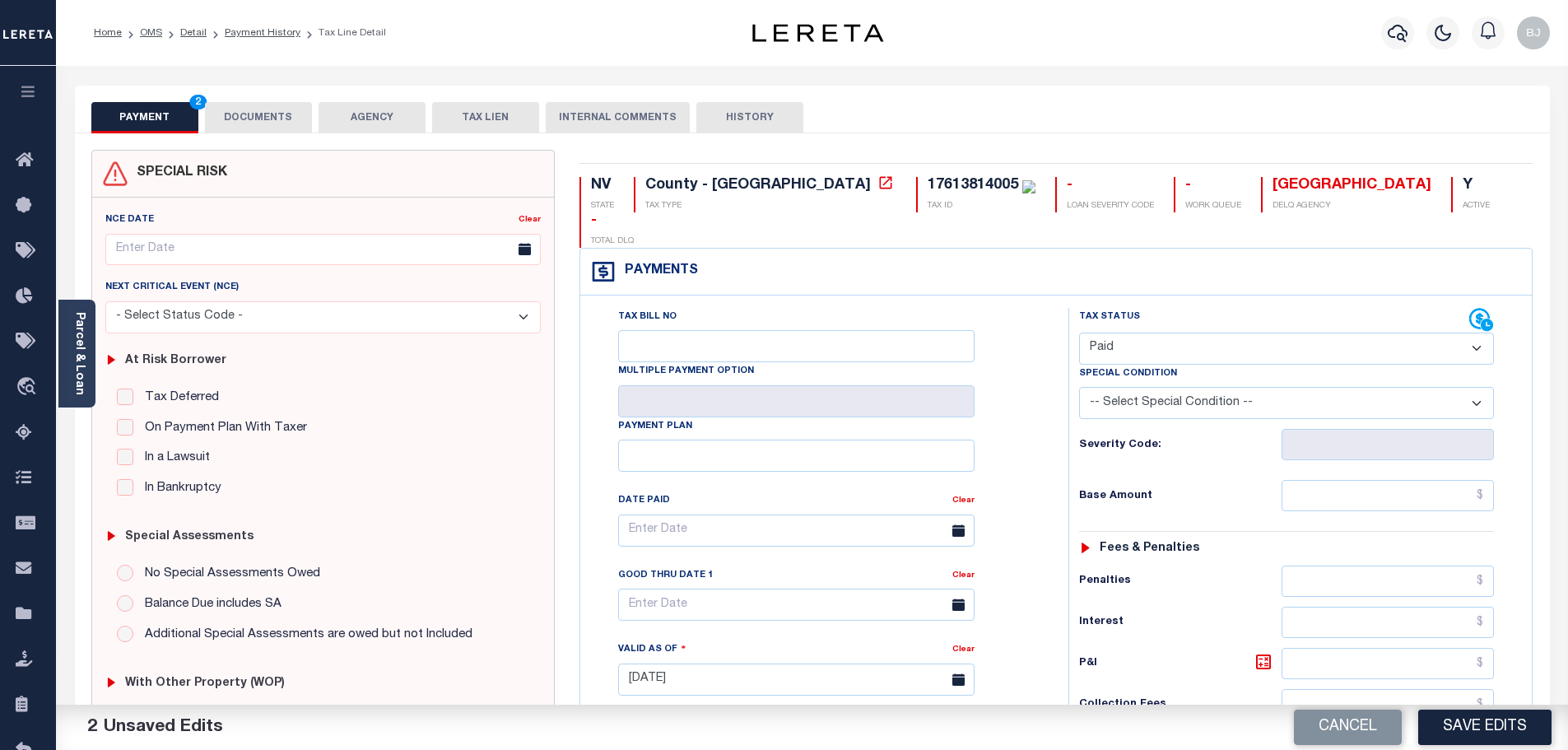
scroll to position [412, 0]
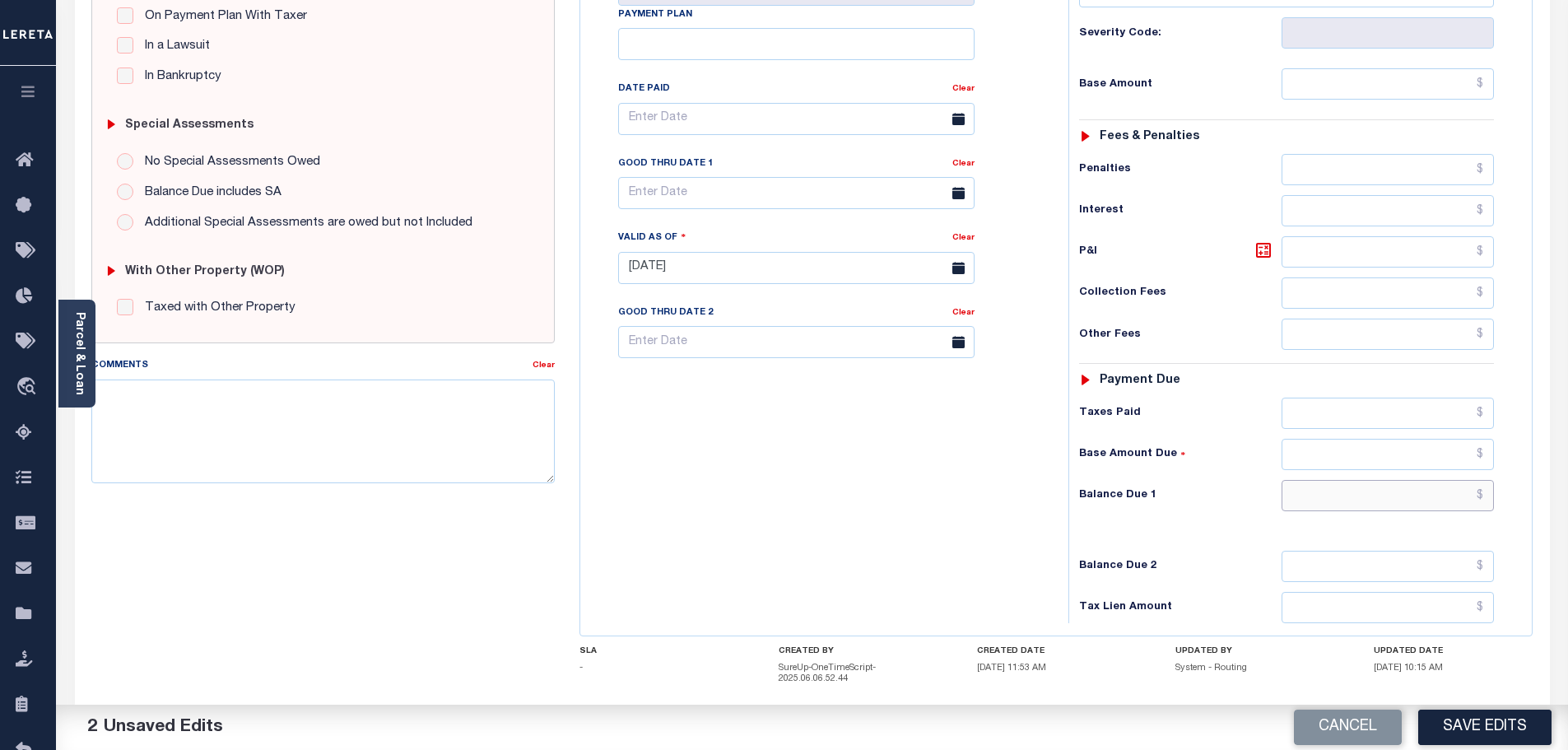
click at [1442, 480] on input "text" at bounding box center [1389, 495] width 214 height 32
type input "$0.00"
click at [357, 422] on textarea "Comments" at bounding box center [323, 431] width 464 height 104
paste textarea "No priors - see 4/4 2024 attachment -bj"
type textarea "No priors - see 4/4 2024 attachment -bj"
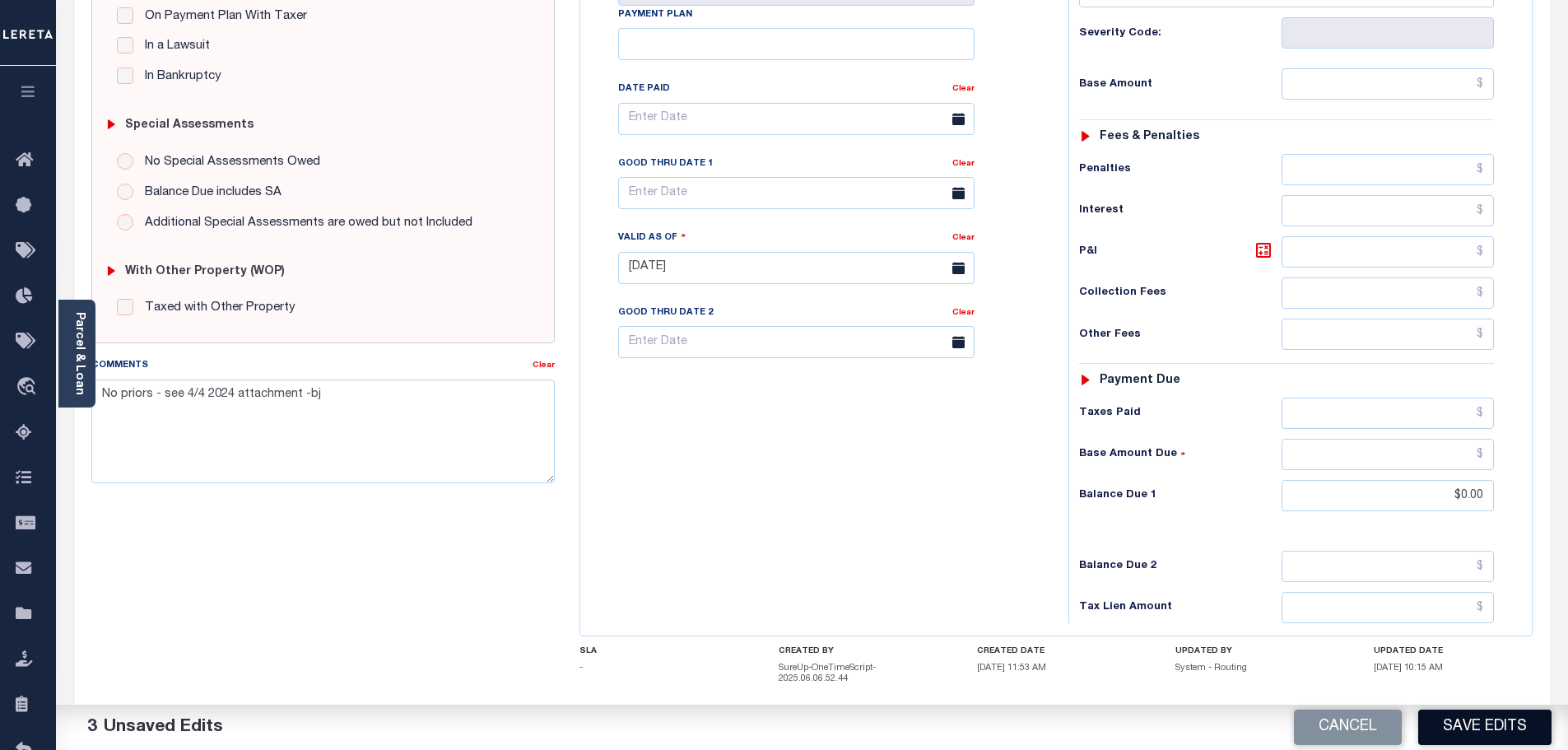
click at [1459, 728] on button "Save Edits" at bounding box center [1485, 727] width 133 height 35
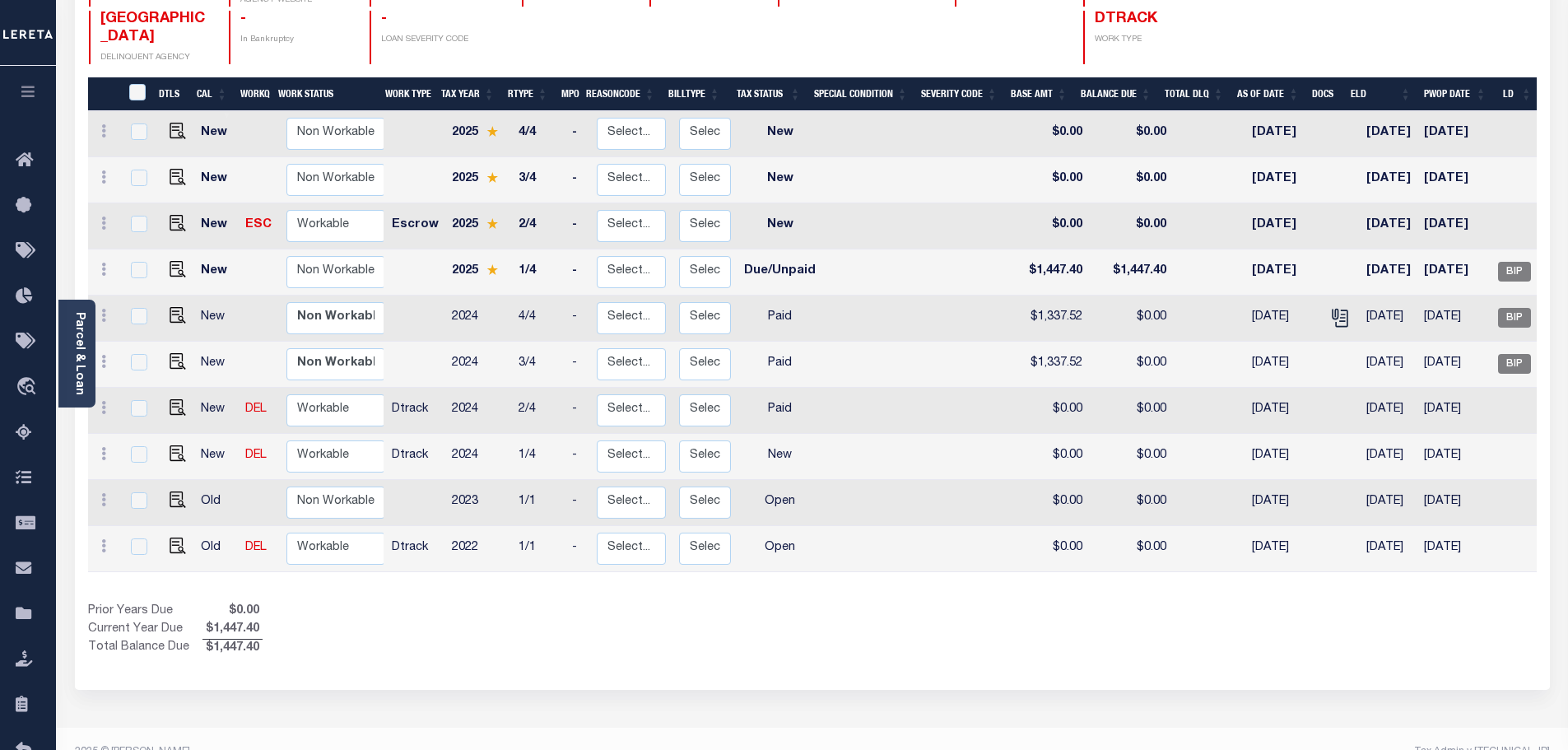
scroll to position [268, 0]
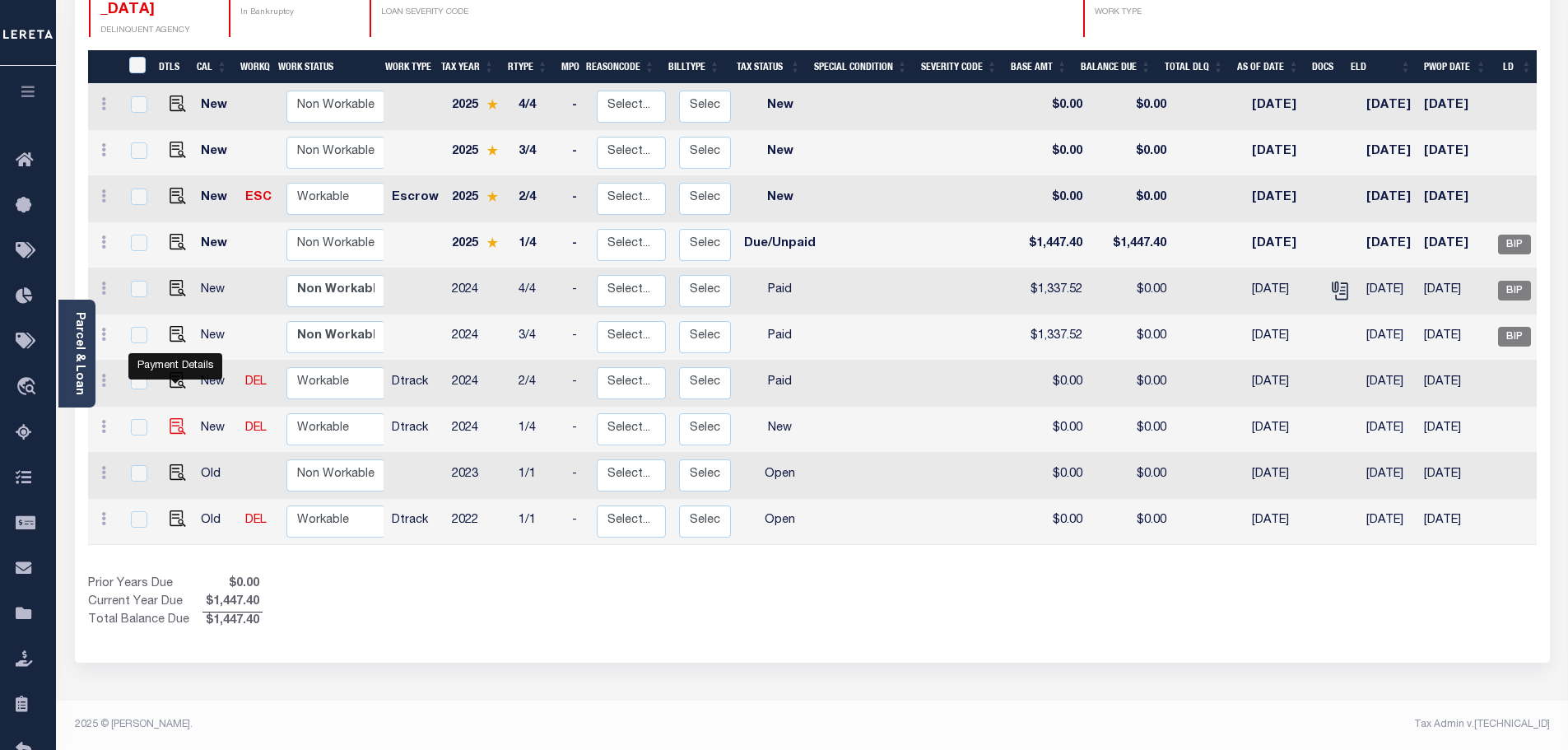
click at [169, 418] on img "" at bounding box center [177, 427] width 16 height 16
checkbox input "true"
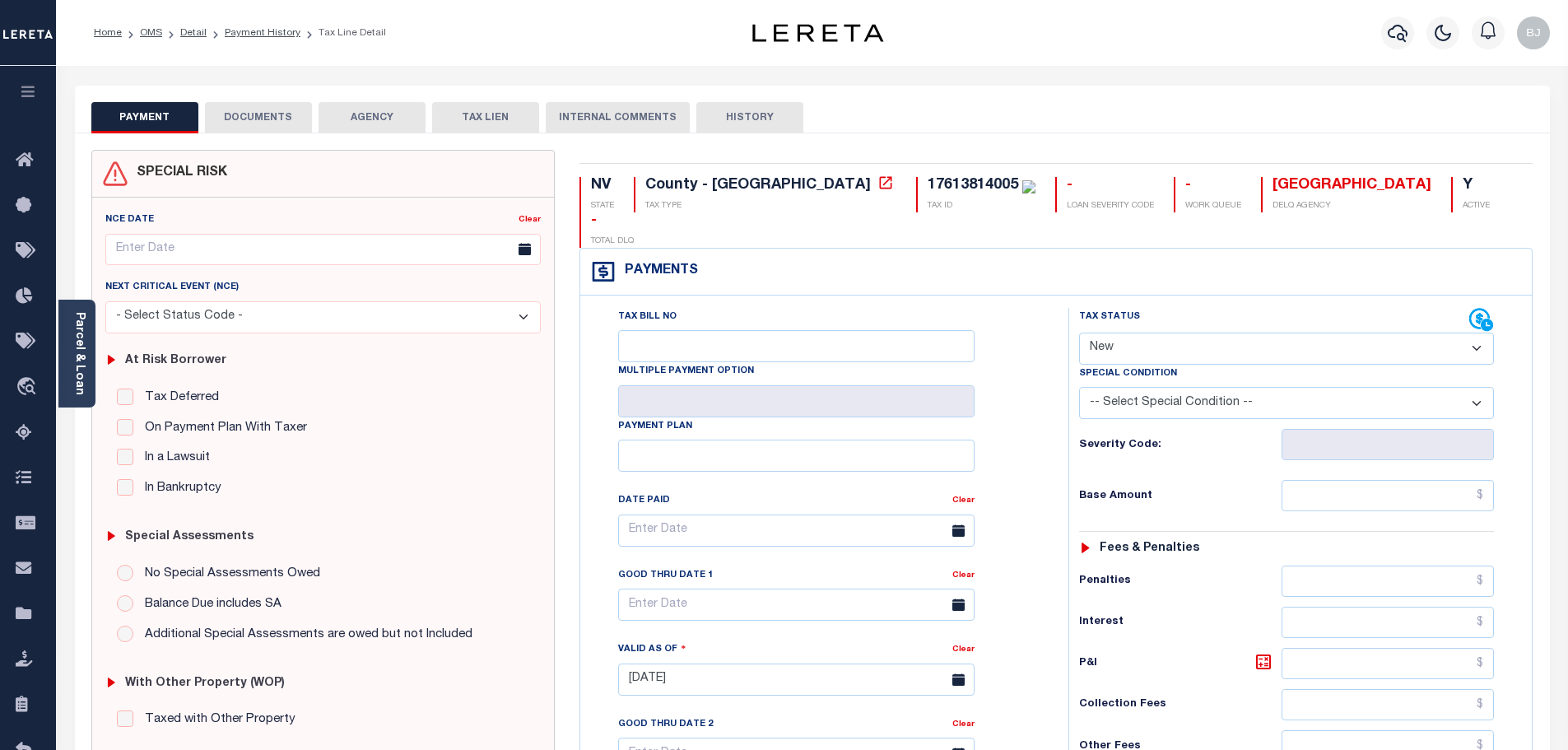
drag, startPoint x: 1204, startPoint y: 309, endPoint x: 1201, endPoint y: 284, distance: 25.2
click at [1201, 308] on div "Tax Status Status Open Paid" at bounding box center [1286, 336] width 415 height 57
select select "PYD"
click at [1079, 332] on select "- Select Status Code - Open Due/Unpaid Paid Incomplete No Tax Due Internal Refu…" at bounding box center [1286, 348] width 415 height 32
type input "[DATE]"
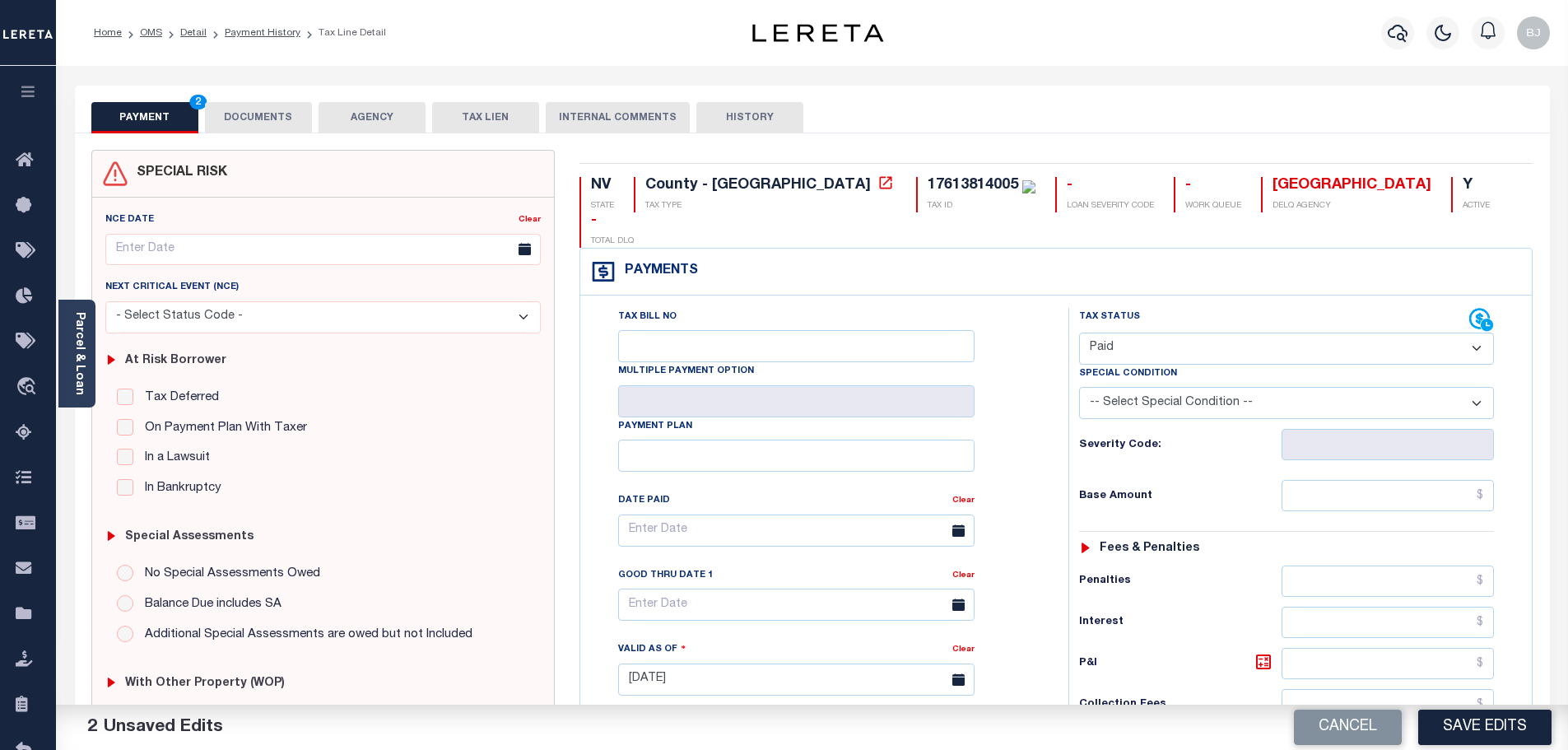
scroll to position [412, 0]
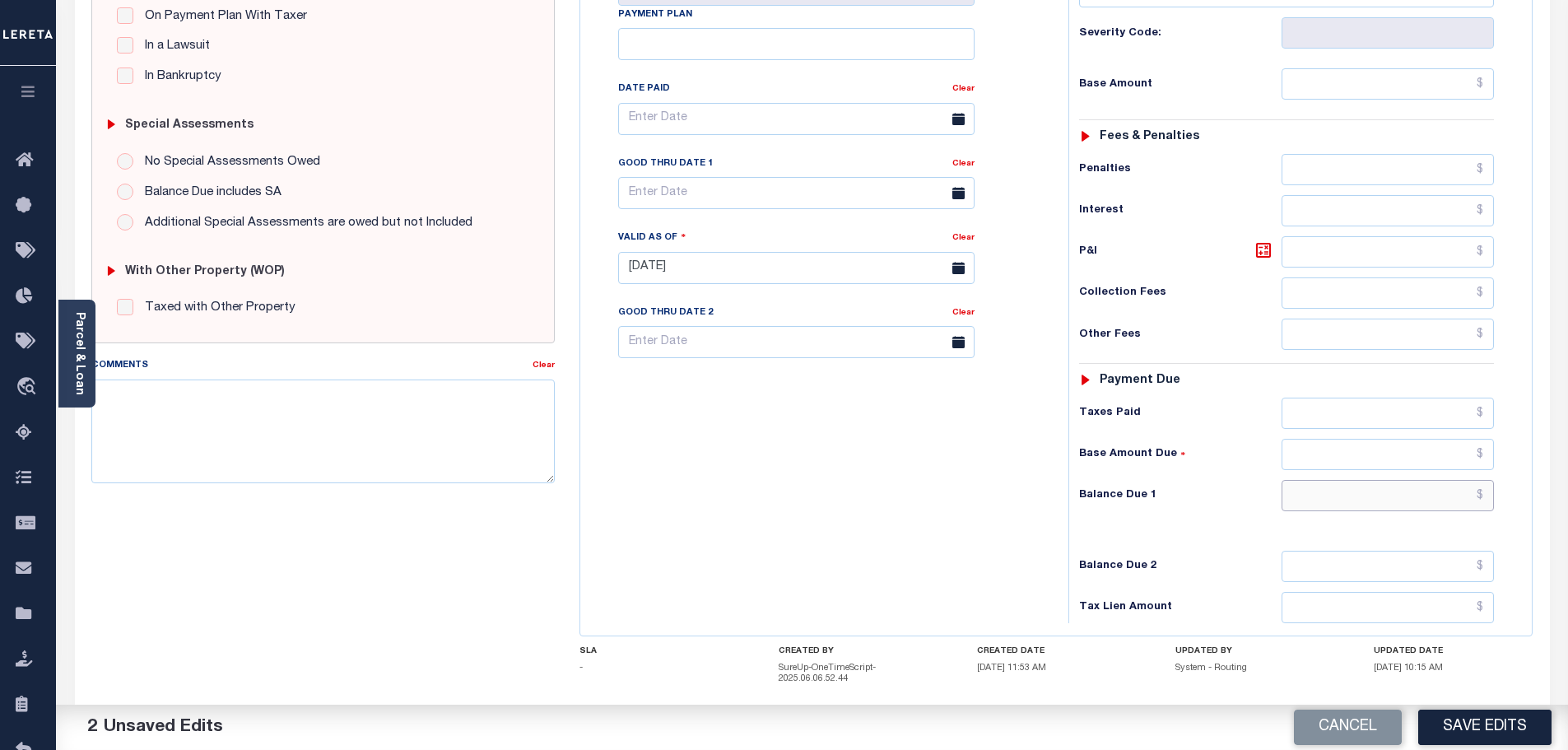
click at [1366, 480] on input "text" at bounding box center [1389, 495] width 214 height 32
type input "$0.00"
click at [399, 505] on div "SPECIAL RISK NCE Date Clear - Select Status Code -" at bounding box center [323, 273] width 489 height 1069
click at [387, 469] on textarea "Comments" at bounding box center [323, 431] width 464 height 104
paste textarea "No priors - see 4/4 2024 attachment -bj"
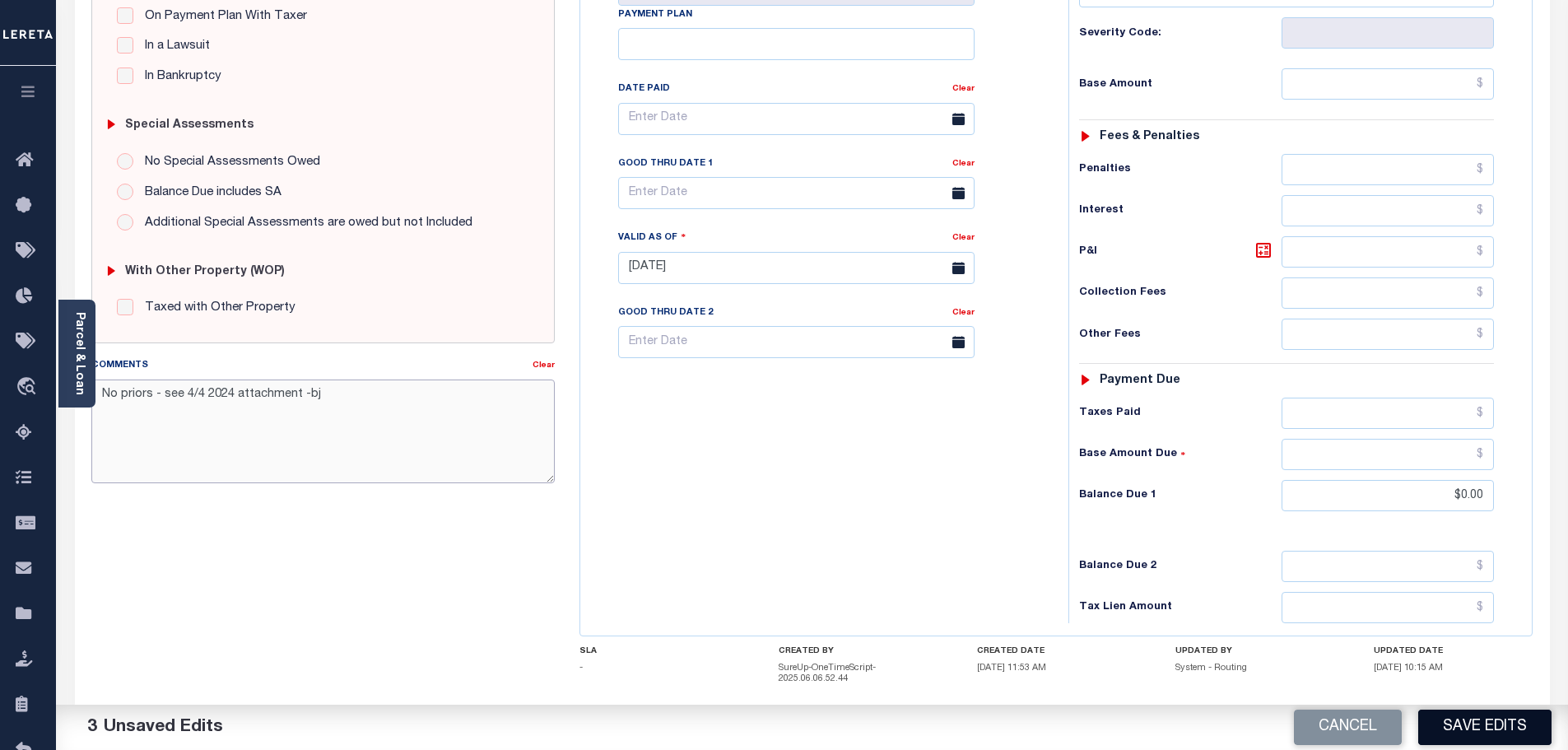
type textarea "No priors - see 4/4 2024 attachment -bj"
click at [1438, 733] on button "Save Edits" at bounding box center [1485, 727] width 133 height 35
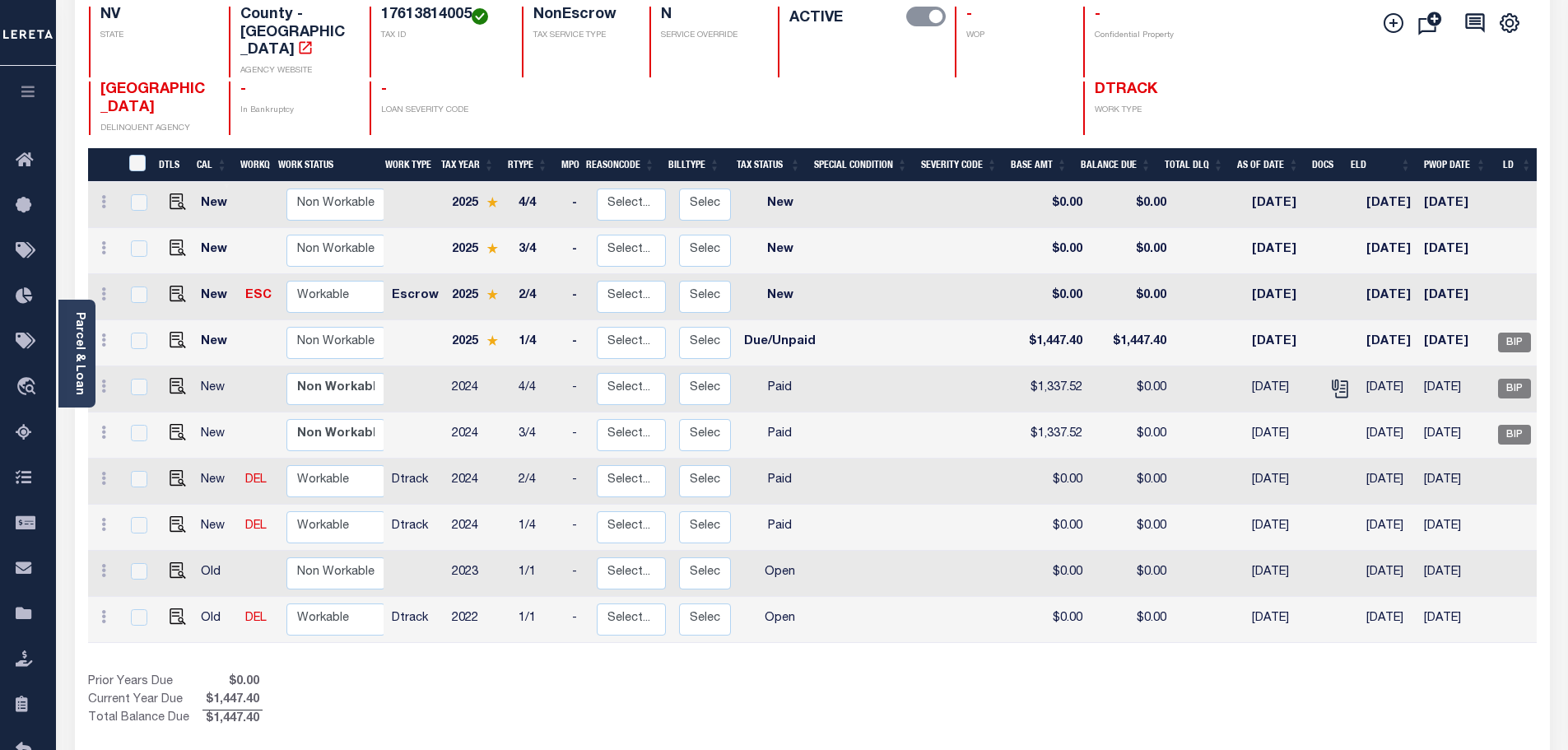
scroll to position [268, 0]
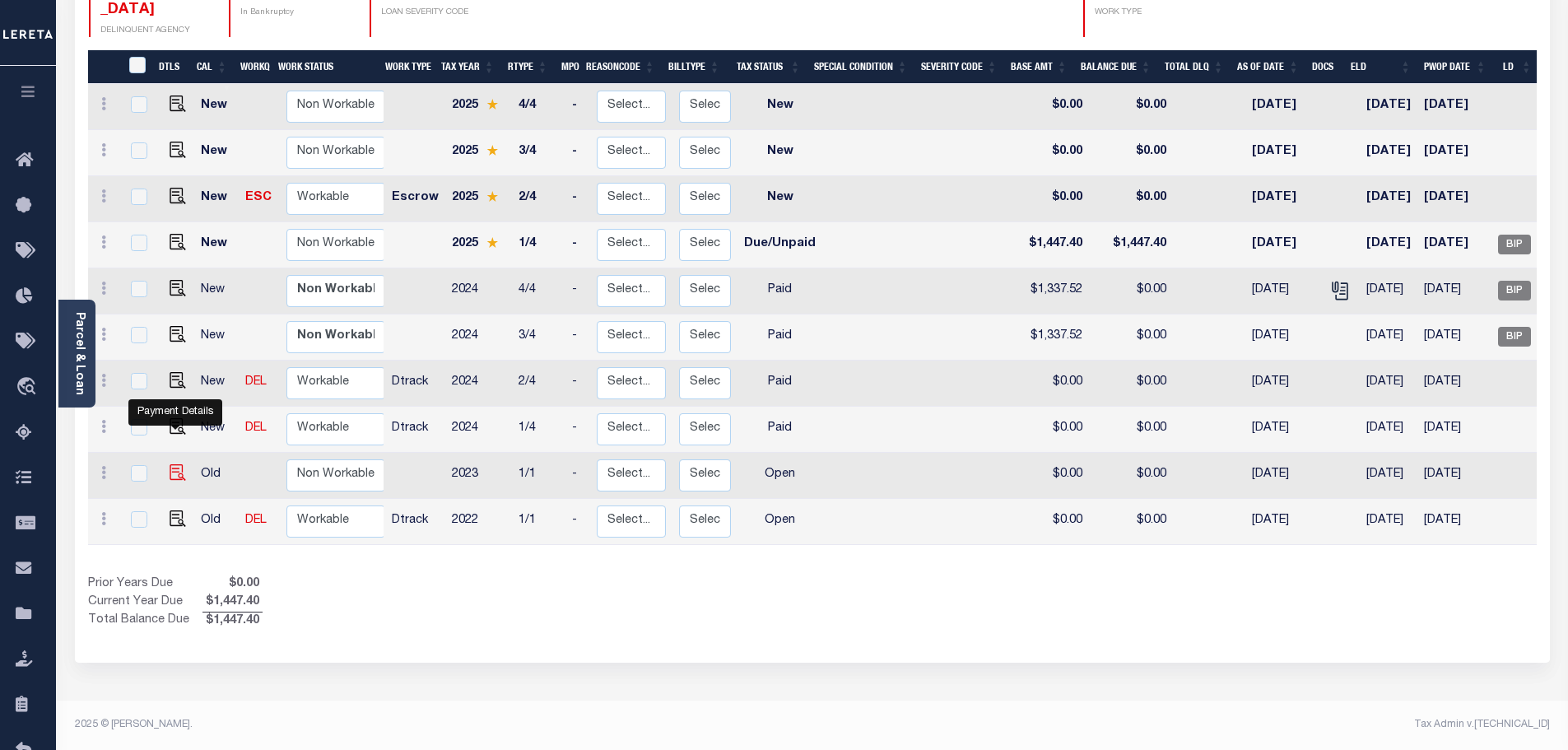
click at [177, 465] on img "" at bounding box center [177, 473] width 16 height 16
checkbox input "true"
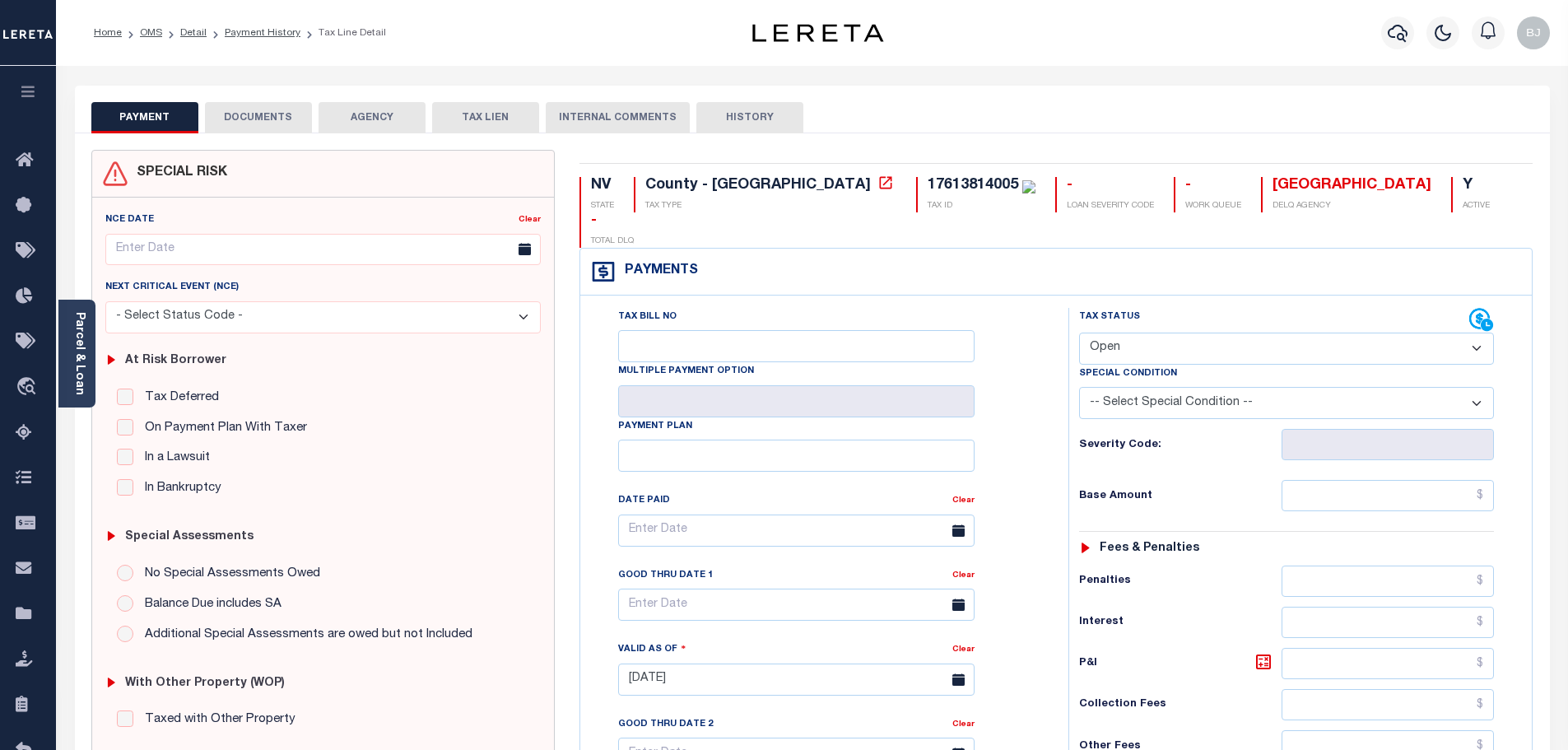
click at [1180, 332] on select "- Select Status Code - Open Due/Unpaid Paid Incomplete No Tax Due Internal Refu…" at bounding box center [1286, 348] width 415 height 32
select select "PYD"
click at [1079, 332] on select "- Select Status Code - Open Due/Unpaid Paid Incomplete No Tax Due Internal Refu…" at bounding box center [1286, 348] width 415 height 32
type input "[DATE]"
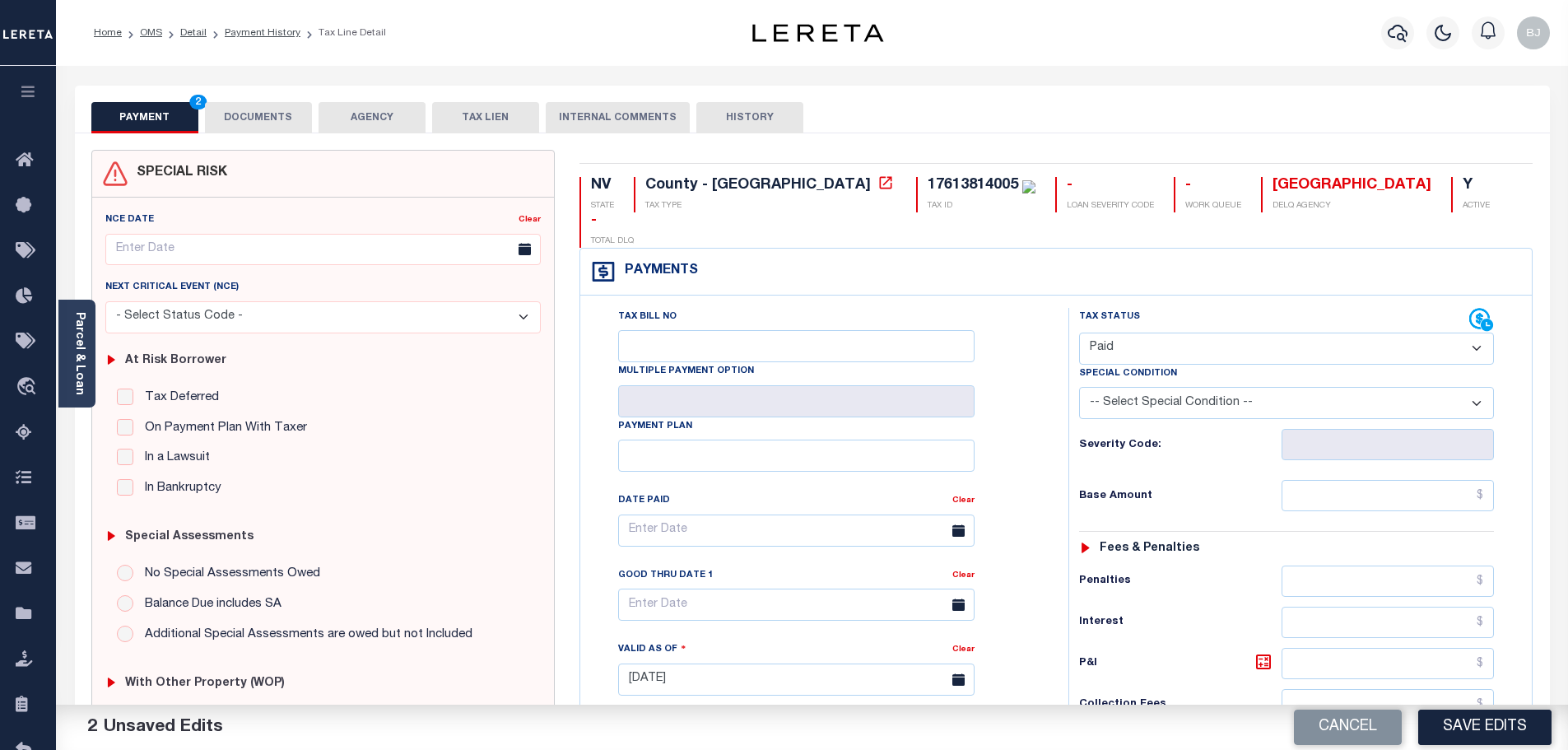
scroll to position [247, 0]
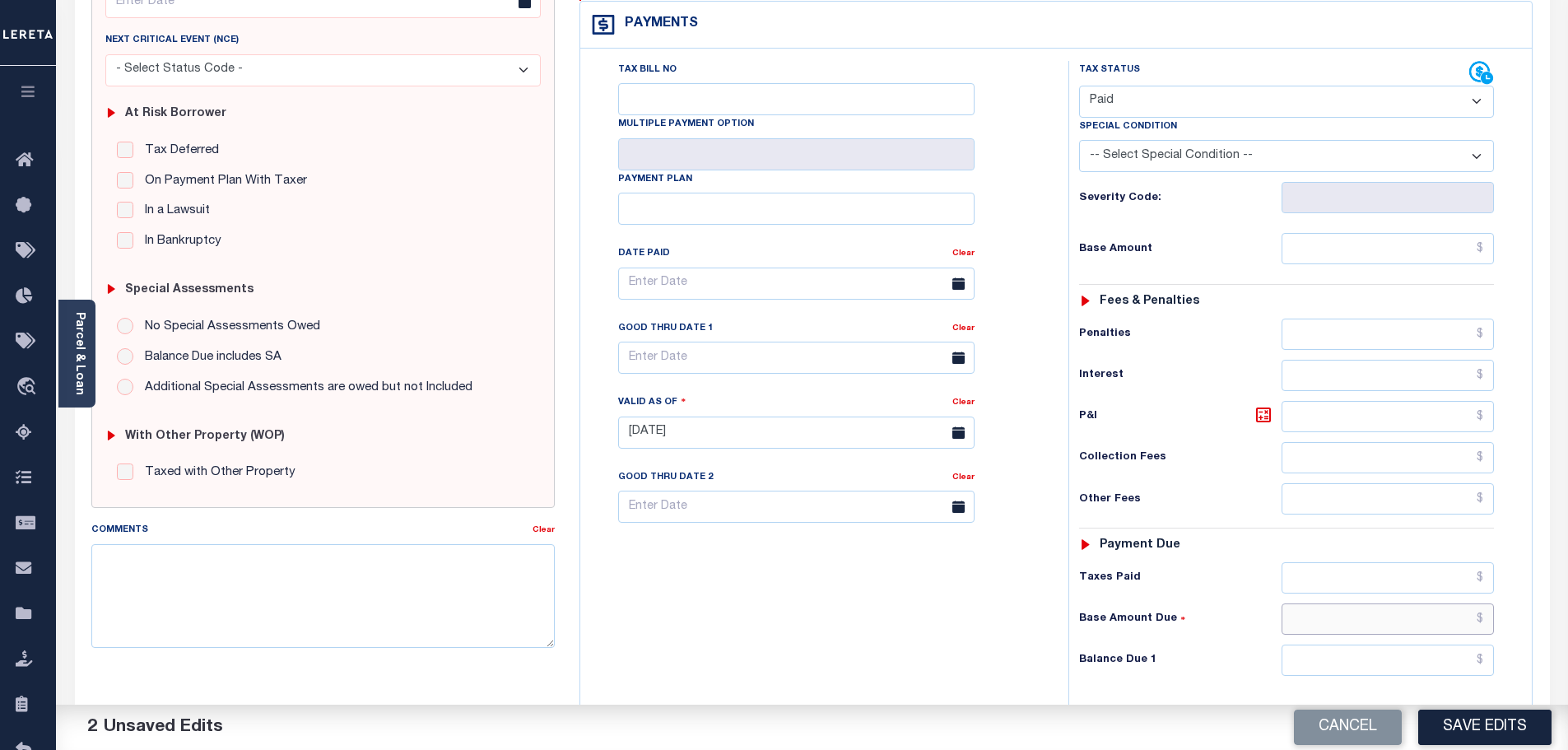
click at [1357, 604] on input "text" at bounding box center [1389, 620] width 214 height 32
click at [1357, 645] on input "text" at bounding box center [1389, 660] width 214 height 32
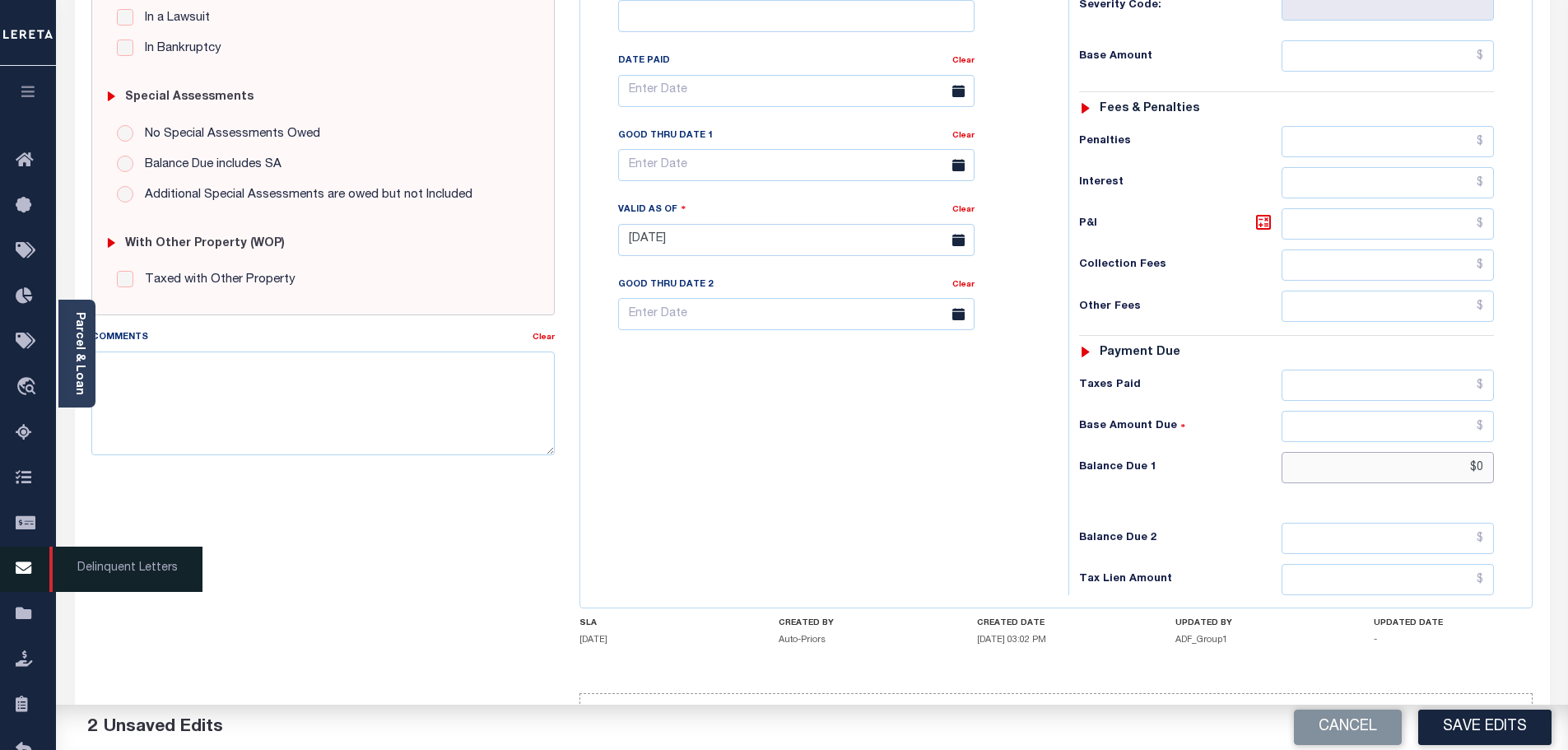
scroll to position [462, 0]
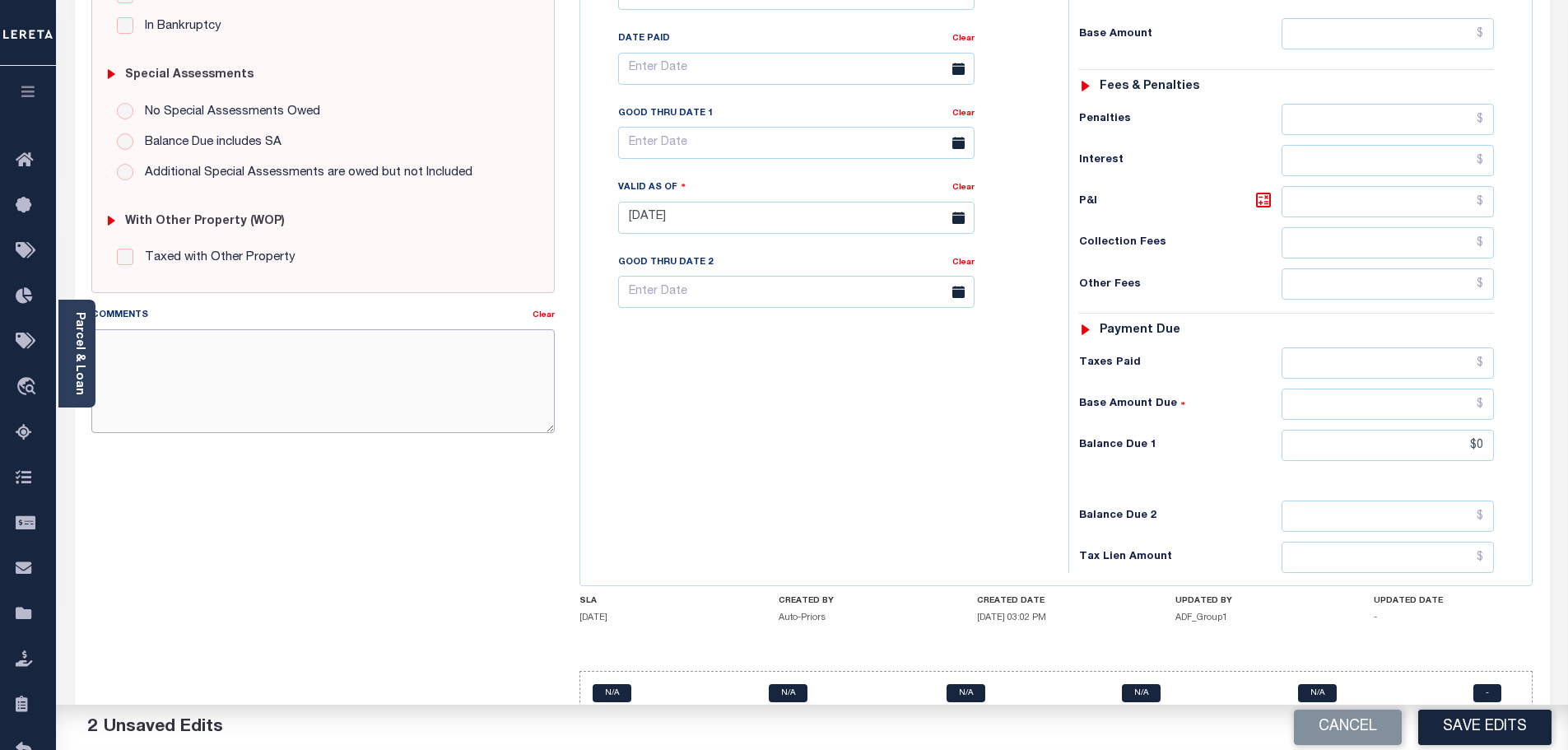
type input "$0.00"
click at [325, 404] on textarea "Comments" at bounding box center [323, 381] width 464 height 104
paste textarea "No priors - see 4/4 2024 attachment -bj"
type textarea "No priors - see 4/4 2024 attachment -bj"
click at [1515, 716] on button "Save Edits" at bounding box center [1485, 727] width 133 height 35
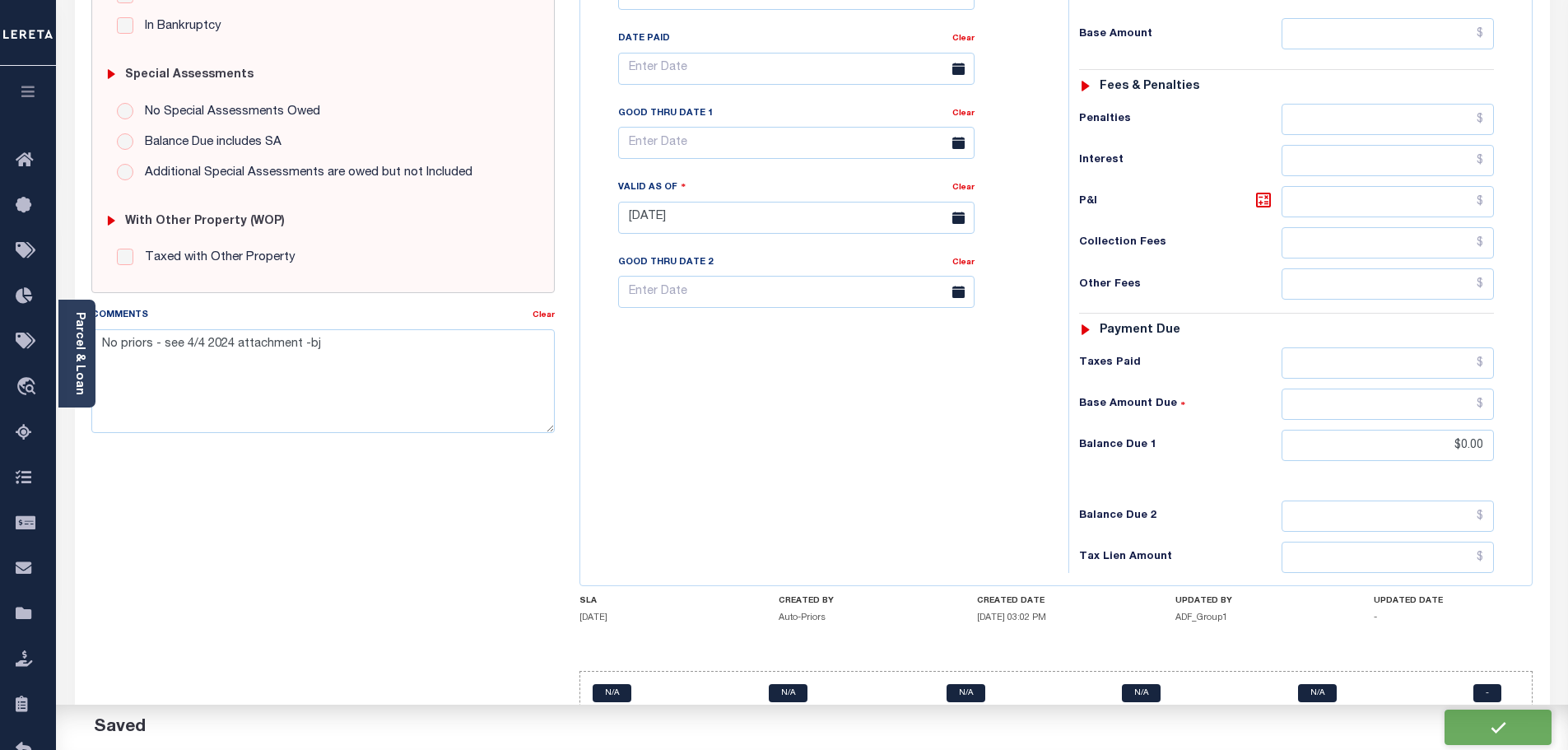
checkbox input "false"
type input "$0"
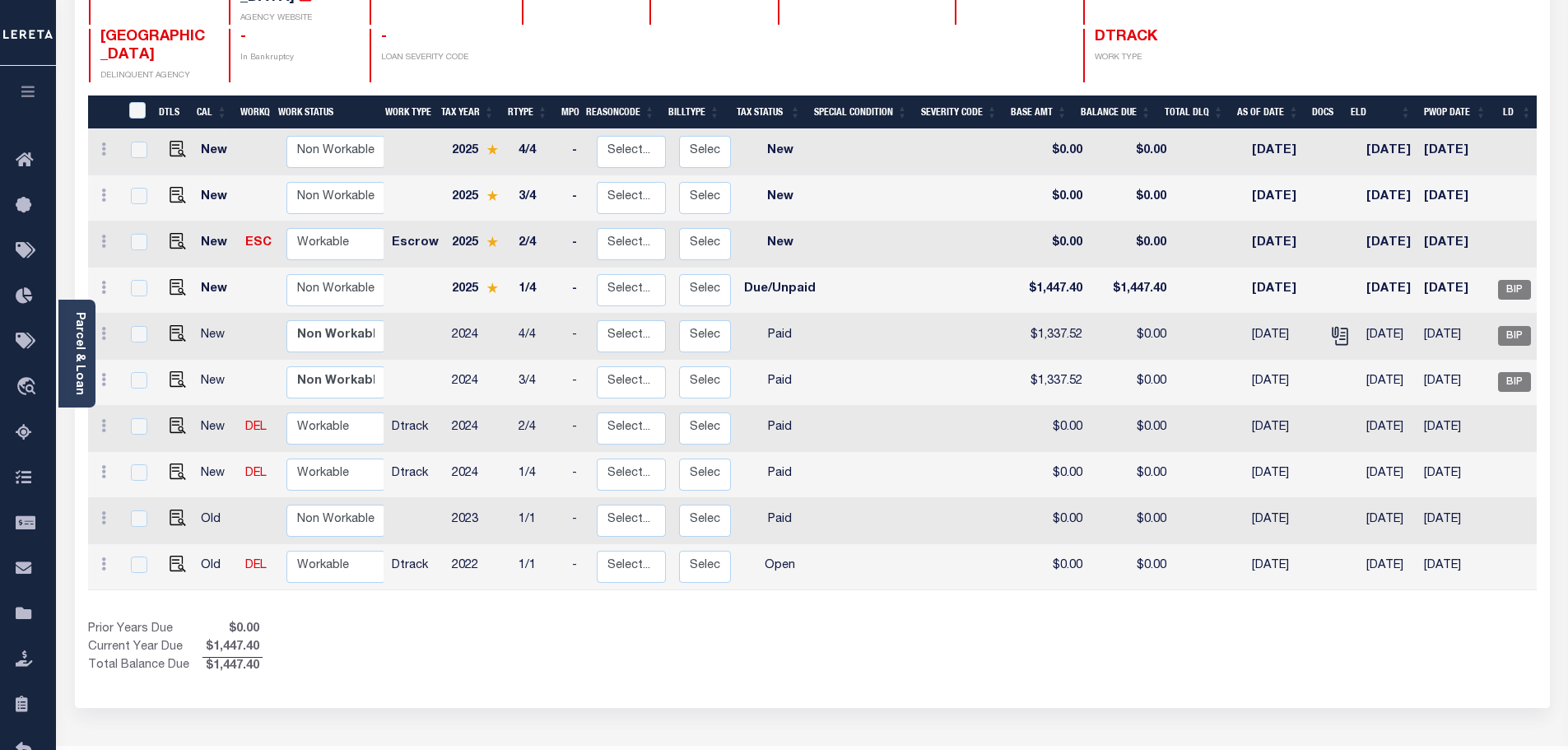
scroll to position [268, 0]
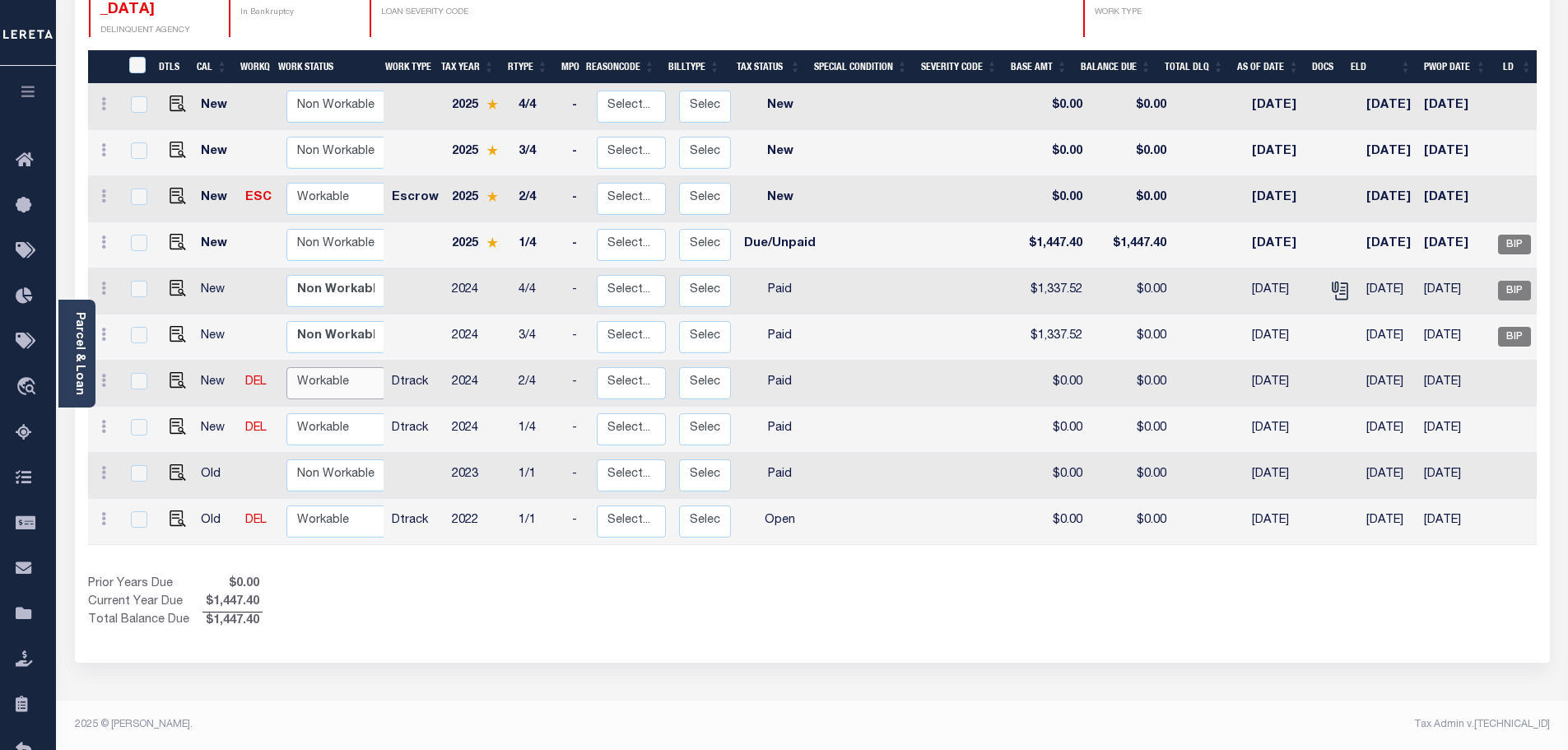
drag, startPoint x: 338, startPoint y: 355, endPoint x: 338, endPoint y: 365, distance: 10.0
click at [338, 365] on td "Non Workable Workable" at bounding box center [338, 383] width 116 height 46
checkbox input "true"
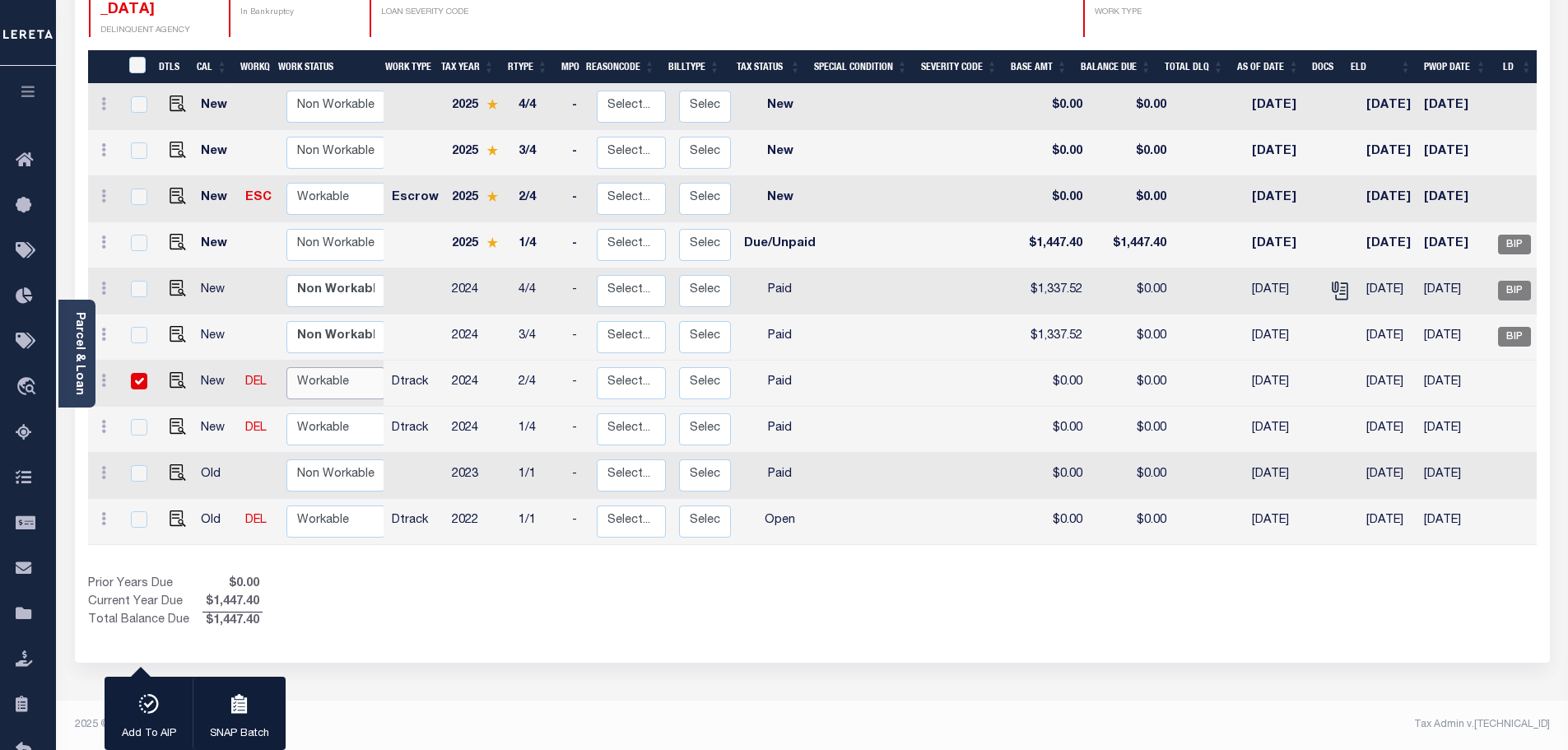
select select "true"
click at [286, 368] on select "Non Workable Workable" at bounding box center [335, 383] width 99 height 32
checkbox input "false"
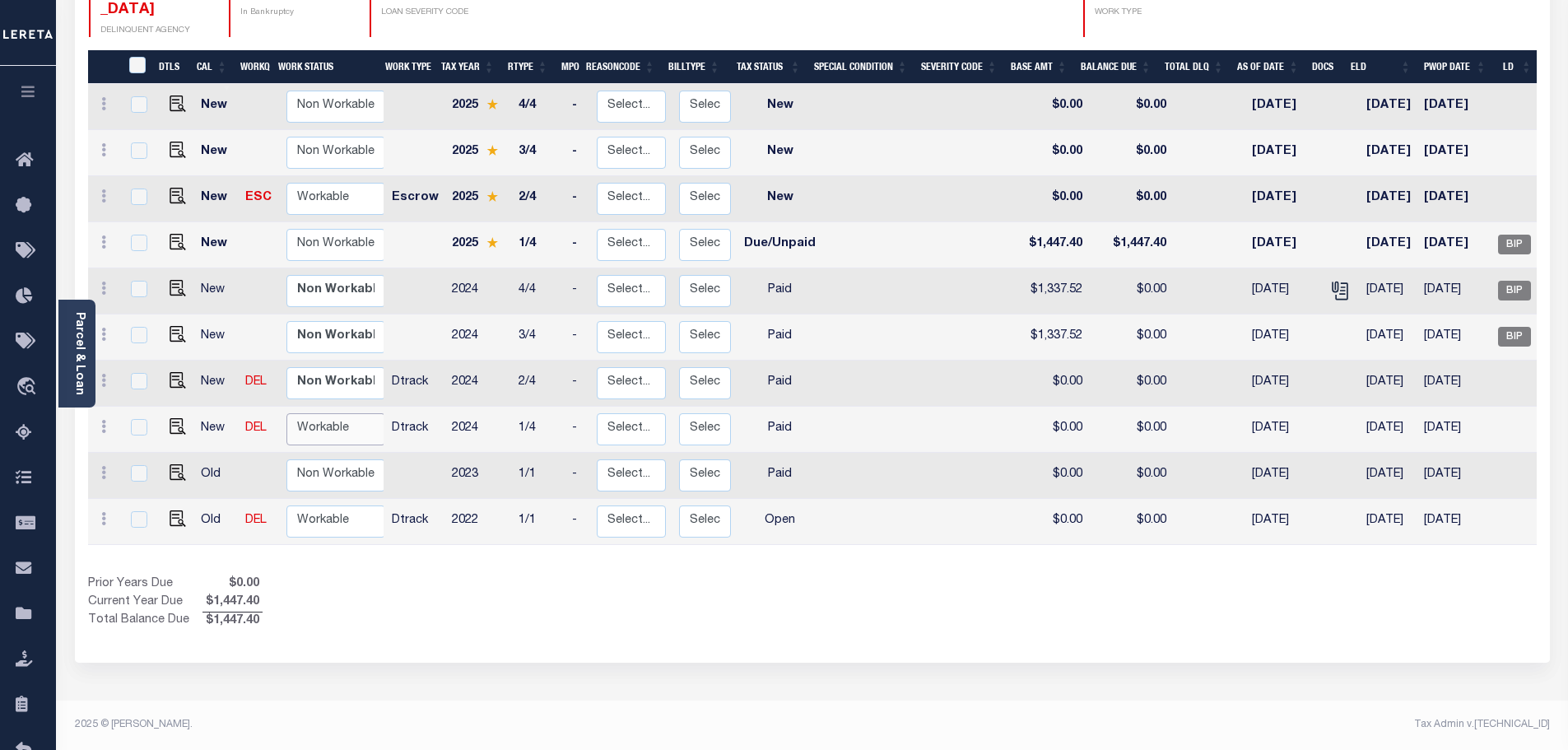
click at [340, 413] on select "Non Workable Workable" at bounding box center [335, 428] width 99 height 32
checkbox input "true"
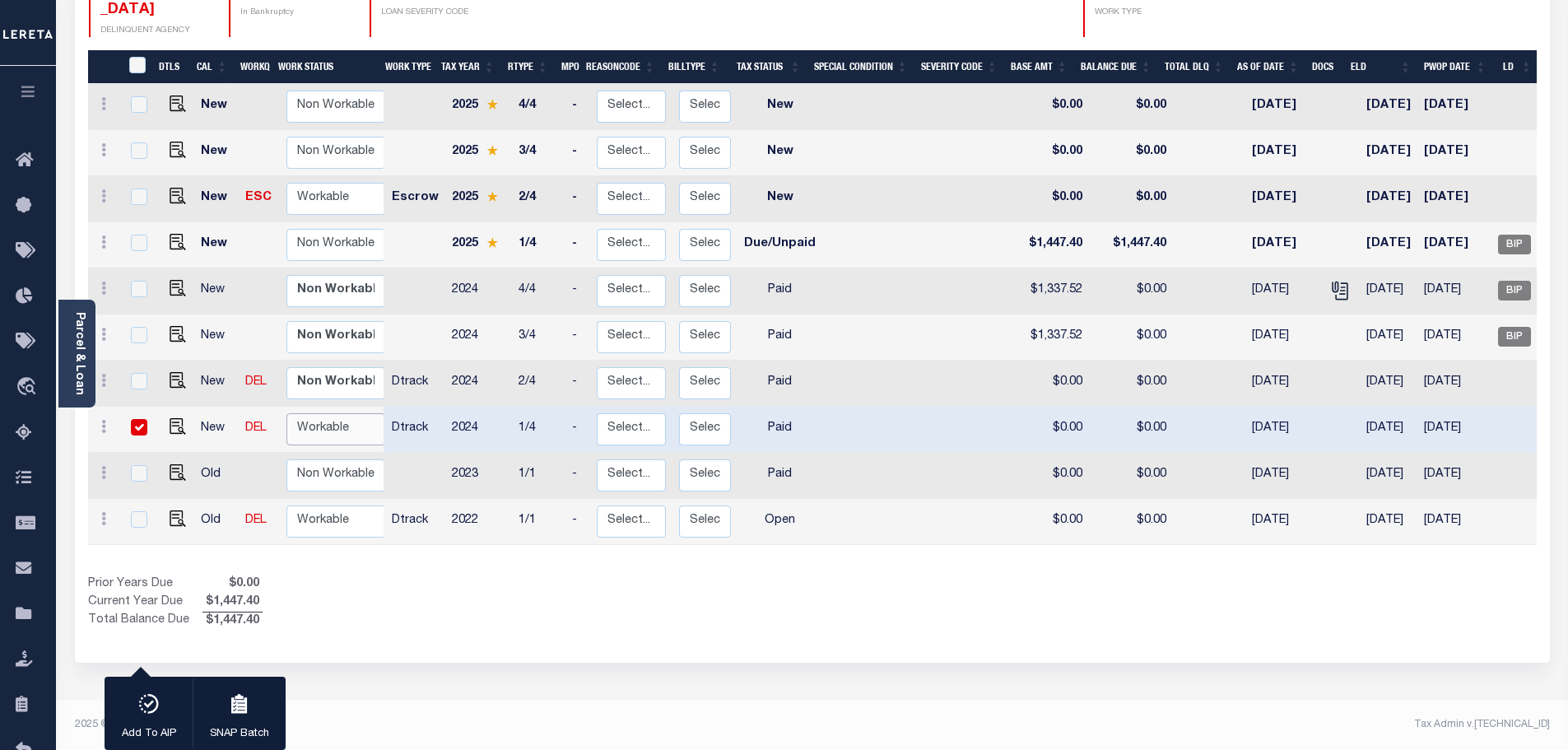
select select "true"
click at [286, 413] on select "Non Workable Workable" at bounding box center [335, 428] width 99 height 32
checkbox input "false"
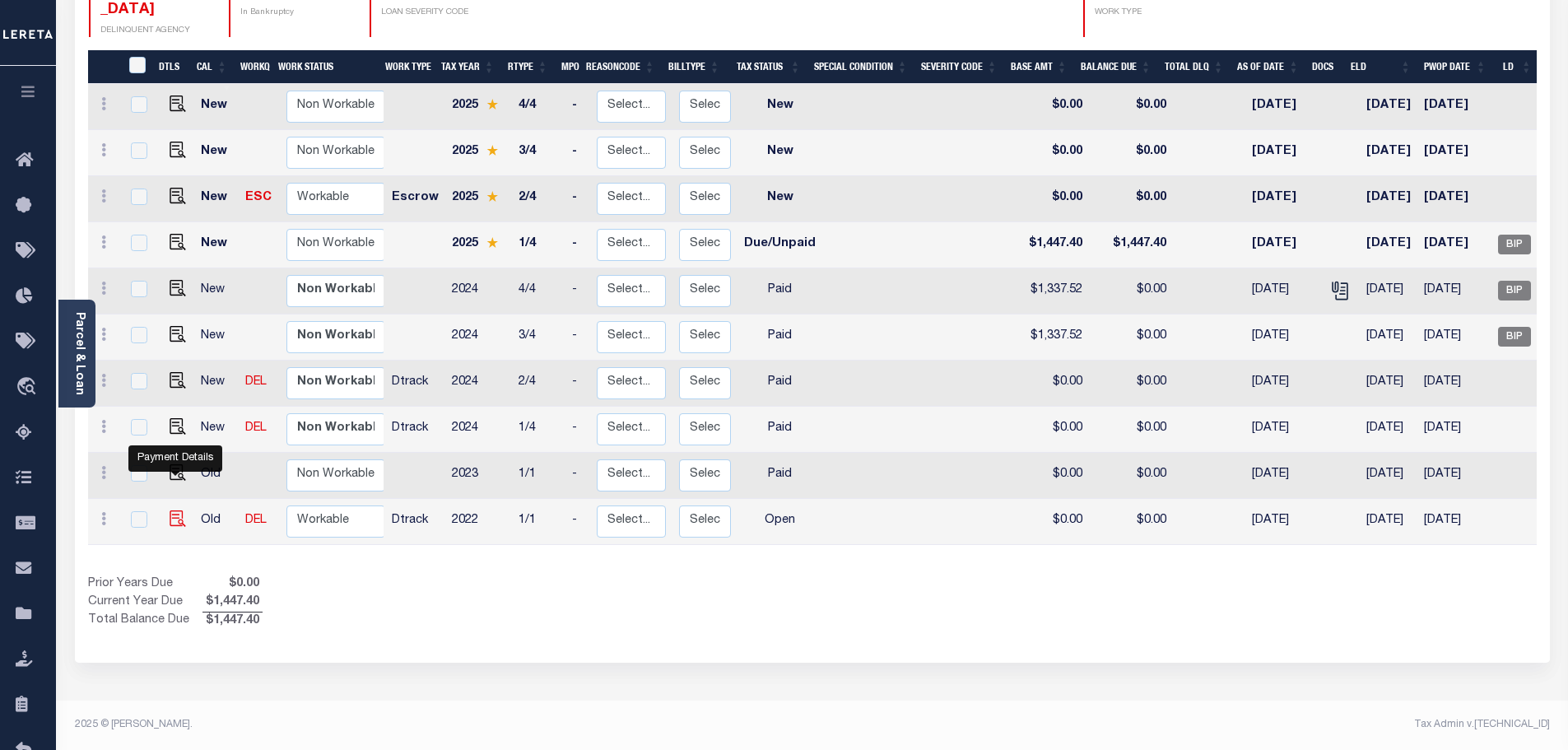
click at [177, 511] on img "" at bounding box center [177, 519] width 16 height 16
checkbox input "true"
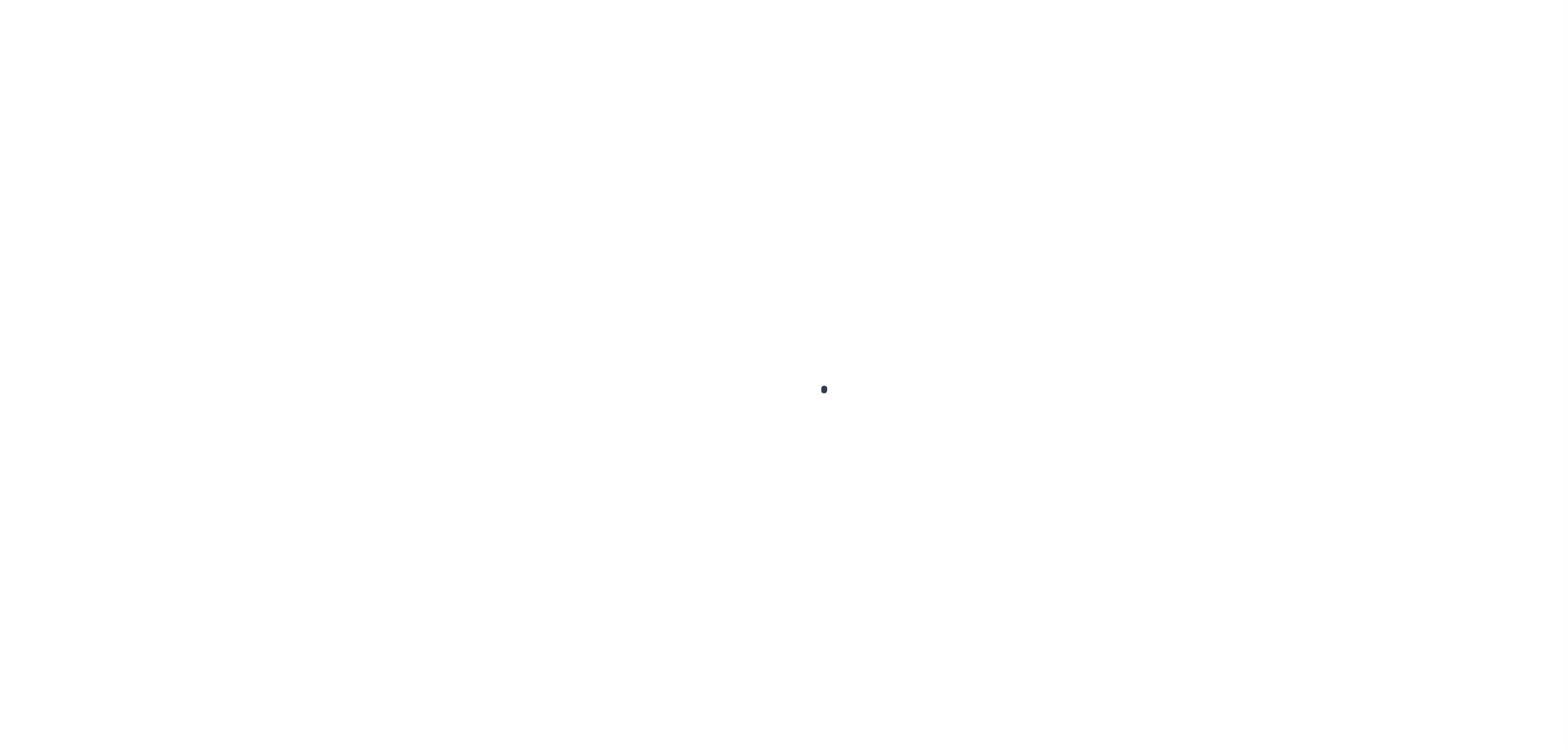
checkbox input "false"
type input "[DATE]"
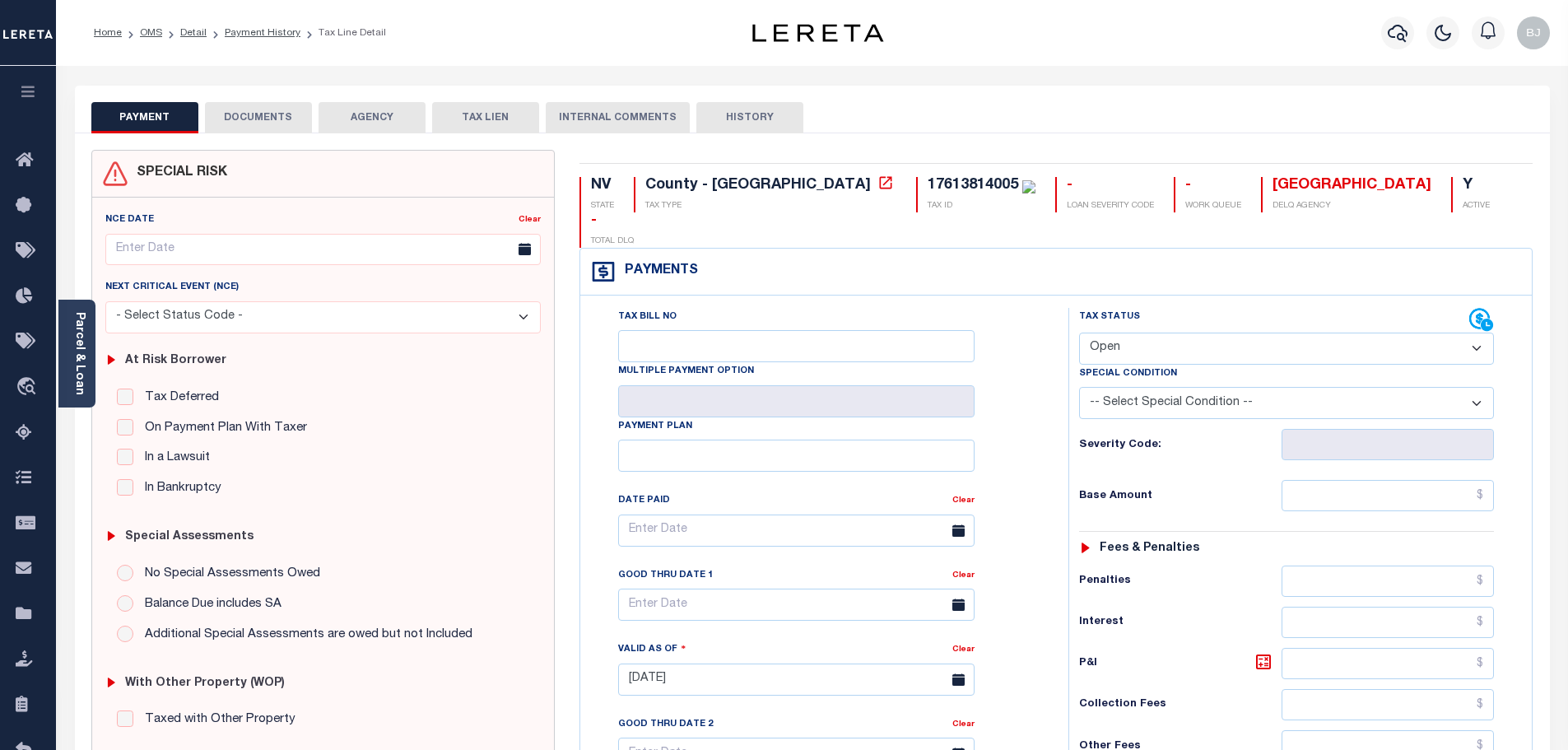
click at [1150, 332] on select "- Select Status Code - Open Due/Unpaid Paid Incomplete No Tax Due Internal Refu…" at bounding box center [1286, 348] width 415 height 32
select select "PYD"
click at [1079, 332] on select "- Select Status Code - Open Due/Unpaid Paid Incomplete No Tax Due Internal Refu…" at bounding box center [1286, 348] width 415 height 32
type input "[DATE]"
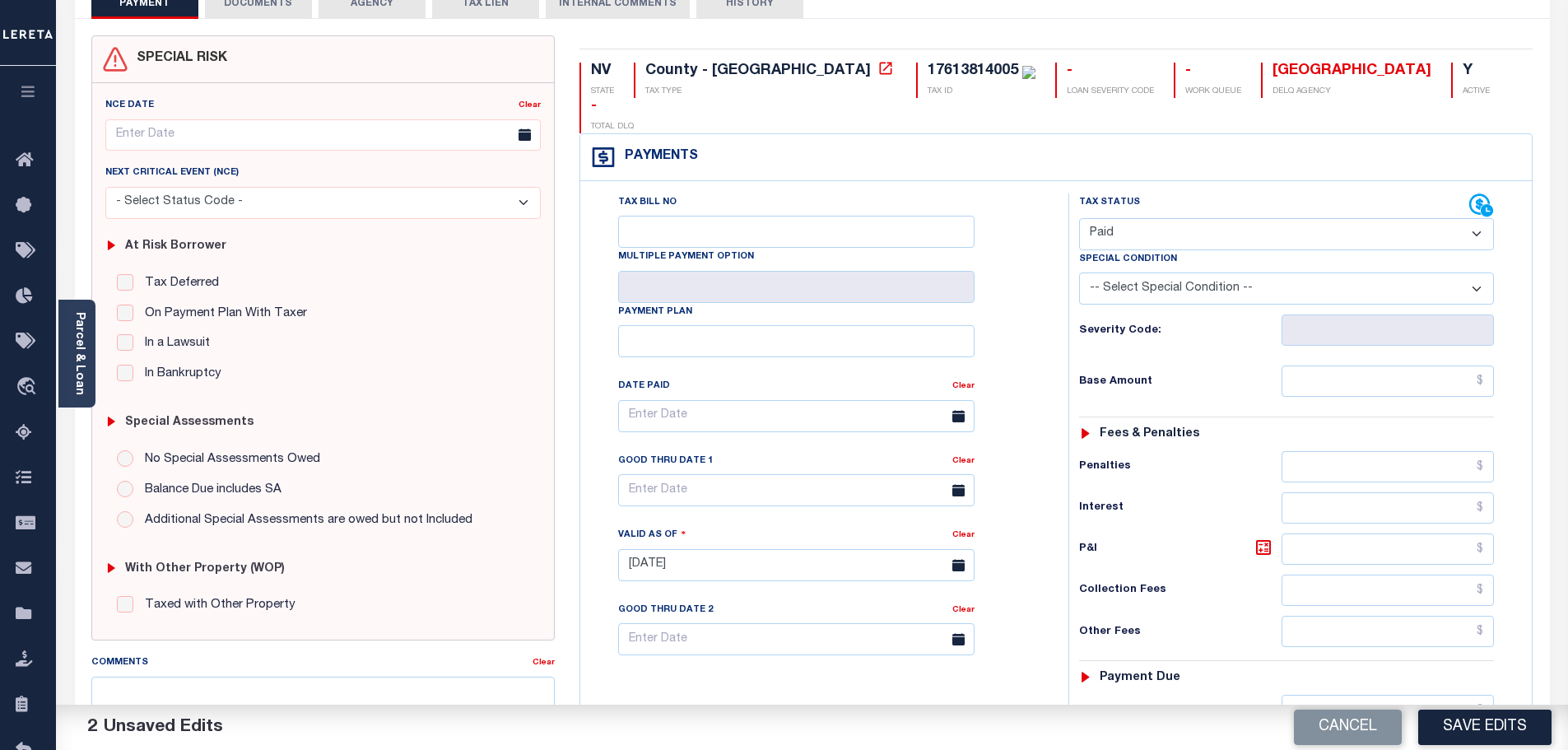
scroll to position [330, 0]
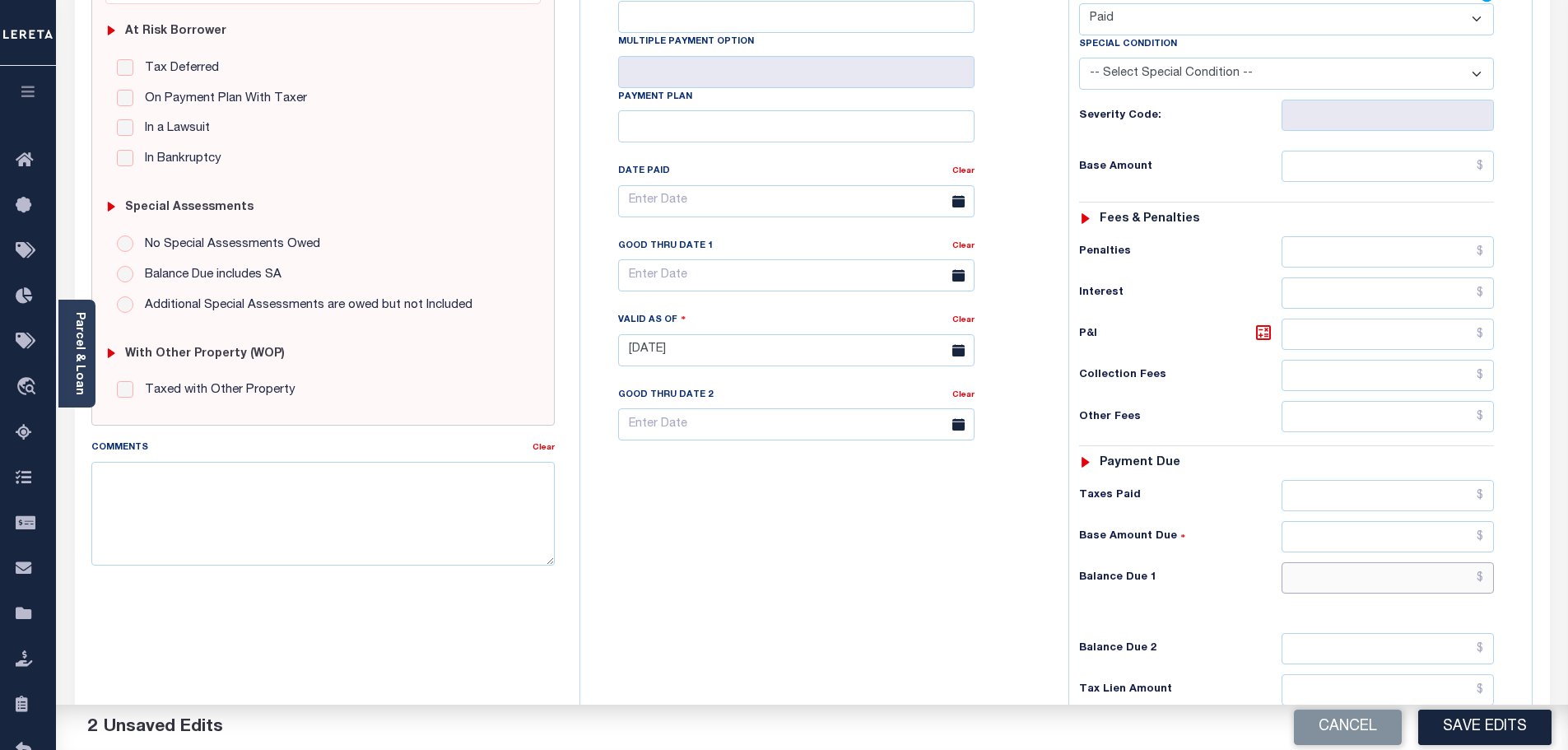
click at [1349, 562] on input "text" at bounding box center [1389, 578] width 214 height 32
type input "$0.00"
drag, startPoint x: 482, startPoint y: 546, endPoint x: 559, endPoint y: 546, distance: 77.0
click at [480, 546] on textarea "Comments" at bounding box center [323, 514] width 464 height 104
paste textarea "No priors - see 4/4 2024 attachment -bj"
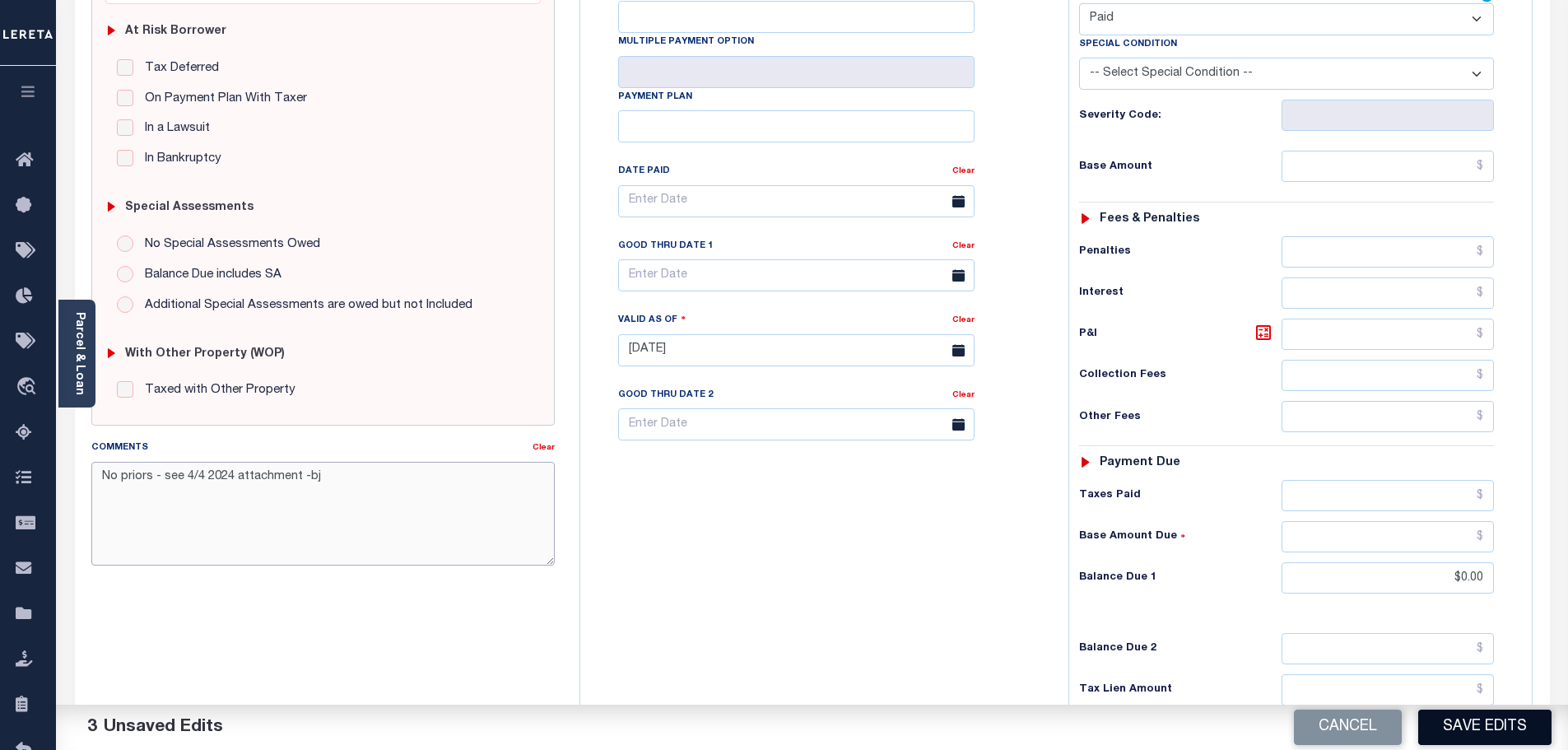
type textarea "No priors - see 4/4 2024 attachment -bj"
click at [1449, 728] on button "Save Edits" at bounding box center [1485, 727] width 133 height 35
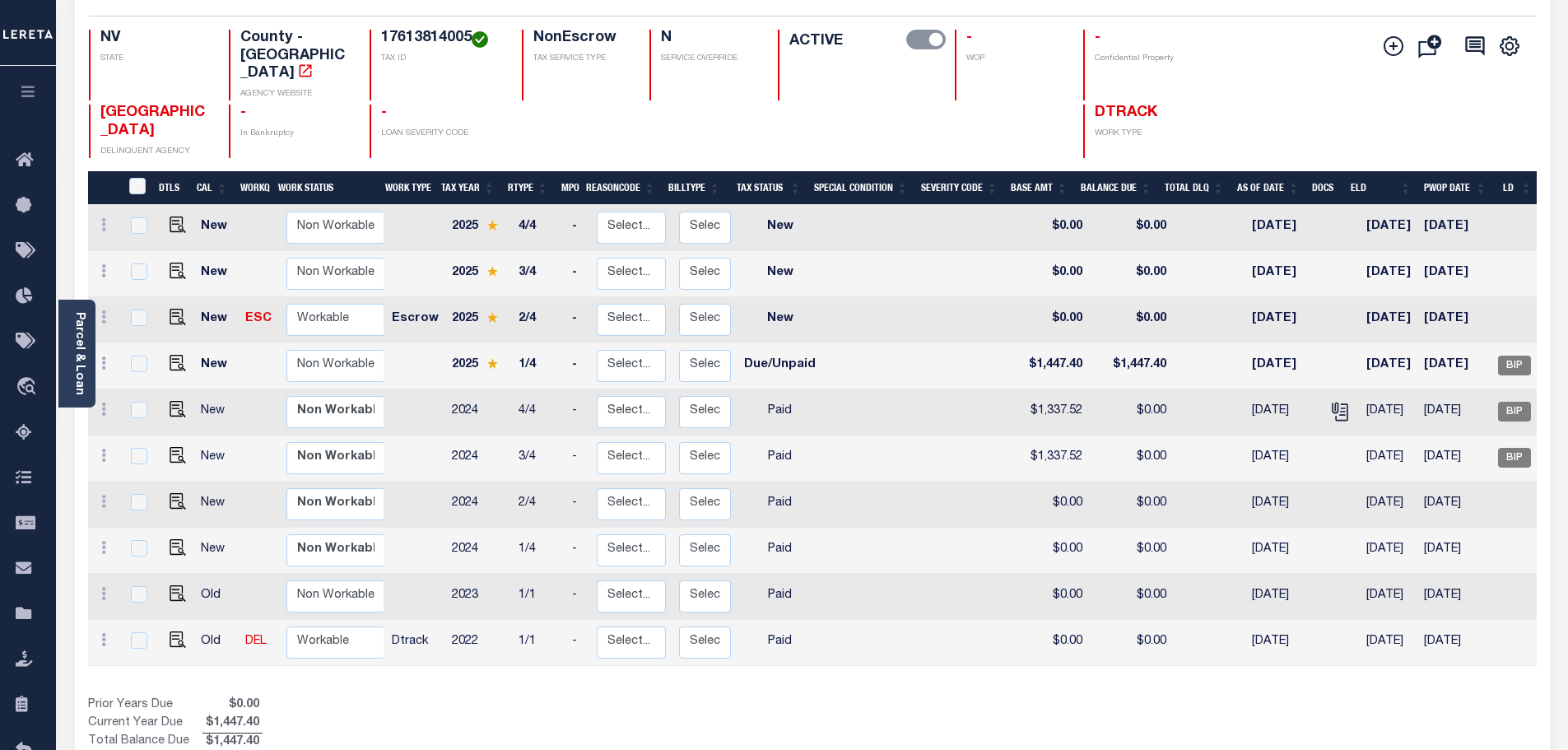
scroll to position [247, 0]
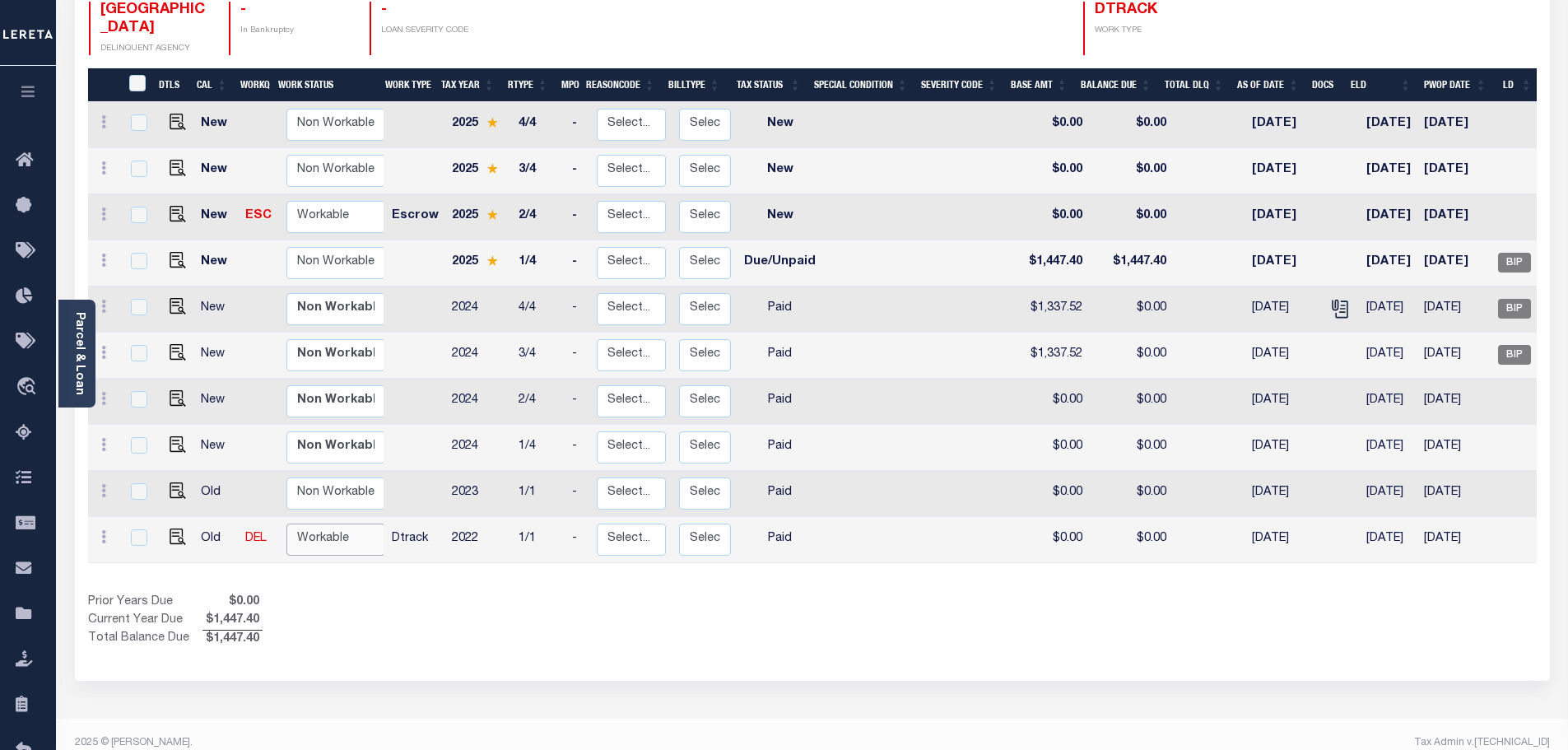
click at [361, 524] on select "Non Workable Workable" at bounding box center [335, 539] width 99 height 32
checkbox input "true"
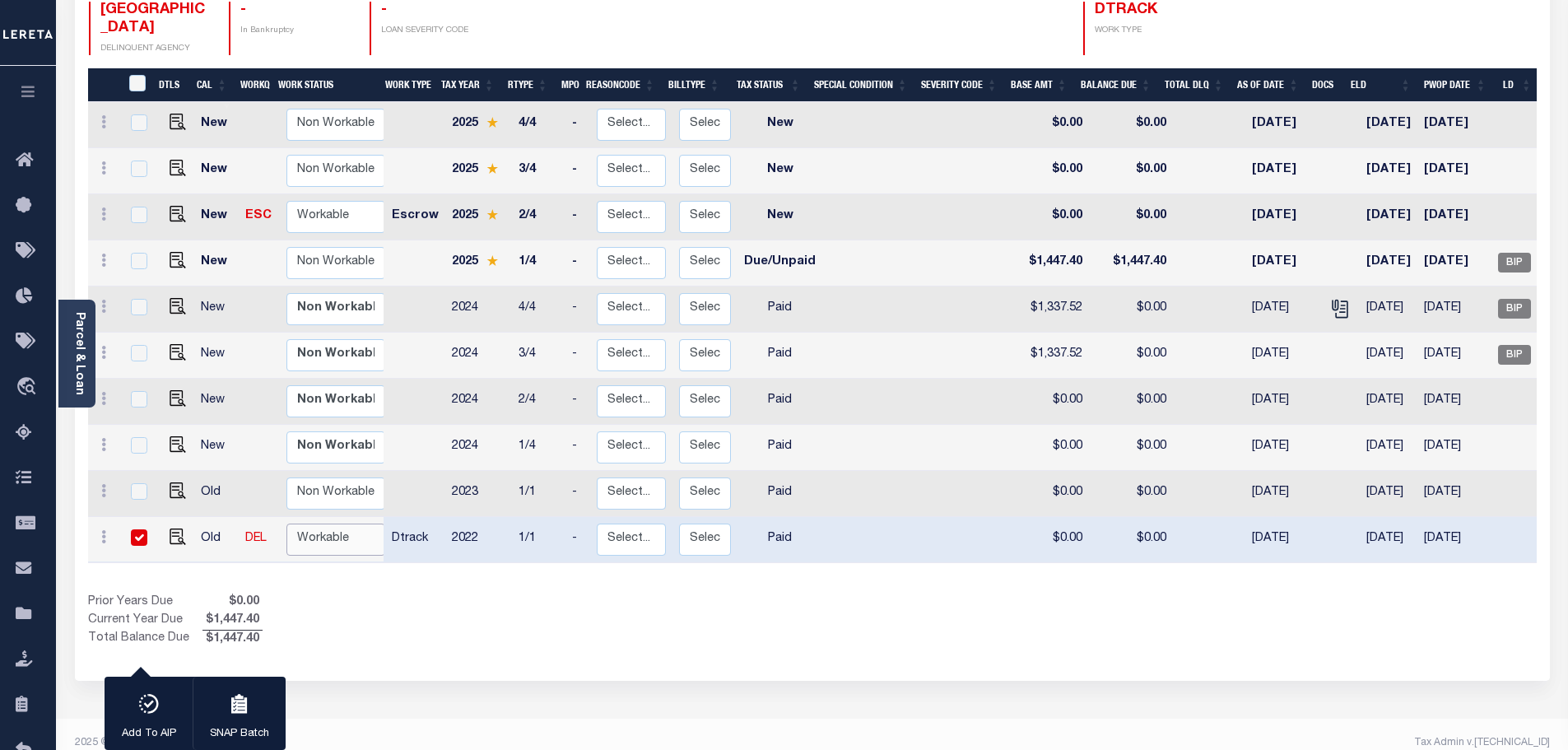
select select "true"
click at [286, 524] on select "Non Workable Workable" at bounding box center [335, 539] width 99 height 32
checkbox input "false"
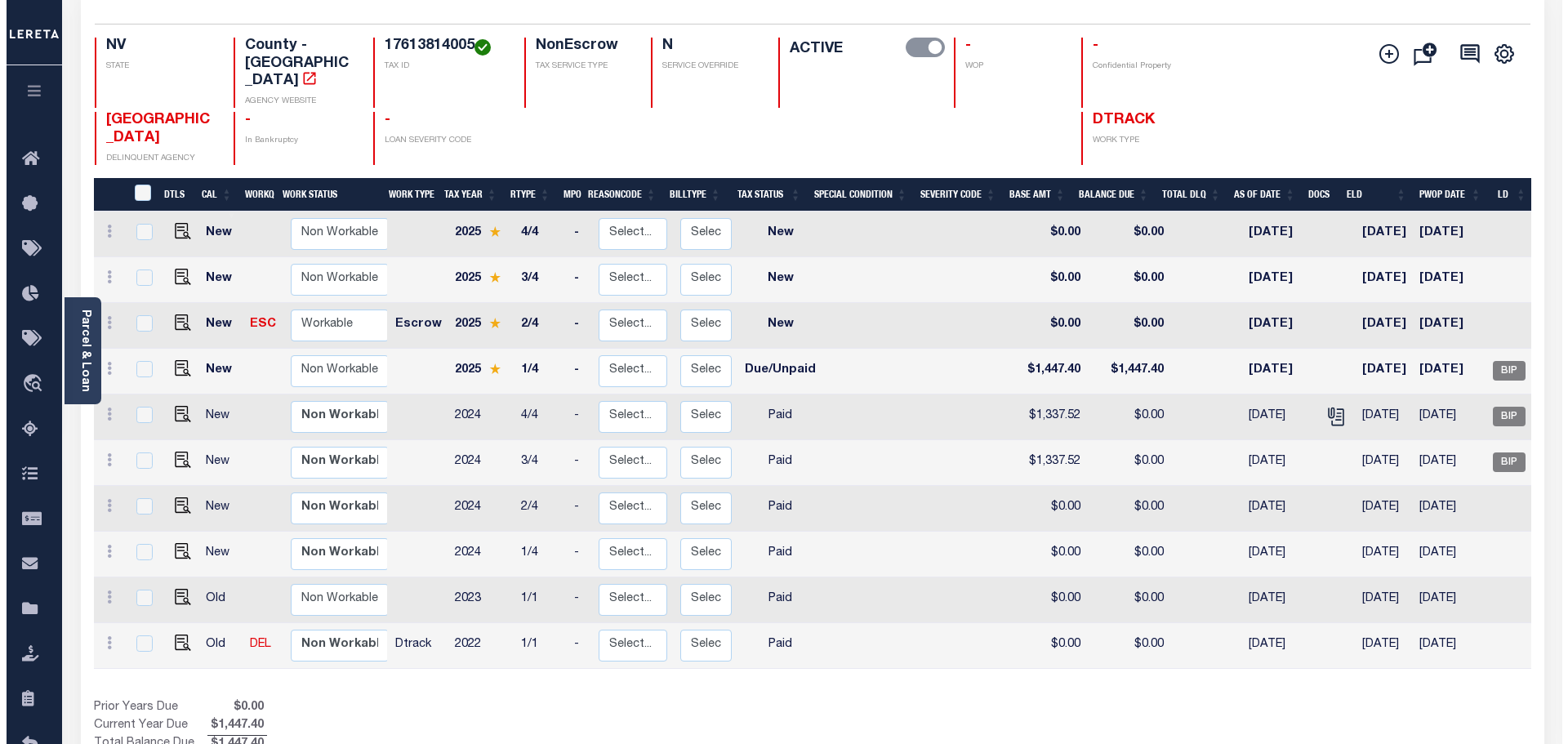
scroll to position [0, 0]
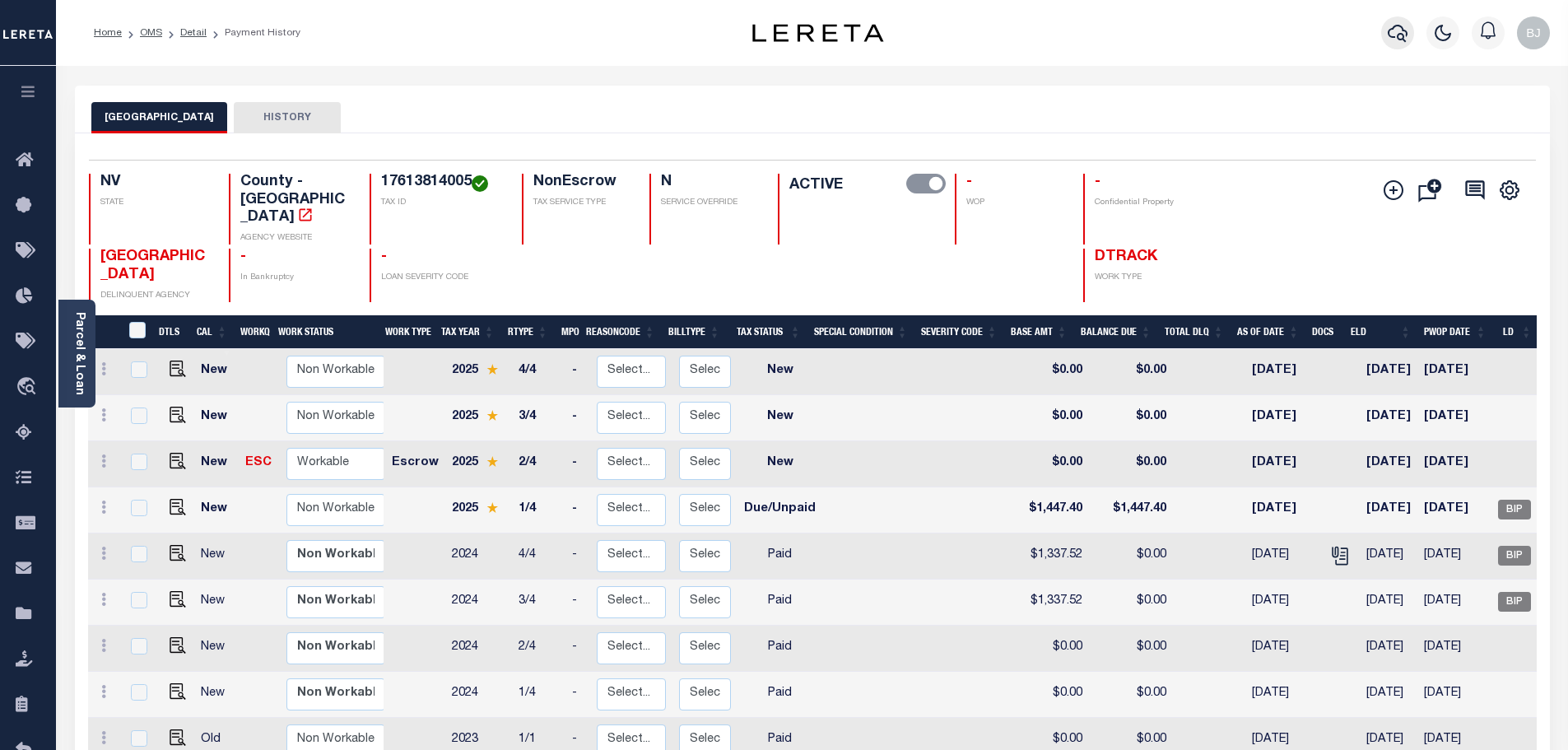
click at [1391, 36] on icon "button" at bounding box center [1398, 33] width 20 height 20
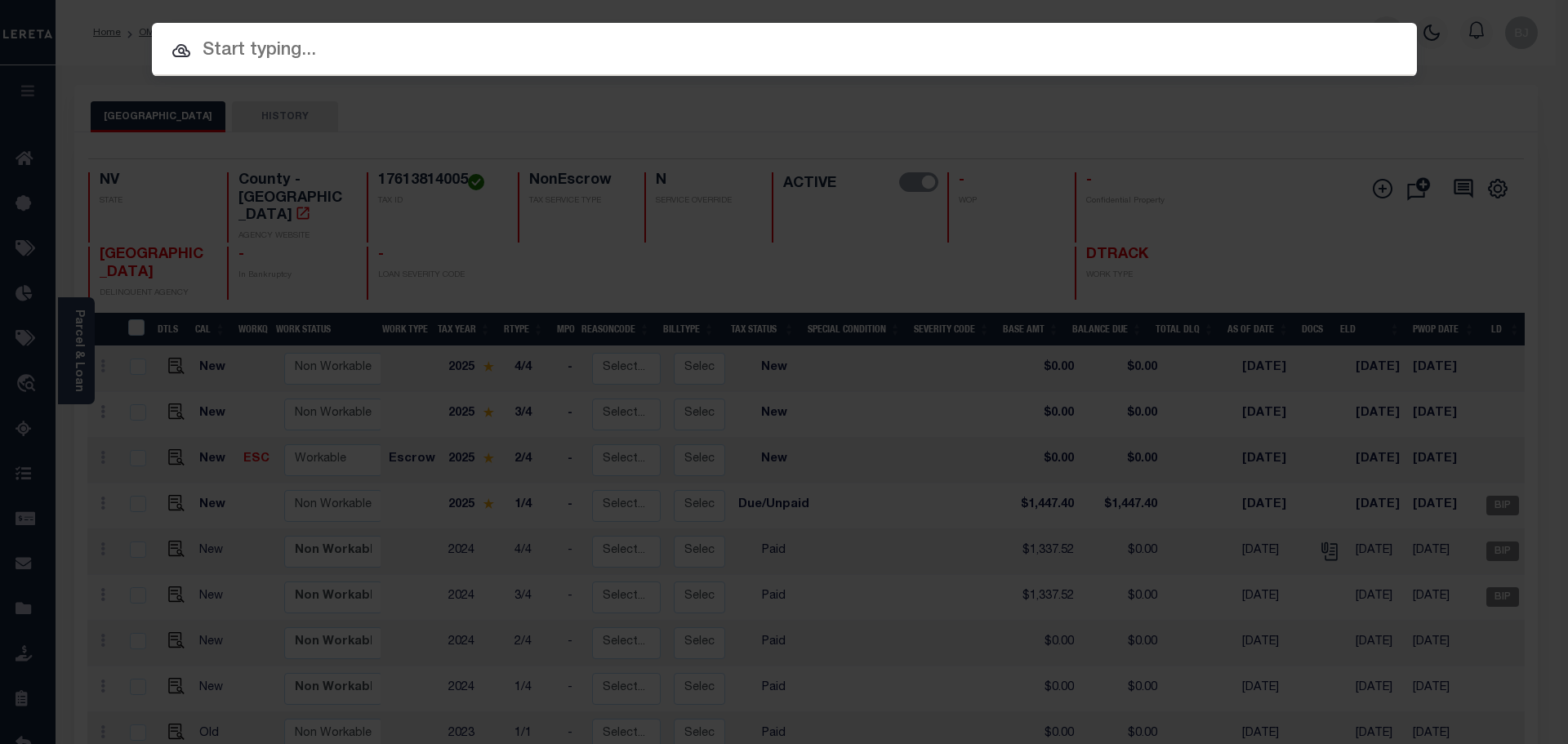
paste input "07179019626-00001"
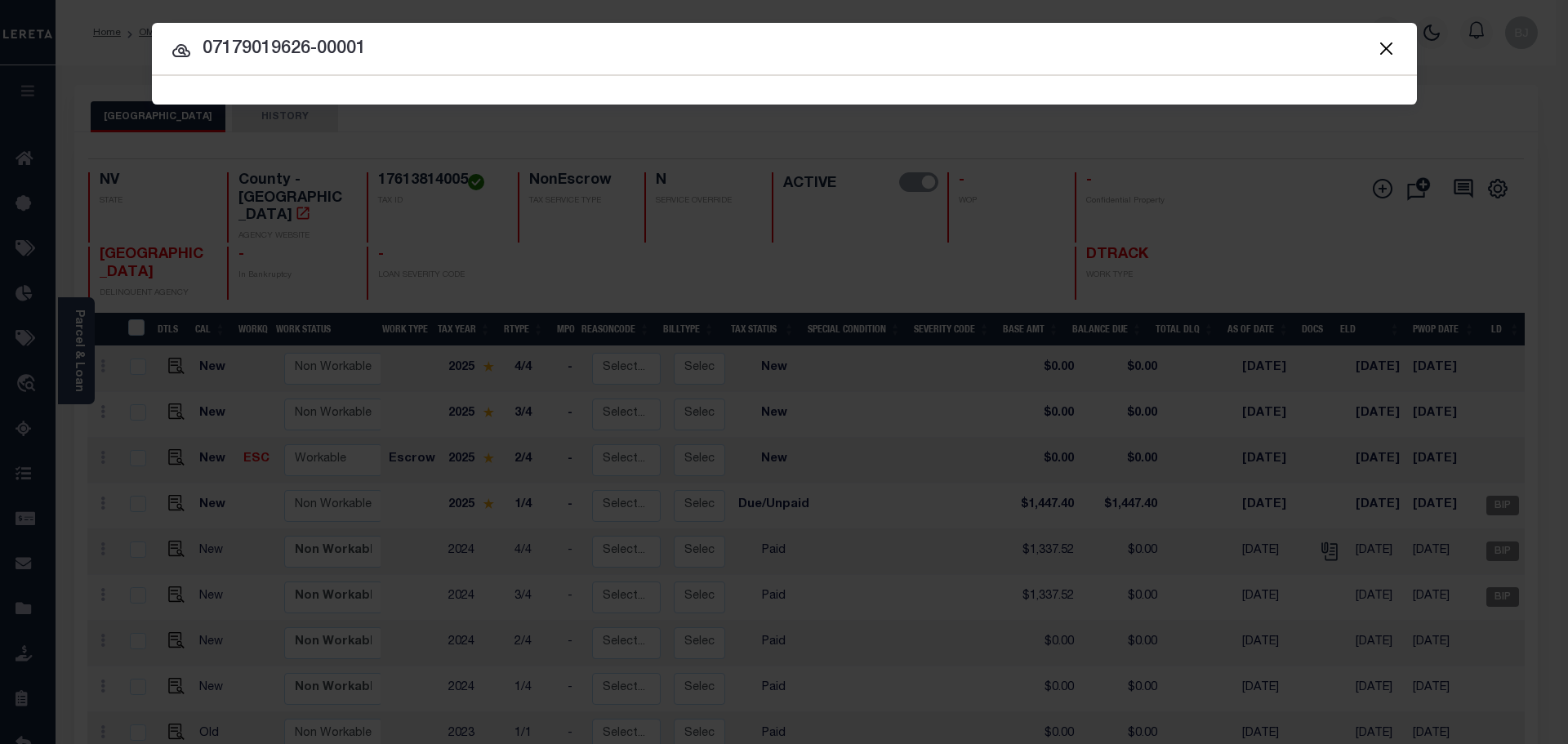
type input "07179019626-00001"
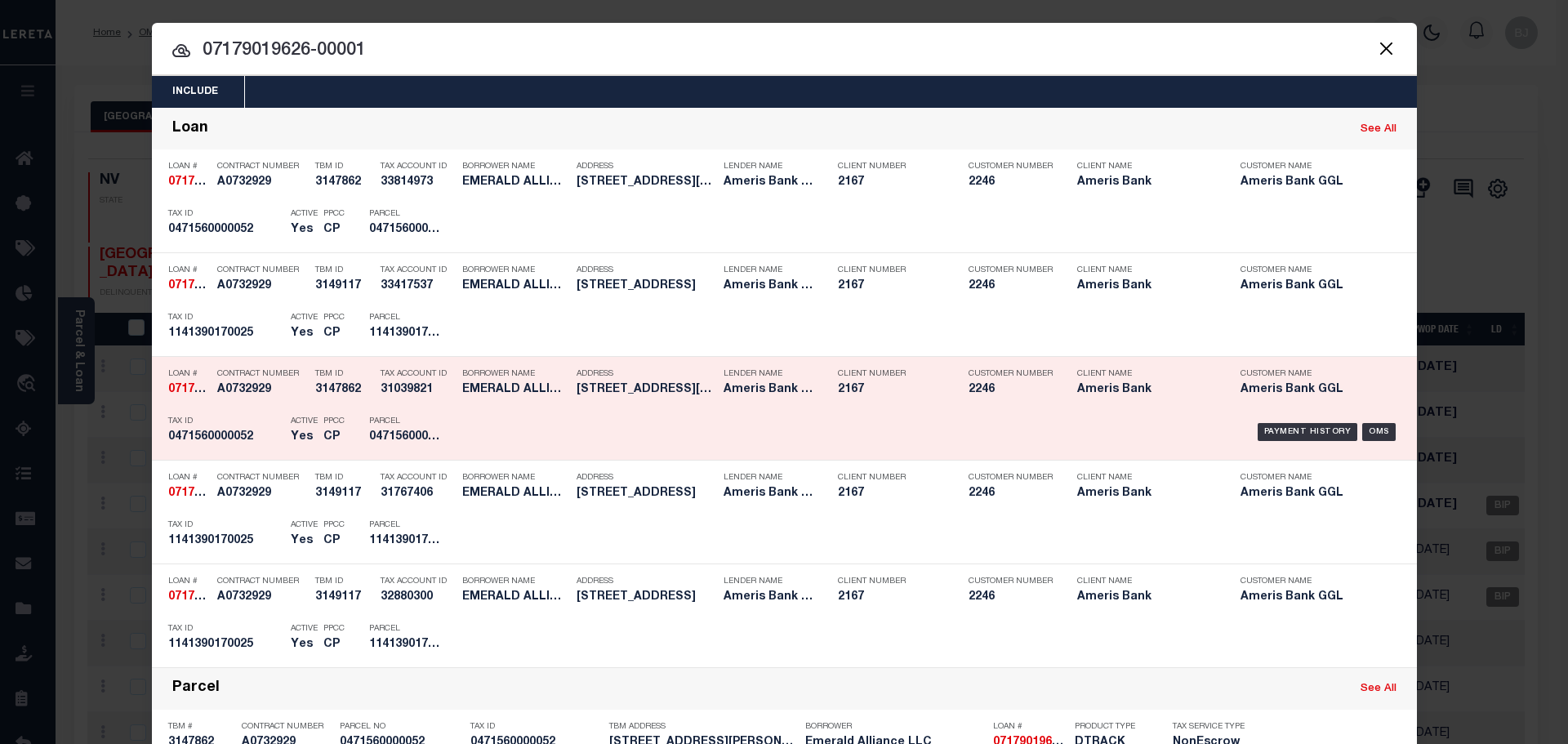
click at [570, 431] on div "Payment History OMS" at bounding box center [933, 432] width 933 height 48
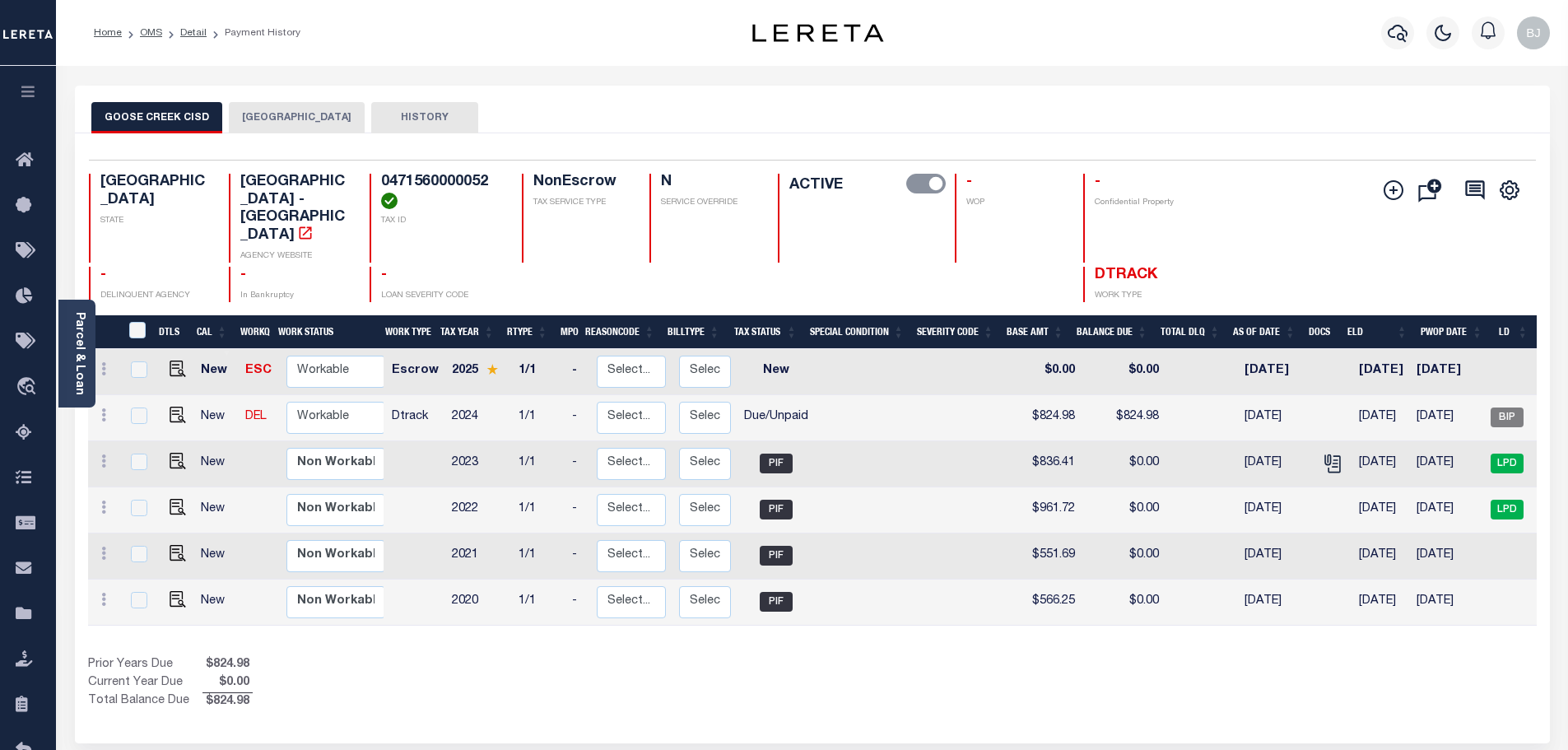
click at [294, 120] on button "[GEOGRAPHIC_DATA]" at bounding box center [297, 118] width 136 height 32
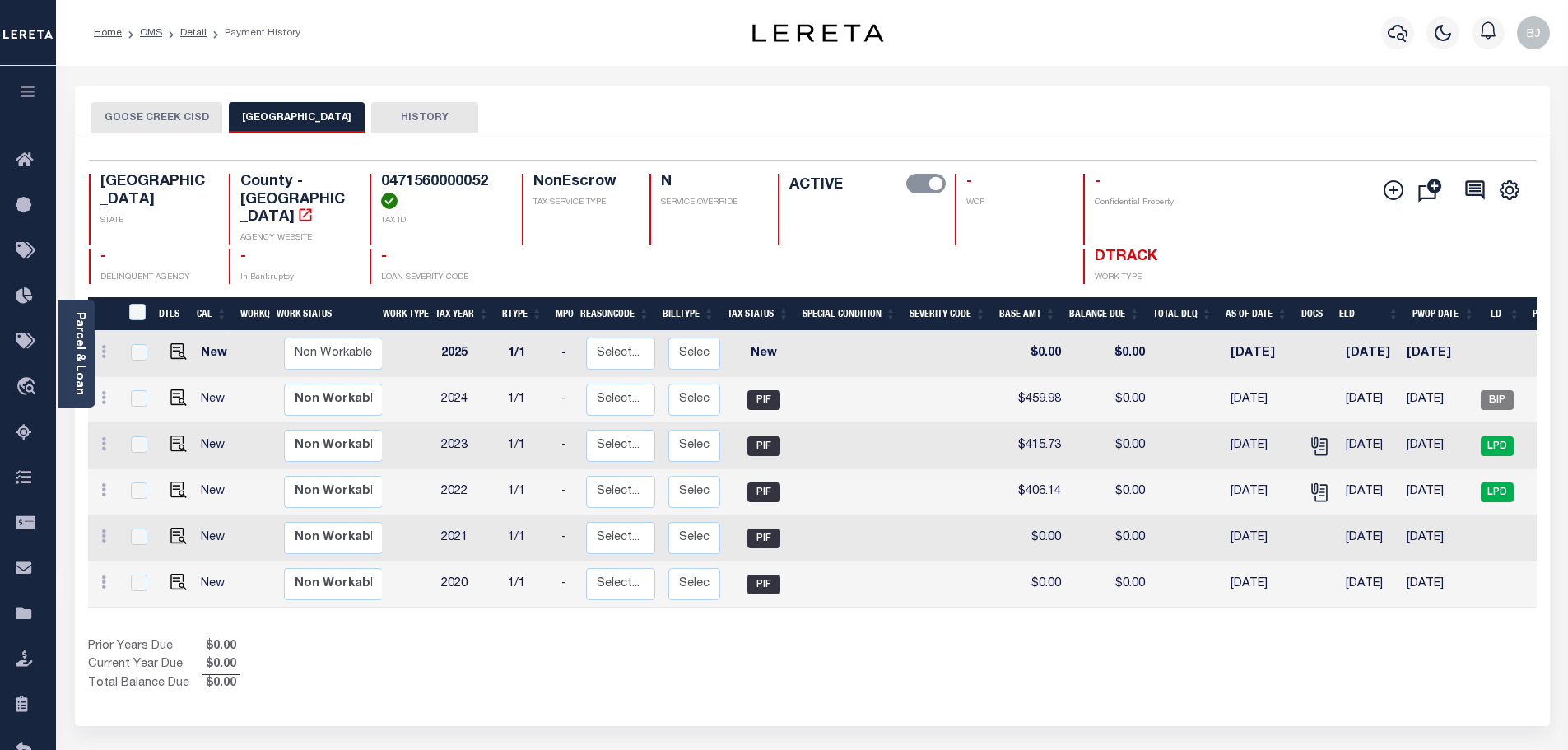
click at [173, 115] on button "GOOSE CREEK CISD" at bounding box center [157, 118] width 131 height 32
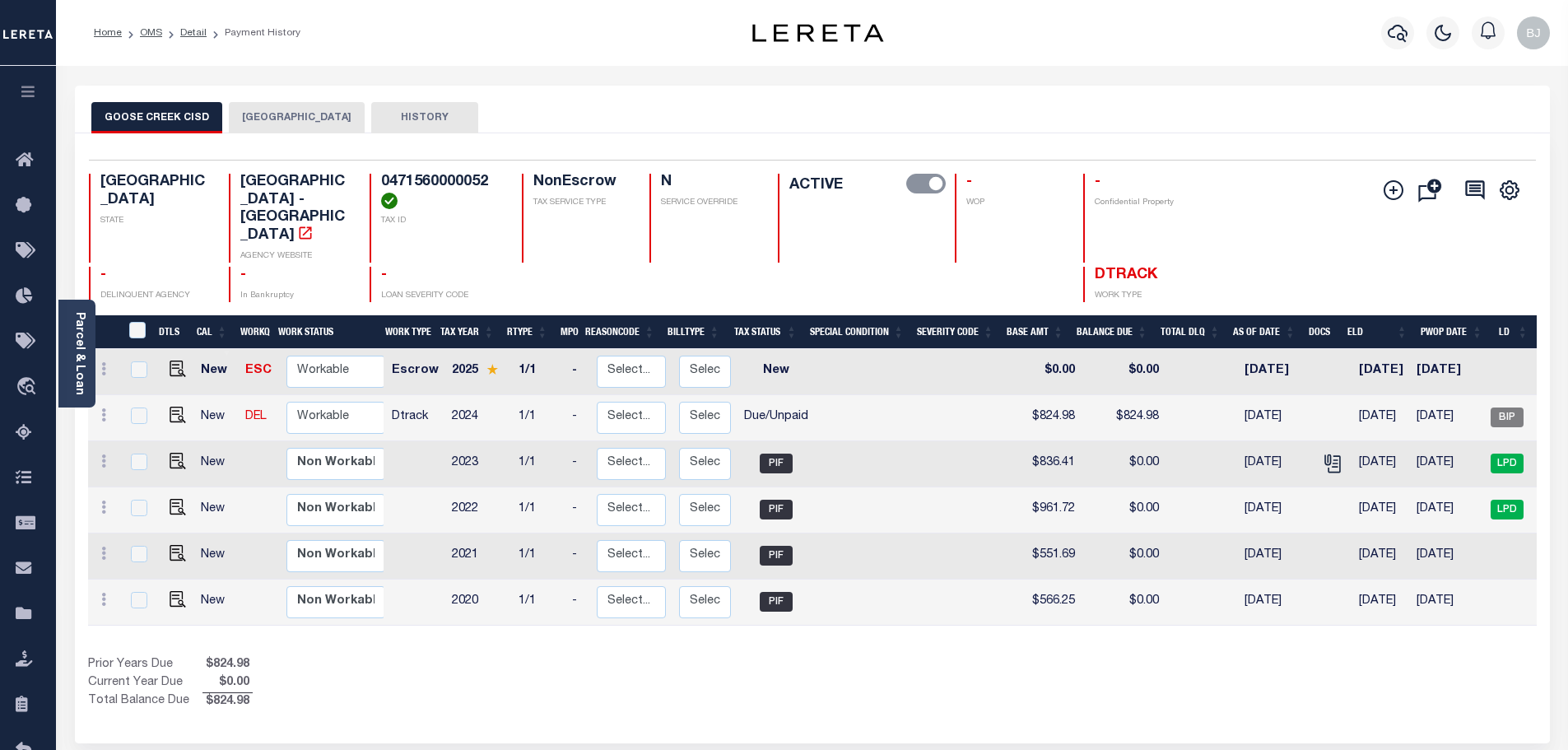
click at [424, 174] on h4 "0471560000052" at bounding box center [442, 191] width 121 height 35
copy h4 "0471560000052"
click at [172, 407] on img "" at bounding box center [177, 415] width 16 height 16
checkbox input "true"
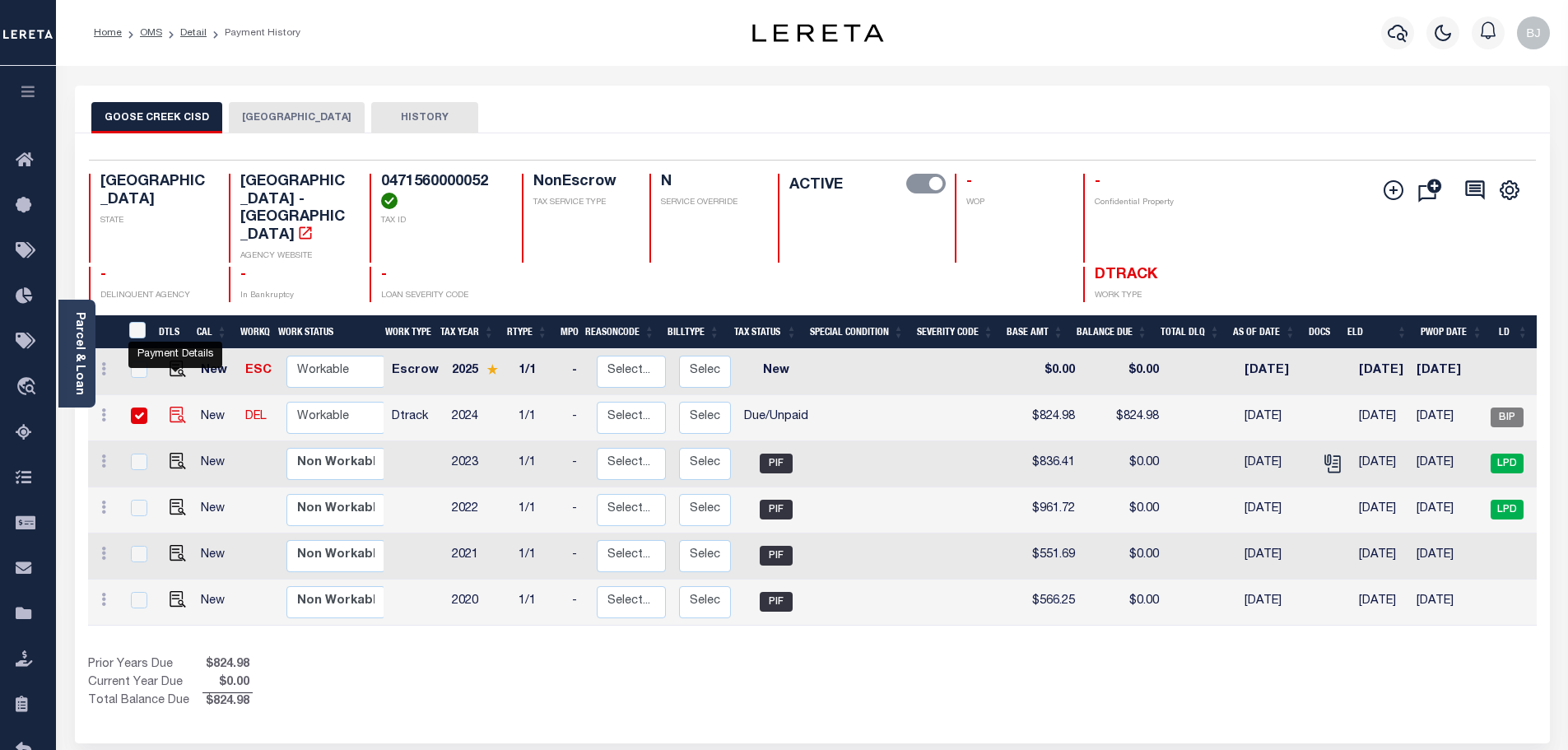
checkbox input "true"
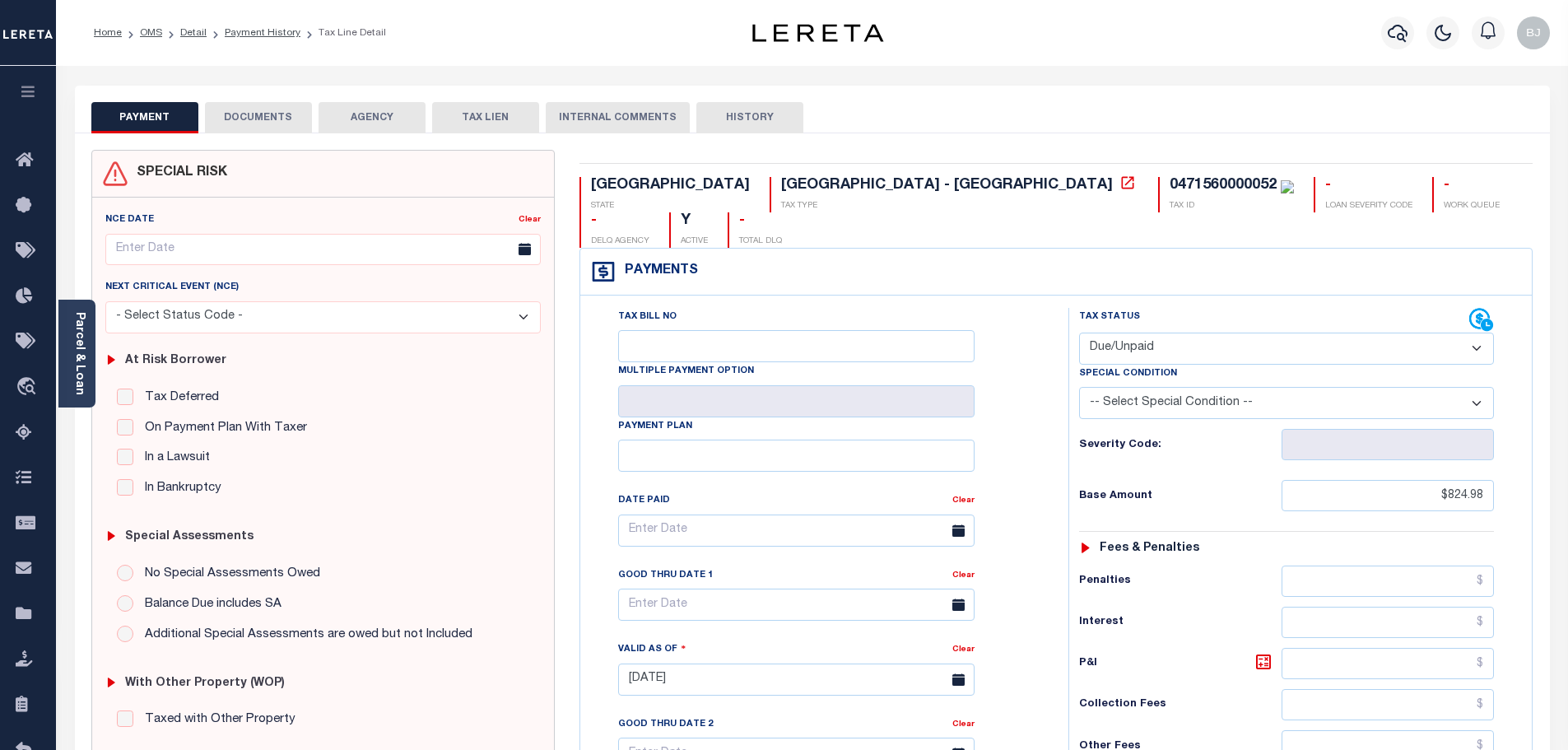
click at [1164, 332] on select "- Select Status Code - Open Due/Unpaid Paid Incomplete No Tax Due Internal Refu…" at bounding box center [1286, 348] width 415 height 32
select select "PYD"
click at [1079, 332] on select "- Select Status Code - Open Due/Unpaid Paid Incomplete No Tax Due Internal Refu…" at bounding box center [1286, 348] width 415 height 32
type input "[DATE]"
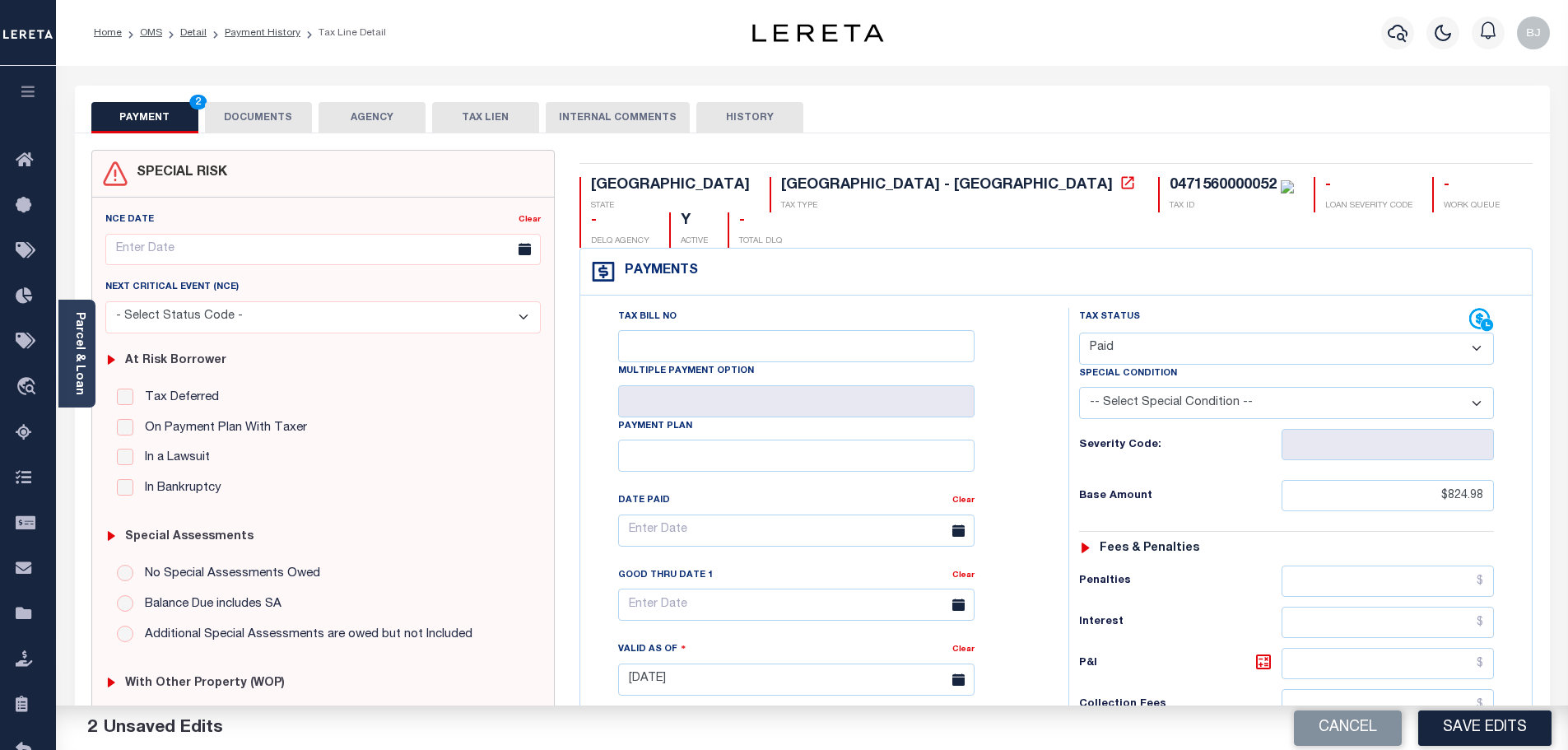
scroll to position [412, 0]
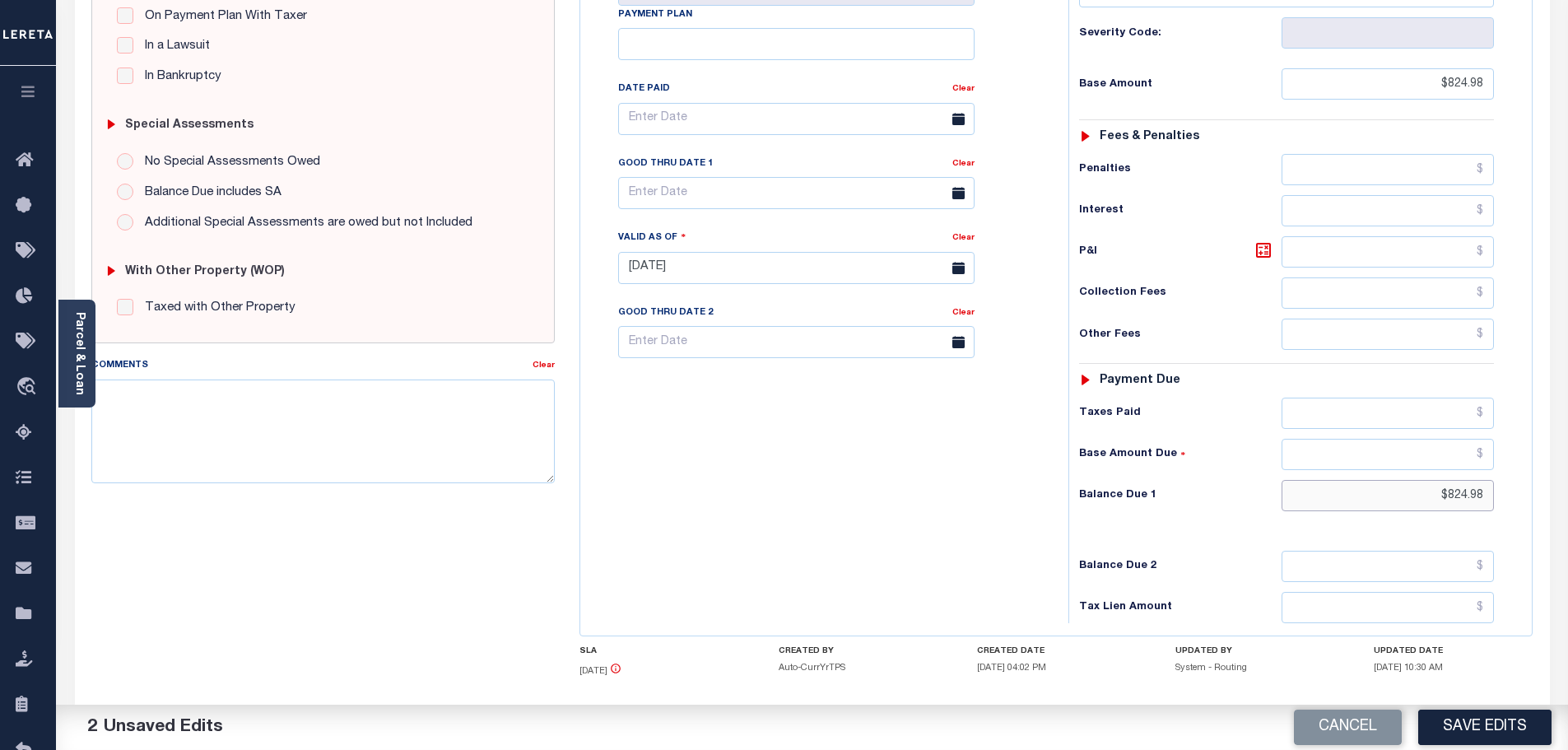
drag, startPoint x: 1414, startPoint y: 467, endPoint x: 1753, endPoint y: 448, distance: 339.5
click at [1567, 448] on html "Home OMS Detail Payment History Tax Line Detail" at bounding box center [784, 212] width 1568 height 1249
type input "$0"
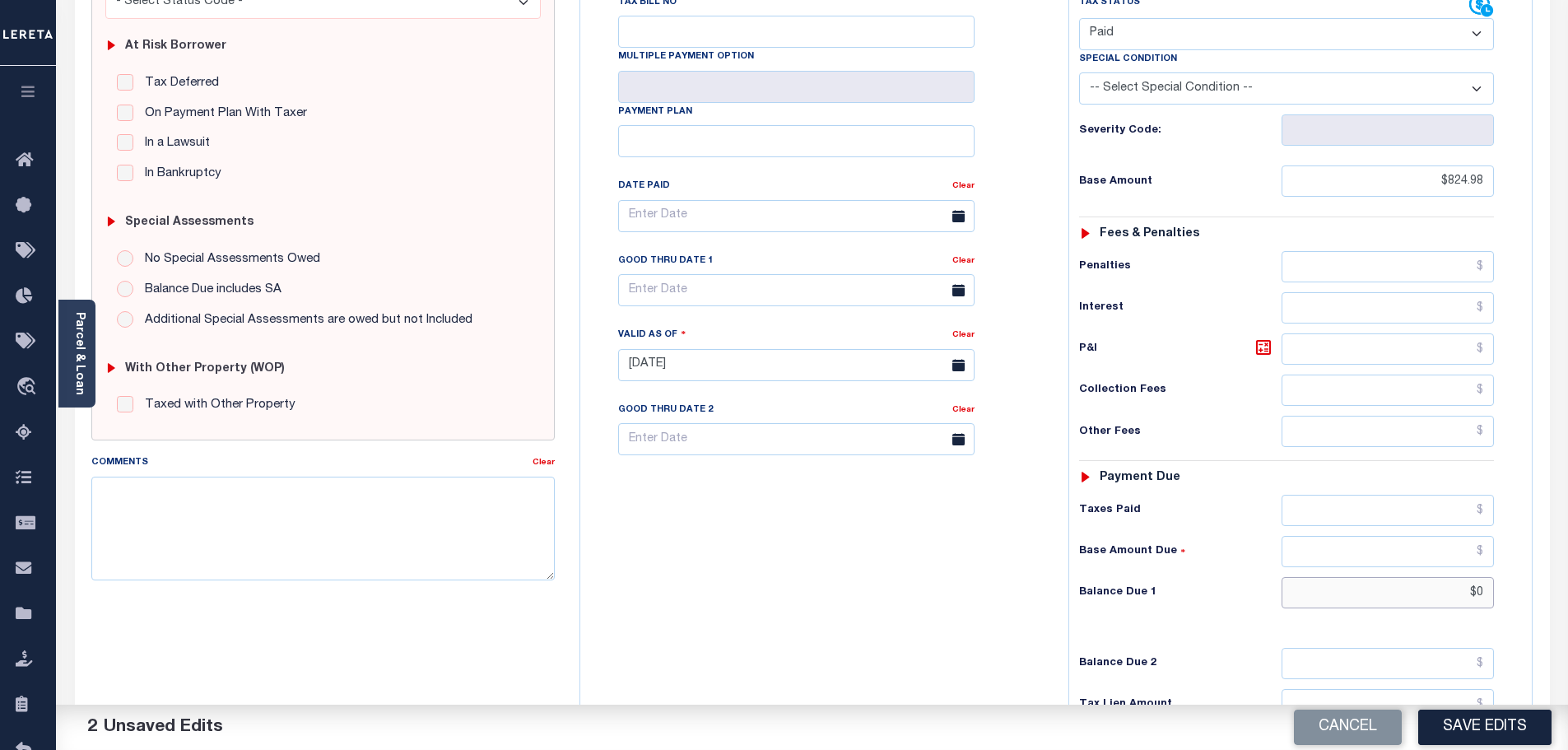
scroll to position [0, 0]
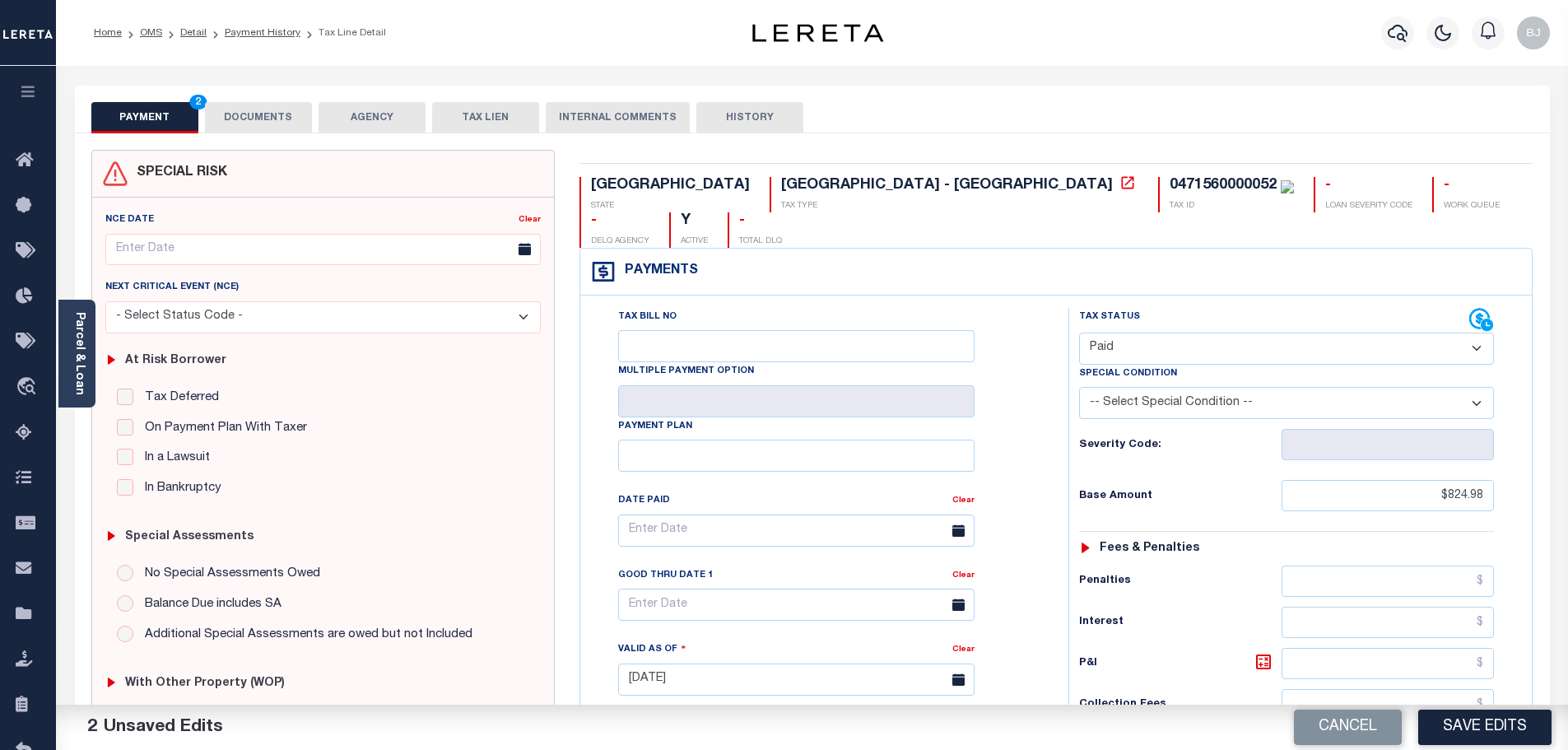
click at [262, 105] on button "DOCUMENTS" at bounding box center [258, 118] width 107 height 32
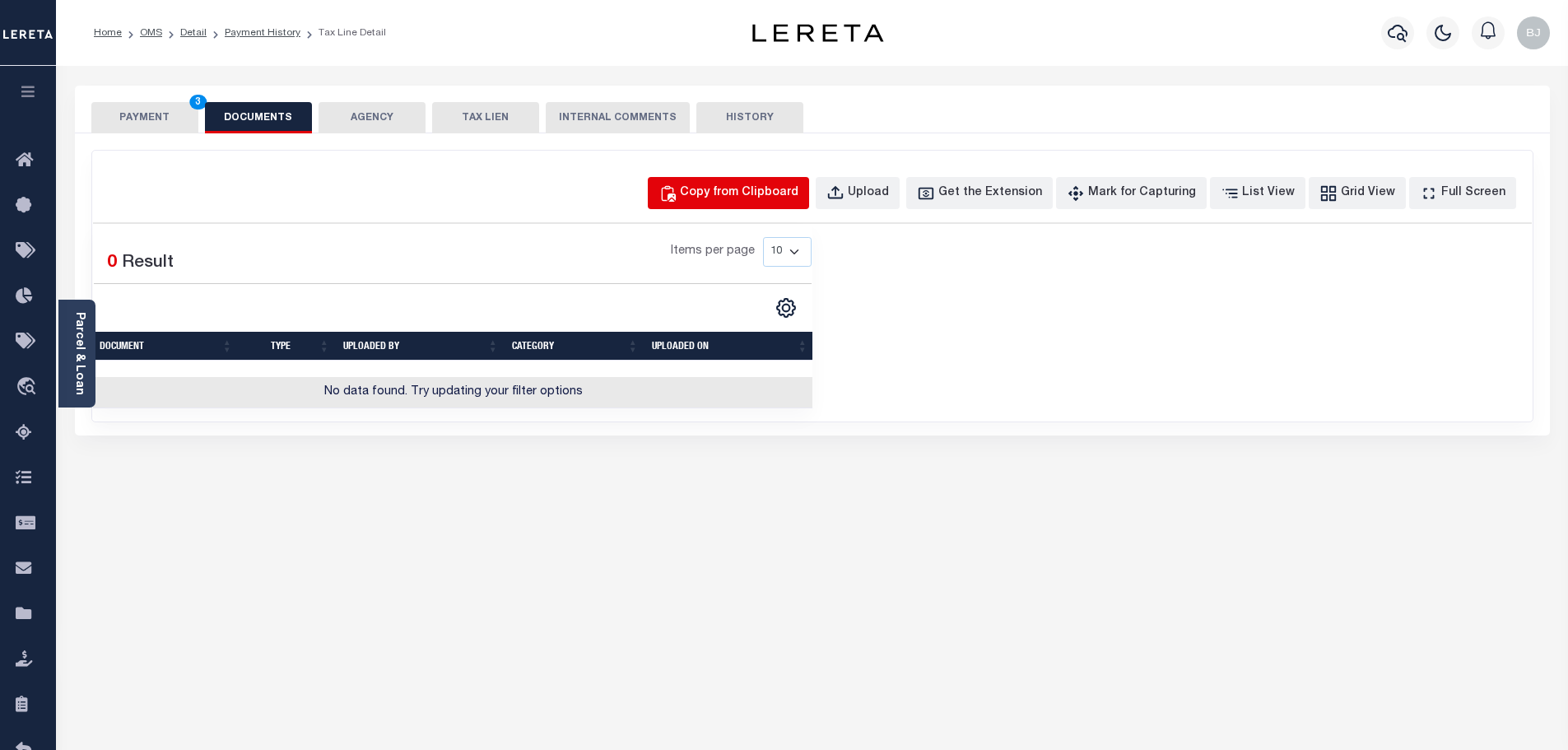
click at [790, 183] on button "Copy from Clipboard" at bounding box center [729, 193] width 161 height 32
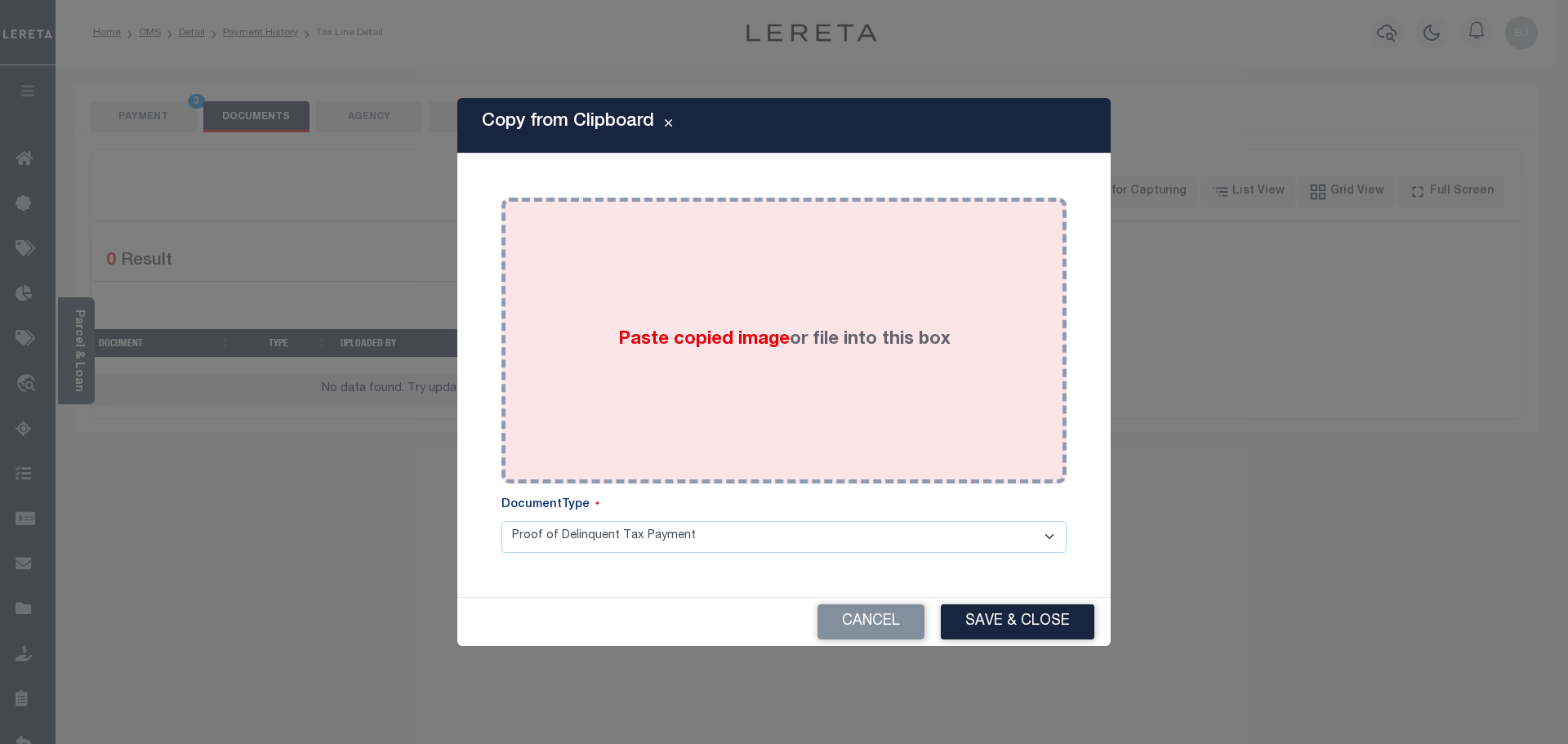
drag, startPoint x: 803, startPoint y: 293, endPoint x: 806, endPoint y: 312, distance: 19.2
click at [803, 307] on div "Paste copied image or file into this box" at bounding box center [784, 341] width 541 height 261
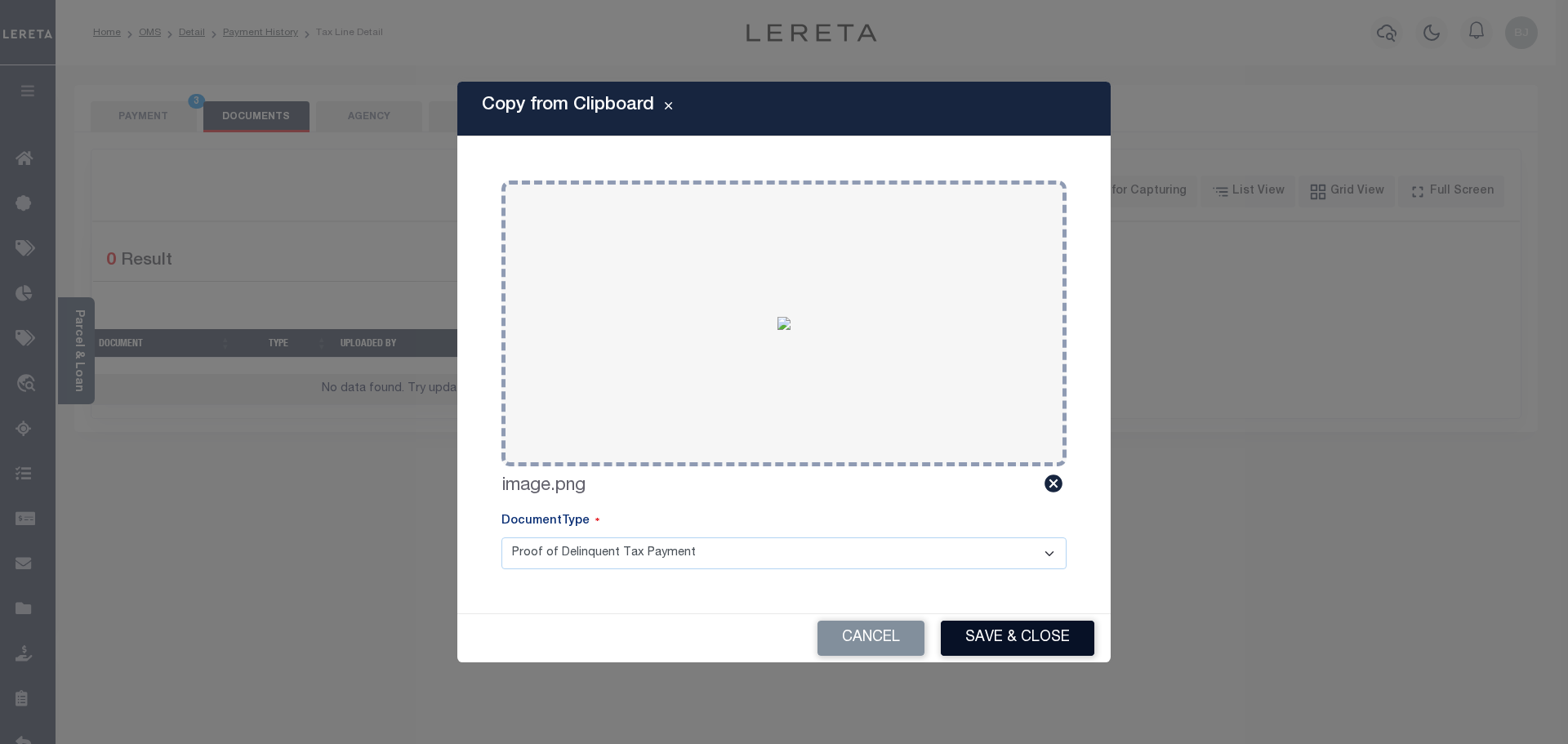
click at [1009, 649] on button "Save & Close" at bounding box center [1017, 638] width 154 height 35
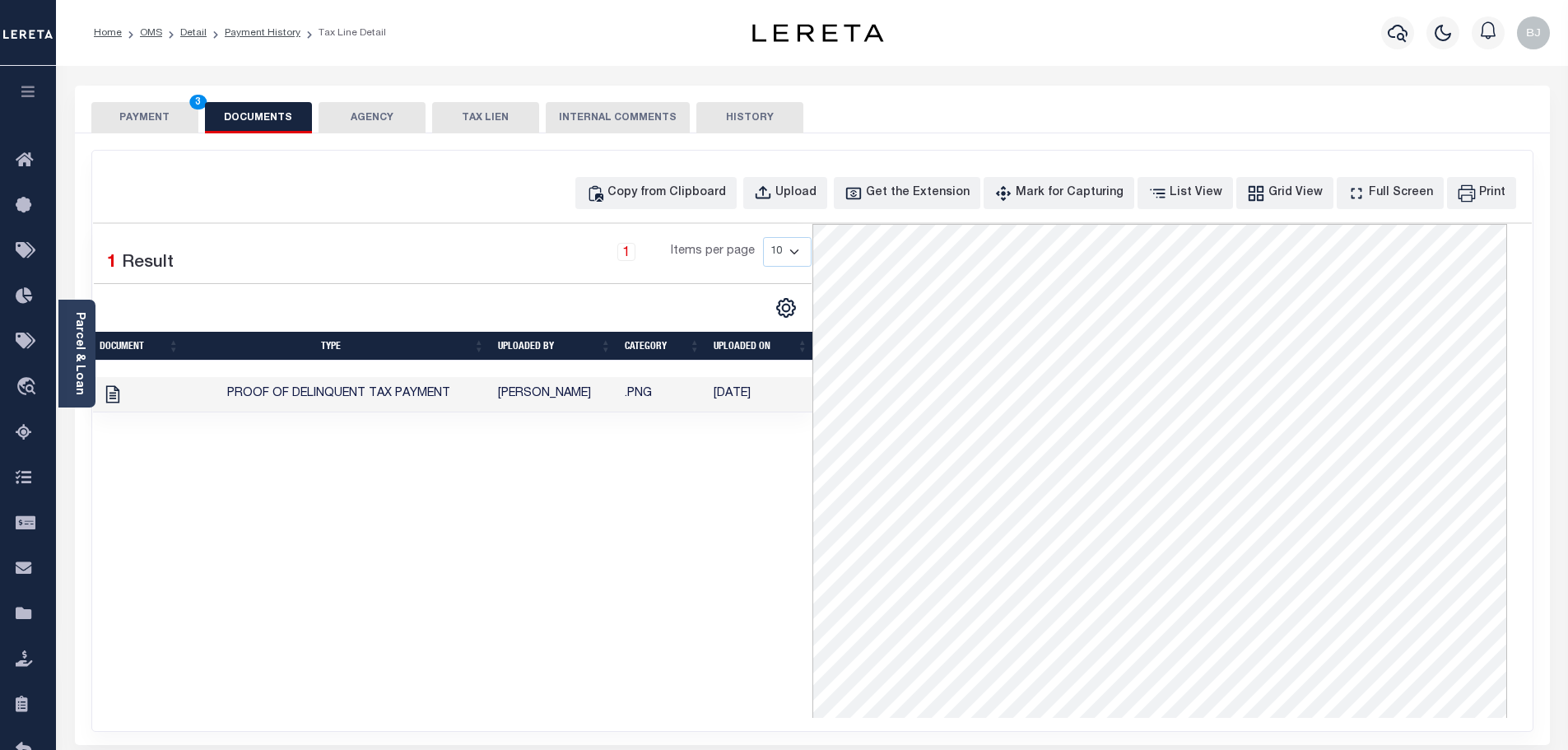
click at [158, 120] on button "PAYMENT 3" at bounding box center [145, 118] width 107 height 32
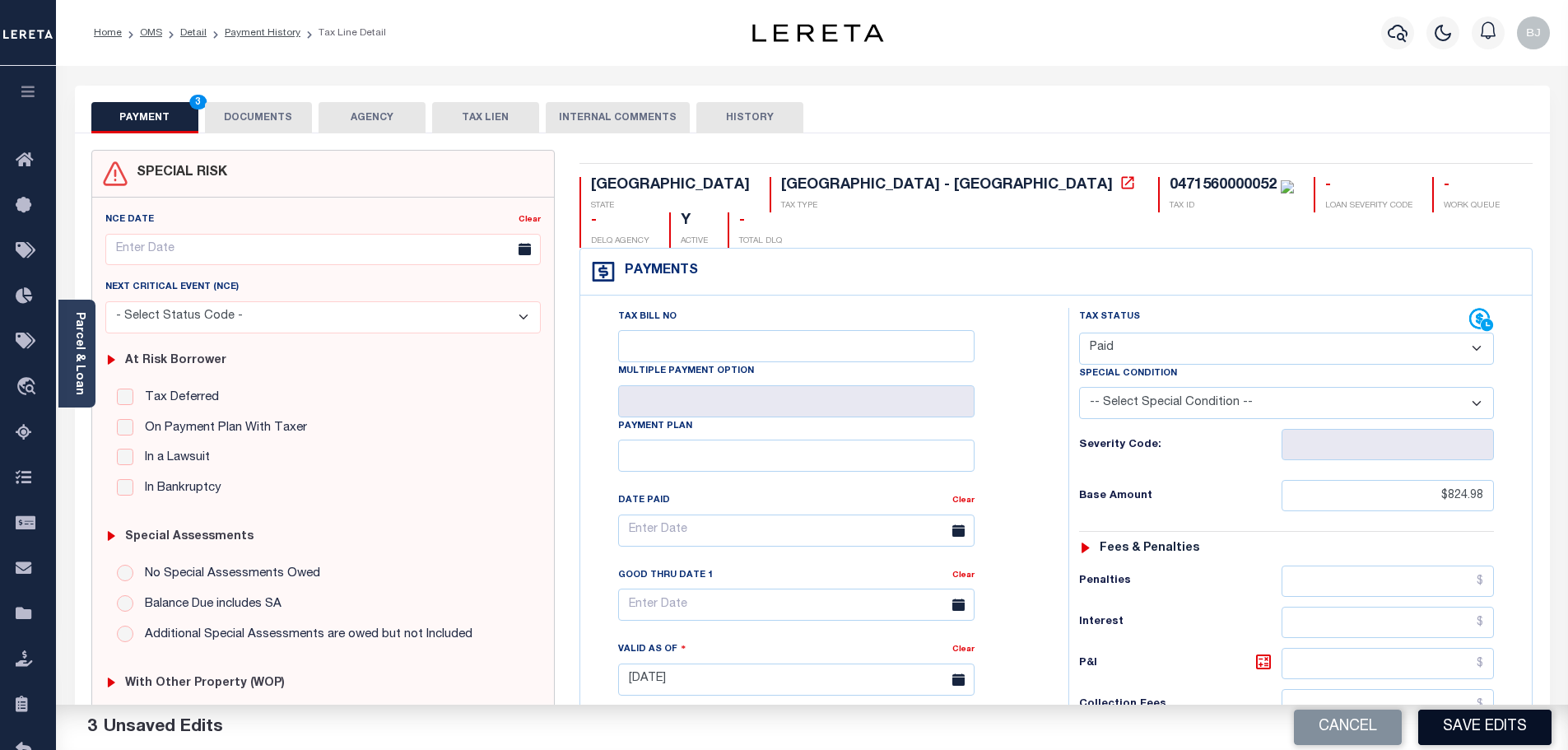
click at [1512, 721] on button "Save Edits" at bounding box center [1485, 727] width 133 height 35
checkbox input "false"
type input "$824.98"
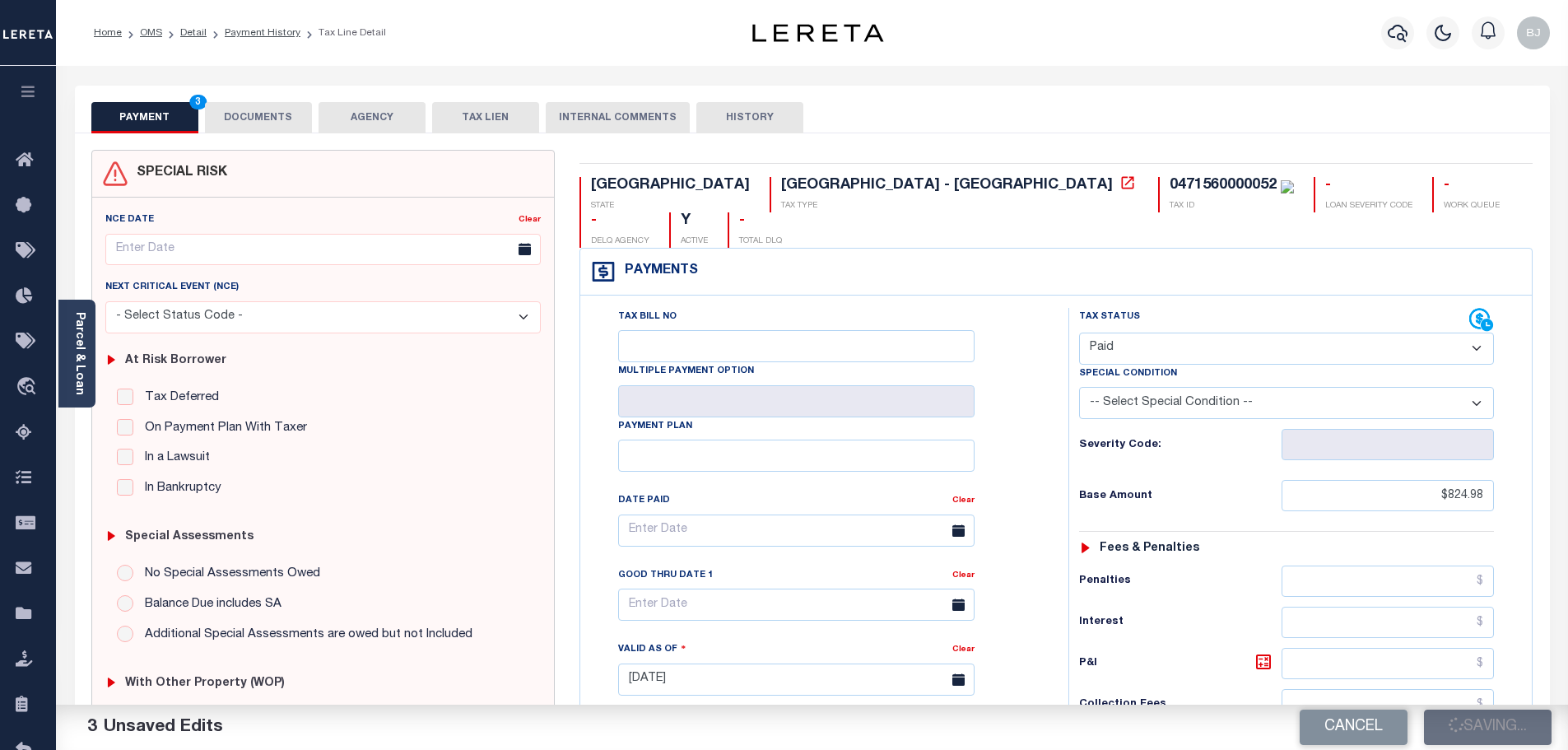
type input "$0"
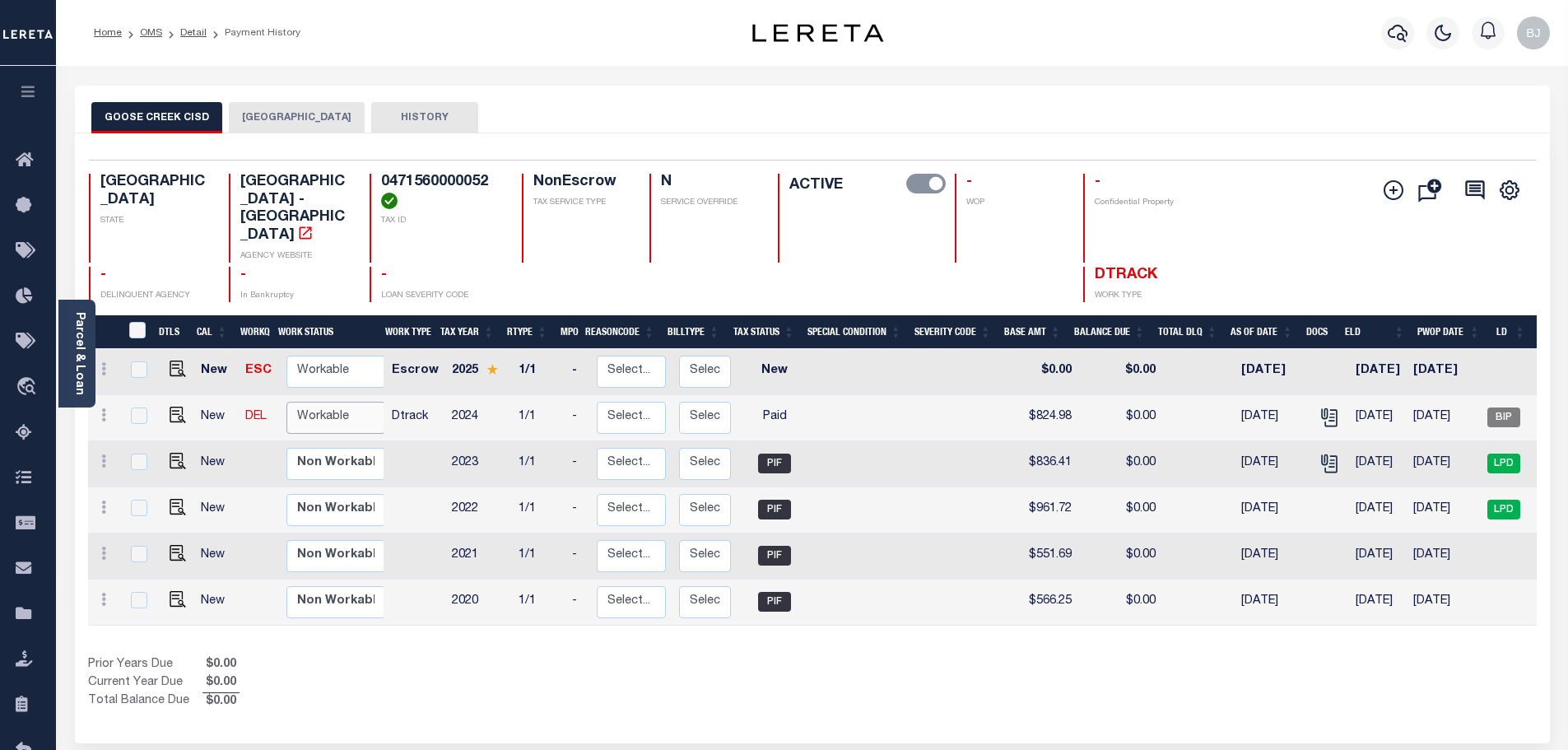
click at [292, 402] on select "Non Workable Workable" at bounding box center [335, 418] width 99 height 32
checkbox input "true"
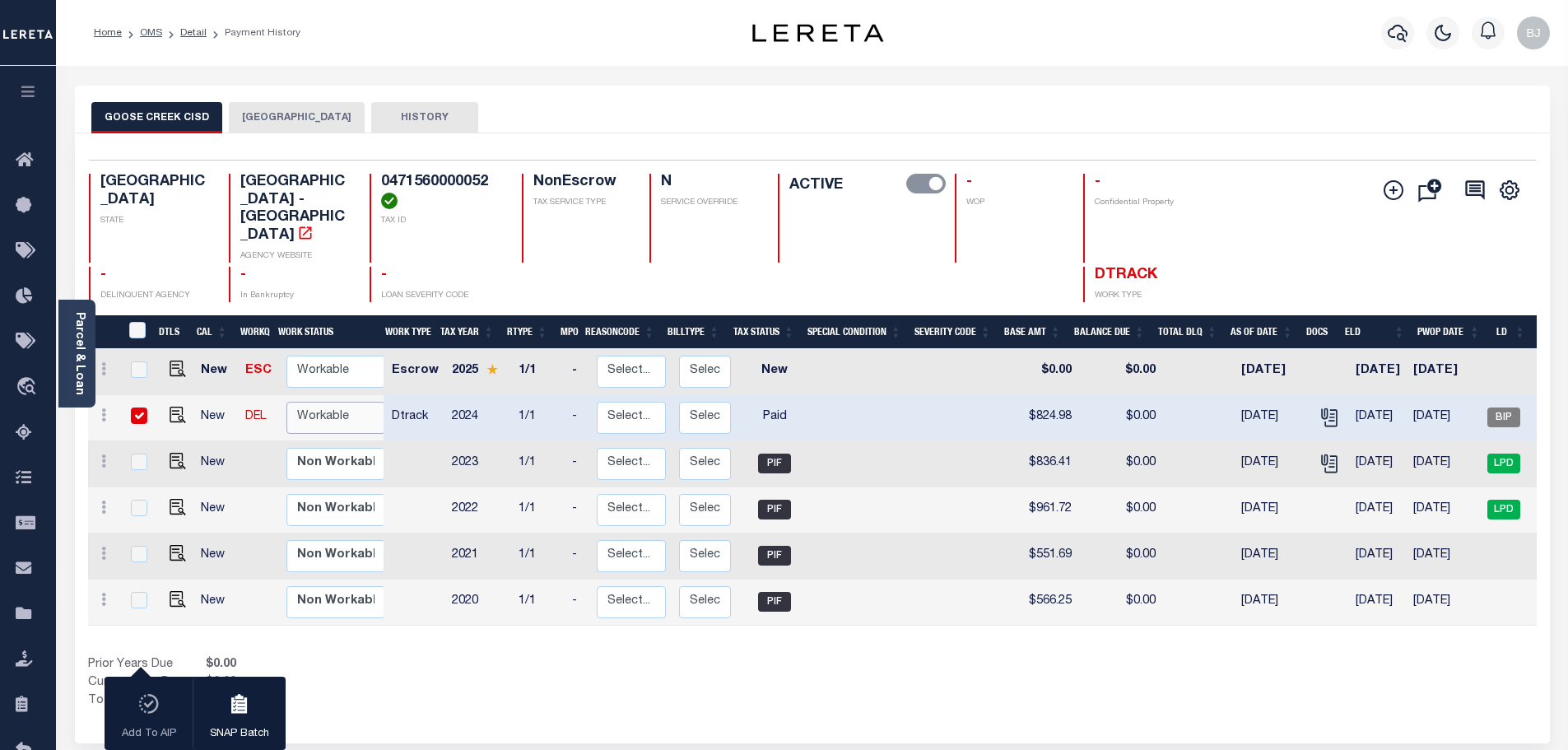
select select "true"
click at [286, 402] on select "Non Workable Workable" at bounding box center [335, 418] width 99 height 32
checkbox input "false"
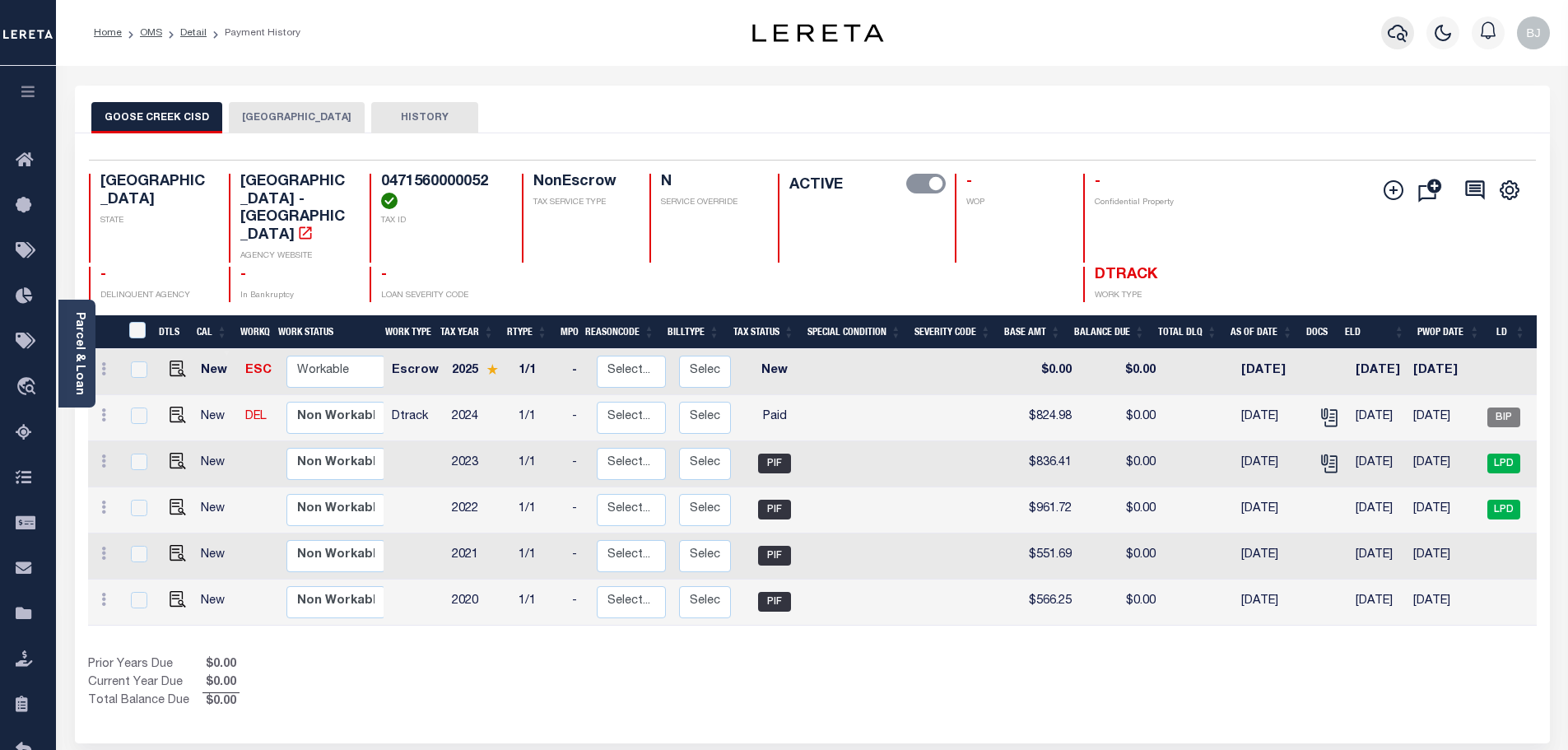
click at [1394, 30] on icon "button" at bounding box center [1398, 33] width 20 height 20
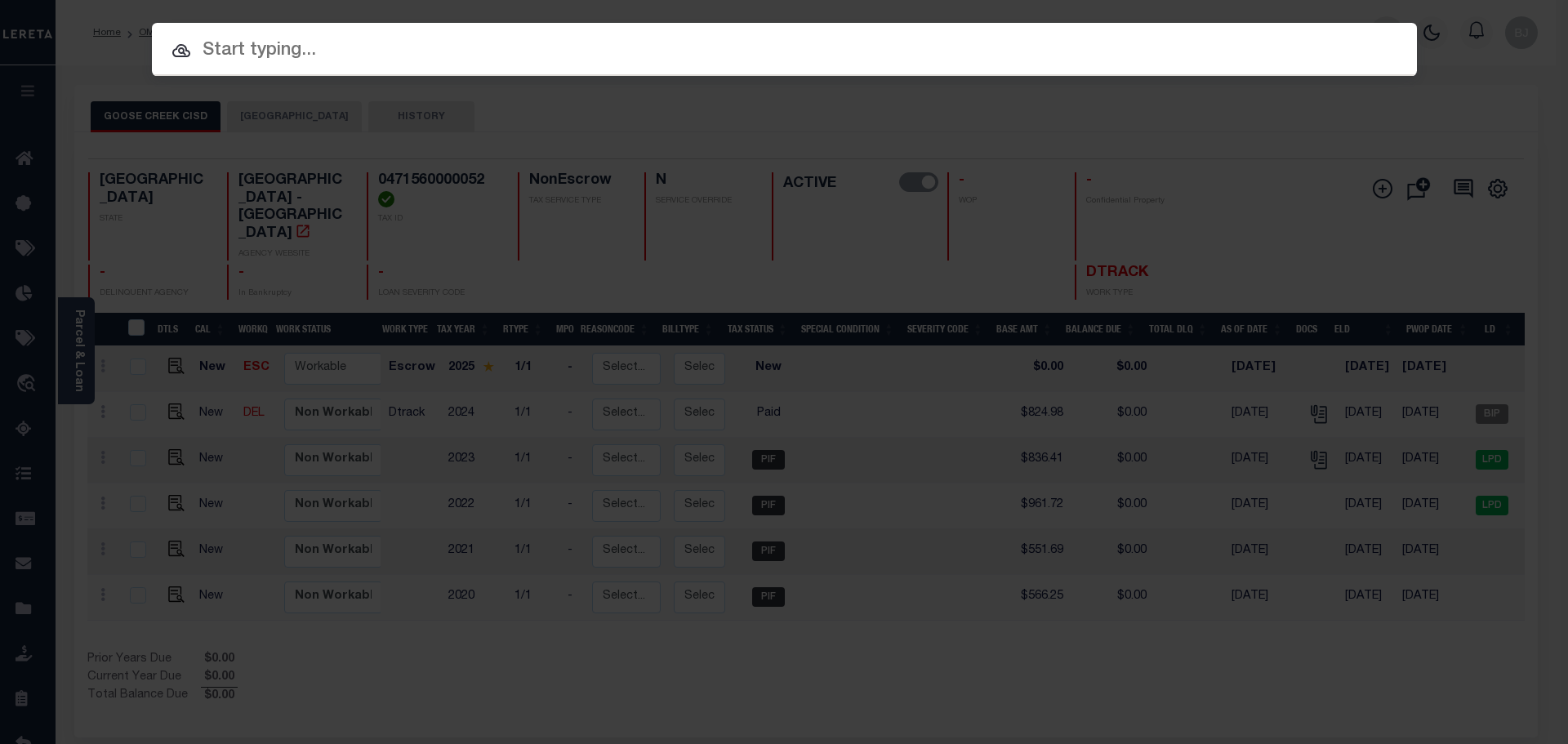
paste input "07179019687"
type input "07179019687"
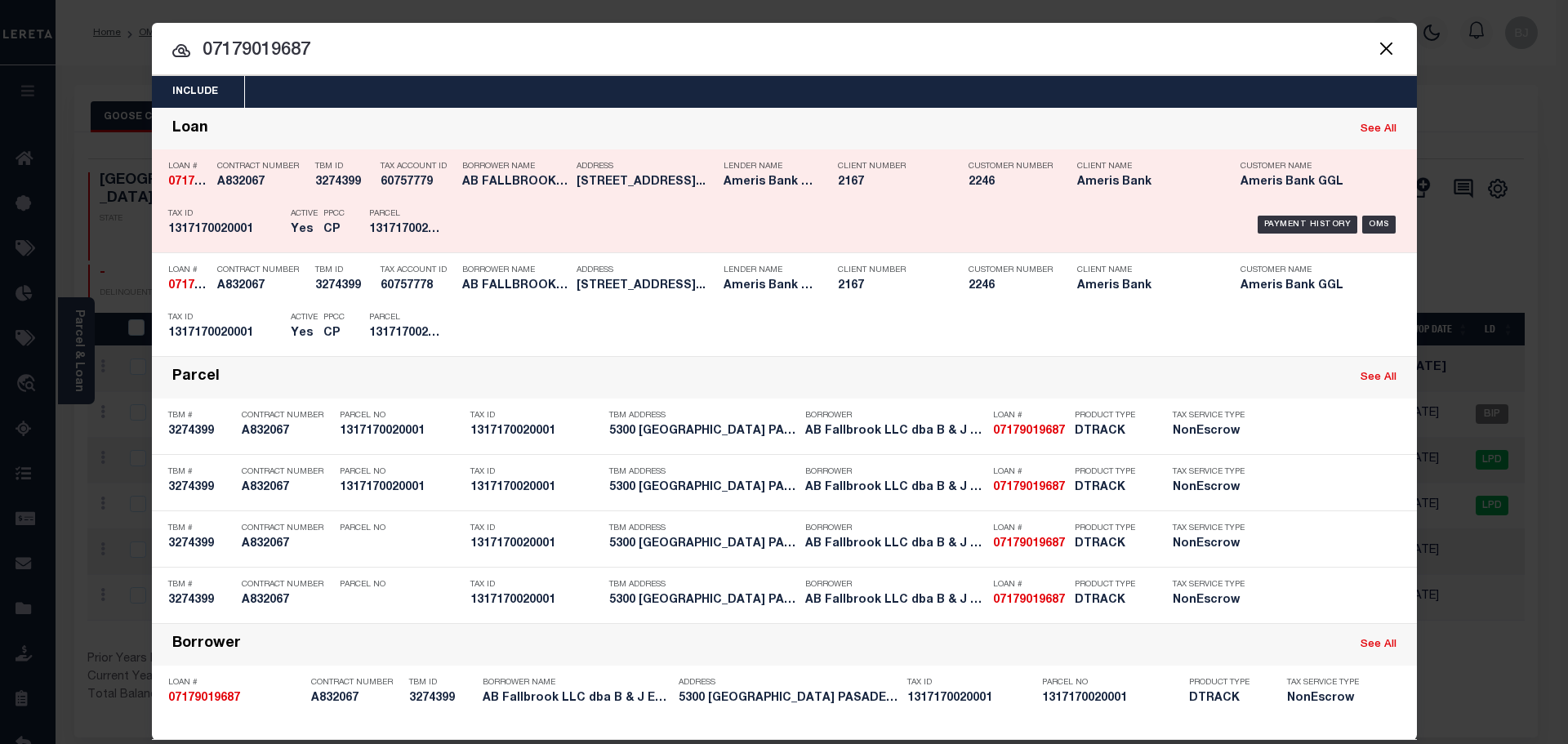
click at [540, 242] on div "Payment History OMS" at bounding box center [933, 225] width 933 height 48
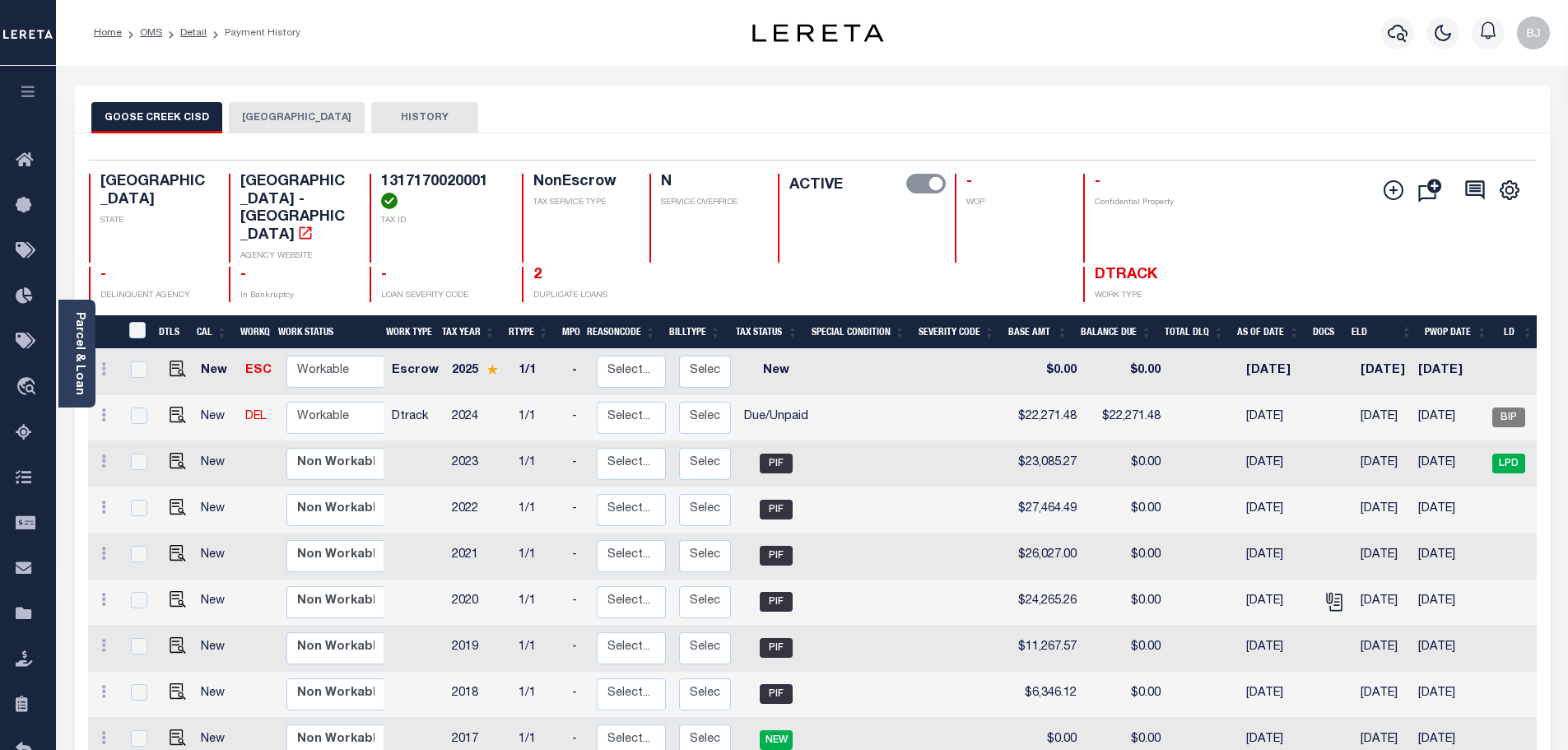
click at [432, 182] on h4 "1317170020001" at bounding box center [442, 191] width 121 height 35
copy h4 "1317170020001"
click at [174, 407] on img "" at bounding box center [177, 415] width 16 height 16
checkbox input "true"
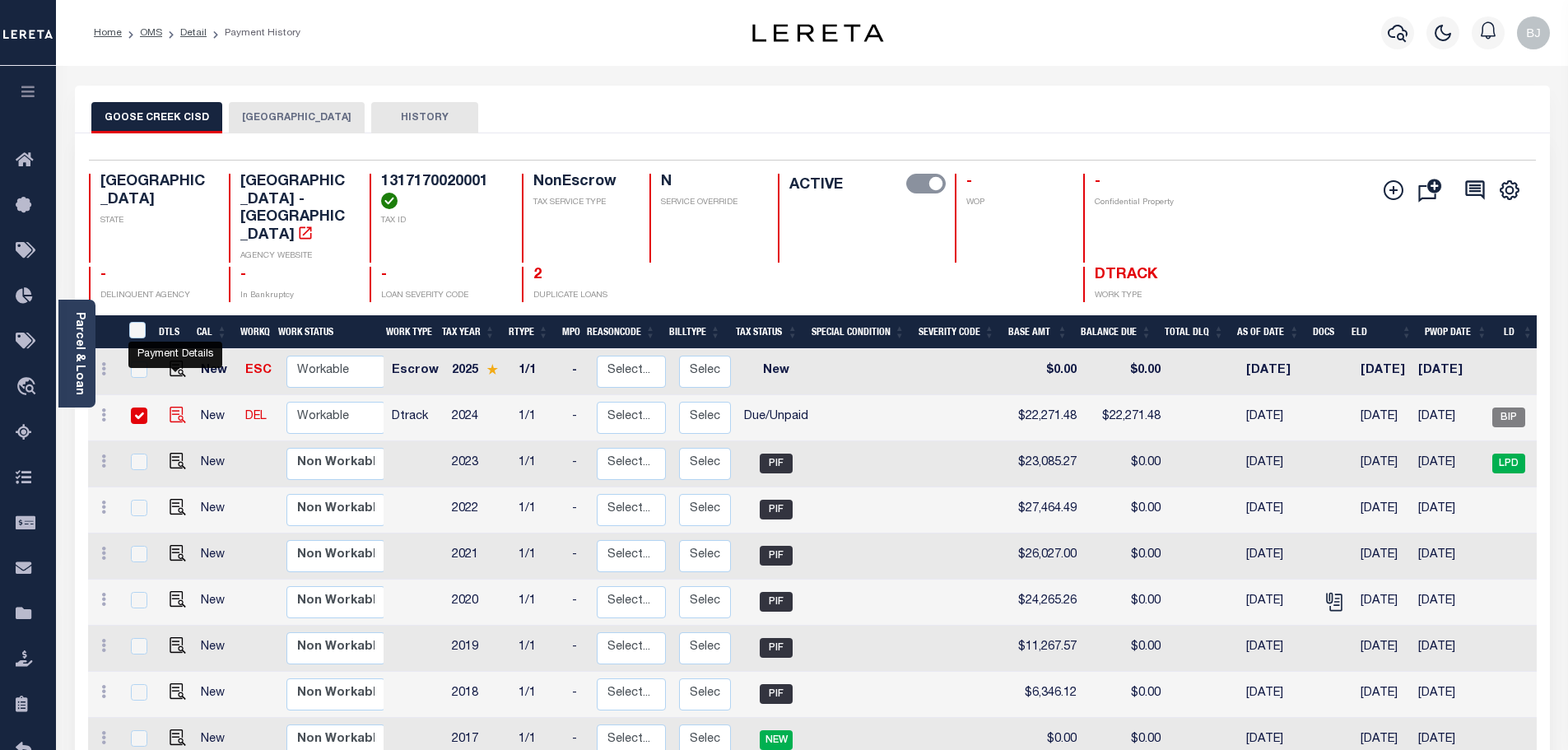
checkbox input "true"
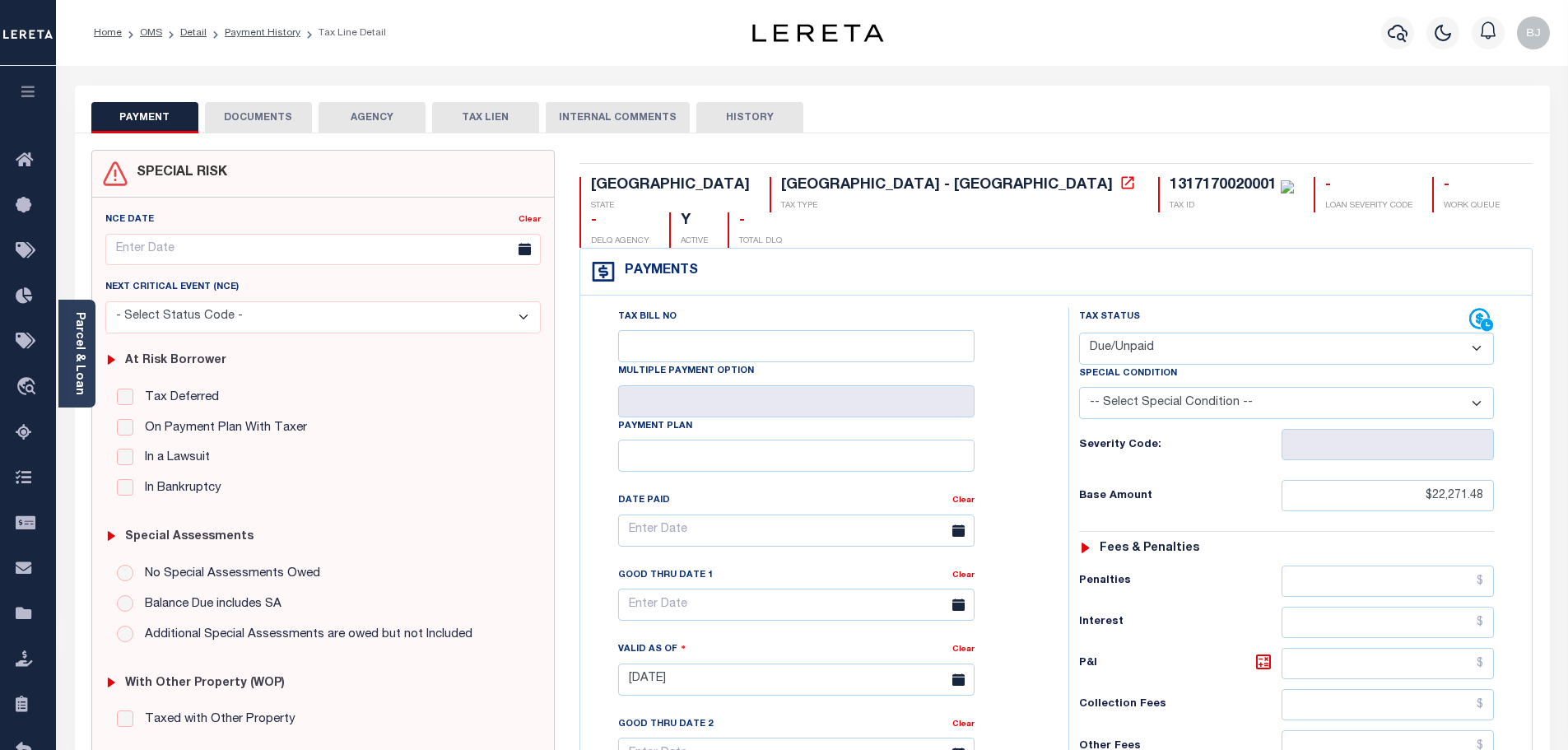
click at [1214, 332] on select "- Select Status Code - Open Due/Unpaid Paid Incomplete No Tax Due Internal Refu…" at bounding box center [1286, 348] width 415 height 32
select select "PYD"
click at [1079, 332] on select "- Select Status Code - Open Due/Unpaid Paid Incomplete No Tax Due Internal Refu…" at bounding box center [1286, 348] width 415 height 32
type input "[DATE]"
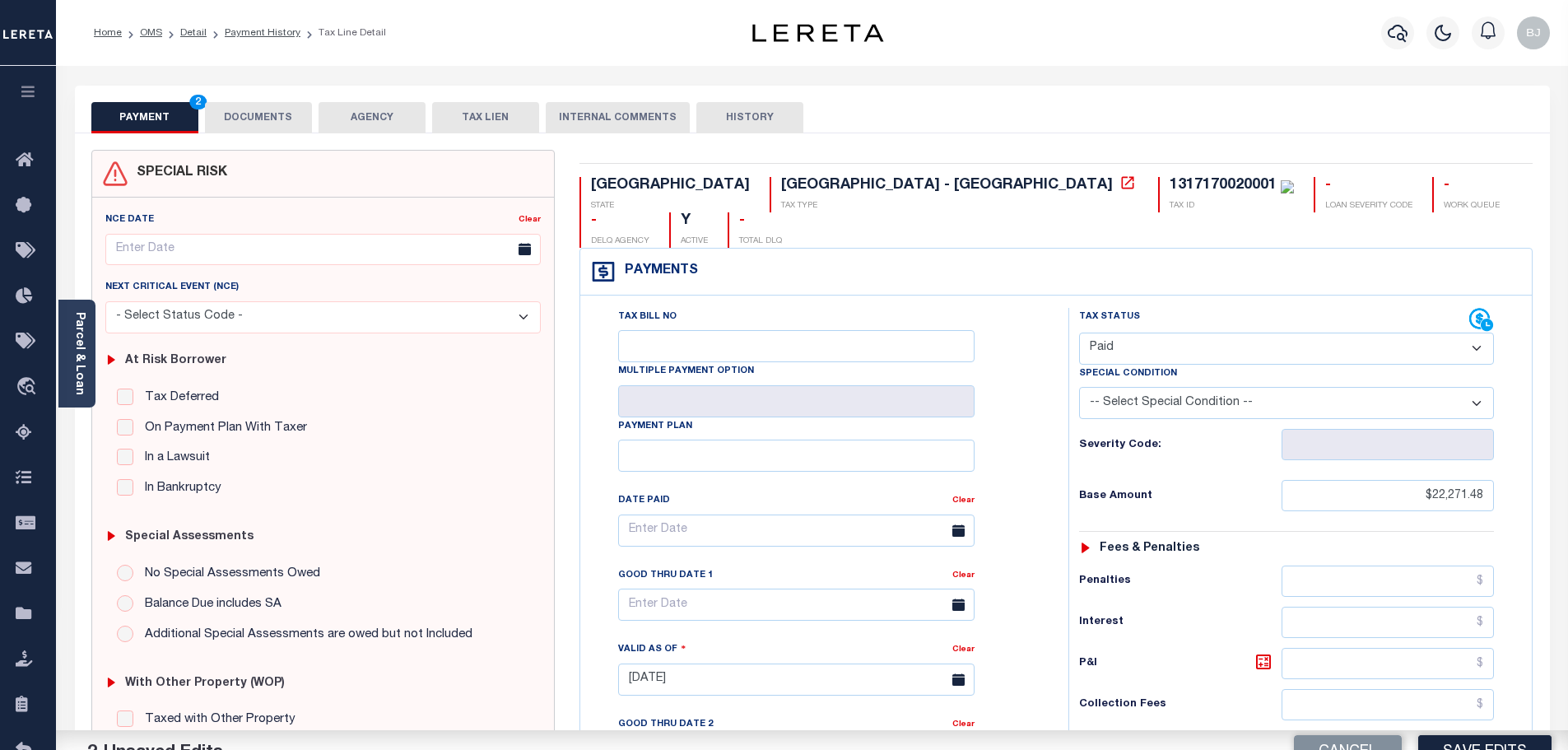
scroll to position [412, 0]
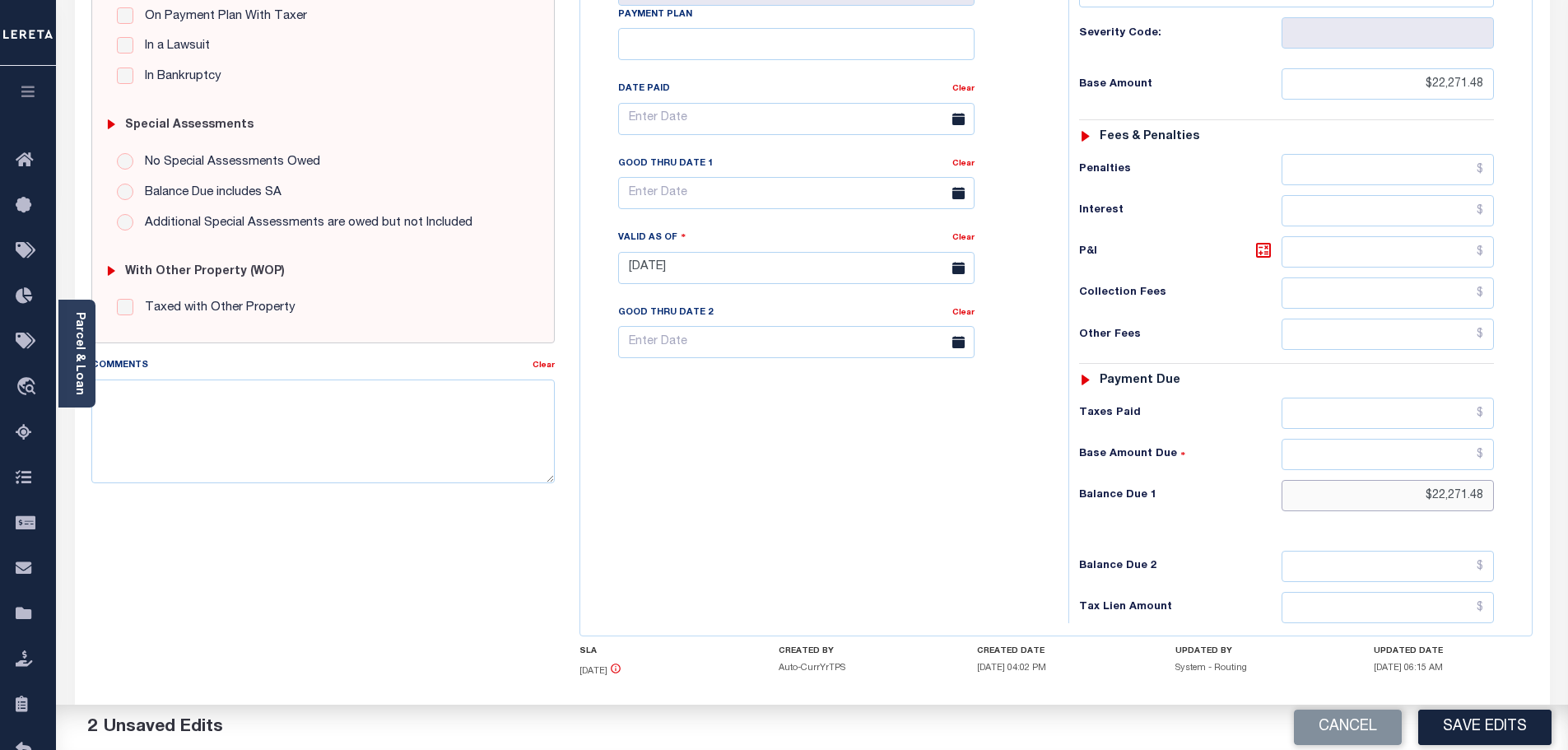
drag, startPoint x: 1394, startPoint y: 469, endPoint x: 1716, endPoint y: 459, distance: 322.2
click at [1567, 459] on html "Home OMS Detail Payment History Tax Line Detail" at bounding box center [784, 212] width 1568 height 1249
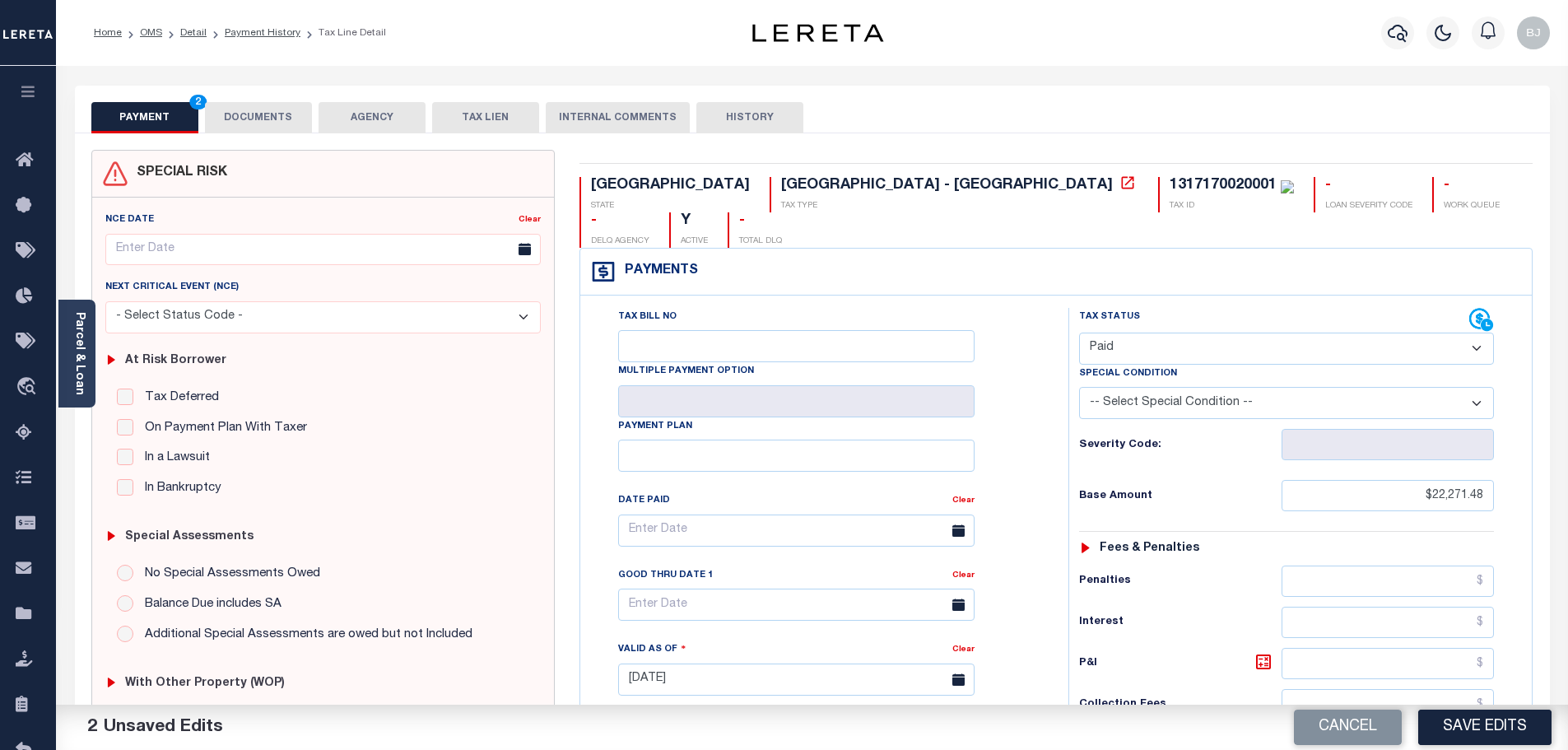
drag, startPoint x: 282, startPoint y: 117, endPoint x: 234, endPoint y: 120, distance: 48.1
click at [282, 119] on button "DOCUMENTS" at bounding box center [258, 118] width 107 height 32
type input "$0.00"
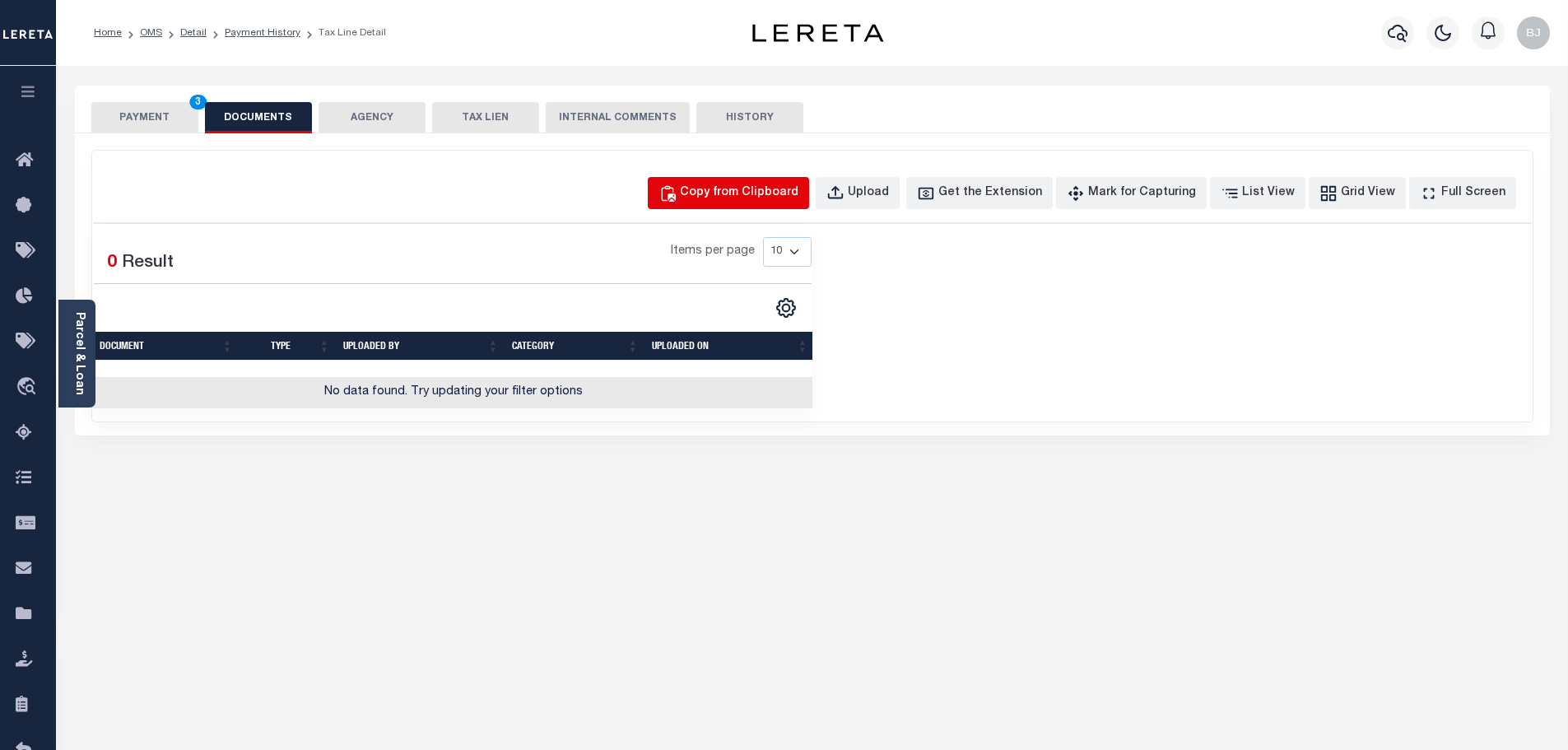
click at [750, 191] on div "Copy from Clipboard" at bounding box center [739, 194] width 119 height 18
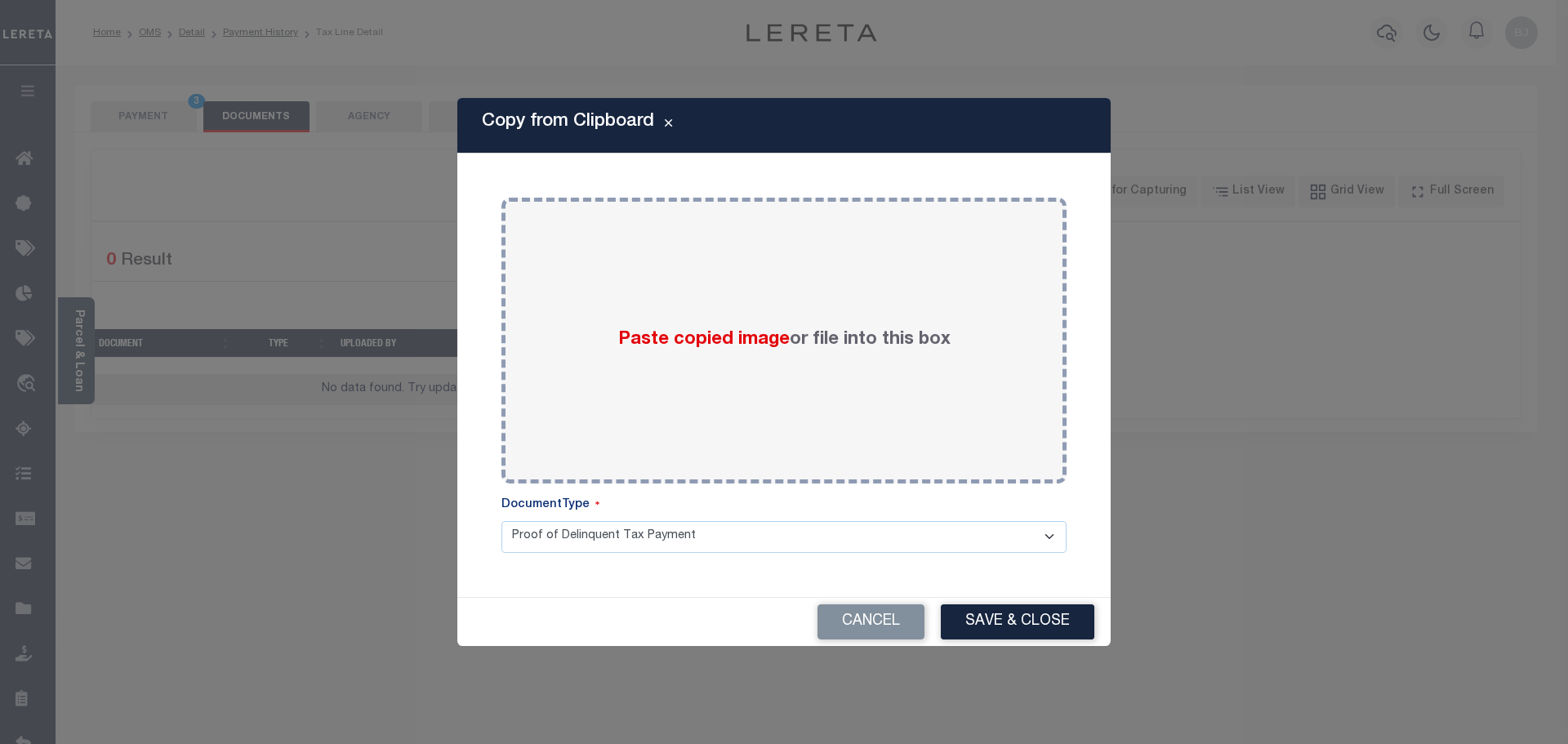
click at [776, 347] on span "Paste copied image" at bounding box center [703, 340] width 172 height 18
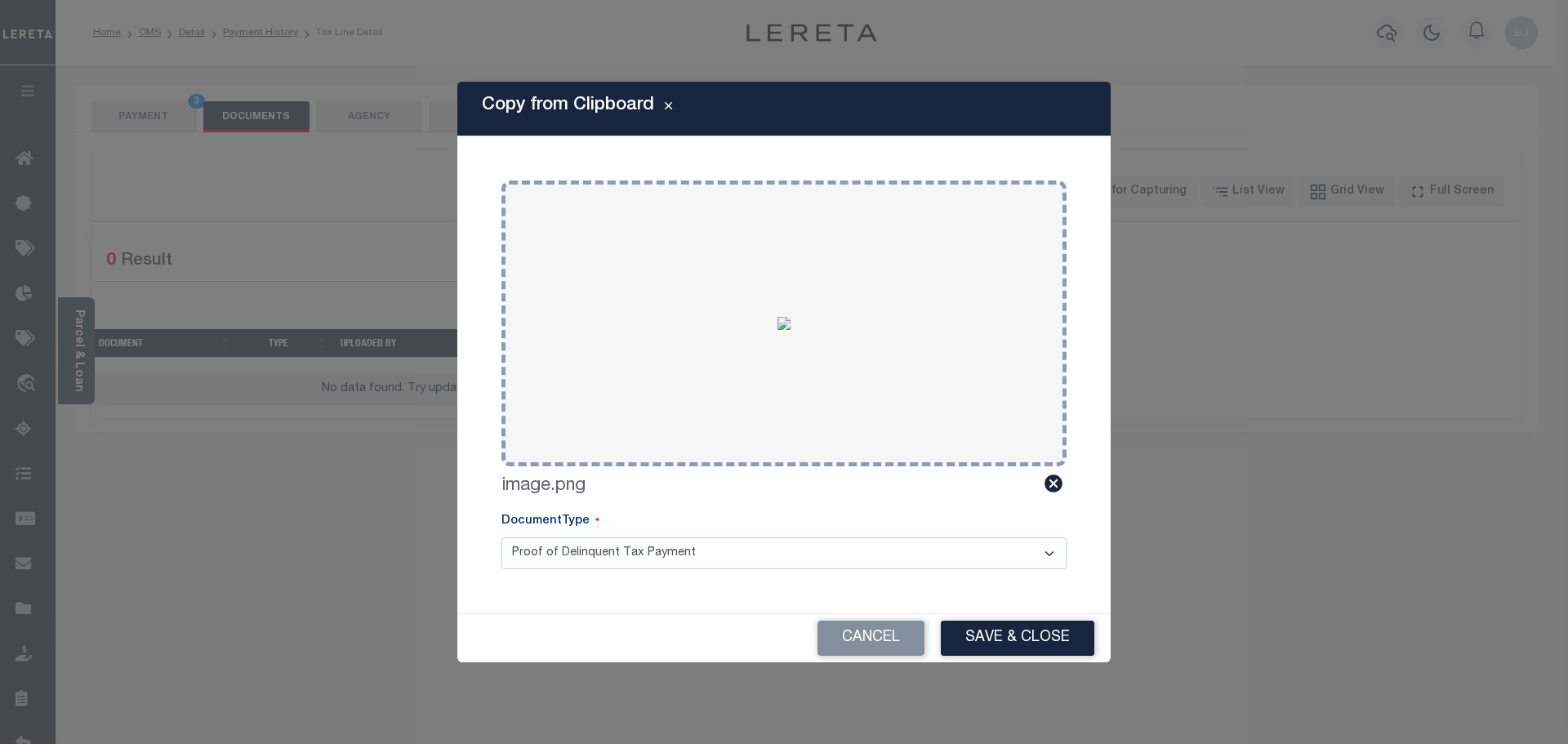
click at [1013, 643] on button "Save & Close" at bounding box center [1017, 638] width 154 height 35
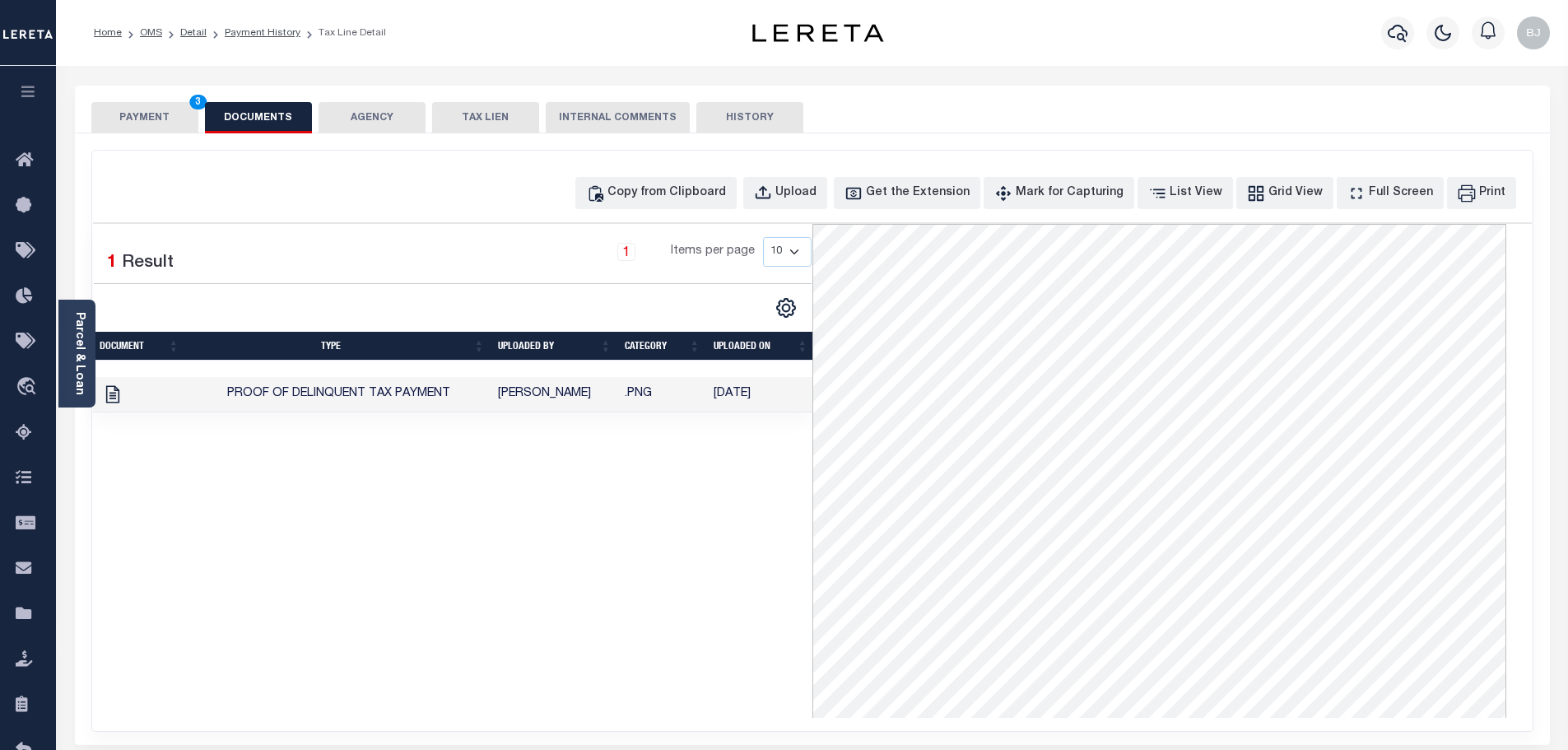
click at [143, 113] on button "PAYMENT 3" at bounding box center [145, 118] width 107 height 32
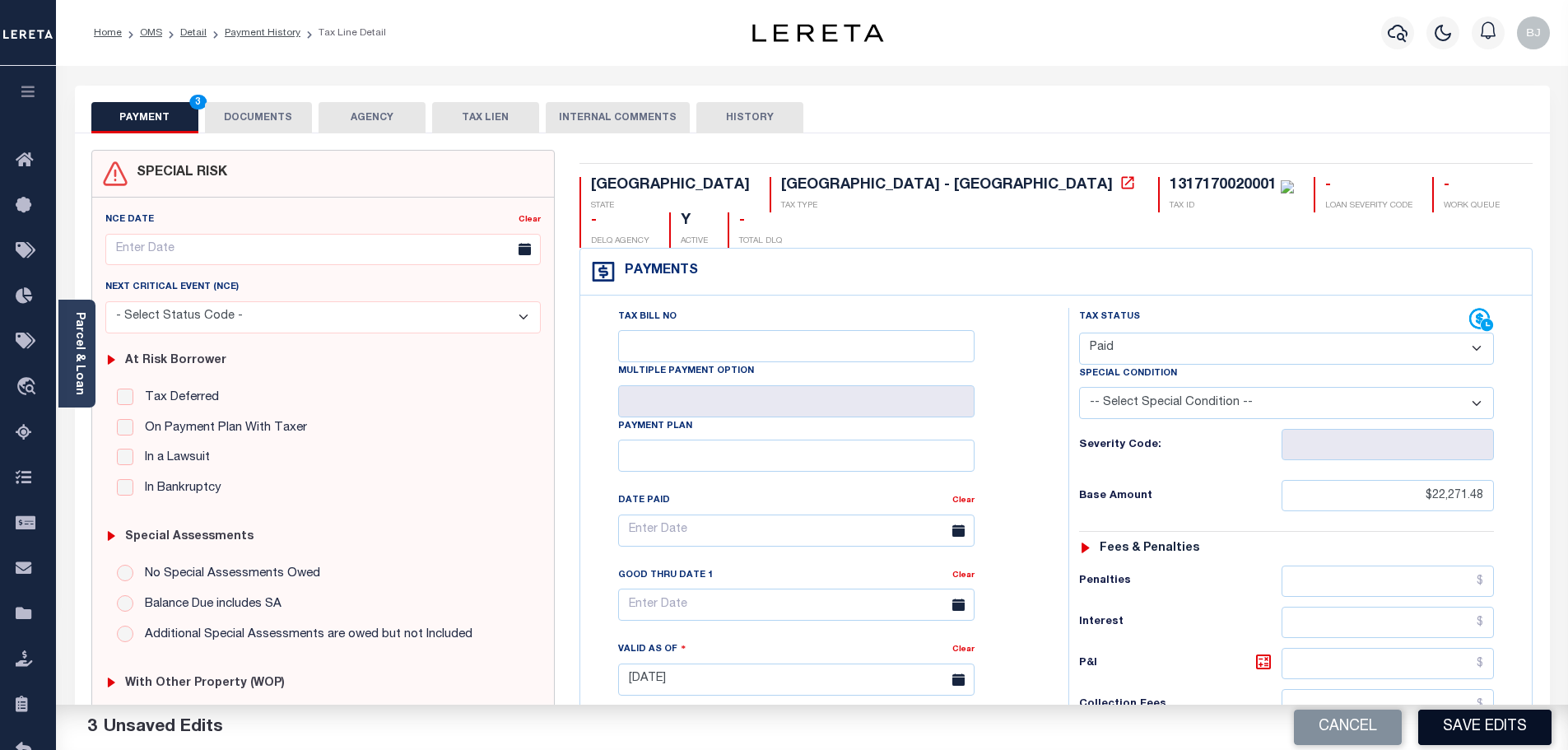
click at [1494, 723] on button "Save Edits" at bounding box center [1485, 727] width 133 height 35
checkbox input "false"
type input "$22,271.48"
type input "$0"
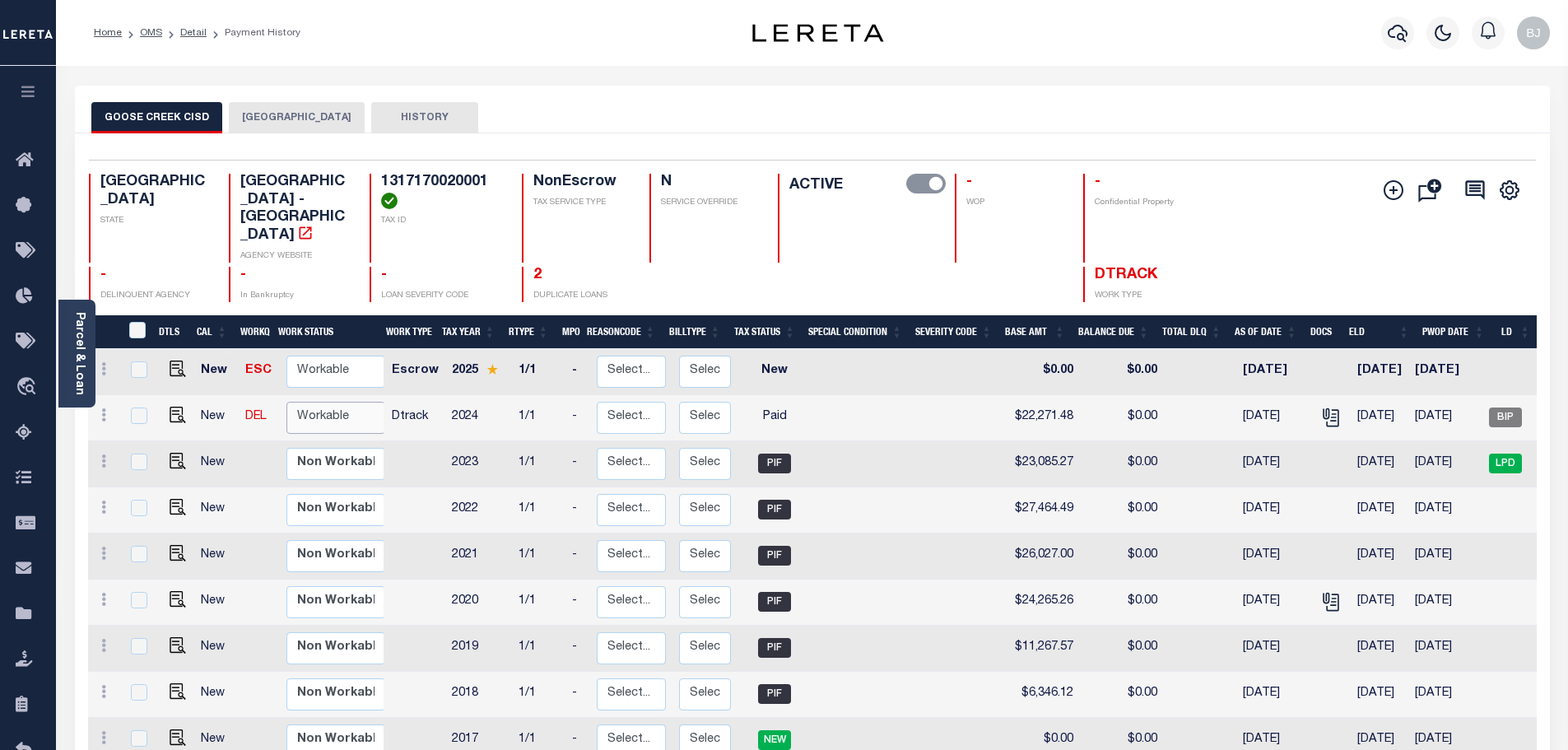
click at [351, 402] on select "Non Workable Workable" at bounding box center [335, 418] width 99 height 32
checkbox input "true"
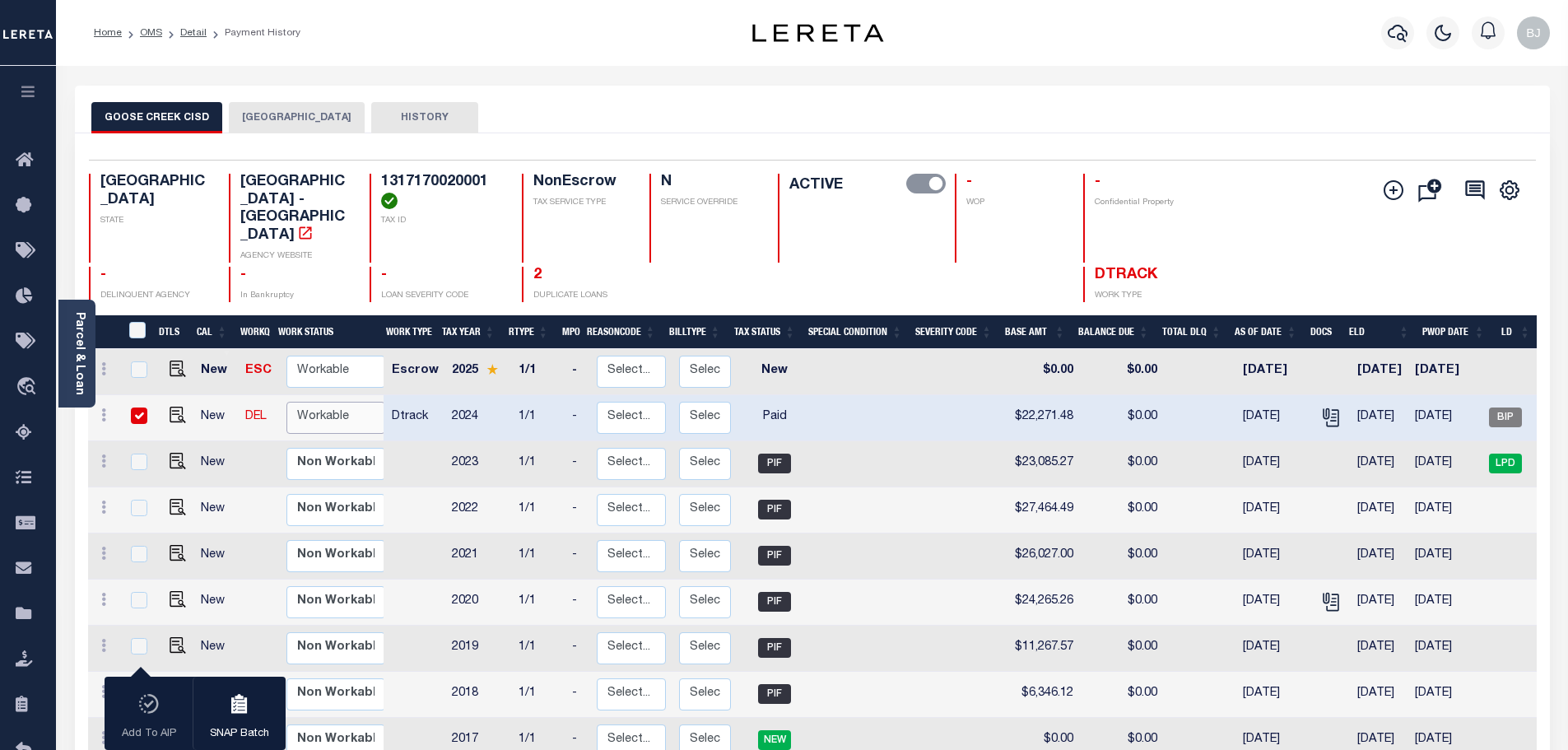
select select "true"
click at [286, 402] on select "Non Workable Workable" at bounding box center [335, 418] width 99 height 32
checkbox input "false"
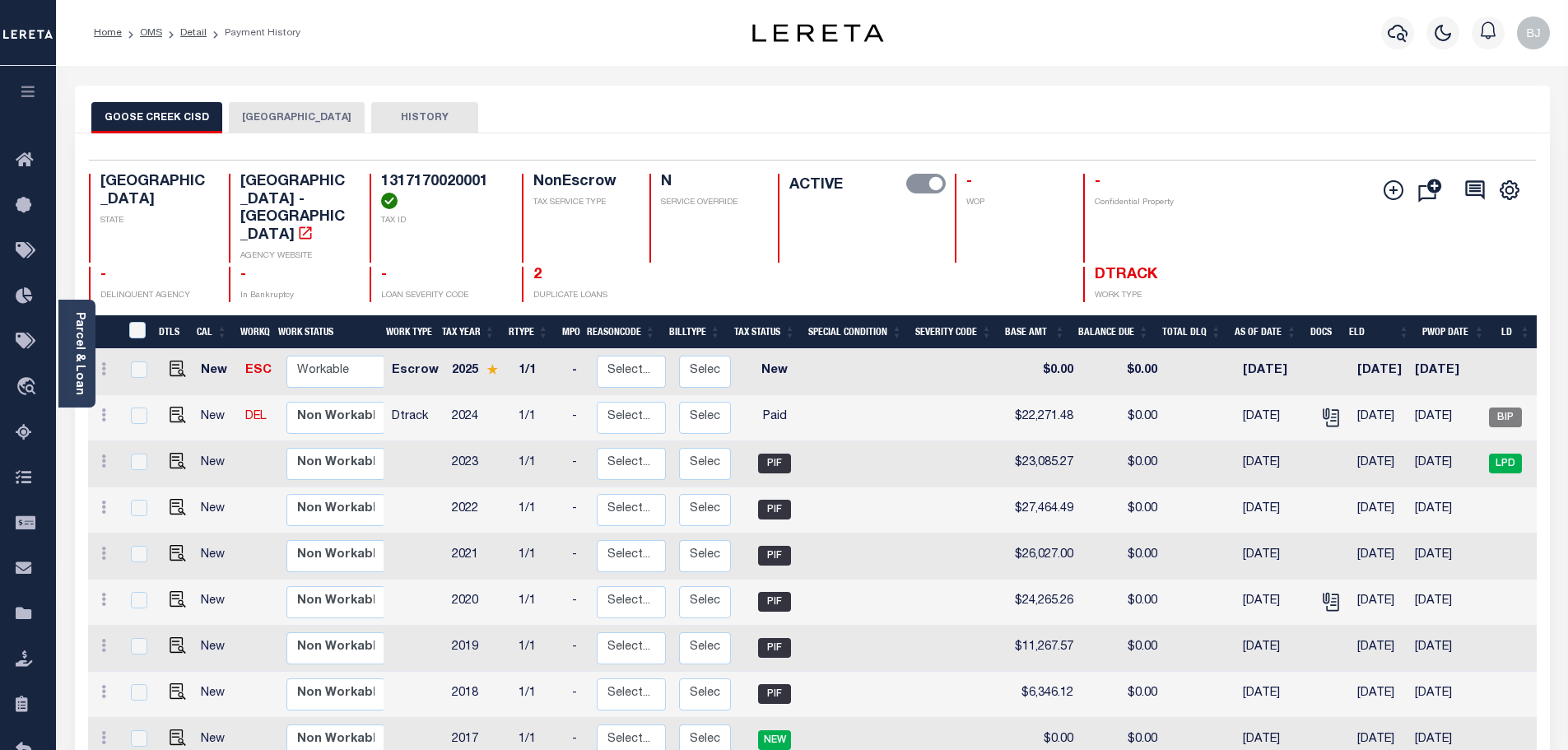
click at [279, 108] on button "[GEOGRAPHIC_DATA]" at bounding box center [297, 118] width 136 height 32
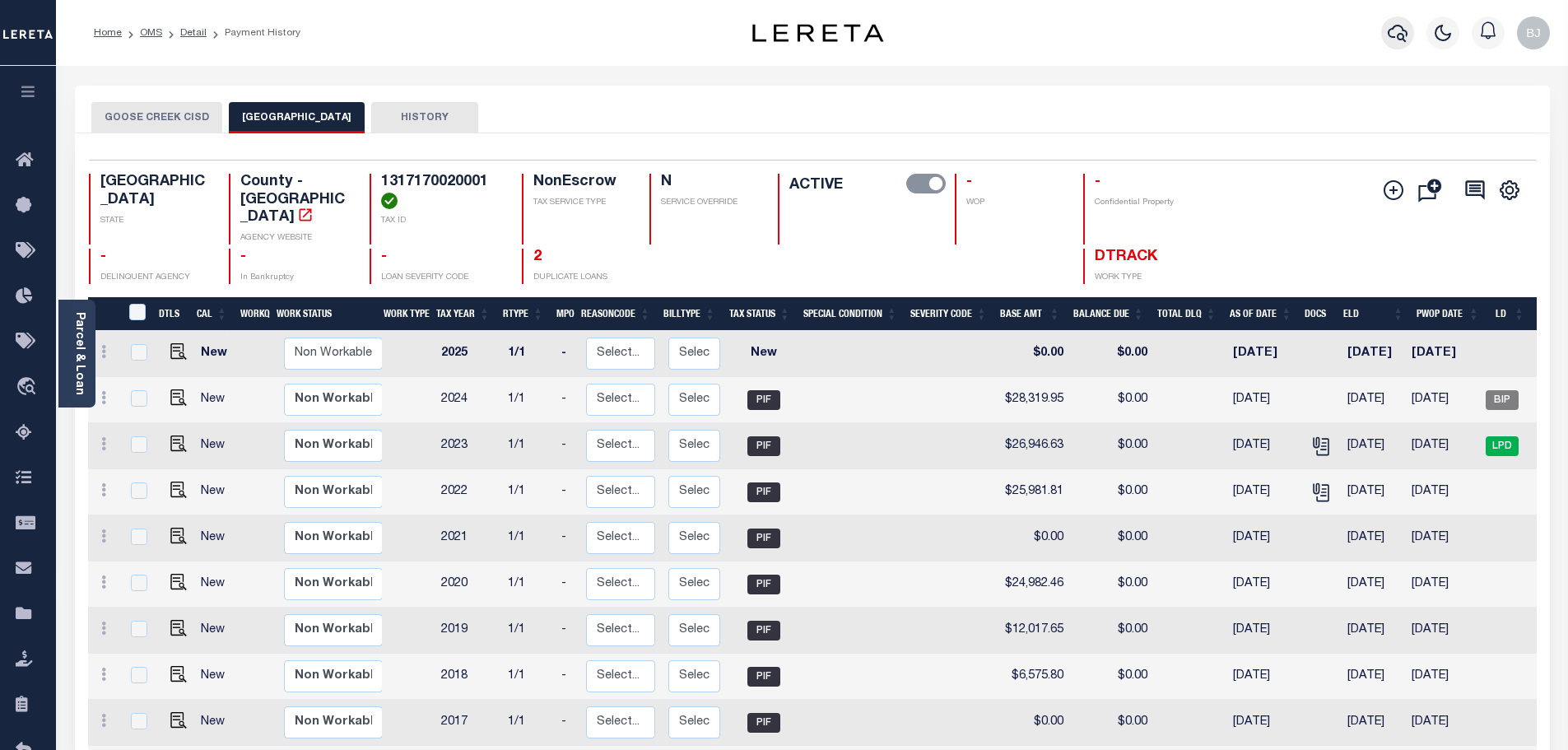
click at [1385, 33] on button "button" at bounding box center [1398, 33] width 33 height 33
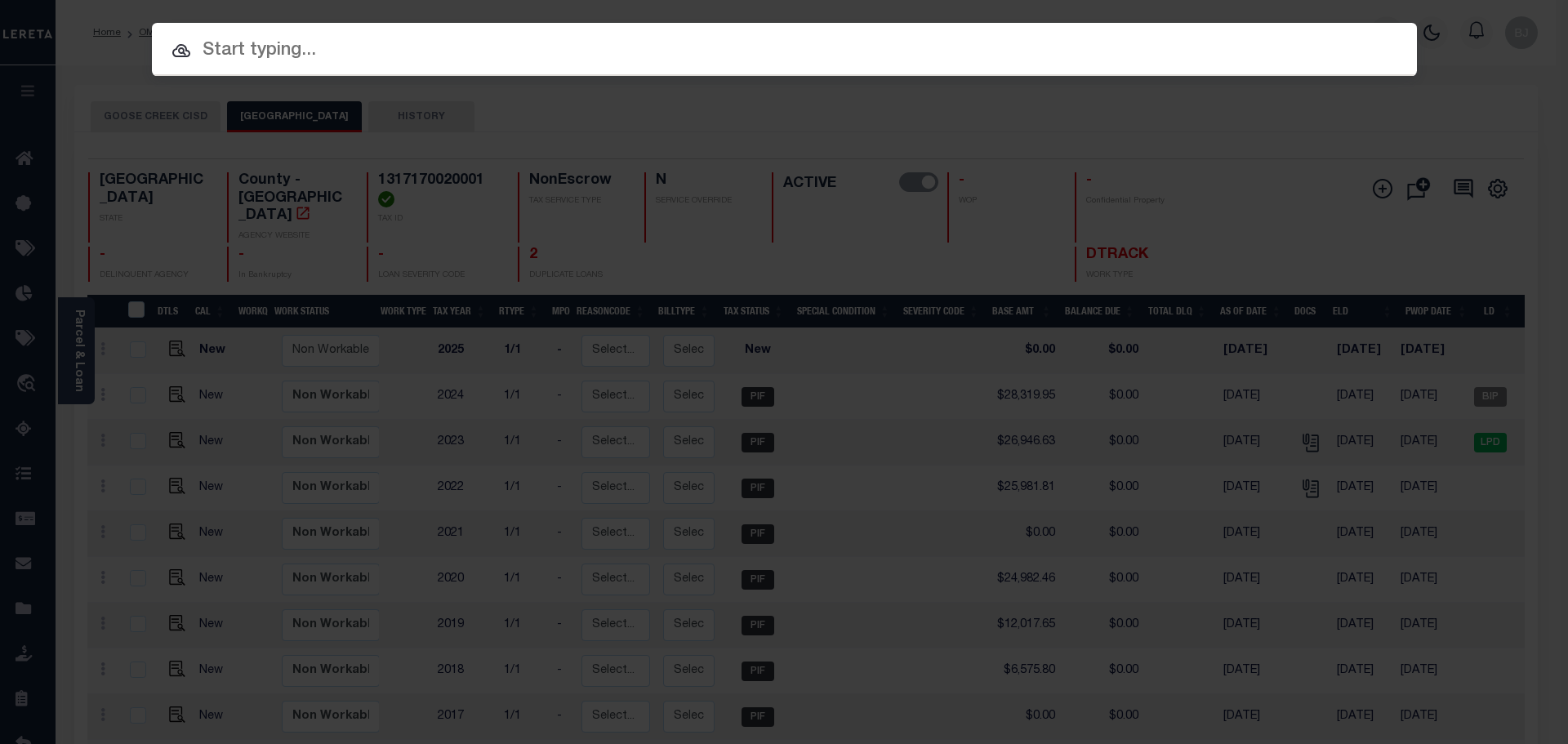
paste input "07179019626-00001"
type input "07179019626-00001"
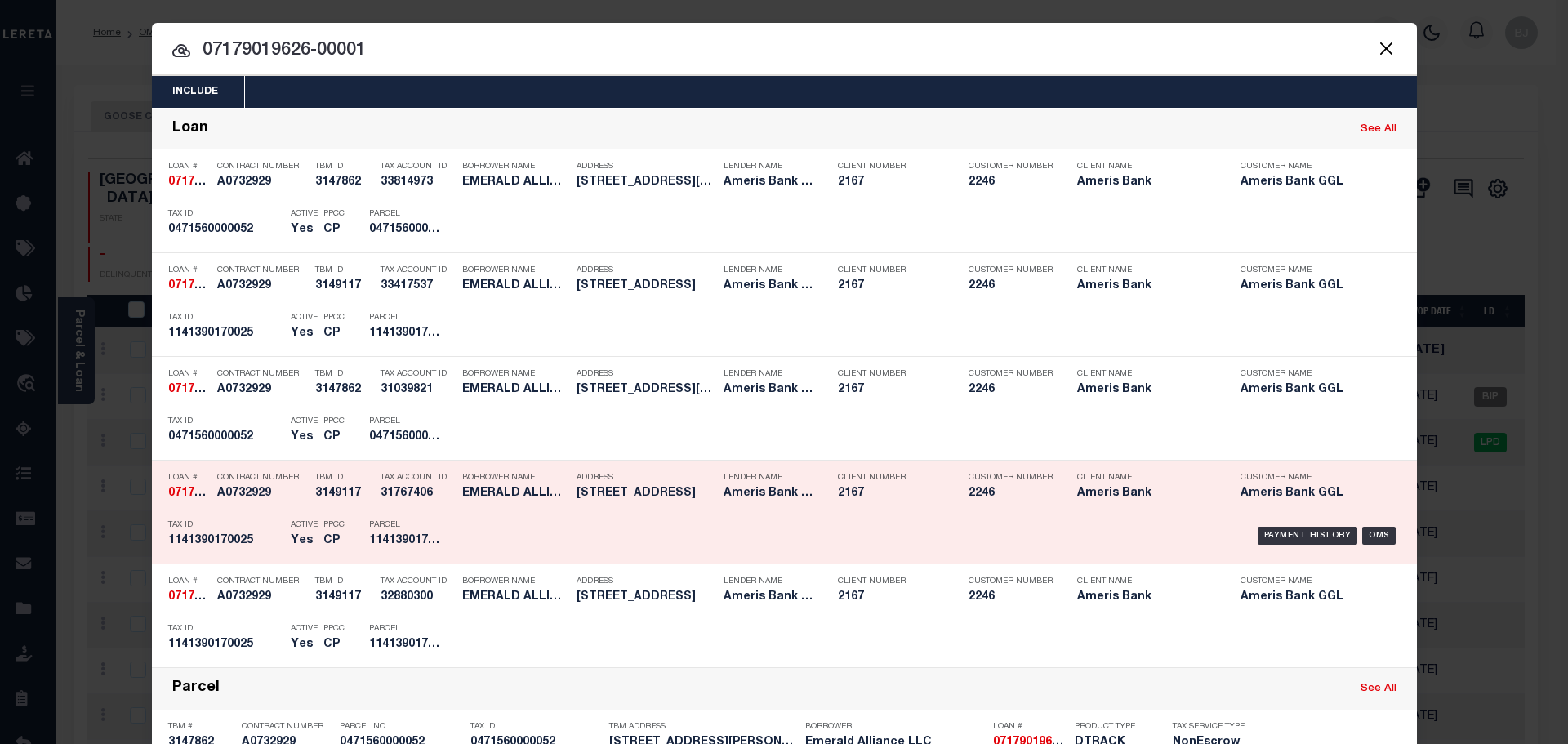
click at [480, 527] on div "Payment History OMS" at bounding box center [933, 536] width 933 height 48
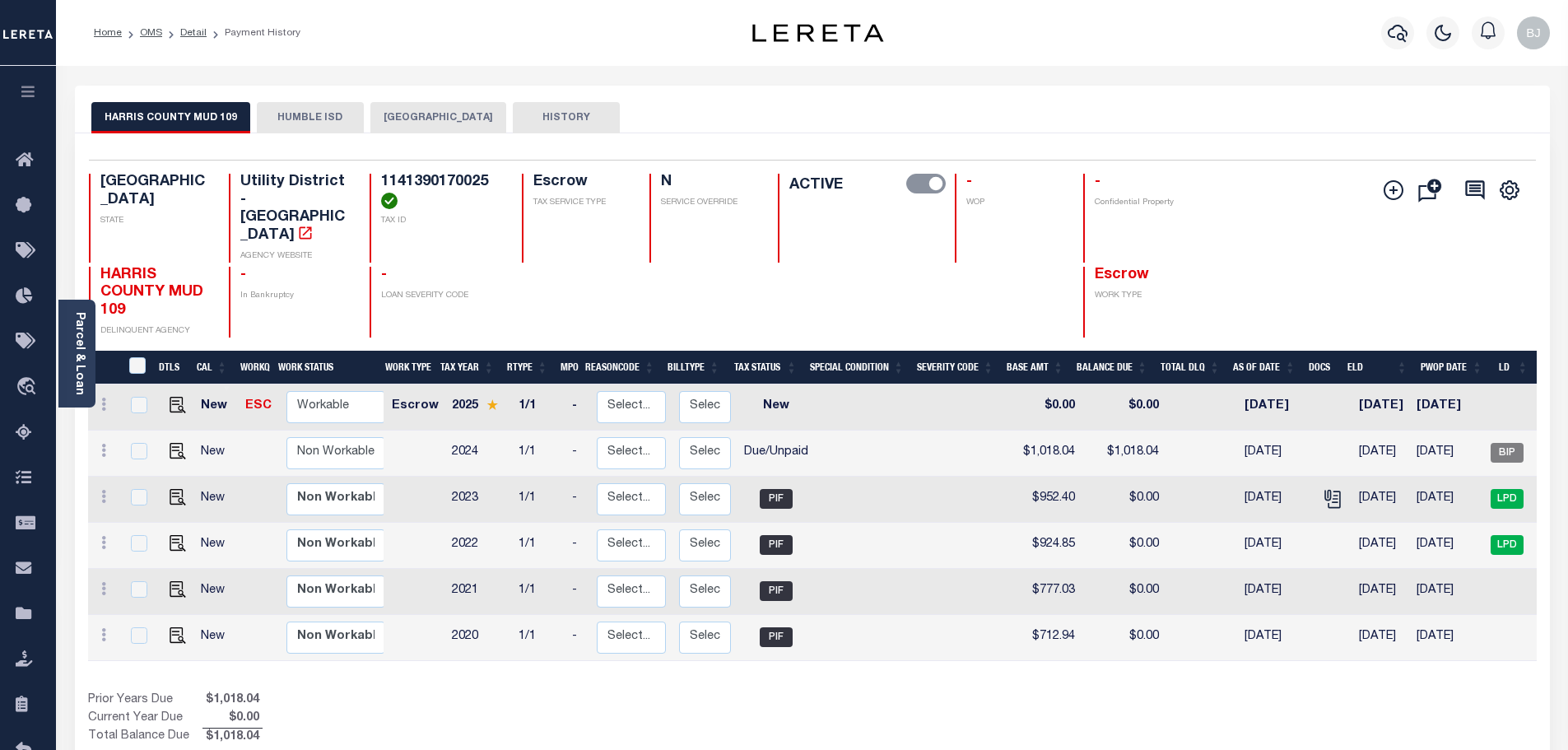
click at [339, 130] on button "HUMBLE ISD" at bounding box center [311, 118] width 107 height 32
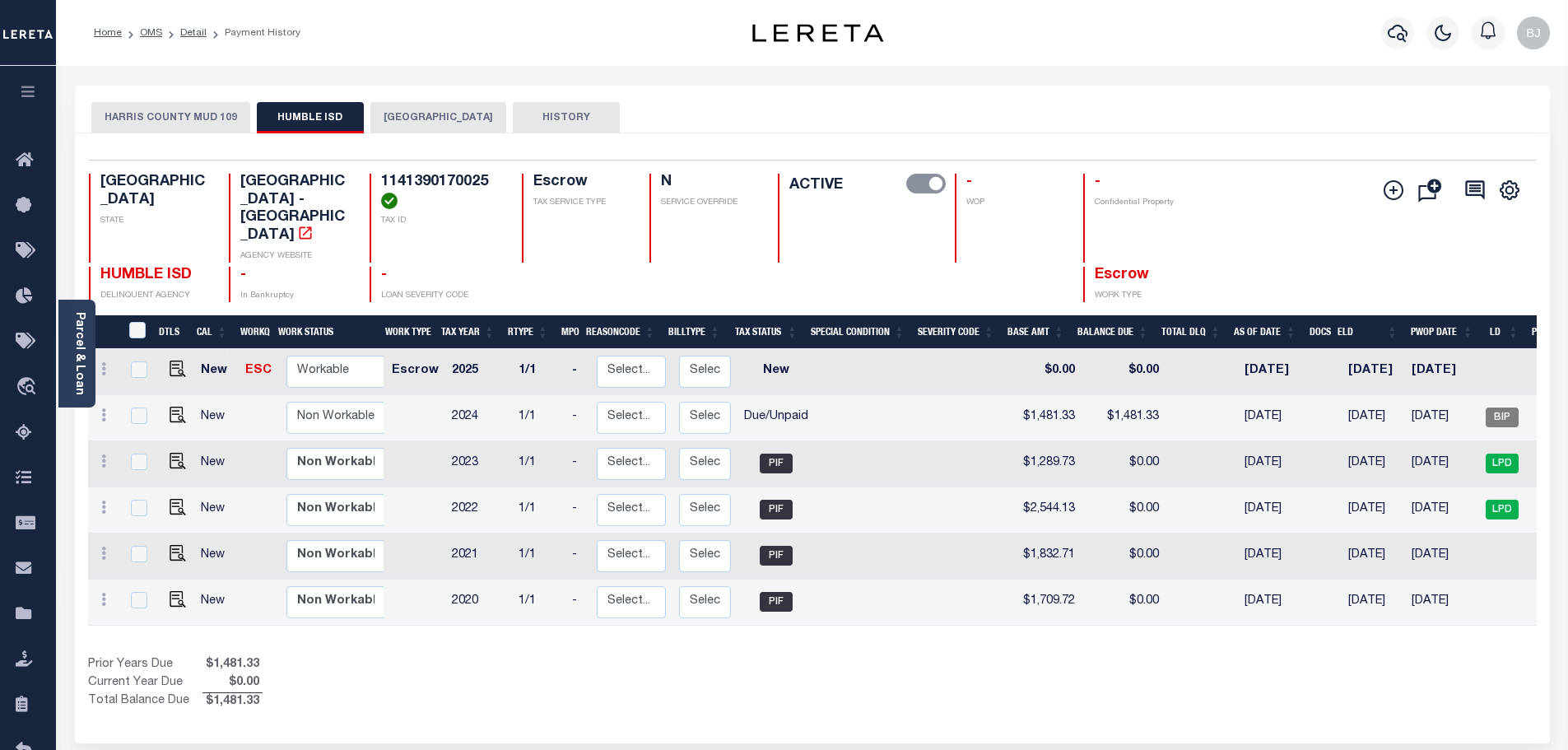
click at [443, 107] on button "[GEOGRAPHIC_DATA]" at bounding box center [438, 118] width 136 height 32
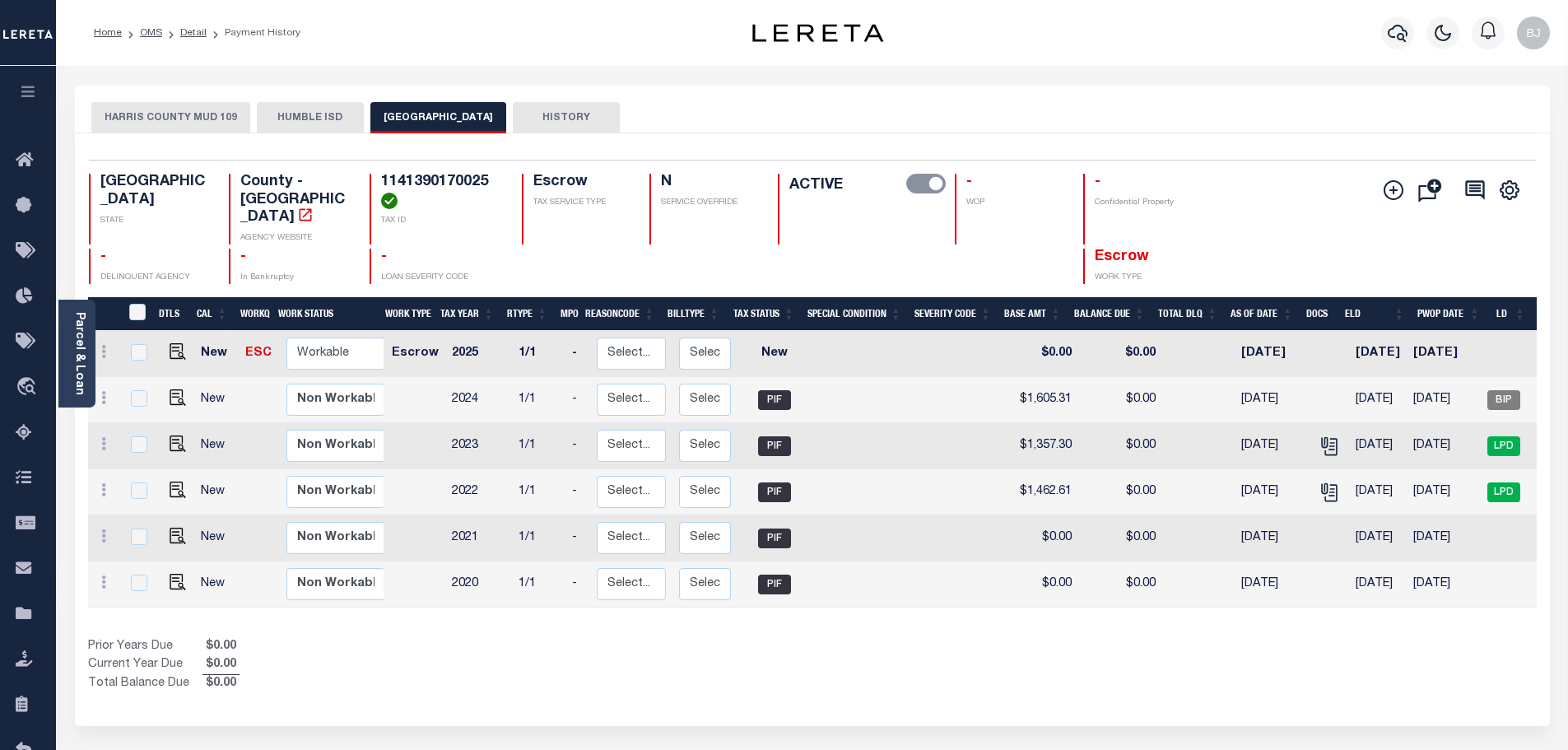
click at [271, 118] on button "HUMBLE ISD" at bounding box center [311, 118] width 107 height 32
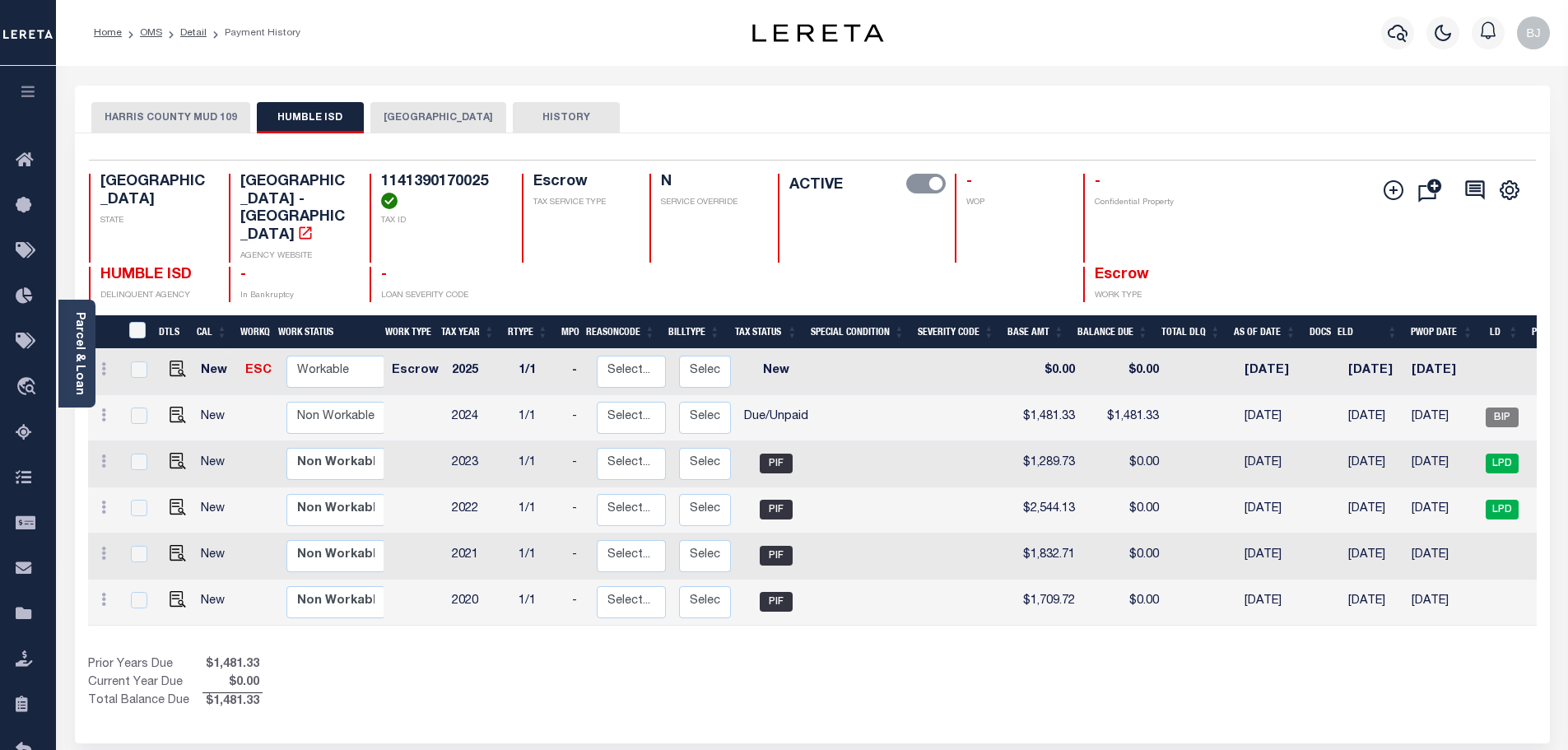
click at [439, 184] on h4 "1141390170025" at bounding box center [442, 191] width 121 height 35
copy h4 "1141390170025"
click at [170, 407] on img "" at bounding box center [177, 415] width 16 height 16
checkbox input "true"
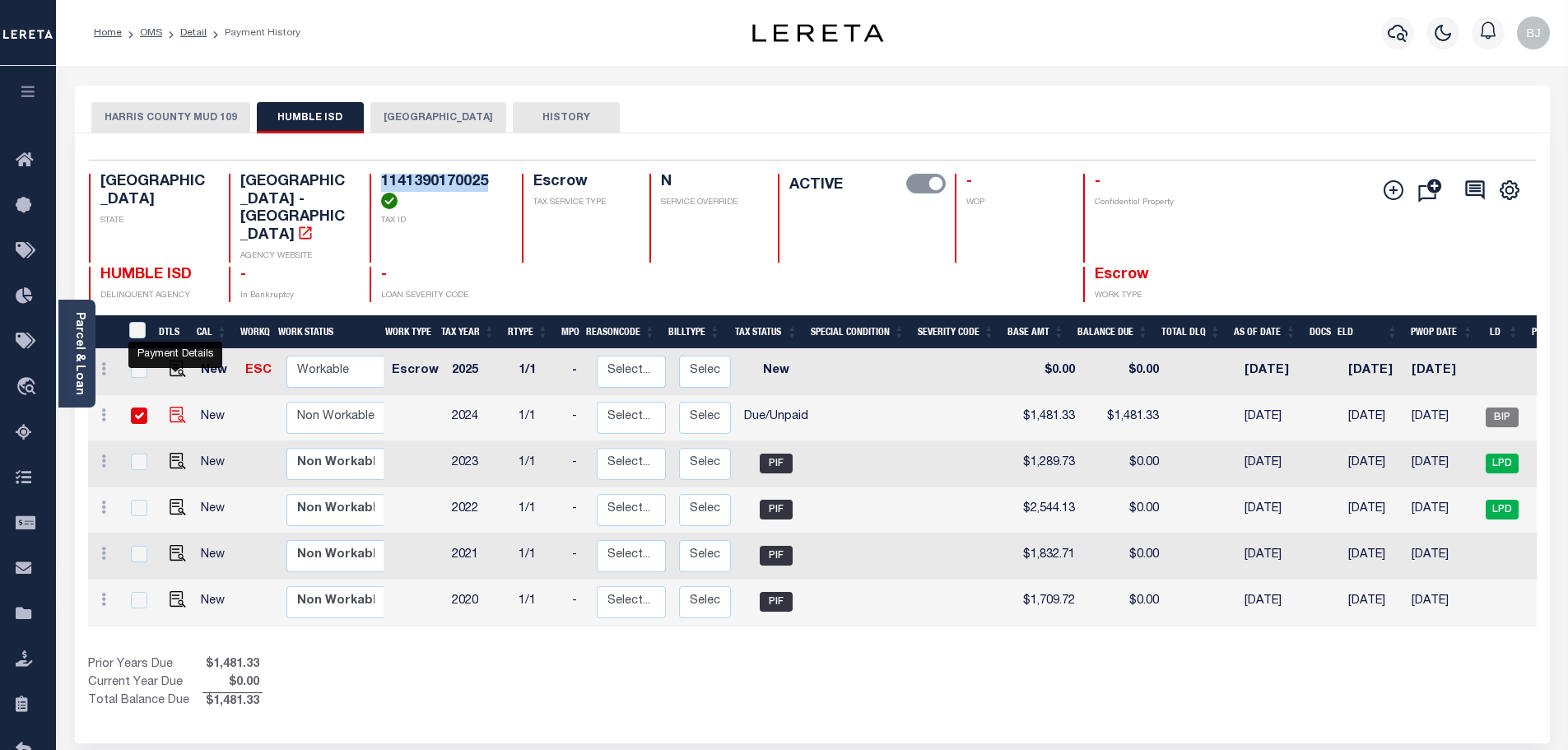
checkbox input "true"
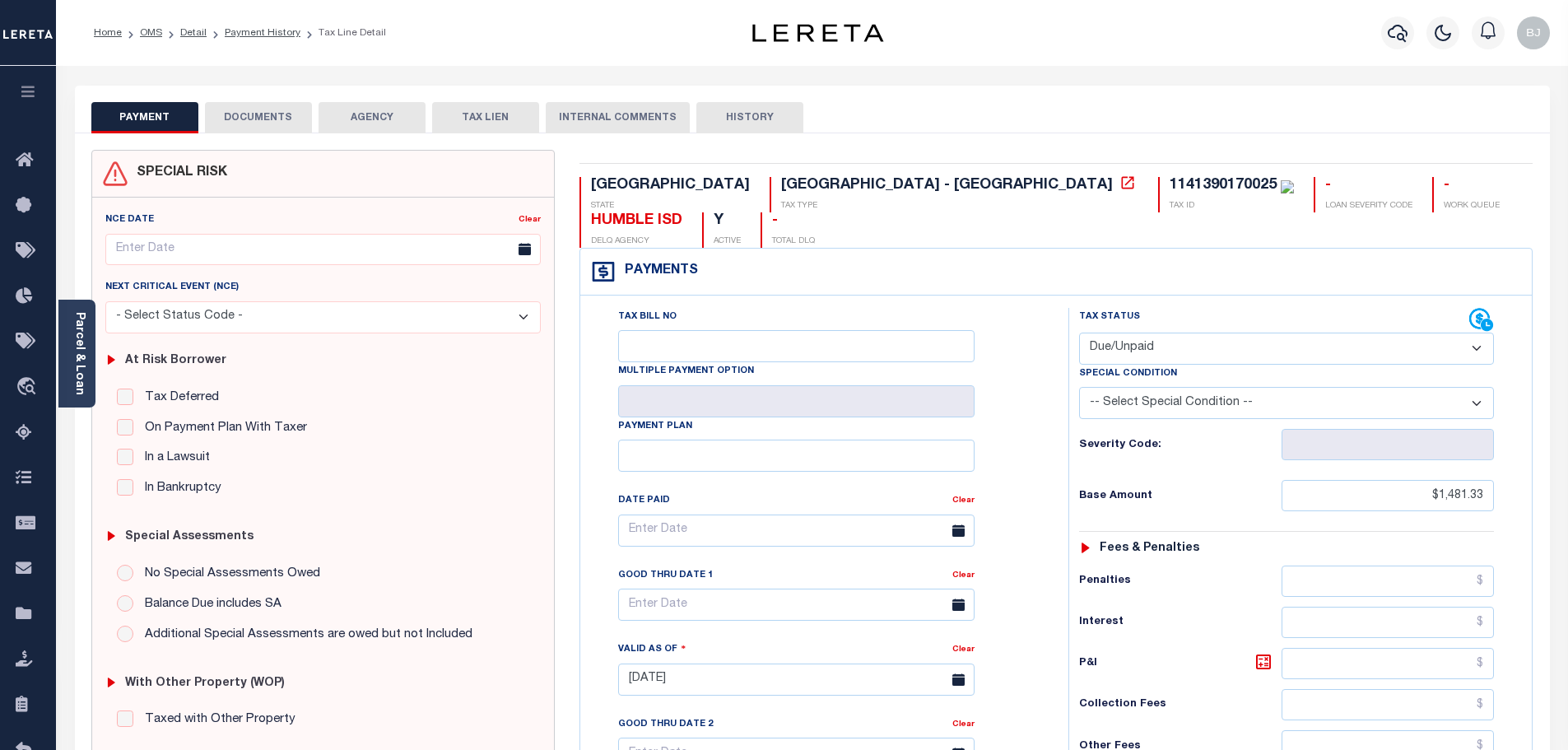
click at [1302, 332] on select "- Select Status Code - Open Due/Unpaid Paid Incomplete No Tax Due Internal Refu…" at bounding box center [1286, 348] width 415 height 32
select select "PYD"
click at [1079, 332] on select "- Select Status Code - Open Due/Unpaid Paid Incomplete No Tax Due Internal Refu…" at bounding box center [1286, 348] width 415 height 32
type input "08/13/2025"
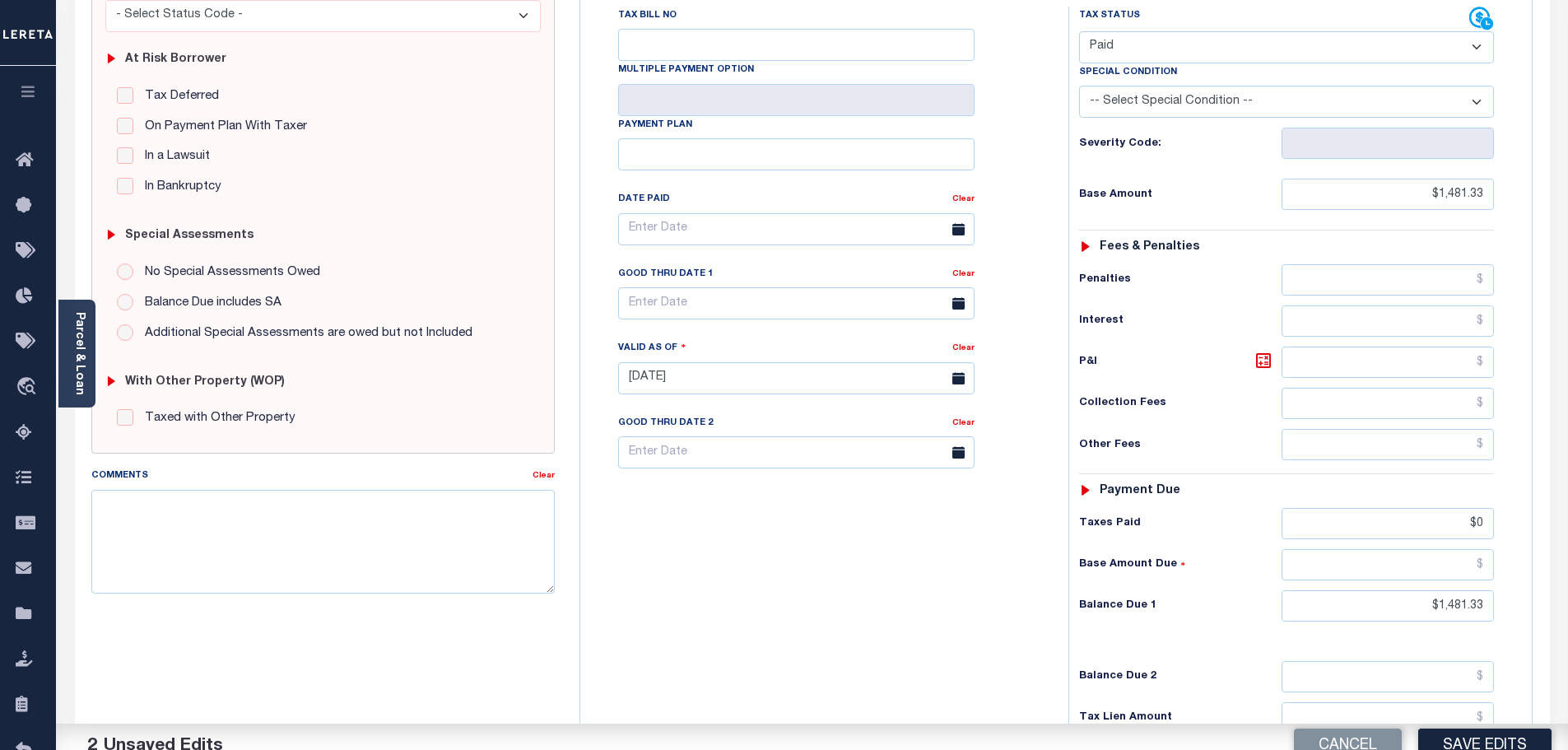
scroll to position [330, 0]
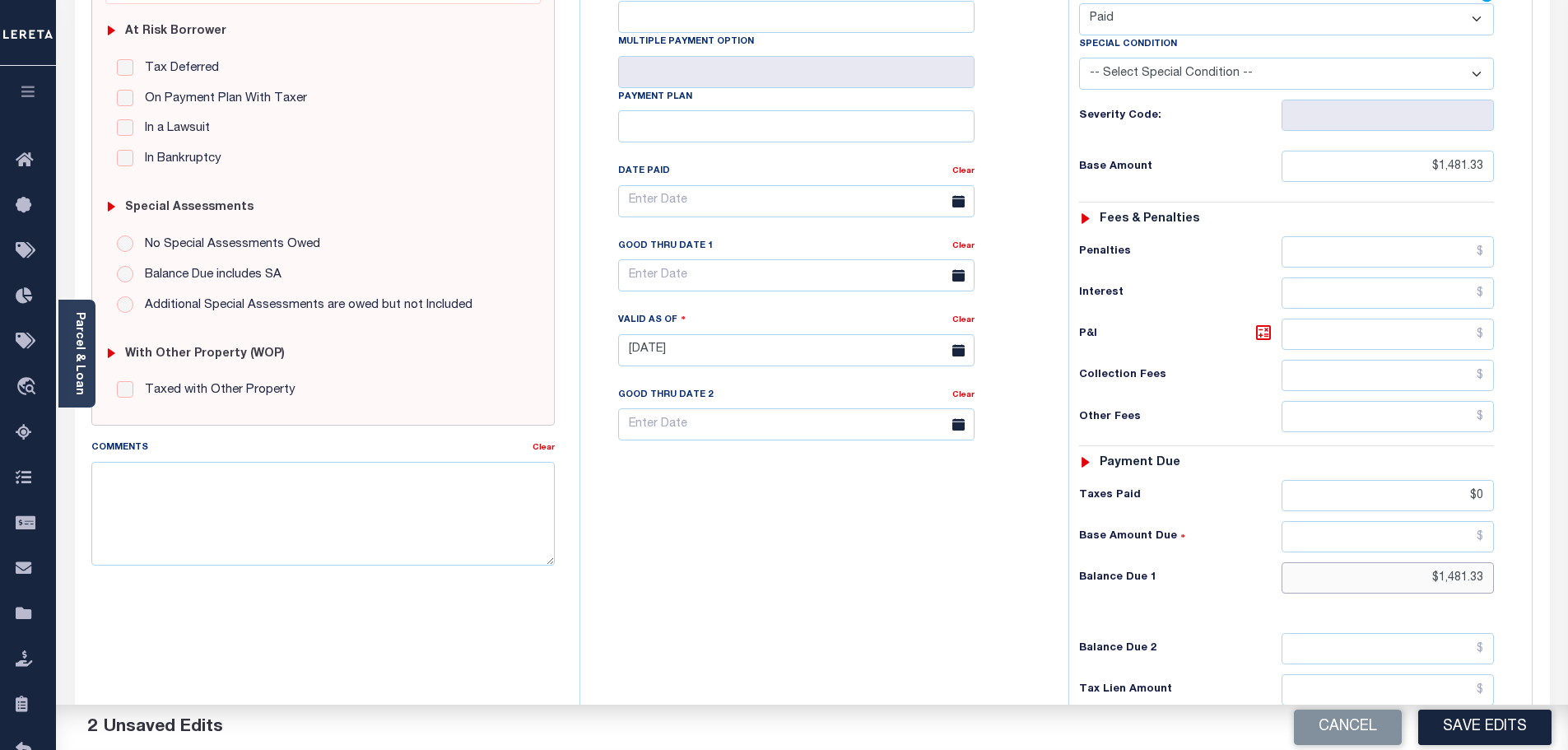
drag, startPoint x: 1411, startPoint y: 558, endPoint x: 1649, endPoint y: 527, distance: 240.0
click at [1567, 527] on html "Home OMS Detail Payment History Tax Line Detail" at bounding box center [784, 294] width 1568 height 1249
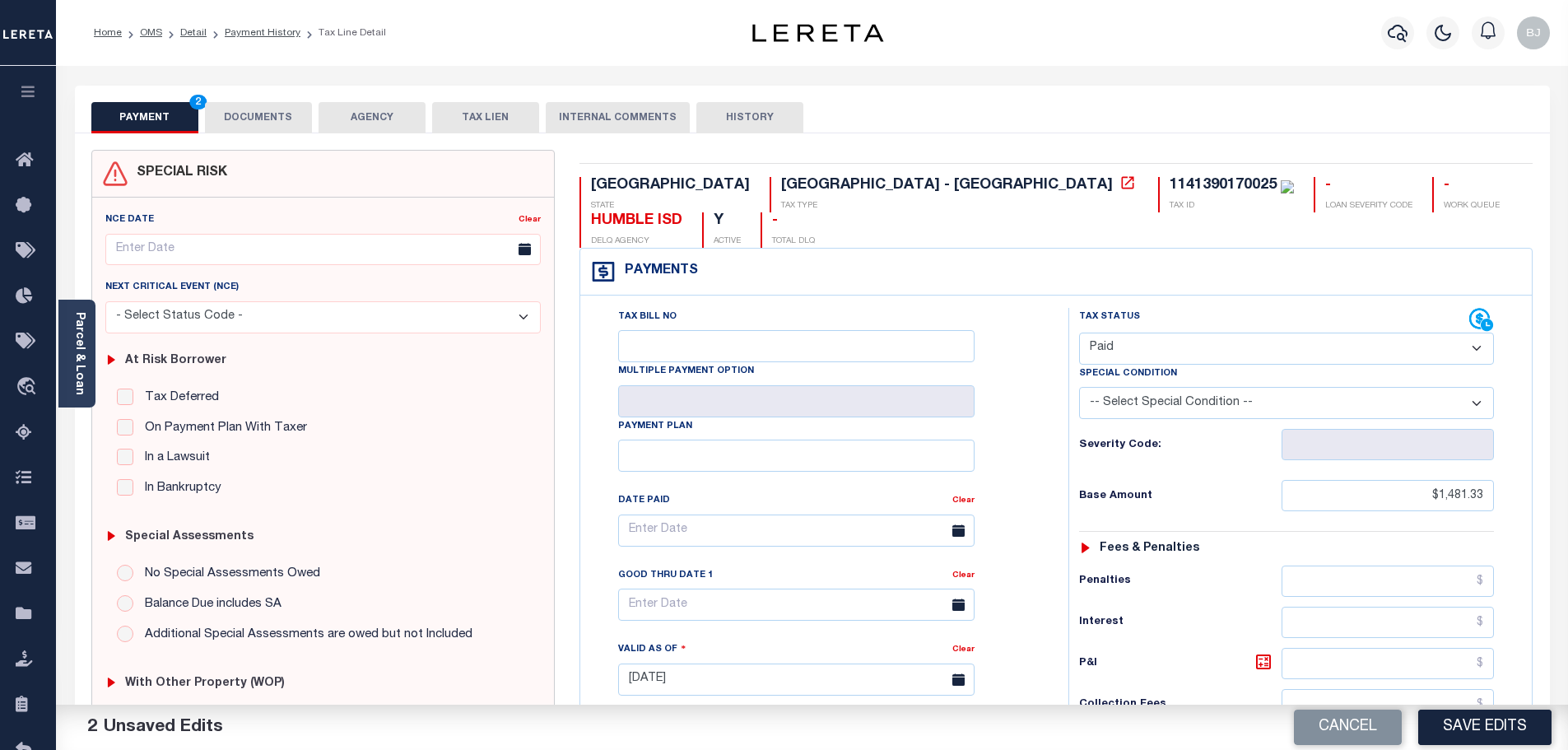
type input "$0.00"
click at [287, 112] on button "DOCUMENTS" at bounding box center [258, 118] width 107 height 32
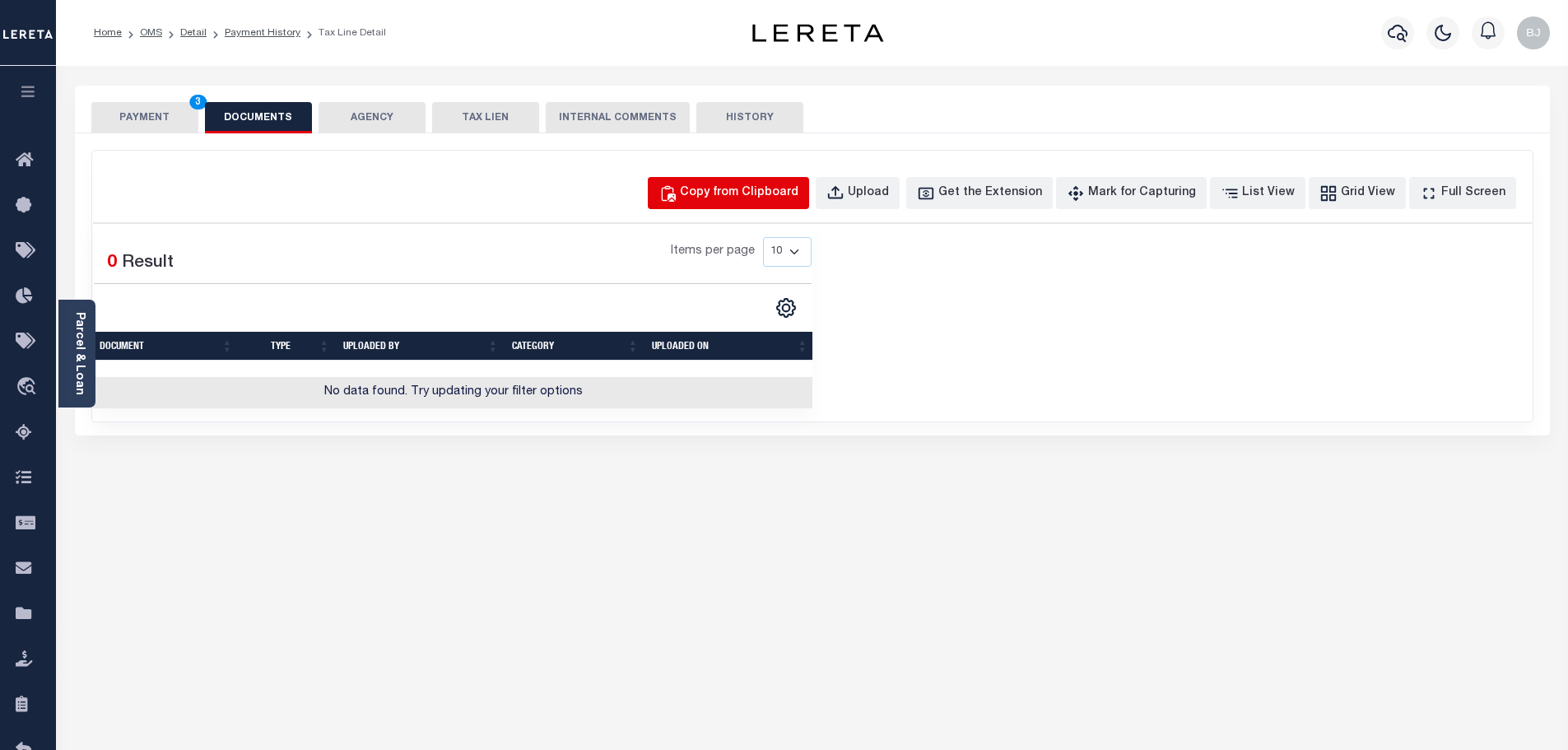
click at [789, 181] on button "Copy from Clipboard" at bounding box center [729, 193] width 161 height 32
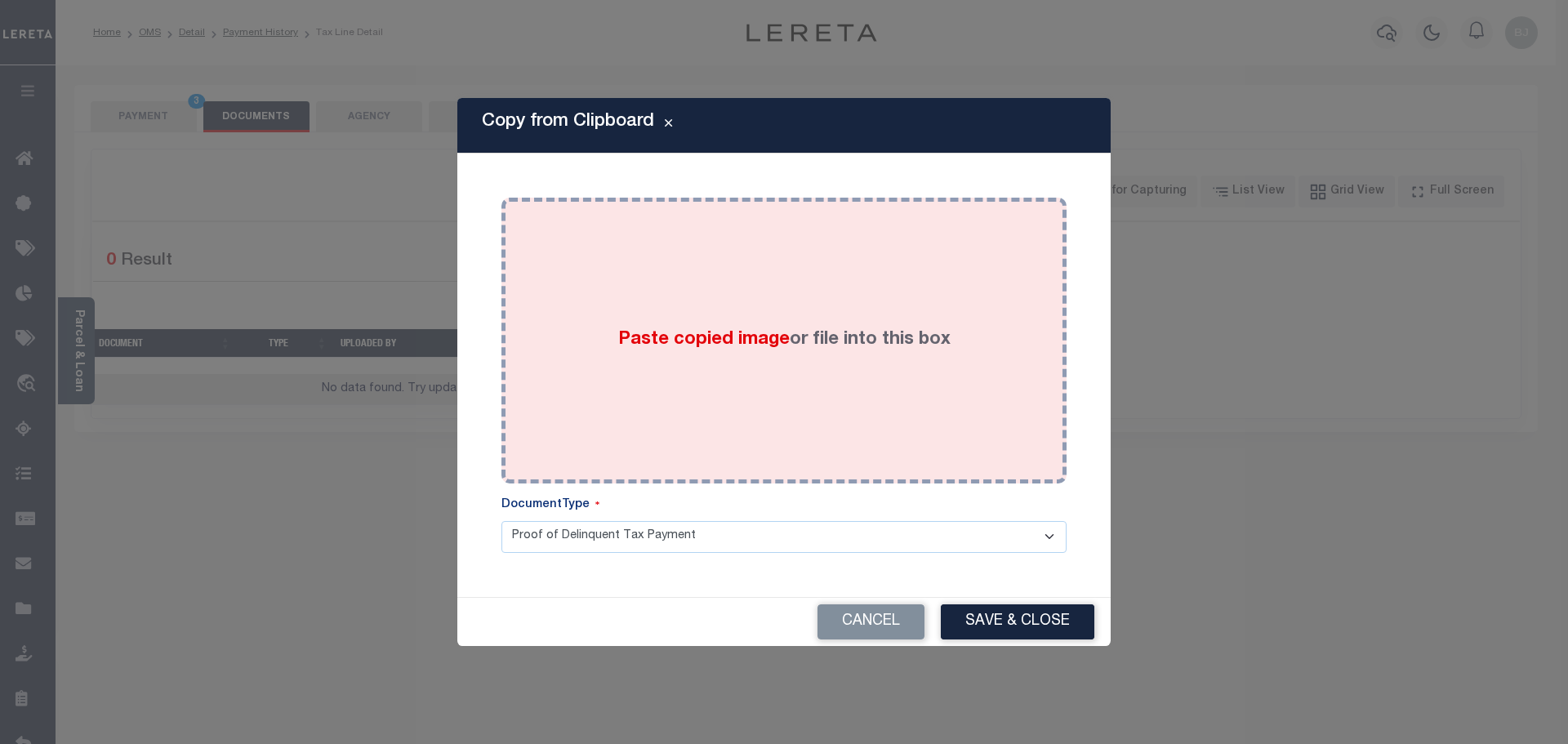
click at [827, 288] on div "Paste copied image or file into this box" at bounding box center [784, 341] width 541 height 261
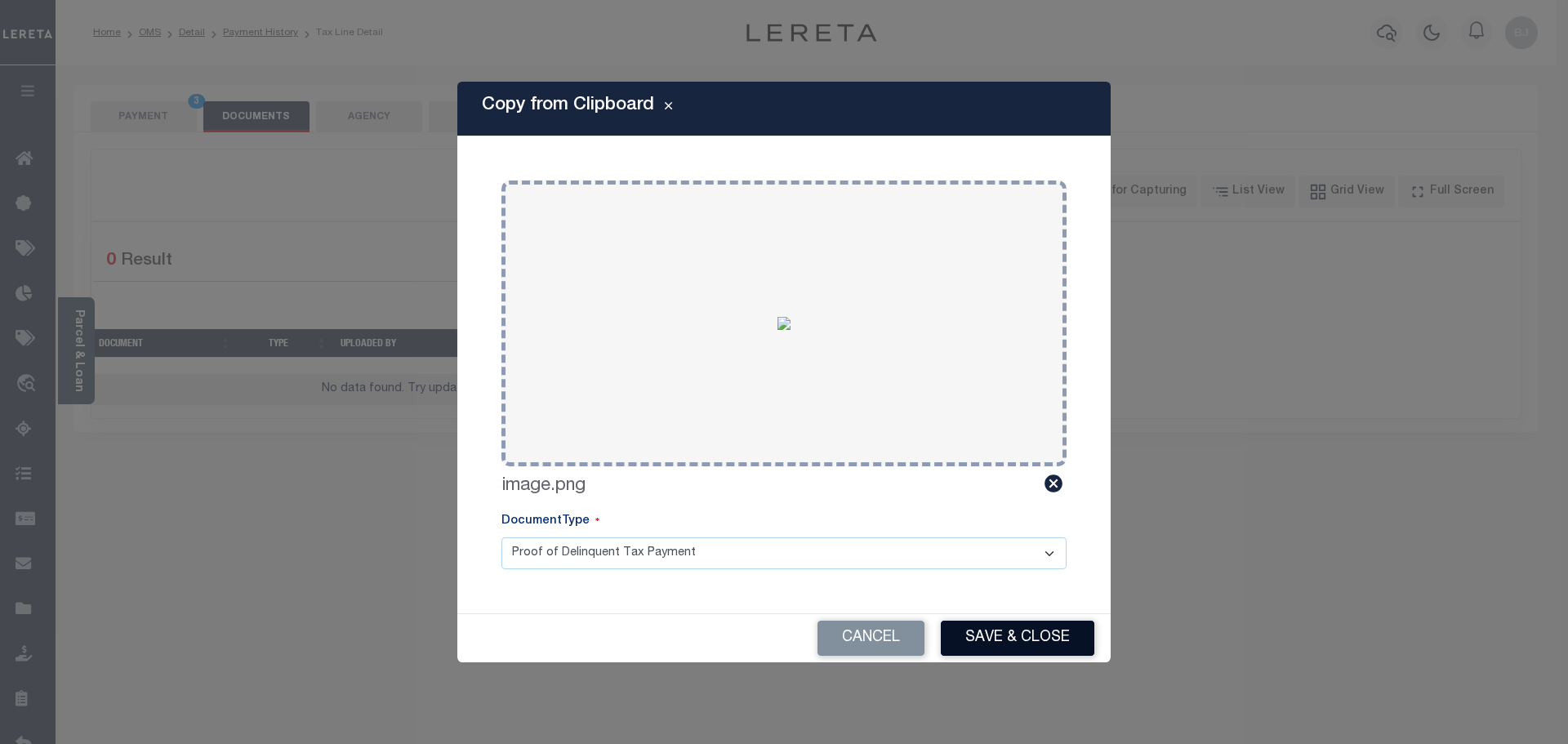
click at [1010, 624] on button "Save & Close" at bounding box center [1017, 638] width 154 height 35
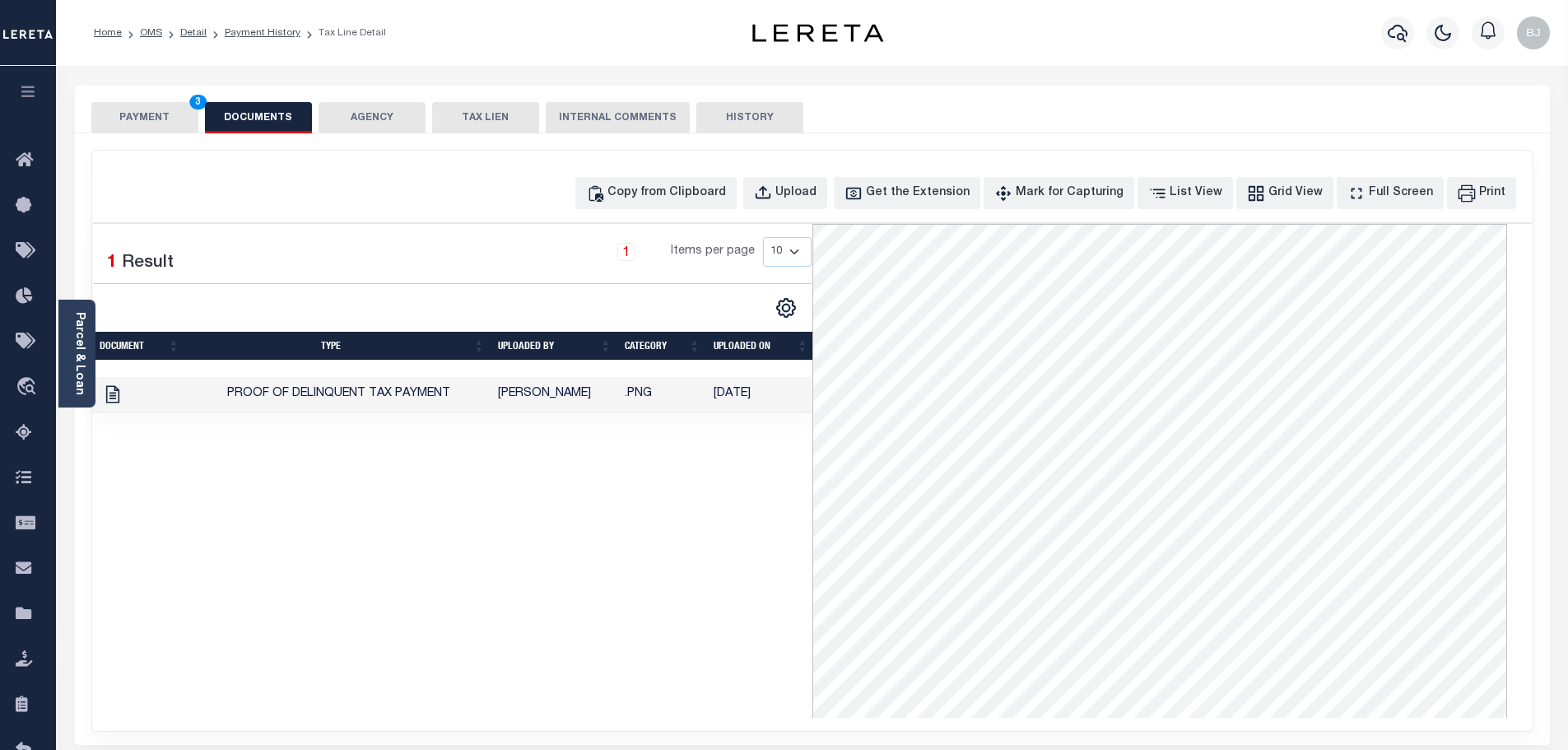
click at [132, 113] on button "PAYMENT 3" at bounding box center [145, 118] width 107 height 32
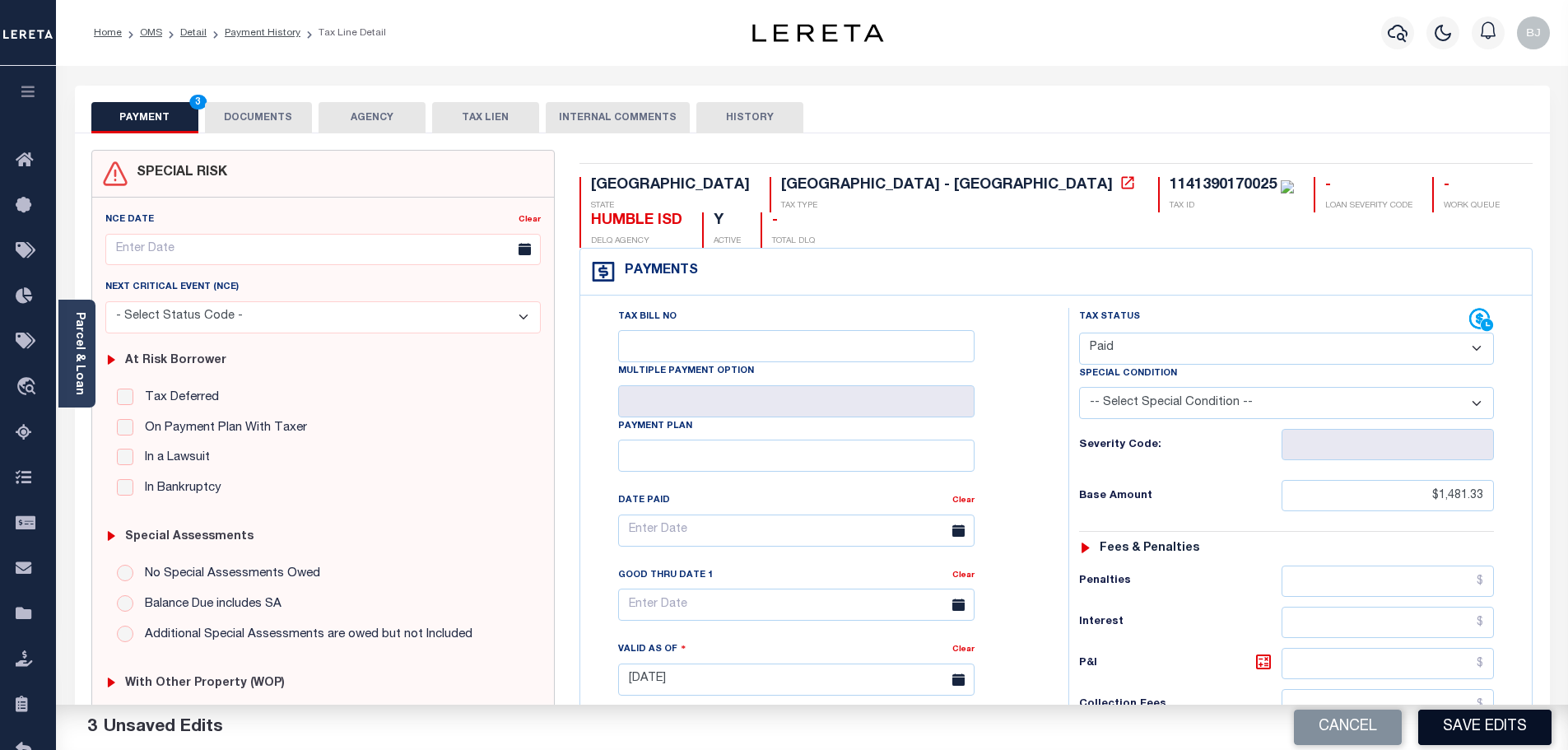
click at [1521, 736] on button "Save Edits" at bounding box center [1485, 727] width 133 height 35
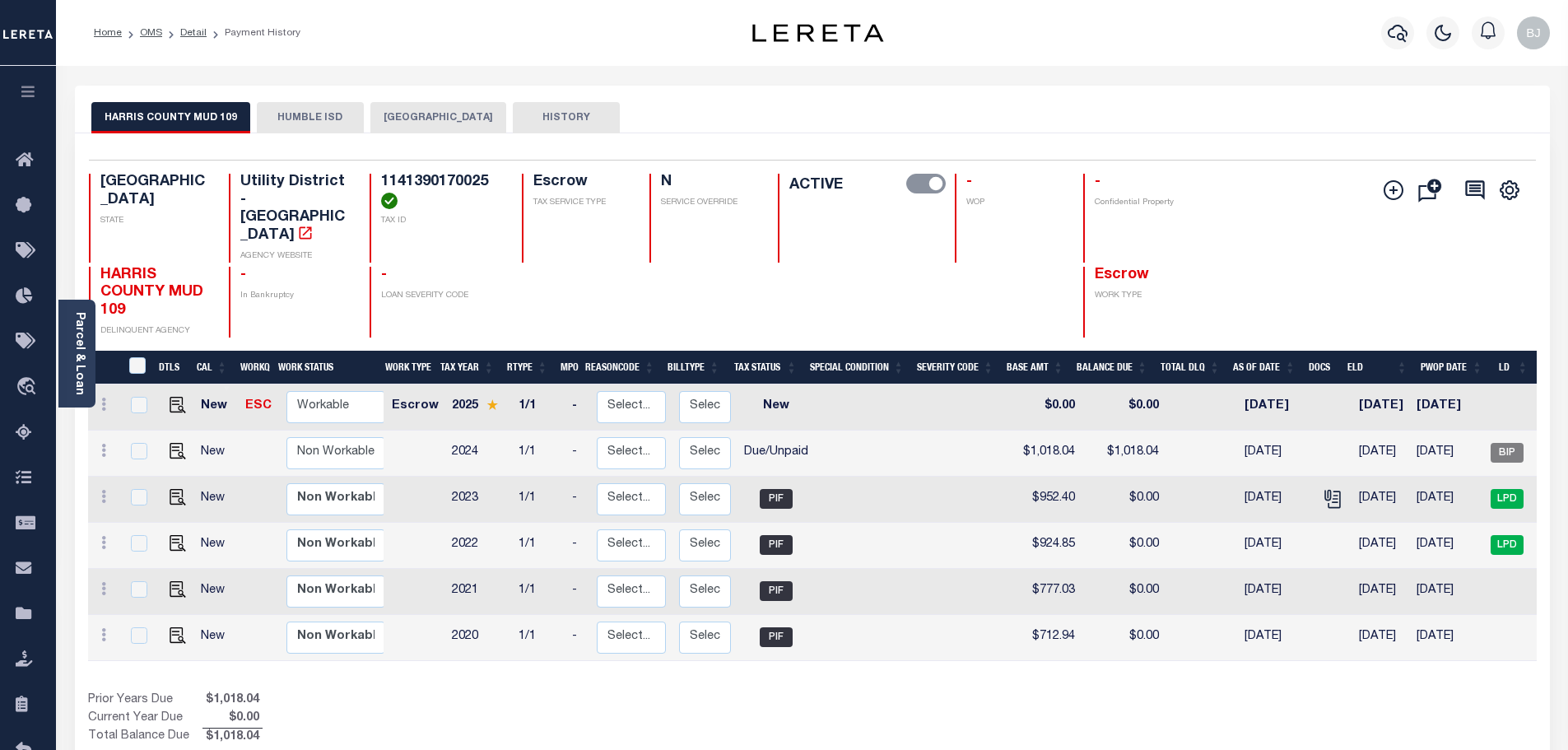
click at [308, 101] on div "HARRIS COUNTY MUD 109 HUMBLE ISD HARRIS COUNTY HISTORY" at bounding box center [813, 110] width 1476 height 48
click button "HUMBLE ISD"
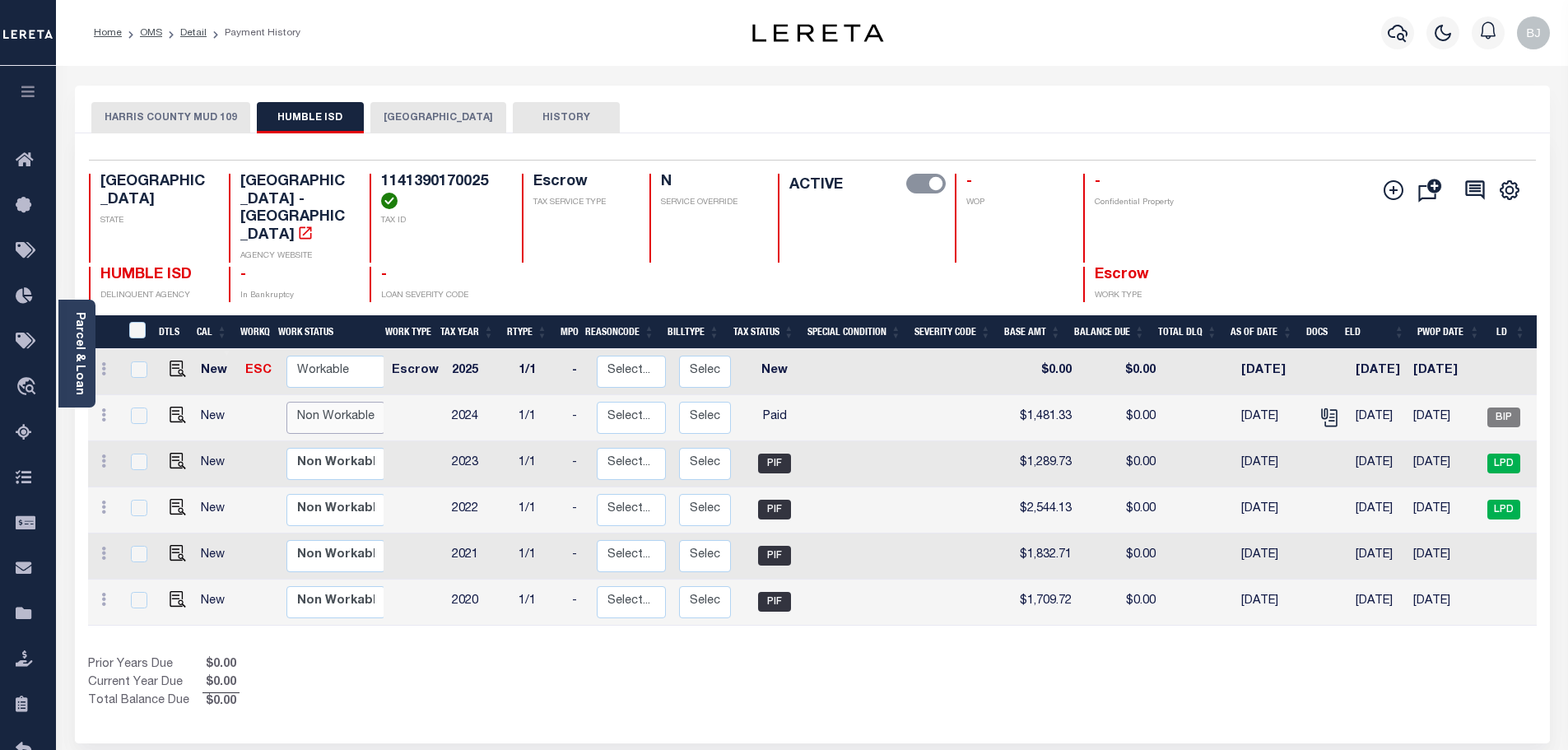
click select "Non Workable Workable"
checkbox input "true"
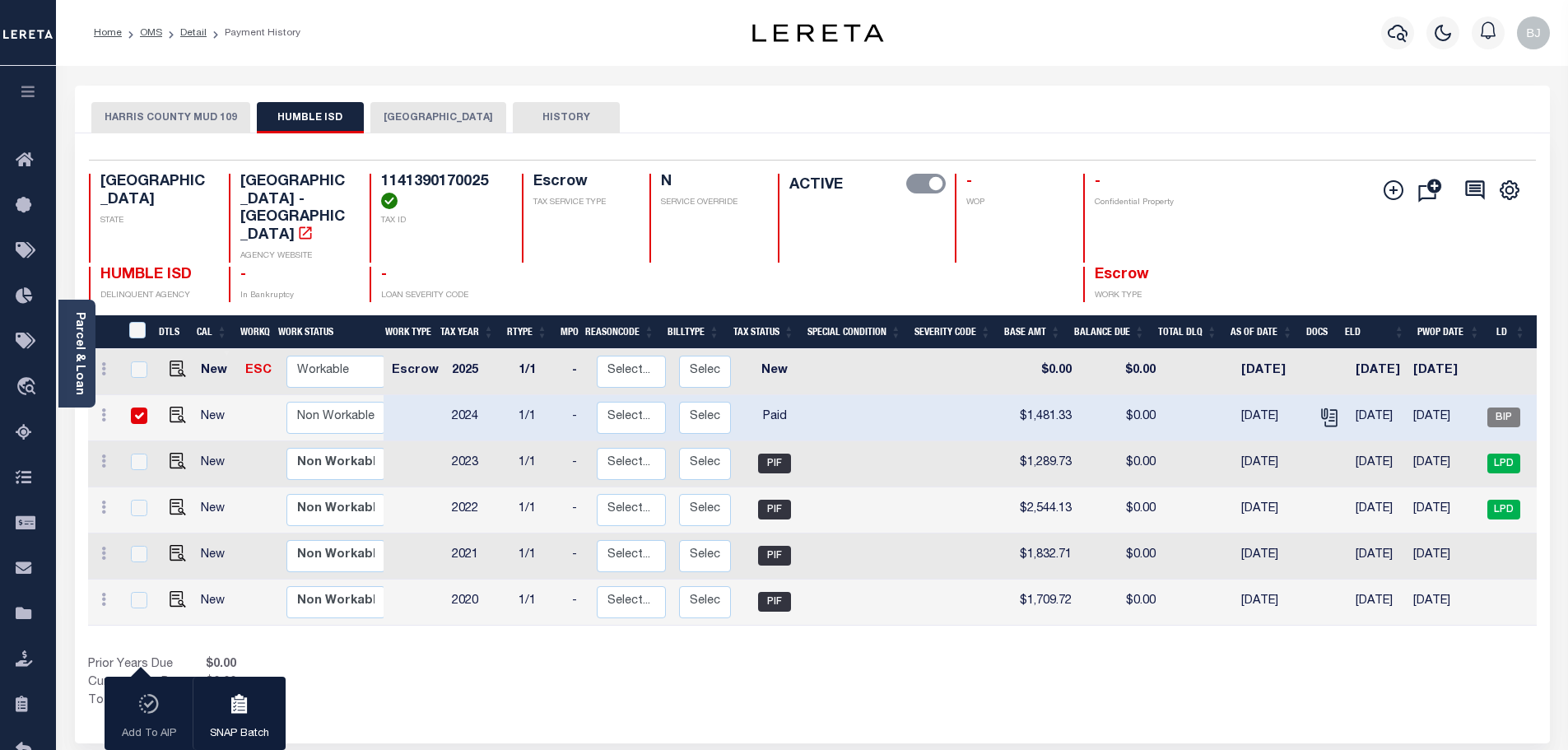
drag, startPoint x: 1007, startPoint y: 157, endPoint x: 999, endPoint y: 158, distance: 8.1
click div "1 Selected 6 Results 1 Items per page 25 50 100 TX STATE TAX ID"
click button "HARRIS COUNTY MUD 109"
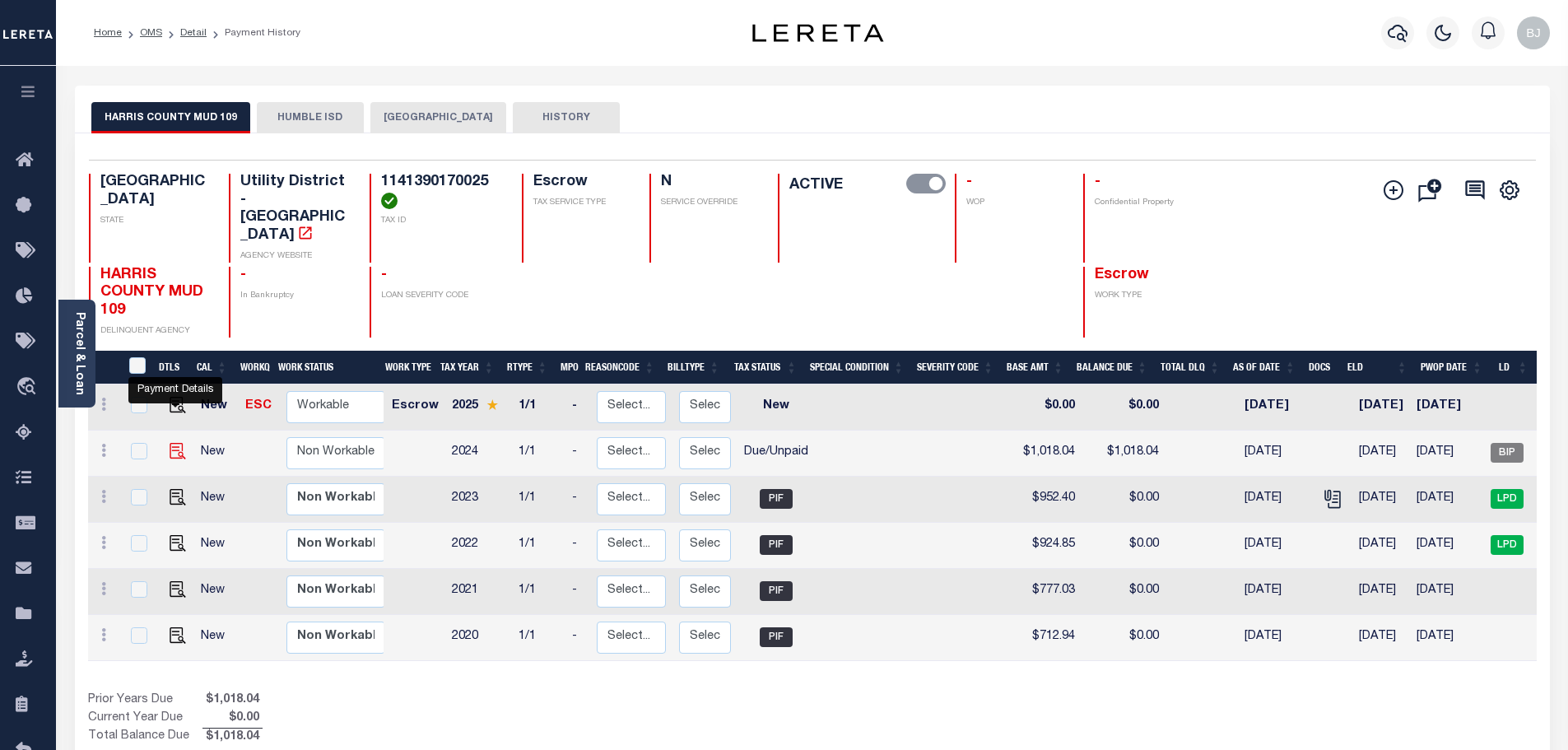
click img ""
checkbox input "true"
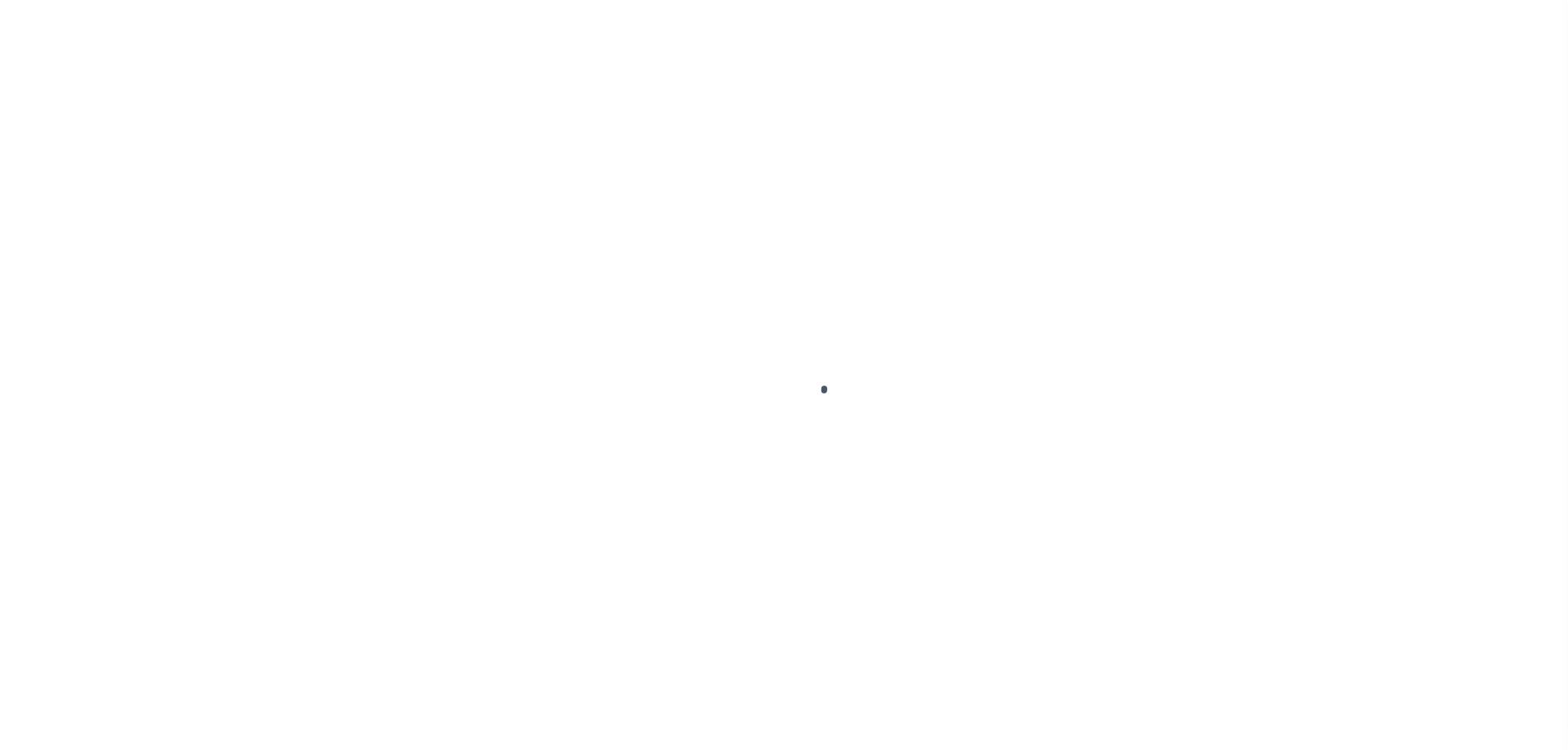
checkbox input "false"
type textarea "TPS"
type input "[DATE]"
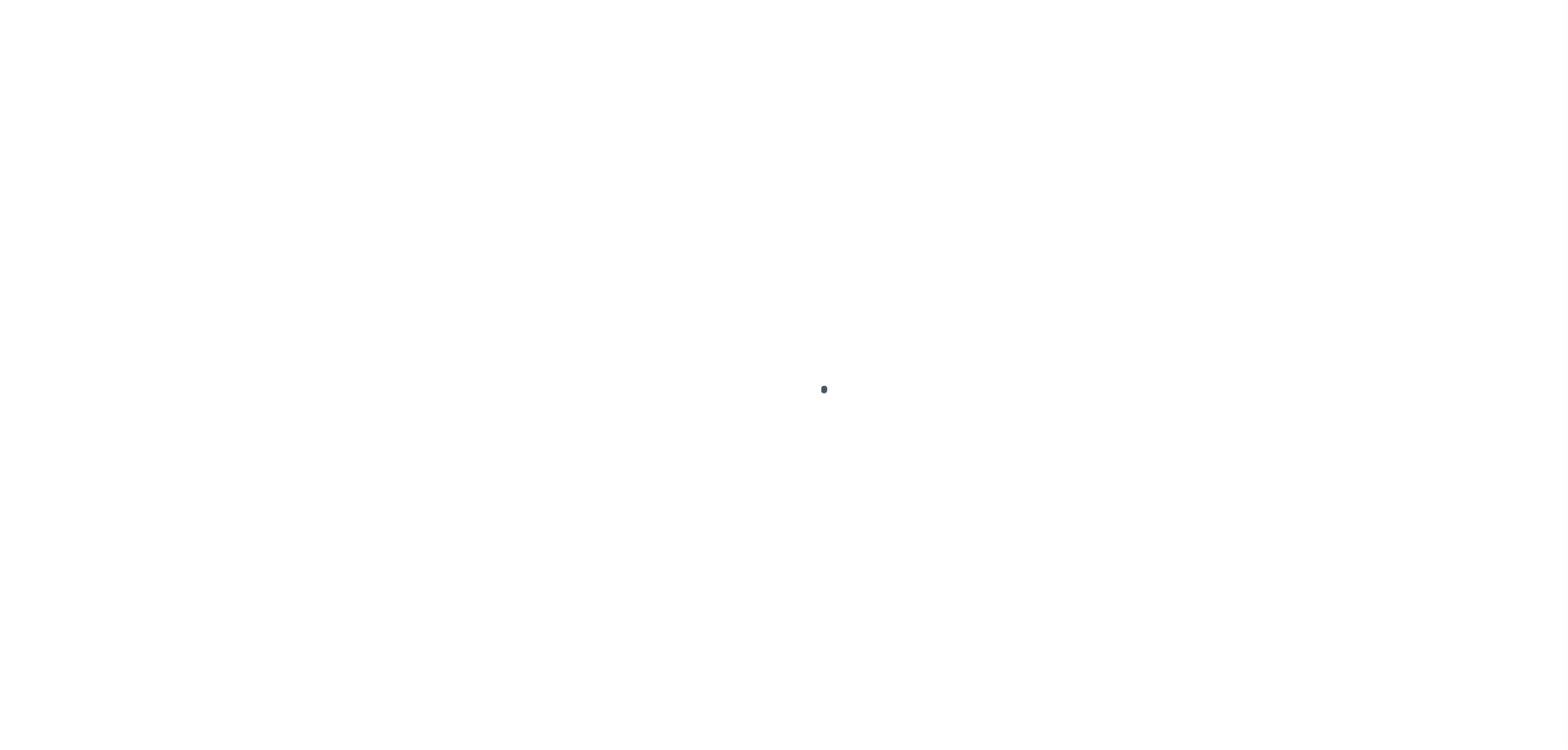
type input "[DATE]"
select select "DUE"
type input "$1,018.04"
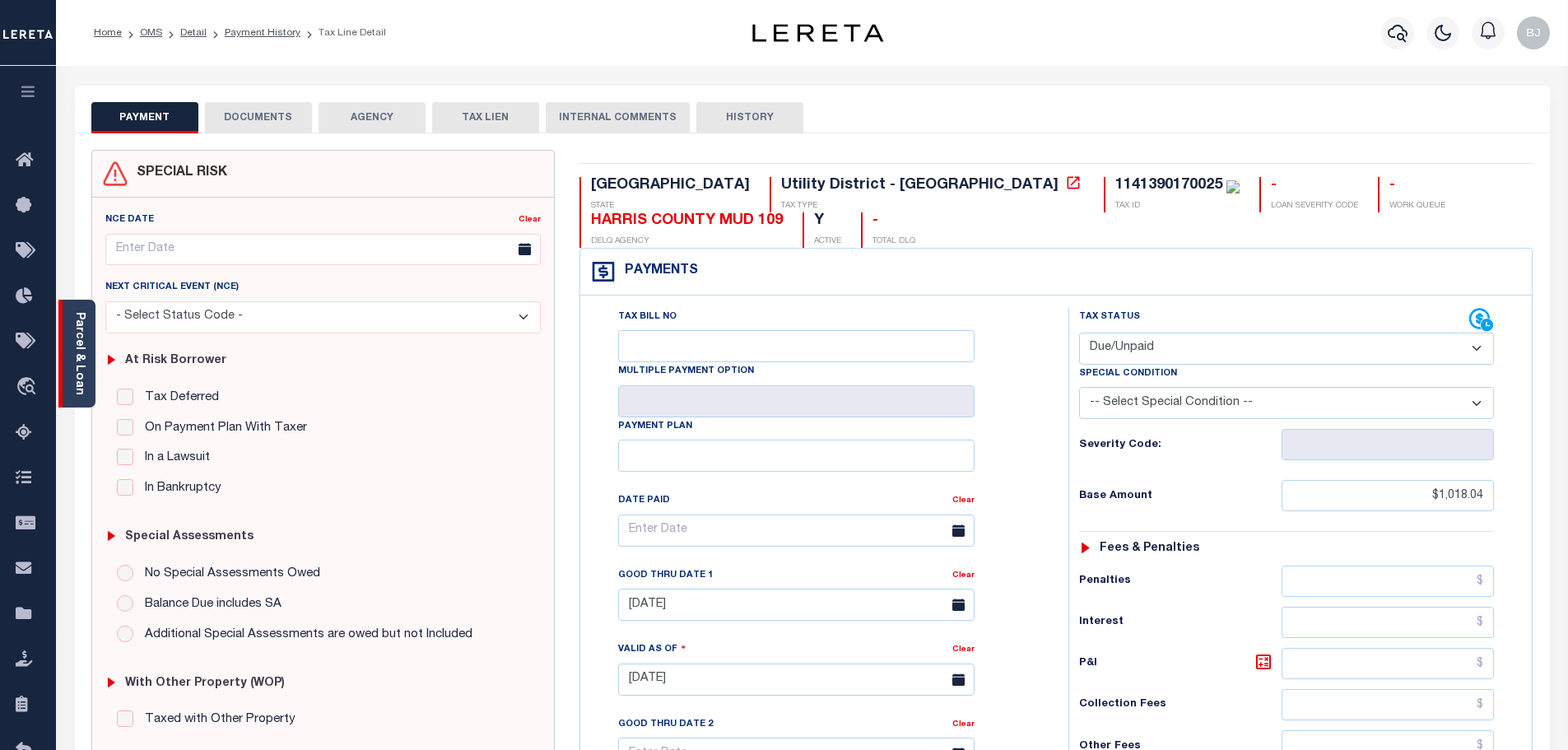
click at [75, 348] on link "Parcel & Loan" at bounding box center [79, 354] width 12 height 83
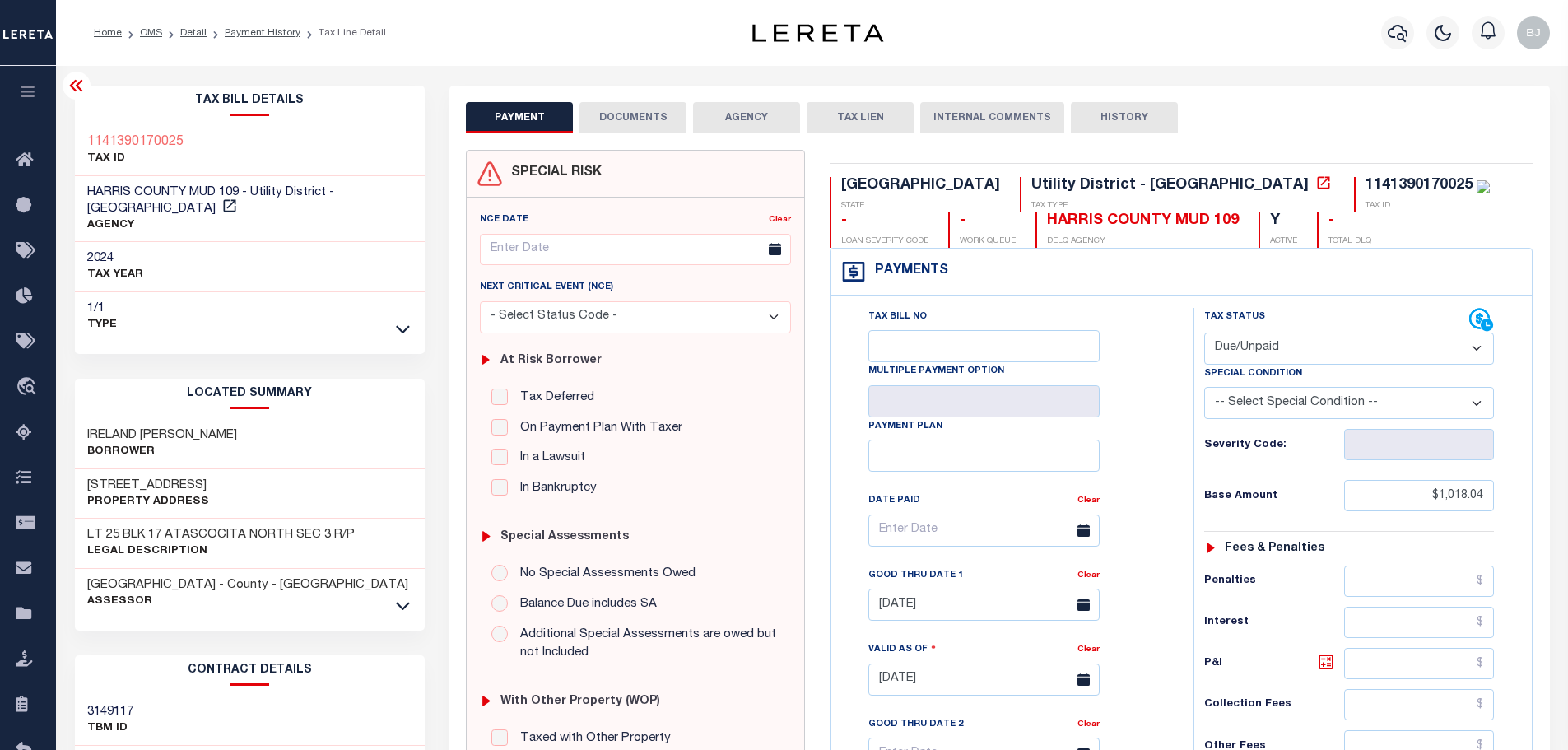
click at [1366, 192] on div "1141390170025" at bounding box center [1420, 185] width 107 height 14
copy div "1141390170025"
drag, startPoint x: 1166, startPoint y: 196, endPoint x: 1142, endPoint y: 188, distance: 25.3
click at [1354, 199] on div "1141390170025 TAX ID" at bounding box center [1422, 195] width 136 height 35
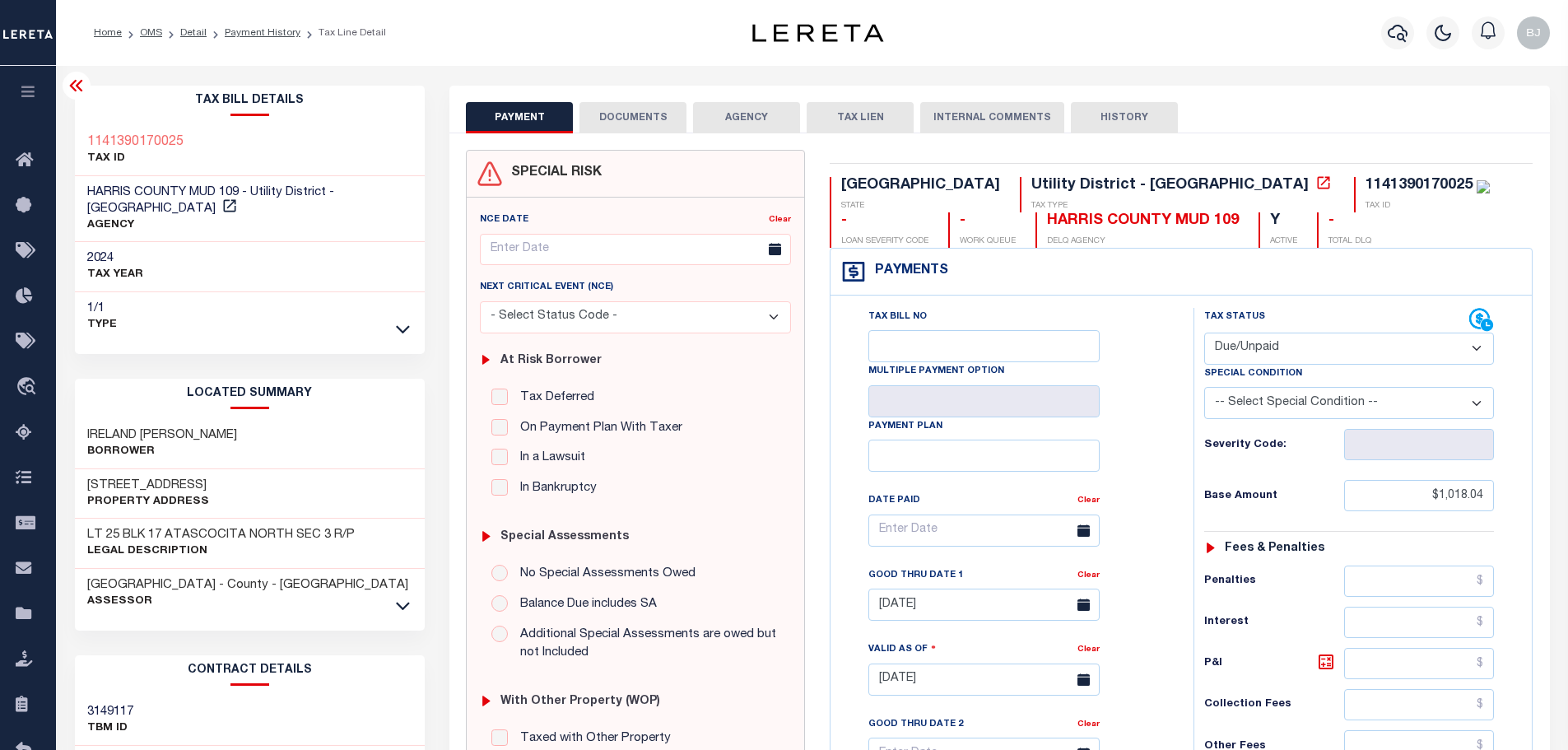
click at [1366, 188] on div "1141390170025" at bounding box center [1420, 185] width 107 height 14
copy div "1141390170025"
click at [1127, 314] on div "Tax Bill No Multiple Payment Option Payment Plan Clear" at bounding box center [1009, 539] width 322 height 462
click at [1401, 32] on icon "button" at bounding box center [1398, 33] width 20 height 20
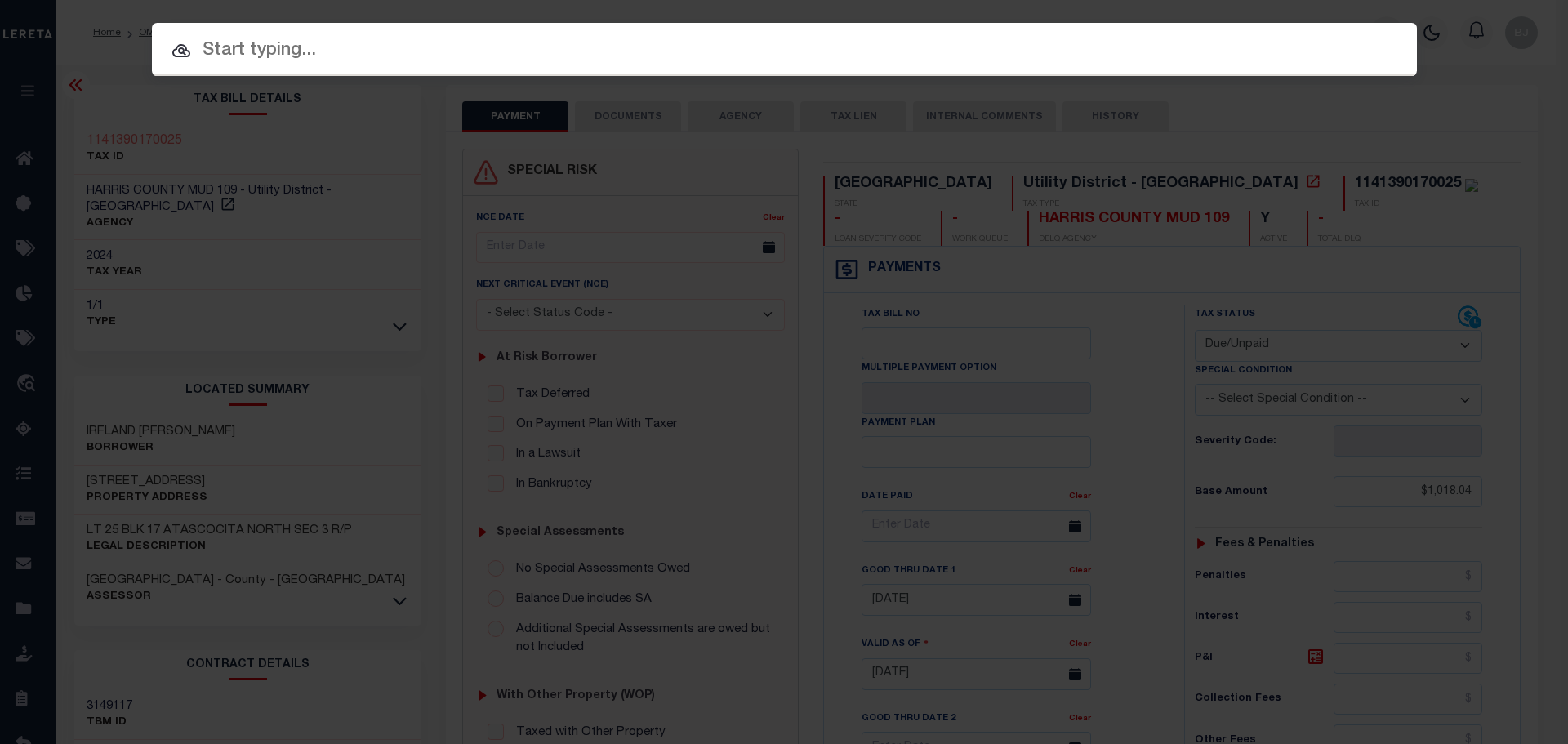
paste input "3810182037773"
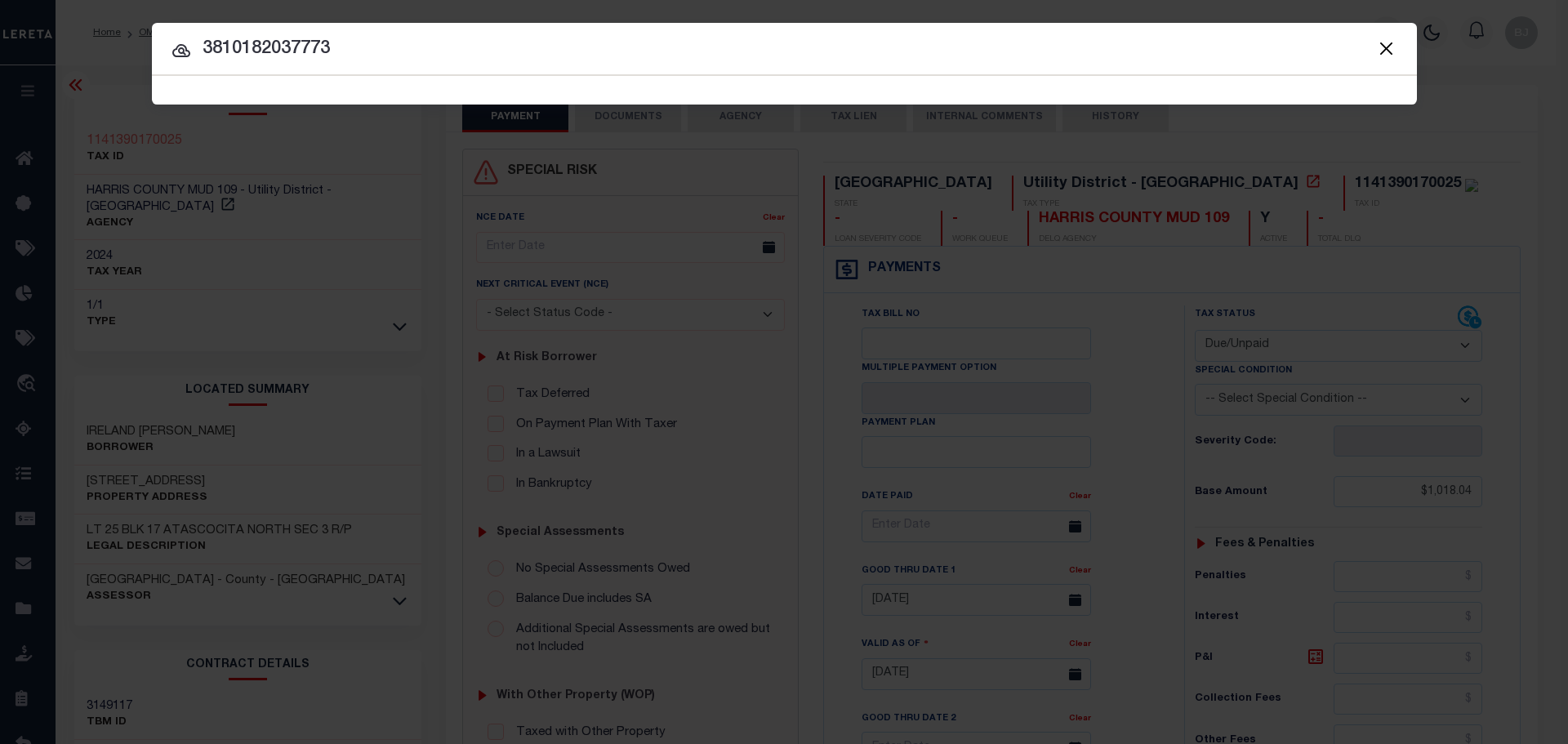
type input "3810182037773"
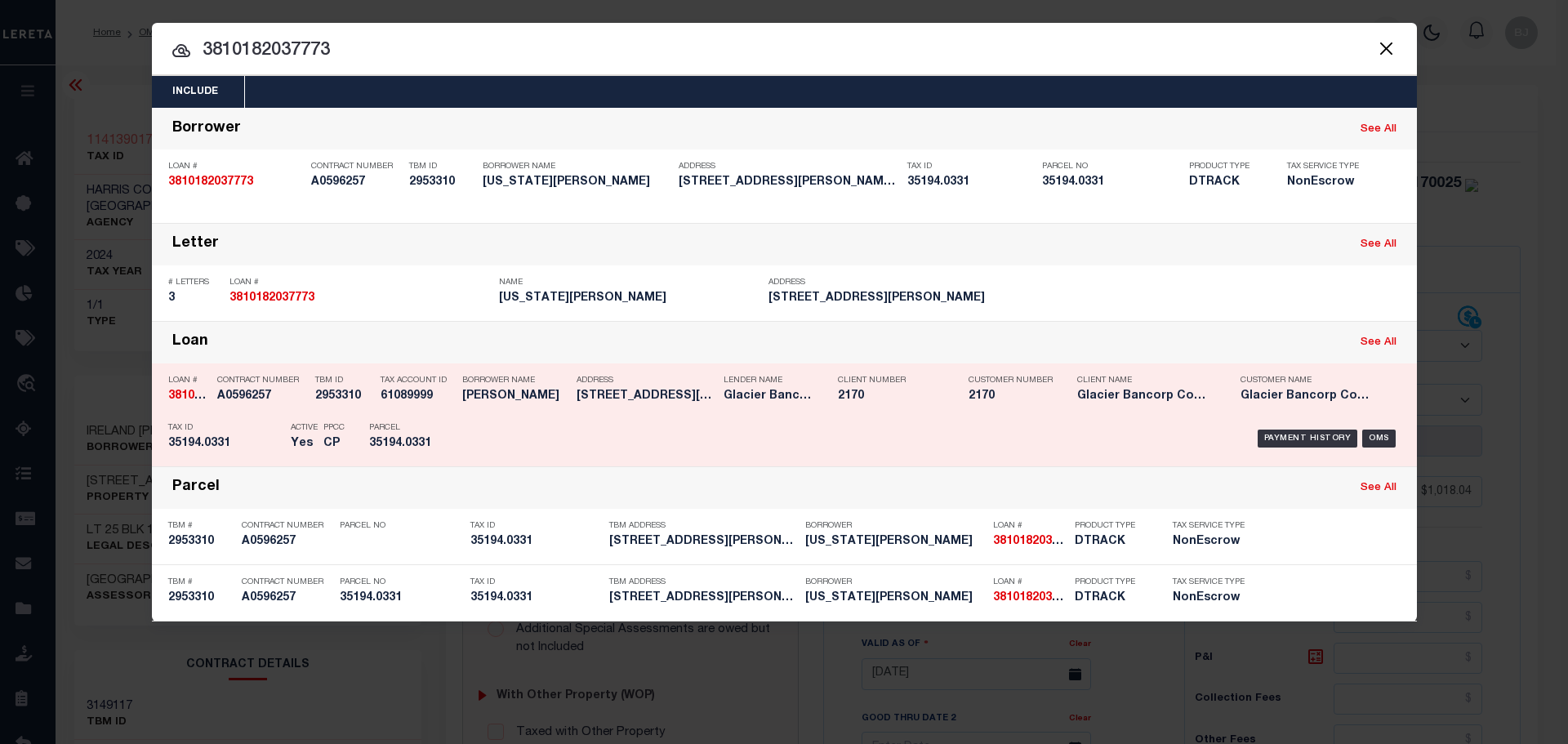
click at [605, 403] on h5 "511 W SUMNER AVE SPOKANE WA 992..." at bounding box center [646, 396] width 139 height 13
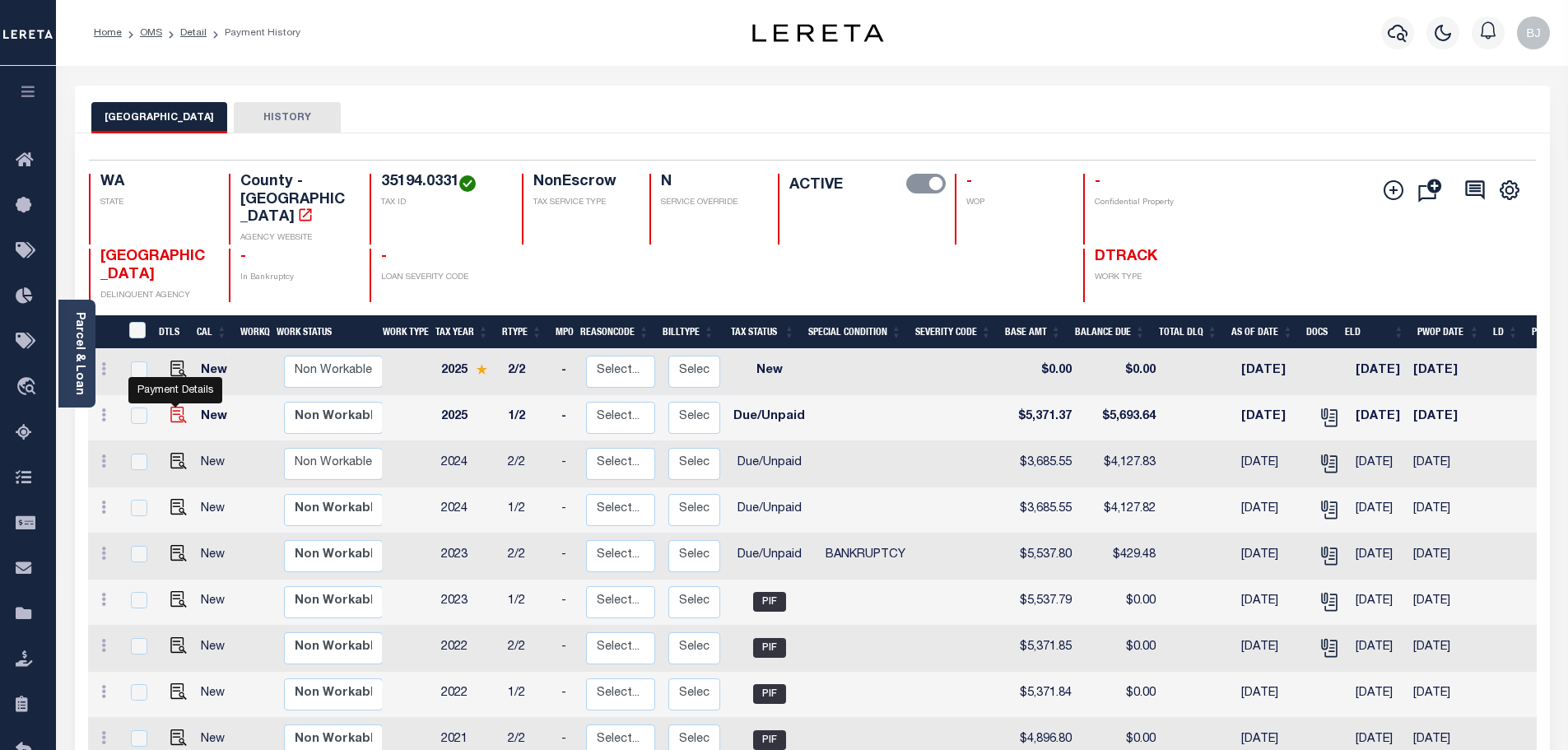
click at [179, 407] on img "" at bounding box center [178, 415] width 16 height 16
checkbox input "true"
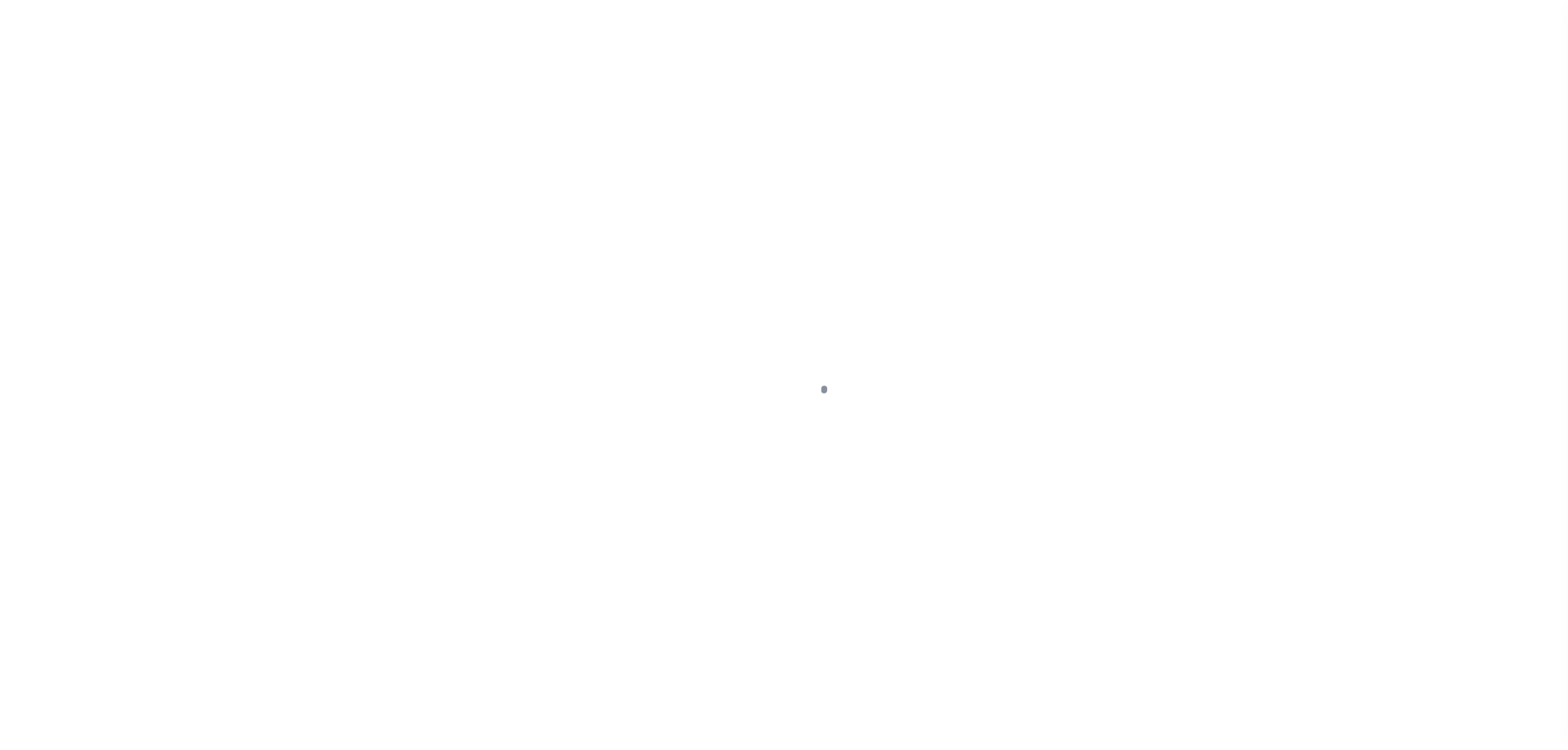
select select "DUE"
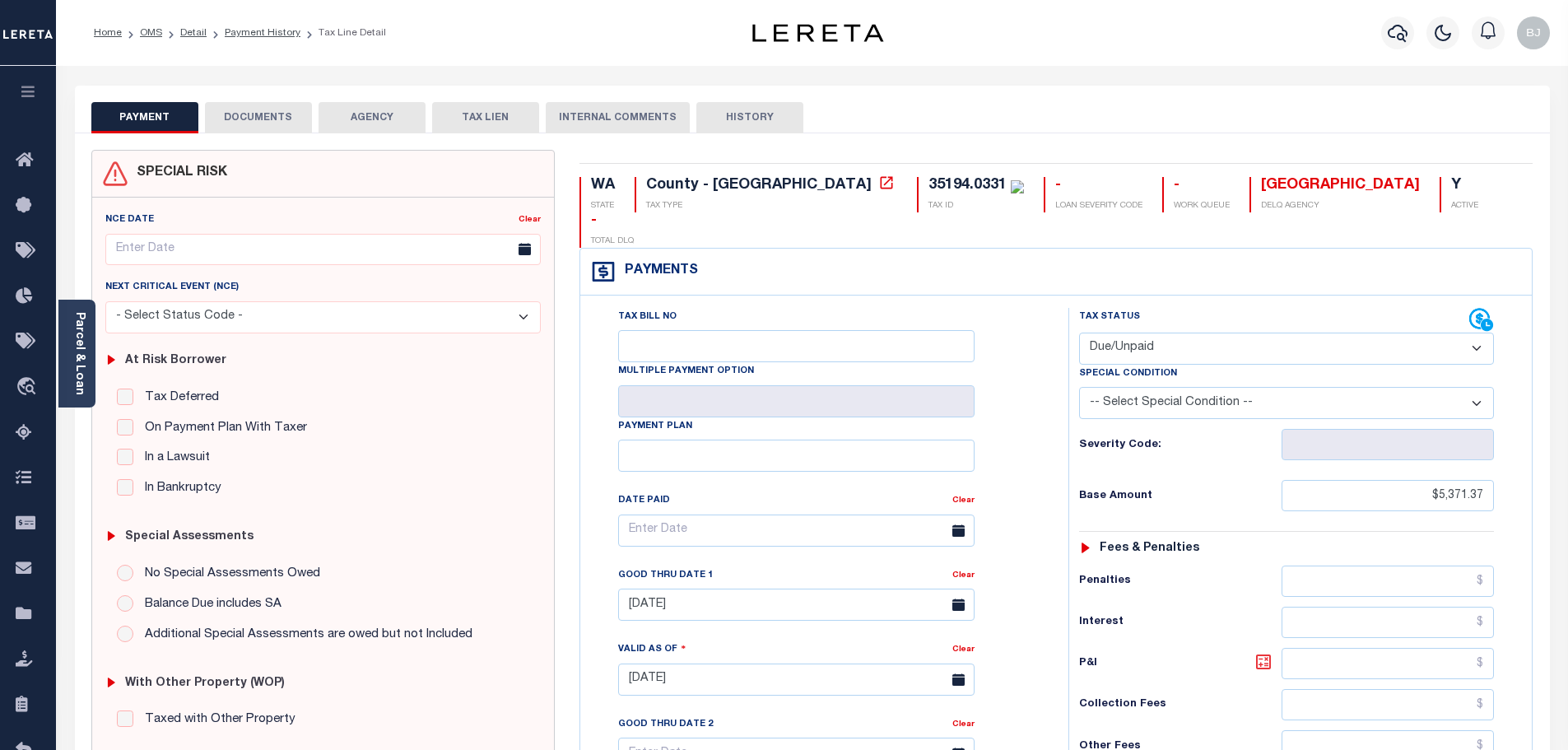
click at [1267, 658] on icon at bounding box center [1263, 662] width 10 height 10
type input "$322.27"
type input "[DATE]"
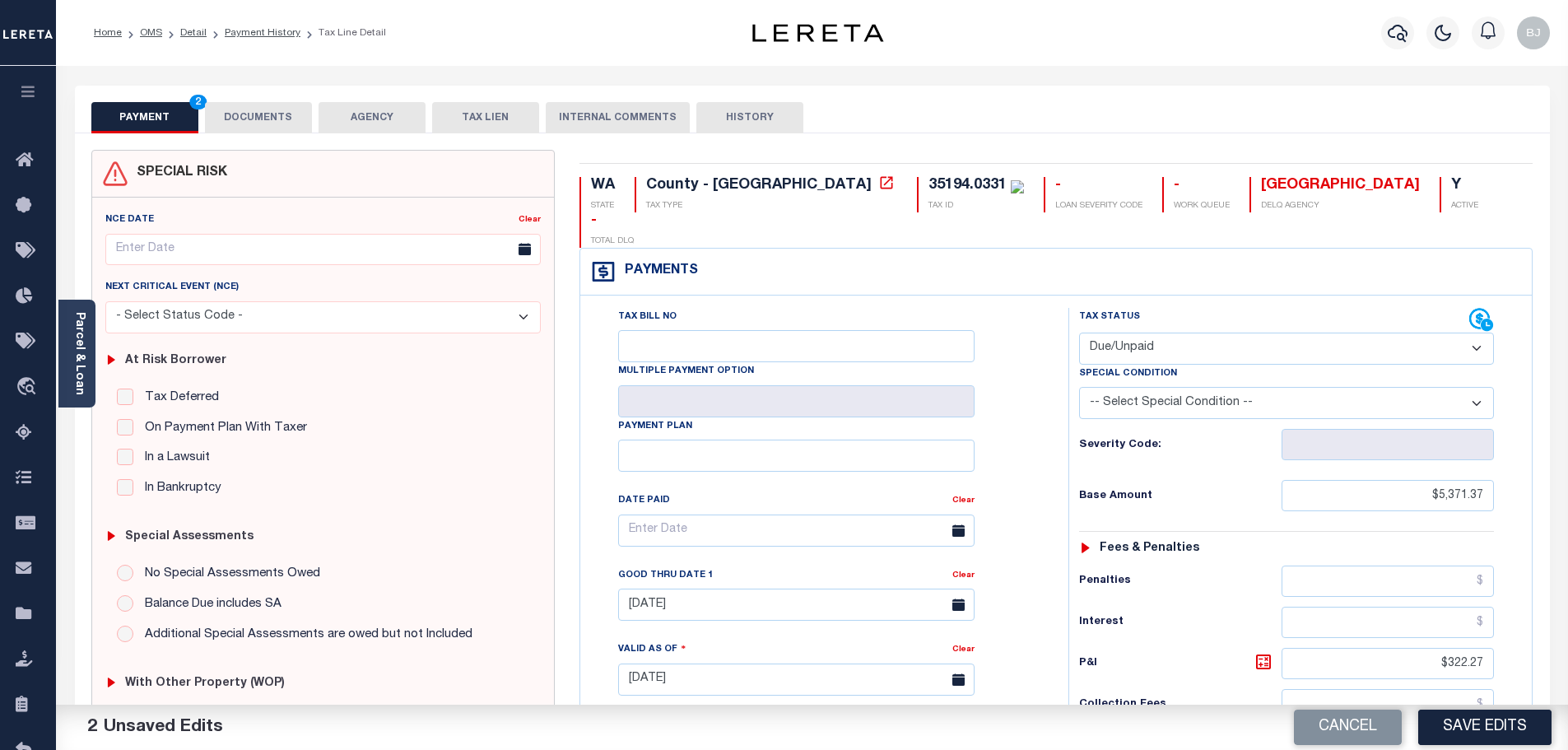
click at [1504, 747] on div "Cancel Save Edits" at bounding box center [1191, 727] width 757 height 46
click at [1506, 732] on button "Save Edits" at bounding box center [1485, 727] width 133 height 35
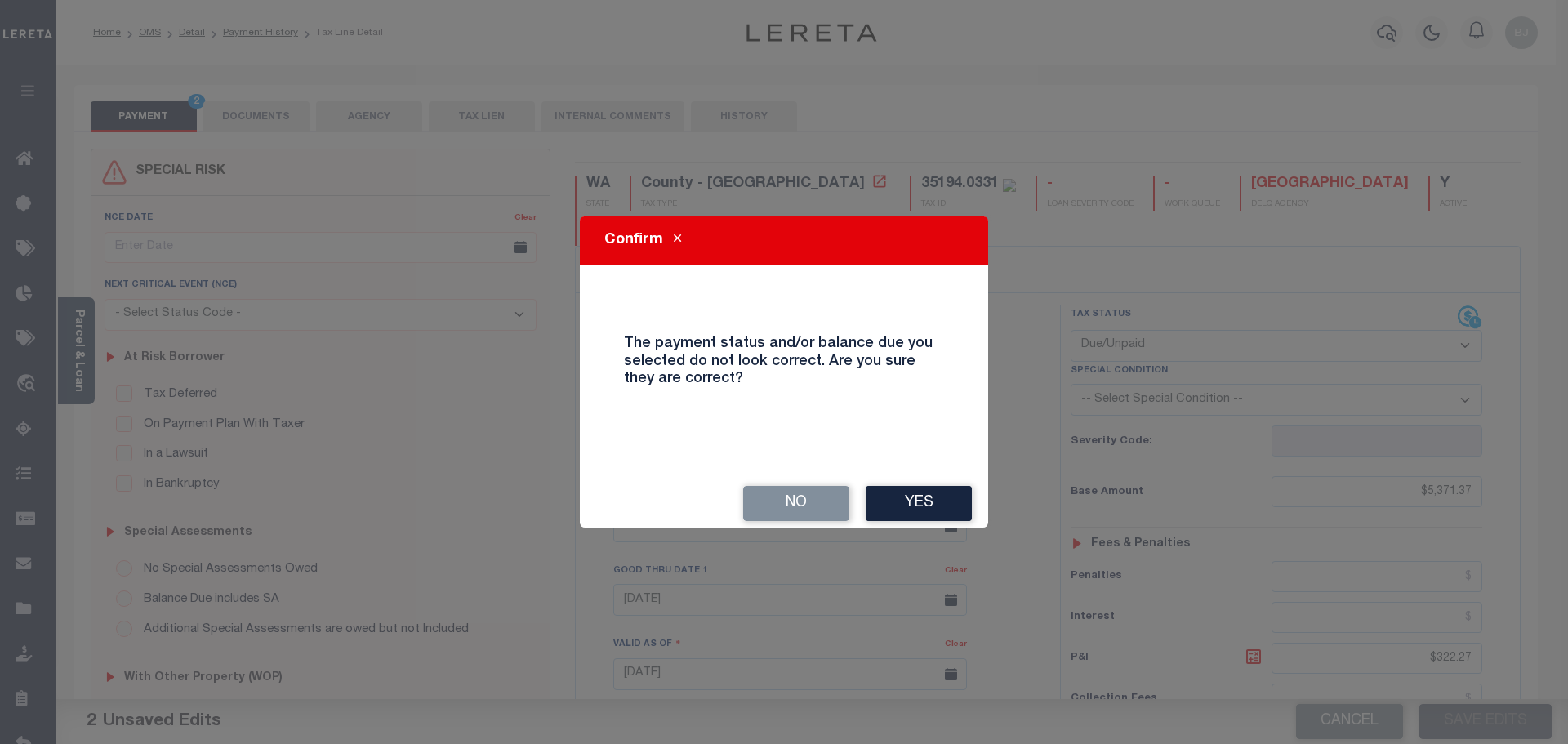
click at [924, 506] on button "Yes" at bounding box center [919, 503] width 106 height 35
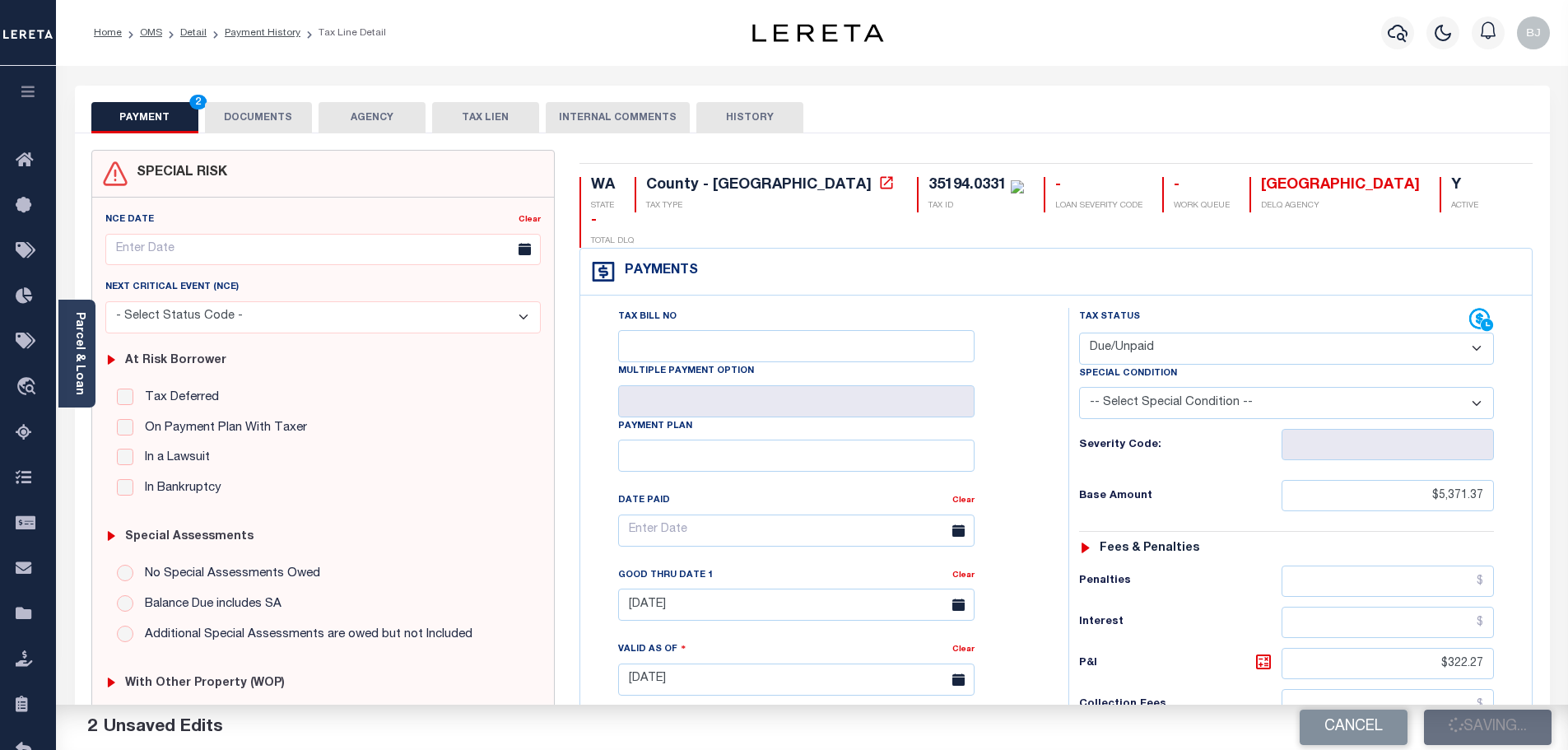
checkbox input "false"
type input "$5,371.37"
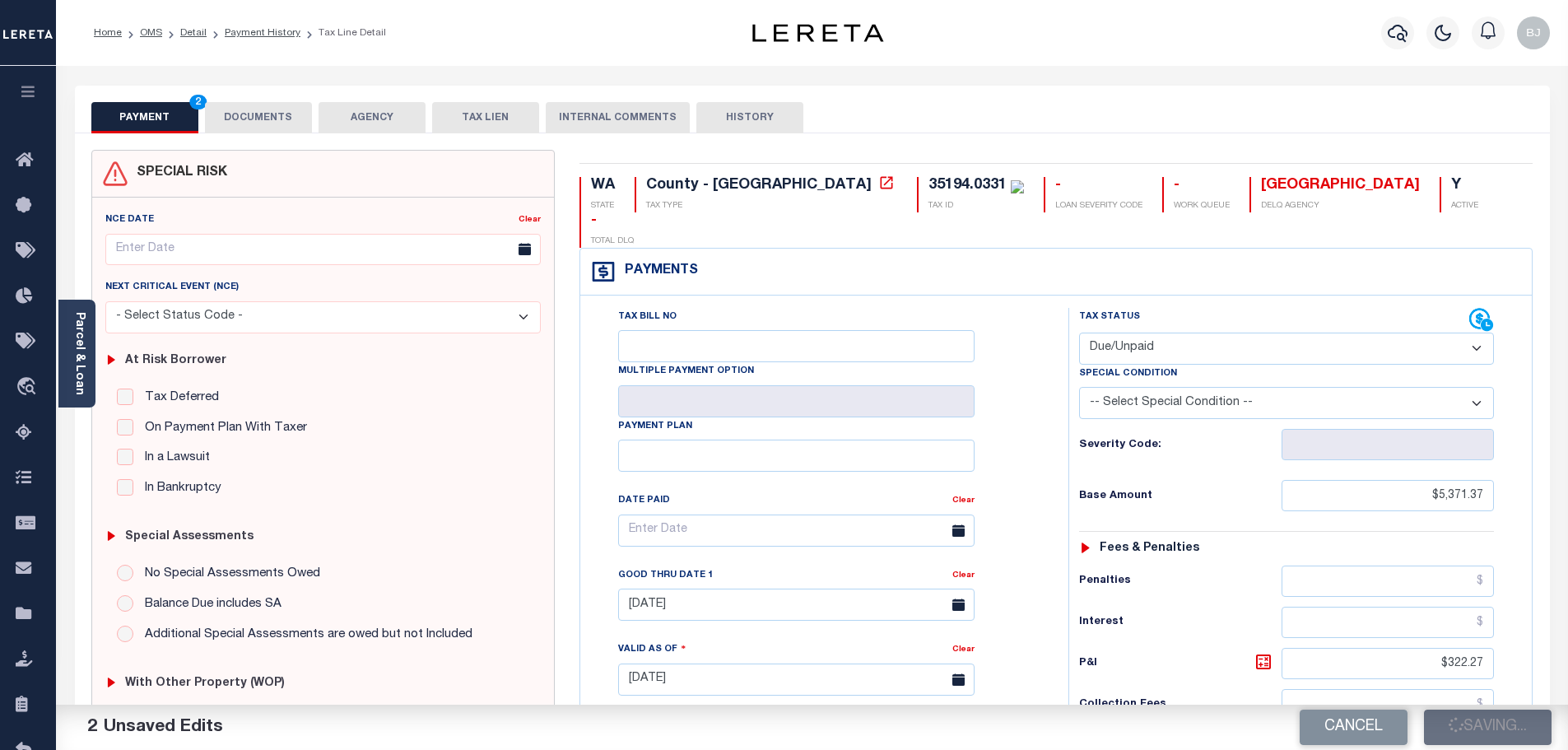
type input "$322.27"
type input "$5,693.64"
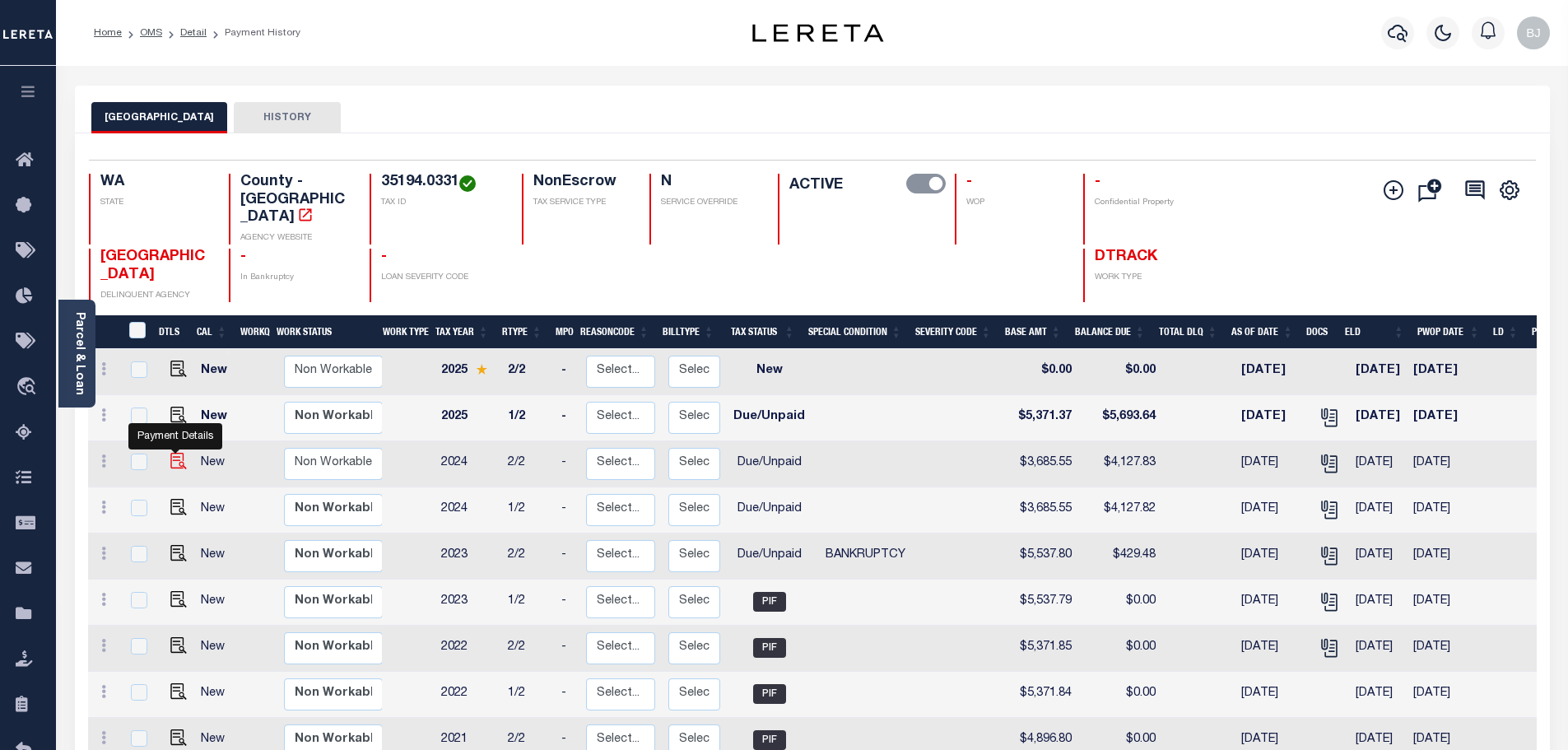
click at [180, 453] on img "" at bounding box center [178, 461] width 16 height 16
checkbox input "true"
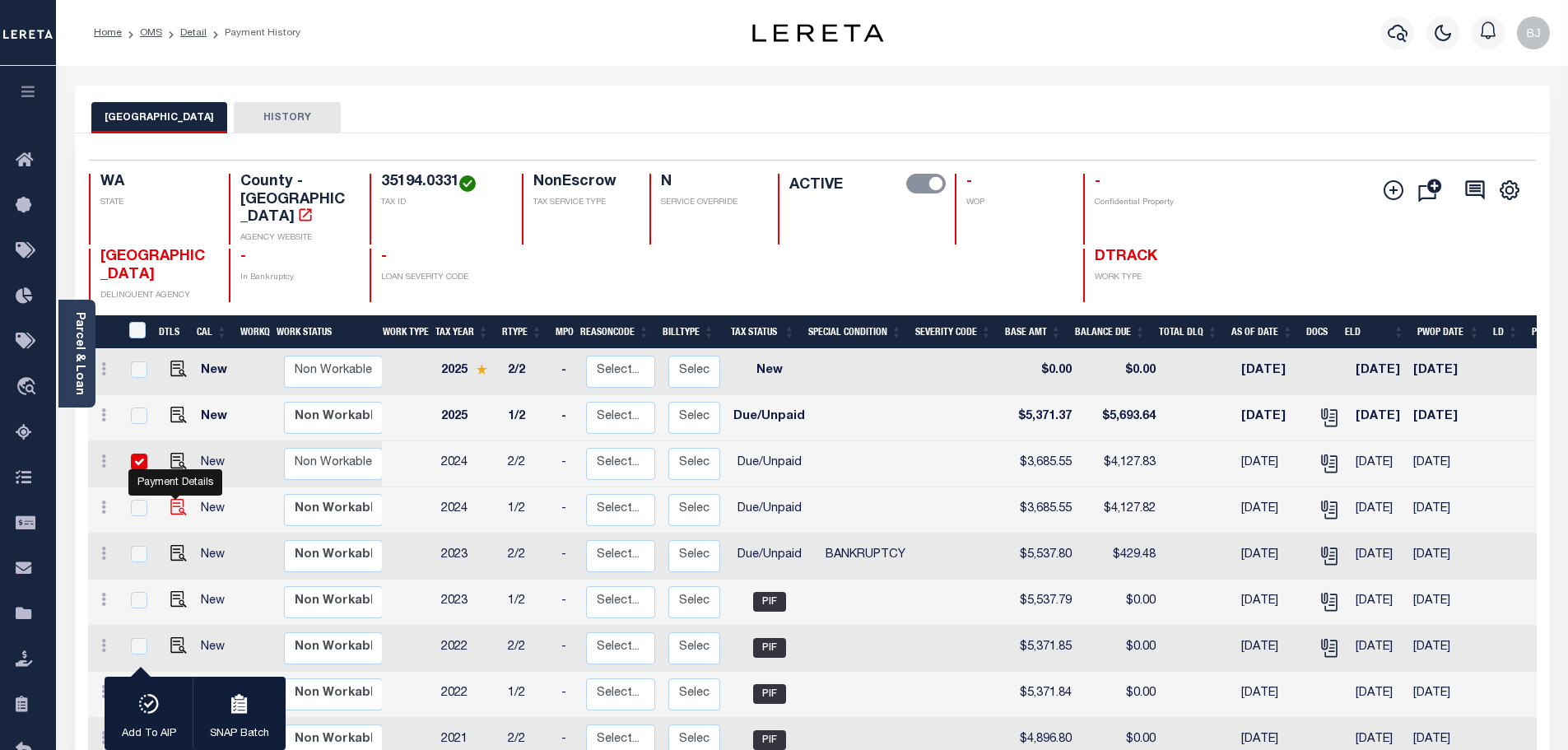
click at [173, 499] on img "" at bounding box center [178, 507] width 16 height 16
checkbox input "true"
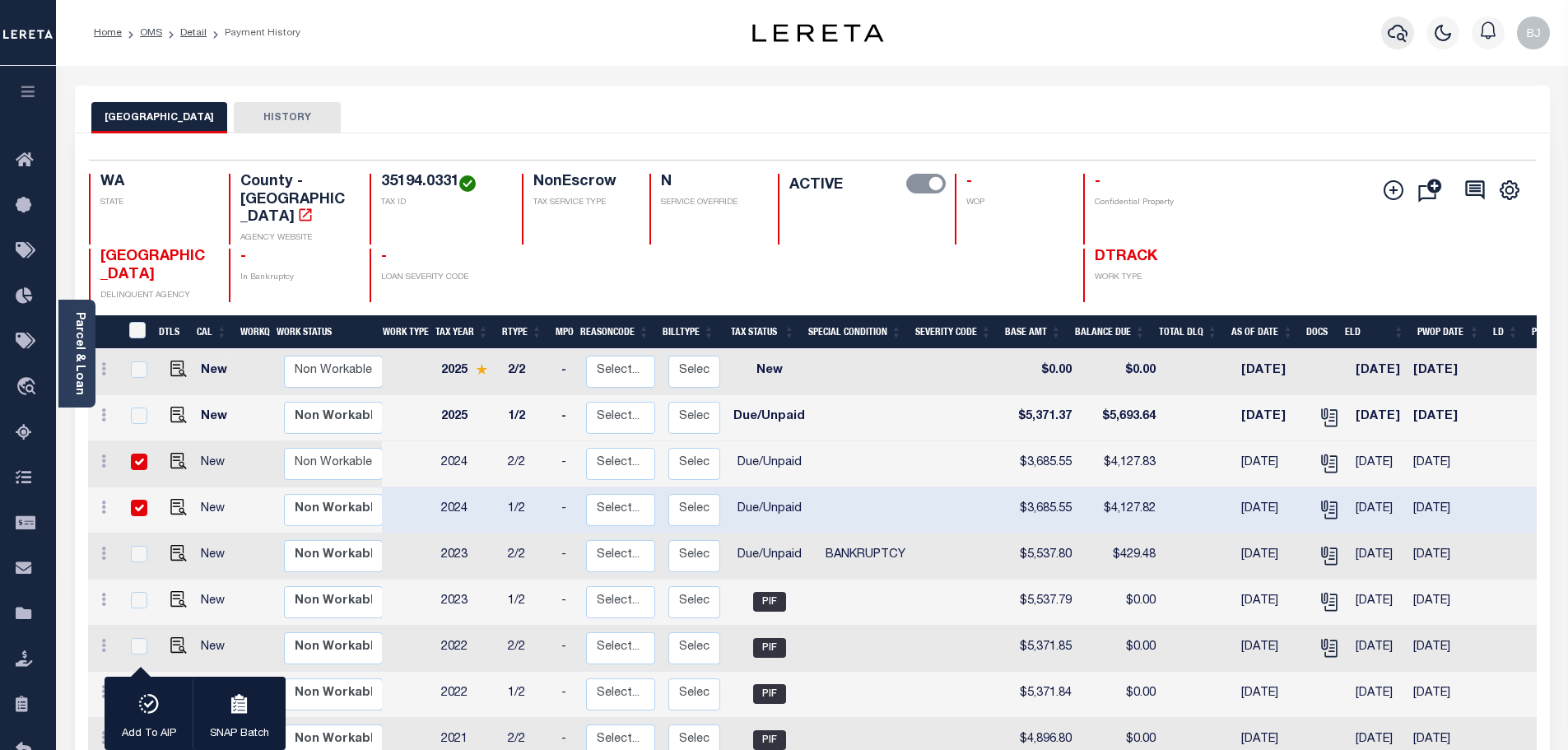
click at [1399, 30] on icon "button" at bounding box center [1398, 33] width 20 height 20
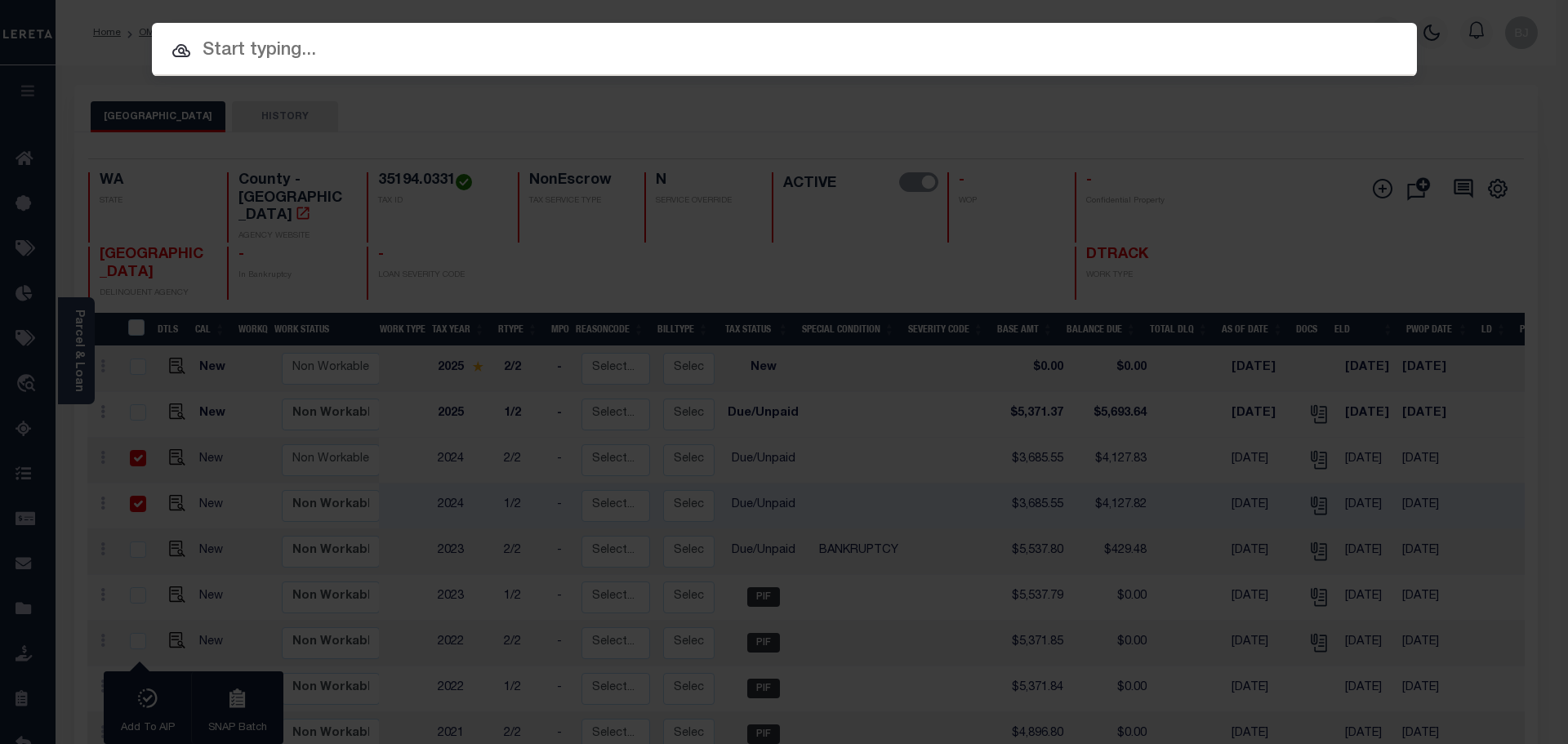
paste input "71649423"
type input "71649423"
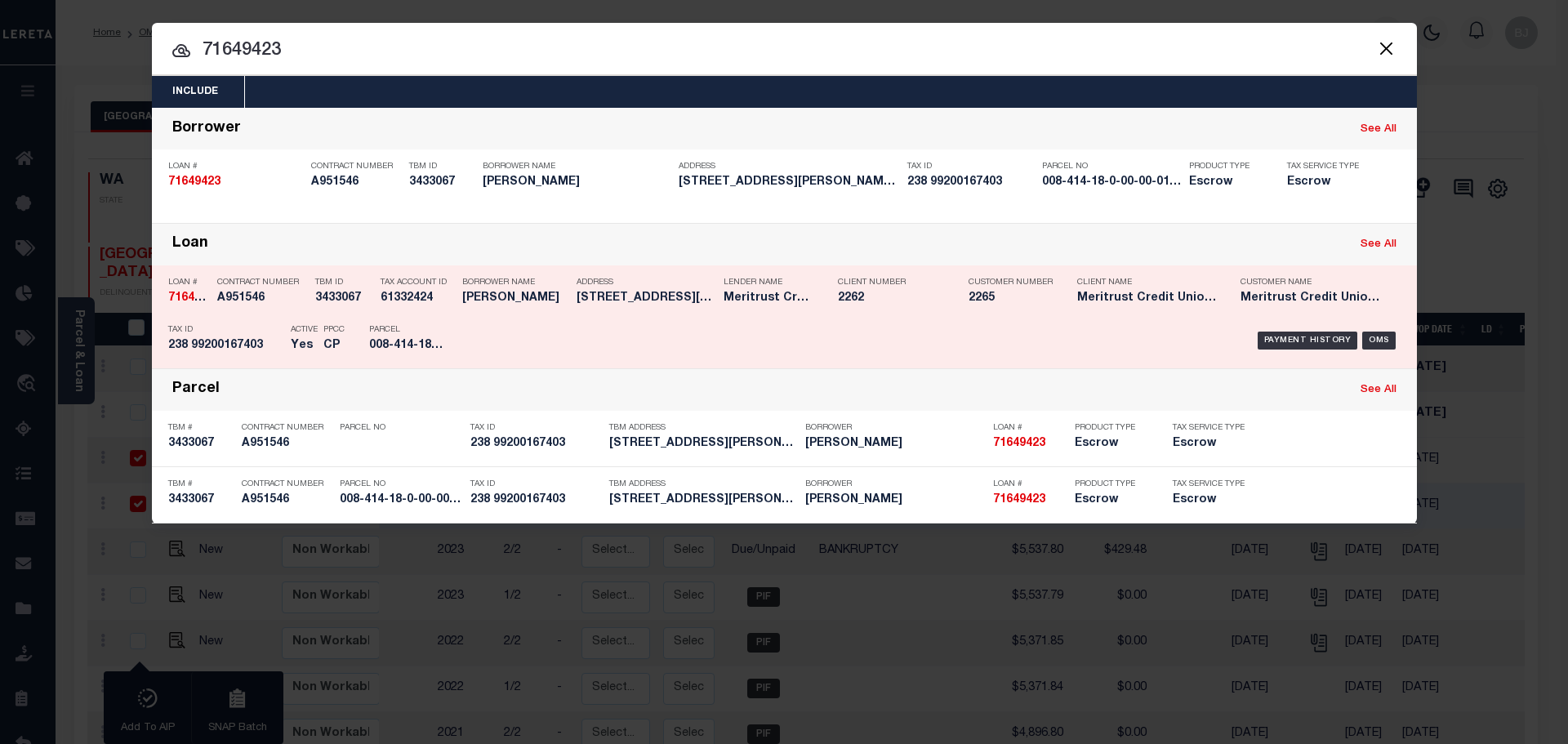
click at [768, 331] on div "Payment History OMS" at bounding box center [933, 341] width 933 height 48
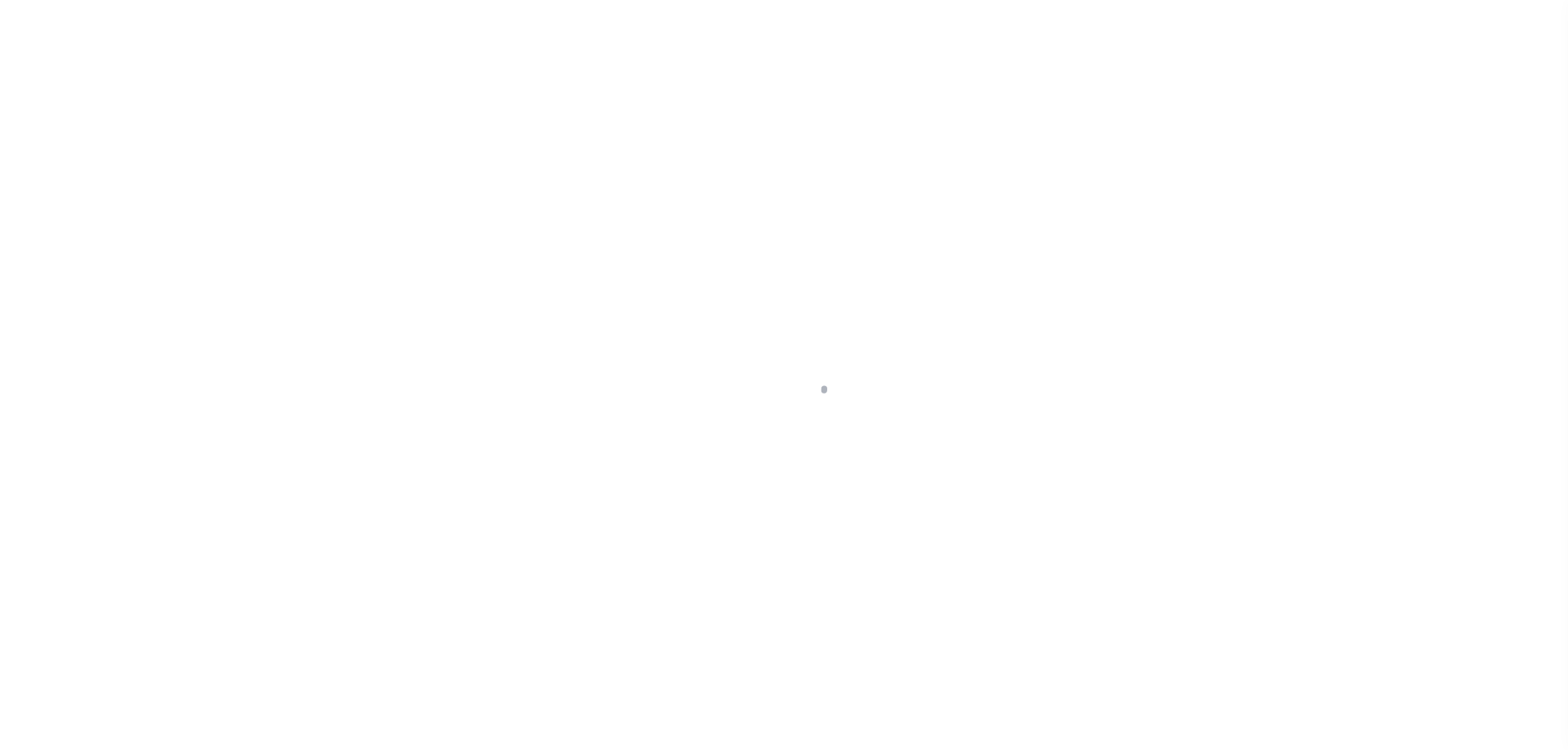
select select "DUE"
